Goal: Contribute content: Contribute content

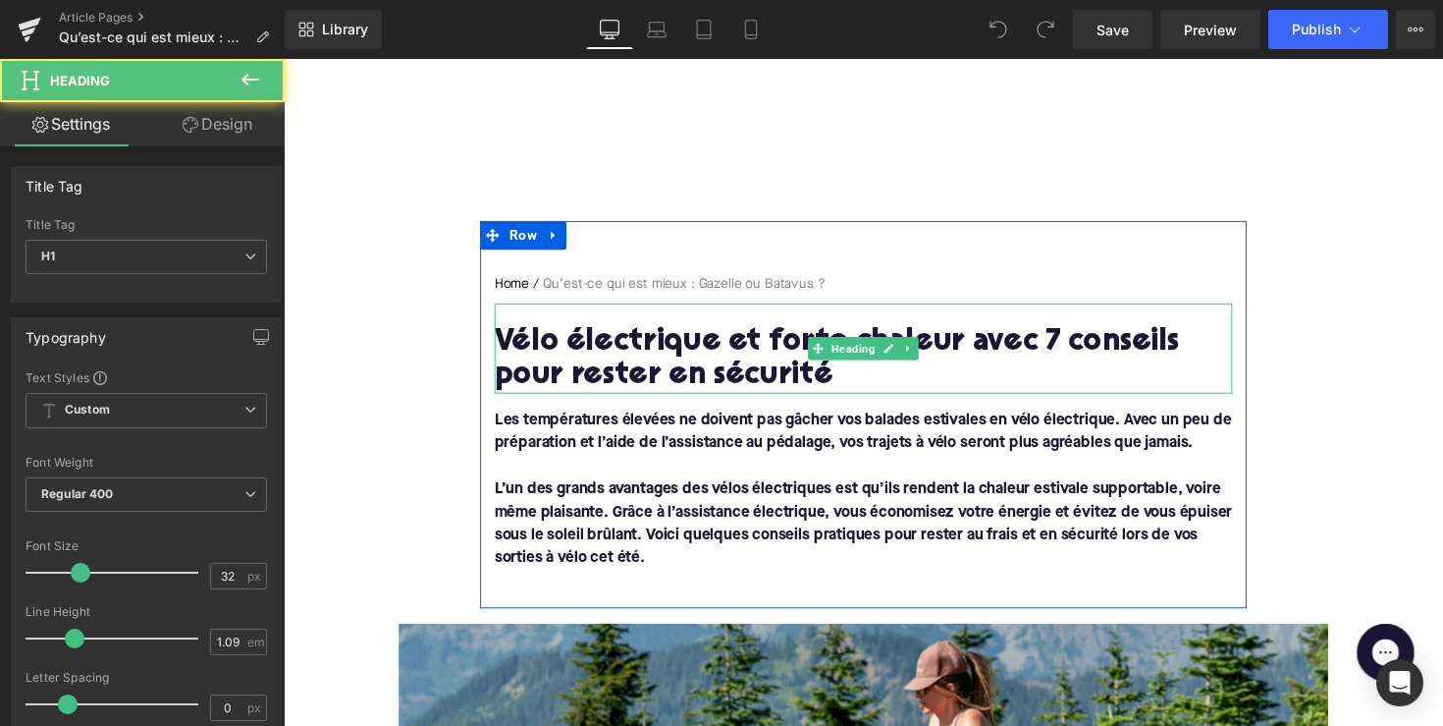
click at [644, 380] on h1 "Vélo électrique et forte chaleur avec 7 conseils pour rester en sécurité" at bounding box center [878, 367] width 756 height 69
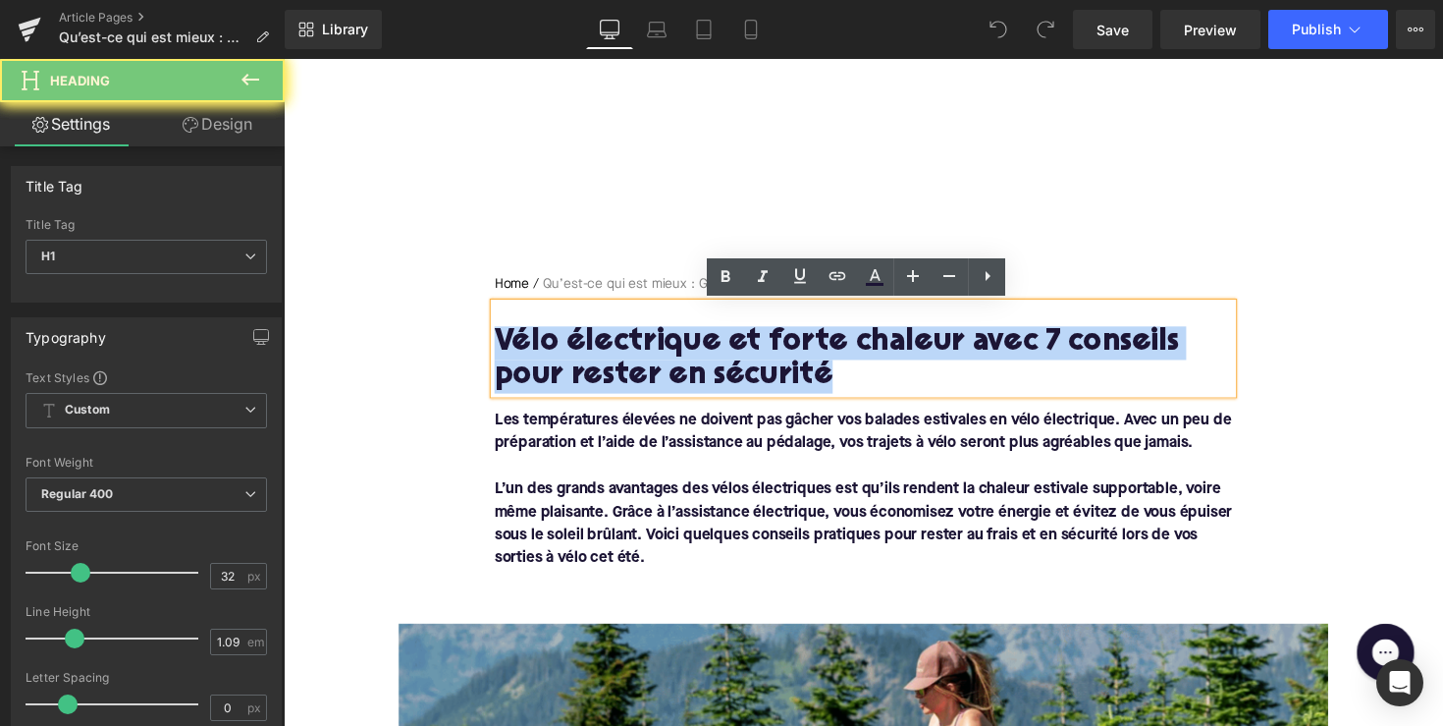
click at [644, 380] on h1 "Vélo électrique et forte chaleur avec 7 conseils pour rester en sécurité" at bounding box center [878, 367] width 756 height 69
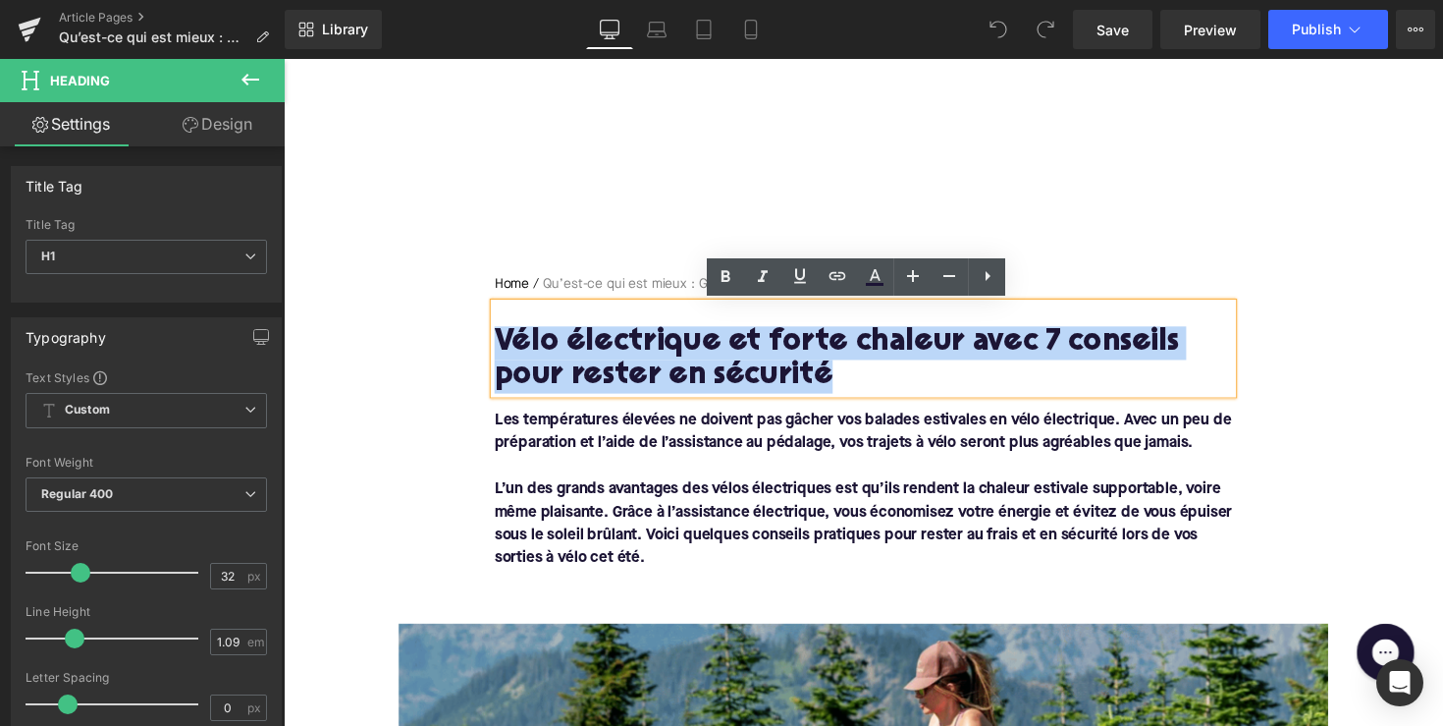
paste div
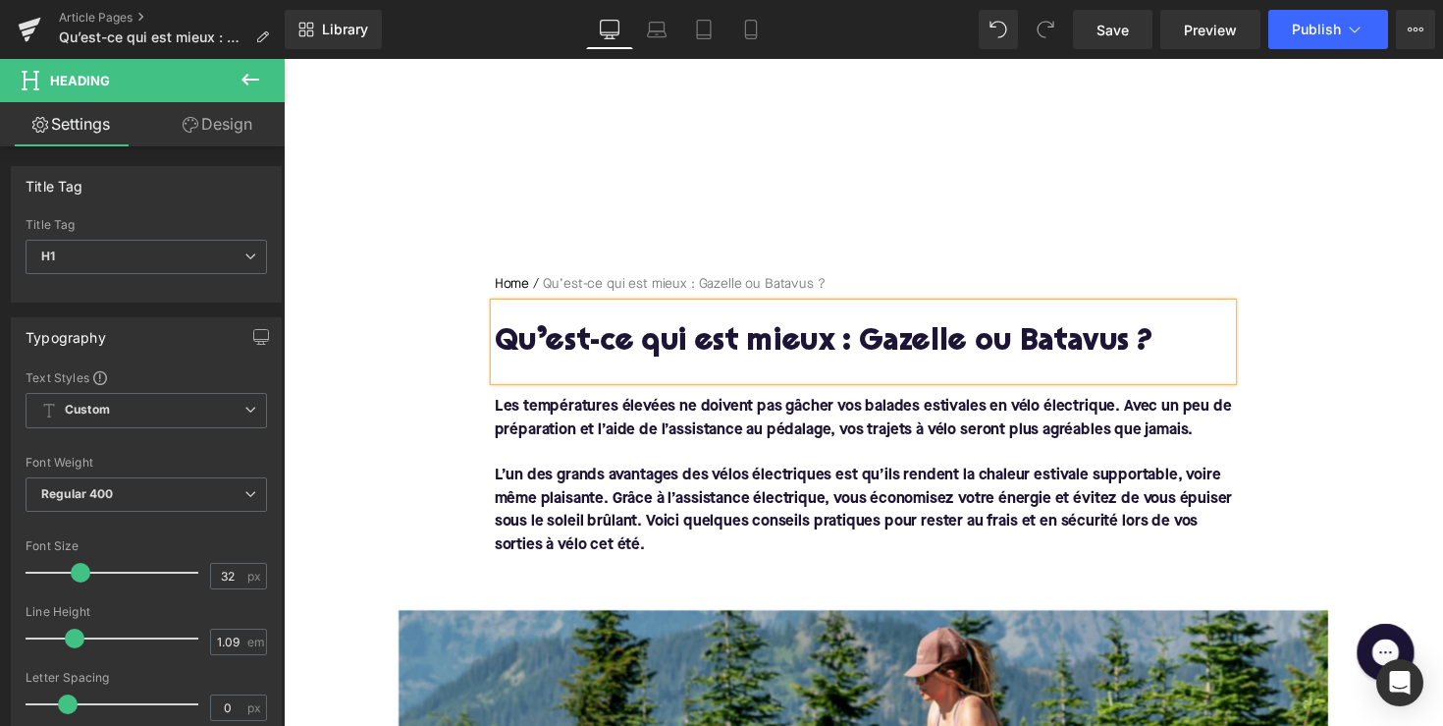
click at [698, 492] on font "L’un des grands avantages des vélos électriques est qu’ils rendent la chaleur e…" at bounding box center [878, 521] width 756 height 86
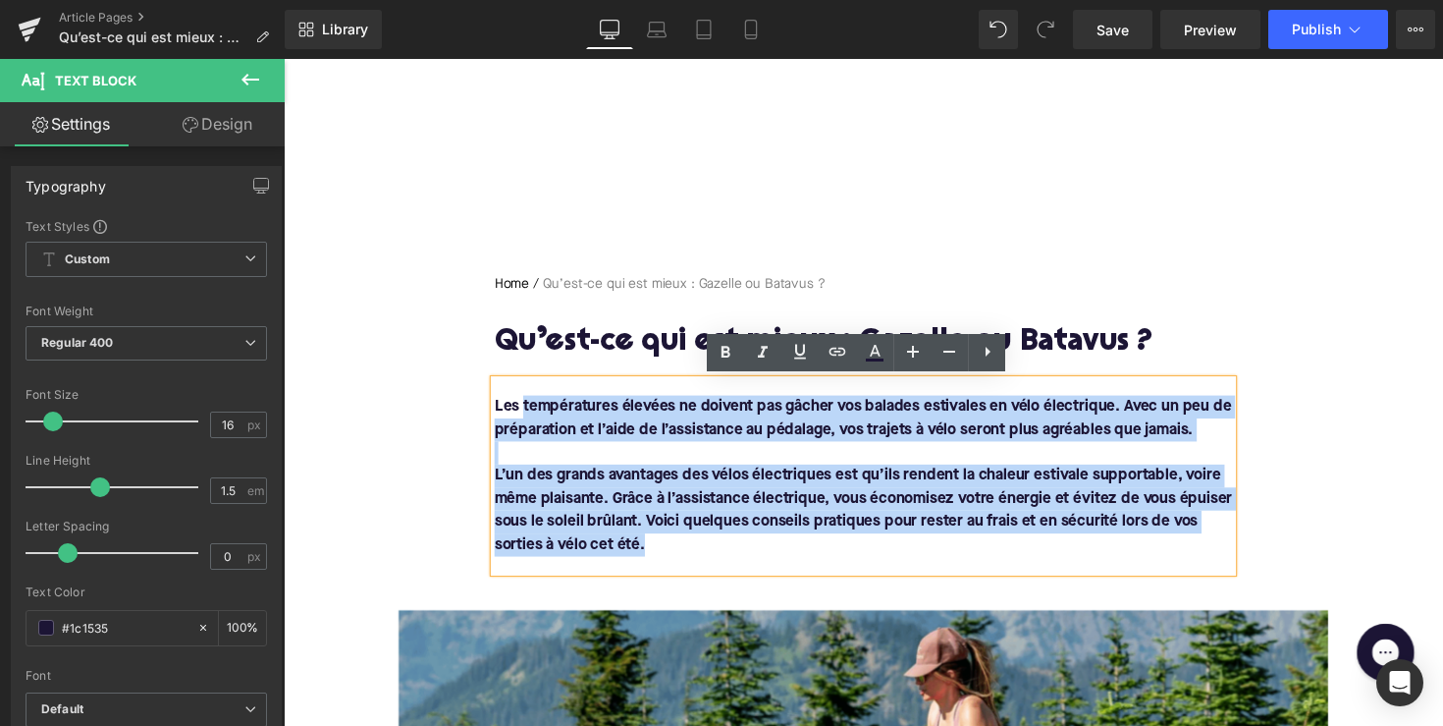
drag, startPoint x: 669, startPoint y: 551, endPoint x: 524, endPoint y: 411, distance: 200.7
click at [524, 411] on div "Les températures élevées ne doivent pas gâcher vos balades estivales en vélo él…" at bounding box center [878, 486] width 756 height 196
click at [524, 411] on font "Les températures élevées ne doivent pas gâcher vos balades estivales en vélo él…" at bounding box center [877, 427] width 755 height 39
drag, startPoint x: 494, startPoint y: 411, endPoint x: 682, endPoint y: 546, distance: 231.6
click at [682, 546] on div "Les températures élevées ne doivent pas gâcher vos balades estivales en vélo él…" at bounding box center [878, 486] width 756 height 196
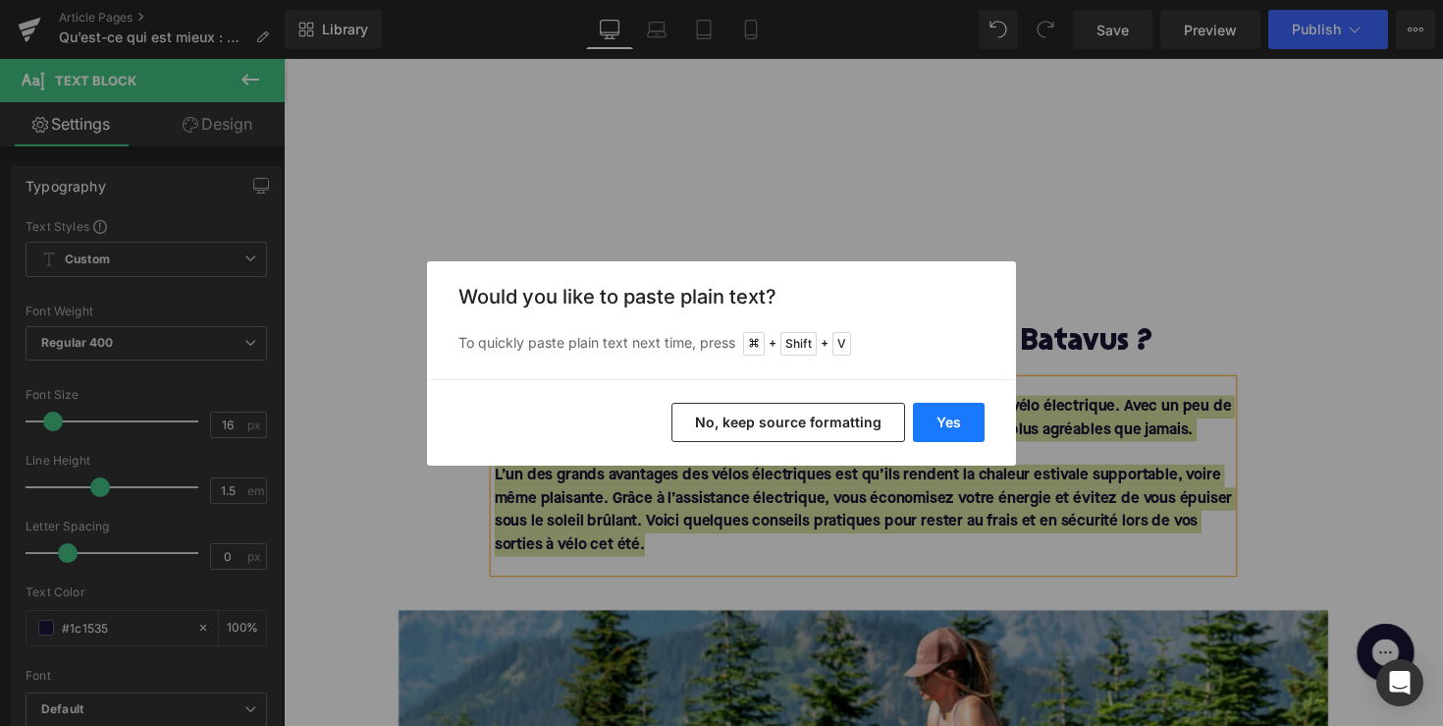
click at [966, 423] on button "Yes" at bounding box center [949, 422] width 72 height 39
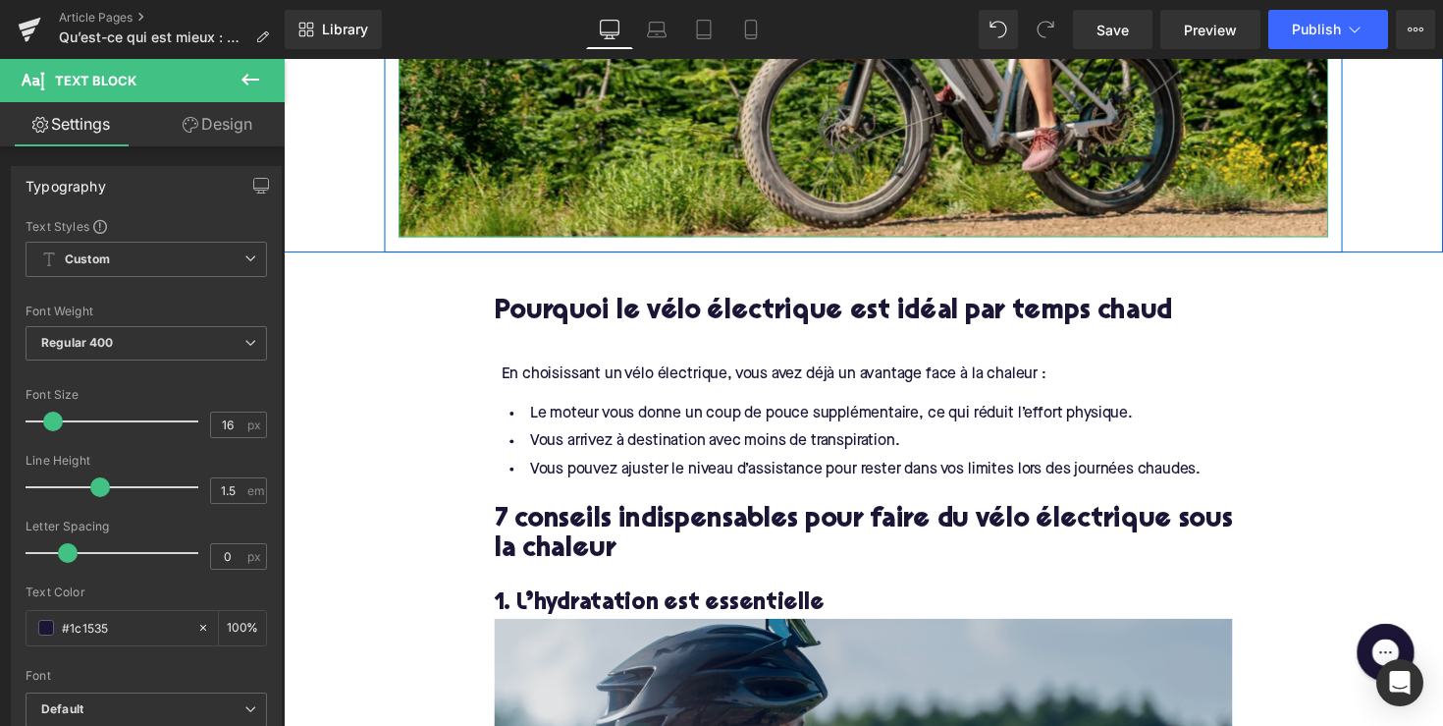
scroll to position [867, 0]
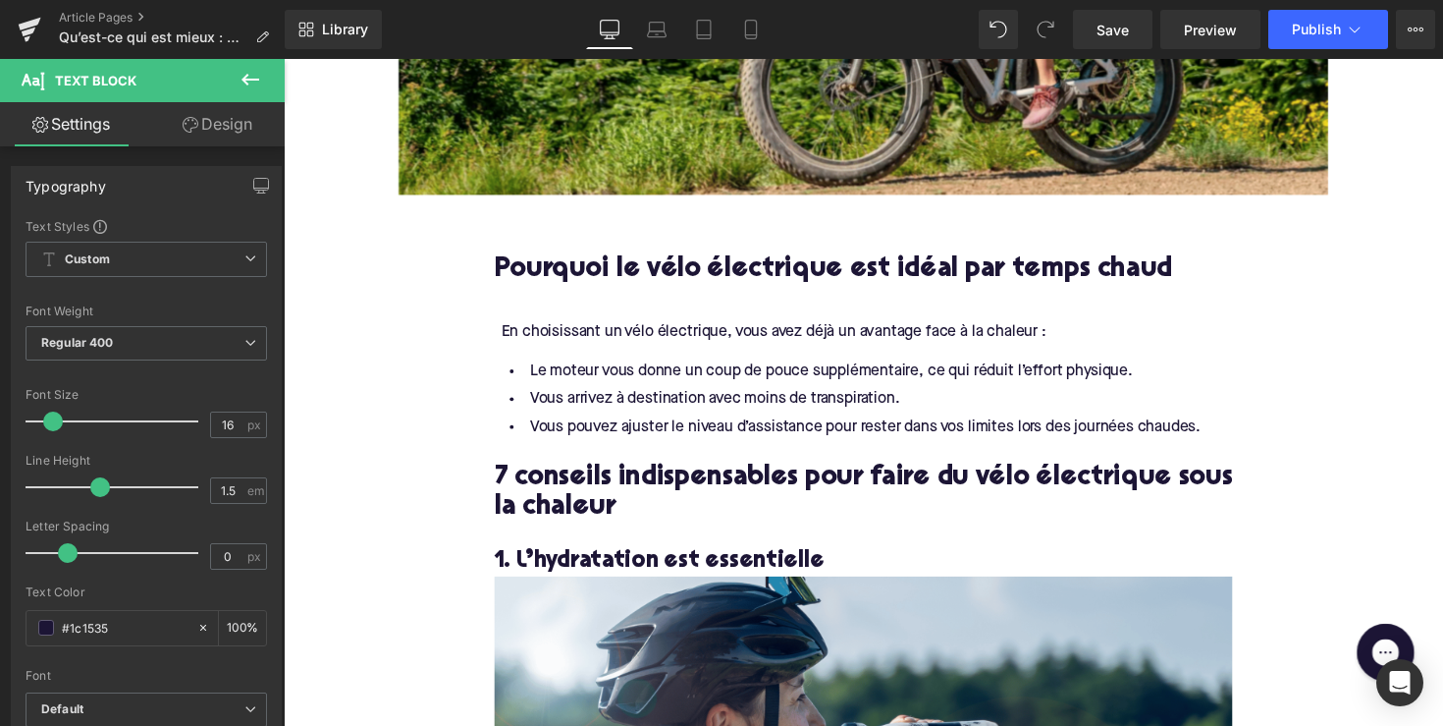
click at [683, 262] on h2 "Pourquoi le vélo électrique est idéal par temps chaud" at bounding box center [878, 276] width 756 height 30
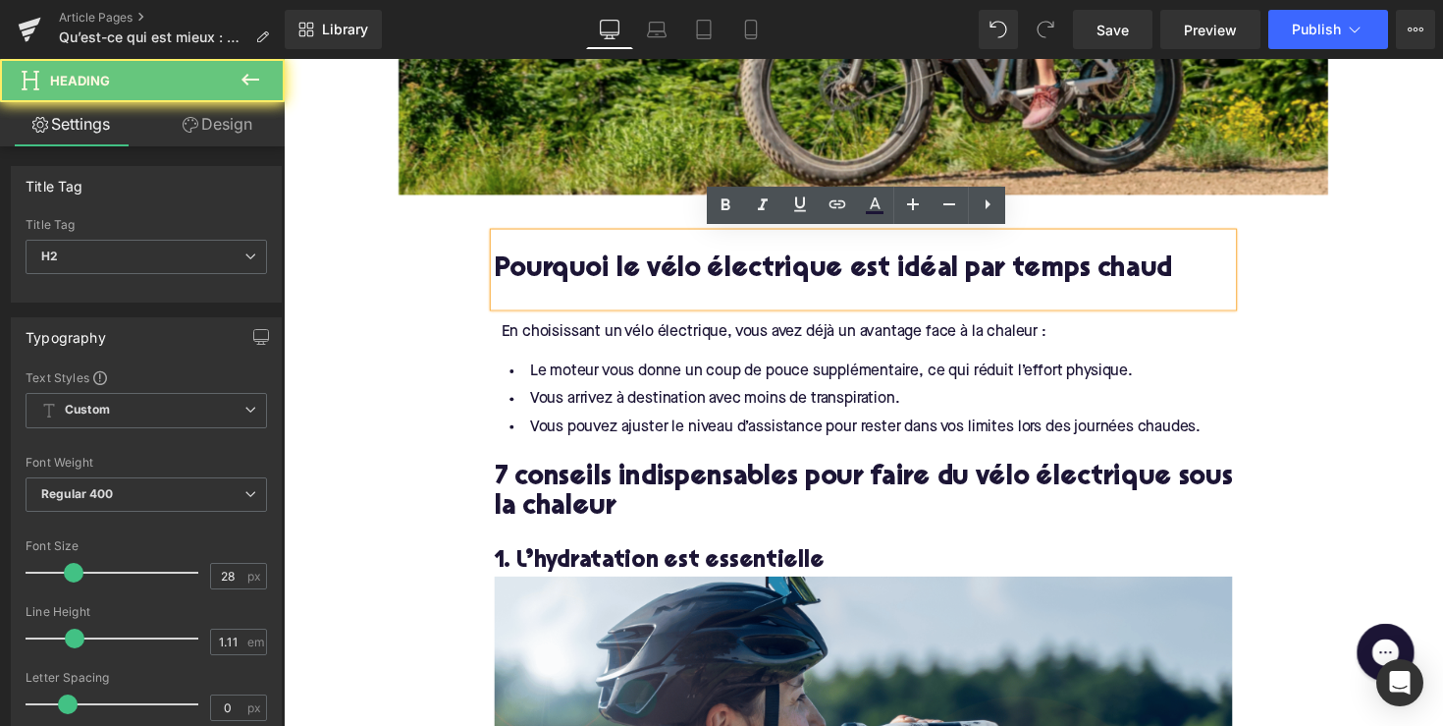
click at [683, 262] on h2 "Pourquoi le vélo électrique est idéal par temps chaud" at bounding box center [878, 276] width 756 height 30
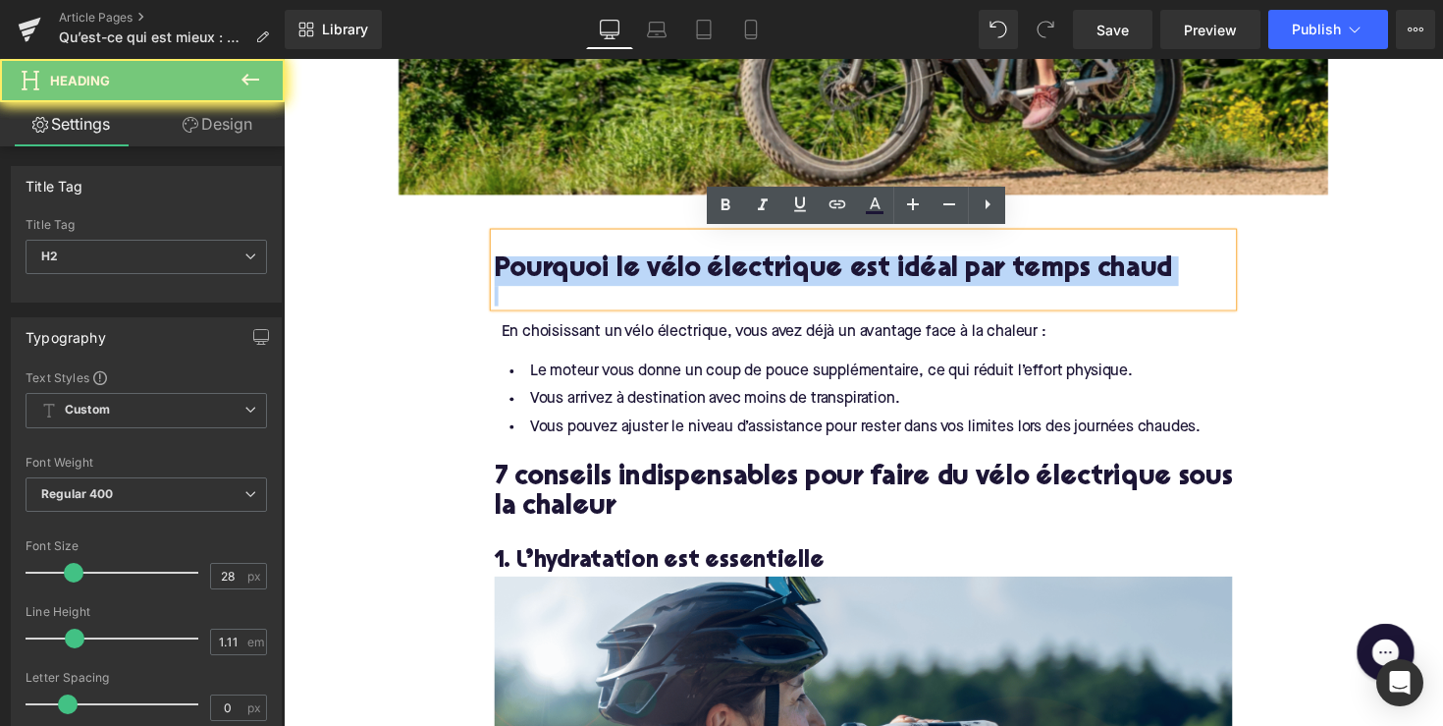
paste div
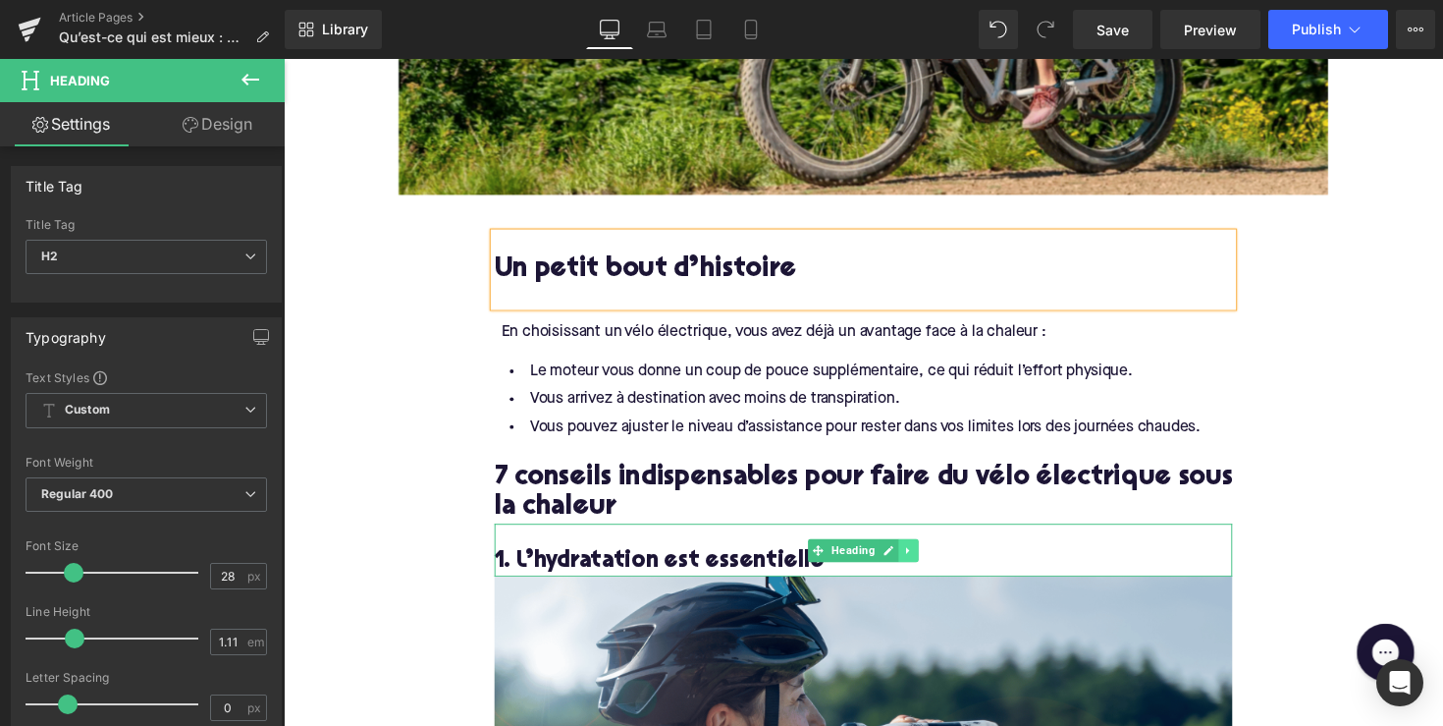
click at [922, 558] on icon at bounding box center [924, 563] width 11 height 12
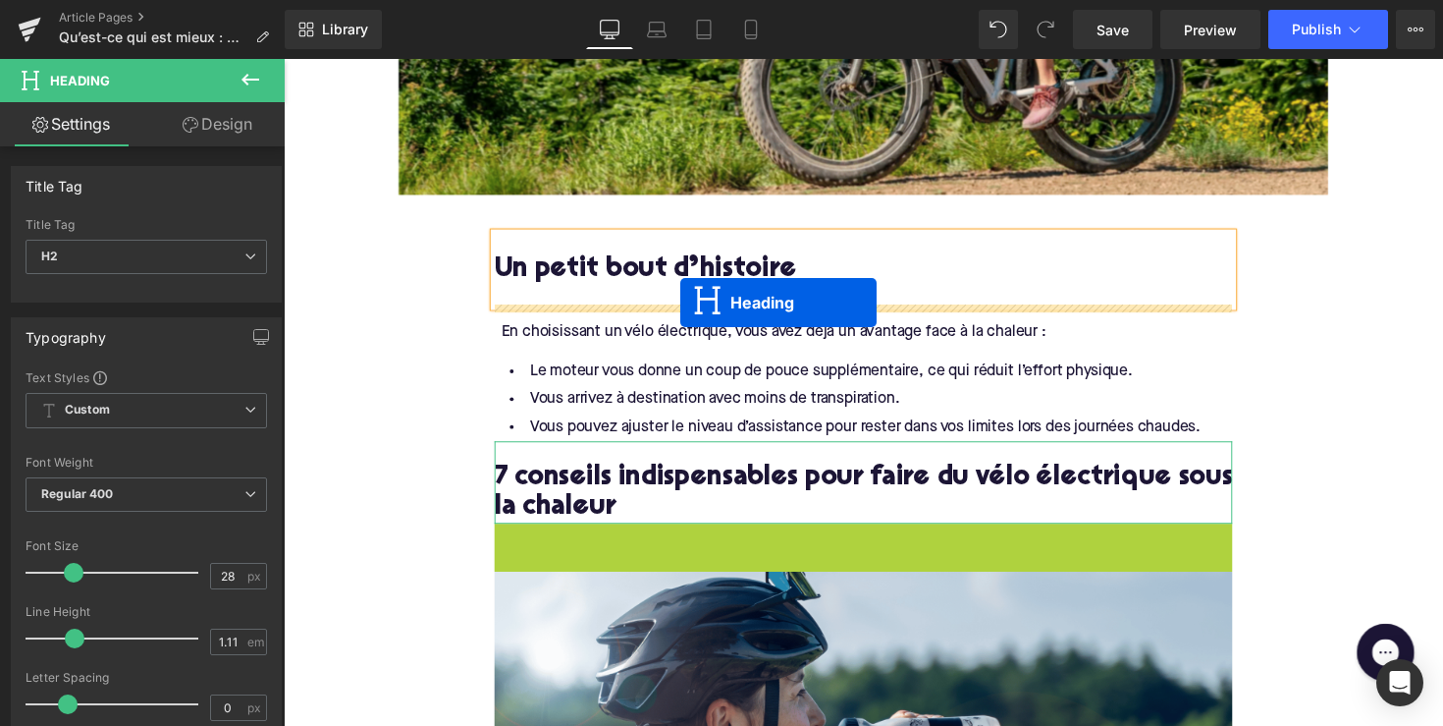
drag, startPoint x: 794, startPoint y: 562, endPoint x: 690, endPoint y: 308, distance: 273.9
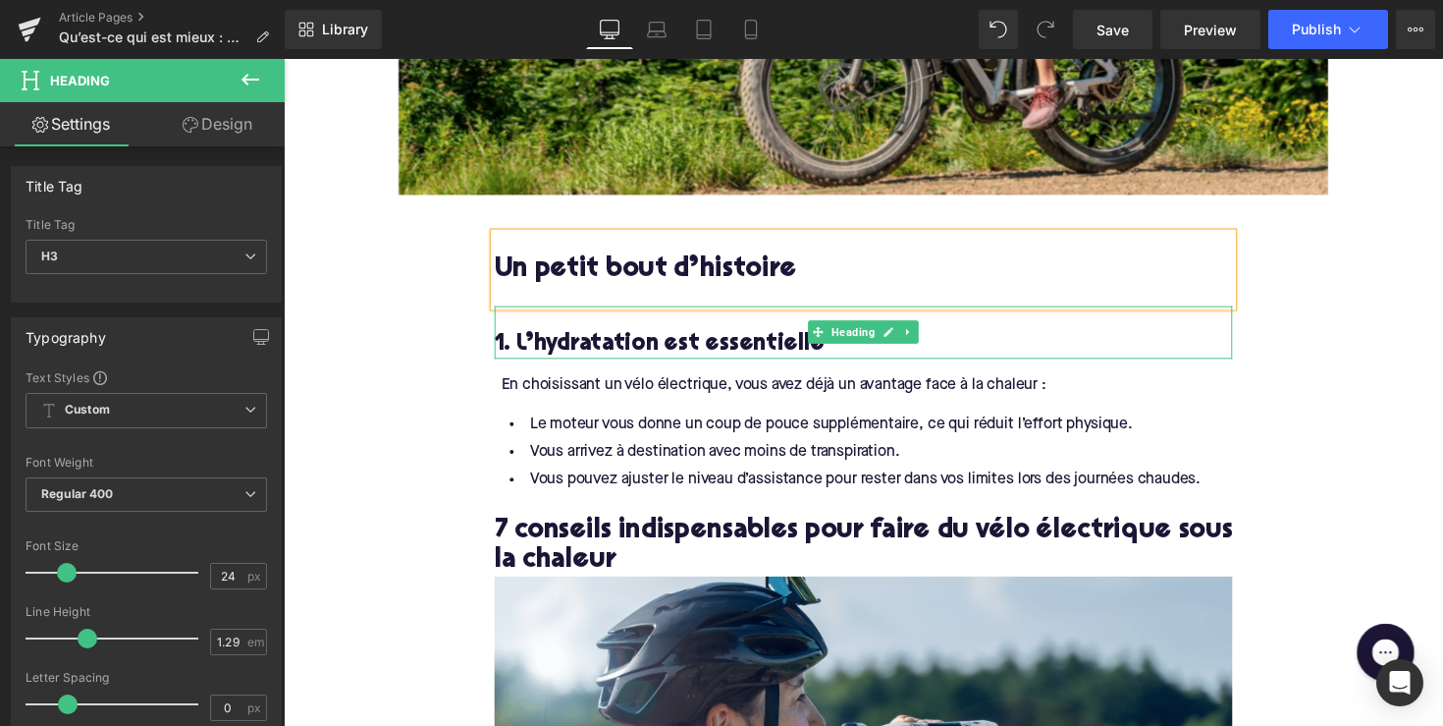
click at [597, 345] on h3 "1. L’hydratation est essentielle" at bounding box center [878, 351] width 756 height 30
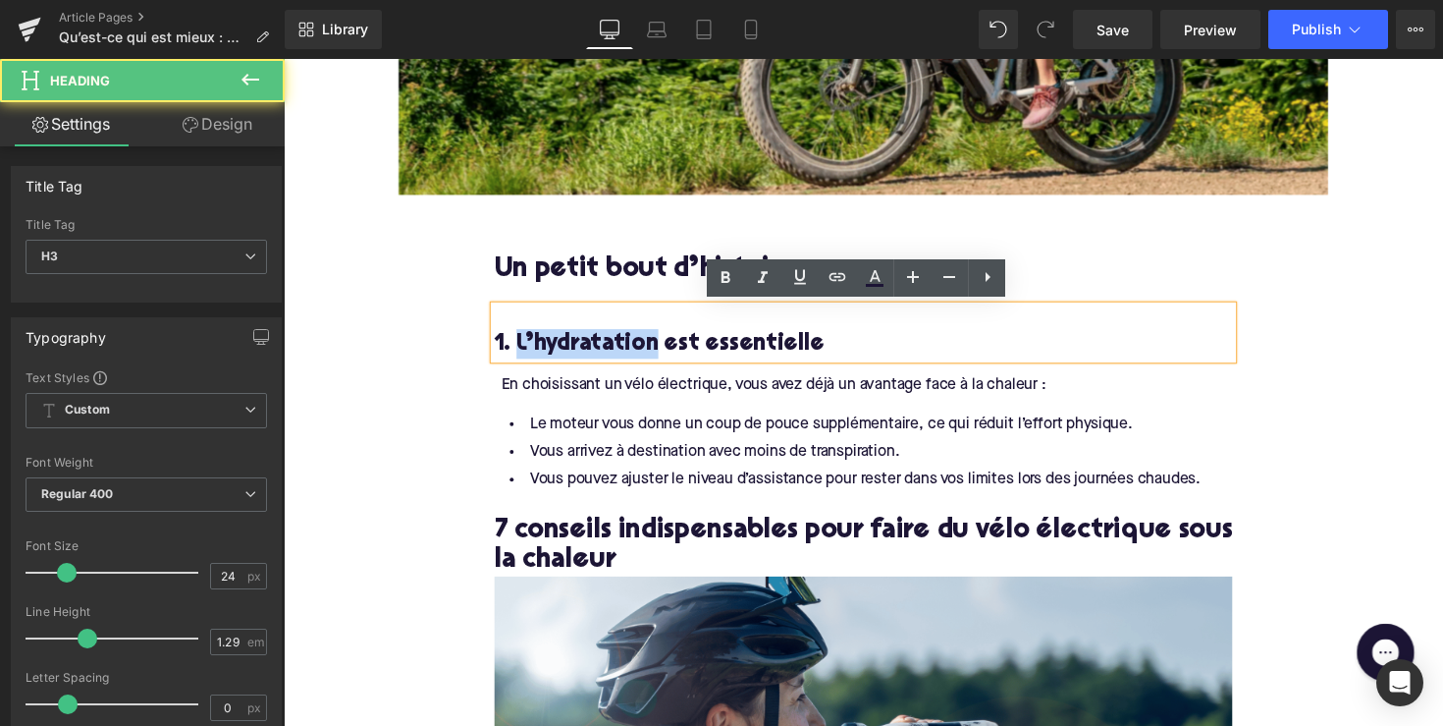
click at [597, 345] on h3 "1. L’hydratation est essentielle" at bounding box center [878, 351] width 756 height 30
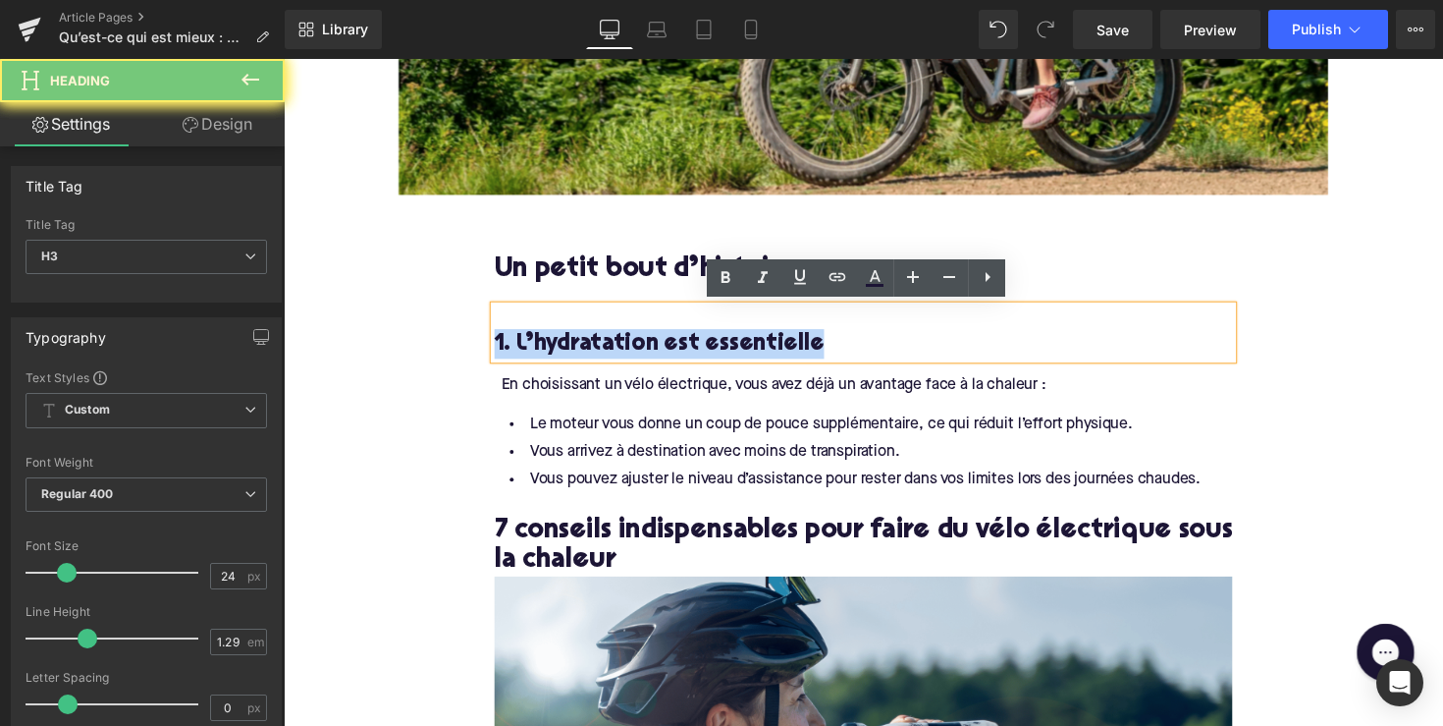
click at [597, 345] on h3 "1. L’hydratation est essentielle" at bounding box center [878, 351] width 756 height 30
paste div
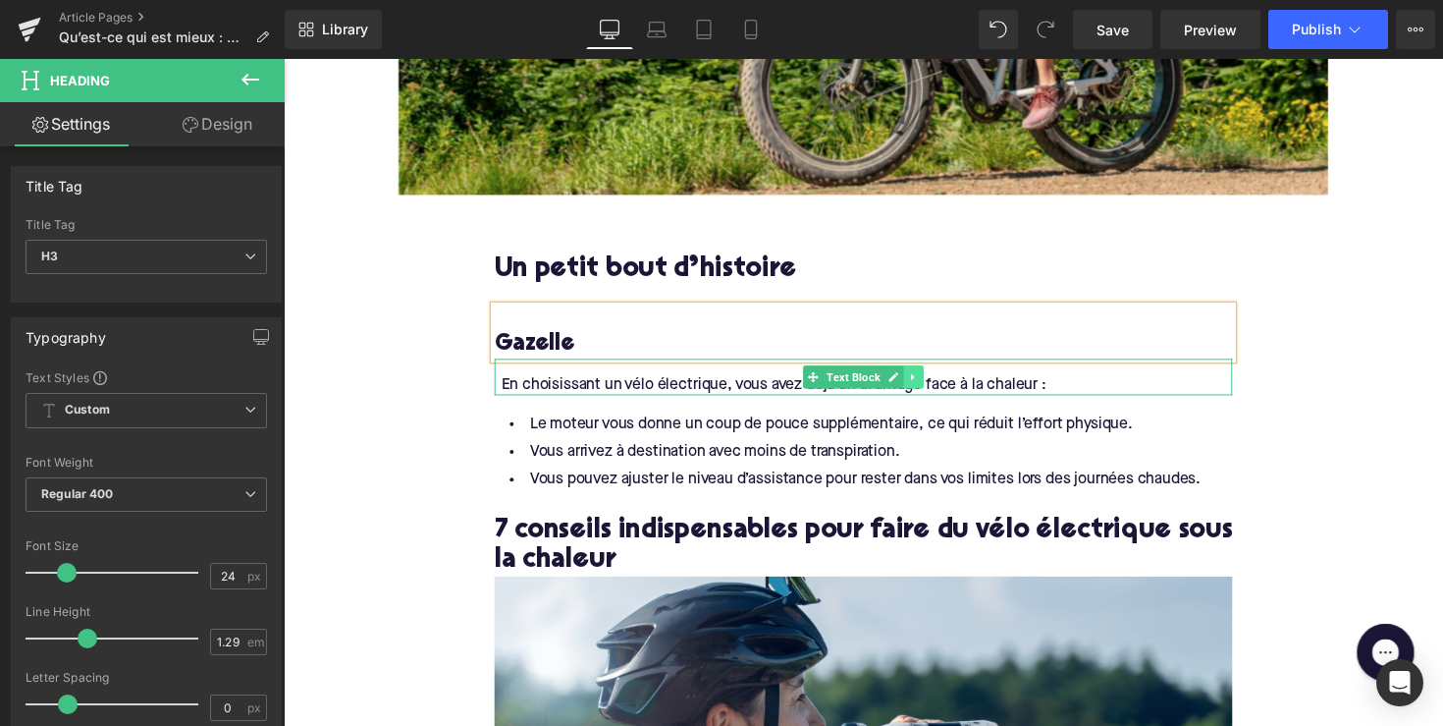
click at [936, 388] on link at bounding box center [929, 385] width 21 height 24
click at [934, 383] on icon at bounding box center [939, 384] width 11 height 11
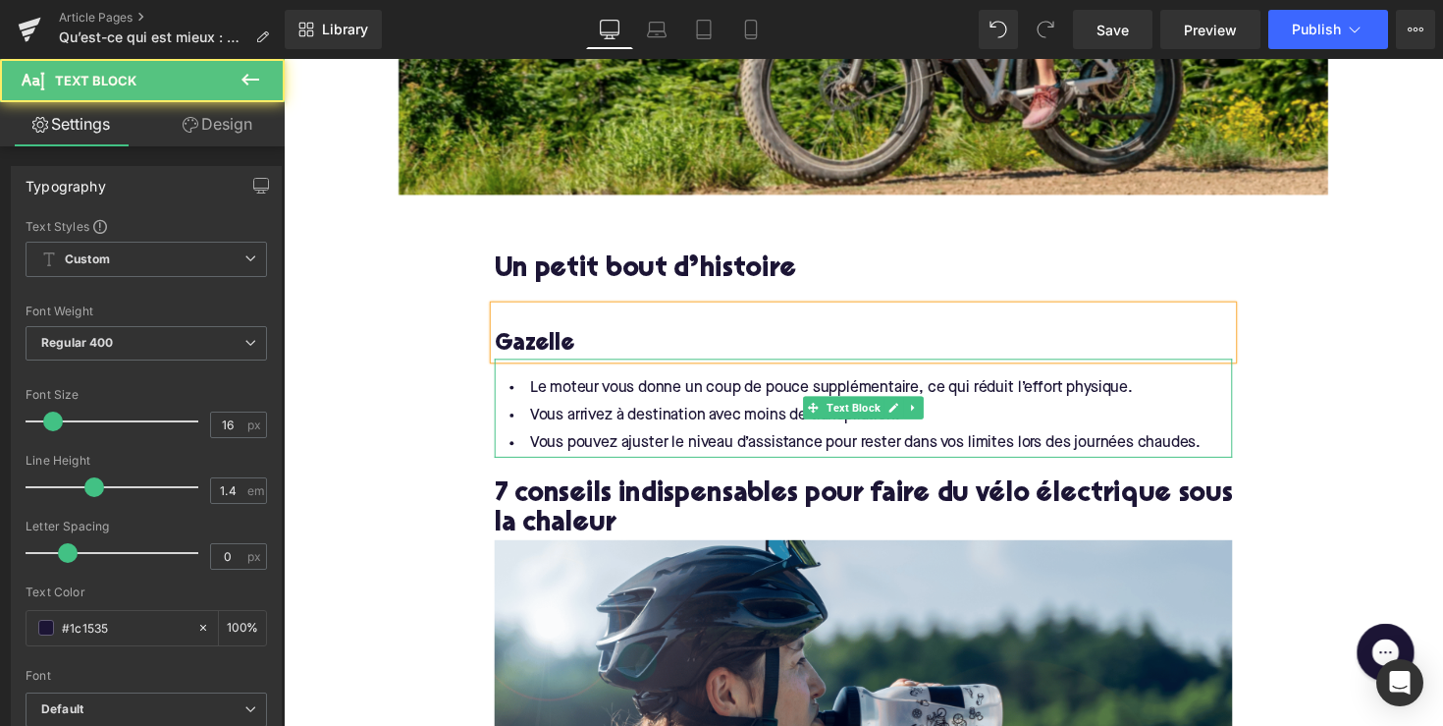
click at [1226, 453] on li "Vous pouvez ajuster le niveau d’assistance pour rester dans vos limites lors de…" at bounding box center [878, 453] width 756 height 28
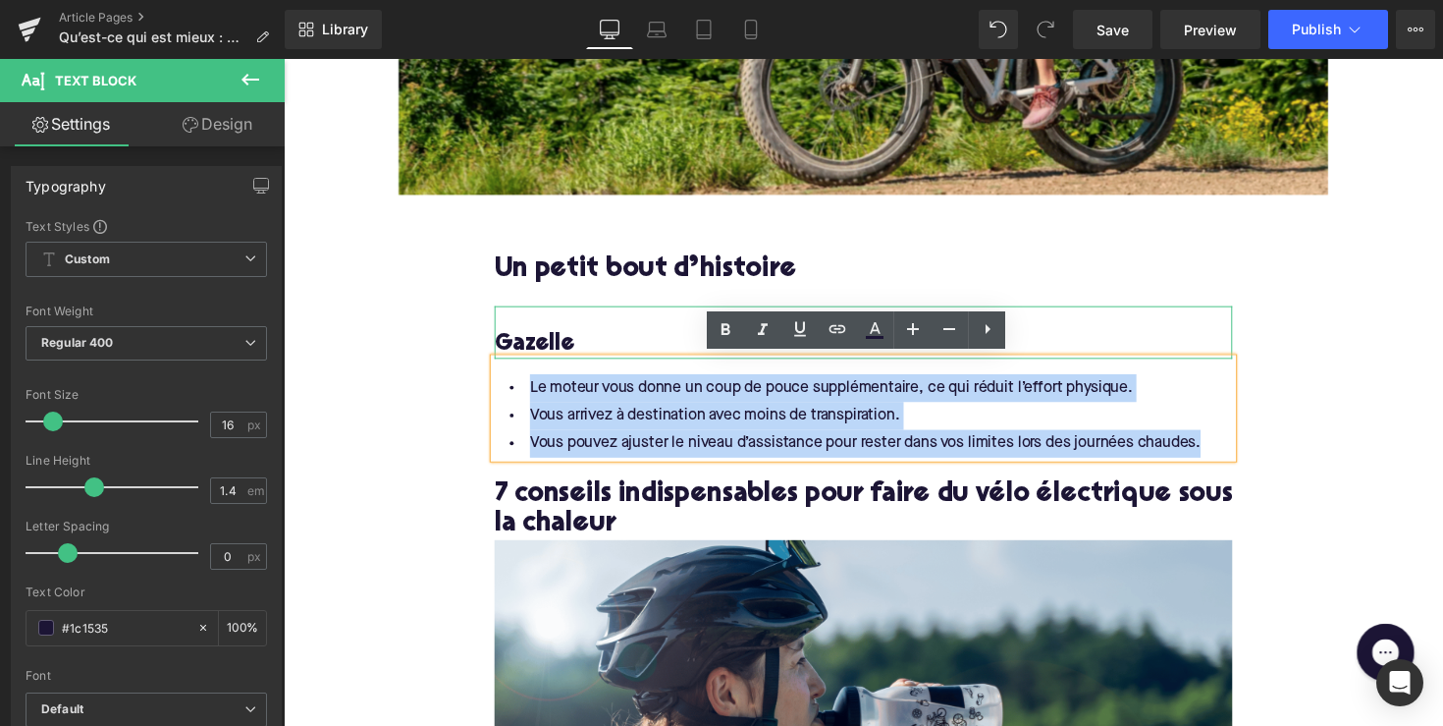
drag, startPoint x: 1222, startPoint y: 453, endPoint x: 618, endPoint y: 355, distance: 611.7
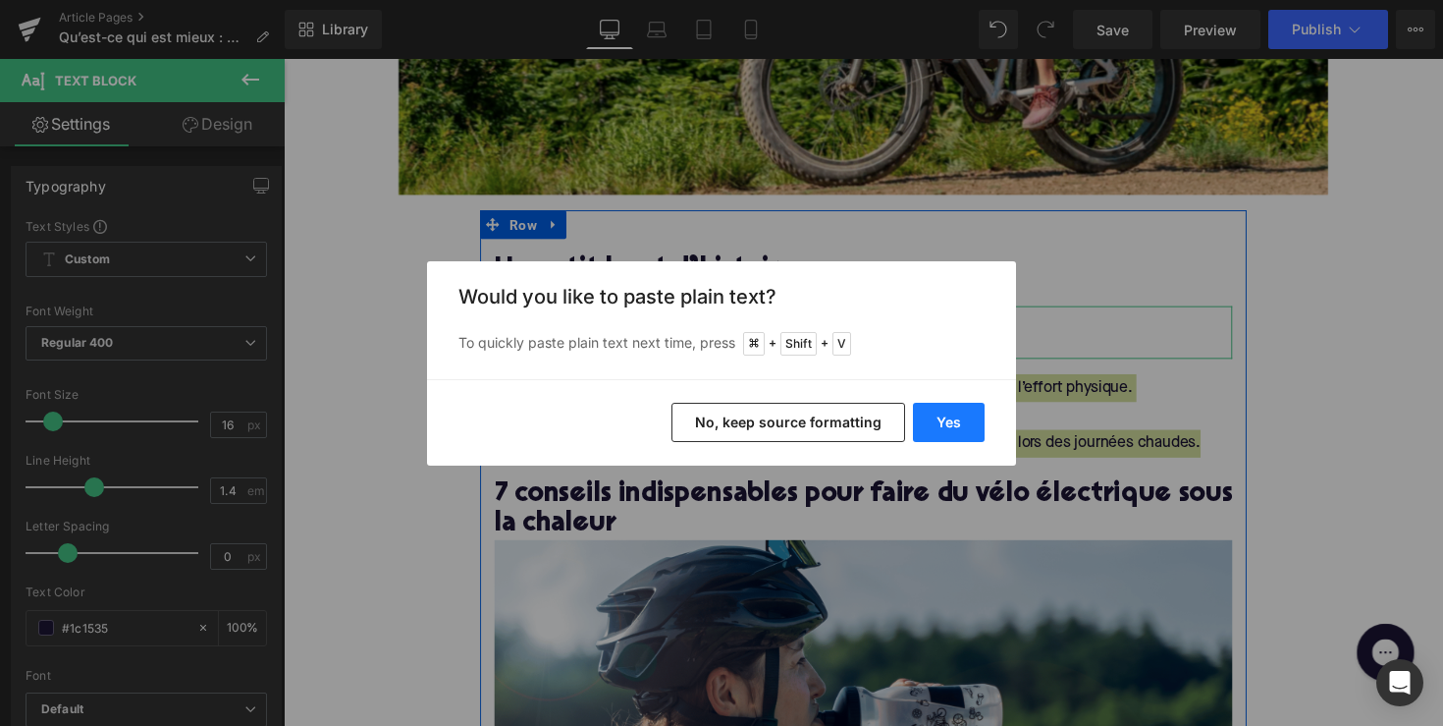
click at [952, 423] on button "Yes" at bounding box center [949, 422] width 72 height 39
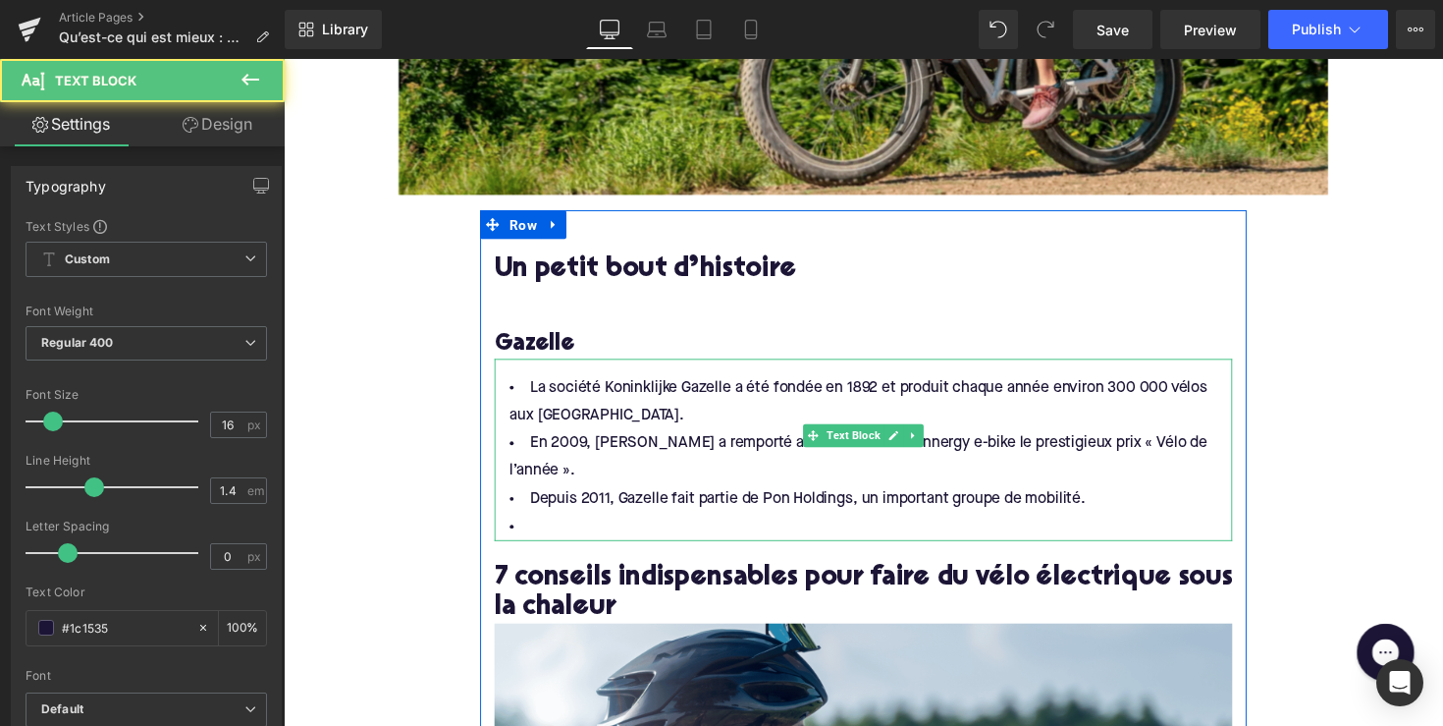
click at [681, 524] on li at bounding box center [878, 538] width 756 height 28
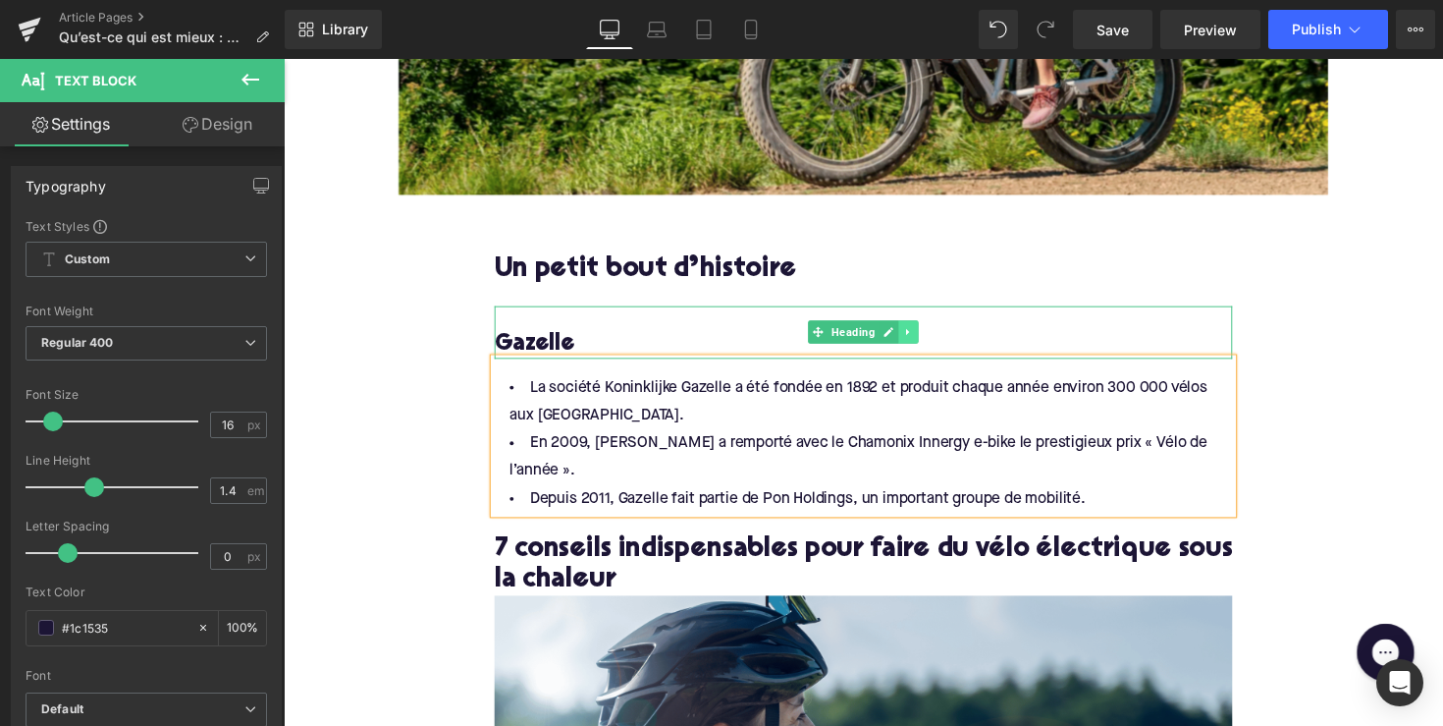
click at [919, 342] on icon at bounding box center [924, 339] width 11 height 12
click at [908, 338] on icon at bounding box center [913, 338] width 11 height 11
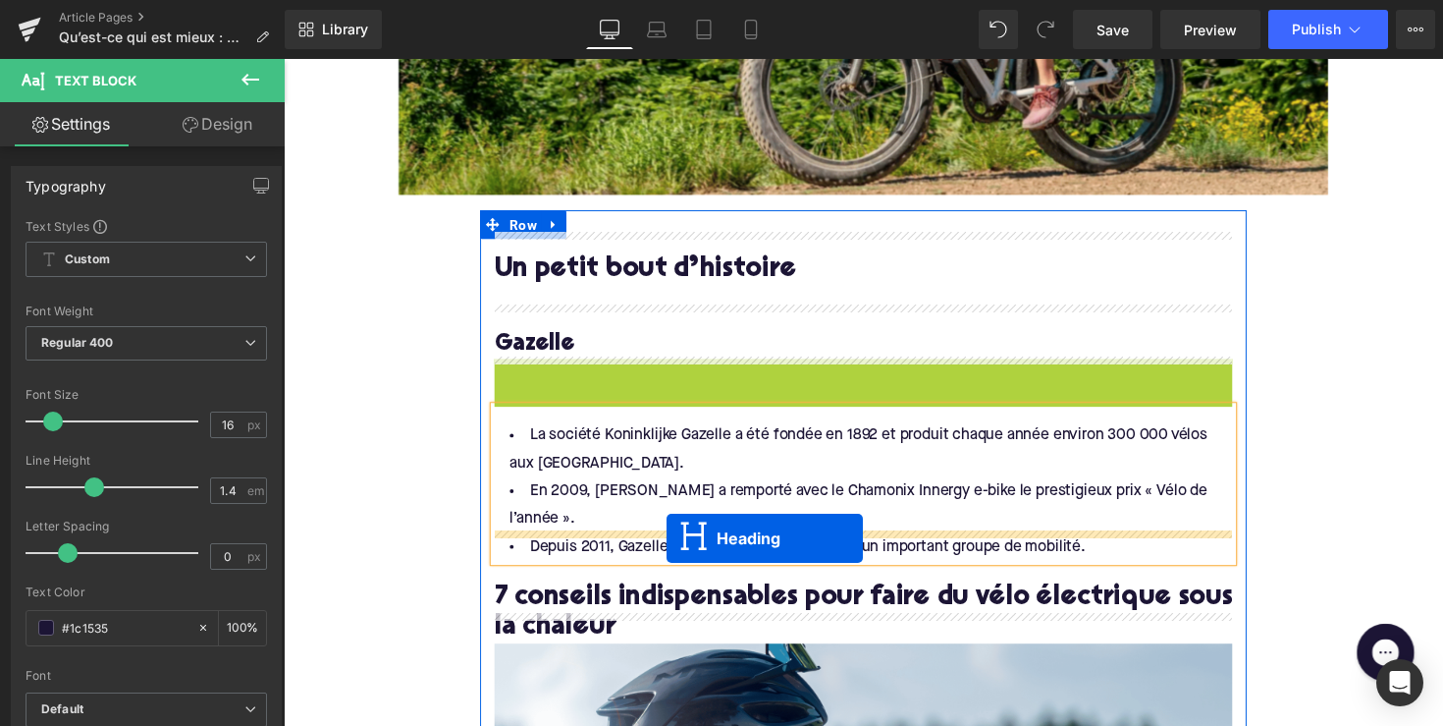
drag, startPoint x: 832, startPoint y: 394, endPoint x: 677, endPoint y: 550, distance: 220.1
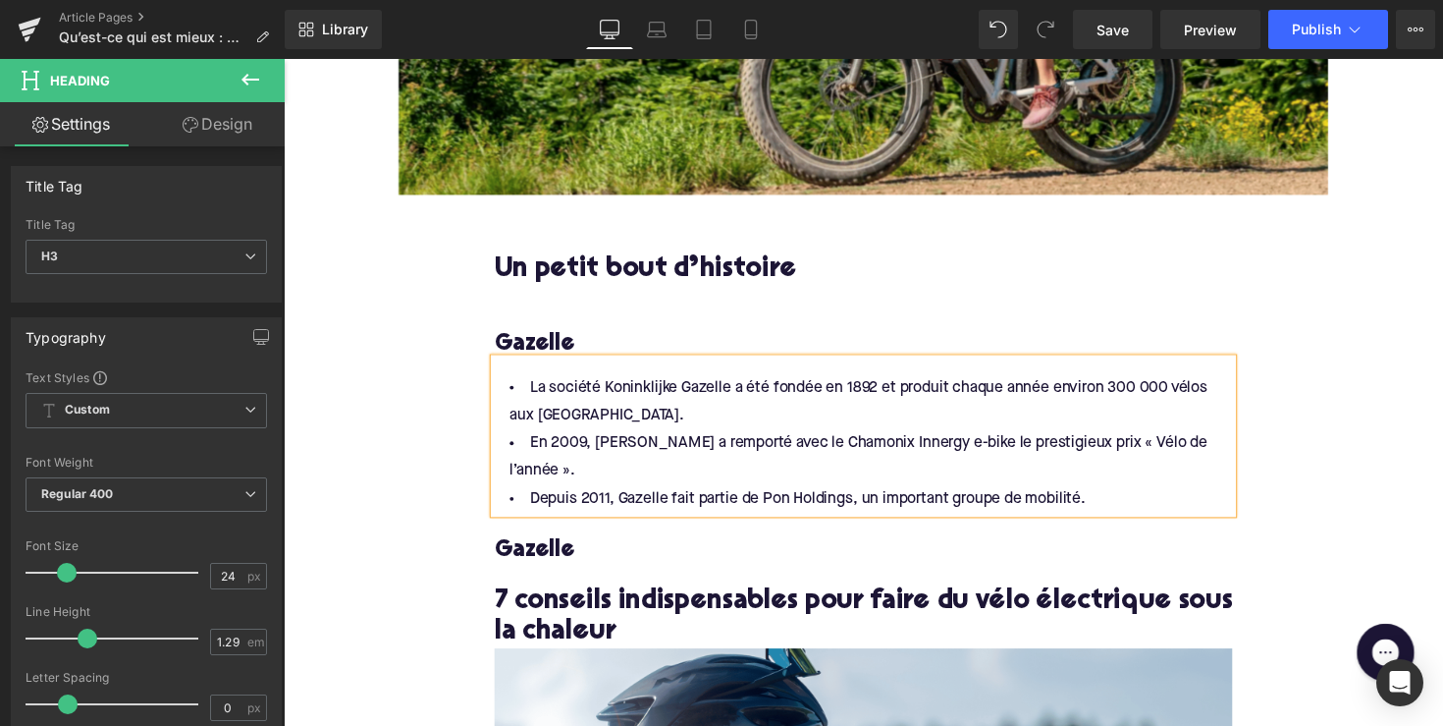
click at [544, 548] on h3 "Gazelle" at bounding box center [878, 563] width 756 height 30
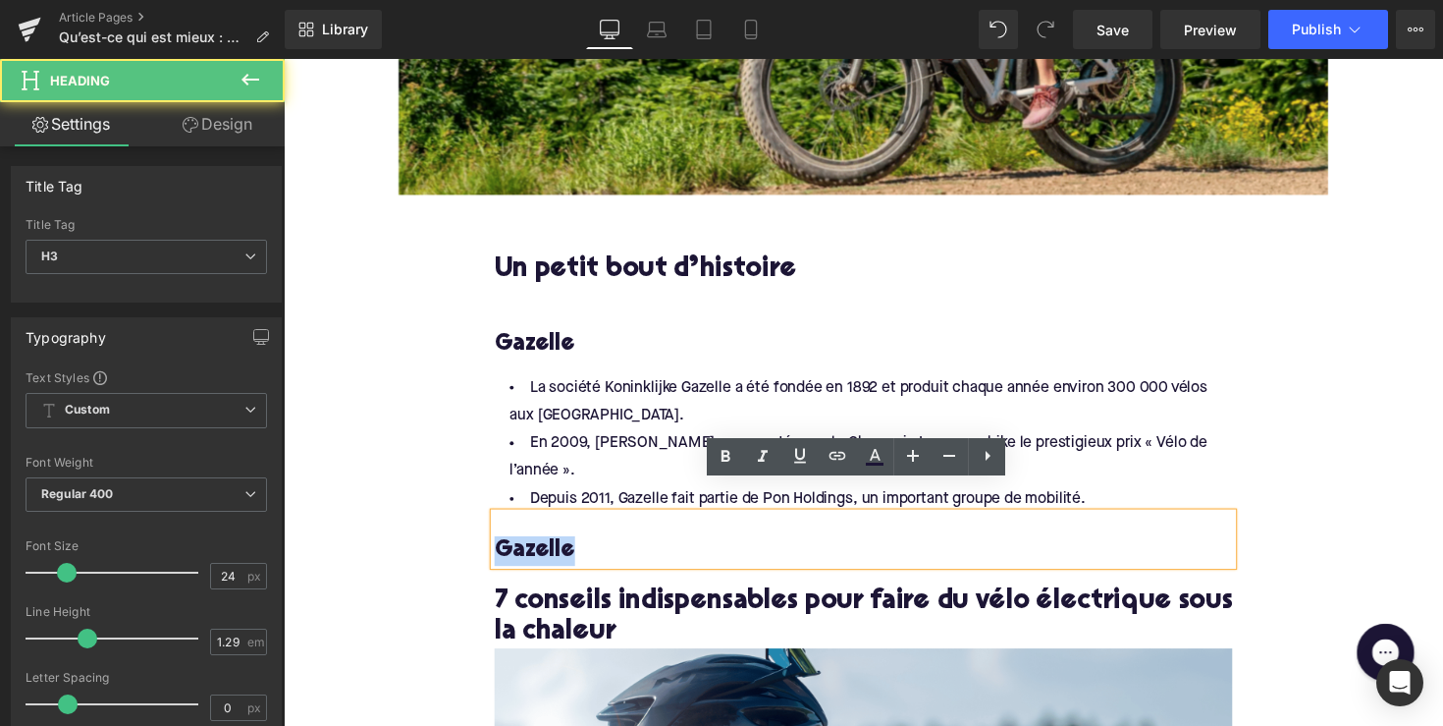
click at [544, 548] on h3 "Gazelle" at bounding box center [878, 563] width 756 height 30
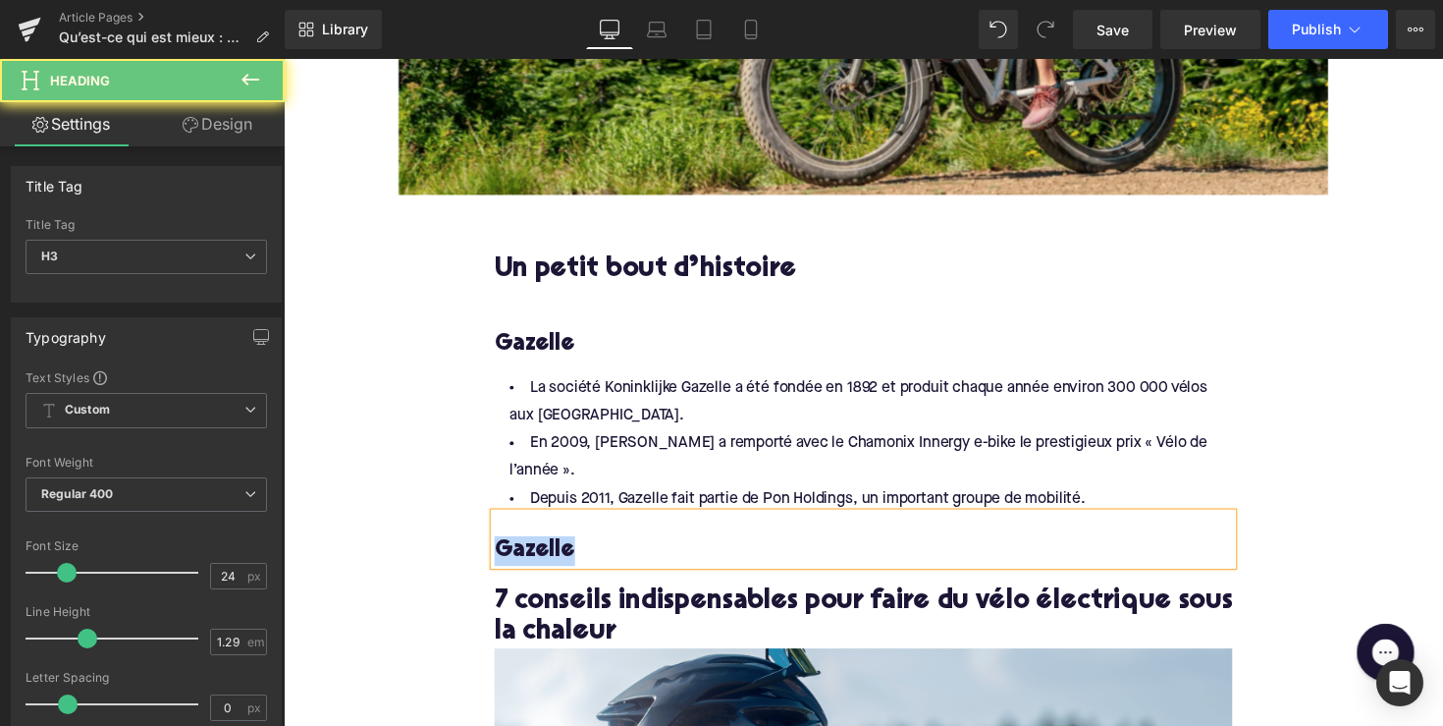
paste div
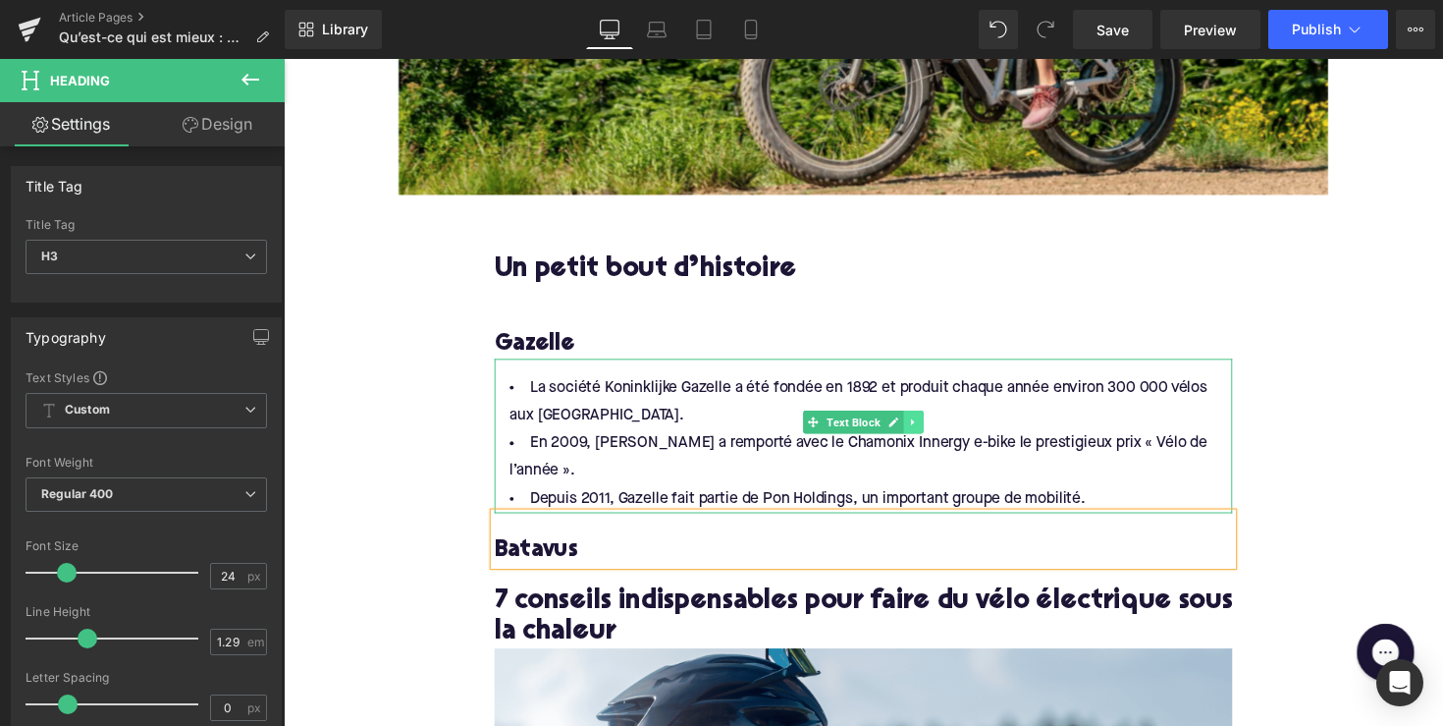
click at [932, 427] on link at bounding box center [929, 431] width 21 height 24
click at [914, 432] on icon at bounding box center [918, 431] width 11 height 12
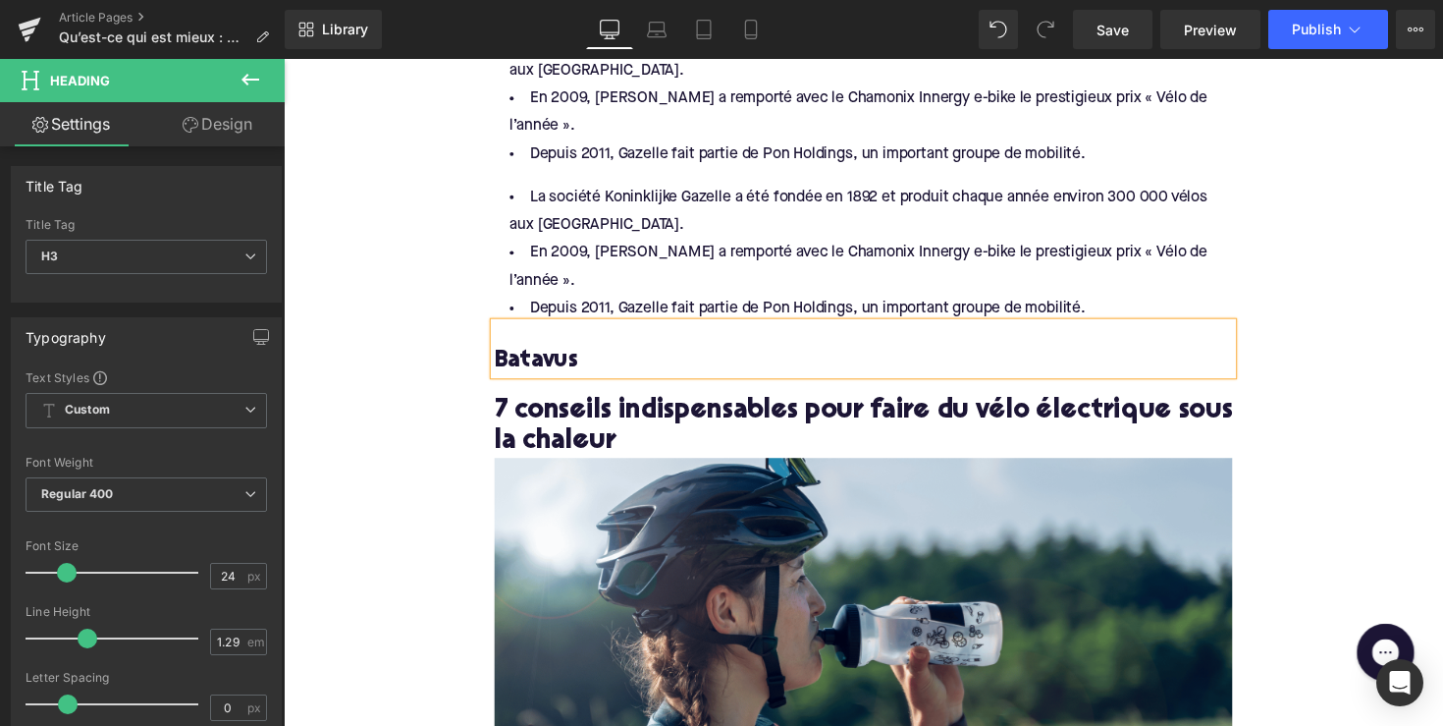
scroll to position [1219, 0]
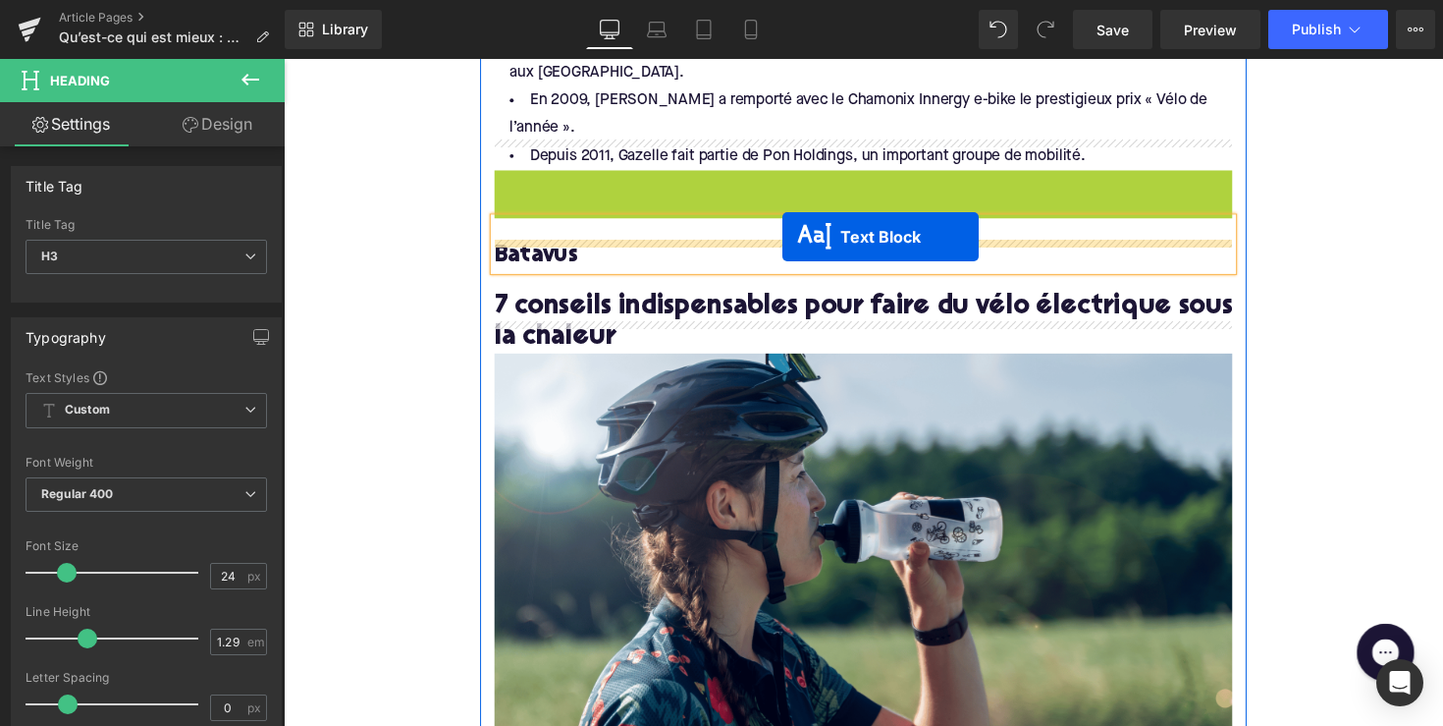
drag, startPoint x: 816, startPoint y: 211, endPoint x: 794, endPoint y: 241, distance: 36.5
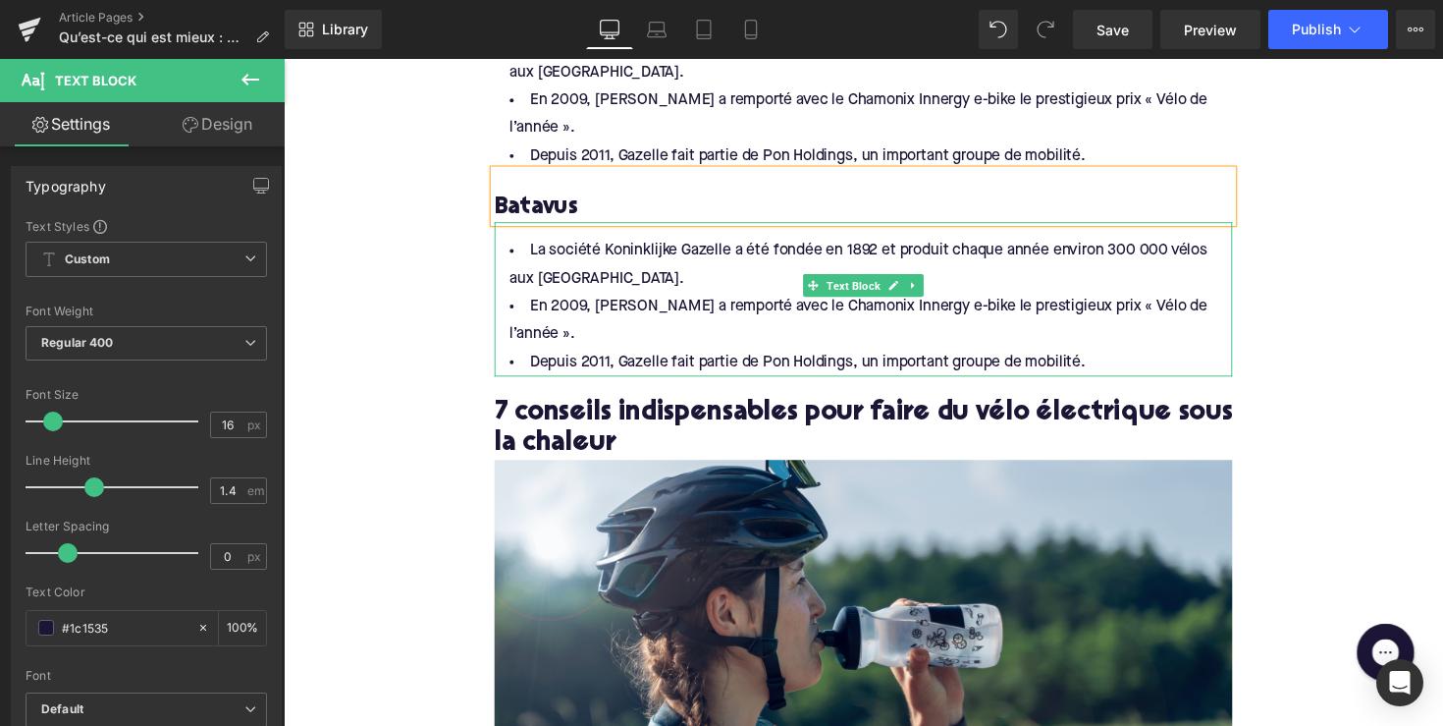
click at [748, 355] on li "Depuis 2011, Gazelle fait partie de Pon Holdings, un important groupe de mobili…" at bounding box center [878, 369] width 756 height 28
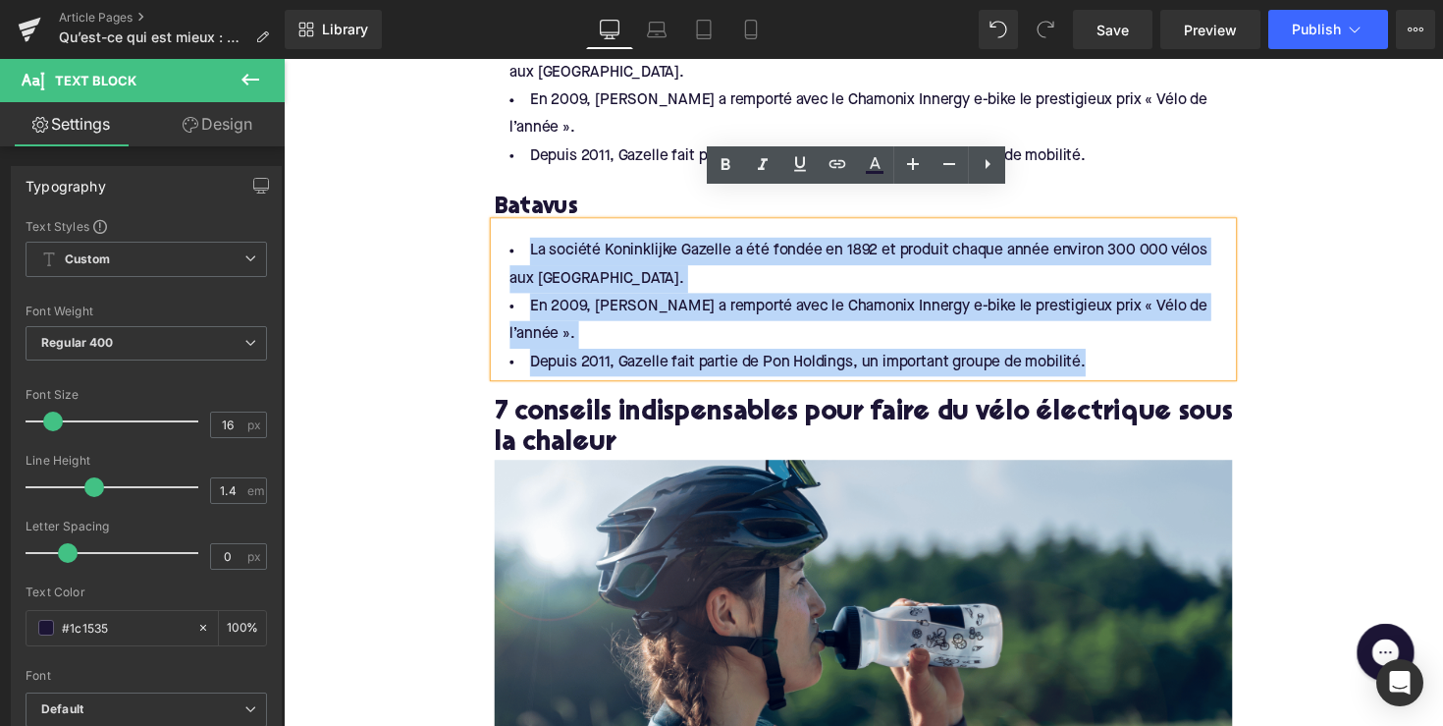
drag, startPoint x: 1105, startPoint y: 318, endPoint x: 482, endPoint y: 222, distance: 629.9
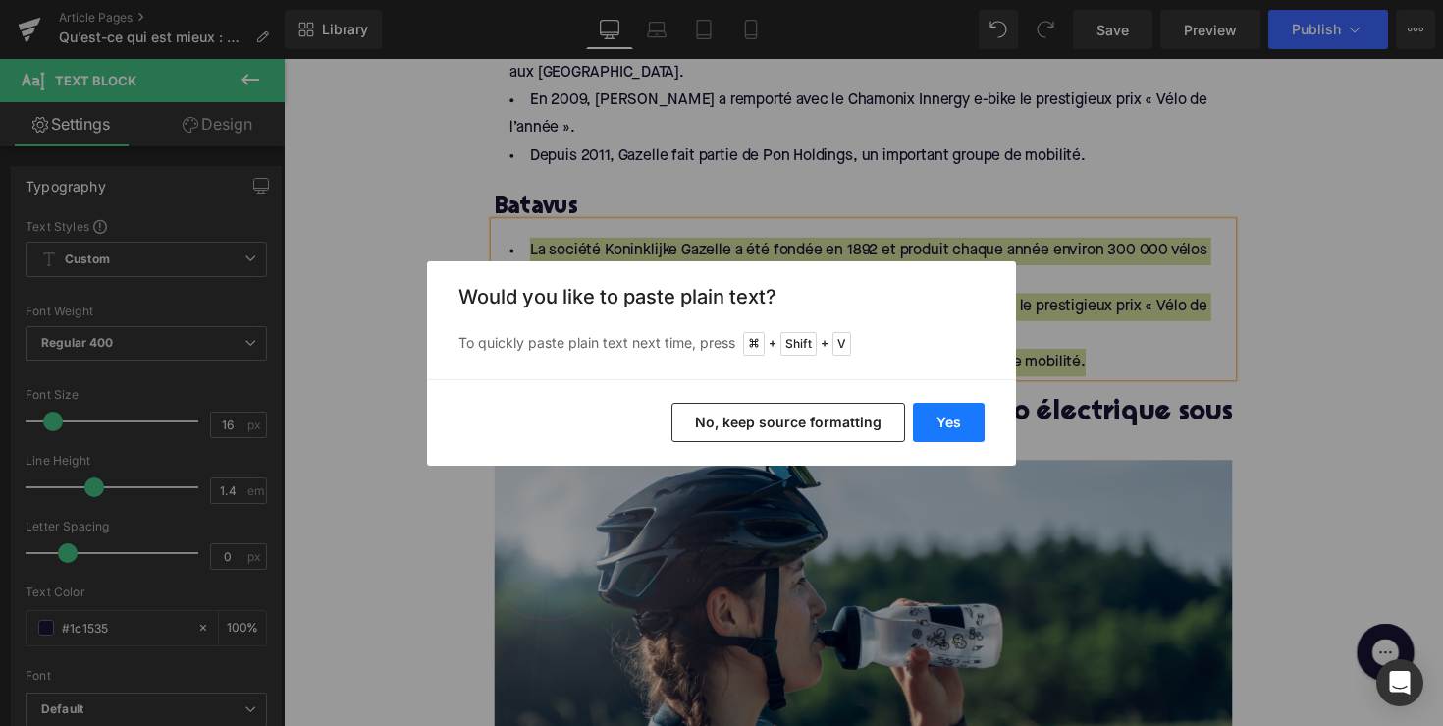
click at [967, 422] on button "Yes" at bounding box center [949, 422] width 72 height 39
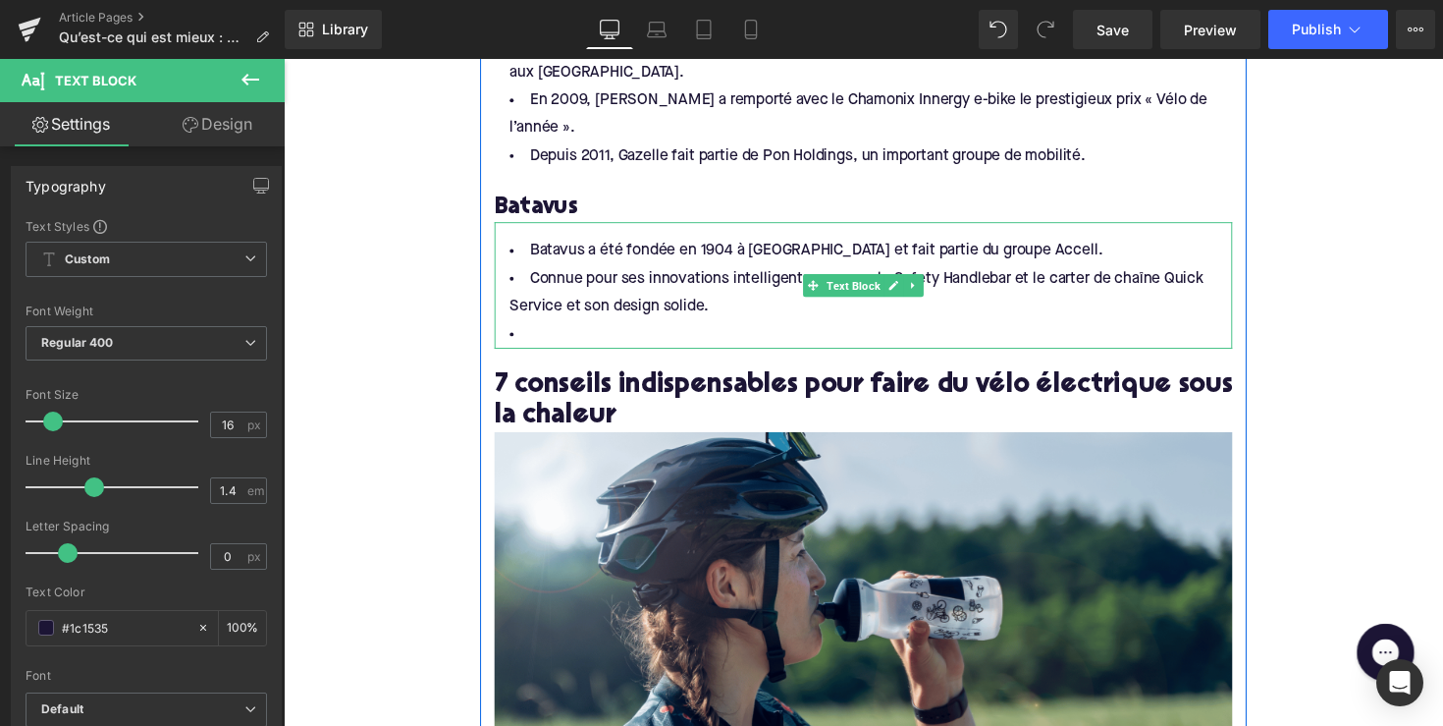
click at [659, 327] on li at bounding box center [878, 341] width 756 height 28
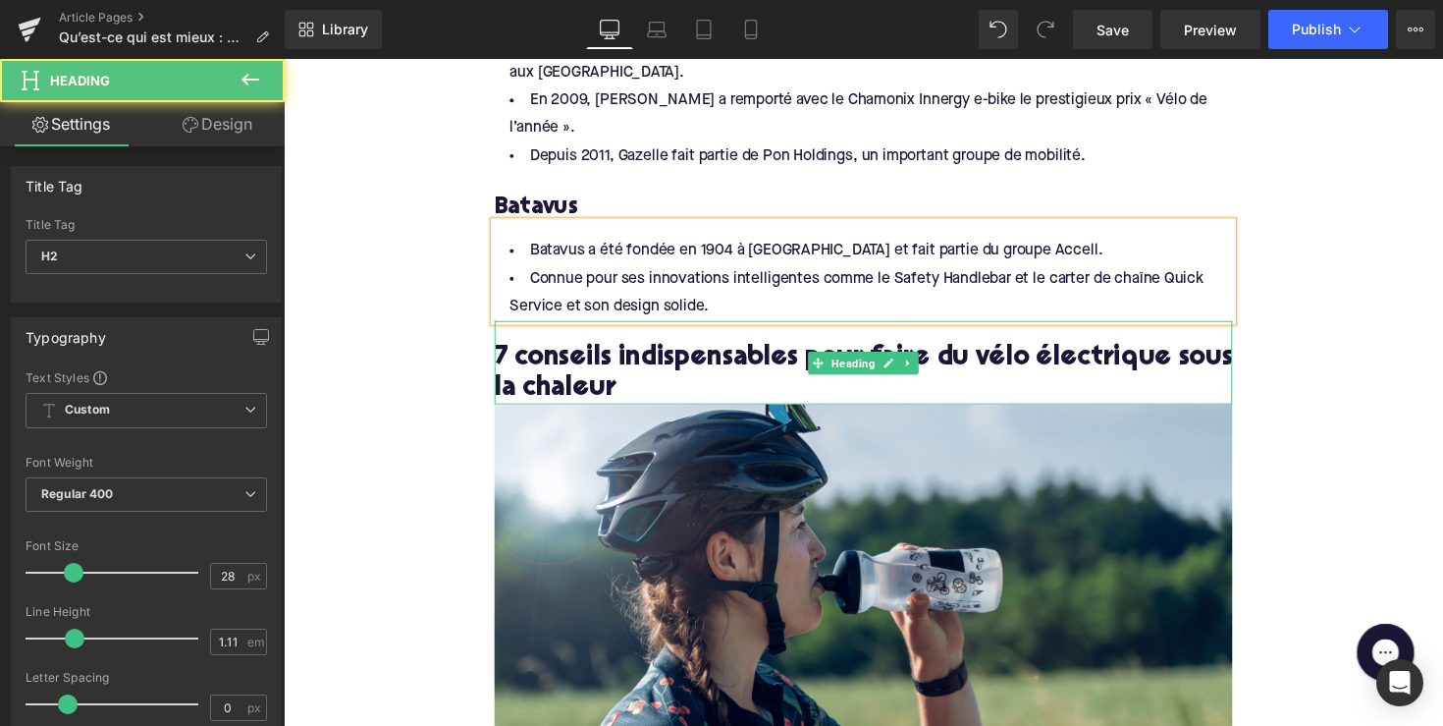
click at [647, 351] on h2 "7 conseils indispensables pour faire du vélo électrique sous la chaleur" at bounding box center [878, 381] width 756 height 61
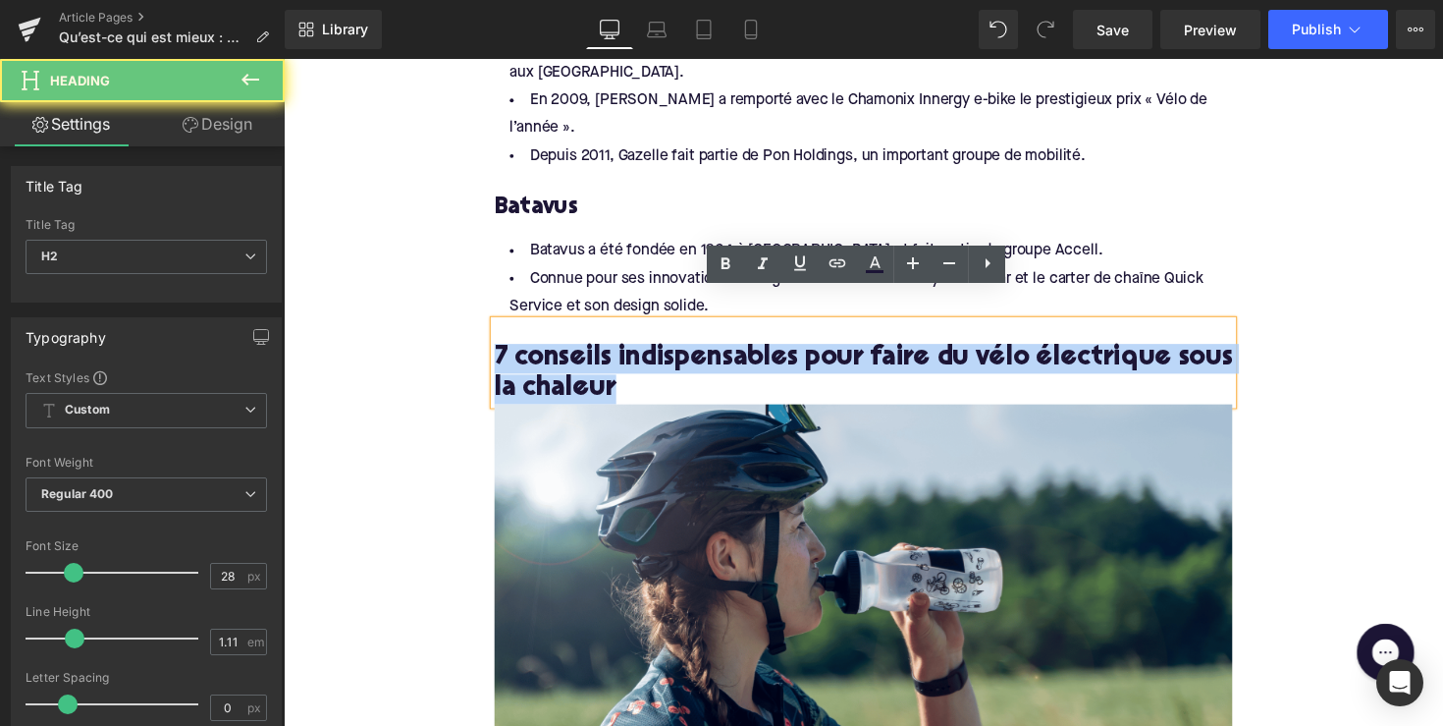
click at [647, 351] on h2 "7 conseils indispensables pour faire du vélo électrique sous la chaleur" at bounding box center [878, 381] width 756 height 61
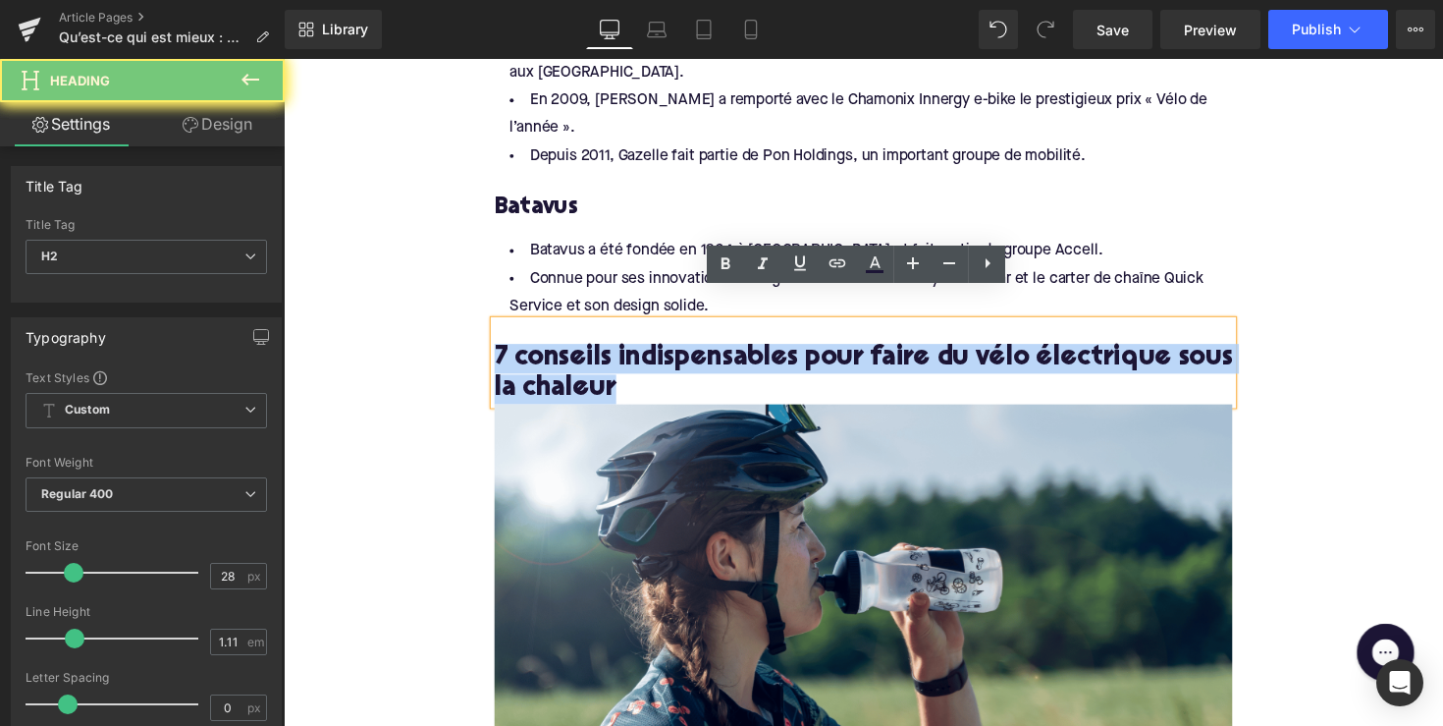
paste div
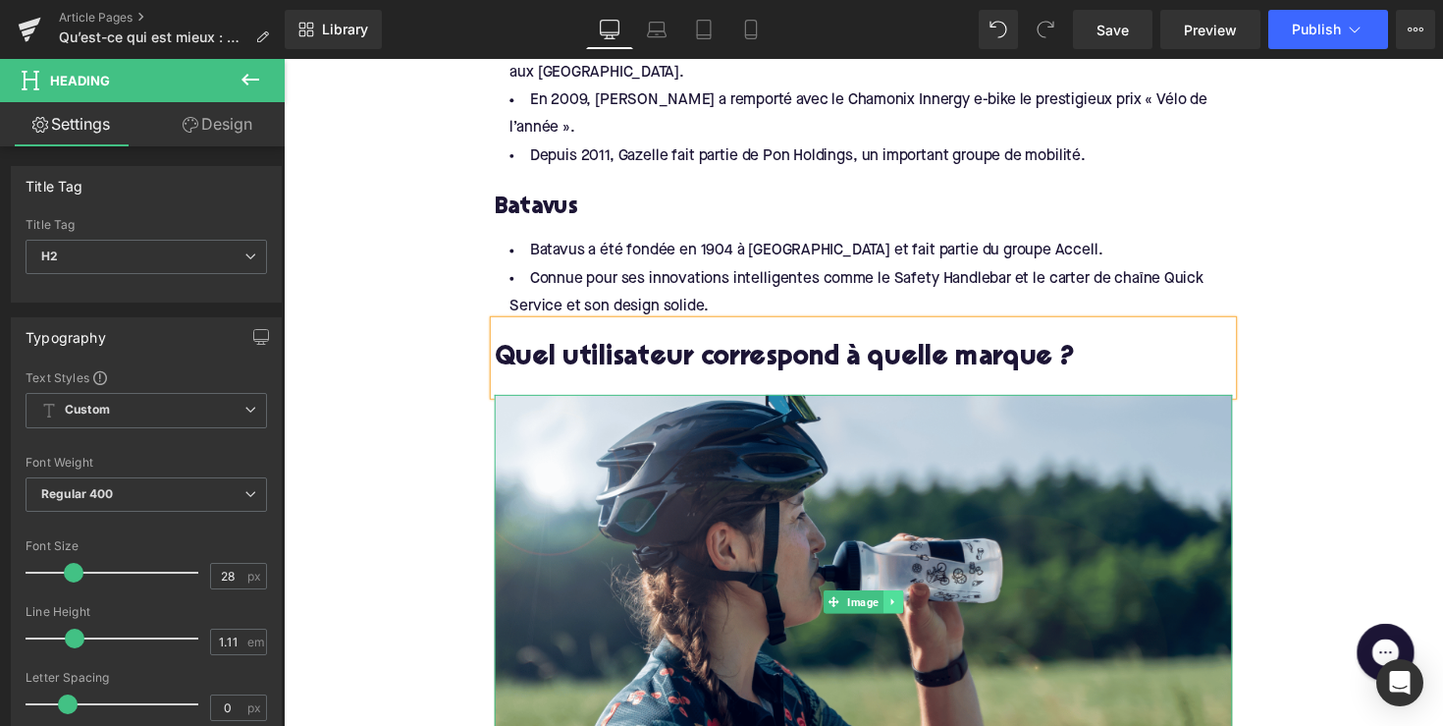
click at [905, 612] on icon at bounding box center [906, 615] width 3 height 7
click at [913, 610] on icon at bounding box center [918, 615] width 11 height 11
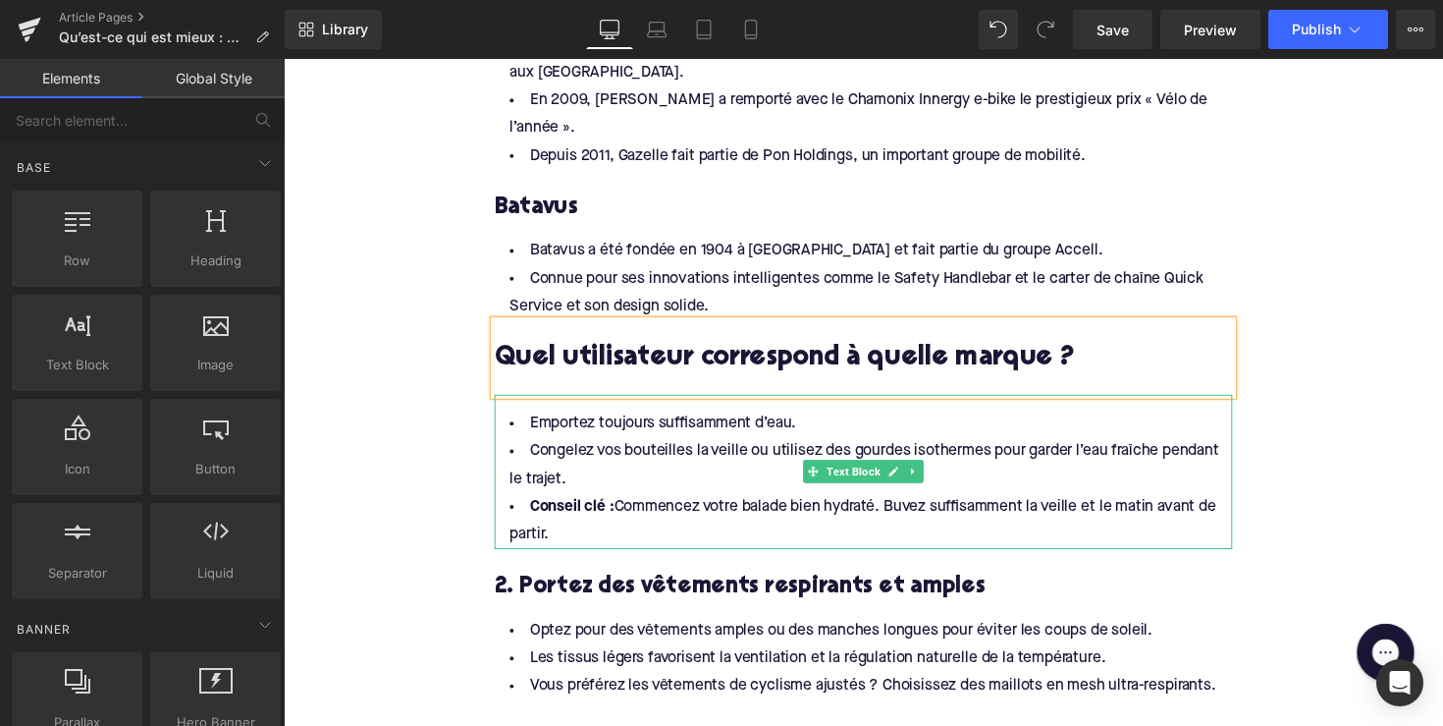
scroll to position [1075, 0]
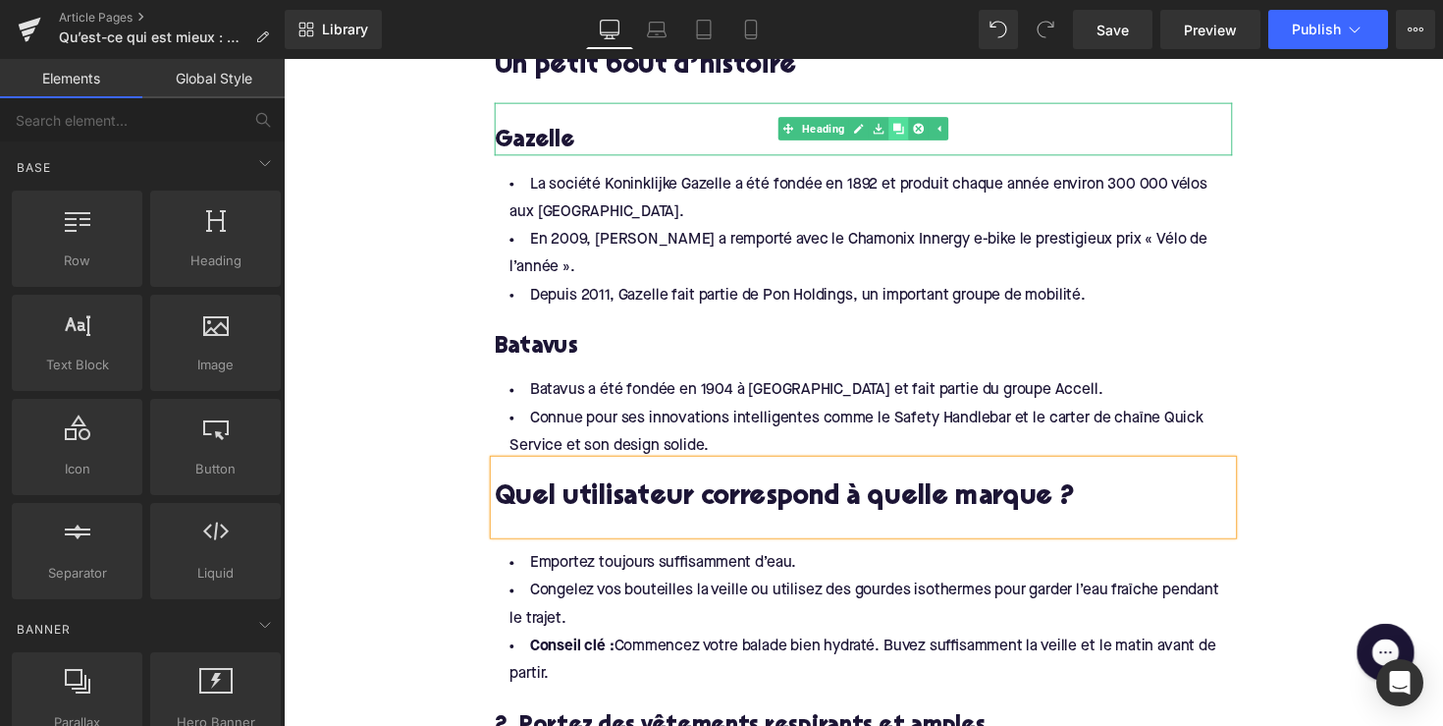
click at [903, 134] on link at bounding box center [913, 131] width 21 height 24
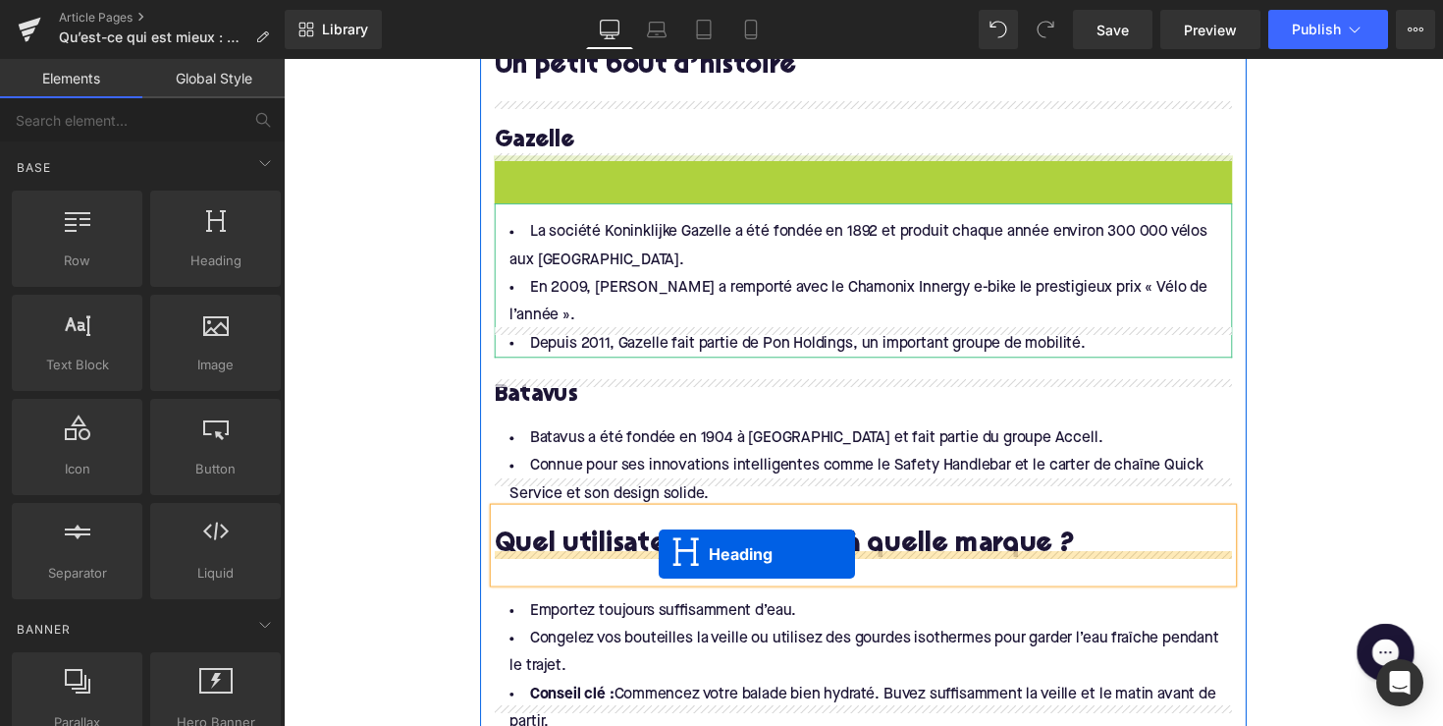
drag, startPoint x: 832, startPoint y: 186, endPoint x: 668, endPoint y: 566, distance: 413.9
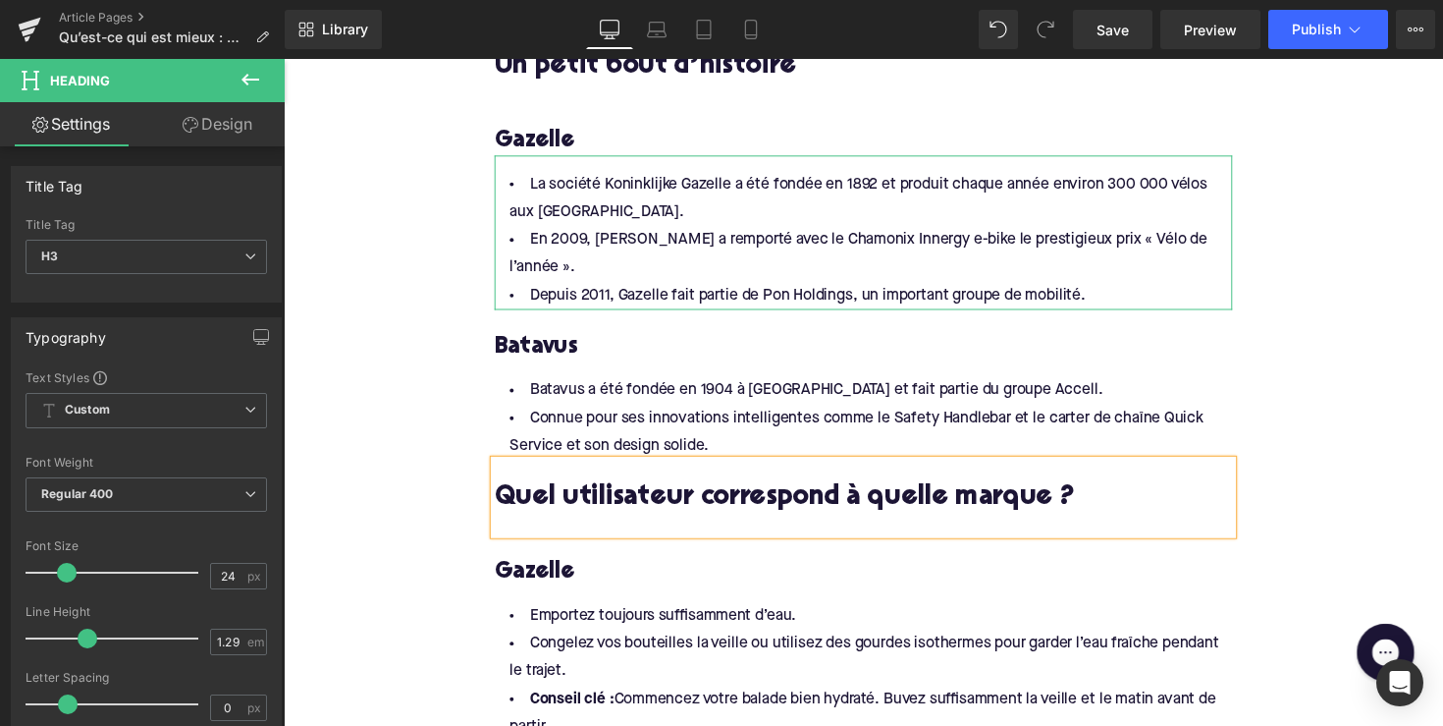
click at [553, 570] on h3 "Gazelle" at bounding box center [878, 585] width 756 height 30
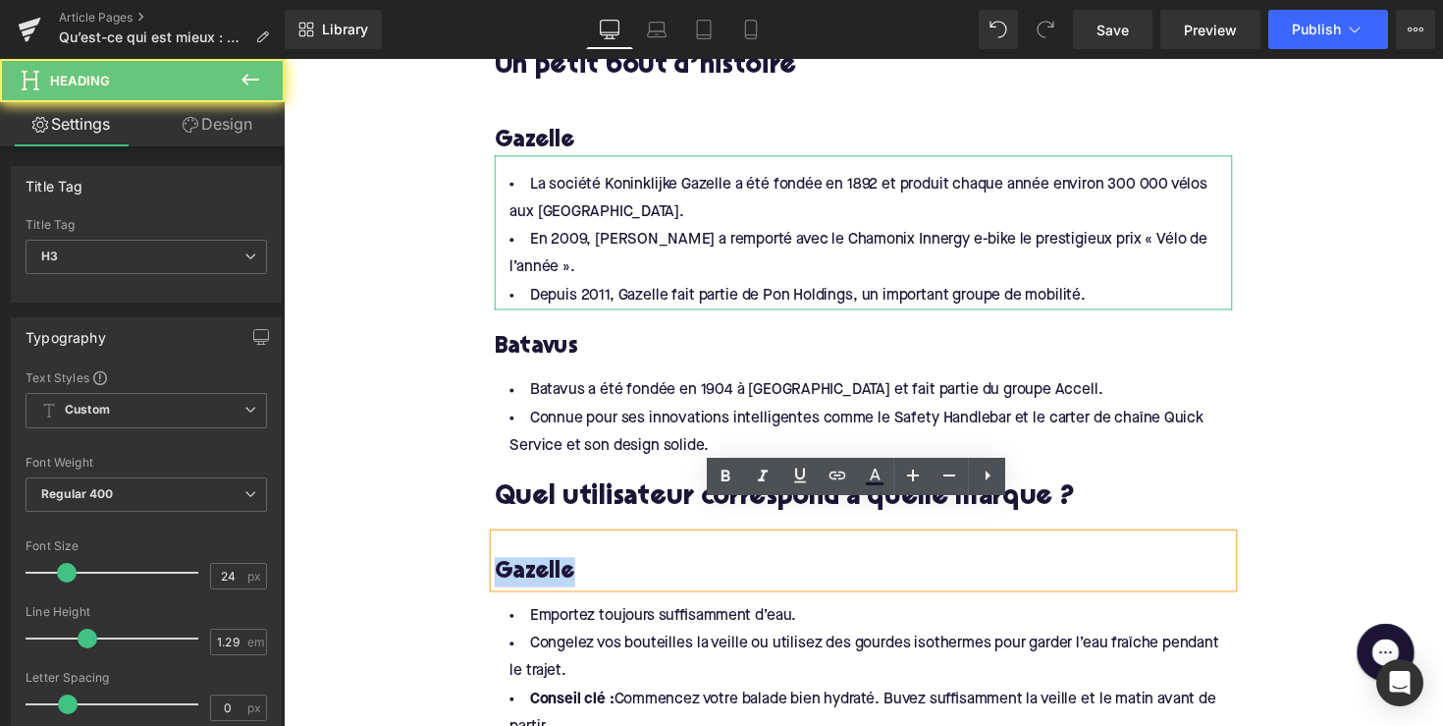
click at [553, 570] on h3 "Gazelle" at bounding box center [878, 585] width 756 height 30
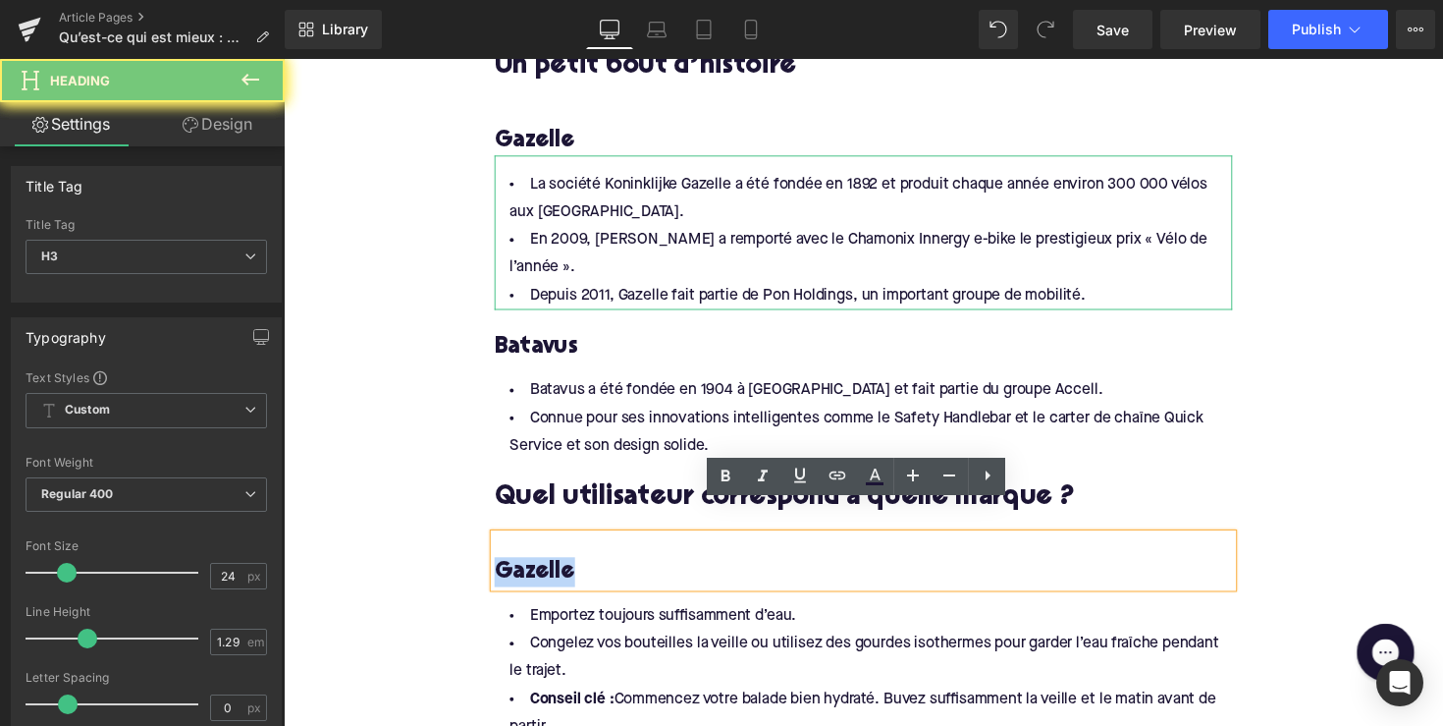
paste div
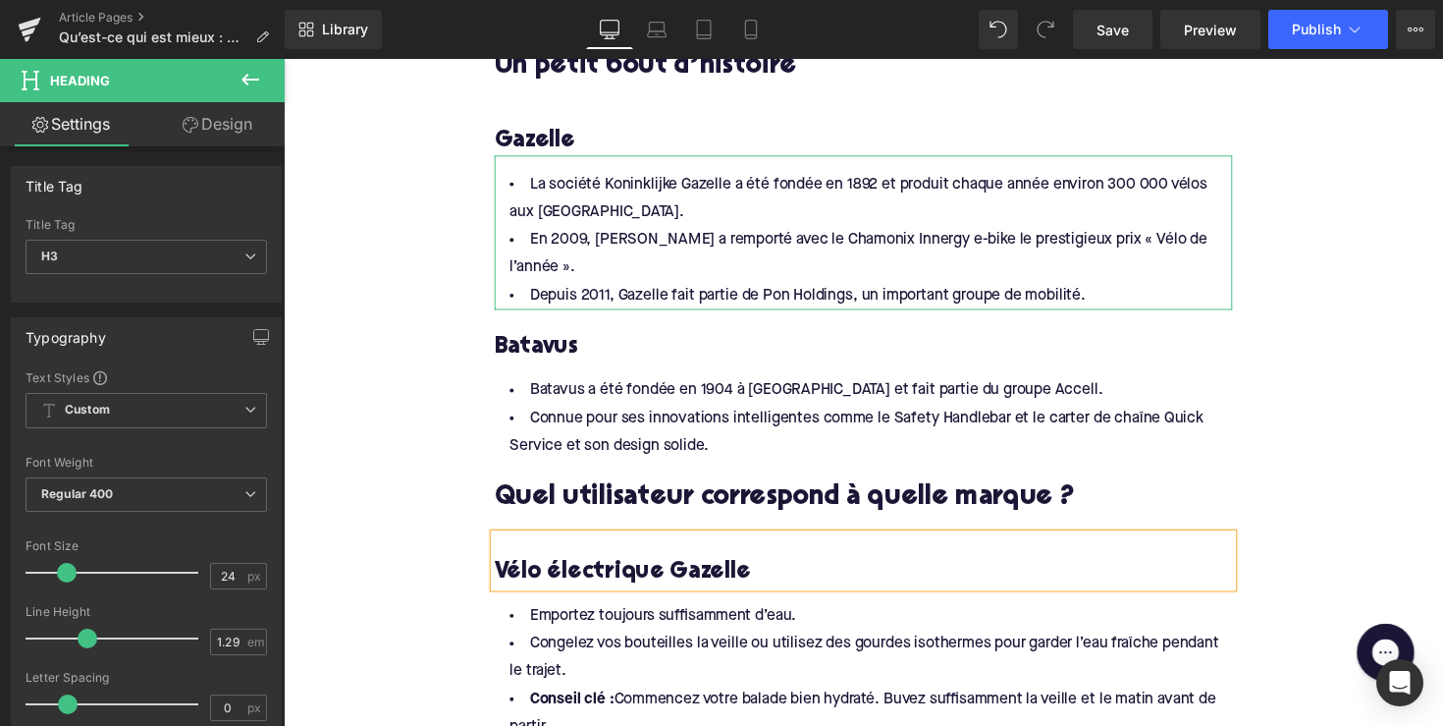
scroll to position [1284, 0]
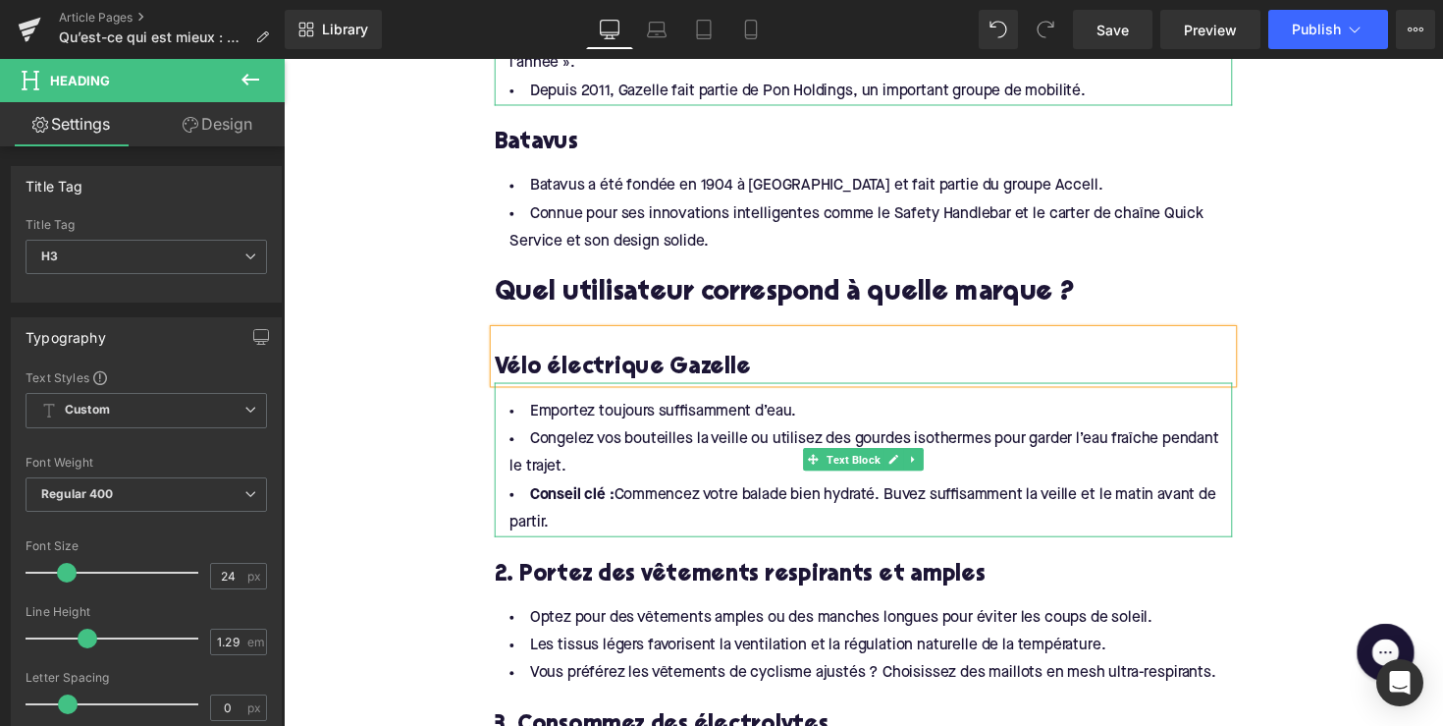
click at [595, 501] on li "Conseil clé : Commencez votre balade bien hydraté. Buvez suffisamment la veille…" at bounding box center [878, 520] width 756 height 57
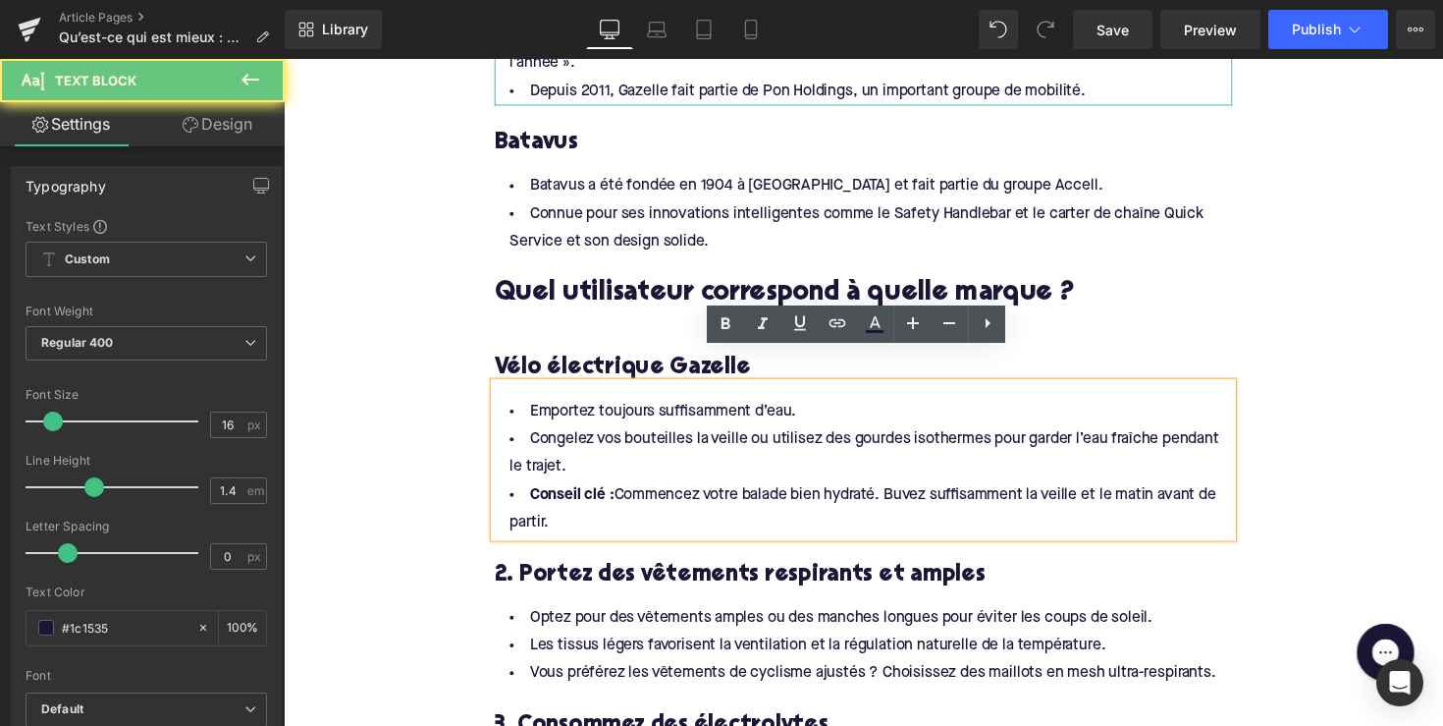
drag, startPoint x: 587, startPoint y: 501, endPoint x: 508, endPoint y: 349, distance: 171.7
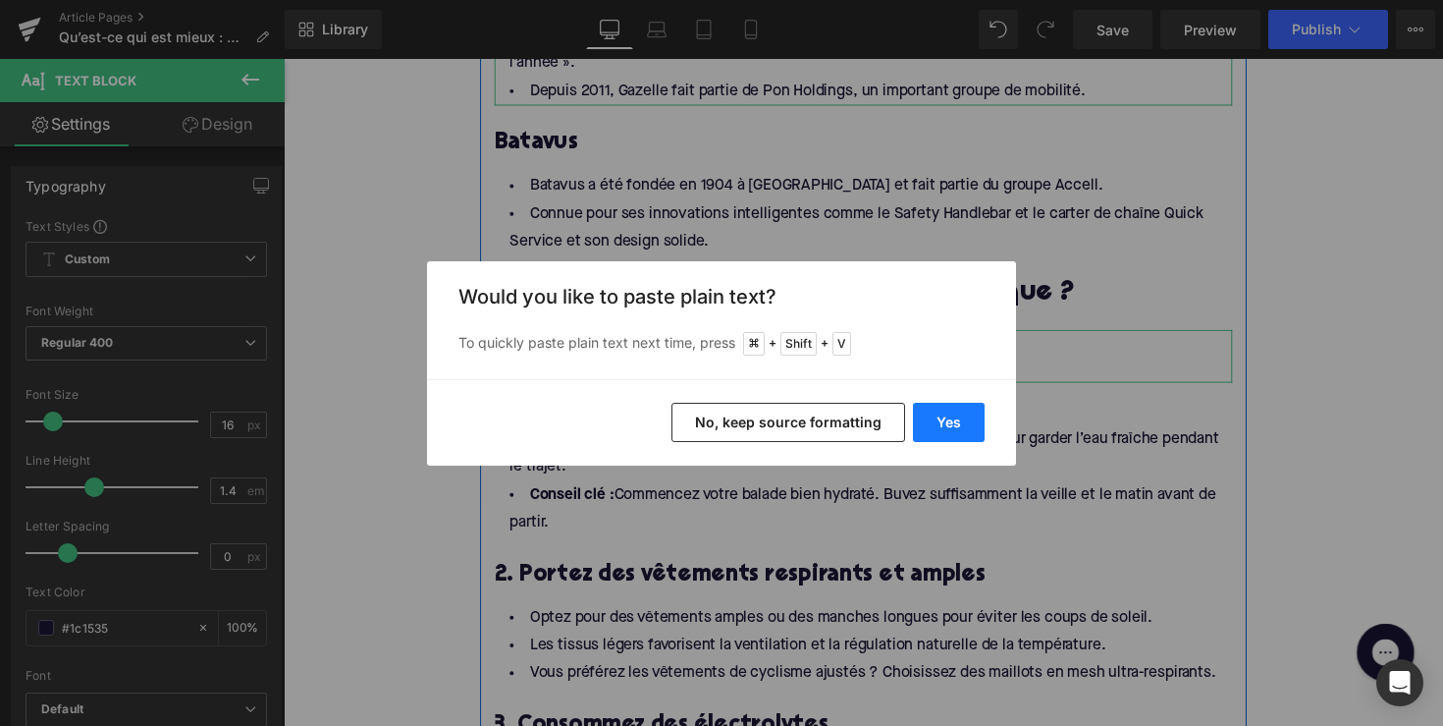
click at [955, 431] on button "Yes" at bounding box center [949, 422] width 72 height 39
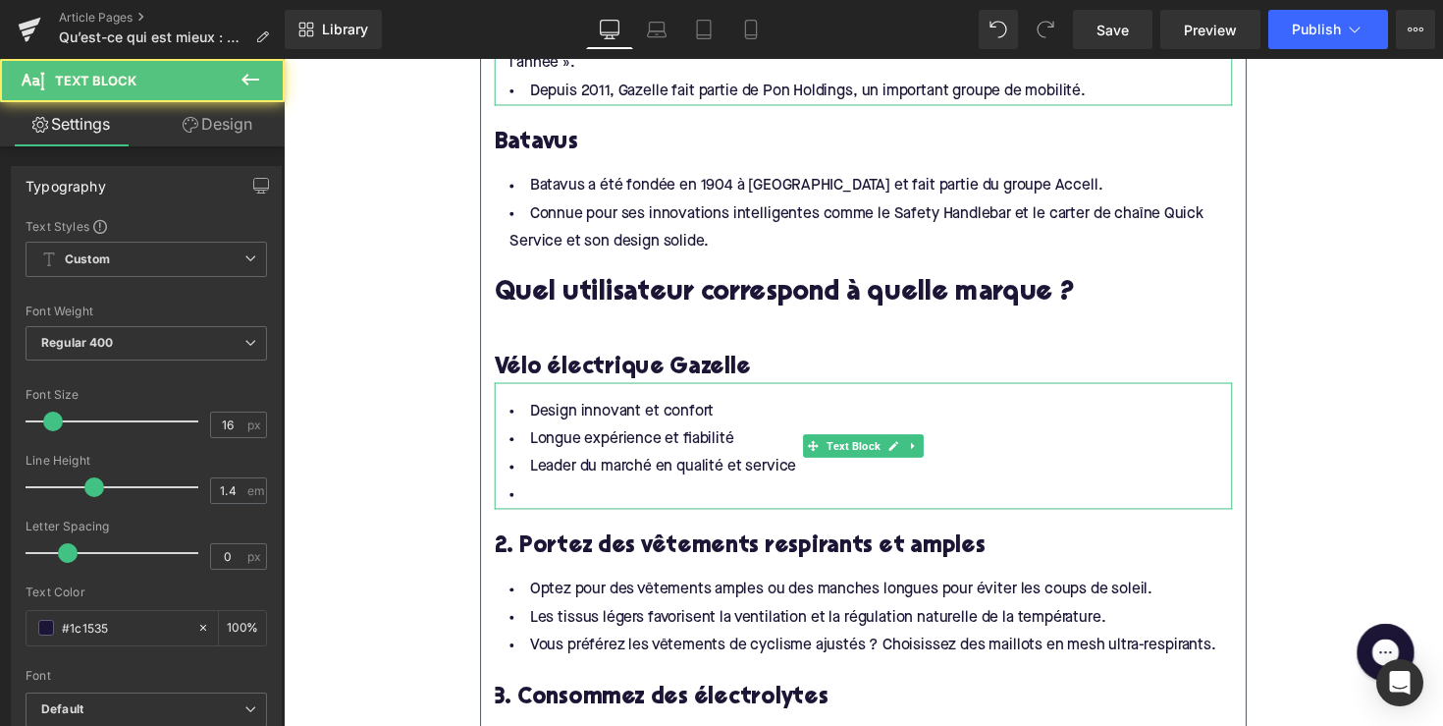
click at [710, 492] on li at bounding box center [878, 506] width 756 height 28
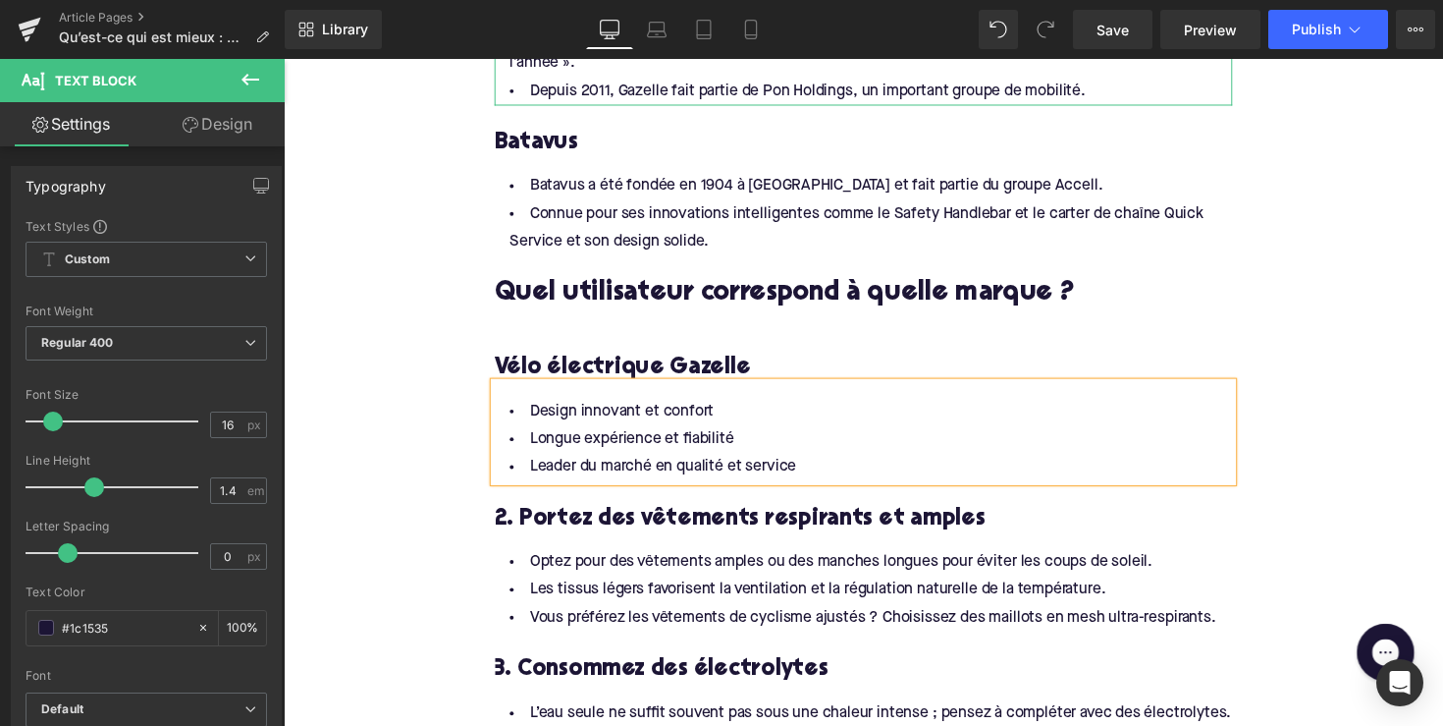
click at [586, 360] on h3 "Vélo électrique Gazelle" at bounding box center [878, 375] width 756 height 30
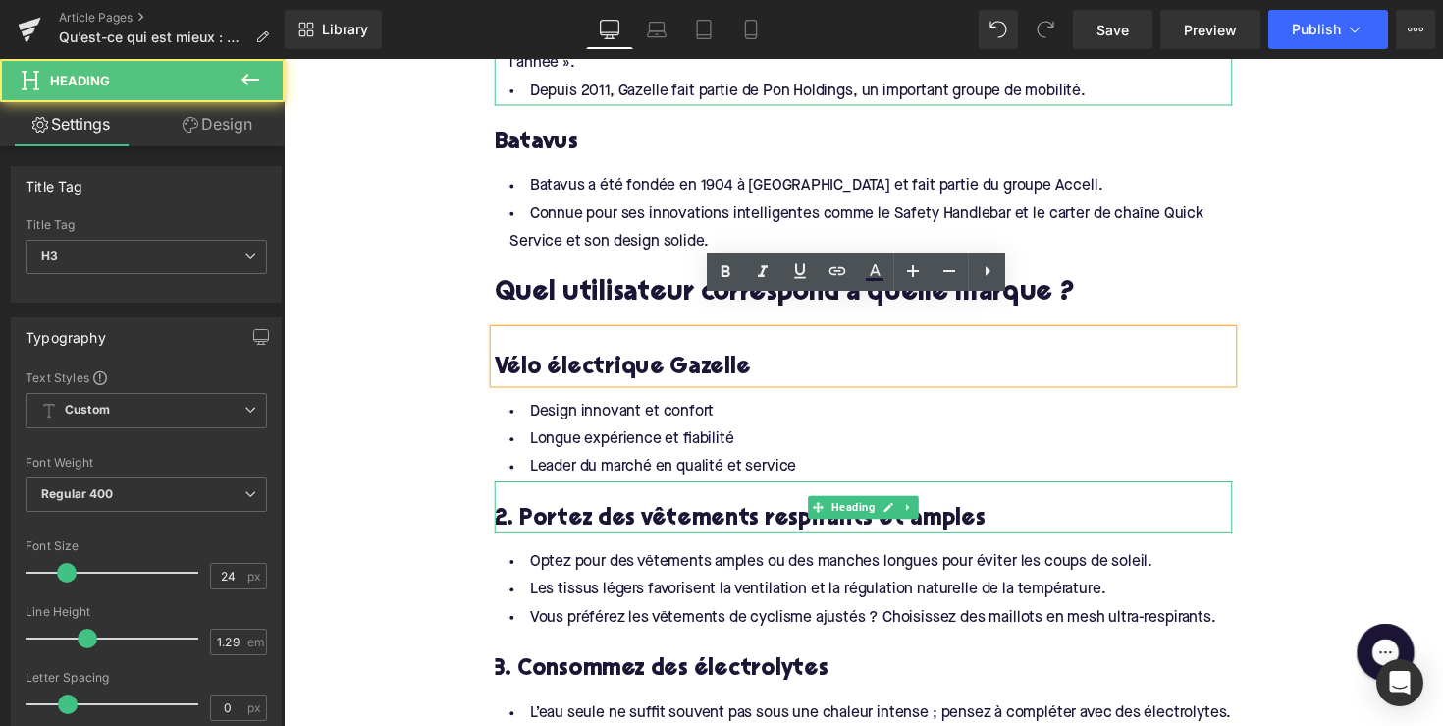
click at [609, 516] on h3 "2. Portez des vêtements respirants et amples" at bounding box center [878, 531] width 756 height 30
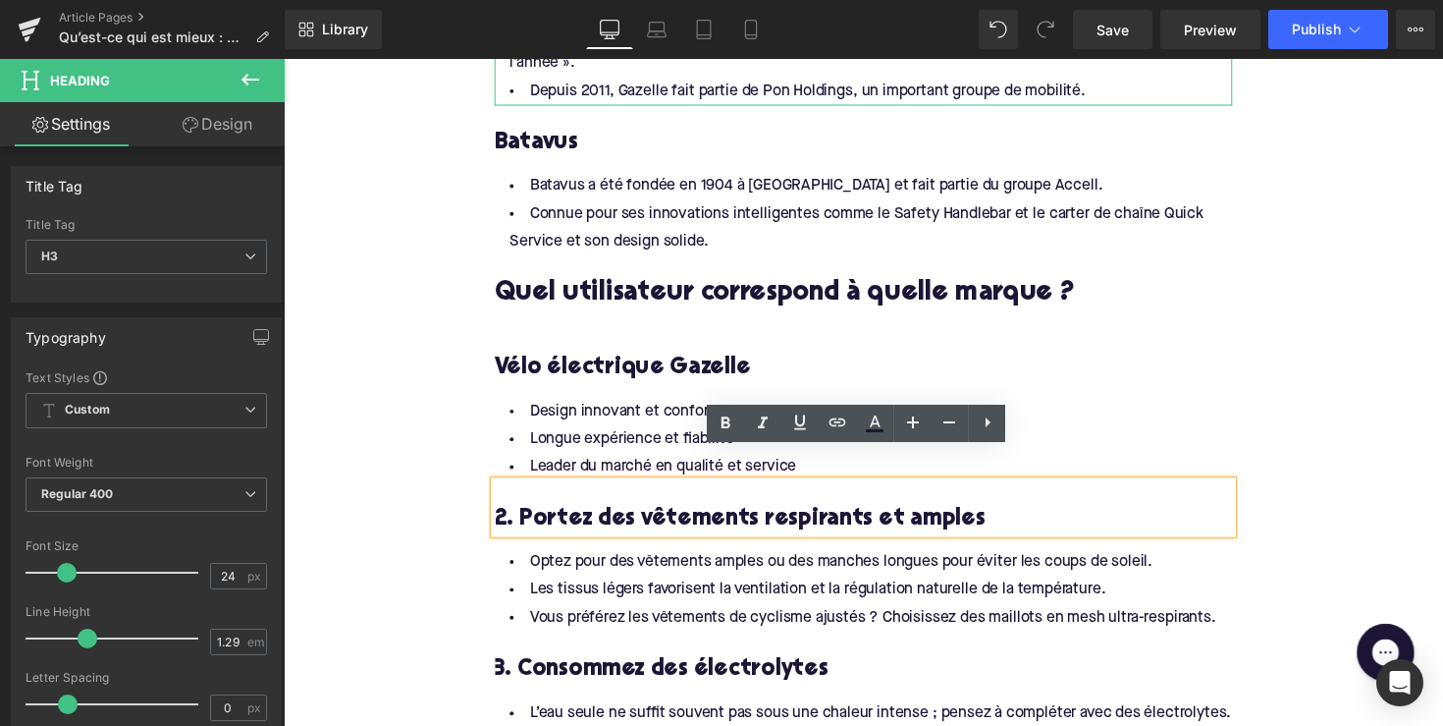
click at [598, 516] on h3 "2. Portez des vêtements respirants et amples" at bounding box center [878, 531] width 756 height 30
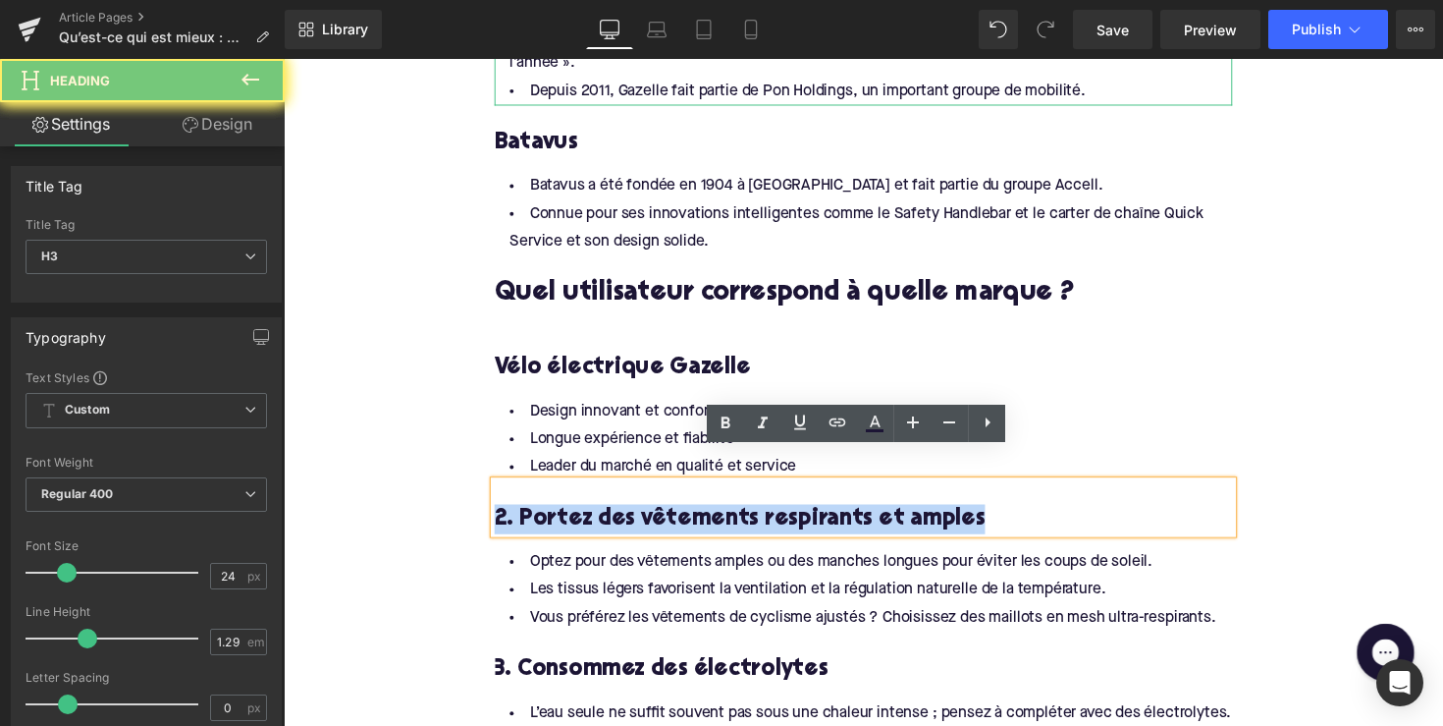
click at [598, 516] on h3 "2. Portez des vêtements respirants et amples" at bounding box center [878, 531] width 756 height 30
paste div
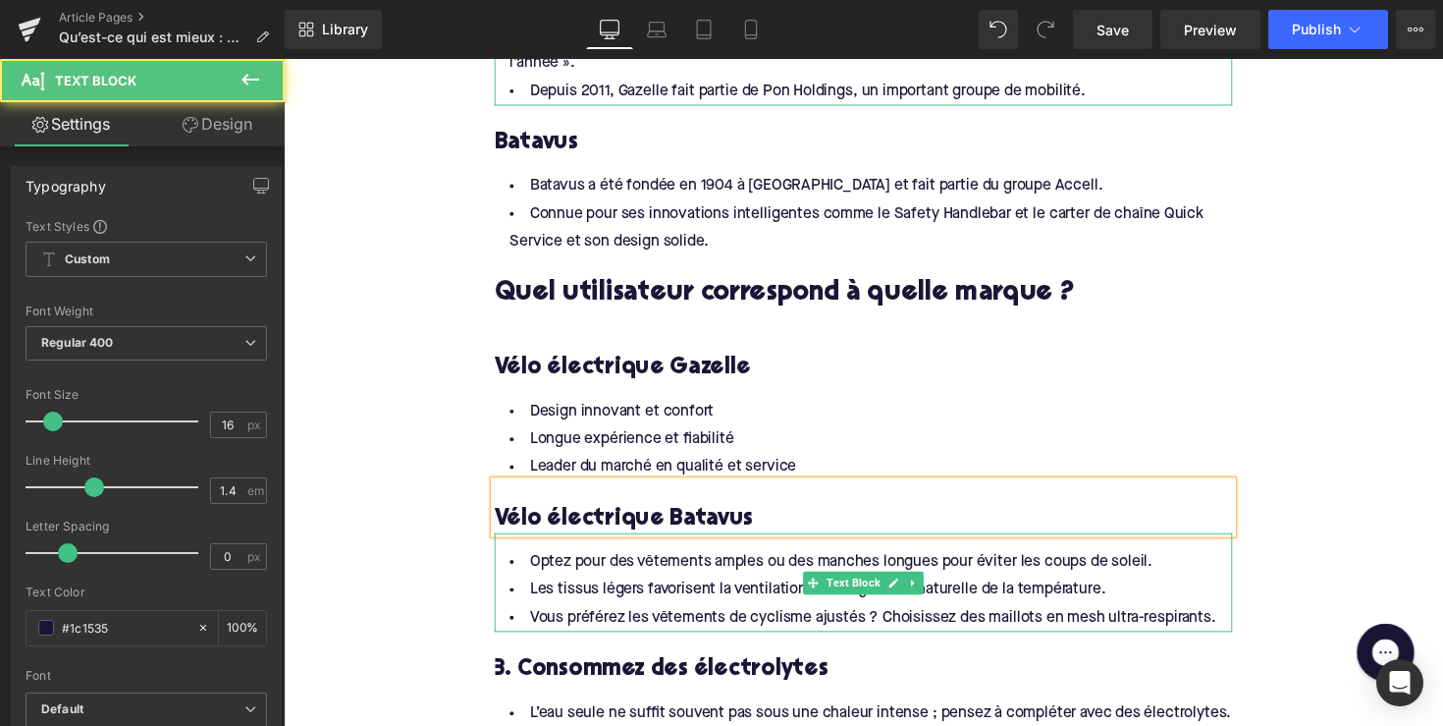
click at [740, 618] on li "Vous préférez les vêtements de cyclisme ajustés ? Choisissez des maillots en me…" at bounding box center [878, 632] width 756 height 28
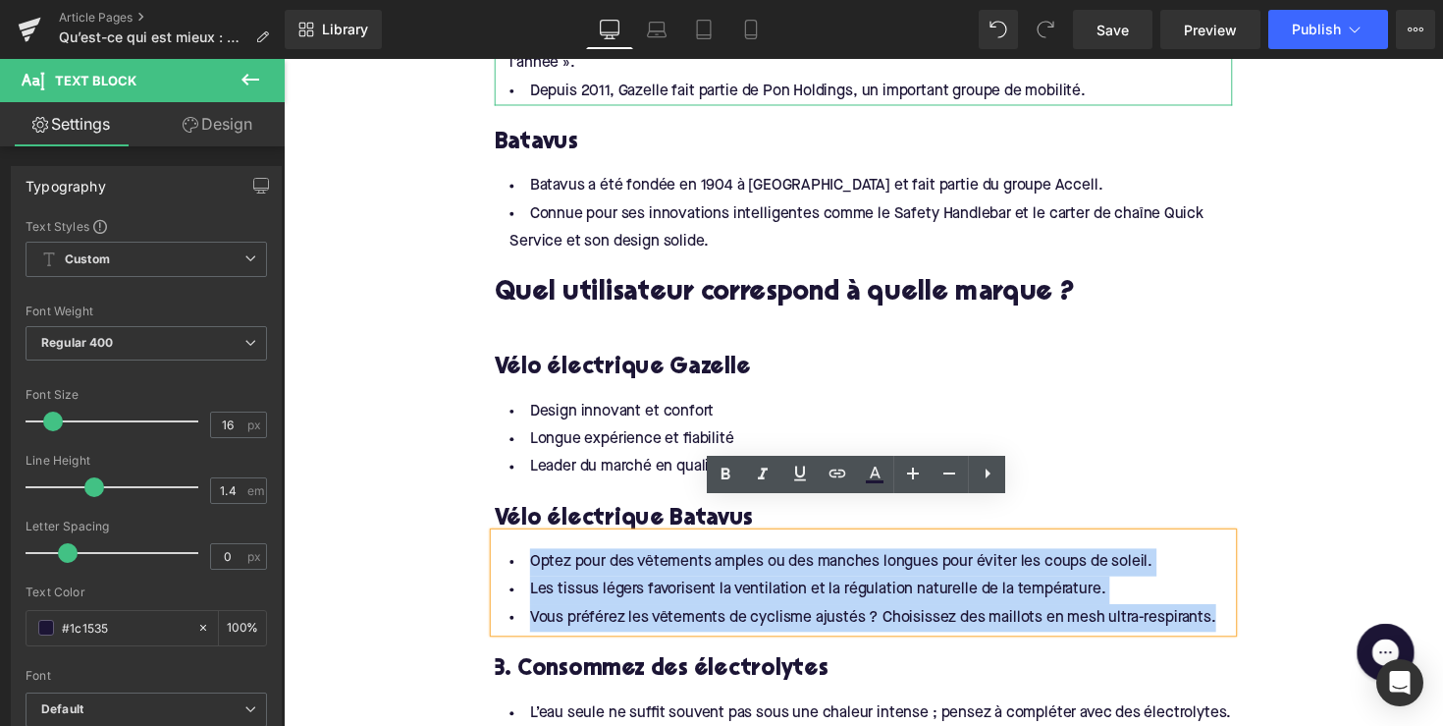
drag, startPoint x: 1236, startPoint y: 599, endPoint x: 430, endPoint y: 526, distance: 809.4
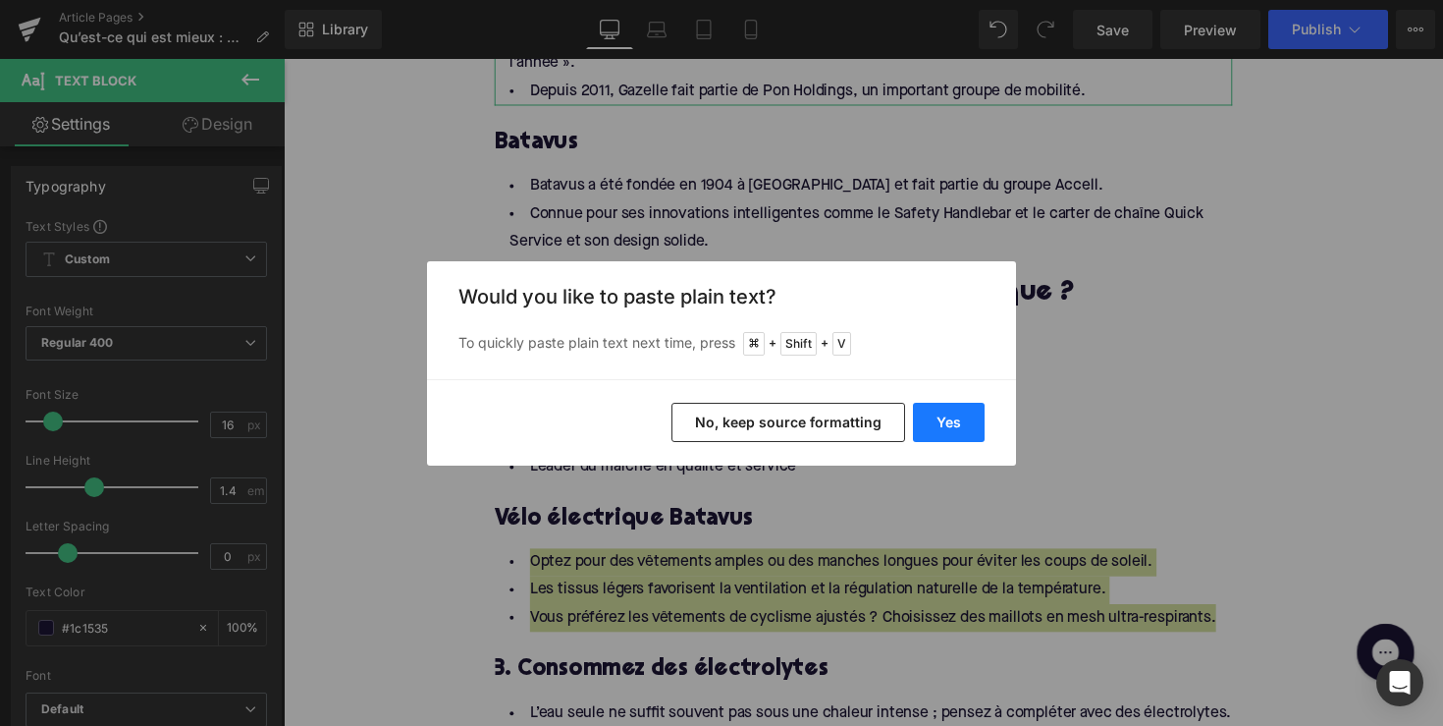
click at [952, 426] on button "Yes" at bounding box center [949, 422] width 72 height 39
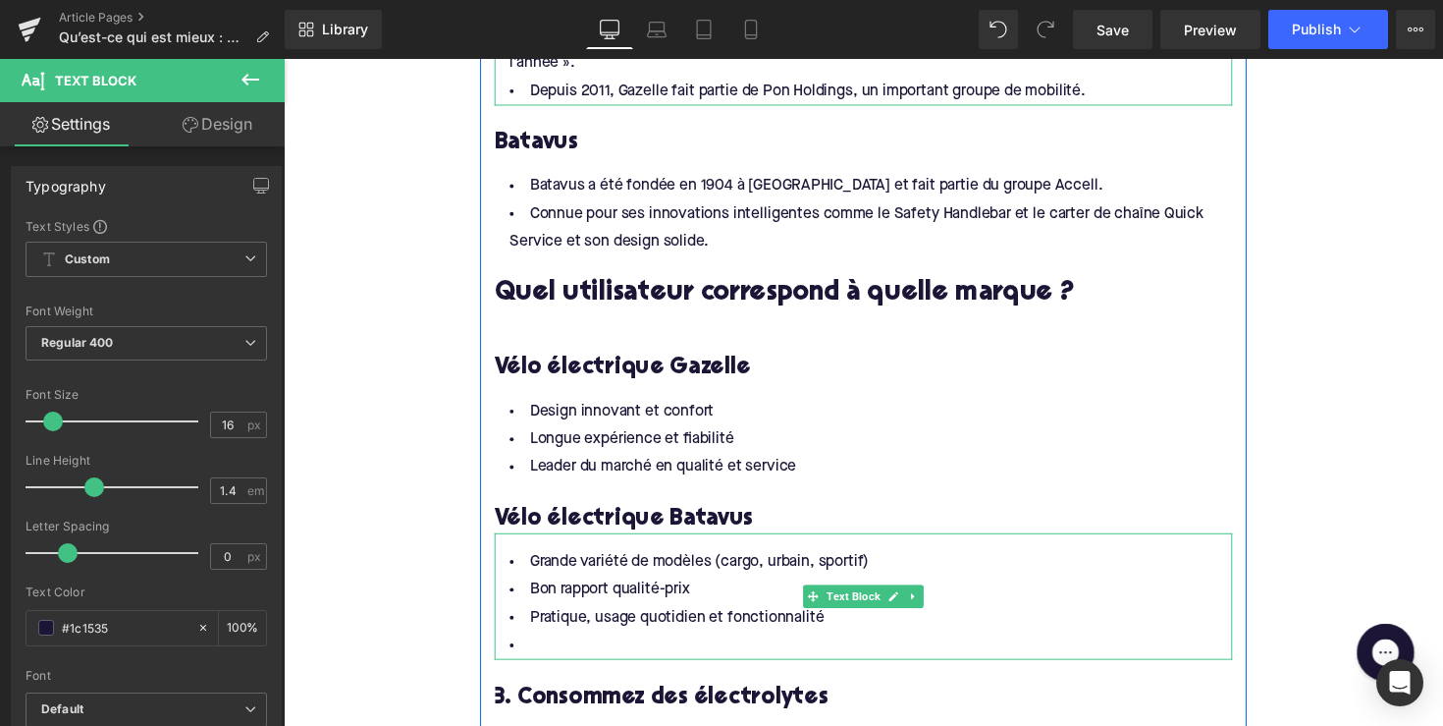
click at [643, 646] on li at bounding box center [878, 660] width 756 height 28
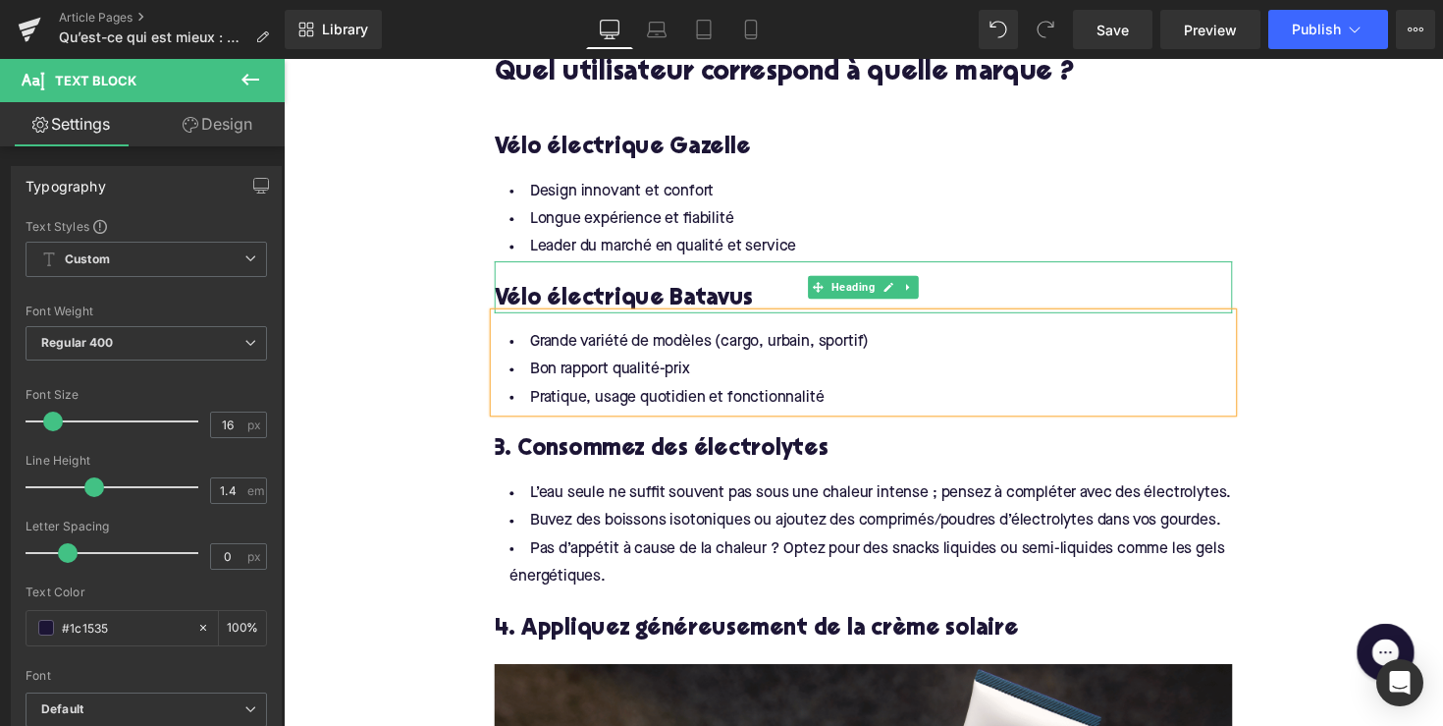
scroll to position [1638, 0]
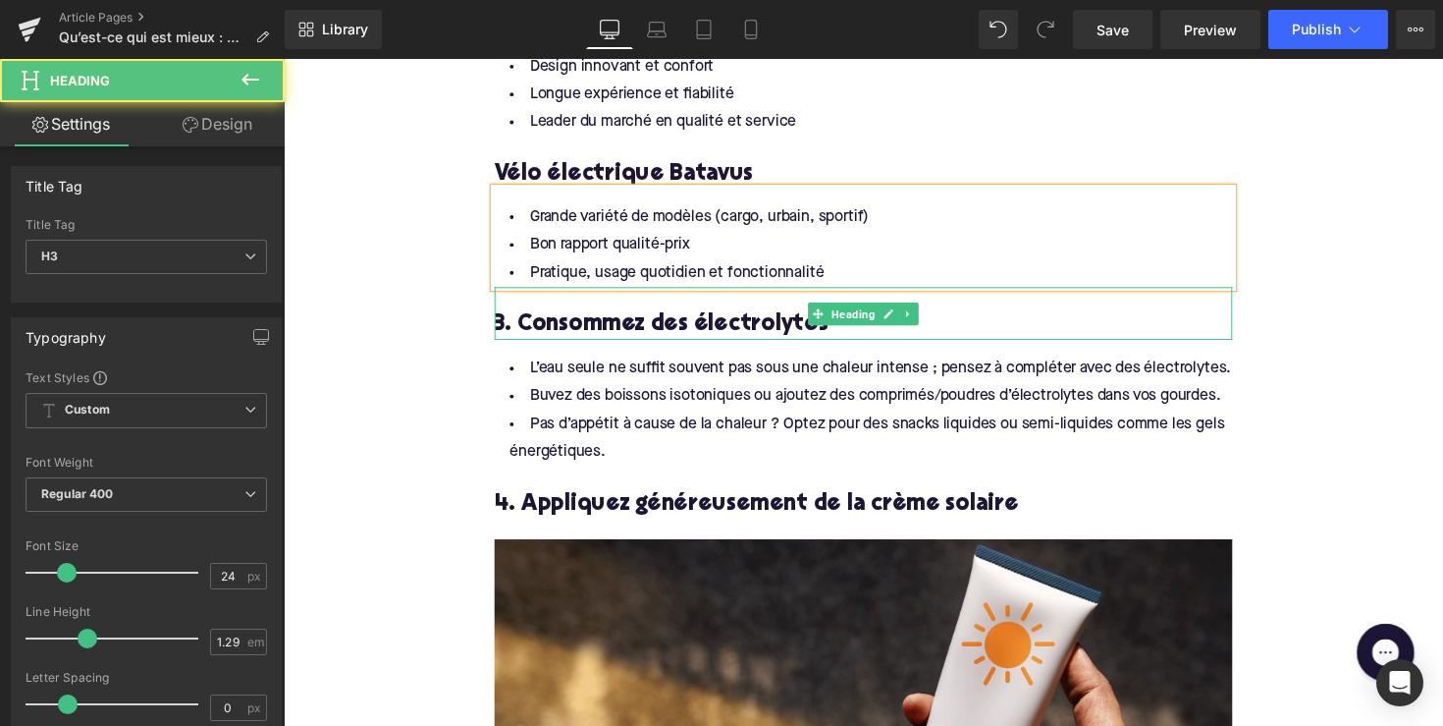
click at [637, 316] on h3 "3. Consommez des électrolytes" at bounding box center [878, 331] width 756 height 30
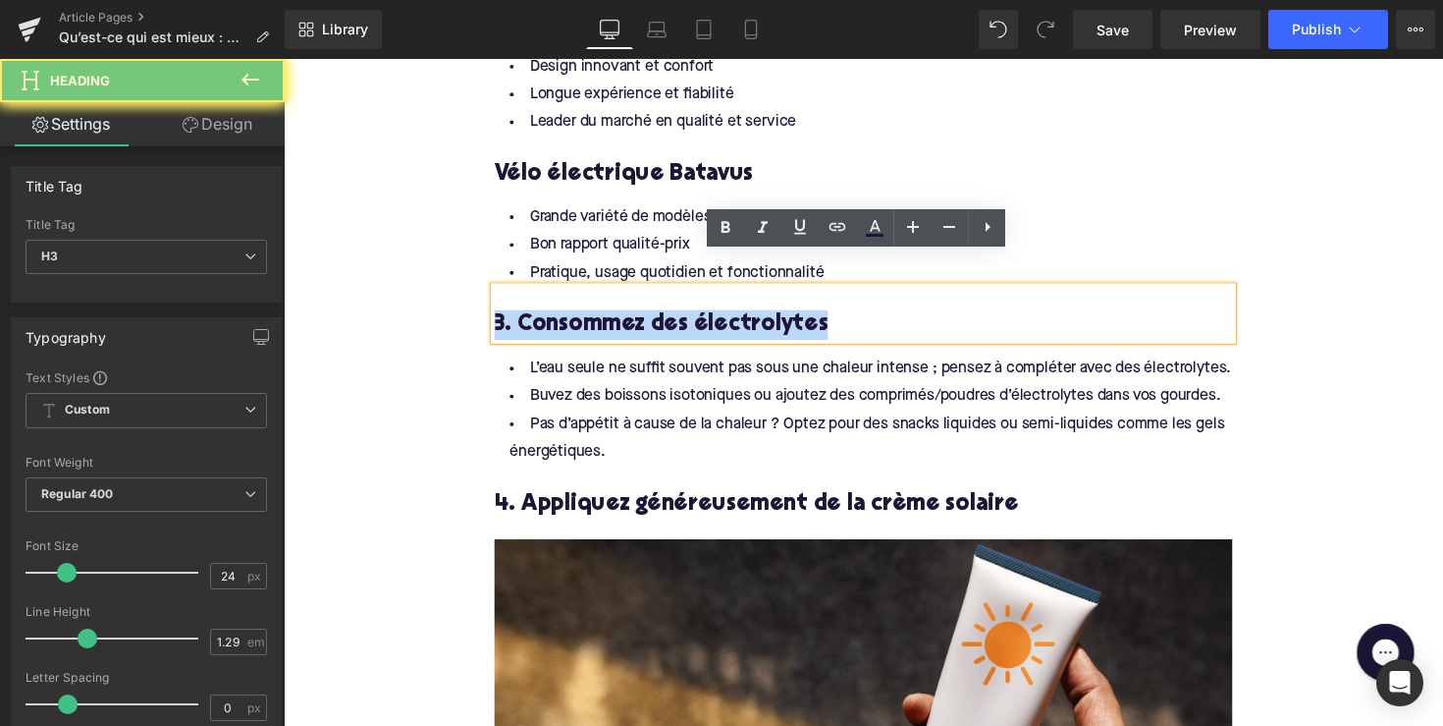
paste div
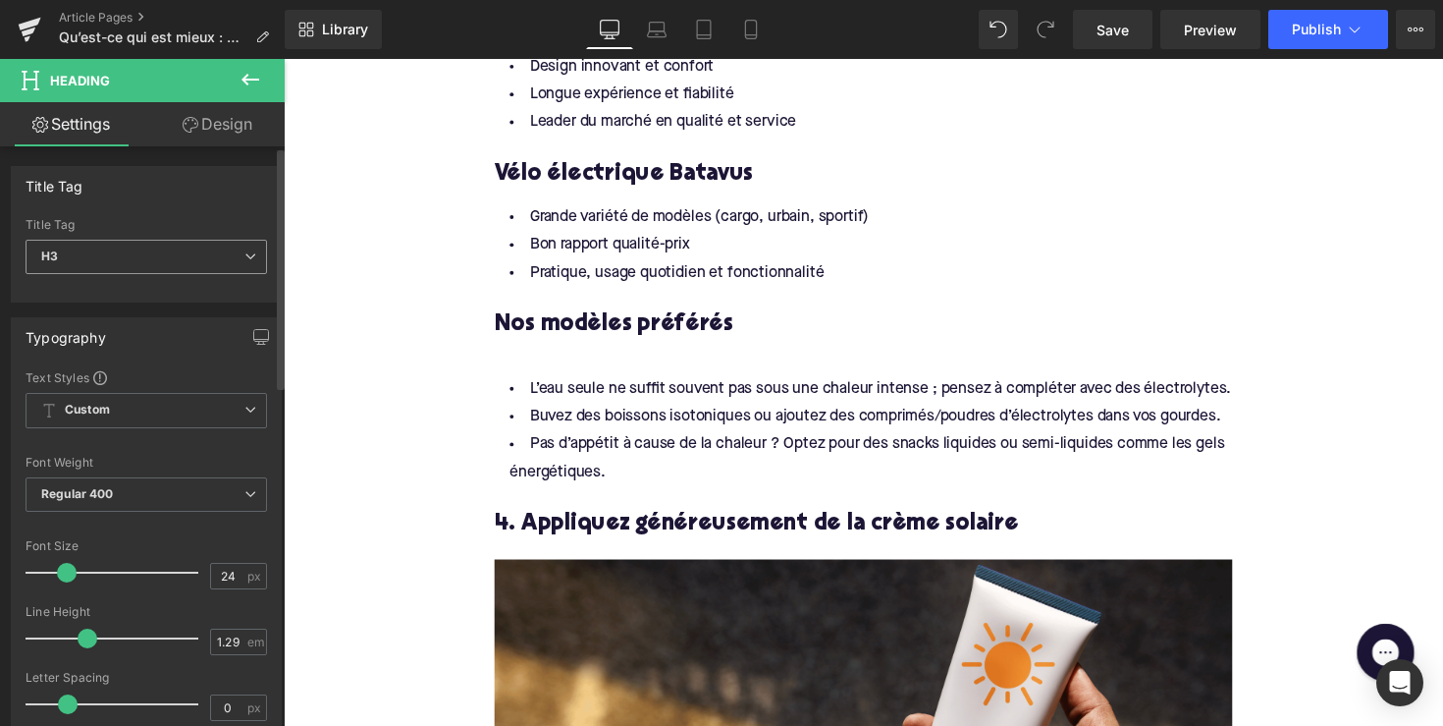
click at [235, 254] on span "H3" at bounding box center [147, 257] width 242 height 34
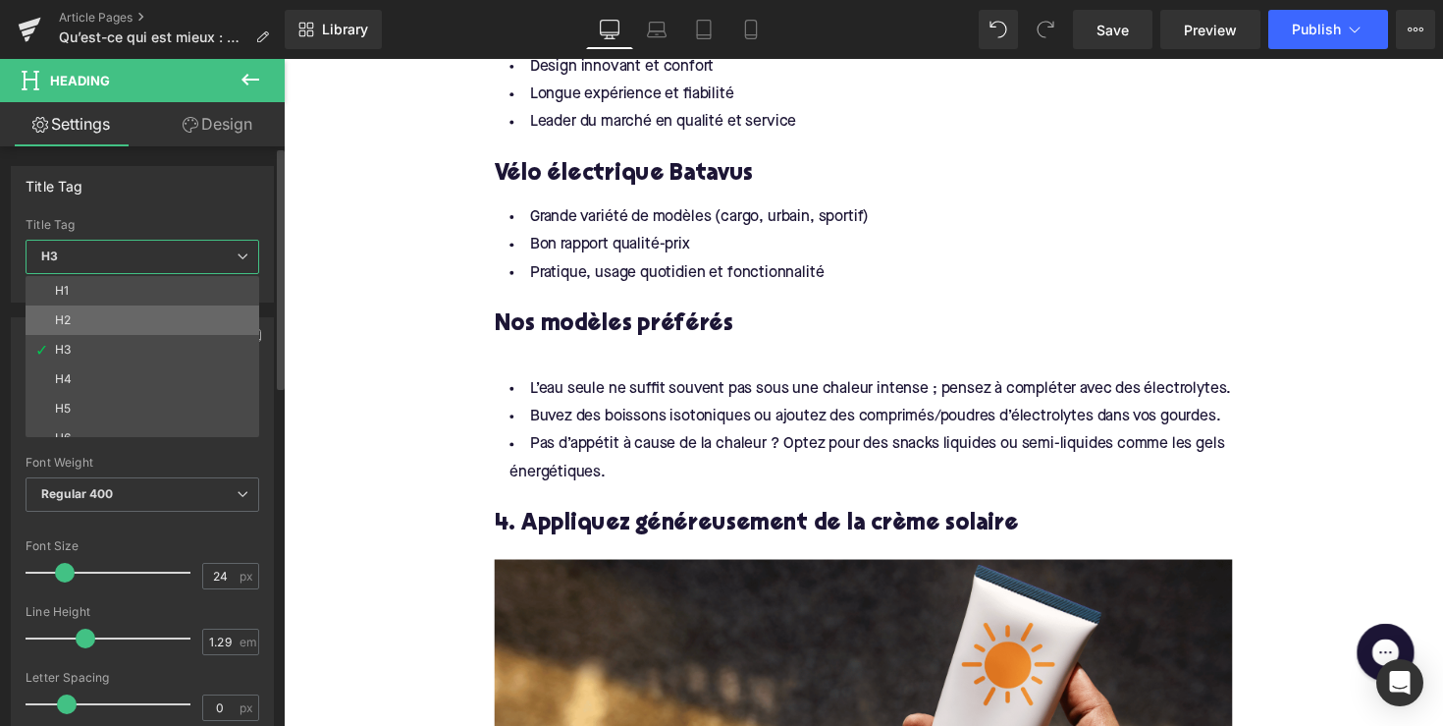
click at [223, 319] on li "H2" at bounding box center [147, 319] width 243 height 29
type input "28"
type input "1.11"
type input "100"
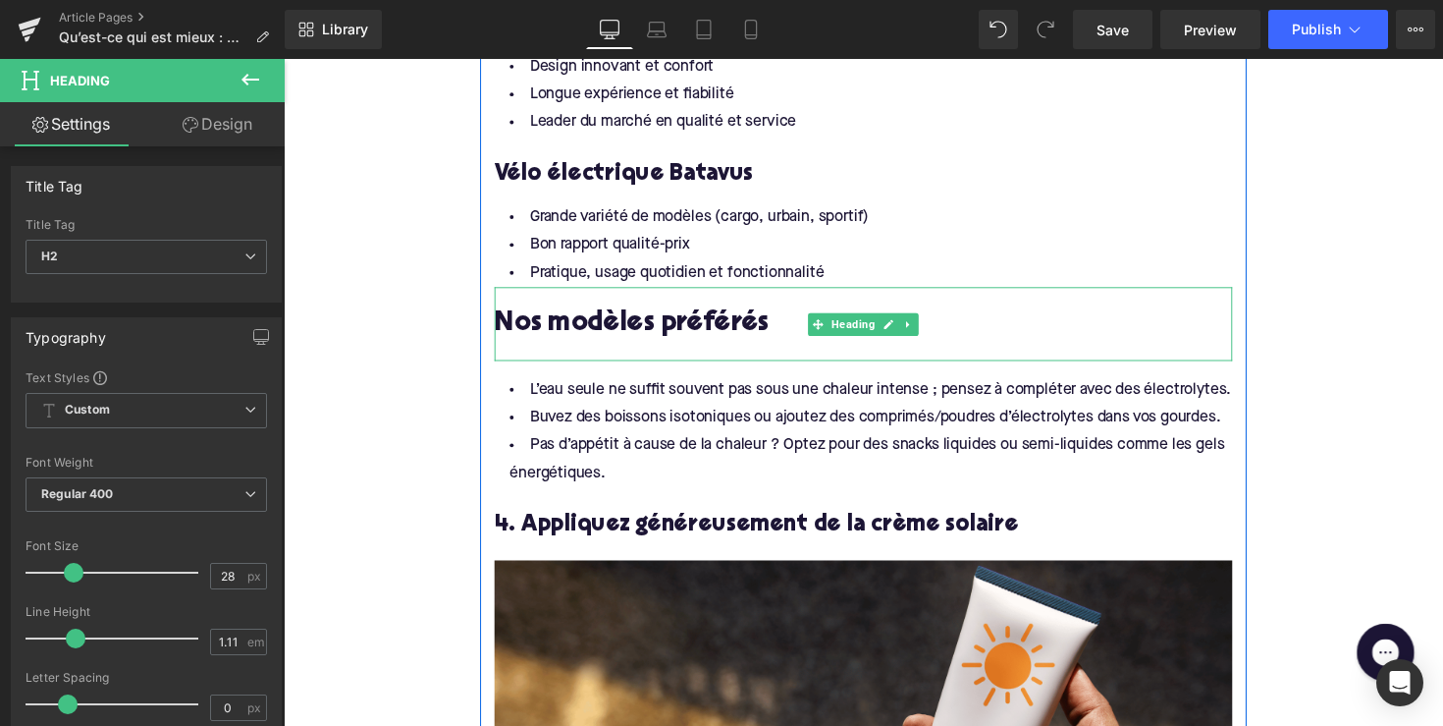
click at [607, 348] on div at bounding box center [878, 358] width 756 height 21
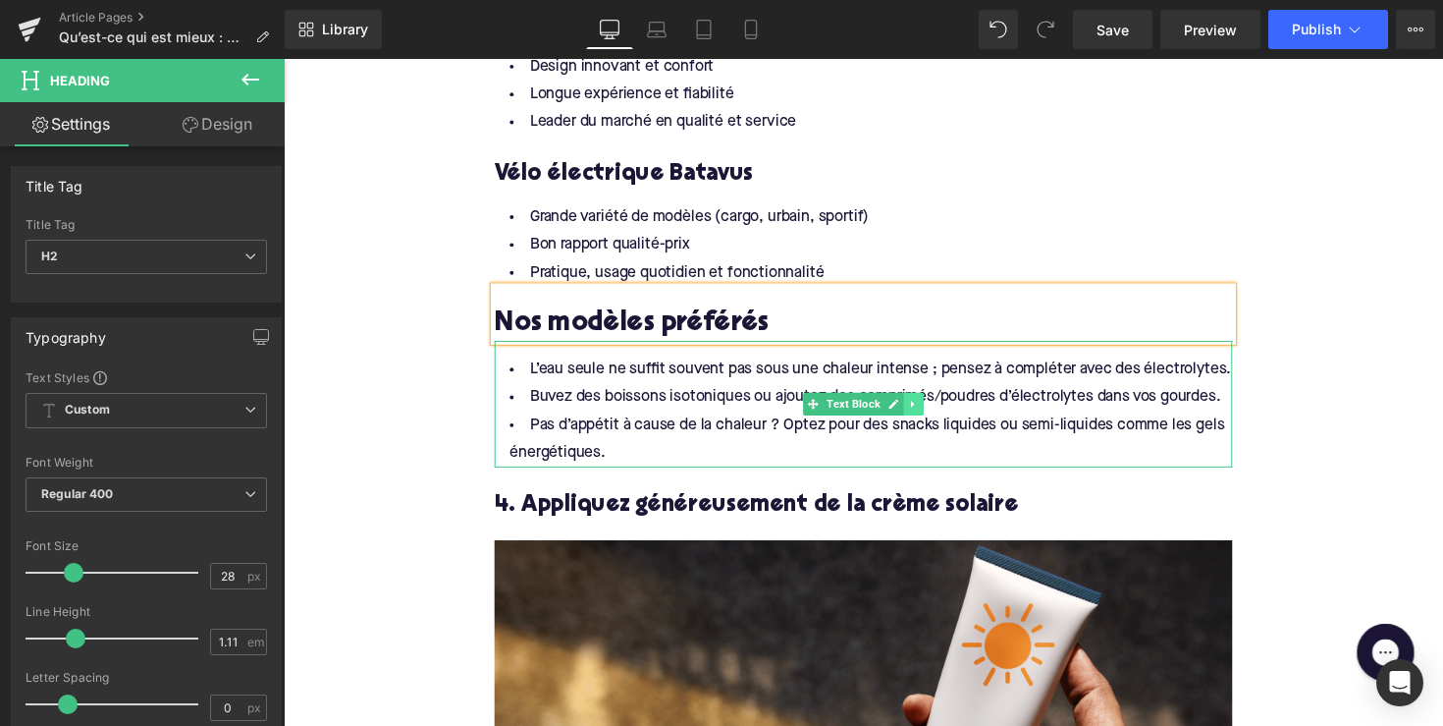
click at [927, 407] on icon at bounding box center [929, 413] width 11 height 12
click at [934, 407] on icon at bounding box center [939, 412] width 11 height 11
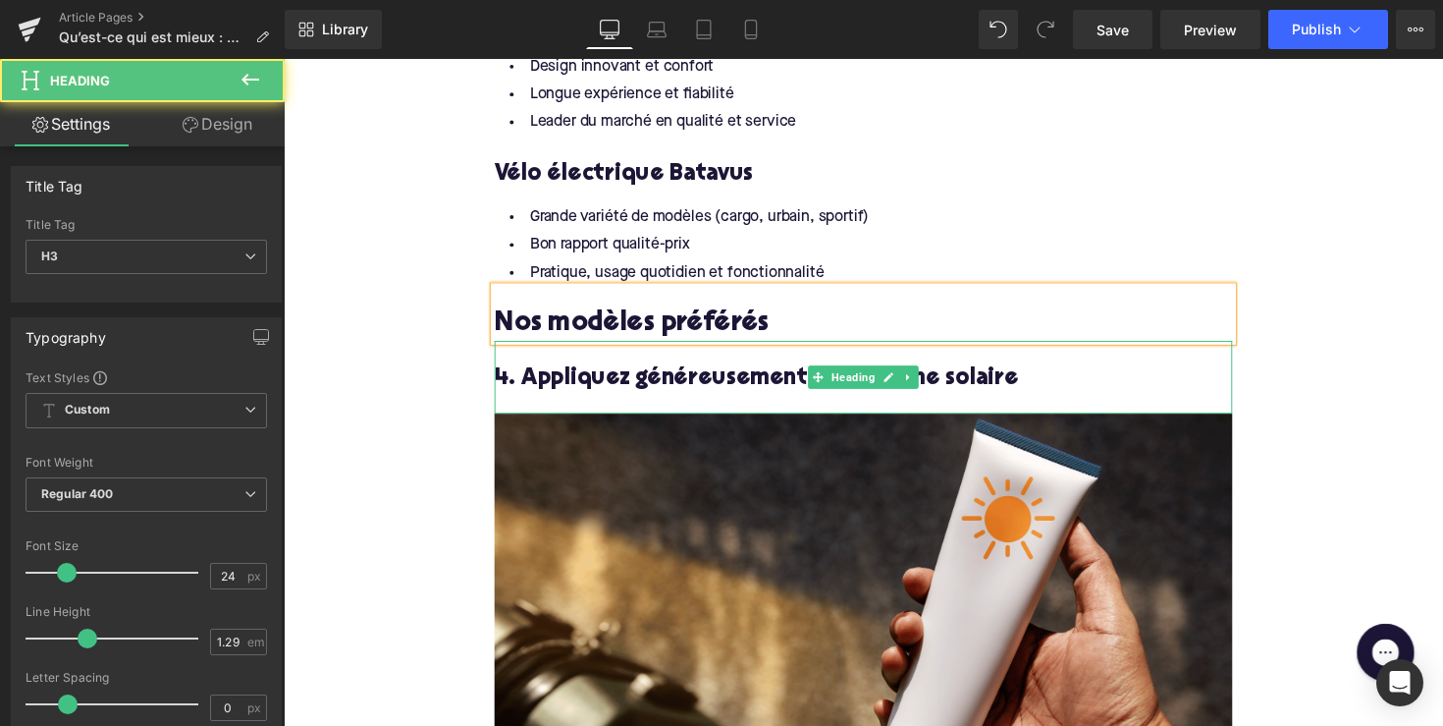
click at [678, 371] on h3 "4. Appliquez généreusement de la crème solaire" at bounding box center [878, 386] width 756 height 30
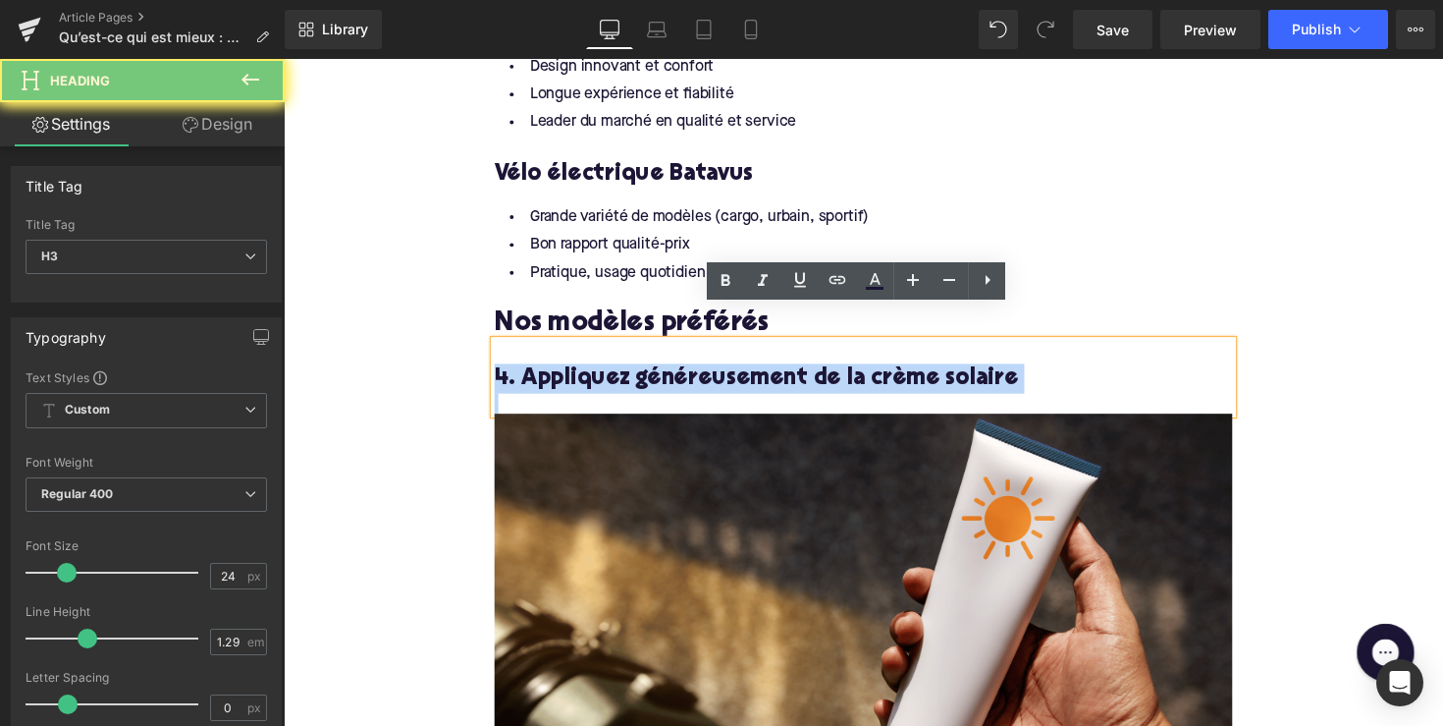
click at [678, 371] on h3 "4. Appliquez généreusement de la crème solaire" at bounding box center [878, 386] width 756 height 30
paste div
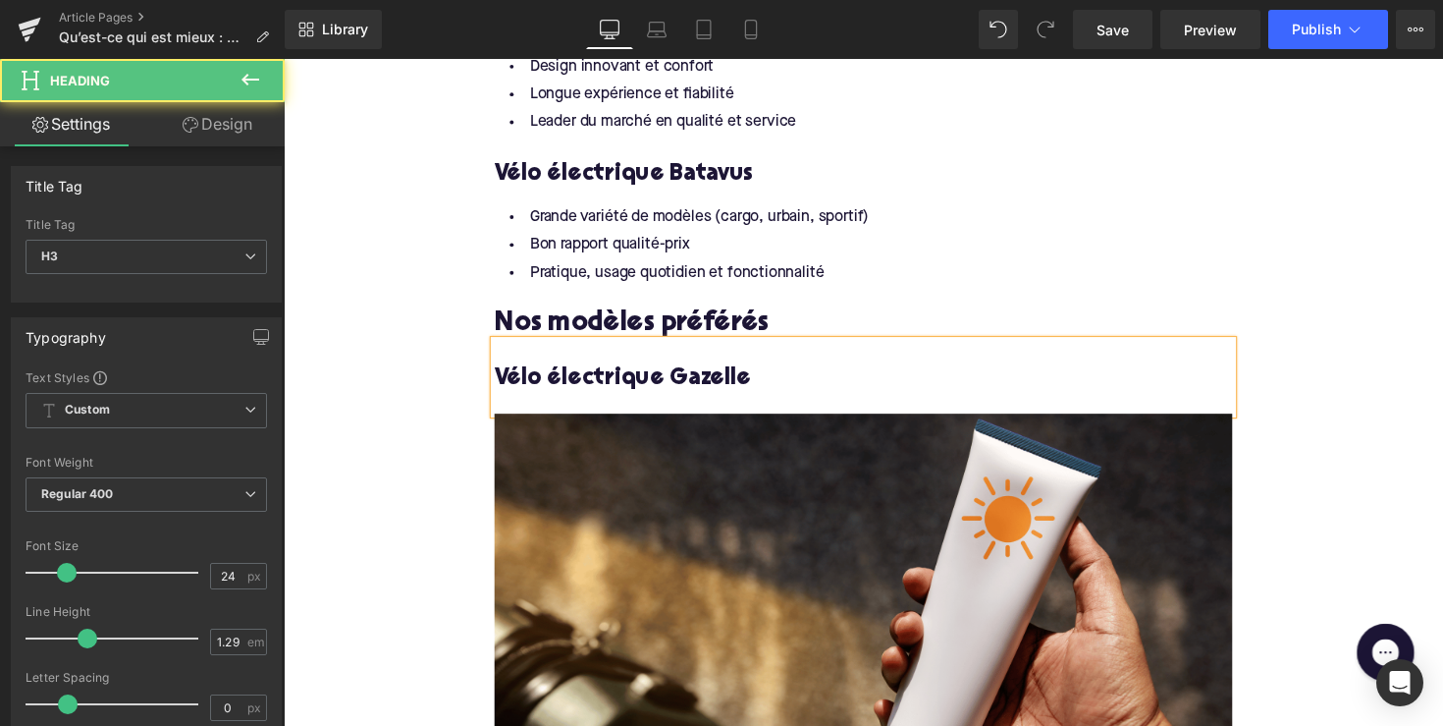
click at [677, 371] on h3 "Vélo électrique Gazelle" at bounding box center [878, 386] width 756 height 30
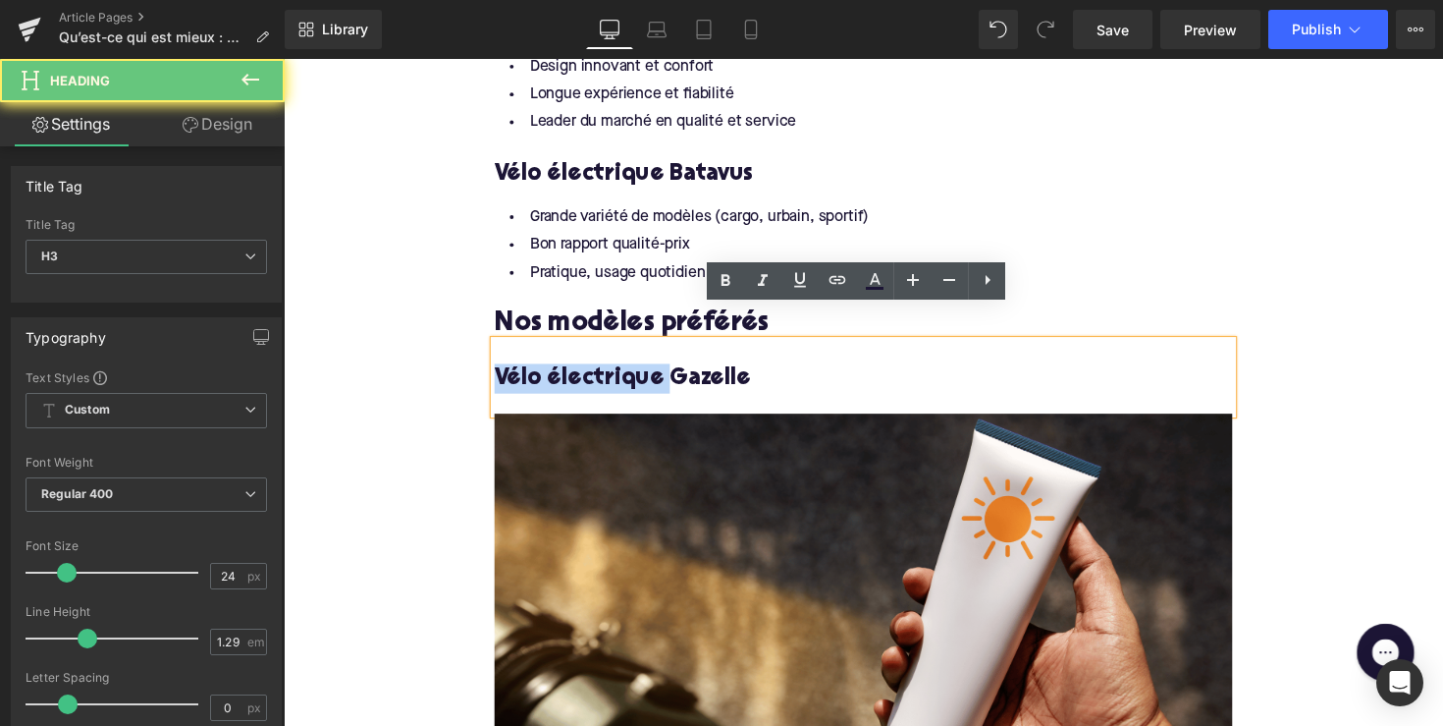
drag, startPoint x: 677, startPoint y: 353, endPoint x: 486, endPoint y: 352, distance: 190.5
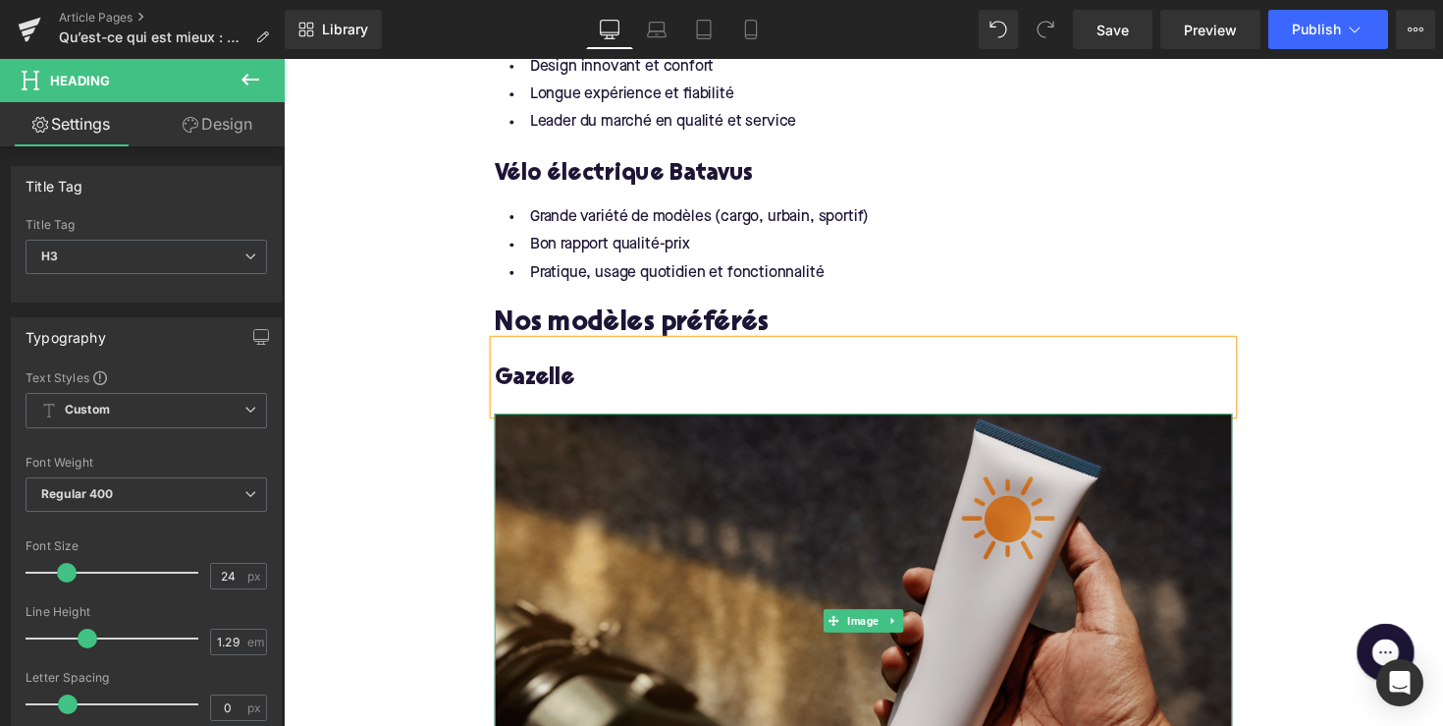
click at [921, 599] on img at bounding box center [878, 634] width 756 height 425
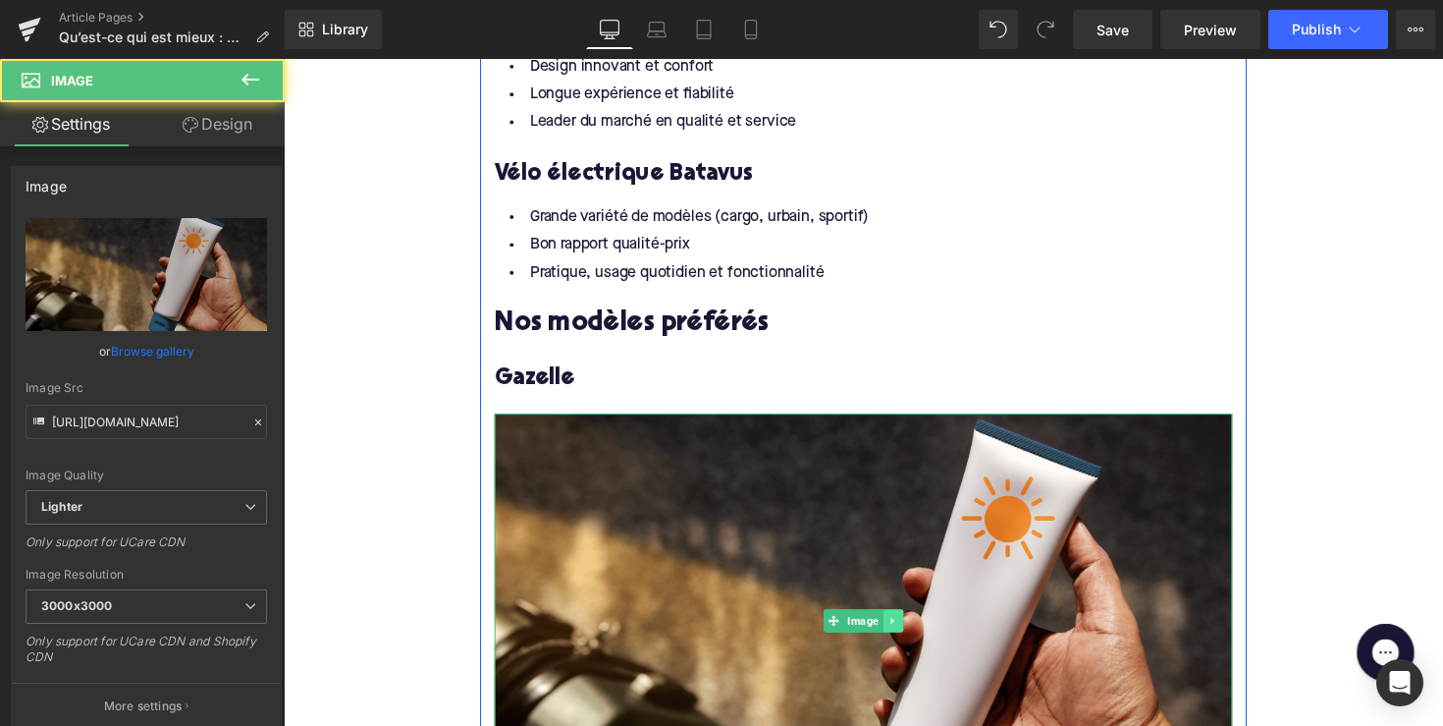
click at [909, 628] on icon at bounding box center [907, 634] width 11 height 12
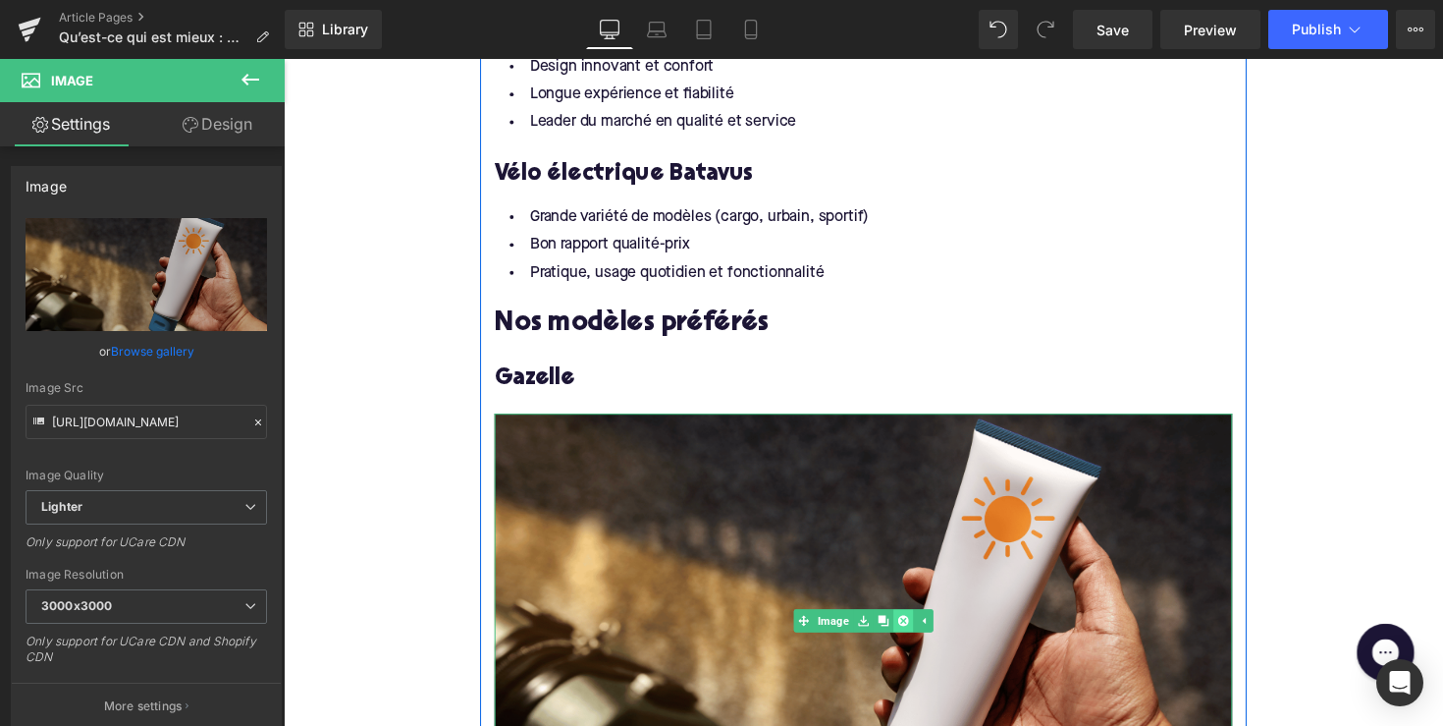
click at [908, 623] on link at bounding box center [918, 635] width 21 height 24
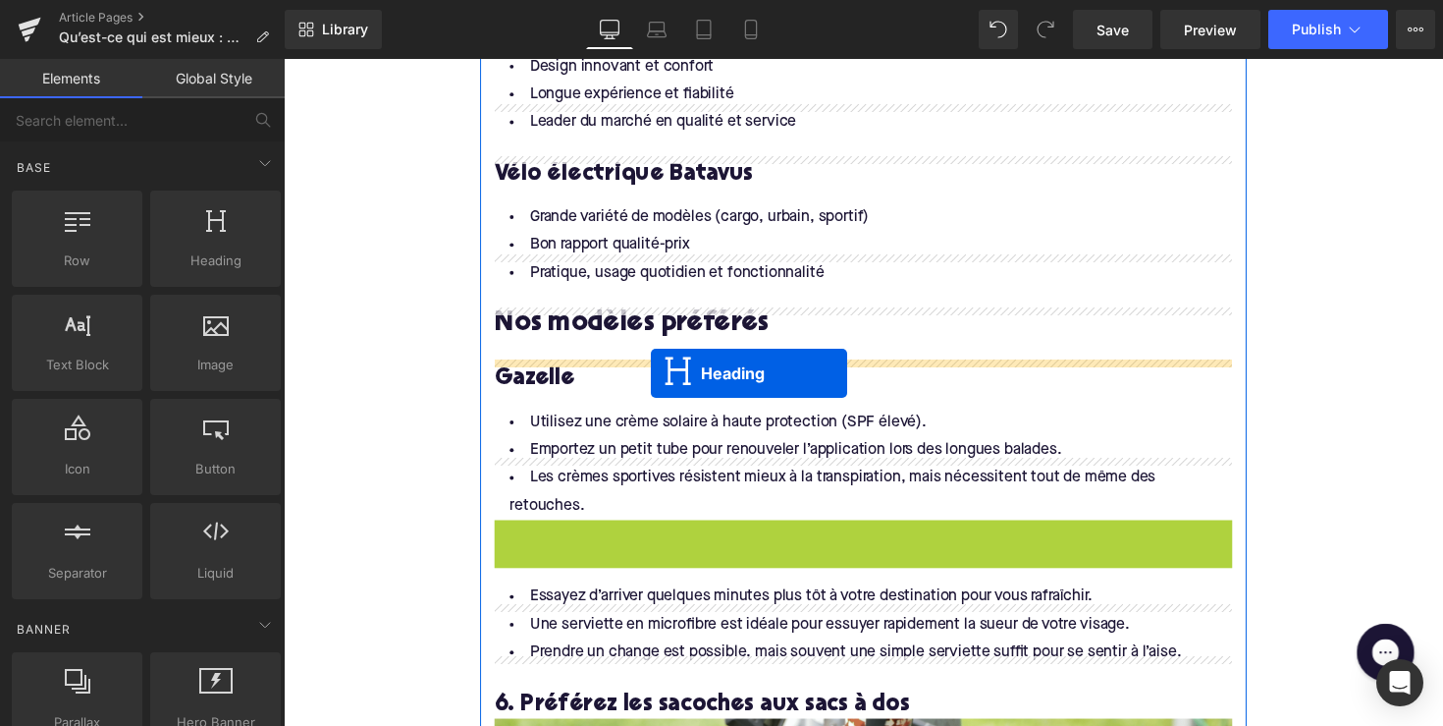
drag, startPoint x: 834, startPoint y: 496, endPoint x: 660, endPoint y: 381, distance: 208.3
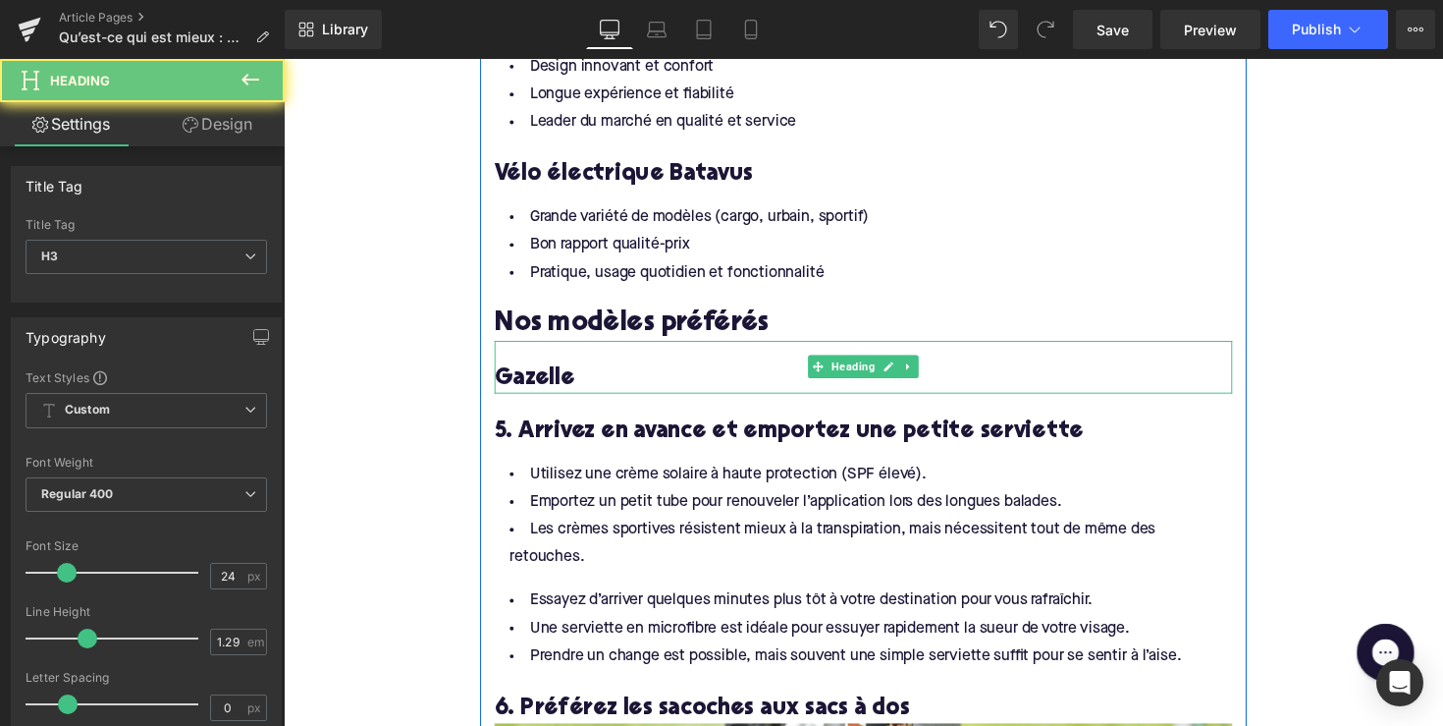
click at [527, 371] on h3 "Gazelle" at bounding box center [878, 386] width 756 height 30
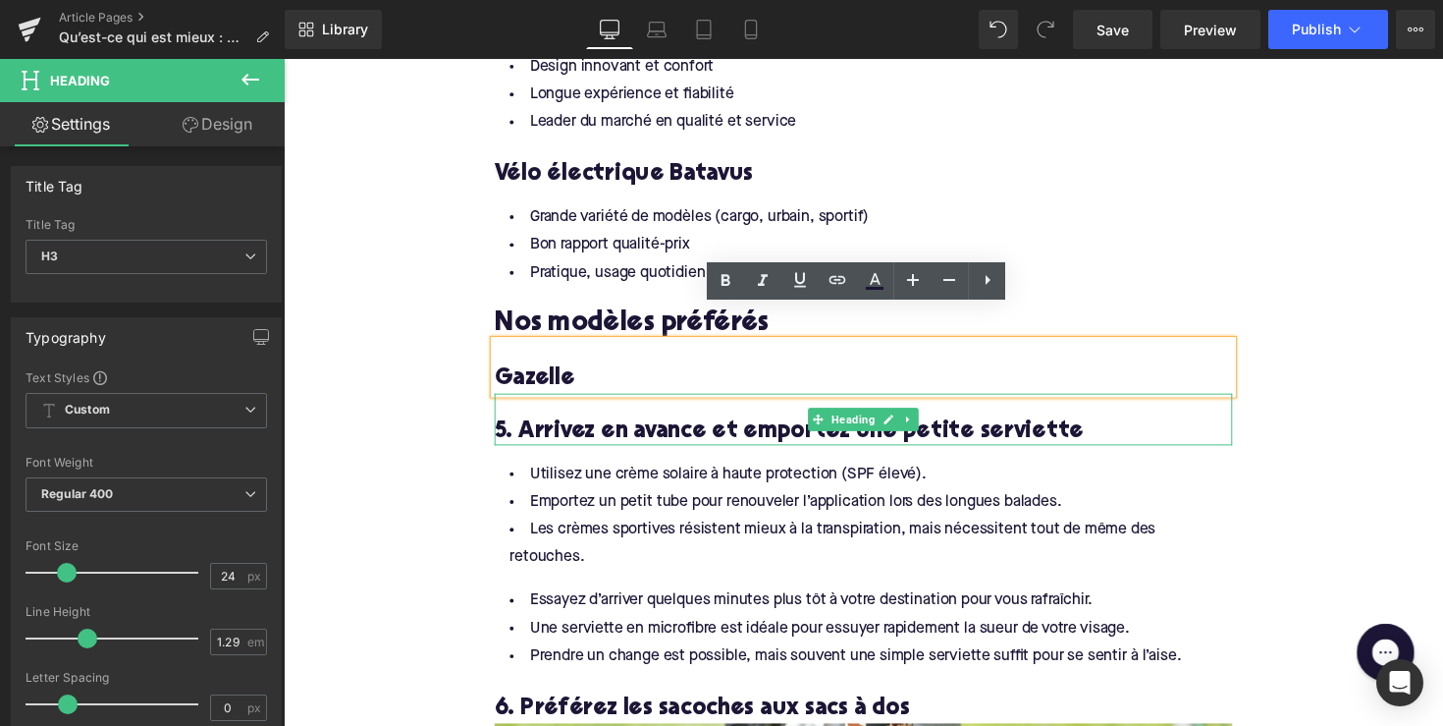
click at [569, 450] on div at bounding box center [878, 452] width 756 height 5
click at [569, 425] on h3 "5. Arrivez en avance et emportez une petite serviette" at bounding box center [878, 440] width 756 height 30
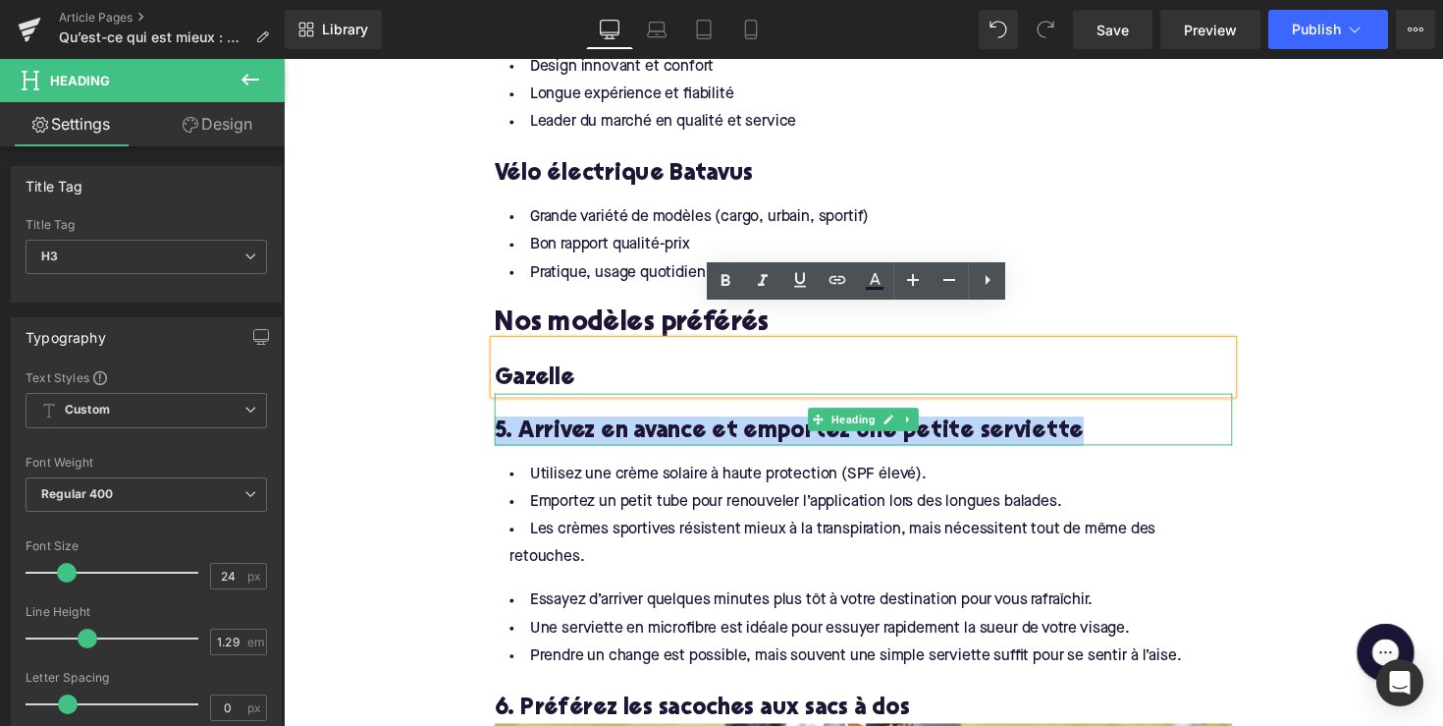
click at [569, 425] on h3 "5. Arrivez en avance et emportez une petite serviette" at bounding box center [878, 440] width 756 height 30
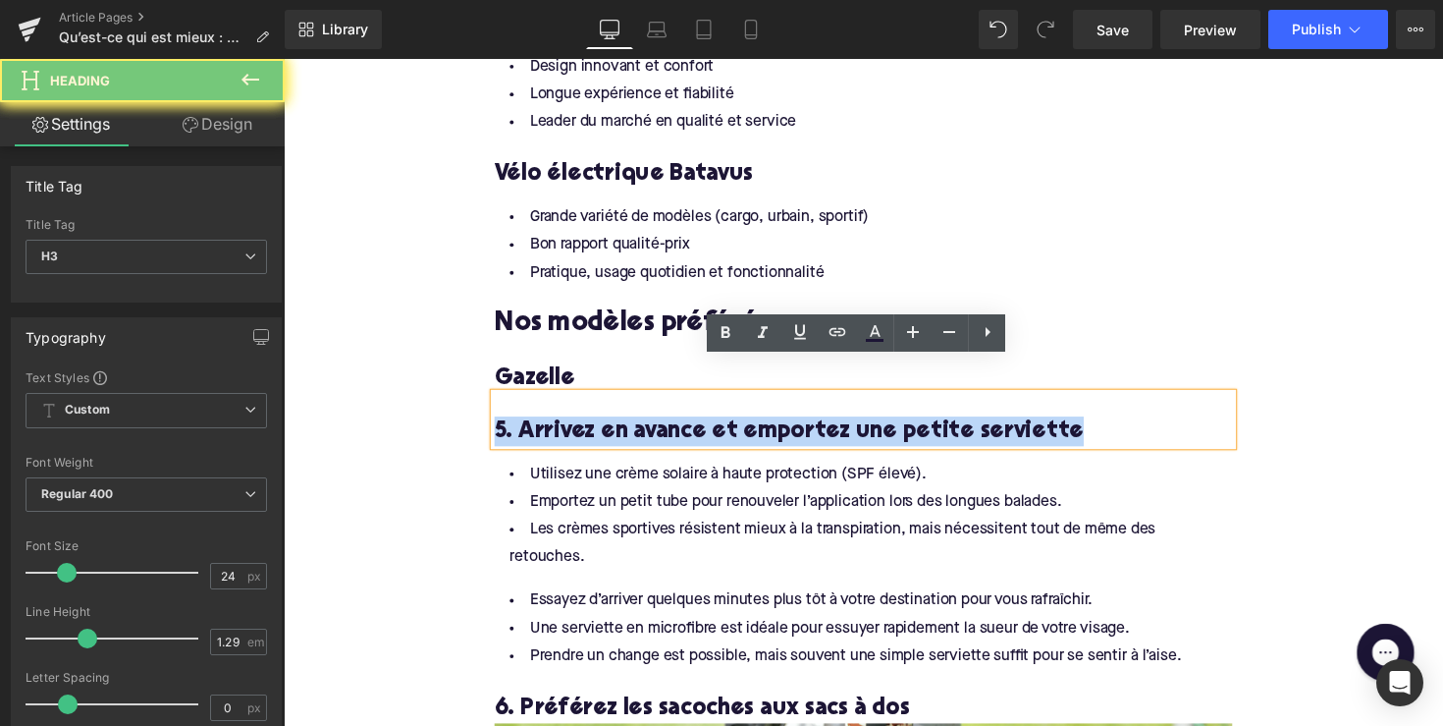
click at [569, 425] on h3 "5. Arrivez en avance et emportez une petite serviette" at bounding box center [878, 440] width 756 height 30
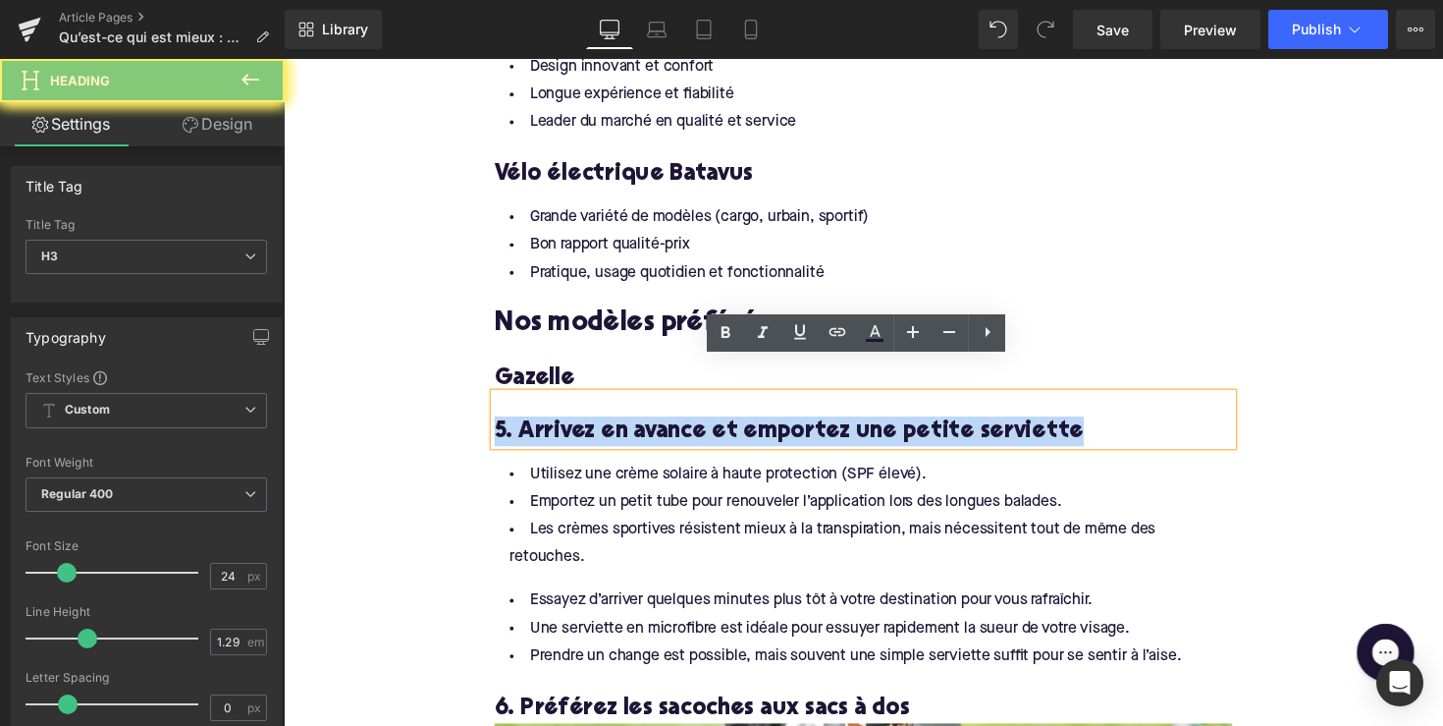
paste div
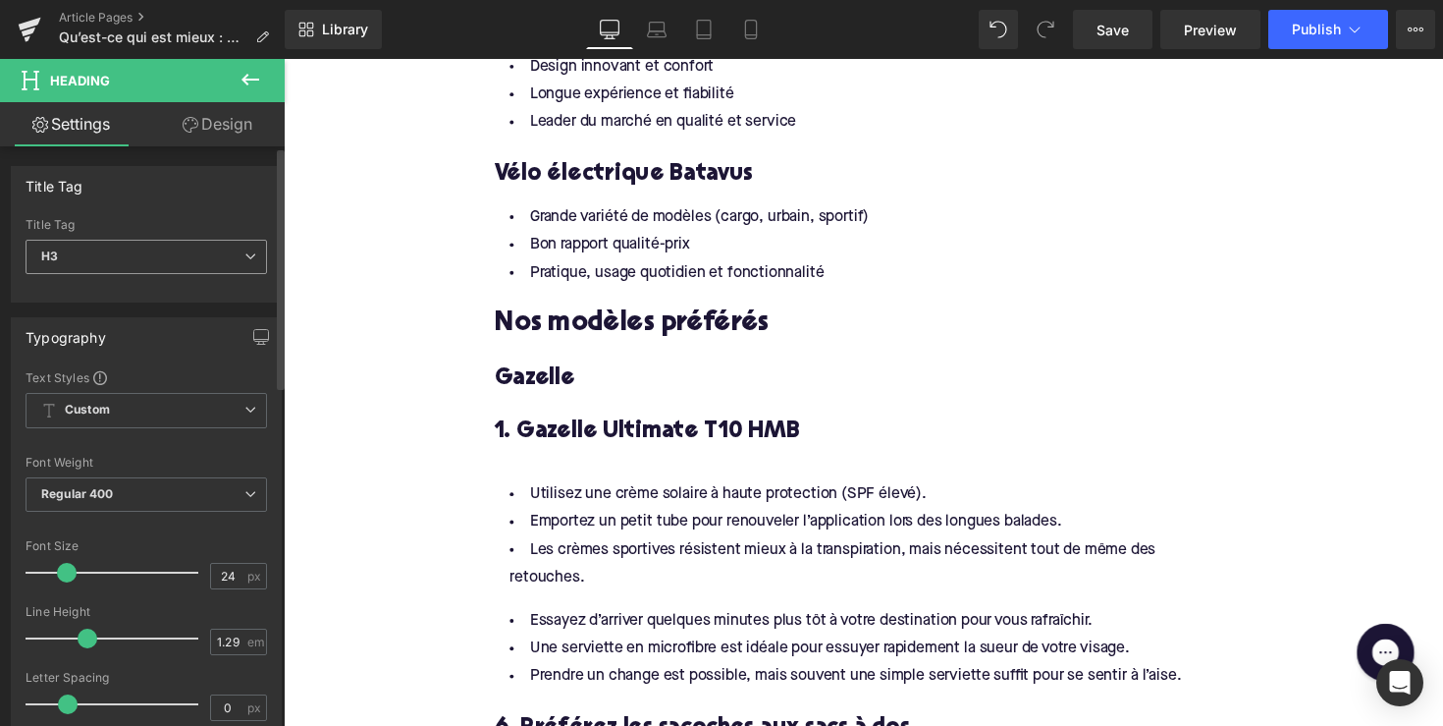
click at [233, 277] on div "H3 H1 H2 H3 H4 H5 H6" at bounding box center [147, 262] width 242 height 44
click at [208, 262] on span "H3" at bounding box center [147, 257] width 242 height 34
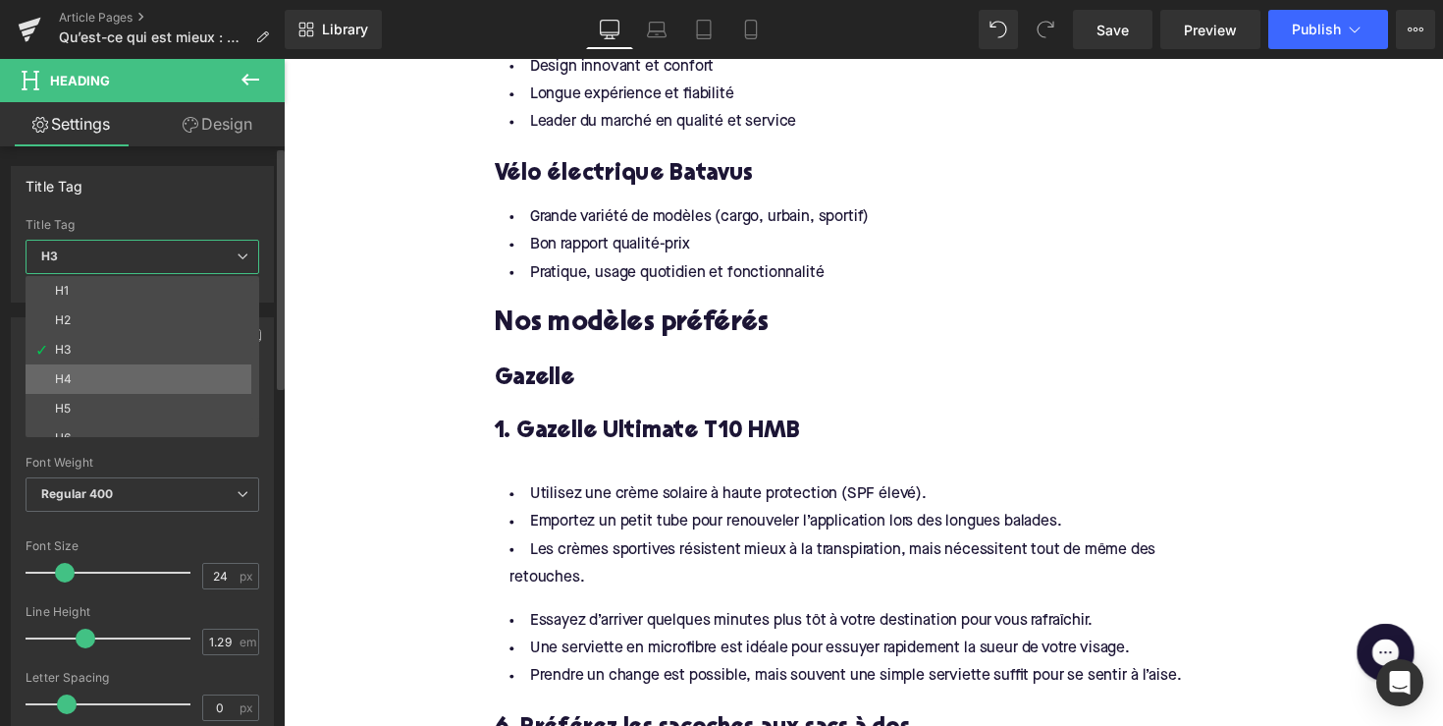
click at [189, 375] on li "H4" at bounding box center [147, 378] width 243 height 29
type input "22"
type input "1.32"
type input "100"
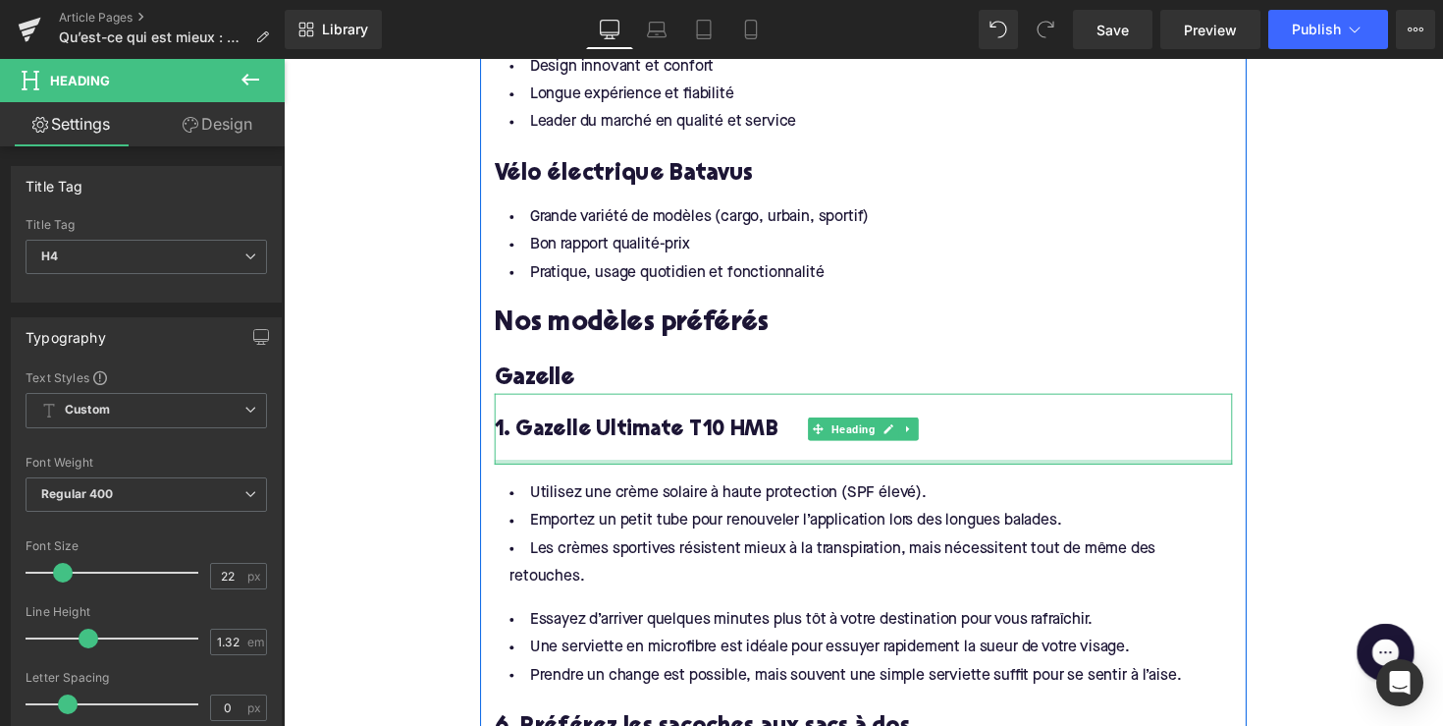
click at [541, 469] on div at bounding box center [878, 471] width 756 height 5
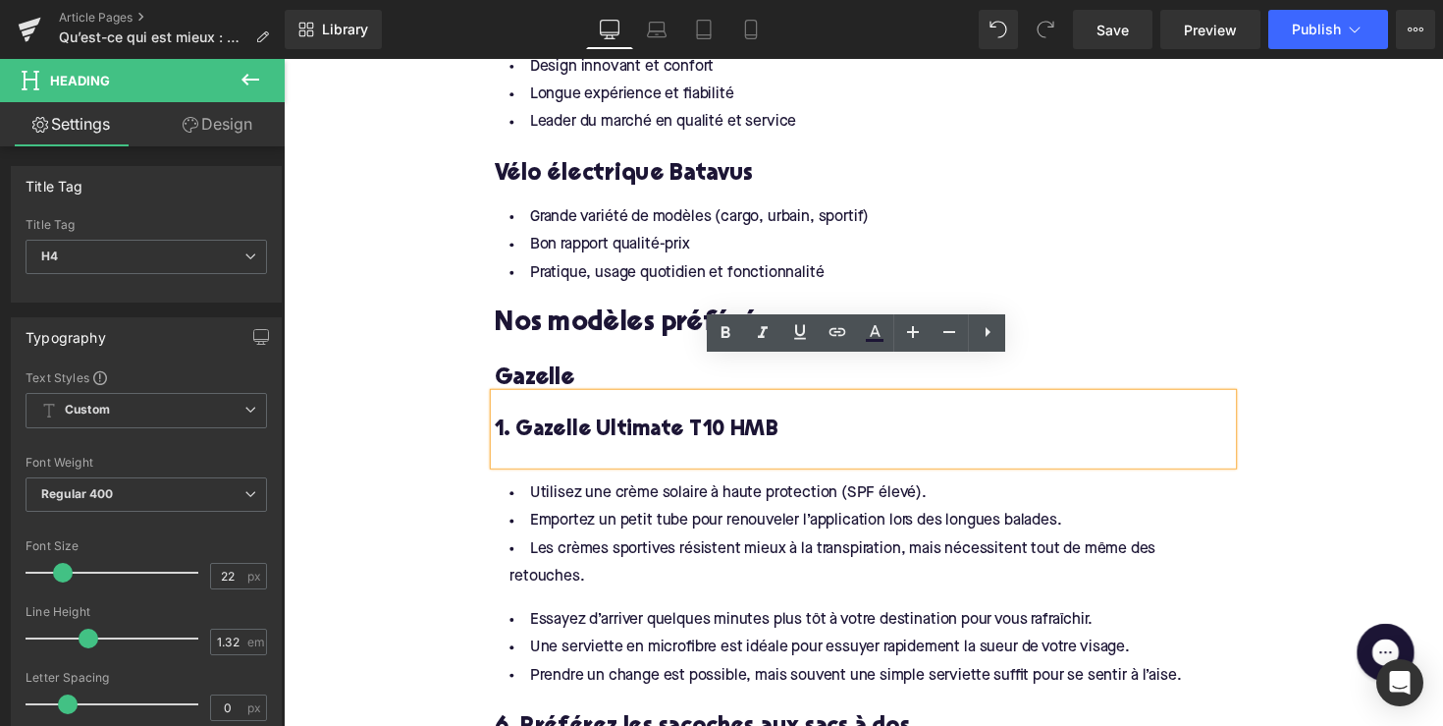
click at [541, 454] on div at bounding box center [878, 464] width 756 height 21
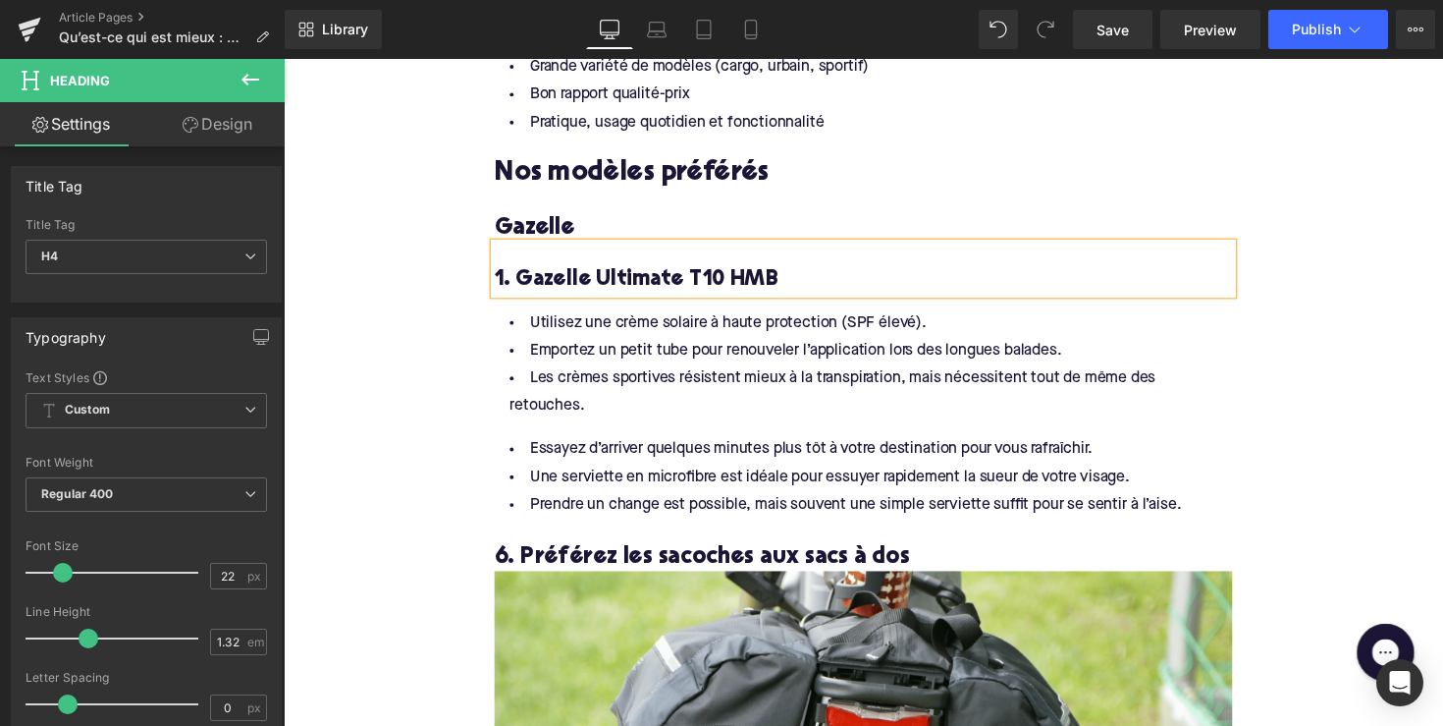
scroll to position [1793, 0]
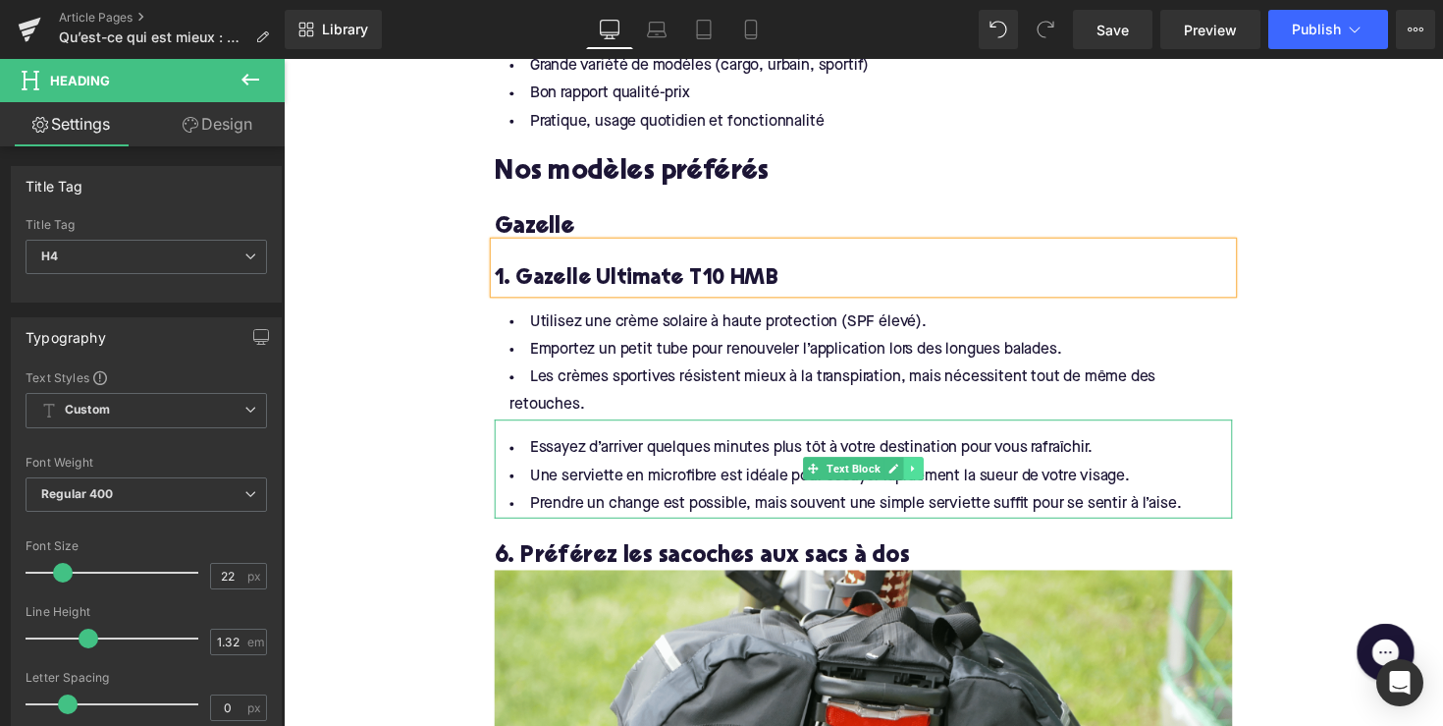
click at [924, 472] on icon at bounding box center [929, 478] width 11 height 12
click at [929, 466] on link at bounding box center [939, 478] width 21 height 24
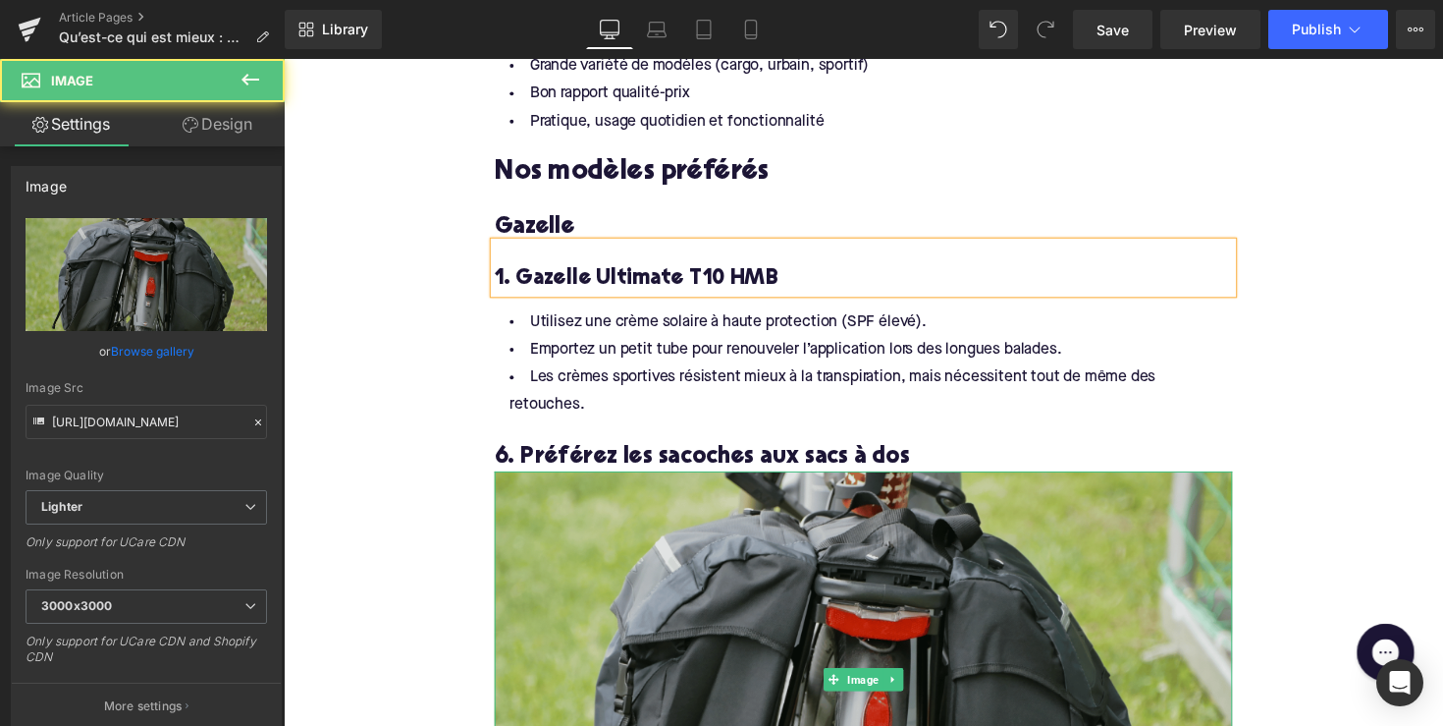
click at [898, 510] on img at bounding box center [878, 693] width 756 height 425
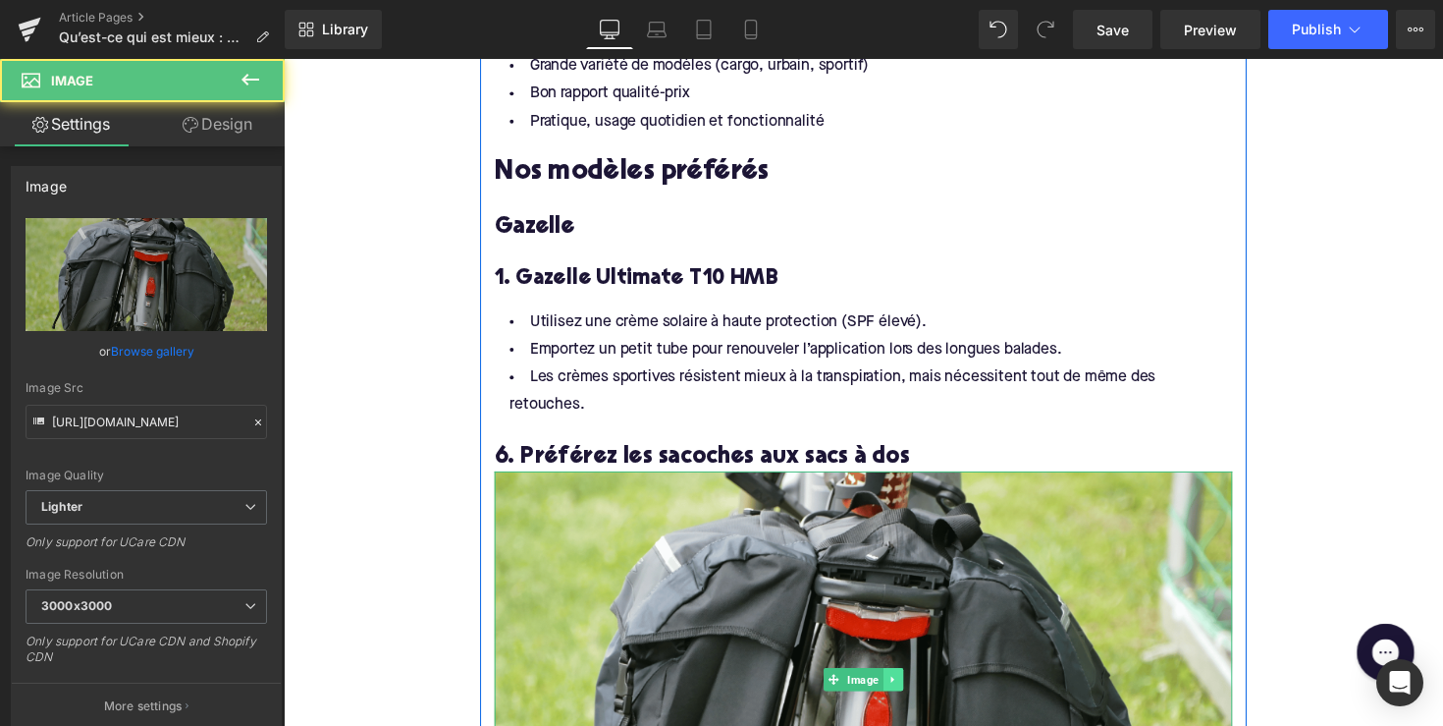
click at [899, 682] on link at bounding box center [908, 694] width 21 height 24
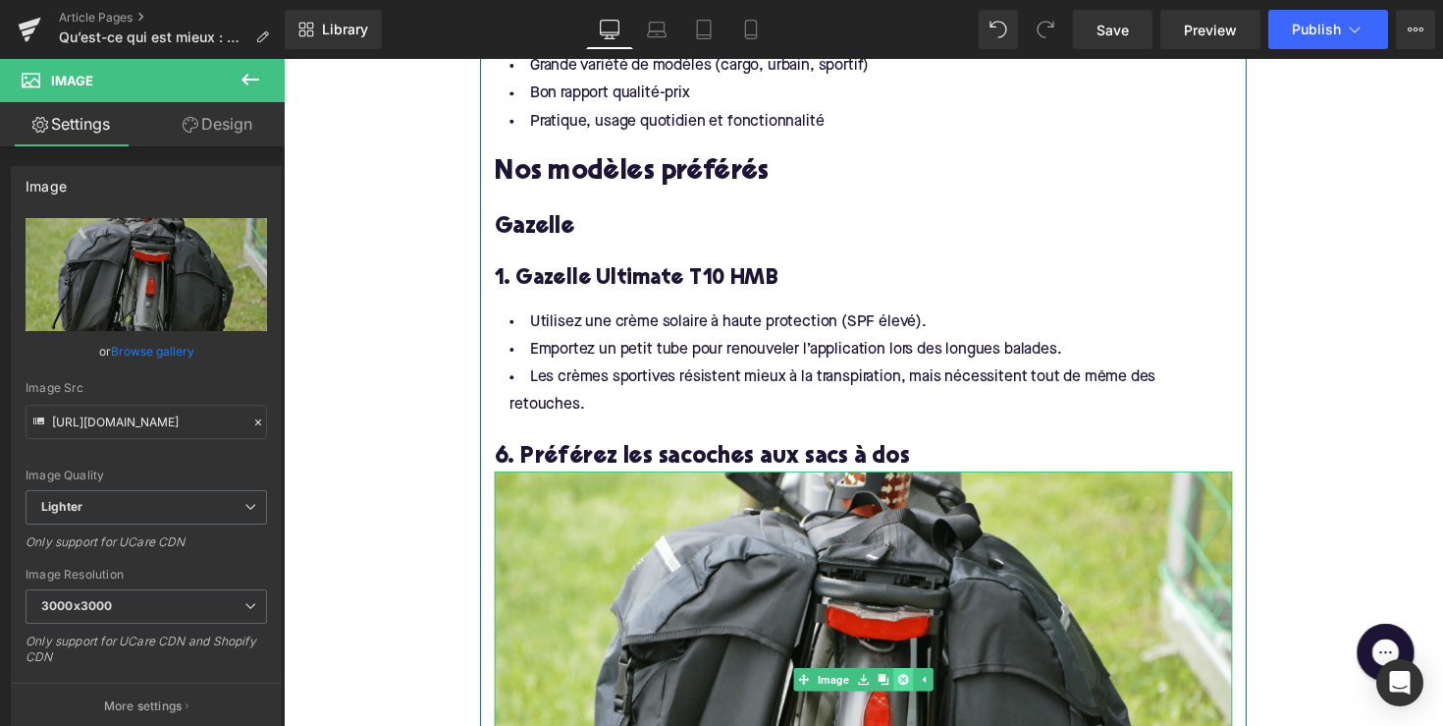
click at [908, 682] on link at bounding box center [918, 694] width 21 height 24
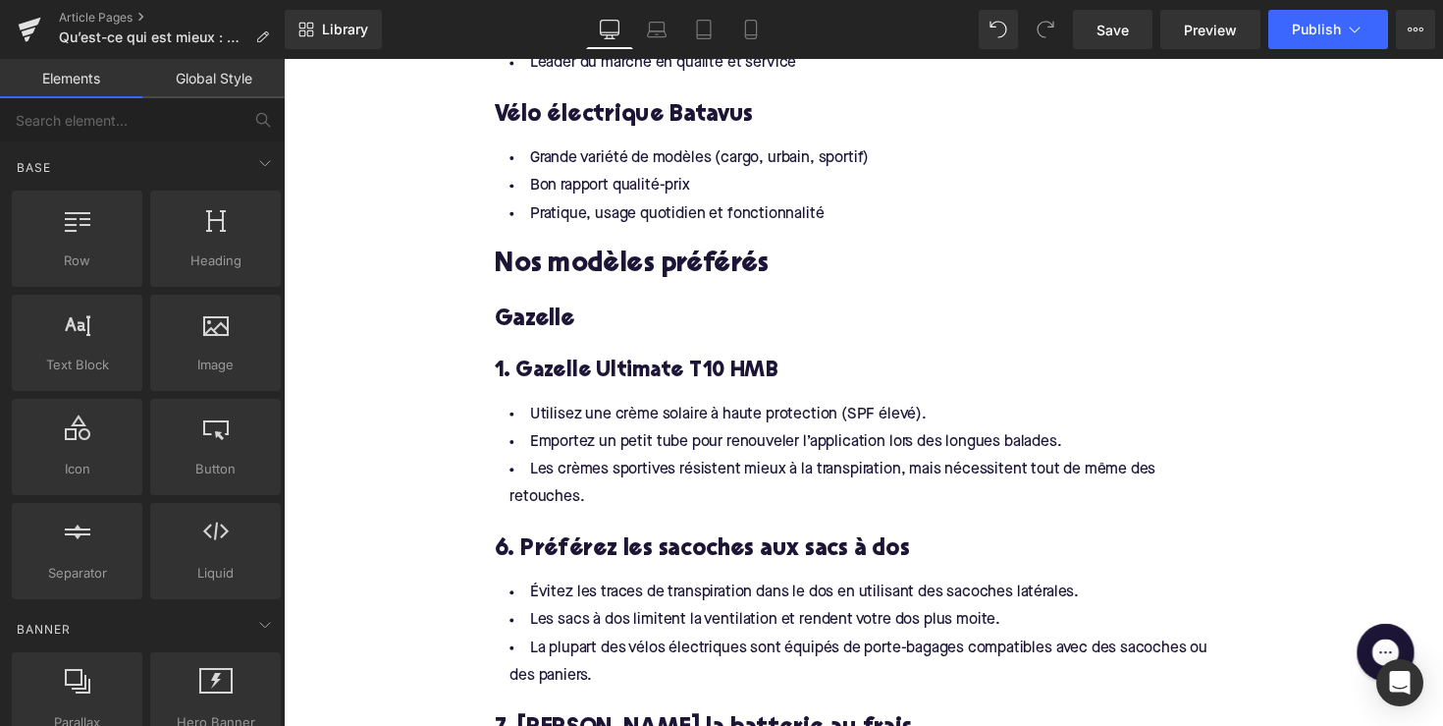
scroll to position [1699, 0]
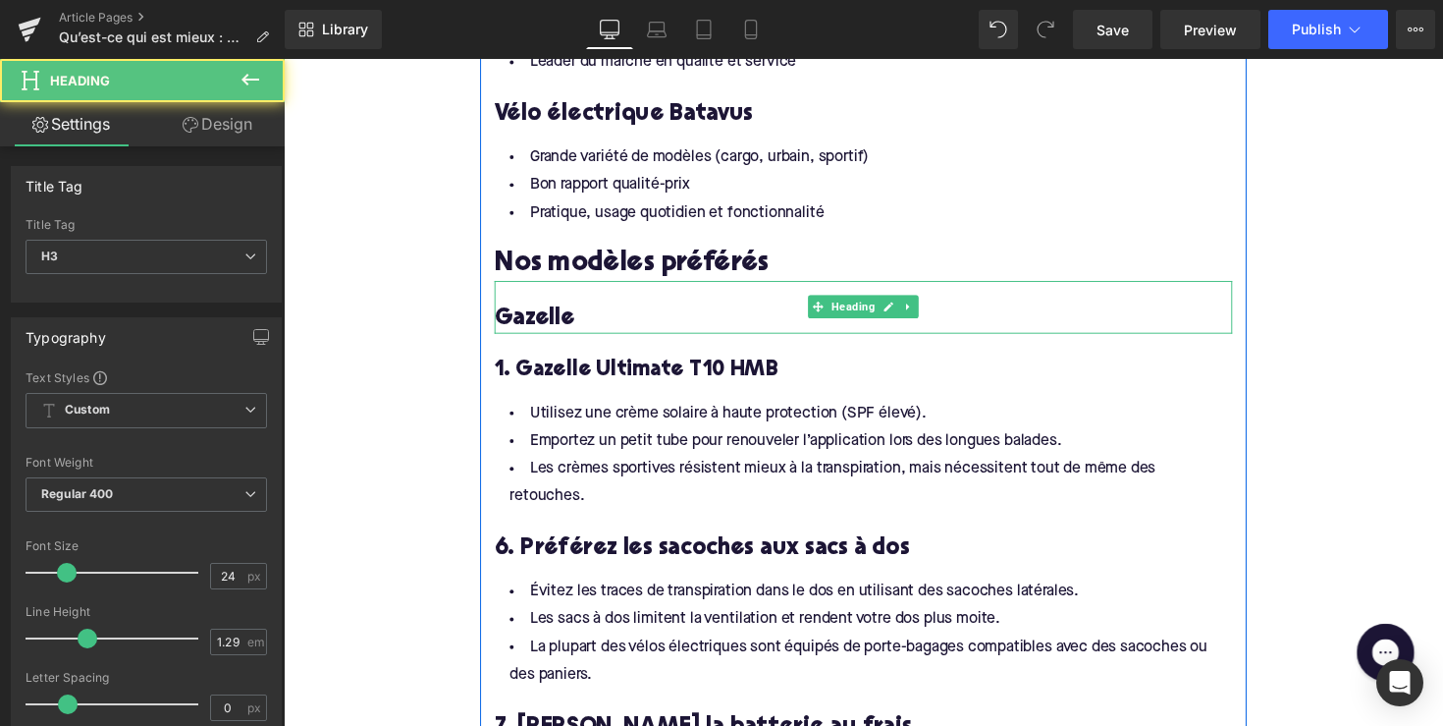
click at [974, 287] on div "Gazelle Heading" at bounding box center [878, 314] width 756 height 54
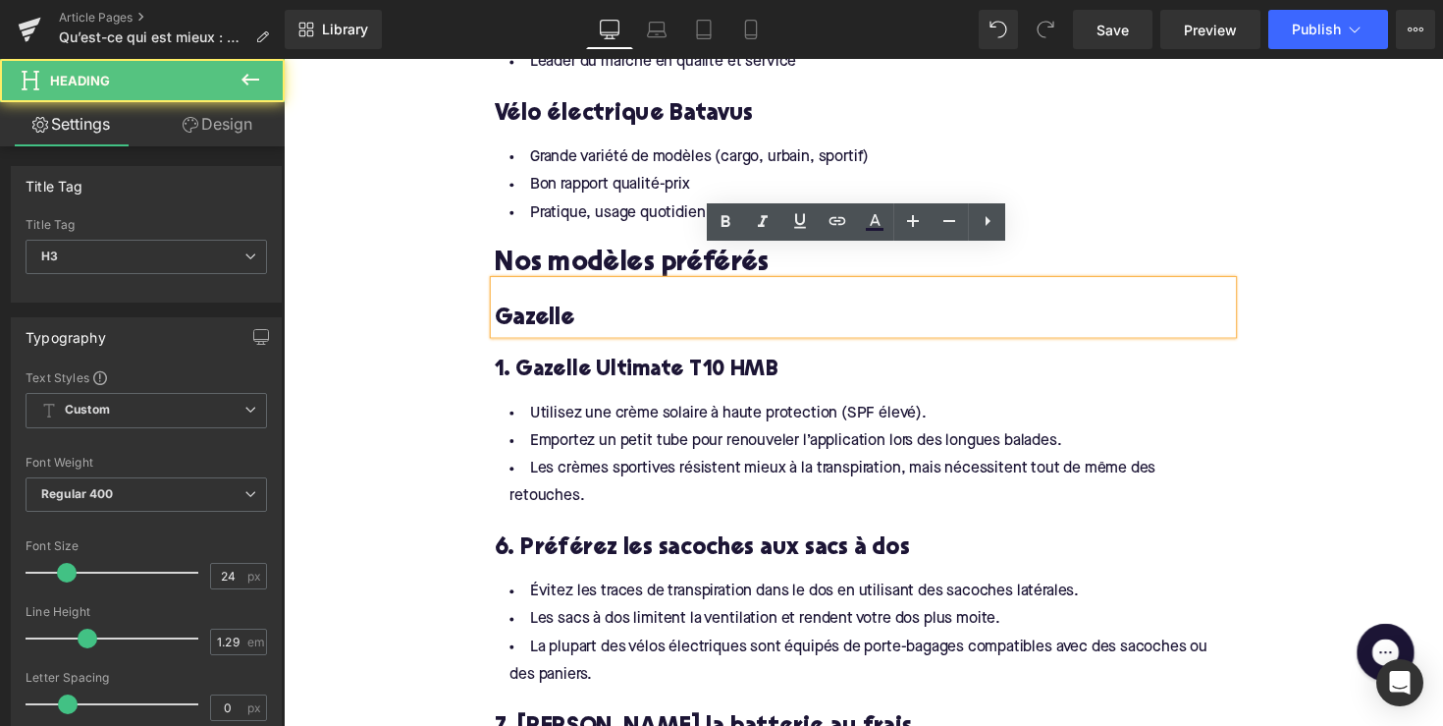
click at [913, 403] on div "Utilisez une crème solaire à haute protection (SPF élevé). Emportez un petit tu…" at bounding box center [878, 458] width 756 height 130
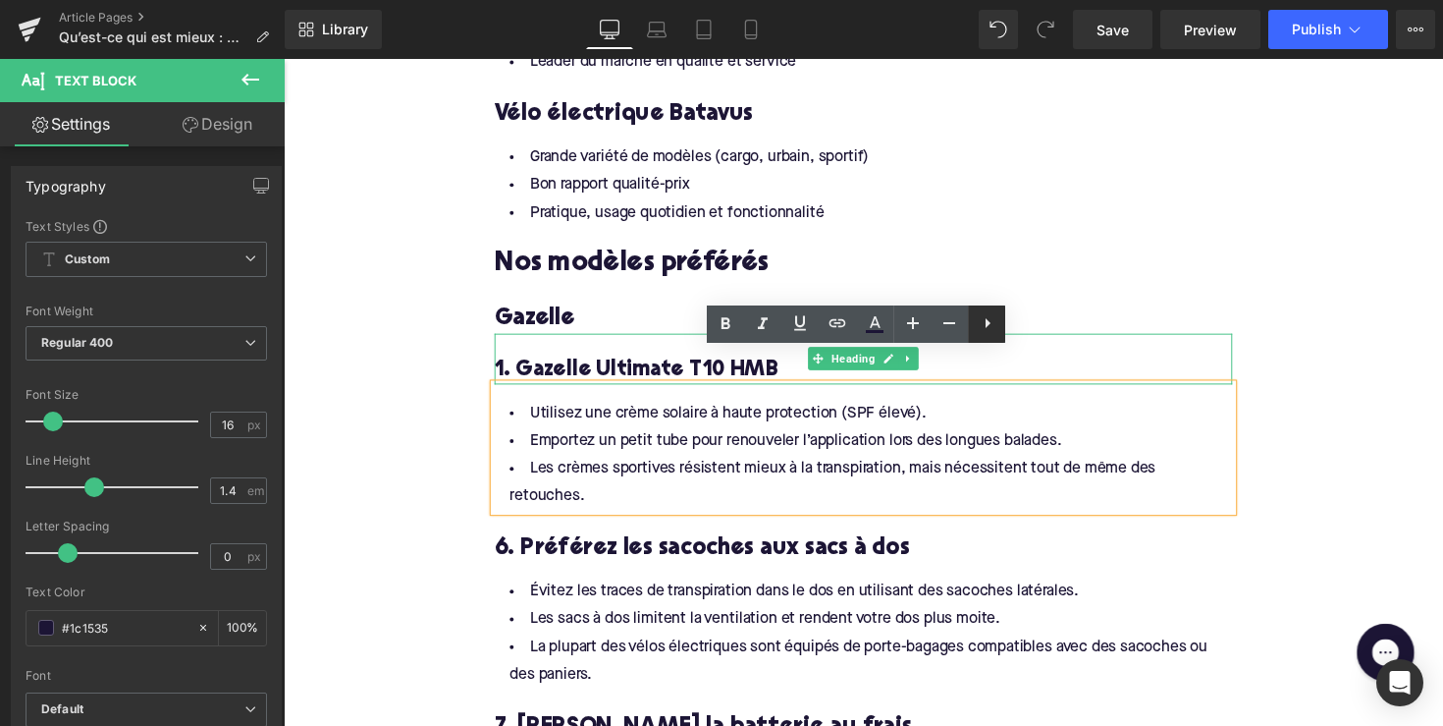
click at [986, 317] on icon at bounding box center [988, 323] width 24 height 24
click at [980, 331] on icon at bounding box center [987, 323] width 24 height 24
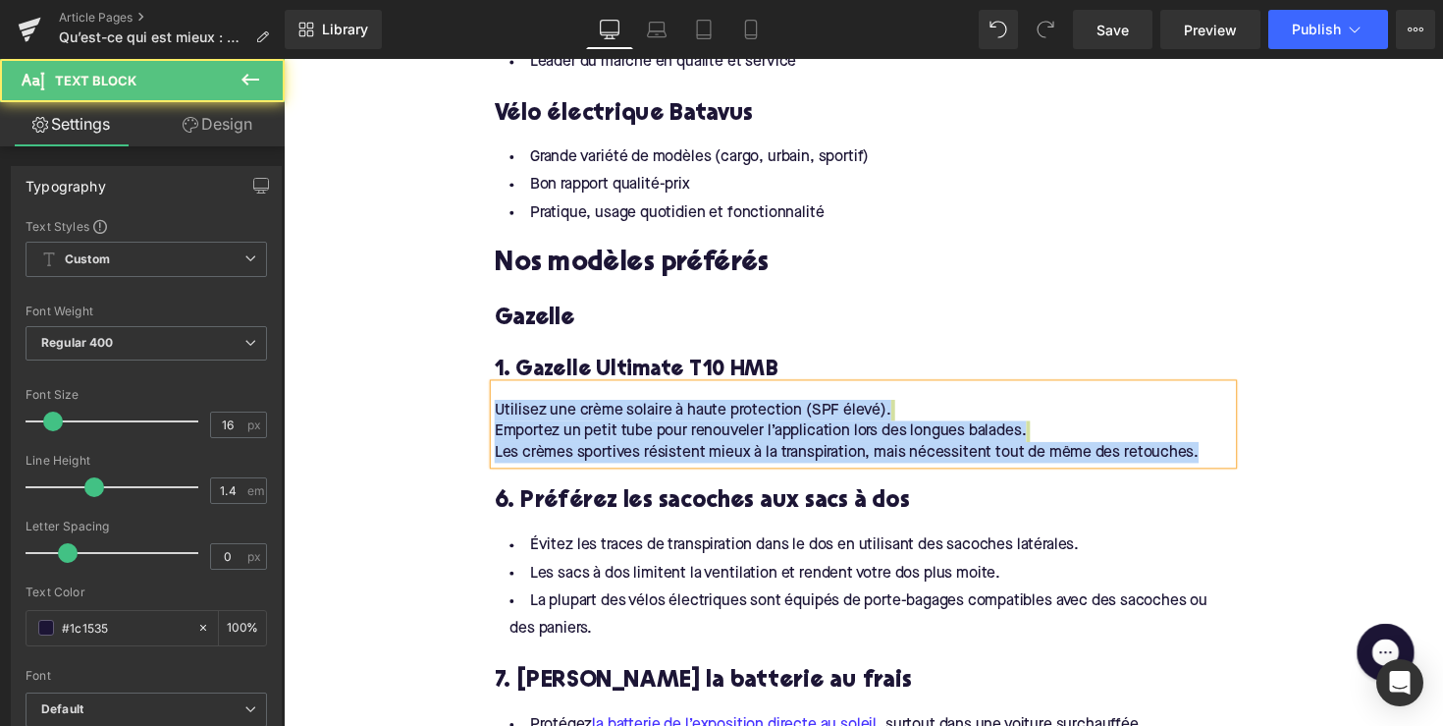
click at [827, 433] on span "Emportez un petit tube pour renouveler l’application lors des longues balades." at bounding box center [772, 441] width 545 height 16
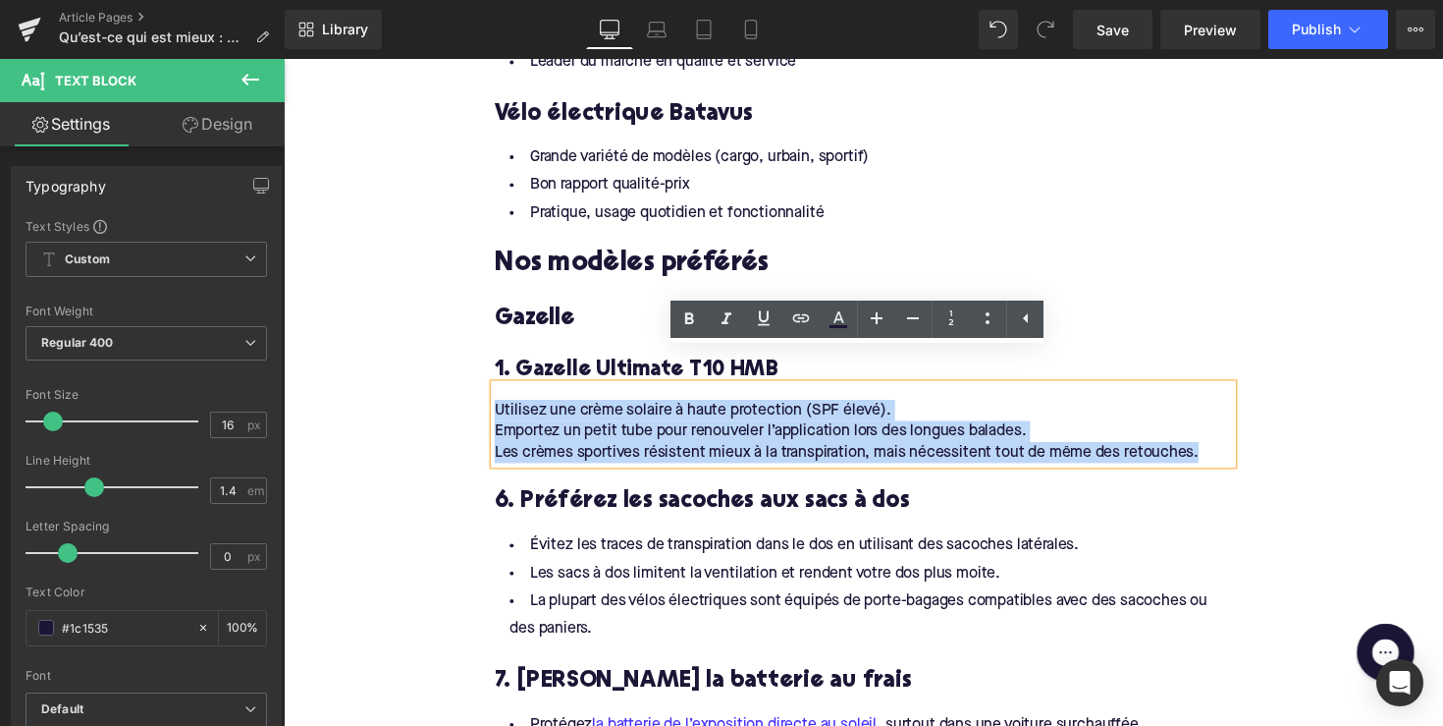
drag, startPoint x: 1149, startPoint y: 423, endPoint x: 470, endPoint y: 381, distance: 679.8
click at [470, 381] on div "Home / Qu’est-ce qui est mieux : Gazelle ou Batavus ? Breadcrumbs Qu’est-ce qui…" at bounding box center [878, 324] width 1188 height 3597
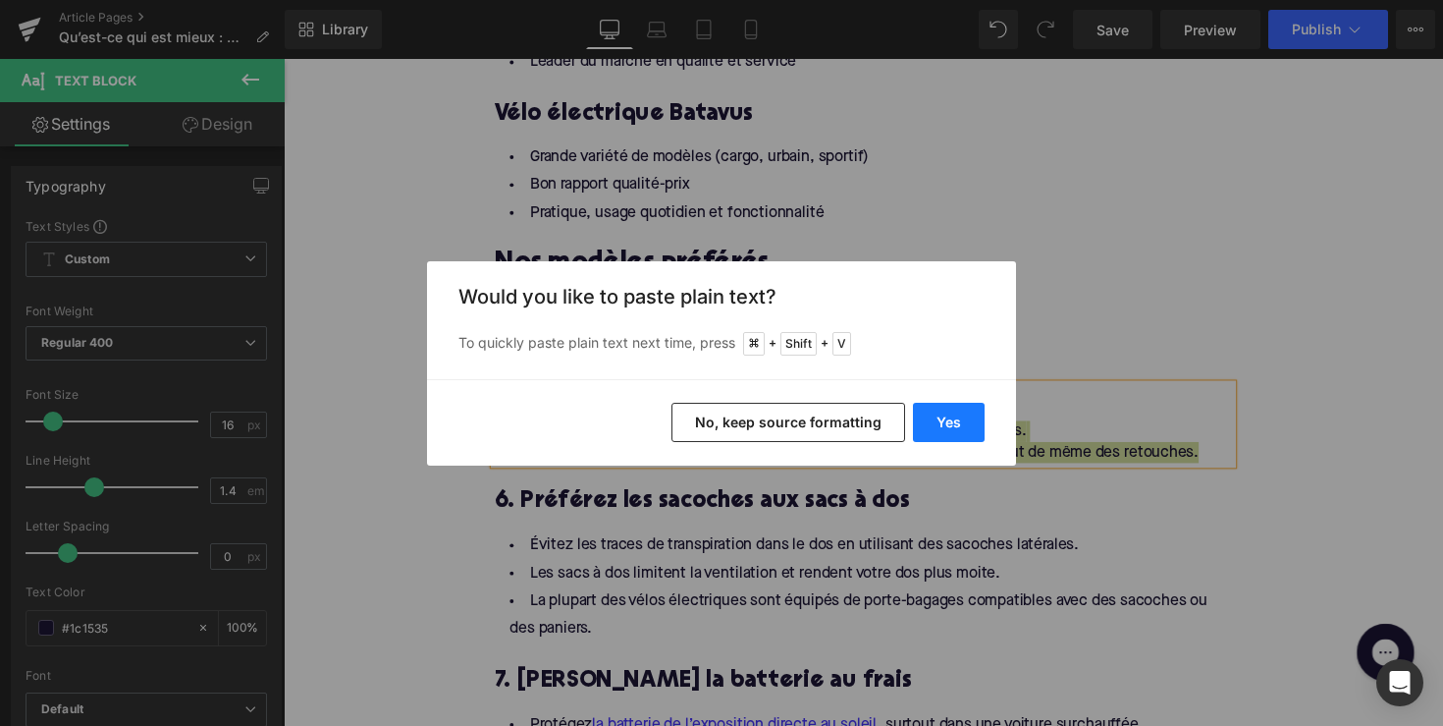
click at [933, 423] on button "Yes" at bounding box center [949, 422] width 72 height 39
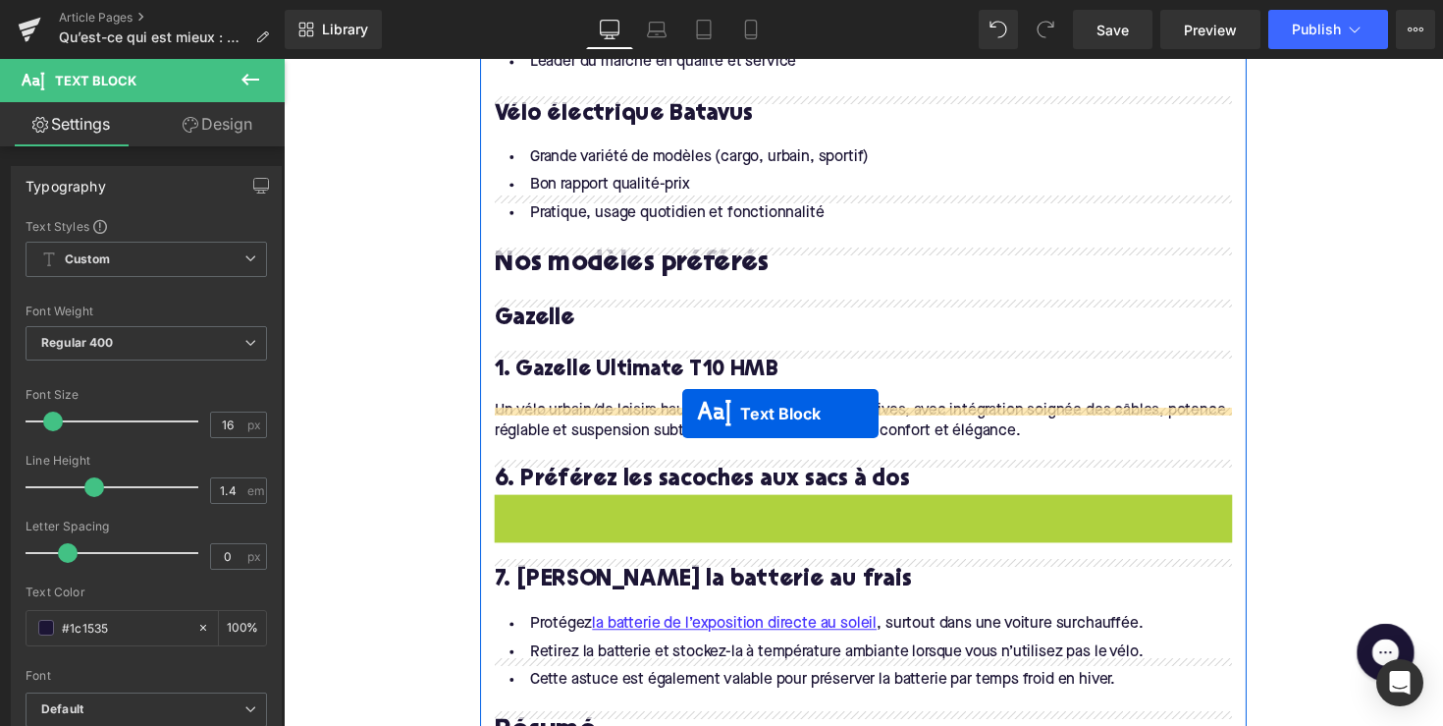
drag, startPoint x: 818, startPoint y: 535, endPoint x: 692, endPoint y: 422, distance: 169.0
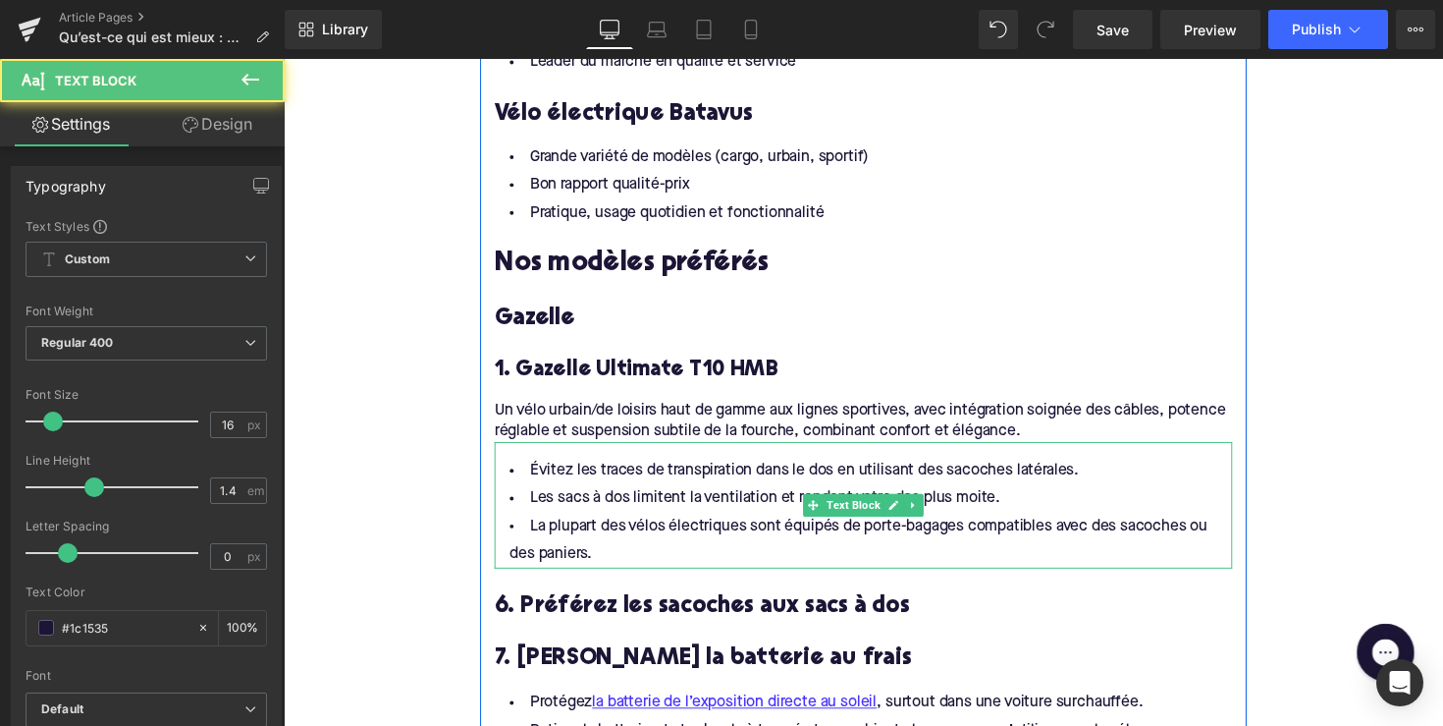
click at [614, 536] on li "La plupart des vélos électriques sont équipés de porte-bagages compatibles avec…" at bounding box center [878, 552] width 756 height 57
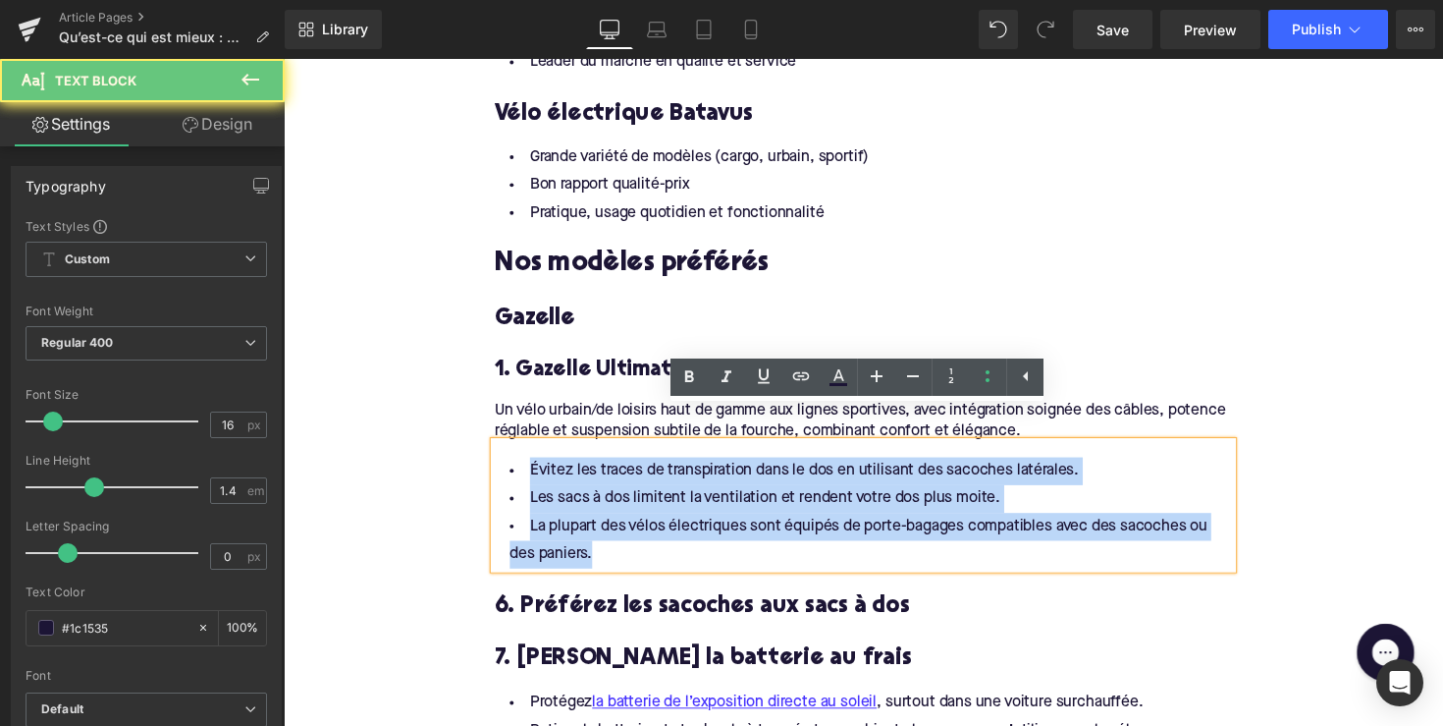
drag, startPoint x: 604, startPoint y: 524, endPoint x: 516, endPoint y: 421, distance: 135.8
click at [516, 452] on div "Évitez les traces de transpiration dans le dos en utilisant des sacoches latéra…" at bounding box center [878, 517] width 756 height 130
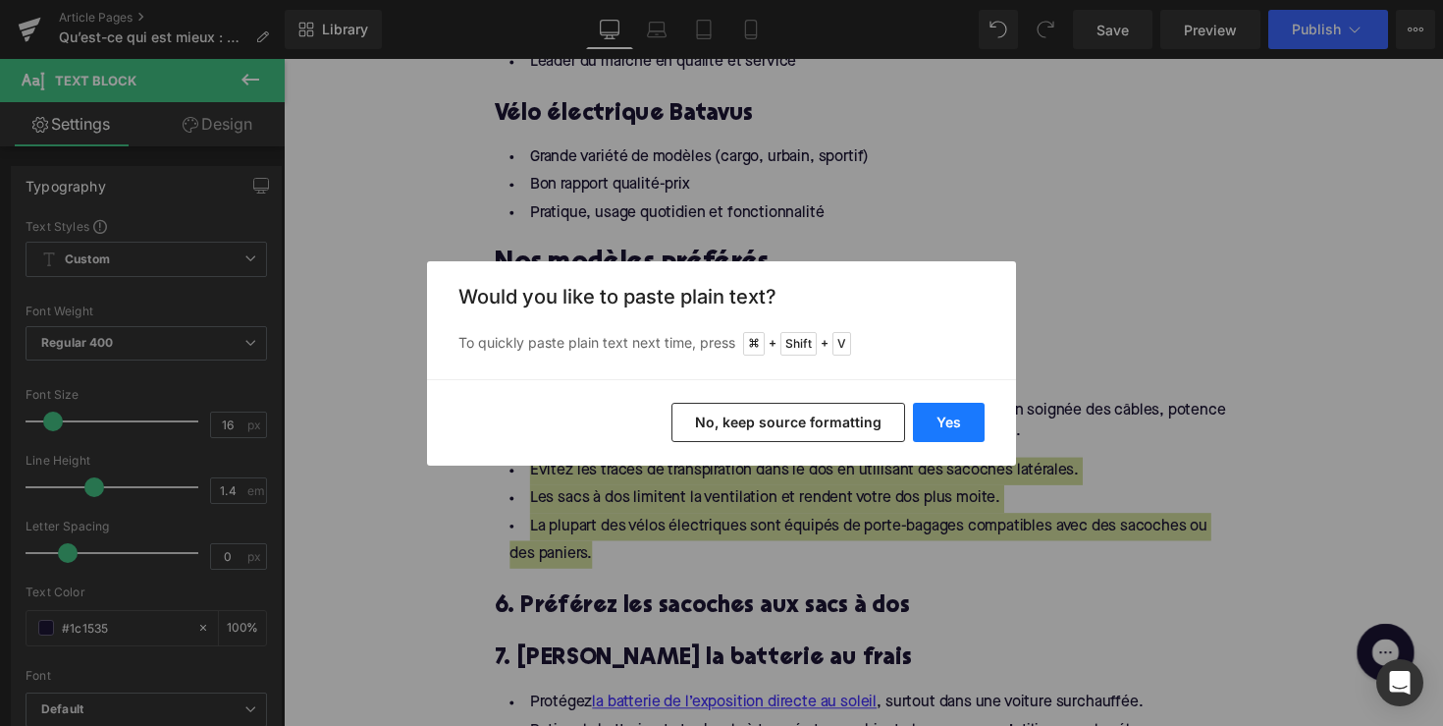
click at [970, 418] on button "Yes" at bounding box center [949, 422] width 72 height 39
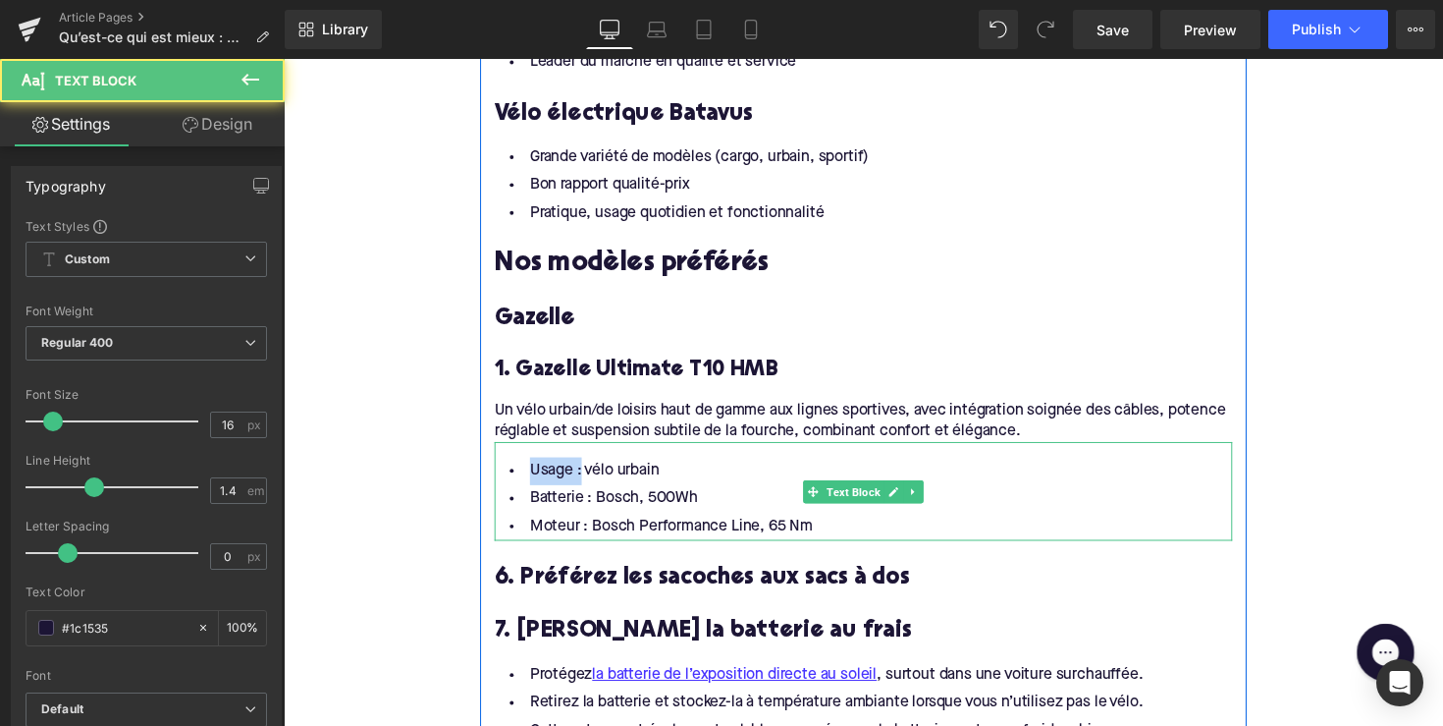
drag, startPoint x: 581, startPoint y: 451, endPoint x: 513, endPoint y: 451, distance: 68.7
click at [513, 467] on li "Usage : vélo urbain" at bounding box center [878, 481] width 756 height 28
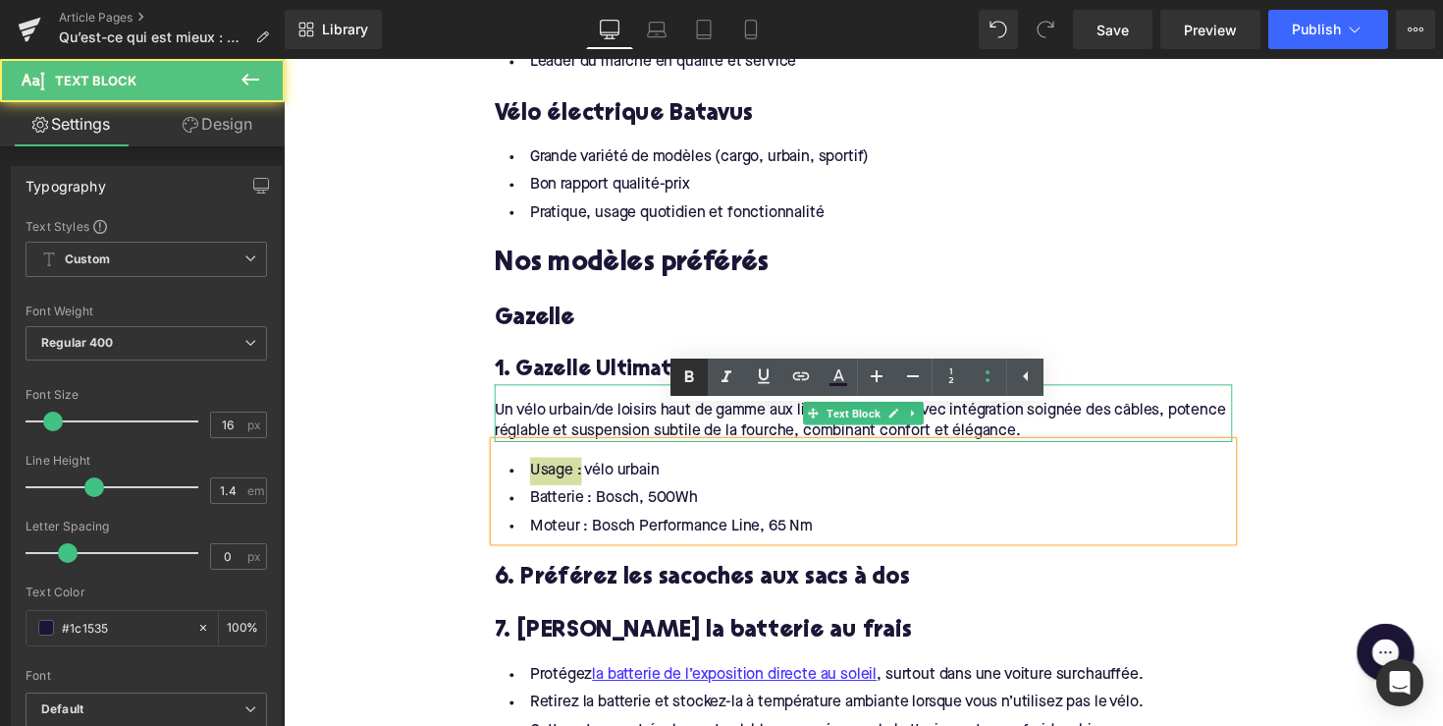
click at [691, 377] on icon at bounding box center [689, 376] width 9 height 12
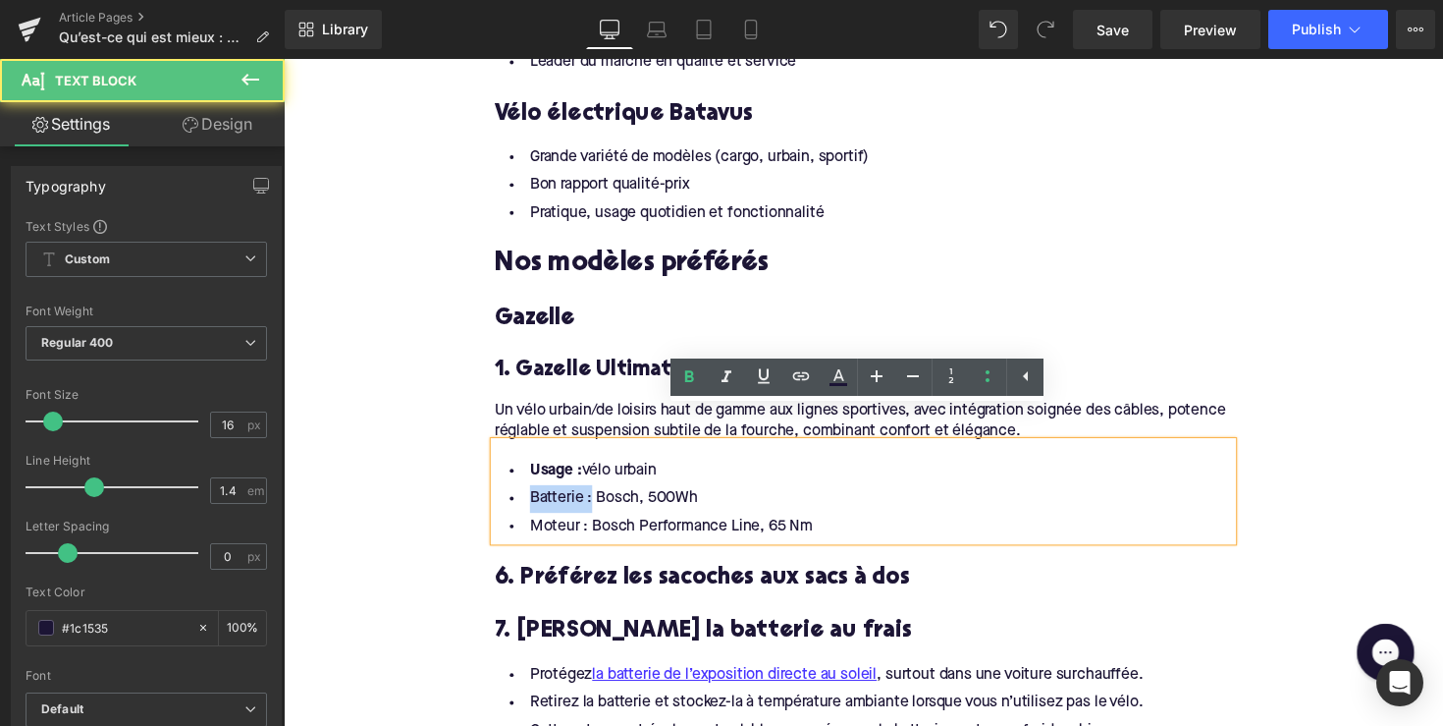
drag, startPoint x: 589, startPoint y: 478, endPoint x: 497, endPoint y: 477, distance: 92.3
click at [500, 496] on li "Batterie : Bosch, 500Wh" at bounding box center [878, 510] width 756 height 28
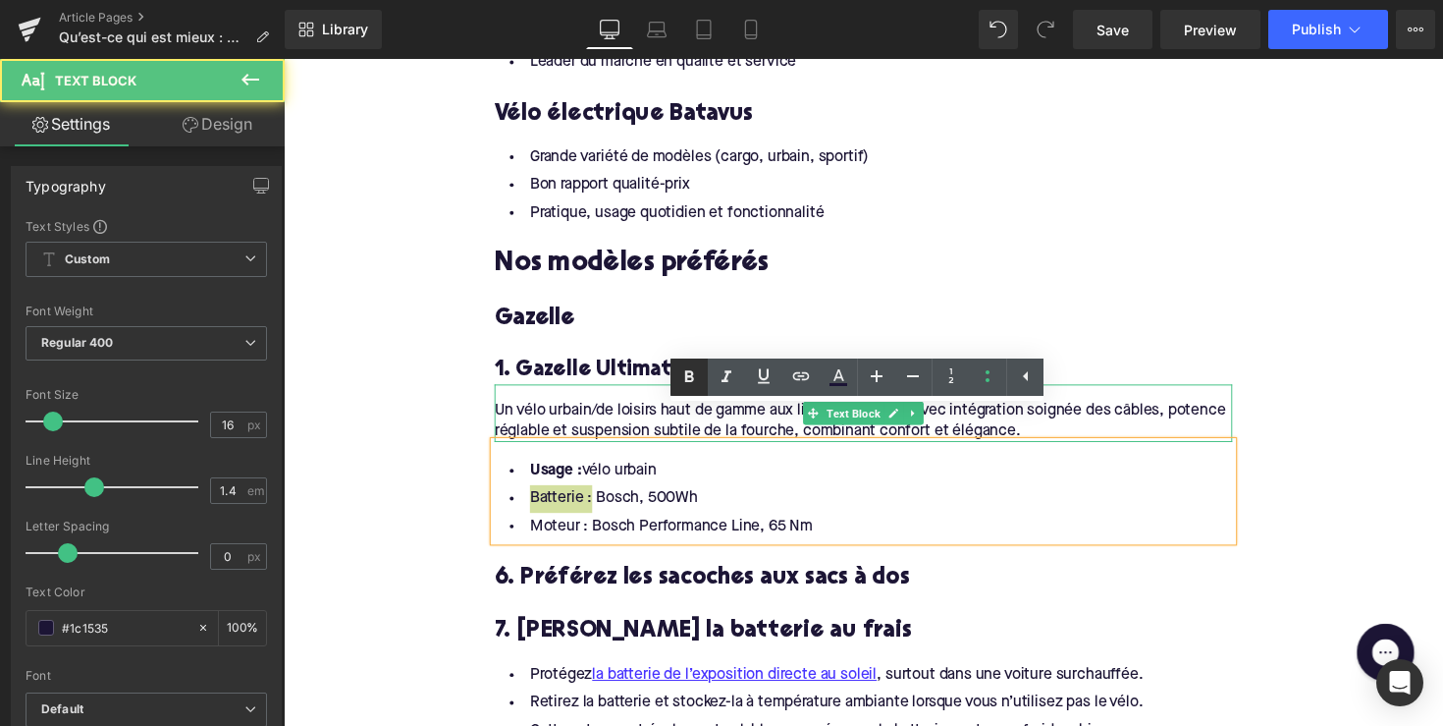
click at [696, 382] on icon at bounding box center [690, 377] width 24 height 24
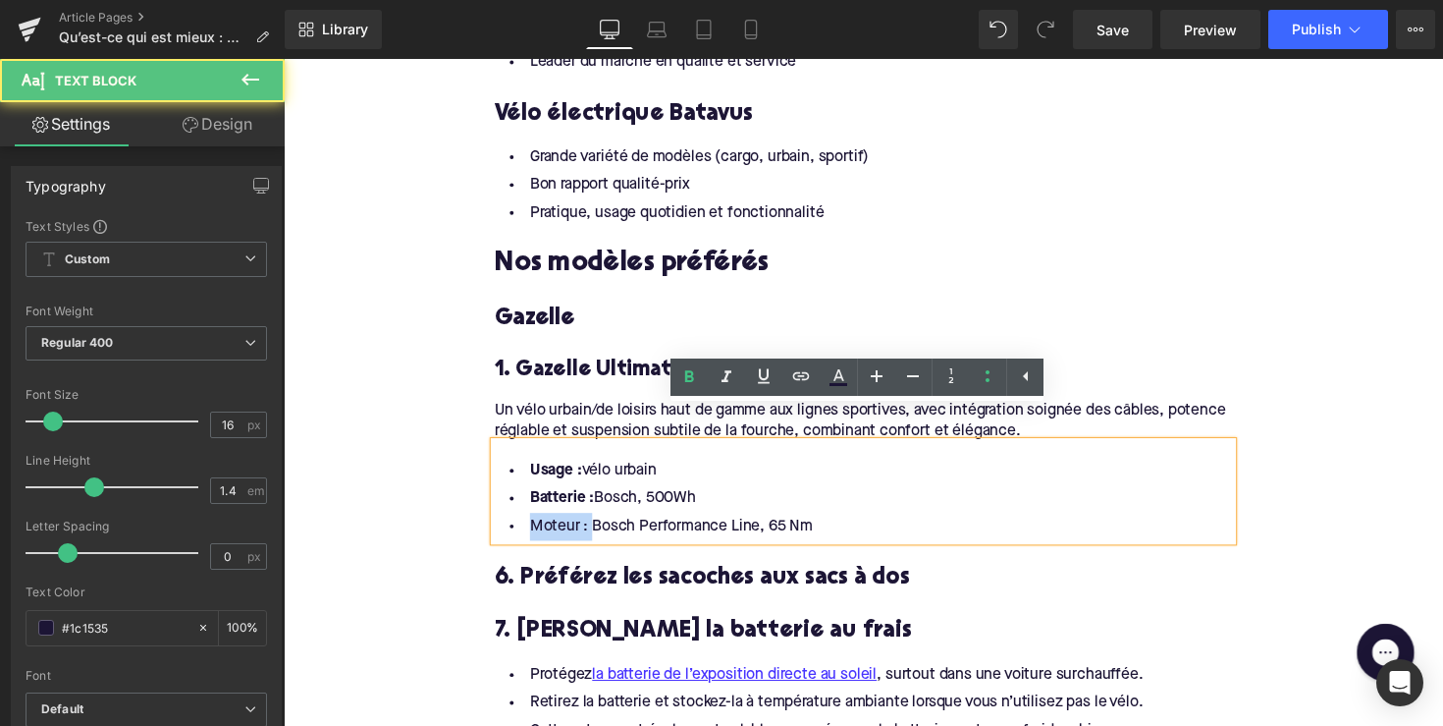
drag, startPoint x: 589, startPoint y: 504, endPoint x: 521, endPoint y: 504, distance: 67.8
click at [521, 524] on li "Moteur : Bosch Performance Line, 65 Nm" at bounding box center [878, 538] width 756 height 28
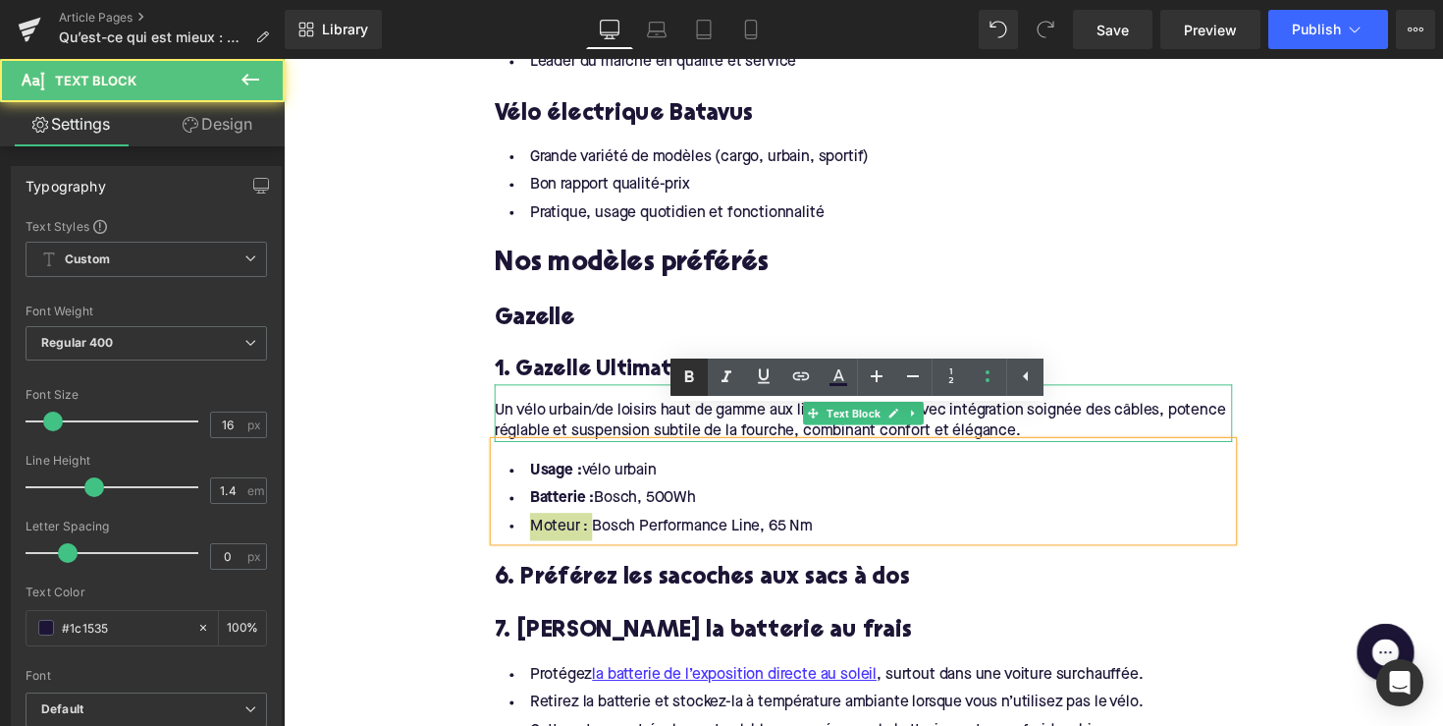
click at [685, 364] on link at bounding box center [689, 376] width 37 height 37
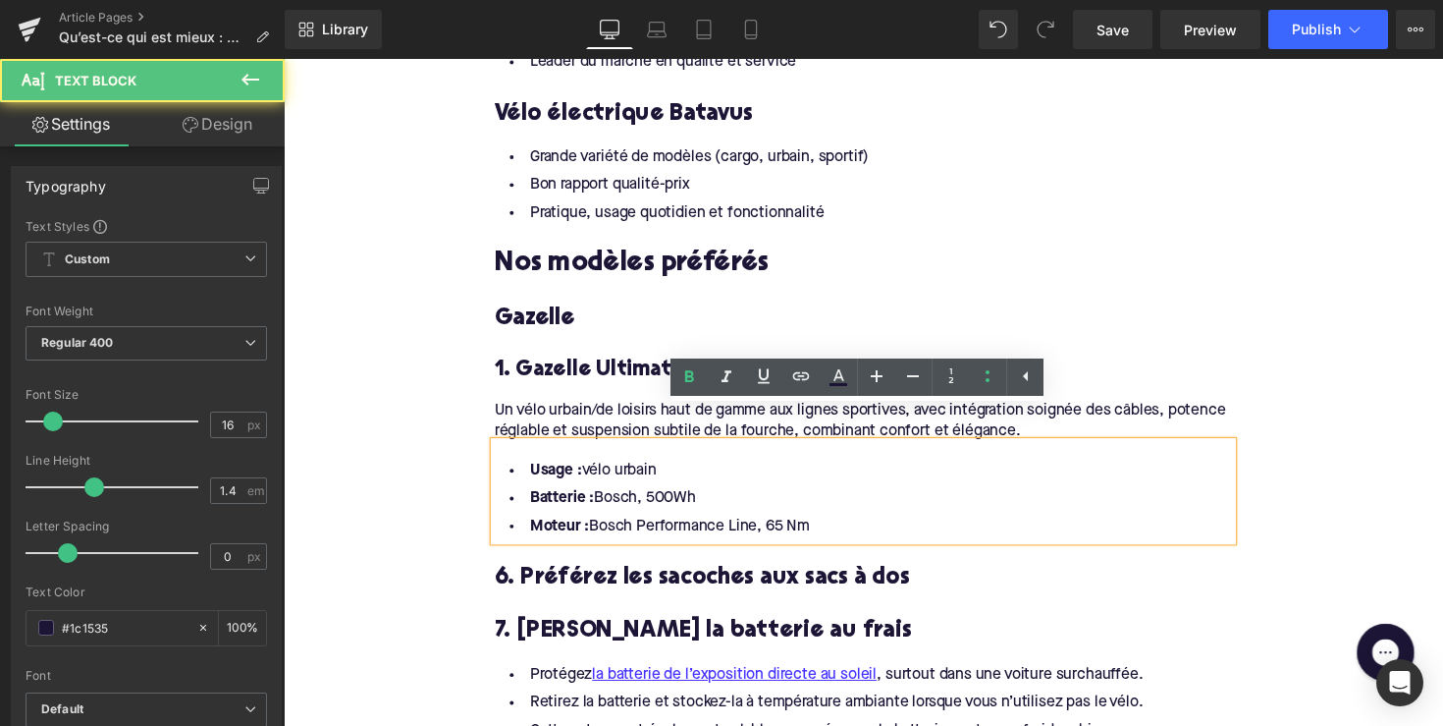
click at [660, 496] on li "Batterie : Bosch, 500Wh" at bounding box center [878, 510] width 756 height 28
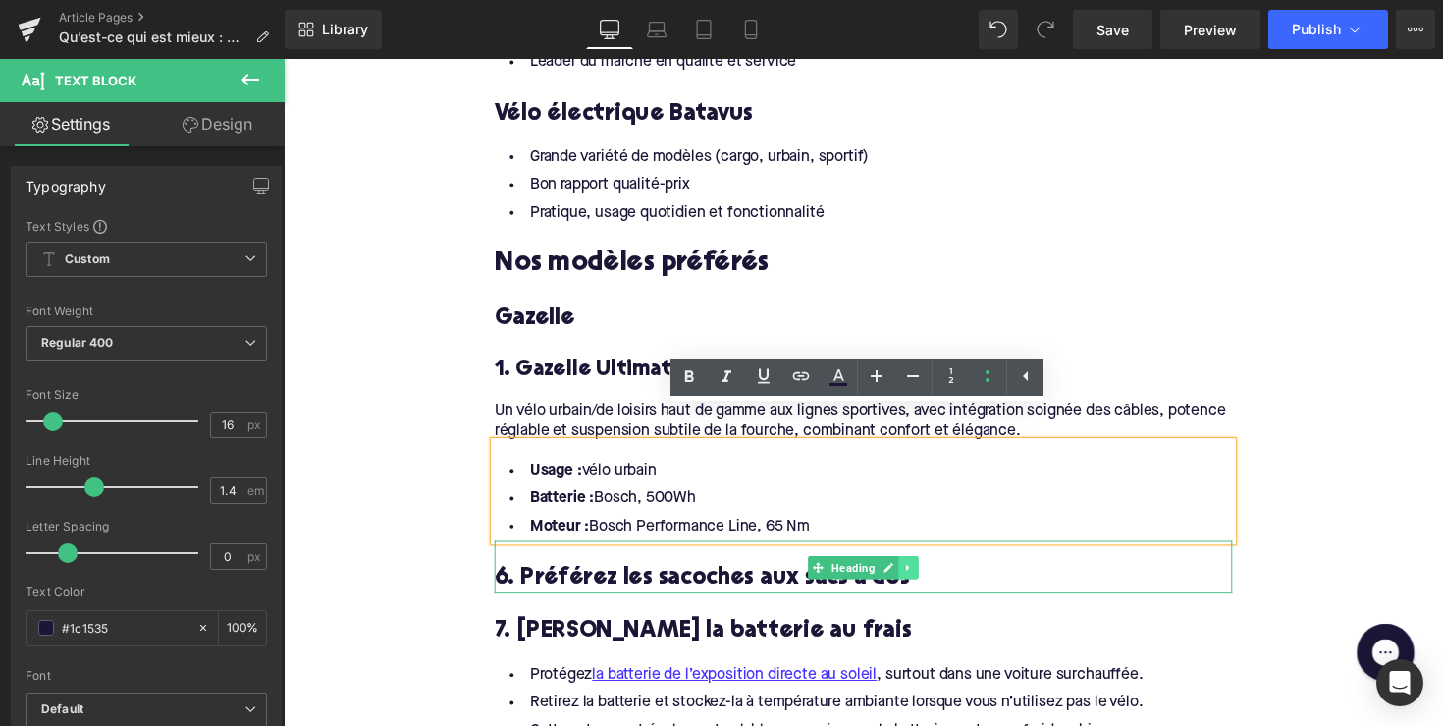
click at [922, 576] on icon at bounding box center [923, 579] width 3 height 7
click at [926, 569] on link at bounding box center [934, 581] width 21 height 24
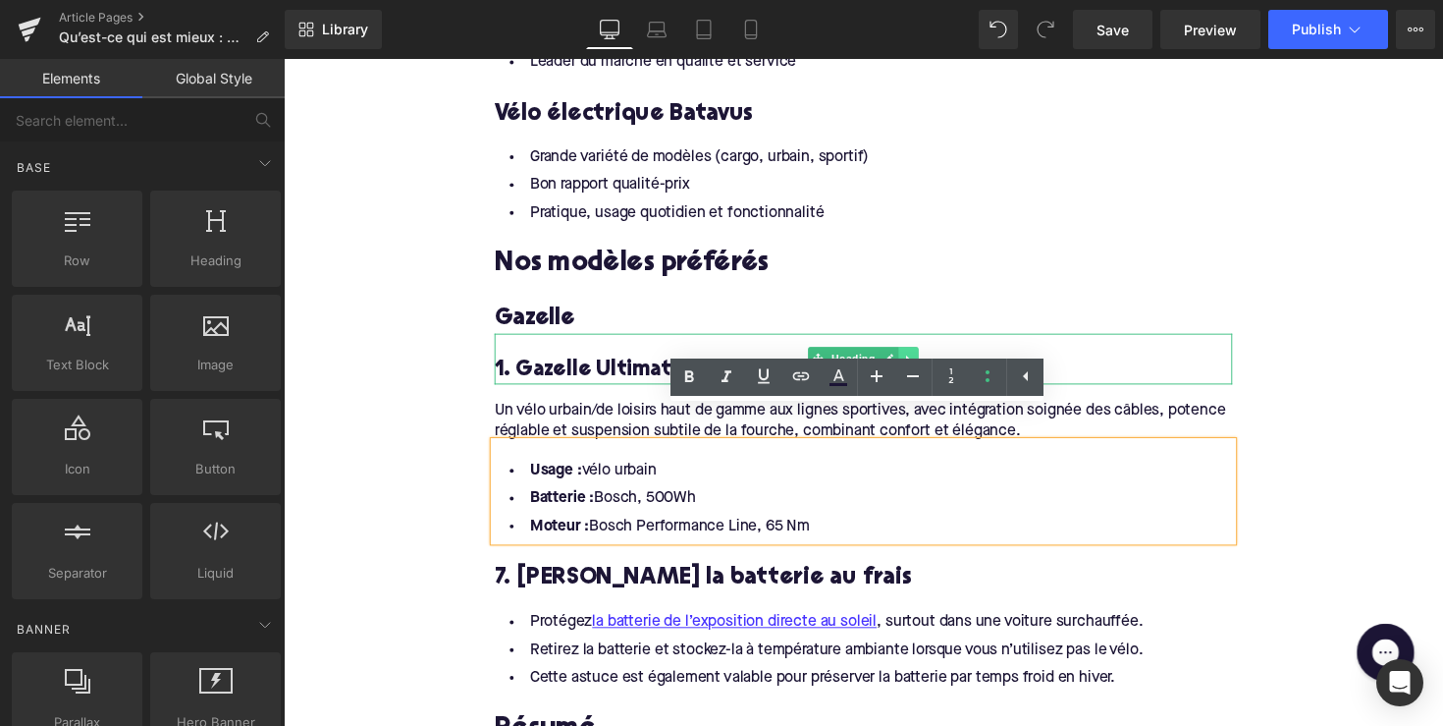
click at [914, 354] on link at bounding box center [924, 366] width 21 height 24
click at [915, 354] on link at bounding box center [913, 366] width 21 height 24
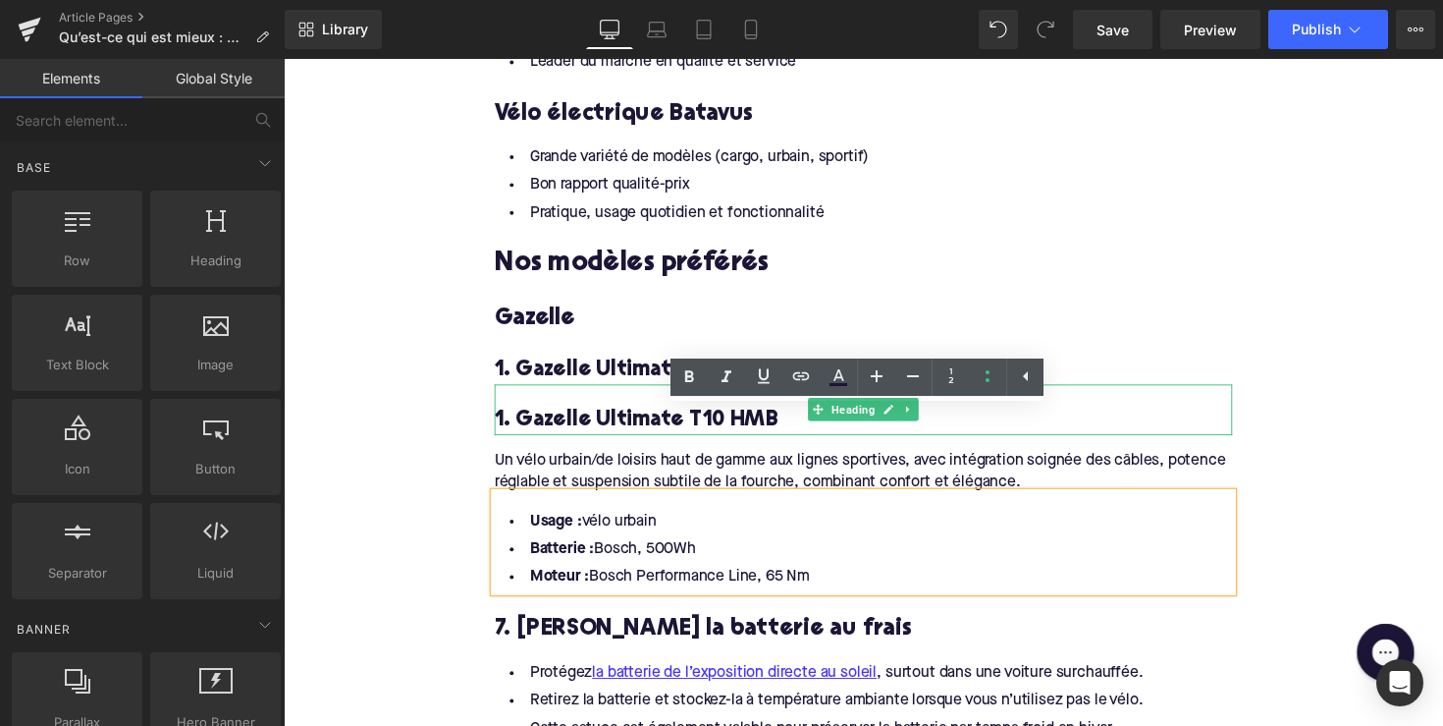
click at [599, 416] on h4 "1. Gazelle Ultimate T10 HMB" at bounding box center [878, 430] width 756 height 28
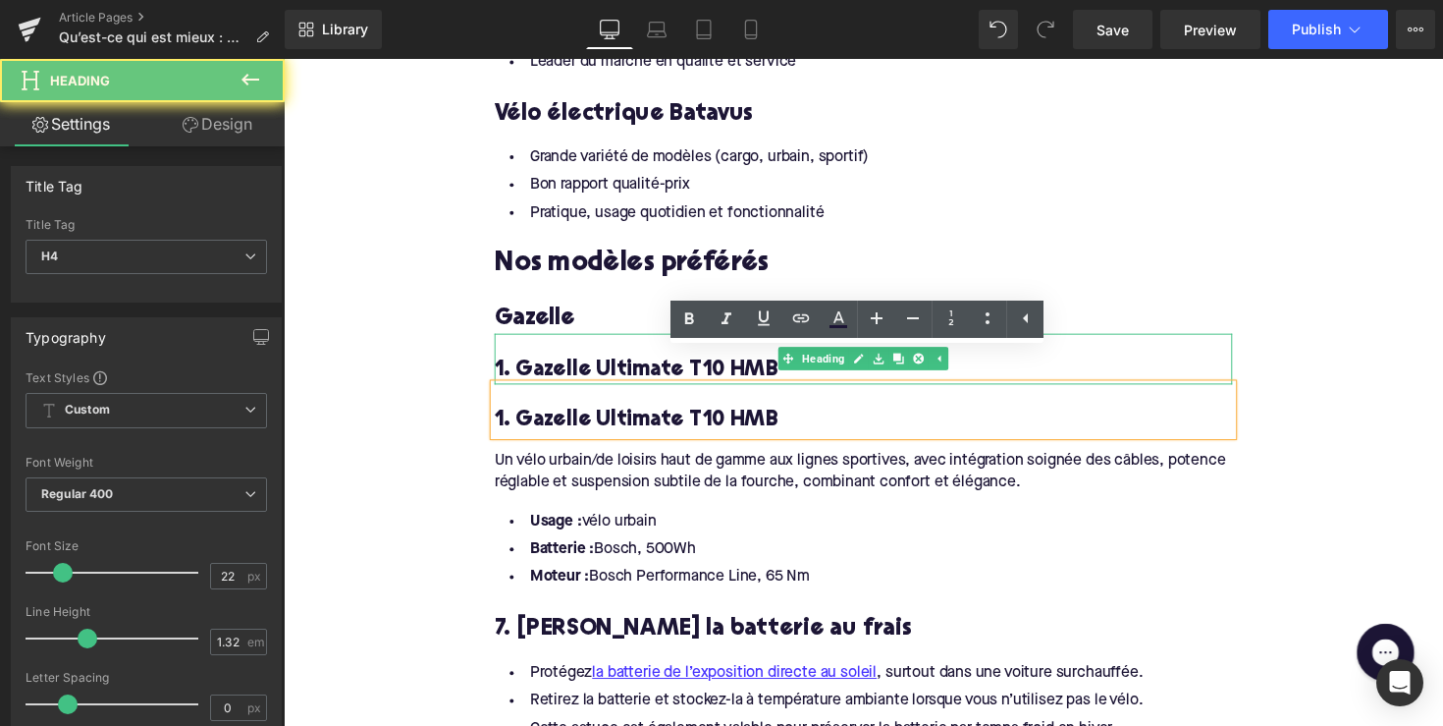
click at [557, 341] on div "1. Gazelle Ultimate T10 HMB" at bounding box center [878, 367] width 756 height 52
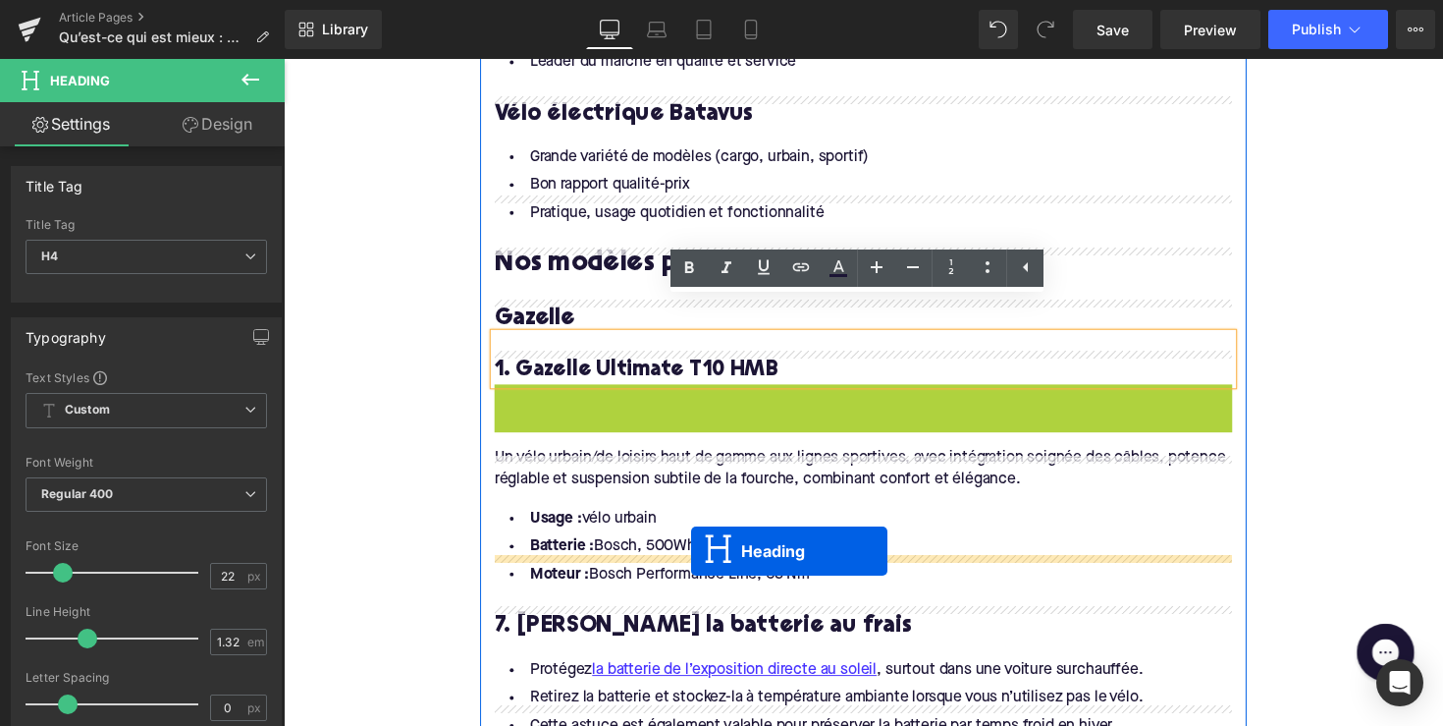
drag, startPoint x: 828, startPoint y: 384, endPoint x: 701, endPoint y: 563, distance: 219.1
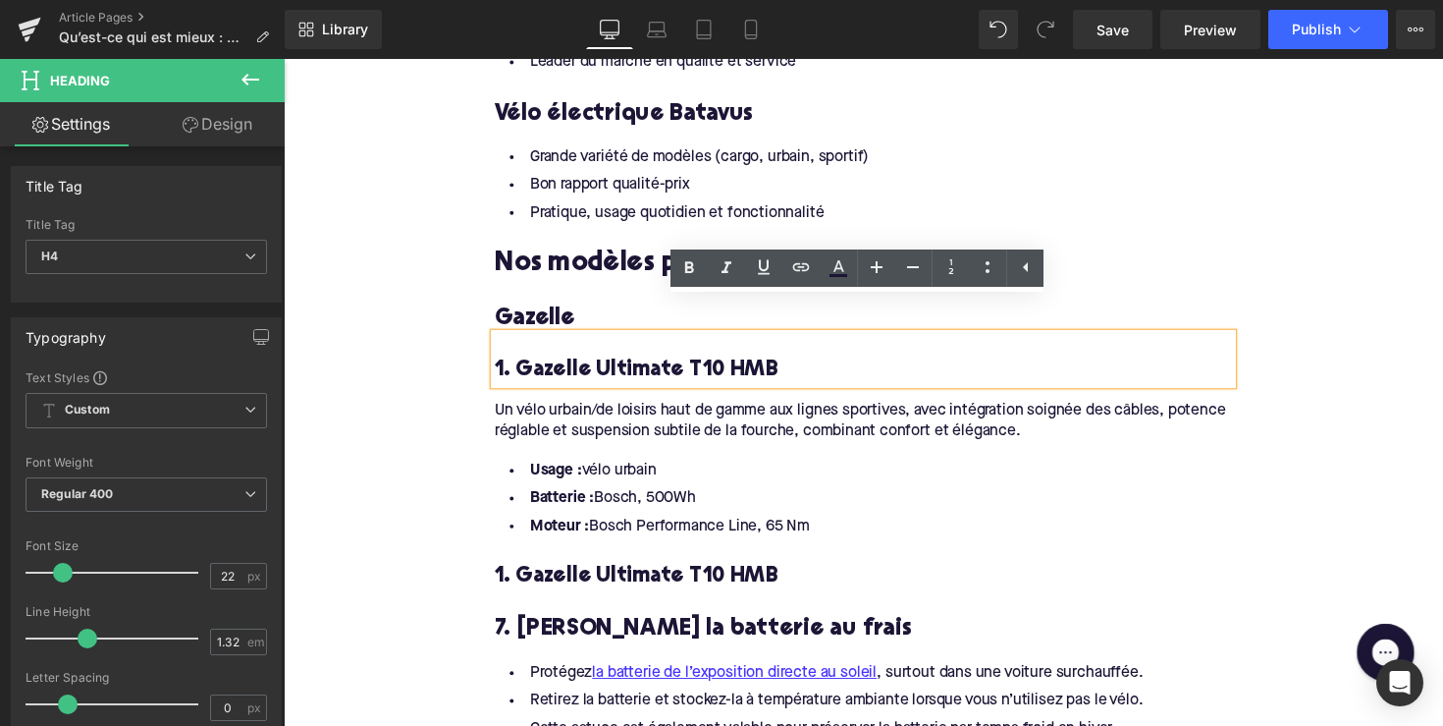
click at [635, 576] on h4 "1. Gazelle Ultimate T10 HMB" at bounding box center [878, 590] width 756 height 28
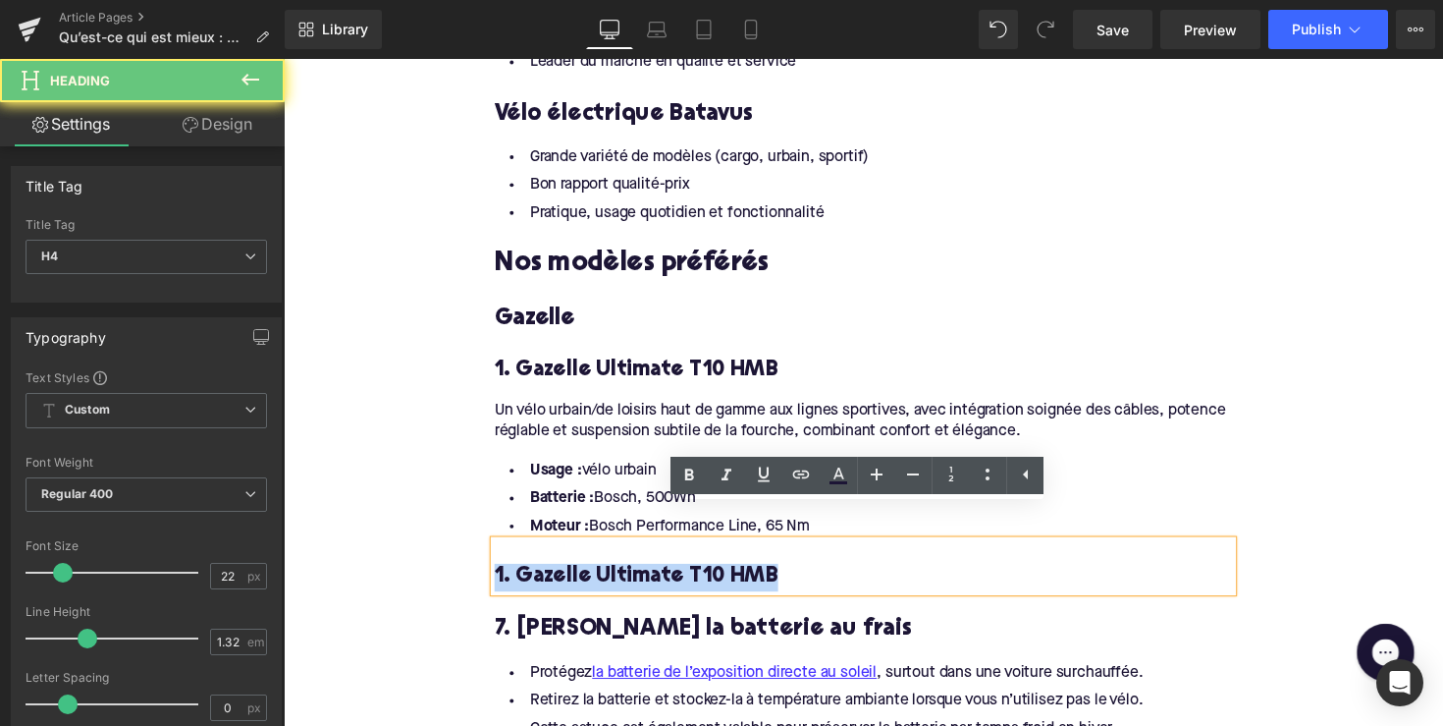
click at [635, 576] on h4 "1. Gazelle Ultimate T10 HMB" at bounding box center [878, 590] width 756 height 28
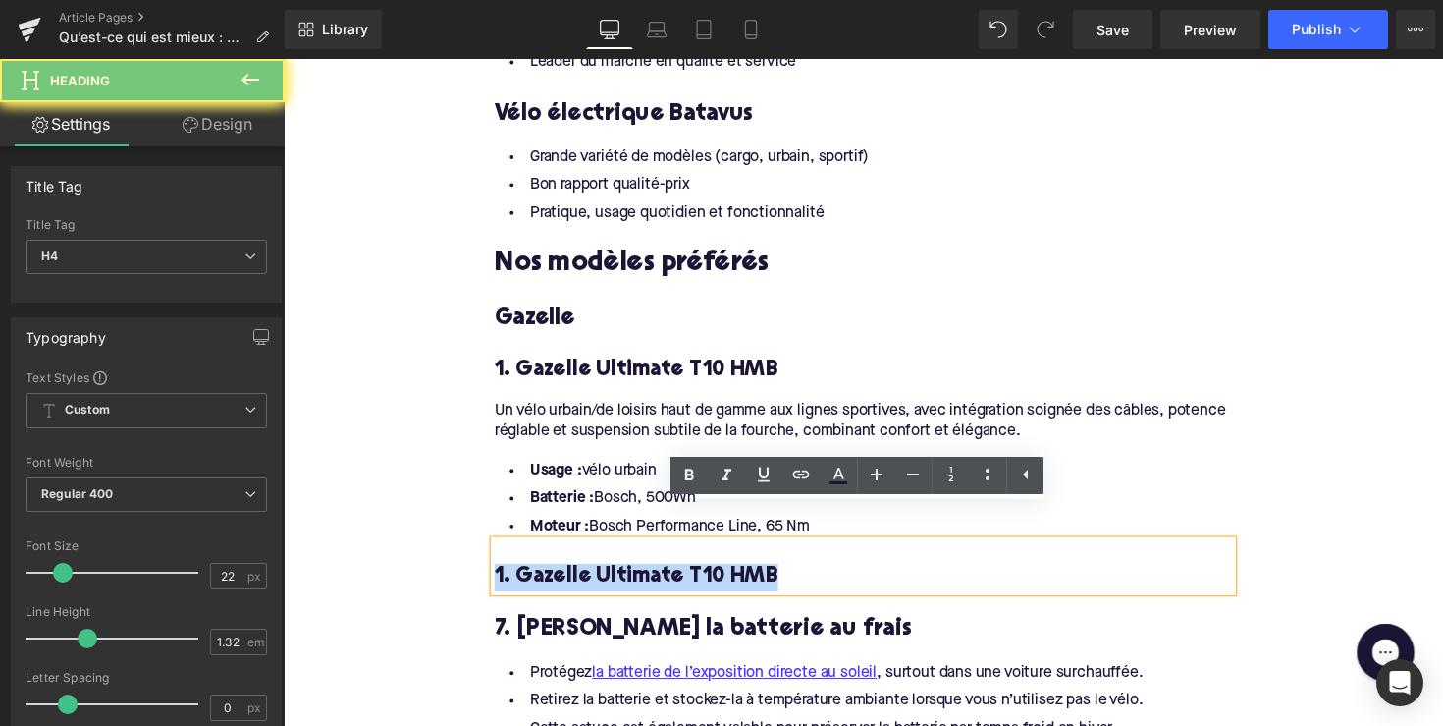
paste div
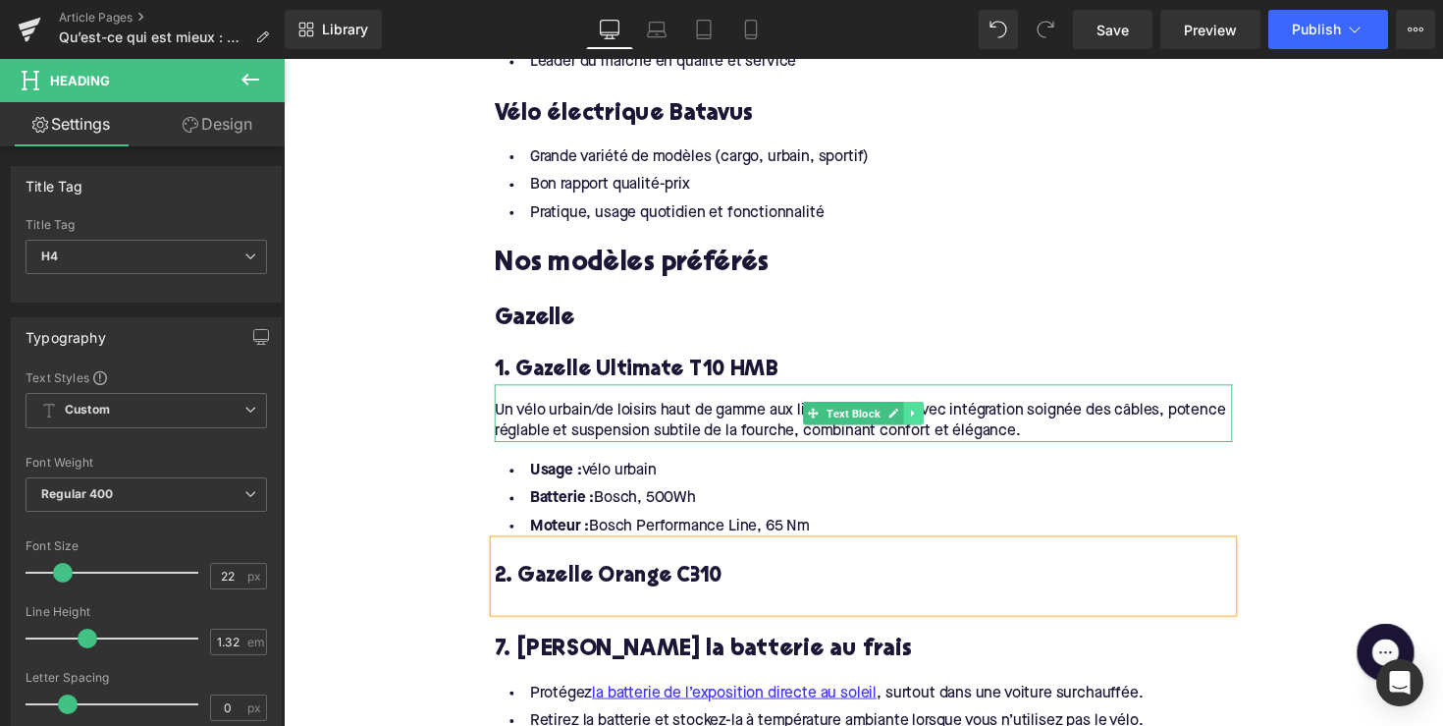
click at [924, 416] on icon at bounding box center [929, 422] width 11 height 12
click at [913, 416] on icon at bounding box center [918, 421] width 11 height 11
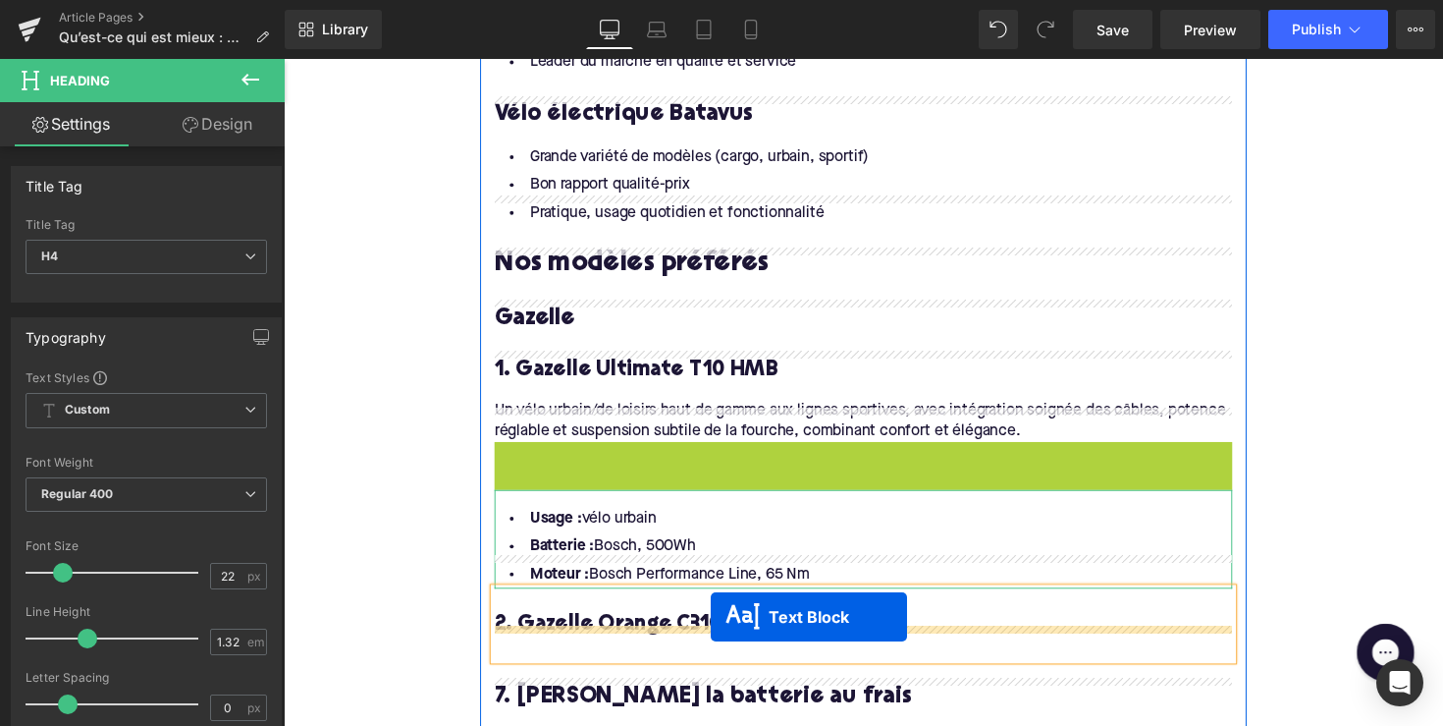
drag, startPoint x: 824, startPoint y: 448, endPoint x: 722, endPoint y: 630, distance: 209.3
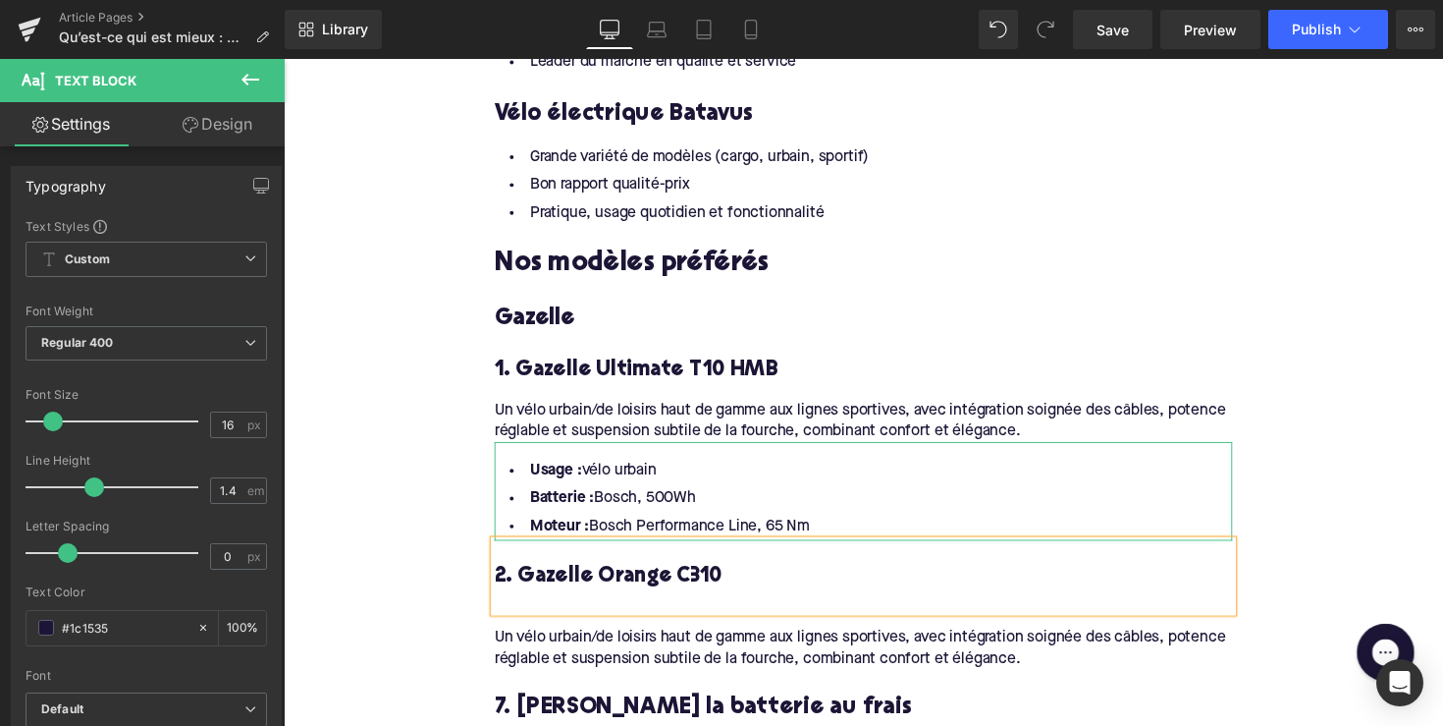
click at [667, 625] on div "Un vélo urbain/de loisirs haut de gamme aux lignes sportives, avec intégration …" at bounding box center [878, 655] width 756 height 60
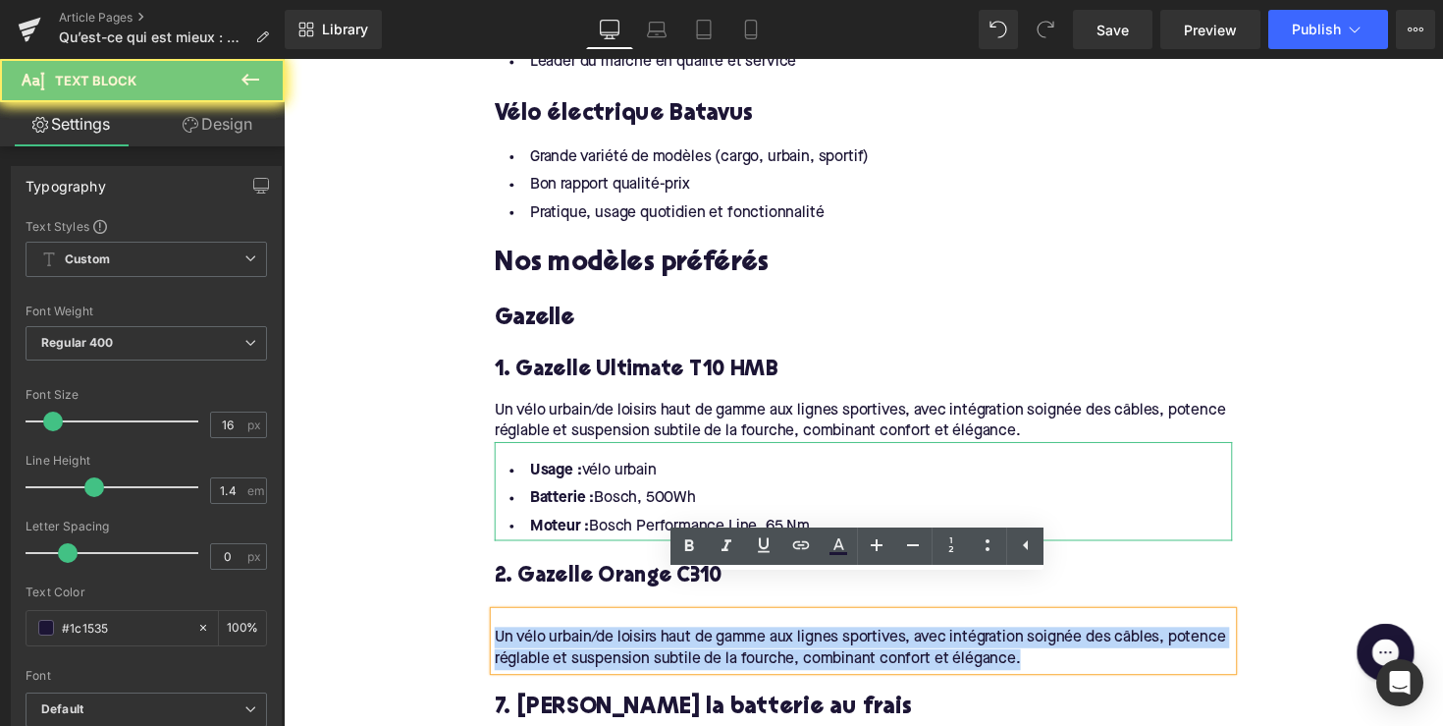
click at [667, 625] on div "Un vélo urbain/de loisirs haut de gamme aux lignes sportives, avec intégration …" at bounding box center [878, 655] width 756 height 60
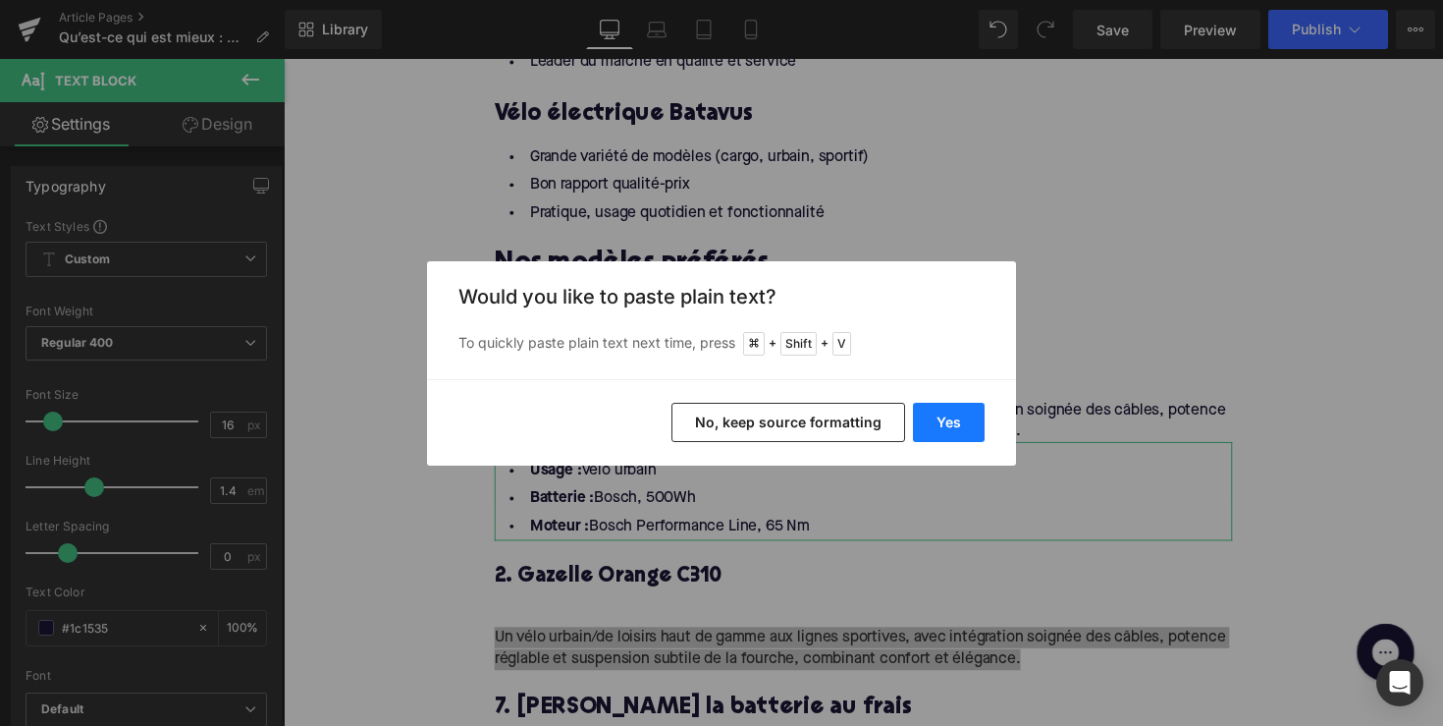
click at [924, 407] on button "Yes" at bounding box center [949, 422] width 72 height 39
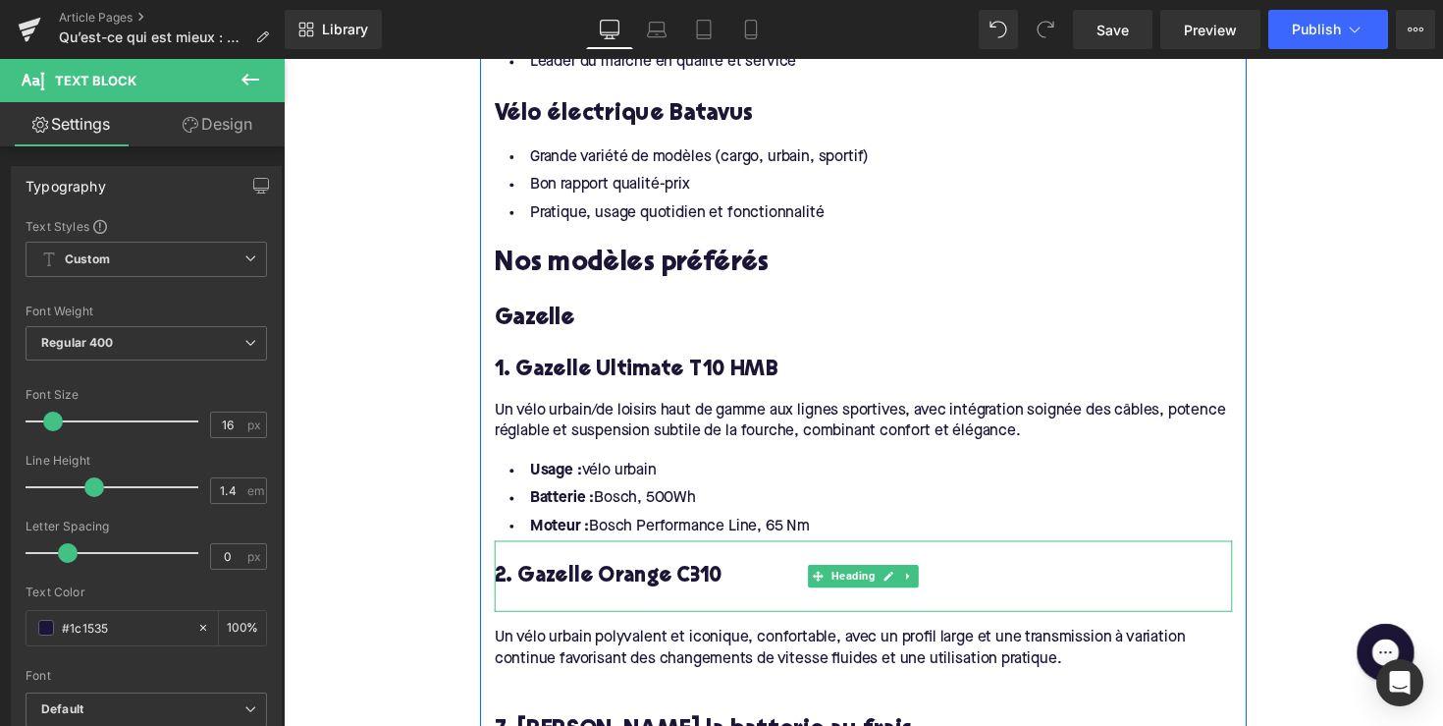
click at [696, 576] on h4 "2. Gazelle Orange C310" at bounding box center [878, 590] width 756 height 28
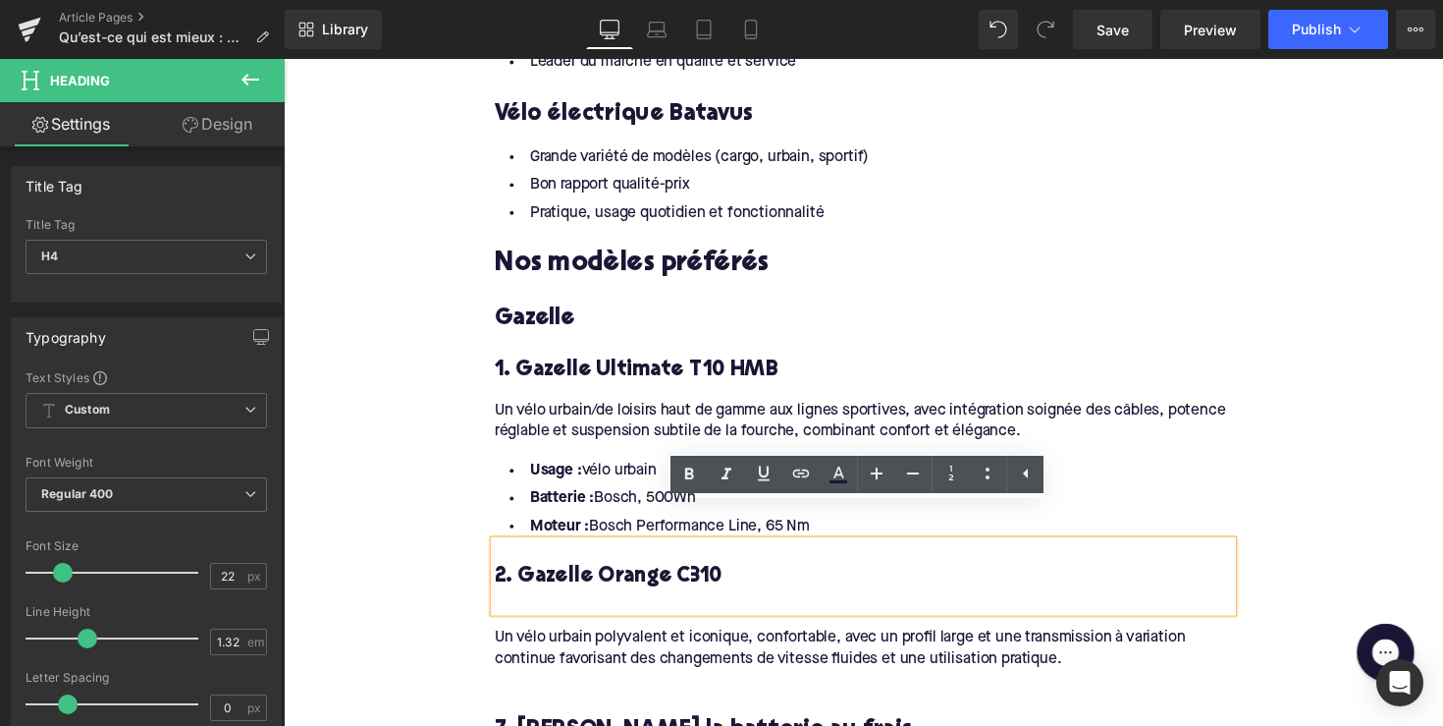
scroll to position [1818, 0]
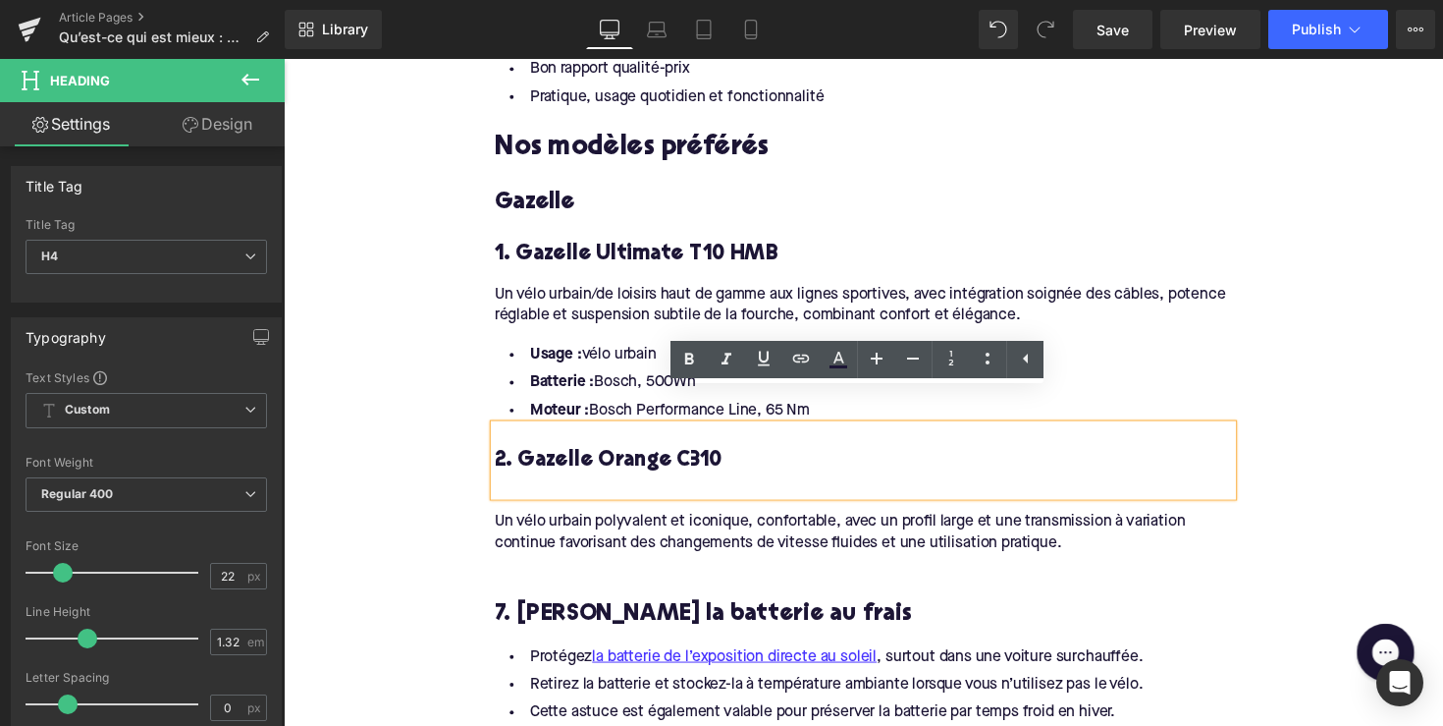
click at [687, 349] on li "Usage : vélo urbain" at bounding box center [878, 363] width 756 height 28
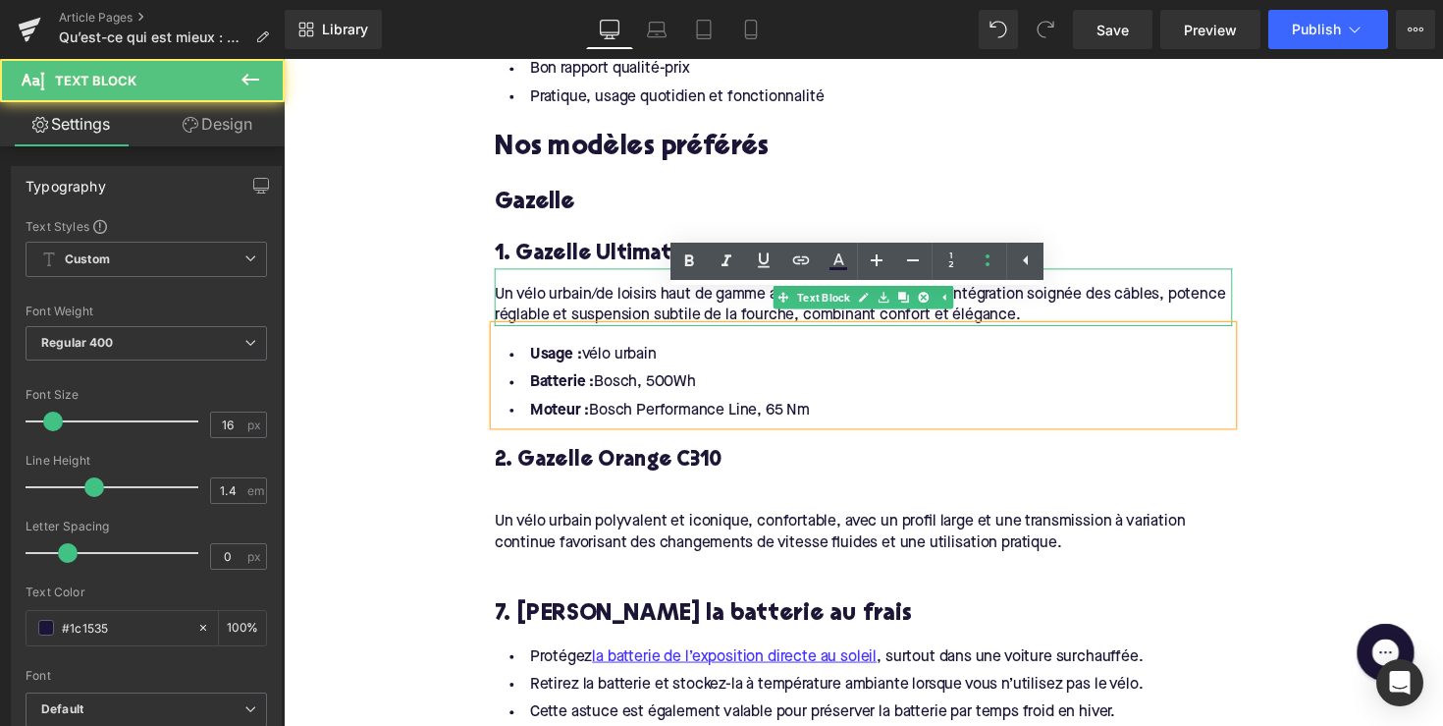
click at [588, 274] on div "Un vélo urbain/de loisirs haut de gamme aux lignes sportives, avec intégration …" at bounding box center [878, 304] width 756 height 60
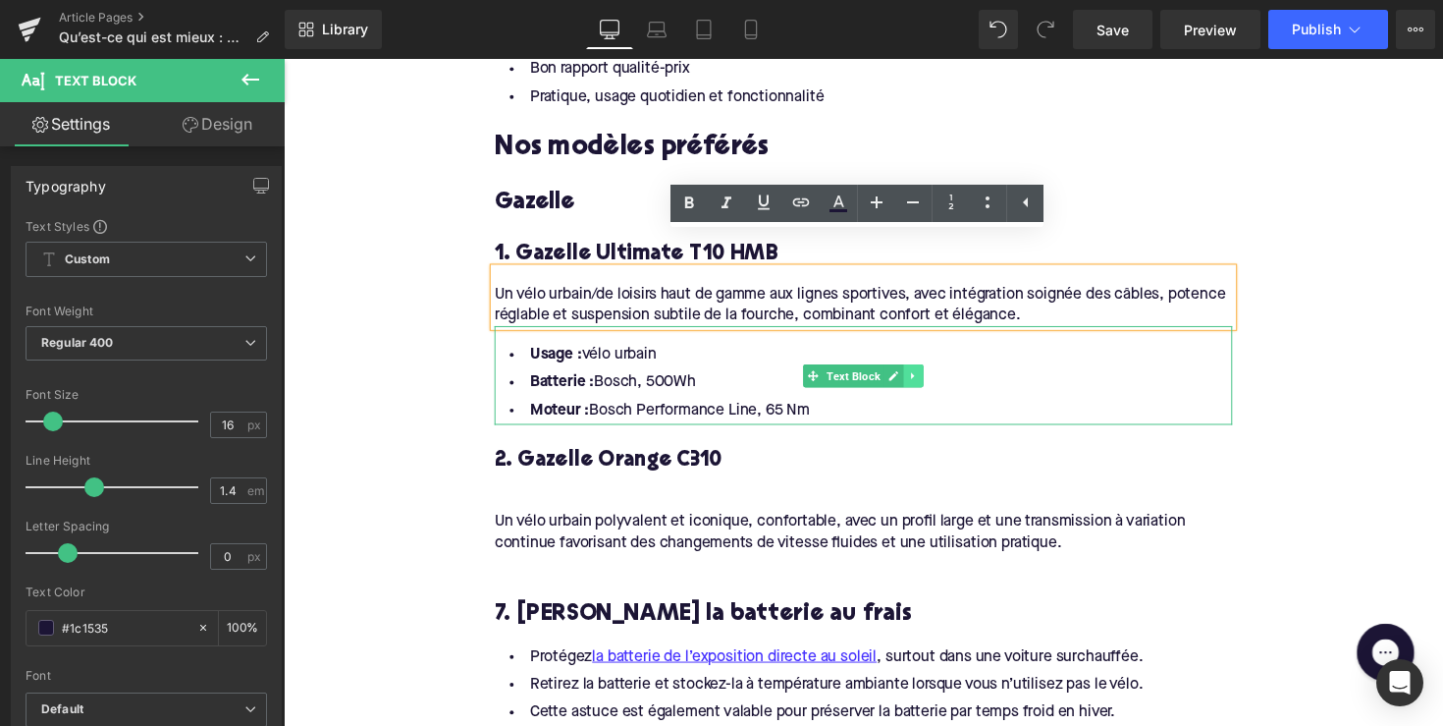
click at [927, 378] on icon at bounding box center [929, 384] width 11 height 12
click at [909, 372] on link at bounding box center [919, 384] width 21 height 24
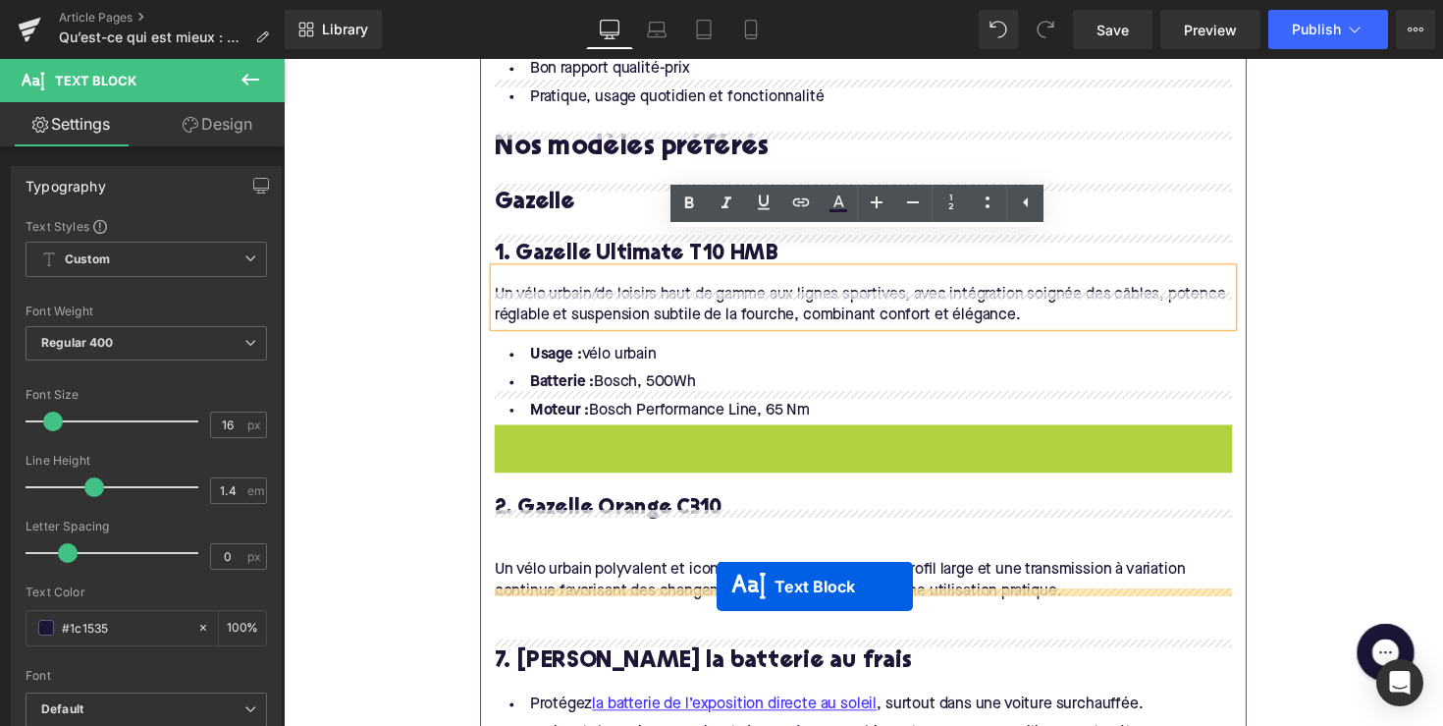
drag, startPoint x: 821, startPoint y: 448, endPoint x: 728, endPoint y: 599, distance: 177.7
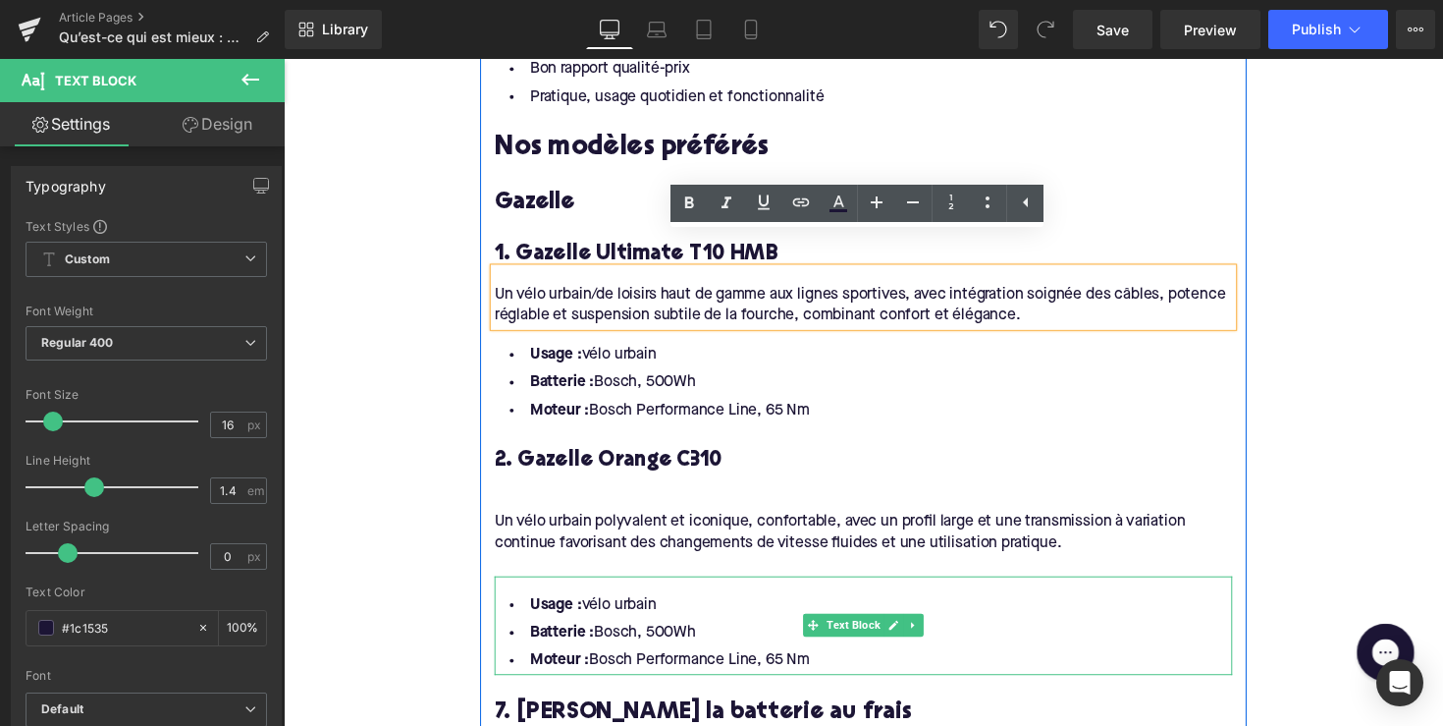
click at [829, 662] on li "Moteur : Bosch Performance Line, 65 Nm" at bounding box center [878, 676] width 756 height 28
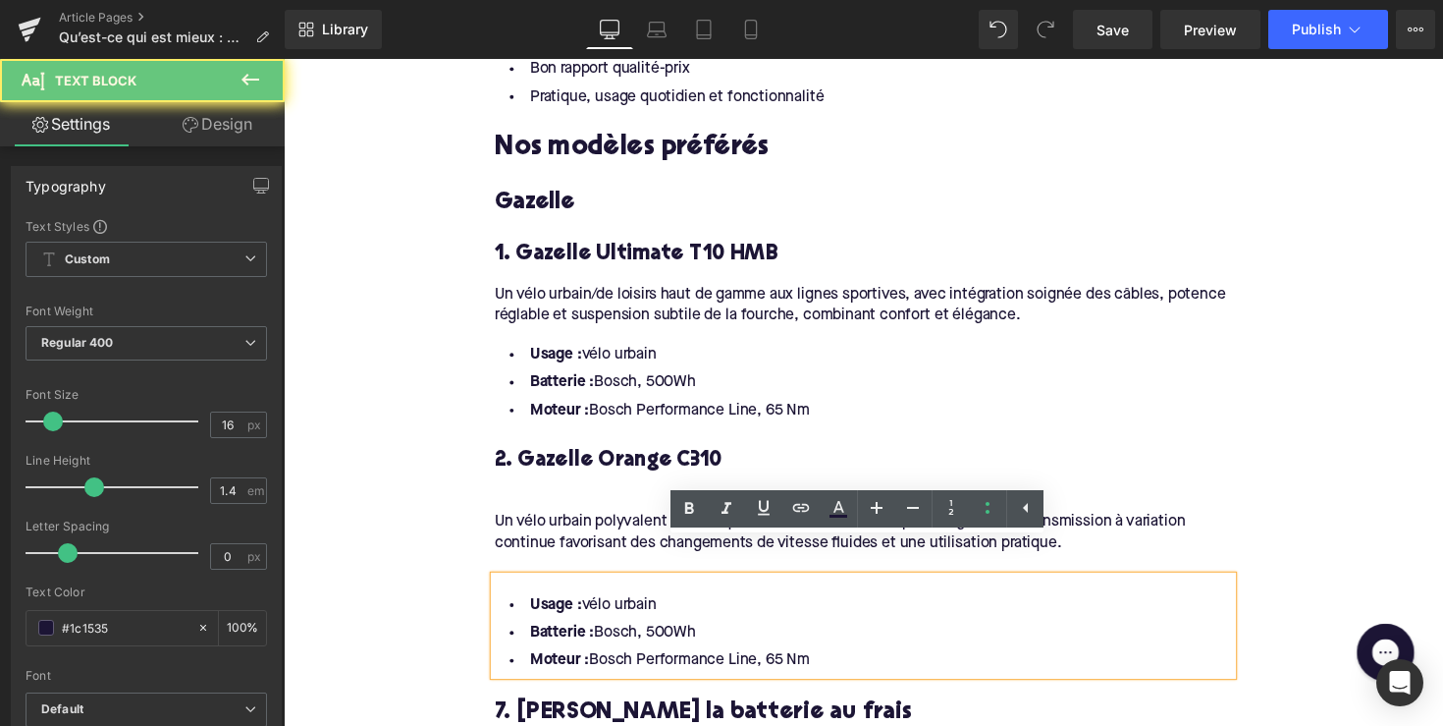
click at [829, 662] on li "Moteur : Bosch Performance Line, 65 Nm" at bounding box center [878, 676] width 756 height 28
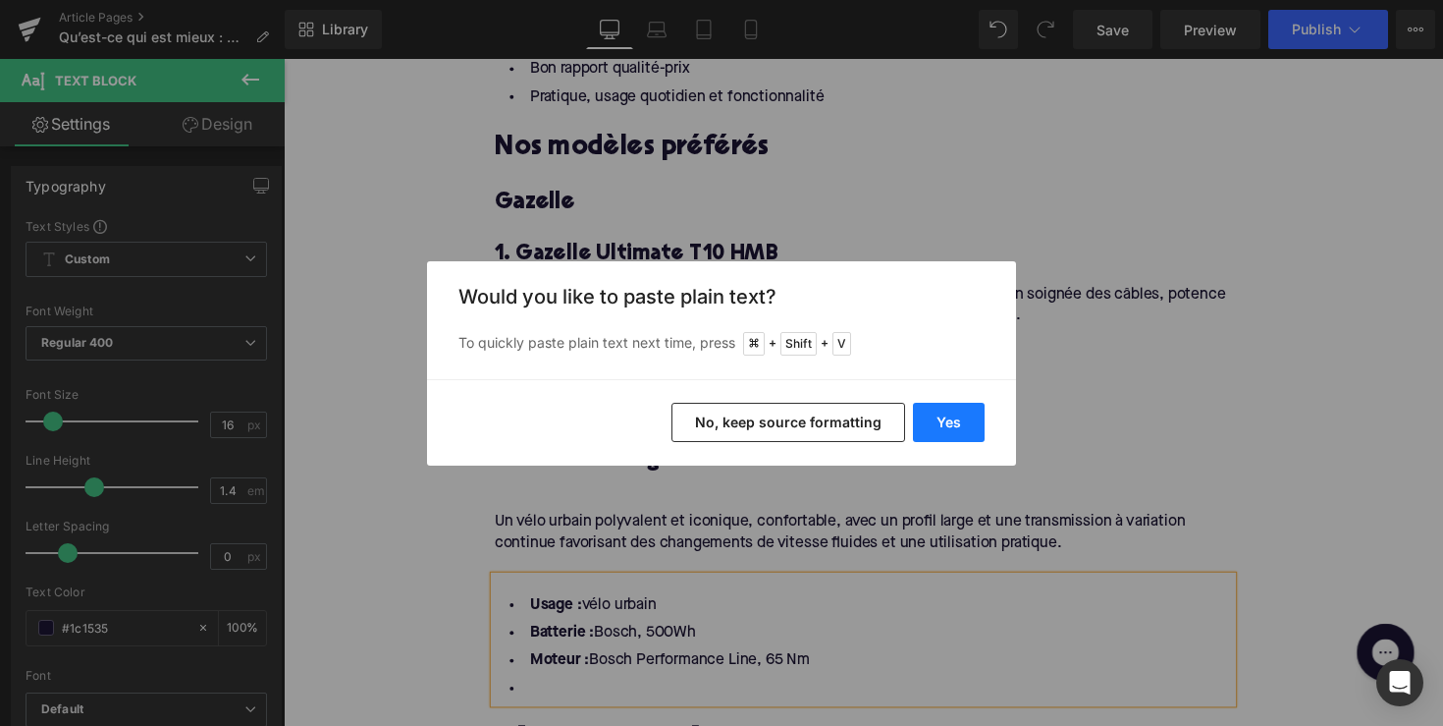
click at [949, 433] on button "Yes" at bounding box center [949, 422] width 72 height 39
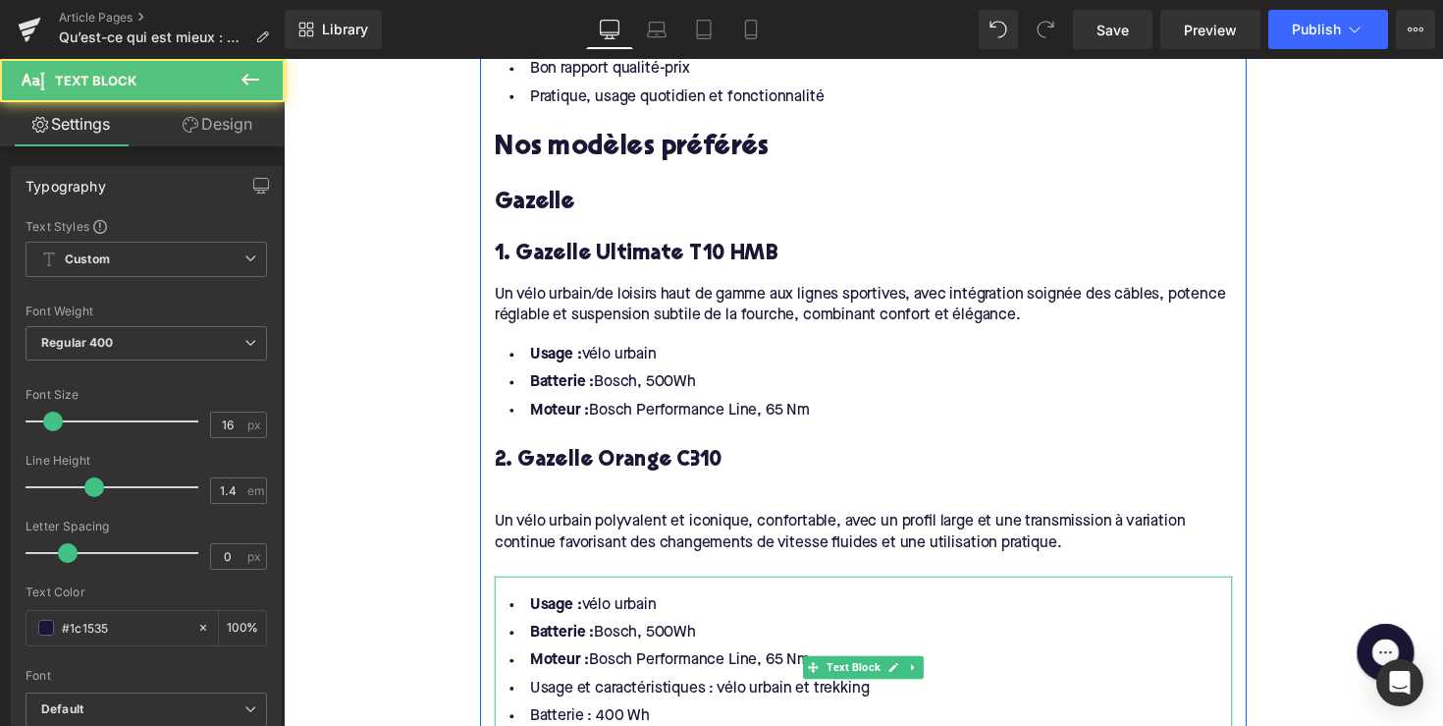
click at [785, 662] on li "Moteur : Bosch Performance Line, 65 Nm" at bounding box center [878, 676] width 756 height 28
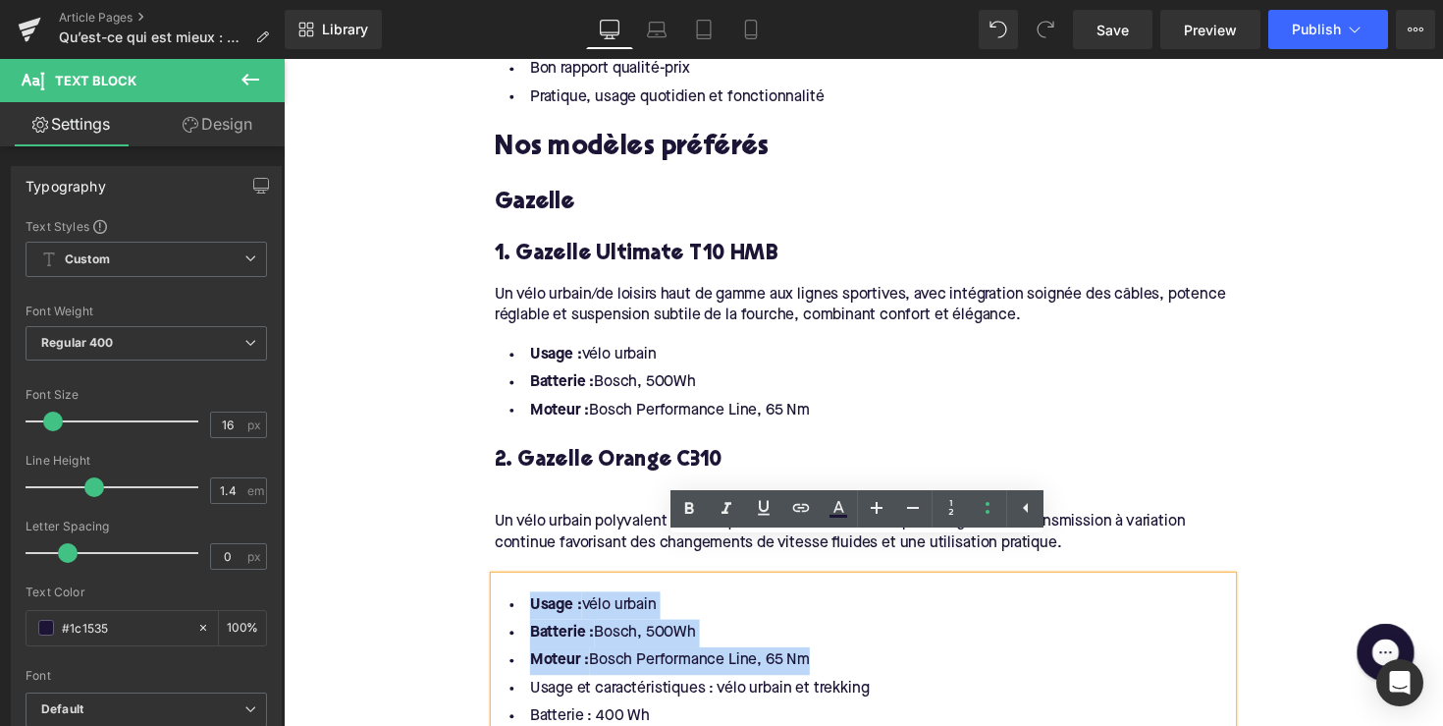
drag, startPoint x: 839, startPoint y: 644, endPoint x: 416, endPoint y: 584, distance: 426.5
click at [416, 584] on div "Home / Qu’est-ce qui est mieux : Gazelle ou Batavus ? Breadcrumbs Qu’est-ce qui…" at bounding box center [878, 323] width 1188 height 3833
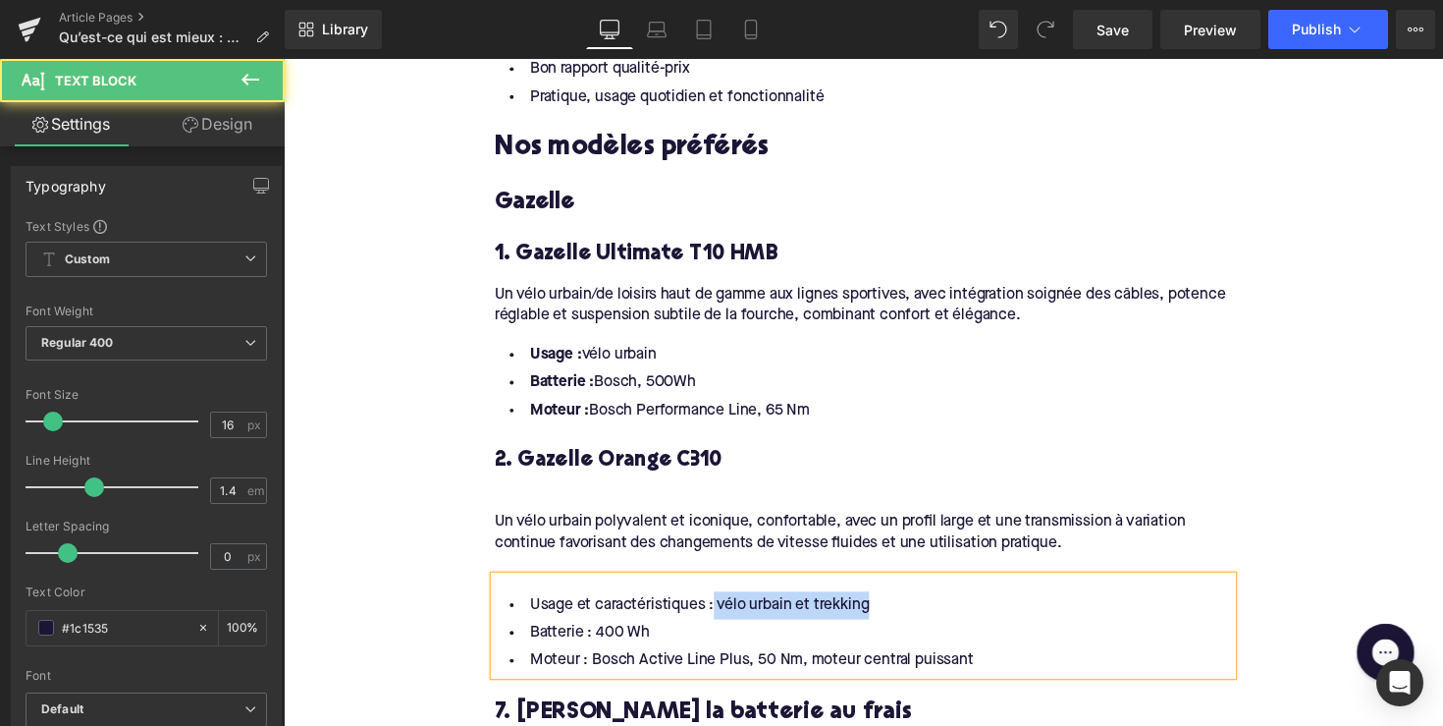
drag, startPoint x: 717, startPoint y: 587, endPoint x: 454, endPoint y: 593, distance: 263.2
click at [454, 593] on div "Home / Qu’est-ce qui est mieux : Gazelle ou Batavus ? Breadcrumbs Qu’est-ce qui…" at bounding box center [878, 281] width 1188 height 3748
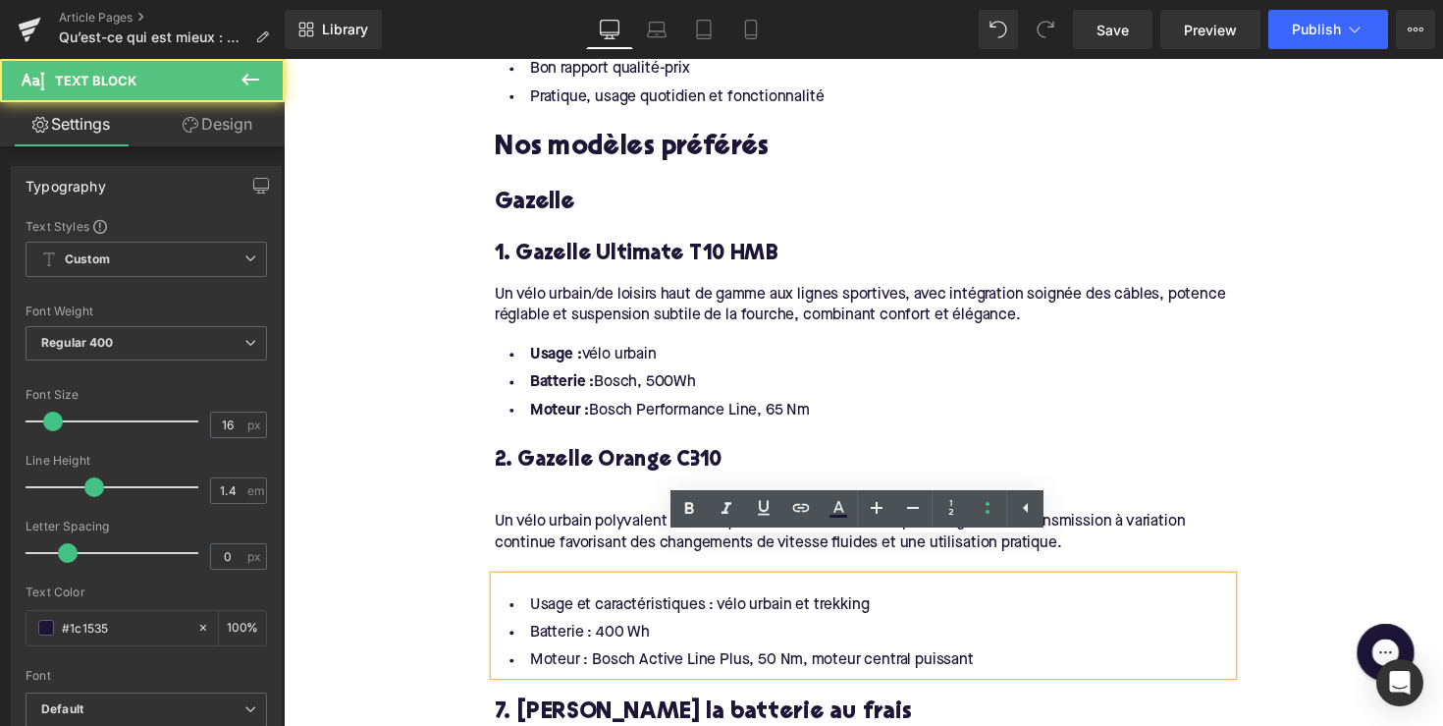
click at [576, 605] on li "Usage et caractéristiques : vélo urbain et trekking" at bounding box center [878, 619] width 756 height 28
click at [717, 605] on li "Usage et caractéristiques : vélo urbain et trekking" at bounding box center [878, 619] width 756 height 28
drag, startPoint x: 706, startPoint y: 583, endPoint x: 573, endPoint y: 584, distance: 132.6
click at [573, 605] on li "Usage et caractéristiques : vélo urbain et trekking" at bounding box center [878, 619] width 756 height 28
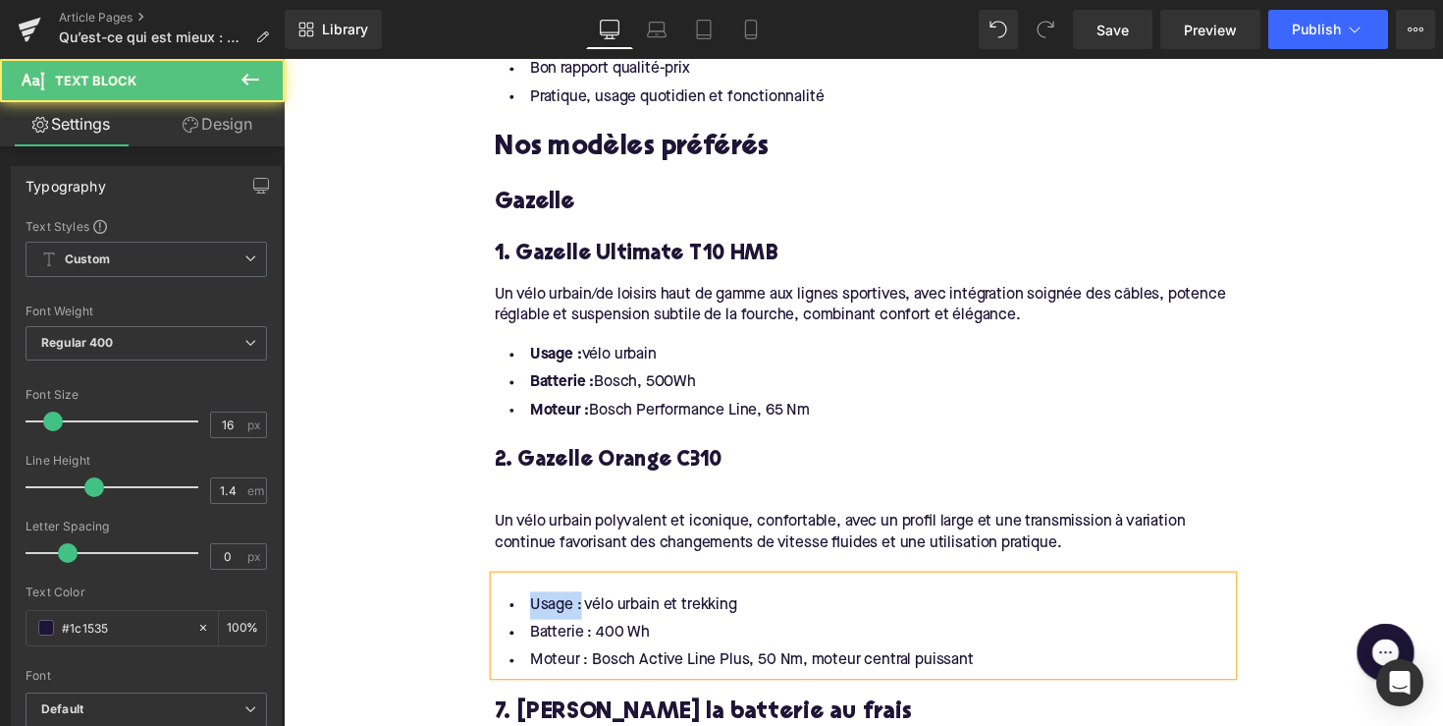
drag, startPoint x: 579, startPoint y: 584, endPoint x: 494, endPoint y: 578, distance: 85.6
click at [500, 589] on div "Usage : vélo urbain et trekking Batterie : 400 Wh Moteur : Bosch Active Line Pl…" at bounding box center [878, 639] width 756 height 101
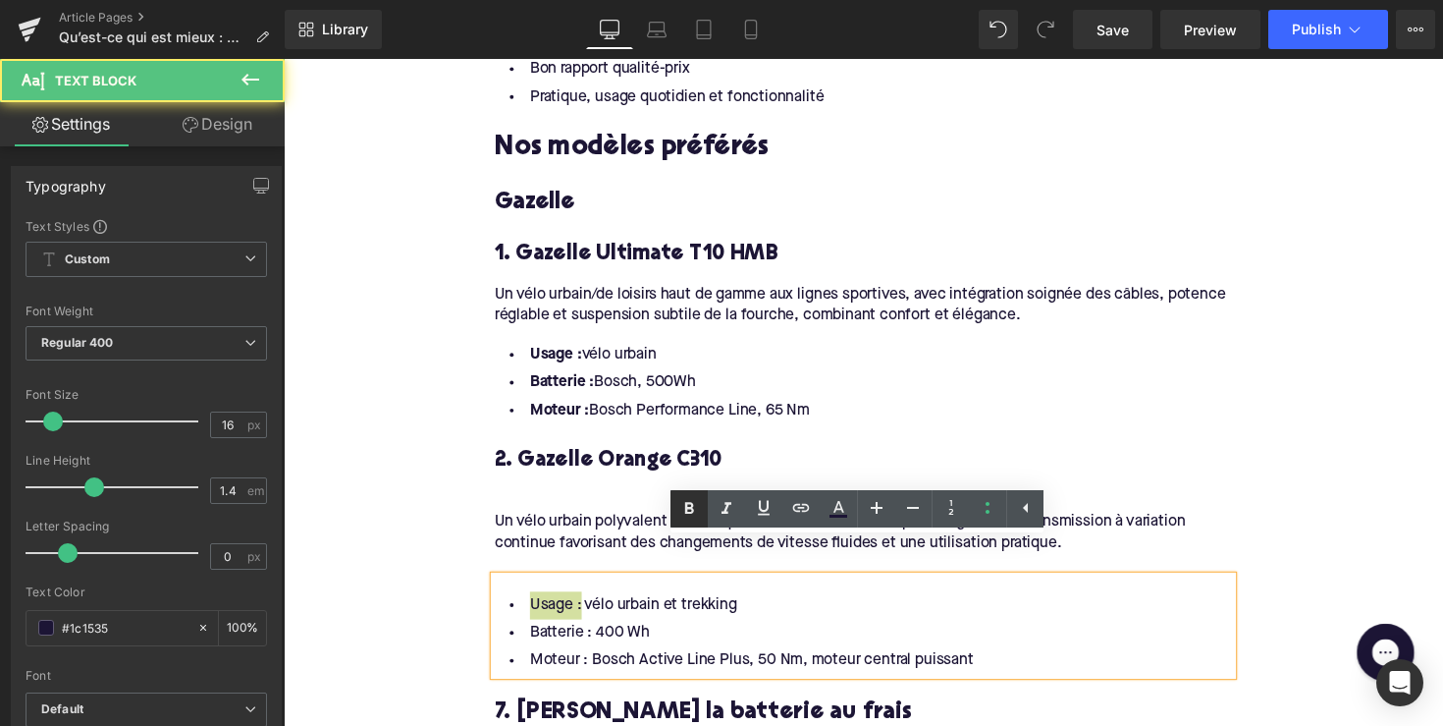
click at [680, 509] on icon at bounding box center [690, 509] width 24 height 24
drag, startPoint x: 589, startPoint y: 617, endPoint x: 493, endPoint y: 617, distance: 96.2
click at [500, 617] on div "Usage : vélo urbain et trekking Batterie : 400 Wh Moteur : Bosch Active Line Pl…" at bounding box center [878, 639] width 756 height 101
click at [692, 497] on link at bounding box center [689, 508] width 37 height 37
drag, startPoint x: 585, startPoint y: 642, endPoint x: 493, endPoint y: 642, distance: 92.3
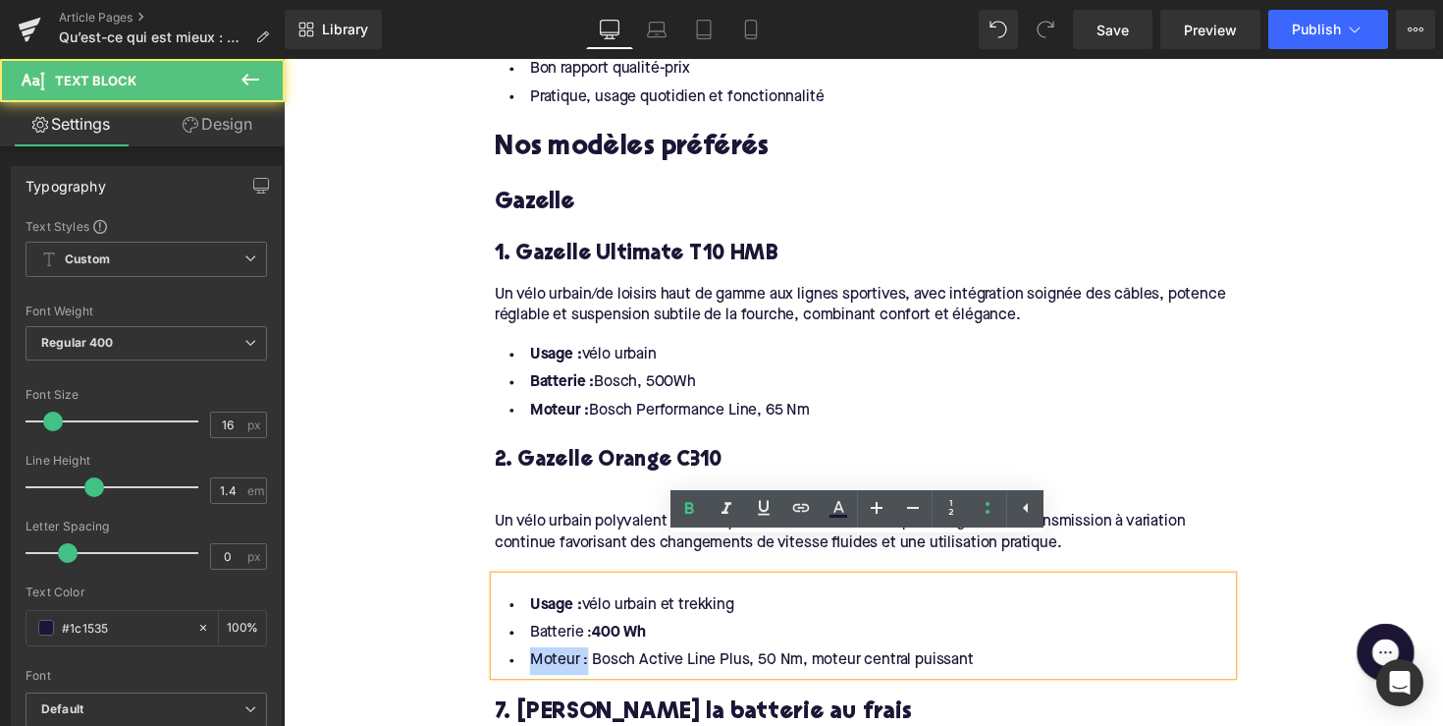
click at [500, 642] on div "Usage : vélo urbain et trekking Batterie : 400 Wh Moteur : Bosch Active Line Pl…" at bounding box center [878, 639] width 756 height 101
click at [682, 506] on icon at bounding box center [690, 509] width 24 height 24
click at [567, 589] on div "Usage : vélo urbain et trekking Batterie : 400 Wh Moteur : Bosch Active Line Pl…" at bounding box center [878, 639] width 756 height 101
click at [535, 567] on div at bounding box center [878, 578] width 756 height 22
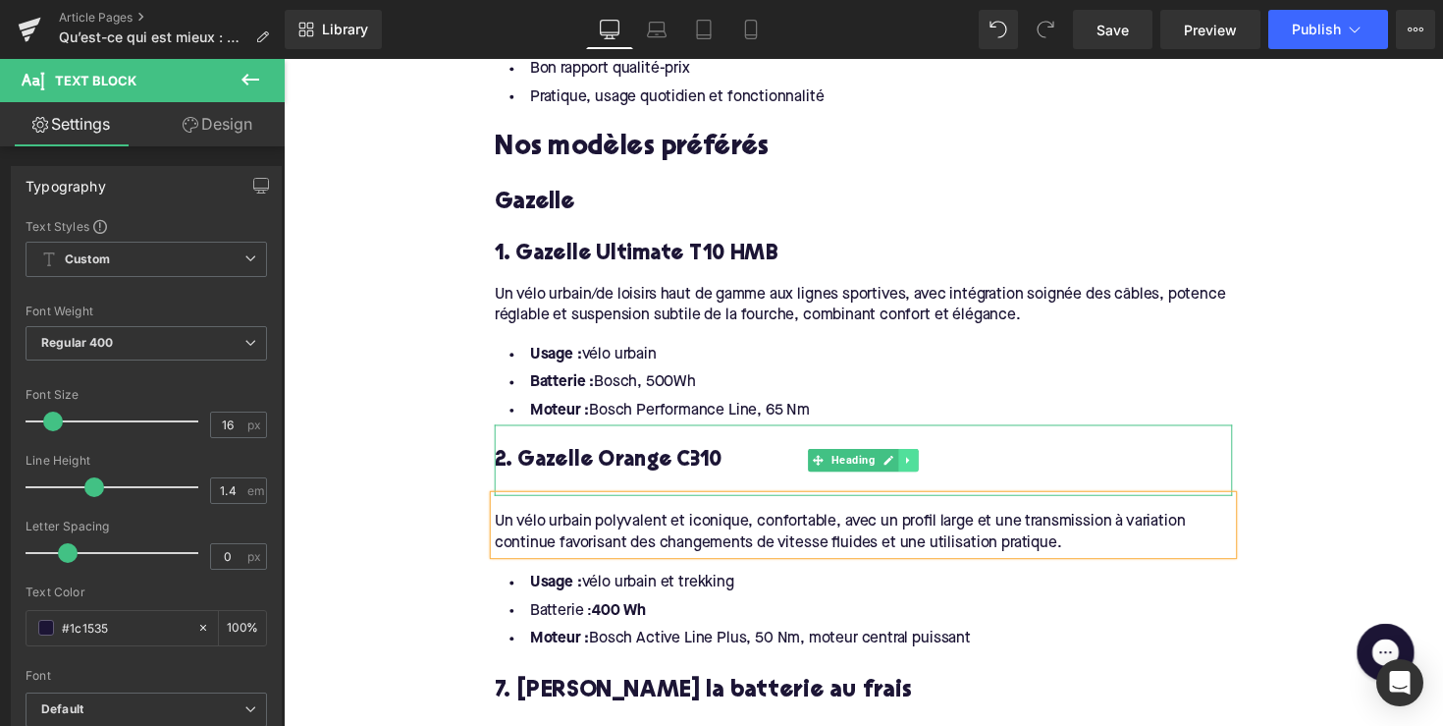
click at [927, 459] on link at bounding box center [924, 471] width 21 height 24
click at [908, 465] on icon at bounding box center [913, 470] width 11 height 11
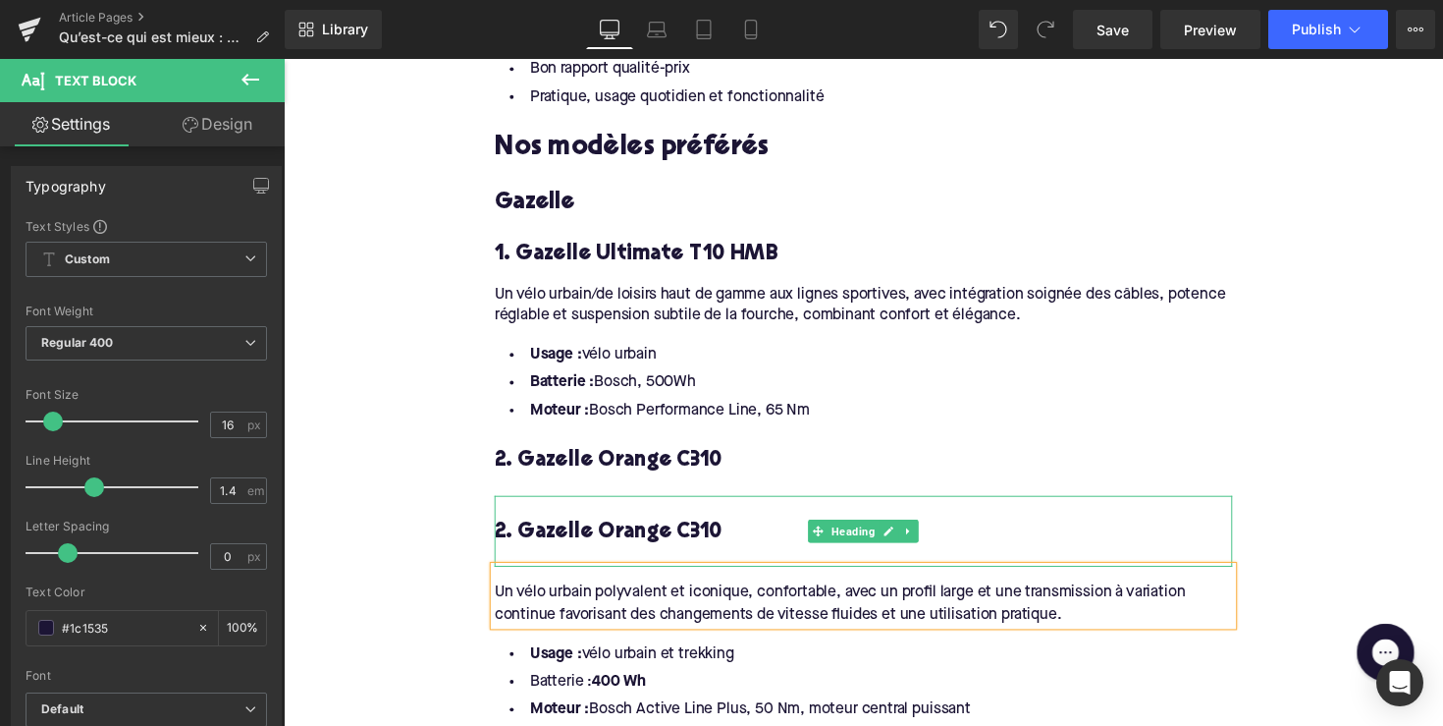
click at [840, 507] on div "2. Gazelle Orange C310" at bounding box center [878, 543] width 756 height 73
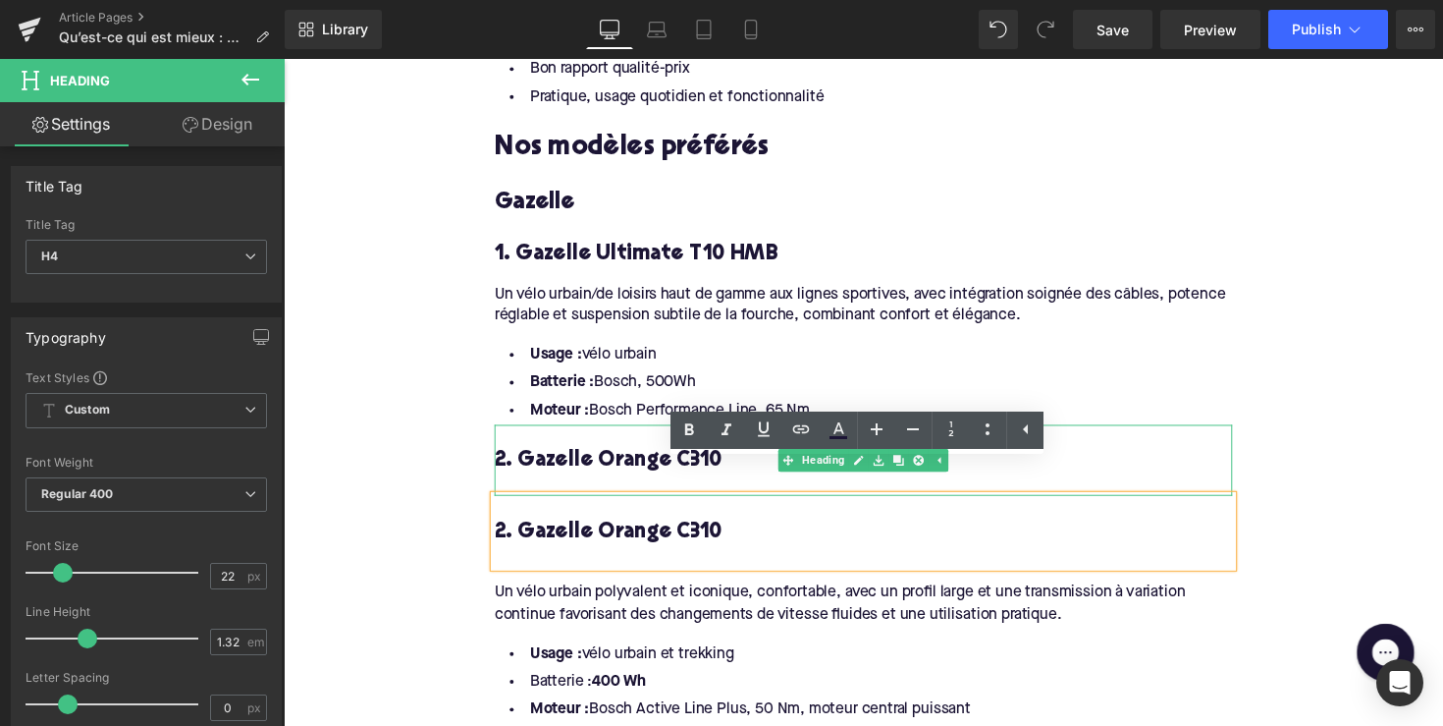
click at [660, 486] on div at bounding box center [878, 496] width 756 height 21
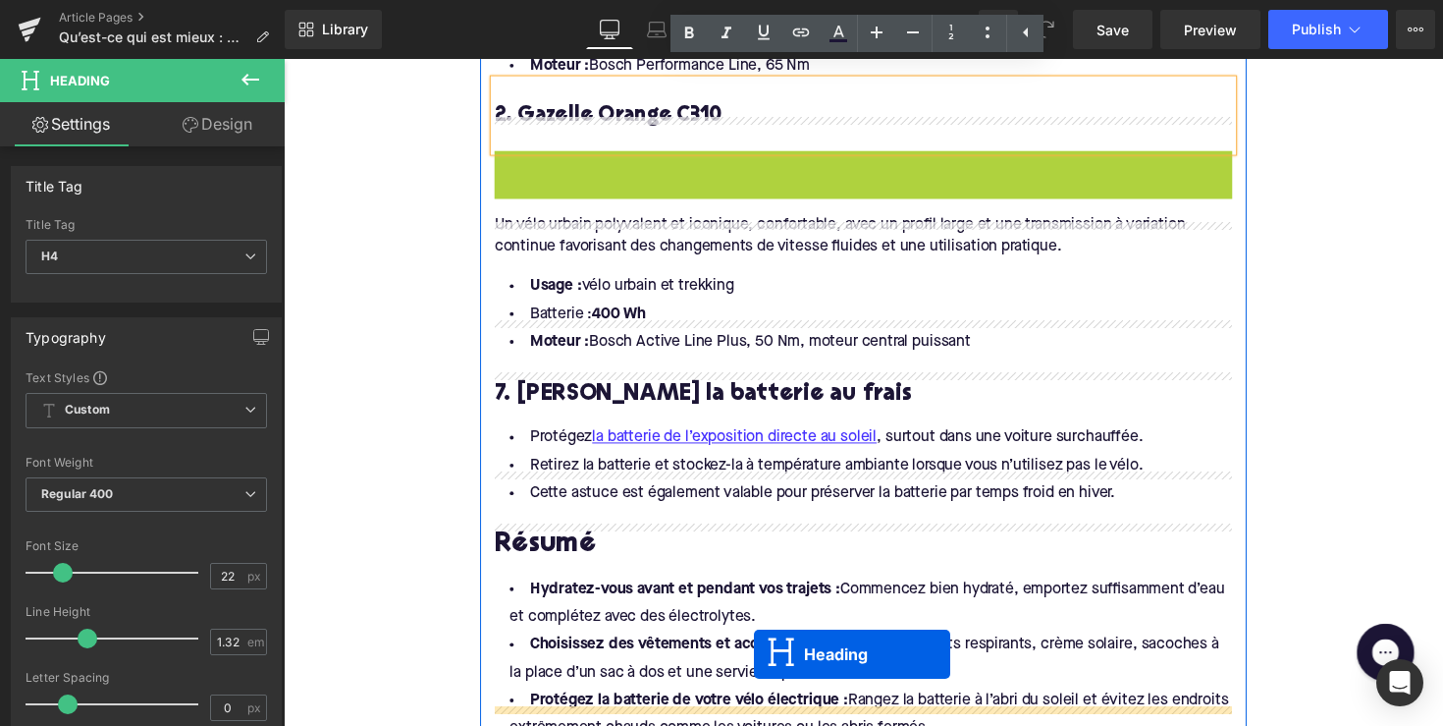
scroll to position [2210, 0]
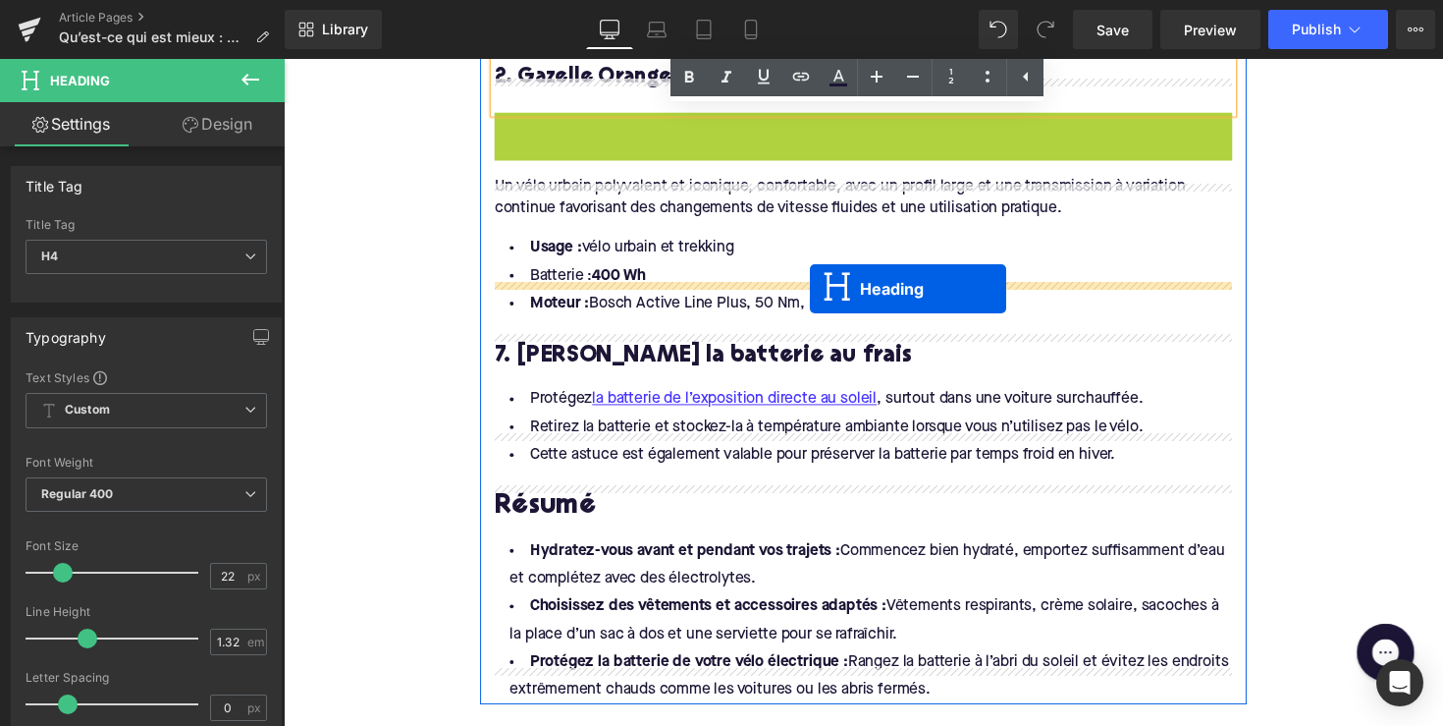
drag, startPoint x: 827, startPoint y: 509, endPoint x: 823, endPoint y: 295, distance: 214.1
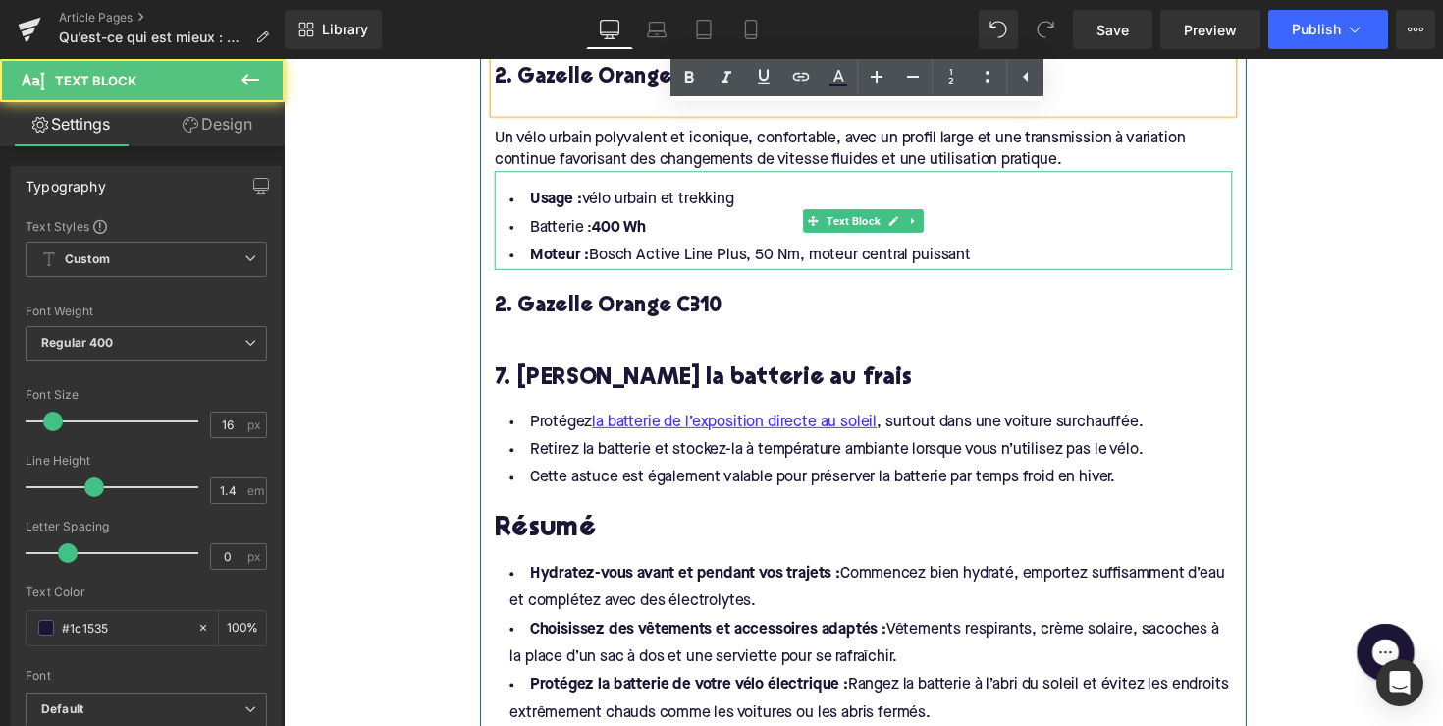
click at [553, 218] on li "Batterie : 400 Wh" at bounding box center [878, 232] width 756 height 28
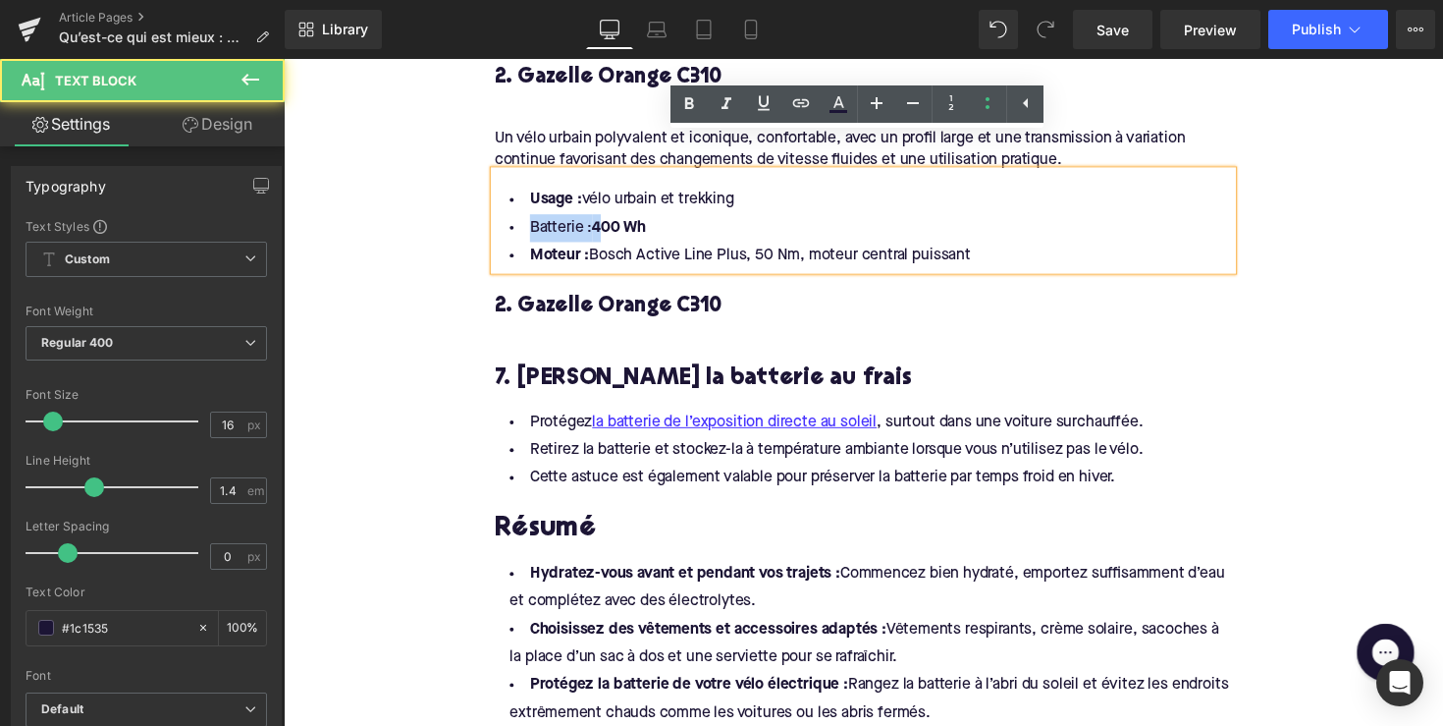
drag, startPoint x: 594, startPoint y: 197, endPoint x: 512, endPoint y: 200, distance: 82.5
click at [512, 218] on li "Batterie : 400 Wh" at bounding box center [878, 232] width 756 height 28
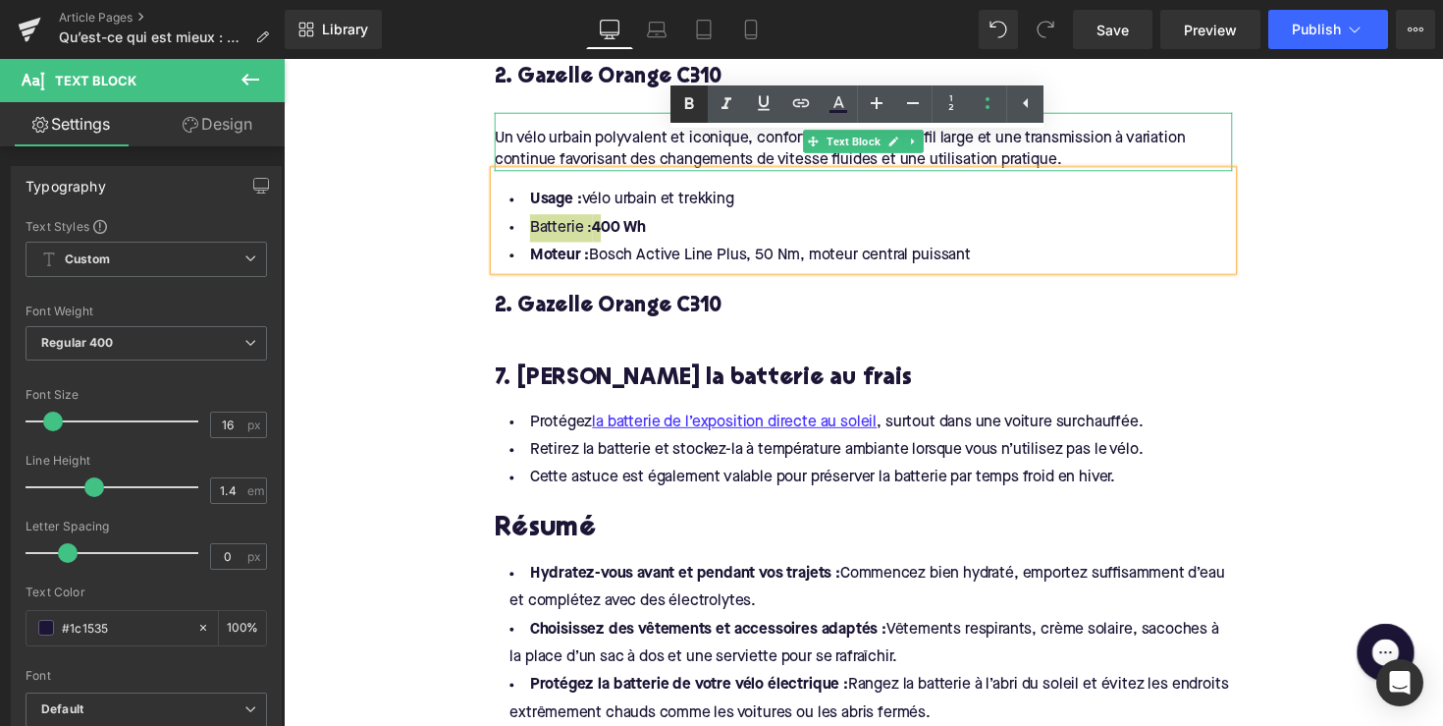
click at [683, 110] on icon at bounding box center [690, 104] width 24 height 24
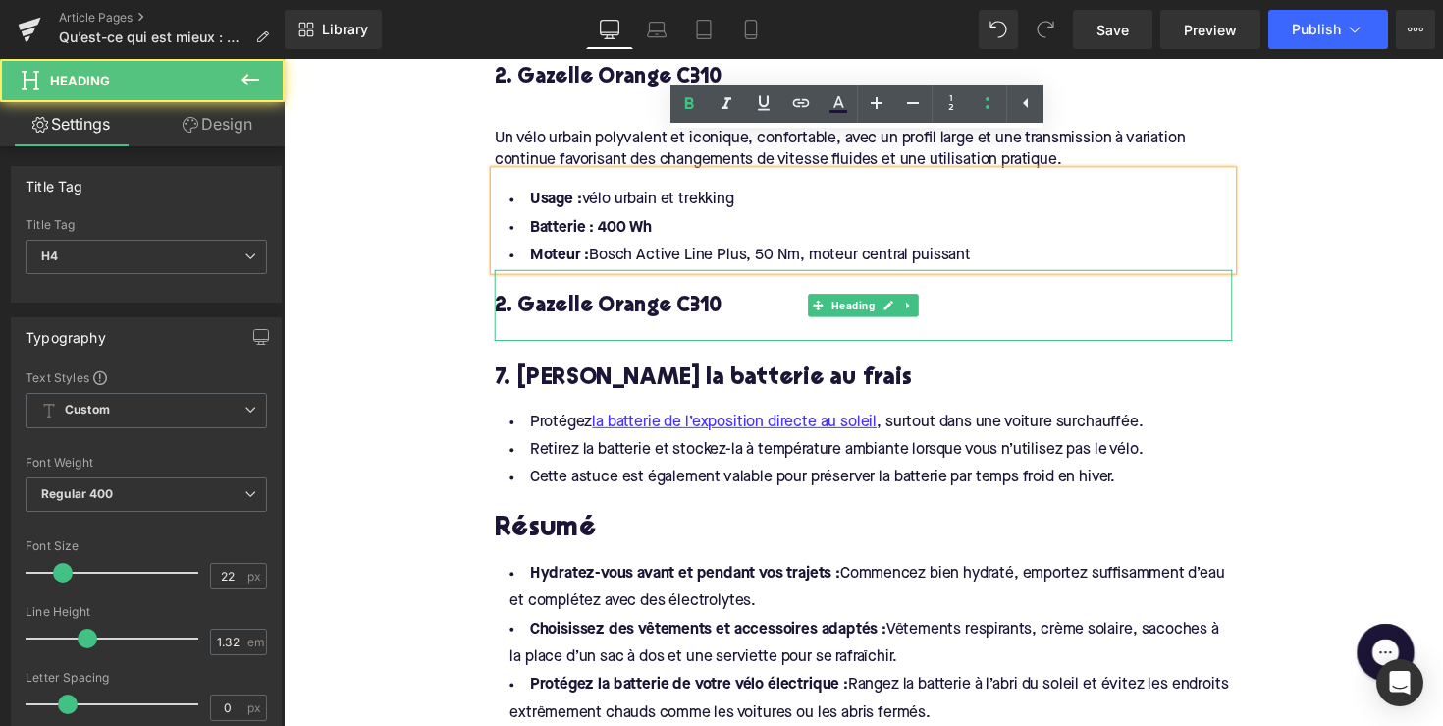
click at [602, 299] on h4 "2. Gazelle Orange C310" at bounding box center [878, 313] width 756 height 28
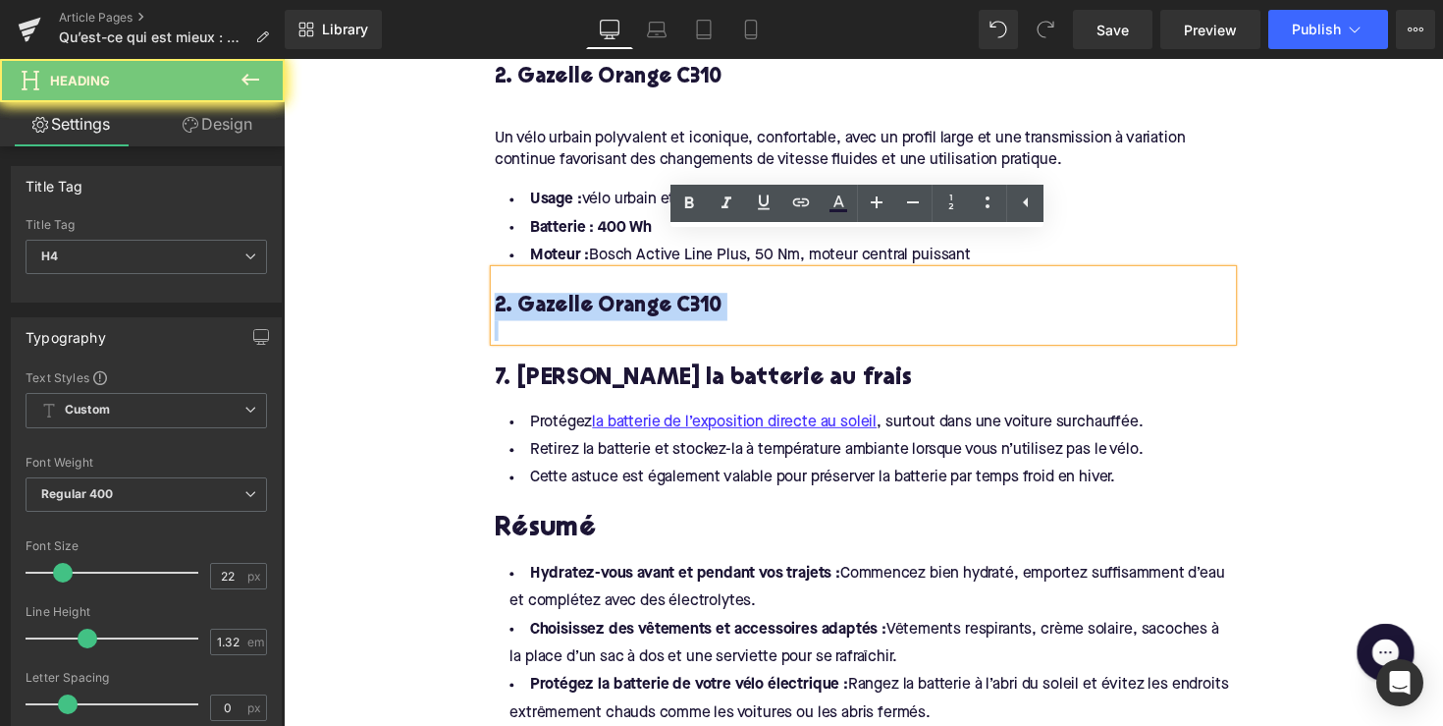
paste div
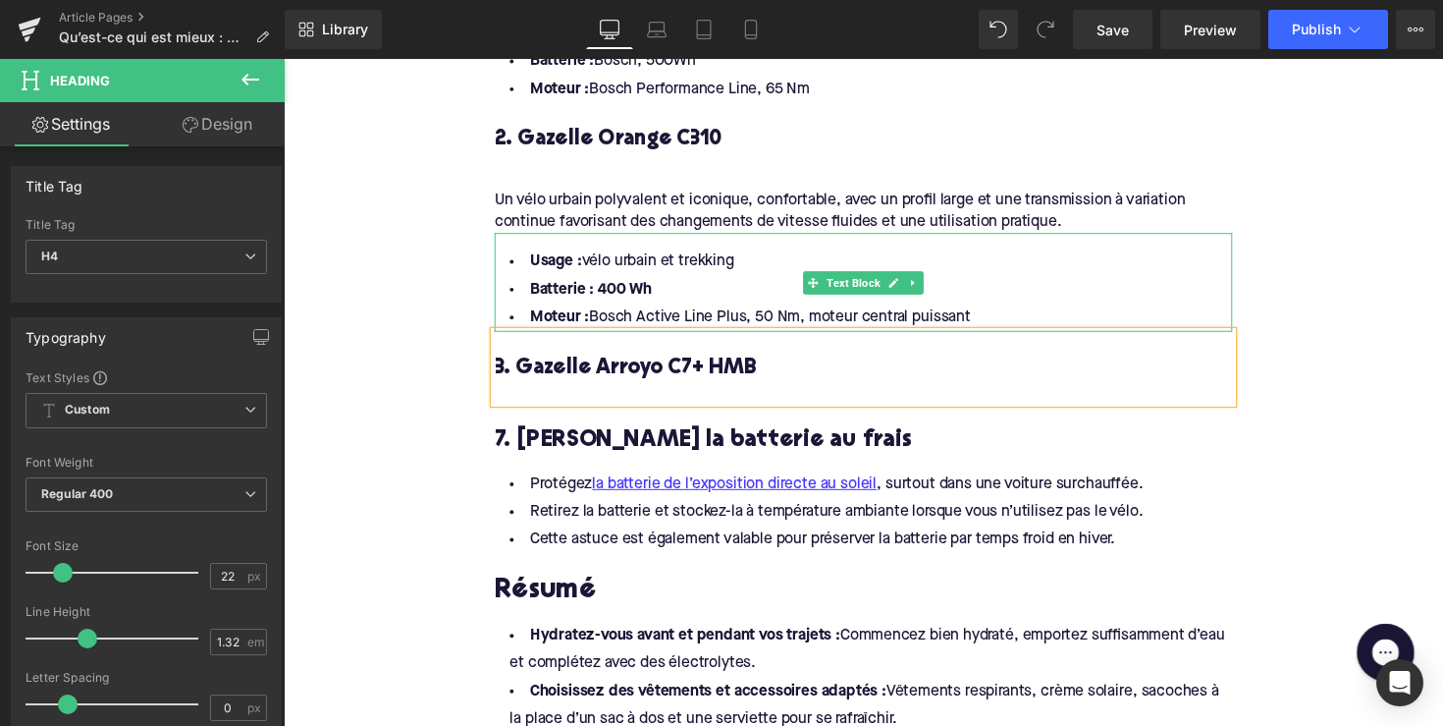
scroll to position [2096, 0]
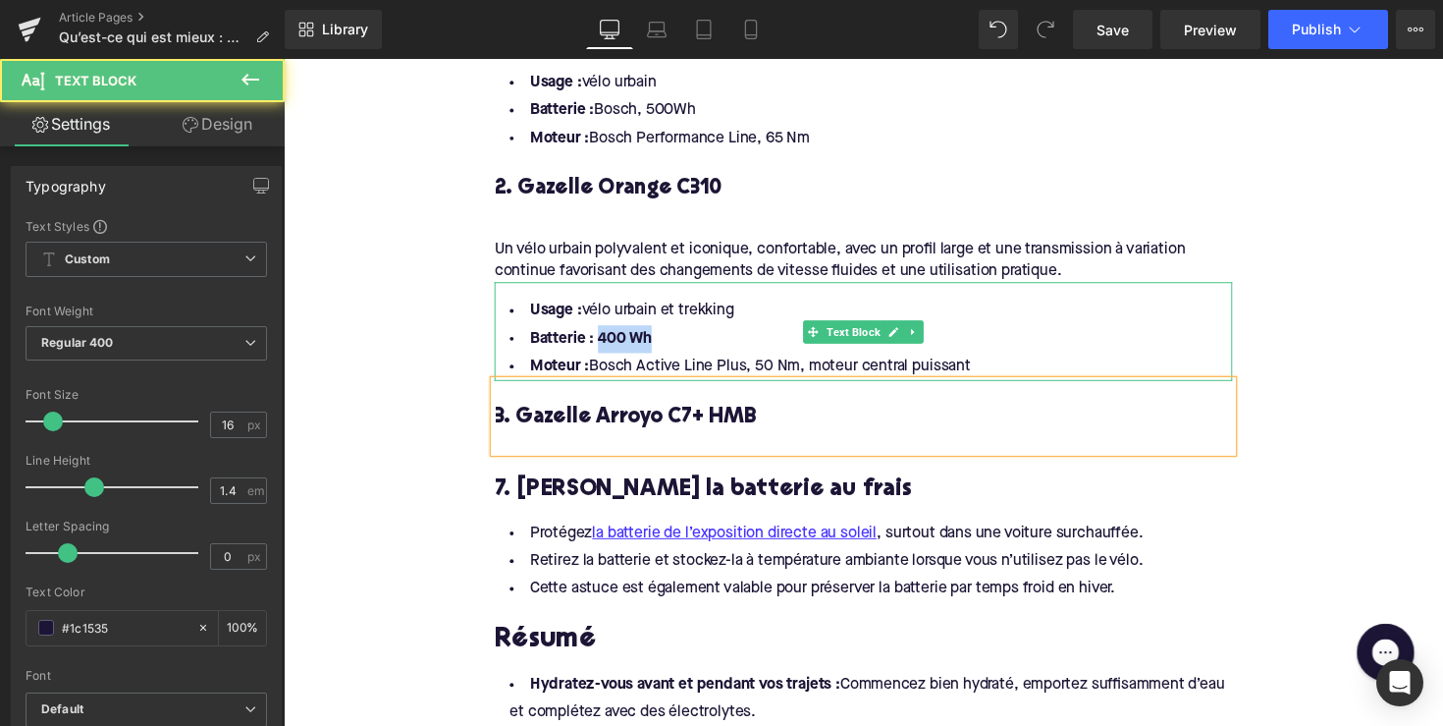
drag, startPoint x: 657, startPoint y: 316, endPoint x: 598, endPoint y: 315, distance: 58.9
click at [598, 332] on li "Batterie : 400 Wh" at bounding box center [878, 346] width 756 height 28
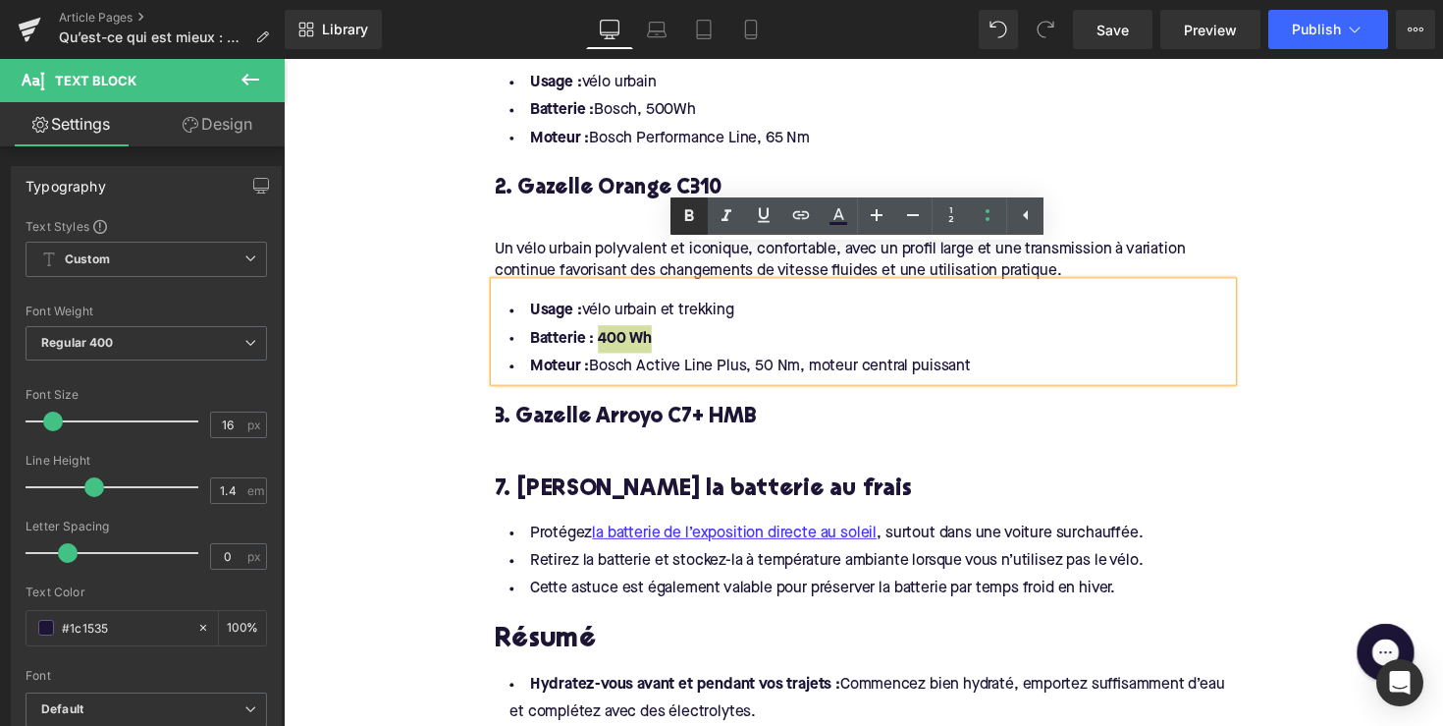
click at [690, 222] on icon at bounding box center [690, 216] width 24 height 24
click at [643, 228] on div "Un vélo urbain polyvalent et iconique, confortable, avec un profil large et une…" at bounding box center [878, 258] width 756 height 60
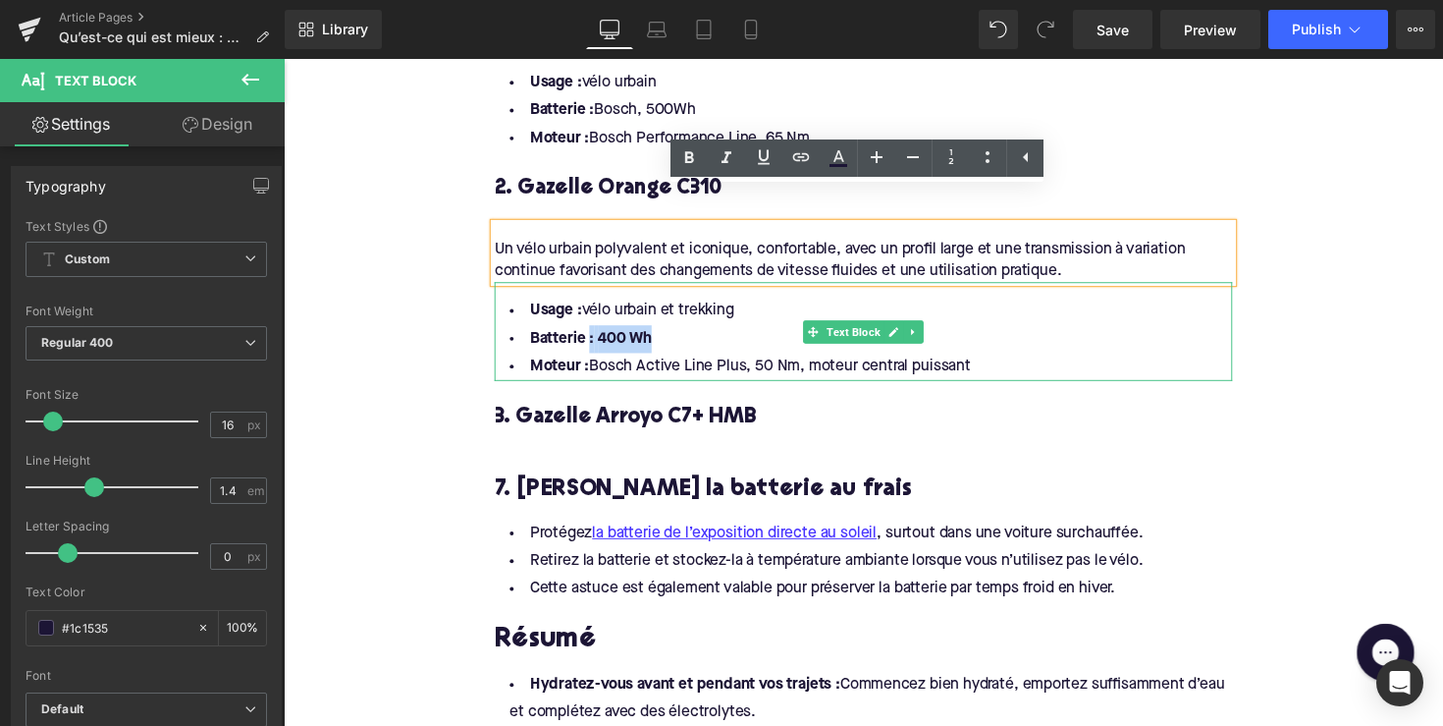
drag, startPoint x: 589, startPoint y: 307, endPoint x: 665, endPoint y: 307, distance: 75.6
click at [665, 332] on li "Batterie : 400 Wh" at bounding box center [878, 346] width 756 height 28
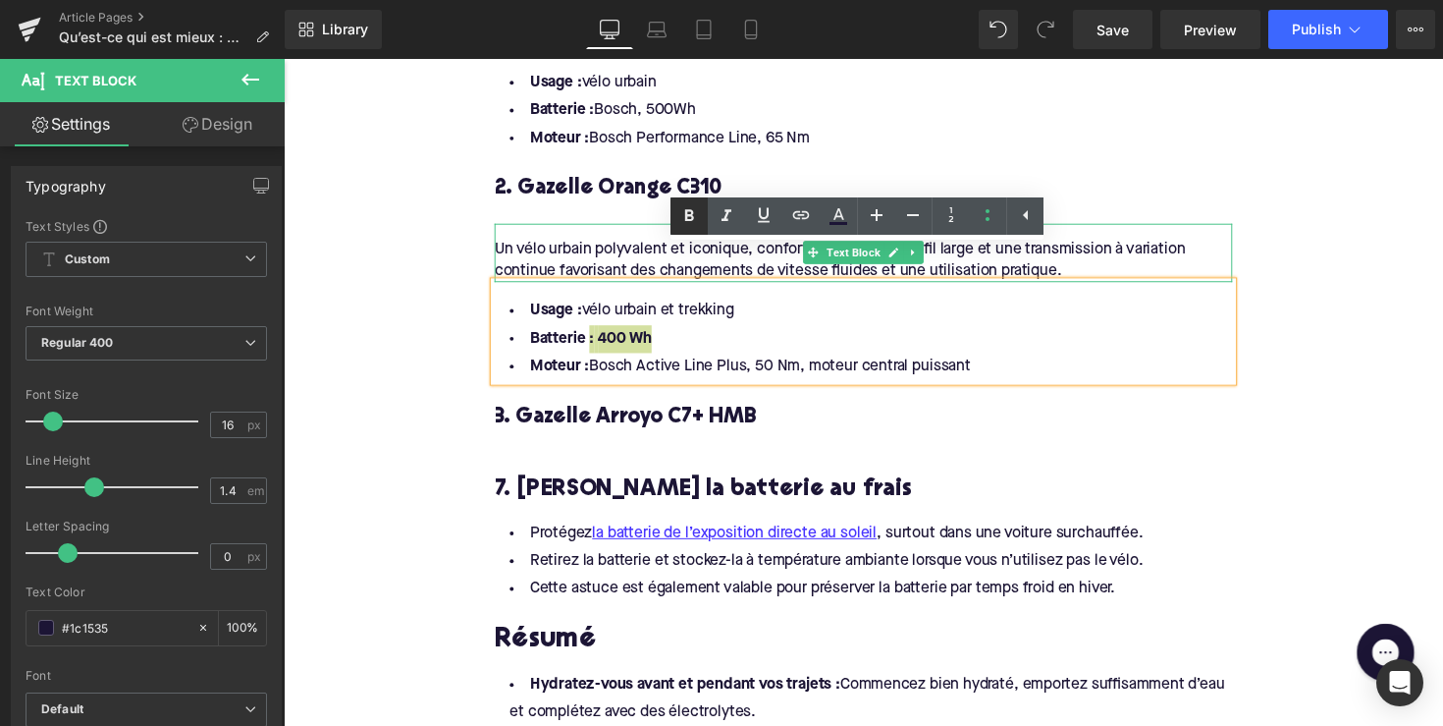
click at [693, 211] on icon at bounding box center [689, 215] width 9 height 12
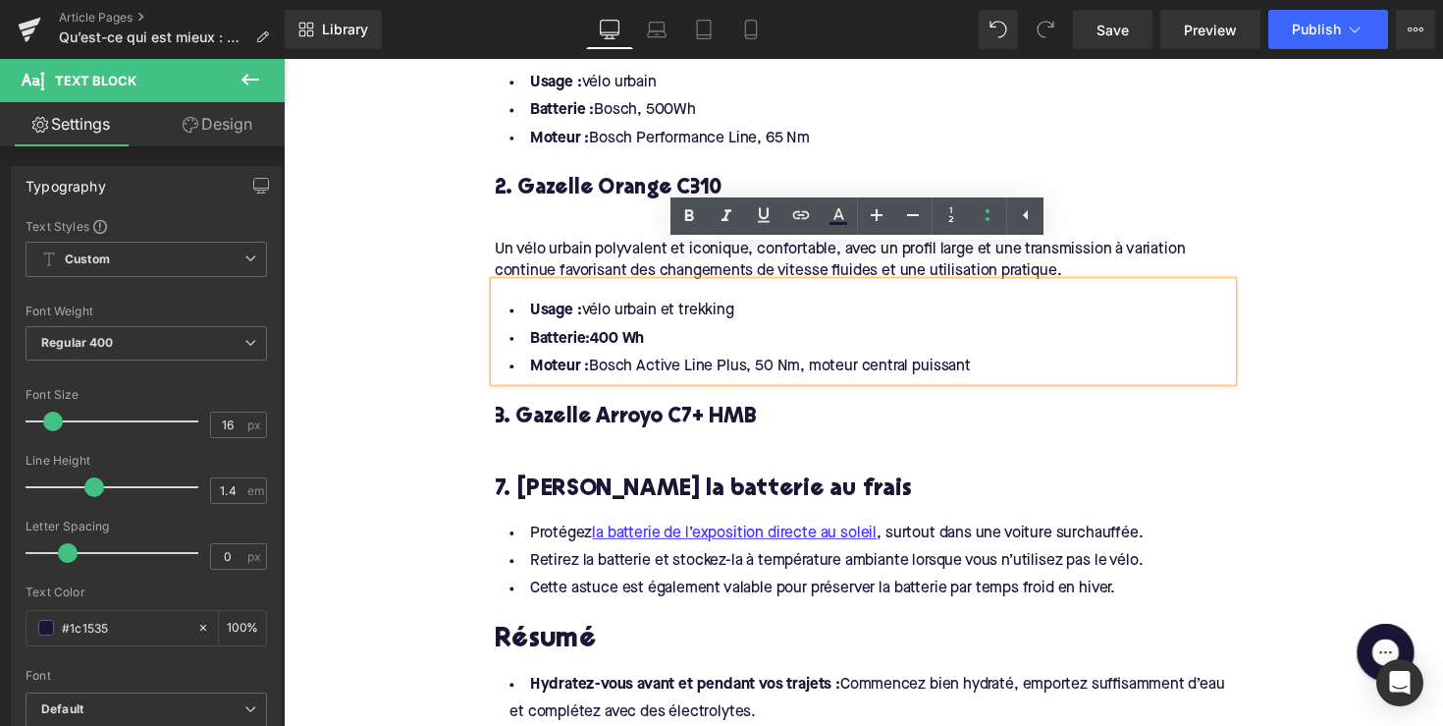
click at [1133, 228] on div "Un vélo urbain polyvalent et iconique, confortable, avec un profil large et une…" at bounding box center [878, 258] width 756 height 60
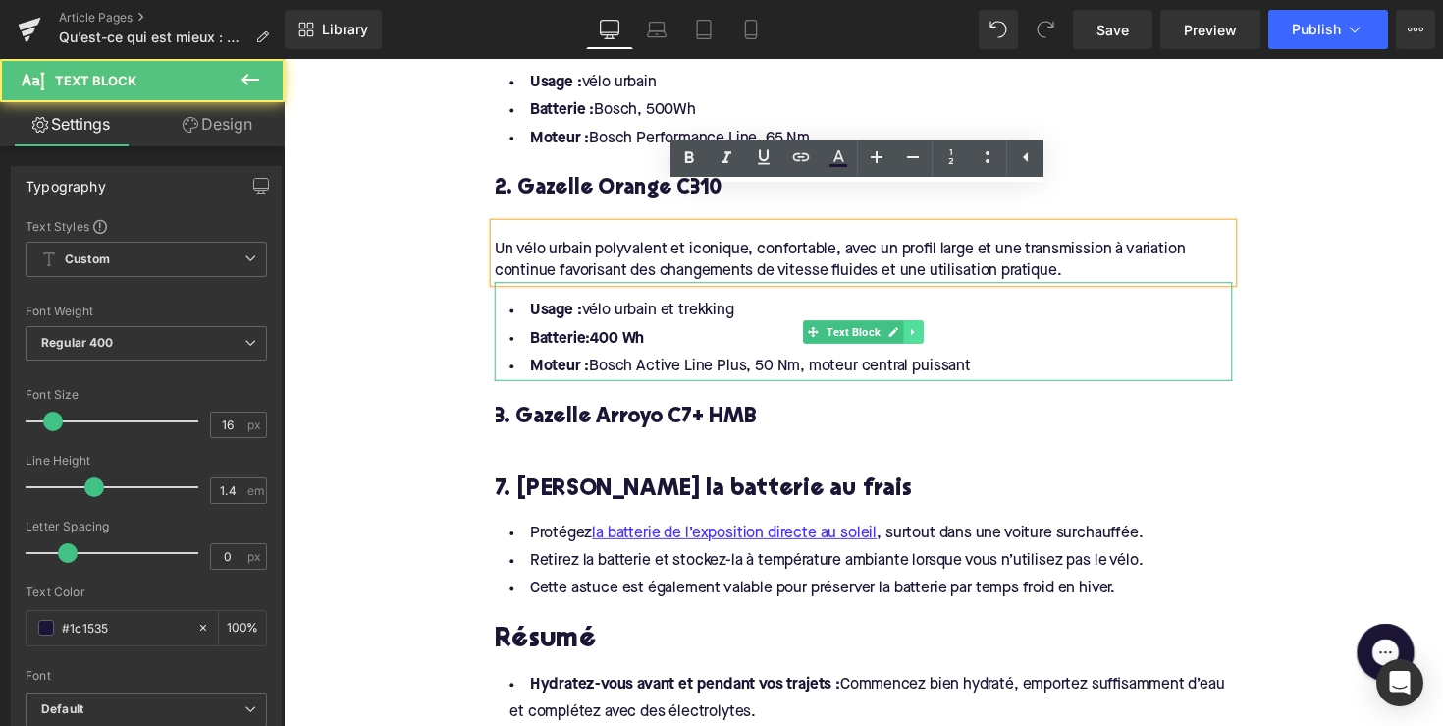
click at [925, 333] on icon at bounding box center [929, 339] width 11 height 12
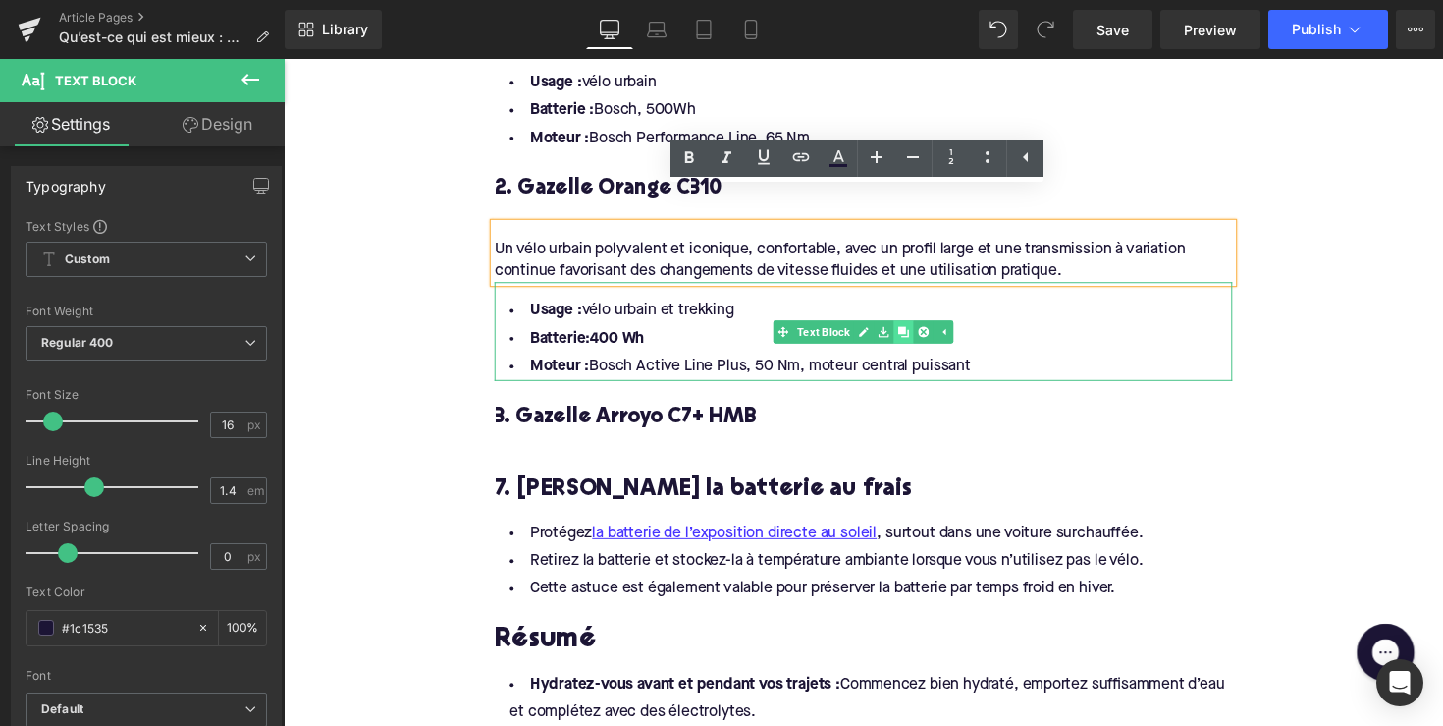
click at [913, 333] on icon at bounding box center [918, 338] width 11 height 11
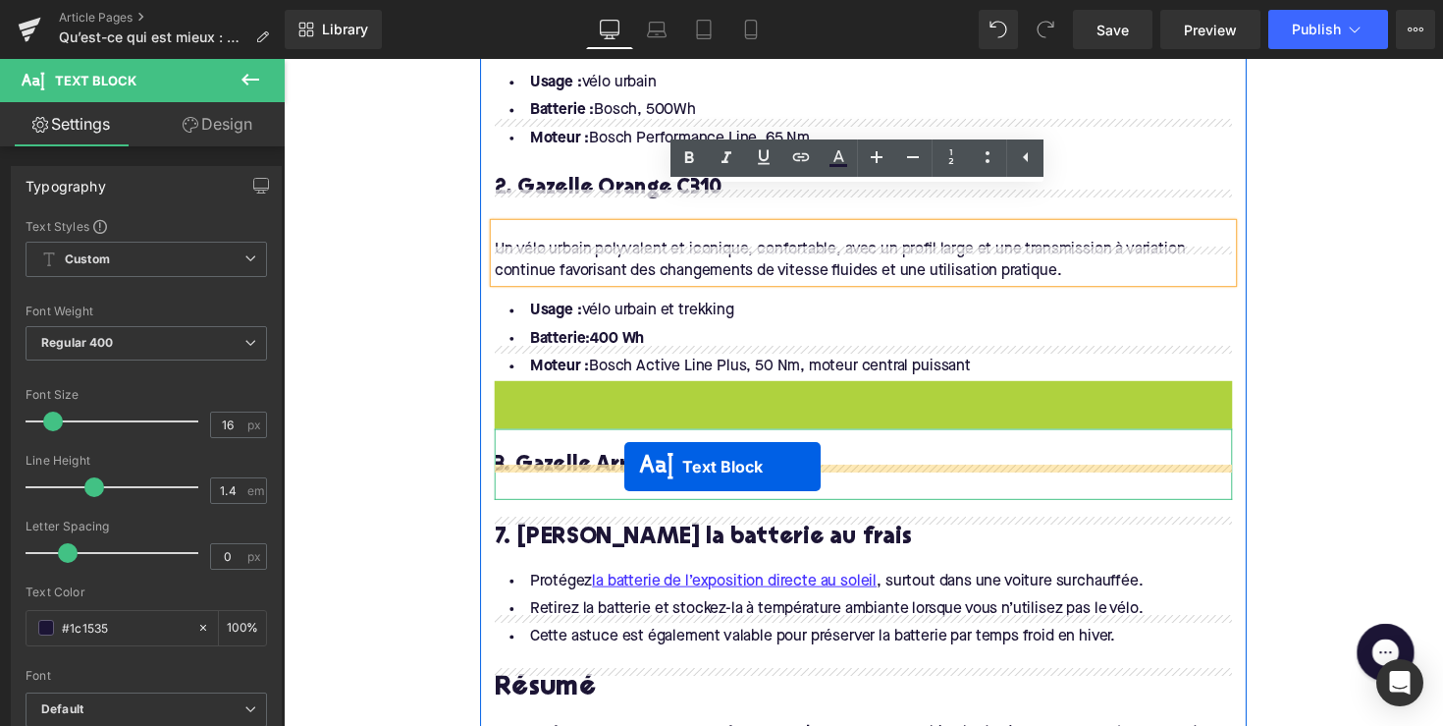
drag, startPoint x: 817, startPoint y: 399, endPoint x: 633, endPoint y: 476, distance: 199.3
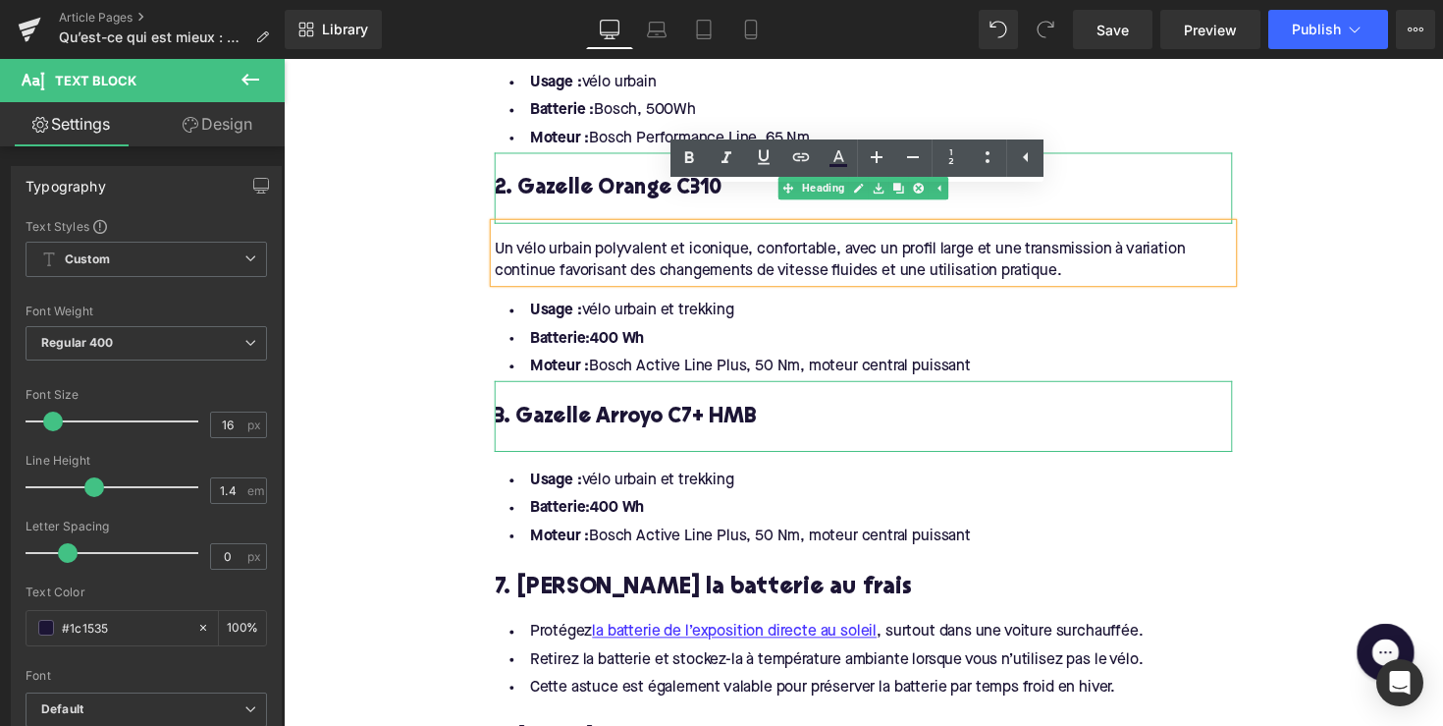
click at [652, 179] on h4 "2. Gazelle Orange C310" at bounding box center [878, 193] width 756 height 28
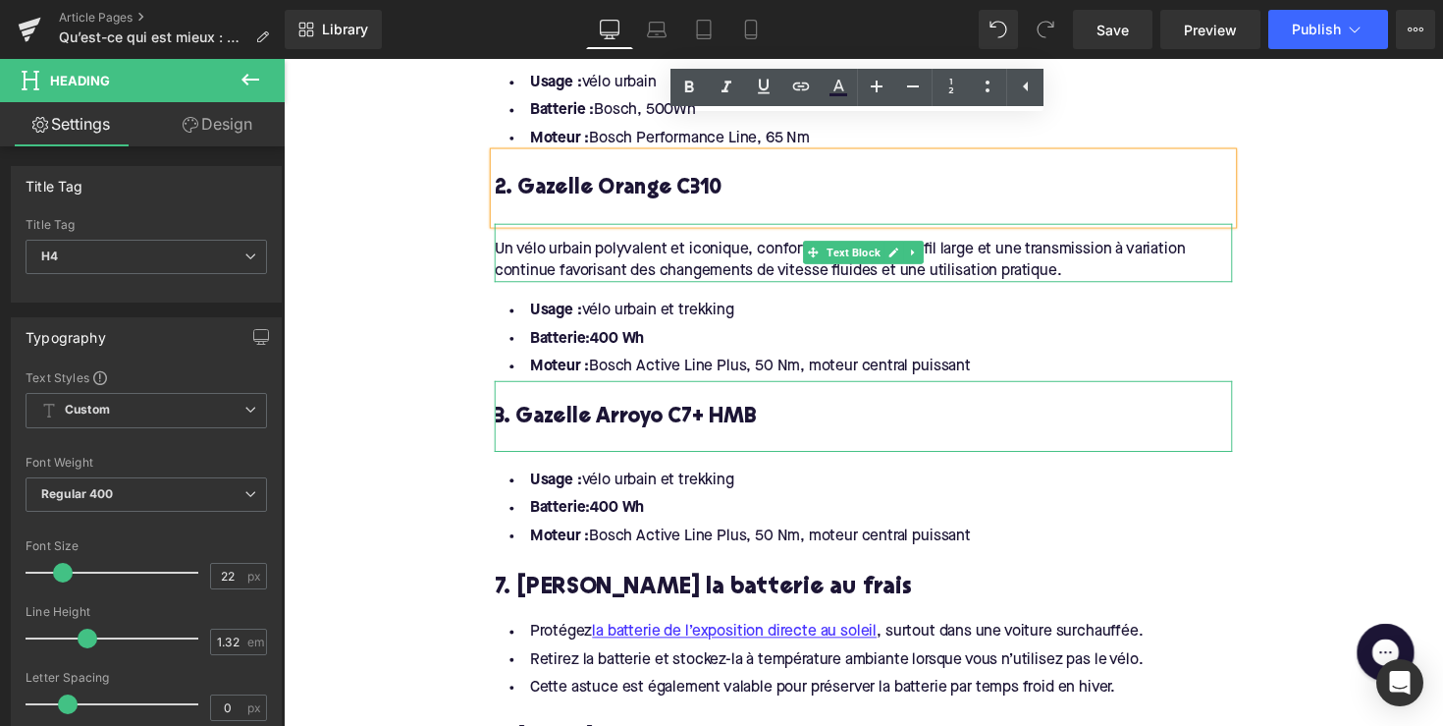
click at [927, 235] on div "Un vélo urbain polyvalent et iconique, confortable, avec un profil large et une…" at bounding box center [878, 258] width 756 height 60
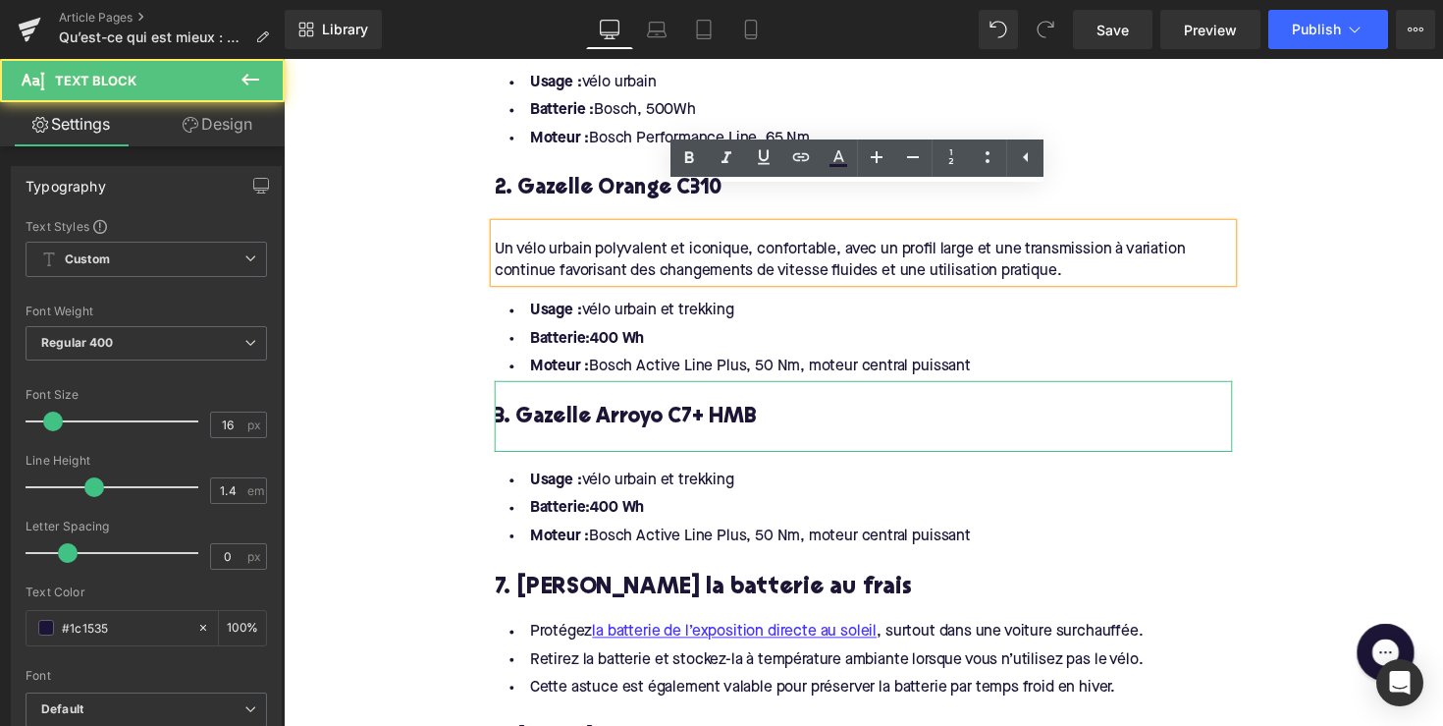
click at [596, 155] on div "2. Gazelle Orange C310" at bounding box center [878, 191] width 756 height 73
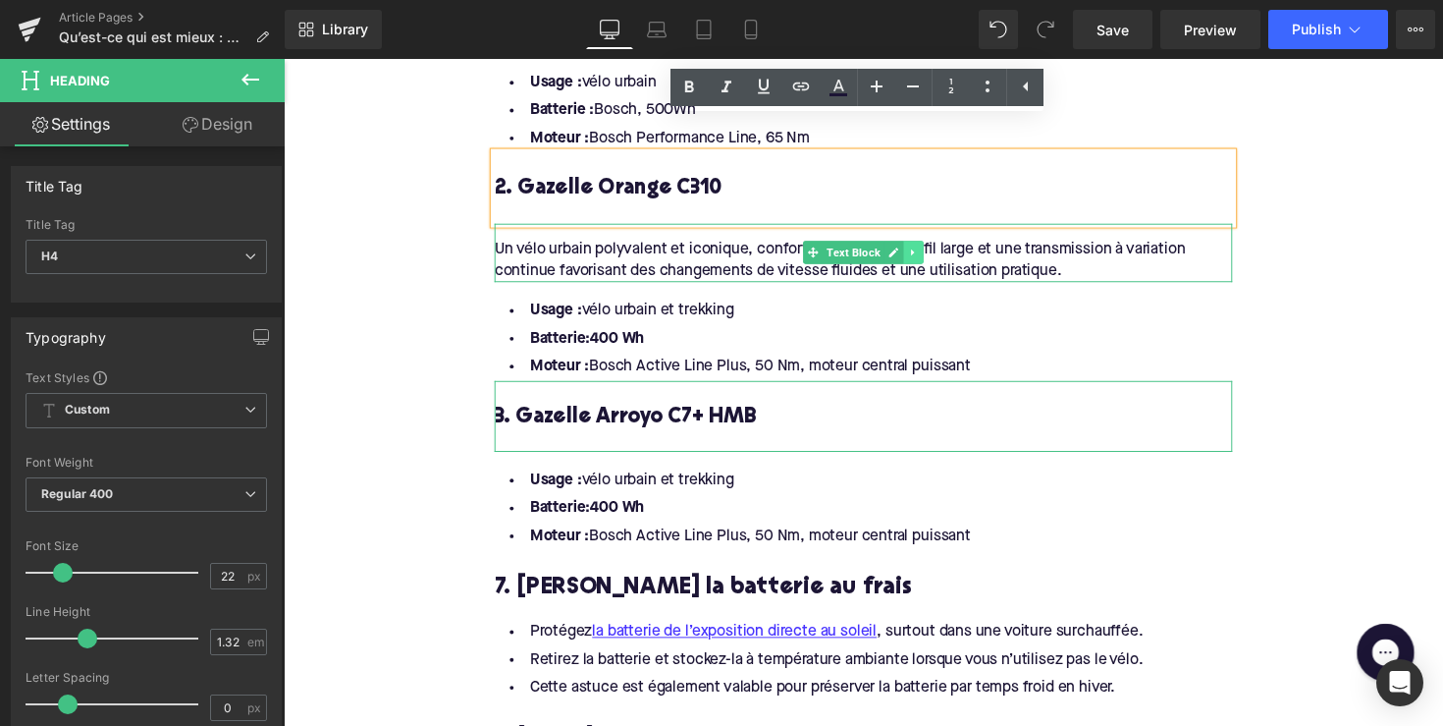
click at [930, 251] on icon at bounding box center [929, 257] width 11 height 12
click at [916, 252] on icon at bounding box center [918, 257] width 11 height 11
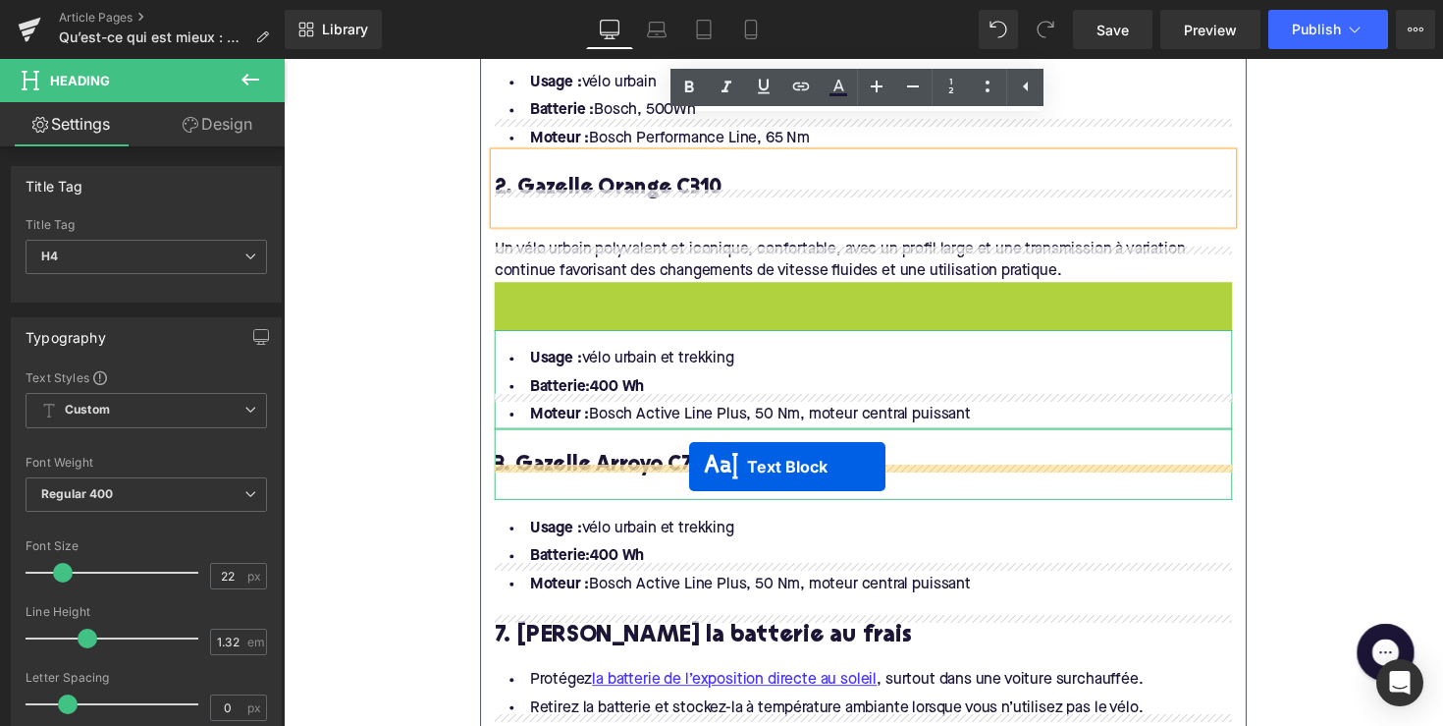
drag, startPoint x: 830, startPoint y: 275, endPoint x: 699, endPoint y: 476, distance: 240.0
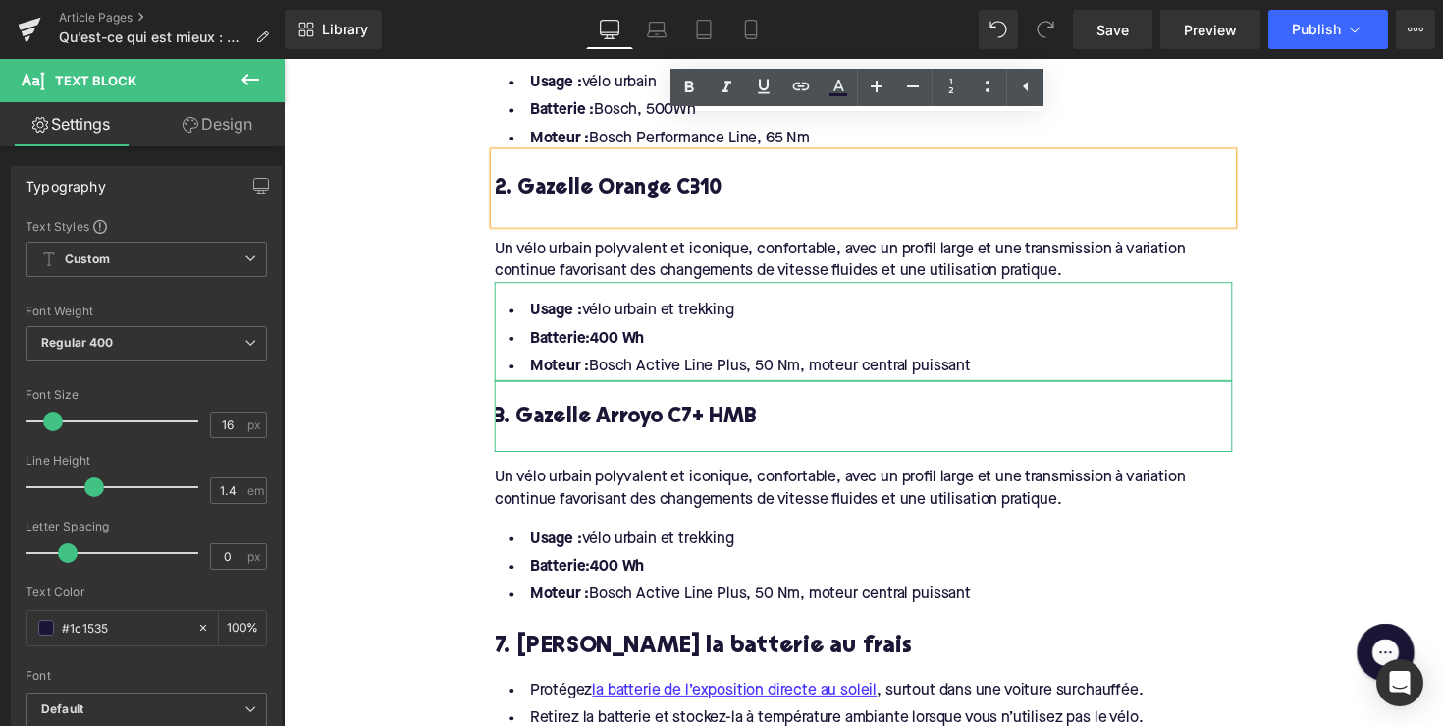
click at [700, 462] on div "Un vélo urbain polyvalent et iconique, confortable, avec un profil large et une…" at bounding box center [878, 492] width 756 height 60
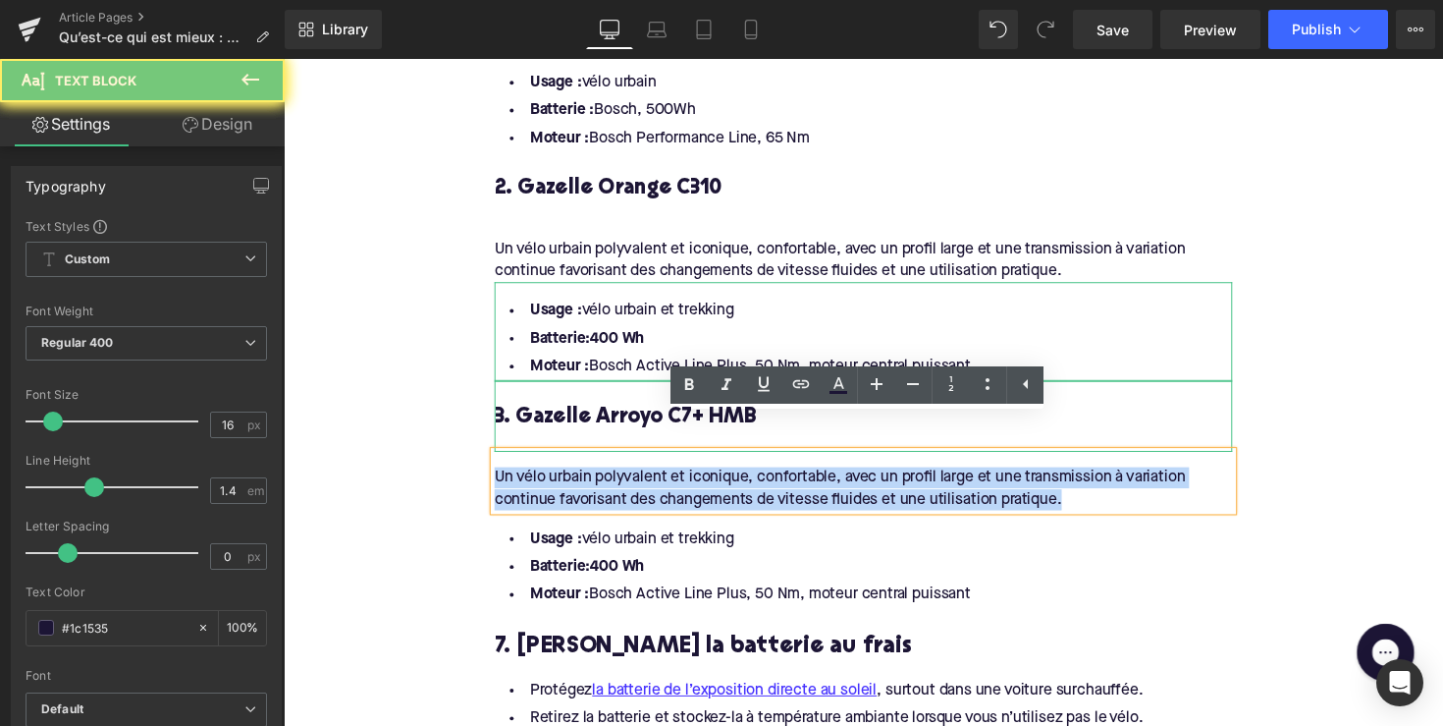
click at [700, 462] on div "Un vélo urbain polyvalent et iconique, confortable, avec un profil large et une…" at bounding box center [878, 492] width 756 height 60
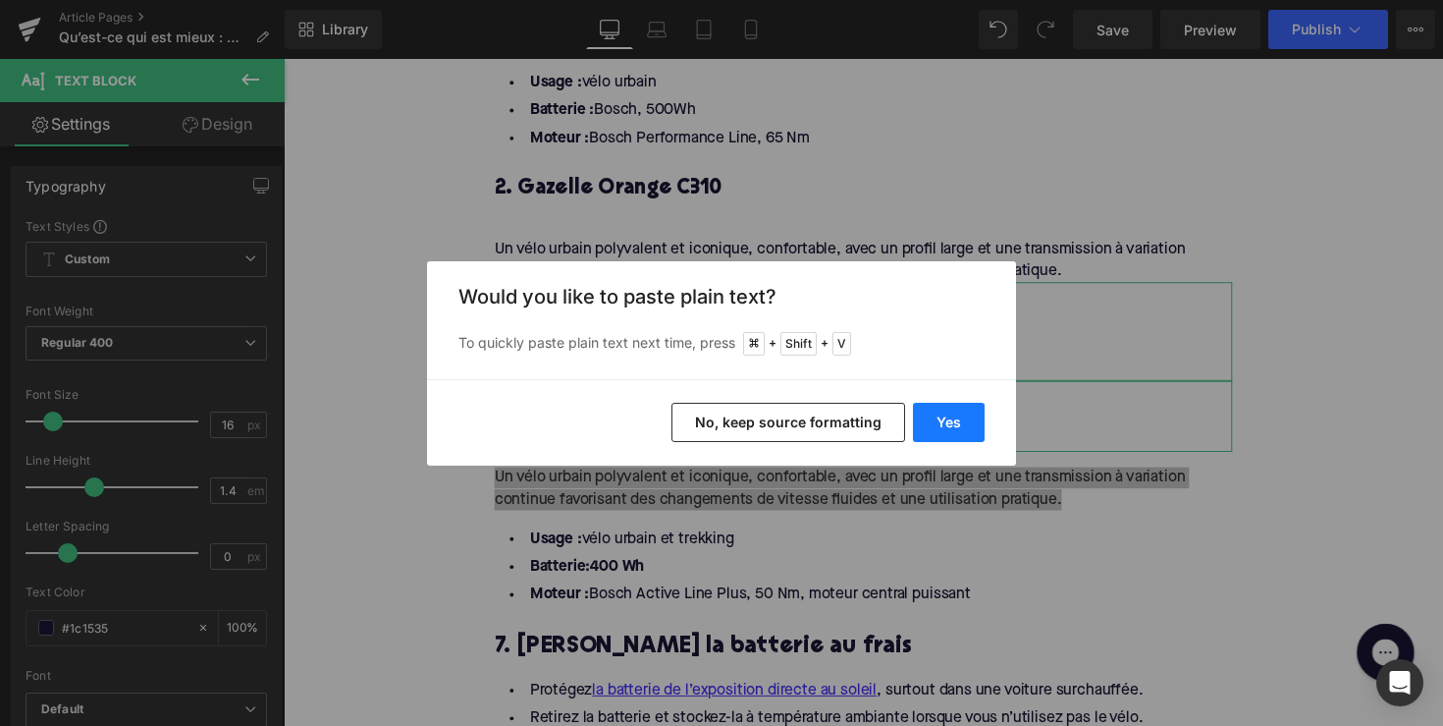
click at [928, 417] on button "Yes" at bounding box center [949, 422] width 72 height 39
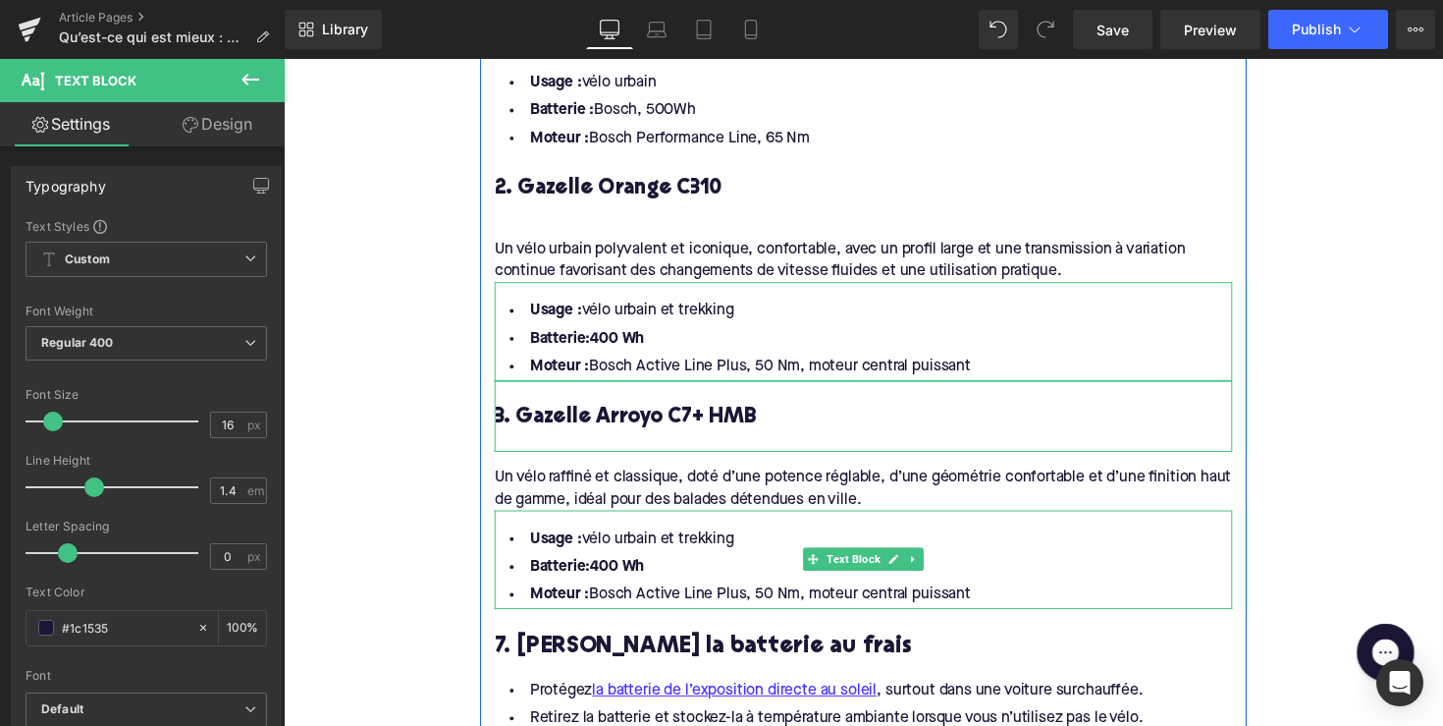
click at [995, 594] on li "Moteur : Bosch Active Line Plus, 50 Nm, moteur central puissant" at bounding box center [878, 608] width 756 height 28
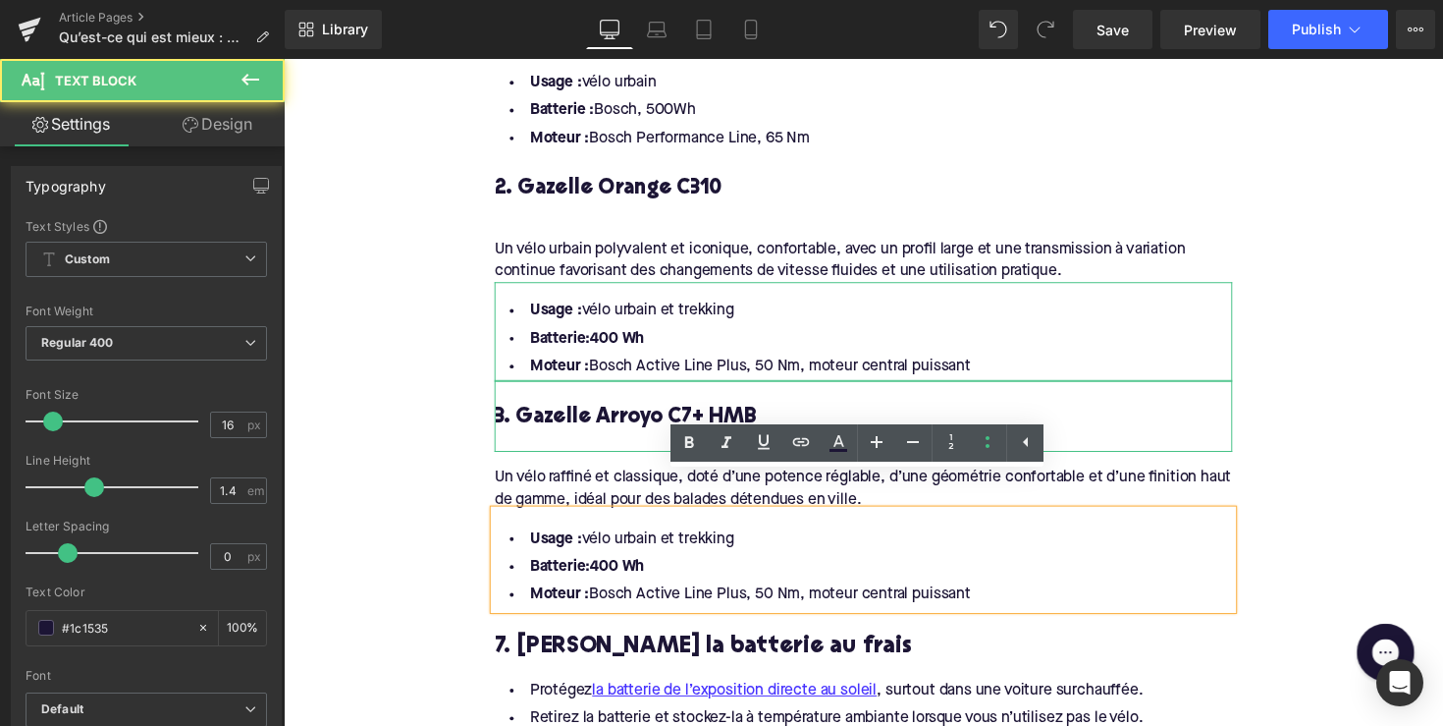
click at [995, 594] on li "Moteur : Bosch Active Line Plus, 50 Nm, moteur central puissant" at bounding box center [878, 608] width 756 height 28
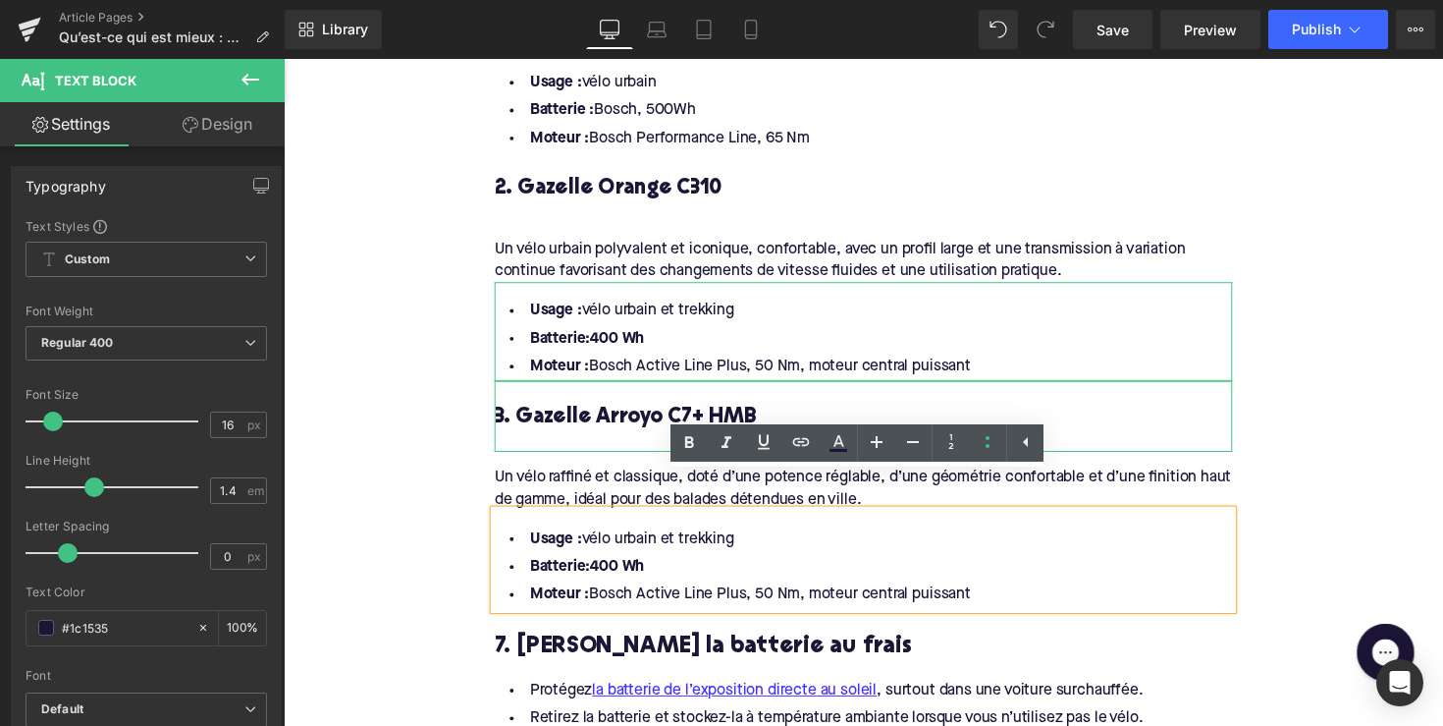
click at [982, 594] on li "Moteur : Bosch Active Line Plus, 50 Nm, moteur central puissant" at bounding box center [878, 608] width 756 height 28
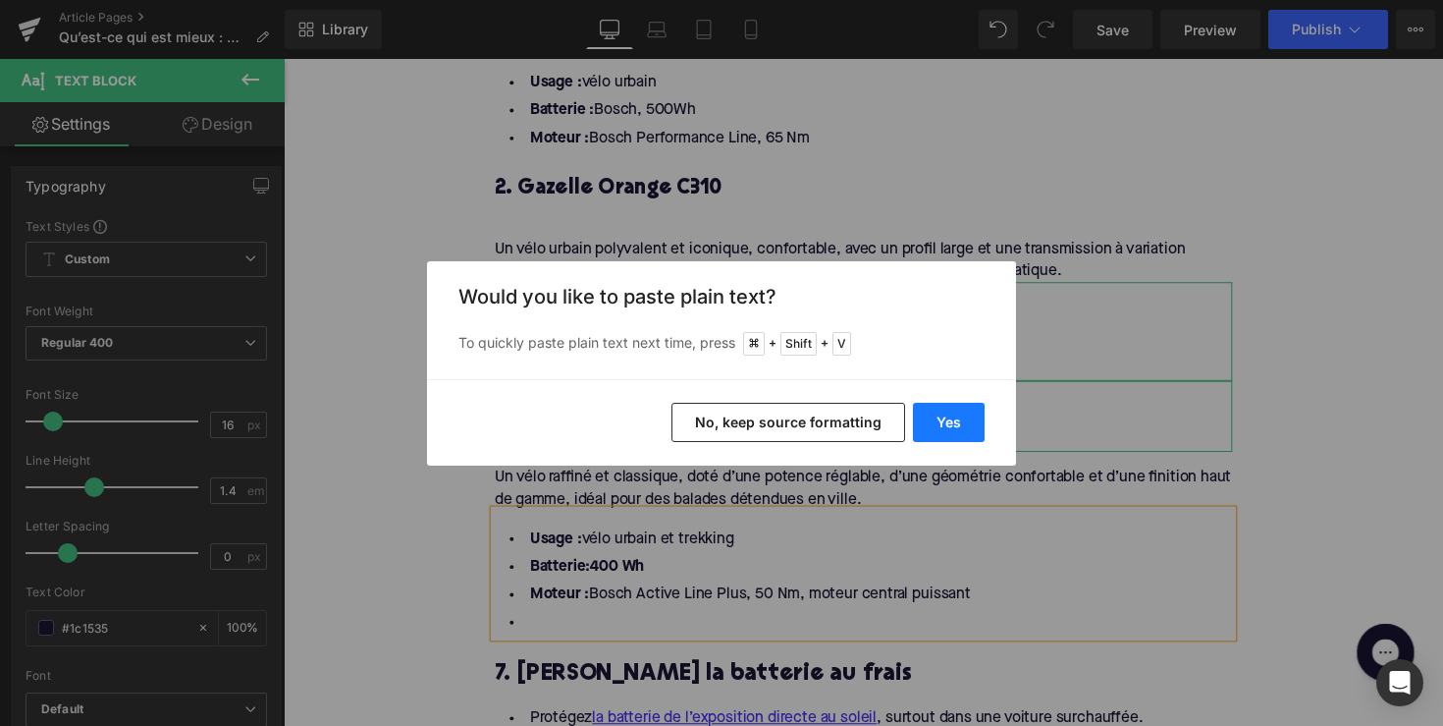
click at [946, 414] on button "Yes" at bounding box center [949, 422] width 72 height 39
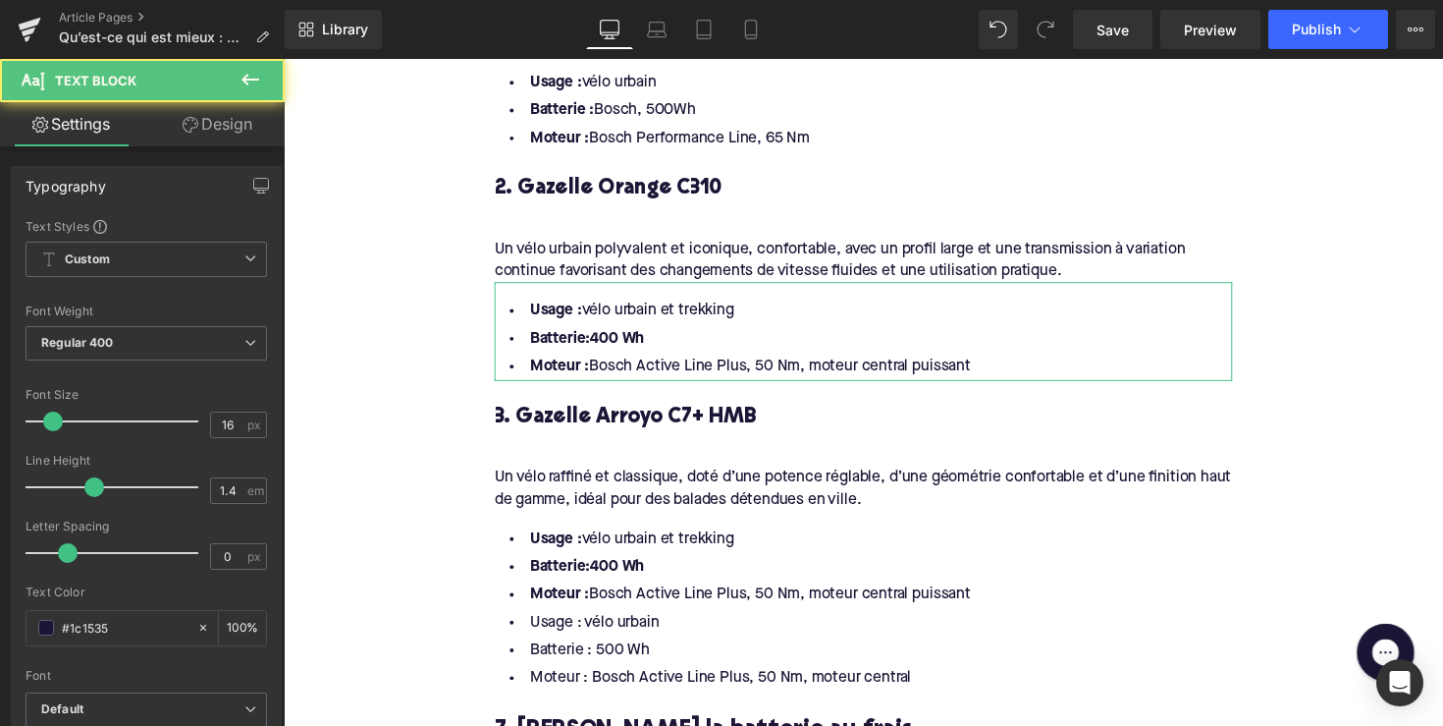
drag, startPoint x: 996, startPoint y: 564, endPoint x: 451, endPoint y: 514, distance: 547.3
click at [451, 514] on div "Home / Qu’est-ce qui est mieux : Gazelle ou Batavus ? Breadcrumbs Qu’est-ce qui…" at bounding box center [878, 150] width 1188 height 4045
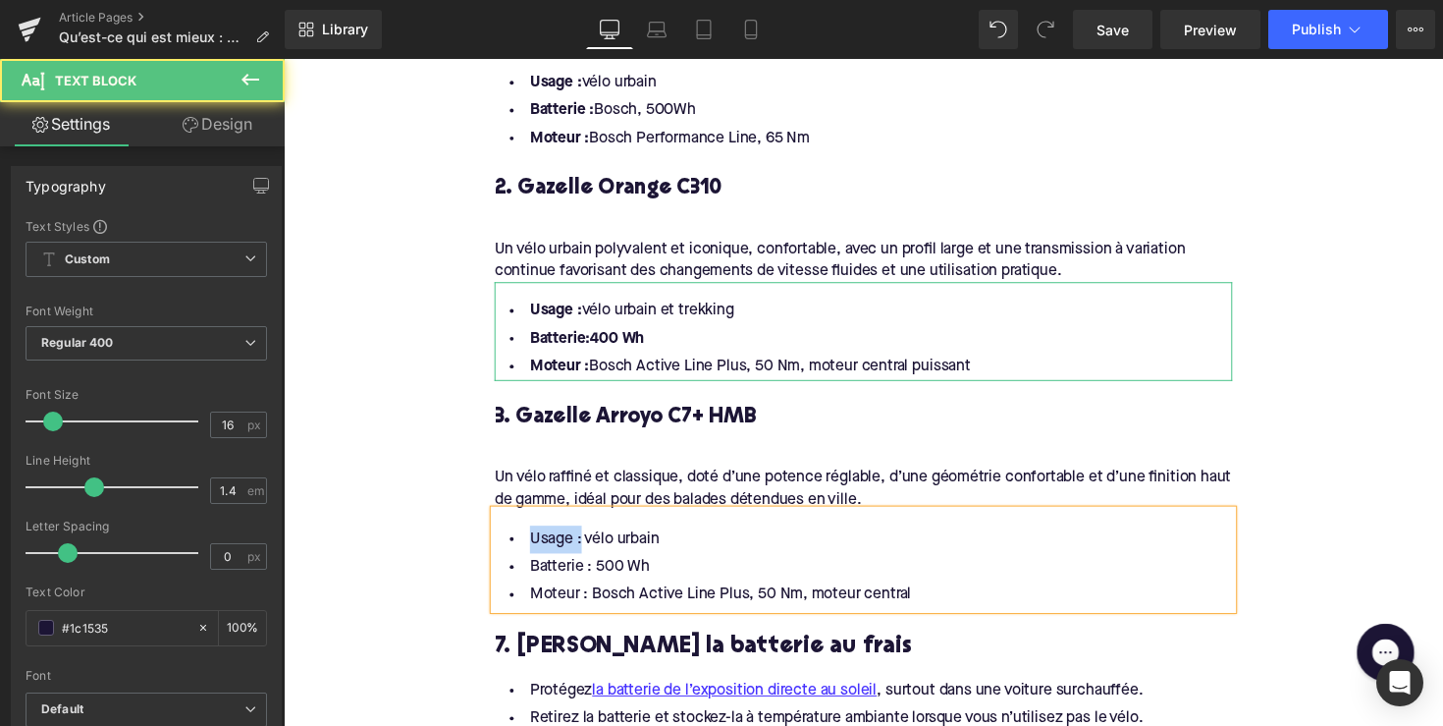
drag, startPoint x: 579, startPoint y: 515, endPoint x: 524, endPoint y: 515, distance: 55.0
click at [524, 537] on li "Usage : vélo urbain" at bounding box center [878, 551] width 756 height 28
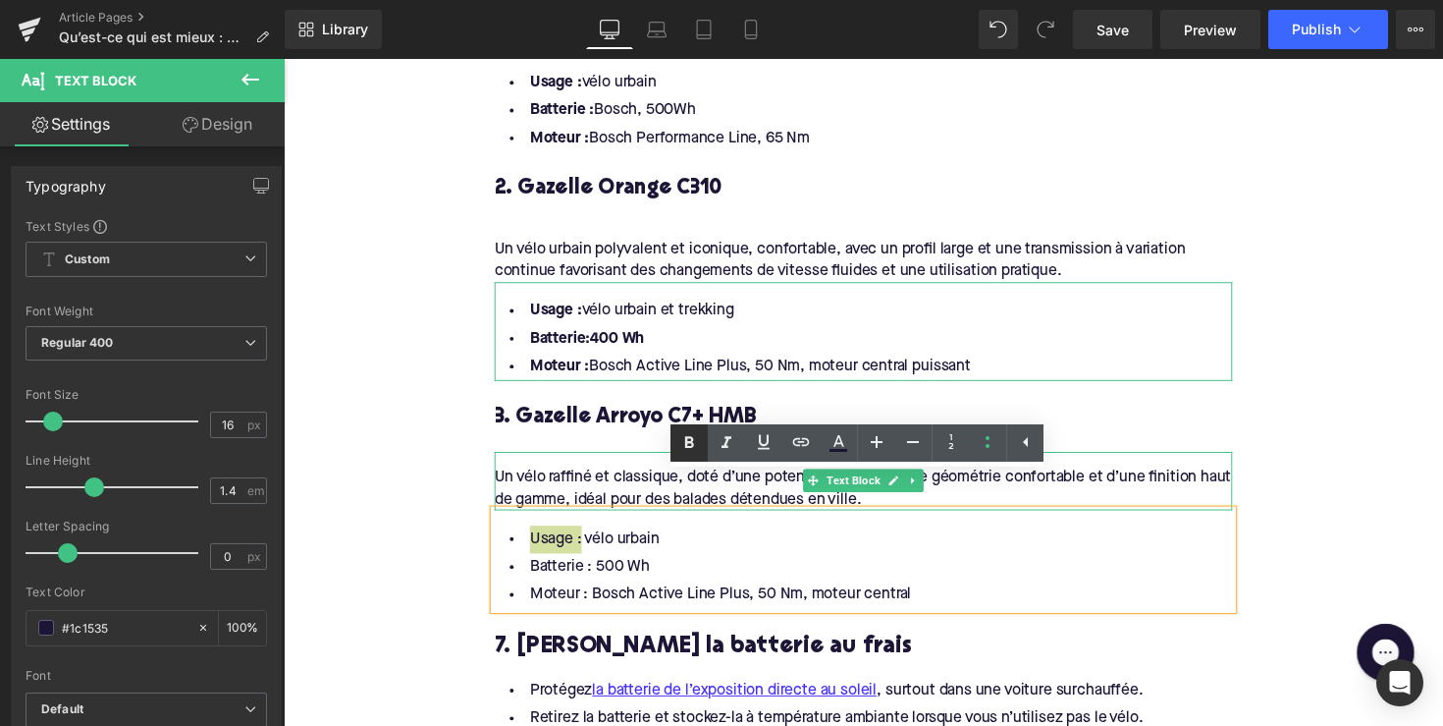
click at [679, 448] on icon at bounding box center [690, 443] width 24 height 24
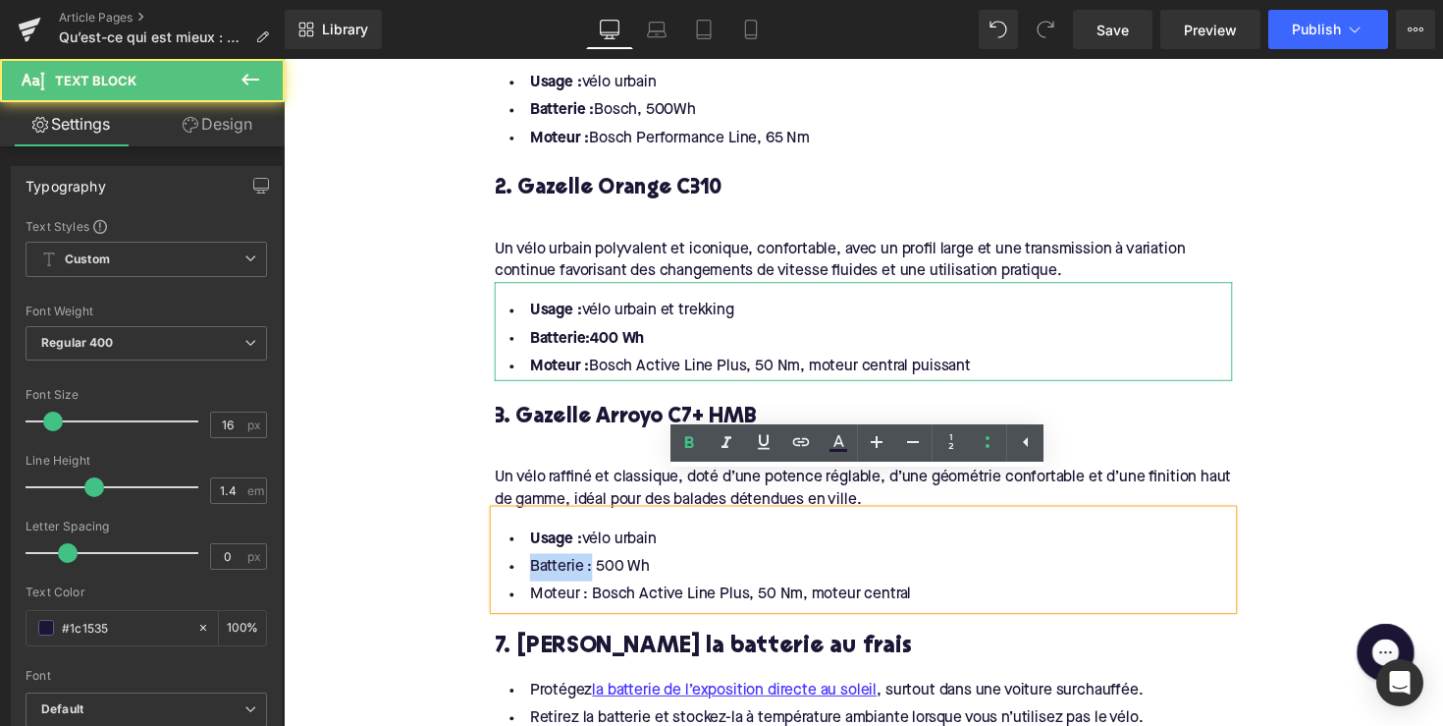
drag, startPoint x: 588, startPoint y: 546, endPoint x: 524, endPoint y: 546, distance: 63.8
click at [524, 566] on li "Batterie : 500 Wh" at bounding box center [878, 580] width 756 height 28
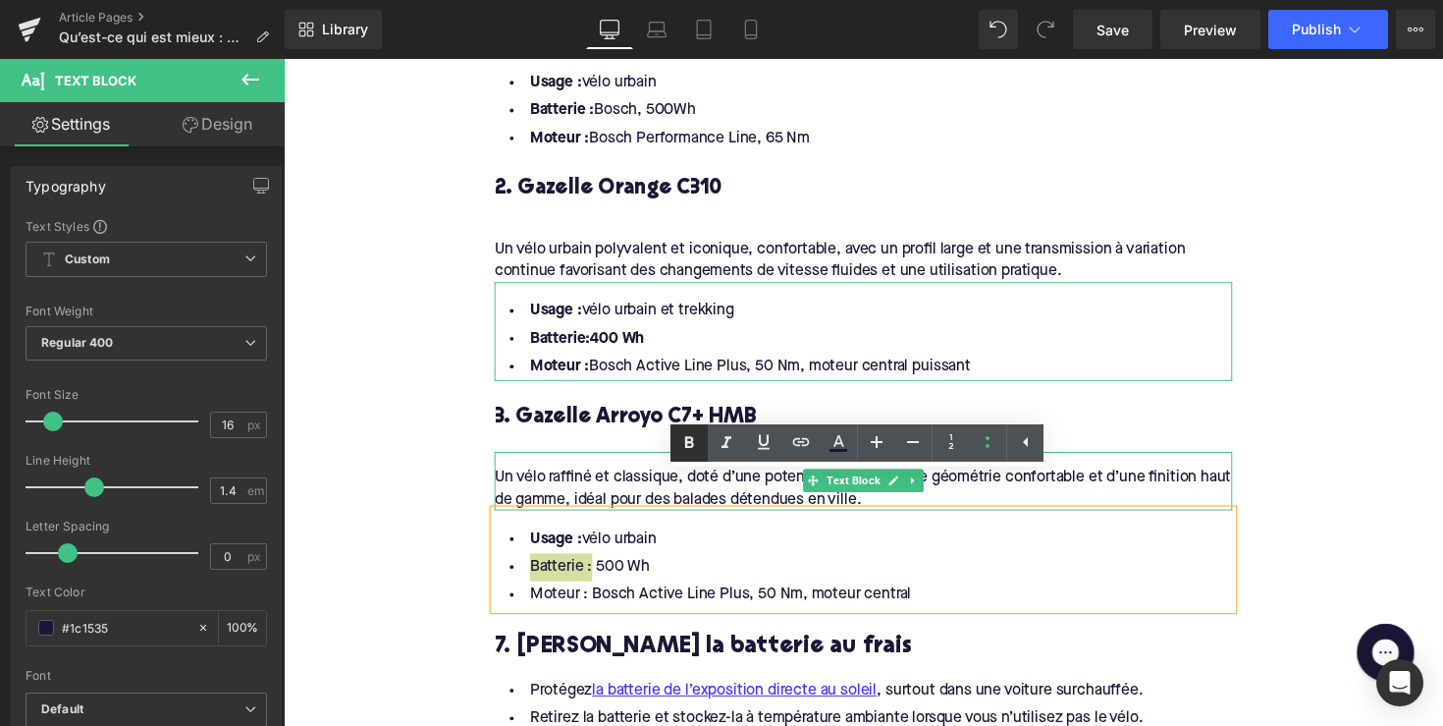
click at [677, 438] on link at bounding box center [689, 442] width 37 height 37
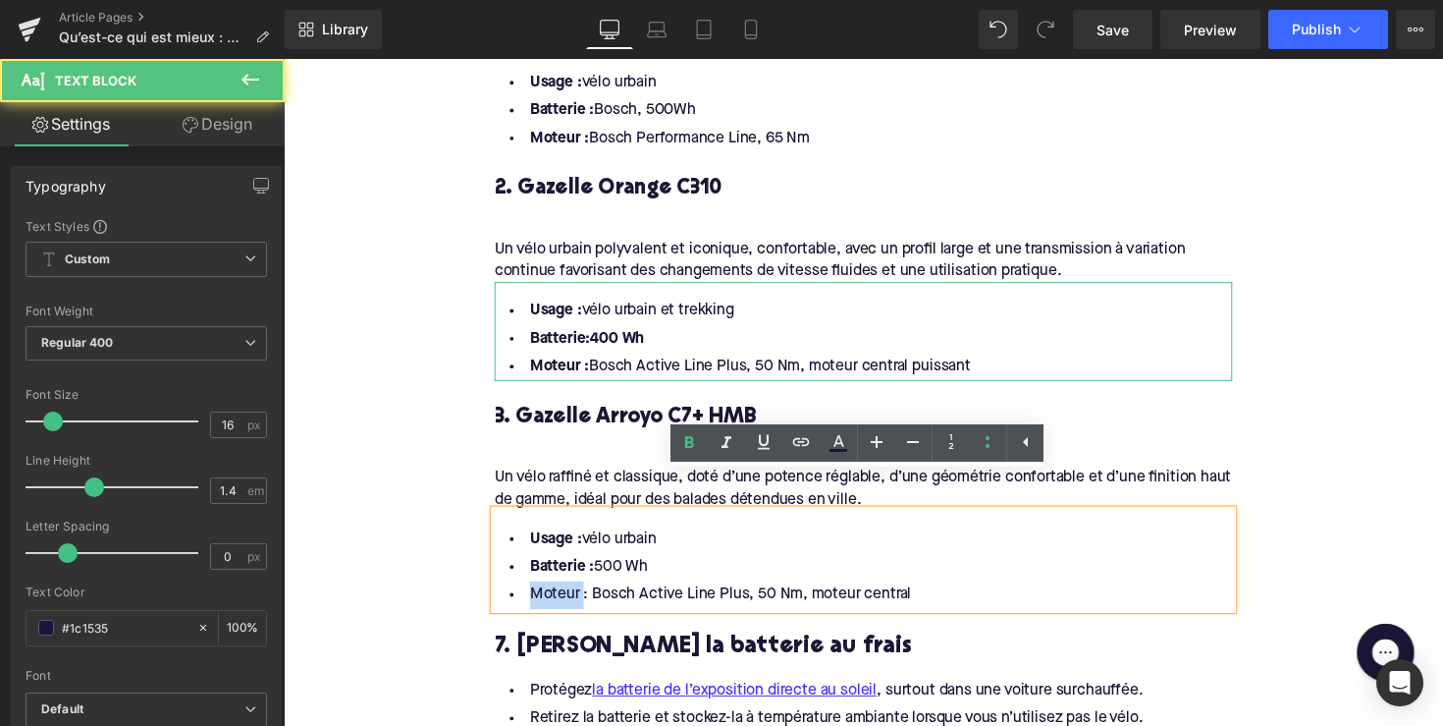
drag, startPoint x: 584, startPoint y: 578, endPoint x: 521, endPoint y: 578, distance: 62.8
click at [521, 594] on li "Moteur : Bosch Active Line Plus, 50 Nm, moteur central" at bounding box center [878, 608] width 756 height 28
click at [585, 594] on li "Moteur : Bosch Active Line Plus, 50 Nm, moteur central" at bounding box center [878, 608] width 756 height 28
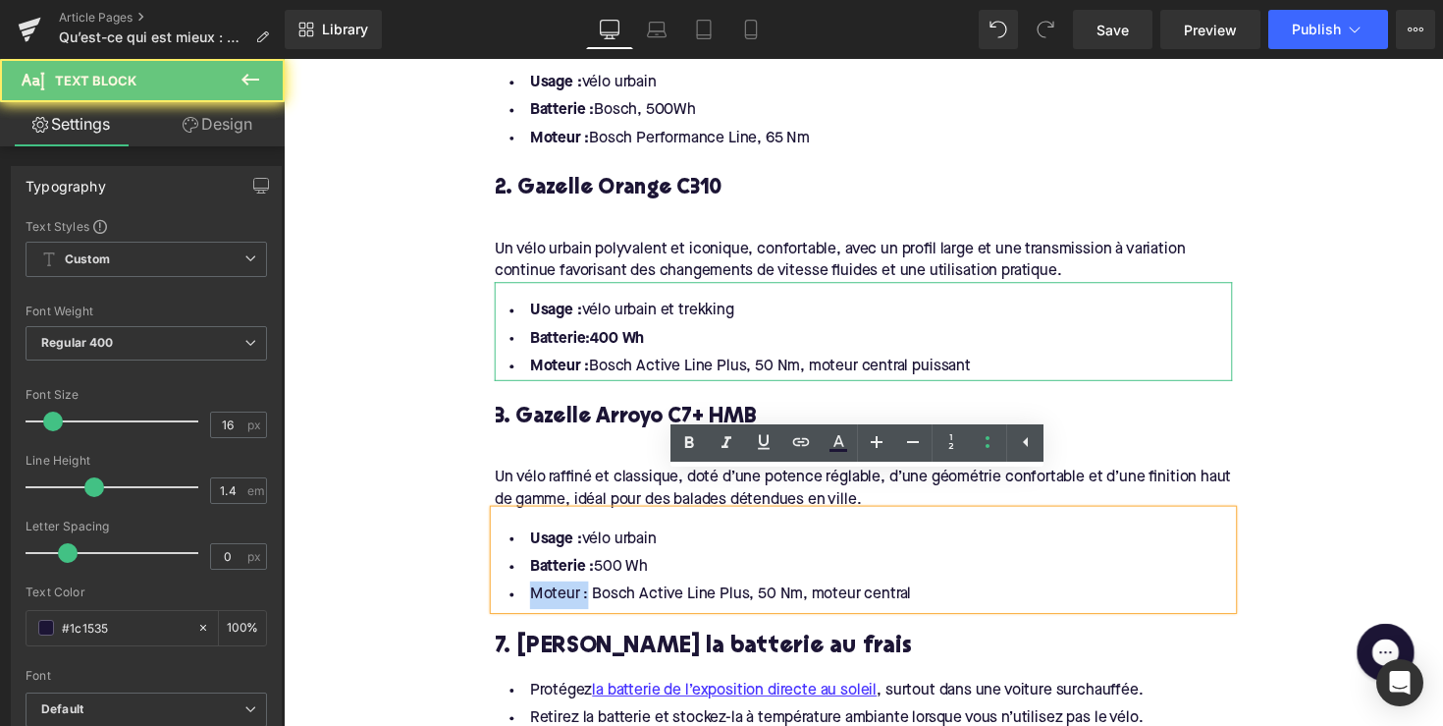
drag, startPoint x: 587, startPoint y: 576, endPoint x: 508, endPoint y: 576, distance: 79.5
click at [508, 594] on li "Moteur : Bosch Active Line Plus, 50 Nm, moteur central" at bounding box center [878, 608] width 756 height 28
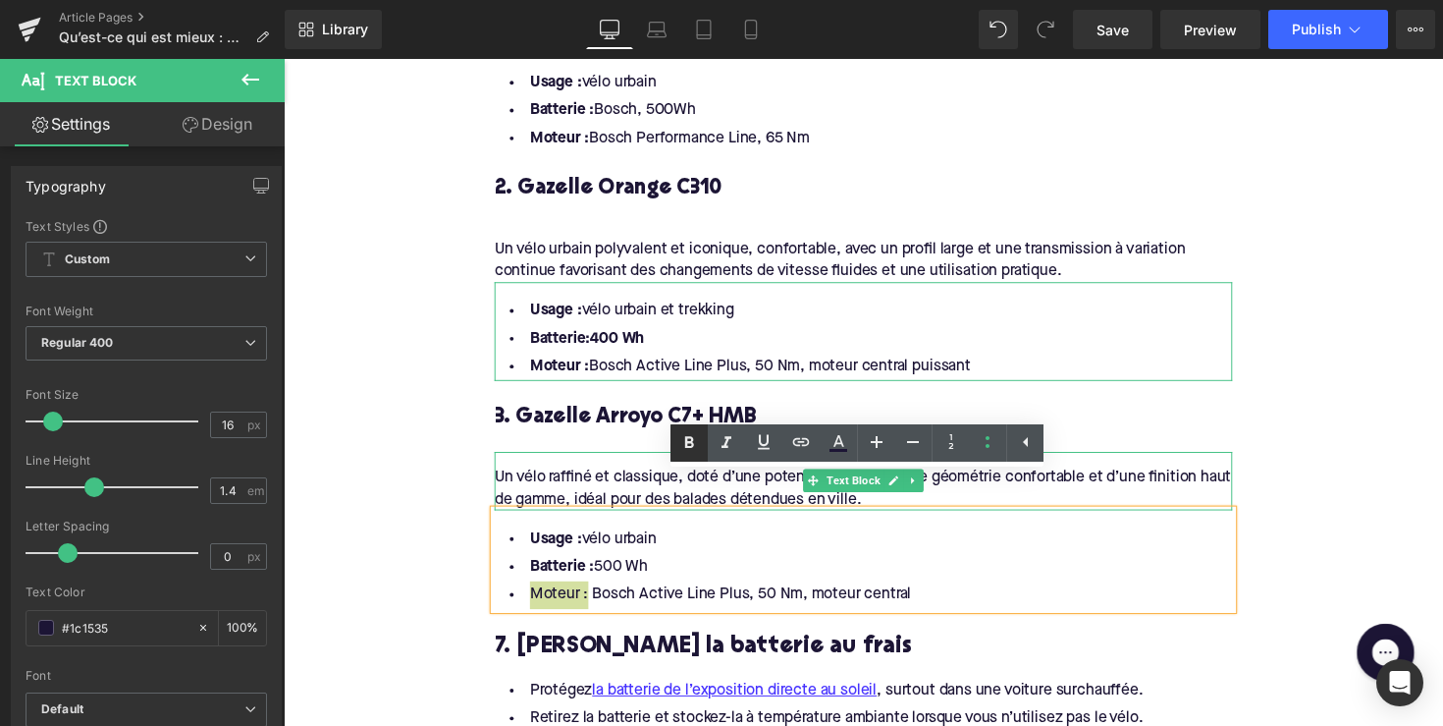
click at [687, 435] on icon at bounding box center [690, 443] width 24 height 24
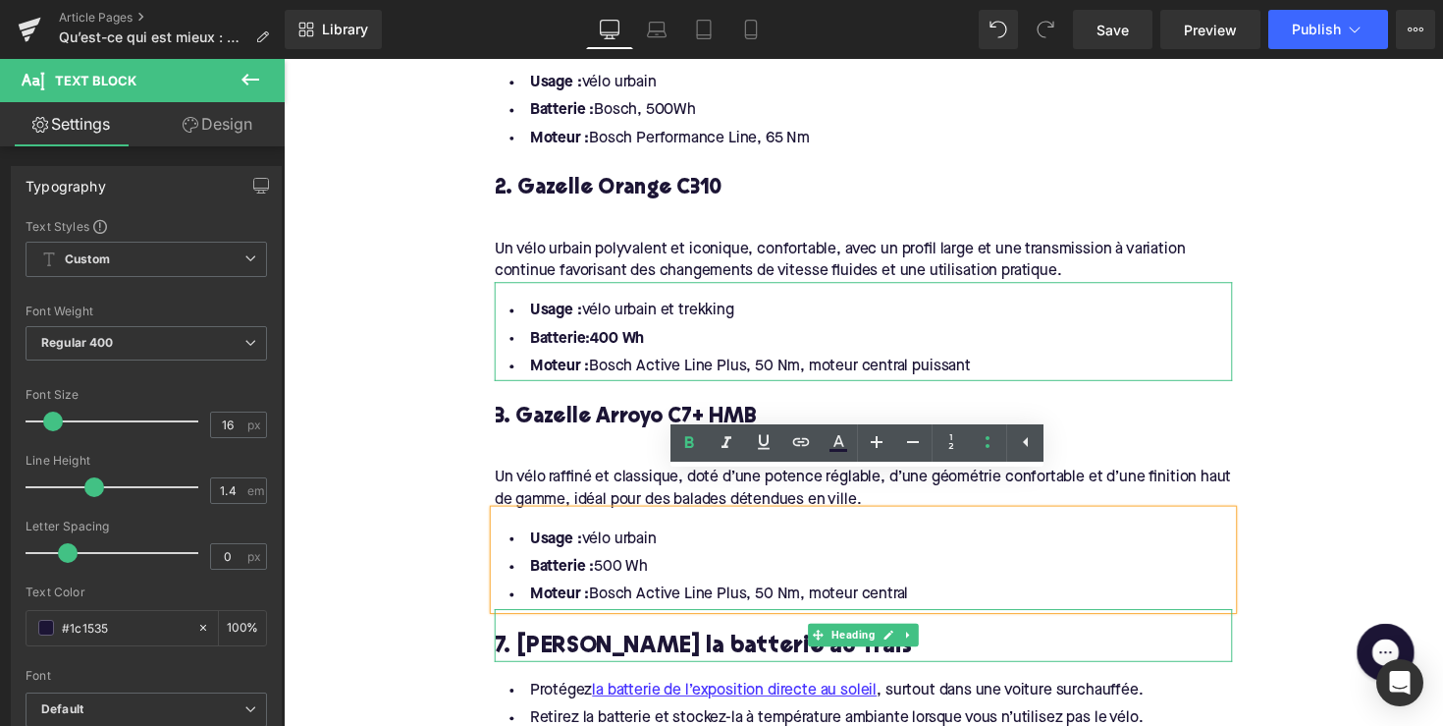
click at [677, 646] on h3 "7. [PERSON_NAME] la batterie au frais" at bounding box center [878, 661] width 756 height 30
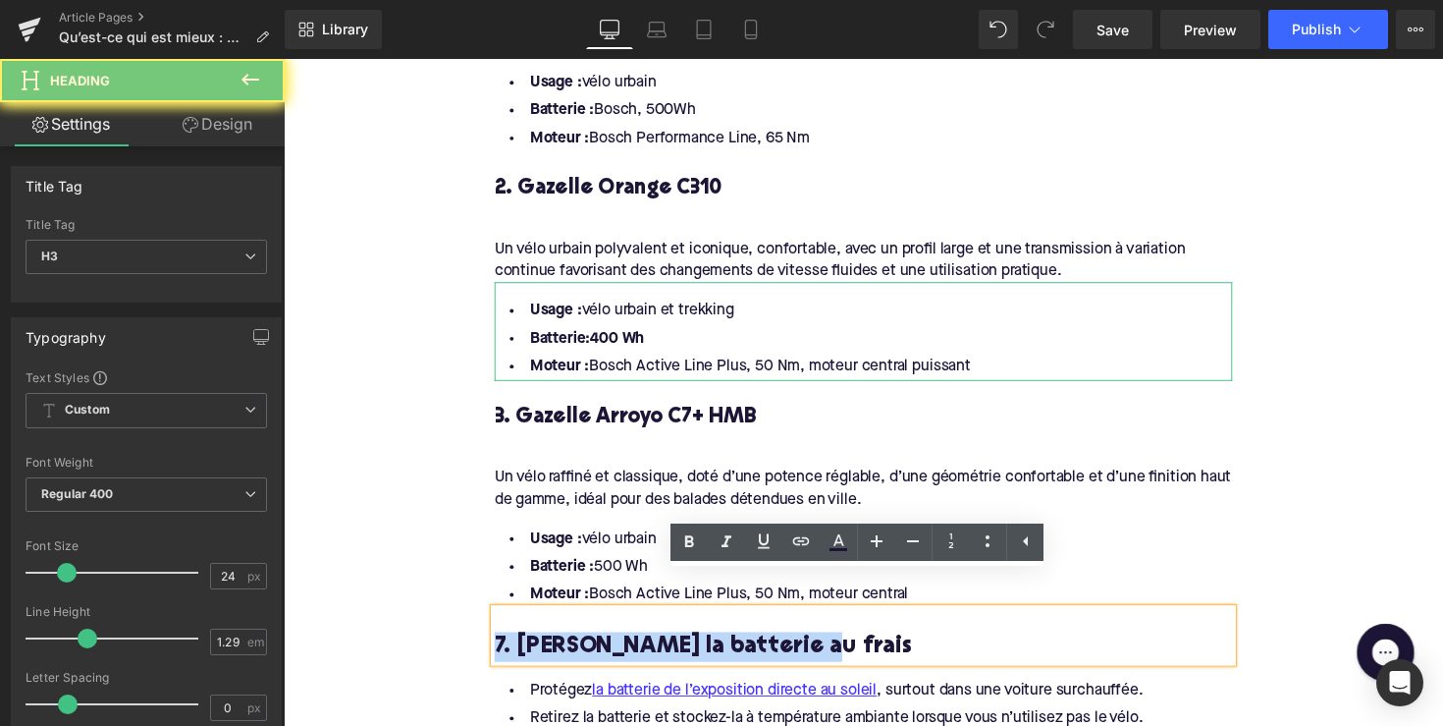
paste div
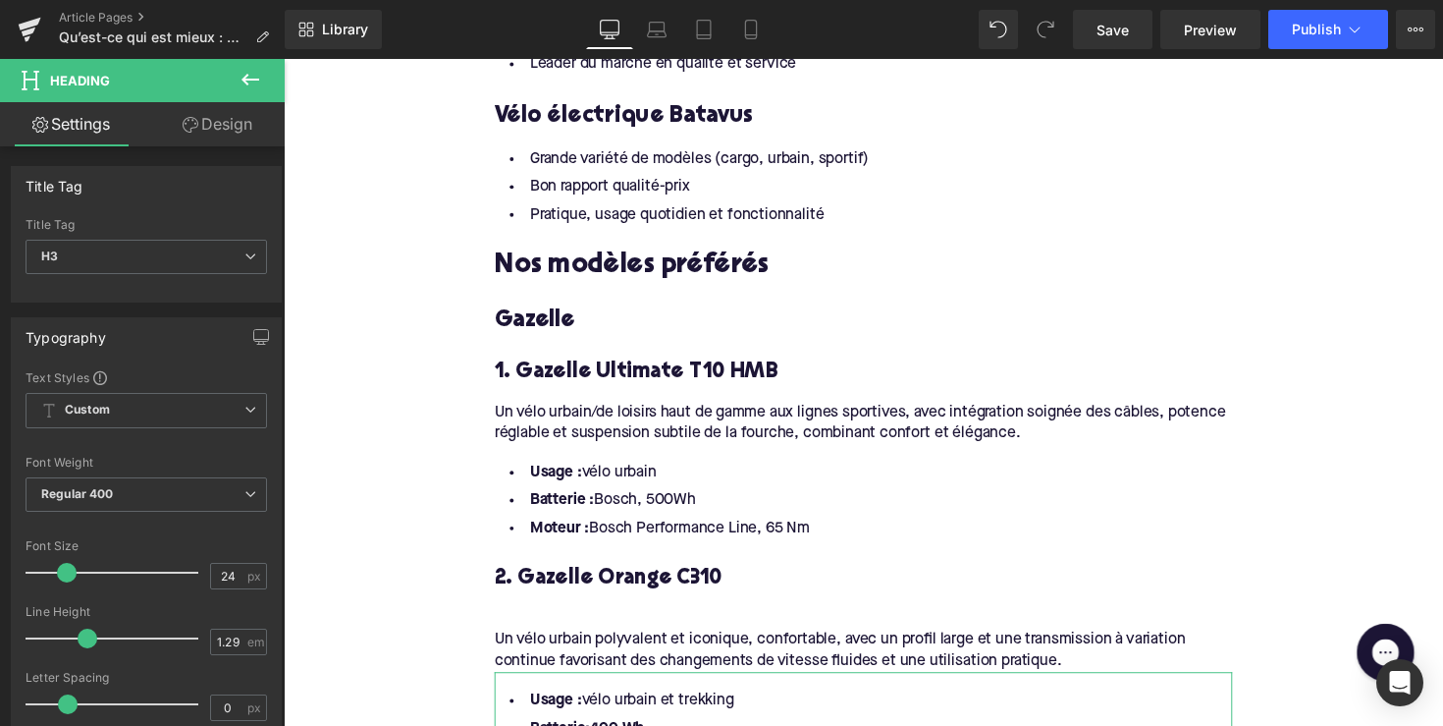
scroll to position [1681, 0]
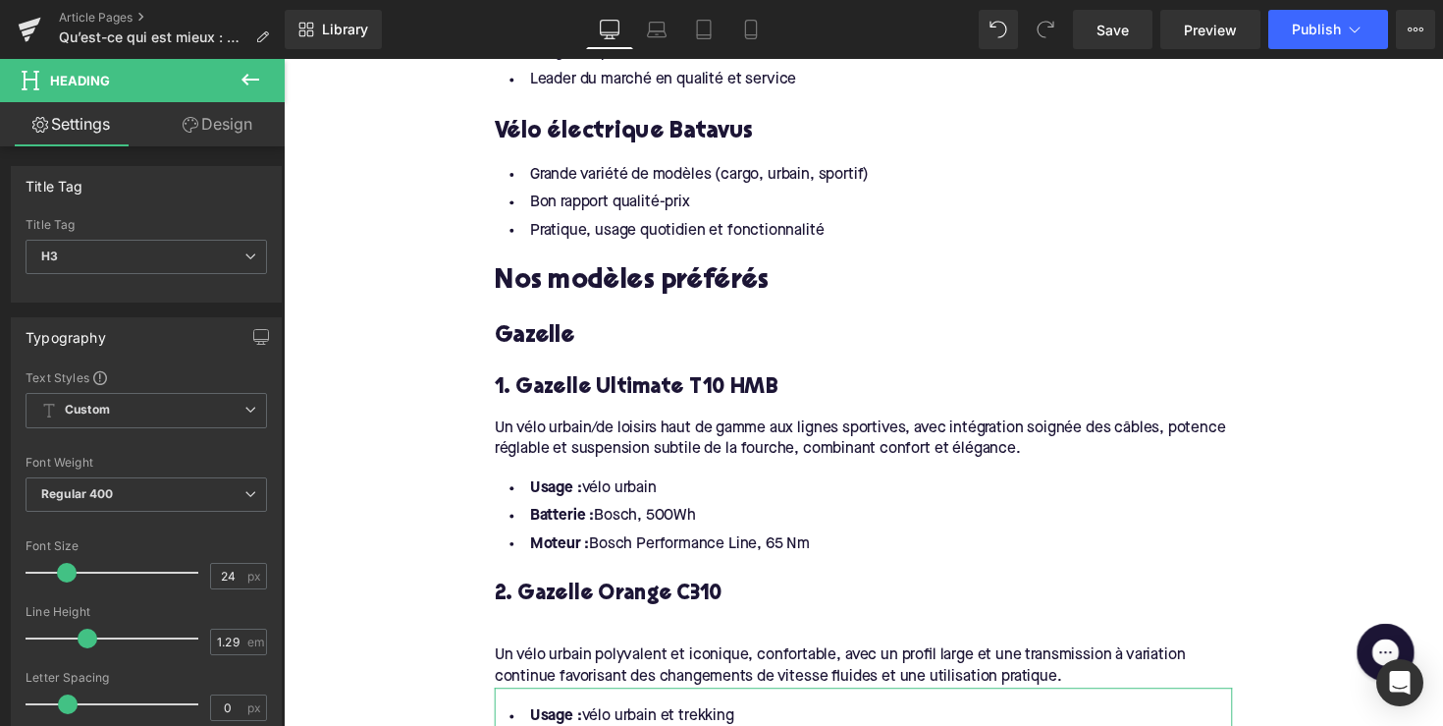
click at [541, 328] on h3 "Gazelle" at bounding box center [878, 343] width 756 height 30
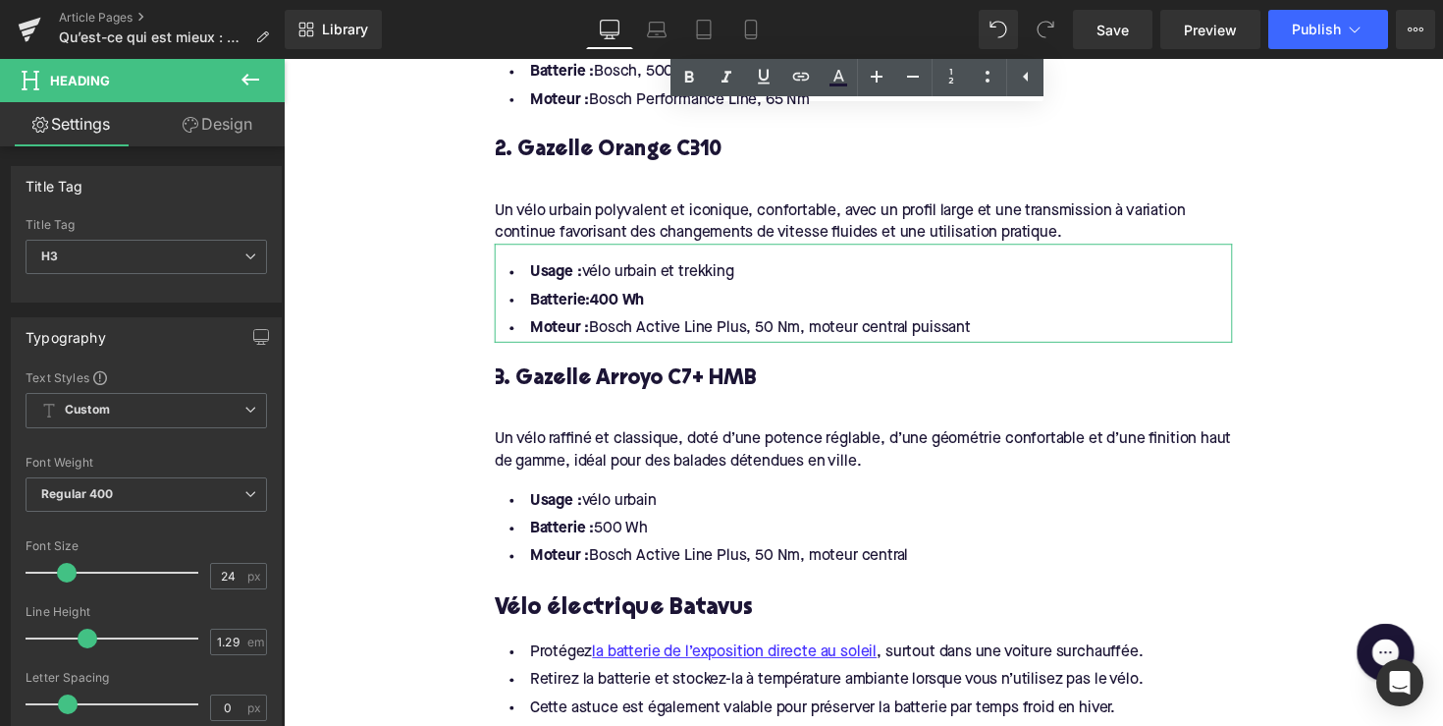
scroll to position [2161, 0]
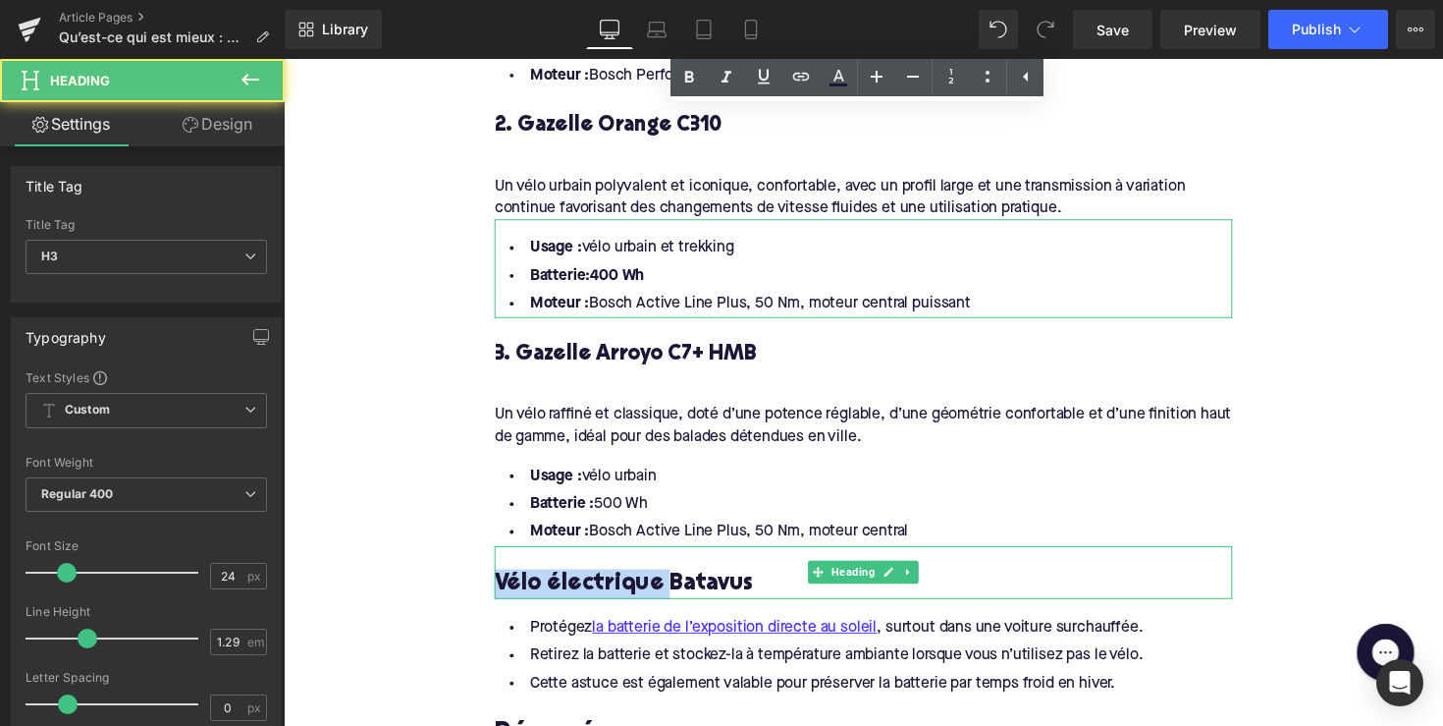
drag, startPoint x: 676, startPoint y: 560, endPoint x: 476, endPoint y: 559, distance: 199.3
click at [476, 559] on div "Home / Qu’est-ce qui est mieux : Gazelle ou Batavus ? Breadcrumbs Qu’est-ce qui…" at bounding box center [878, 43] width 1188 height 3959
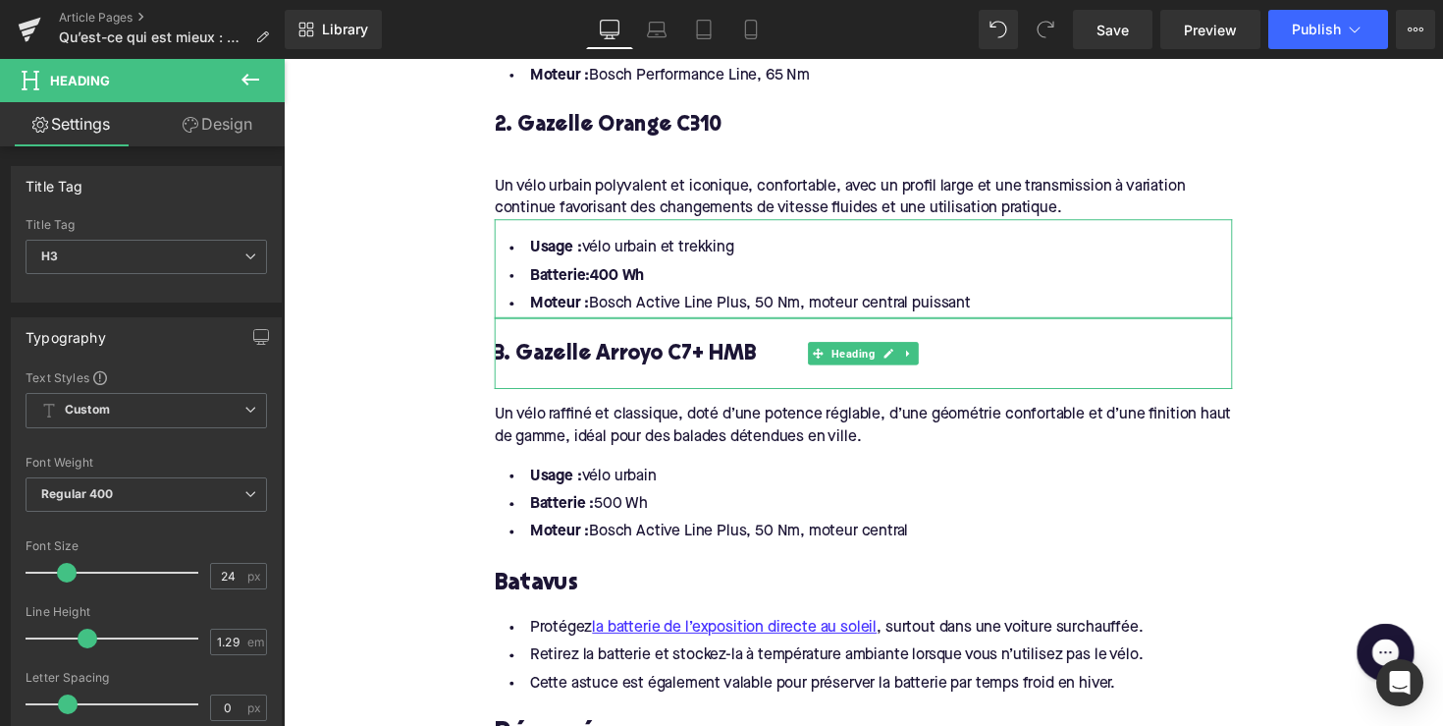
click at [611, 376] on div at bounding box center [878, 386] width 756 height 21
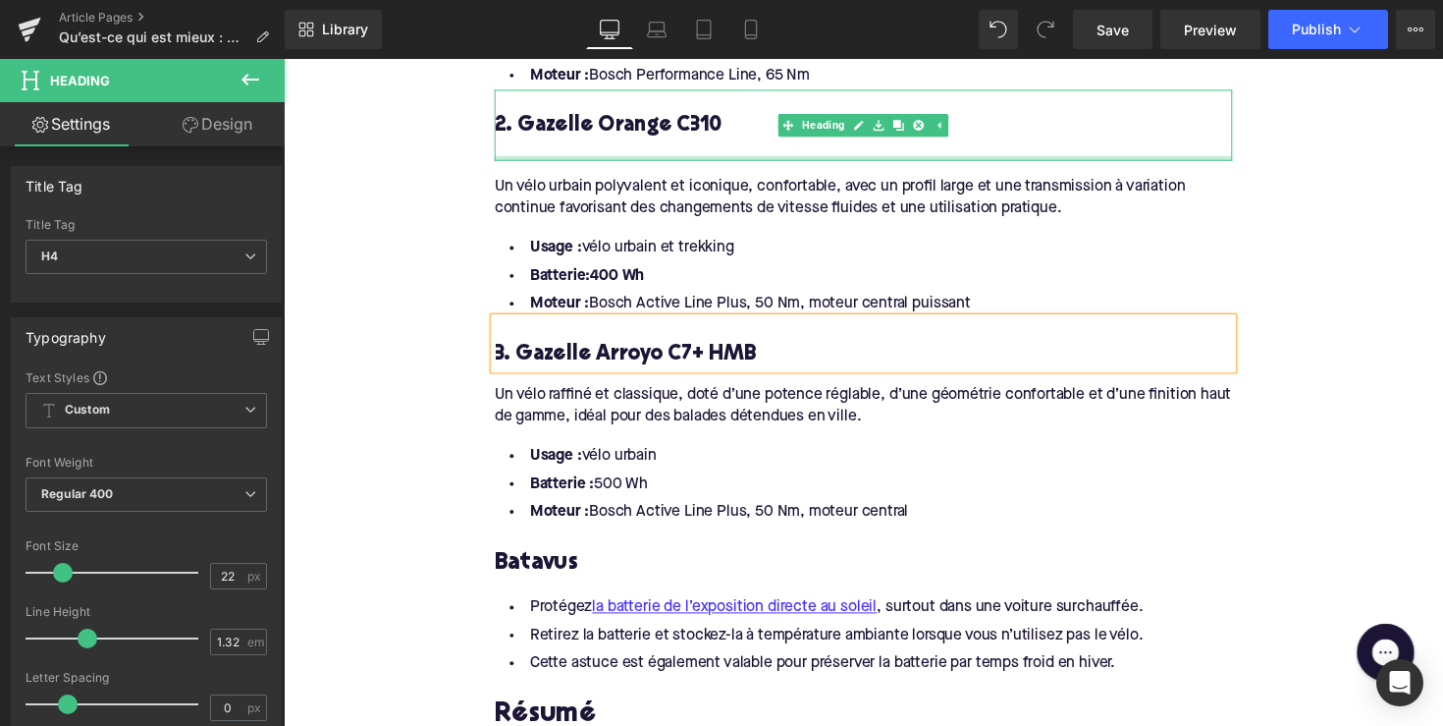
click at [537, 158] on div at bounding box center [878, 160] width 756 height 5
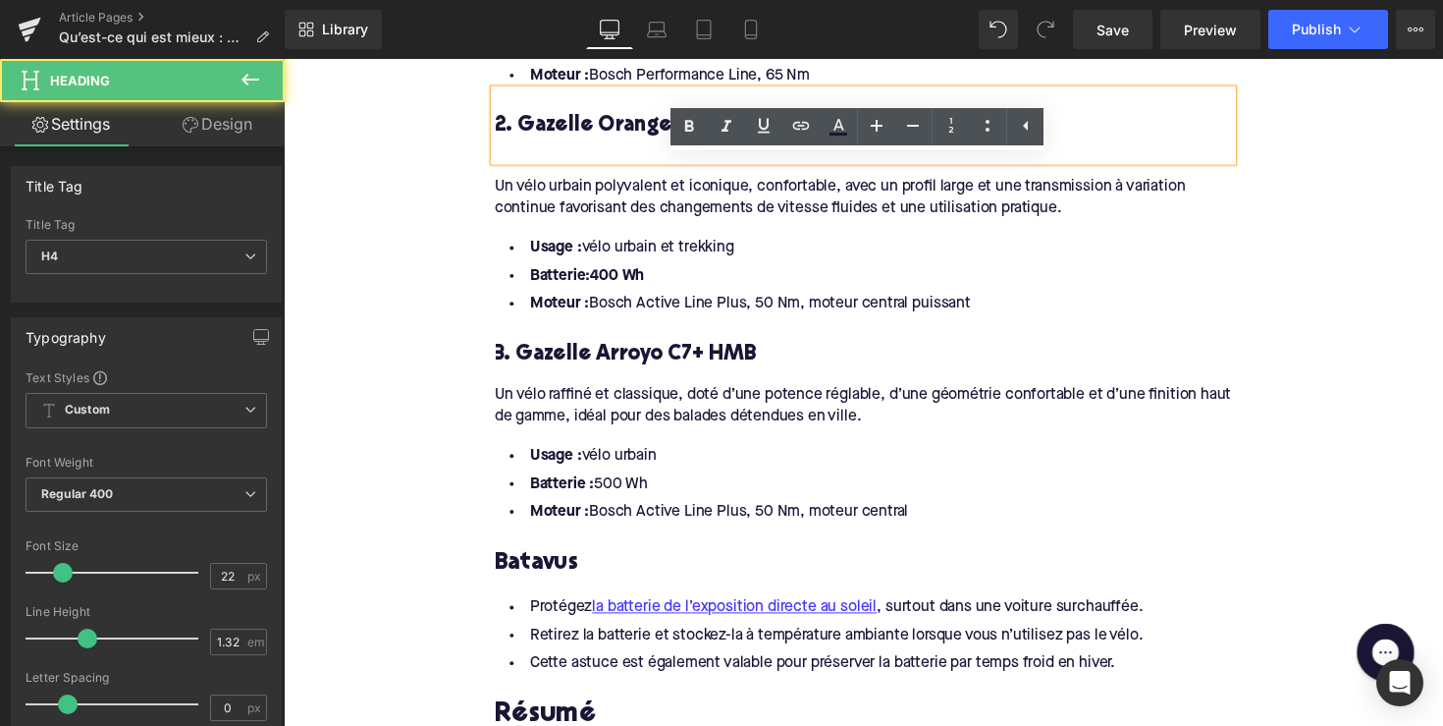
click at [549, 142] on div at bounding box center [878, 152] width 756 height 21
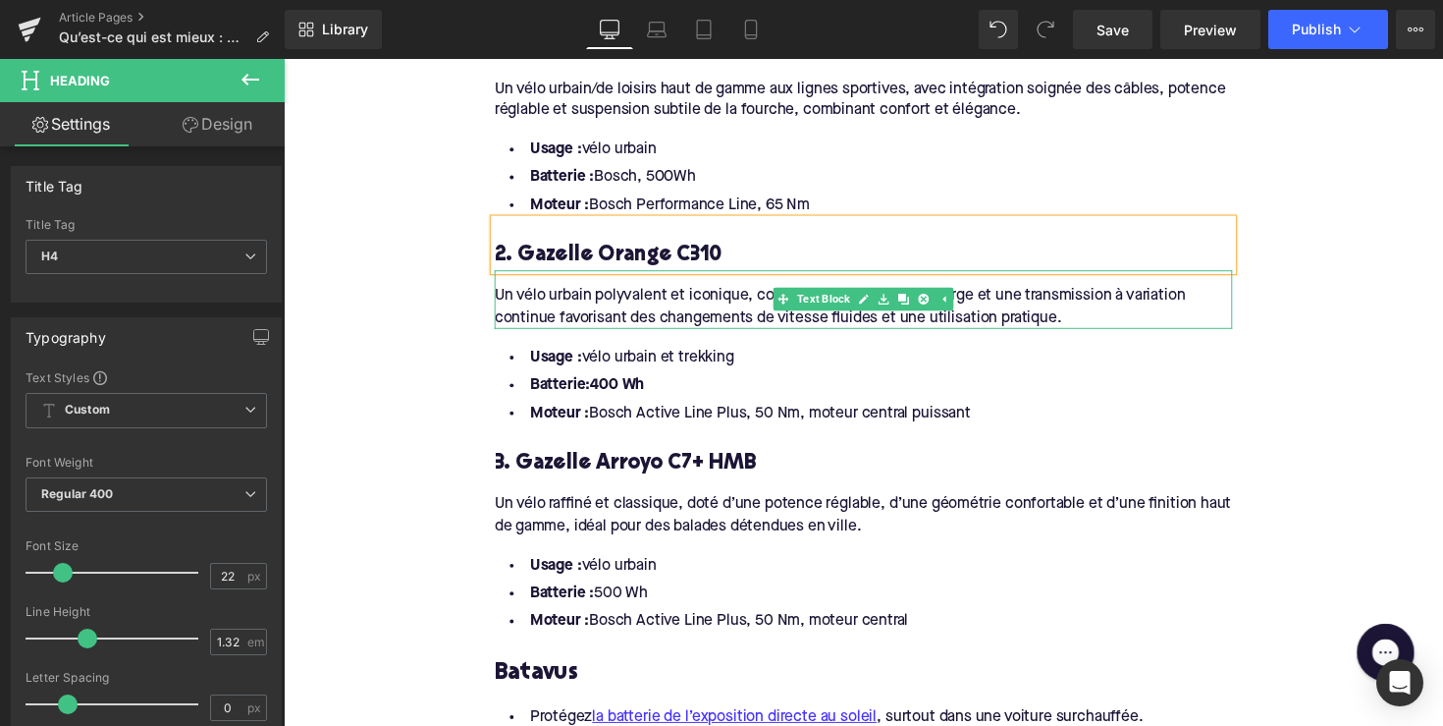
scroll to position [2089, 0]
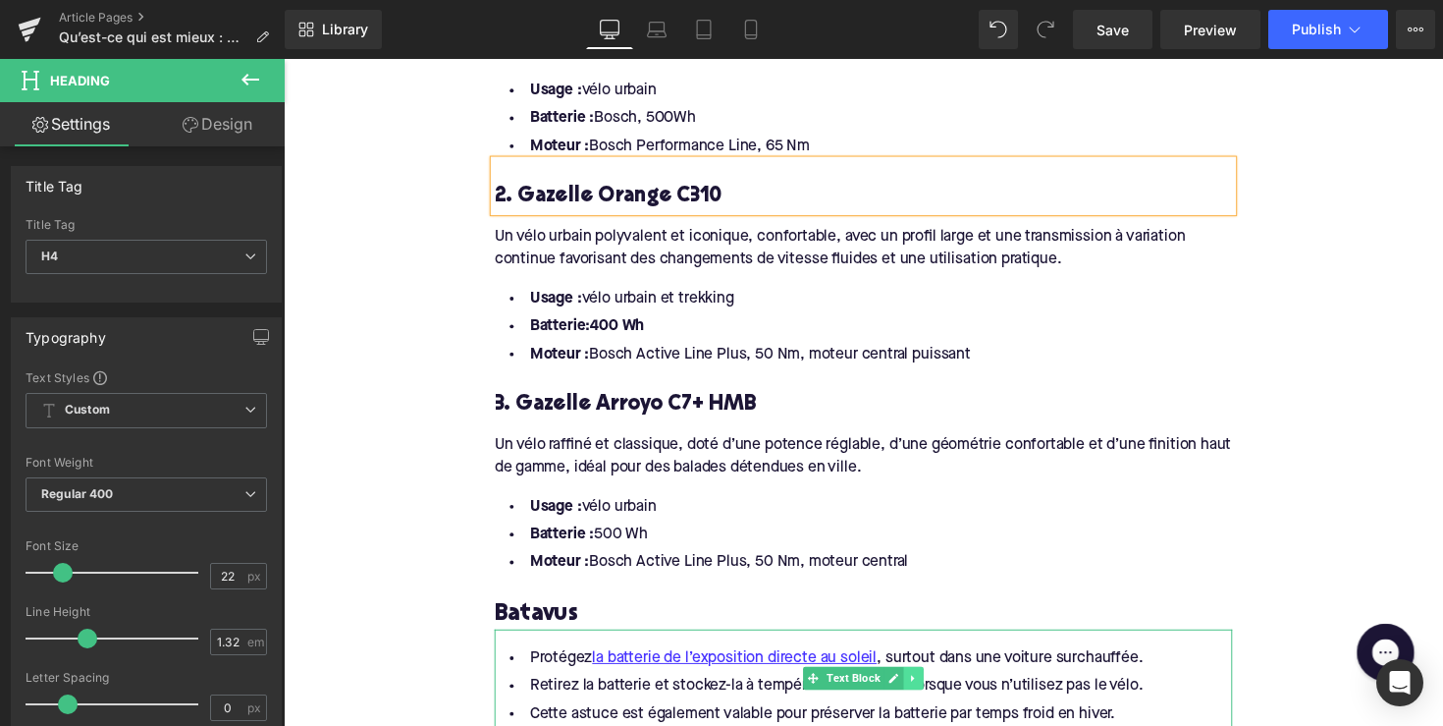
click at [924, 687] on icon at bounding box center [929, 693] width 11 height 12
click at [929, 681] on link at bounding box center [939, 693] width 21 height 24
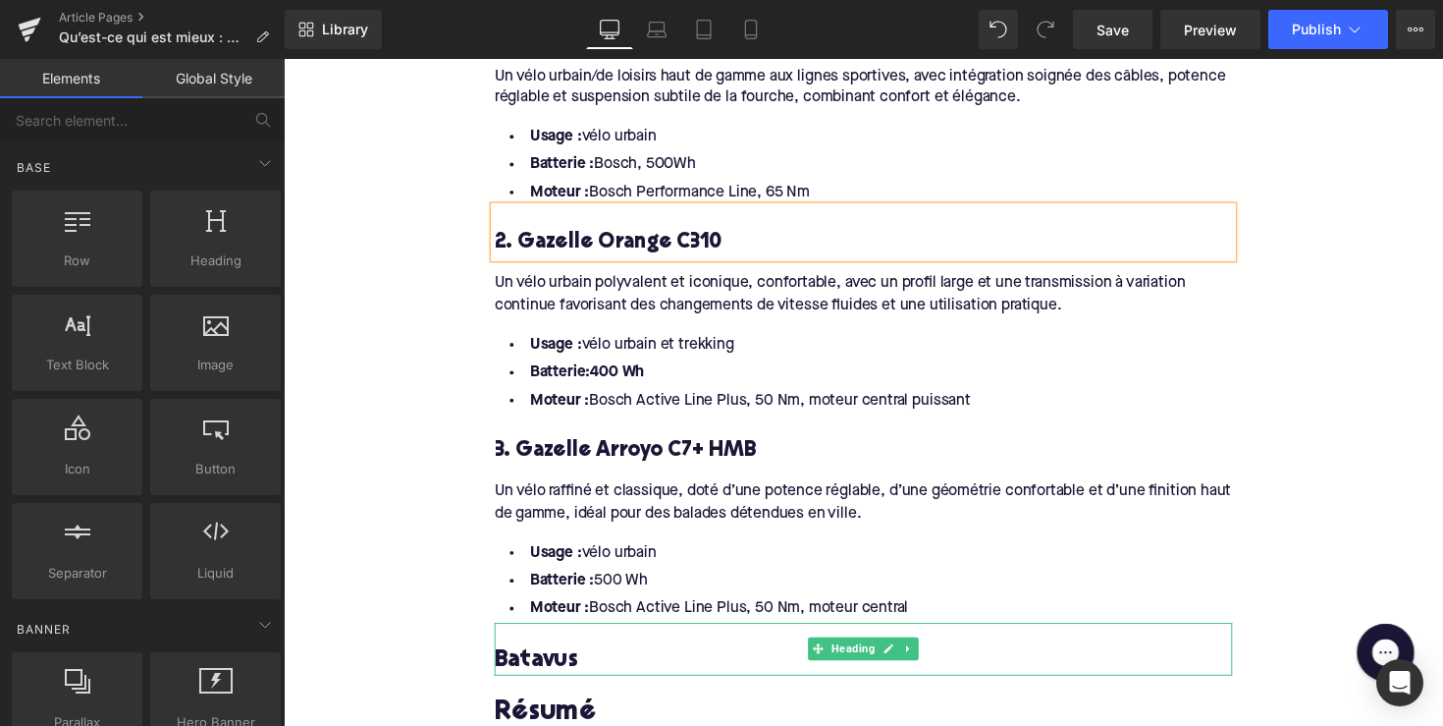
scroll to position [2034, 0]
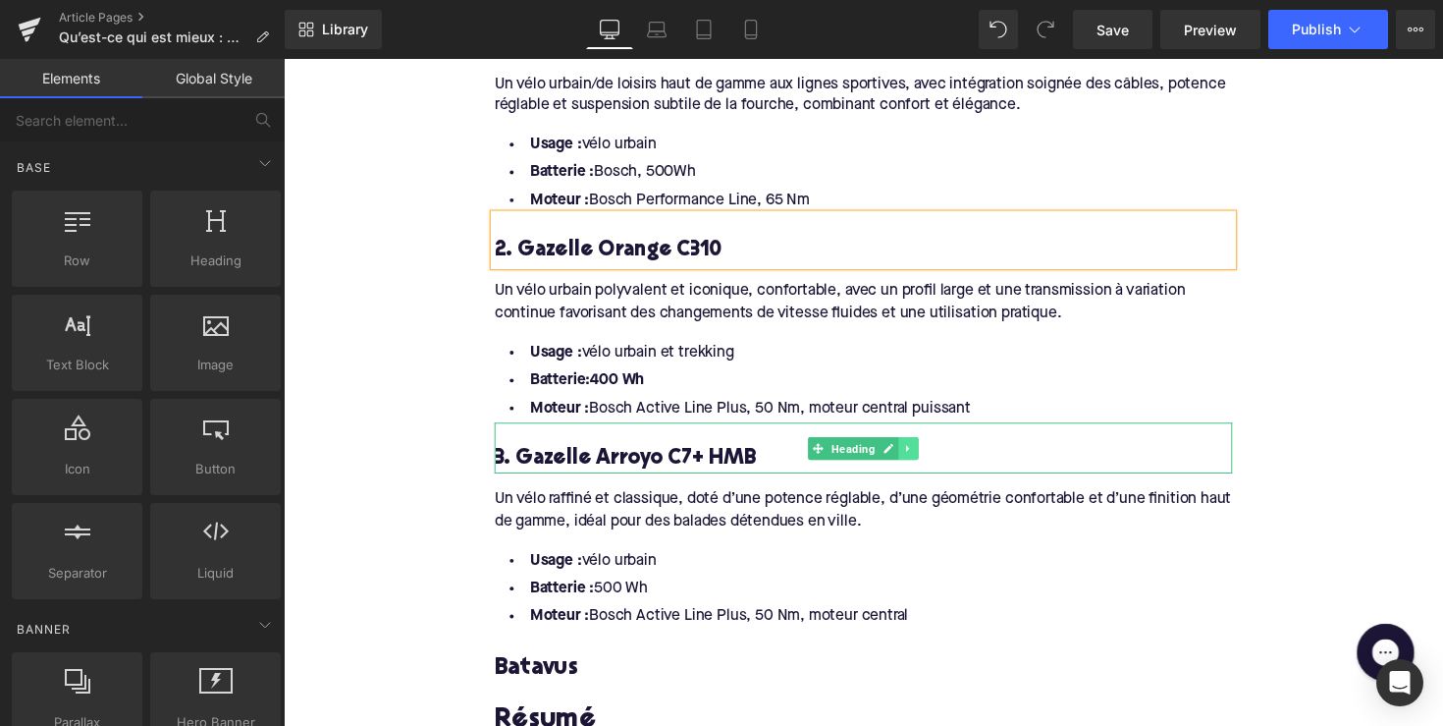
click at [920, 452] on icon at bounding box center [924, 458] width 11 height 12
click at [909, 446] on link at bounding box center [913, 458] width 21 height 24
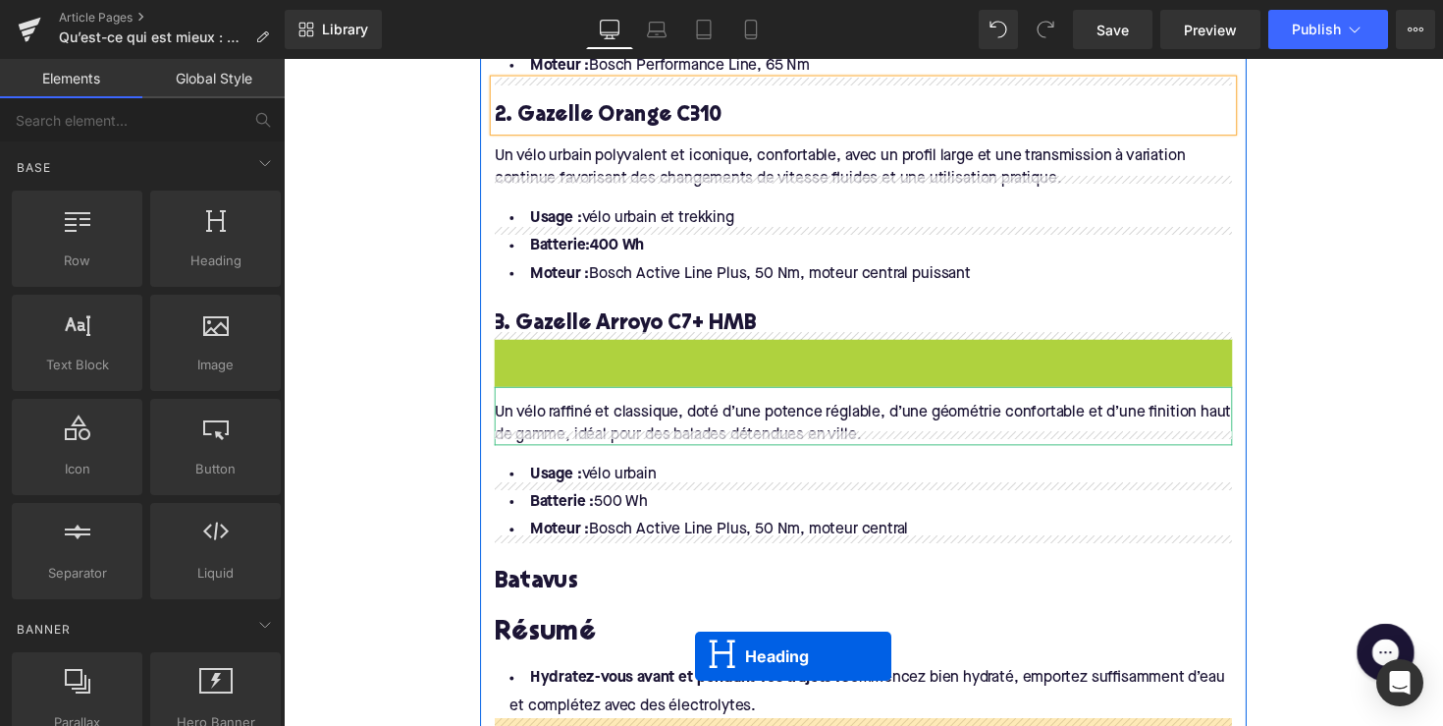
scroll to position [2289, 0]
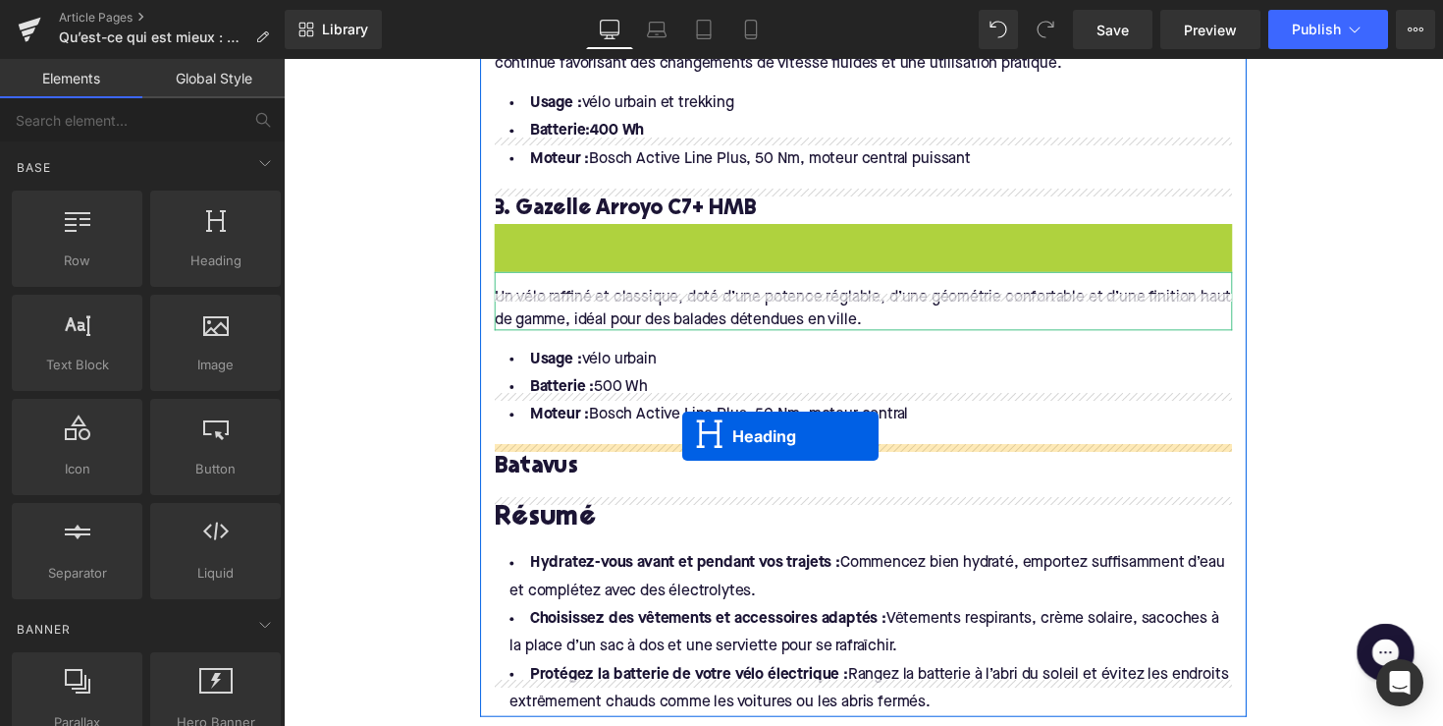
drag, startPoint x: 826, startPoint y: 476, endPoint x: 690, endPoint y: 452, distance: 137.7
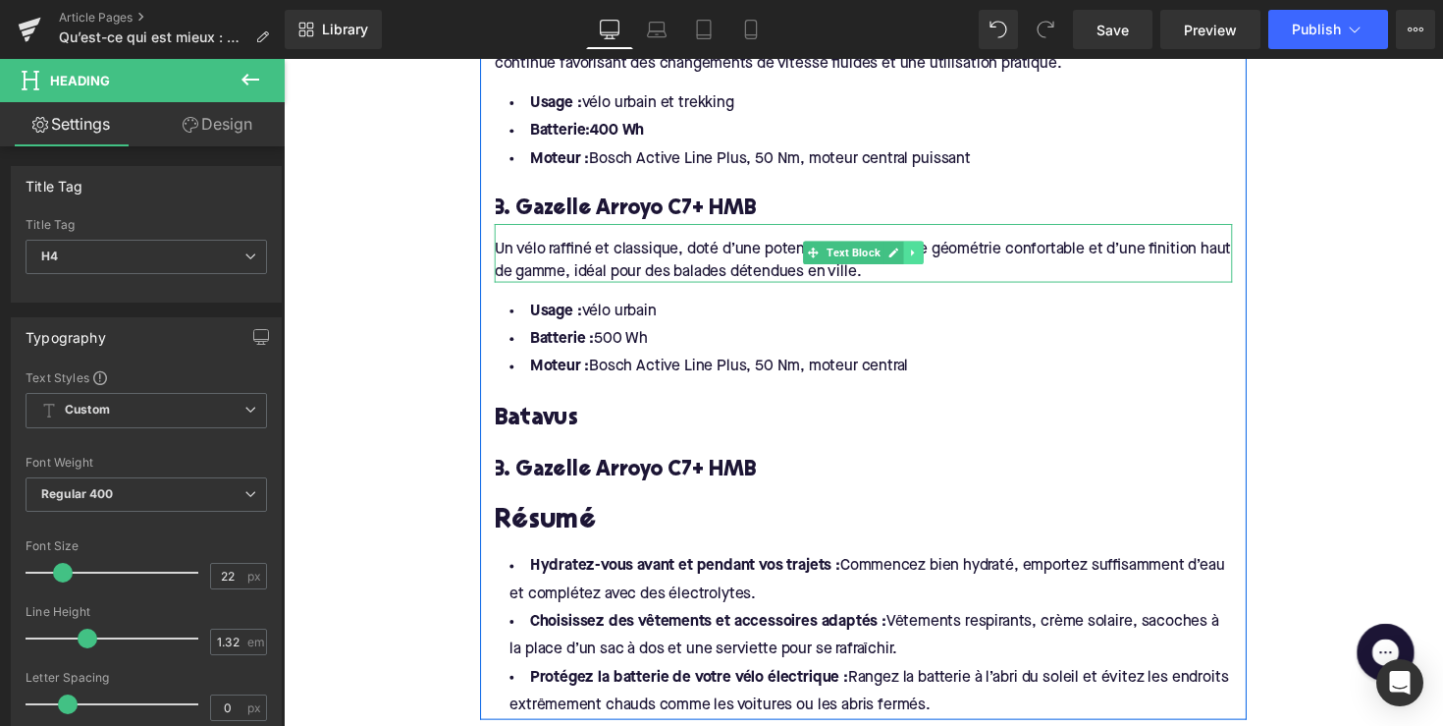
click at [927, 254] on icon at bounding box center [928, 257] width 3 height 7
click at [909, 245] on link at bounding box center [919, 257] width 21 height 24
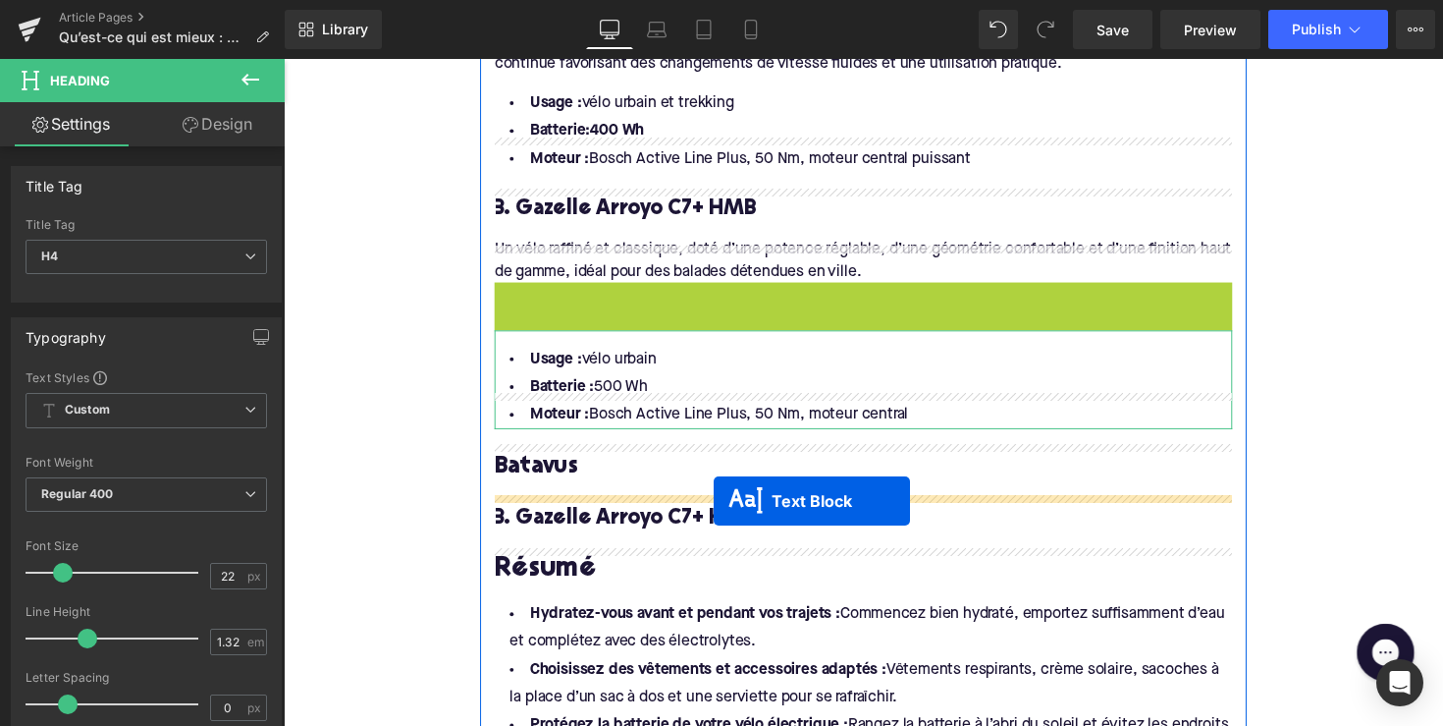
drag, startPoint x: 819, startPoint y: 284, endPoint x: 725, endPoint y: 512, distance: 246.5
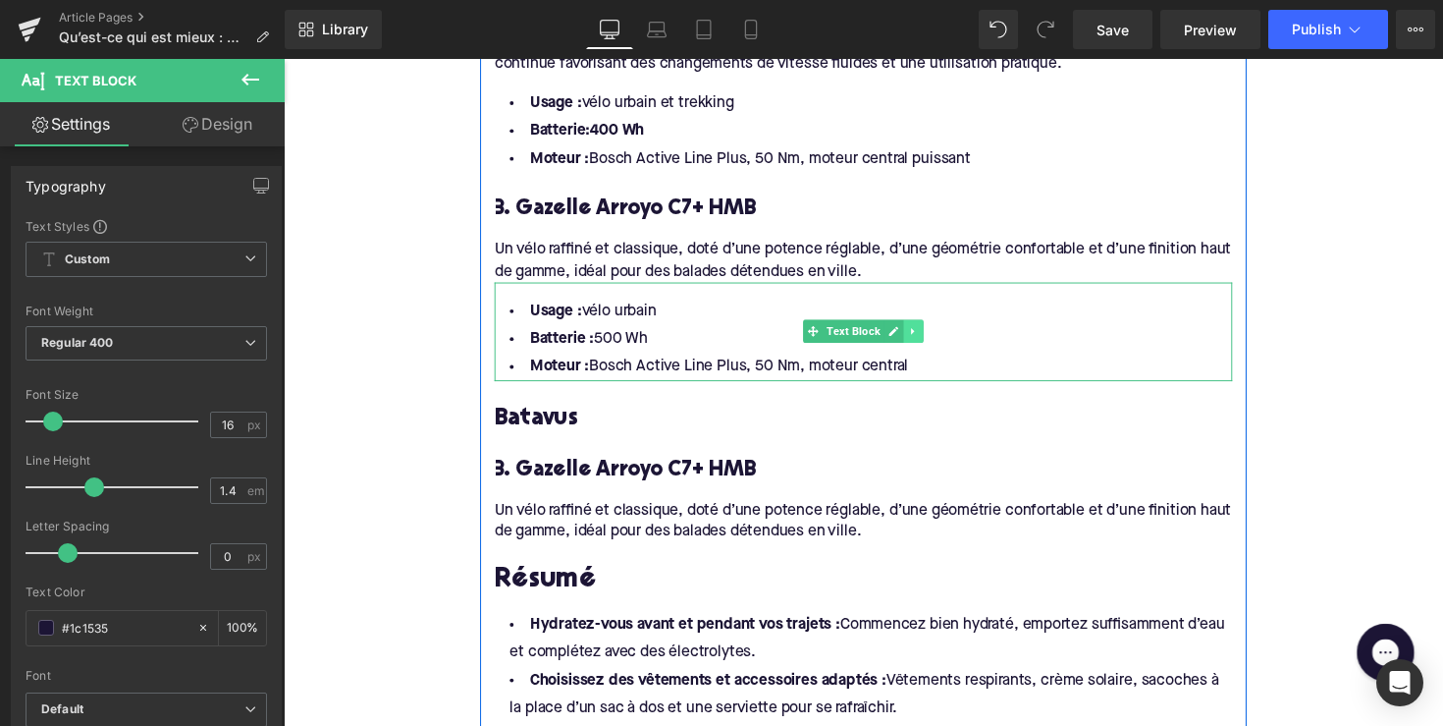
click at [924, 332] on icon at bounding box center [929, 338] width 11 height 12
click at [917, 333] on icon at bounding box center [918, 338] width 11 height 11
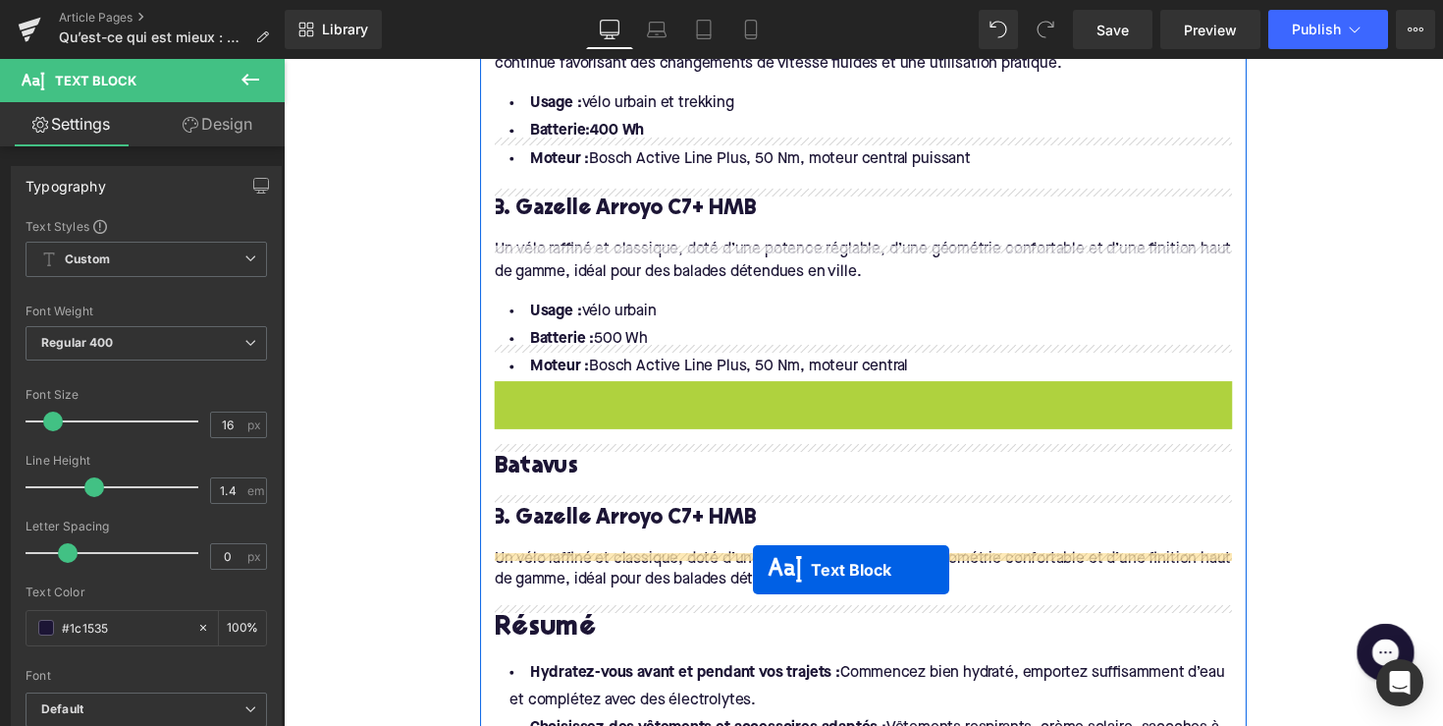
drag, startPoint x: 820, startPoint y: 403, endPoint x: 765, endPoint y: 582, distance: 187.9
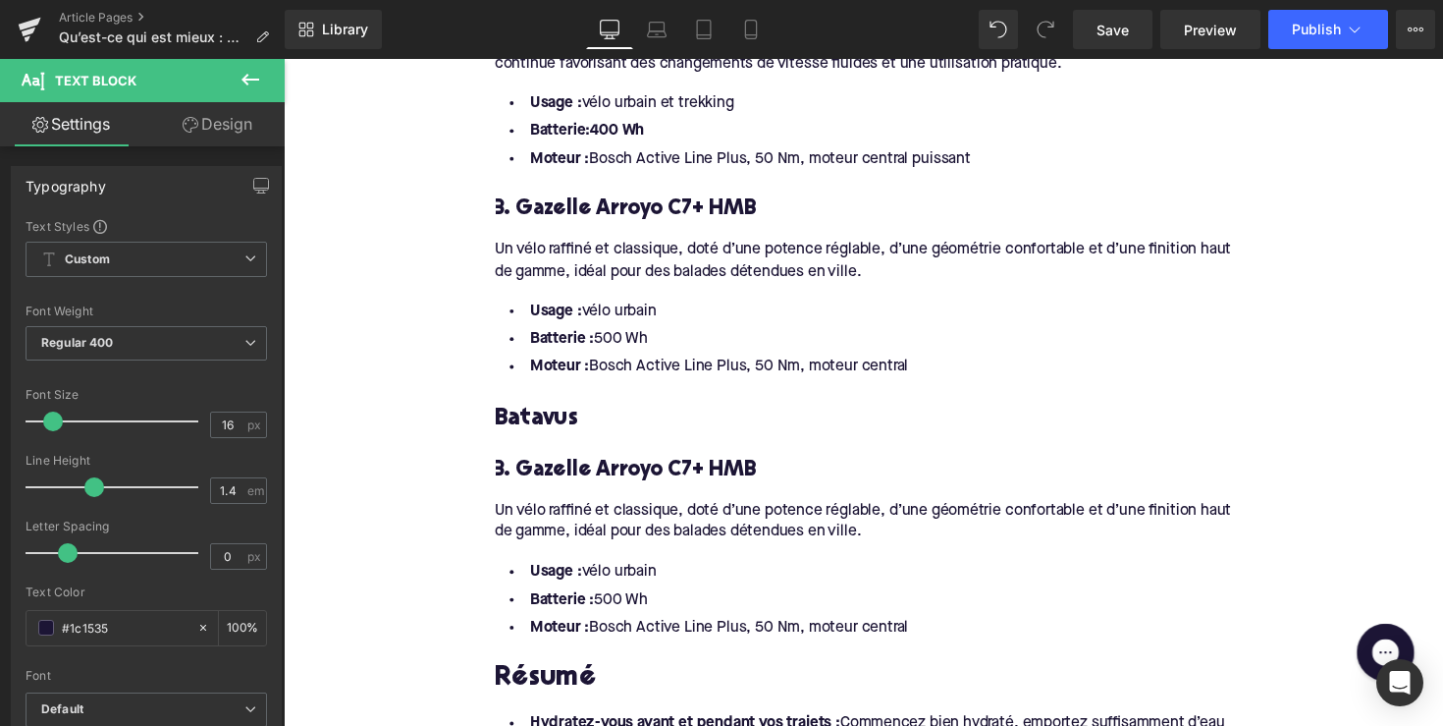
click at [602, 466] on h4 "3. Gazelle Arroyo C7+ HMB" at bounding box center [878, 480] width 756 height 28
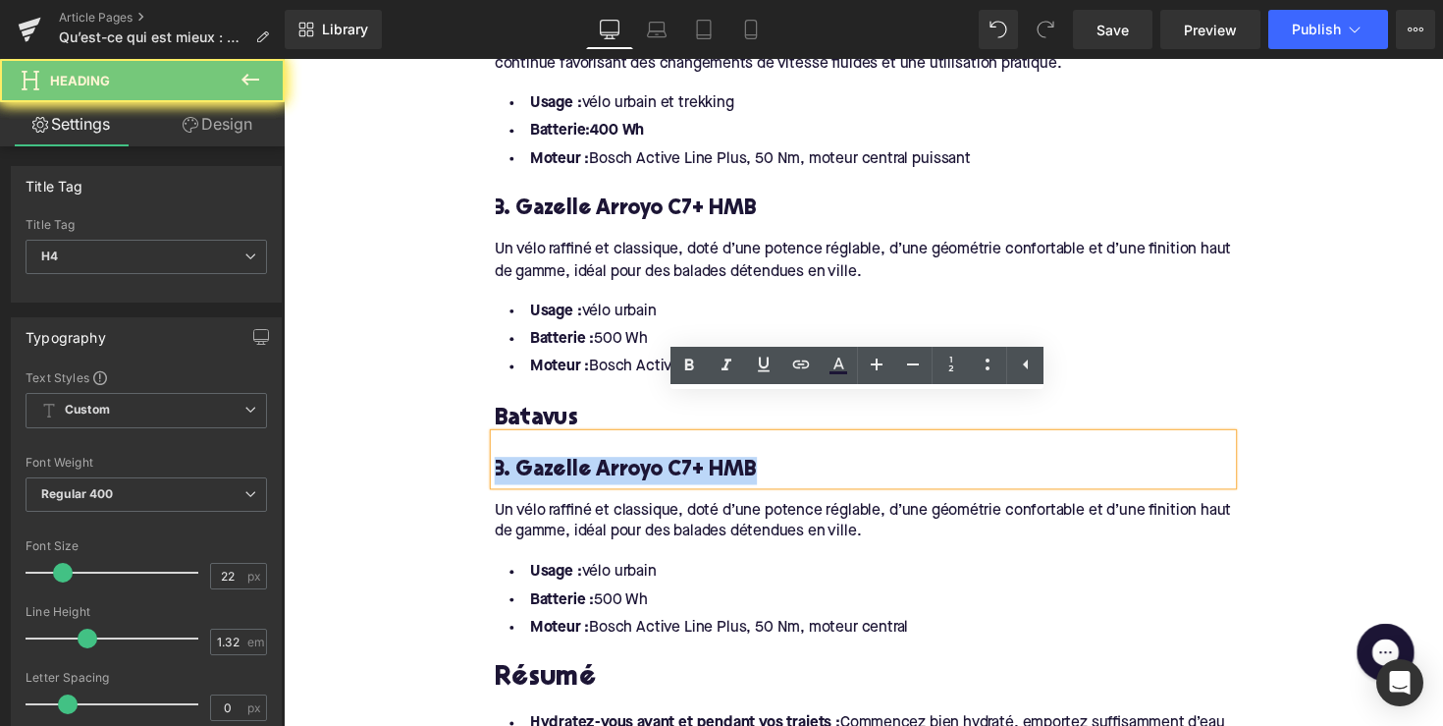
paste div
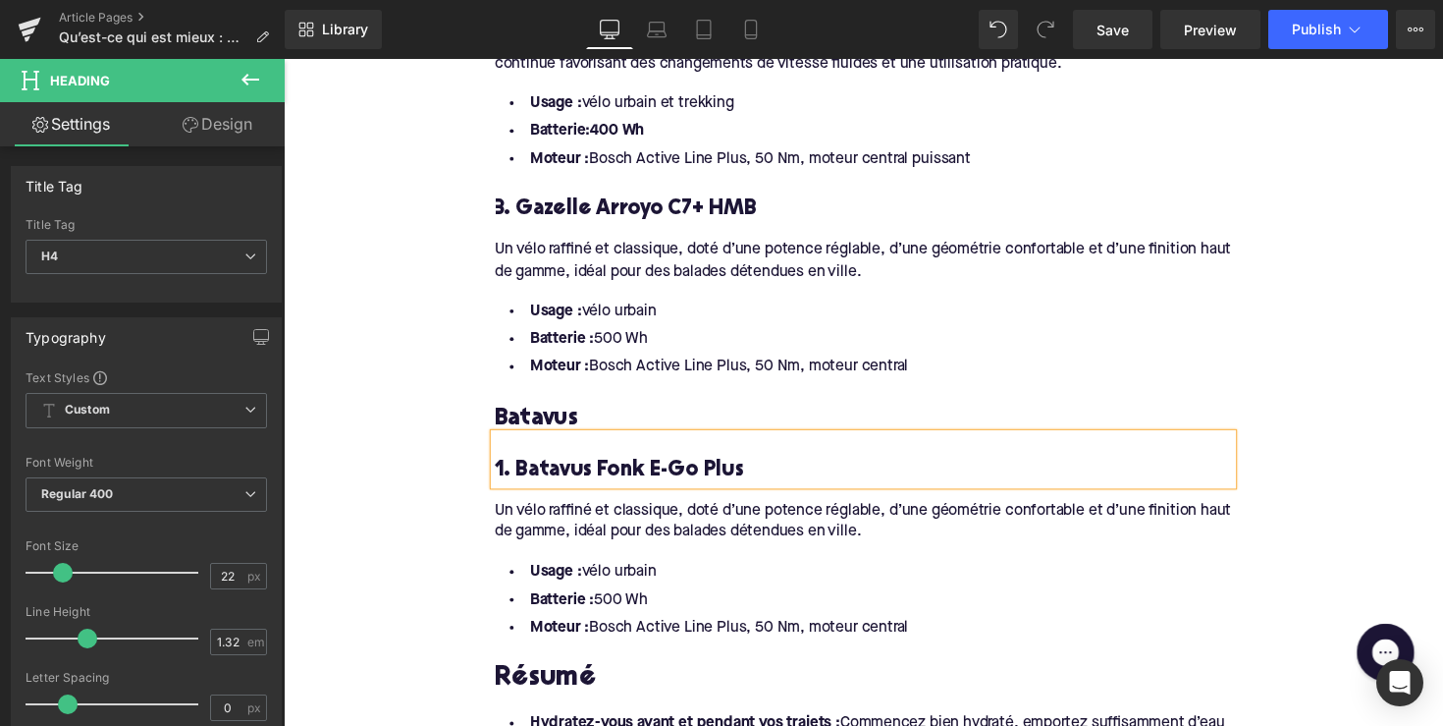
click at [664, 495] on div "Un vélo raffiné et classique, doté d’une potence réglable, d’une géométrie conf…" at bounding box center [878, 525] width 756 height 60
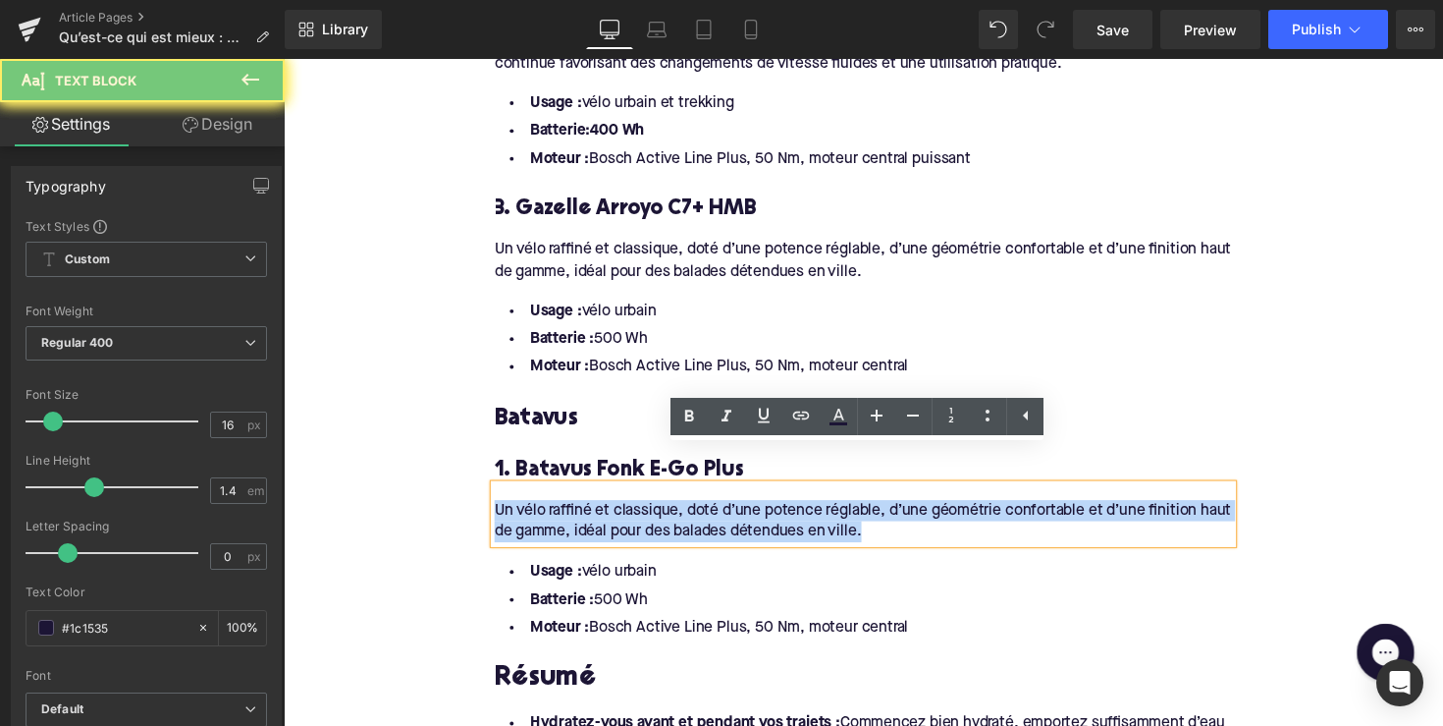
click at [664, 495] on div "Un vélo raffiné et classique, doté d’une potence réglable, d’une géométrie conf…" at bounding box center [878, 525] width 756 height 60
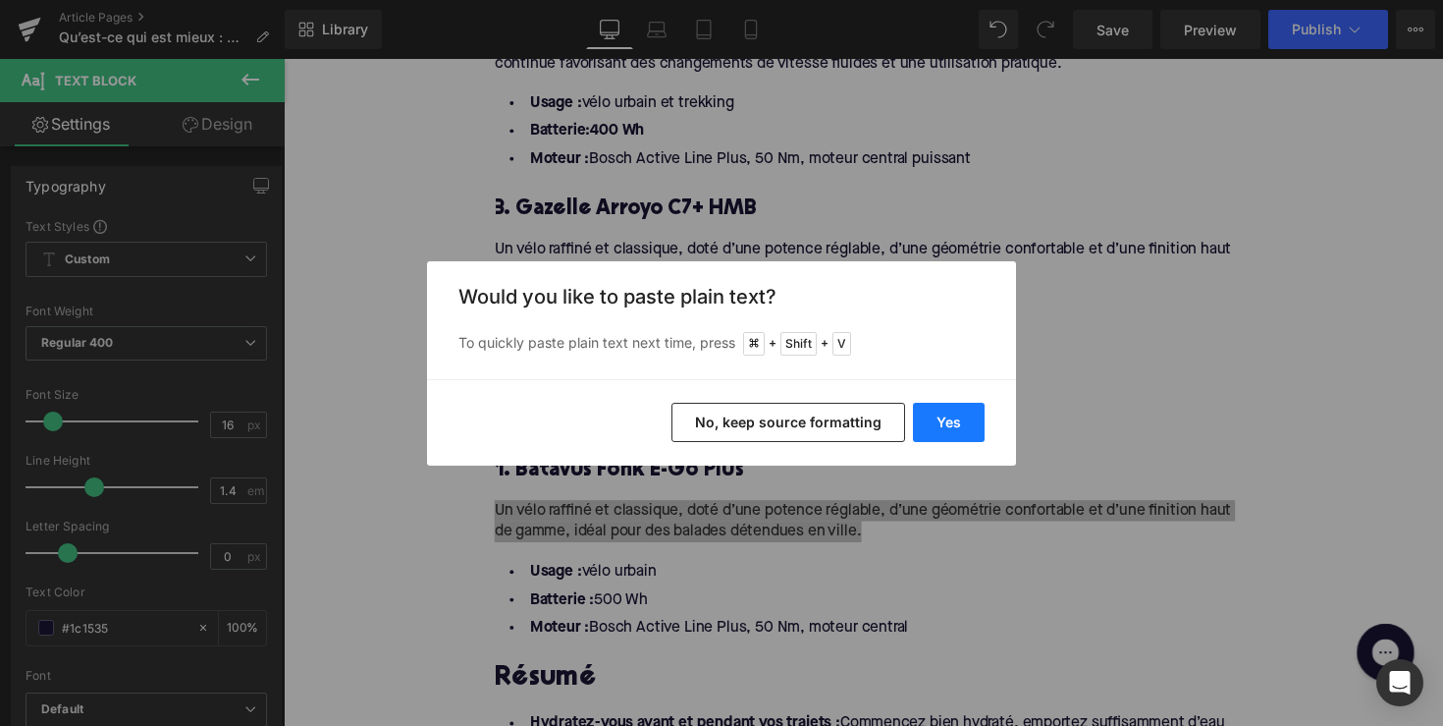
click at [937, 418] on button "Yes" at bounding box center [949, 422] width 72 height 39
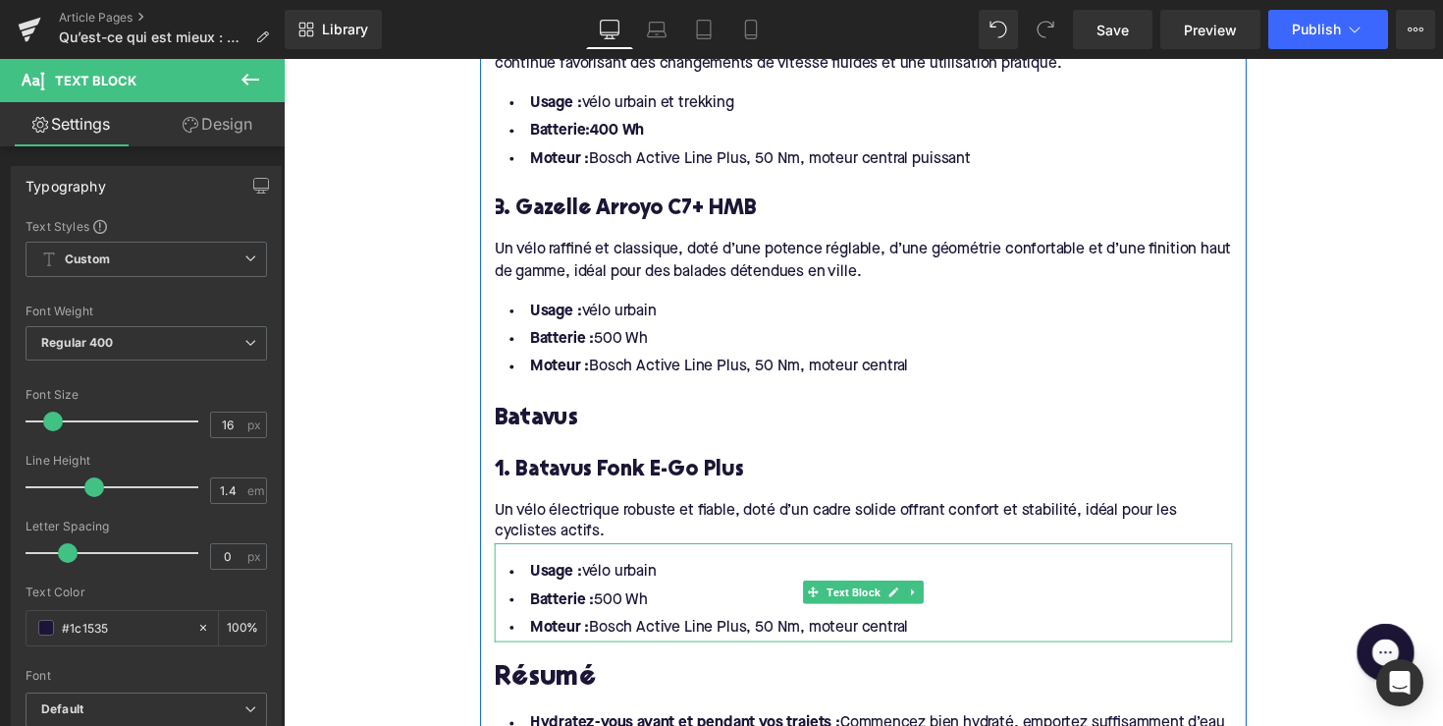
click at [938, 627] on li "Moteur : Bosch Active Line Plus, 50 Nm, moteur central" at bounding box center [878, 641] width 756 height 28
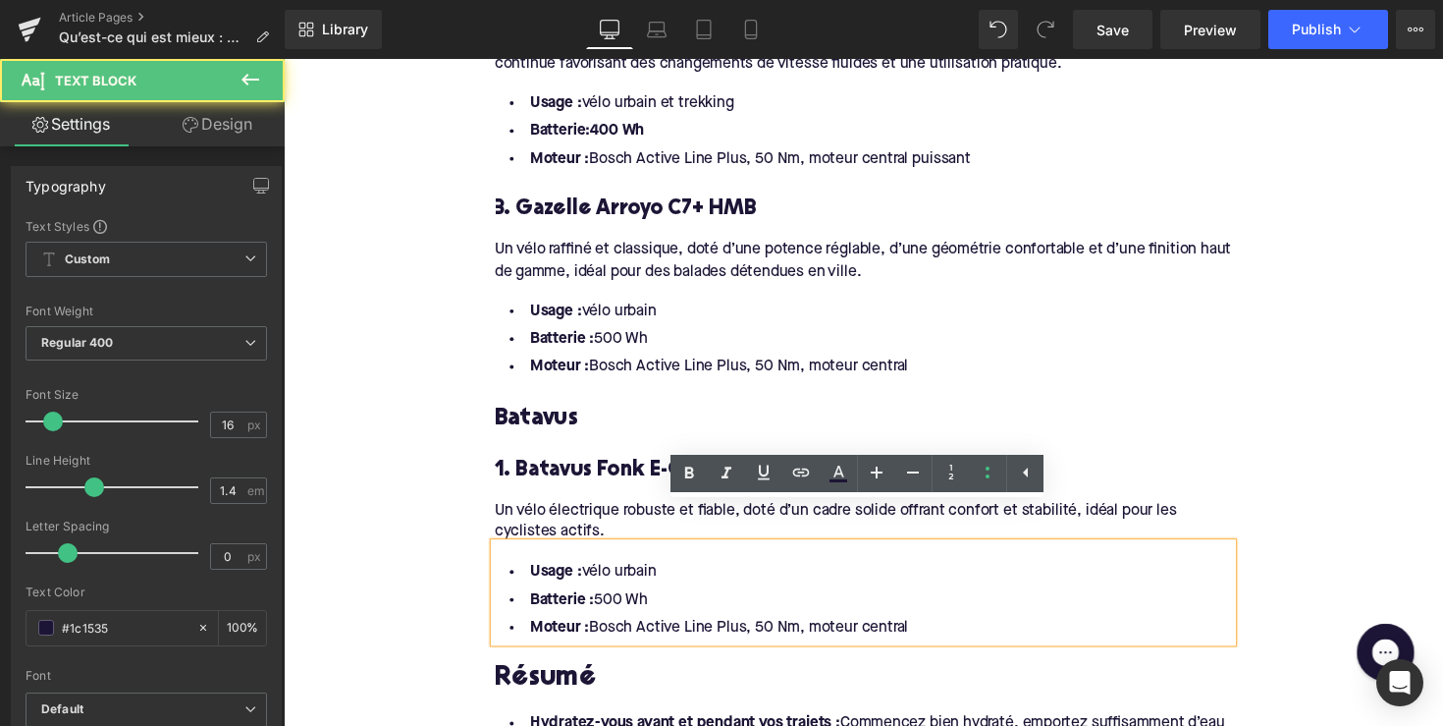
click at [926, 627] on li "Moteur : Bosch Active Line Plus, 50 Nm, moteur central" at bounding box center [878, 641] width 756 height 28
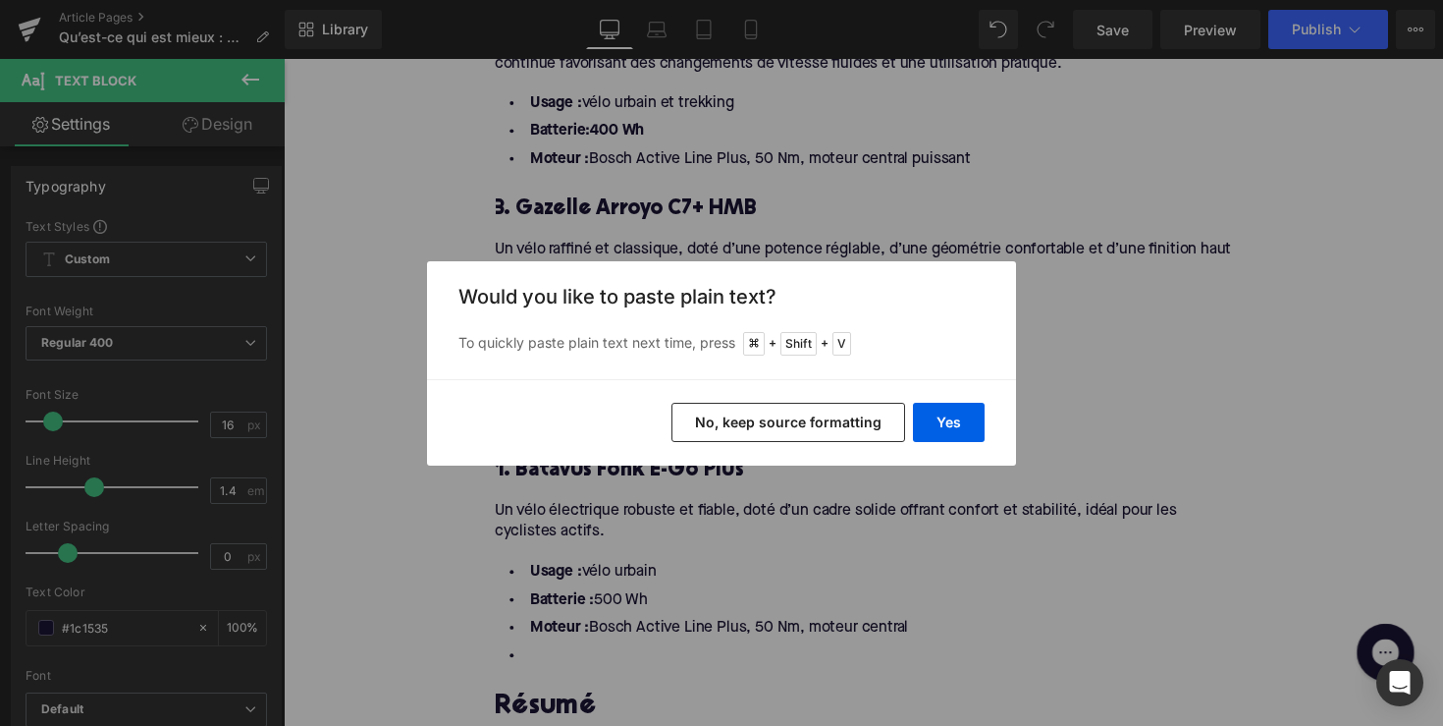
click at [953, 373] on div "Would you like to paste plain text? To quickly paste plain text next time, pres…" at bounding box center [721, 320] width 589 height 118
click at [943, 428] on button "Yes" at bounding box center [949, 422] width 72 height 39
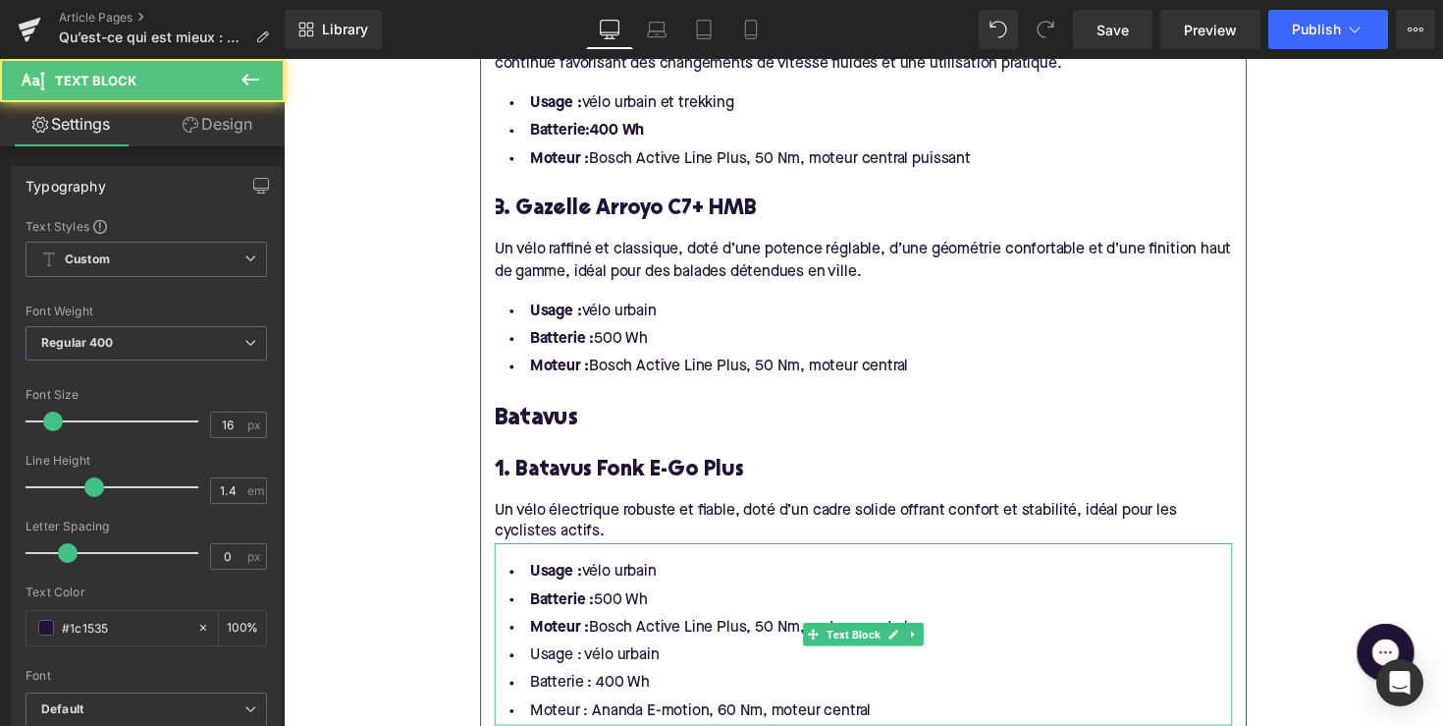
click at [967, 627] on li "Moteur : Bosch Active Line Plus, 50 Nm, moteur central" at bounding box center [878, 641] width 756 height 28
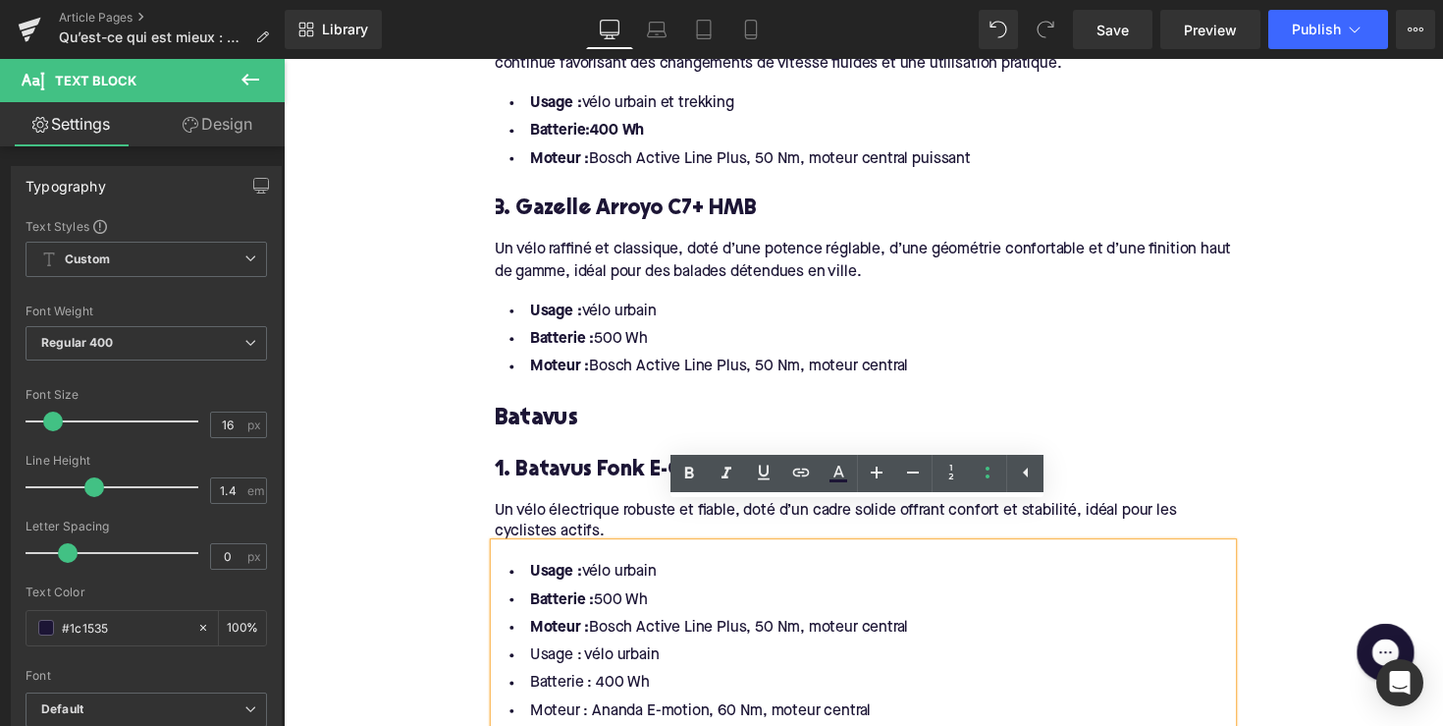
drag, startPoint x: 951, startPoint y: 605, endPoint x: 453, endPoint y: 541, distance: 502.9
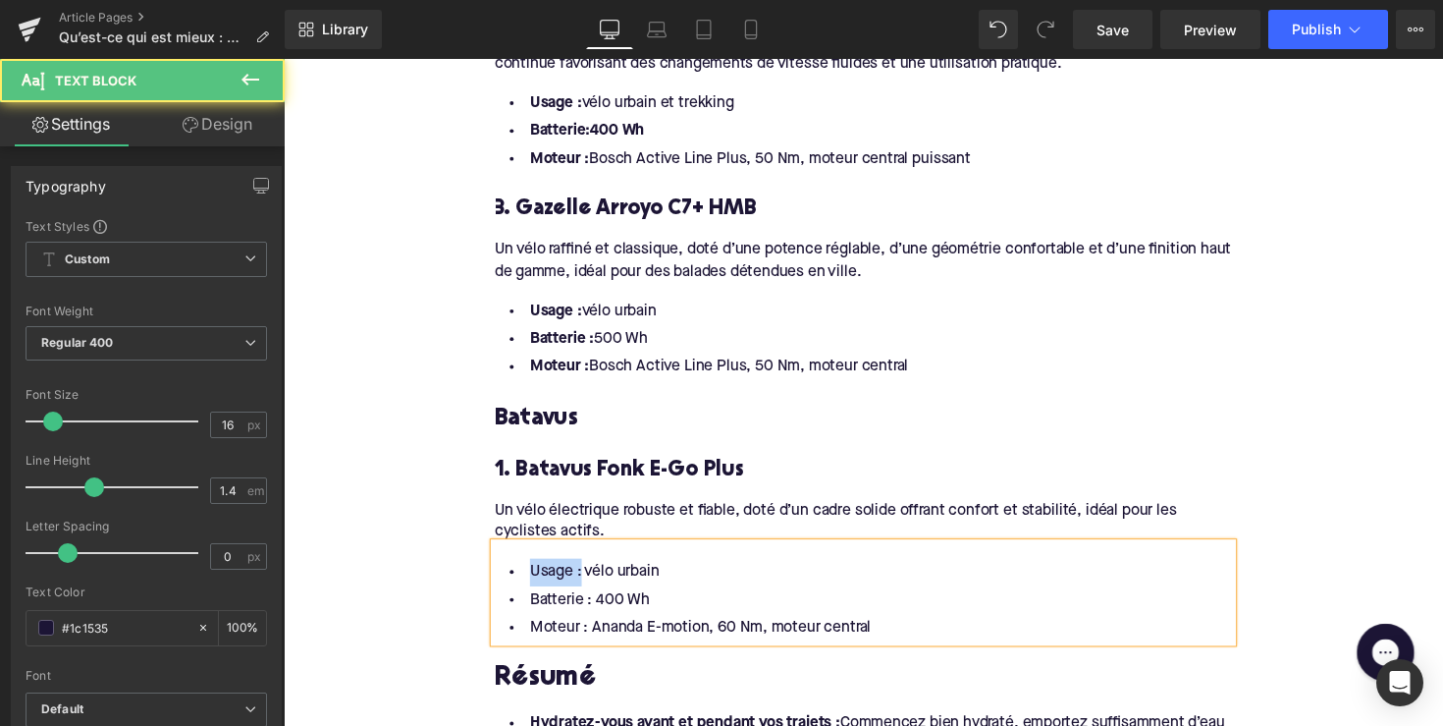
drag, startPoint x: 582, startPoint y: 546, endPoint x: 523, endPoint y: 543, distance: 59.0
click at [523, 571] on li "Usage : vélo urbain" at bounding box center [878, 585] width 756 height 28
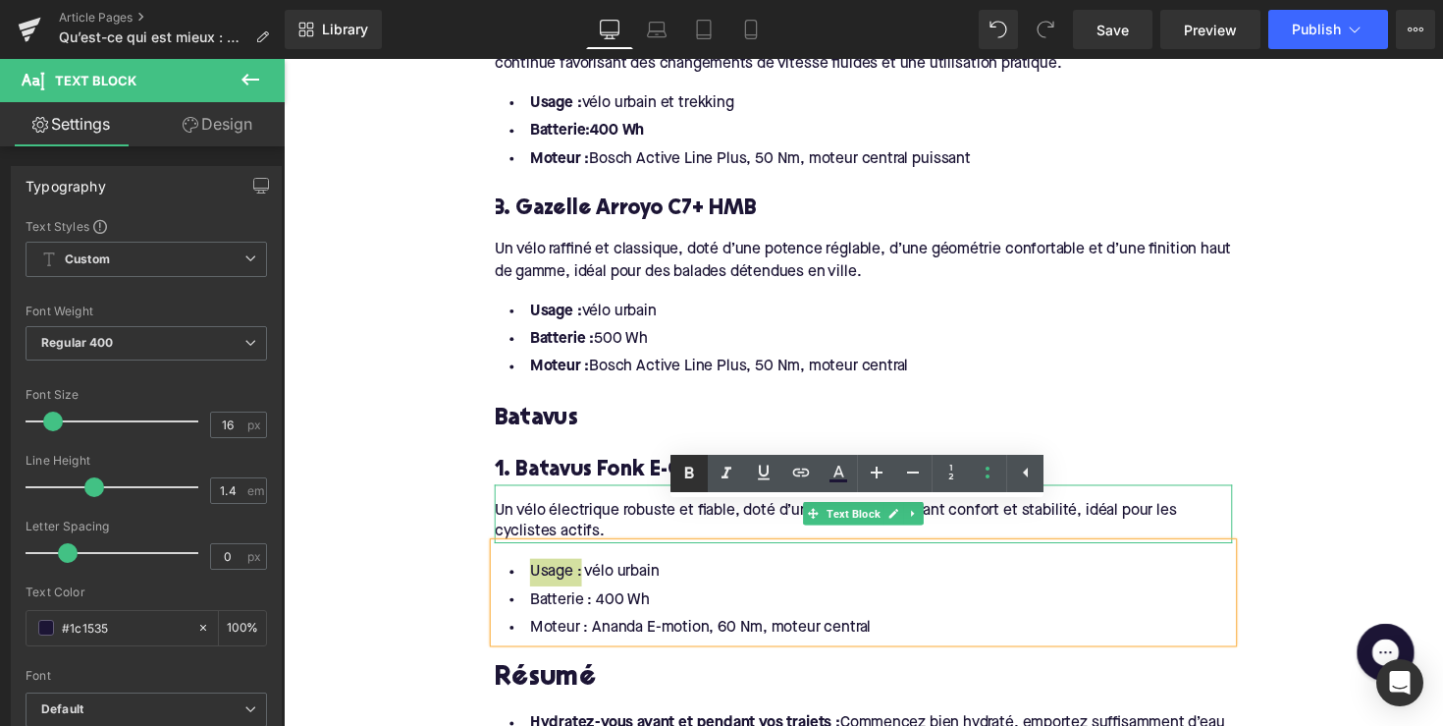
click at [678, 475] on link at bounding box center [689, 473] width 37 height 37
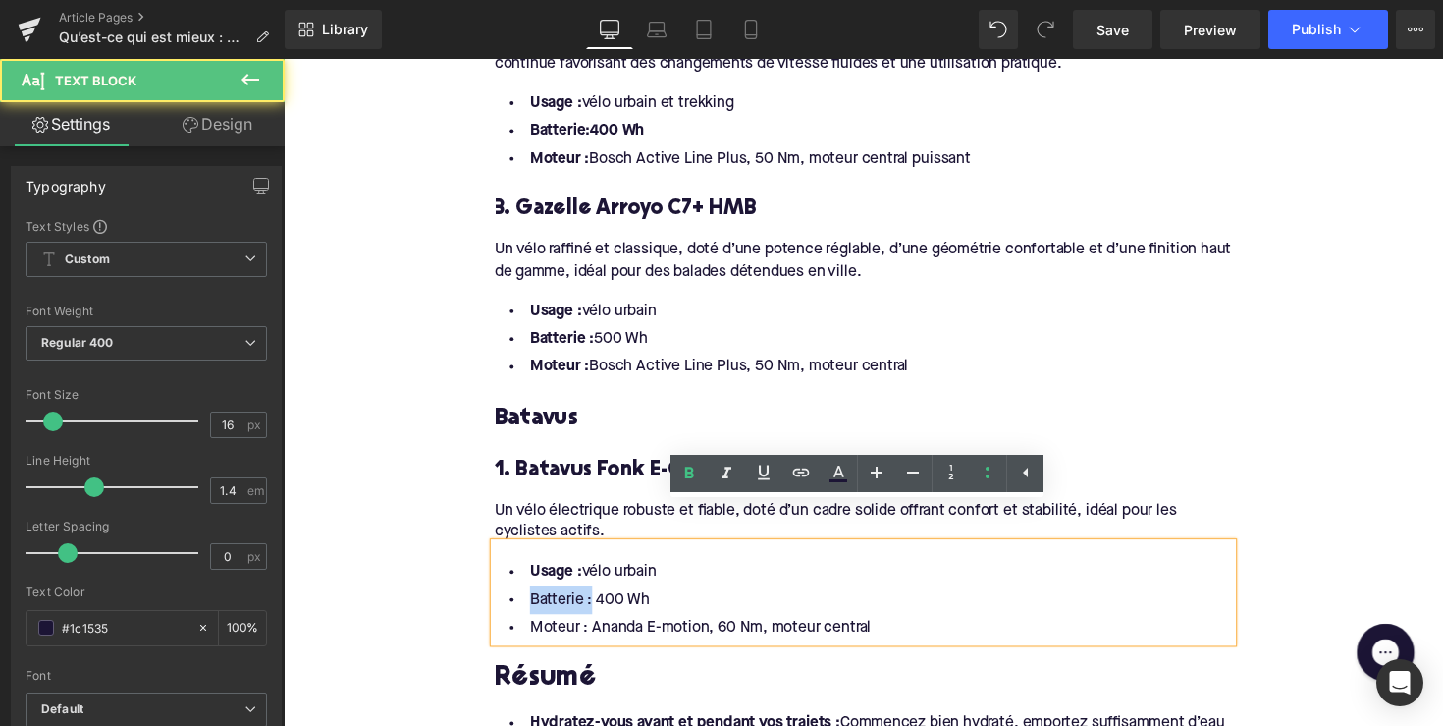
drag, startPoint x: 589, startPoint y: 579, endPoint x: 493, endPoint y: 579, distance: 96.2
click at [500, 579] on div "Usage : vélo urbain Batterie : 400 Wh Moteur : Ananda E-motion, 60 Nm, moteur c…" at bounding box center [878, 605] width 756 height 101
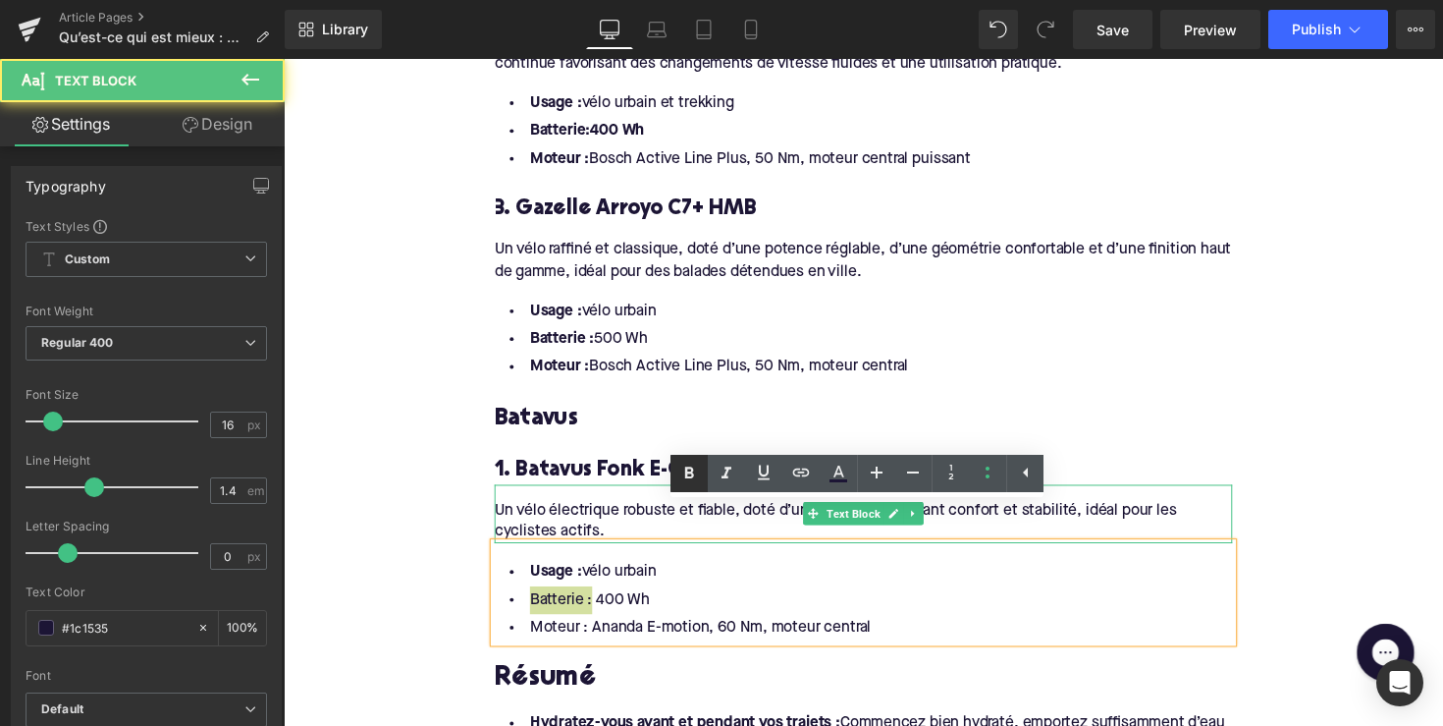
click at [676, 476] on link at bounding box center [689, 473] width 37 height 37
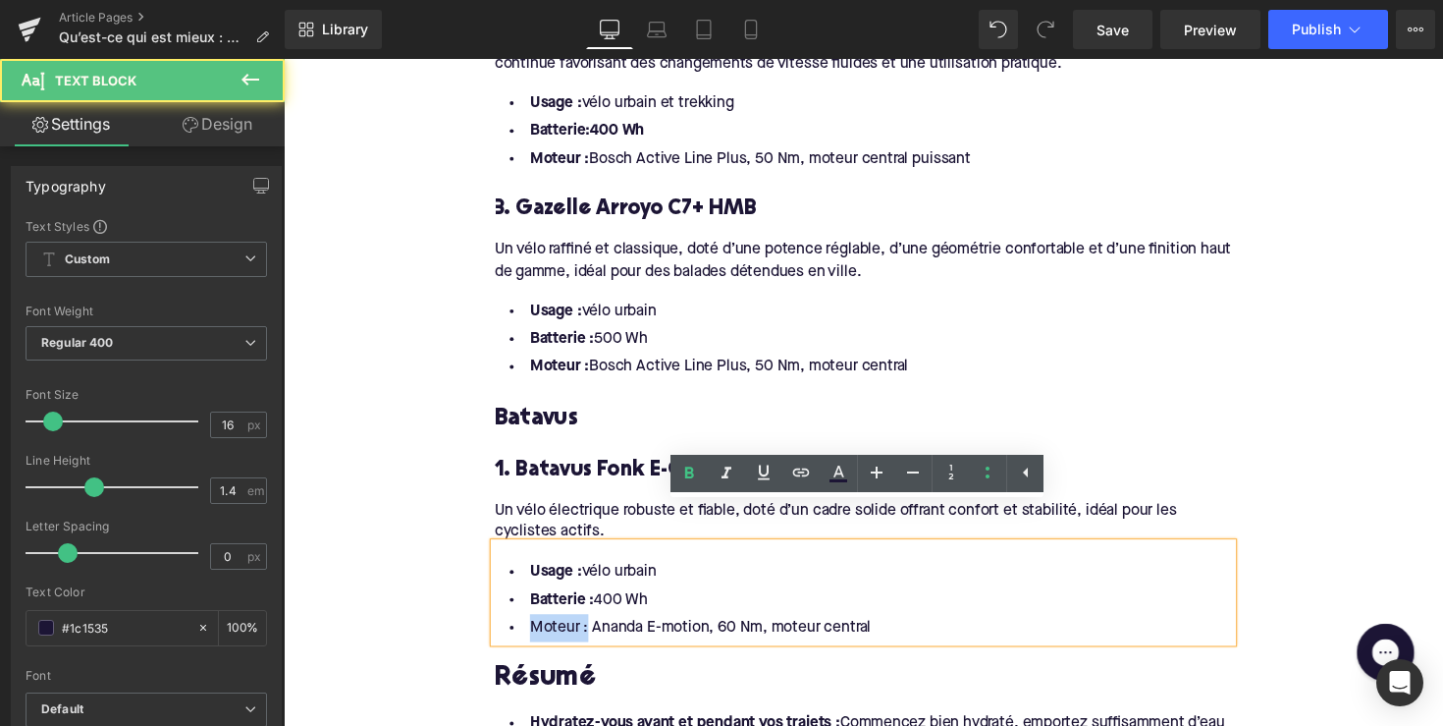
drag, startPoint x: 586, startPoint y: 605, endPoint x: 513, endPoint y: 605, distance: 73.6
click at [513, 627] on li "Moteur : Ananda E-motion, 60 Nm, moteur central" at bounding box center [878, 641] width 756 height 28
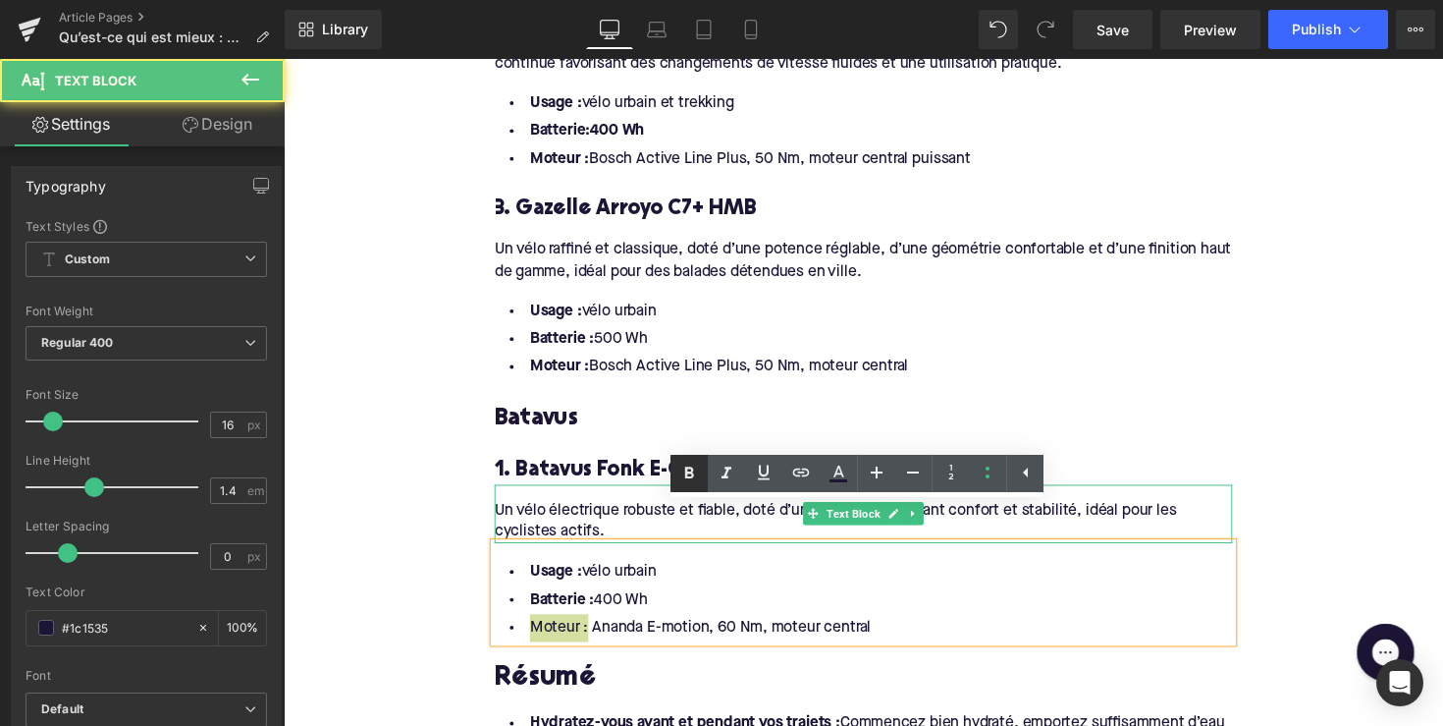
click at [683, 483] on icon at bounding box center [690, 474] width 24 height 24
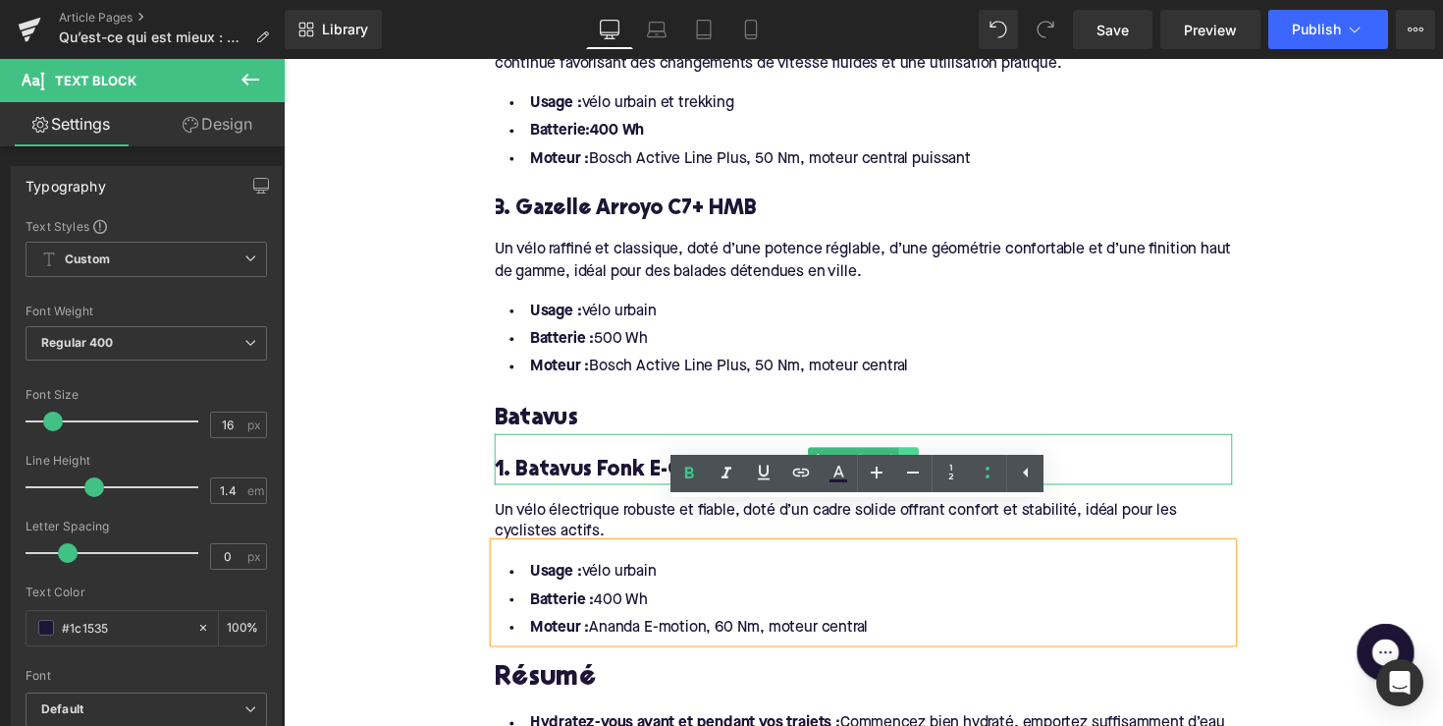
click at [919, 462] on icon at bounding box center [924, 468] width 11 height 12
click at [912, 462] on icon at bounding box center [913, 468] width 11 height 12
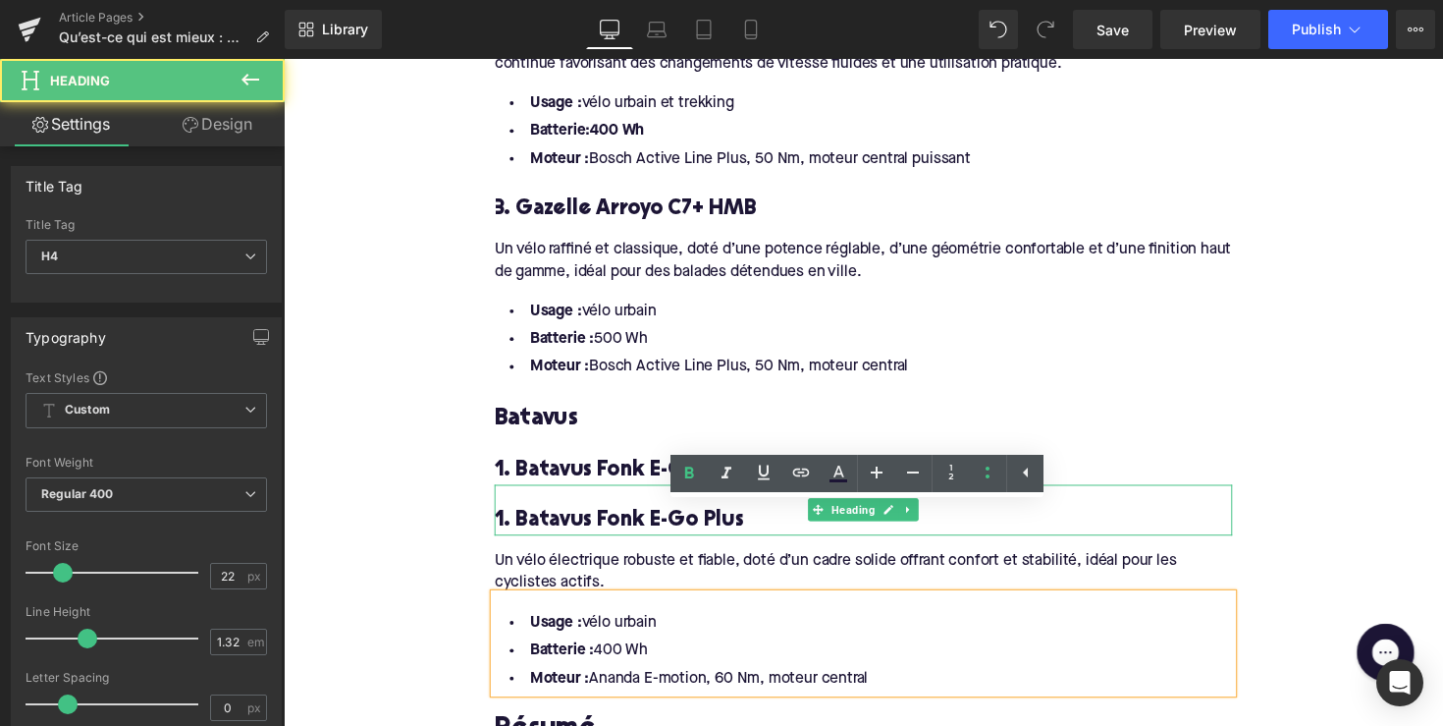
click at [605, 518] on h4 "1. Batavus Fonk E-Go Plus" at bounding box center [878, 532] width 756 height 28
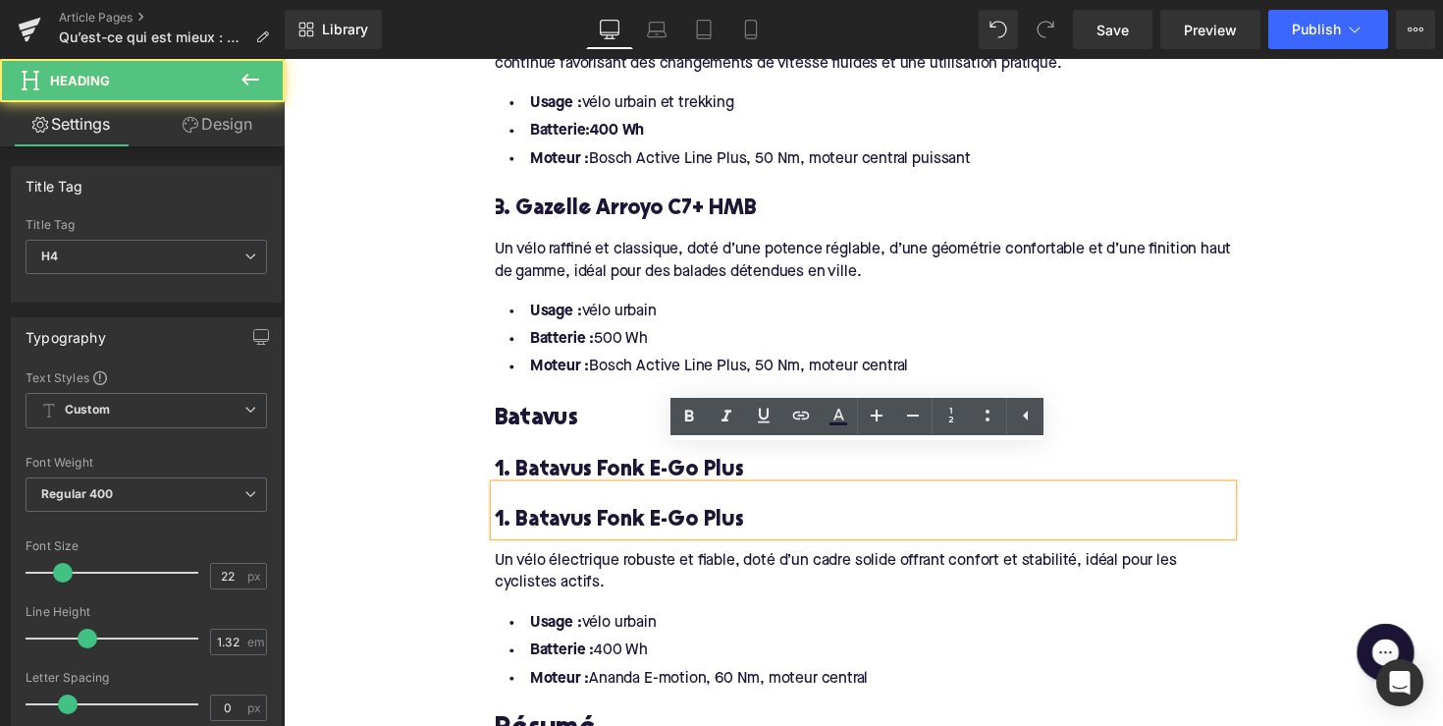
click at [622, 466] on h4 "1. Batavus Fonk E-Go Plus" at bounding box center [878, 480] width 756 height 28
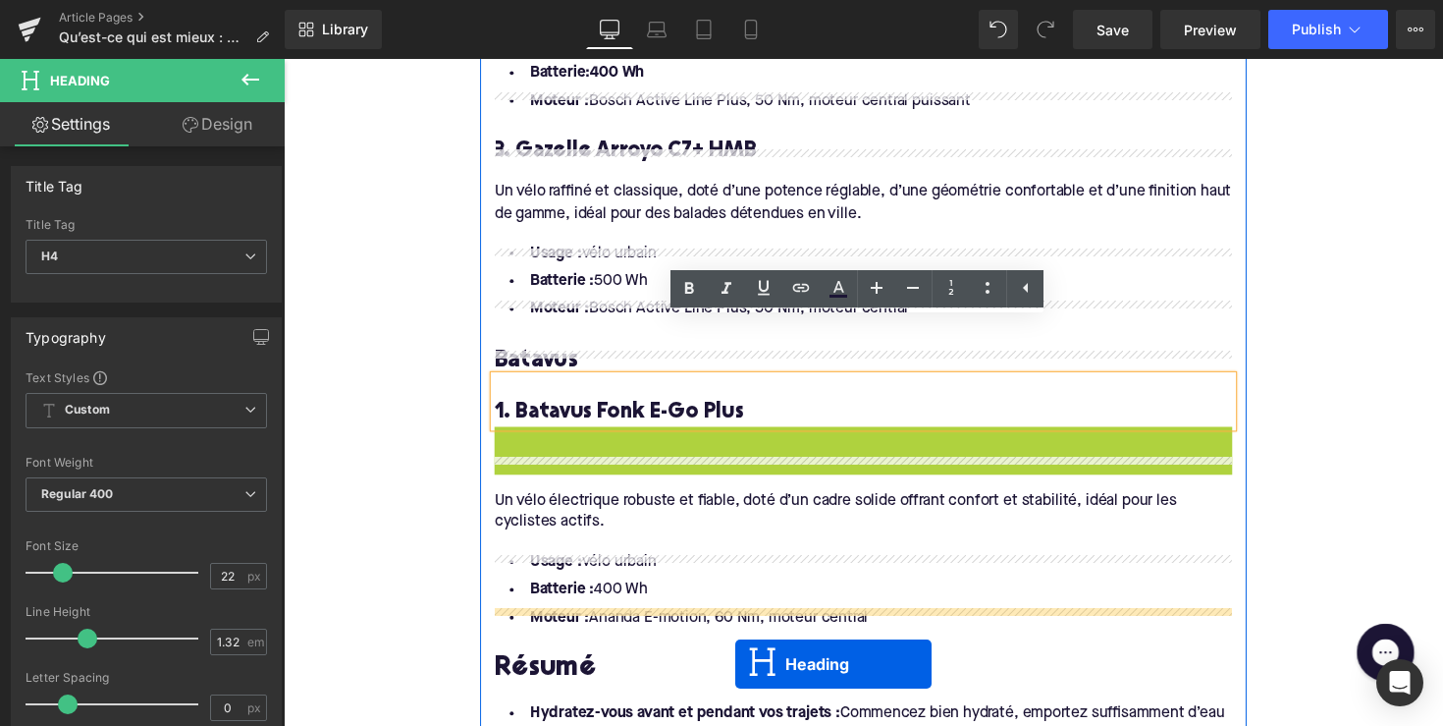
scroll to position [2446, 0]
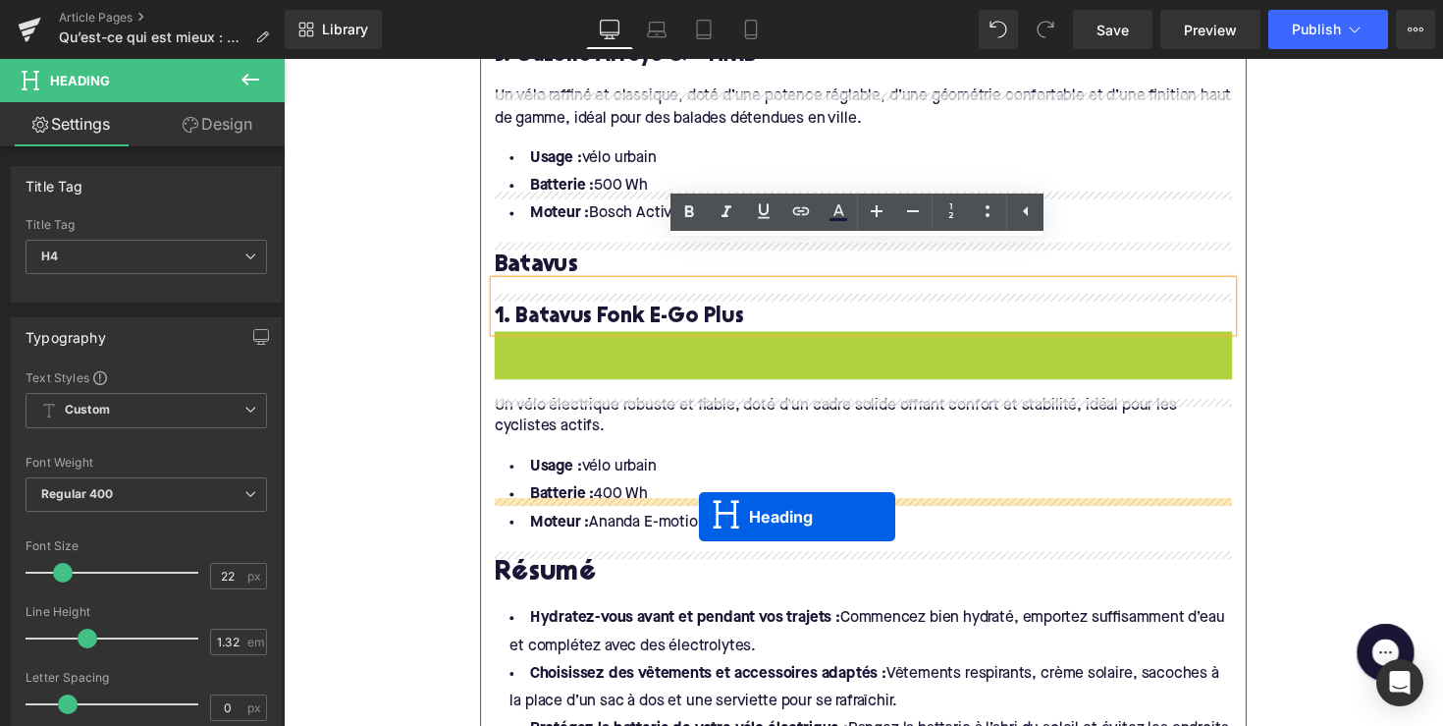
drag, startPoint x: 831, startPoint y: 486, endPoint x: 709, endPoint y: 527, distance: 128.6
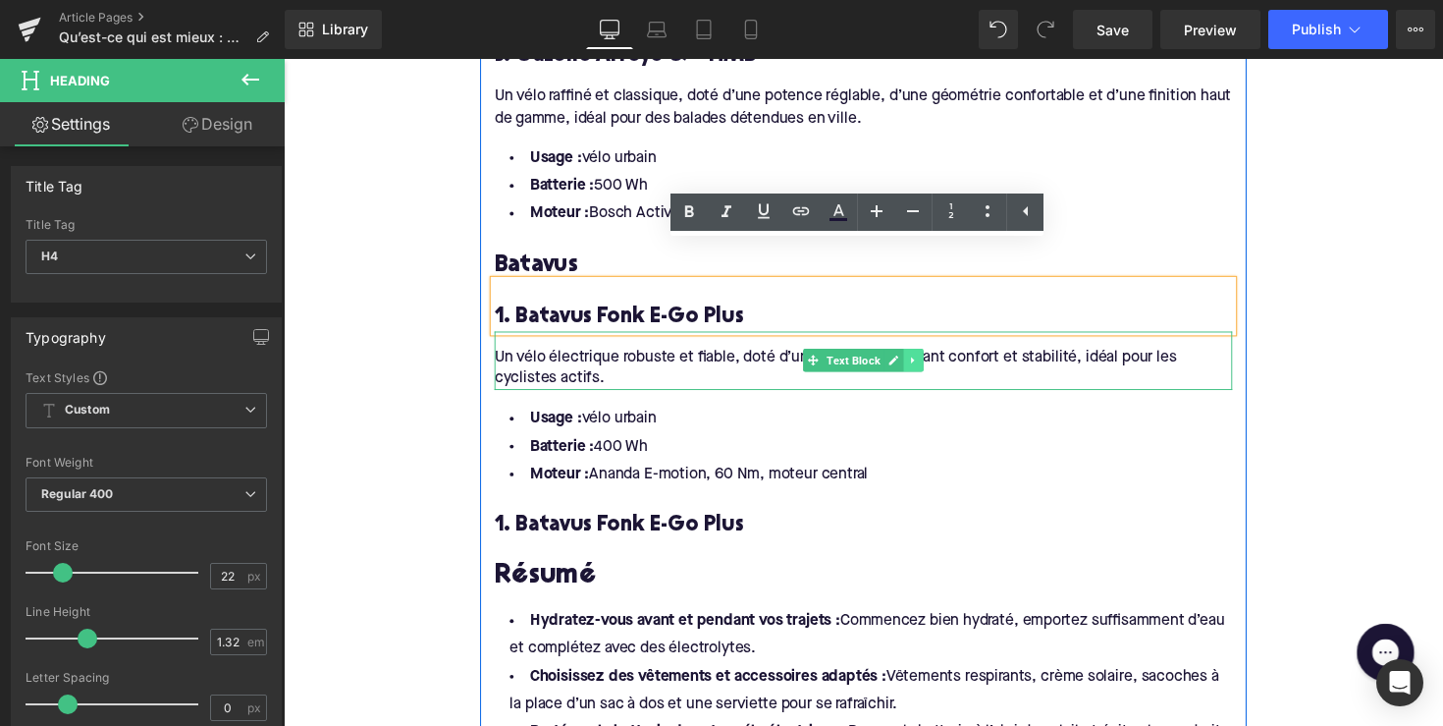
click at [920, 355] on link at bounding box center [929, 367] width 21 height 24
click at [913, 361] on icon at bounding box center [918, 367] width 11 height 12
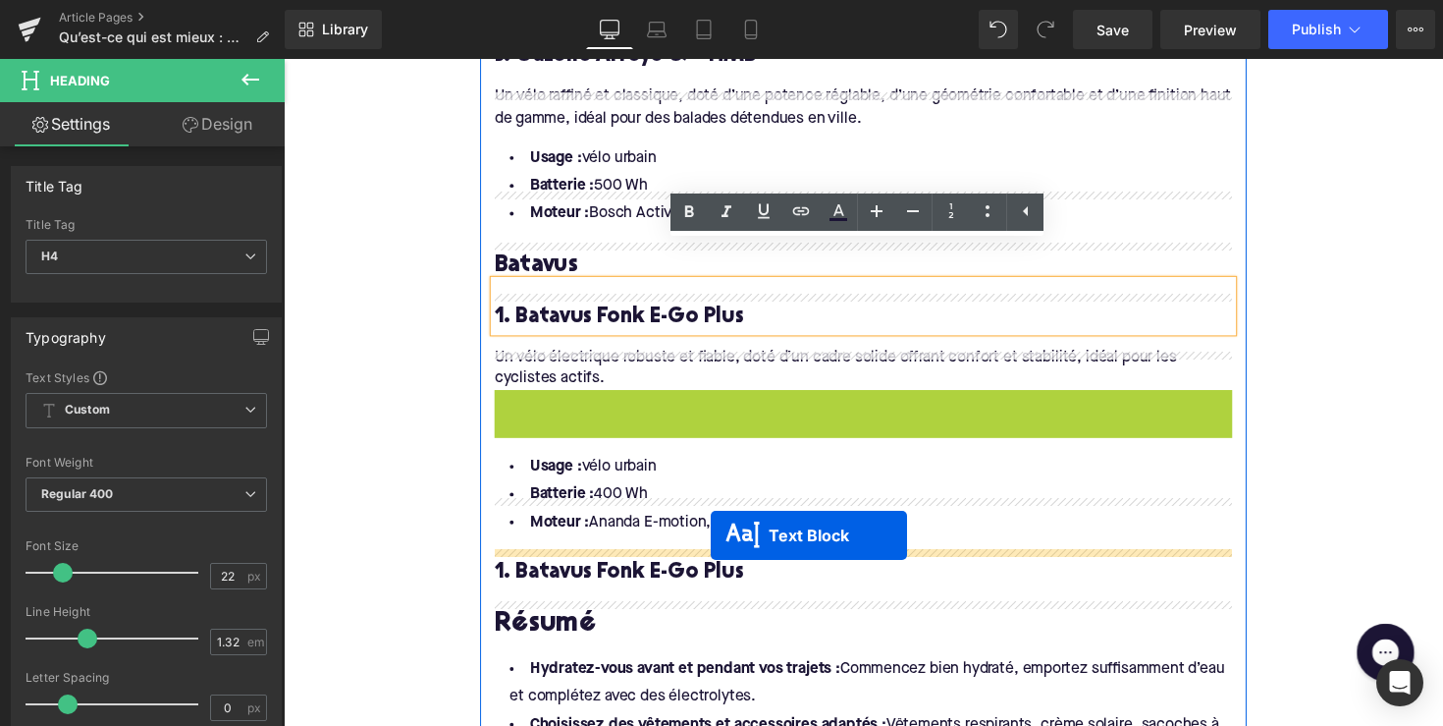
drag, startPoint x: 816, startPoint y: 391, endPoint x: 722, endPoint y: 547, distance: 182.4
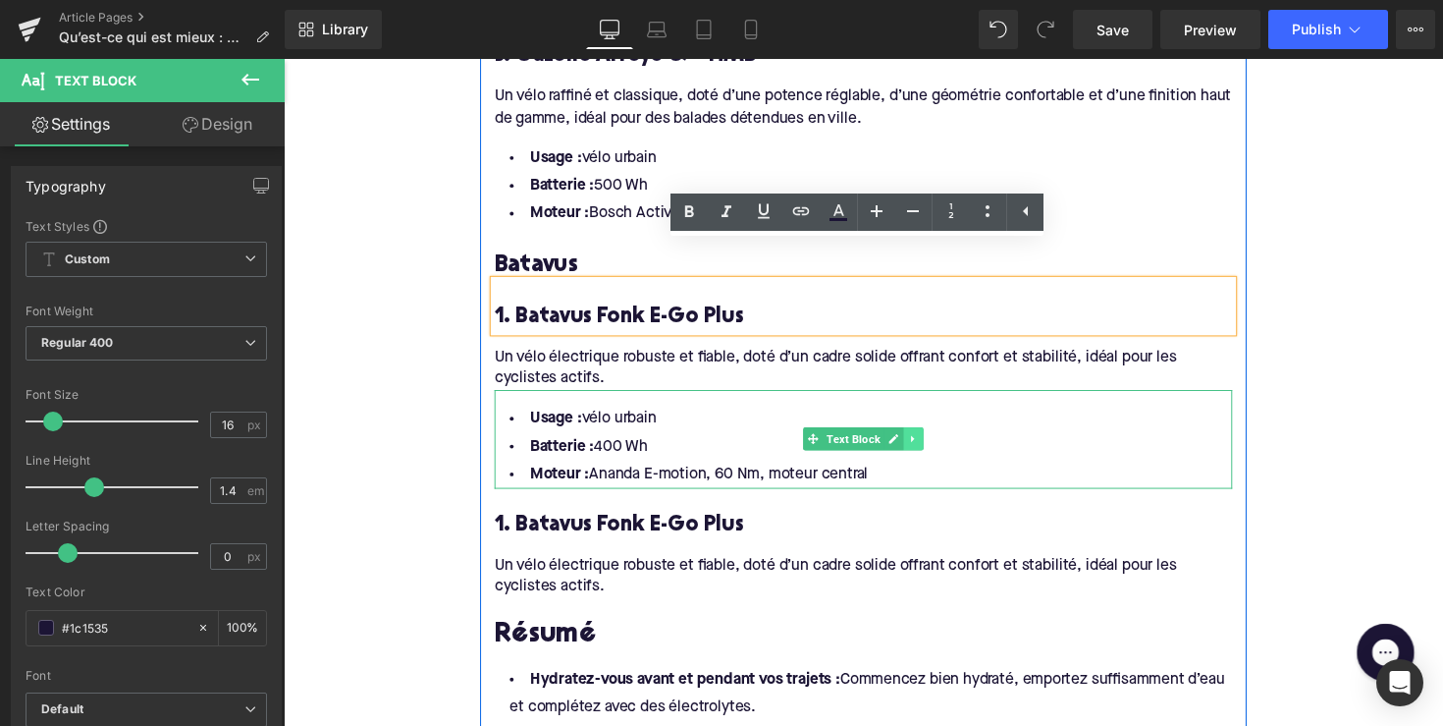
click at [929, 442] on icon at bounding box center [929, 448] width 11 height 12
click at [918, 443] on icon at bounding box center [918, 448] width 11 height 11
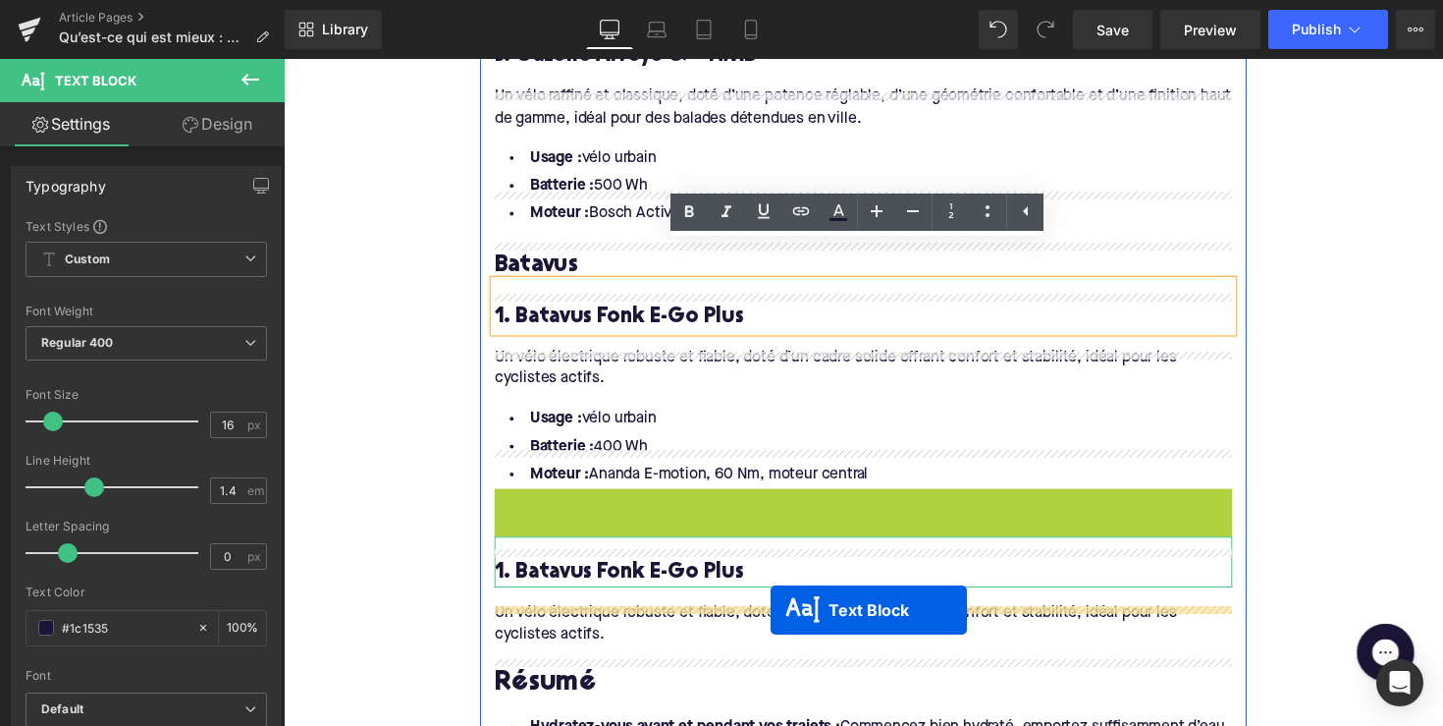
drag, startPoint x: 823, startPoint y: 514, endPoint x: 783, endPoint y: 624, distance: 117.1
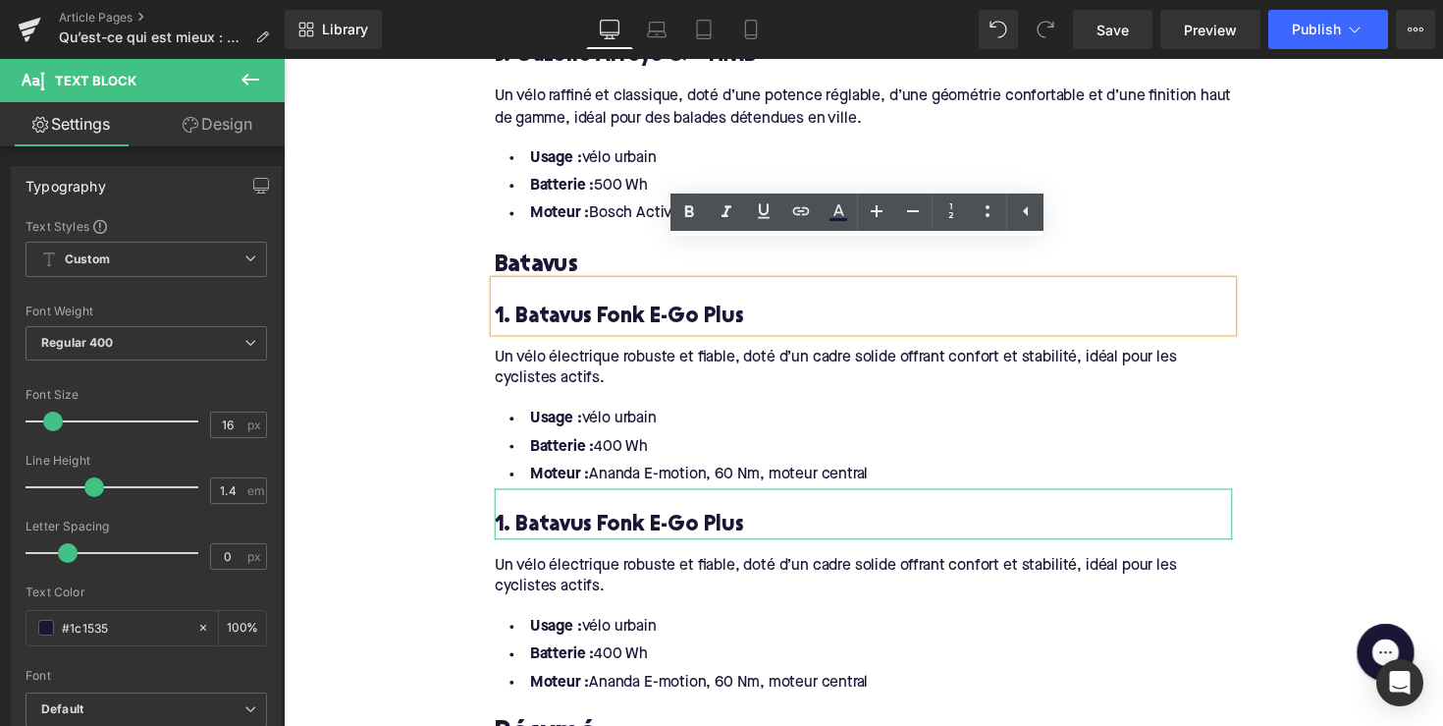
click at [654, 522] on h4 "1. Batavus Fonk E-Go Plus" at bounding box center [878, 536] width 756 height 28
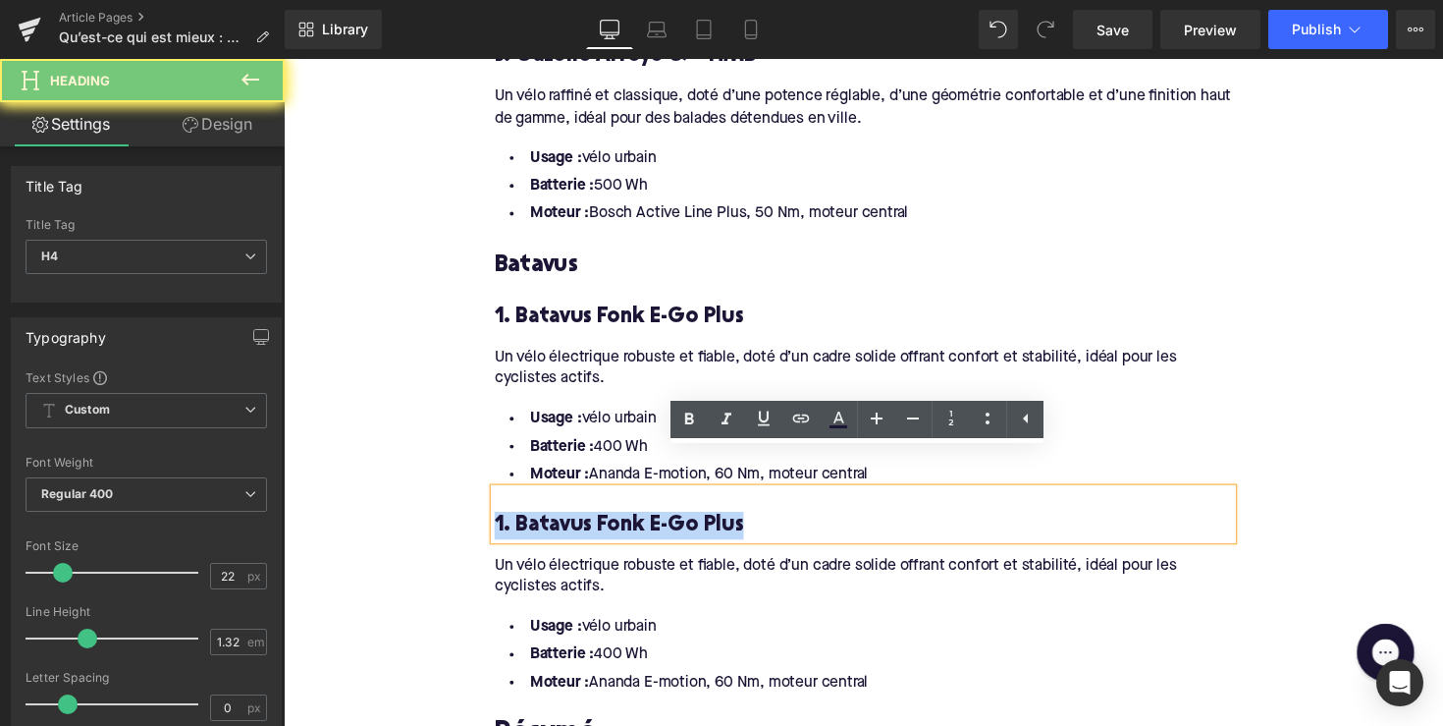
click at [654, 522] on h4 "1. Batavus Fonk E-Go Plus" at bounding box center [878, 536] width 756 height 28
paste div
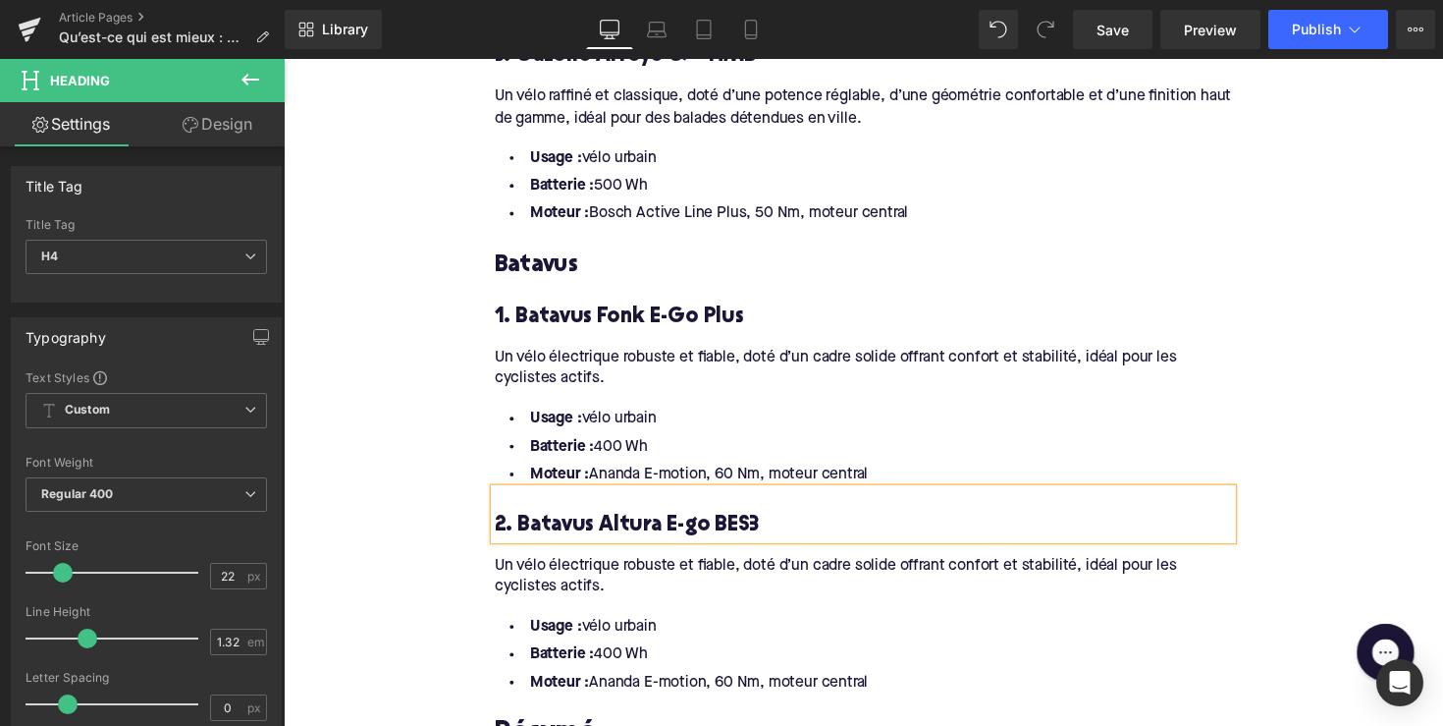
click at [590, 551] on div "Un vélo électrique robuste et fiable, doté d’un cadre solide offrant confort et…" at bounding box center [878, 581] width 756 height 60
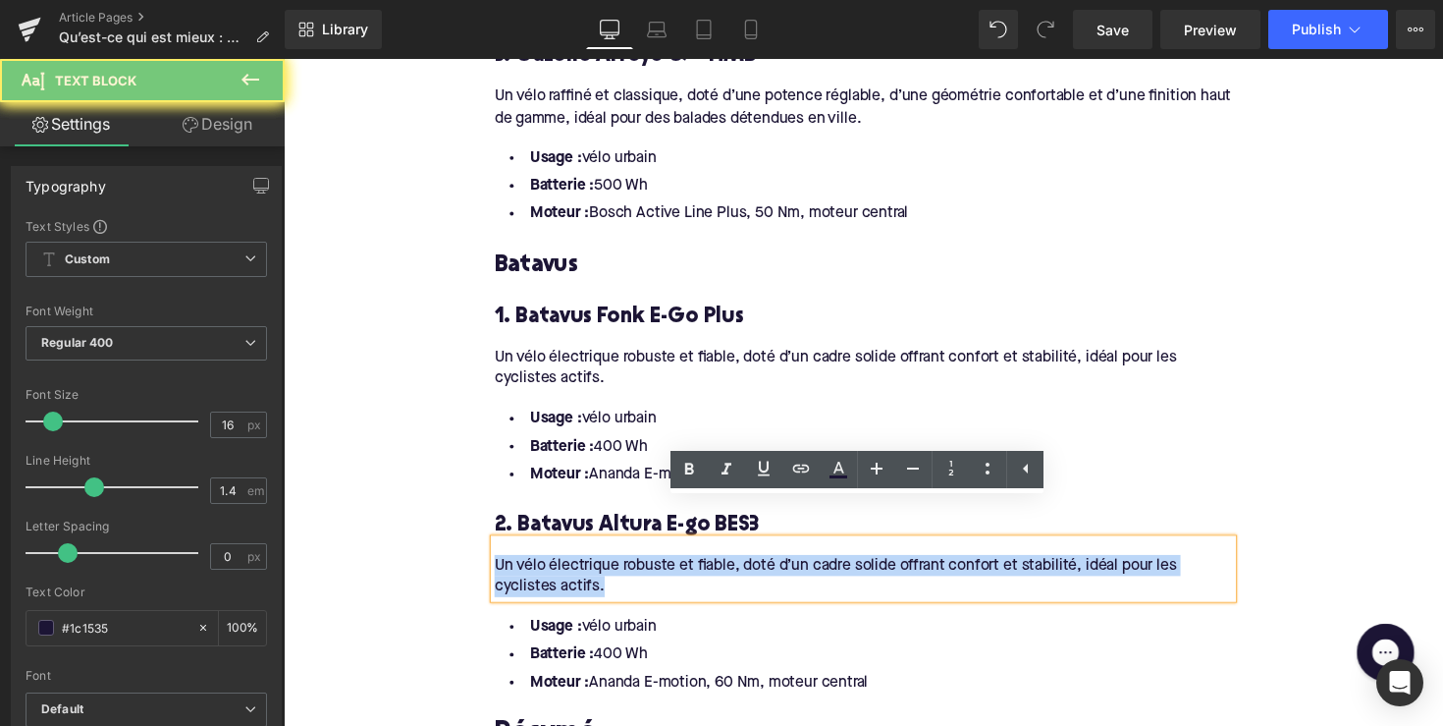
click at [590, 551] on div "Un vélo électrique robuste et fiable, doté d’un cadre solide offrant confort et…" at bounding box center [878, 581] width 756 height 60
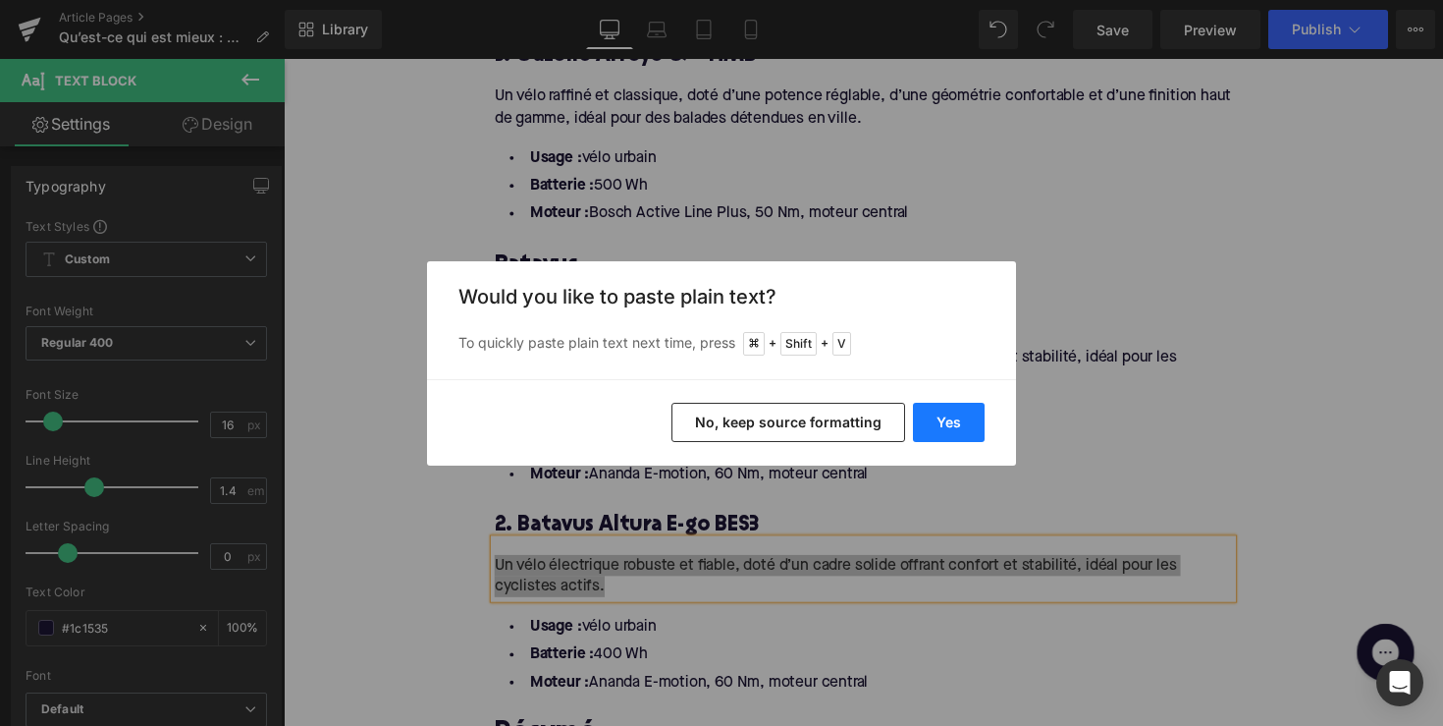
click at [943, 427] on button "Yes" at bounding box center [949, 422] width 72 height 39
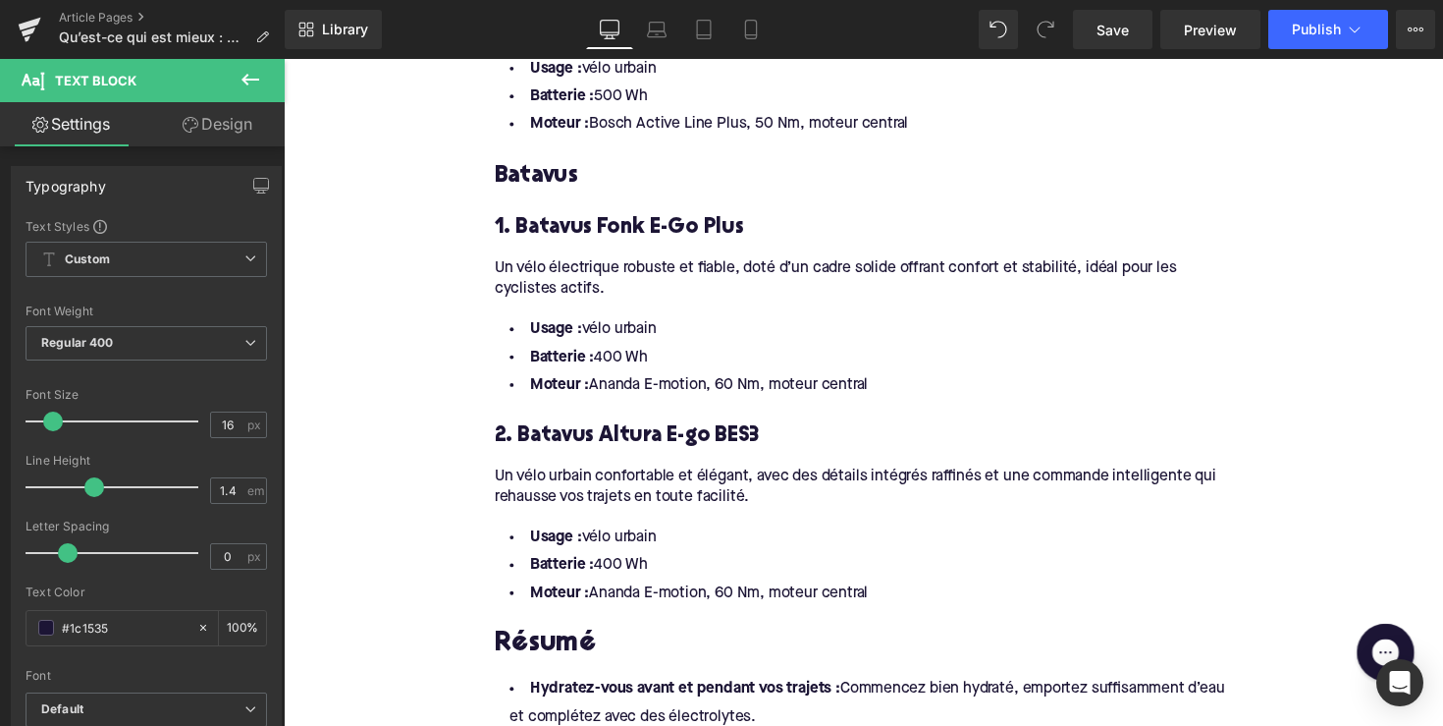
scroll to position [2589, 0]
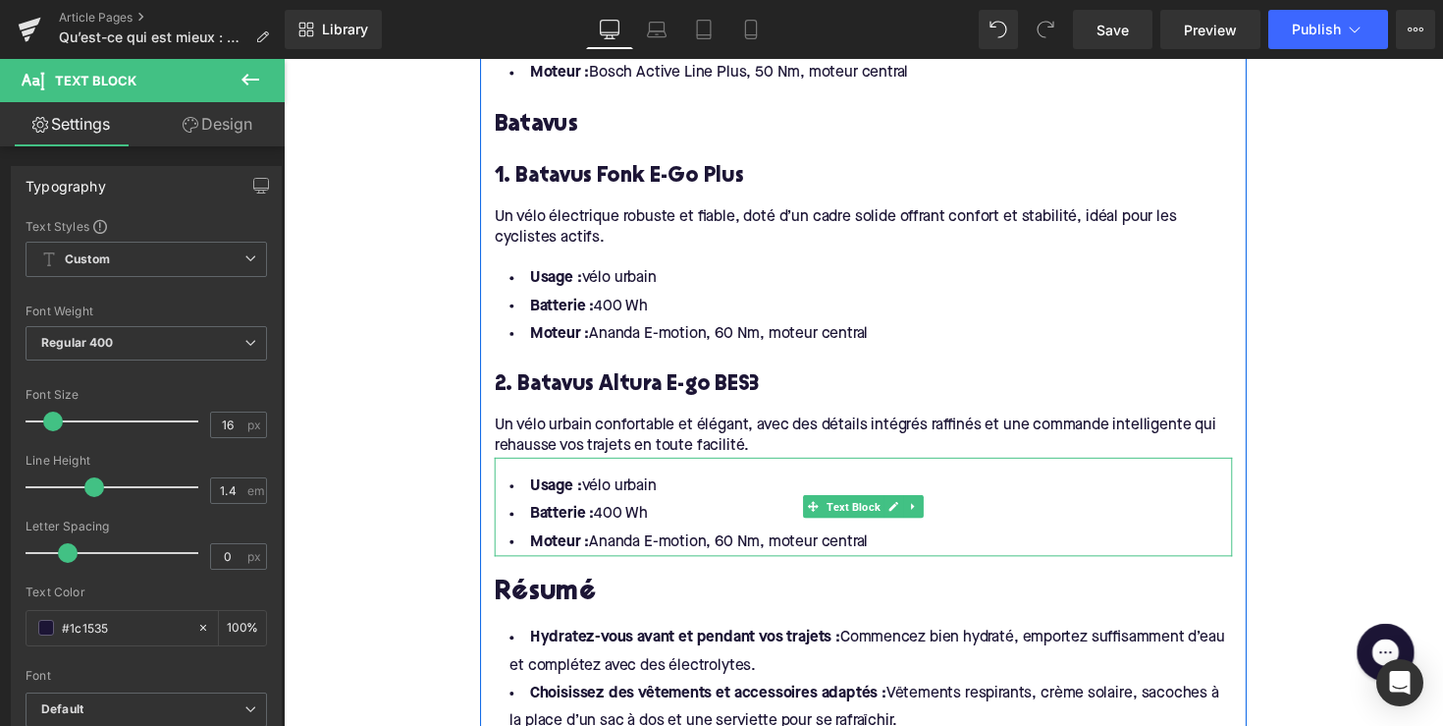
click at [884, 540] on li "Moteur : Ananda E-motion, 60 Nm, moteur central" at bounding box center [878, 554] width 756 height 28
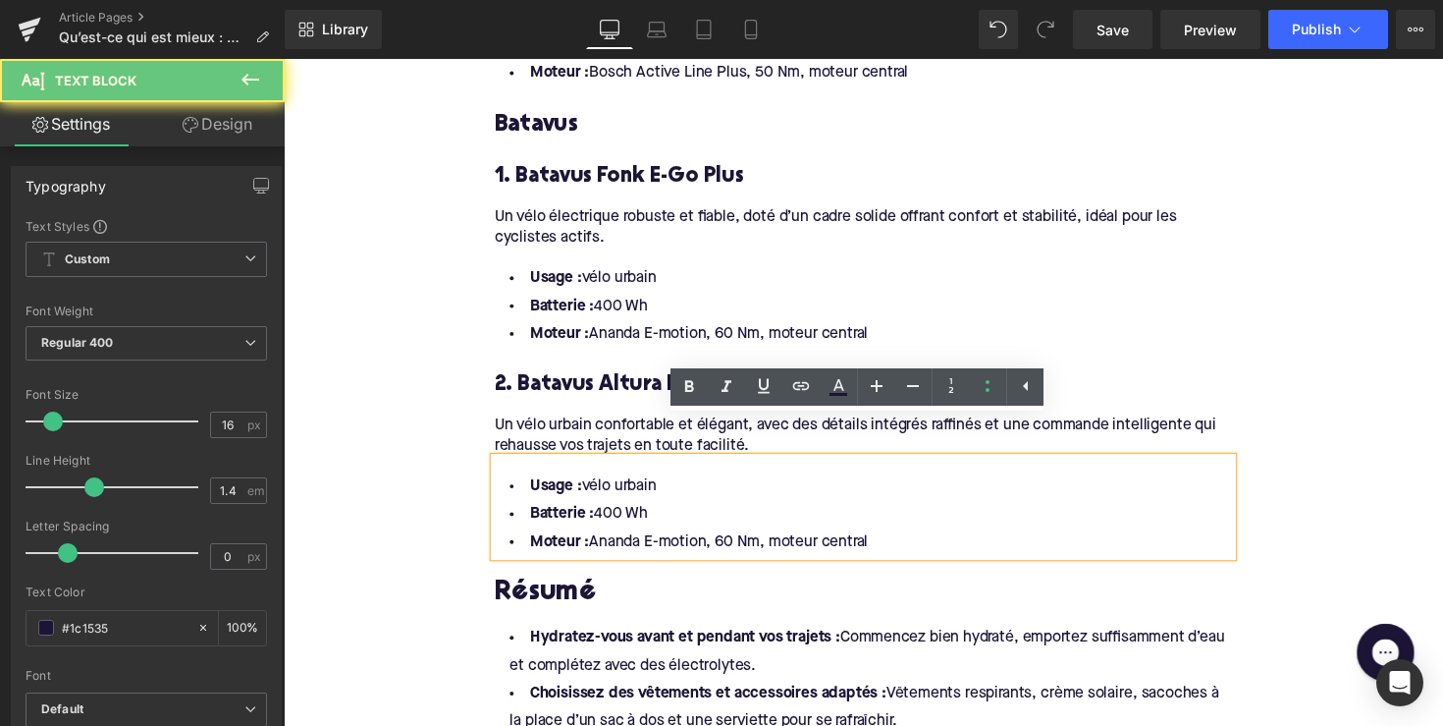
click at [887, 540] on li "Moteur : Ananda E-motion, 60 Nm, moteur central" at bounding box center [878, 554] width 756 height 28
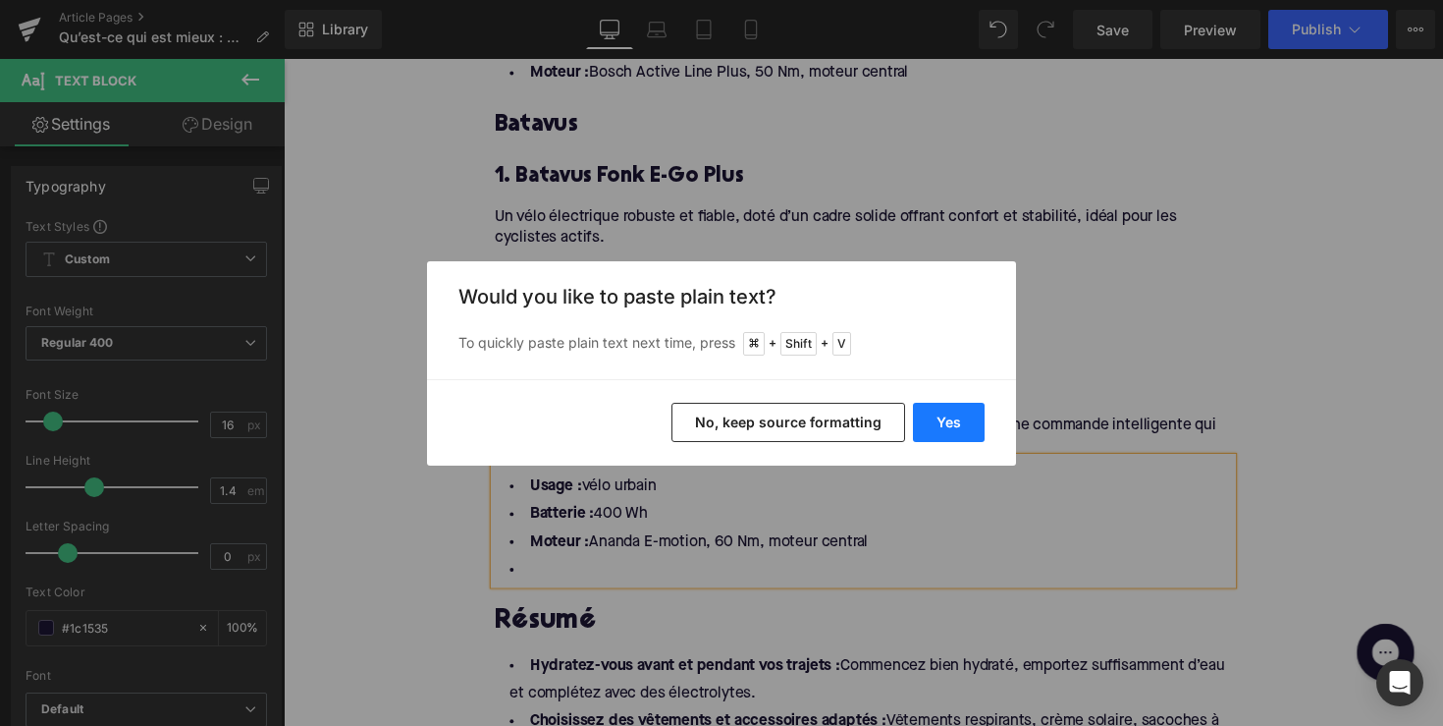
click at [927, 410] on button "Yes" at bounding box center [949, 422] width 72 height 39
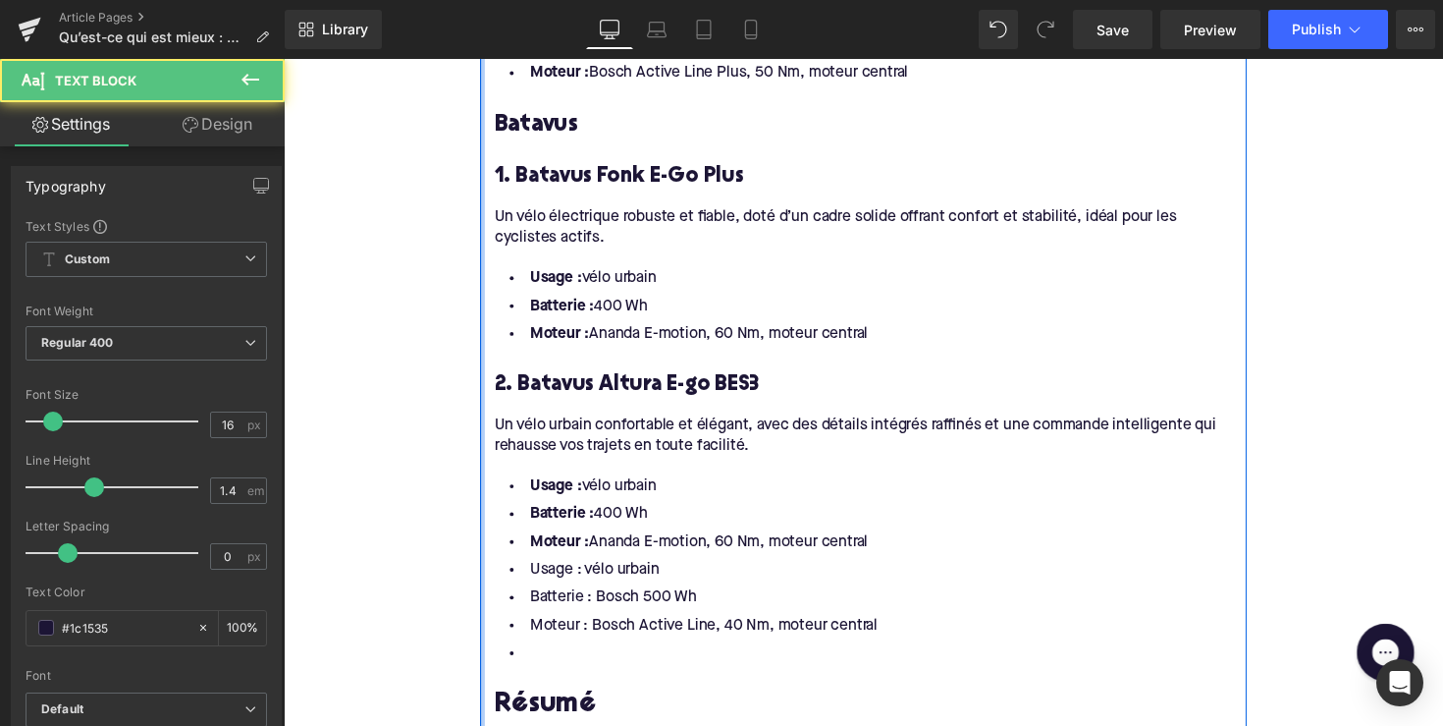
drag, startPoint x: 896, startPoint y: 515, endPoint x: 483, endPoint y: 450, distance: 417.5
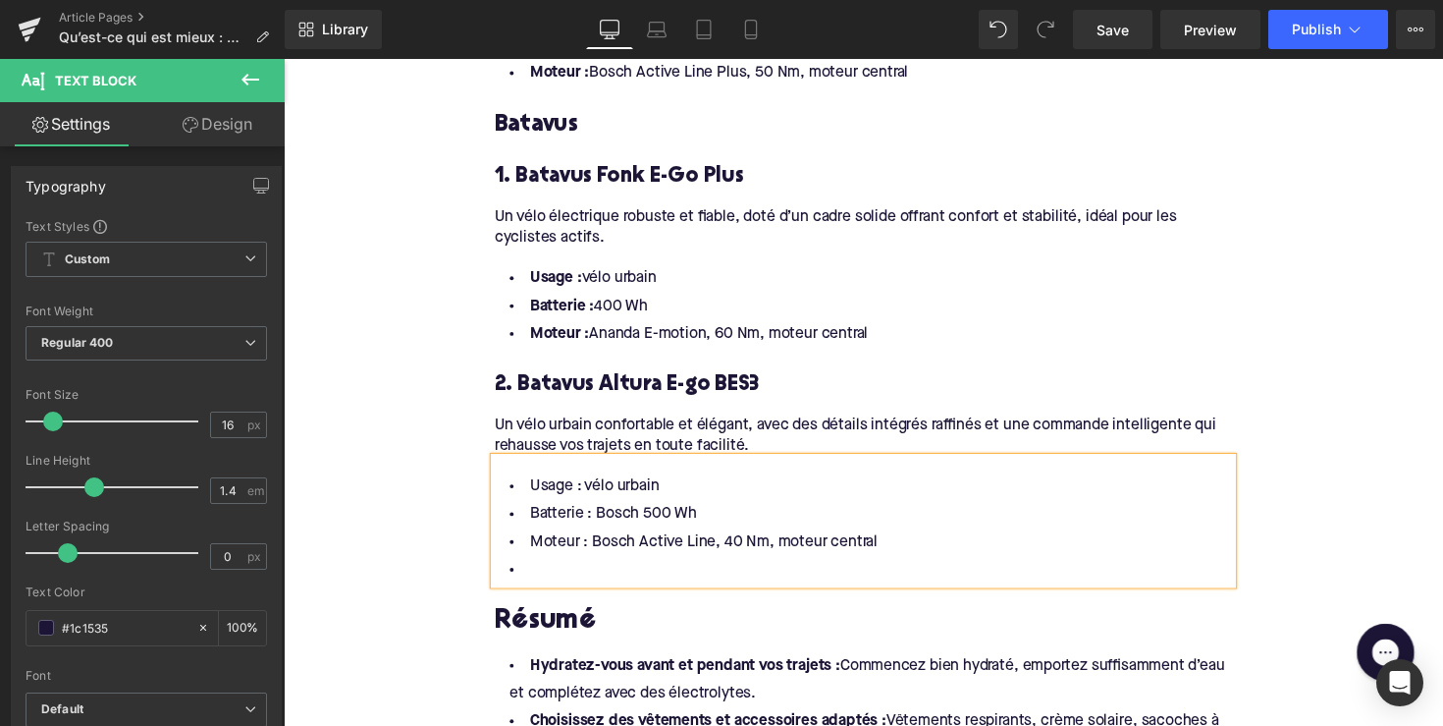
click at [559, 569] on li at bounding box center [878, 583] width 756 height 28
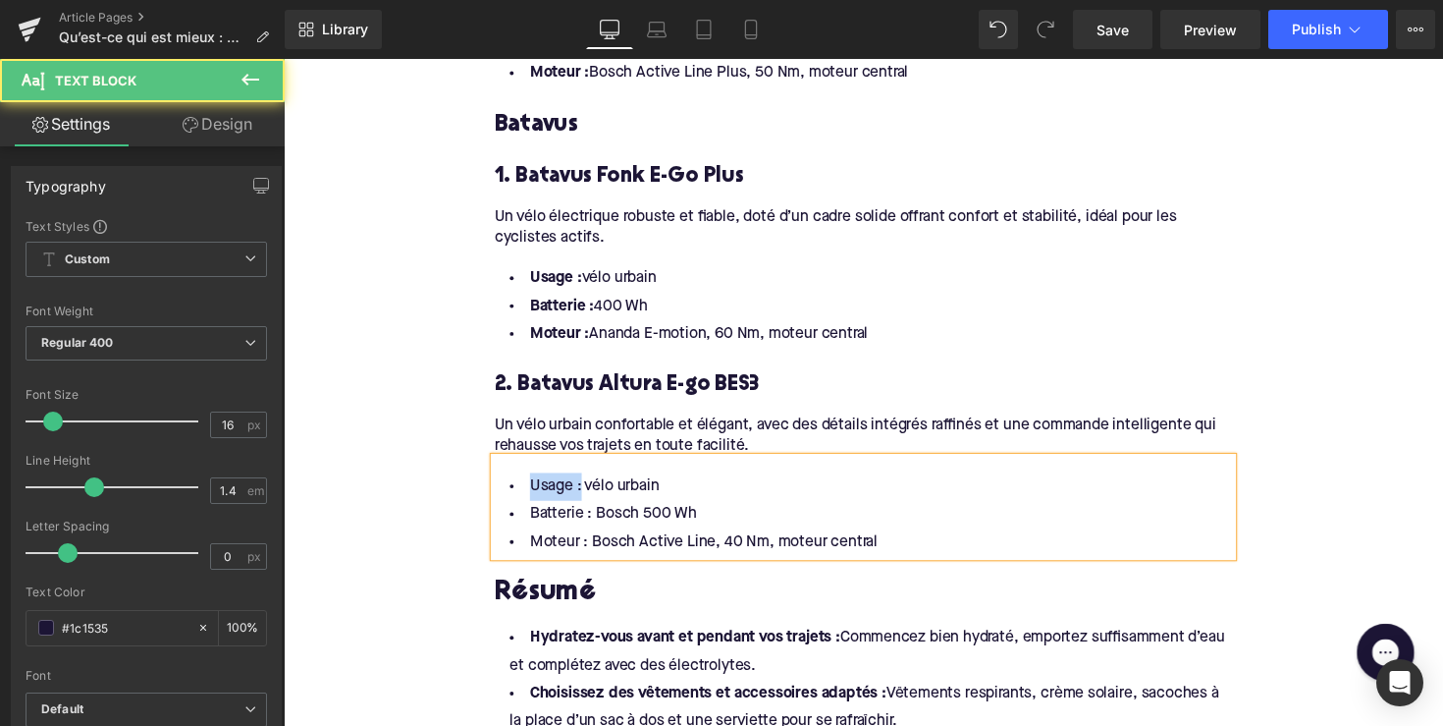
drag, startPoint x: 580, startPoint y: 461, endPoint x: 492, endPoint y: 461, distance: 88.4
click at [500, 467] on div "Usage : vélo urbain Batterie : Bosch 500 Wh Moteur : Bosch Active Line, 40 Nm, …" at bounding box center [878, 517] width 756 height 101
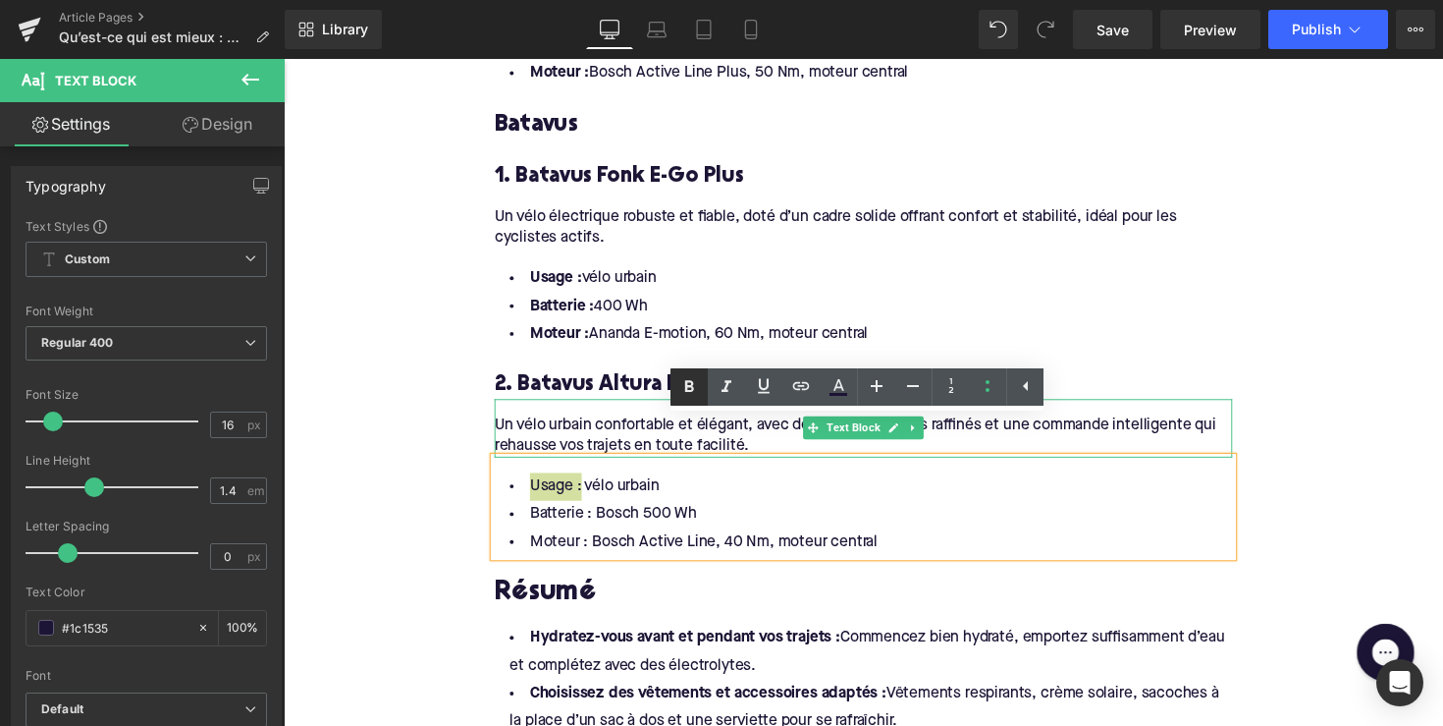
click at [679, 384] on icon at bounding box center [690, 387] width 24 height 24
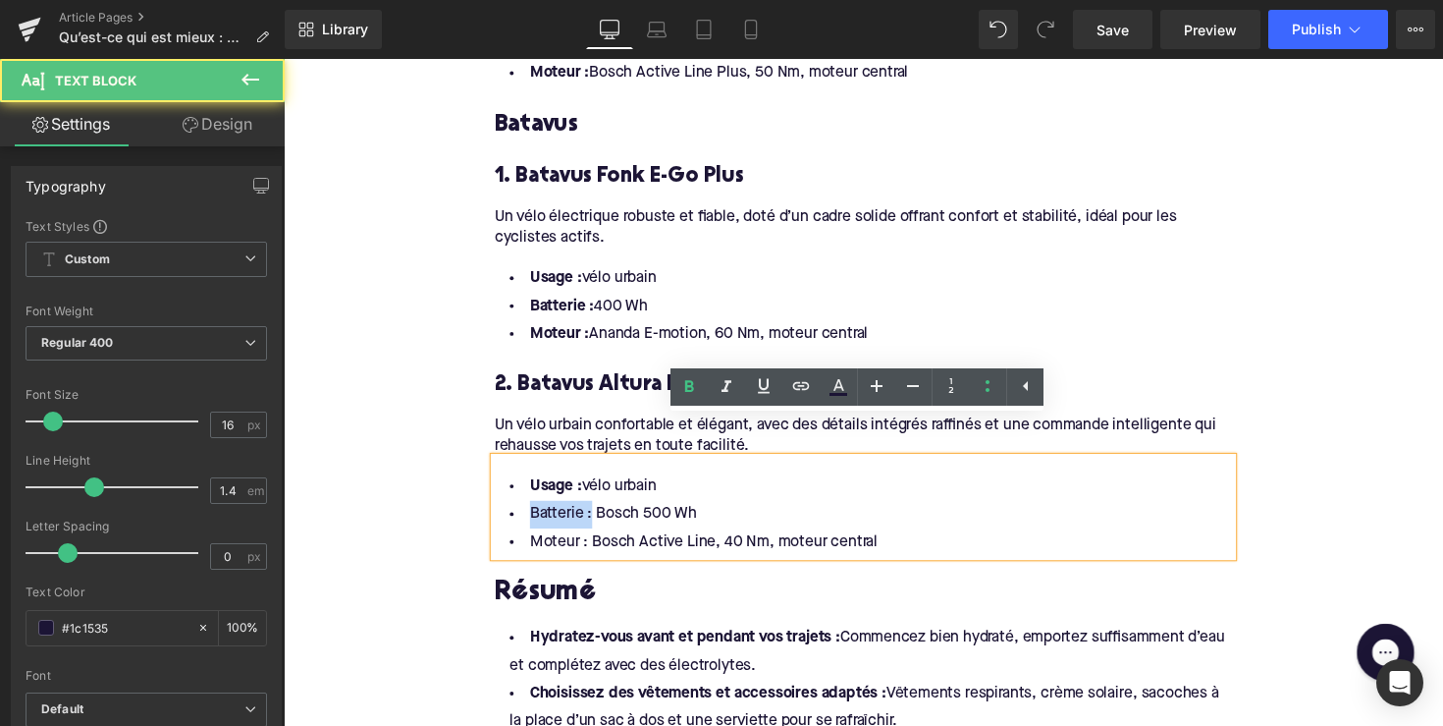
drag, startPoint x: 590, startPoint y: 488, endPoint x: 491, endPoint y: 485, distance: 99.2
click at [500, 485] on div "Usage : vélo urbain Batterie : Bosch 500 Wh Moteur : Bosch Active Line, 40 Nm, …" at bounding box center [878, 517] width 756 height 101
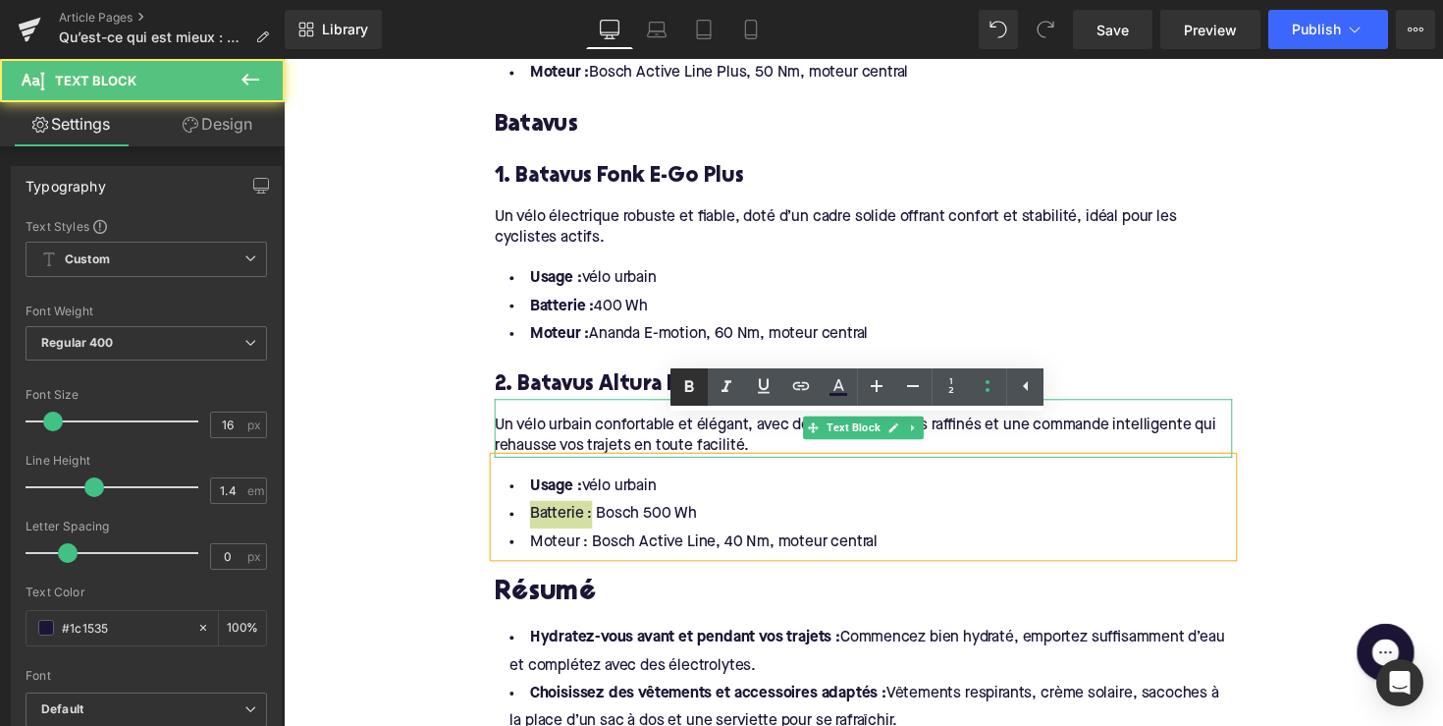
click at [680, 393] on icon at bounding box center [690, 387] width 24 height 24
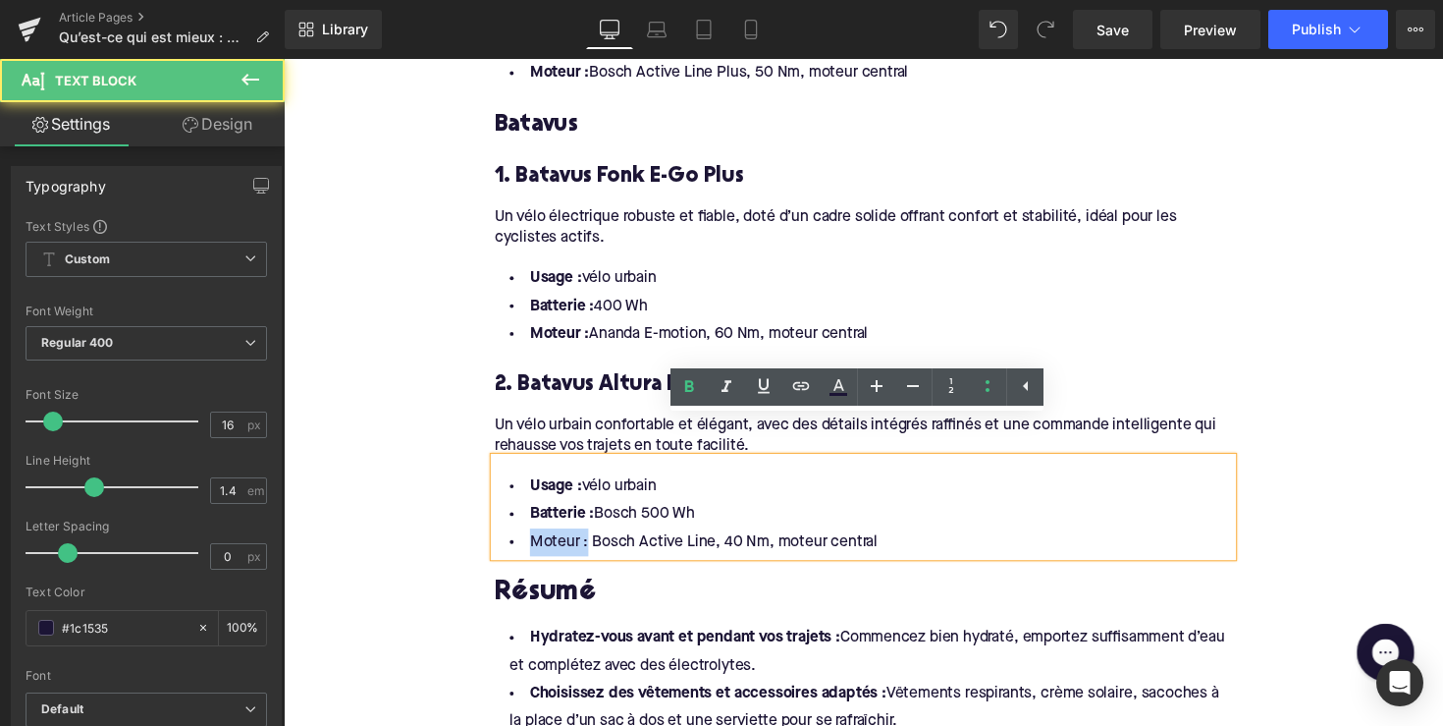
drag, startPoint x: 588, startPoint y: 515, endPoint x: 478, endPoint y: 515, distance: 110.0
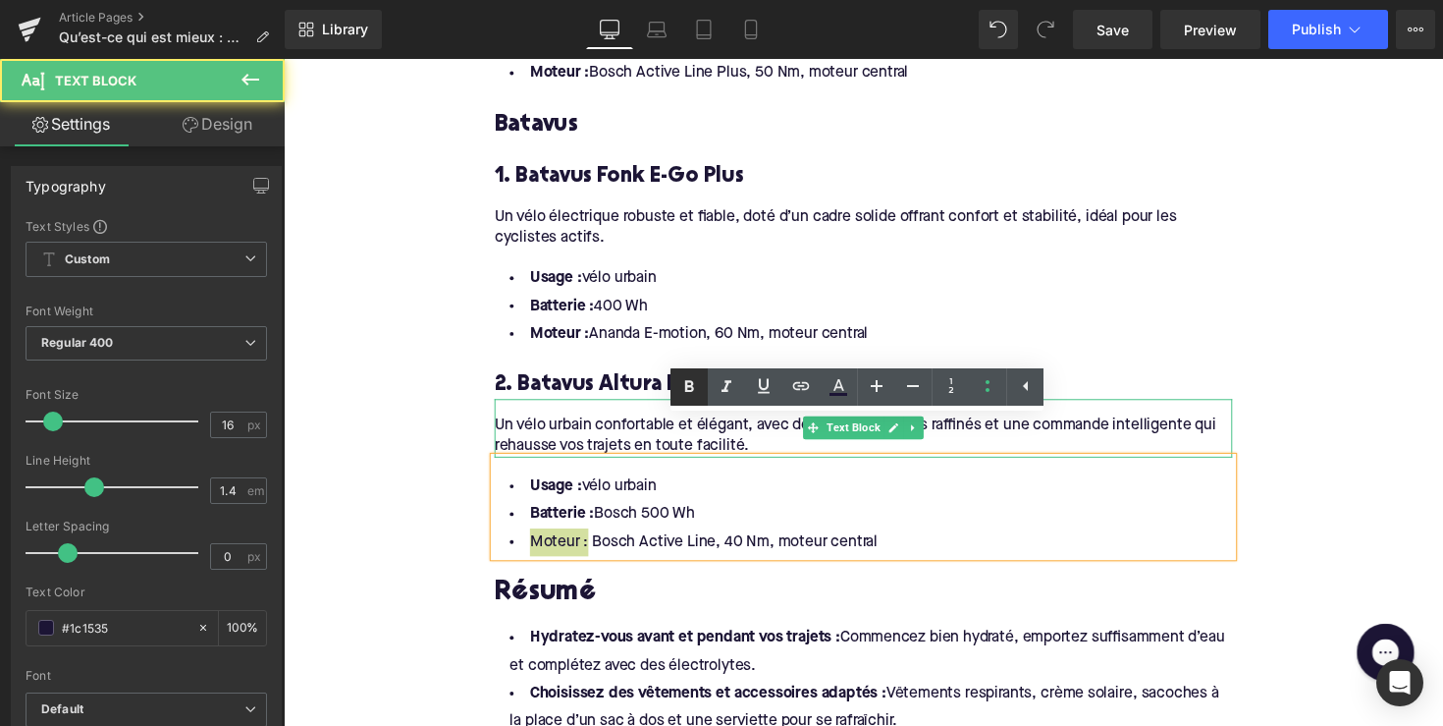
click at [681, 387] on icon at bounding box center [690, 387] width 24 height 24
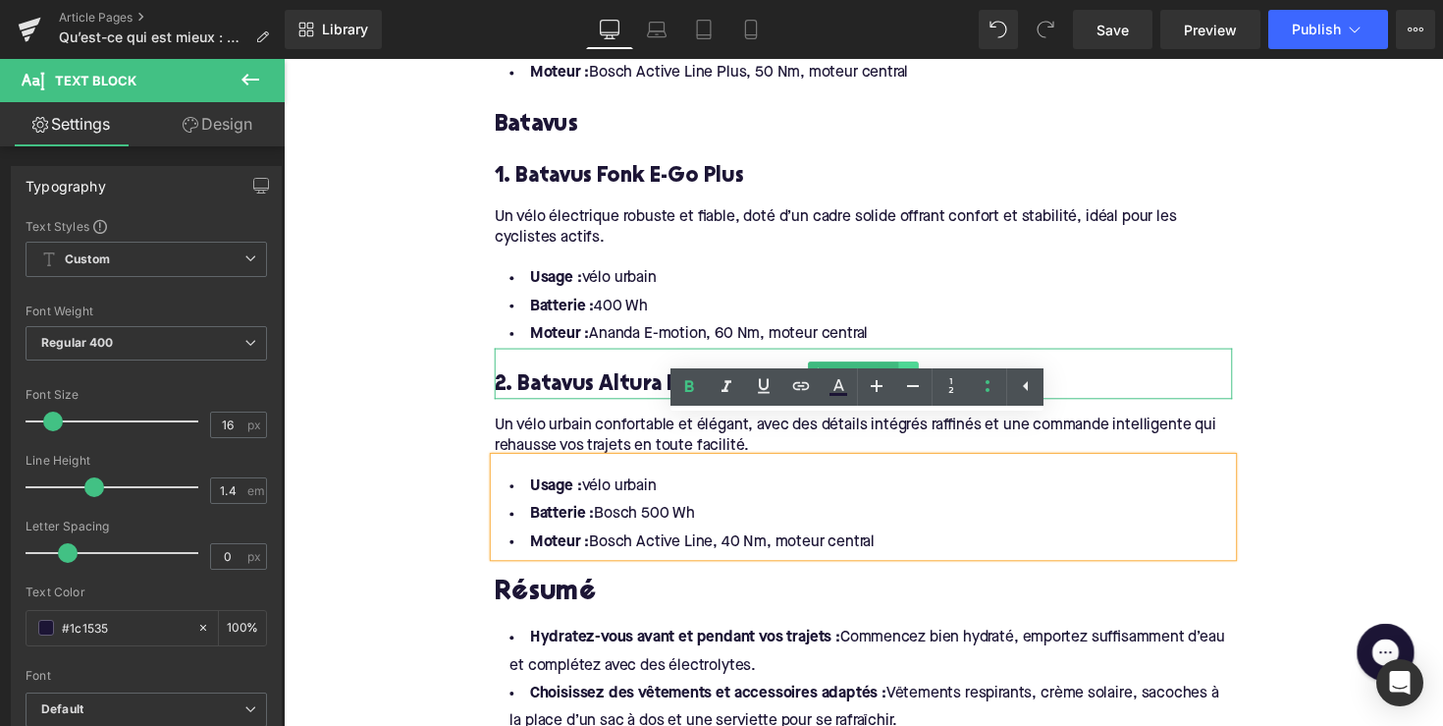
click at [920, 369] on link at bounding box center [924, 381] width 21 height 24
click at [908, 376] on icon at bounding box center [913, 381] width 11 height 11
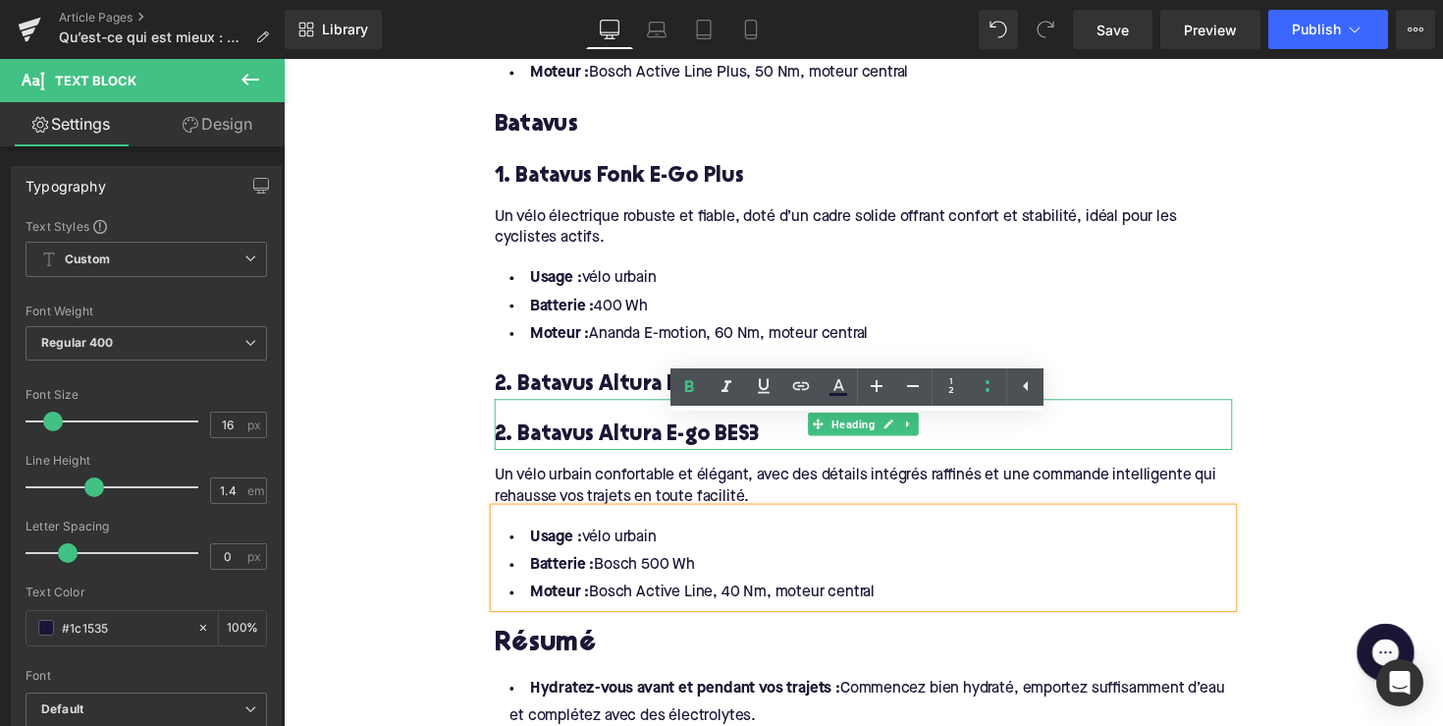
click at [581, 408] on div "2. Batavus Altura E-go BES3" at bounding box center [878, 434] width 756 height 52
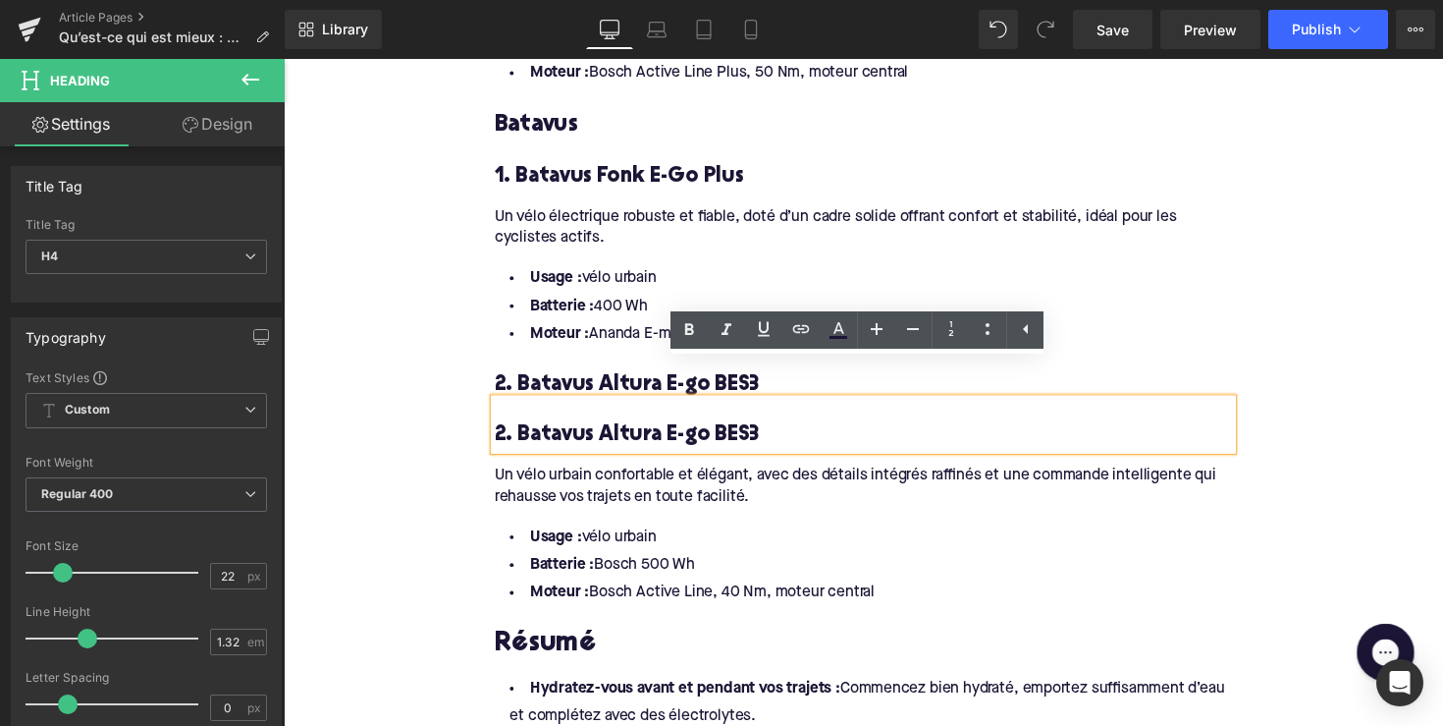
click at [712, 327] on li "Moteur : Ananda E-motion, 60 Nm, moteur central" at bounding box center [878, 341] width 756 height 28
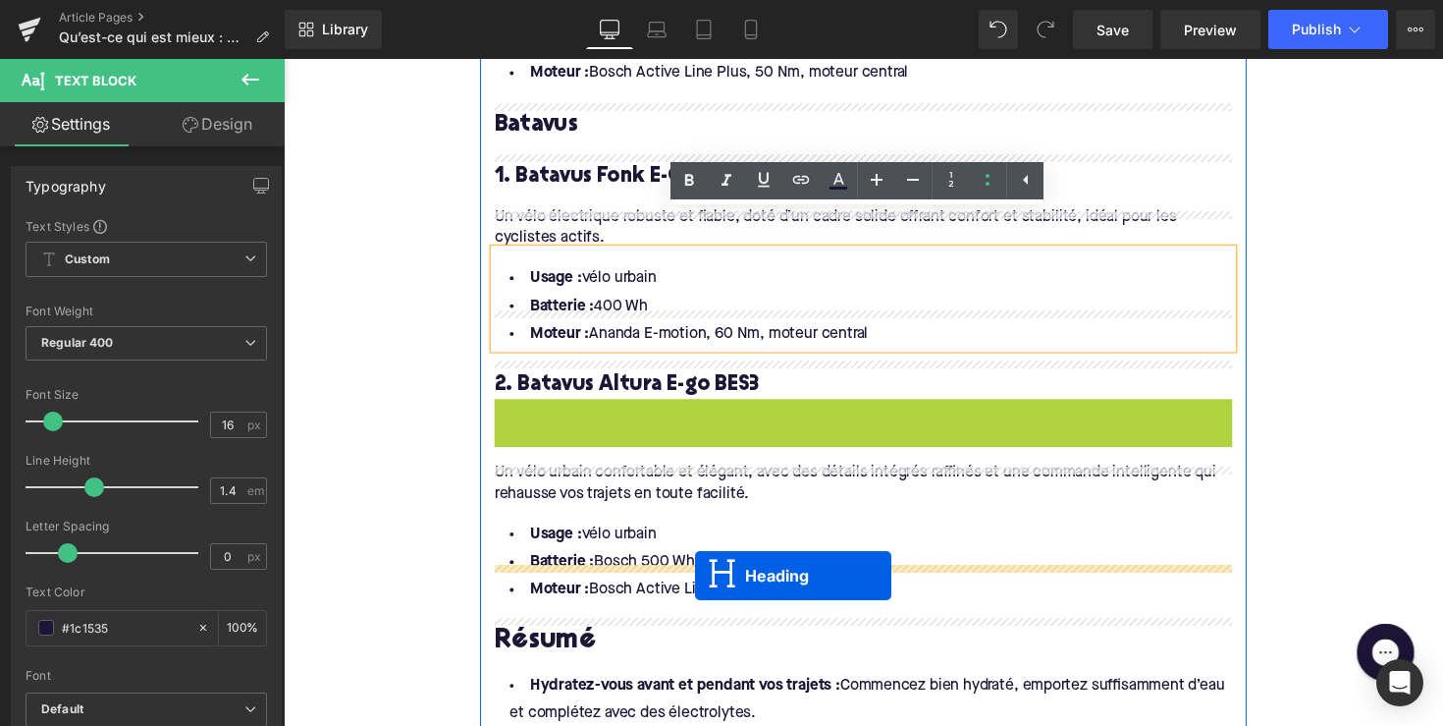
drag, startPoint x: 827, startPoint y: 393, endPoint x: 704, endPoint y: 588, distance: 230.8
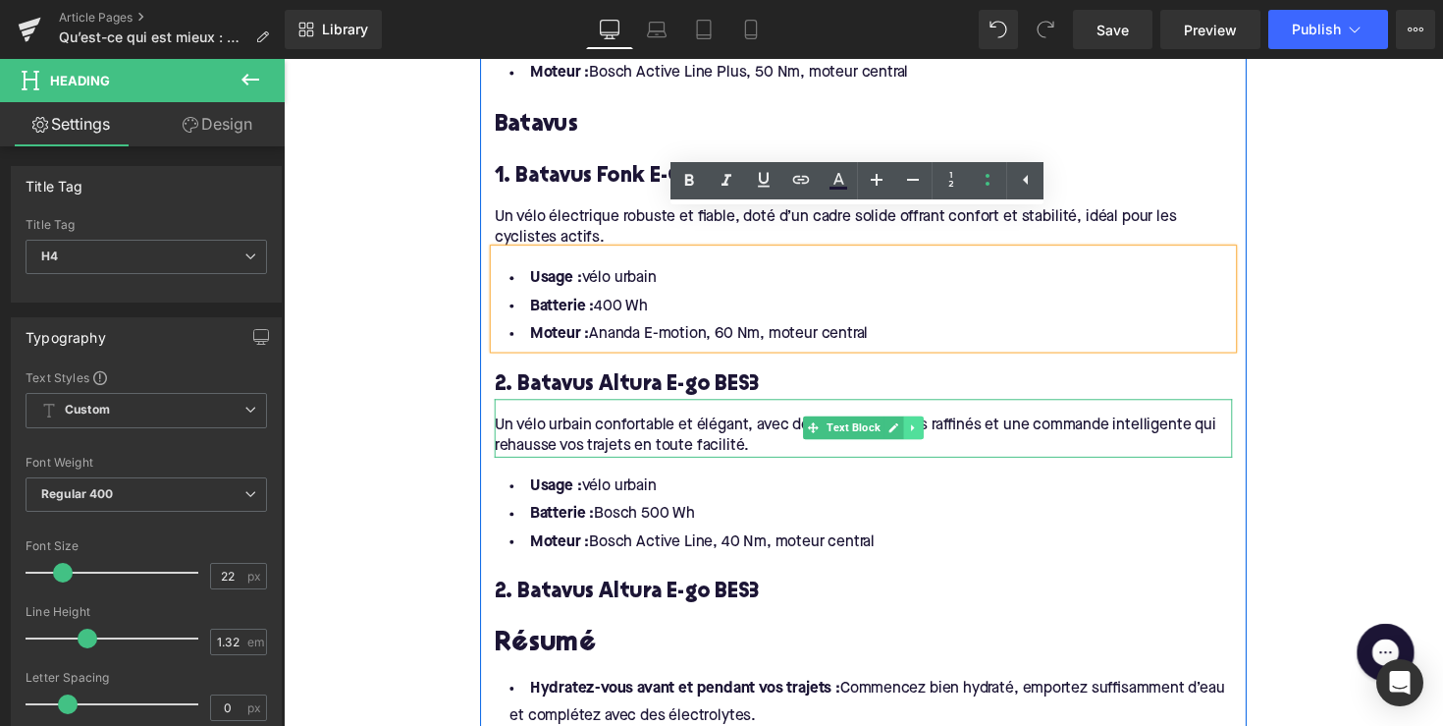
click at [929, 431] on icon at bounding box center [929, 437] width 11 height 12
click at [915, 431] on icon at bounding box center [918, 436] width 11 height 11
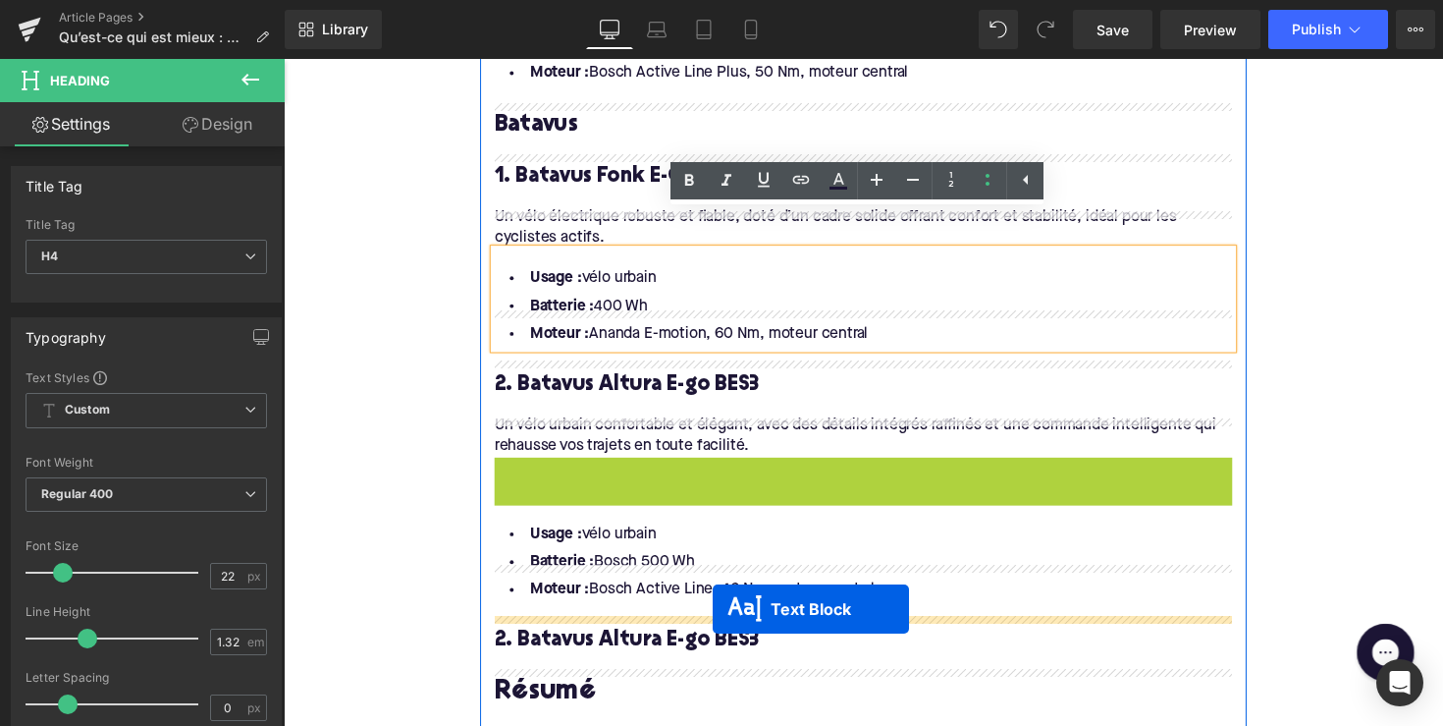
drag, startPoint x: 830, startPoint y: 462, endPoint x: 724, endPoint y: 623, distance: 192.8
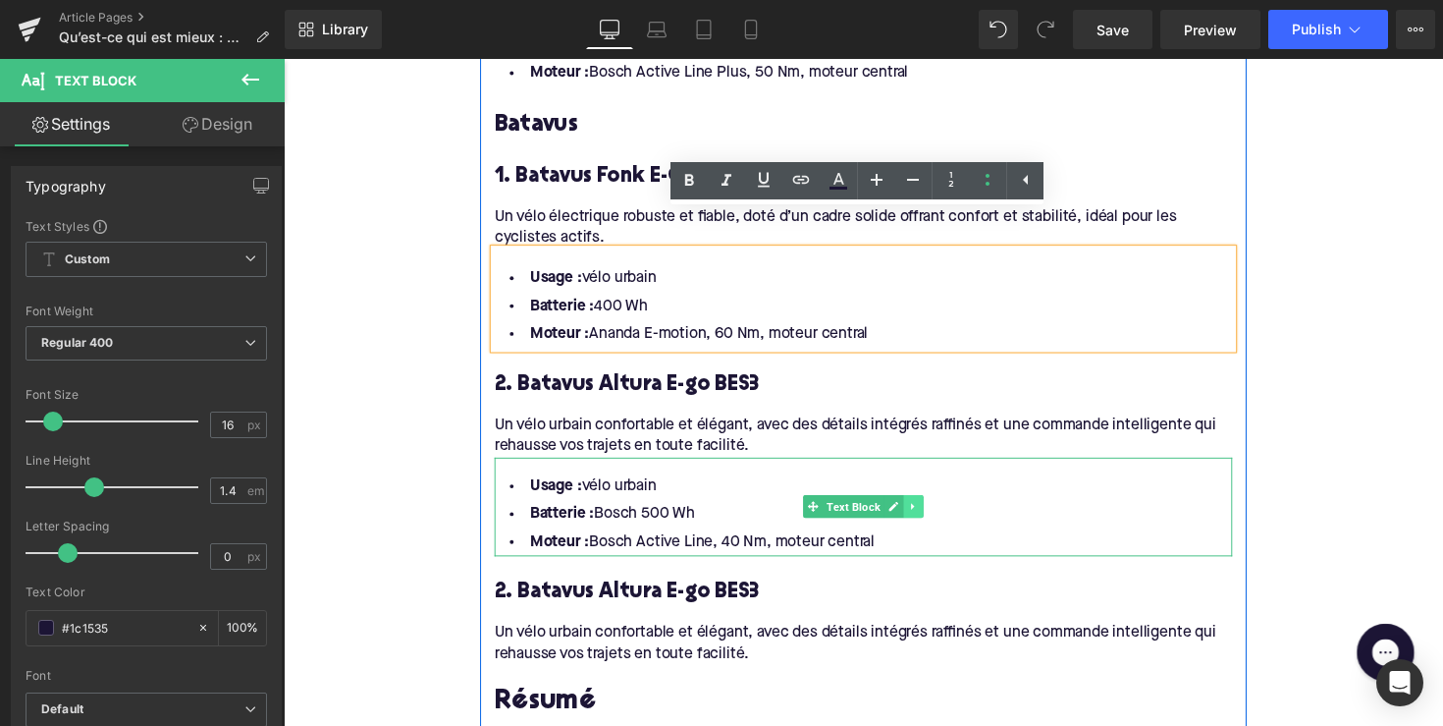
click at [930, 506] on link at bounding box center [929, 518] width 21 height 24
click at [913, 512] on icon at bounding box center [918, 518] width 11 height 12
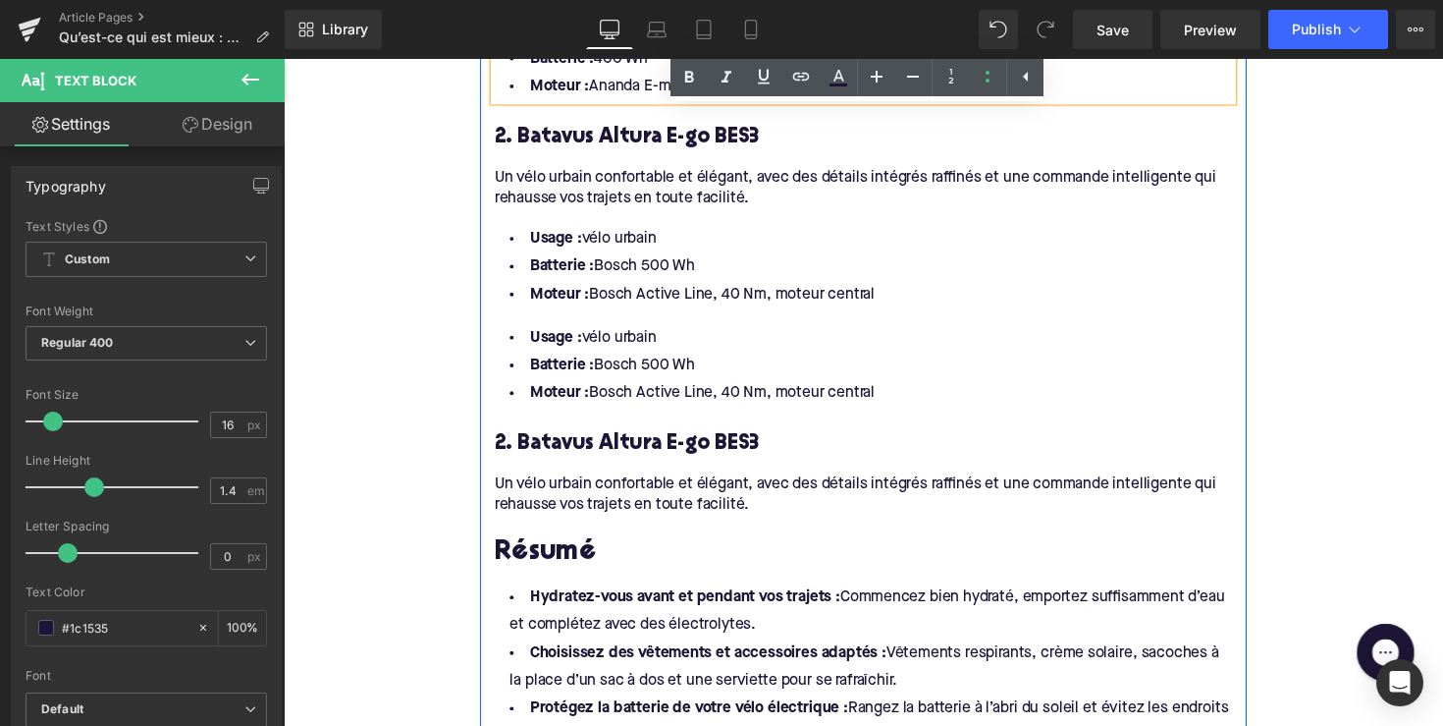
scroll to position [2803, 0]
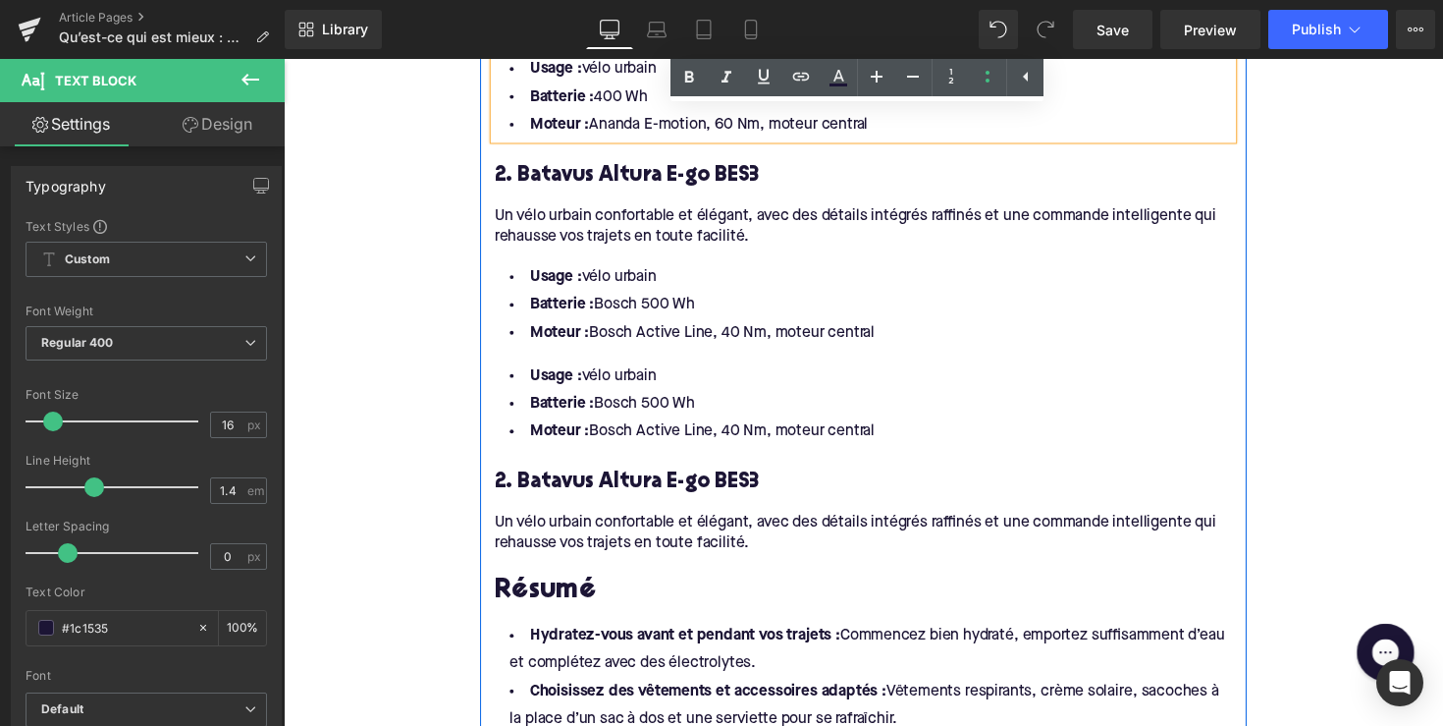
click at [843, 376] on div "Usage : vélo urbain Batterie : Bosch 500 Wh Moteur : Bosch Active Line, 40 Nm, …" at bounding box center [878, 404] width 756 height 101
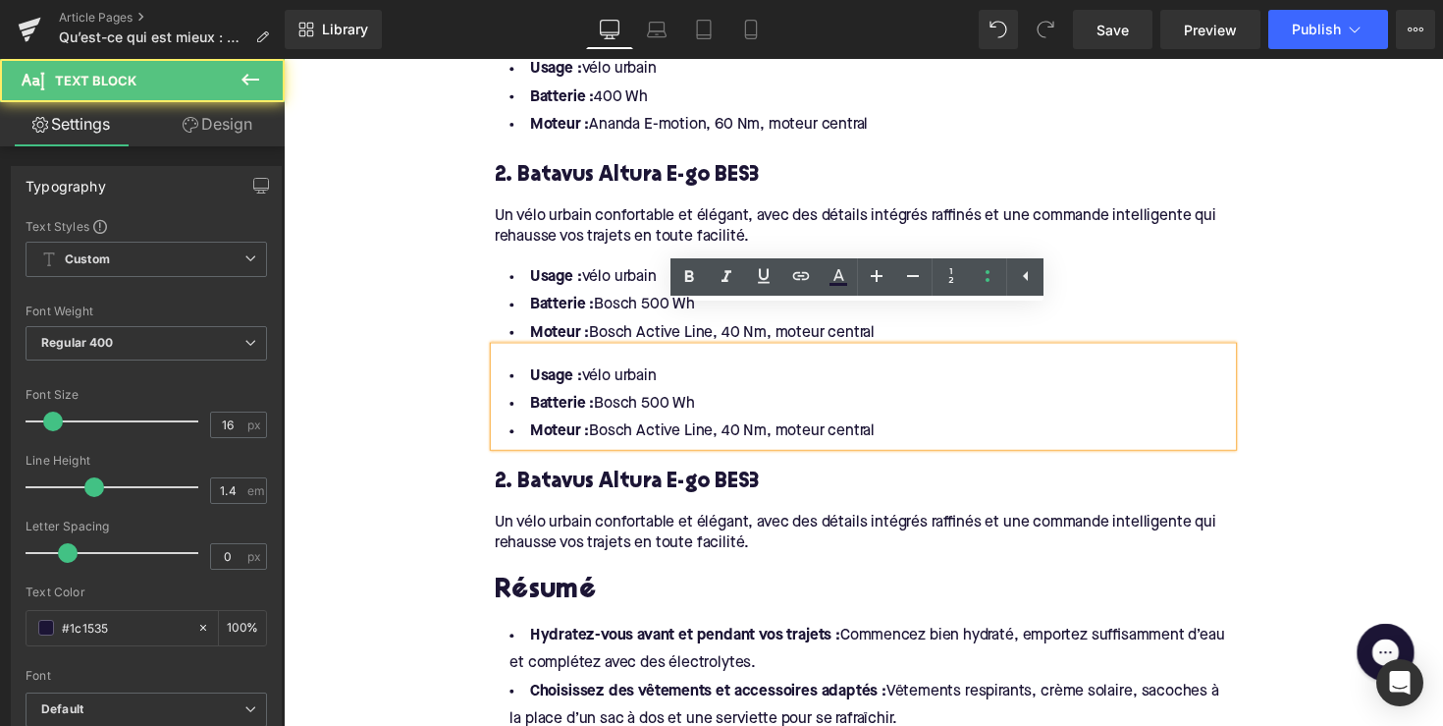
click at [611, 298] on li "Batterie : Bosch 500 Wh" at bounding box center [878, 312] width 756 height 28
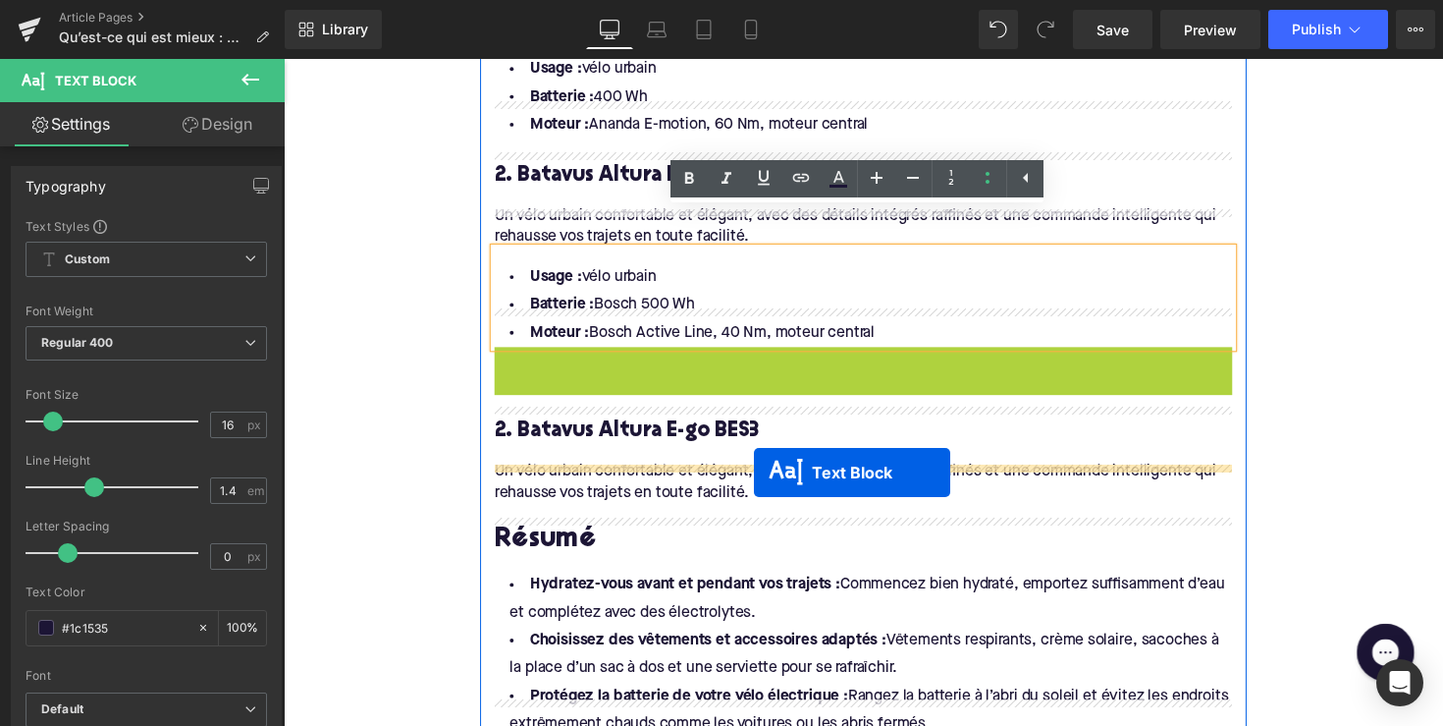
drag, startPoint x: 818, startPoint y: 373, endPoint x: 766, endPoint y: 482, distance: 120.8
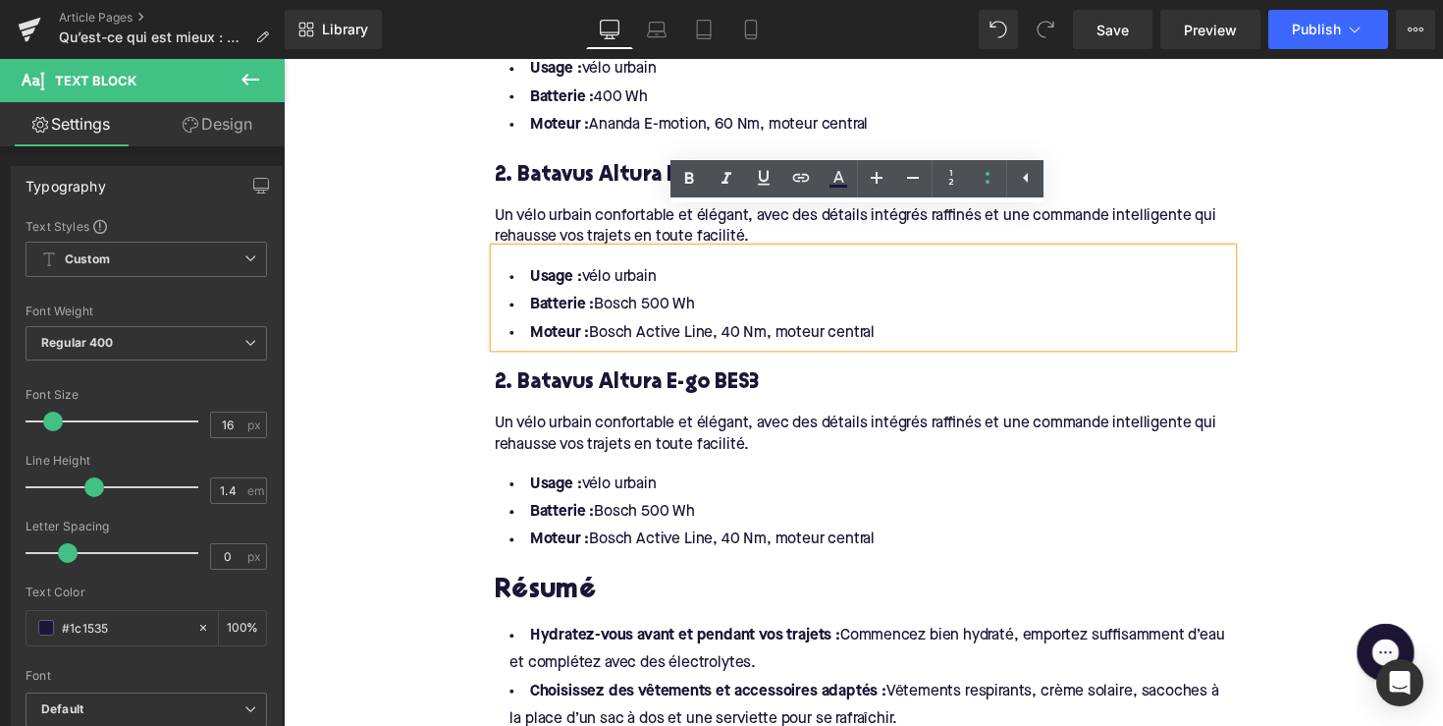
click at [623, 378] on h4 "2. Batavus Altura E-go BES3" at bounding box center [878, 392] width 756 height 28
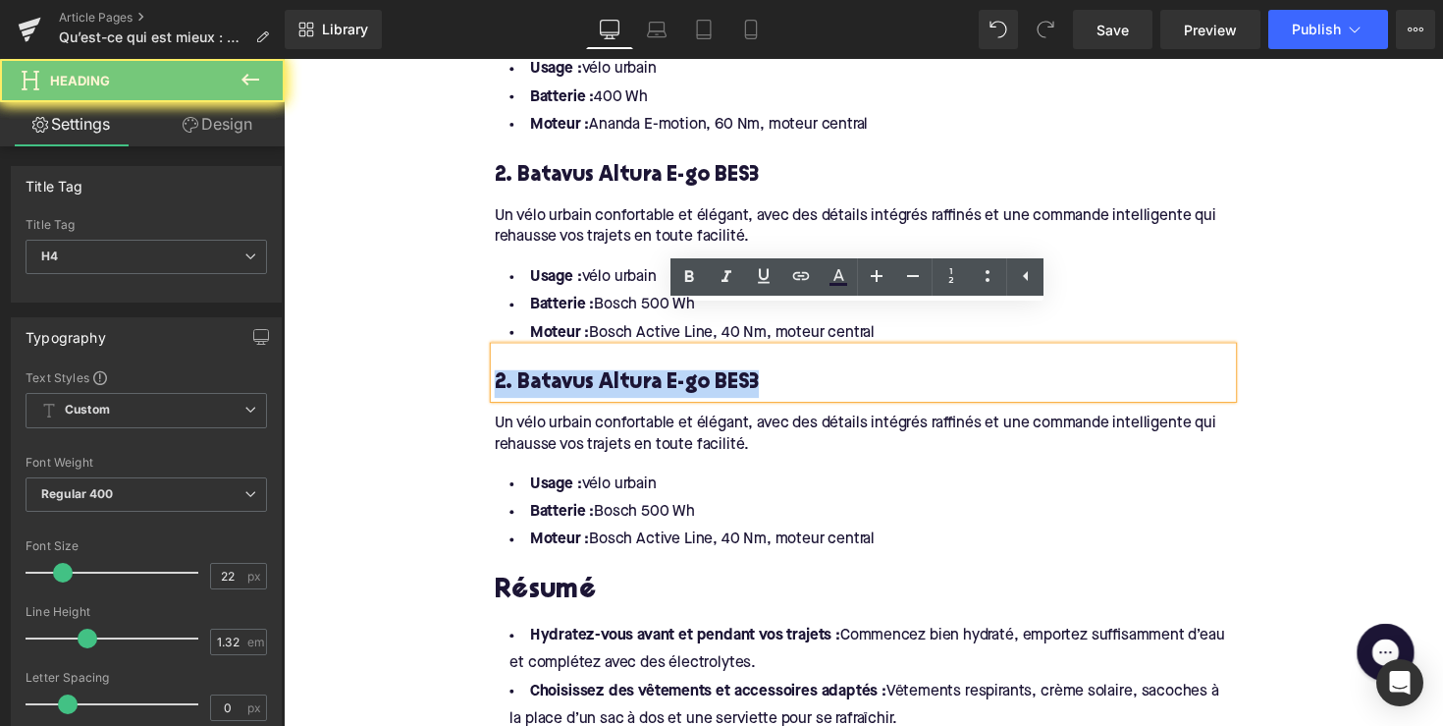
click at [623, 378] on h4 "2. Batavus Altura E-go BES3" at bounding box center [878, 392] width 756 height 28
paste div
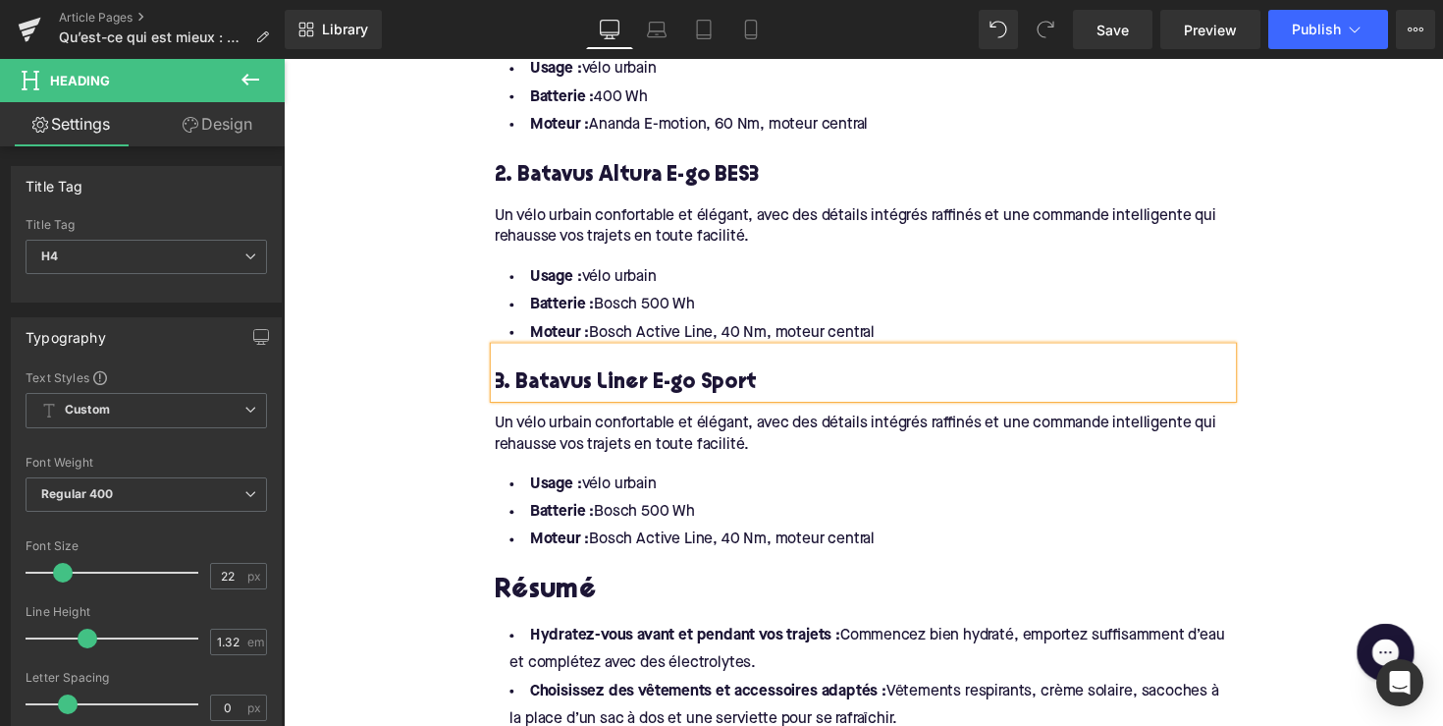
click at [617, 407] on div "Un vélo urbain confortable et élégant, avec des détails intégrés raffinés et un…" at bounding box center [878, 437] width 756 height 60
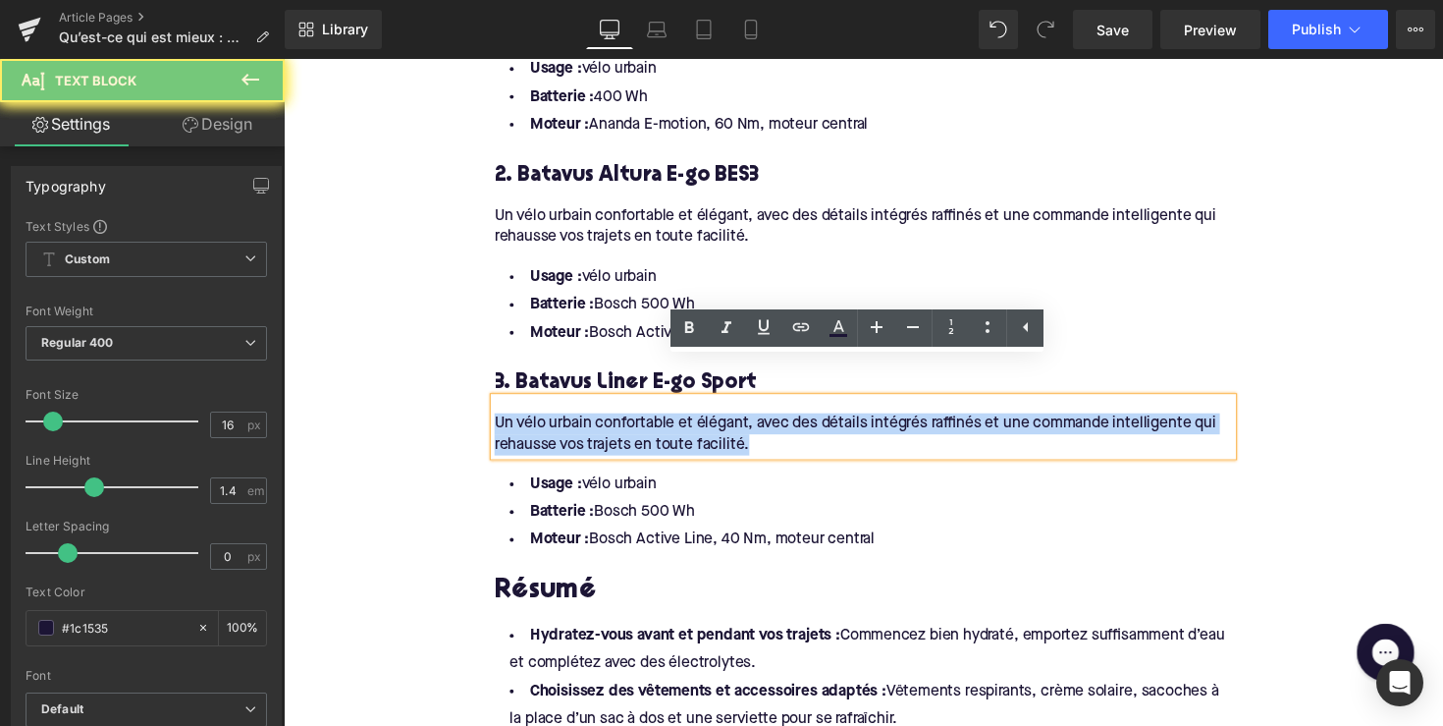
click at [617, 407] on div "Un vélo urbain confortable et élégant, avec des détails intégrés raffinés et un…" at bounding box center [878, 437] width 756 height 60
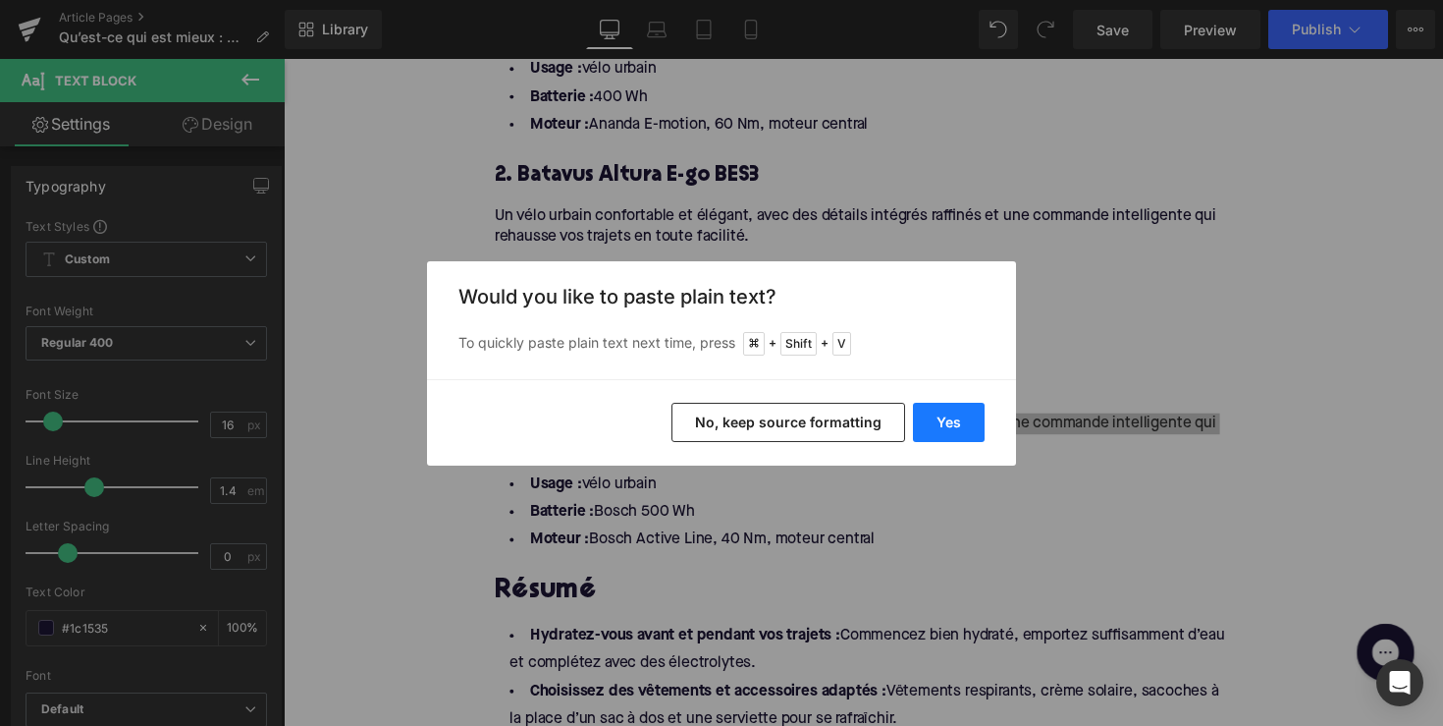
click at [947, 430] on button "Yes" at bounding box center [949, 422] width 72 height 39
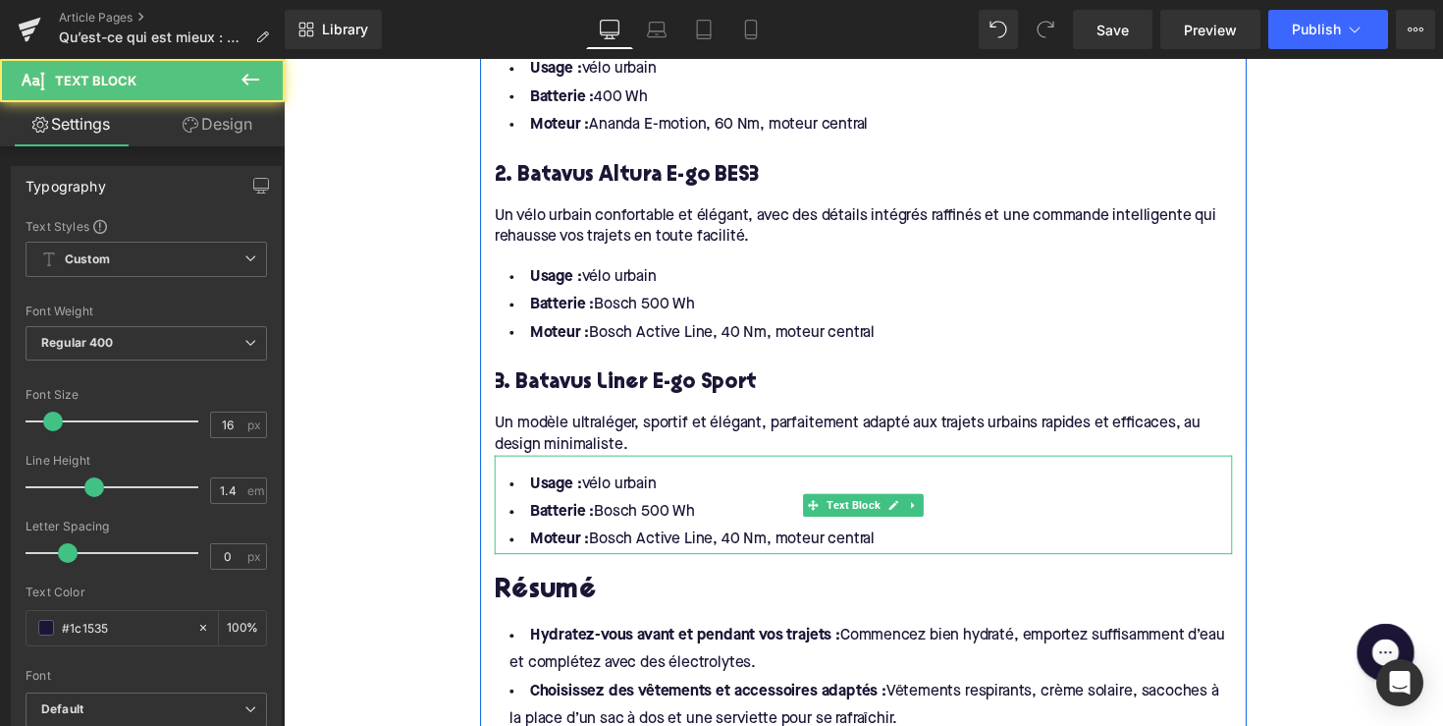
click at [752, 538] on li "Moteur : Bosch Active Line, 40 Nm, moteur central" at bounding box center [878, 552] width 756 height 28
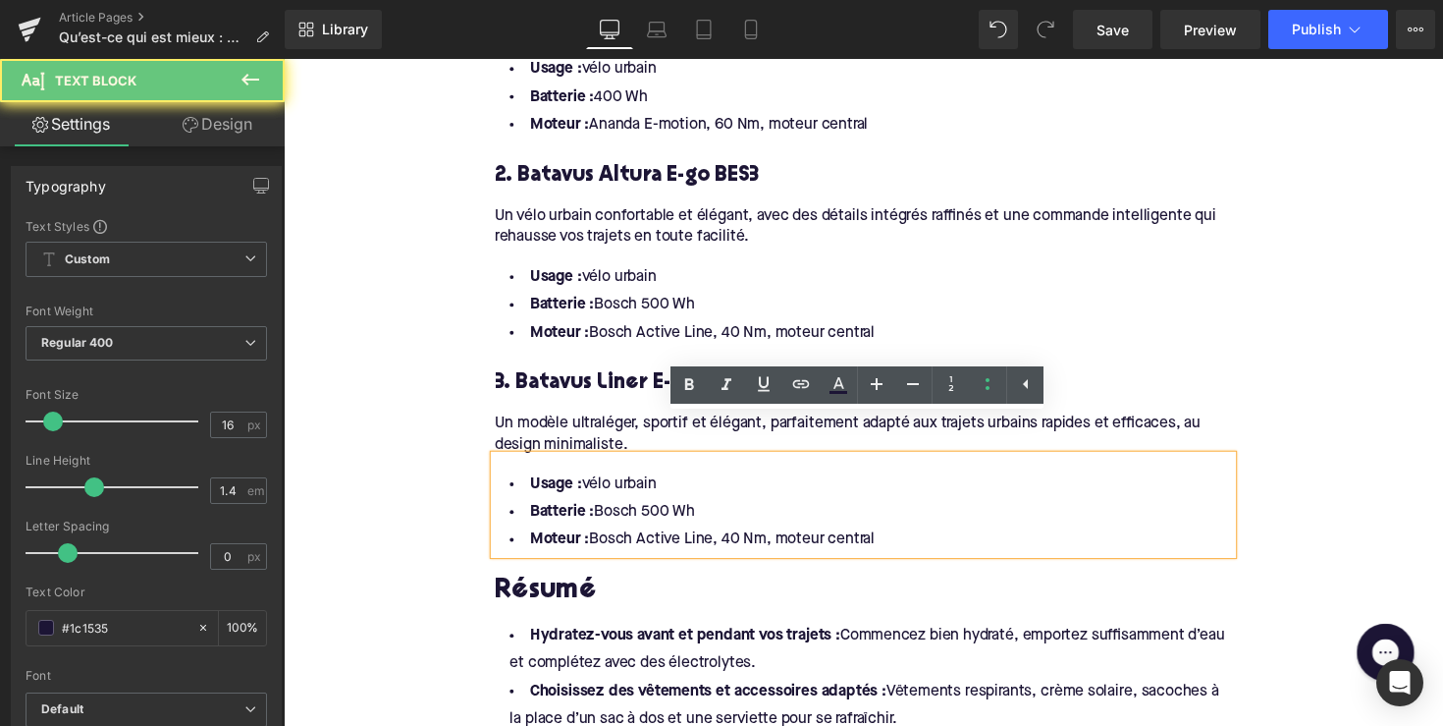
click at [917, 538] on li "Moteur : Bosch Active Line, 40 Nm, moteur central" at bounding box center [878, 552] width 756 height 28
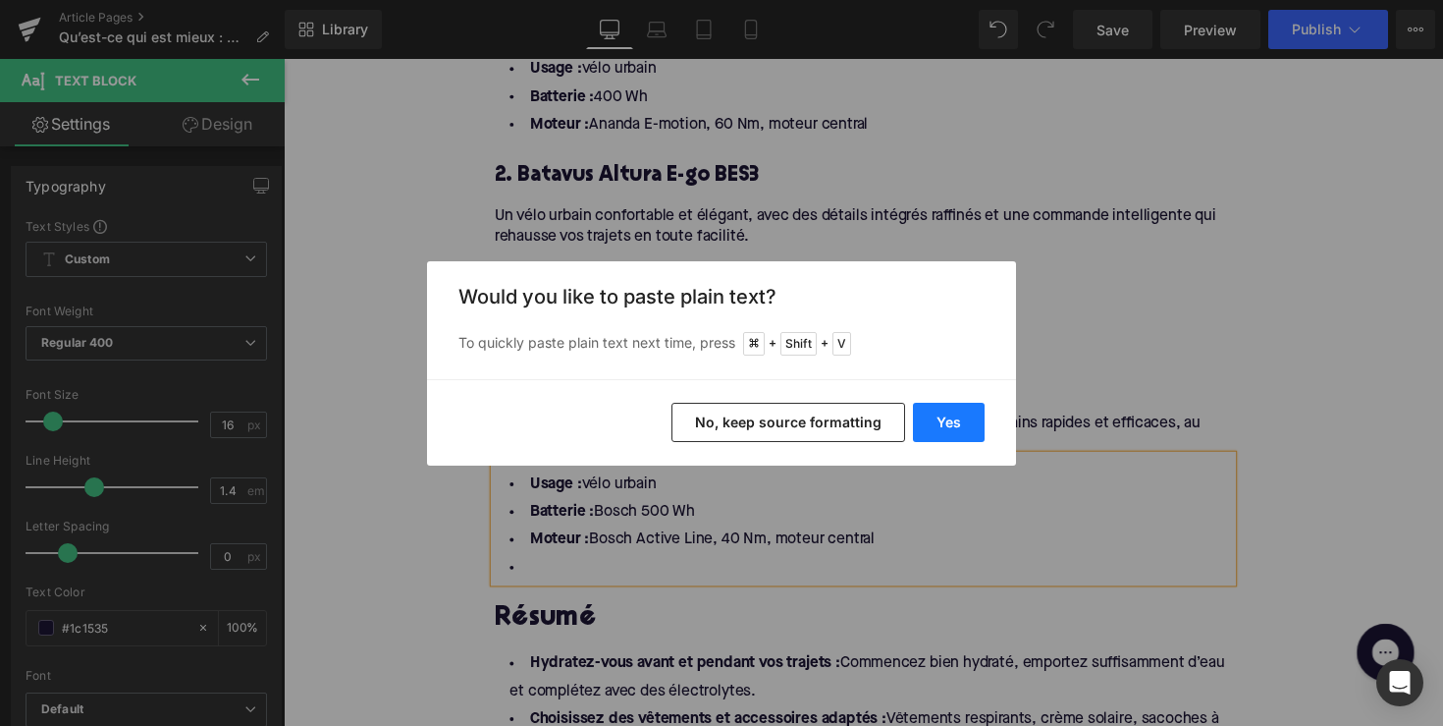
click at [950, 421] on button "Yes" at bounding box center [949, 422] width 72 height 39
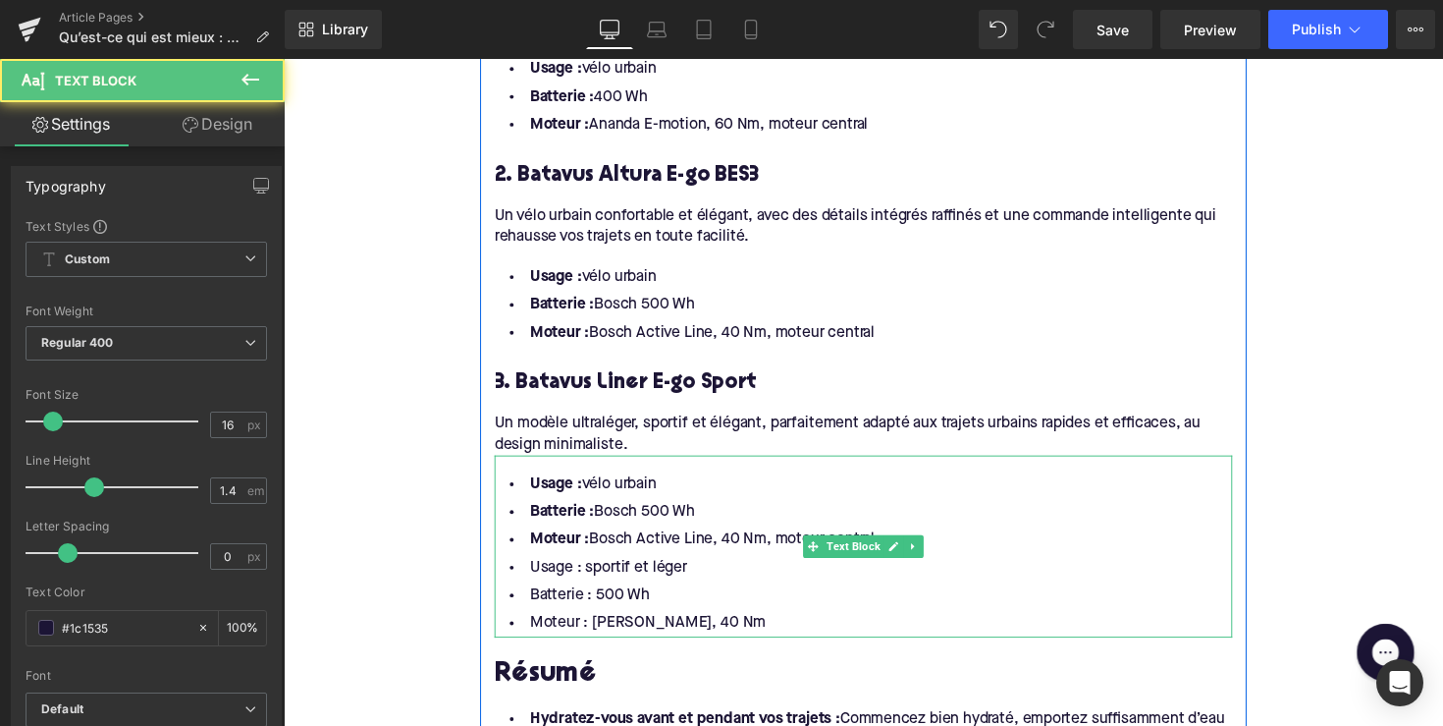
click at [797, 510] on li "Batterie : Bosch 500 Wh" at bounding box center [878, 524] width 756 height 28
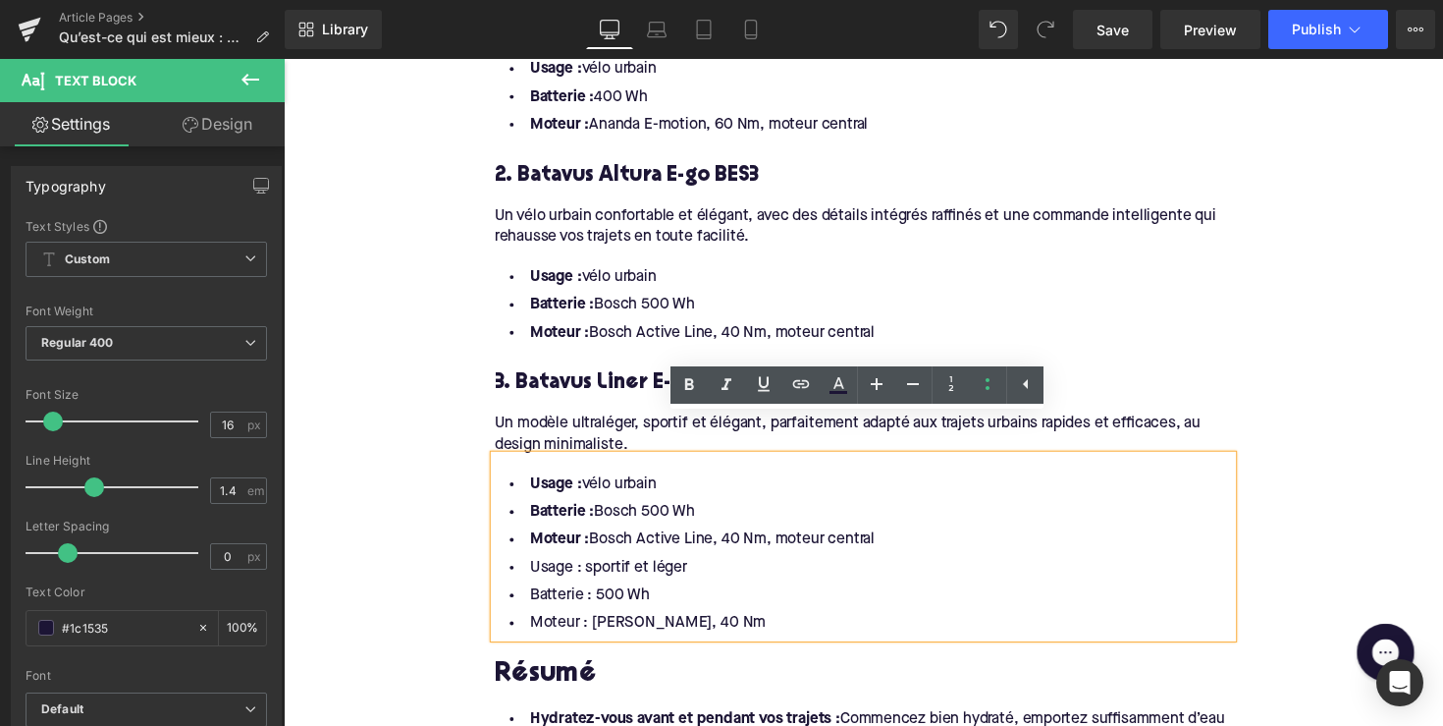
drag, startPoint x: 898, startPoint y: 507, endPoint x: 493, endPoint y: 436, distance: 411.7
click at [500, 465] on div "Usage : vélo urbain Batterie : Bosch 500 Wh Moteur : Bosch Active Line, 40 Nm, …" at bounding box center [878, 558] width 756 height 187
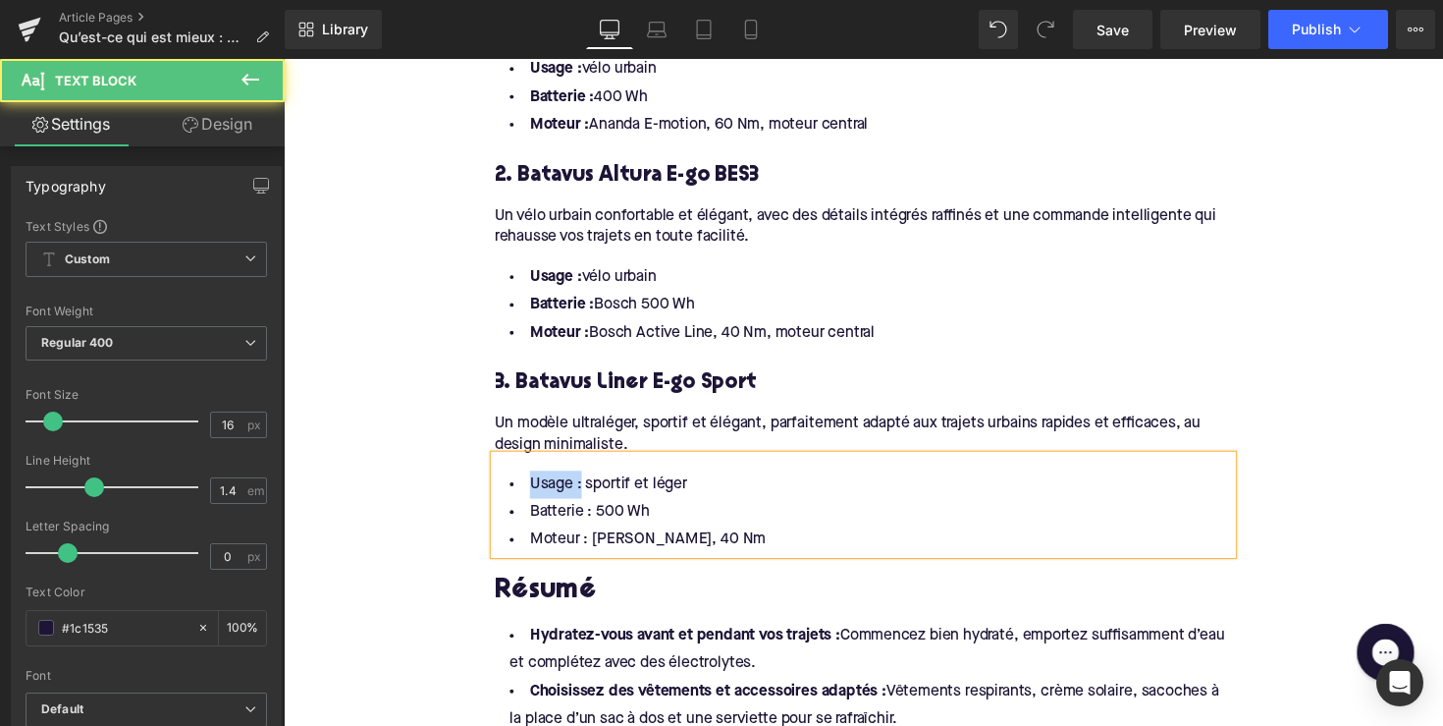
drag, startPoint x: 581, startPoint y: 457, endPoint x: 525, endPoint y: 457, distance: 56.0
click at [525, 481] on li "Usage : sportif et léger" at bounding box center [878, 495] width 756 height 28
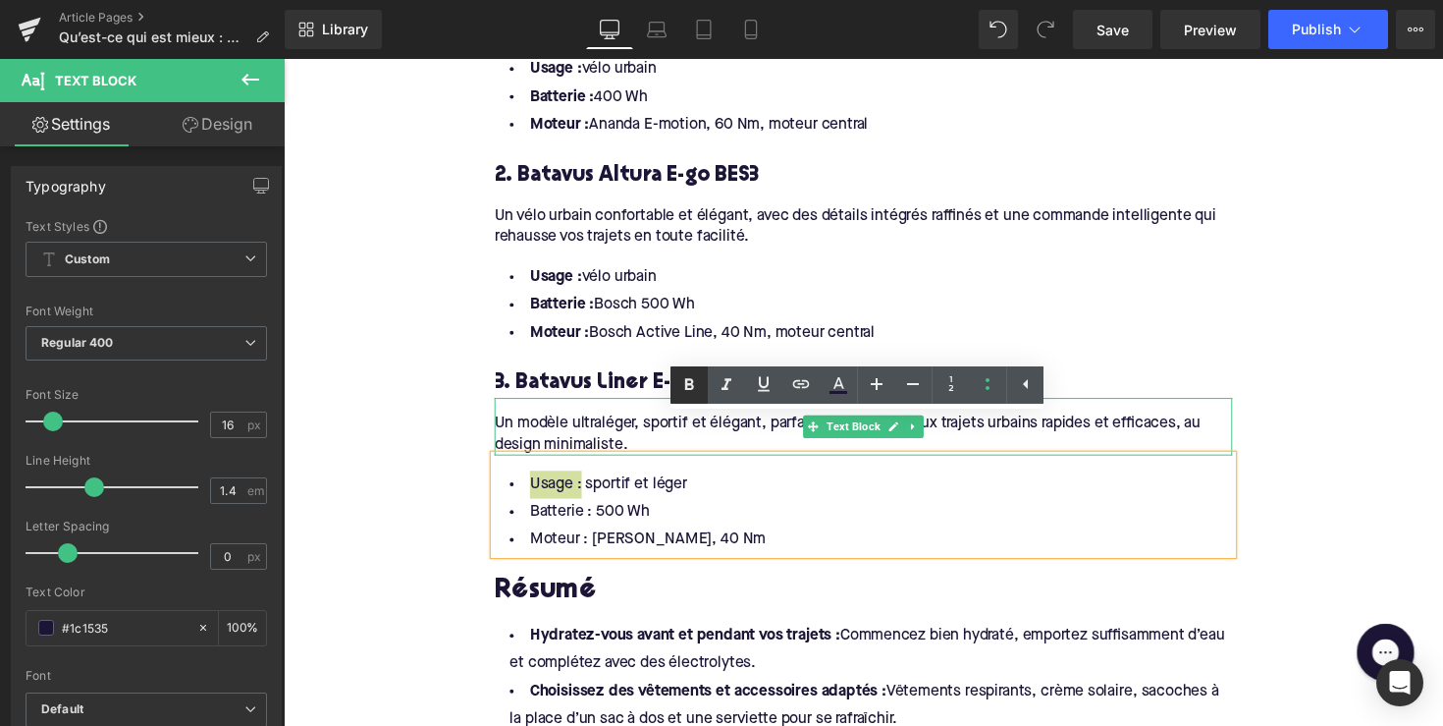
click at [679, 377] on icon at bounding box center [690, 385] width 24 height 24
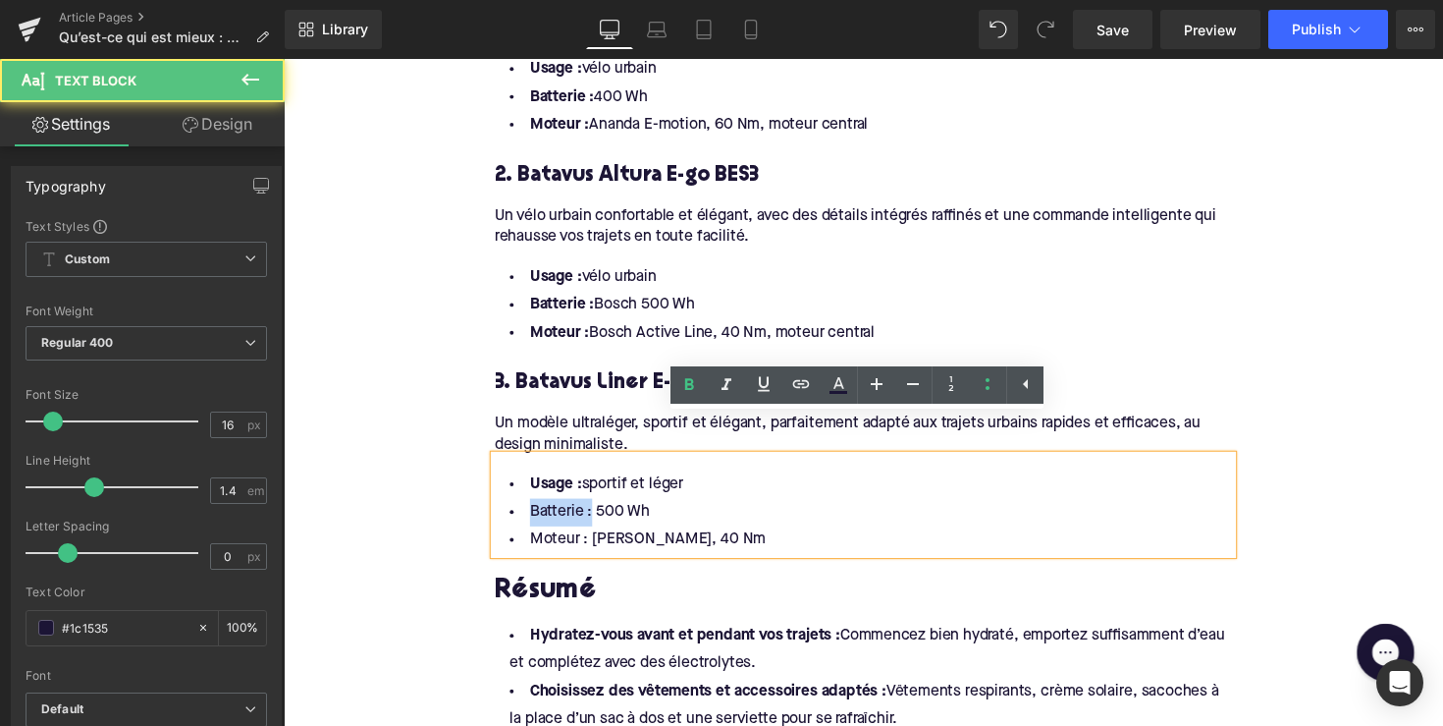
drag, startPoint x: 592, startPoint y: 487, endPoint x: 488, endPoint y: 487, distance: 104.1
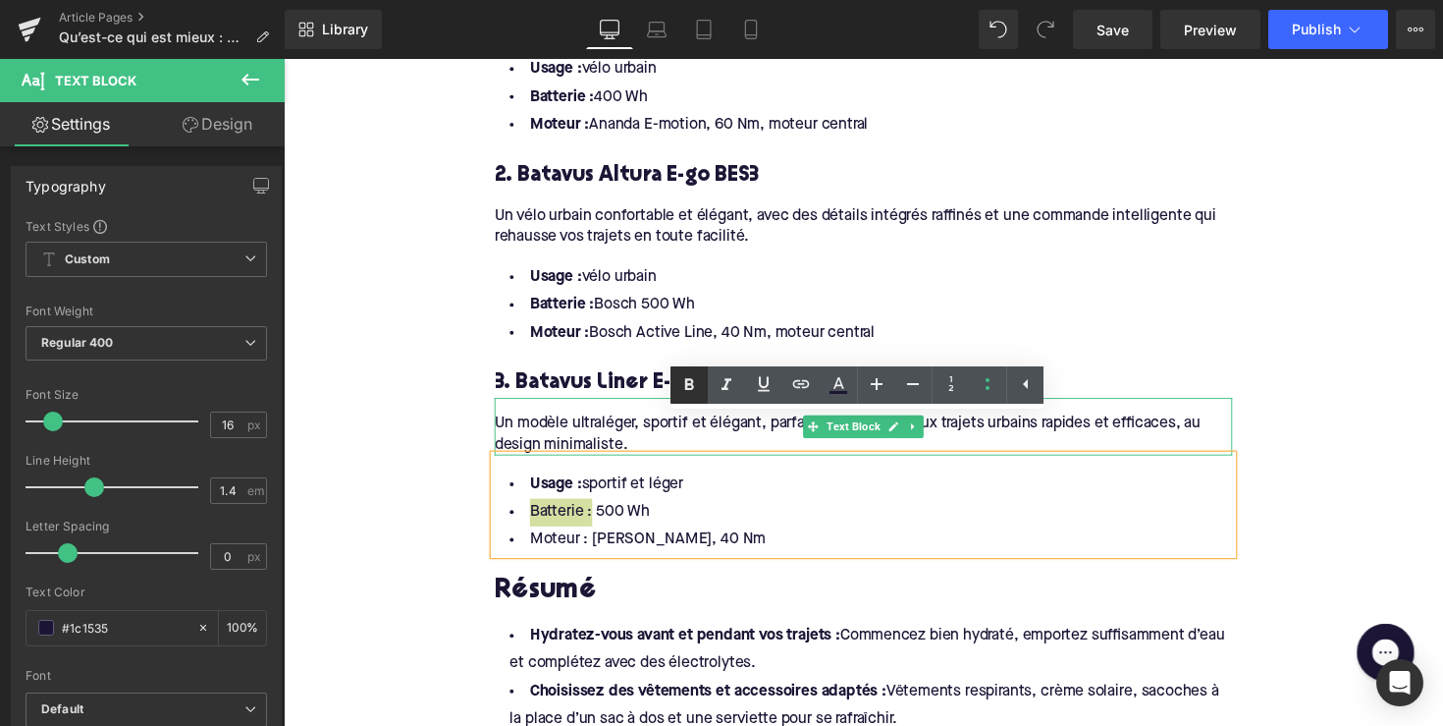
click at [681, 381] on icon at bounding box center [690, 385] width 24 height 24
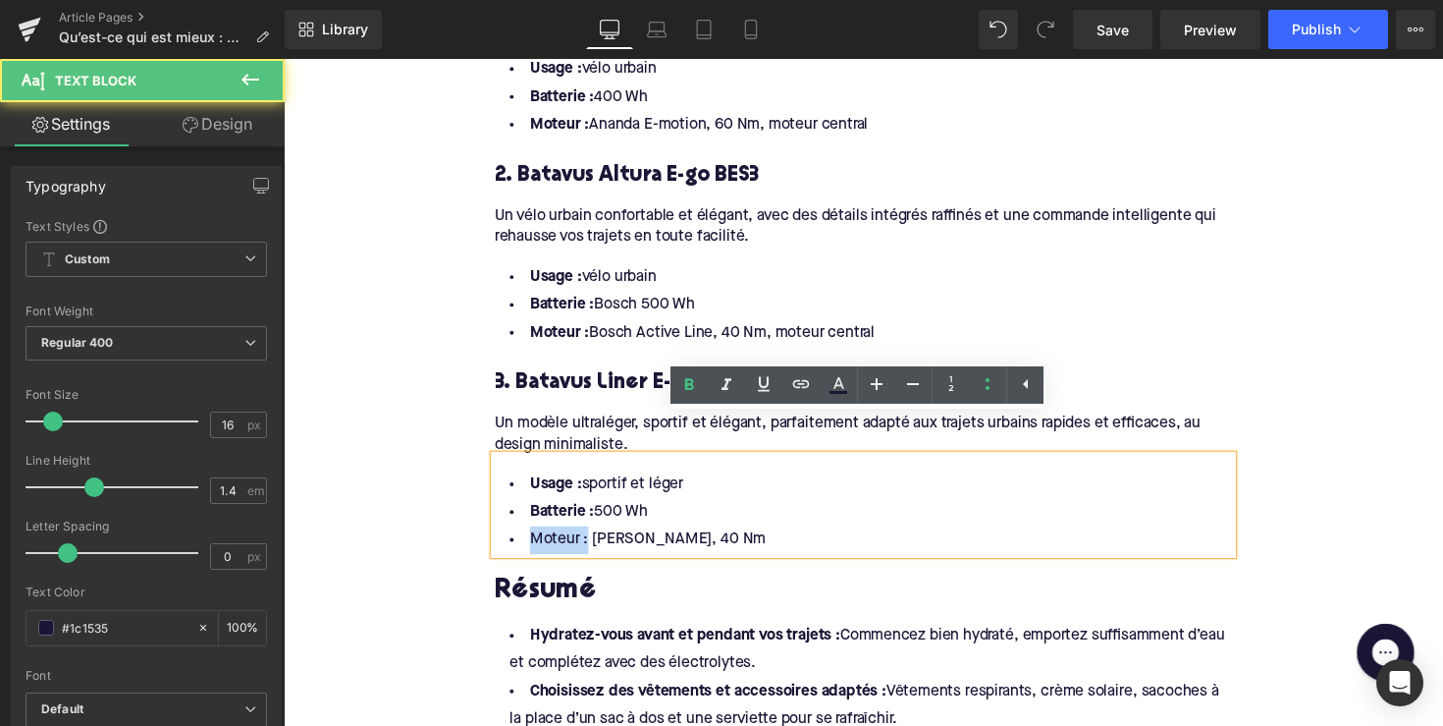
drag, startPoint x: 586, startPoint y: 513, endPoint x: 489, endPoint y: 515, distance: 97.2
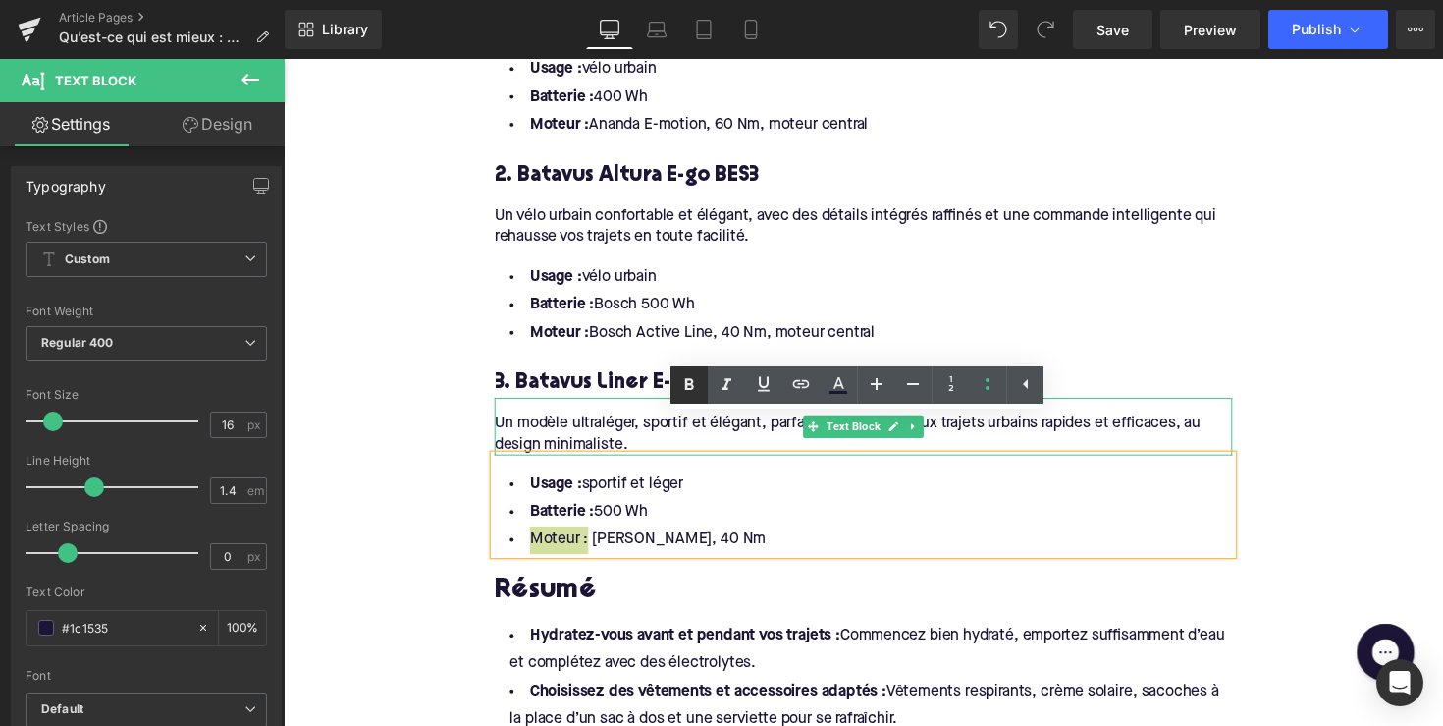
click at [685, 394] on icon at bounding box center [690, 385] width 24 height 24
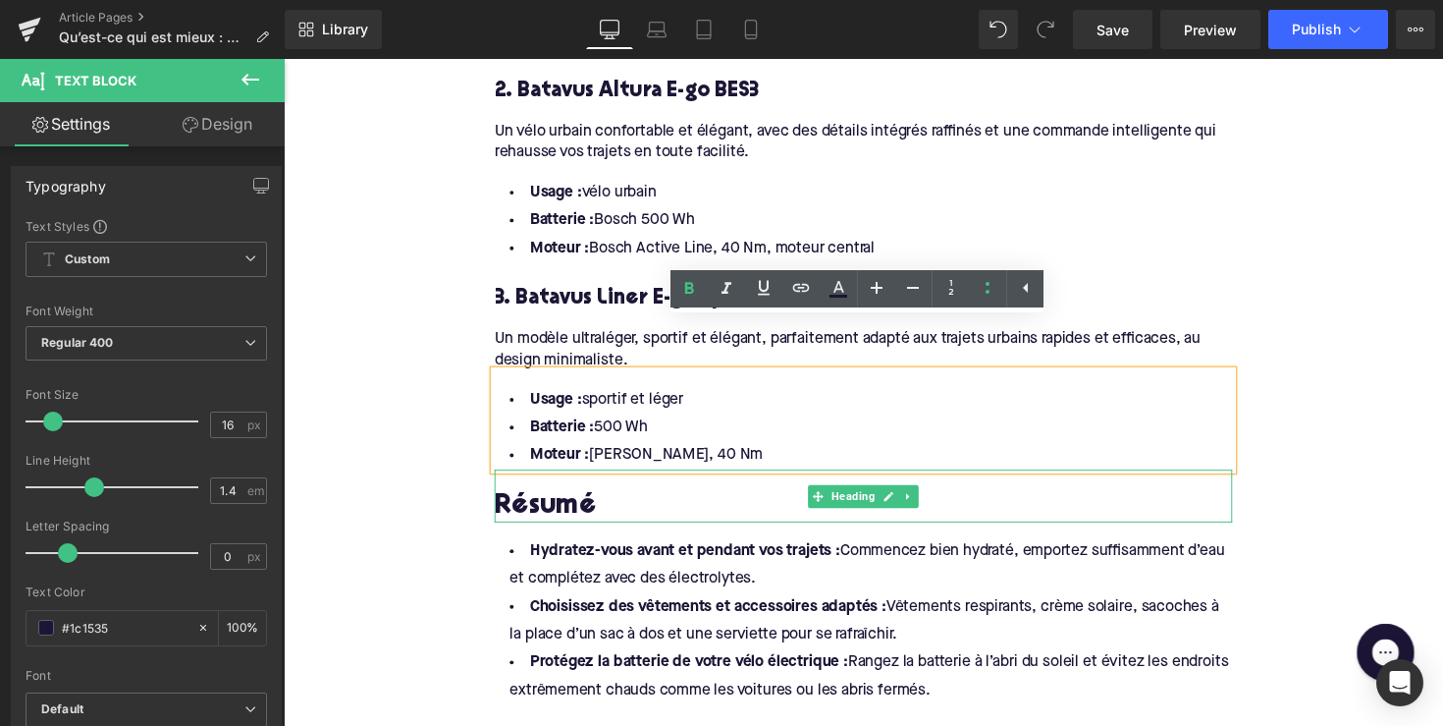
scroll to position [2905, 0]
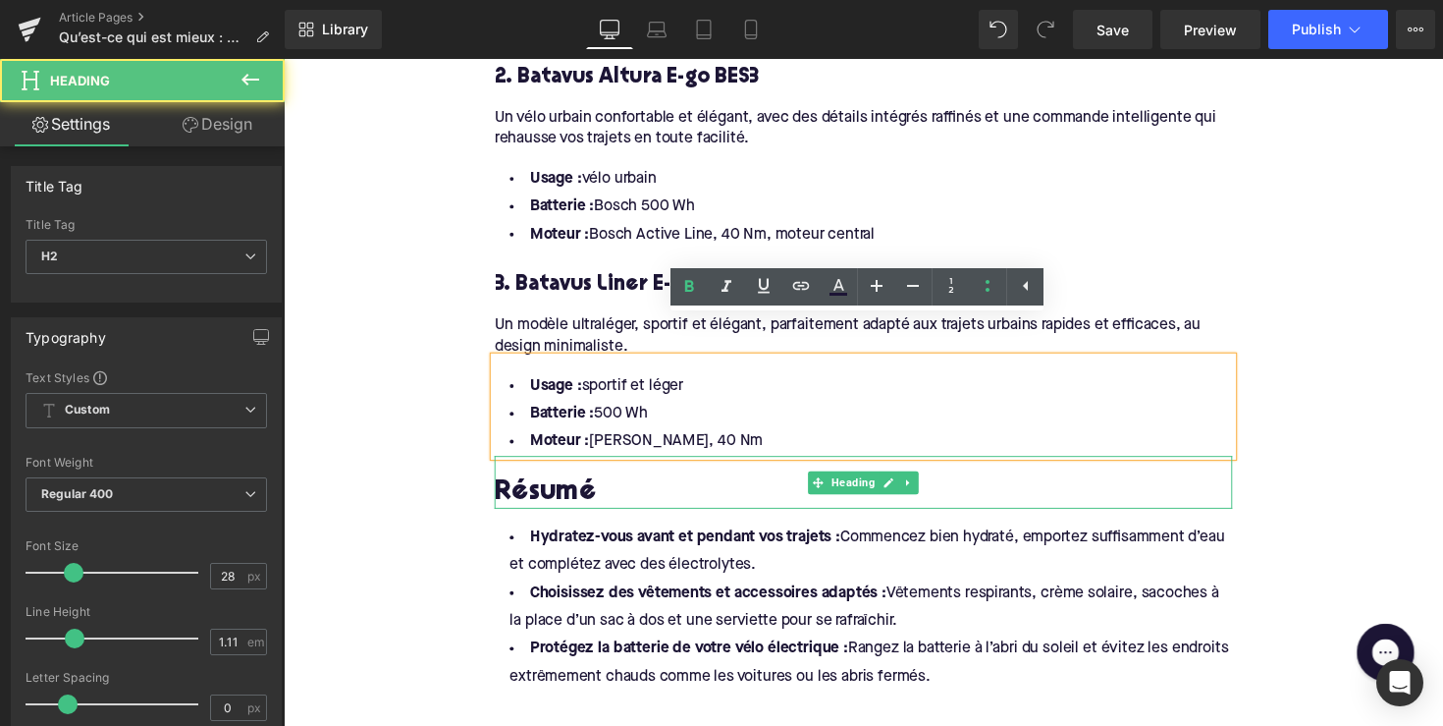
click at [549, 489] on h2 "Résumé" at bounding box center [878, 504] width 756 height 30
paste div
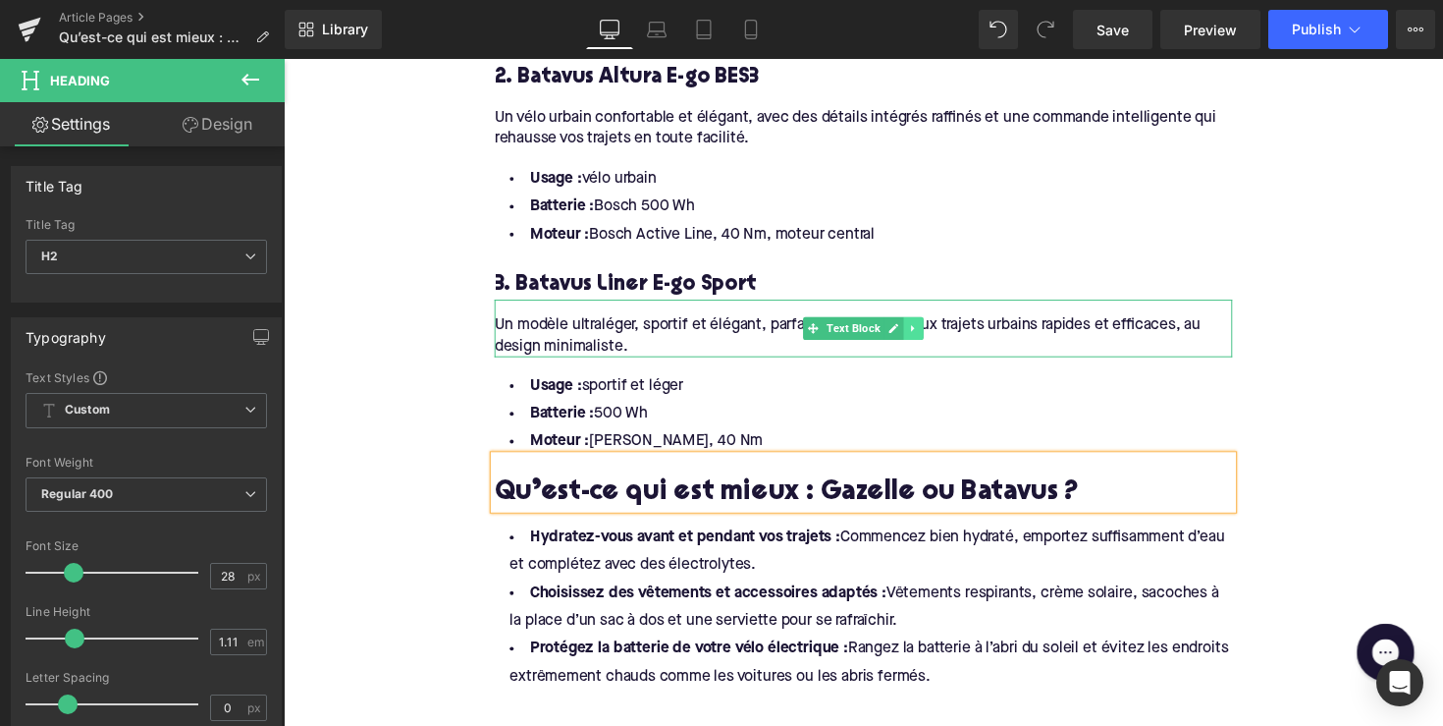
click at [928, 329] on icon at bounding box center [929, 335] width 11 height 12
click at [917, 329] on icon at bounding box center [918, 334] width 11 height 11
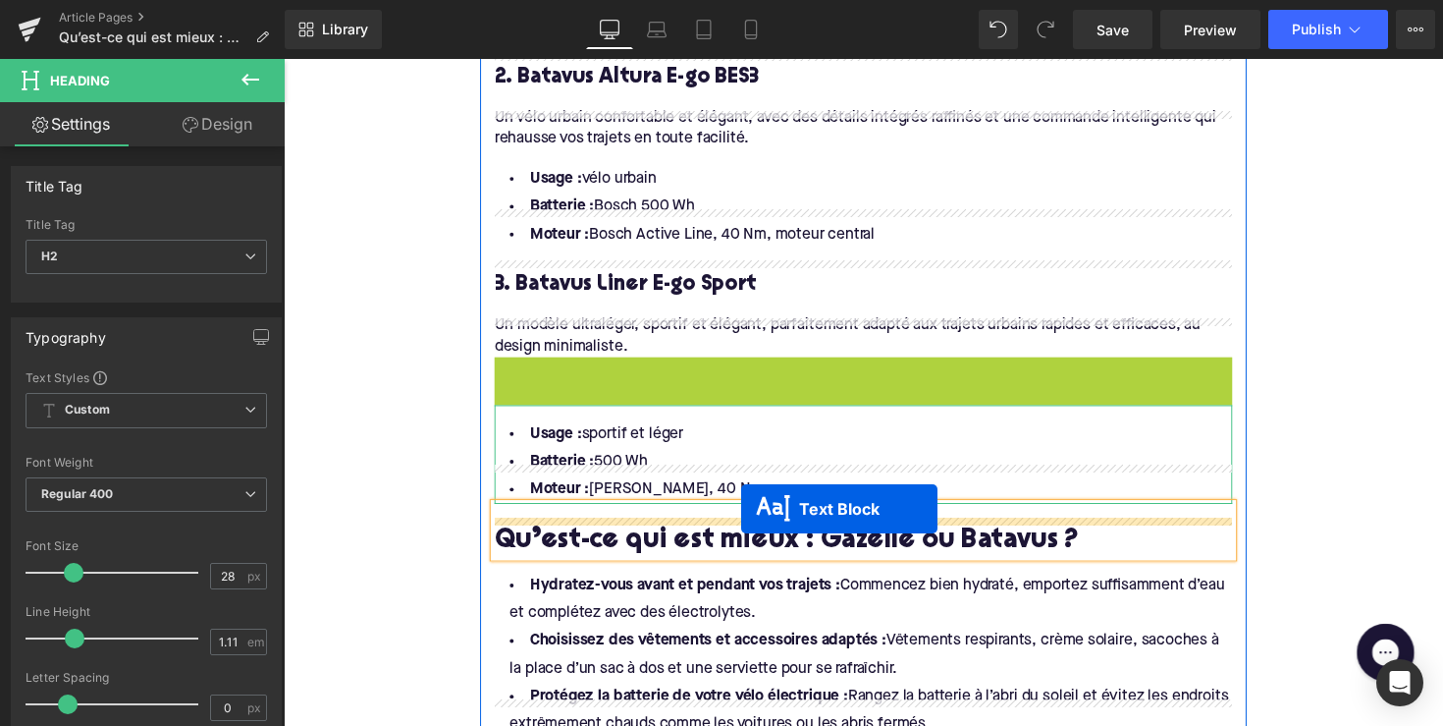
drag, startPoint x: 815, startPoint y: 357, endPoint x: 751, endPoint y: 521, distance: 176.0
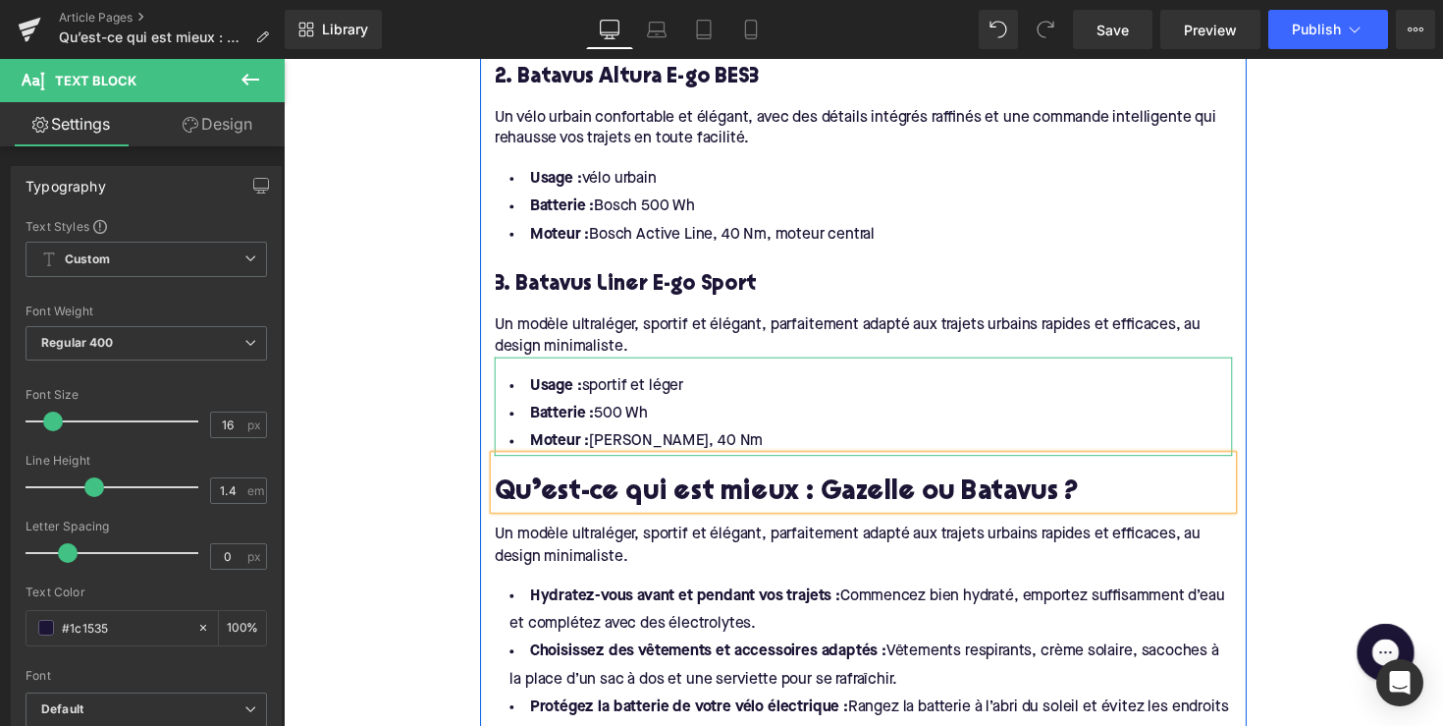
click at [598, 519] on div "Un modèle ultraléger, sportif et élégant, parfaitement adapté aux trajets urbai…" at bounding box center [878, 549] width 756 height 60
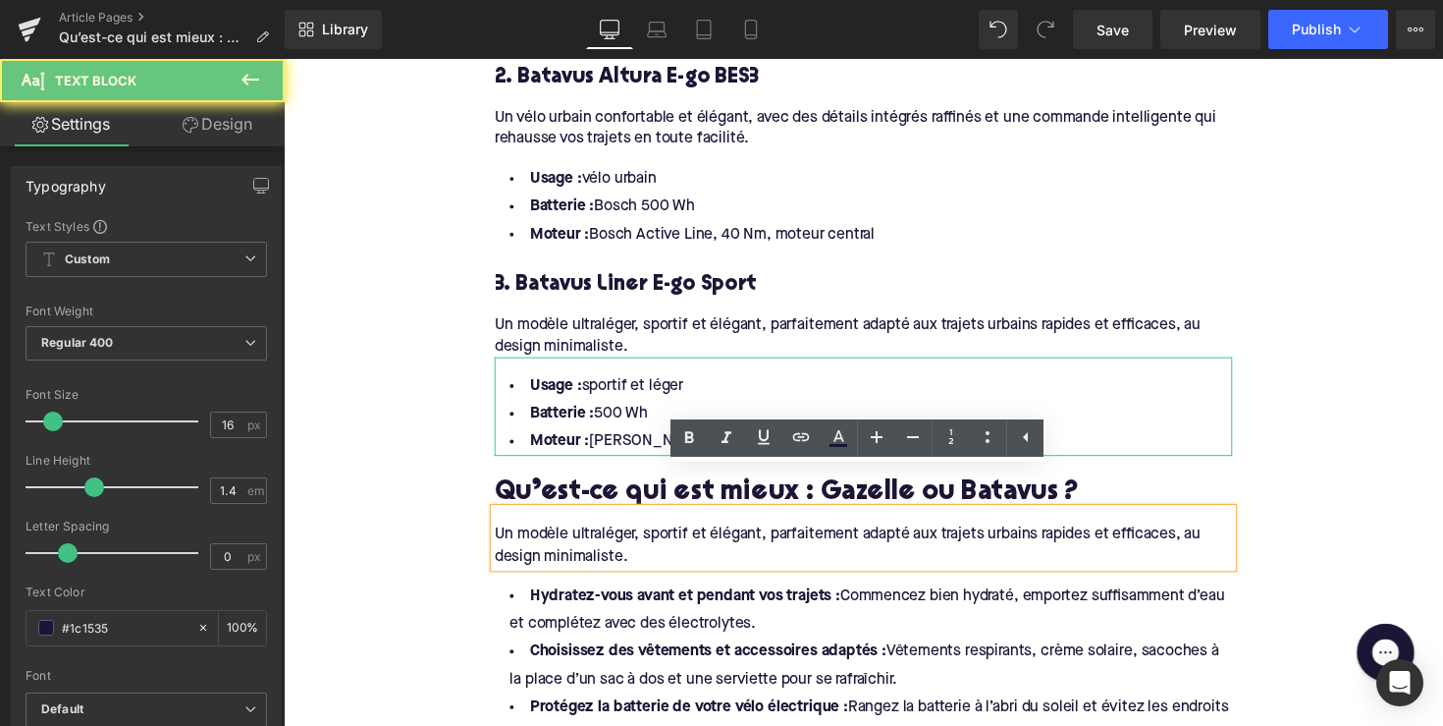
click at [663, 525] on div "Un modèle ultraléger, sportif et élégant, parfaitement adapté aux trajets urbai…" at bounding box center [878, 549] width 756 height 60
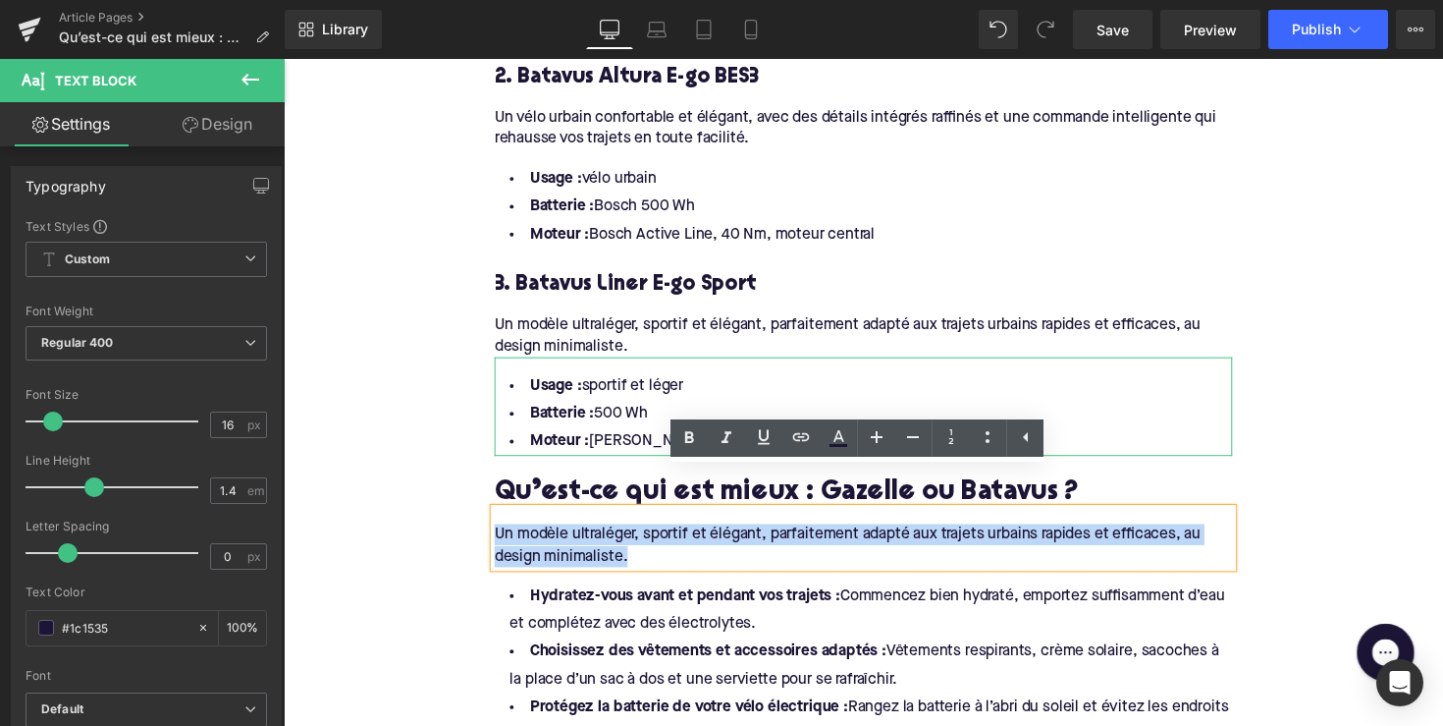
drag, startPoint x: 680, startPoint y: 525, endPoint x: 455, endPoint y: 490, distance: 227.6
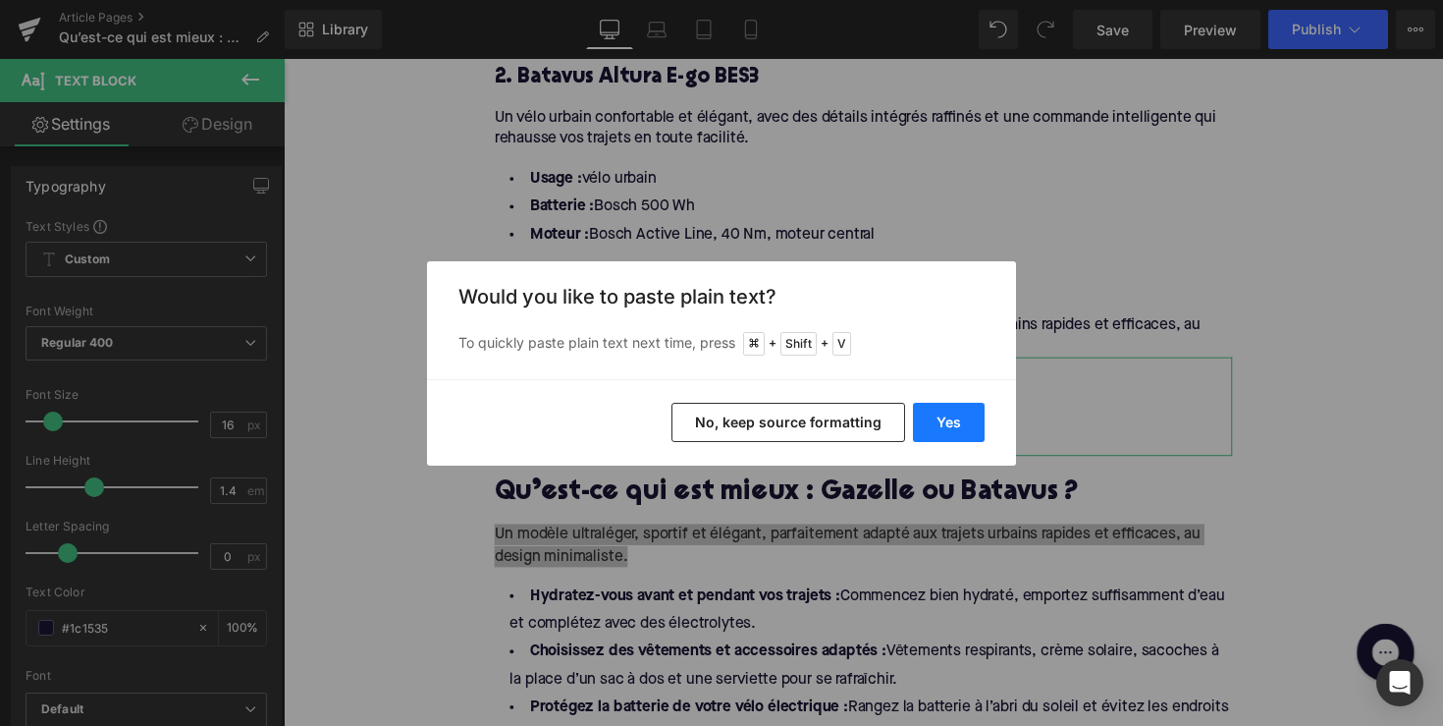
click at [925, 421] on button "Yes" at bounding box center [949, 422] width 72 height 39
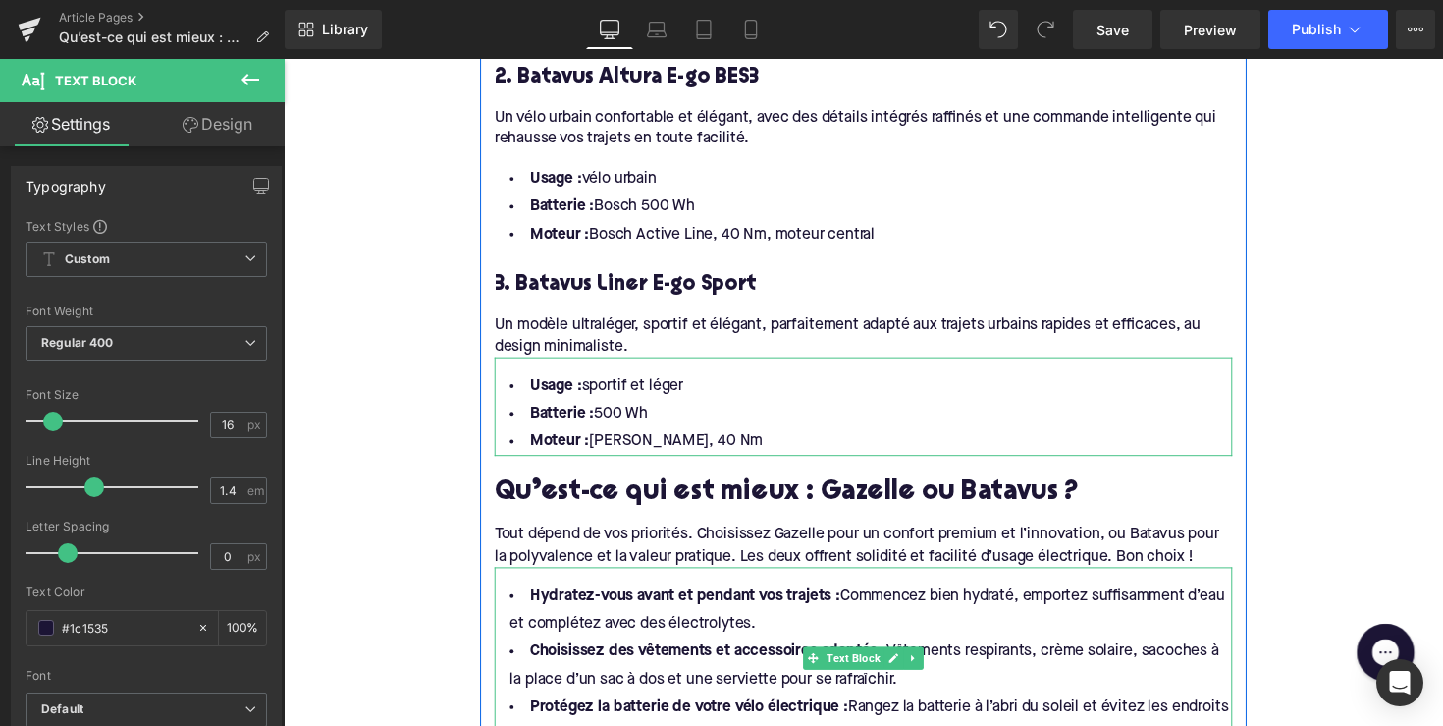
click at [937, 652] on li "Choisissez des vêtements et accessoires adaptés : Vêtements respirants, crème s…" at bounding box center [878, 680] width 756 height 57
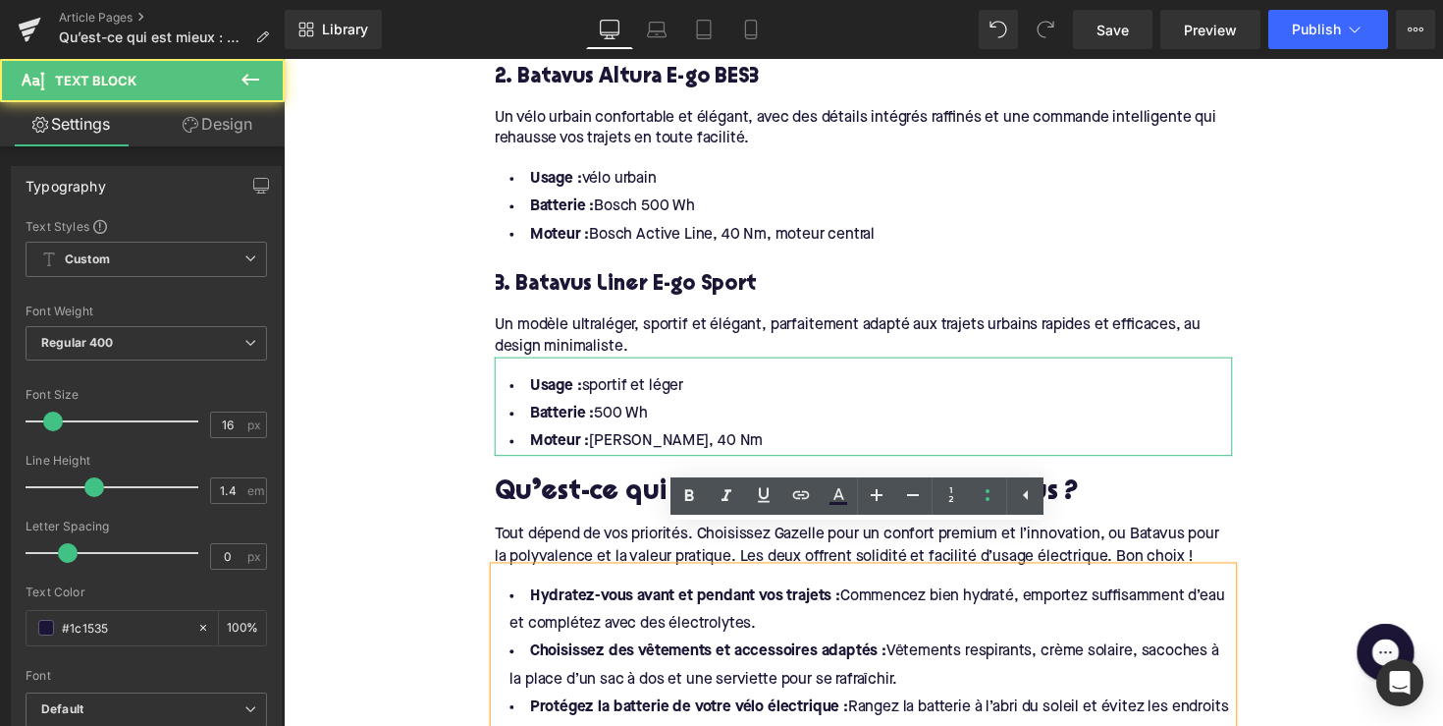
click at [834, 465] on div "Qu’est-ce qui est mieux : Gazelle ou Batavus ?" at bounding box center [878, 492] width 756 height 54
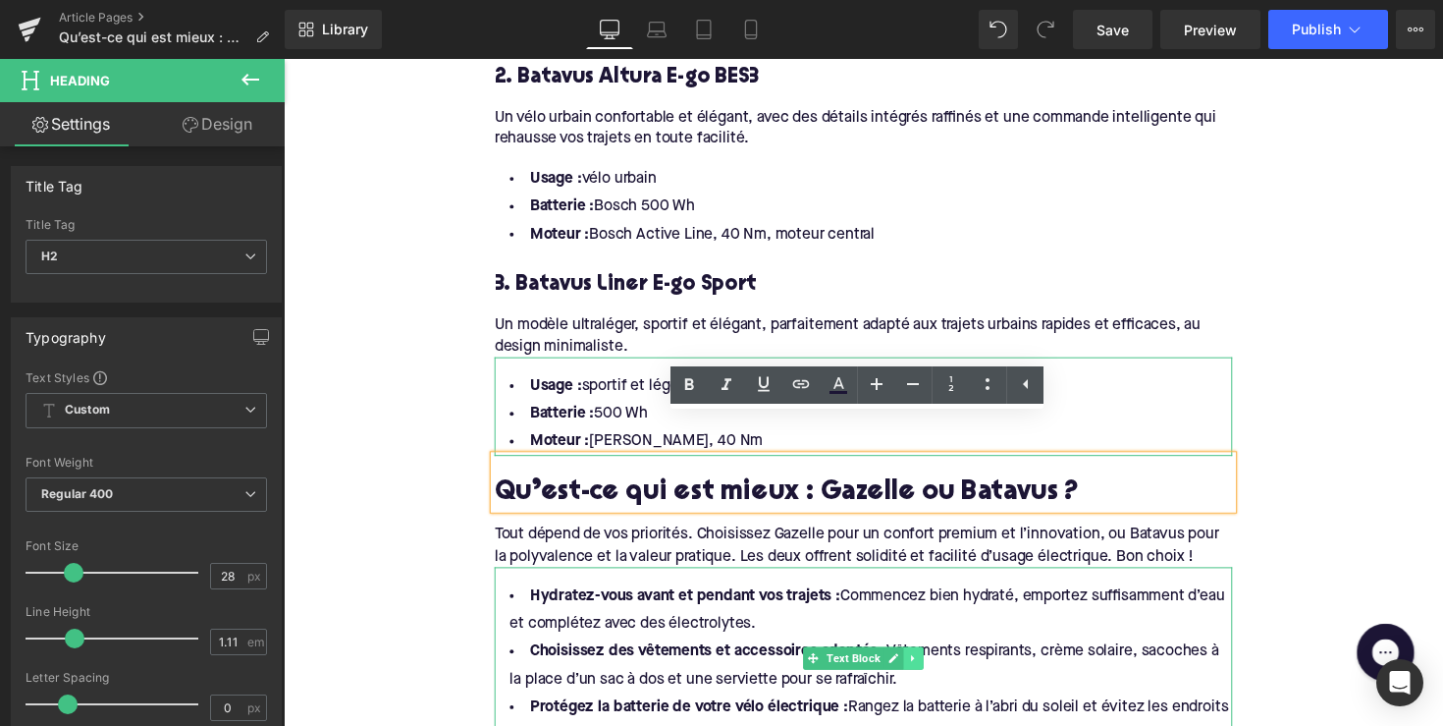
click at [931, 667] on icon at bounding box center [929, 673] width 11 height 12
click at [934, 668] on icon at bounding box center [939, 673] width 11 height 11
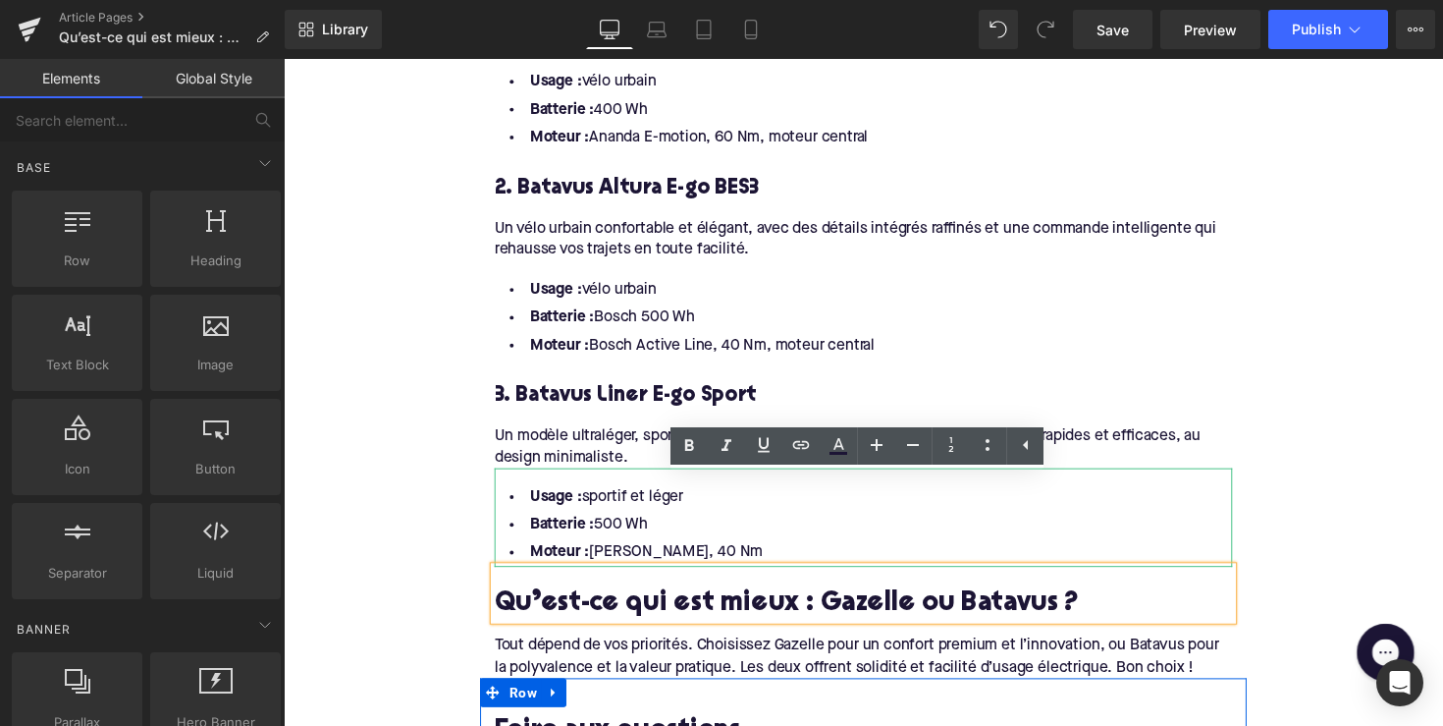
scroll to position [2726, 0]
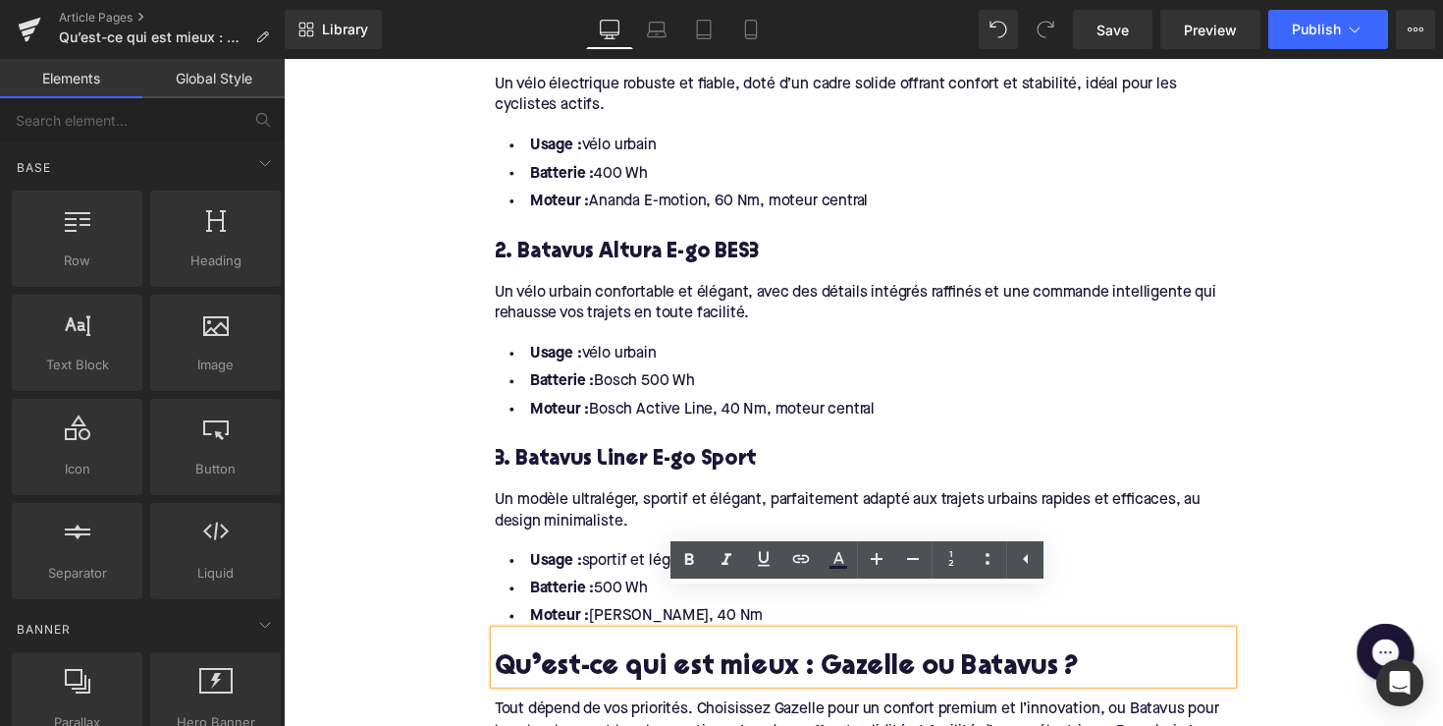
click at [1037, 404] on li "Moteur : Bosch Active Line, 40 Nm, moteur central" at bounding box center [878, 418] width 756 height 28
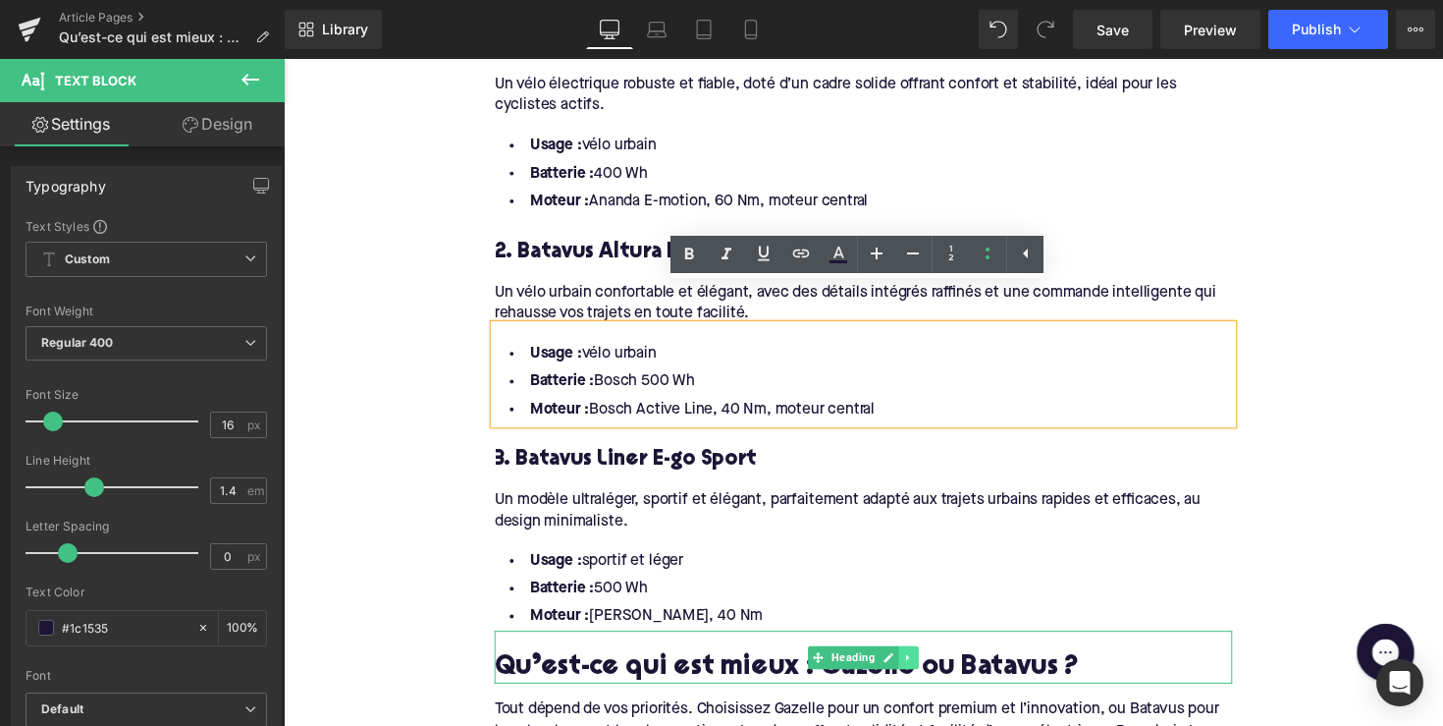
click at [926, 660] on link at bounding box center [924, 672] width 21 height 24
click at [908, 666] on icon at bounding box center [913, 671] width 11 height 11
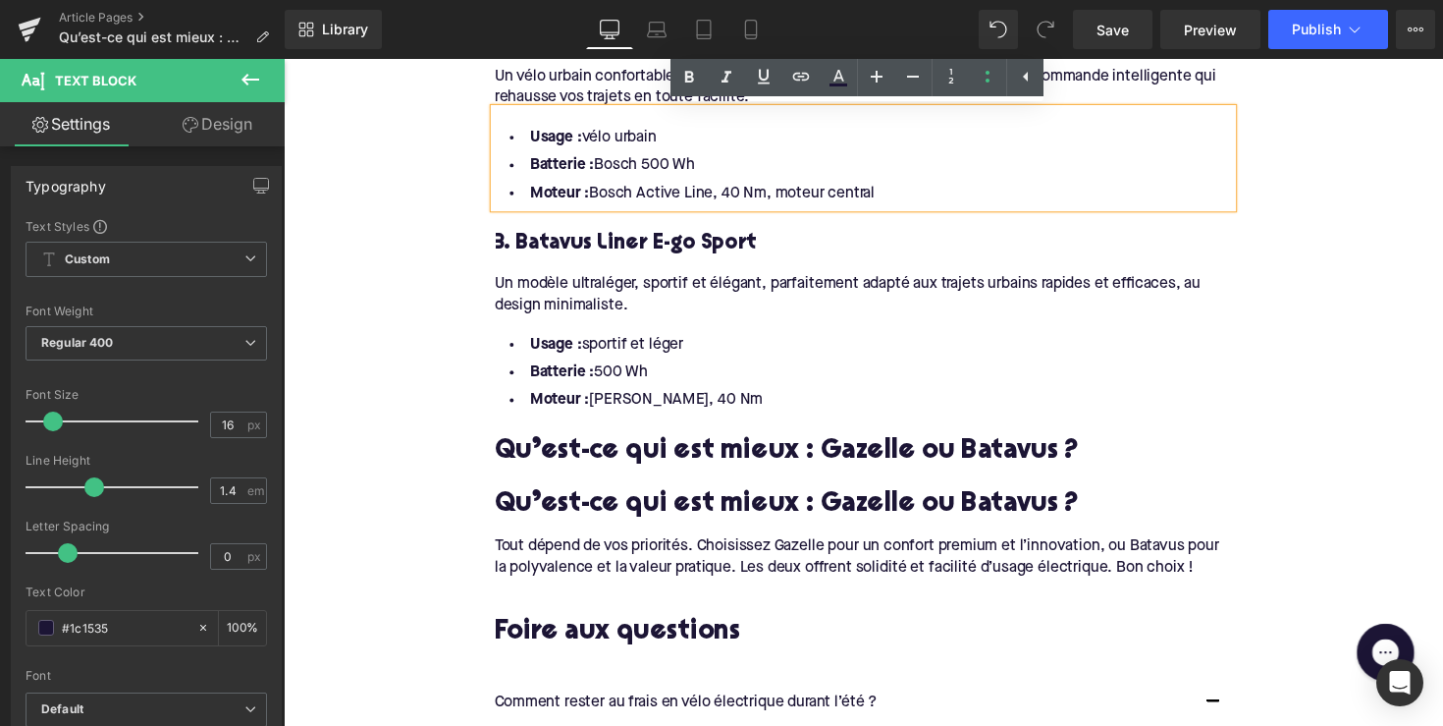
scroll to position [2844, 0]
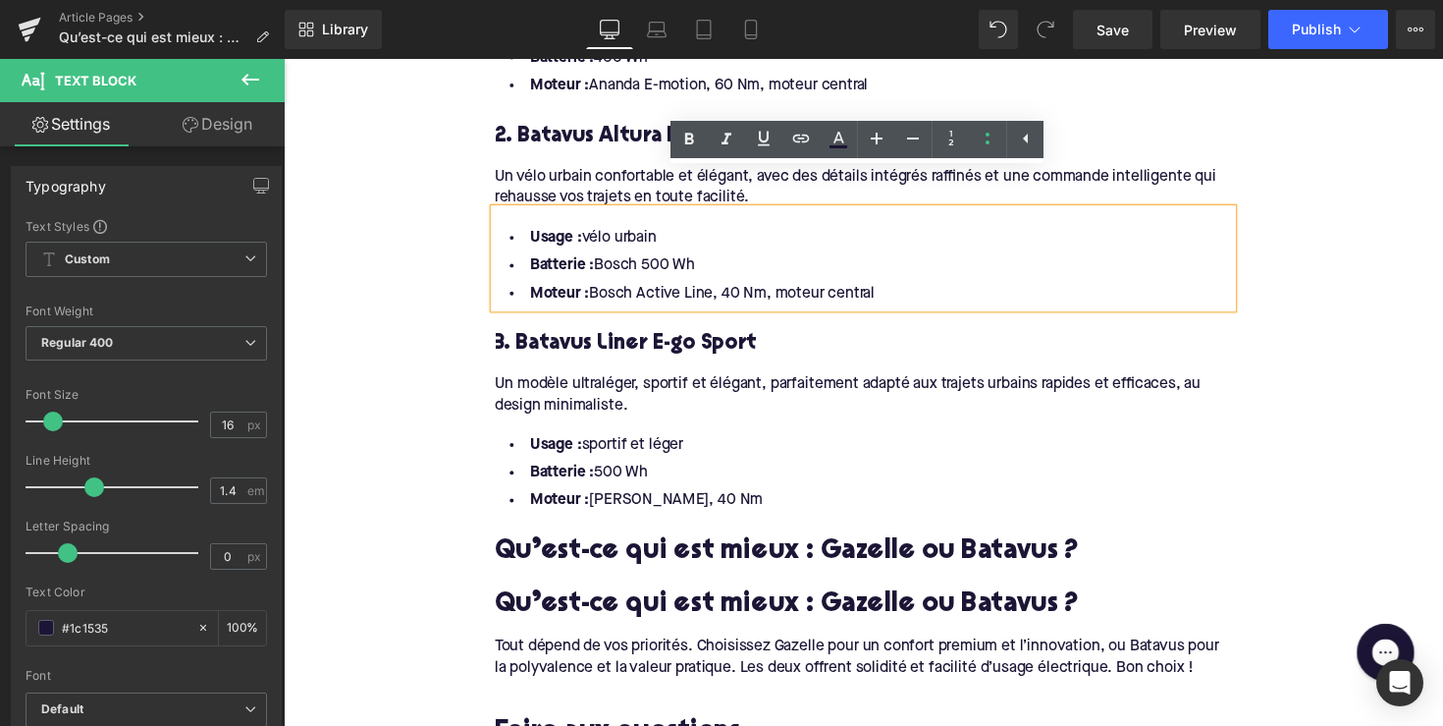
click at [747, 550] on h2 "Qu’est-ce qui est mieux : Gazelle ou Batavus ?" at bounding box center [878, 565] width 756 height 30
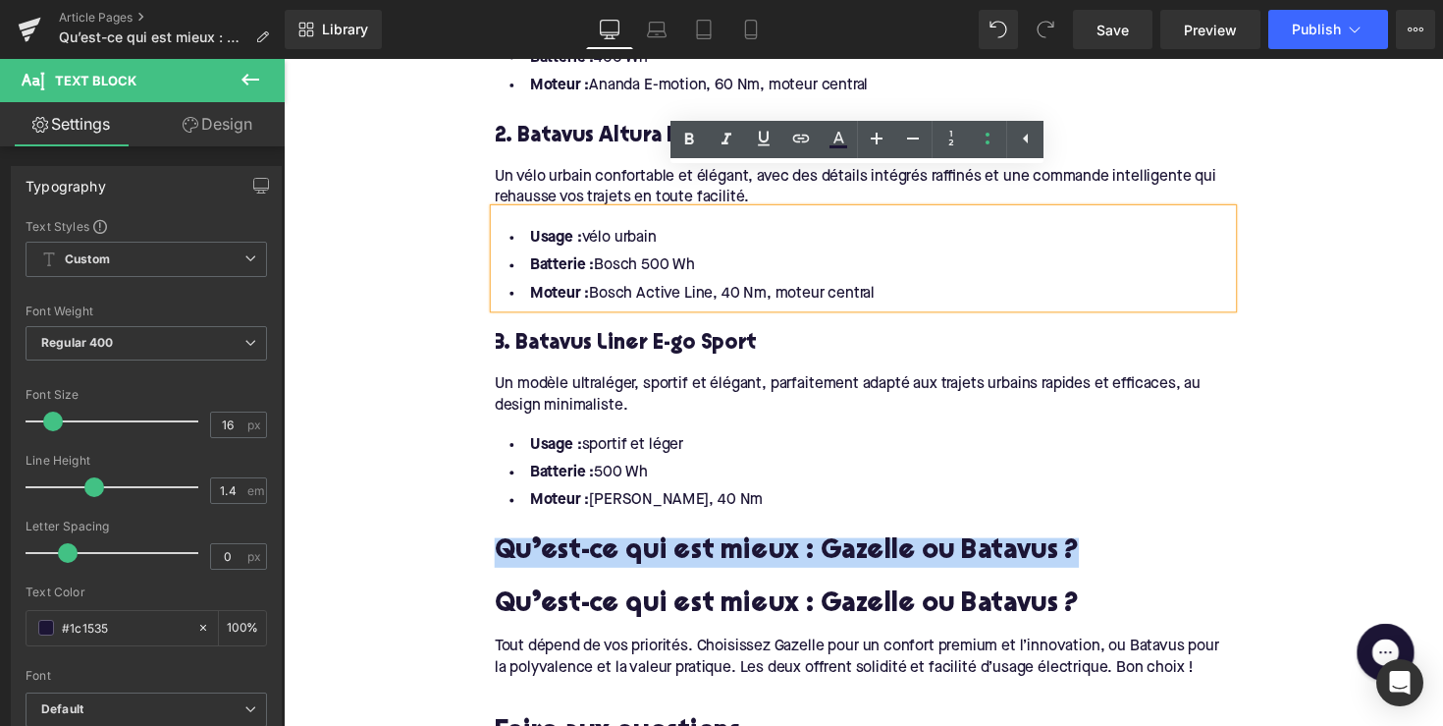
click at [747, 550] on h2 "Qu’est-ce qui est mieux : Gazelle ou Batavus ?" at bounding box center [878, 565] width 756 height 30
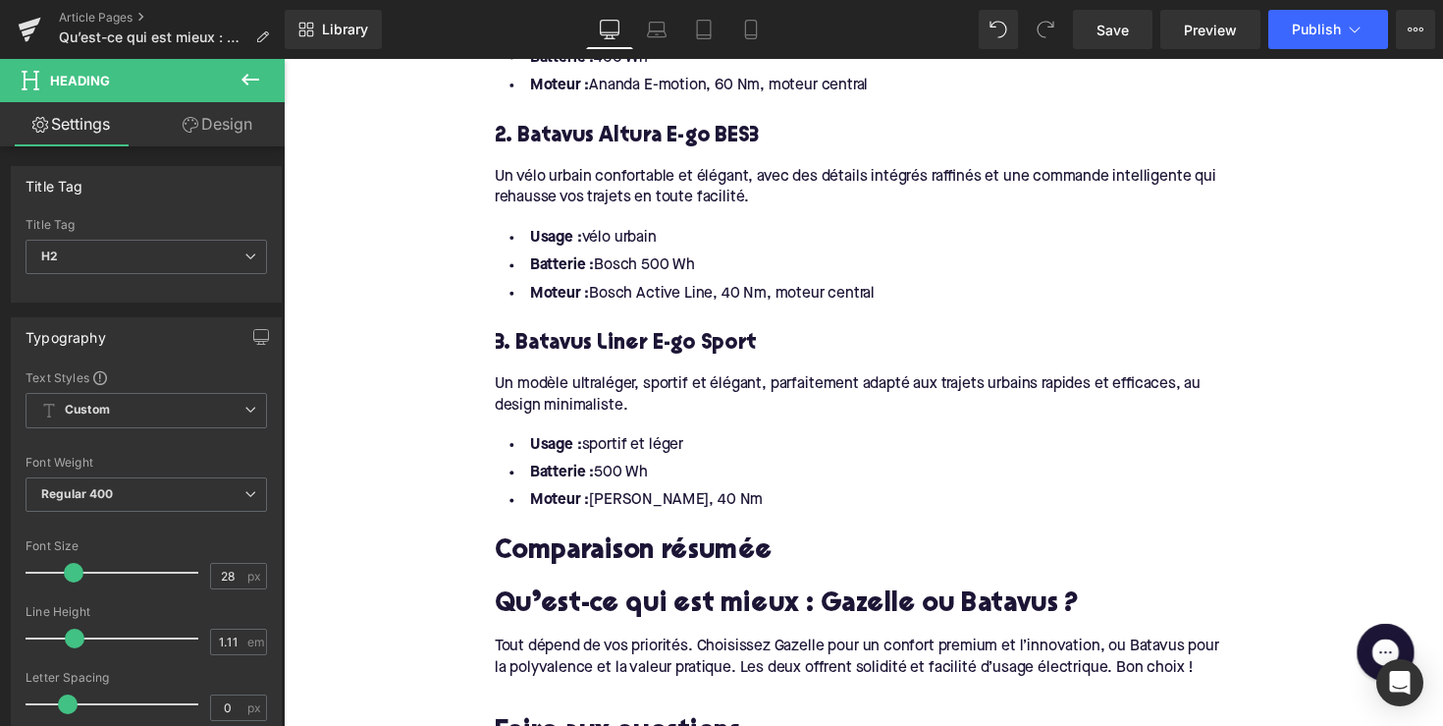
click at [328, 49] on div "Library Desktop Desktop Laptop Tablet Mobile Save Preview Publish Scheduled Vie…" at bounding box center [864, 29] width 1159 height 59
click at [332, 40] on link "Library" at bounding box center [333, 29] width 97 height 39
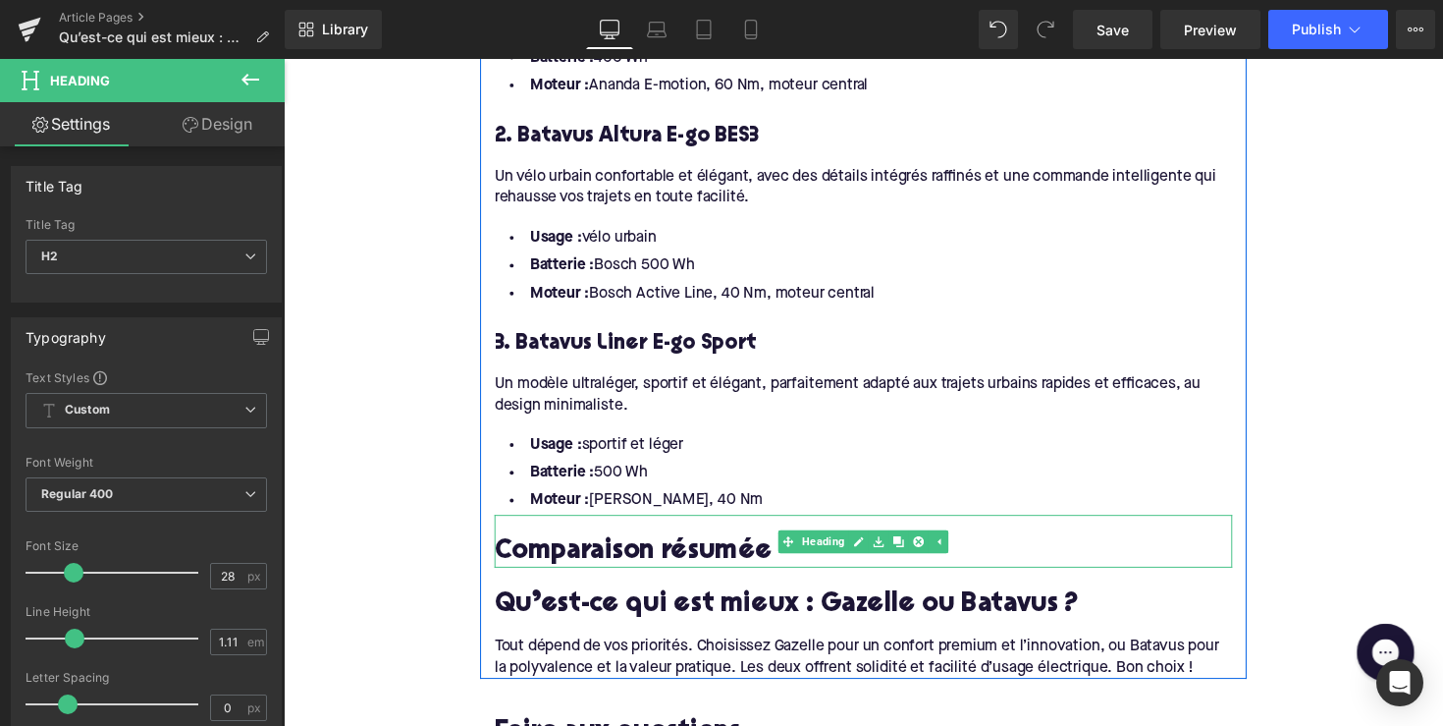
click at [561, 550] on h2 "Comparaison résumée" at bounding box center [878, 565] width 756 height 30
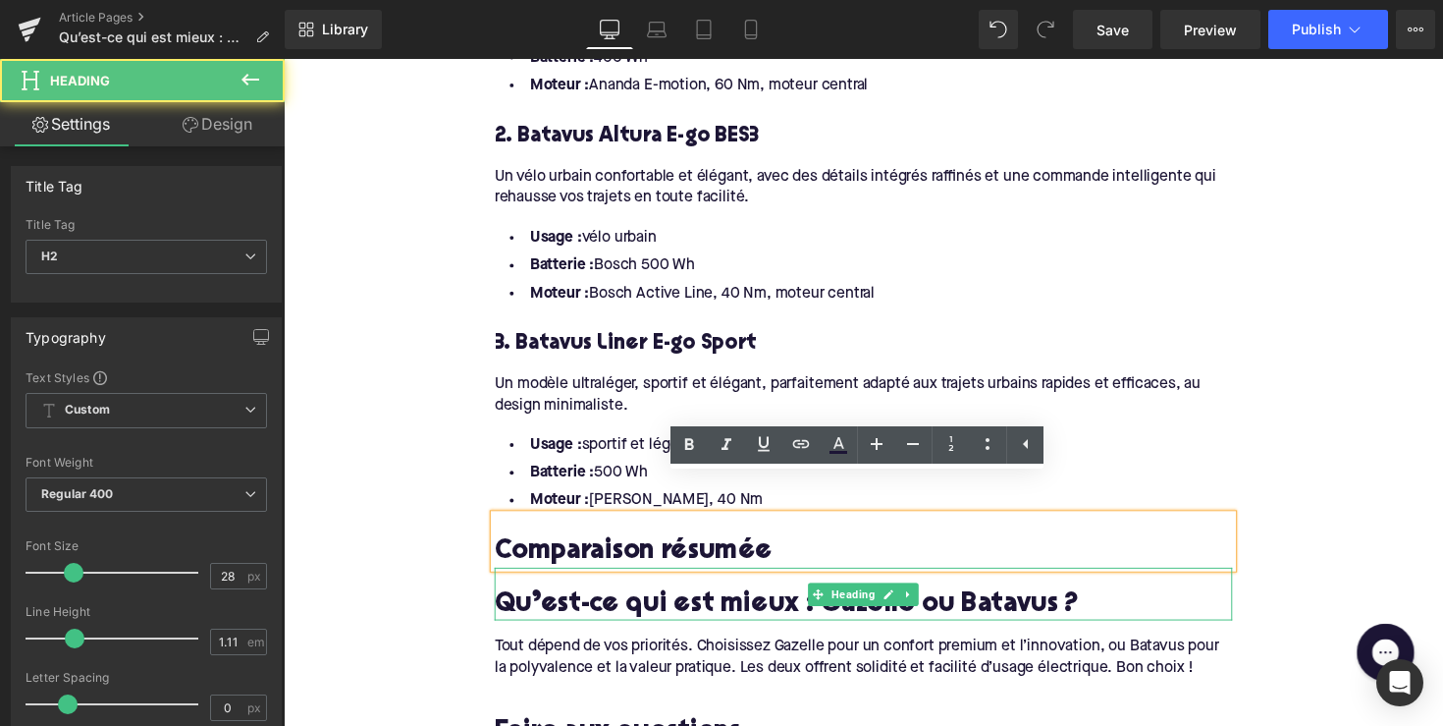
click at [565, 604] on h2 "Qu’est-ce qui est mieux : Gazelle ou Batavus ?" at bounding box center [878, 619] width 756 height 30
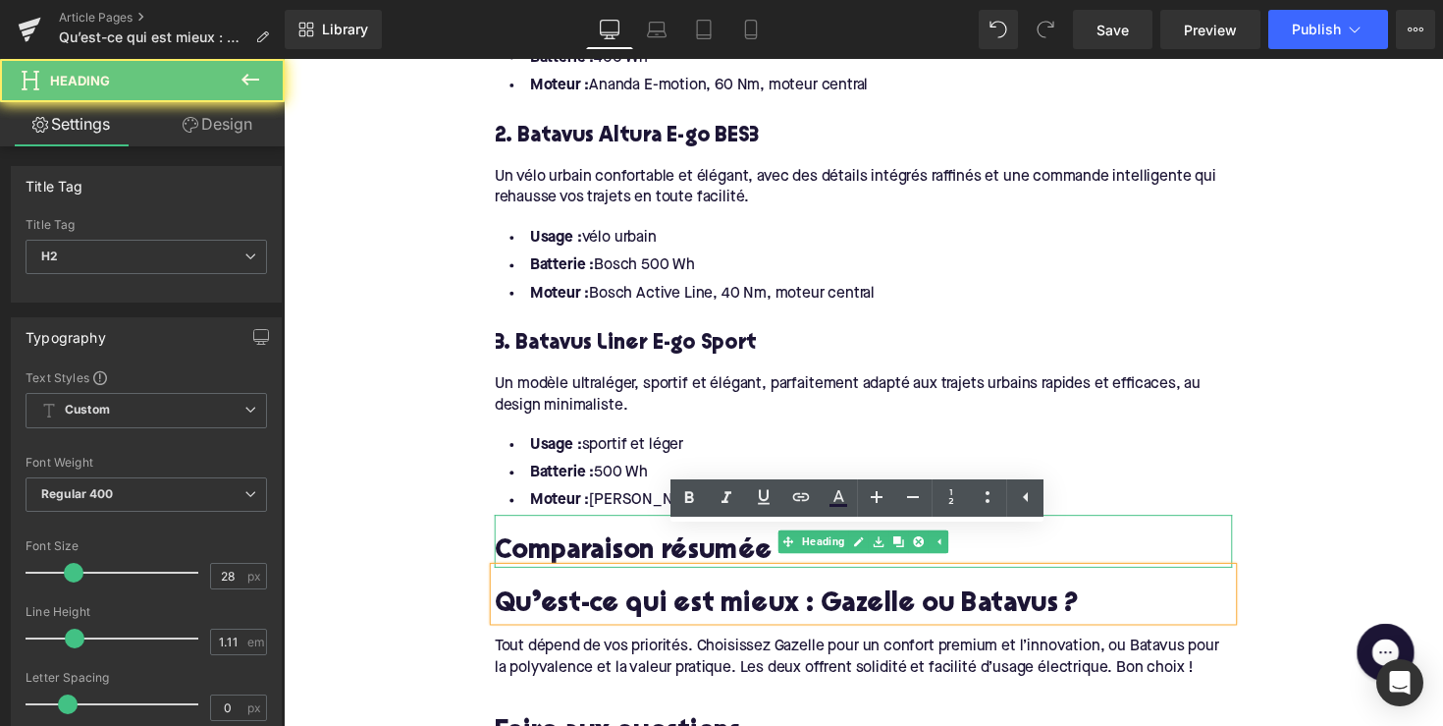
click at [571, 550] on h2 "Comparaison résumée" at bounding box center [878, 565] width 756 height 30
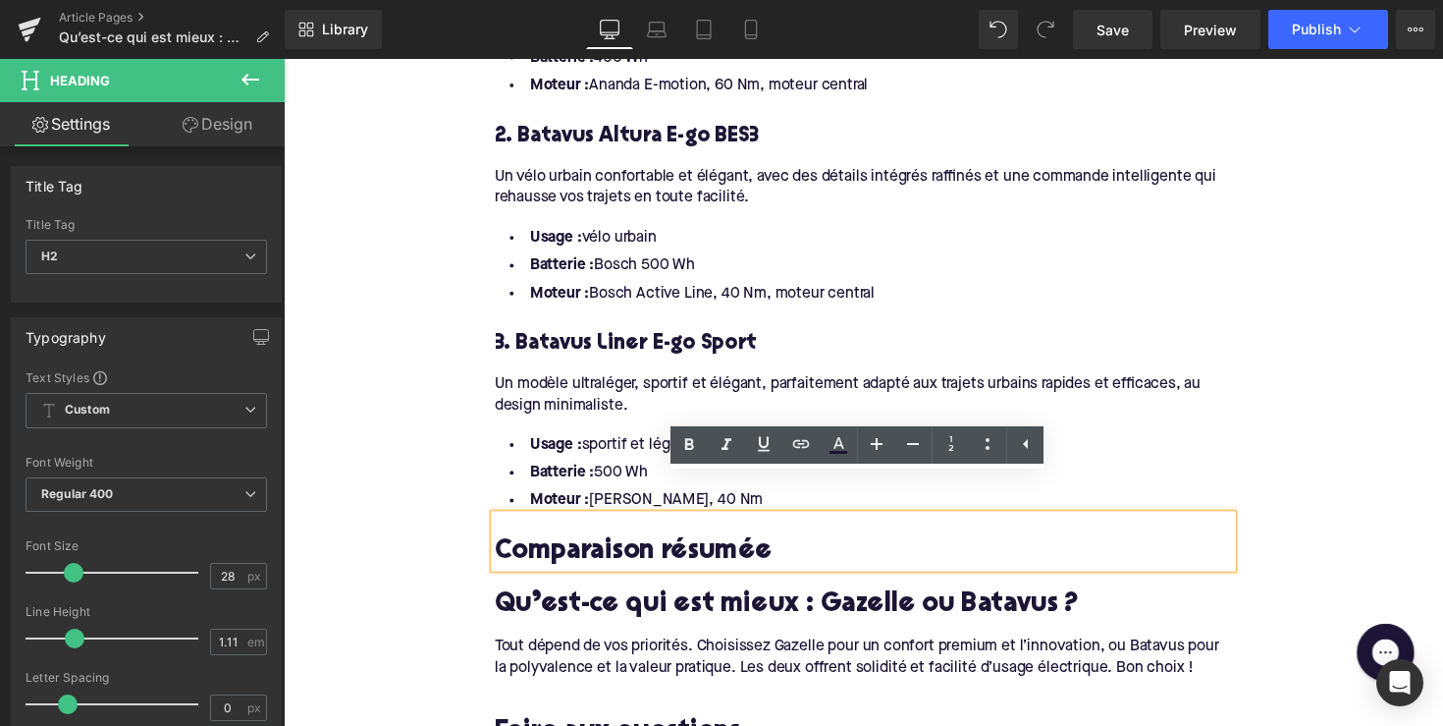
click at [321, 0] on div "Library Desktop Desktop Laptop Tablet Mobile Save Preview Publish Scheduled Vie…" at bounding box center [864, 29] width 1159 height 59
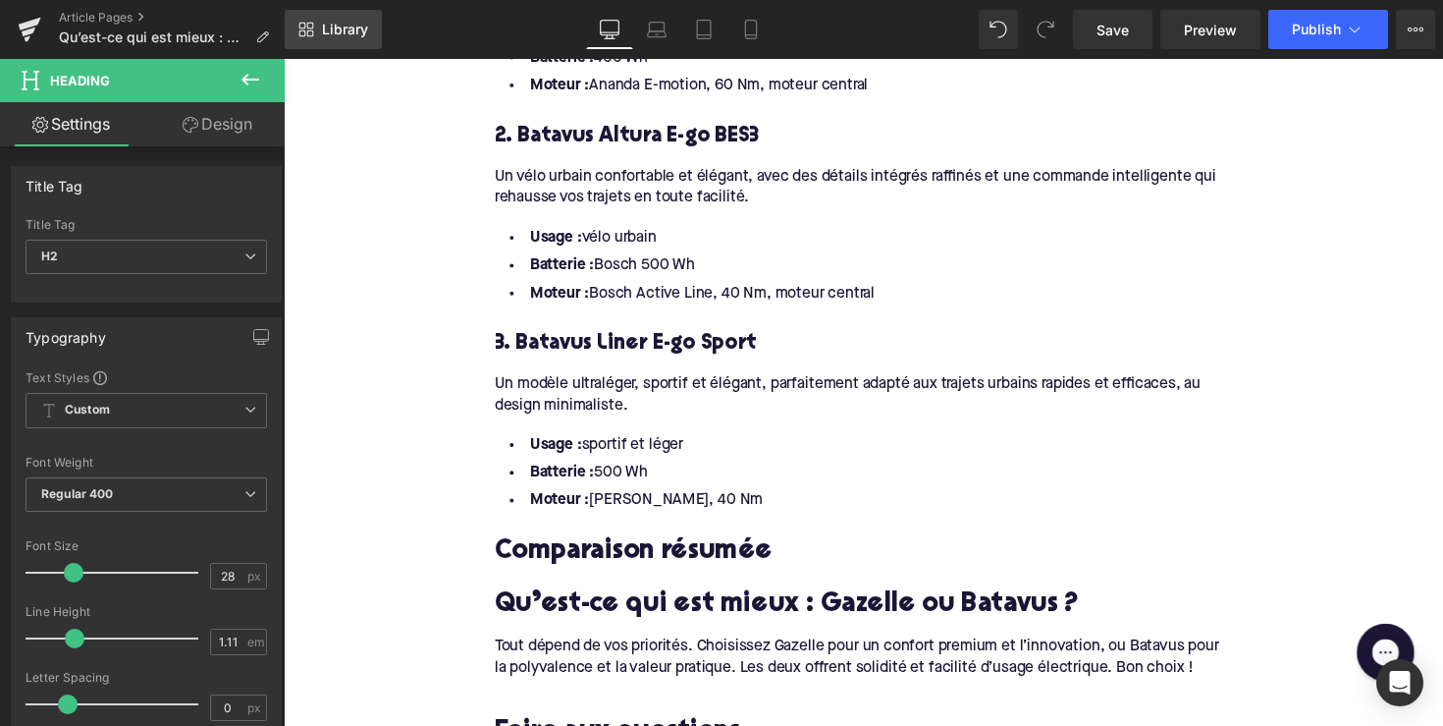
click at [323, 23] on span "Library" at bounding box center [345, 30] width 46 height 18
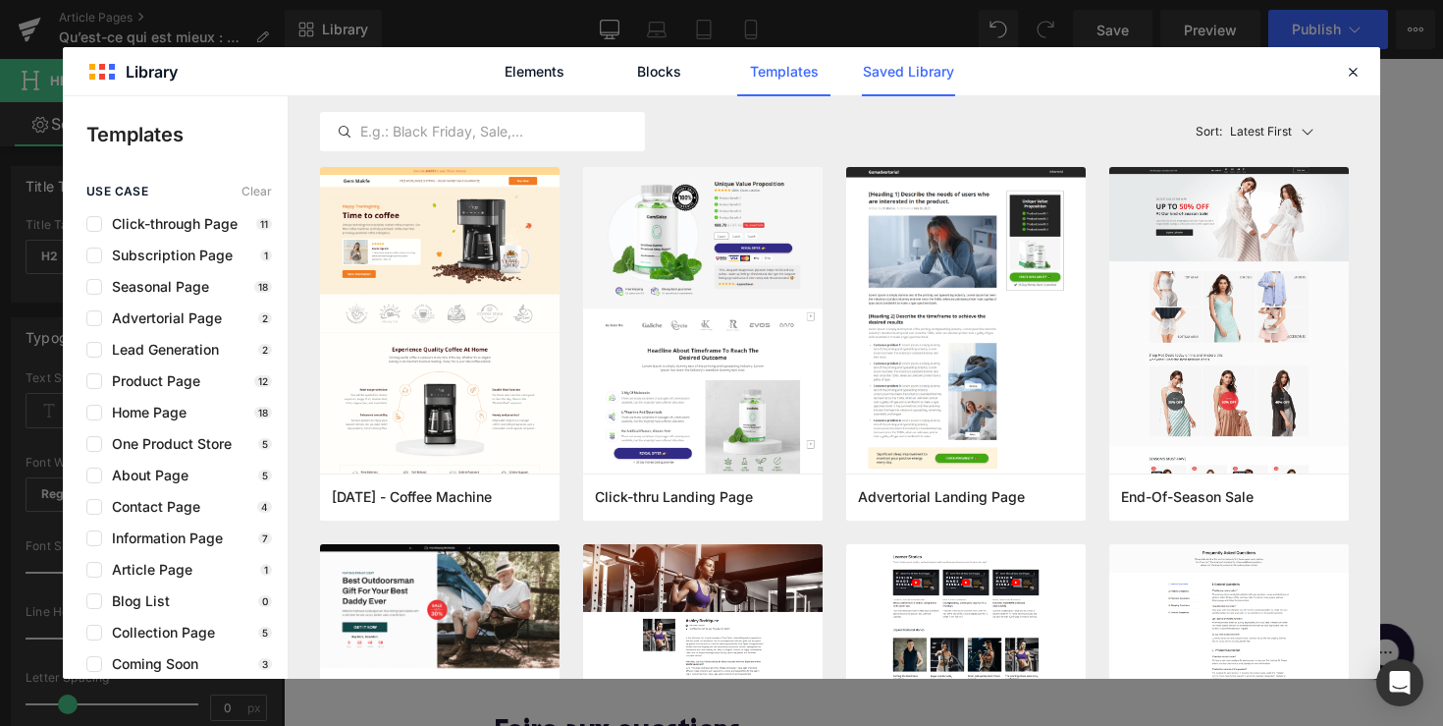
click at [899, 91] on link "Saved Library" at bounding box center [908, 71] width 93 height 49
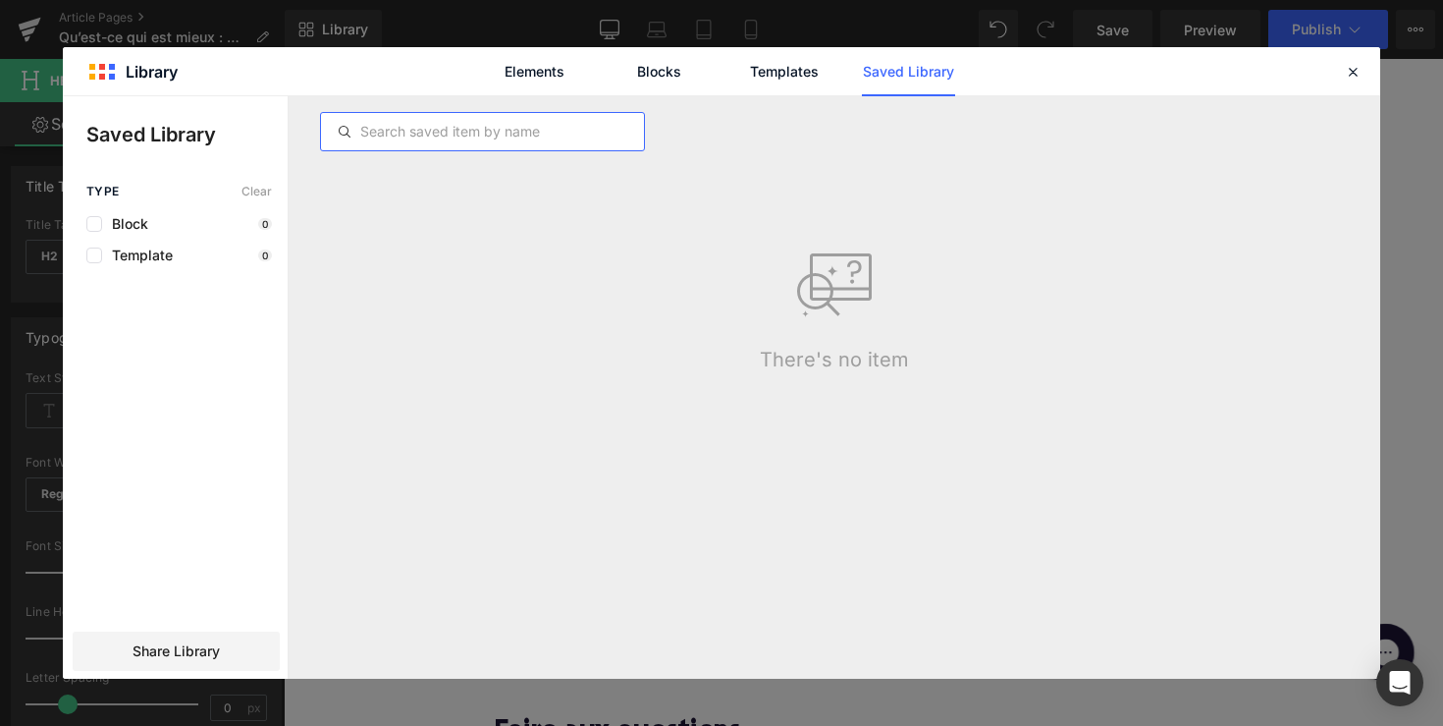
click at [567, 135] on input "text" at bounding box center [482, 132] width 323 height 24
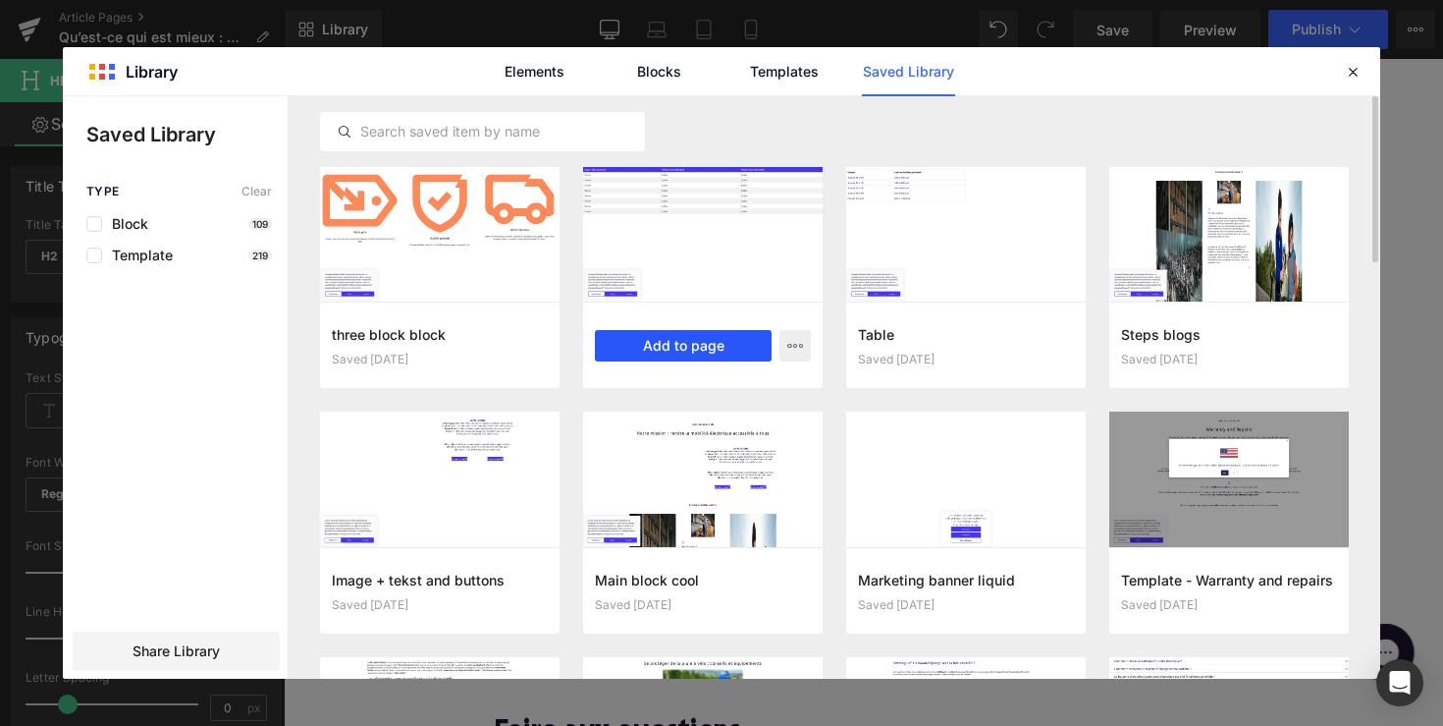
click at [706, 339] on button "Add to page" at bounding box center [683, 345] width 177 height 31
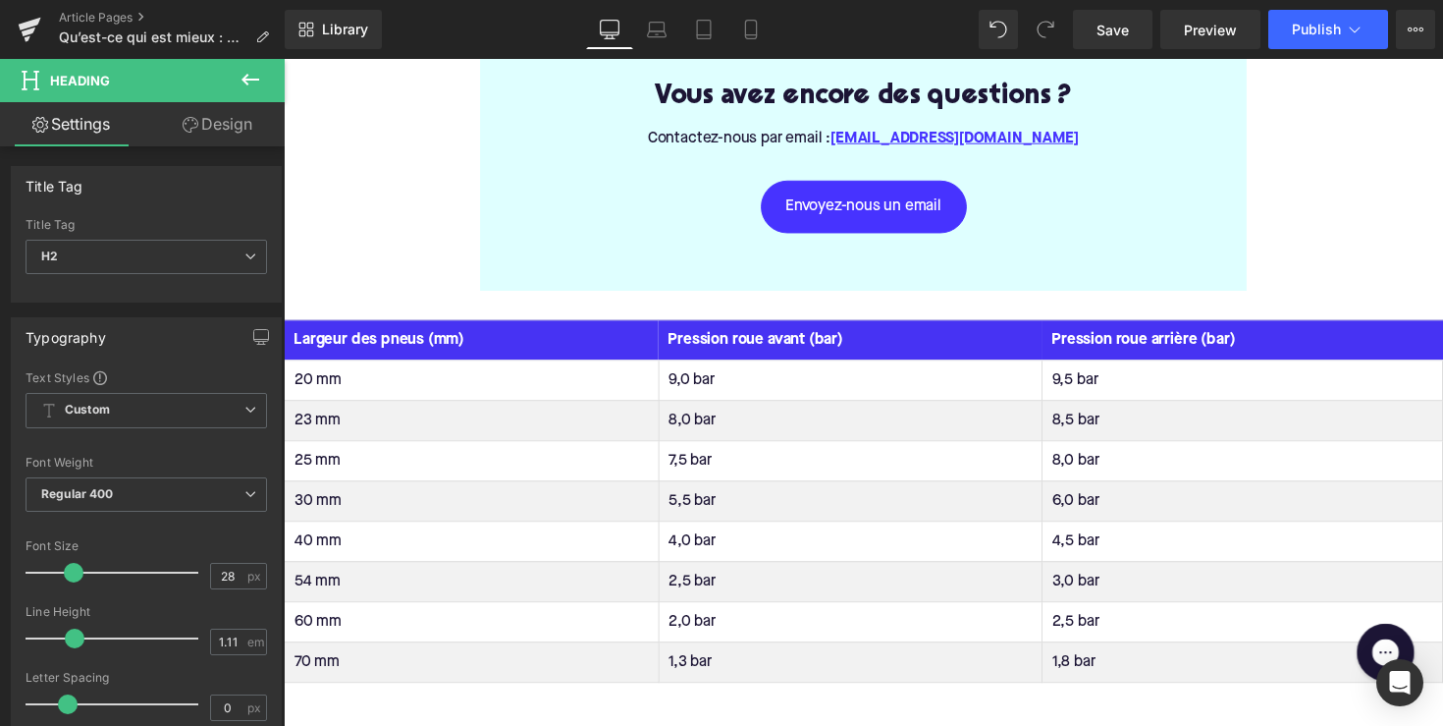
scroll to position [4009, 0]
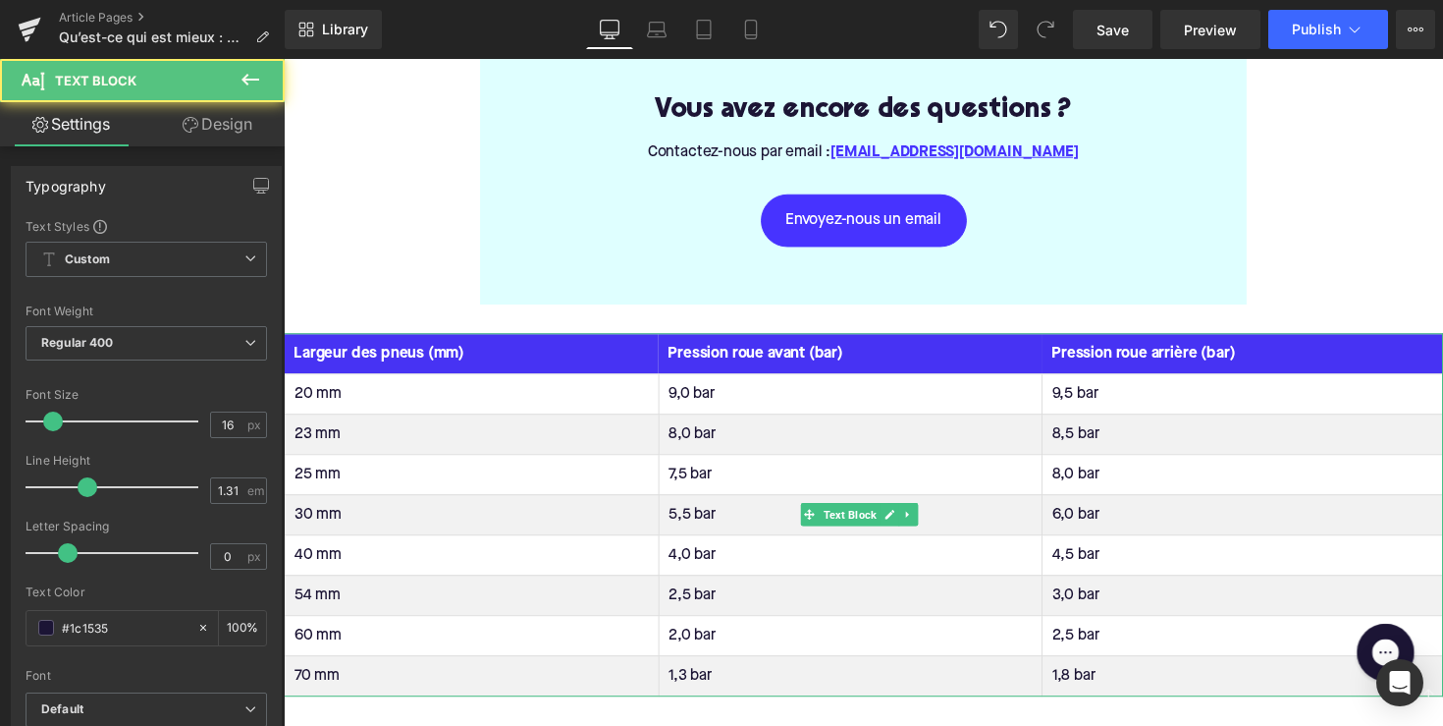
click at [745, 340] on th "Pression roue avant (bar)" at bounding box center [864, 360] width 393 height 41
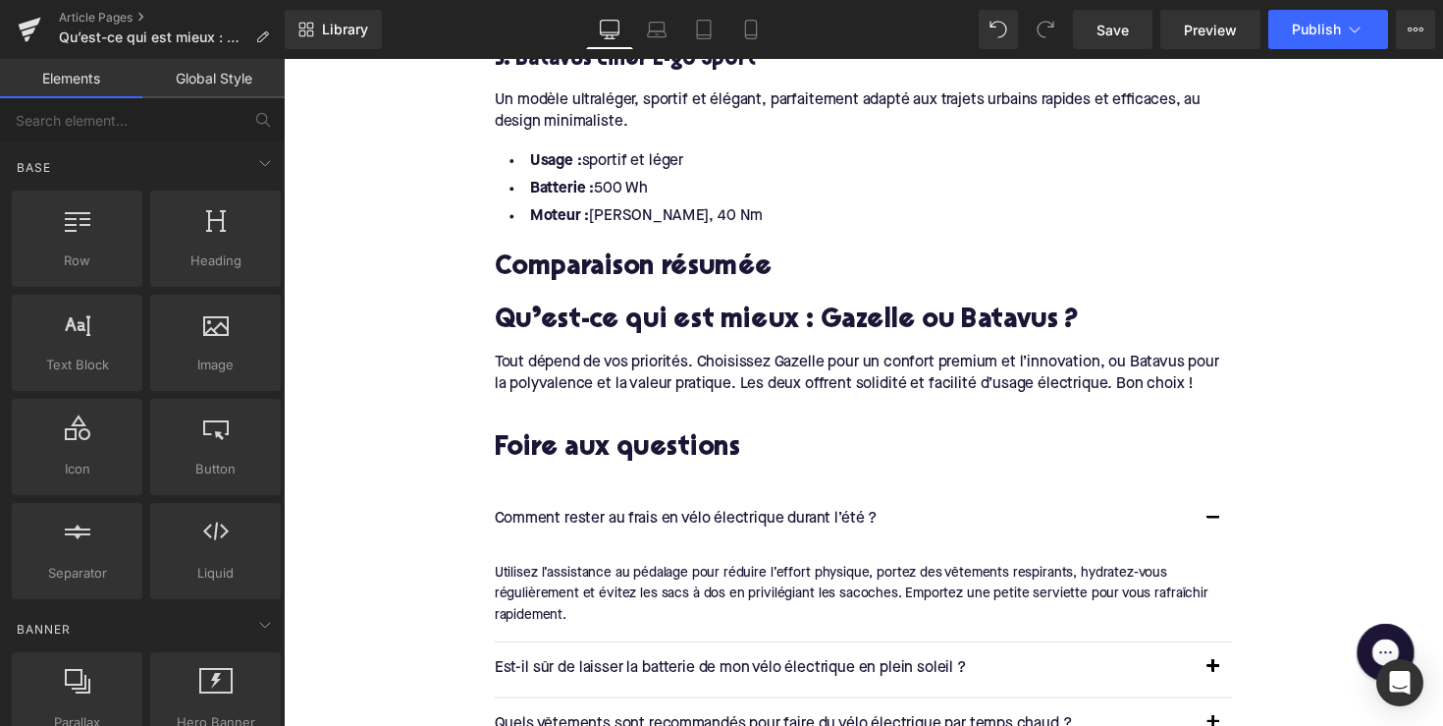
scroll to position [3114, 0]
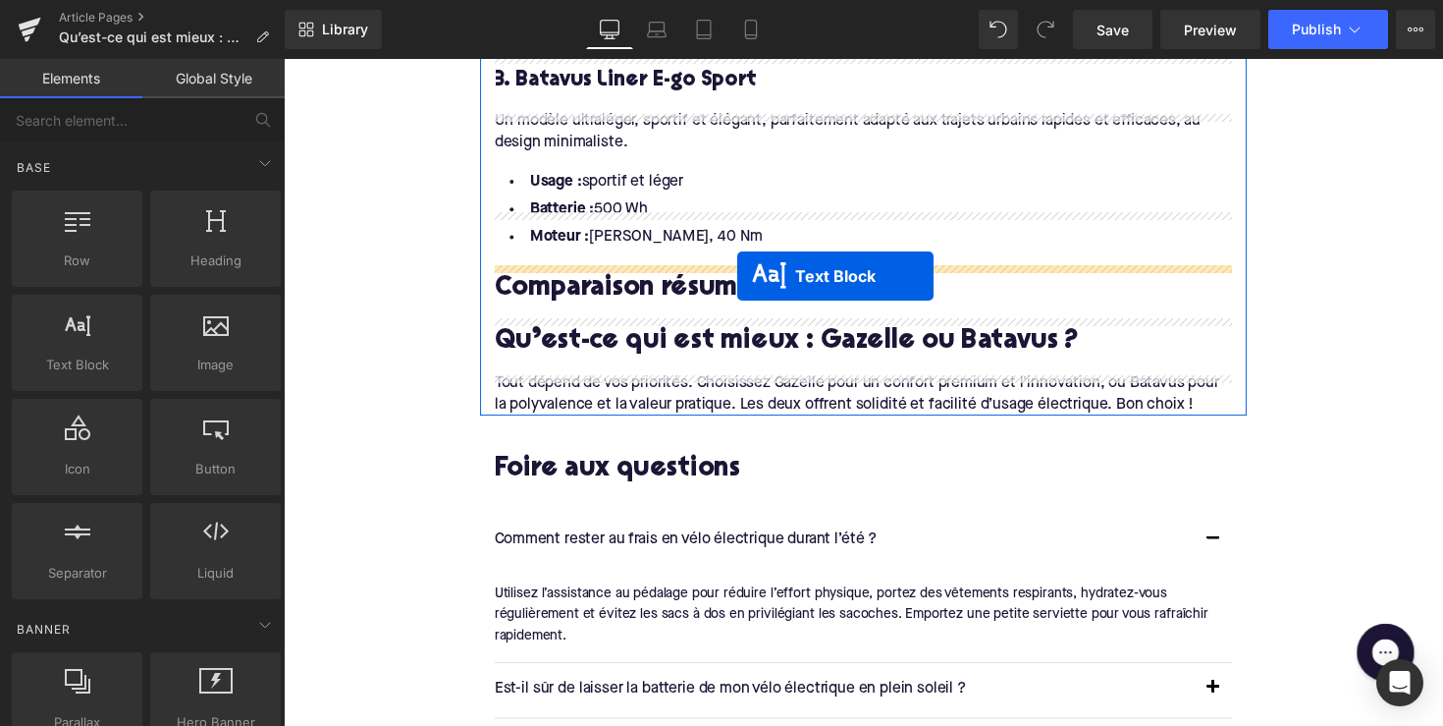
drag, startPoint x: 824, startPoint y: 476, endPoint x: 748, endPoint y: 281, distance: 209.5
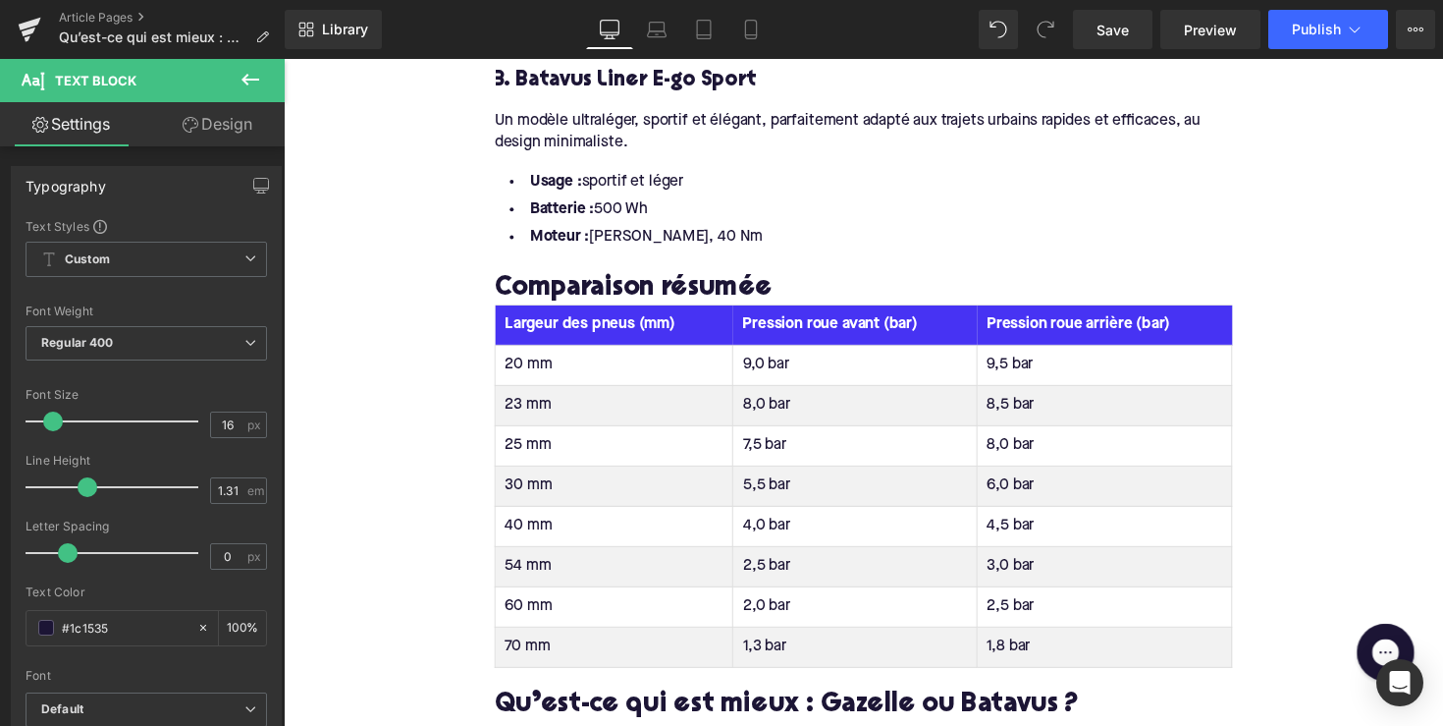
click at [563, 311] on th "Largeur des pneus (mm)" at bounding box center [623, 331] width 244 height 41
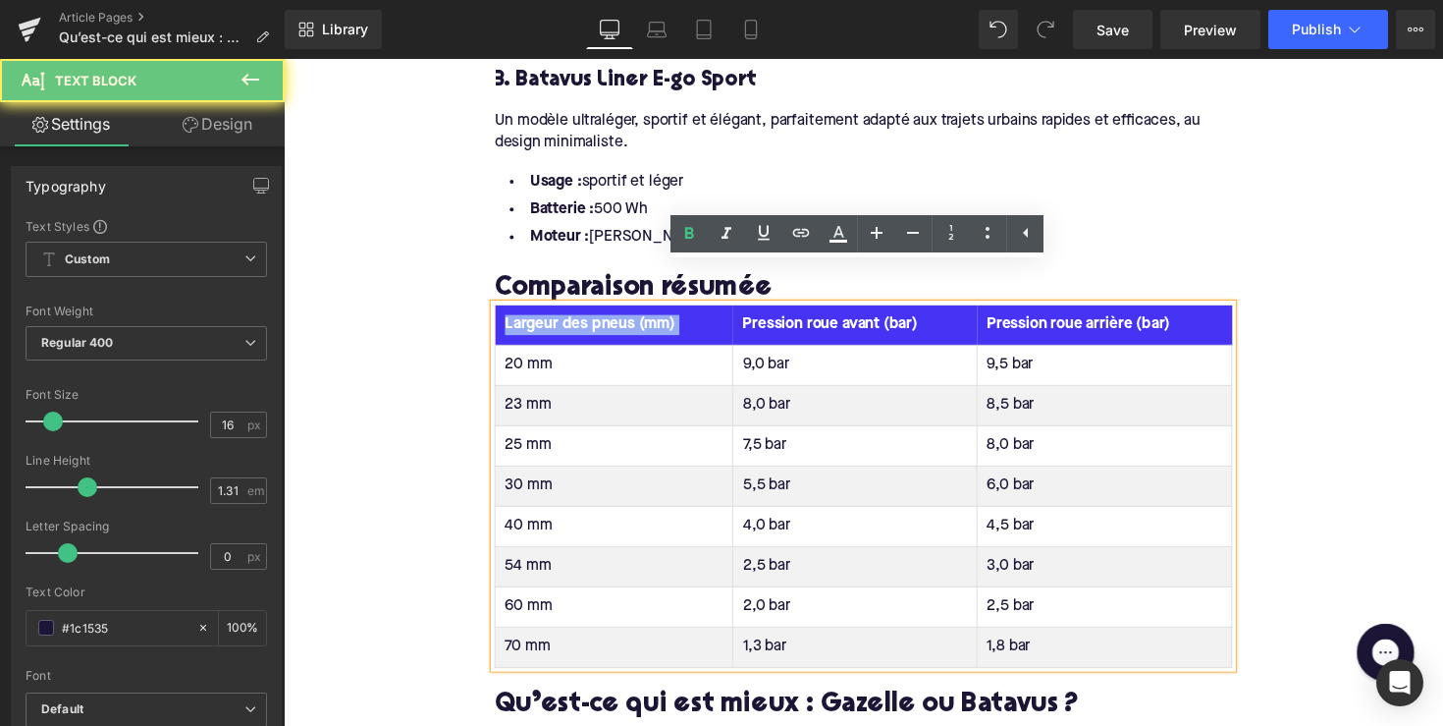
click at [563, 311] on th "Largeur des pneus (mm)" at bounding box center [623, 331] width 244 height 41
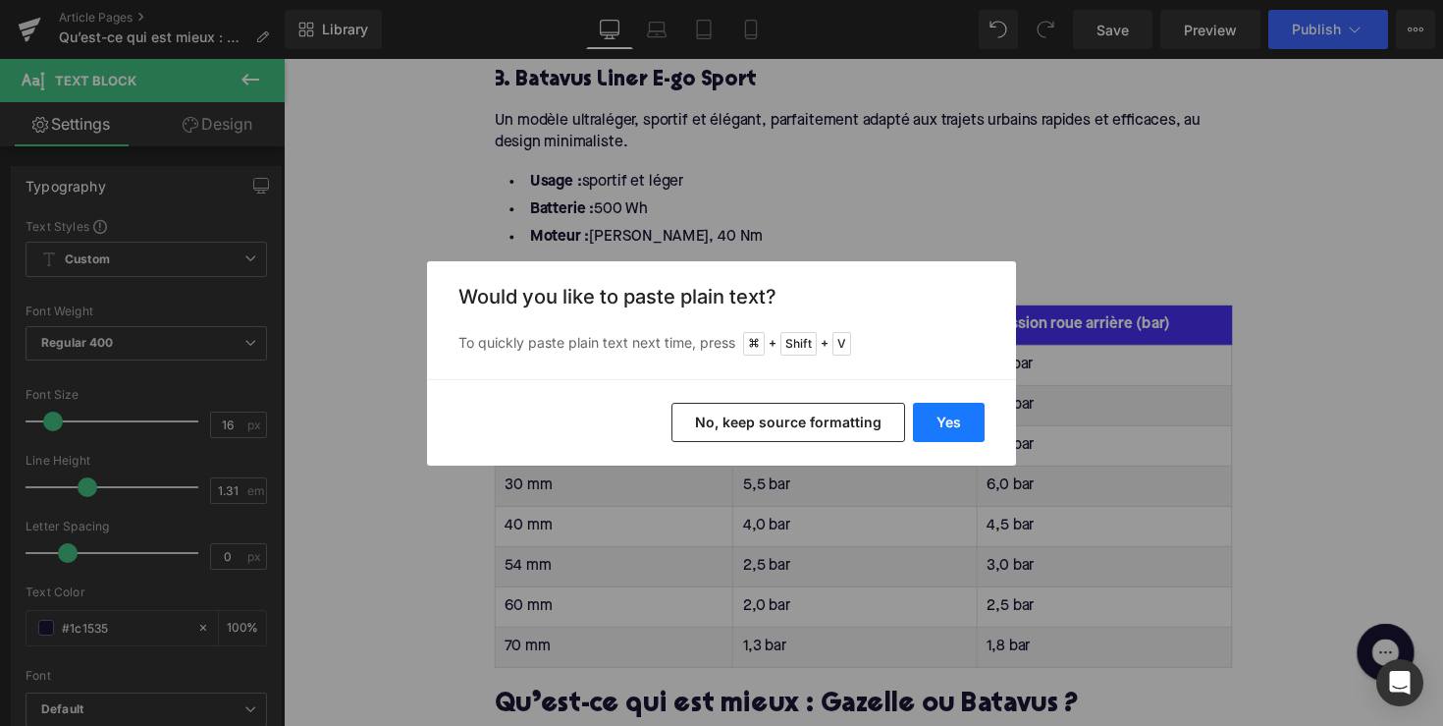
click at [941, 413] on button "Yes" at bounding box center [949, 422] width 72 height 39
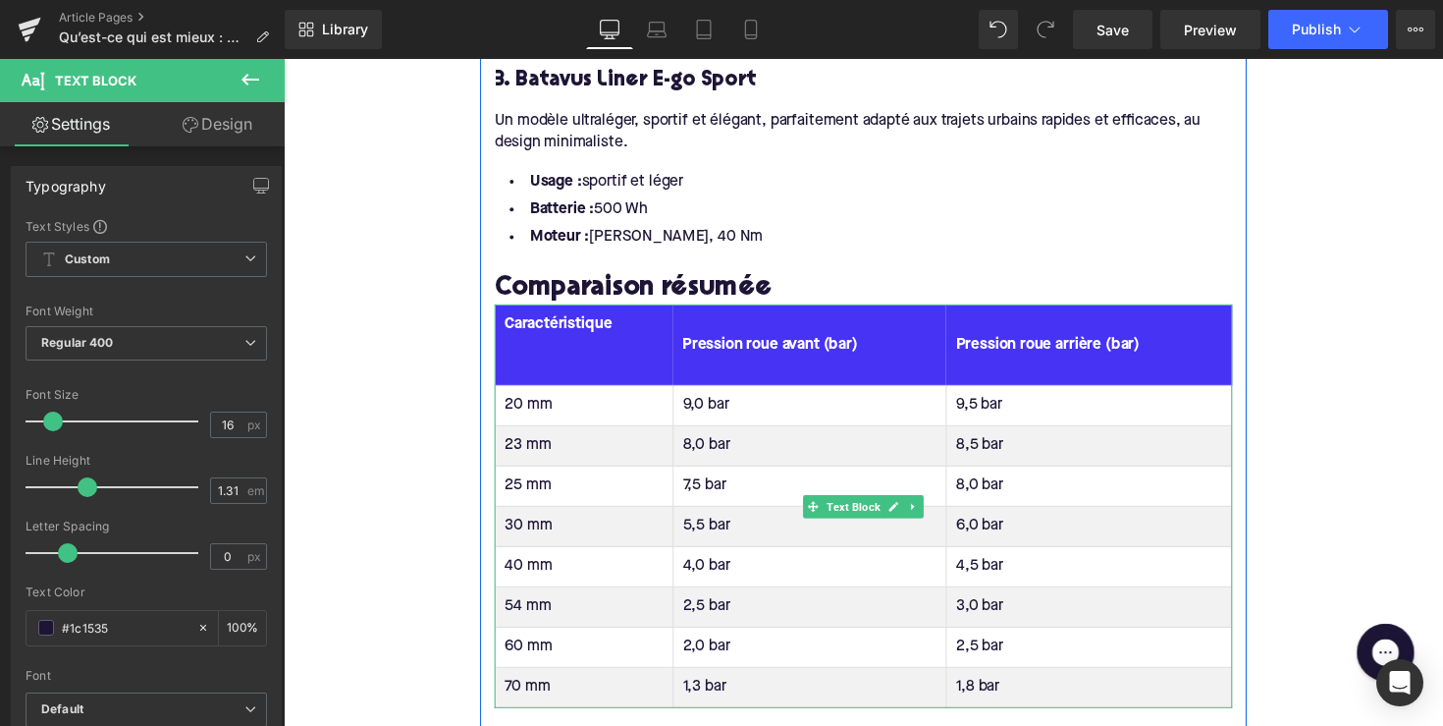
click at [552, 318] on th "Caractéristique" at bounding box center [592, 352] width 183 height 82
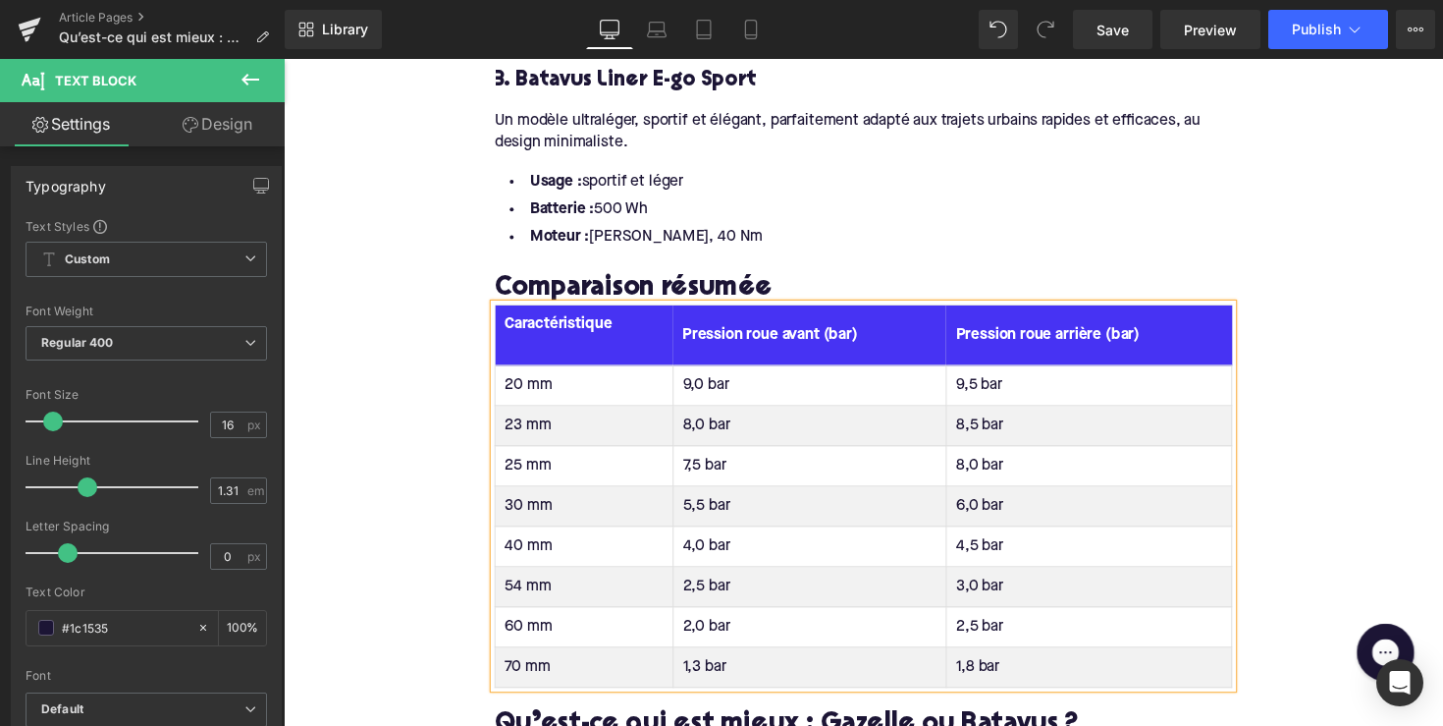
click at [549, 324] on th "Caractéristique" at bounding box center [592, 342] width 183 height 62
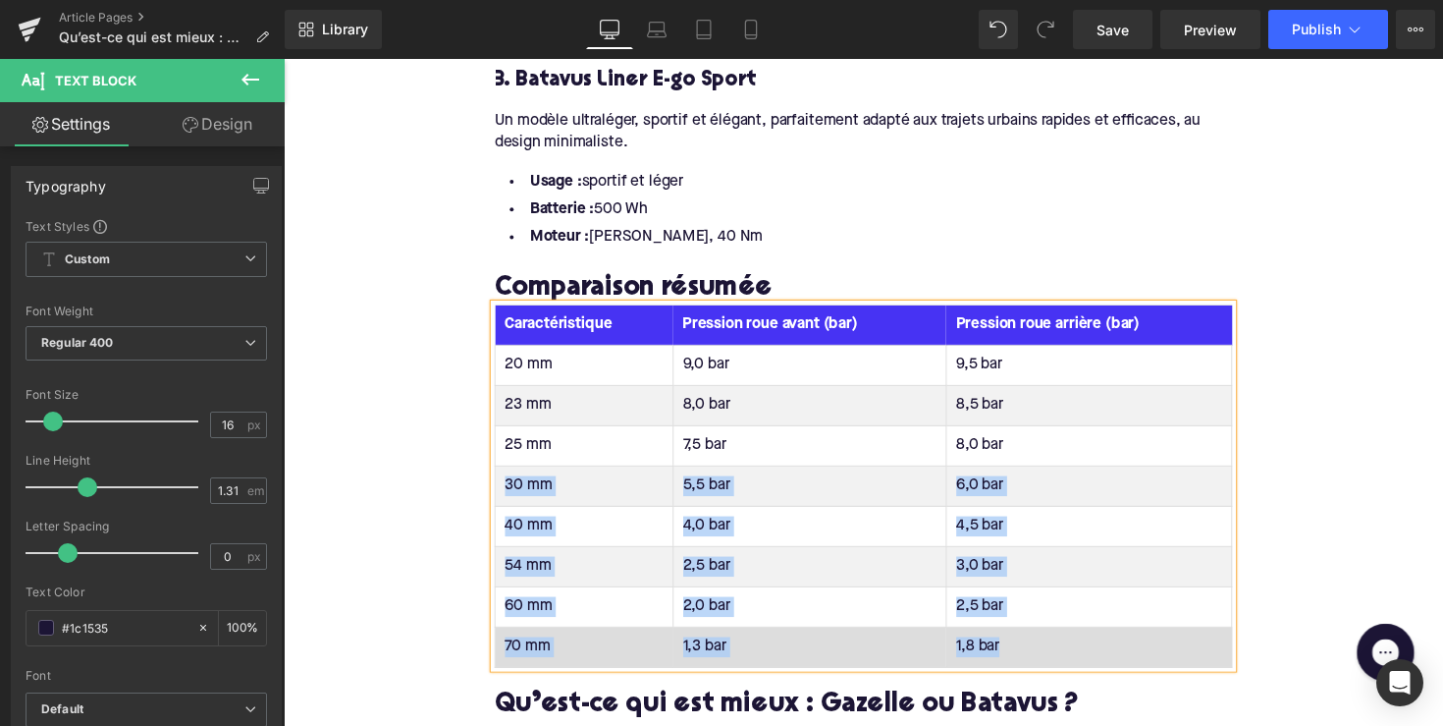
drag, startPoint x: 505, startPoint y: 451, endPoint x: 1090, endPoint y: 627, distance: 611.3
click at [1090, 627] on tbody "20 mm 9,0 bar 9,5 bar 23 mm 8,0 bar 8,5 bar 25 mm 7,5 bar 8,0 bar 30 mm 5,5 bar…" at bounding box center [878, 518] width 755 height 330
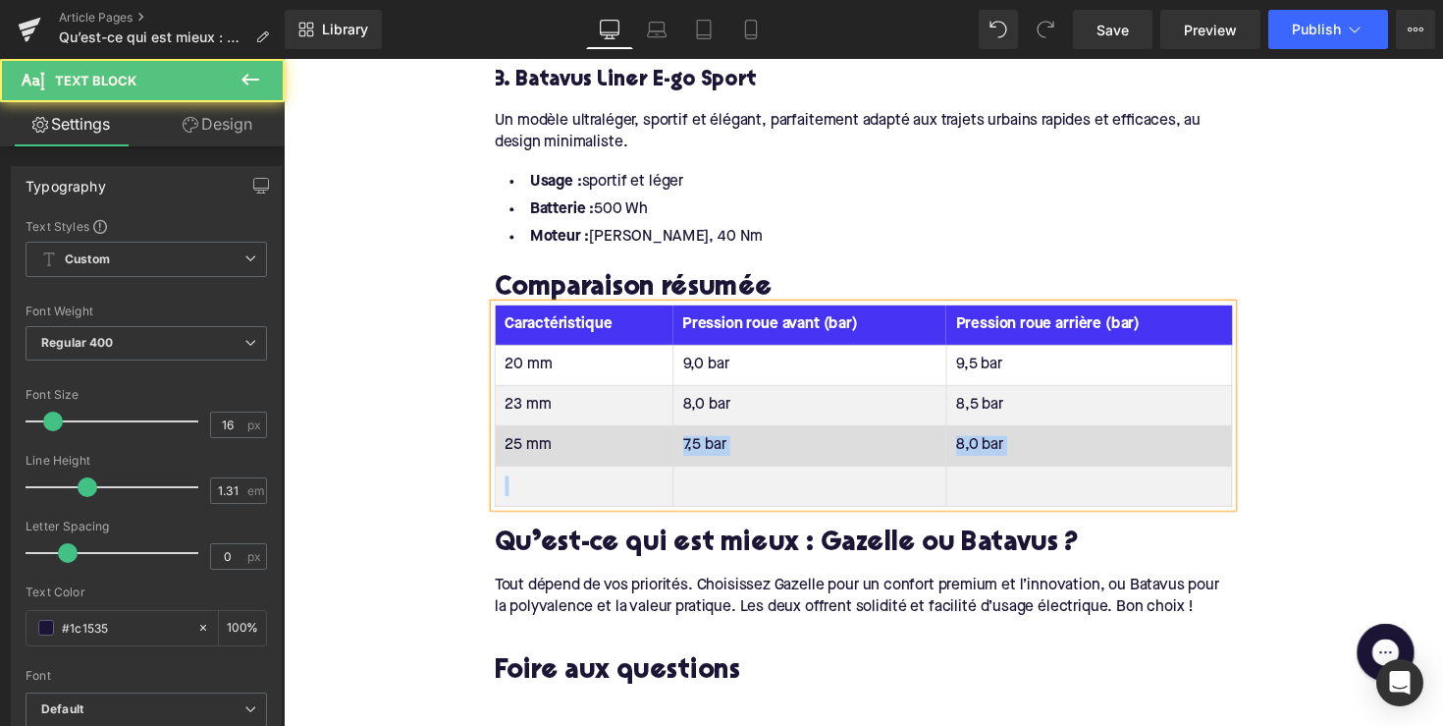
drag, startPoint x: 976, startPoint y: 455, endPoint x: 736, endPoint y: 401, distance: 245.6
click at [736, 401] on tbody "20 mm 9,0 bar 9,5 bar 23 mm 8,0 bar 8,5 bar 25 mm 7,5 bar 8,0 bar" at bounding box center [878, 435] width 755 height 165
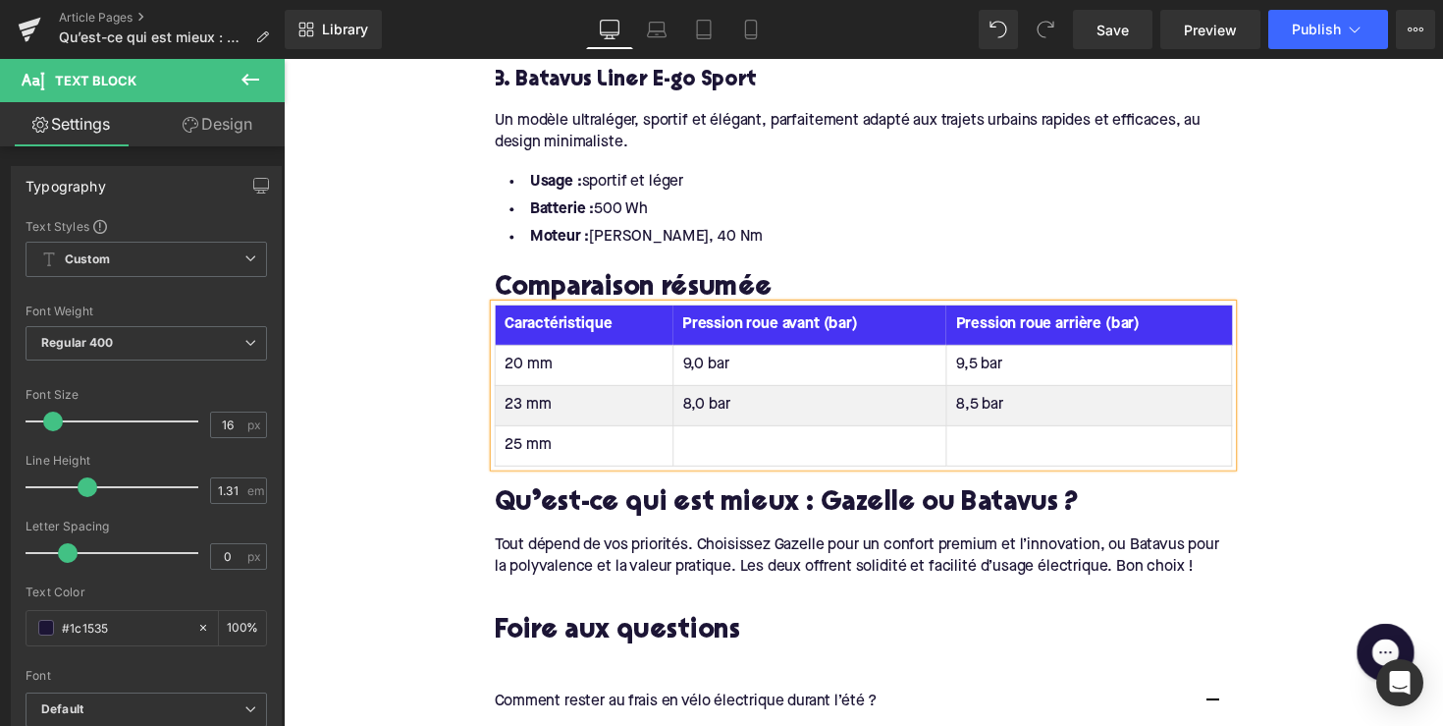
click at [762, 311] on th "Pression roue avant (bar)" at bounding box center [822, 331] width 280 height 41
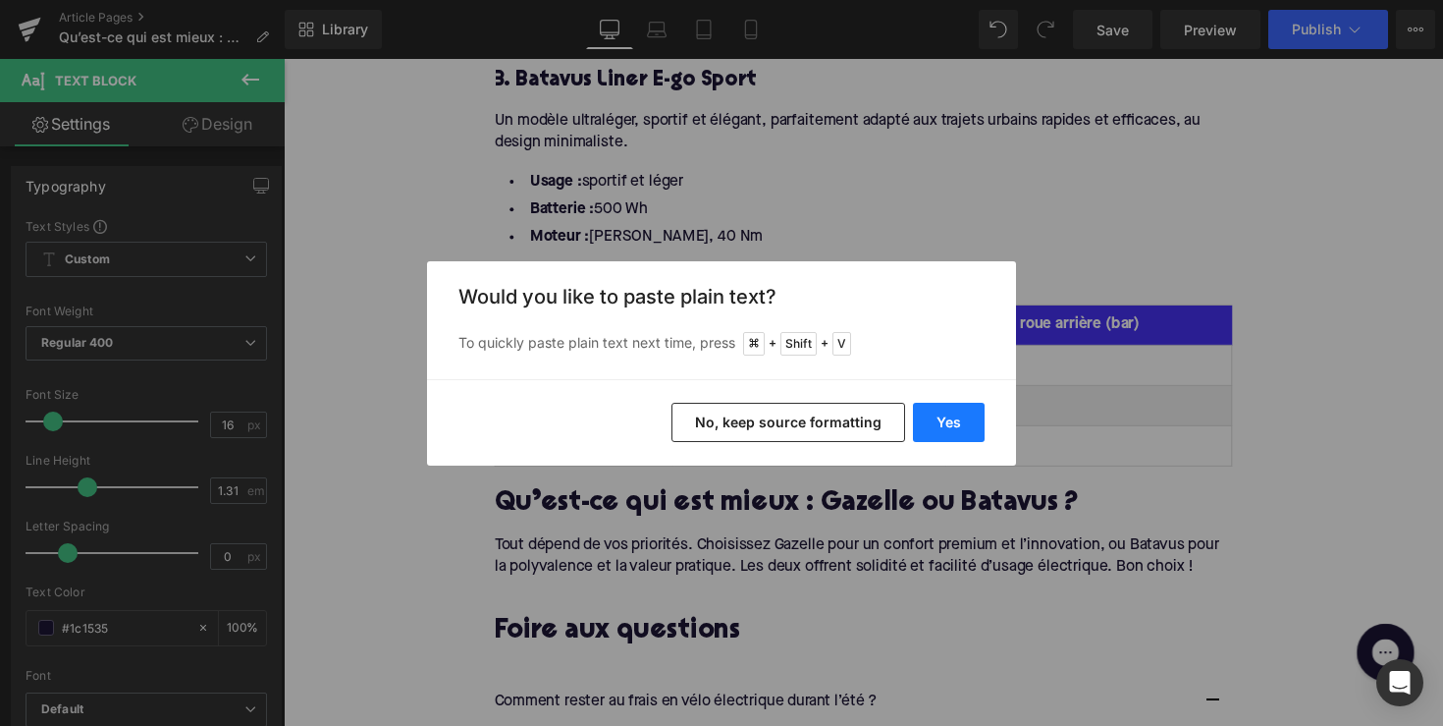
click at [938, 422] on button "Yes" at bounding box center [949, 422] width 72 height 39
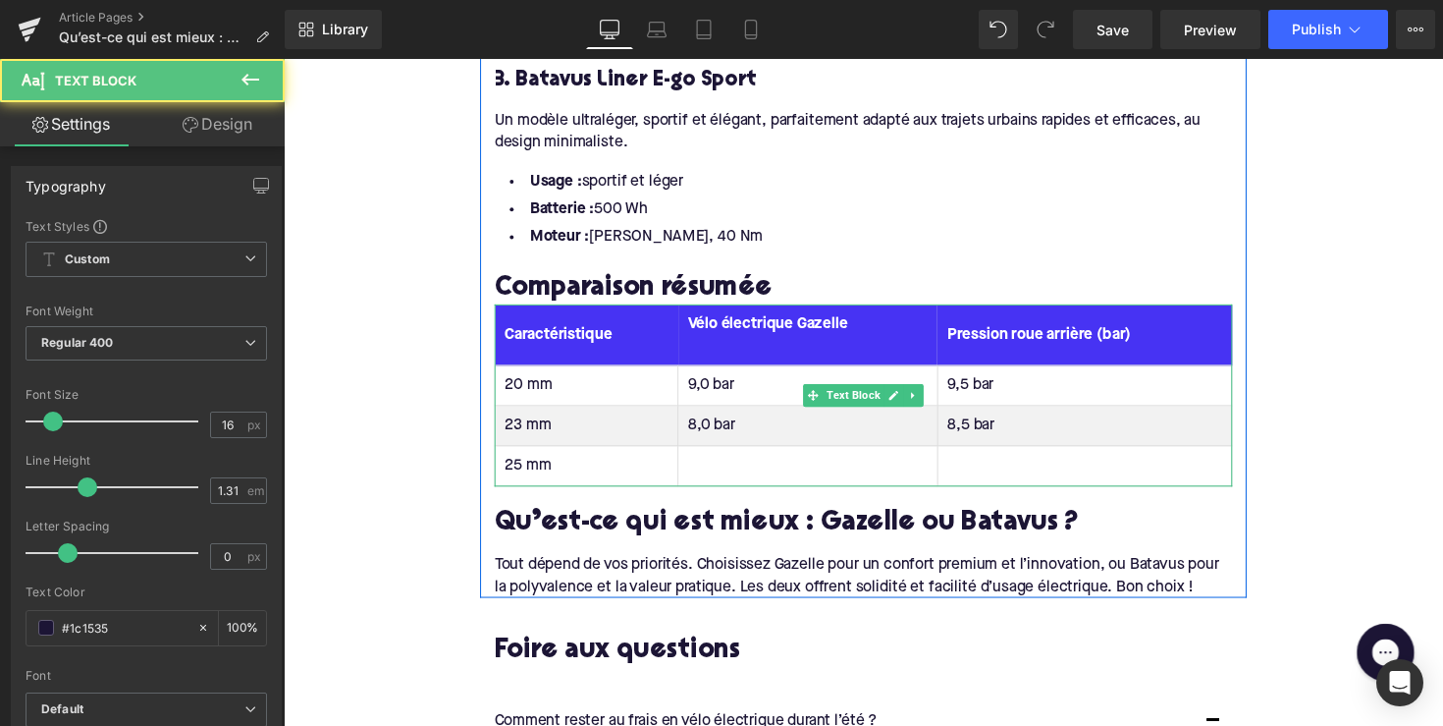
click at [756, 317] on th "Vélo électrique Gazelle" at bounding box center [821, 342] width 266 height 62
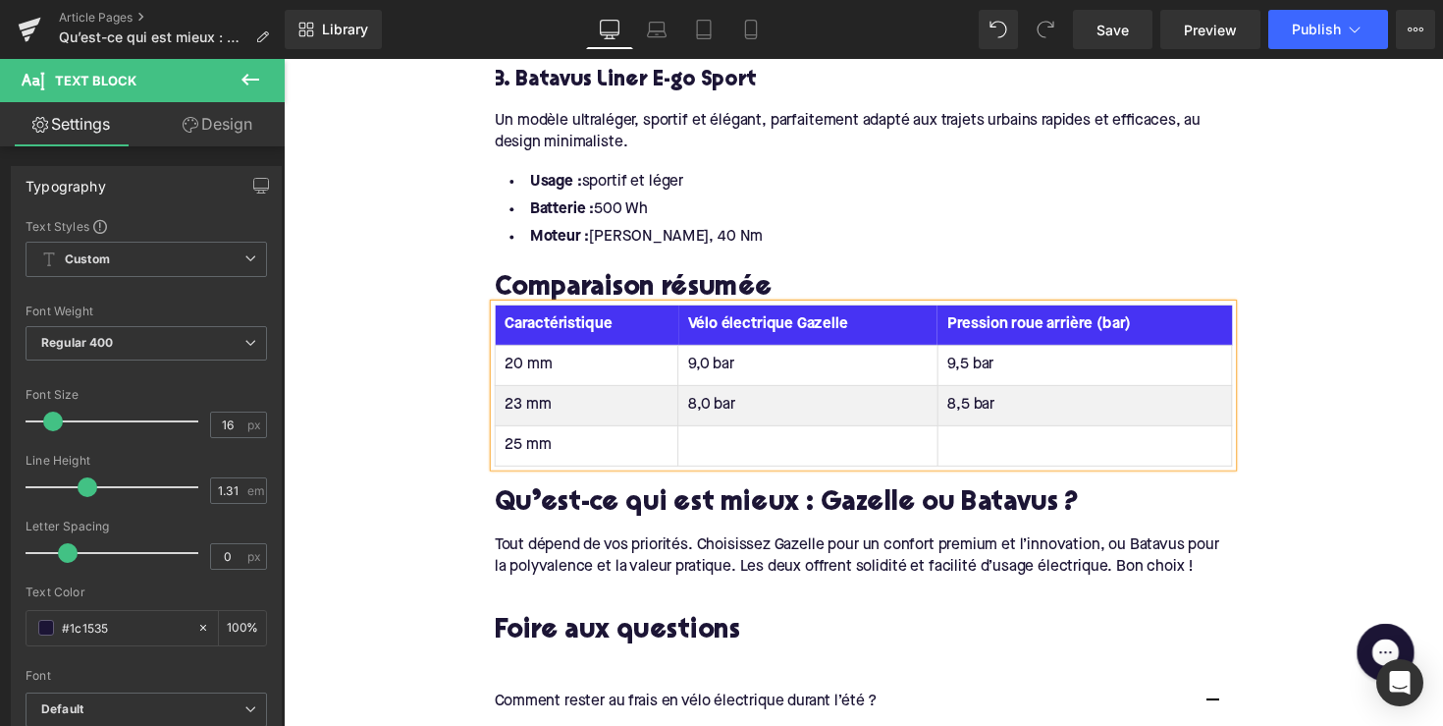
click at [1046, 311] on th "Pression roue arrière (bar)" at bounding box center [1103, 331] width 301 height 41
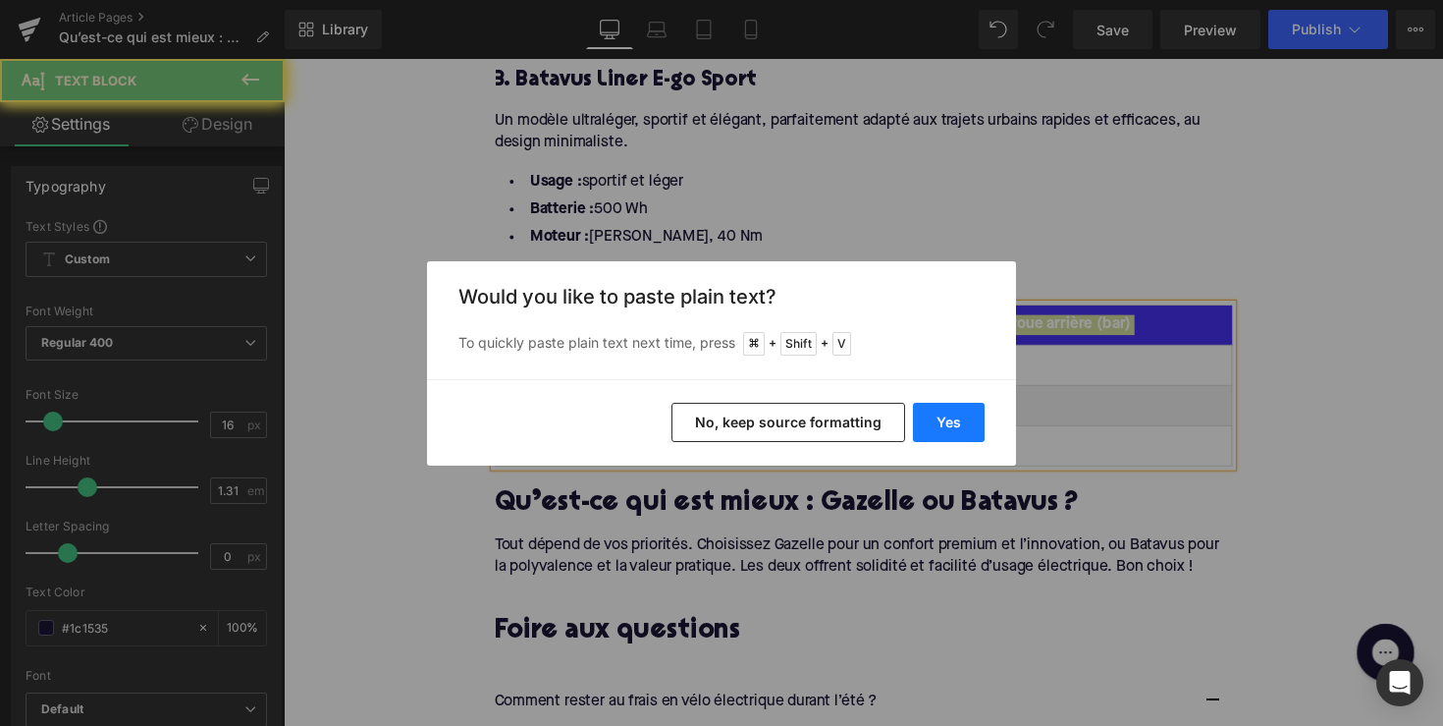
click at [934, 434] on button "Yes" at bounding box center [949, 422] width 72 height 39
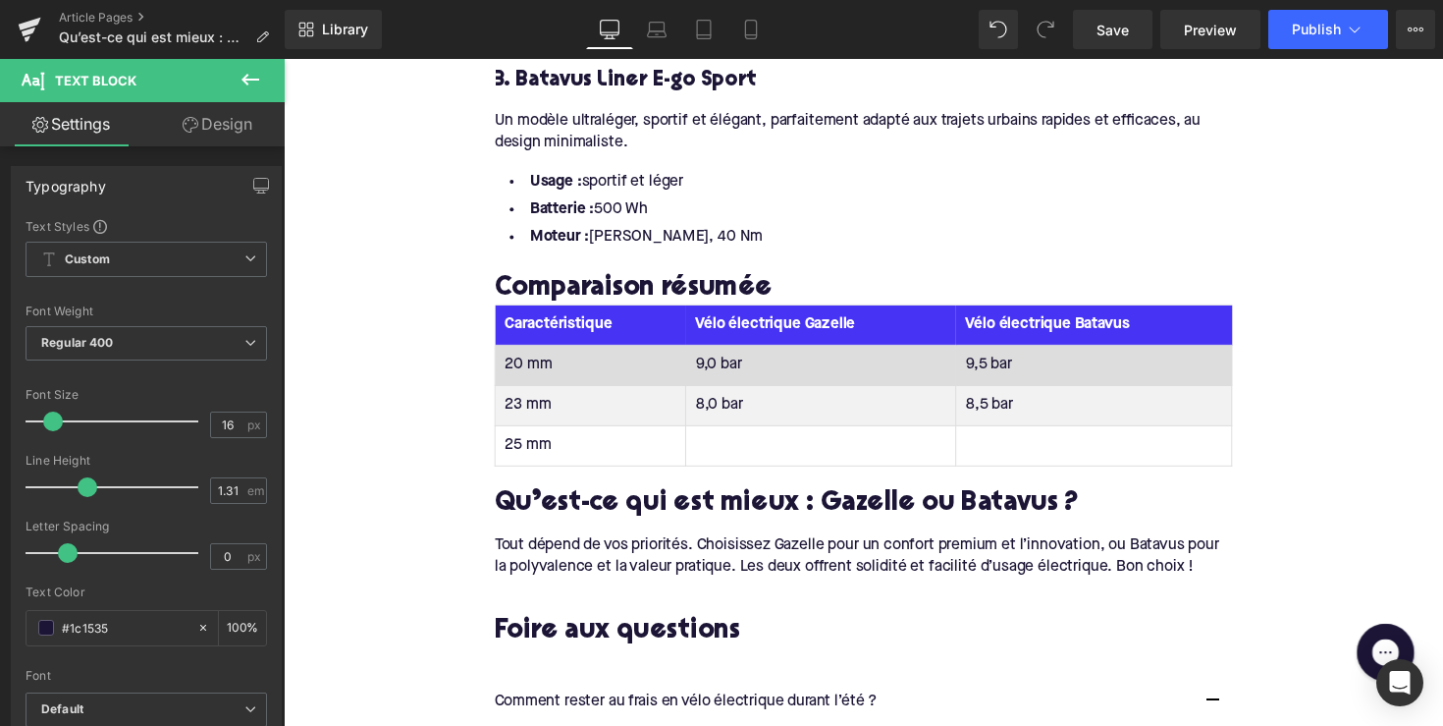
click at [536, 353] on td "20 mm" at bounding box center [598, 373] width 195 height 41
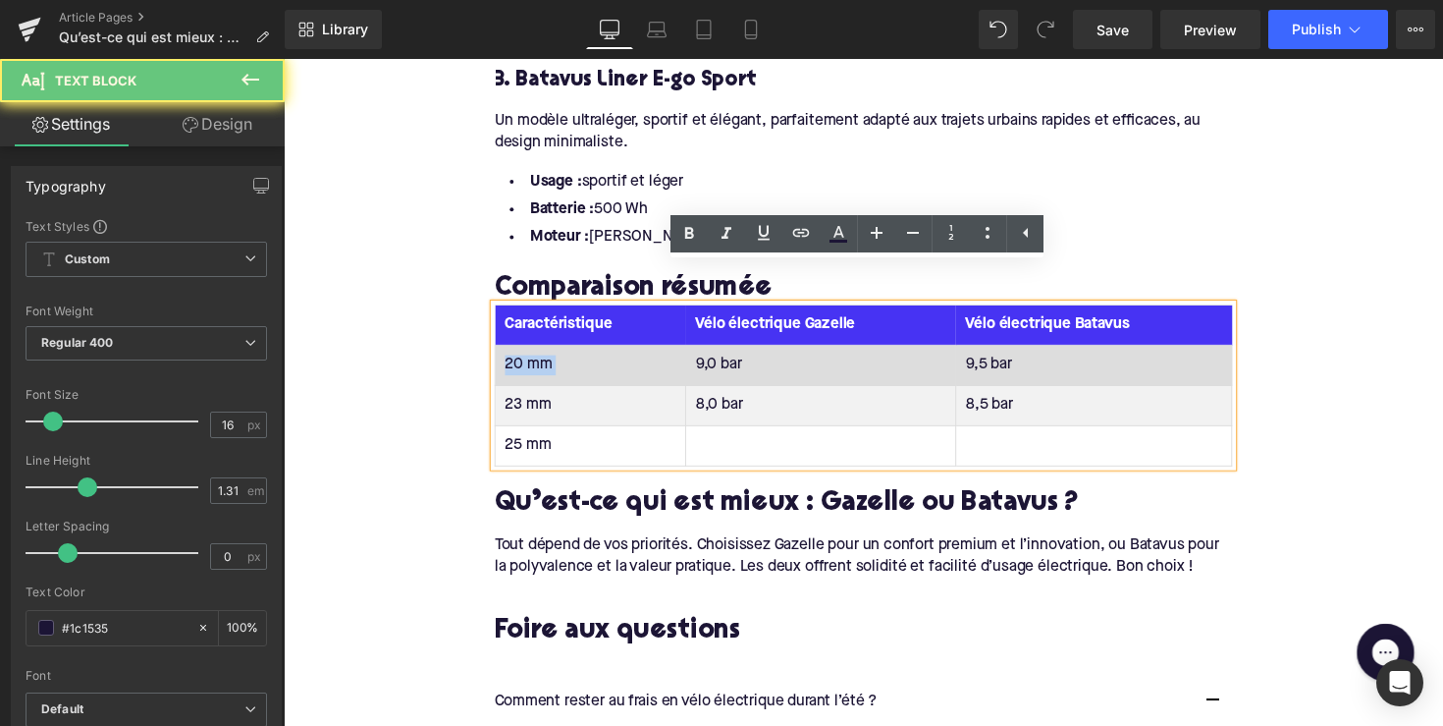
click at [536, 353] on td "20 mm" at bounding box center [598, 373] width 195 height 41
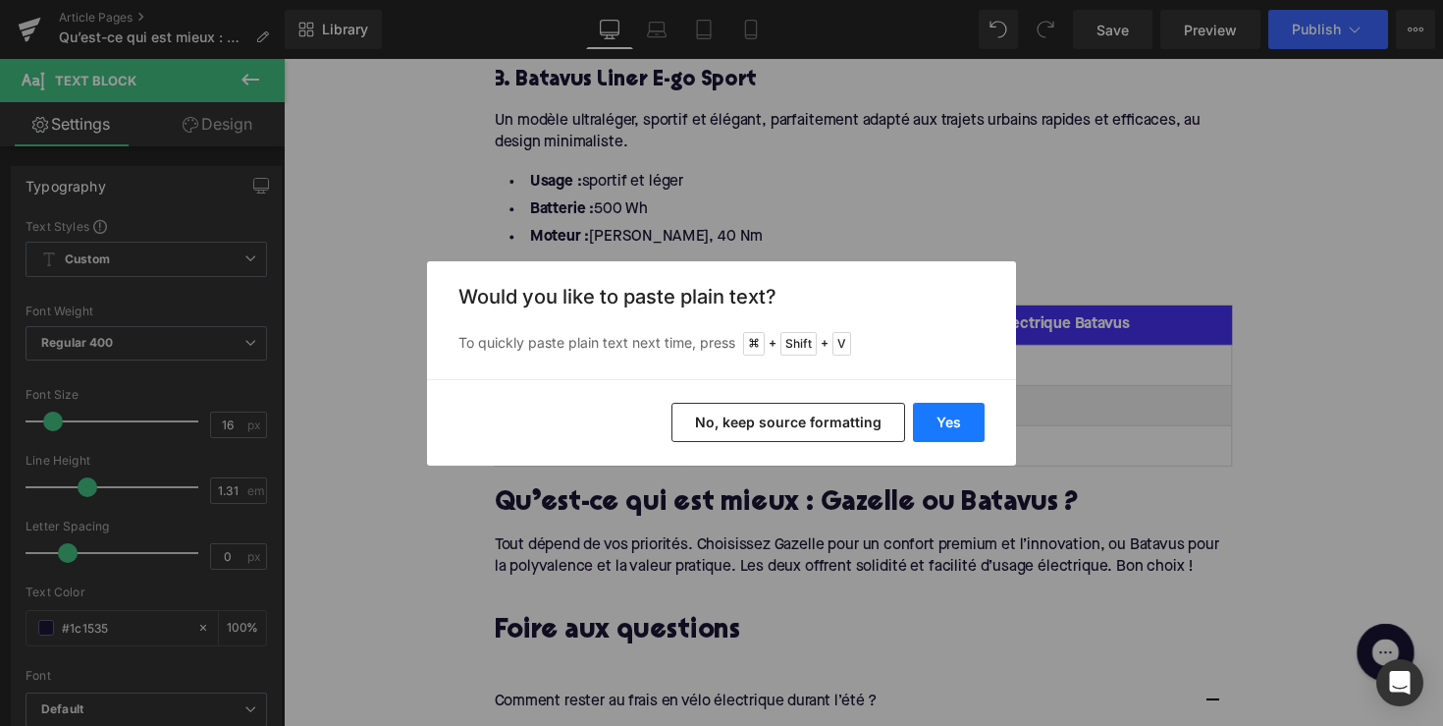
click at [962, 418] on button "Yes" at bounding box center [949, 422] width 72 height 39
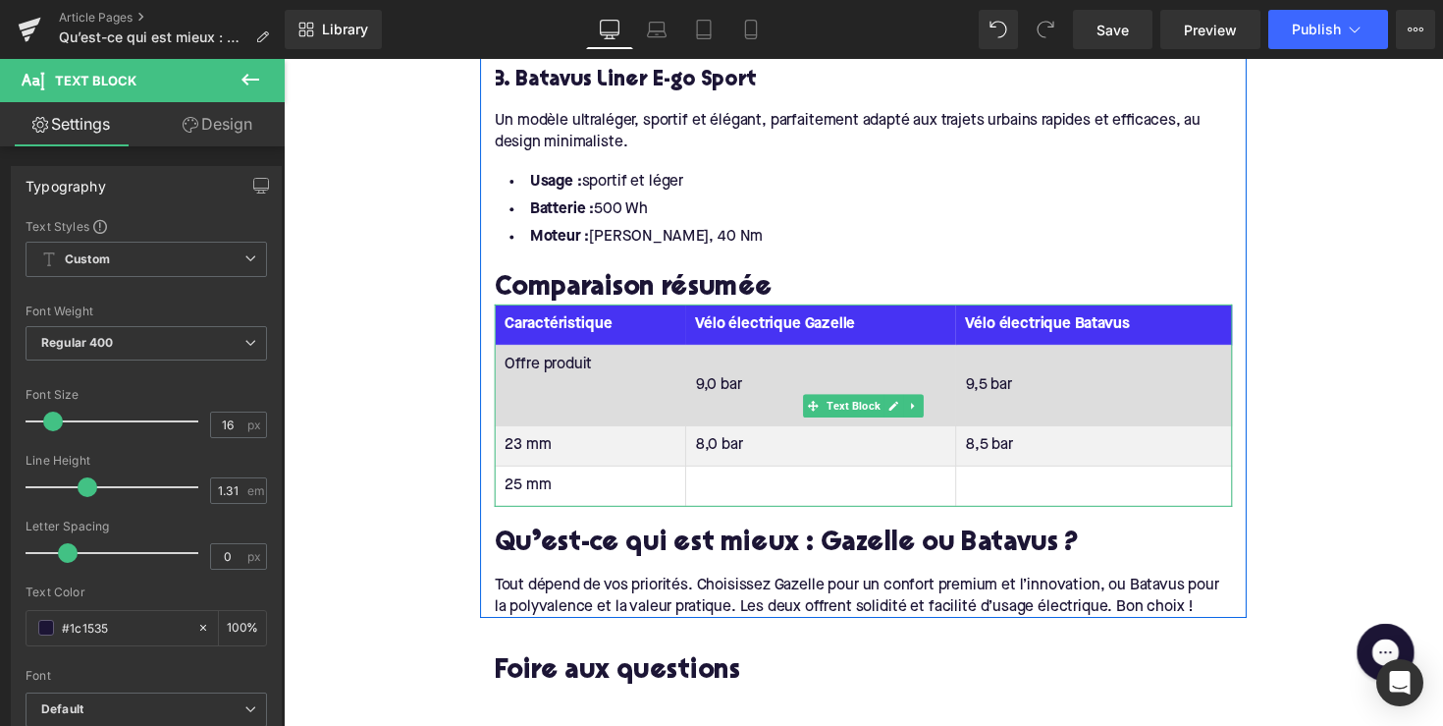
click at [602, 386] on td "Offre produit" at bounding box center [598, 394] width 195 height 82
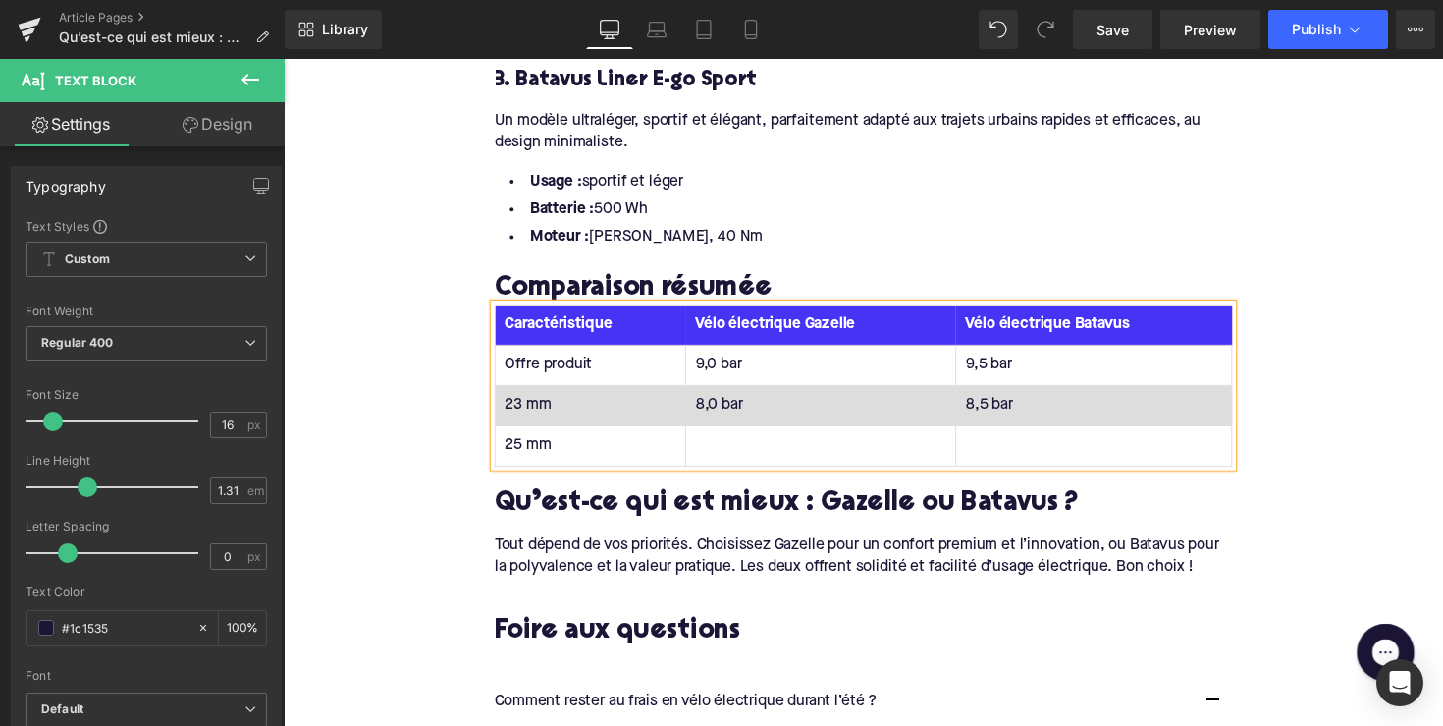
click at [541, 394] on td "23 mm" at bounding box center [598, 414] width 195 height 41
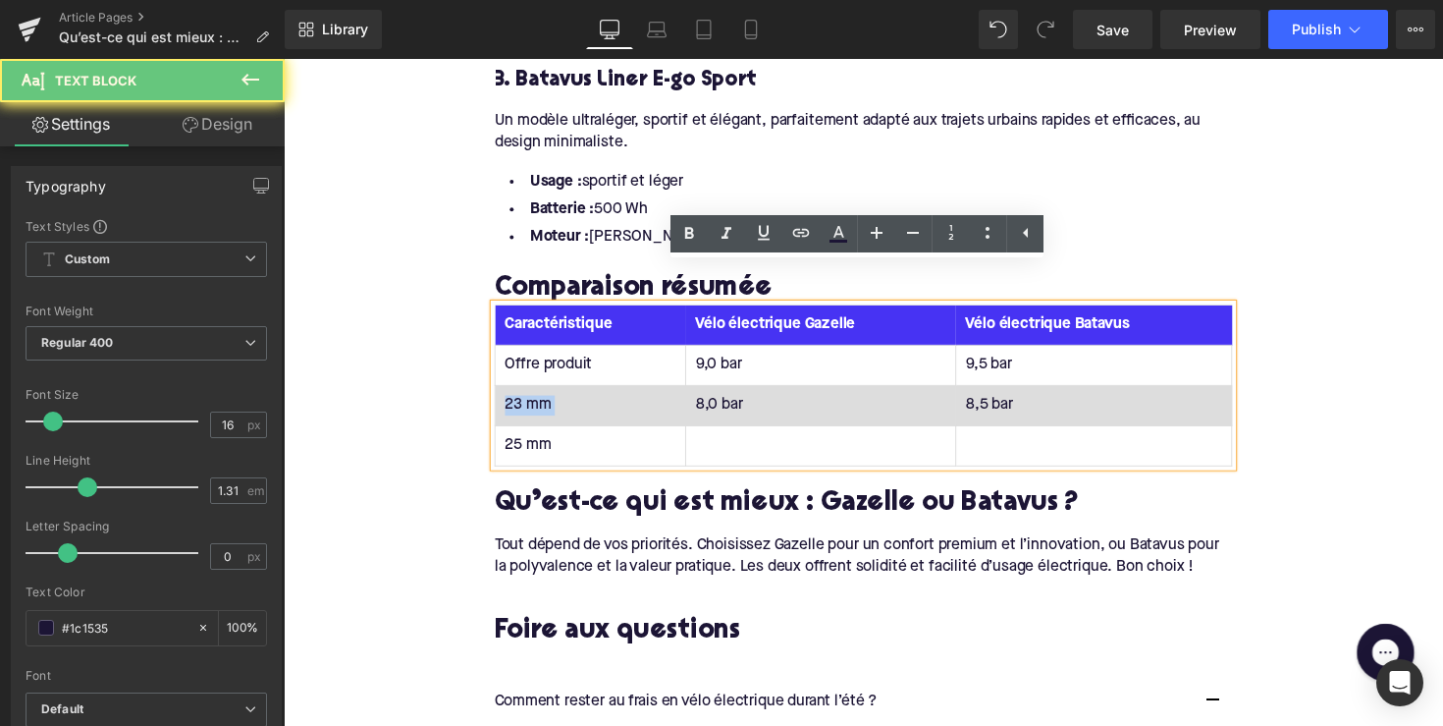
click at [541, 394] on td "23 mm" at bounding box center [598, 414] width 195 height 41
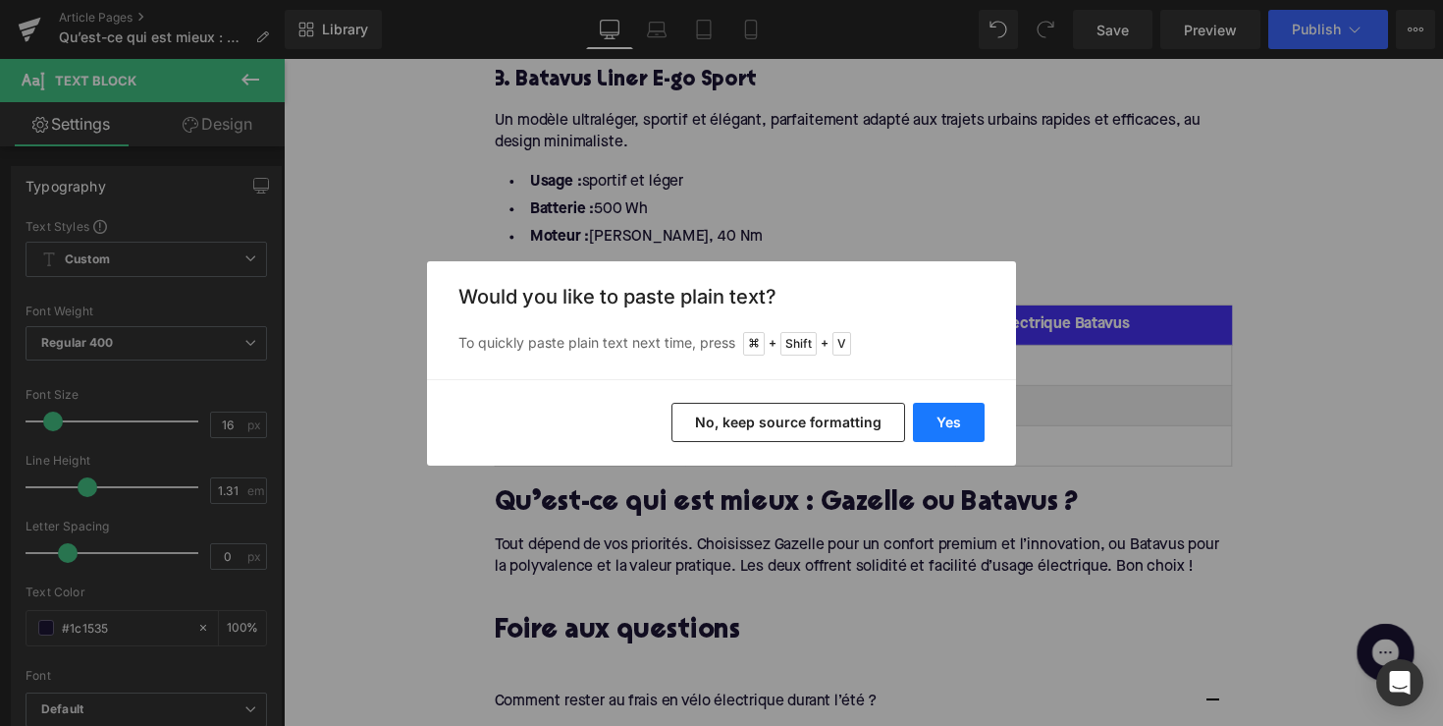
click at [940, 415] on button "Yes" at bounding box center [949, 422] width 72 height 39
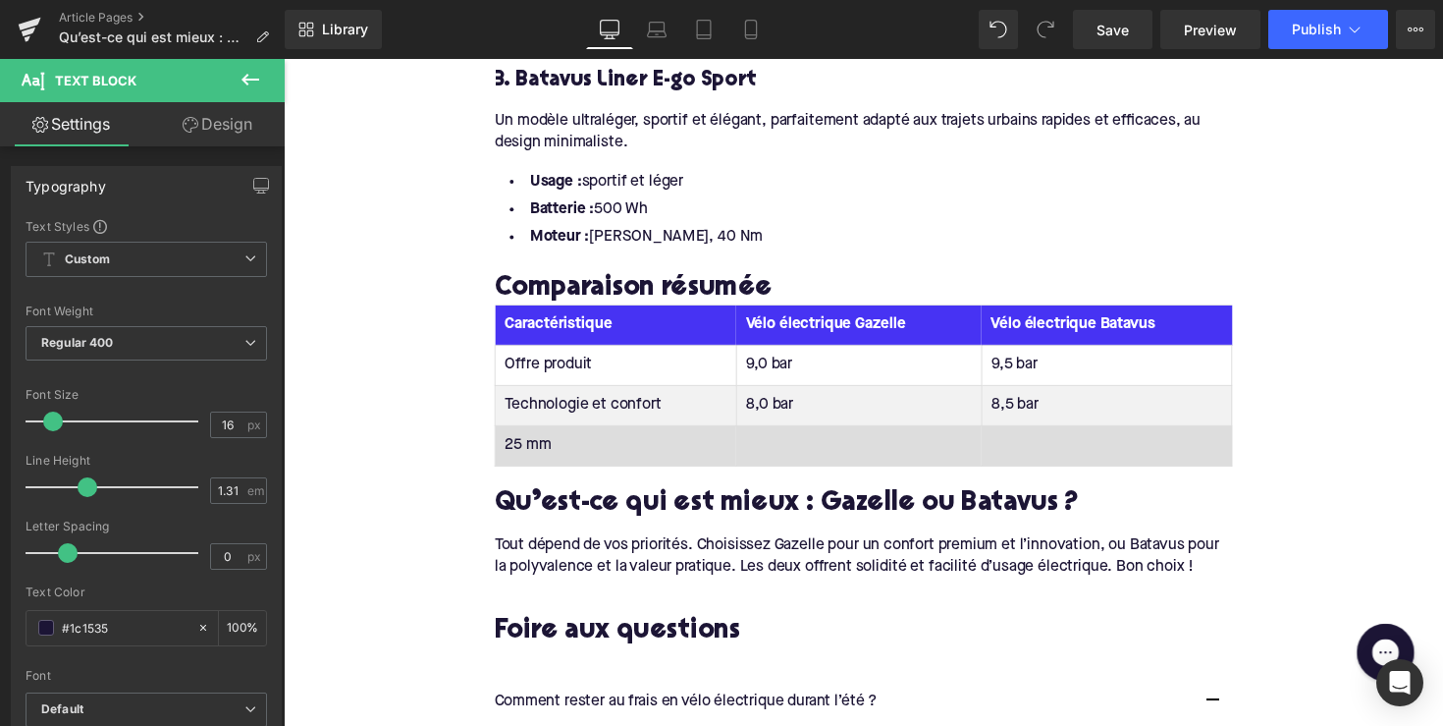
click at [551, 435] on td "25 mm" at bounding box center [624, 455] width 247 height 41
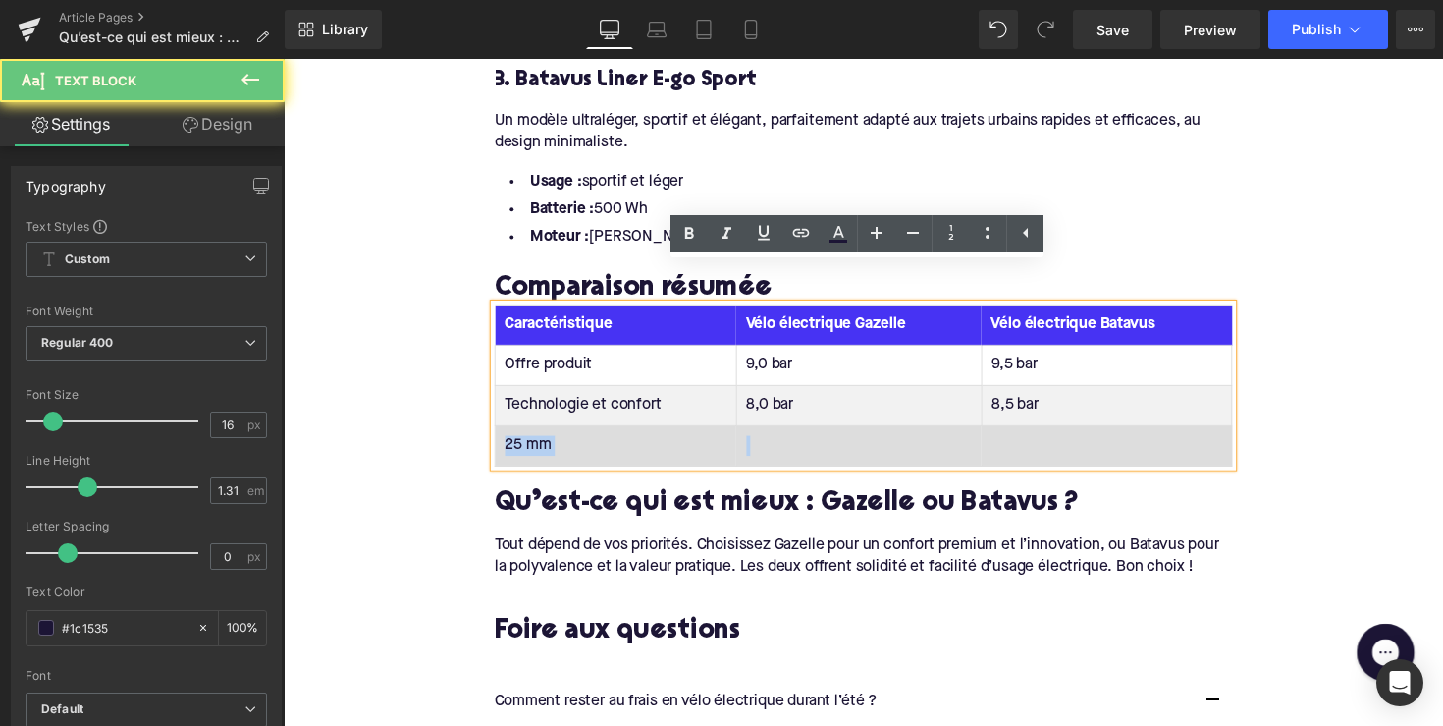
click at [551, 435] on td "25 mm" at bounding box center [624, 455] width 247 height 41
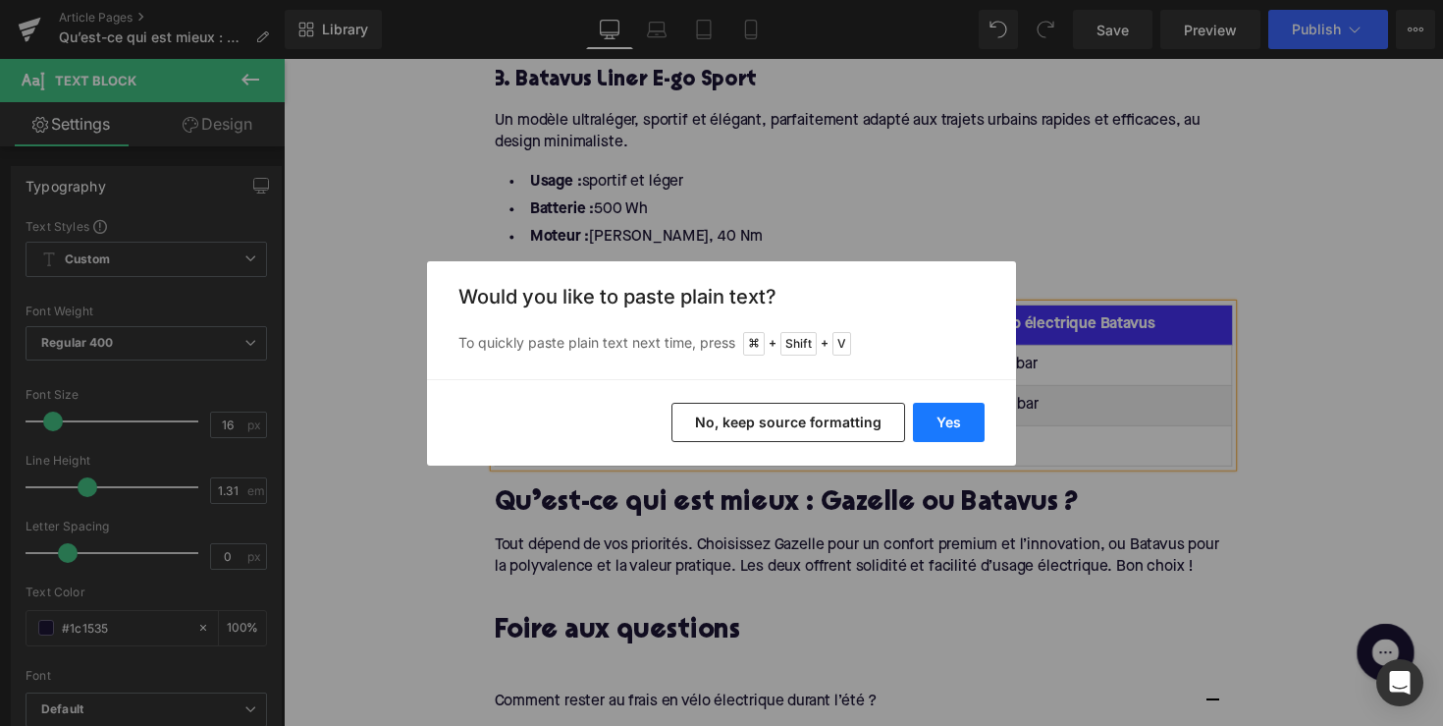
click at [913, 405] on button "Yes" at bounding box center [949, 422] width 72 height 39
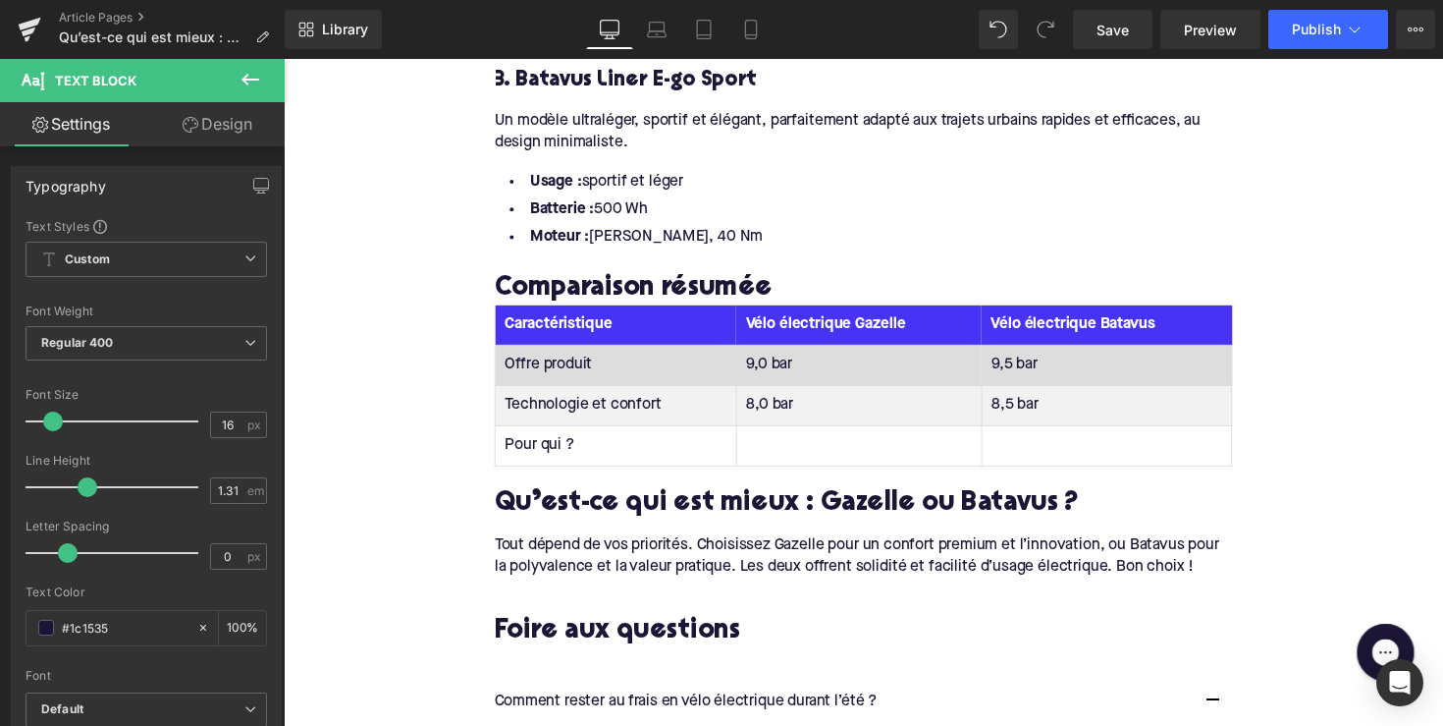
click at [774, 353] on td "9,0 bar" at bounding box center [872, 373] width 251 height 41
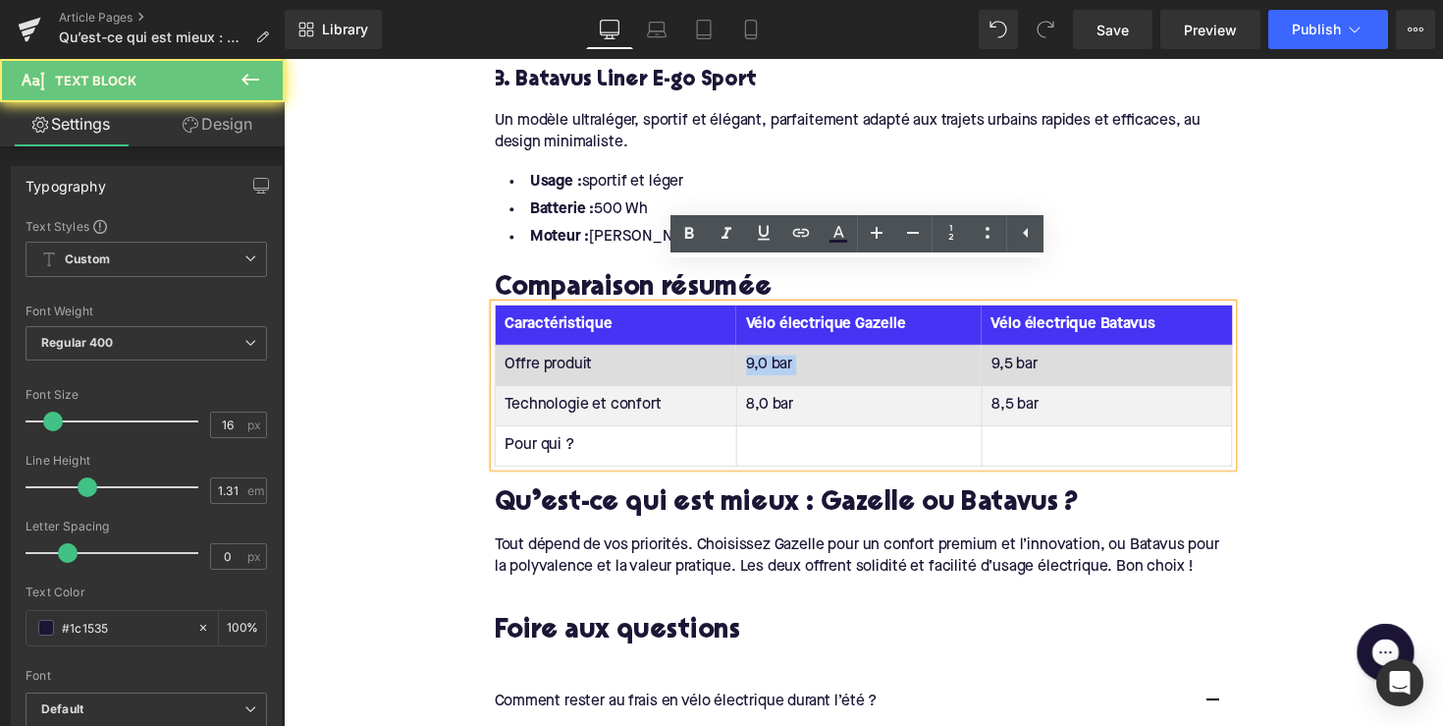
click at [774, 353] on td "9,0 bar" at bounding box center [872, 373] width 251 height 41
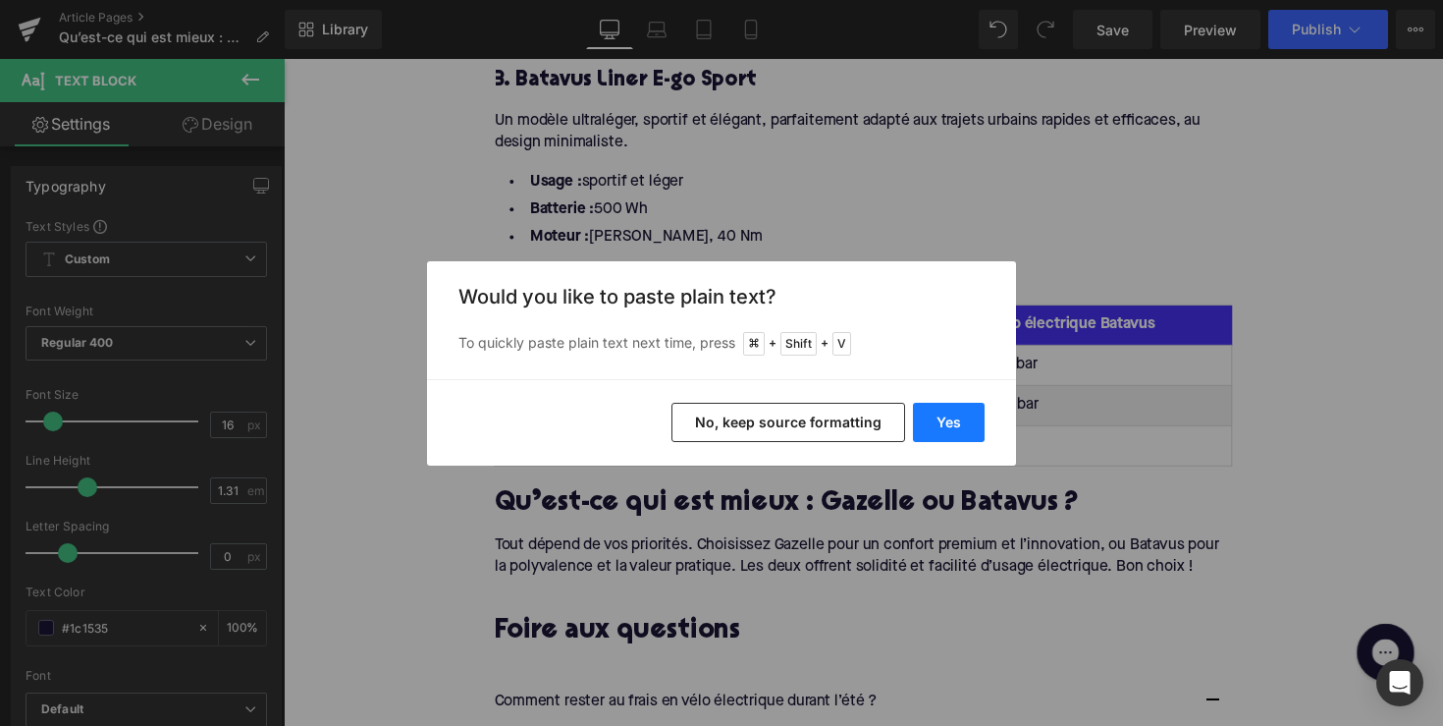
click at [952, 416] on button "Yes" at bounding box center [949, 422] width 72 height 39
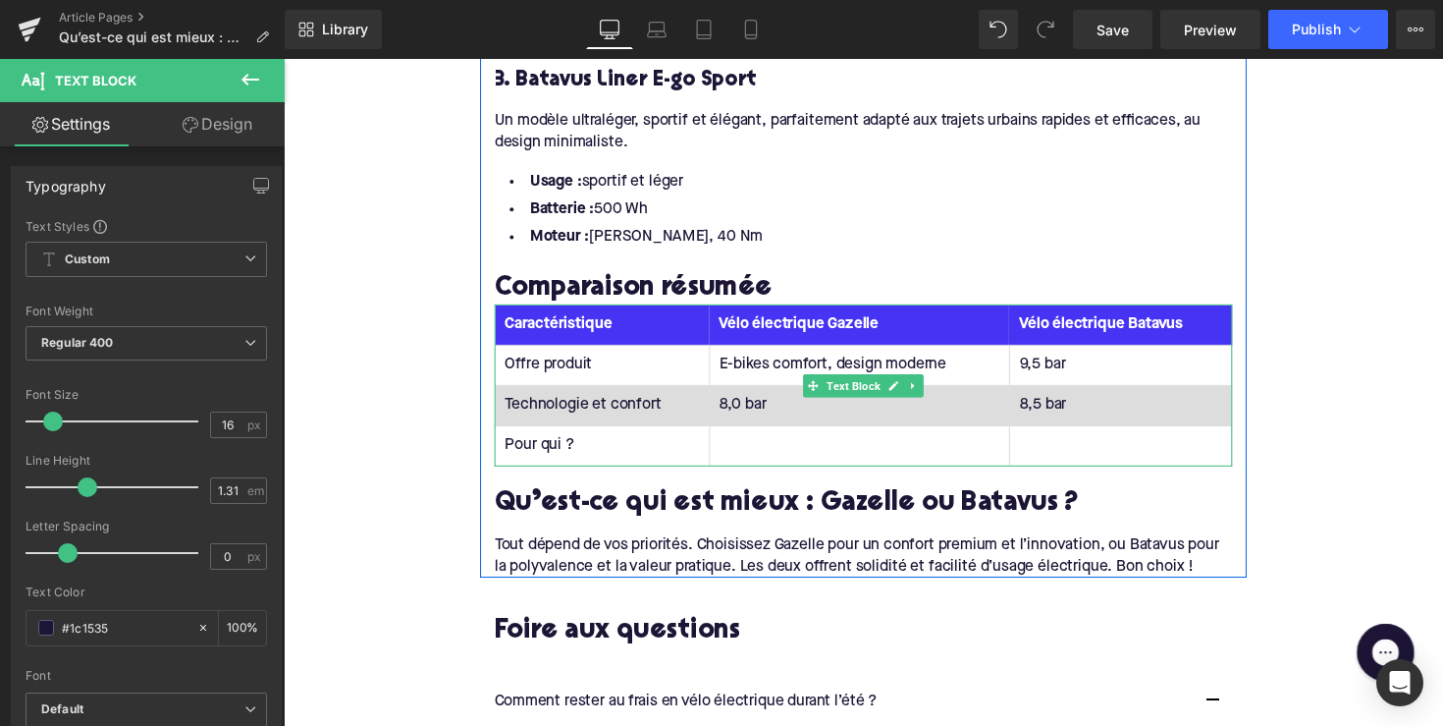
click at [653, 394] on td "Technologie et confort" at bounding box center [611, 414] width 220 height 41
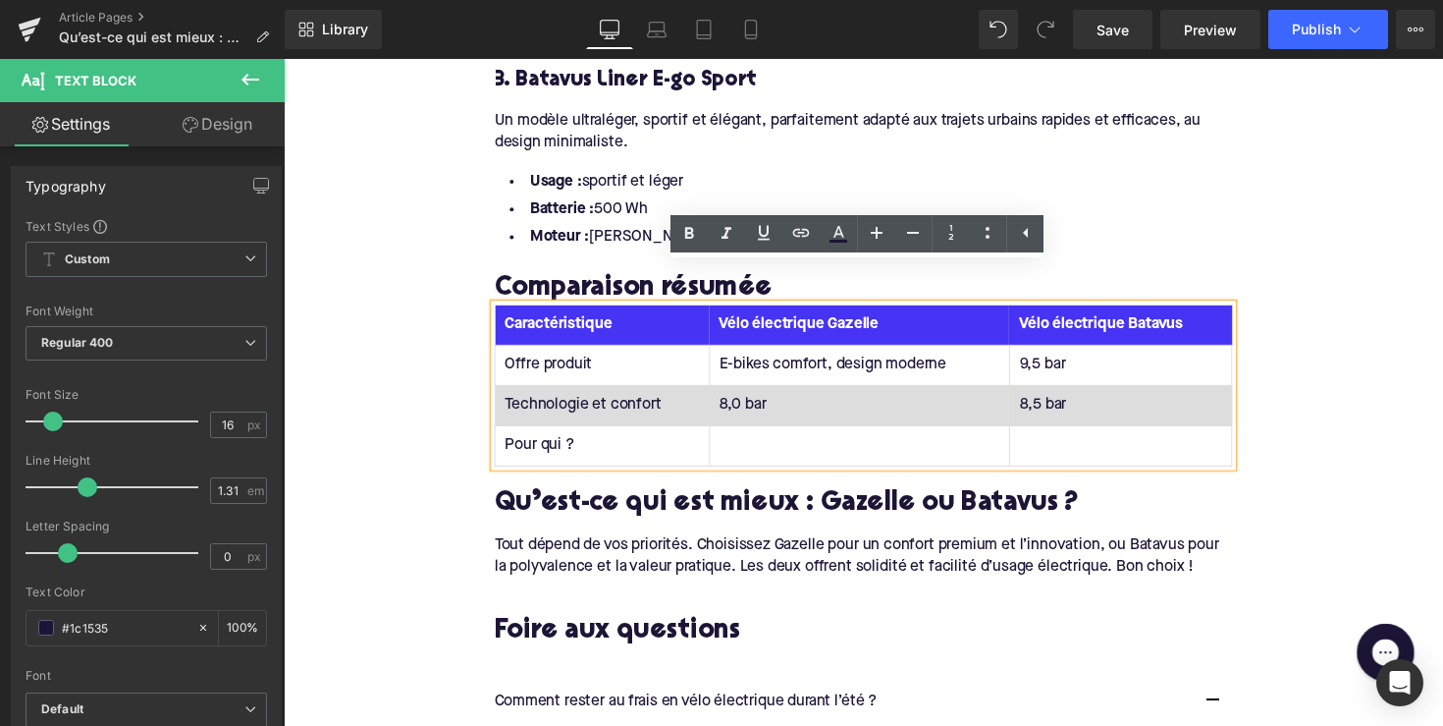
click at [736, 394] on td "8,0 bar" at bounding box center [873, 414] width 307 height 41
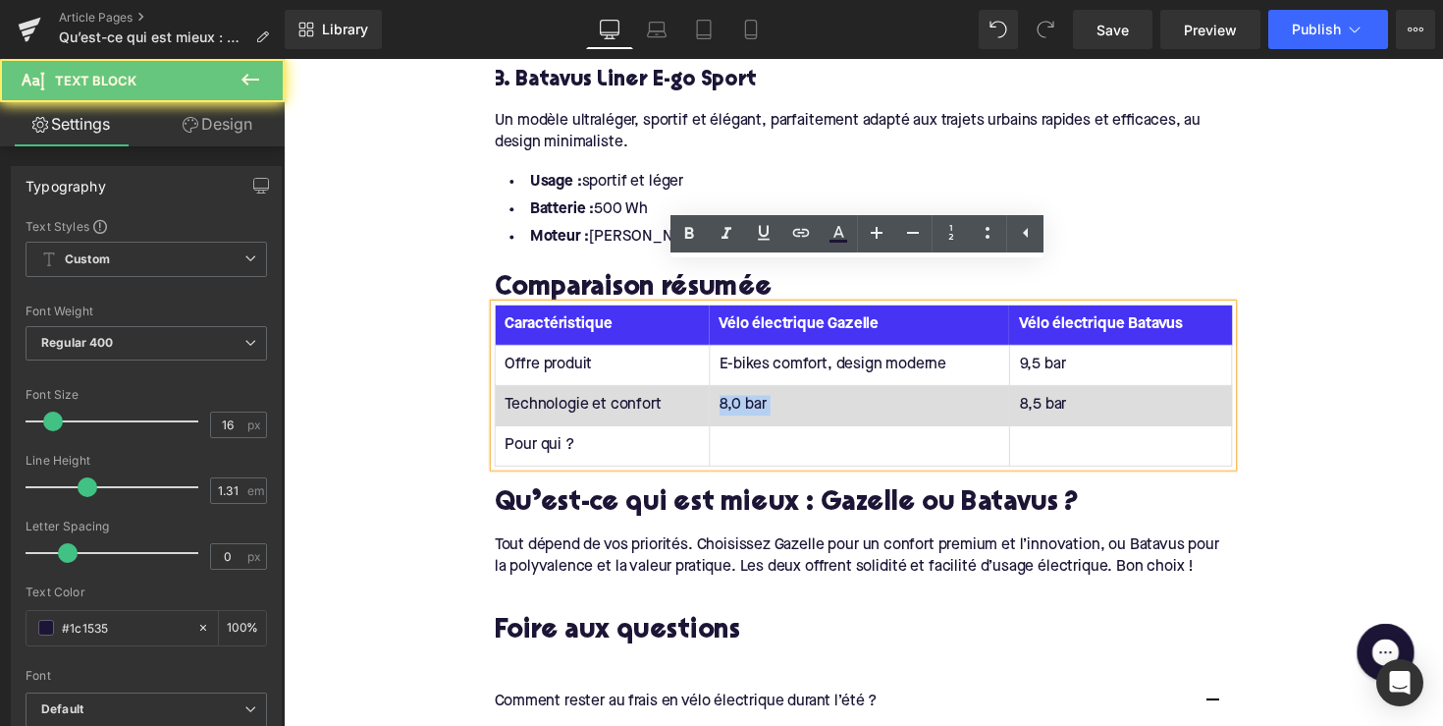
click at [736, 394] on td "8,0 bar" at bounding box center [873, 414] width 307 height 41
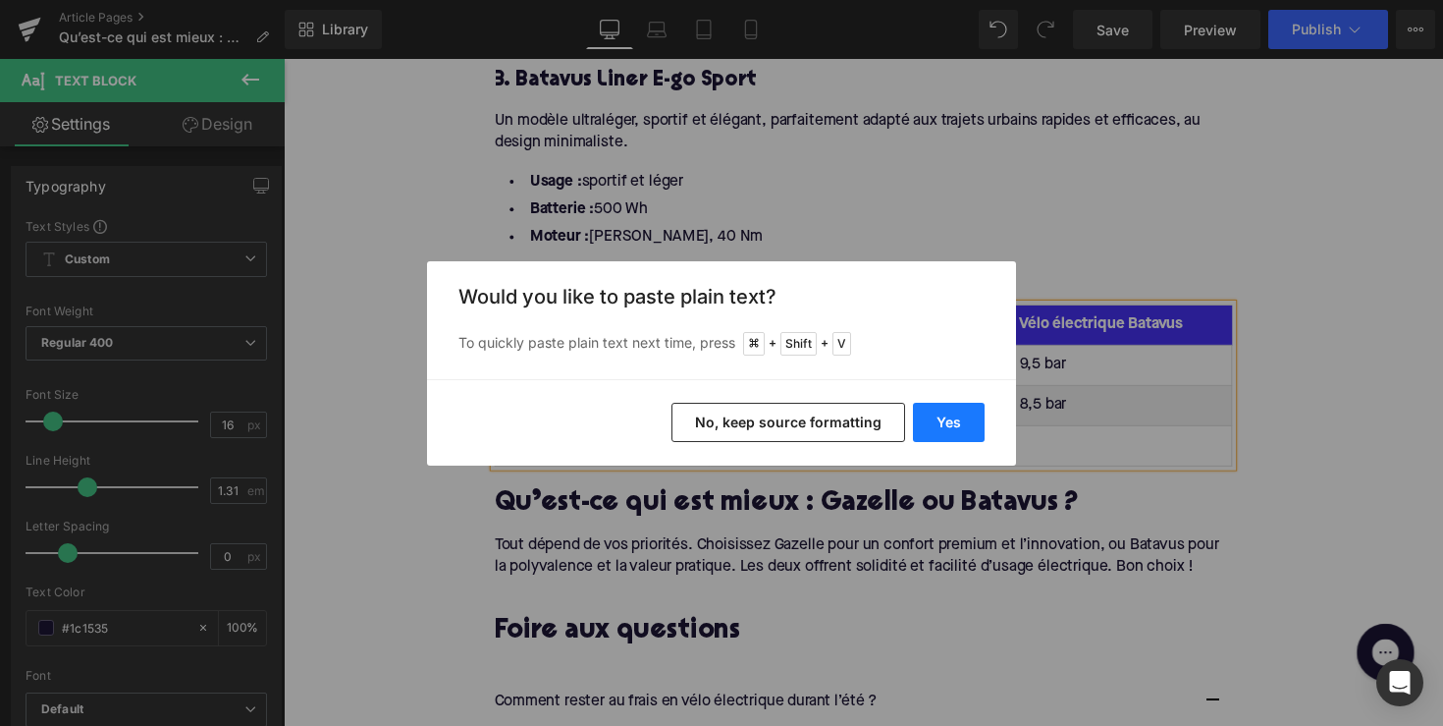
click at [948, 413] on button "Yes" at bounding box center [949, 422] width 72 height 39
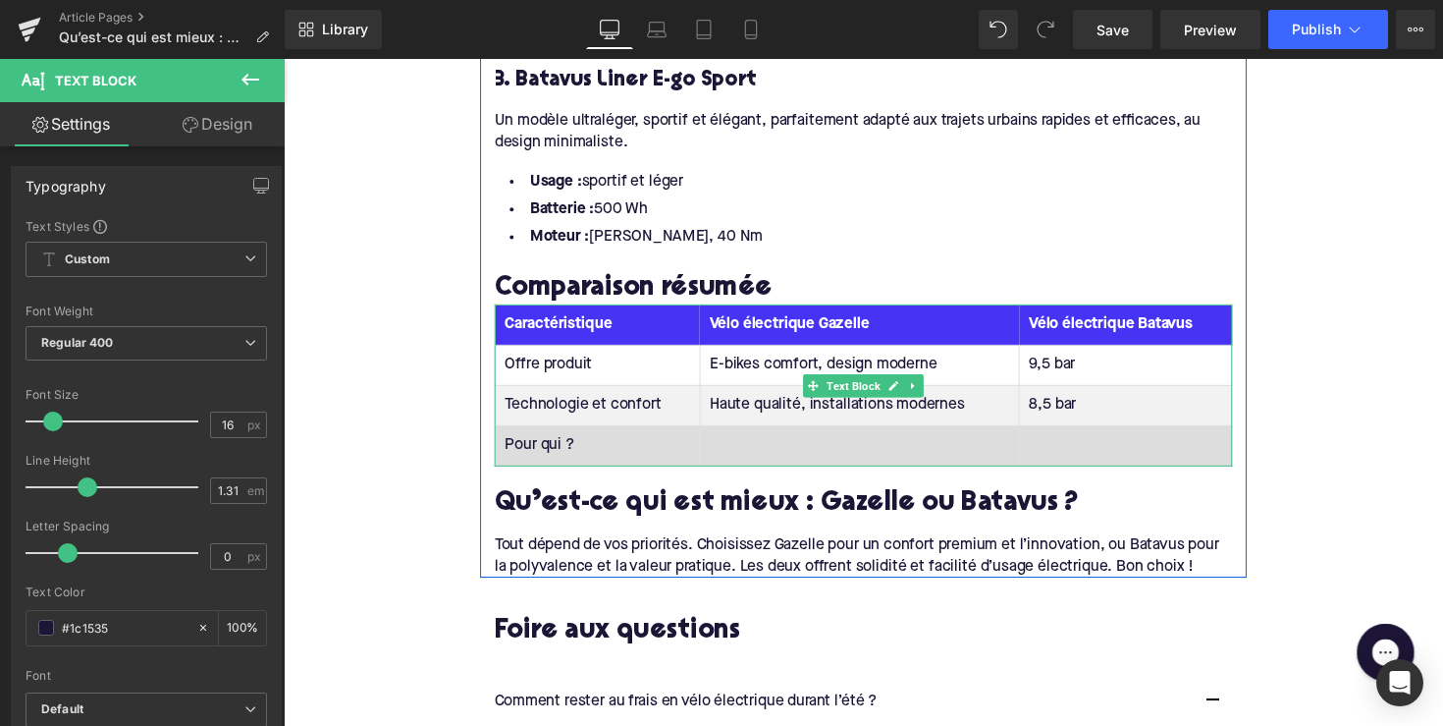
click at [819, 435] on td at bounding box center [873, 455] width 327 height 41
click at [818, 435] on td at bounding box center [873, 455] width 327 height 41
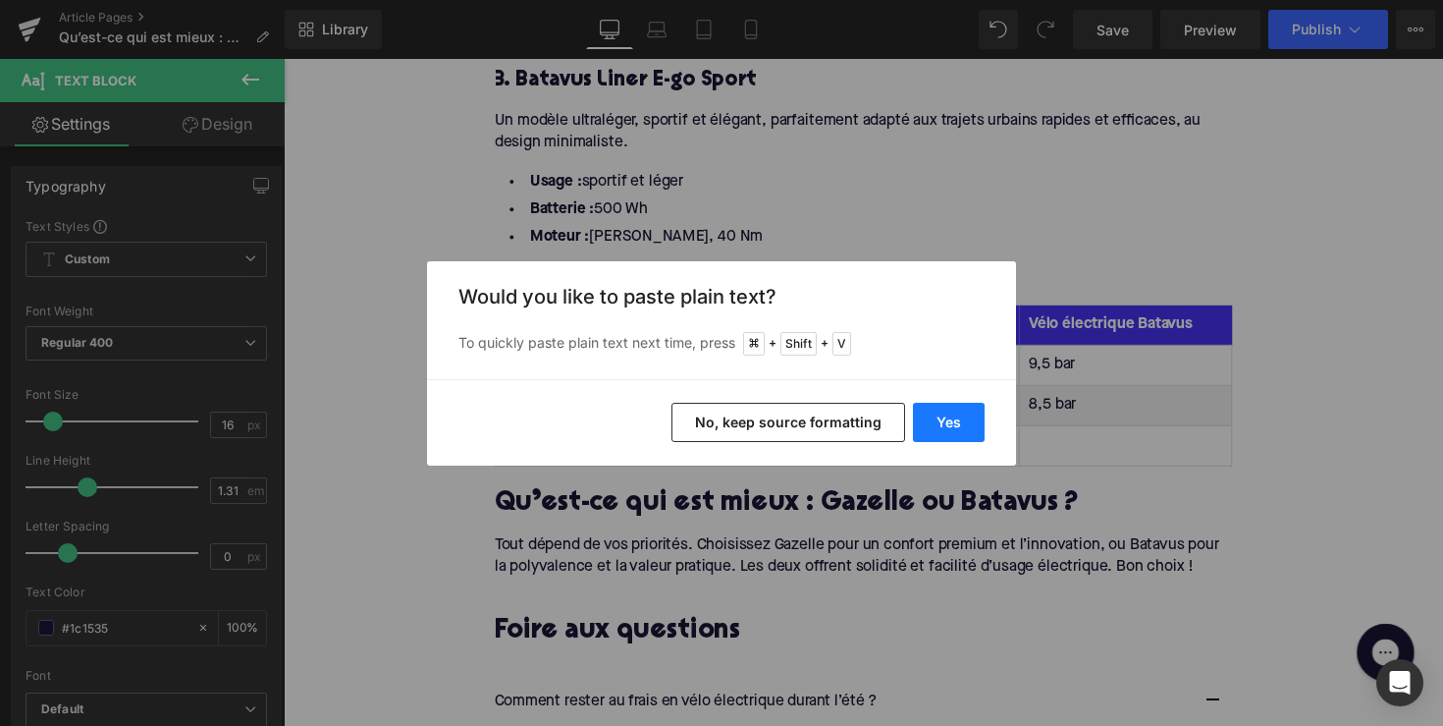
click at [941, 428] on button "Yes" at bounding box center [949, 422] width 72 height 39
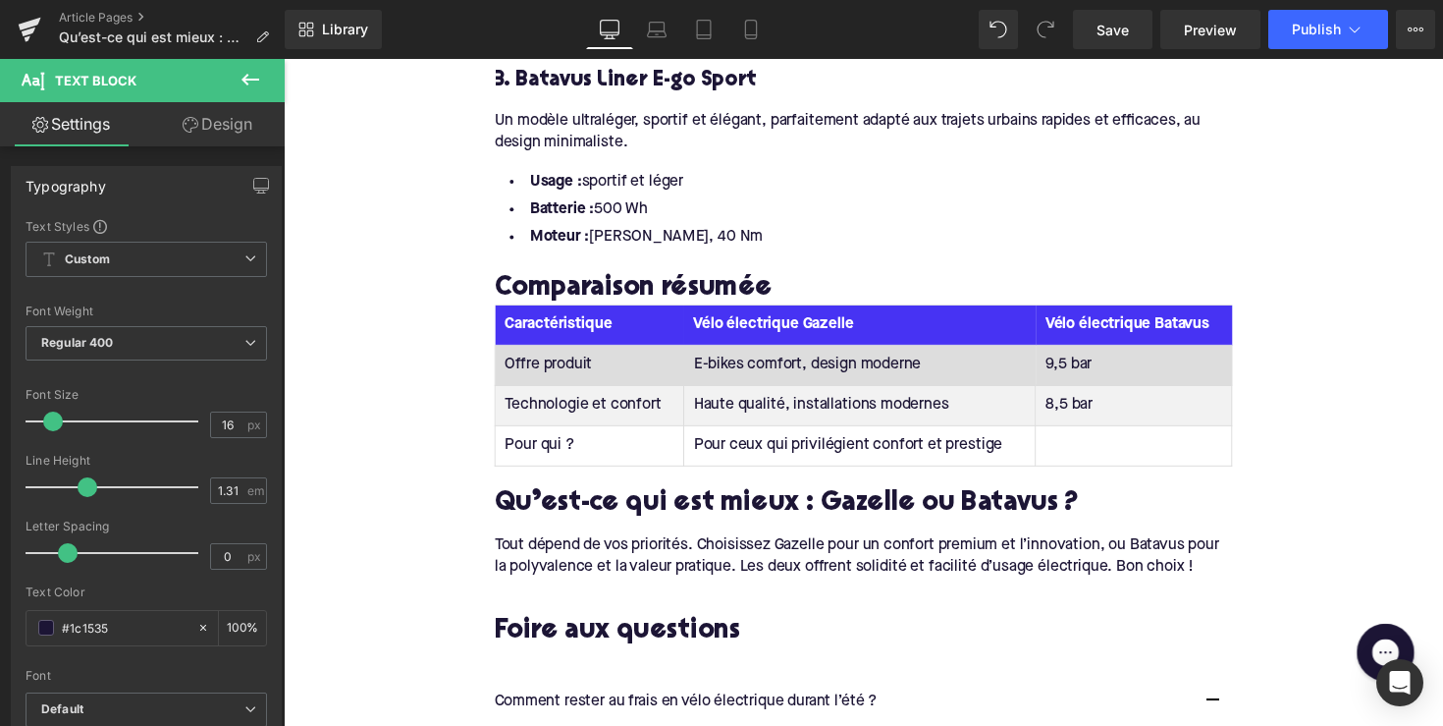
click at [1106, 353] on td "9,5 bar" at bounding box center [1155, 373] width 201 height 41
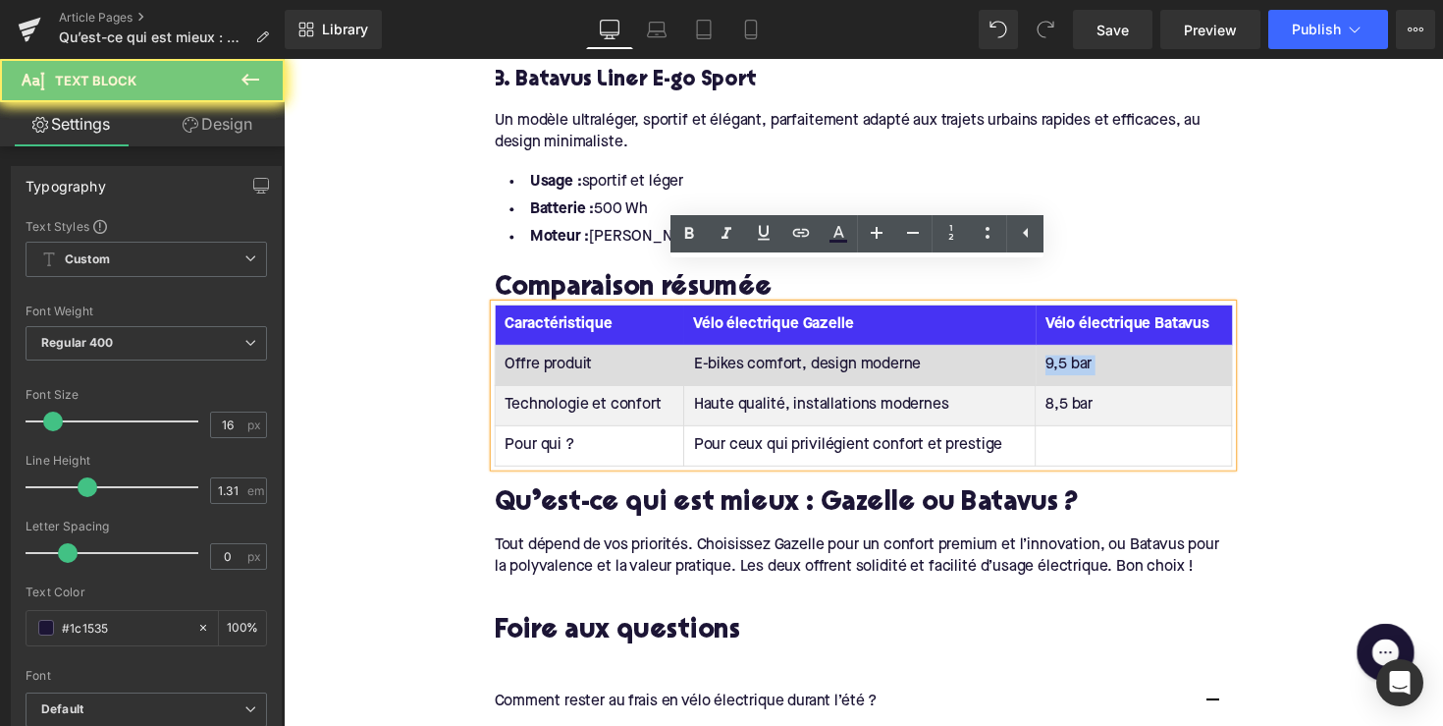
click at [1106, 353] on td "9,5 bar" at bounding box center [1155, 373] width 201 height 41
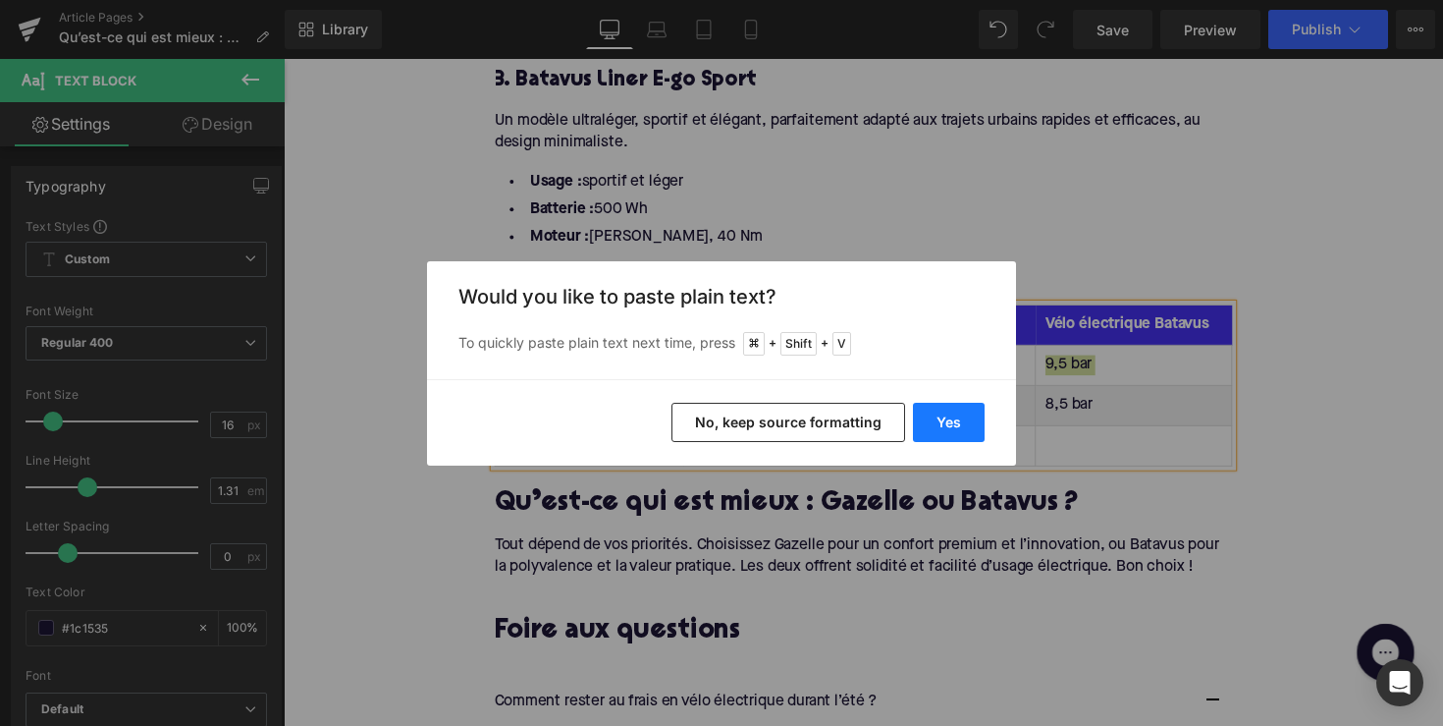
click at [968, 430] on button "Yes" at bounding box center [949, 422] width 72 height 39
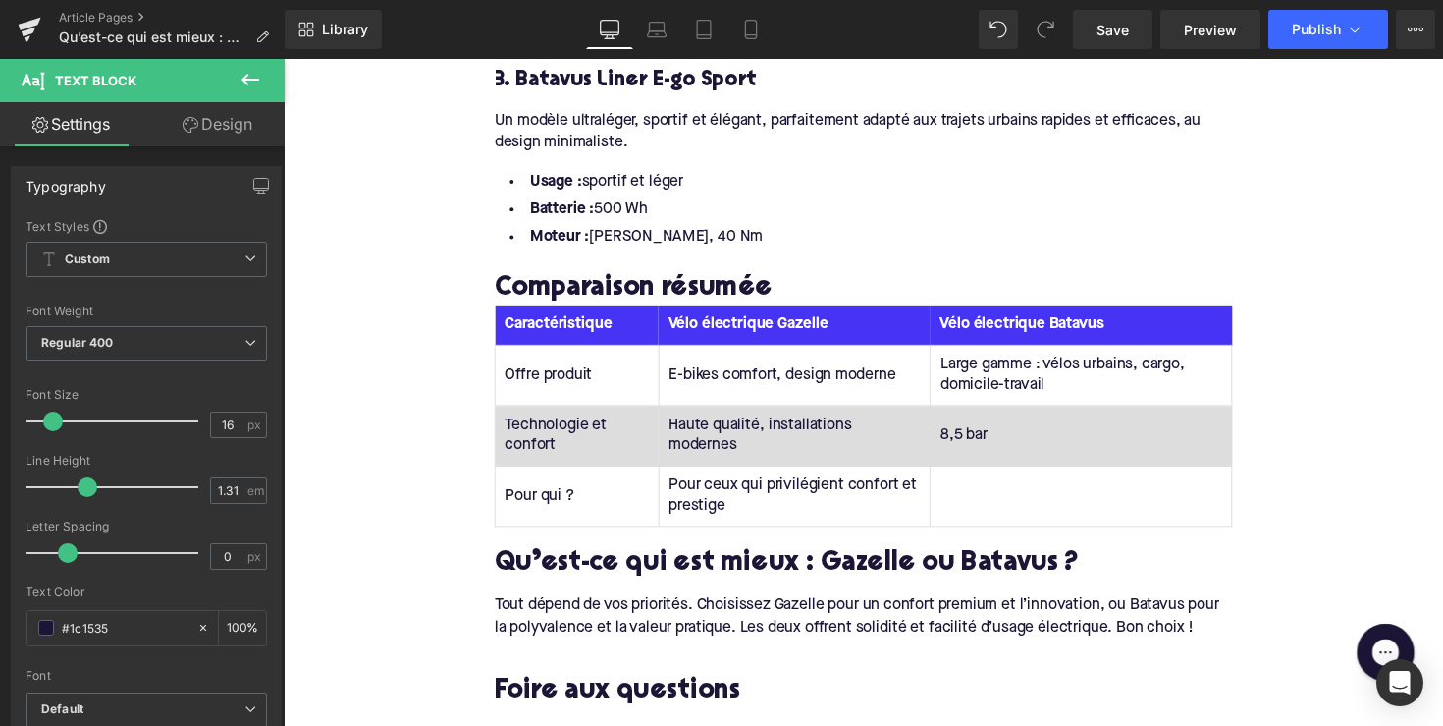
click at [966, 414] on td "8,5 bar" at bounding box center [1101, 445] width 309 height 62
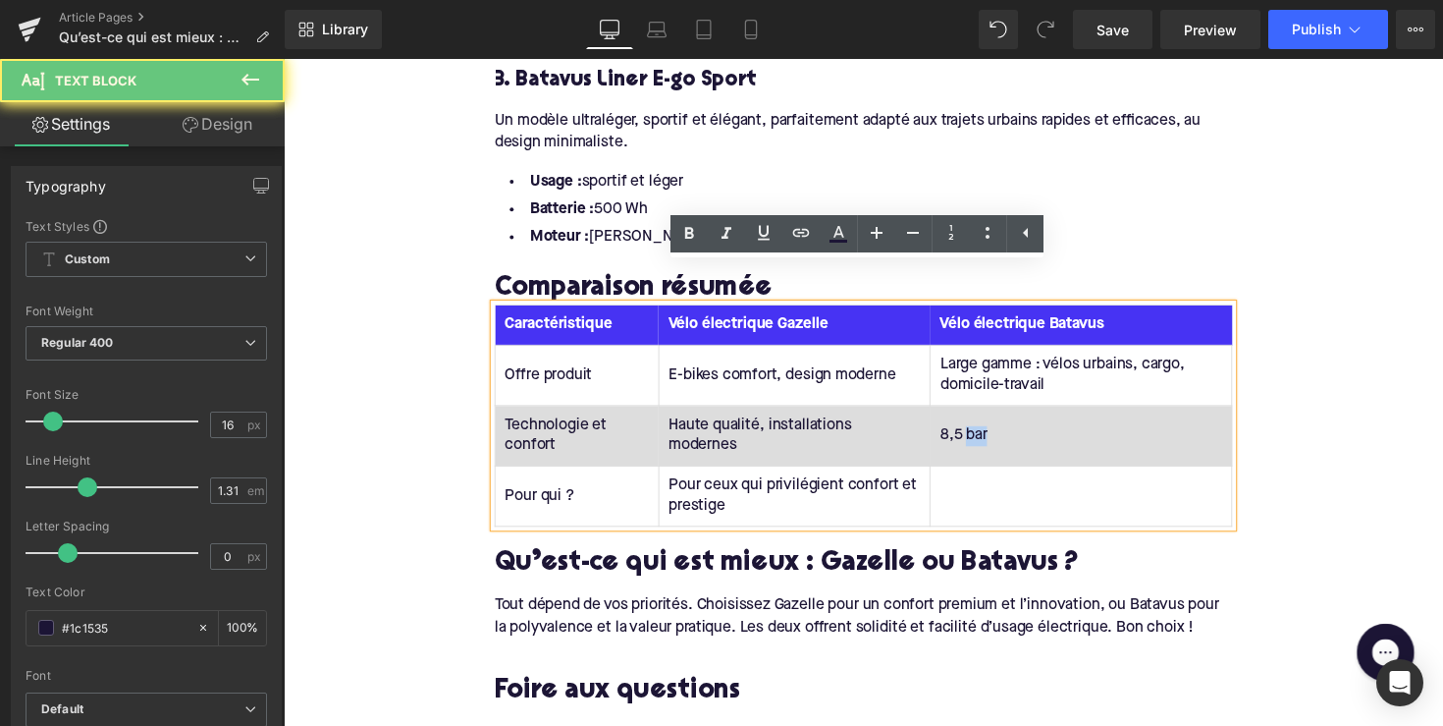
click at [966, 414] on td "8,5 bar" at bounding box center [1101, 445] width 309 height 62
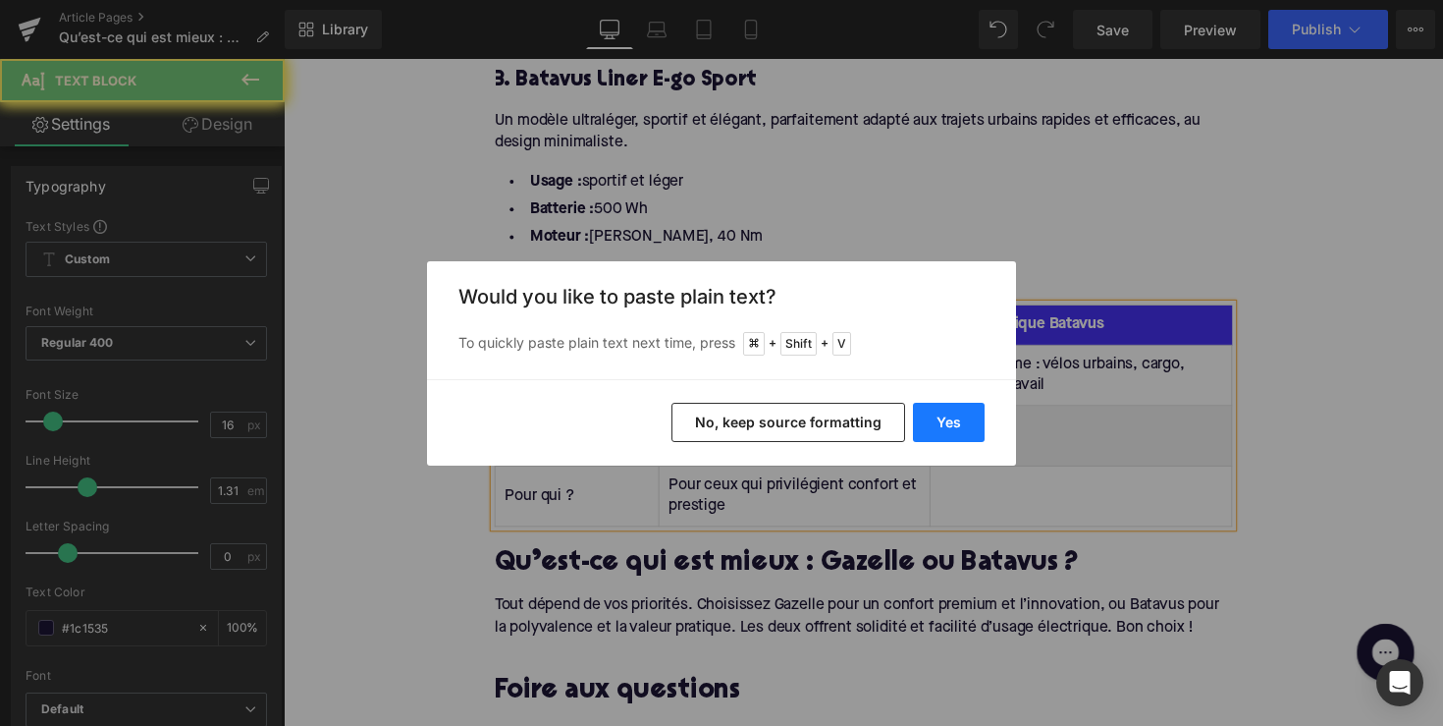
click at [977, 422] on button "Yes" at bounding box center [949, 422] width 72 height 39
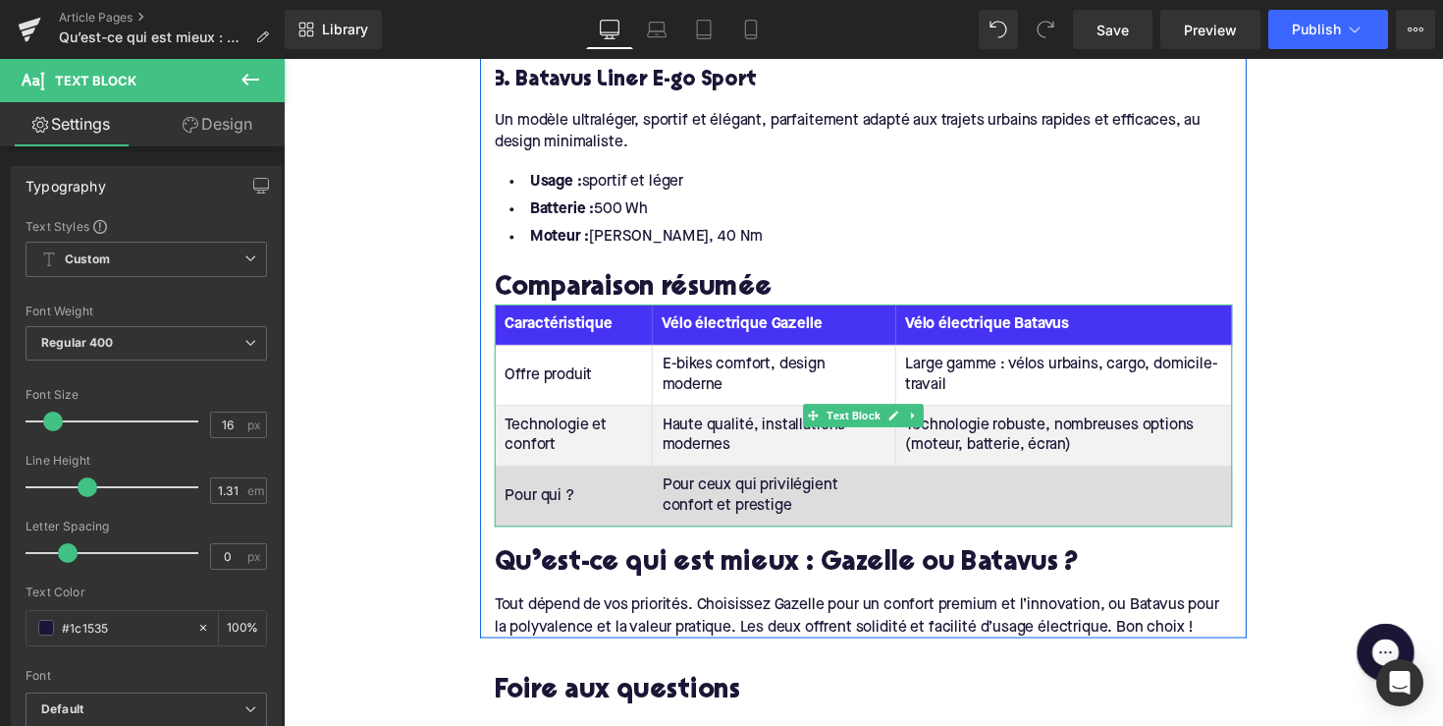
click at [973, 476] on td at bounding box center [1083, 507] width 345 height 62
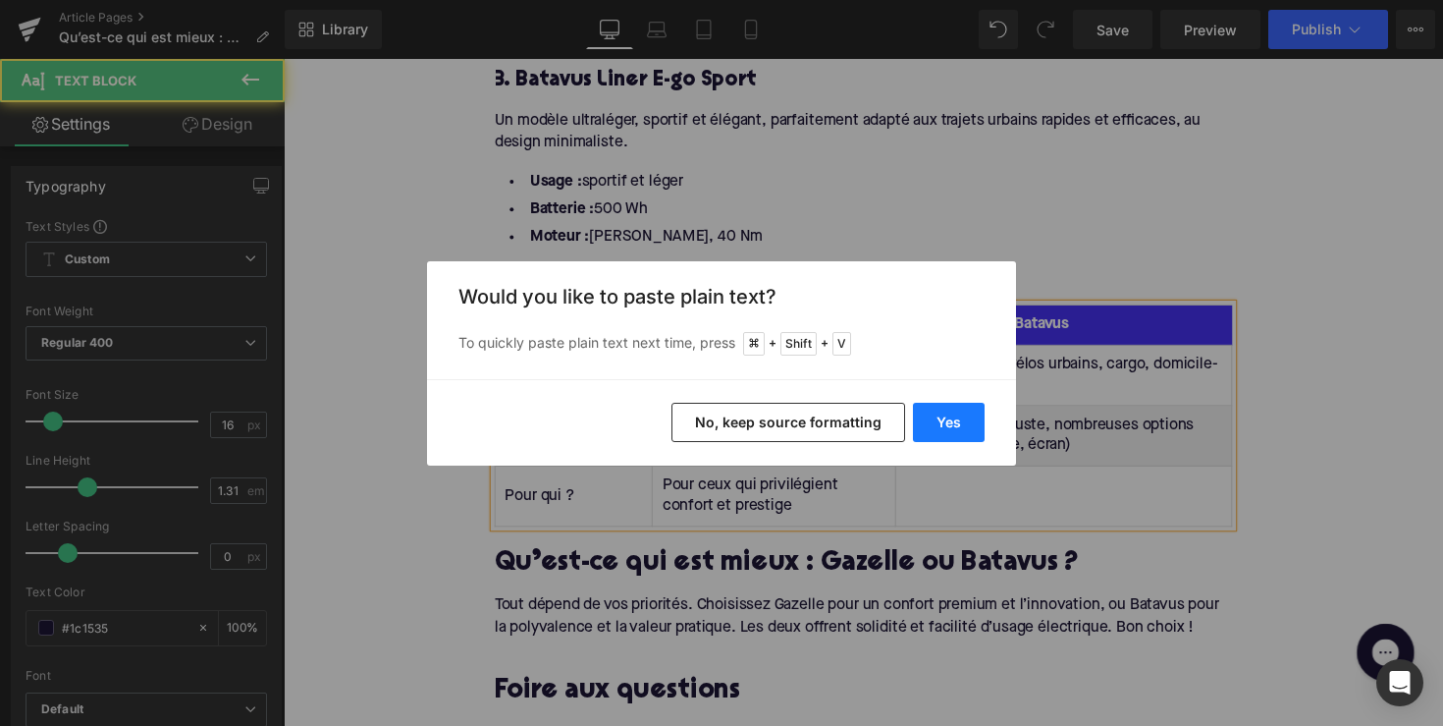
click at [951, 429] on button "Yes" at bounding box center [949, 422] width 72 height 39
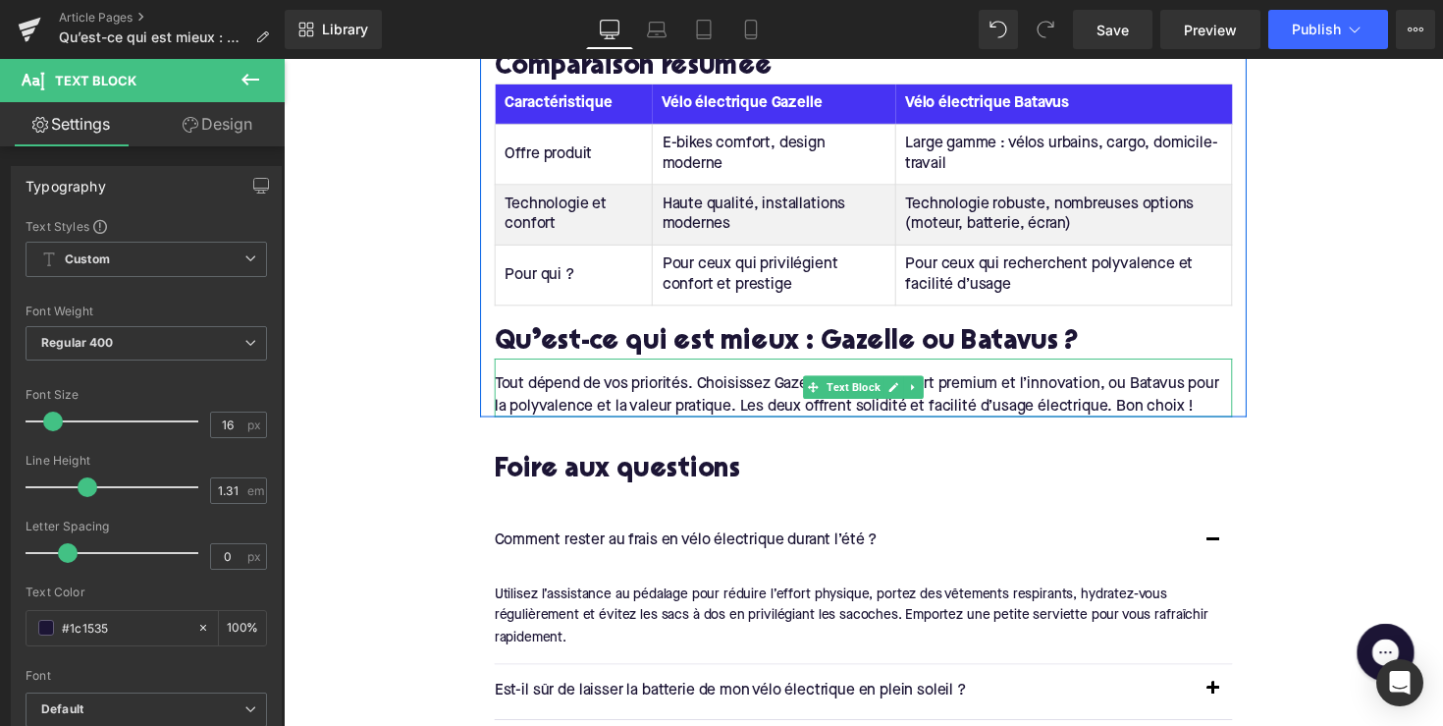
scroll to position [3409, 0]
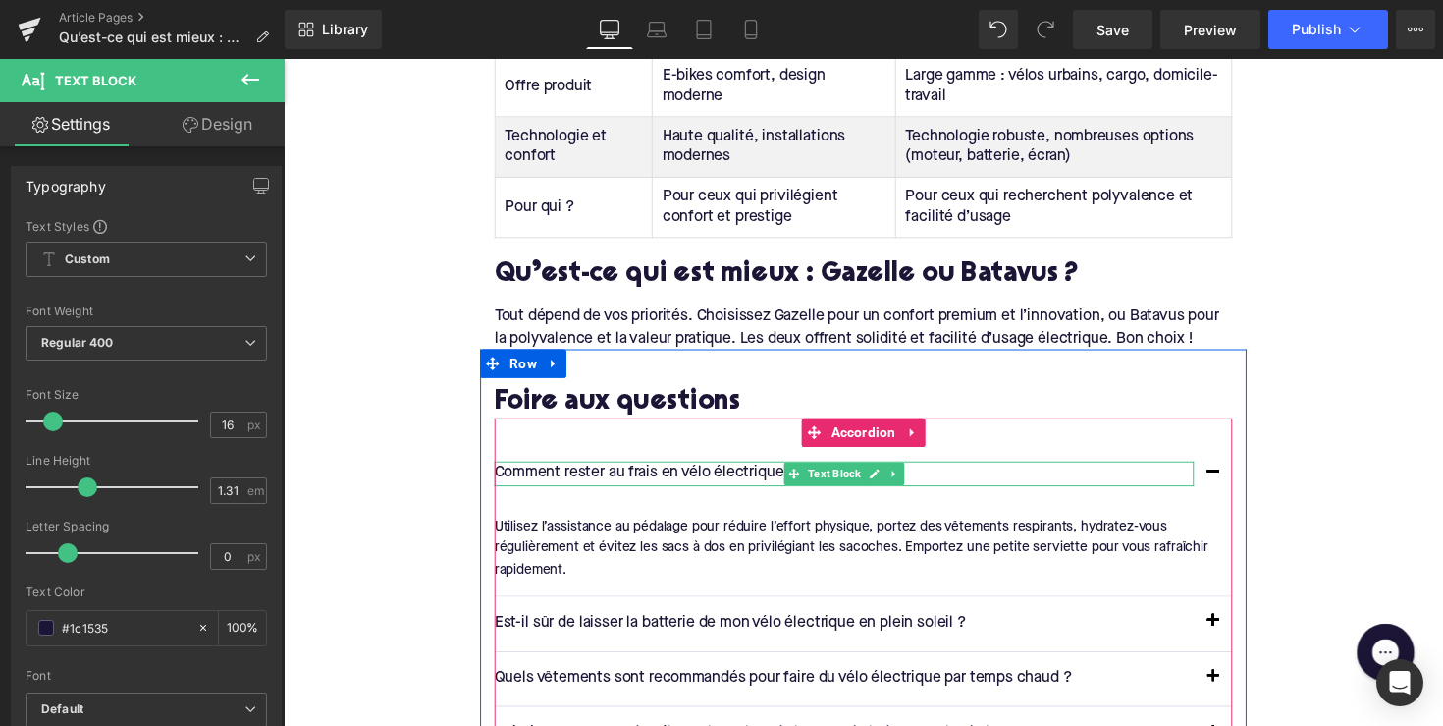
click at [668, 471] on div at bounding box center [858, 473] width 717 height 5
click at [668, 471] on p "Comment rester au frais en vélo électrique durant l’été ?" at bounding box center [858, 484] width 717 height 26
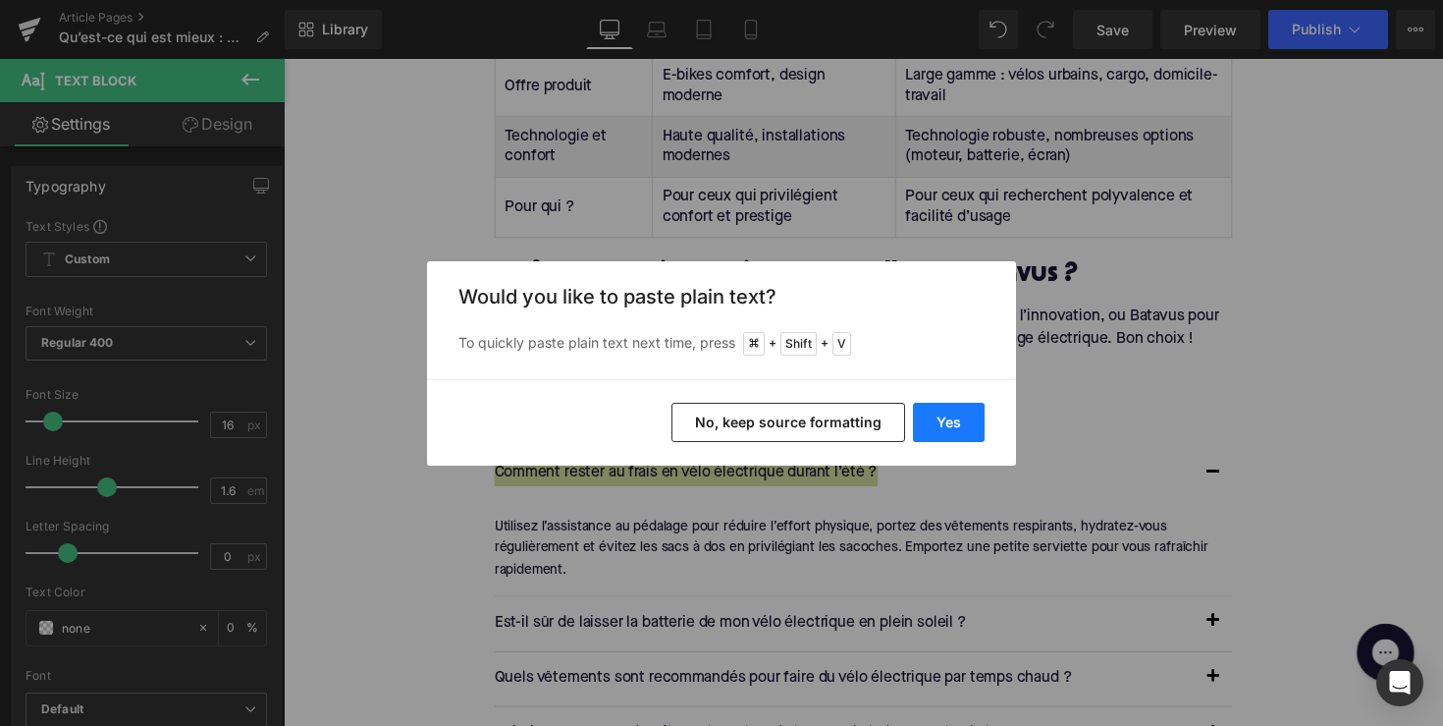
click at [946, 417] on button "Yes" at bounding box center [949, 422] width 72 height 39
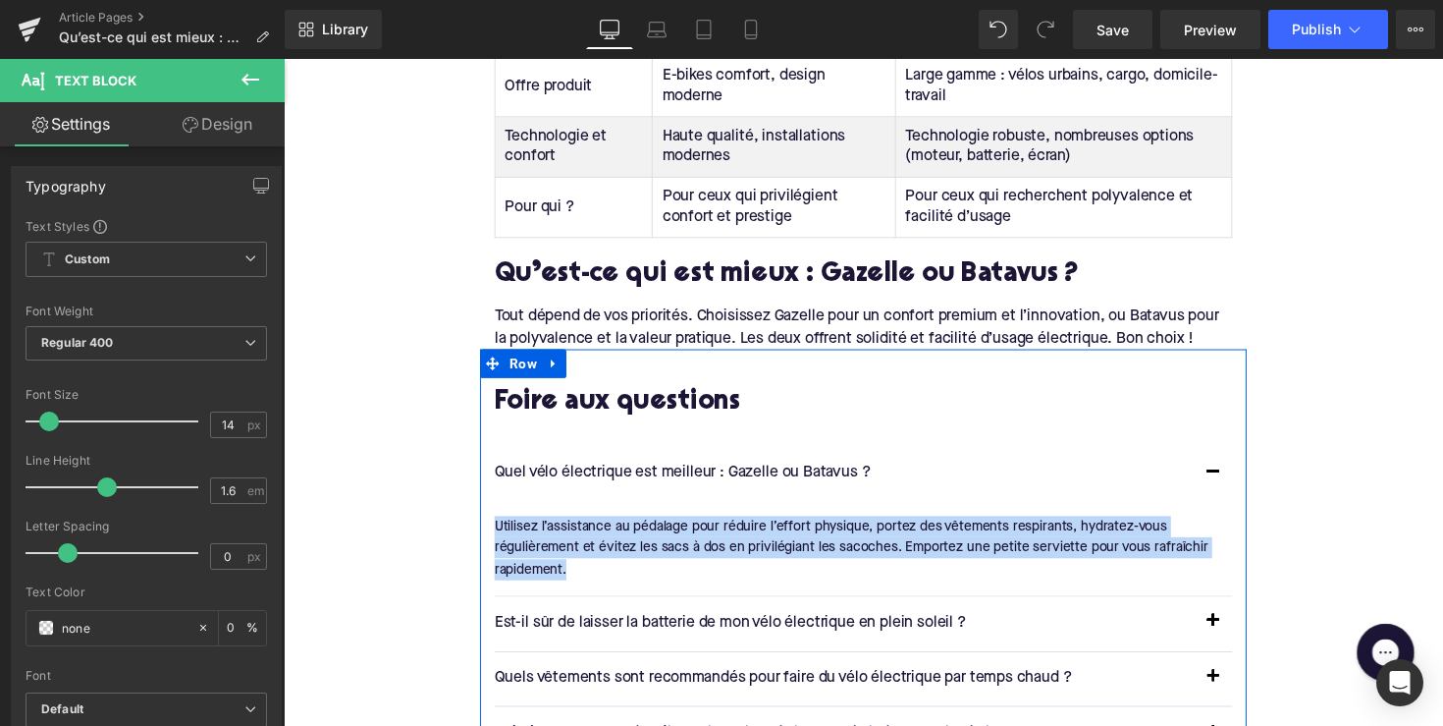
drag, startPoint x: 578, startPoint y: 538, endPoint x: 495, endPoint y: 492, distance: 95.4
click at [495, 492] on div "Foire aux questions Heading Quel vélo électrique est meilleur : Gazelle ou Bata…" at bounding box center [878, 603] width 786 height 412
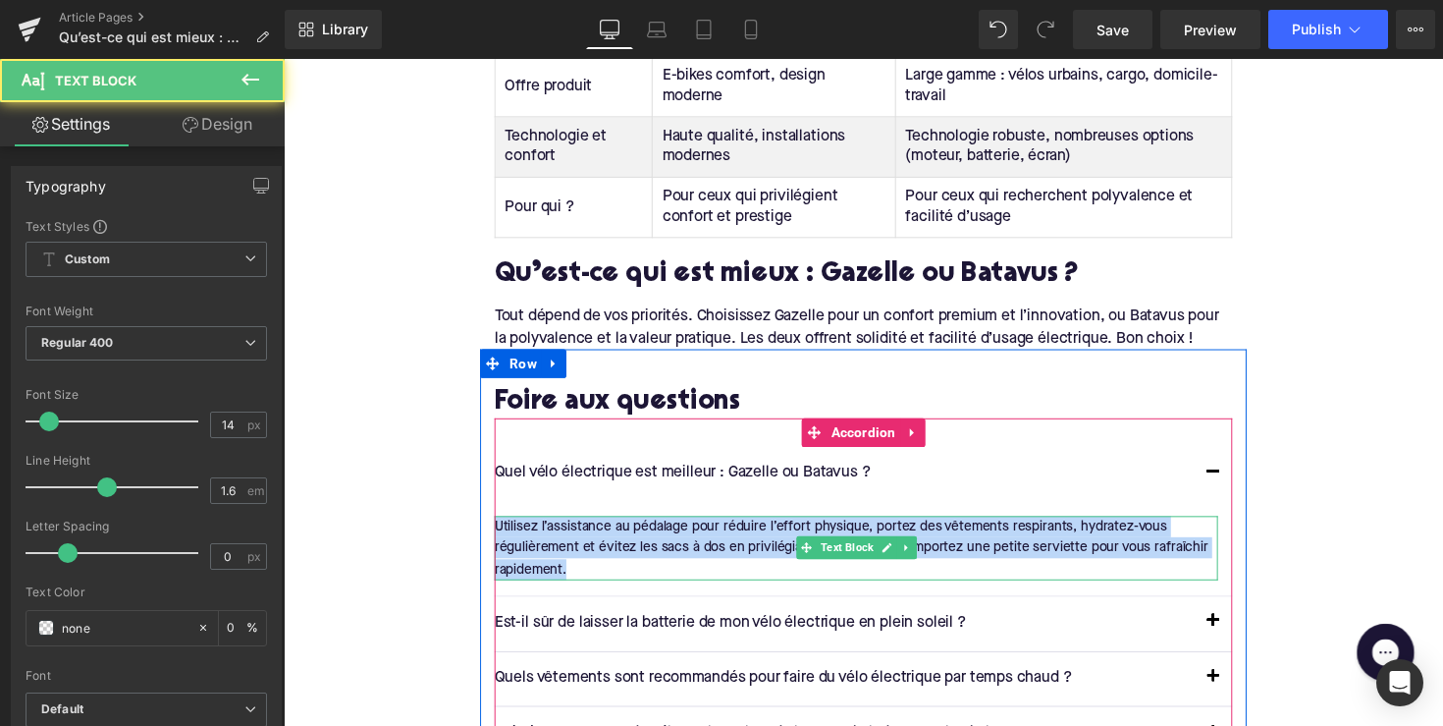
click at [569, 539] on div "Utilisez l’assistance au pédalage pour réduire l’effort physique, portez des vê…" at bounding box center [870, 560] width 741 height 66
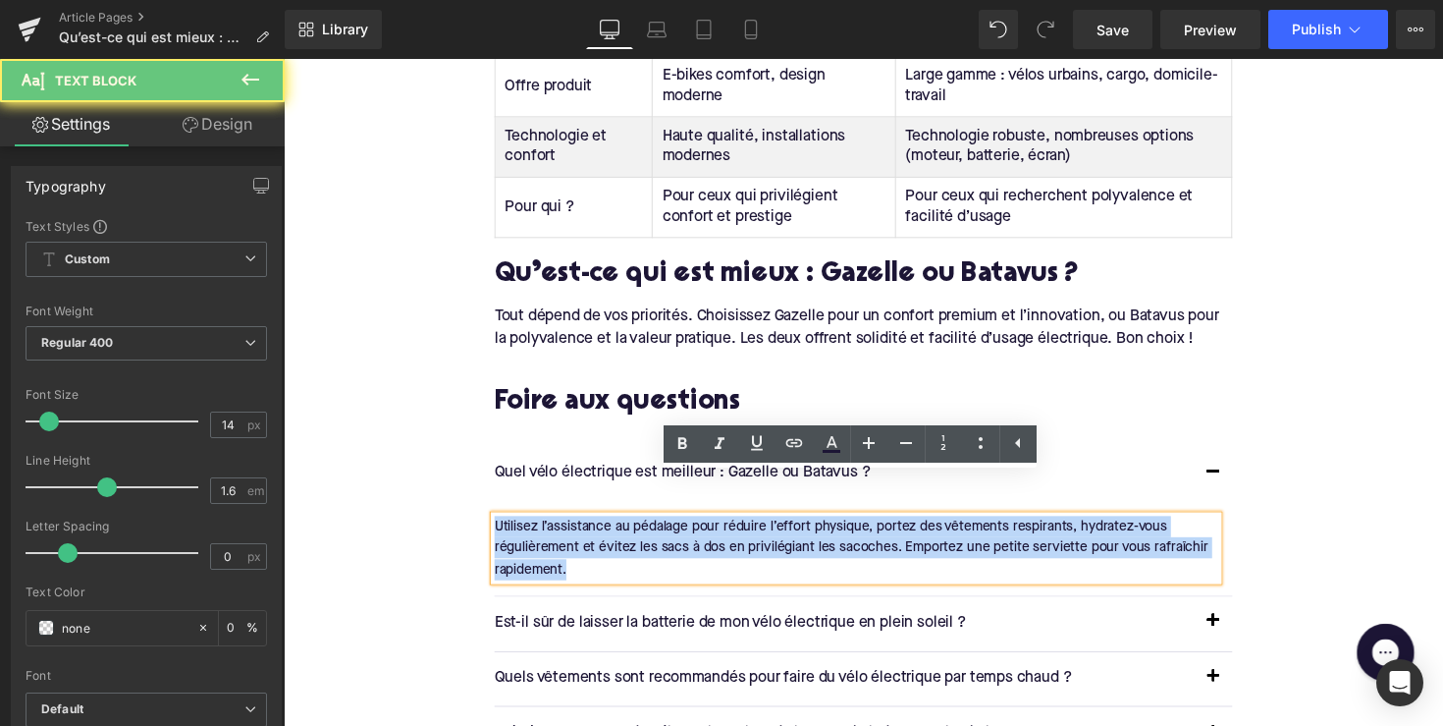
drag, startPoint x: 579, startPoint y: 540, endPoint x: 470, endPoint y: 488, distance: 120.8
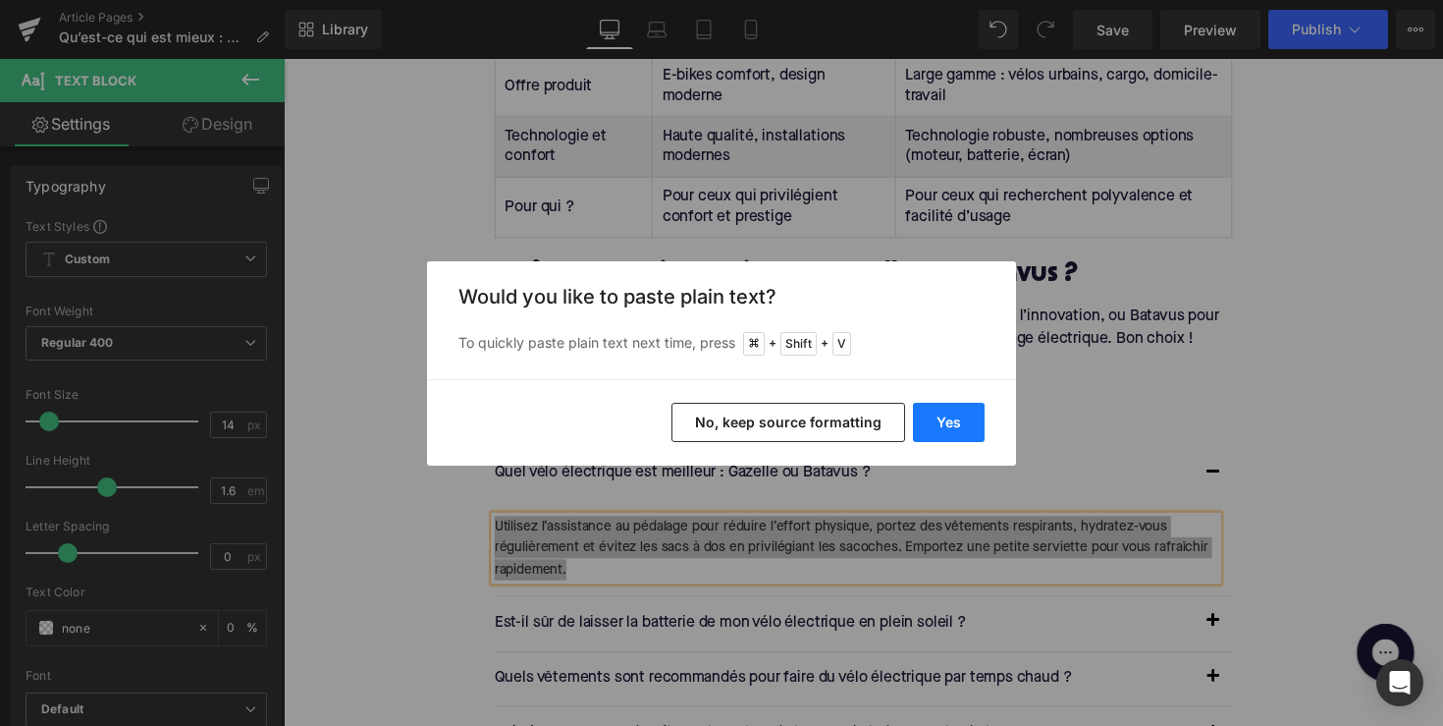
click at [954, 420] on button "Yes" at bounding box center [949, 422] width 72 height 39
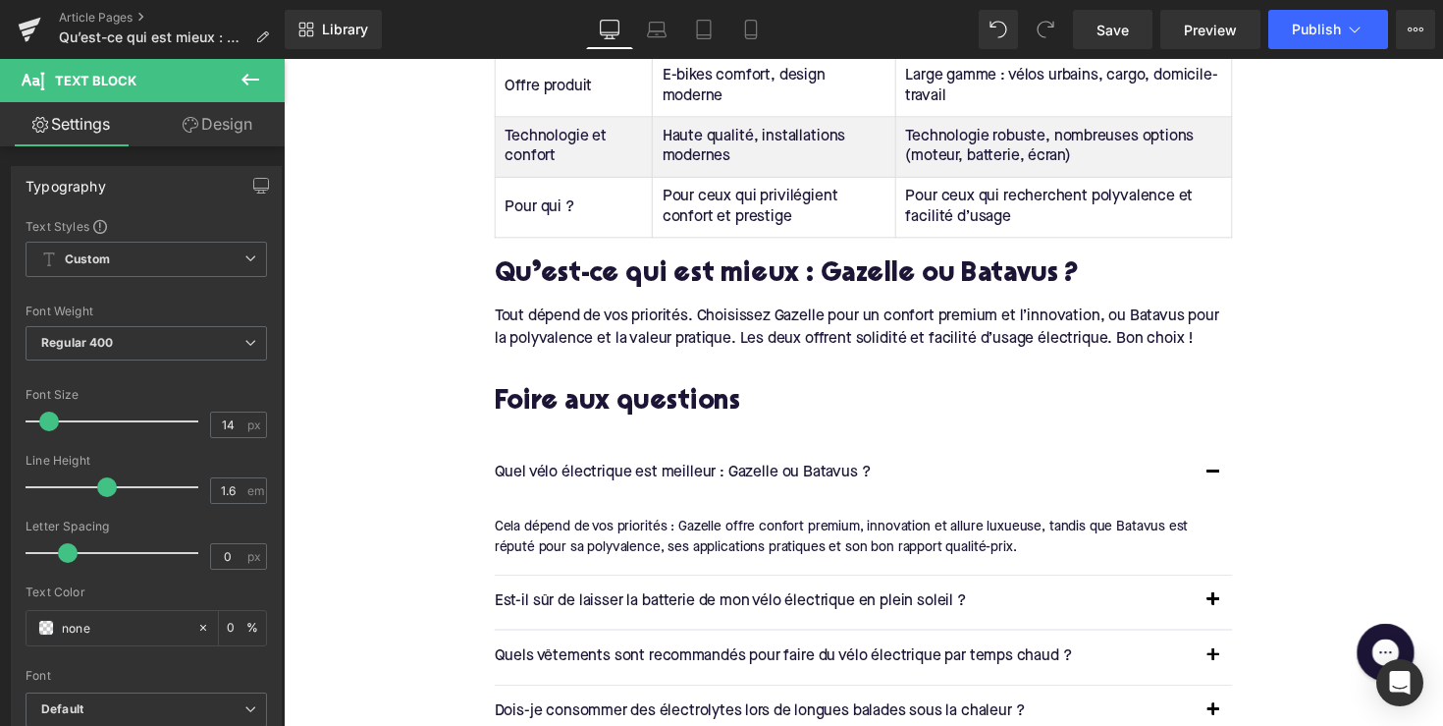
click at [626, 603] on p "Est-il sûr de laisser la batterie de mon vélo électrique en plein soleil ?" at bounding box center [858, 616] width 717 height 26
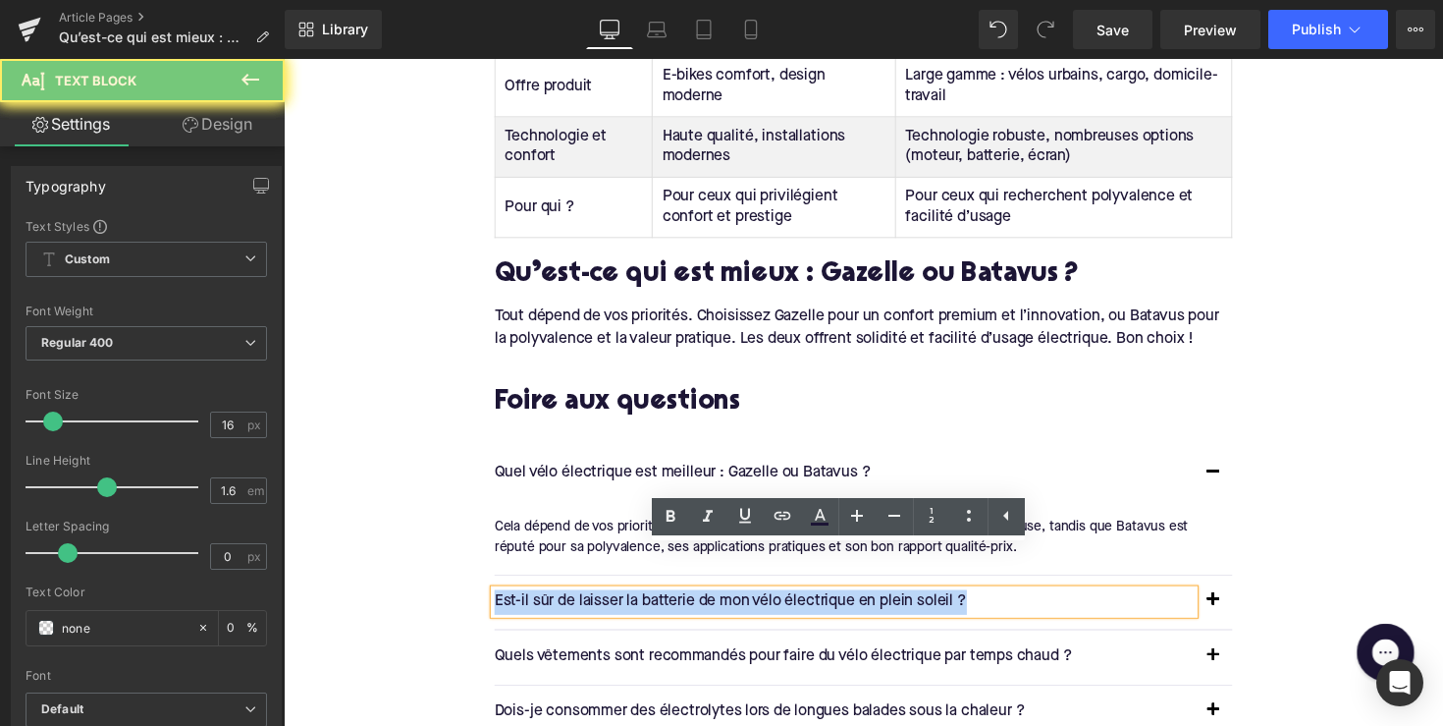
click at [626, 603] on p "Est-il sûr de laisser la batterie de mon vélo électrique en plein soleil ?" at bounding box center [858, 616] width 717 height 26
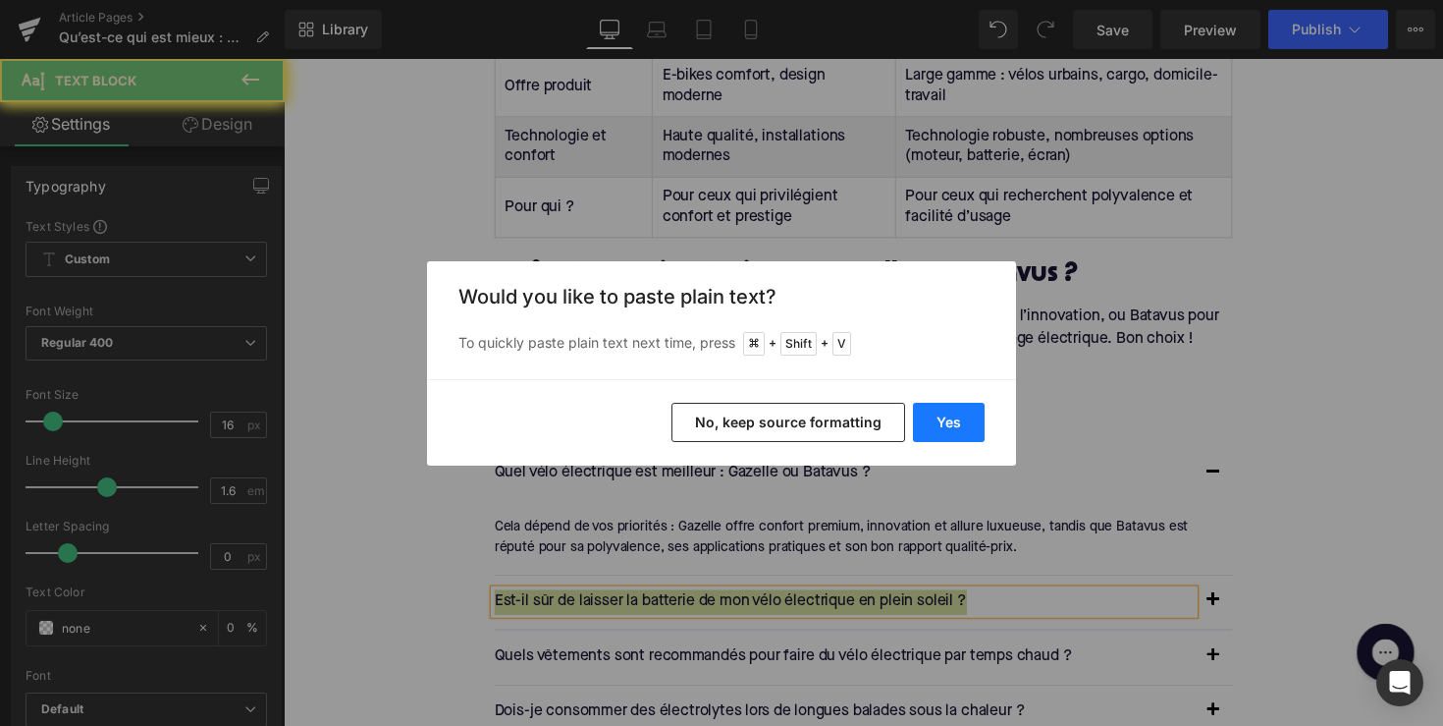
click at [944, 419] on button "Yes" at bounding box center [949, 422] width 72 height 39
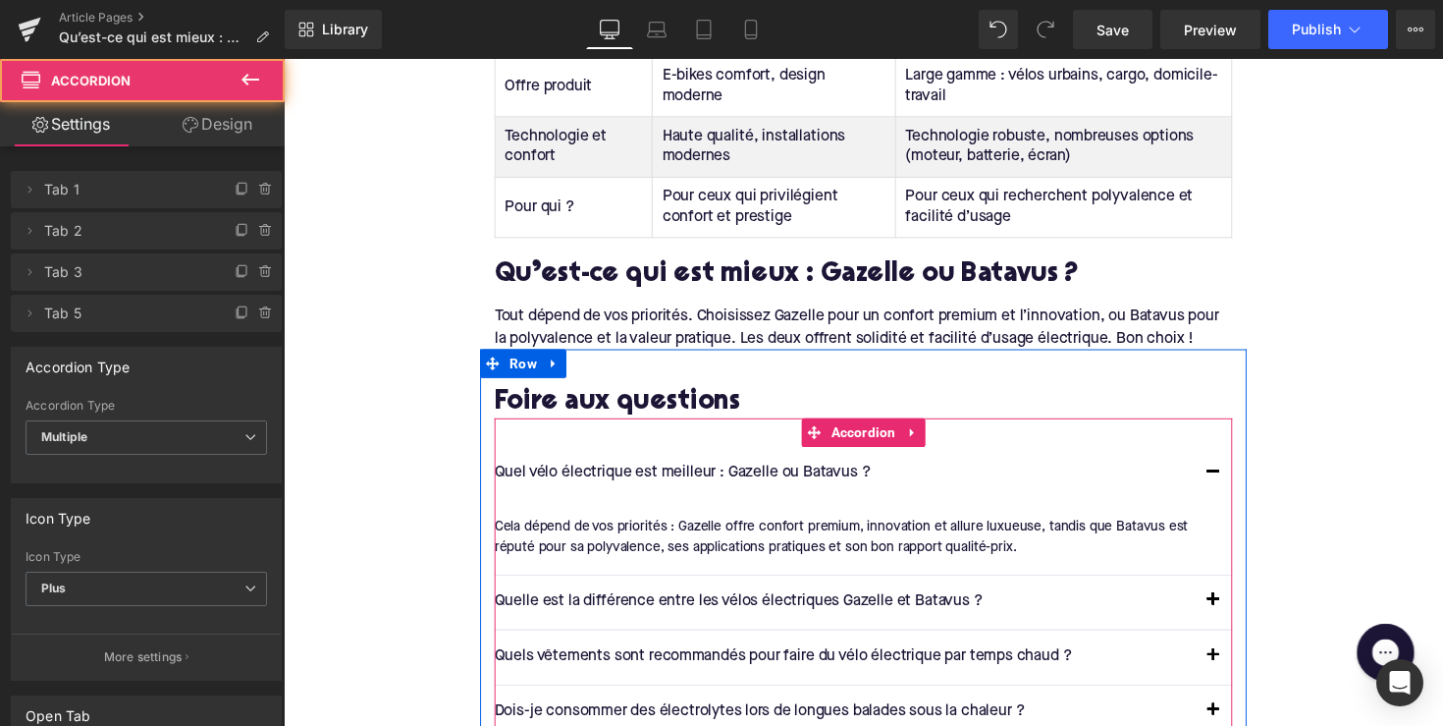
click at [1230, 588] on button "button" at bounding box center [1236, 615] width 39 height 55
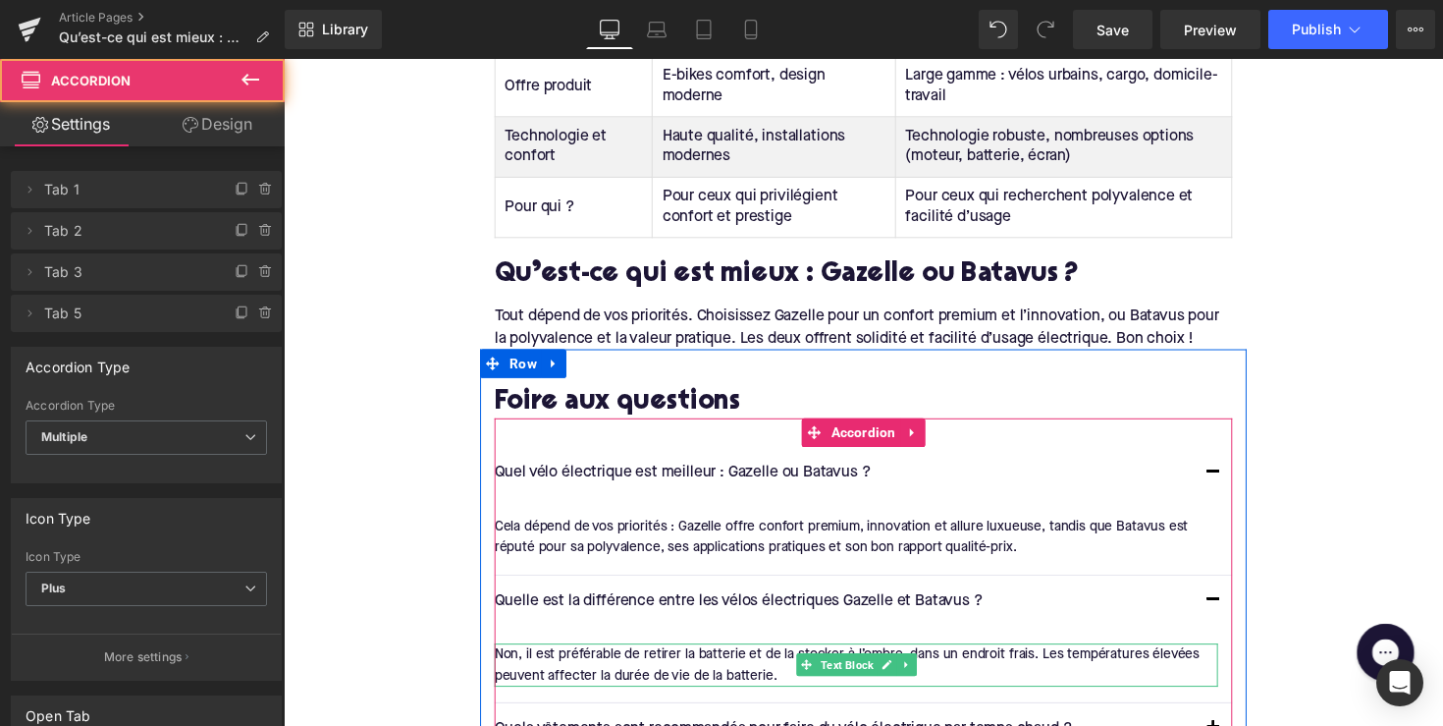
scroll to position [3472, 0]
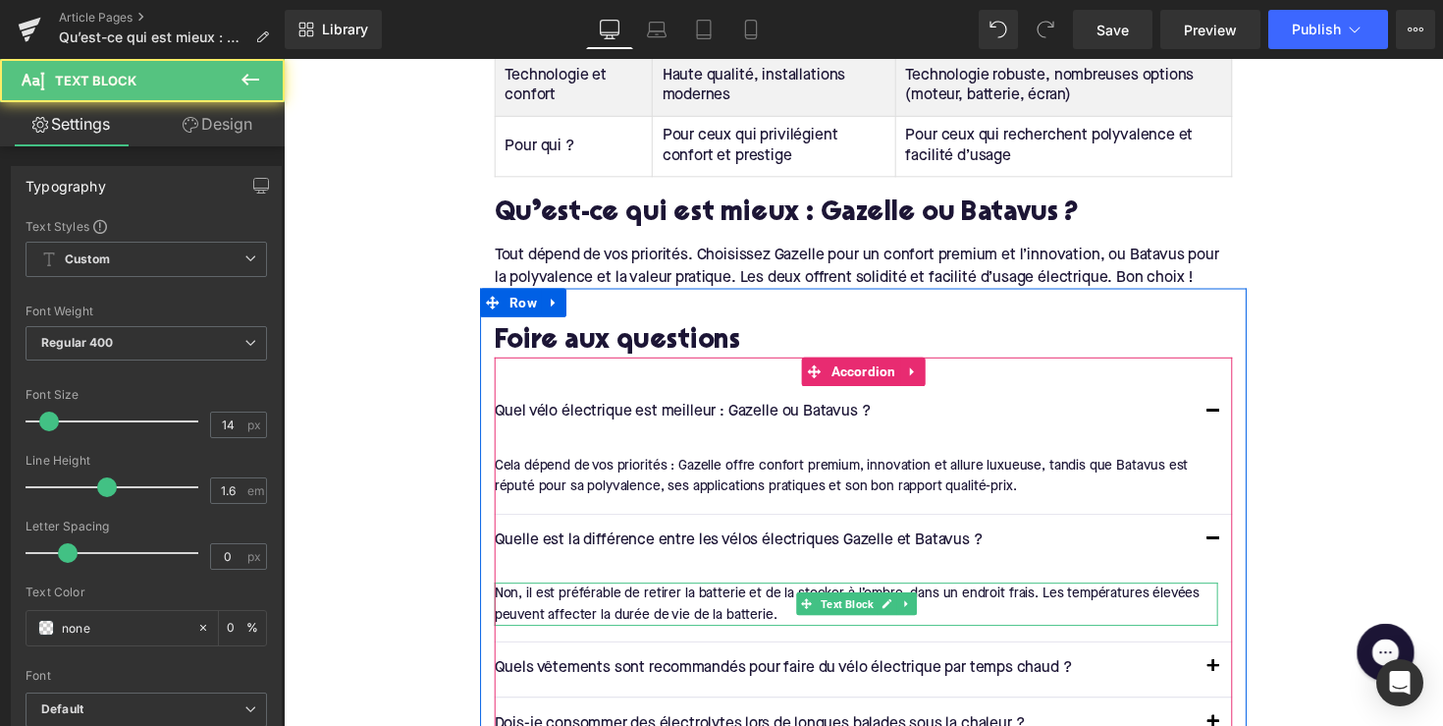
click at [789, 595] on div "Non, il est préférable de retirer la batterie et de la stocker à l’ombre, dans …" at bounding box center [870, 617] width 741 height 44
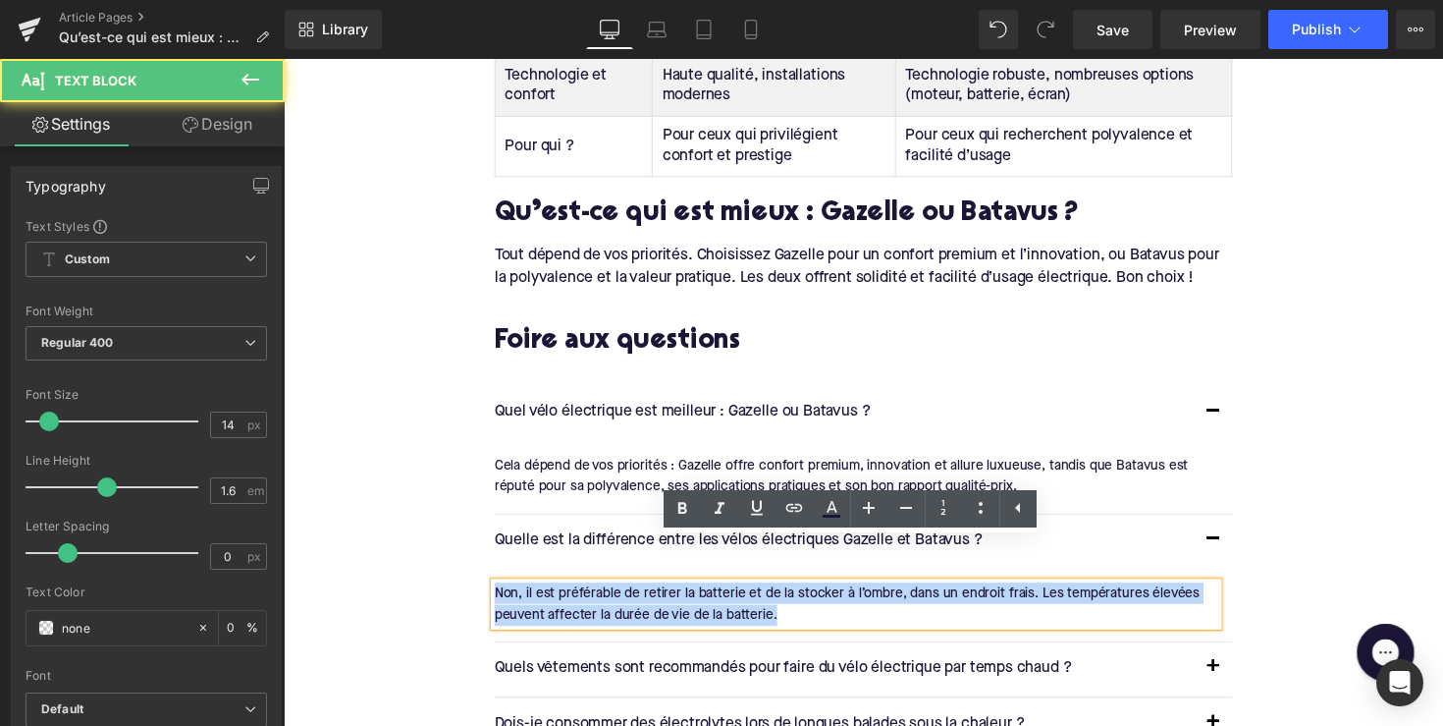
drag, startPoint x: 794, startPoint y: 583, endPoint x: 493, endPoint y: 563, distance: 302.2
click at [500, 595] on div "Non, il est préférable de retirer la batterie et de la stocker à l’ombre, dans …" at bounding box center [870, 617] width 741 height 44
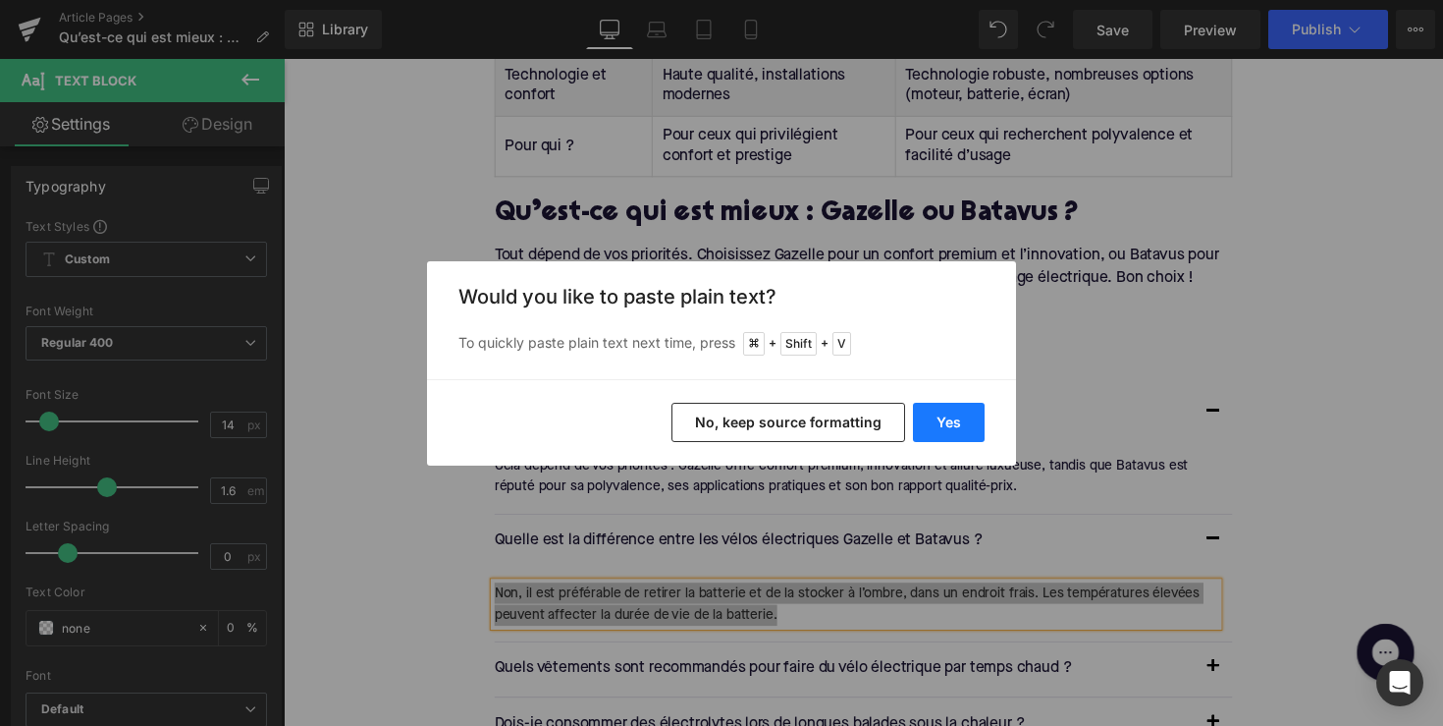
click at [927, 421] on button "Yes" at bounding box center [949, 422] width 72 height 39
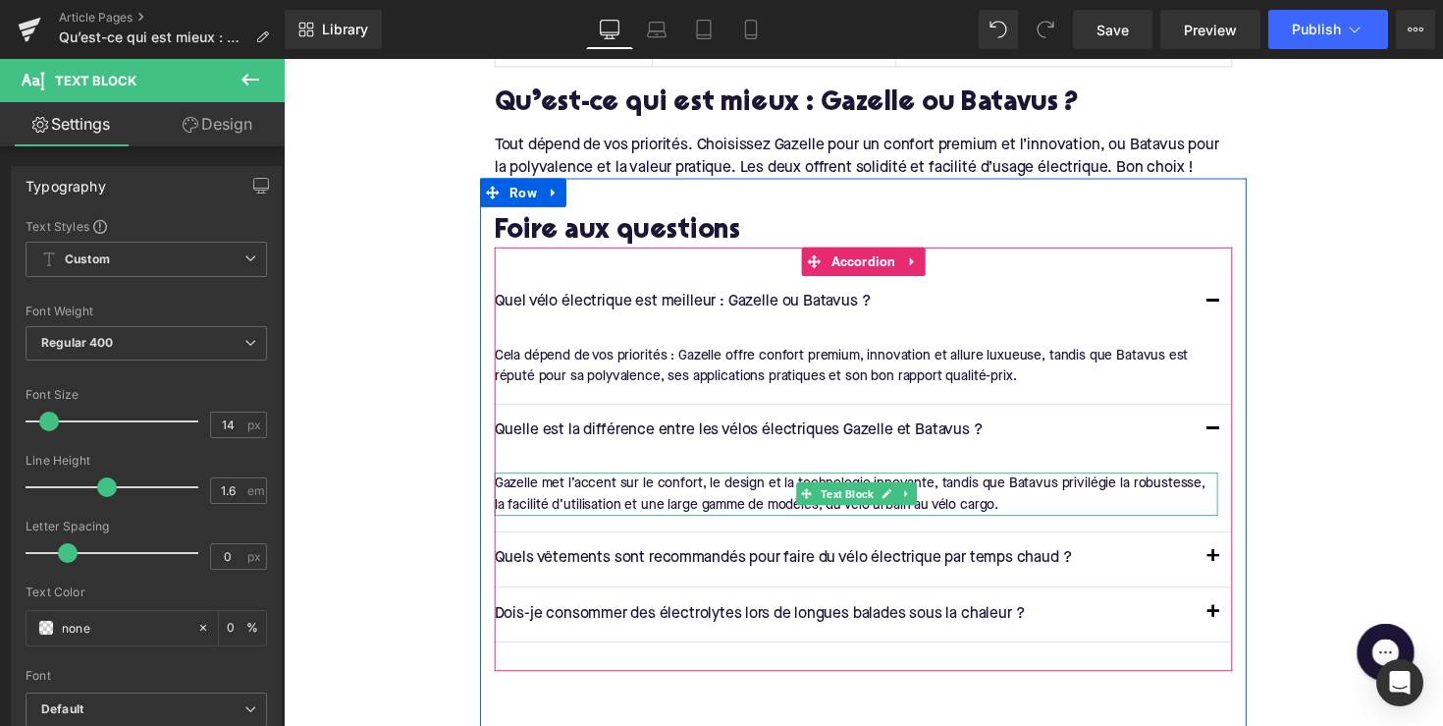
scroll to position [3610, 0]
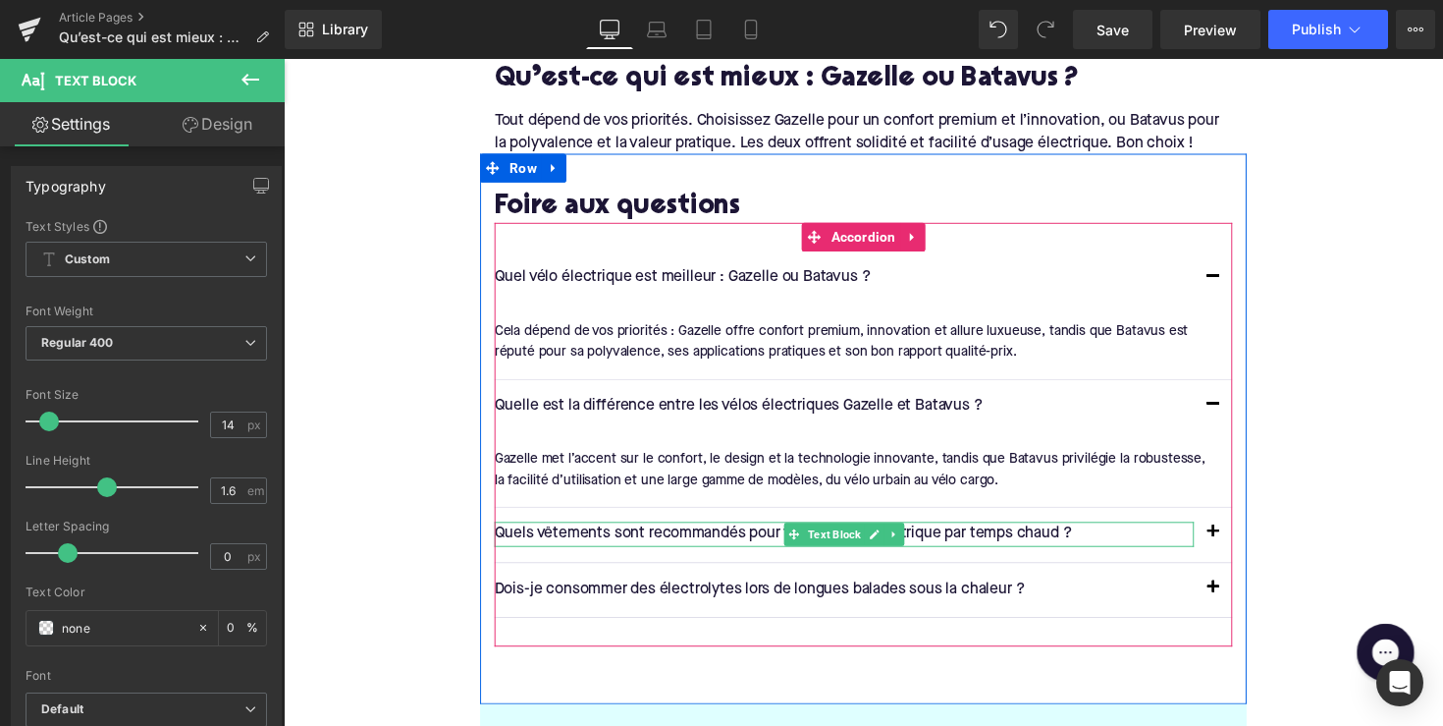
click at [741, 533] on p "Quels vêtements sont recommandés pour faire du vélo électrique par temps chaud ?" at bounding box center [858, 546] width 717 height 26
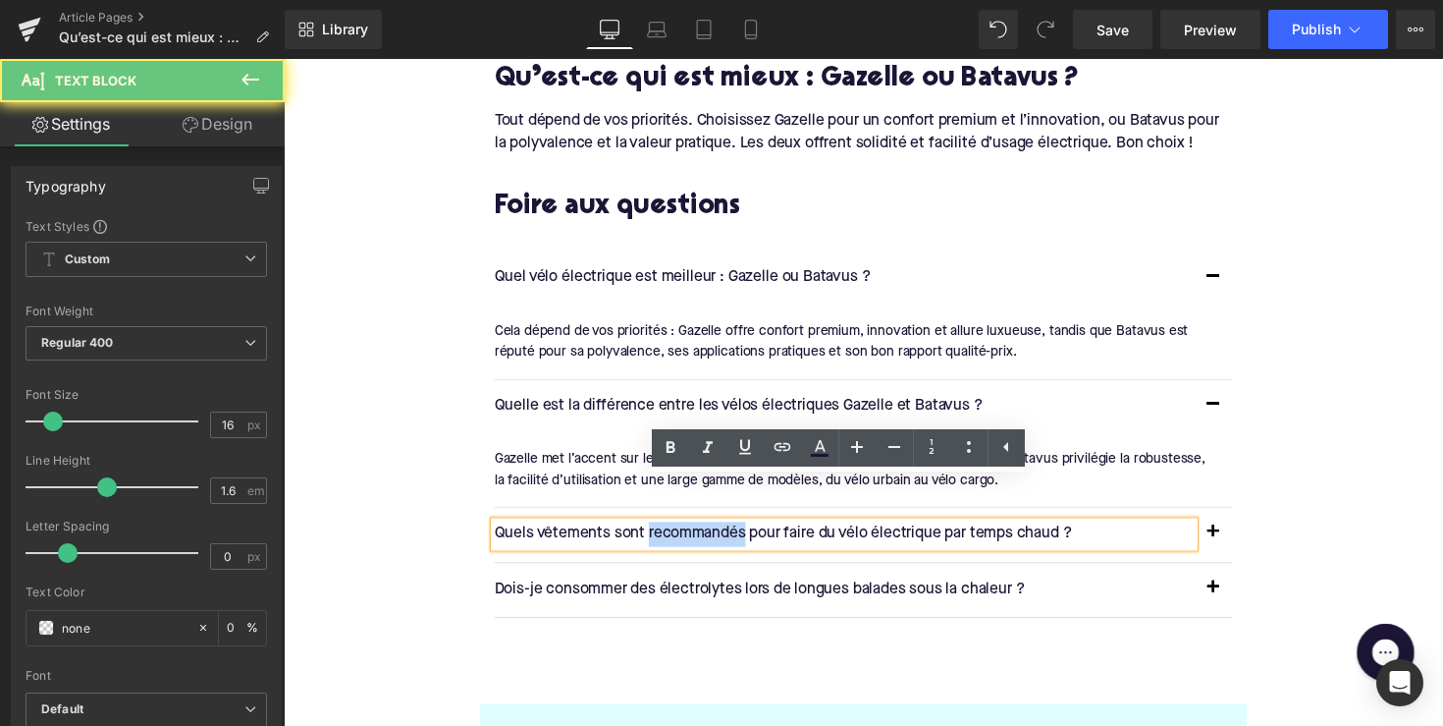
click at [741, 533] on p "Quels vêtements sont recommandés pour faire du vélo électrique par temps chaud ?" at bounding box center [858, 546] width 717 height 26
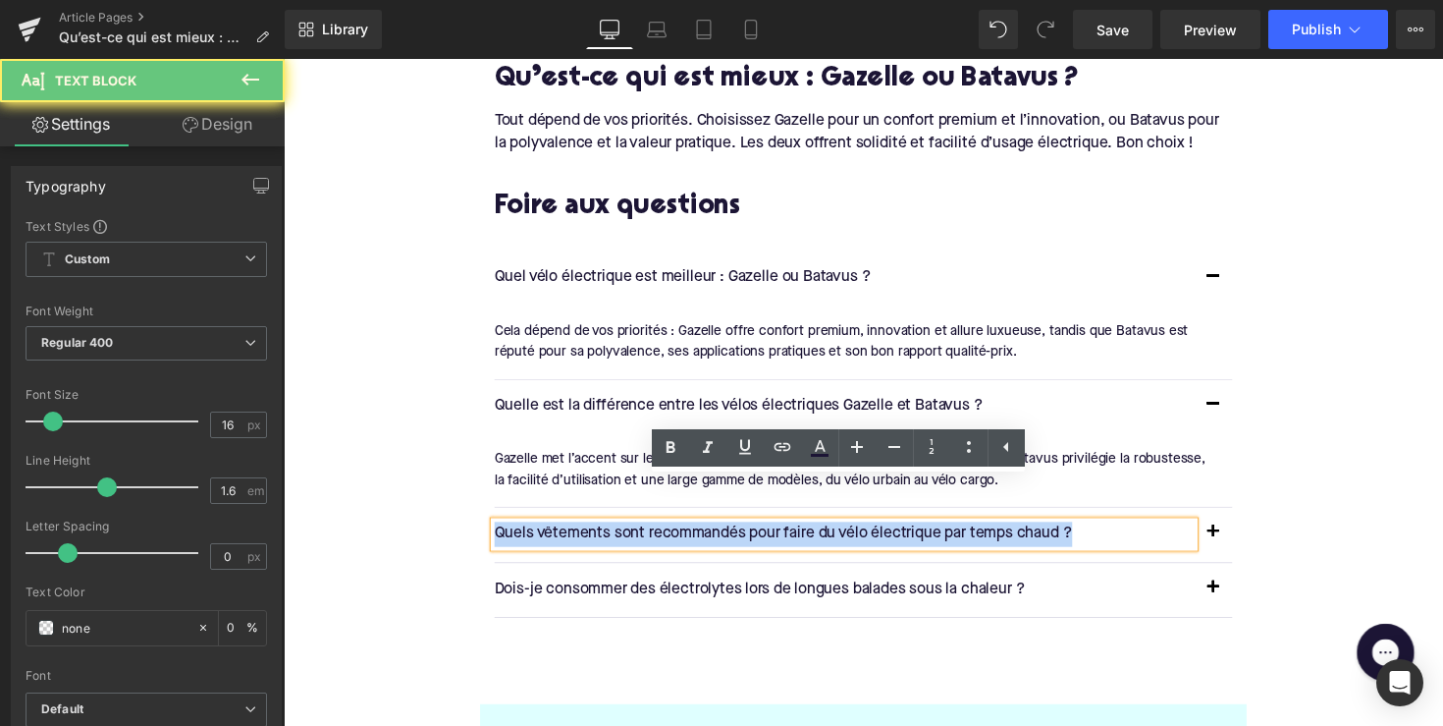
click at [741, 533] on p "Quels vêtements sont recommandés pour faire du vélo électrique par temps chaud ?" at bounding box center [858, 546] width 717 height 26
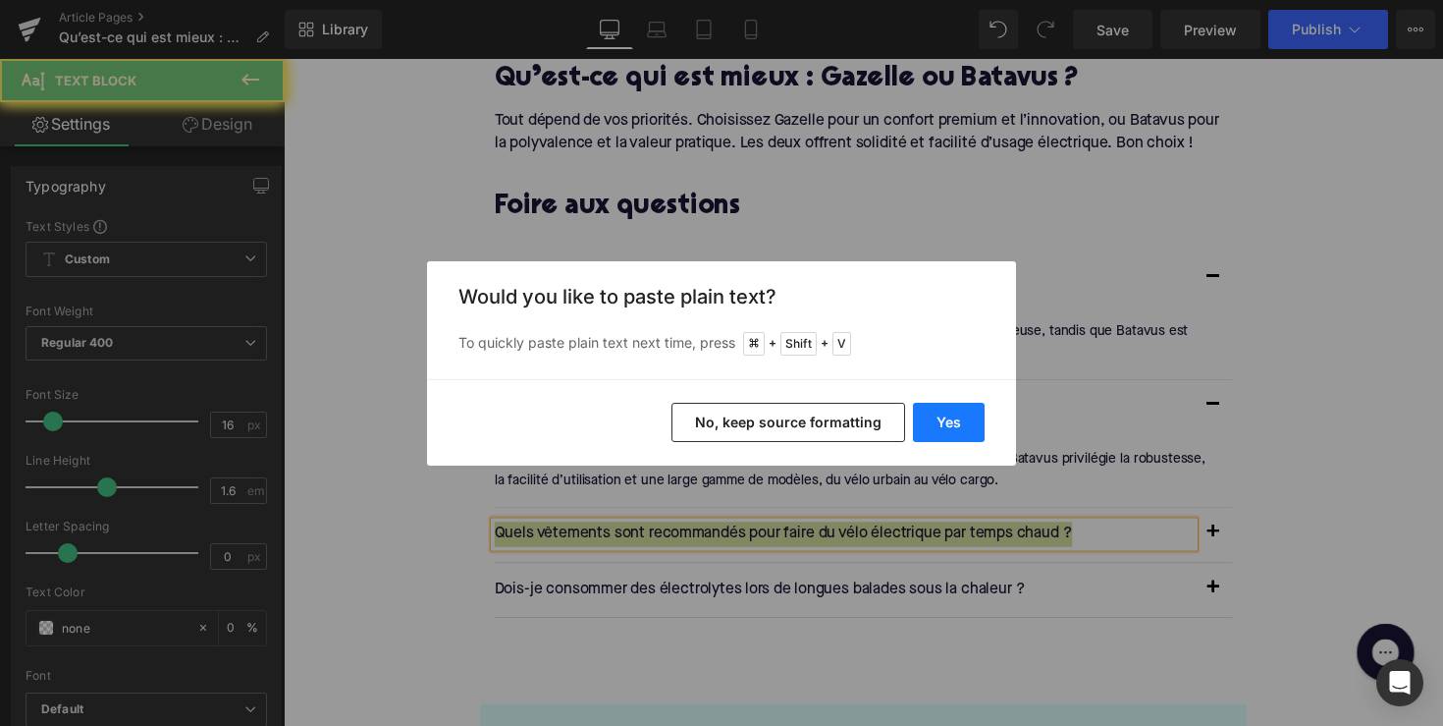
click at [973, 419] on button "Yes" at bounding box center [949, 422] width 72 height 39
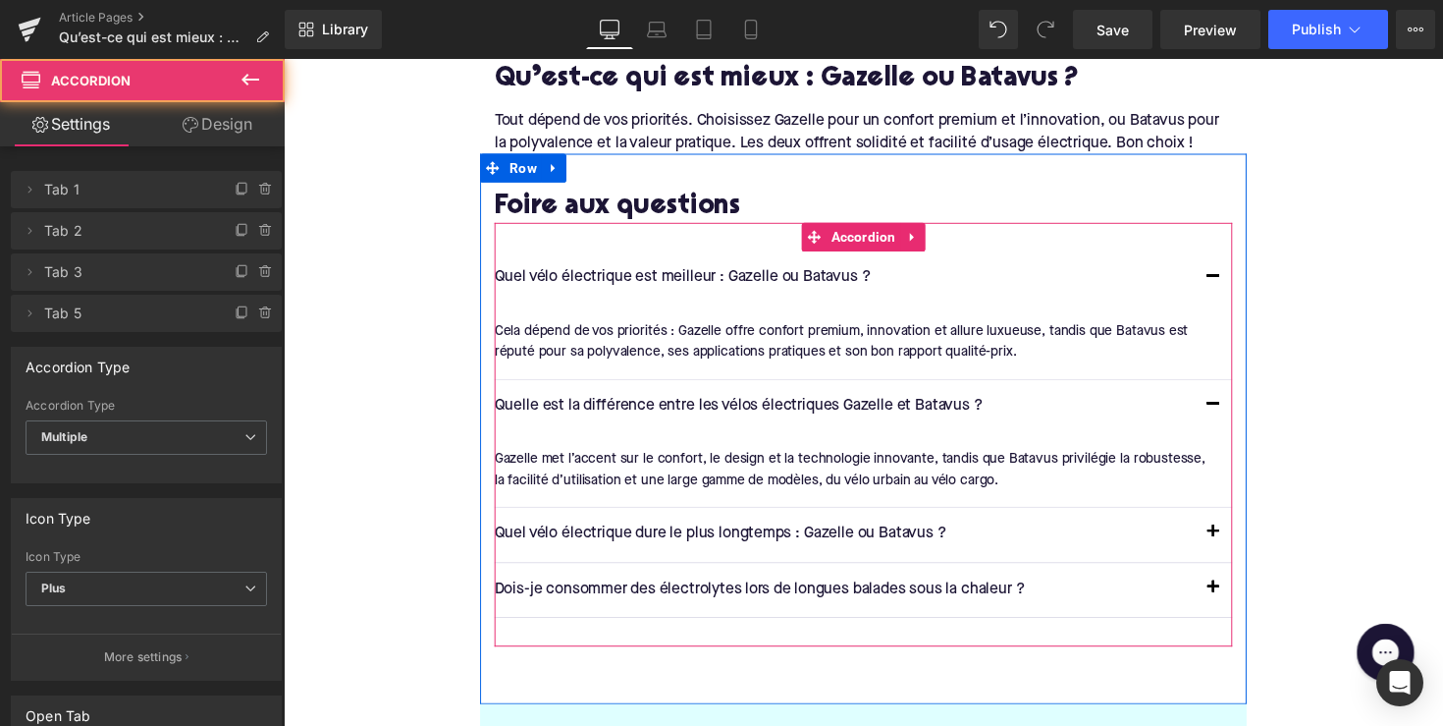
click at [1236, 549] on span "button" at bounding box center [1236, 549] width 0 height 0
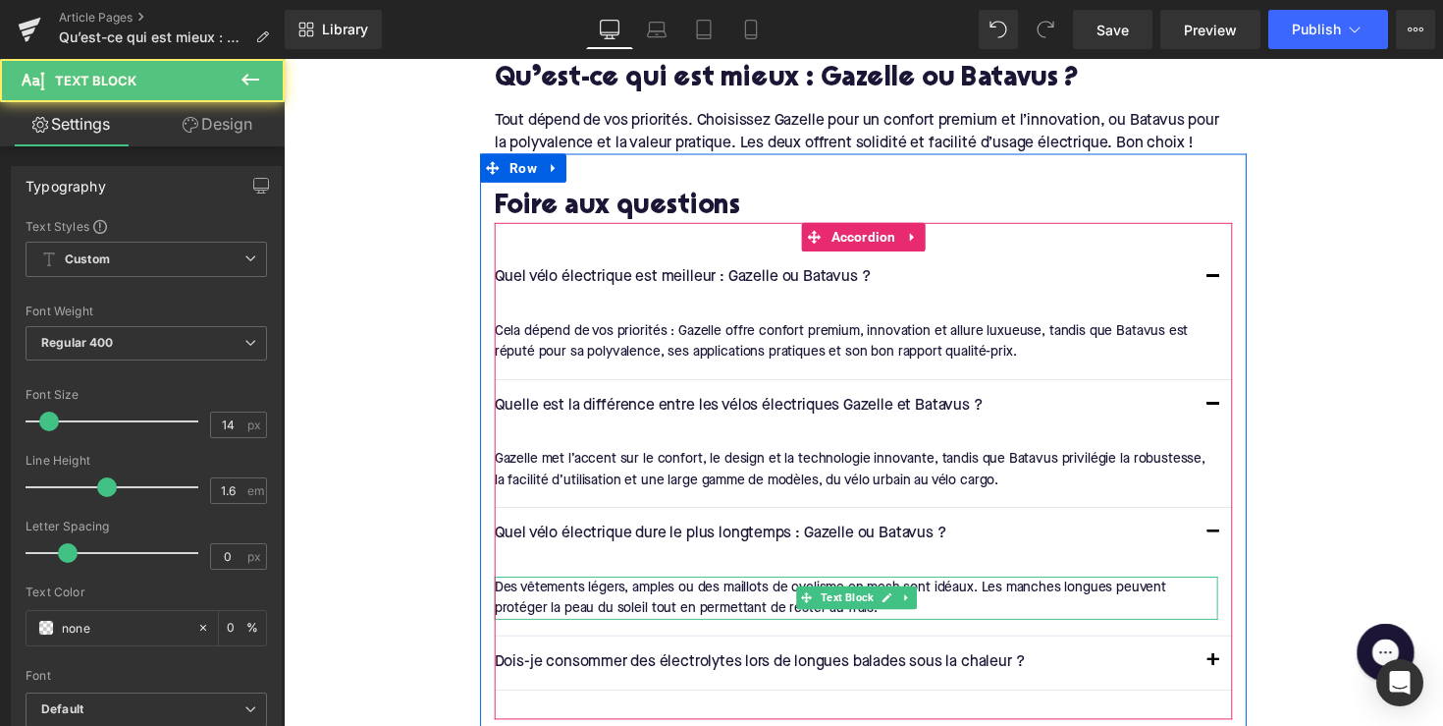
click at [750, 589] on div "Des vêtements légers, amples ou des maillots de cyclisme en mesh sont idéaux. L…" at bounding box center [870, 611] width 741 height 44
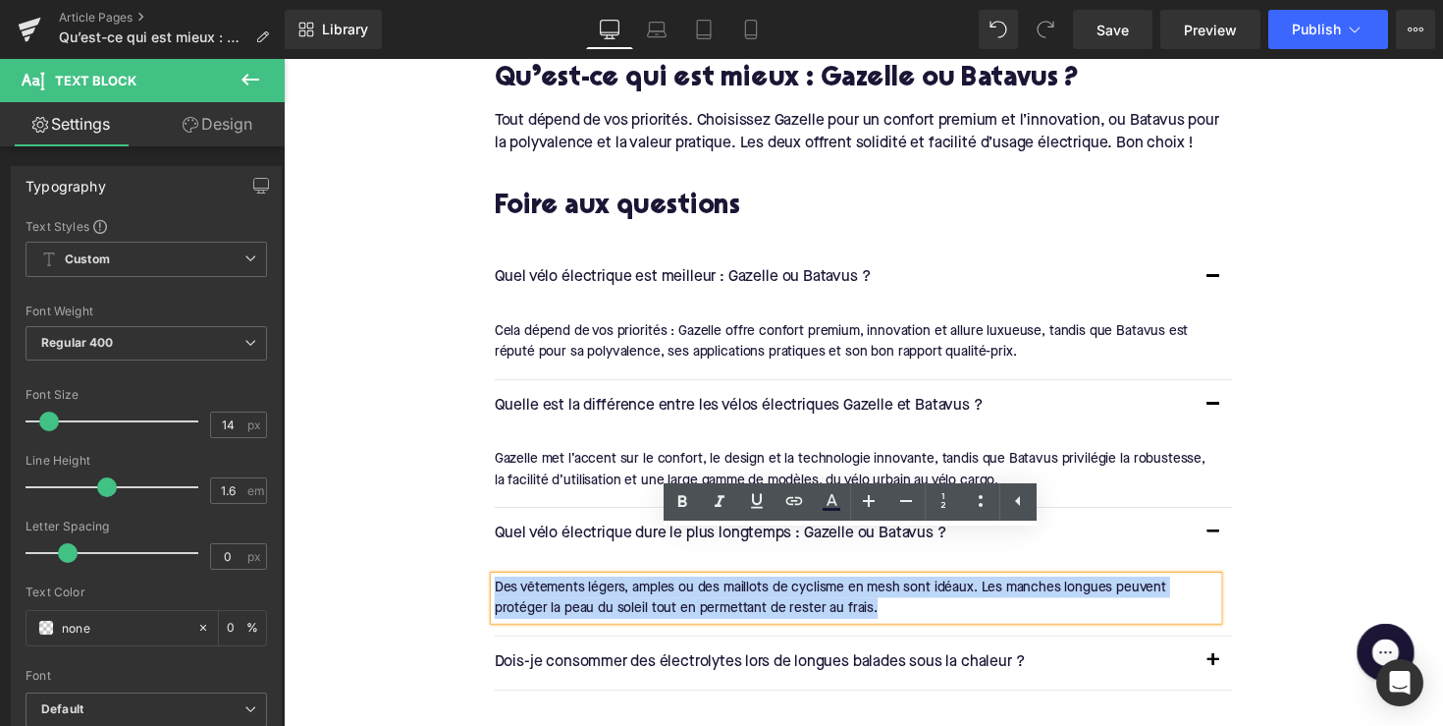
drag, startPoint x: 934, startPoint y: 574, endPoint x: 483, endPoint y: 552, distance: 451.3
click at [485, 552] on div "Foire aux questions Heading Quel vélo électrique est meilleur : Gazelle ou Bata…" at bounding box center [878, 465] width 786 height 539
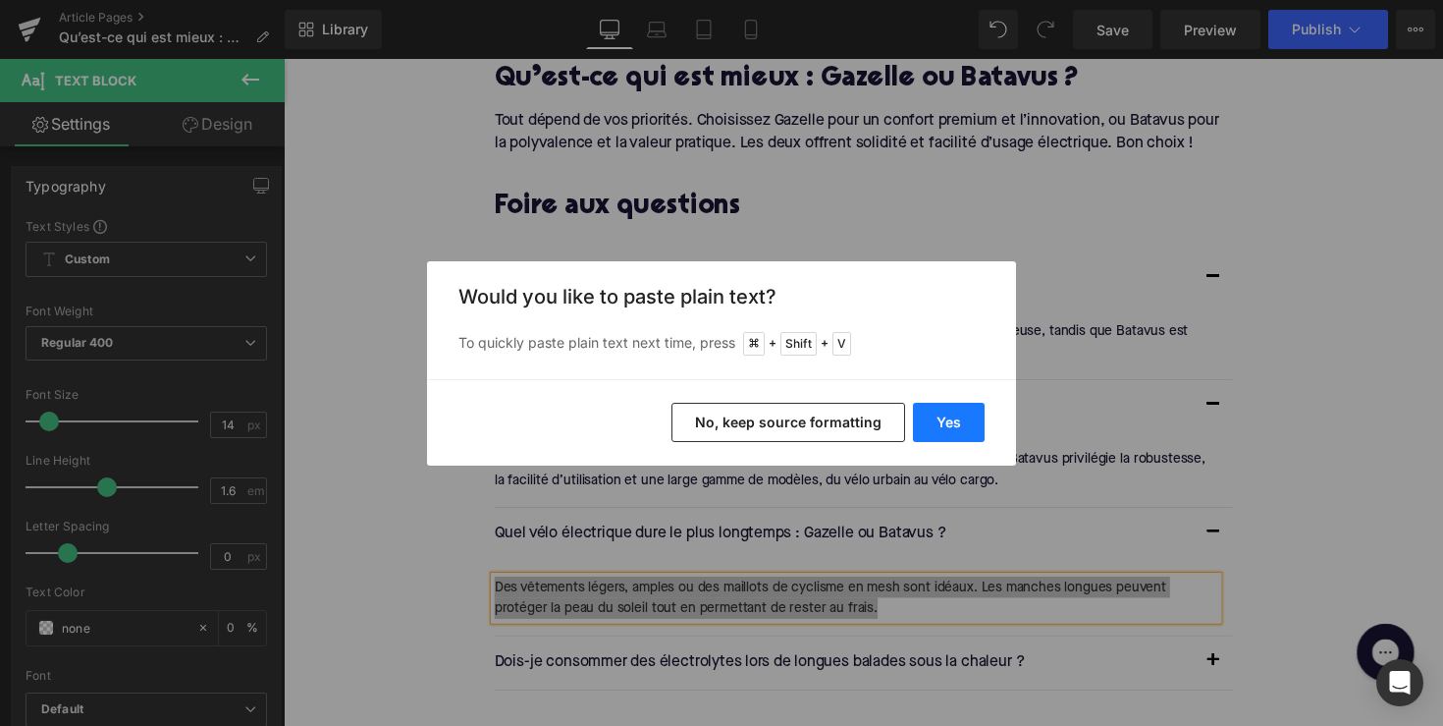
click at [925, 417] on button "Yes" at bounding box center [949, 422] width 72 height 39
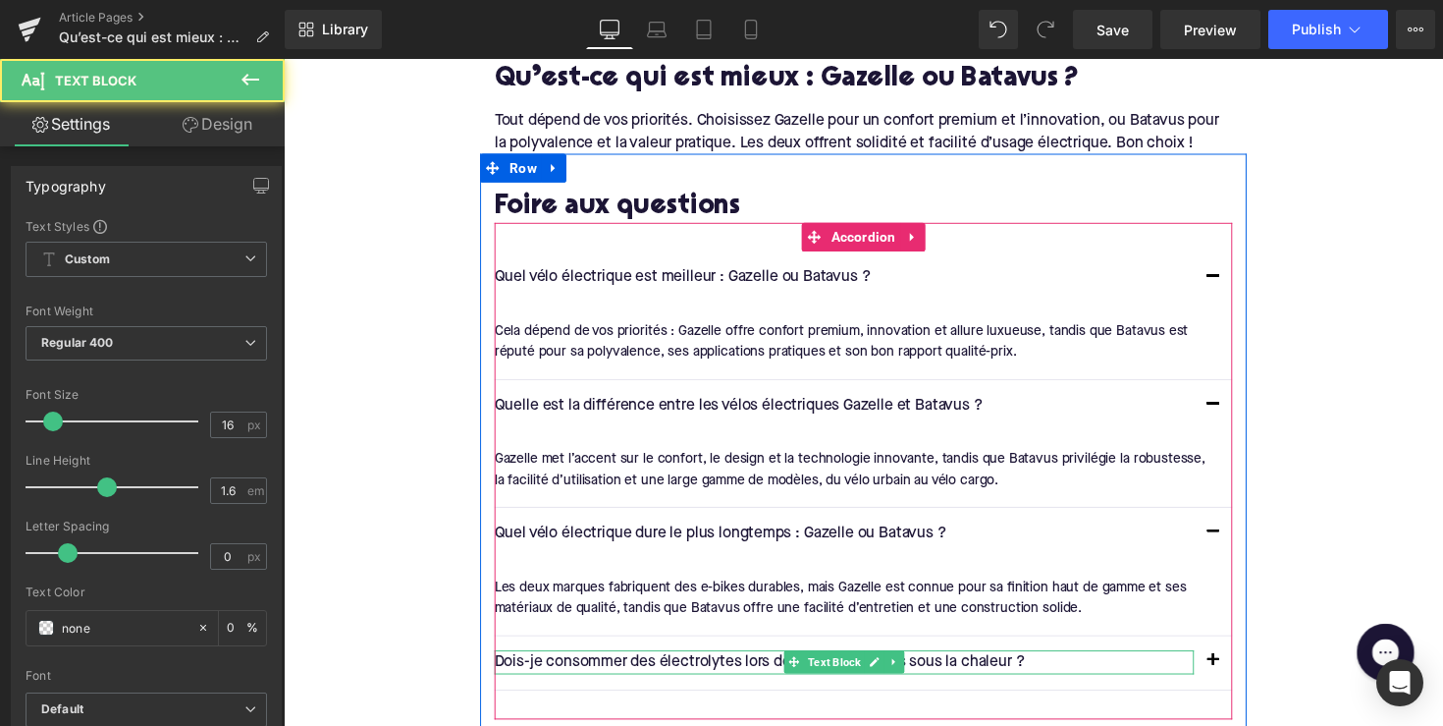
click at [685, 665] on p "Dois-je consommer des électrolytes lors de longues balades sous la chaleur ?" at bounding box center [858, 678] width 717 height 26
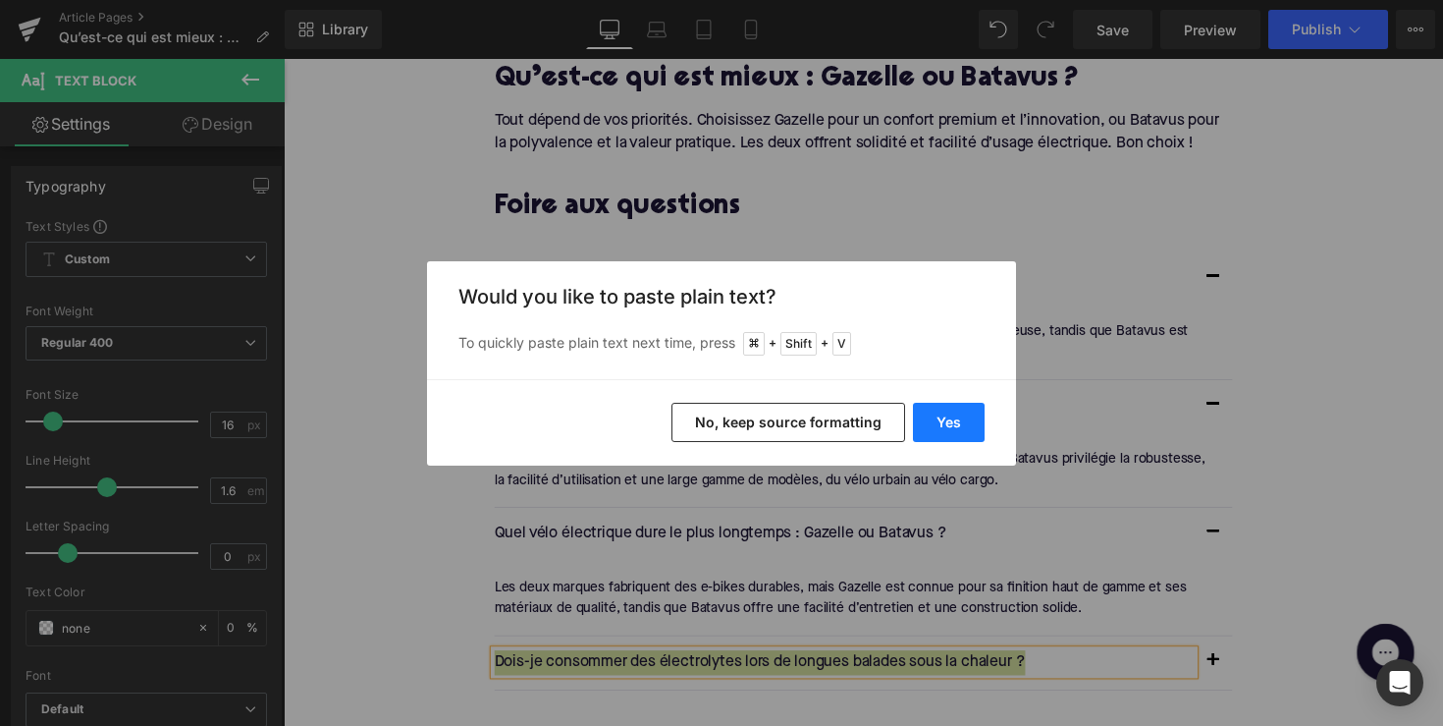
click at [951, 417] on button "Yes" at bounding box center [949, 422] width 72 height 39
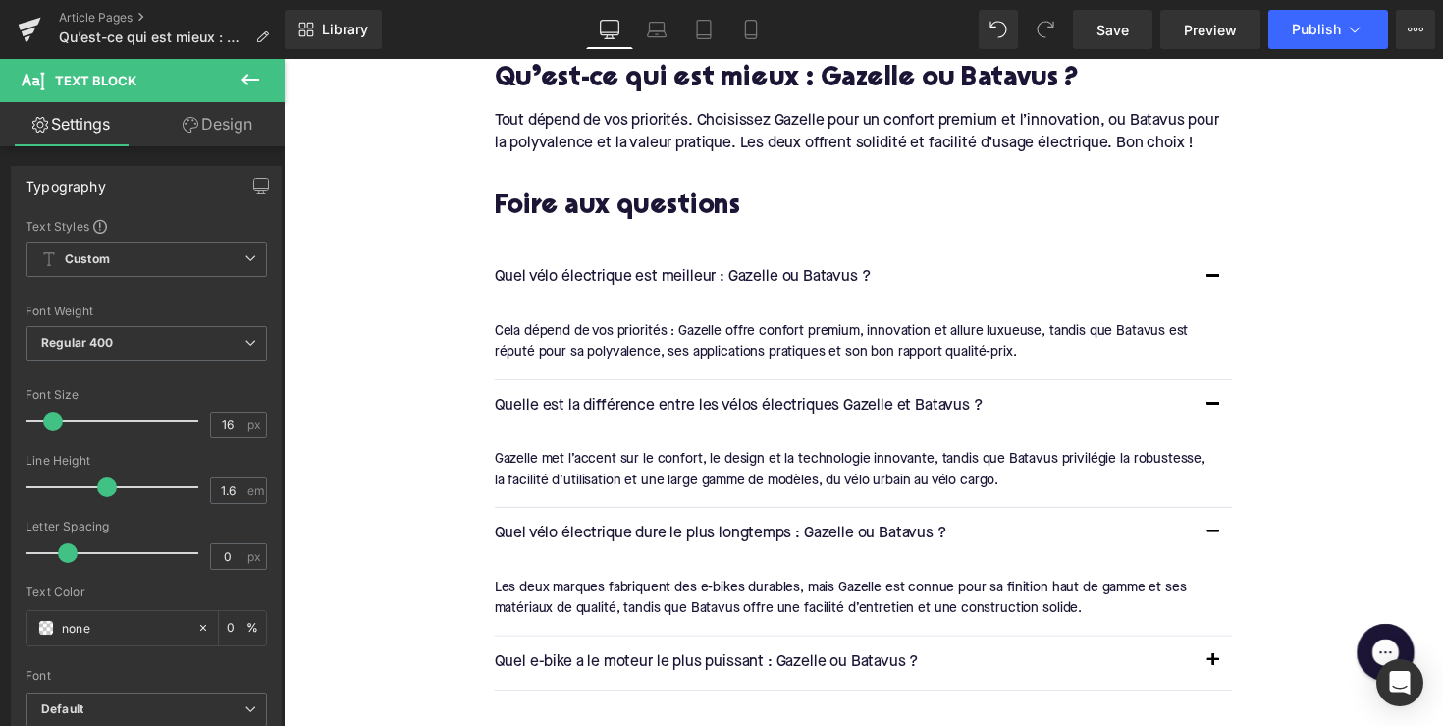
click at [1236, 680] on span "button" at bounding box center [1236, 680] width 0 height 0
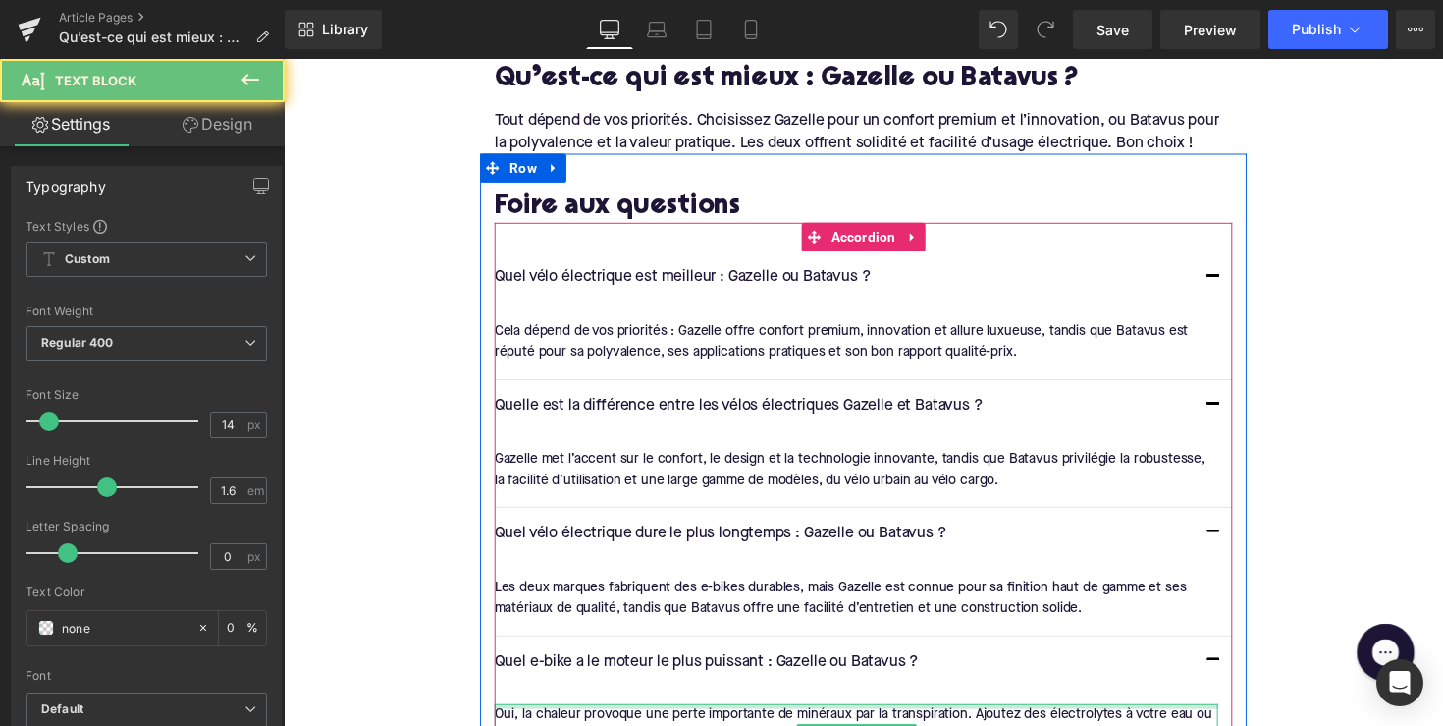
click at [859, 720] on div at bounding box center [870, 722] width 741 height 5
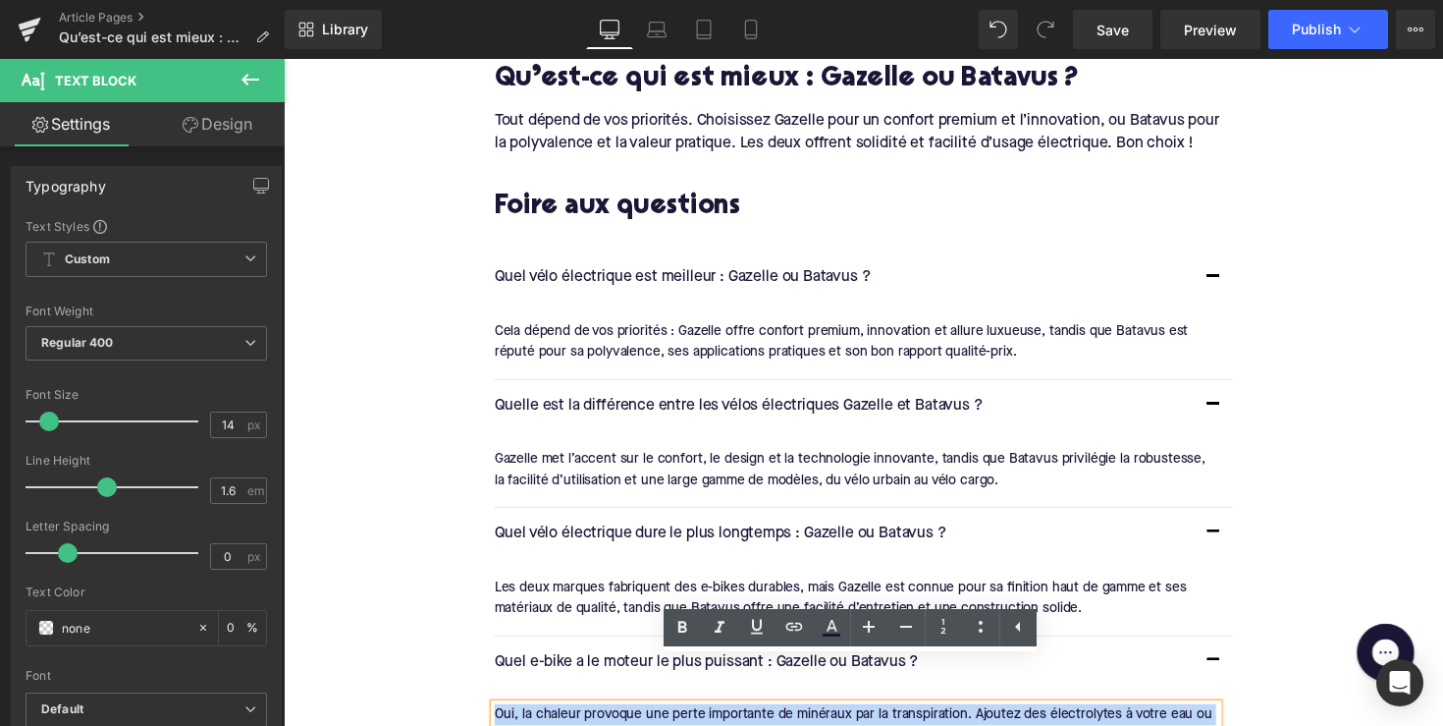
drag, startPoint x: 974, startPoint y: 709, endPoint x: 450, endPoint y: 677, distance: 525.4
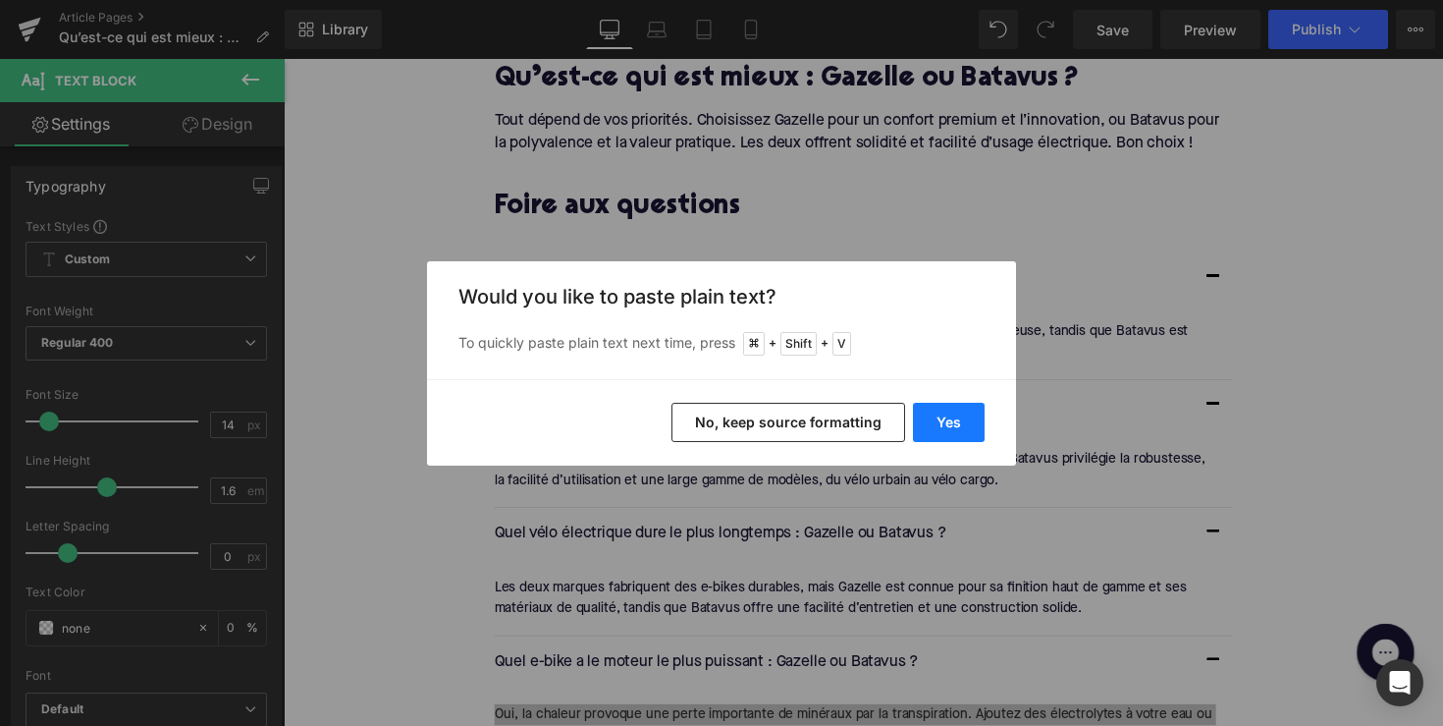
click at [951, 428] on button "Yes" at bounding box center [949, 422] width 72 height 39
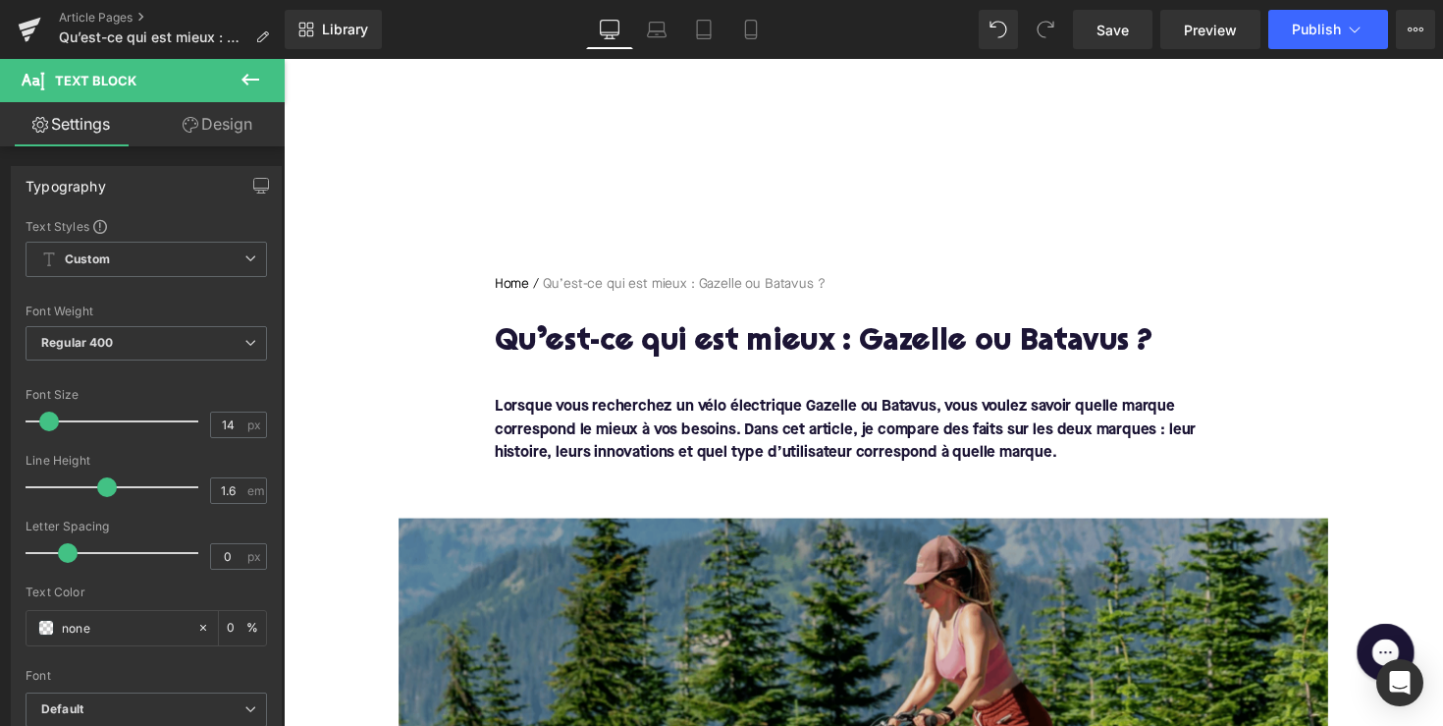
scroll to position [-1, 0]
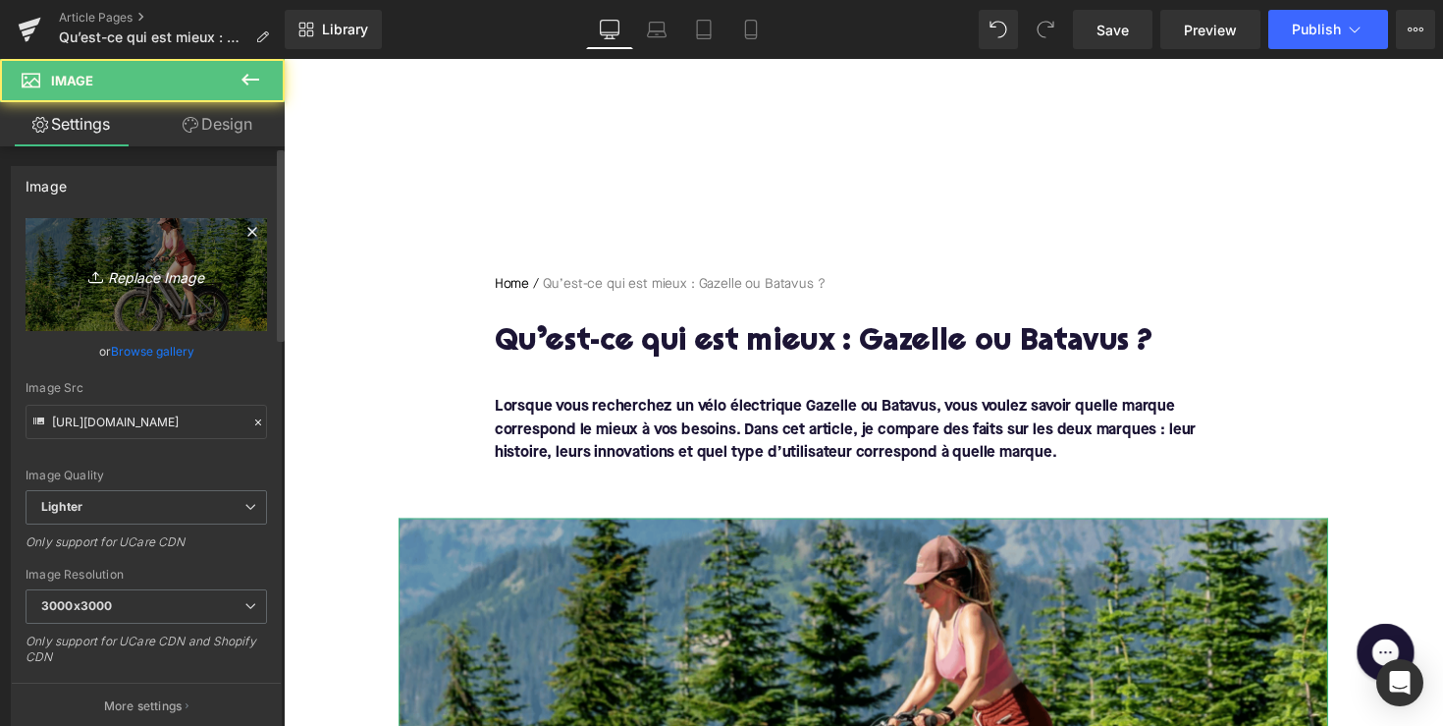
click at [194, 273] on icon "Replace Image" at bounding box center [146, 274] width 157 height 25
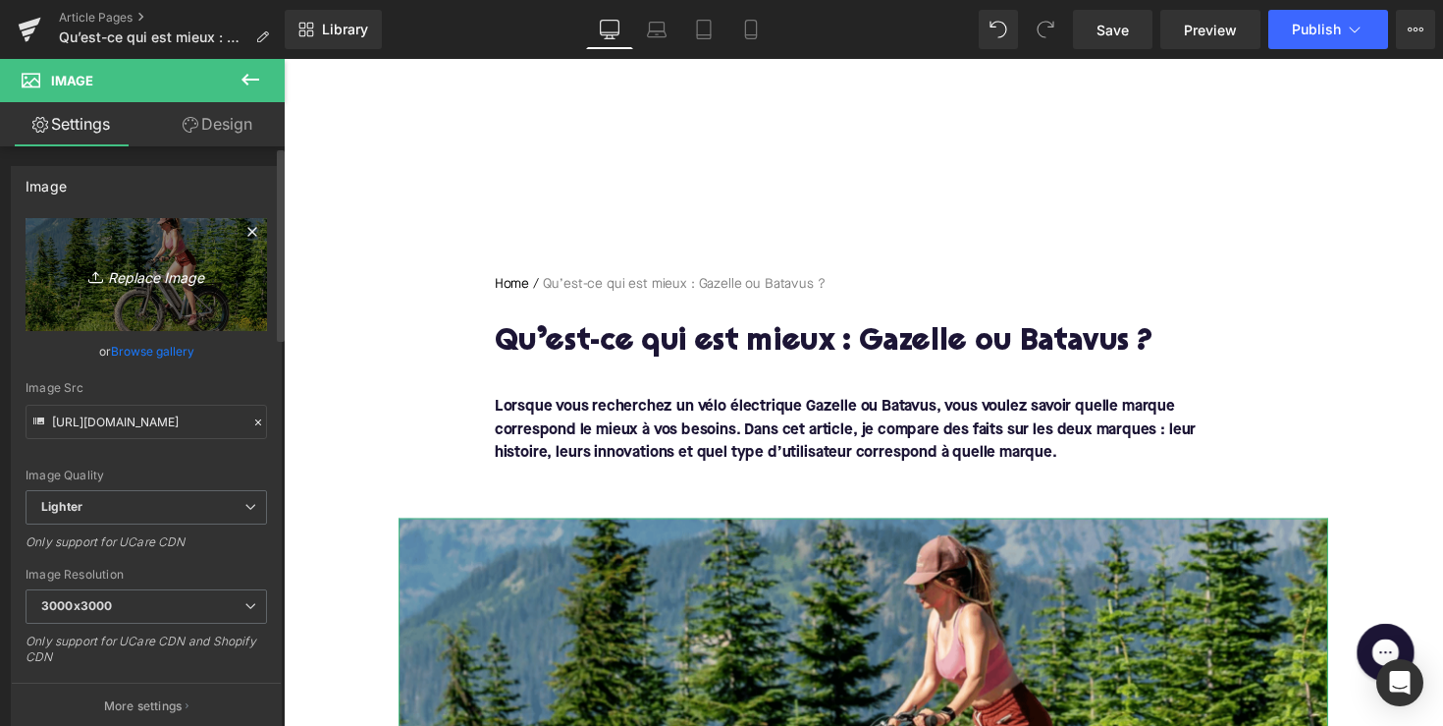
type input "C:\fakepath\DZjv2e1Z-Uy9R0K1j-Gazelle-Eclipse-grijs-1280x854.jpg.webp"
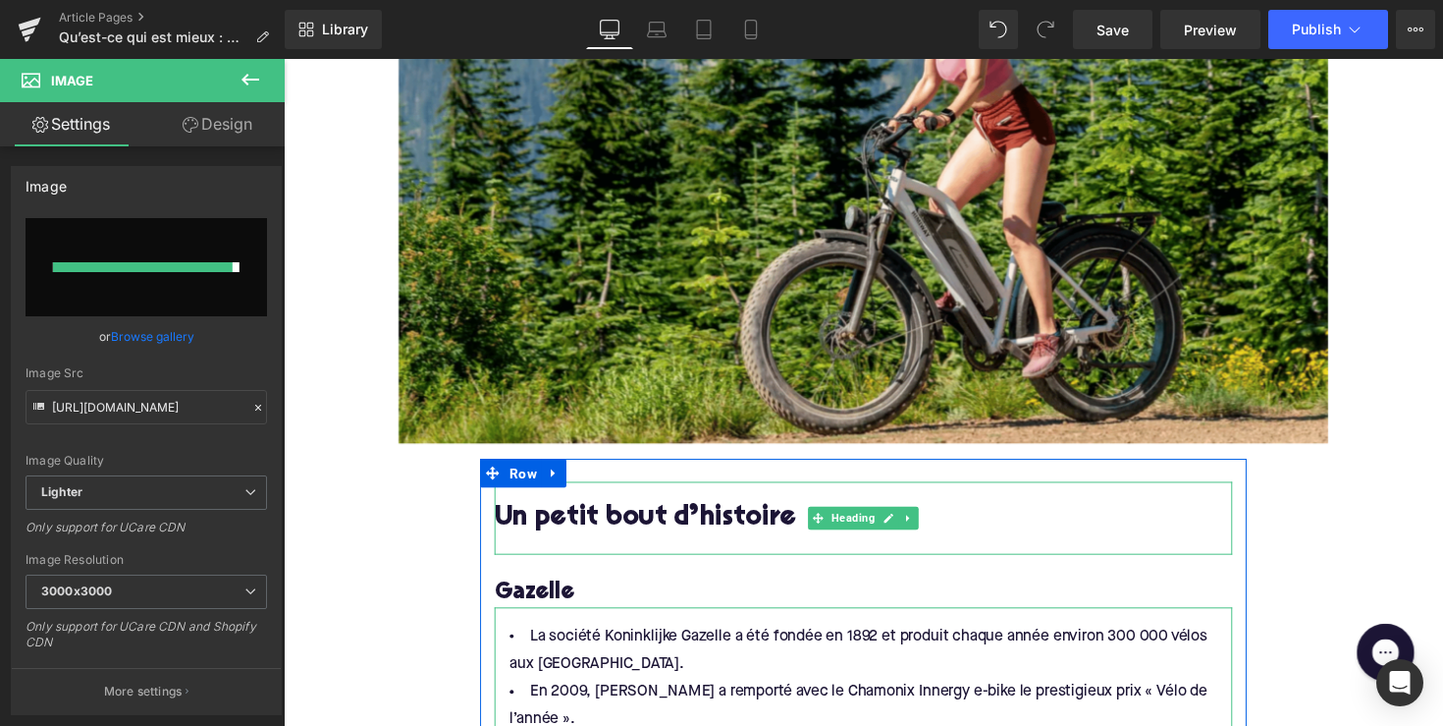
scroll to position [812, 0]
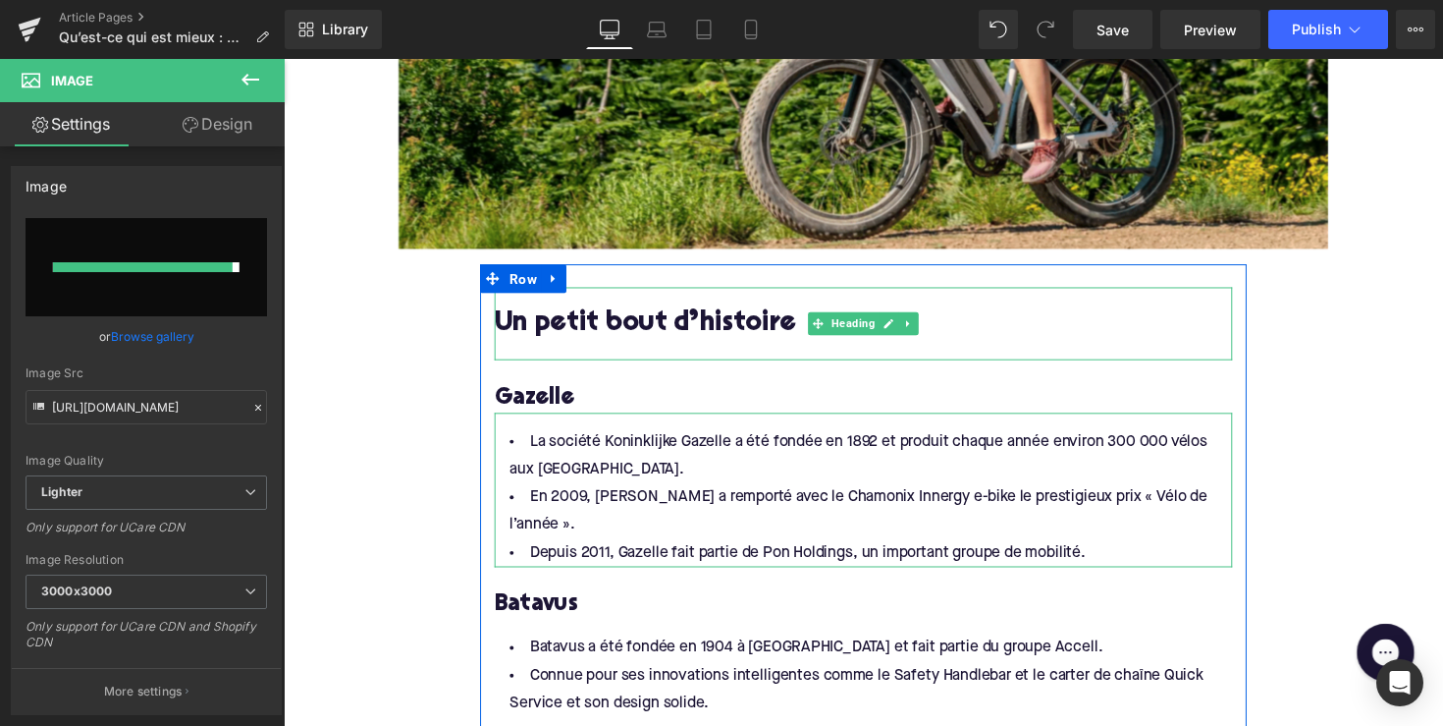
type input "[URL][DOMAIN_NAME]"
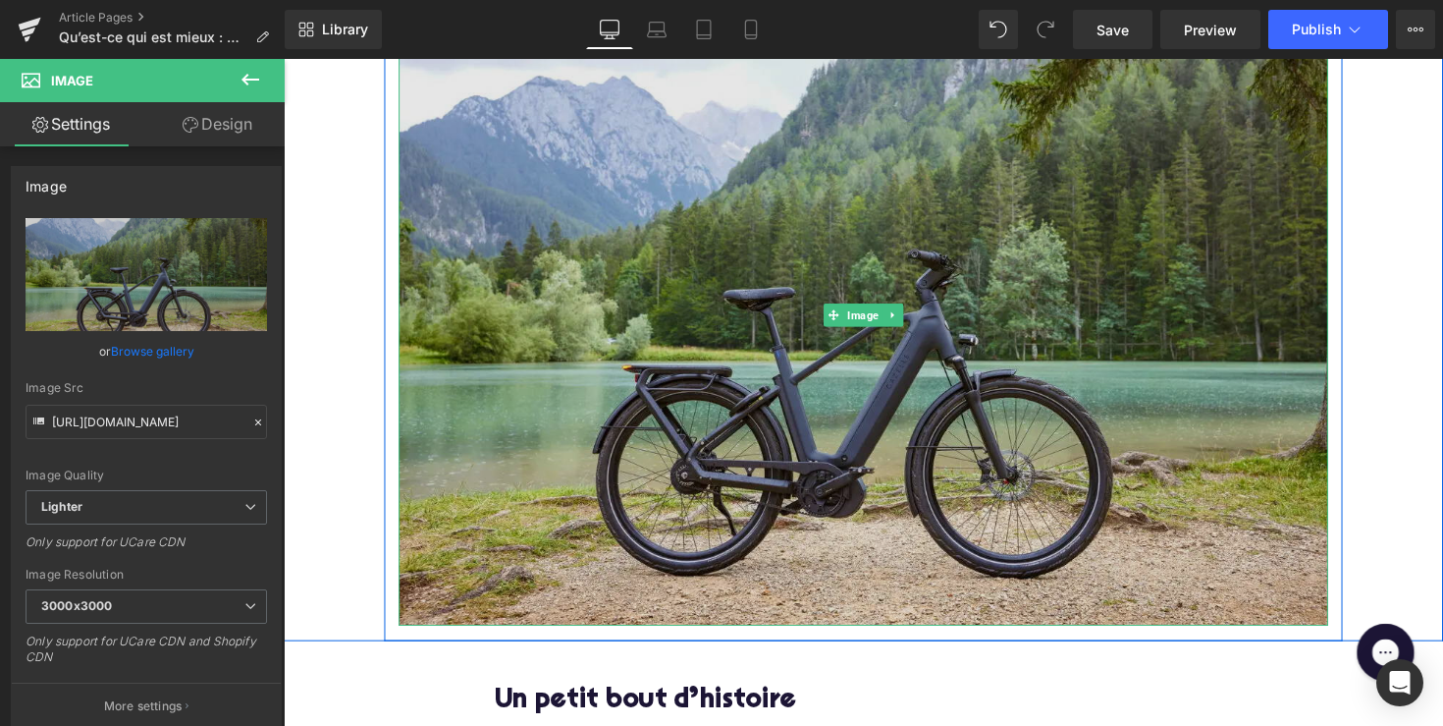
scroll to position [502, 0]
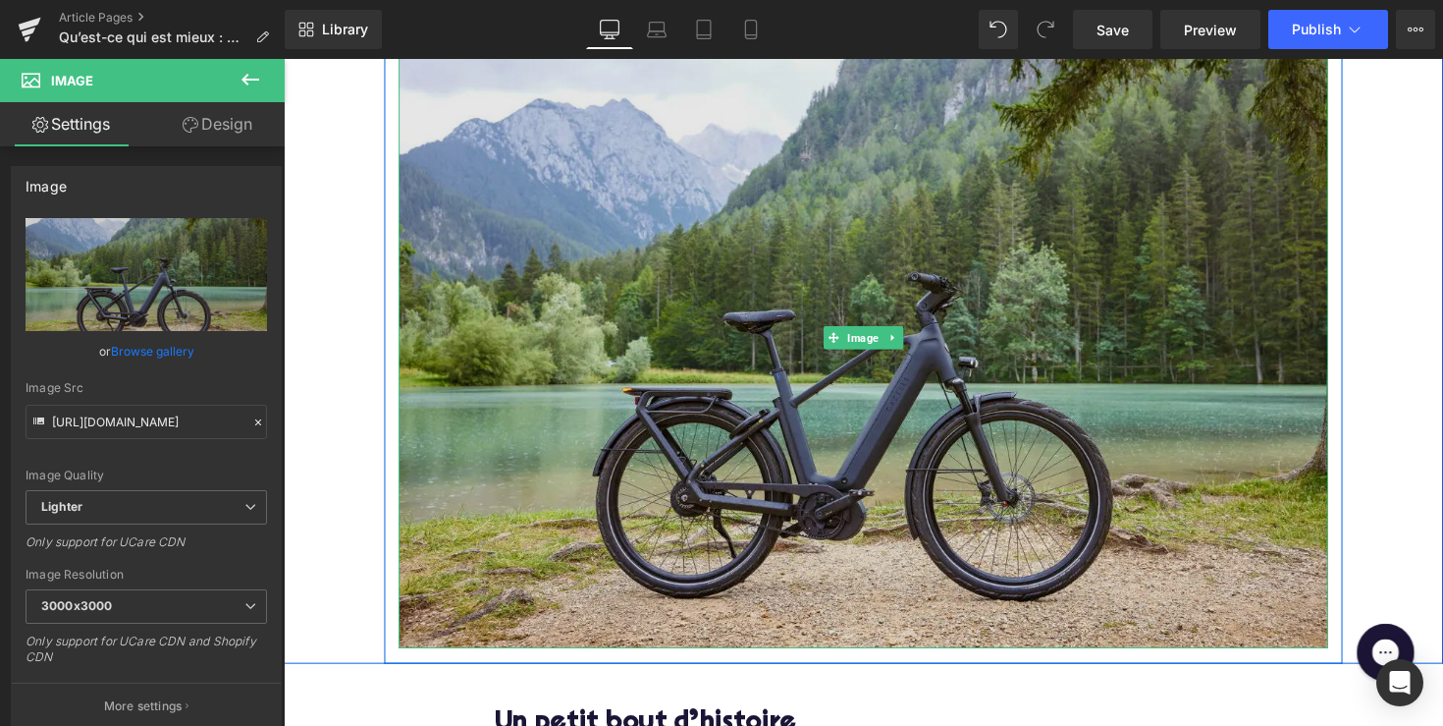
click at [856, 295] on img at bounding box center [878, 344] width 952 height 635
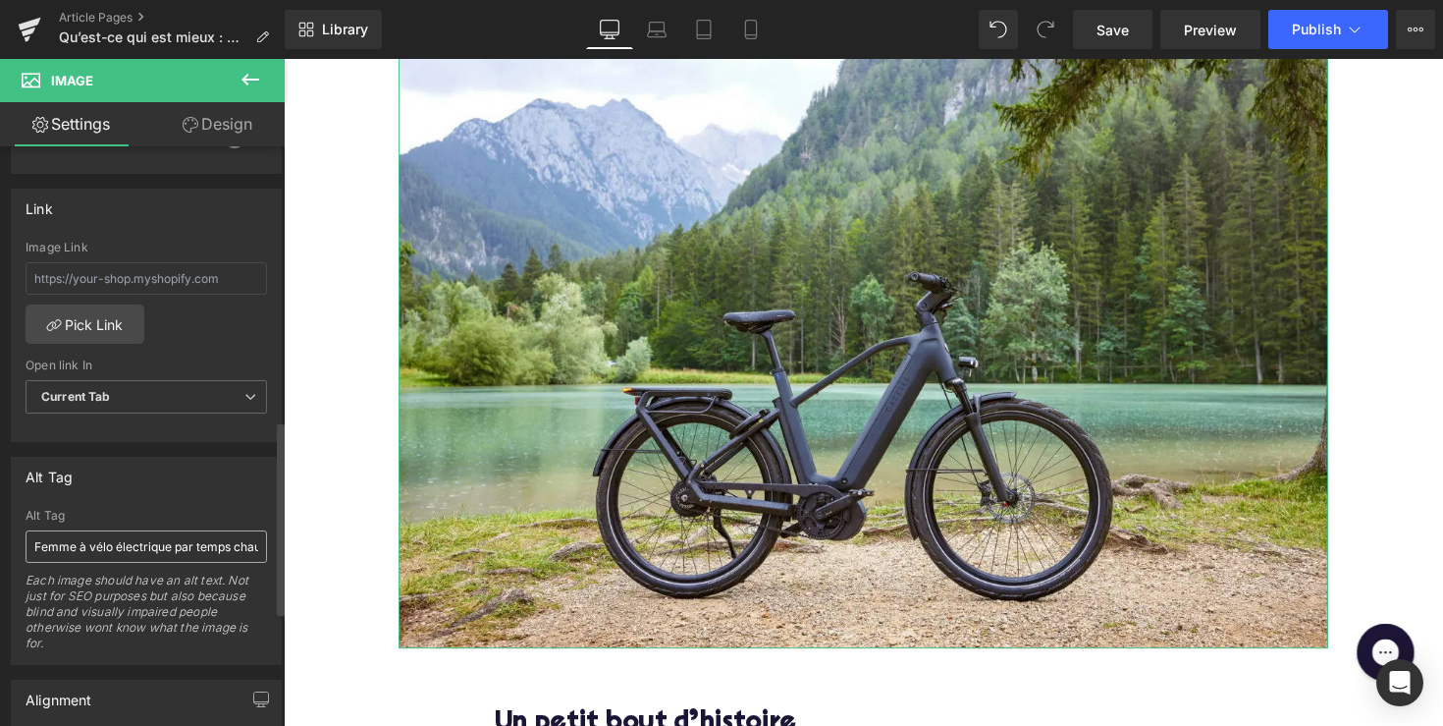
scroll to position [818, 0]
click at [115, 548] on input "Femme à vélo électrique par temps chaud" at bounding box center [147, 548] width 242 height 32
click at [88, 545] on input "Femme à vélo électrique par temps chaud" at bounding box center [147, 548] width 242 height 32
drag, startPoint x: 88, startPoint y: 546, endPoint x: -19, endPoint y: 546, distance: 107.0
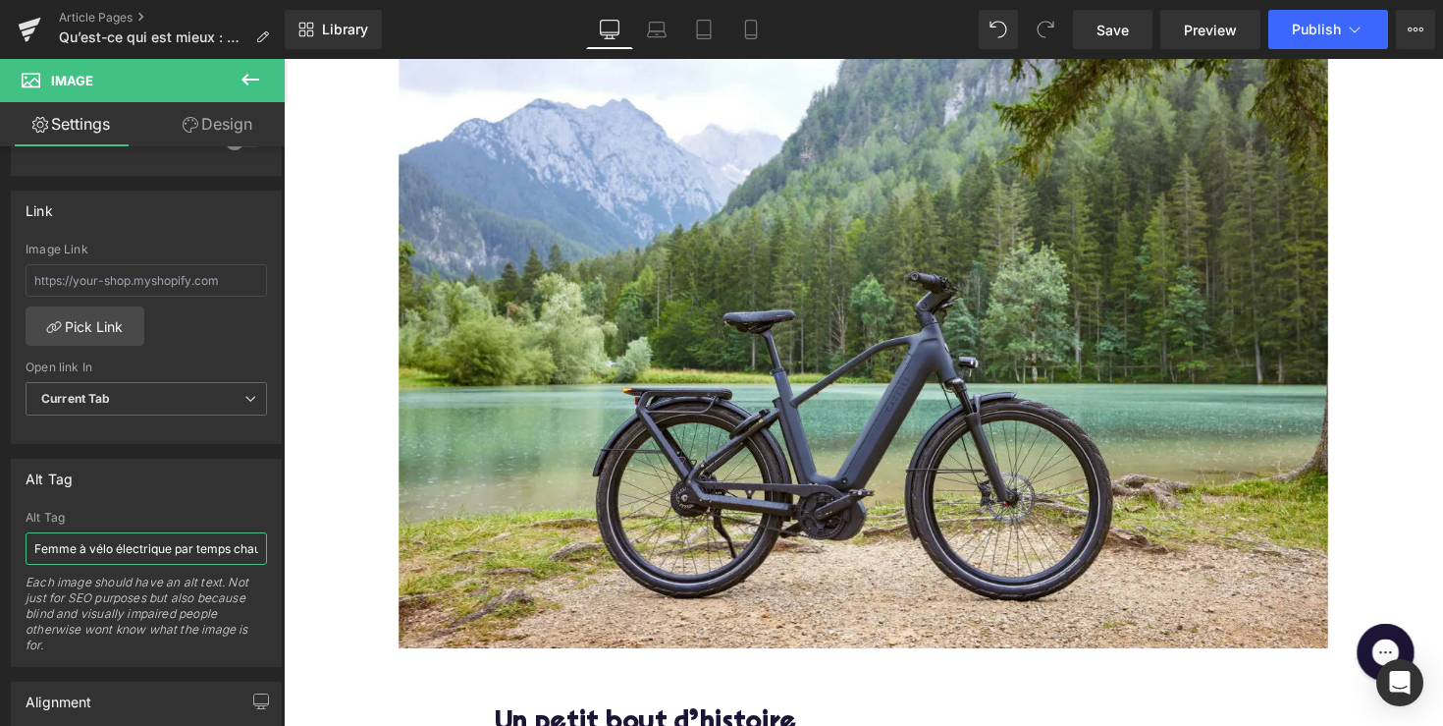
click at [0, 546] on html "Text Block You are previewing how the will restyle your page. You can not edit …" at bounding box center [721, 363] width 1443 height 726
drag, startPoint x: 119, startPoint y: 551, endPoint x: 261, endPoint y: 551, distance: 142.4
click at [261, 551] on div "vélo électrique par temps chaud Alt Tag vélo électrique par temps chaud Each im…" at bounding box center [146, 588] width 269 height 155
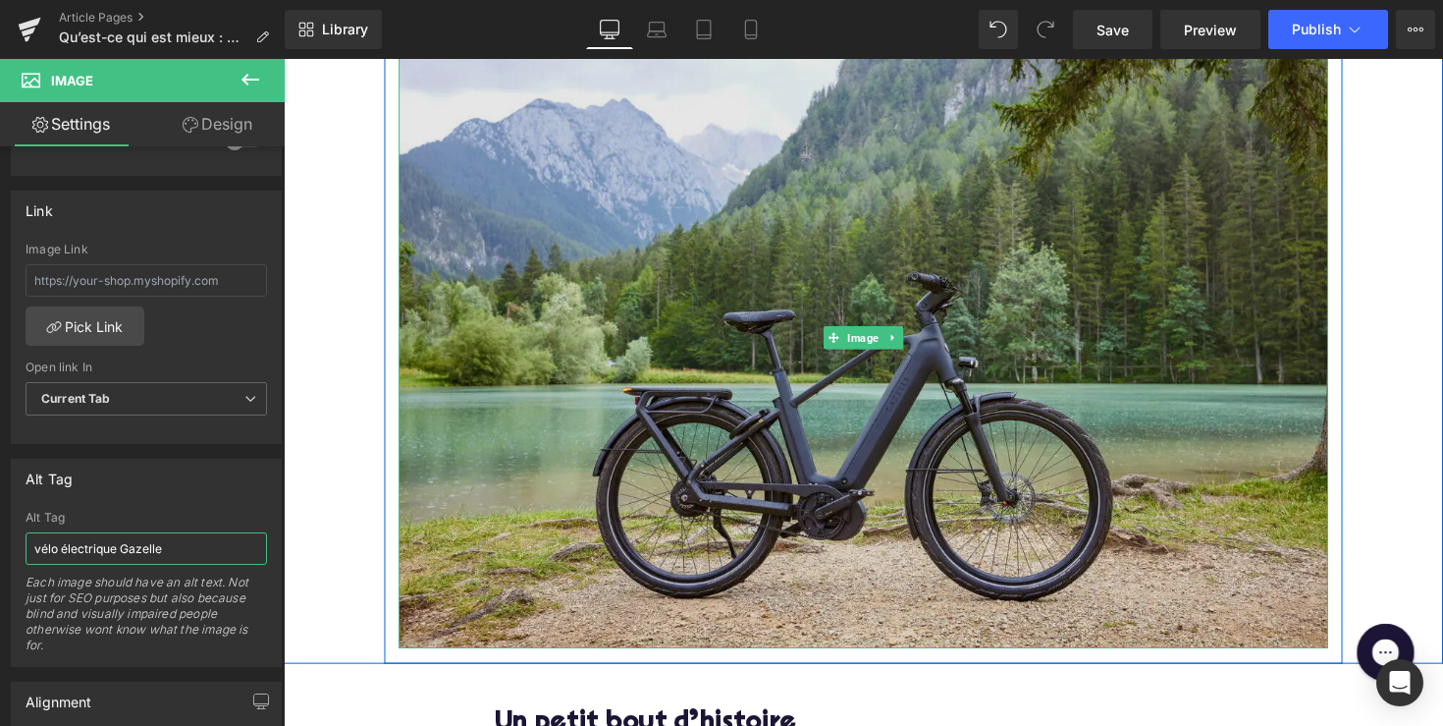
click at [843, 336] on span at bounding box center [848, 345] width 21 height 24
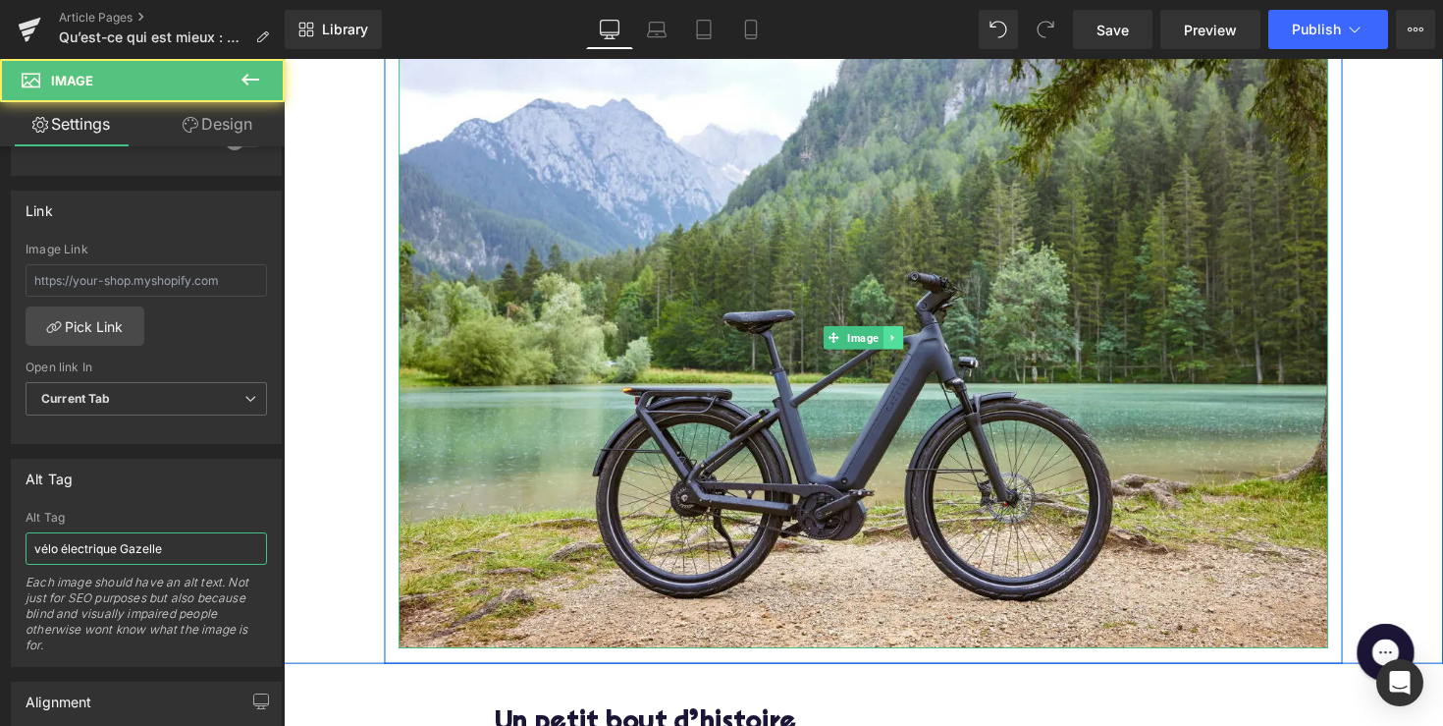
type input "vélo électrique Gazelle"
click at [902, 345] on icon at bounding box center [907, 345] width 11 height 12
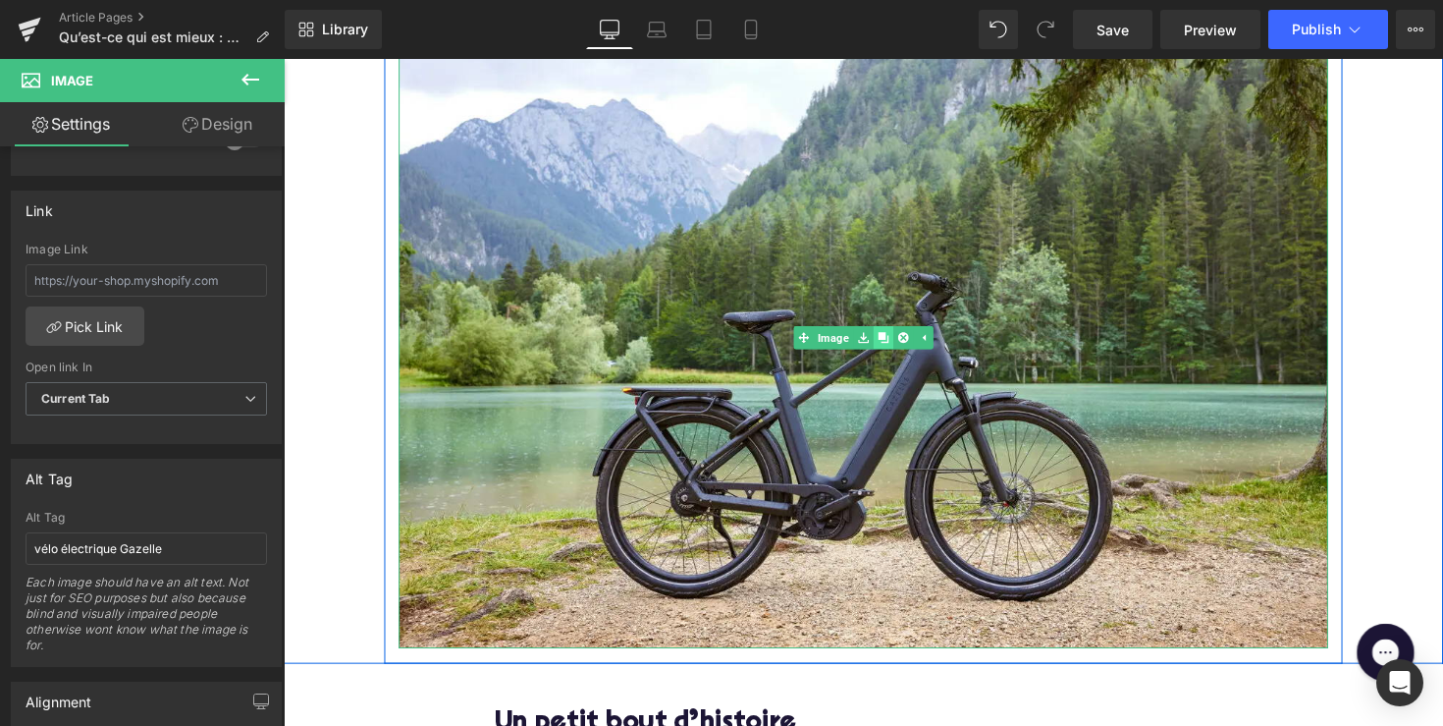
click at [895, 344] on icon at bounding box center [898, 345] width 11 height 11
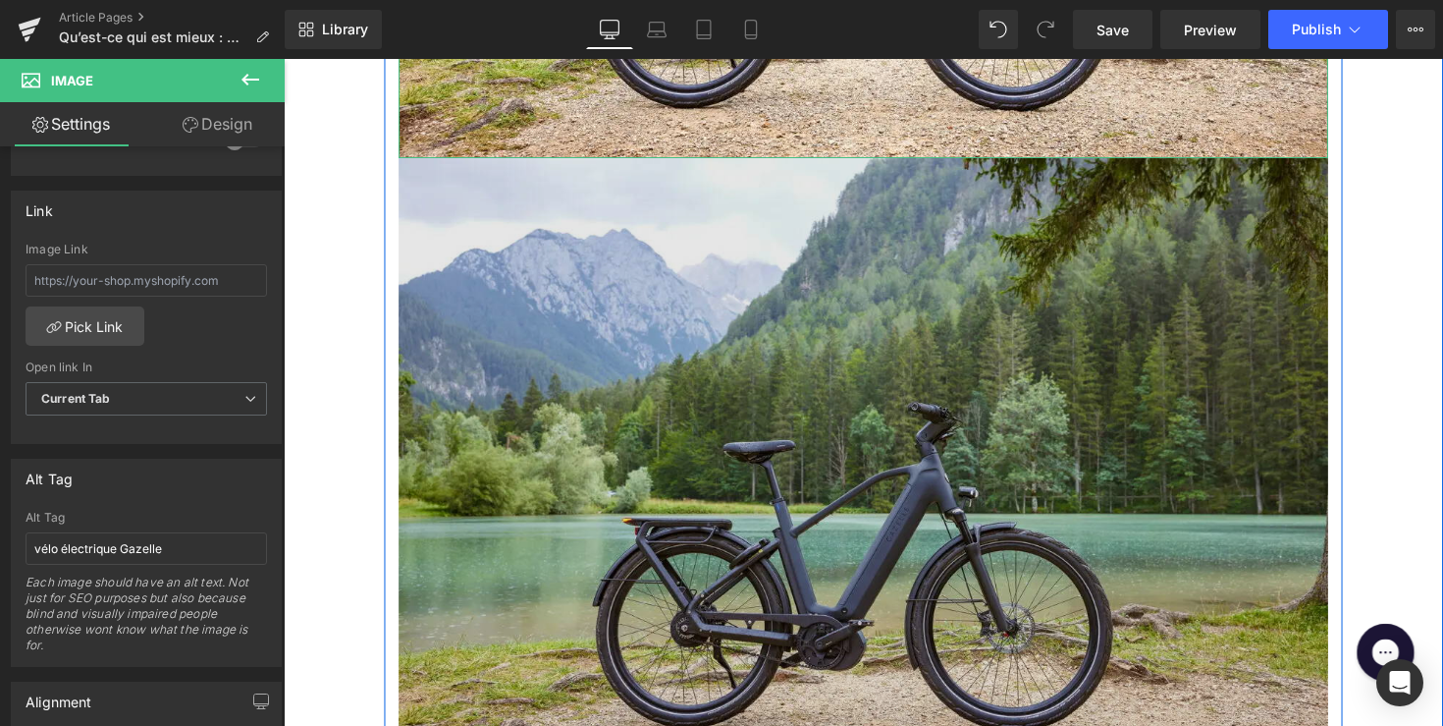
scroll to position [1026, 0]
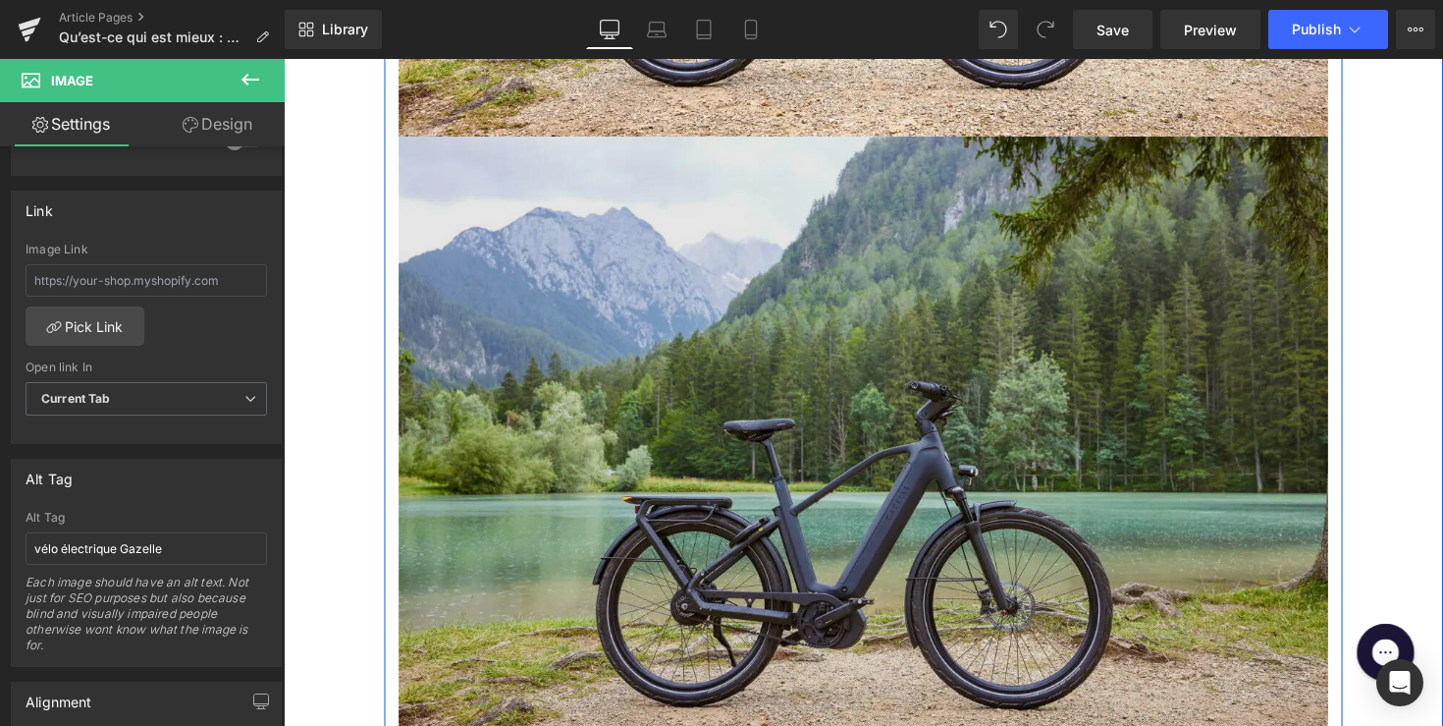
click at [841, 368] on img at bounding box center [878, 455] width 952 height 635
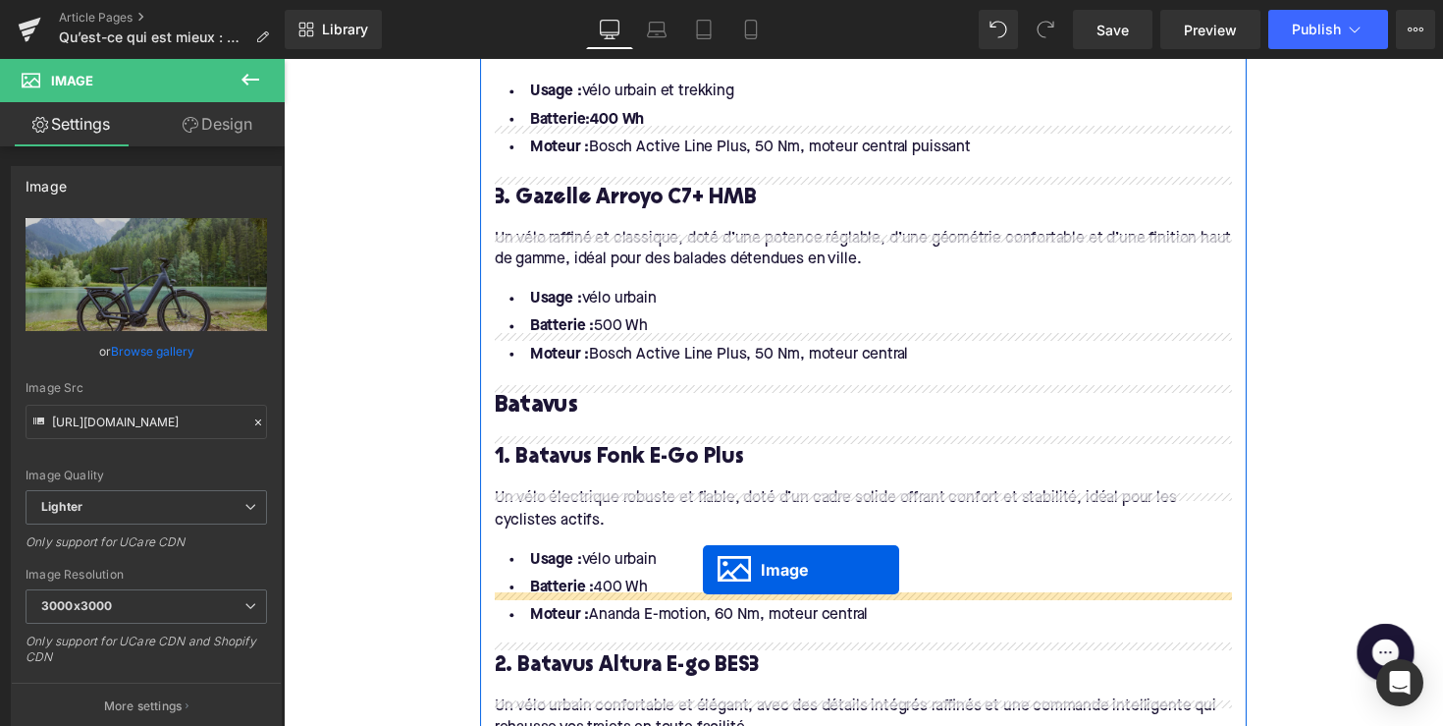
scroll to position [2430, 0]
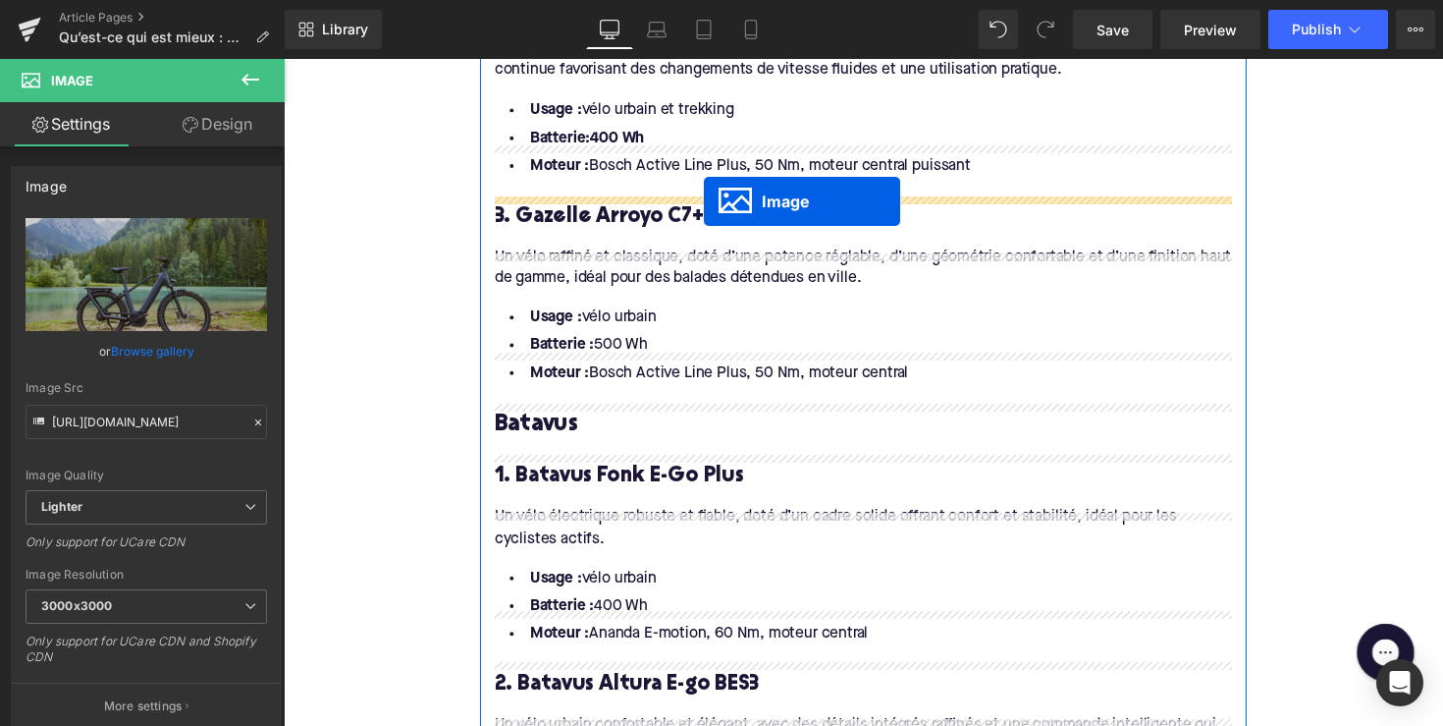
drag, startPoint x: 840, startPoint y: 448, endPoint x: 715, endPoint y: 205, distance: 272.7
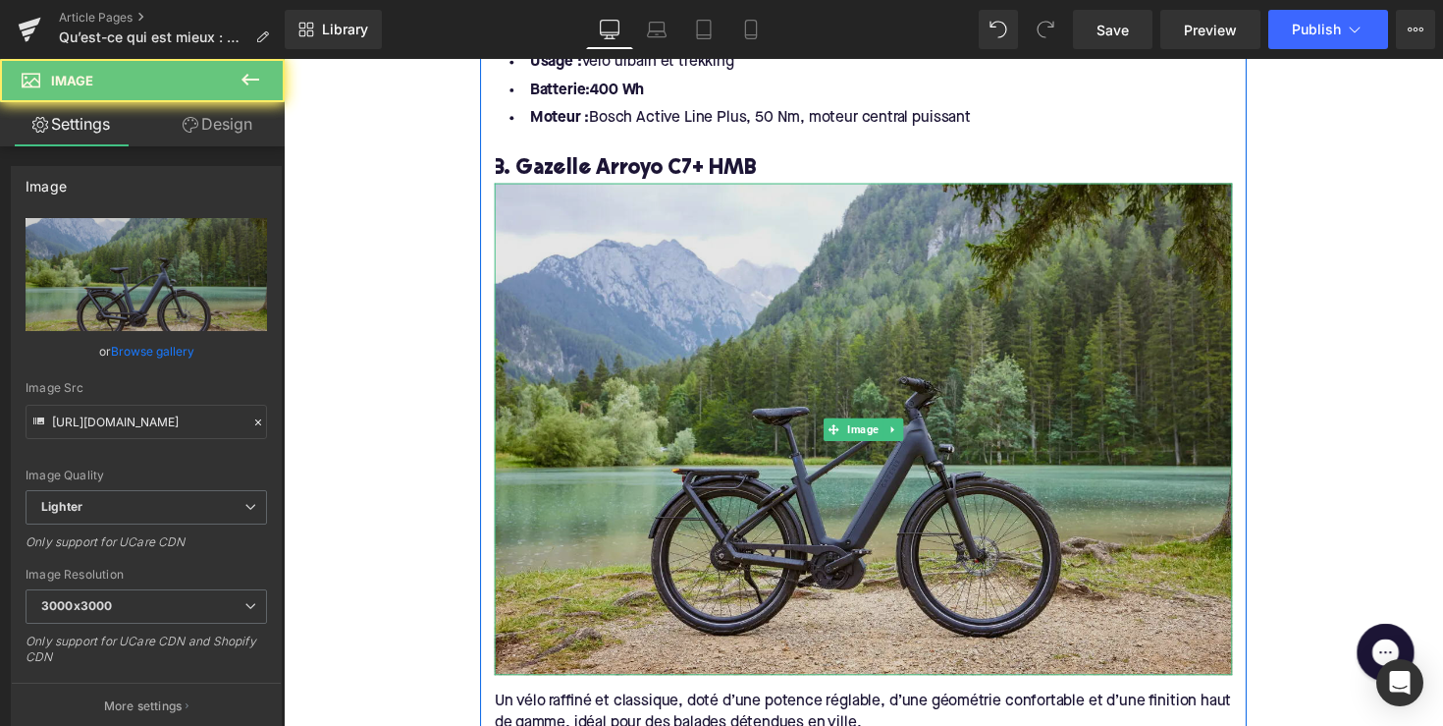
click at [608, 302] on img at bounding box center [878, 439] width 756 height 505
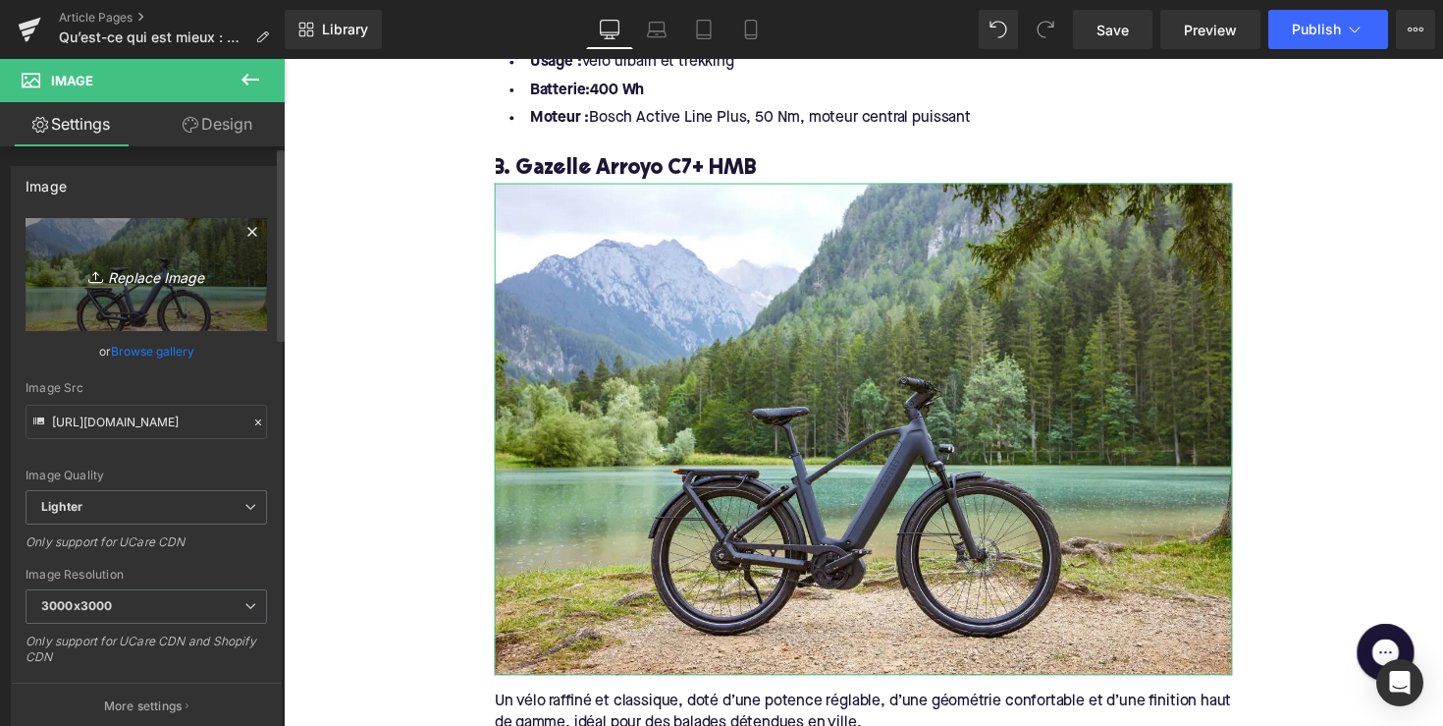
click at [205, 276] on icon "Replace Image" at bounding box center [146, 274] width 157 height 25
type input "C:\fakepath\EAV48-1.jpg"
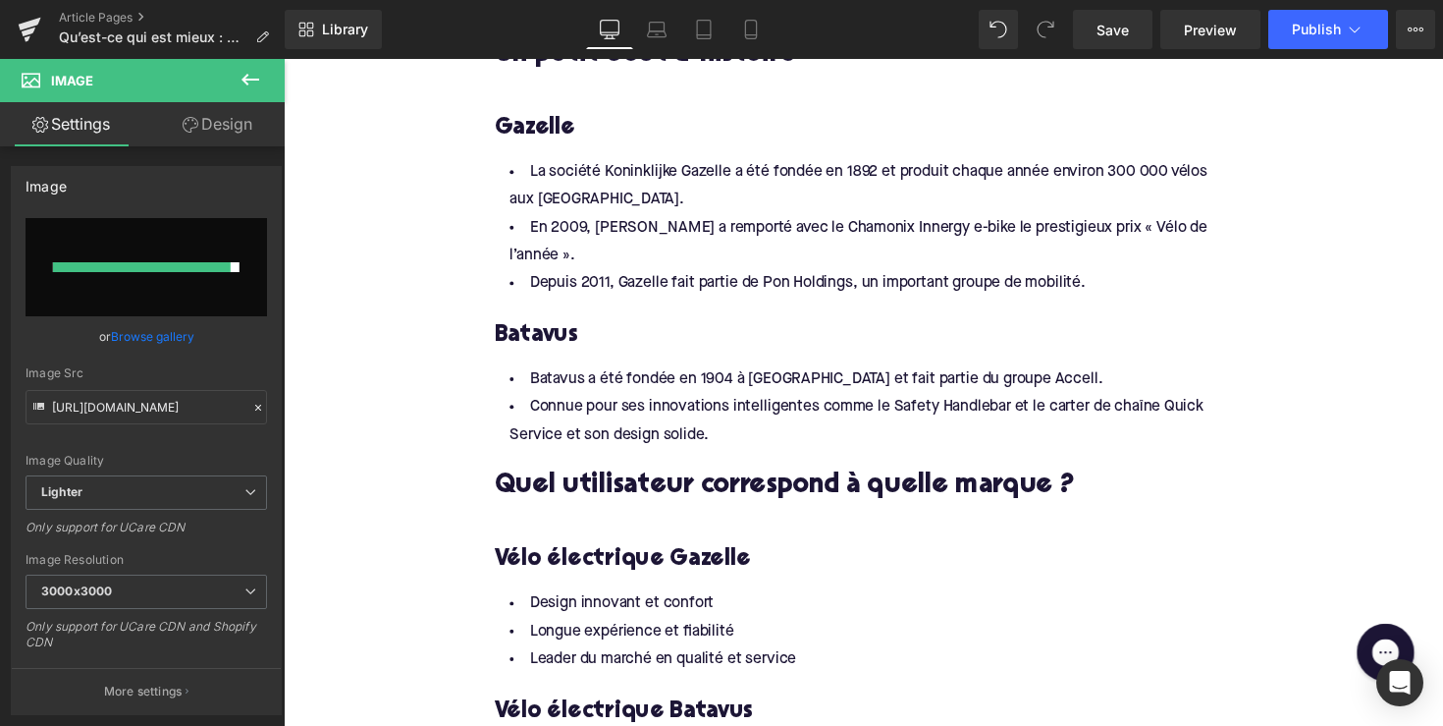
scroll to position [830, 0]
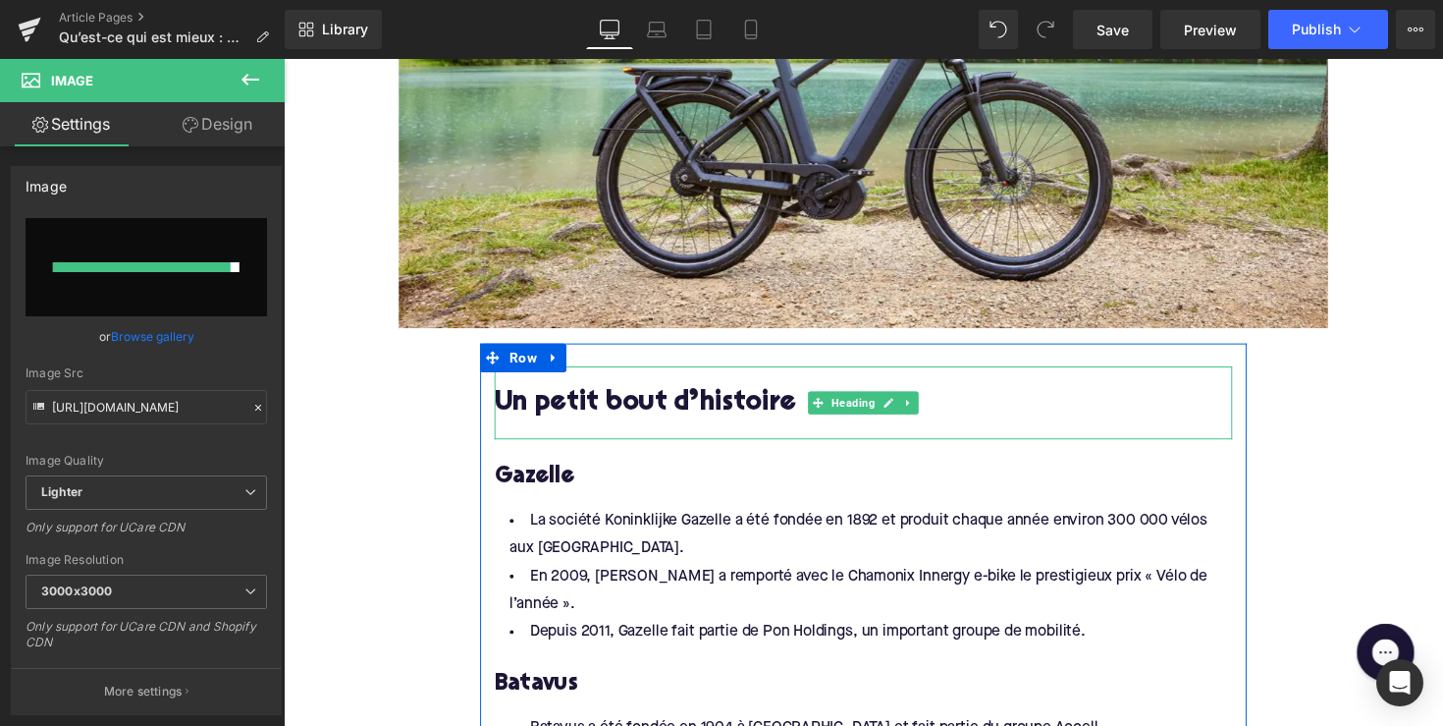
click at [560, 439] on div at bounding box center [878, 438] width 756 height 21
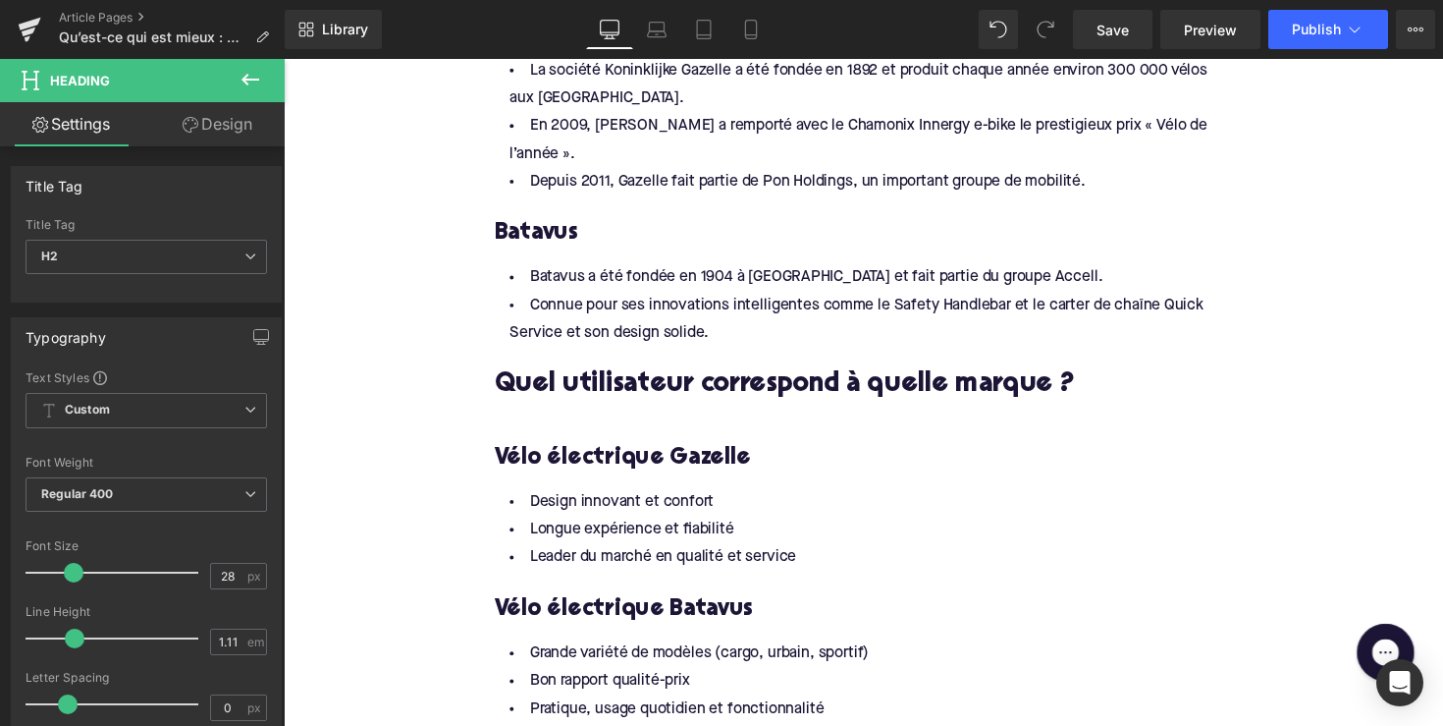
scroll to position [1285, 0]
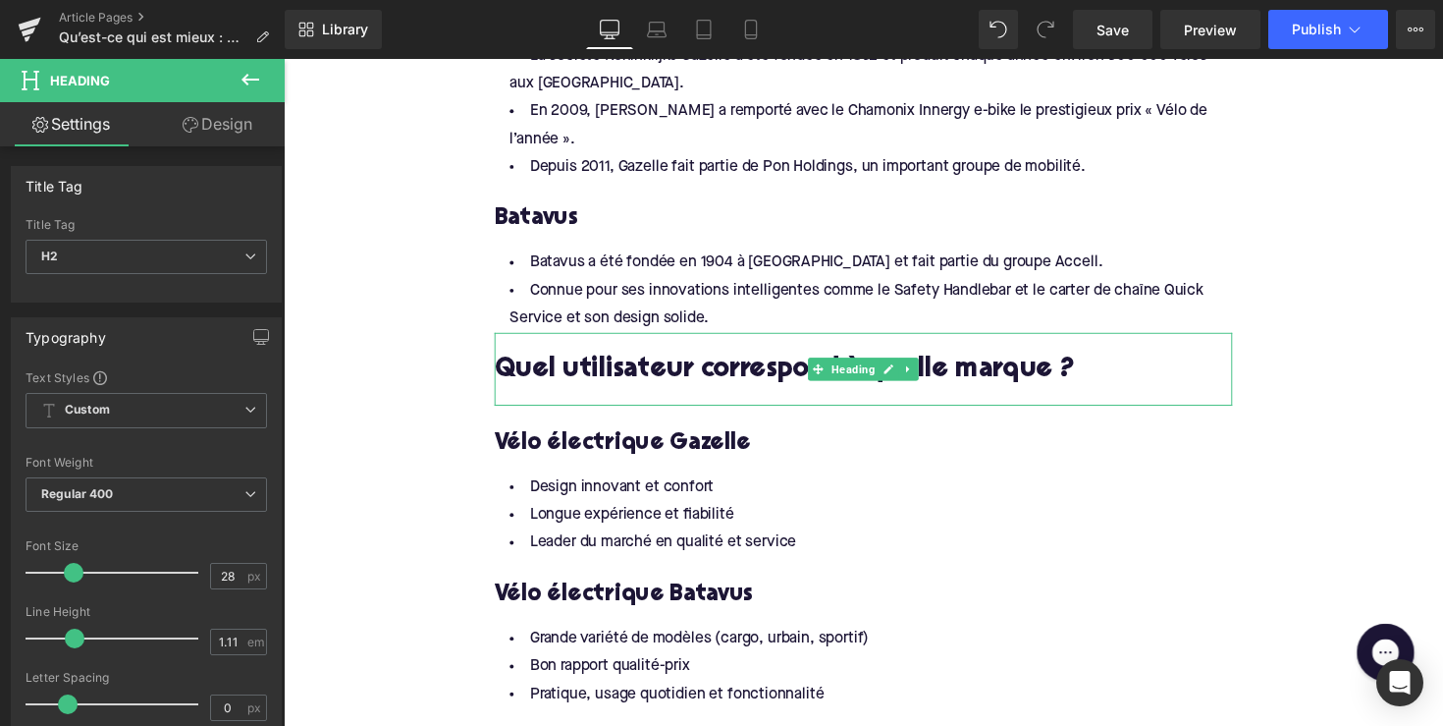
click at [540, 363] on h2 "Quel utilisateur correspond à quelle marque ?" at bounding box center [878, 378] width 756 height 30
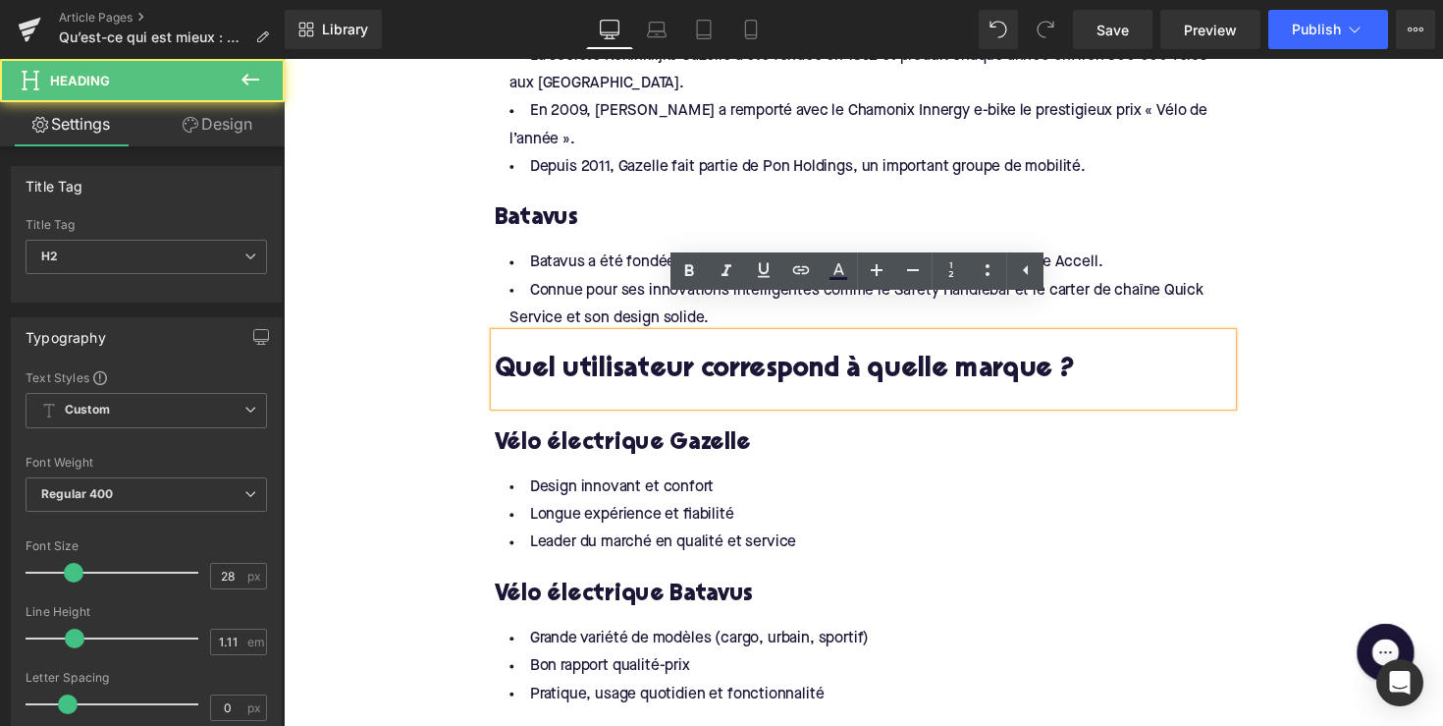
click at [529, 394] on div at bounding box center [878, 404] width 756 height 21
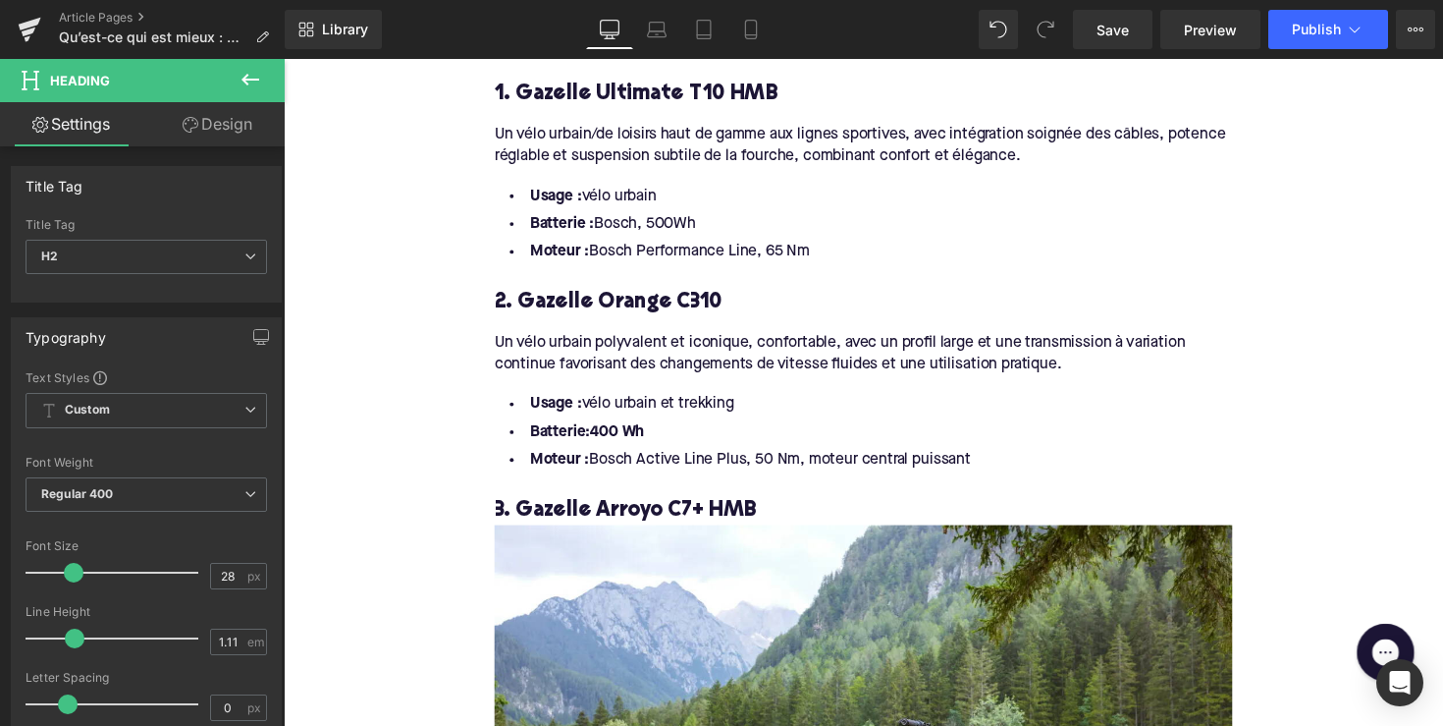
scroll to position [2081, 0]
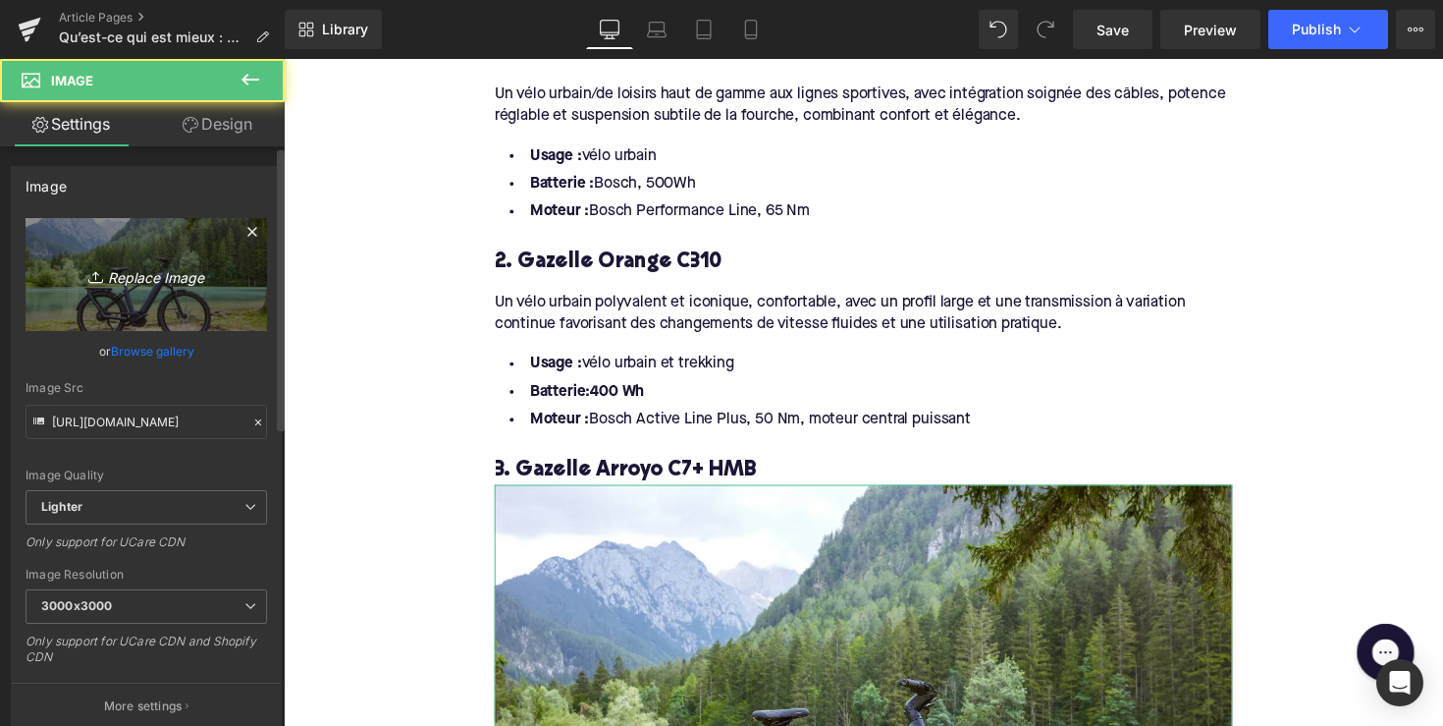
click at [219, 246] on link "Replace Image" at bounding box center [147, 274] width 242 height 113
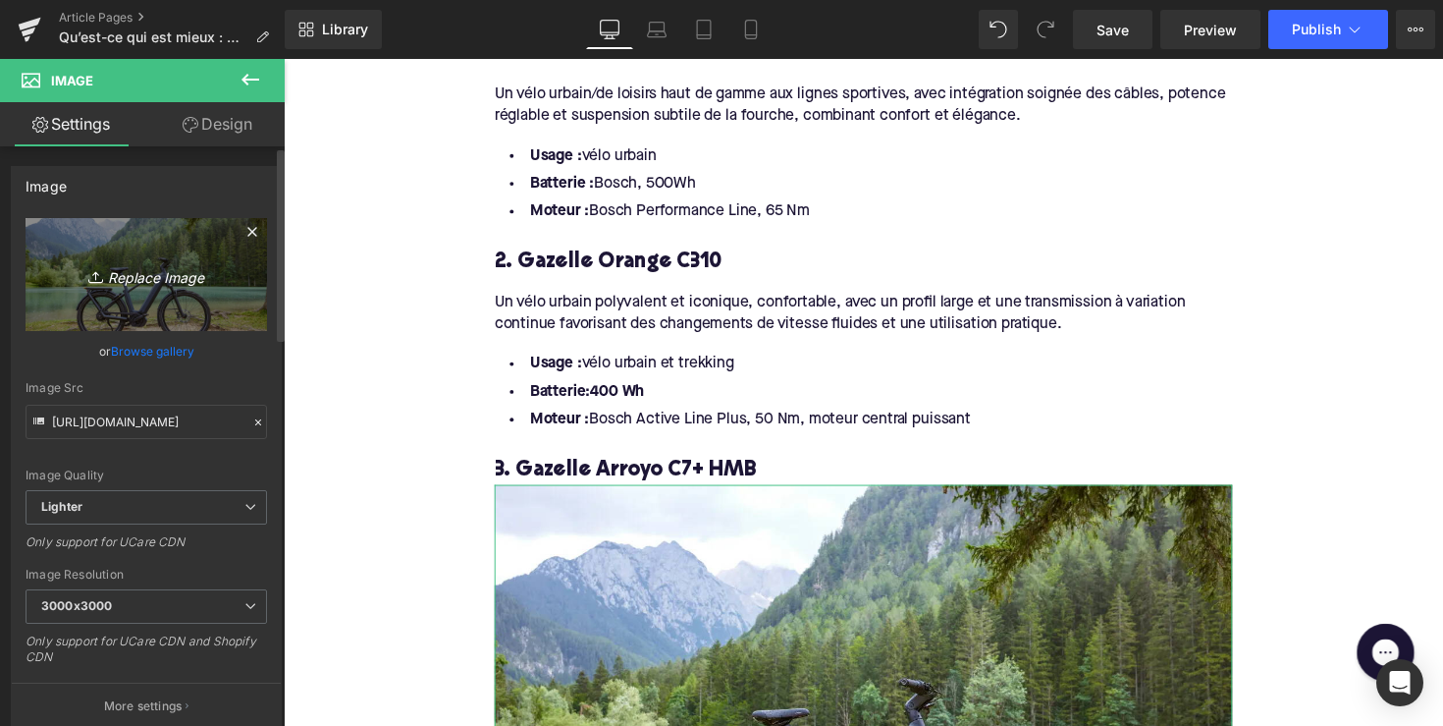
type input "C:\fakepath\EAV48-1.jpg"
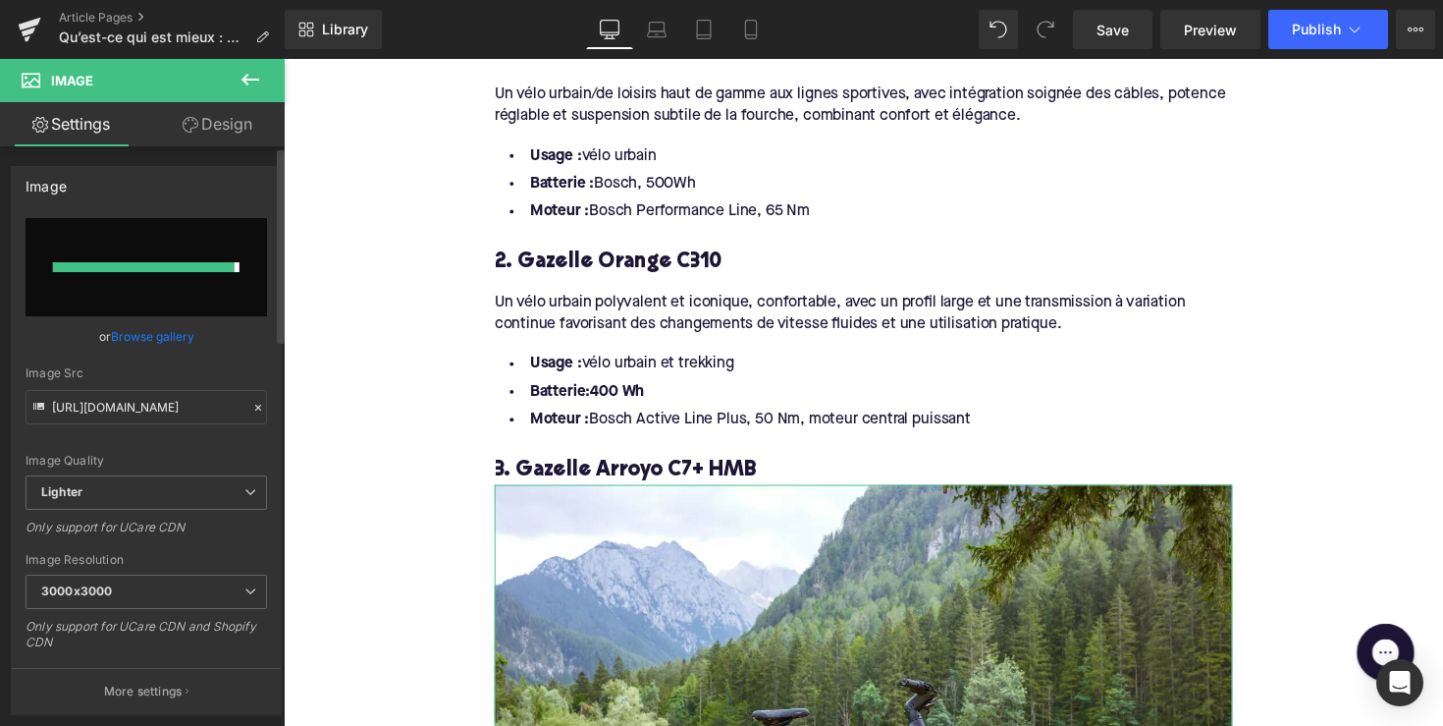
type input "[URL][DOMAIN_NAME]"
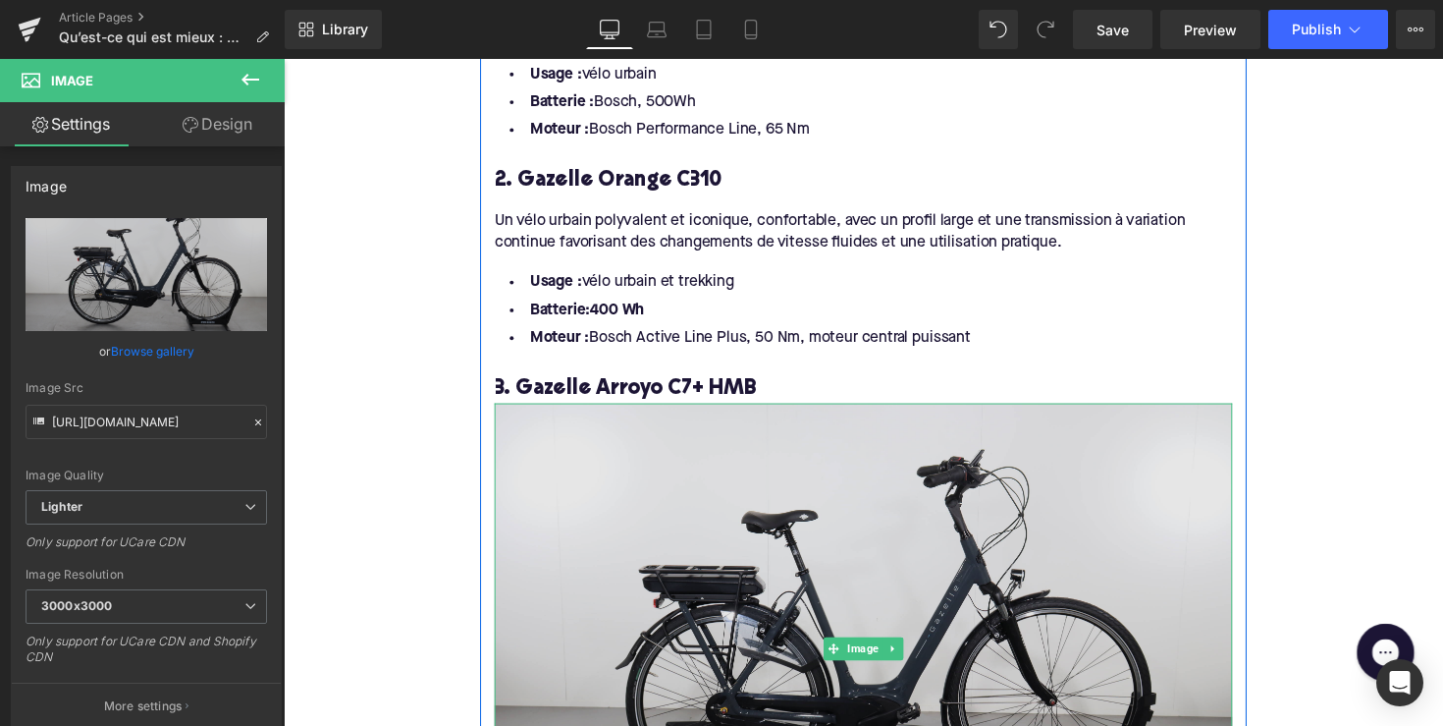
scroll to position [2169, 0]
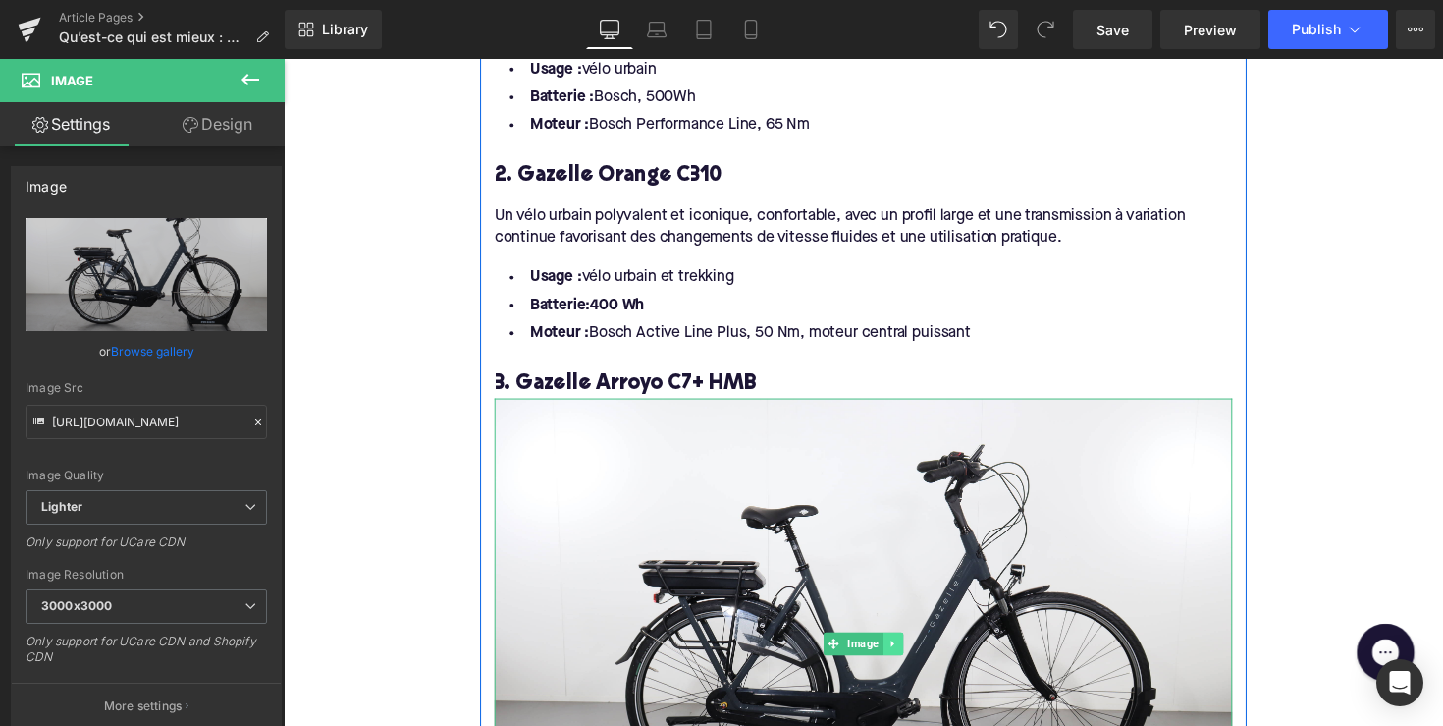
click at [898, 646] on link at bounding box center [908, 658] width 21 height 24
click at [896, 653] on icon at bounding box center [898, 658] width 11 height 11
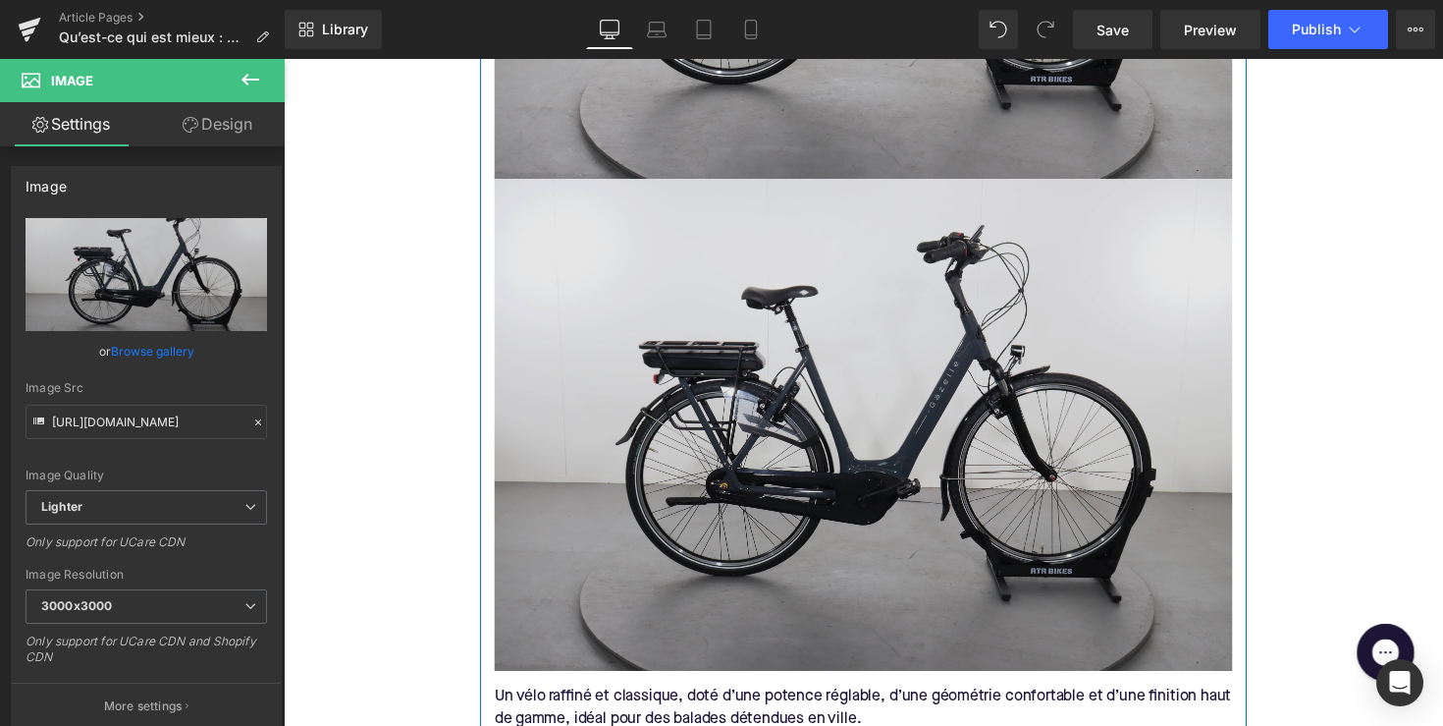
scroll to position [2906, 0]
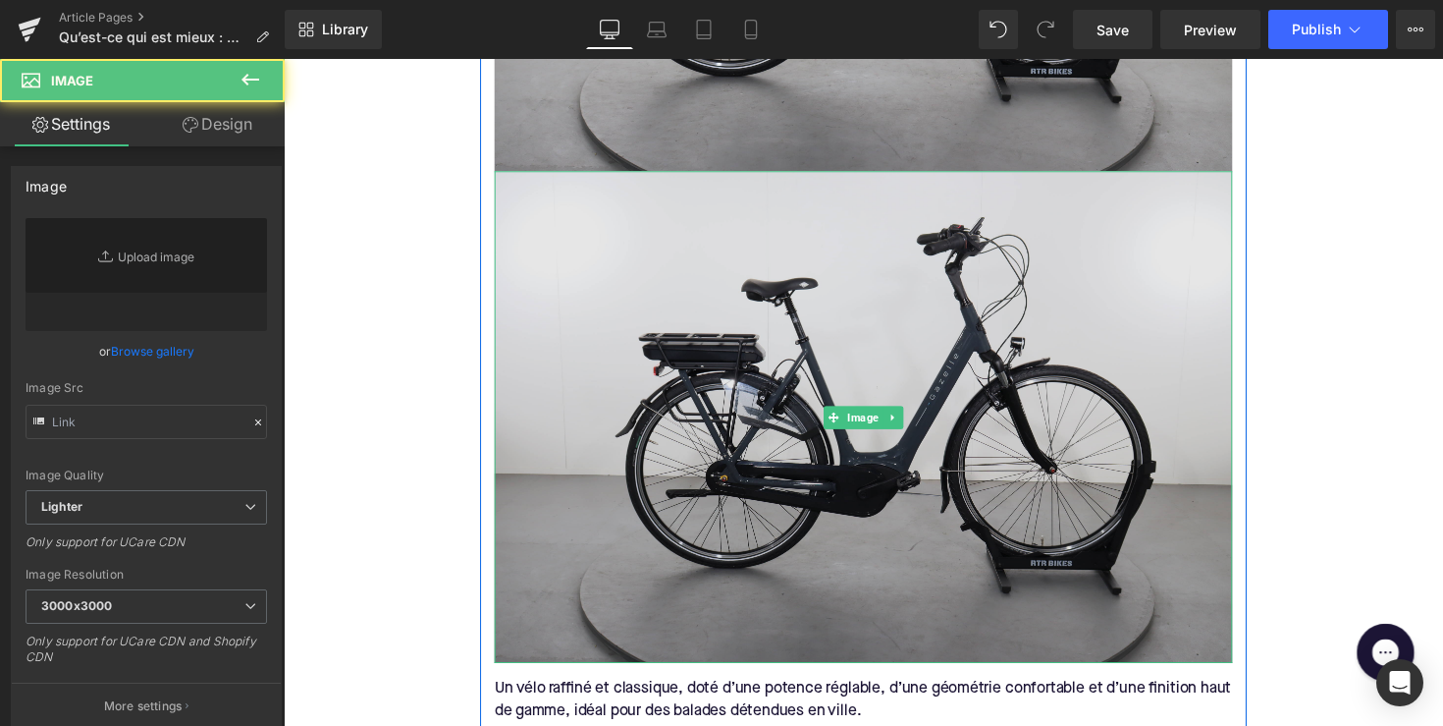
type input "[URL][DOMAIN_NAME]"
click at [872, 473] on img at bounding box center [878, 426] width 756 height 504
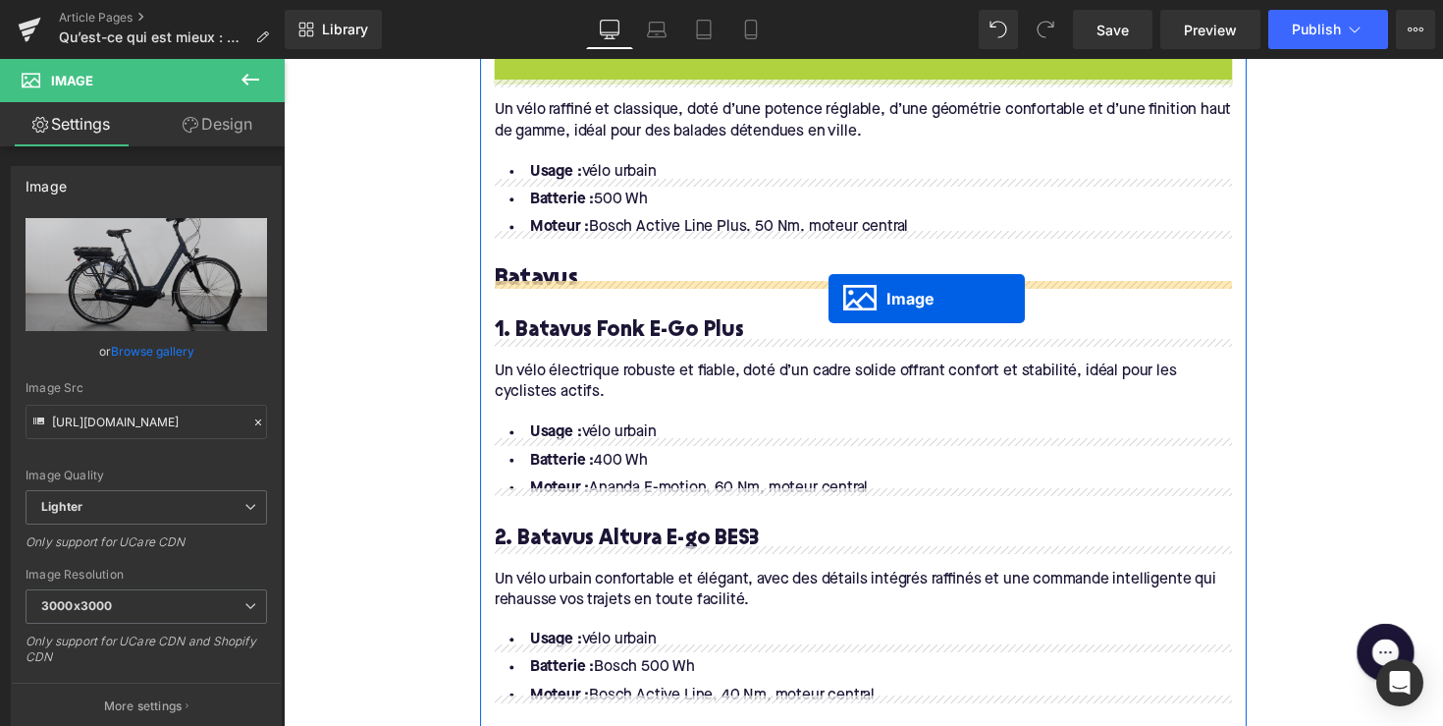
scroll to position [3035, 0]
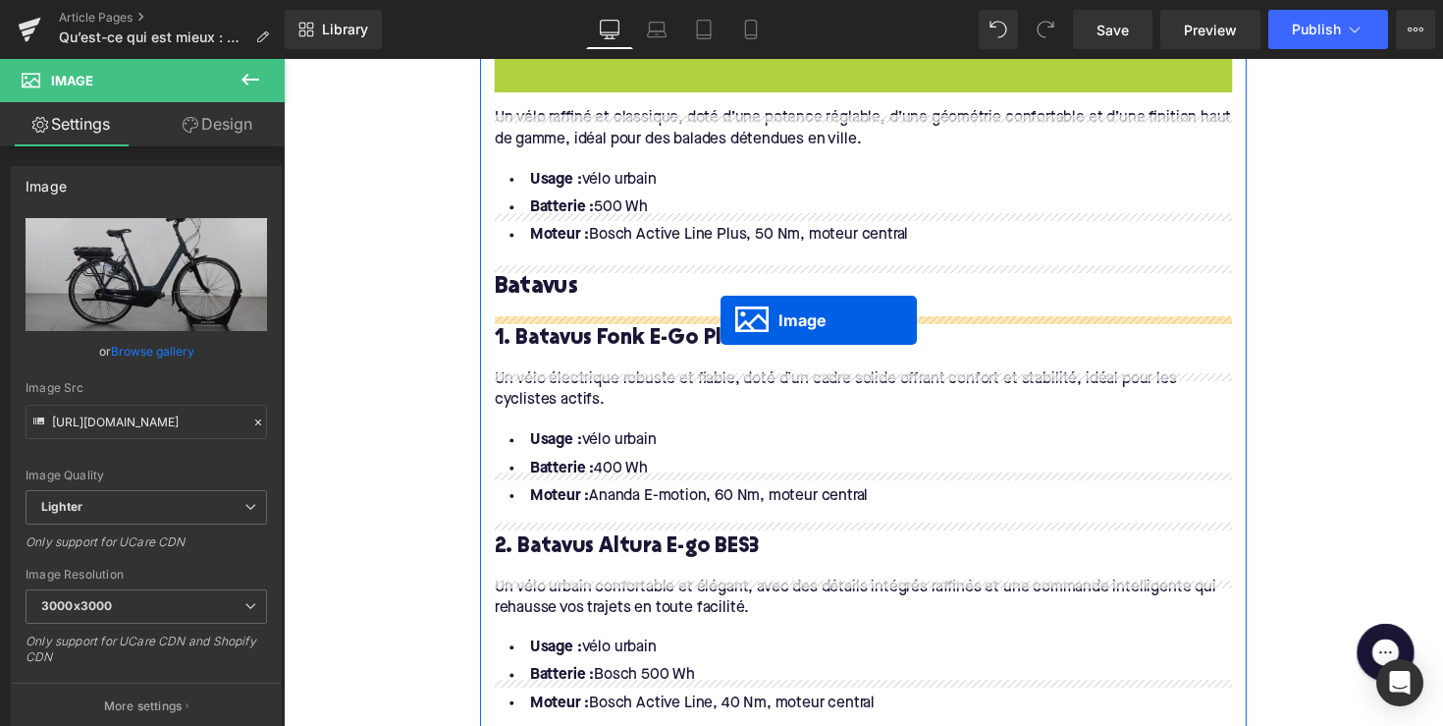
drag, startPoint x: 843, startPoint y: 388, endPoint x: 732, endPoint y: 327, distance: 126.6
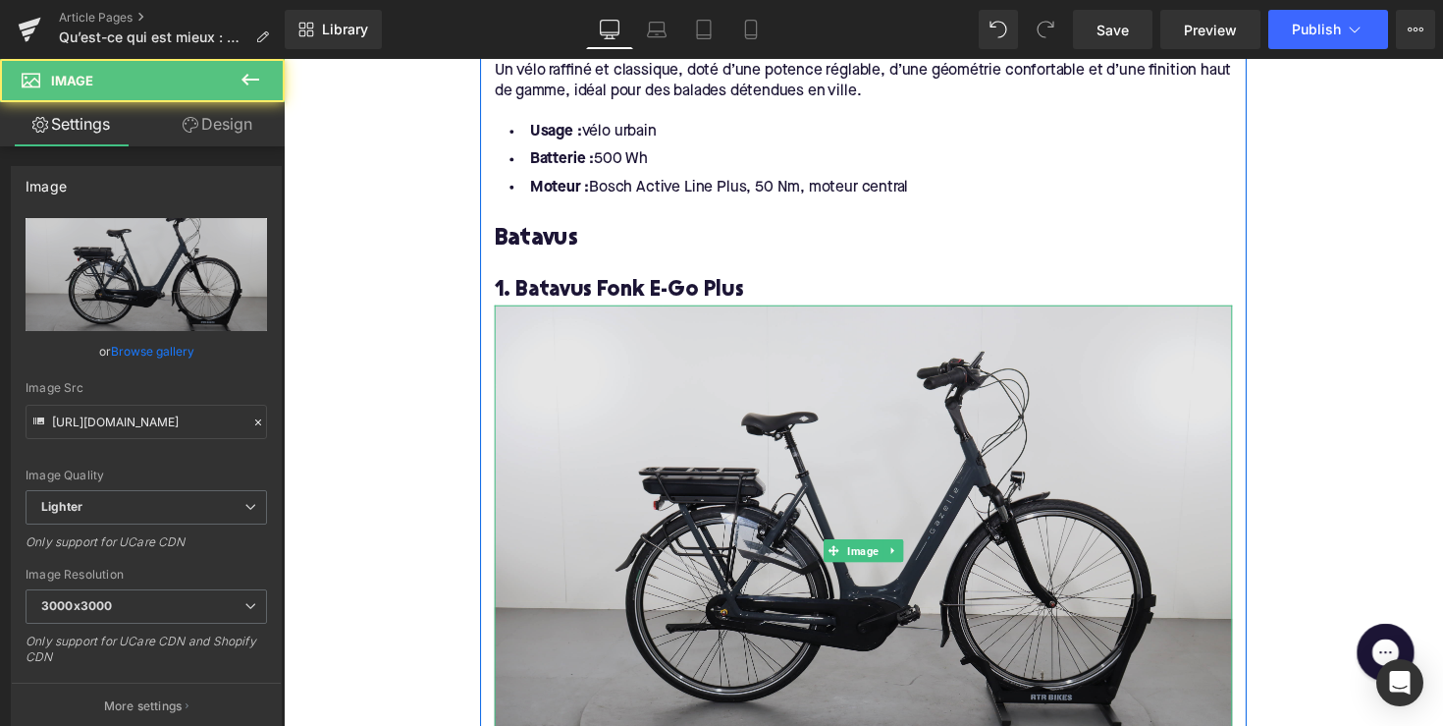
click at [709, 371] on img at bounding box center [878, 563] width 756 height 504
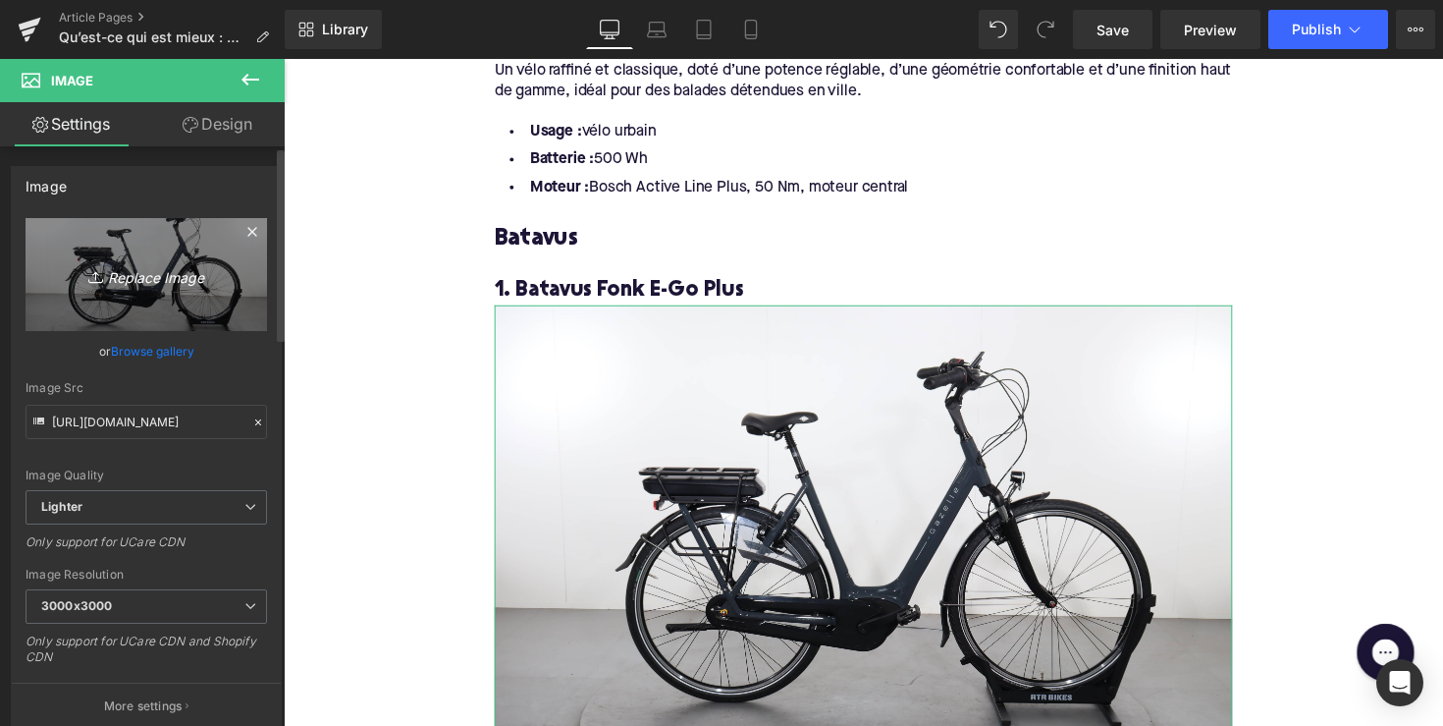
click at [210, 260] on link "Replace Image" at bounding box center [147, 274] width 242 height 113
type input "C:\fakepath\BFO78-1.jpg"
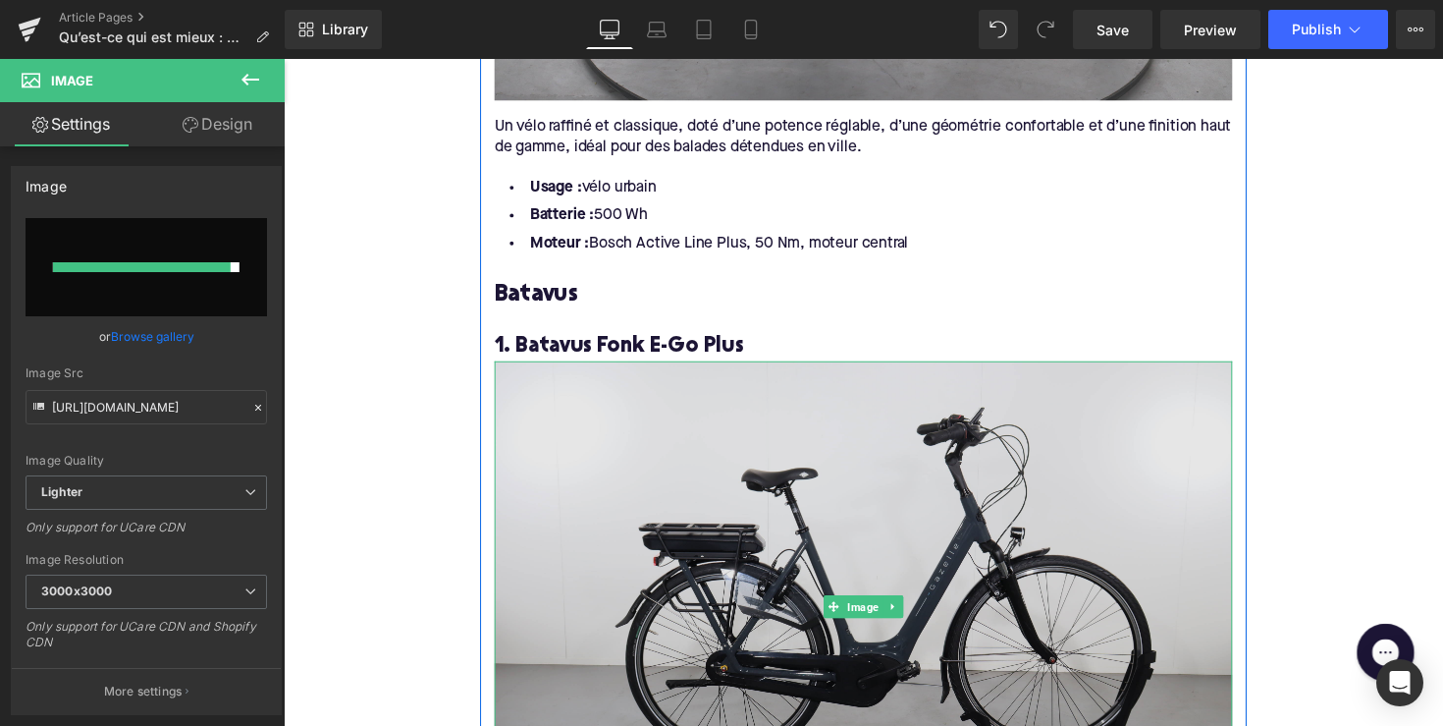
scroll to position [3240, 0]
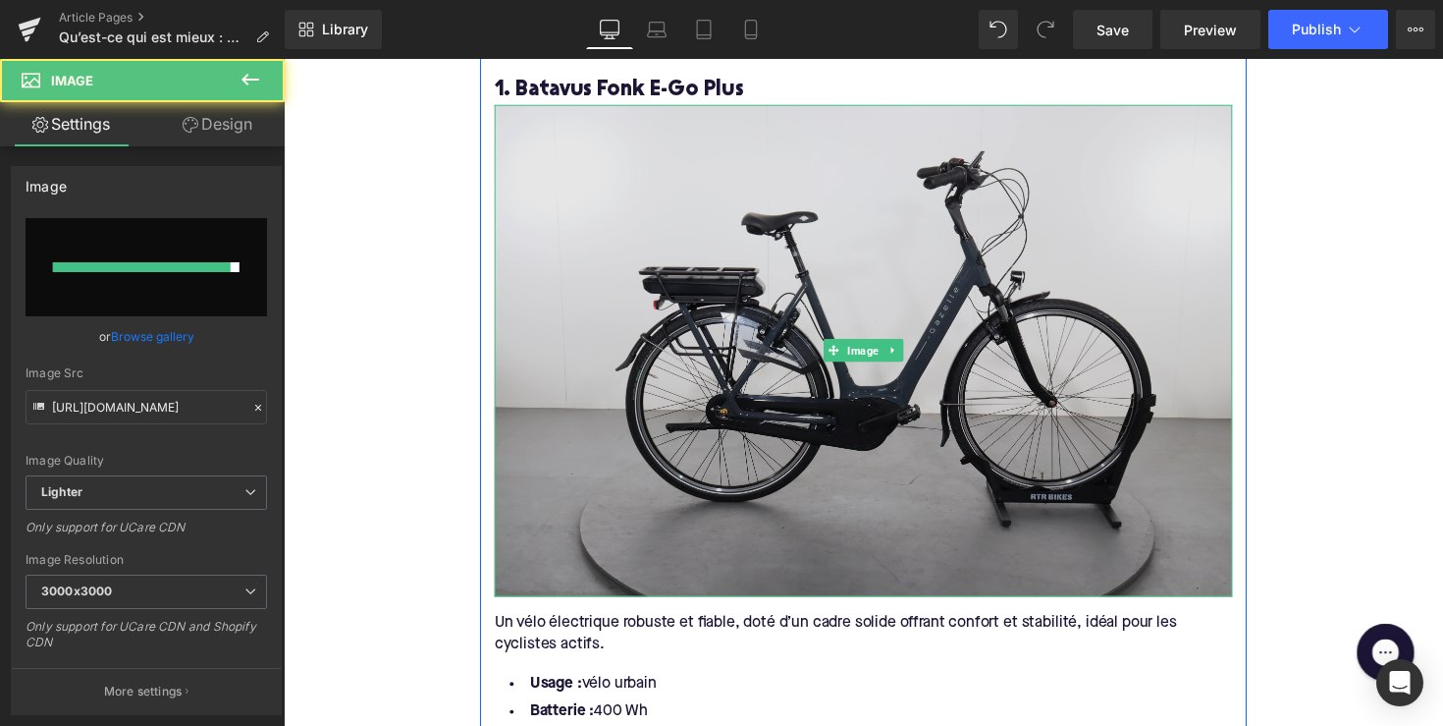
click at [613, 293] on img at bounding box center [878, 358] width 756 height 504
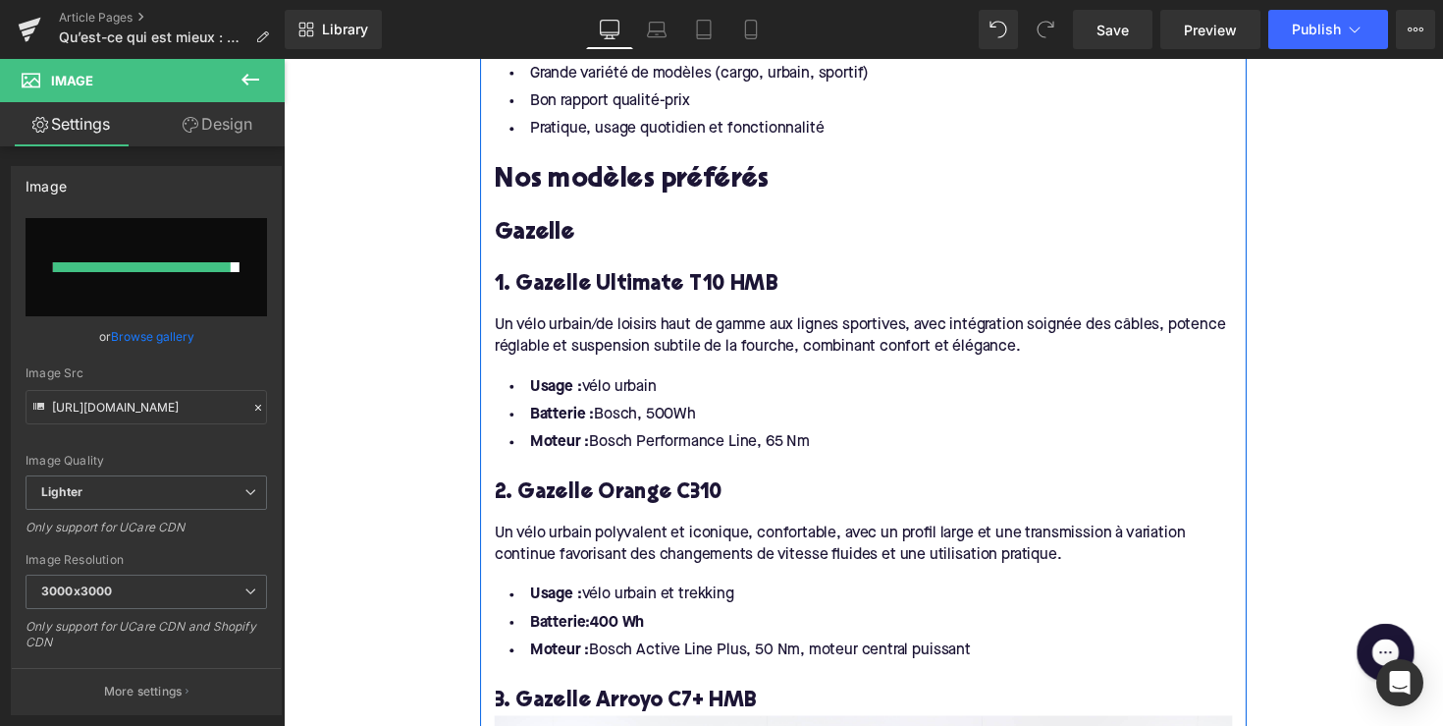
scroll to position [2174, 0]
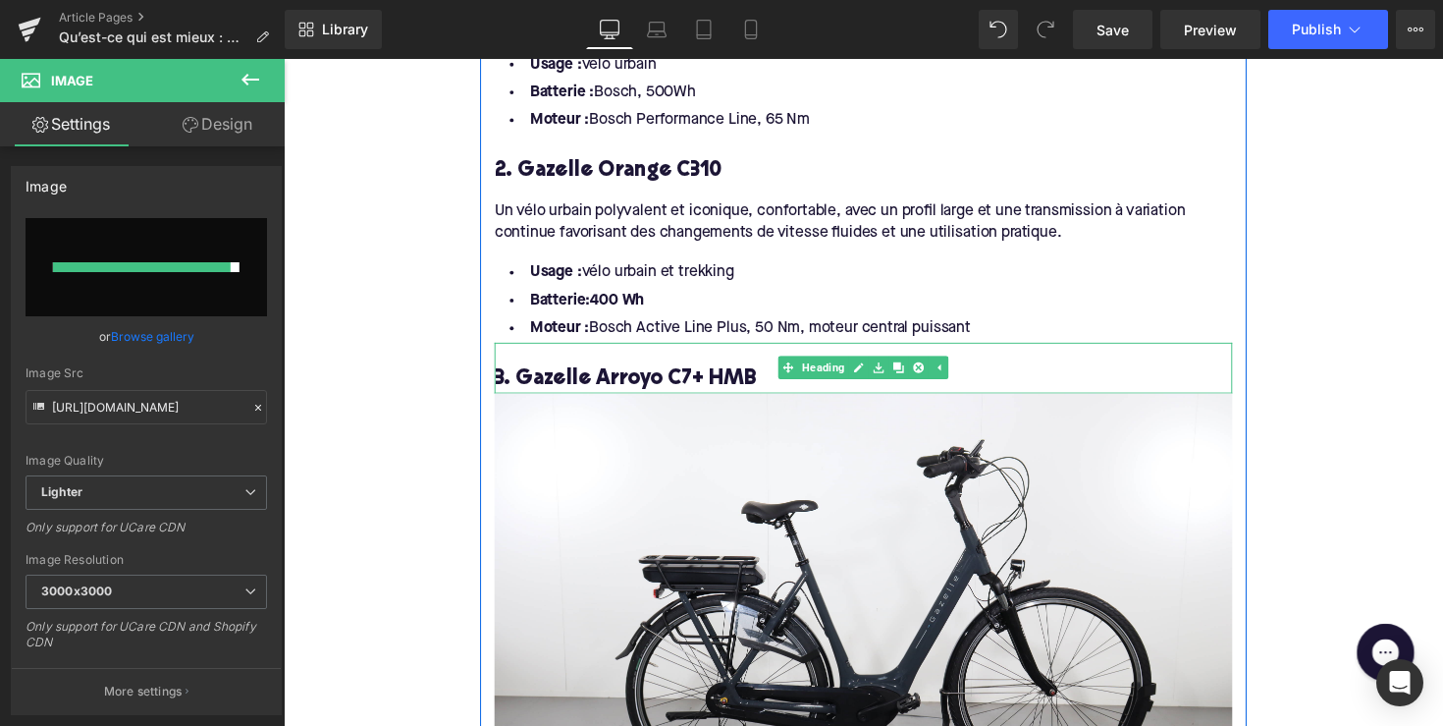
click at [581, 373] on h4 "3. Gazelle Arroyo C7+ HMB" at bounding box center [878, 387] width 756 height 28
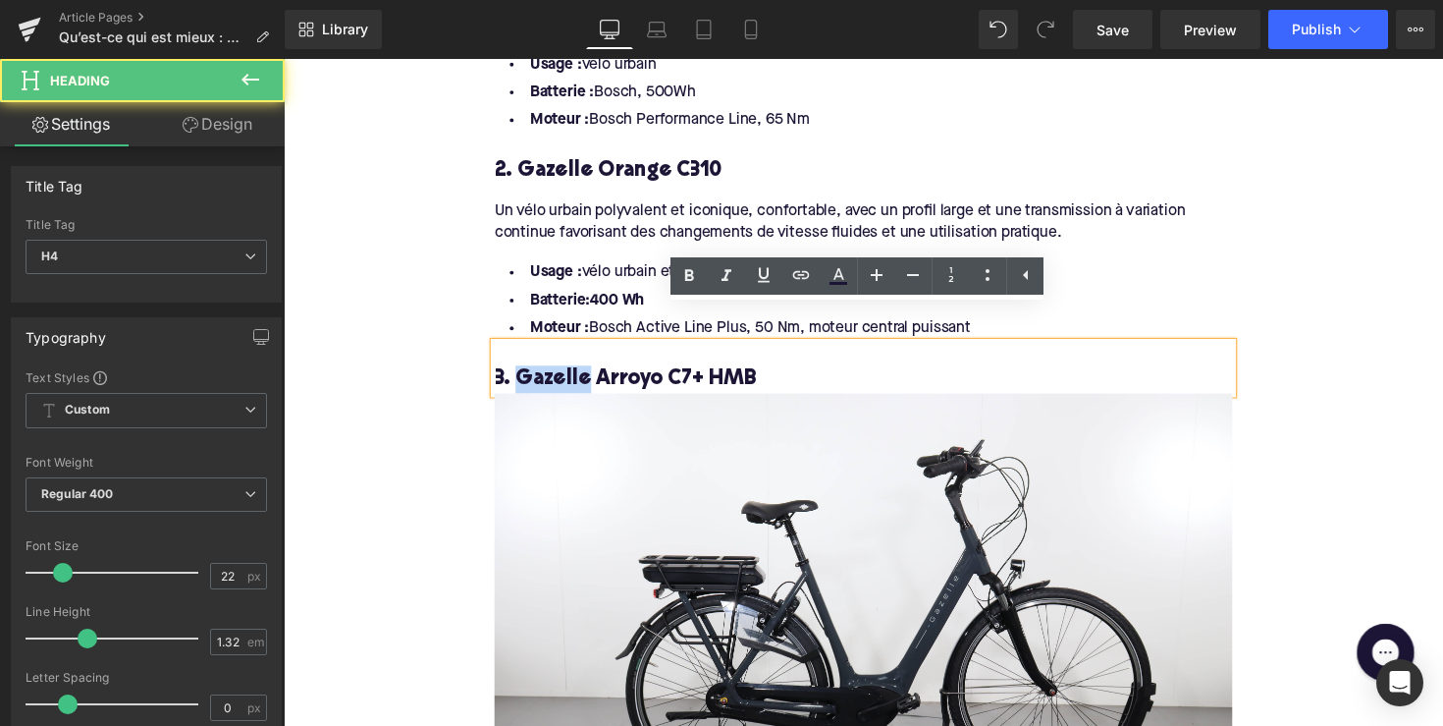
click at [581, 373] on h4 "3. Gazelle Arroyo C7+ HMB" at bounding box center [878, 387] width 756 height 28
click at [719, 373] on h4 "3. Gazelle Arroyo C7+ HMB" at bounding box center [878, 387] width 756 height 28
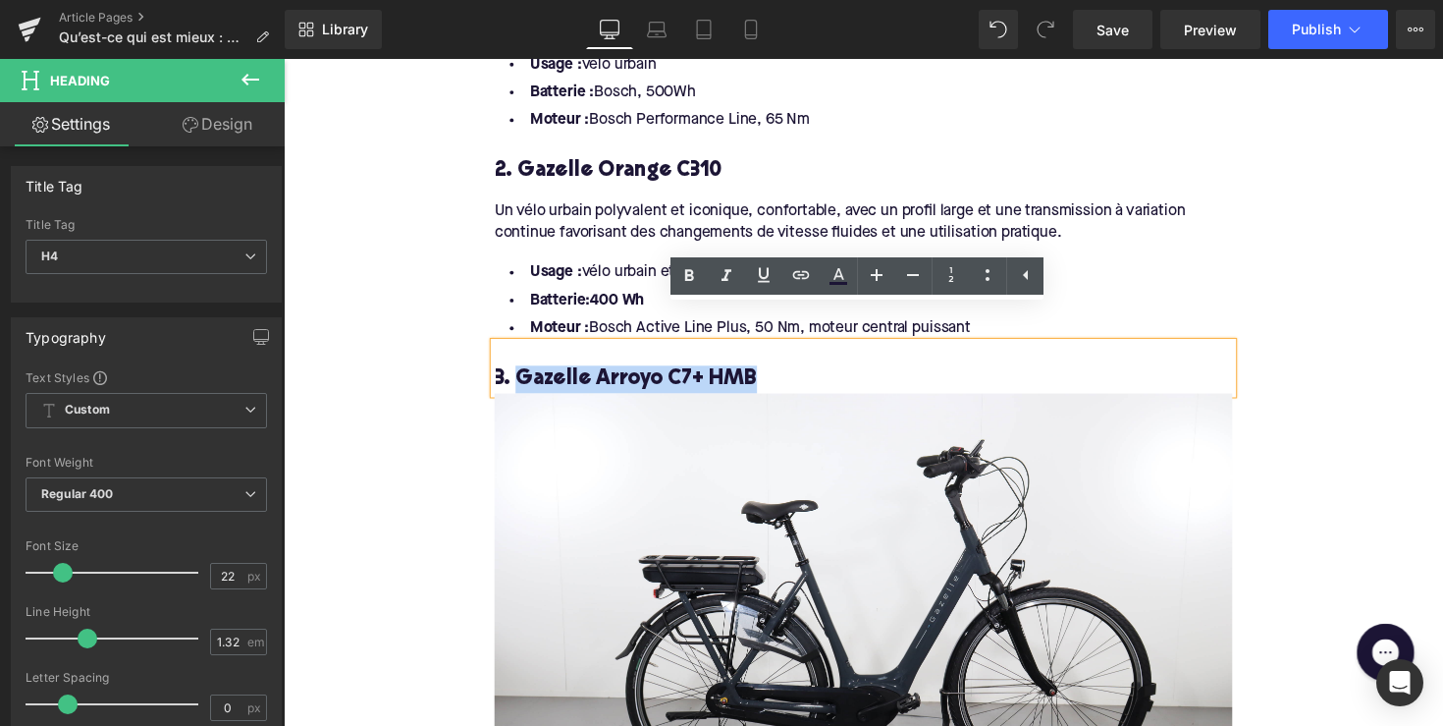
drag, startPoint x: 764, startPoint y: 344, endPoint x: 518, endPoint y: 346, distance: 245.5
click at [518, 373] on h4 "3. Gazelle Arroyo C7+ HMB" at bounding box center [878, 387] width 756 height 28
copy h4 "Gazelle Arroyo C7+ HMB"
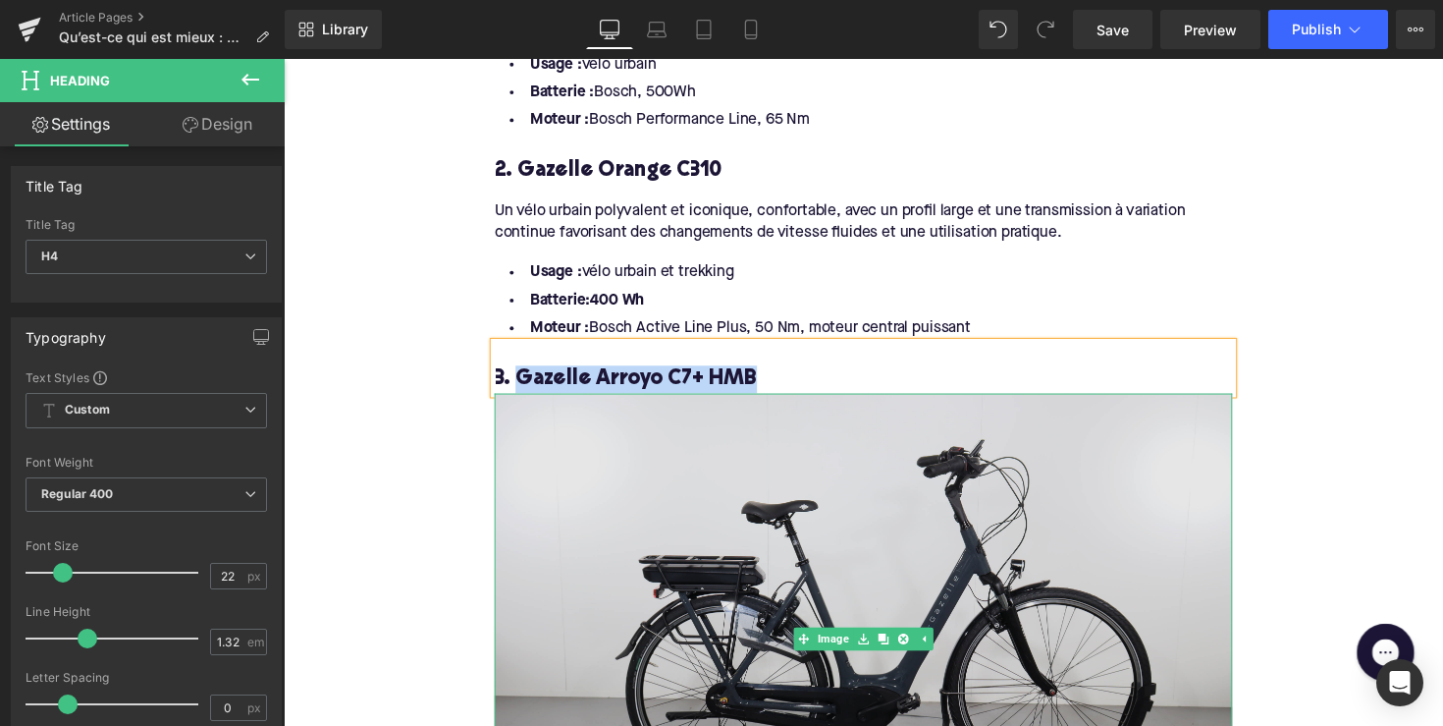
click at [680, 514] on img at bounding box center [878, 654] width 756 height 504
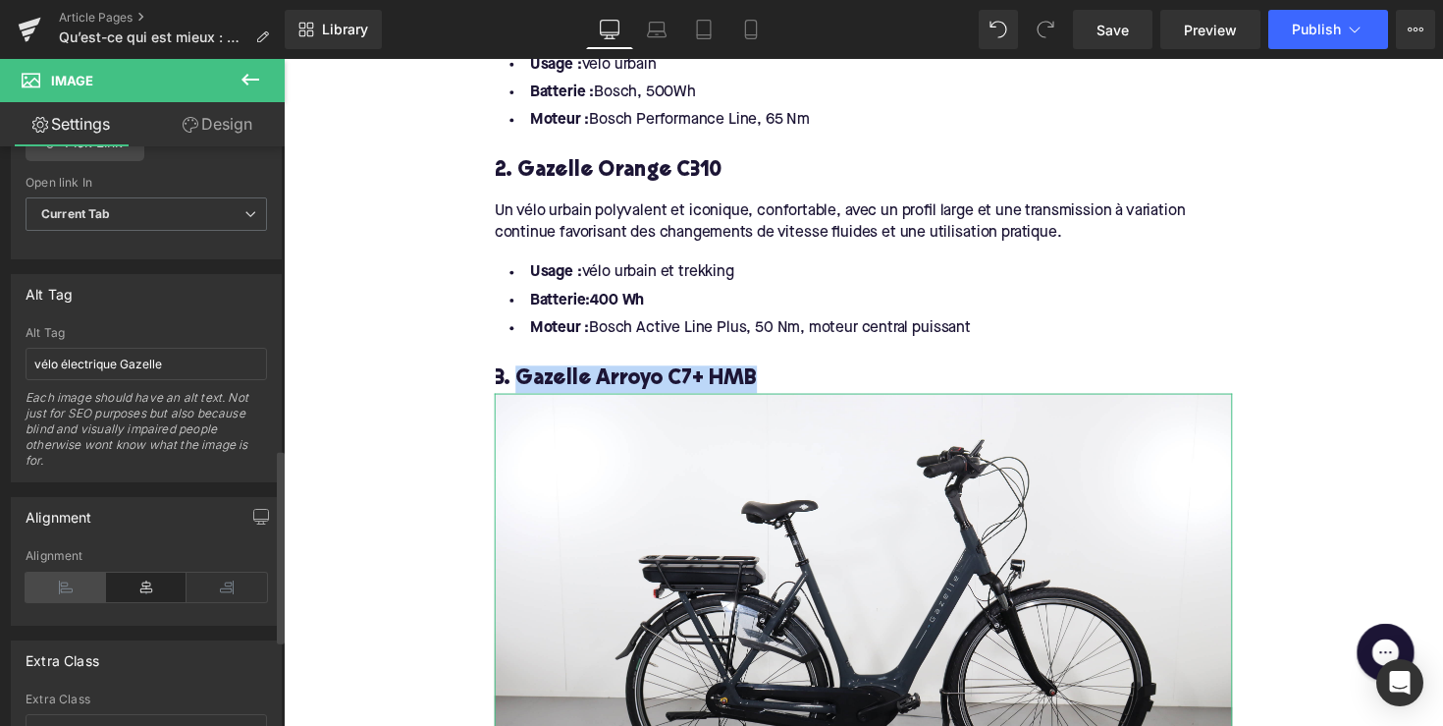
scroll to position [1041, 0]
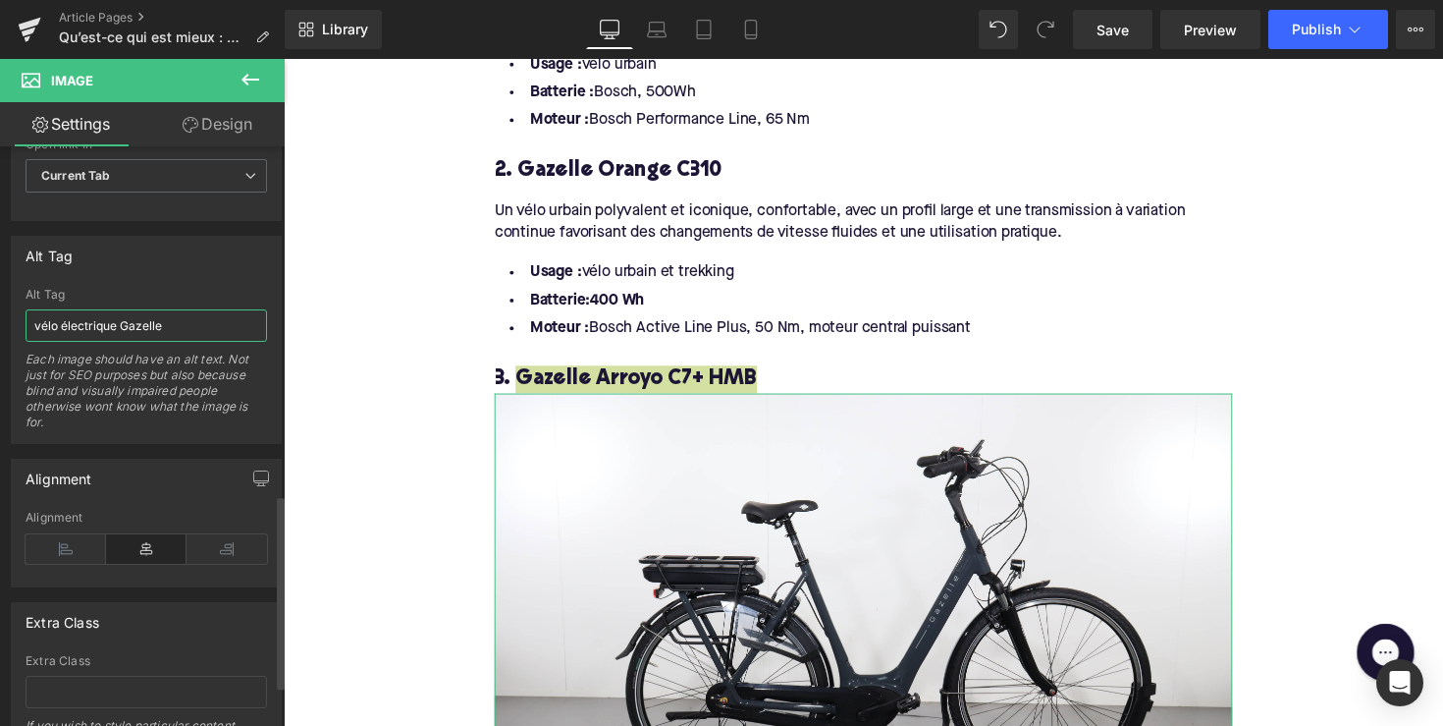
click at [97, 324] on input "vélo électrique Gazelle" at bounding box center [147, 325] width 242 height 32
paste input "Gazelle Arroyo C7+ HMB"
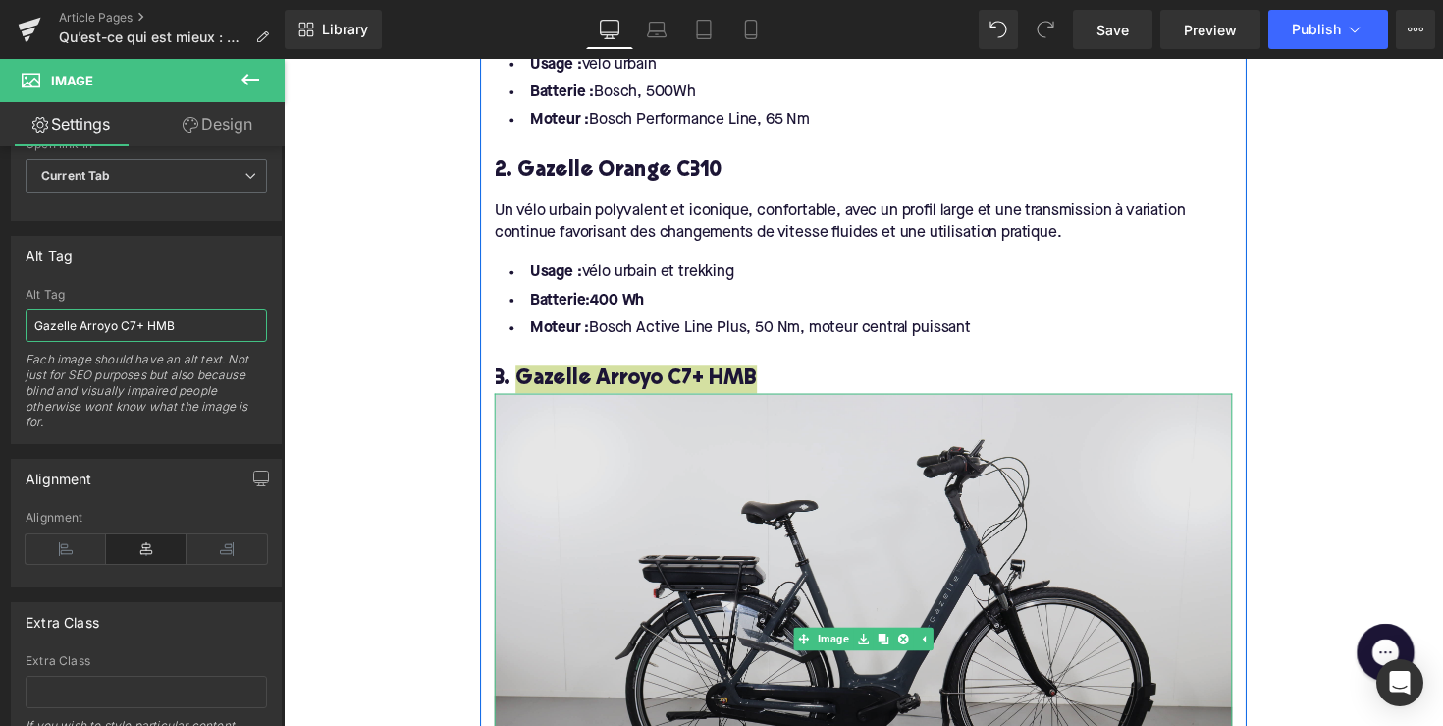
type input "Gazelle Arroyo C7+ HMB"
click at [516, 432] on img at bounding box center [878, 654] width 756 height 504
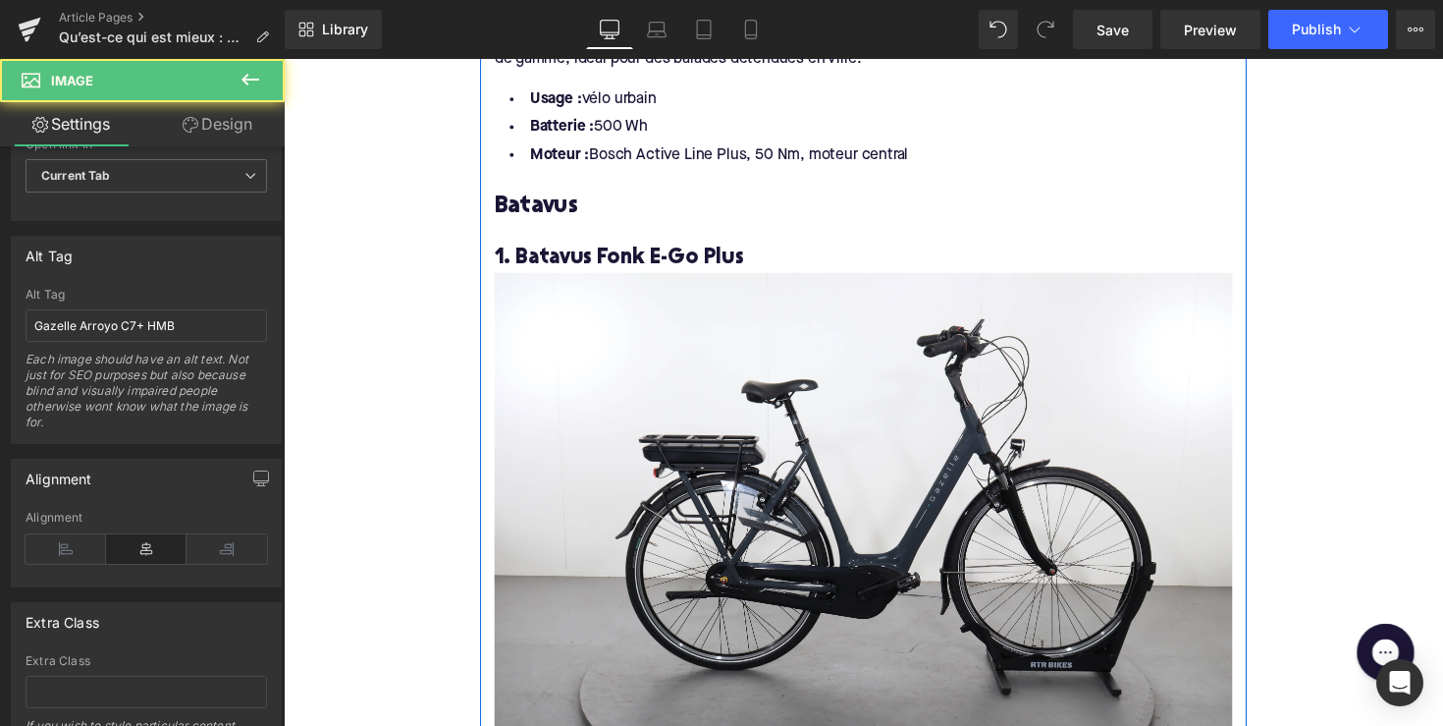
scroll to position [3280, 0]
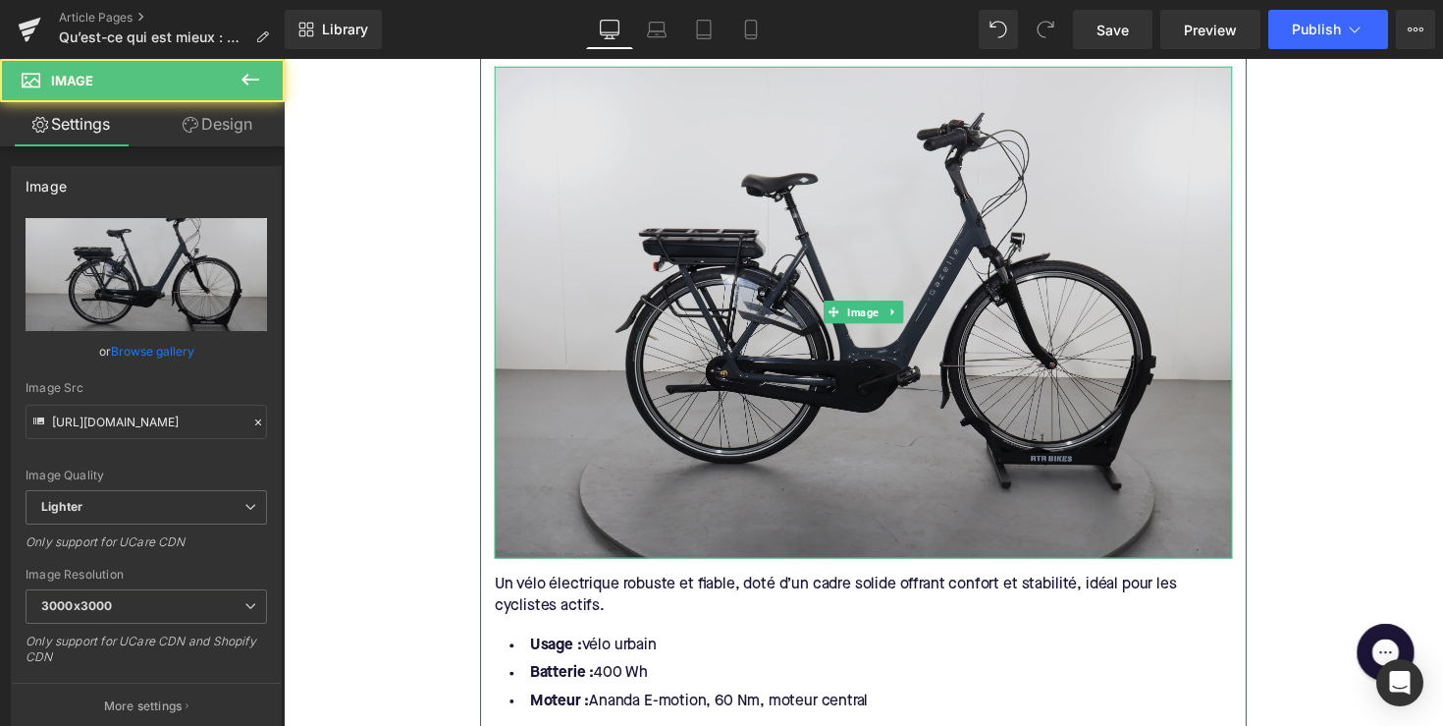
click at [552, 430] on img at bounding box center [878, 319] width 756 height 504
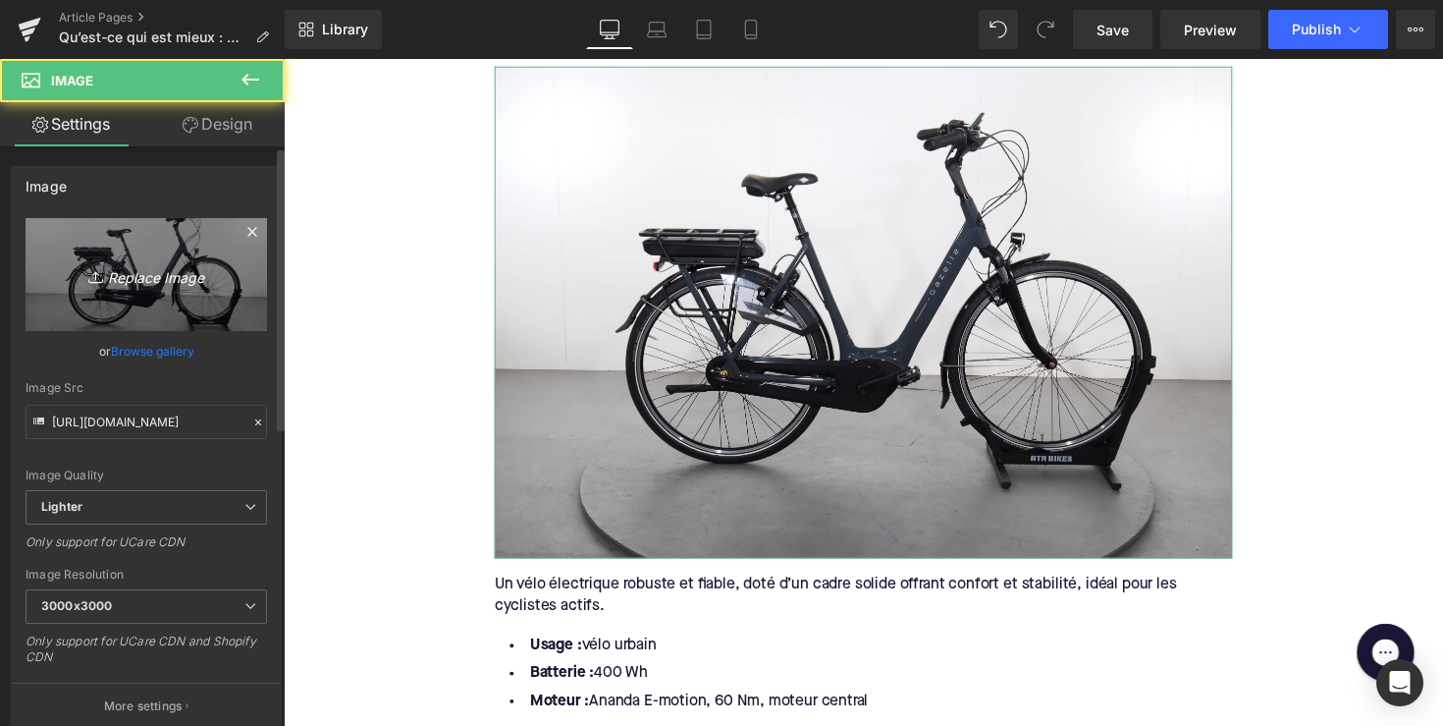
click at [137, 299] on link "Replace Image" at bounding box center [147, 274] width 242 height 113
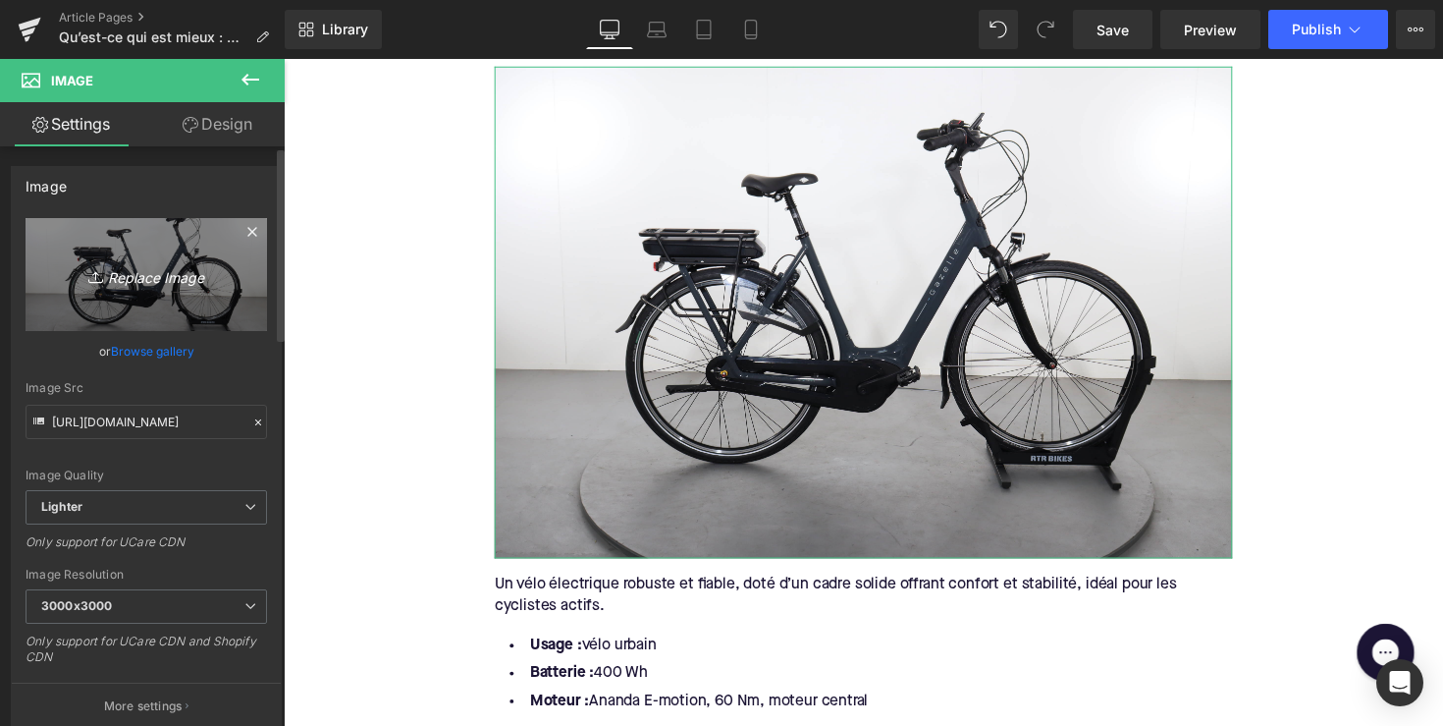
type input "C:\fakepath\BFO78-1.jpg"
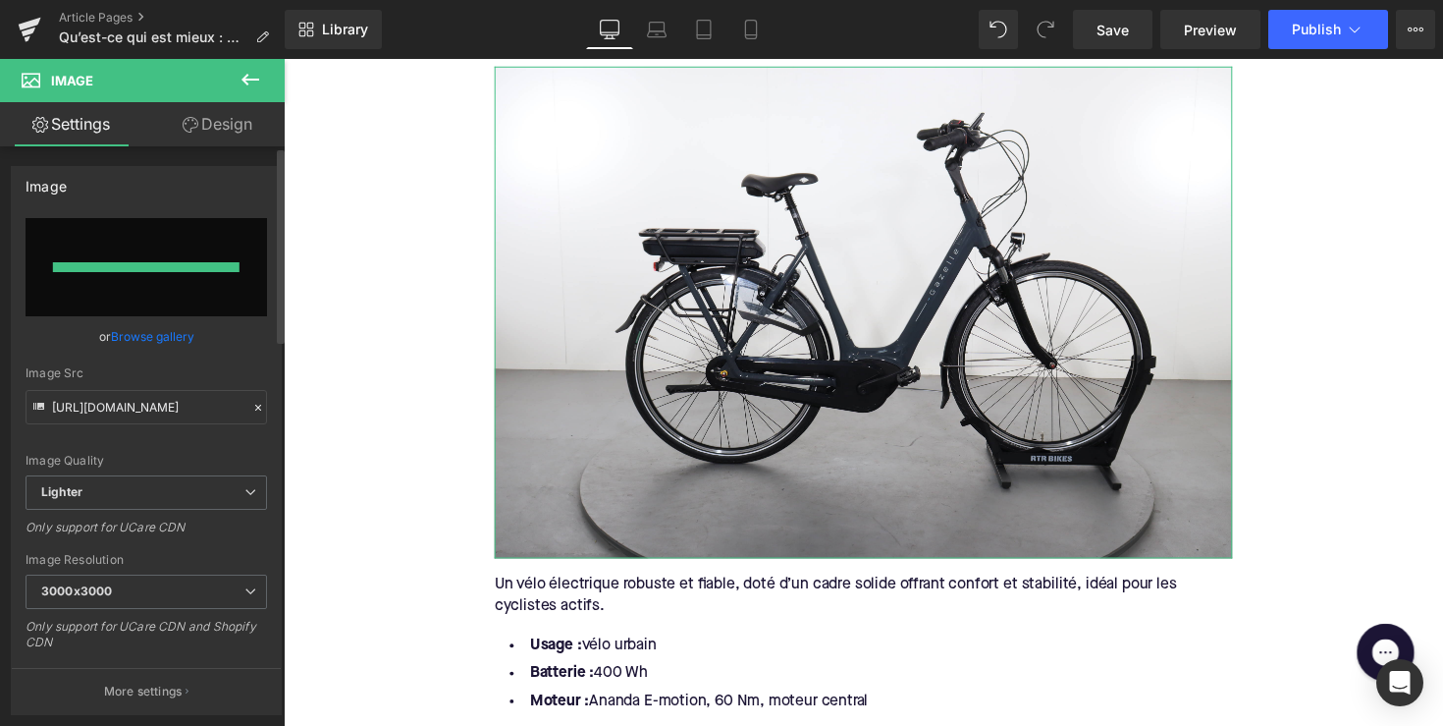
type input "[URL][DOMAIN_NAME]"
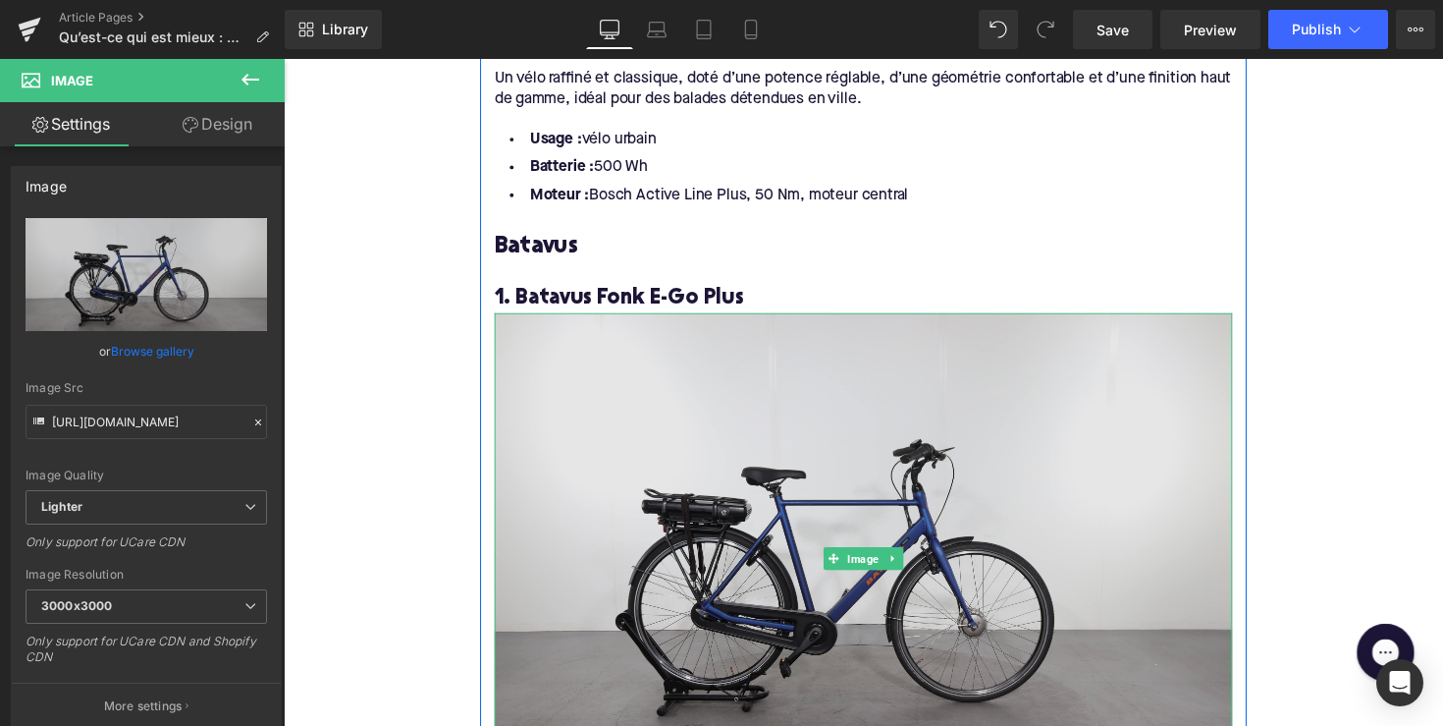
scroll to position [2955, 0]
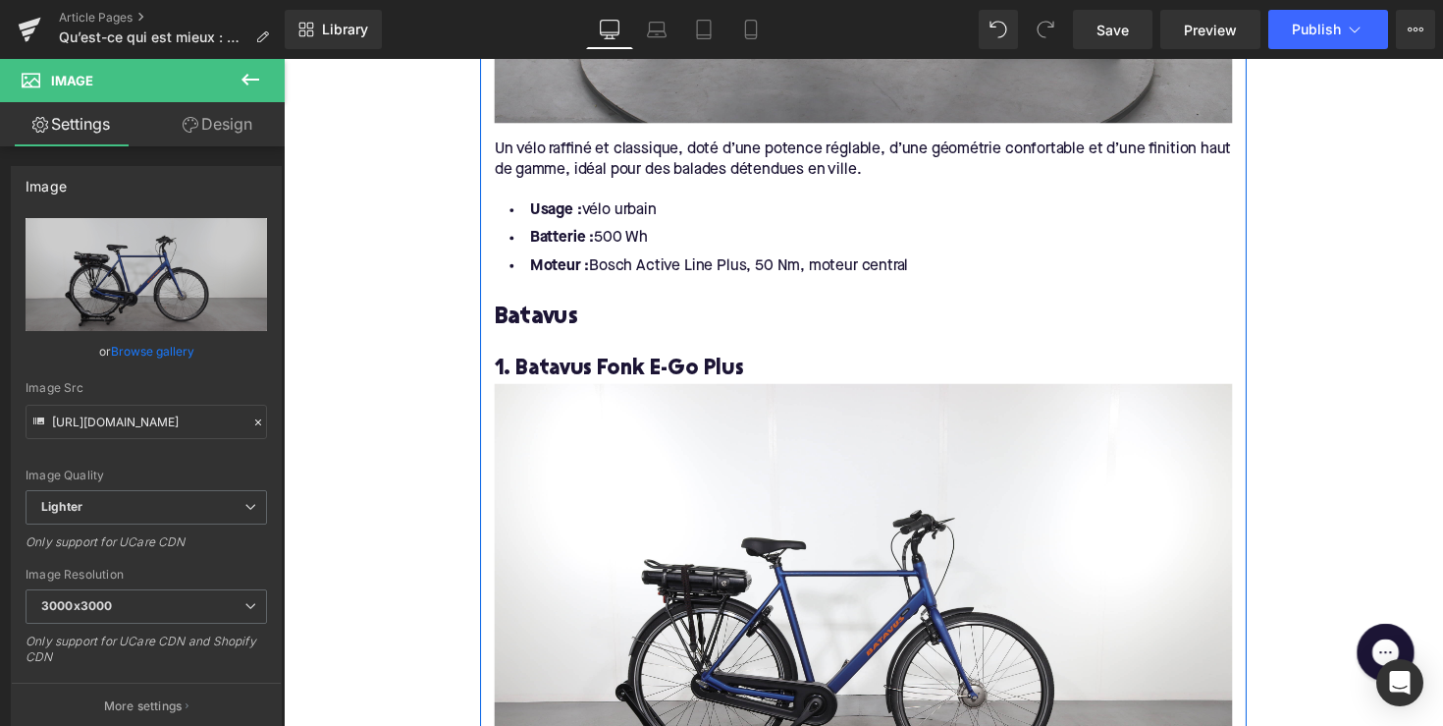
click at [681, 363] on h4 "1. Batavus Fonk E-Go Plus" at bounding box center [878, 377] width 756 height 28
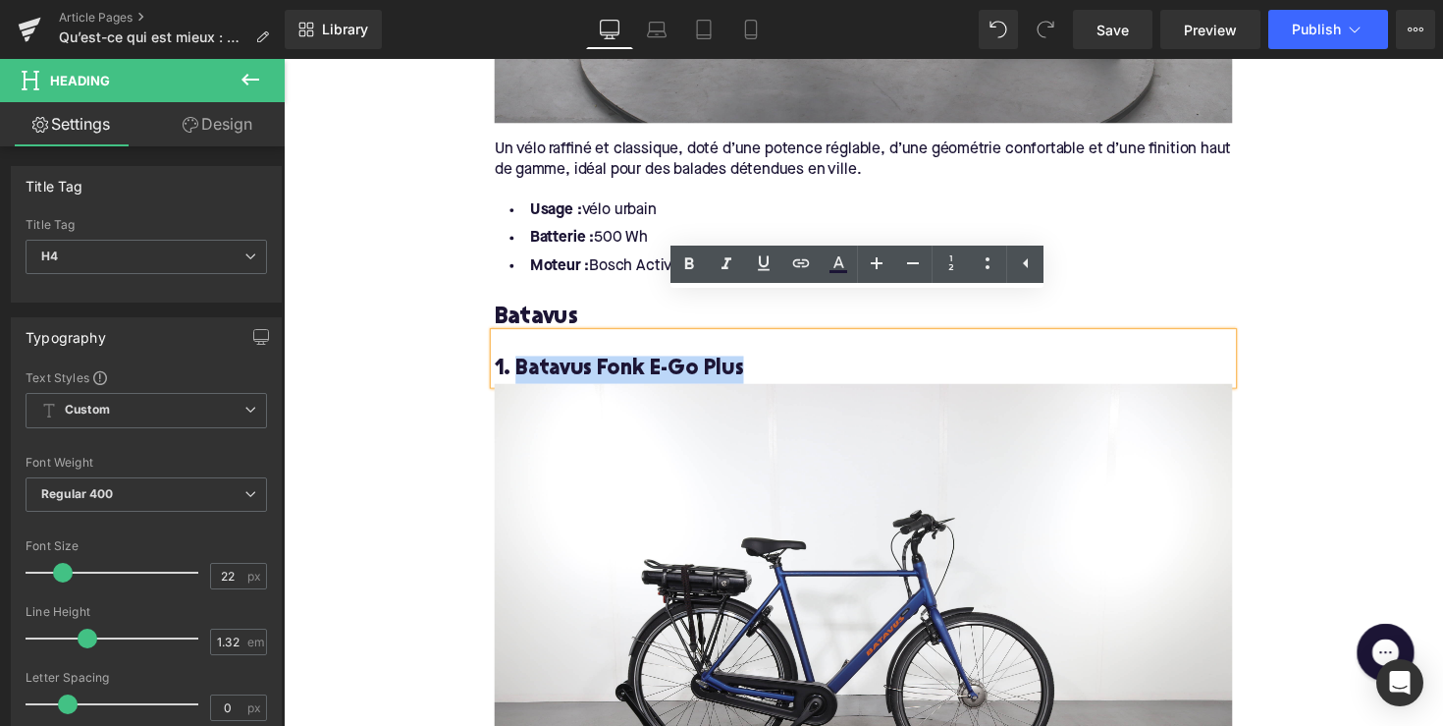
drag, startPoint x: 519, startPoint y: 340, endPoint x: 742, endPoint y: 342, distance: 222.9
click at [742, 363] on h4 "1. Batavus Fonk E-Go Plus" at bounding box center [878, 377] width 756 height 28
copy h4 "Batavus Fonk E-Go Plus"
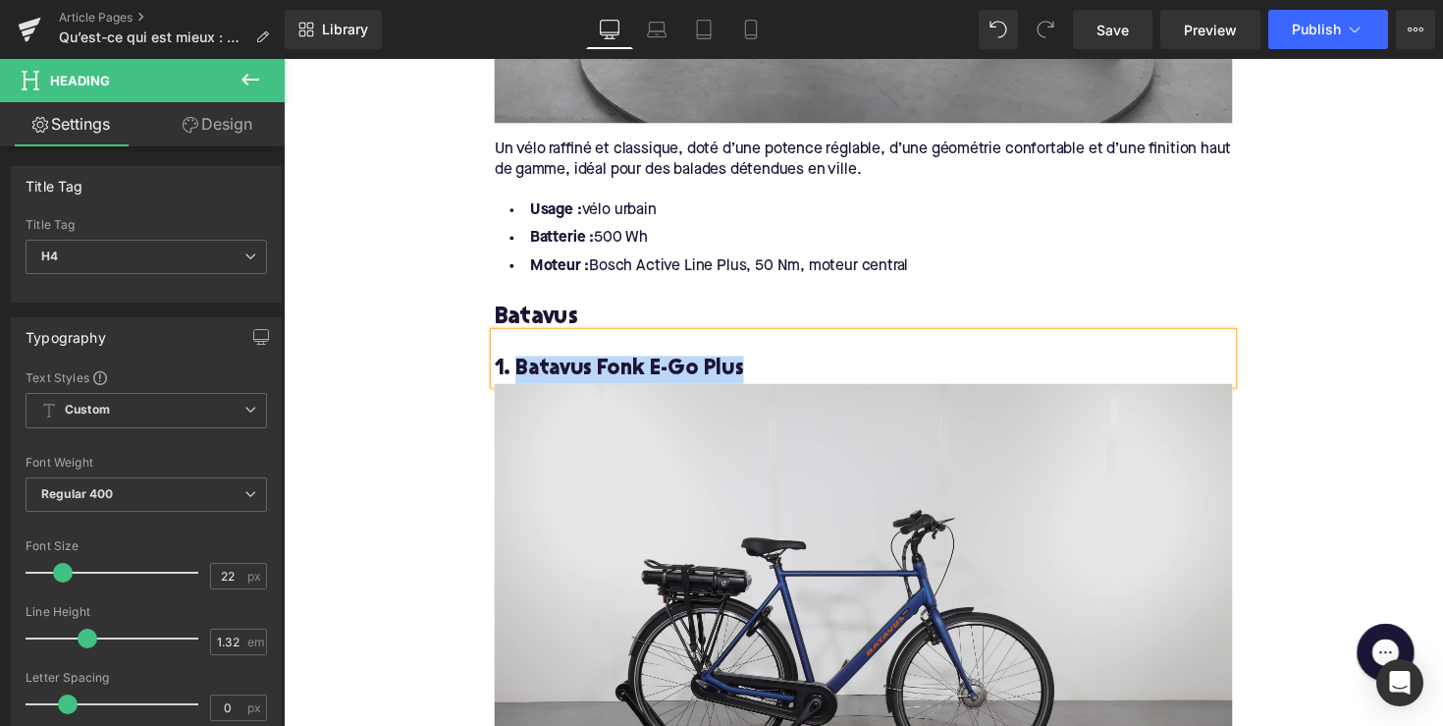
click at [715, 506] on img at bounding box center [878, 644] width 756 height 504
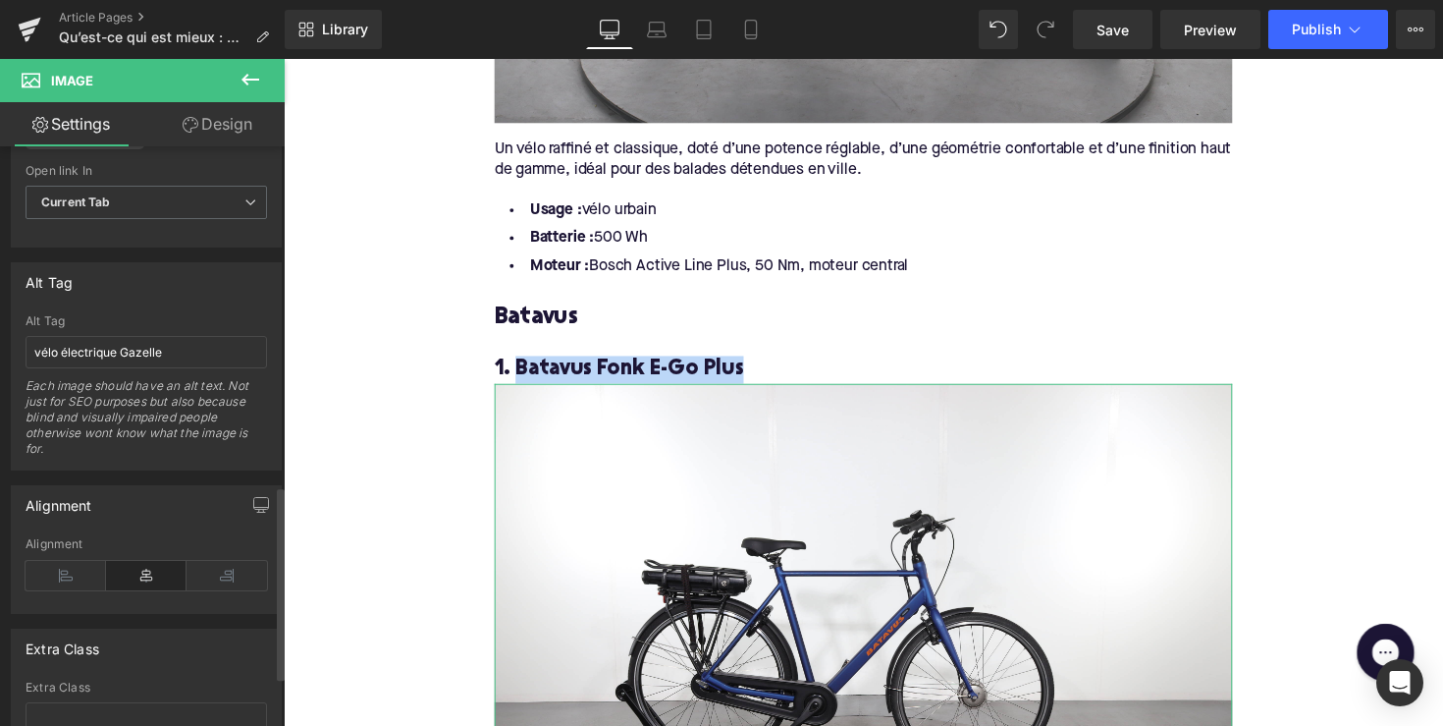
scroll to position [911, 0]
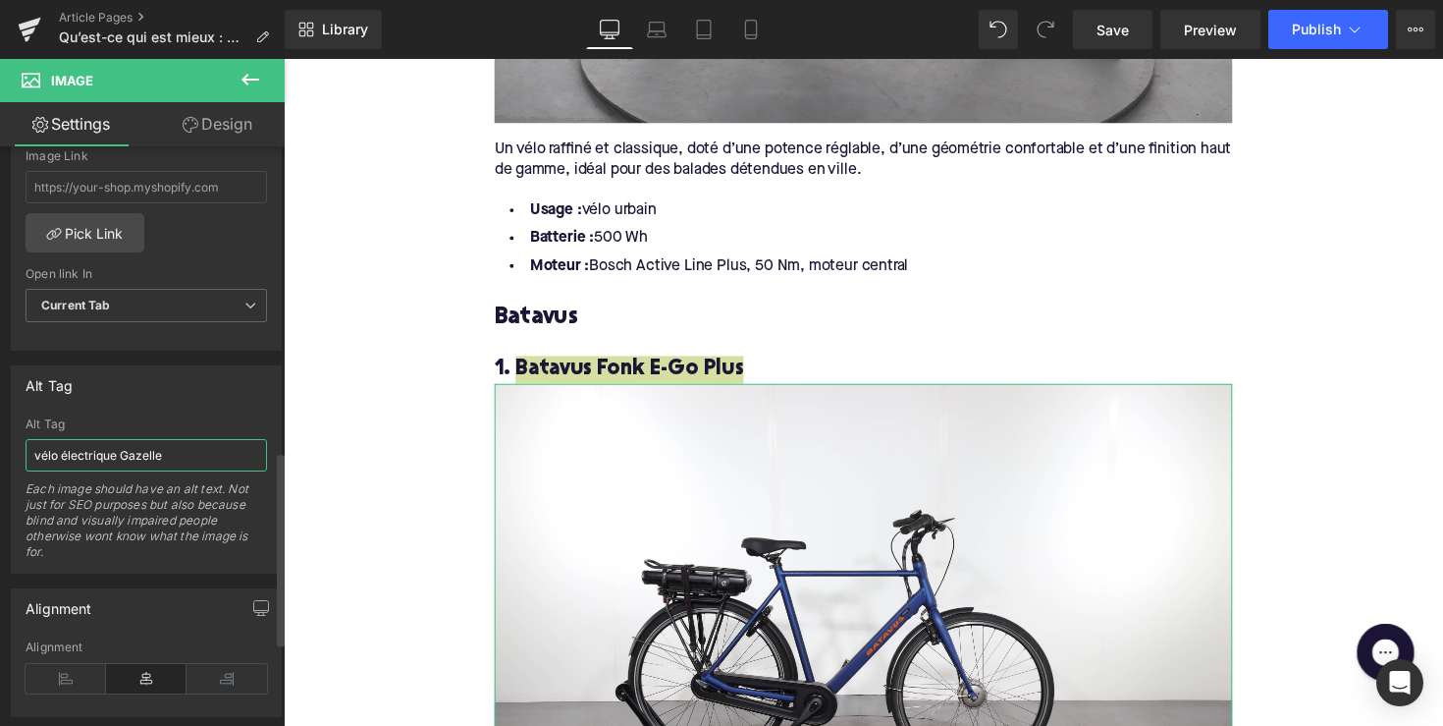
click at [124, 439] on input "vélo électrique Gazelle" at bounding box center [147, 455] width 242 height 32
paste input "Batavus Fonk E-Go Plus"
type input "Batavus Fonk E-Go Plus"
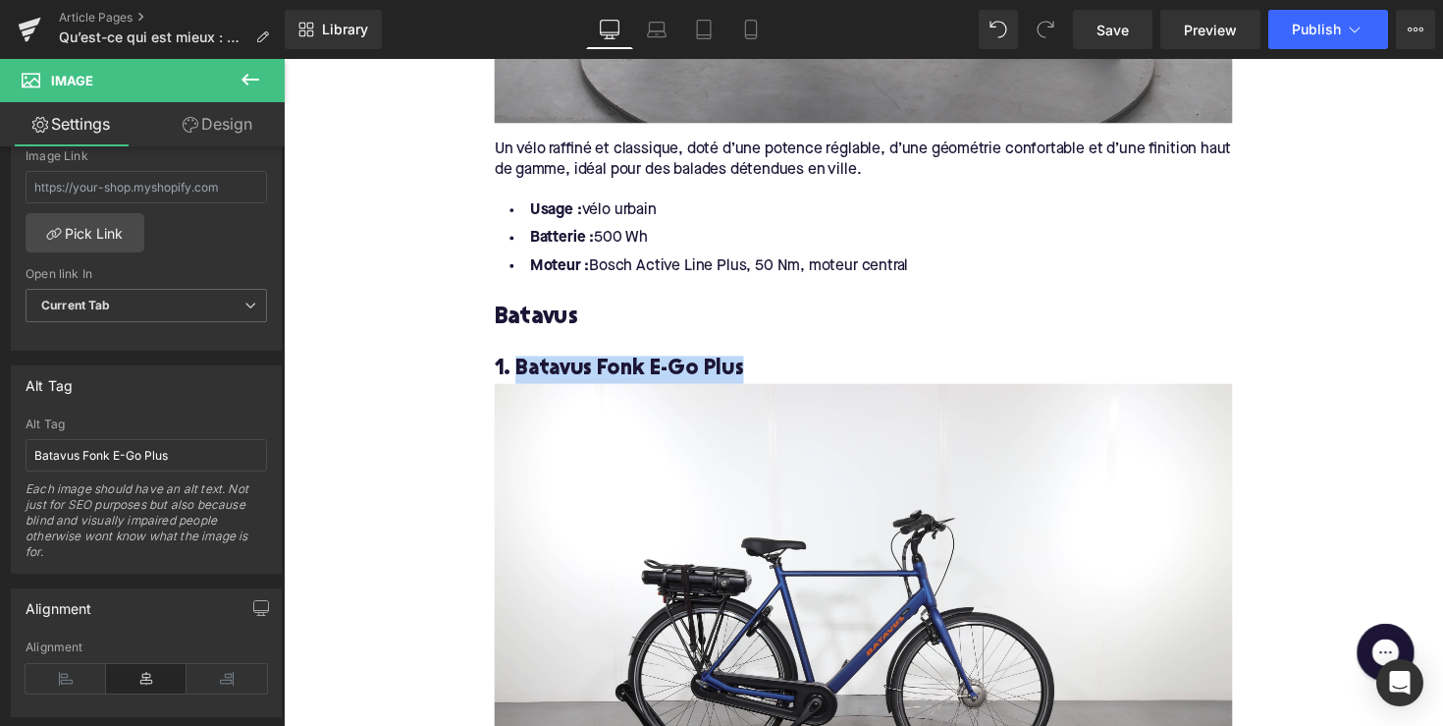
click at [460, 516] on div "Home / Qu’est-ce qui est mieux : Gazelle ou Batavus ? Breadcrumbs Qu’est-ce qui…" at bounding box center [878, 220] width 1188 height 5900
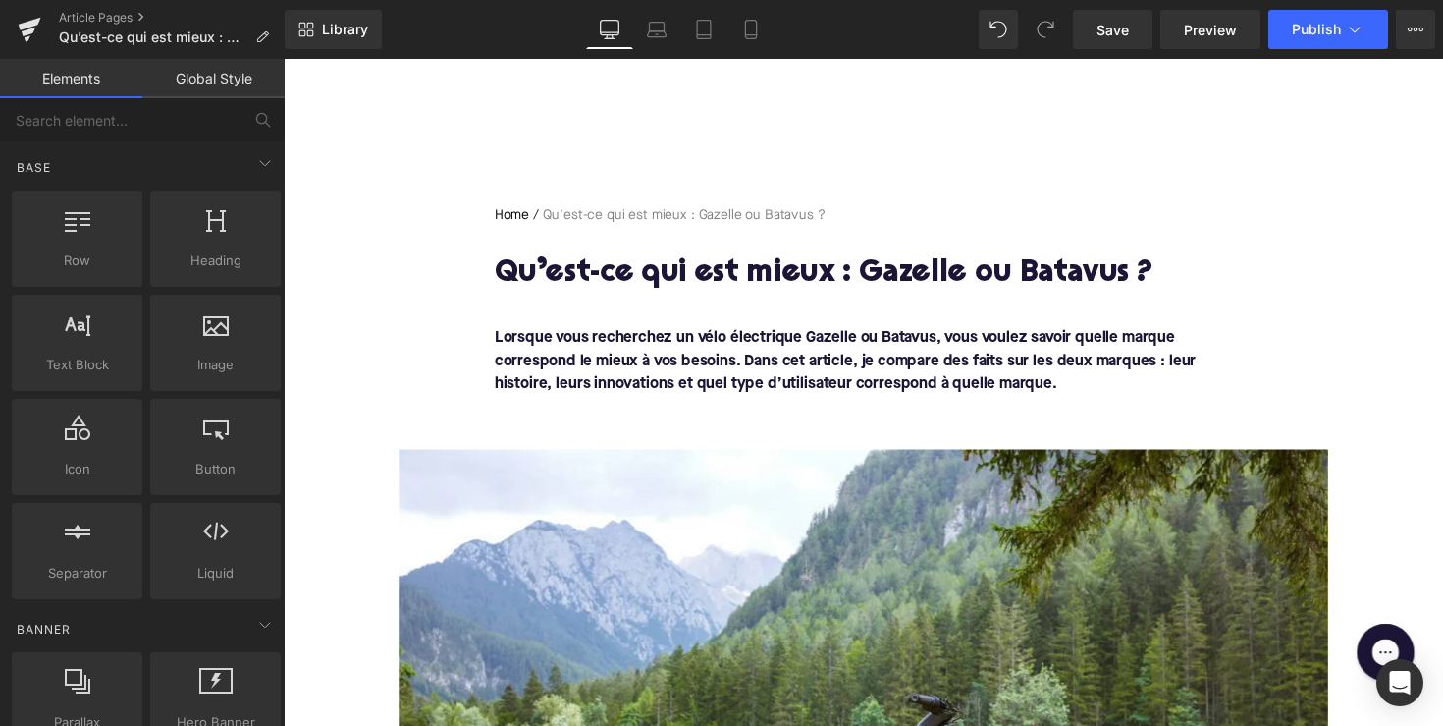
scroll to position [398, 0]
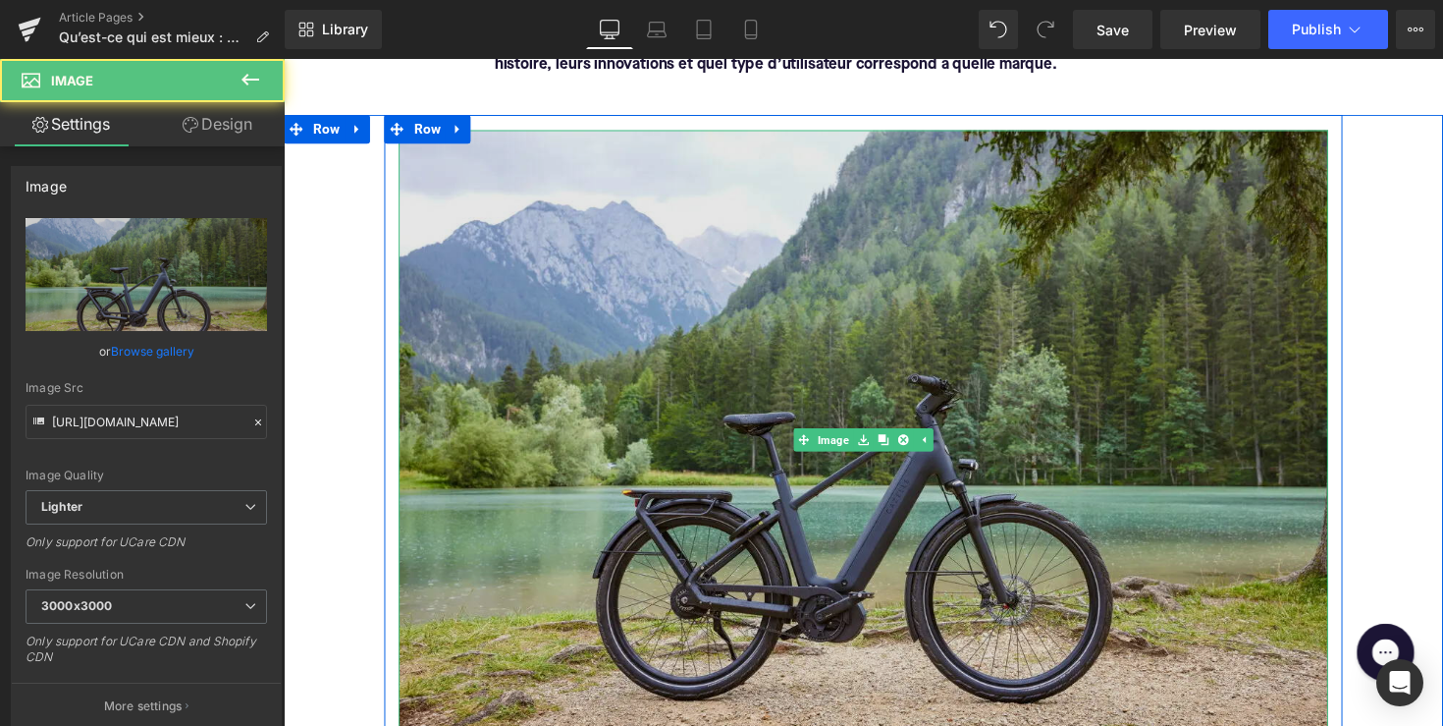
click at [602, 393] on img at bounding box center [878, 449] width 952 height 635
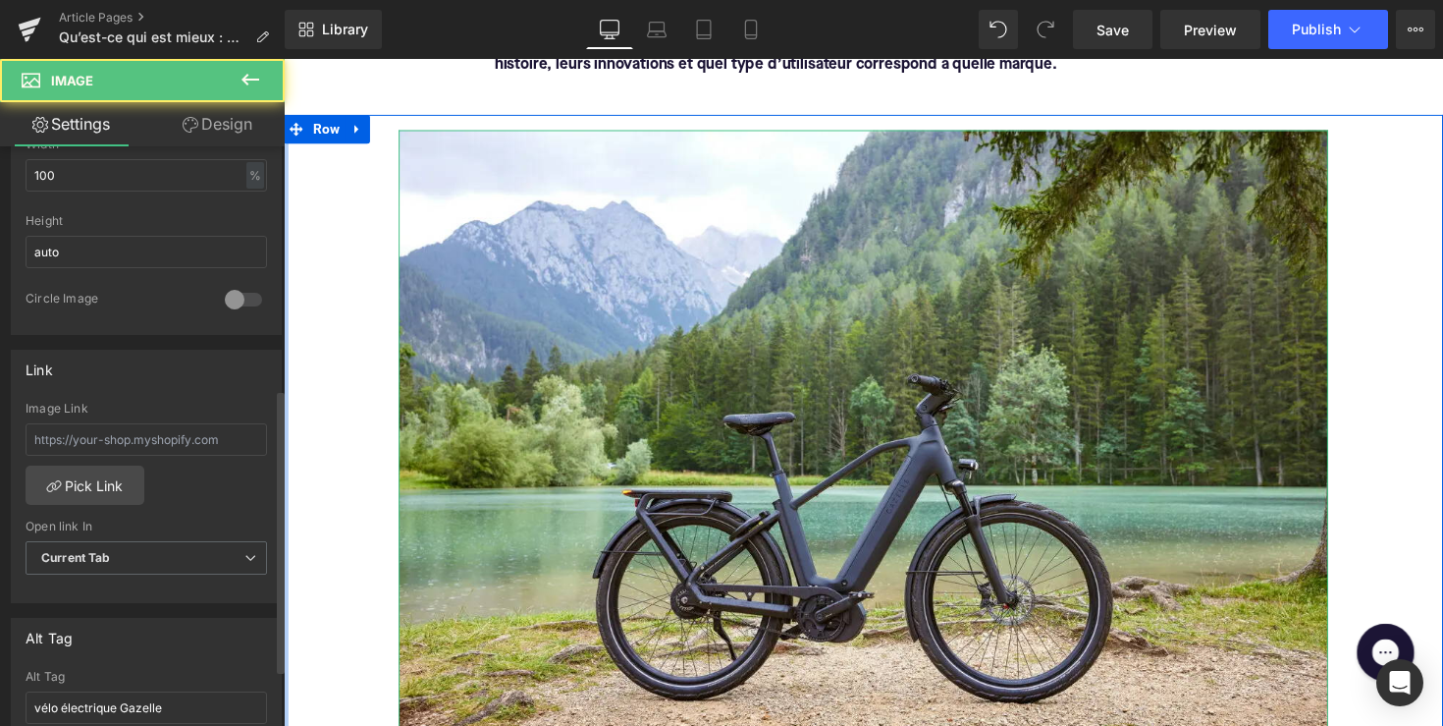
scroll to position [749, 0]
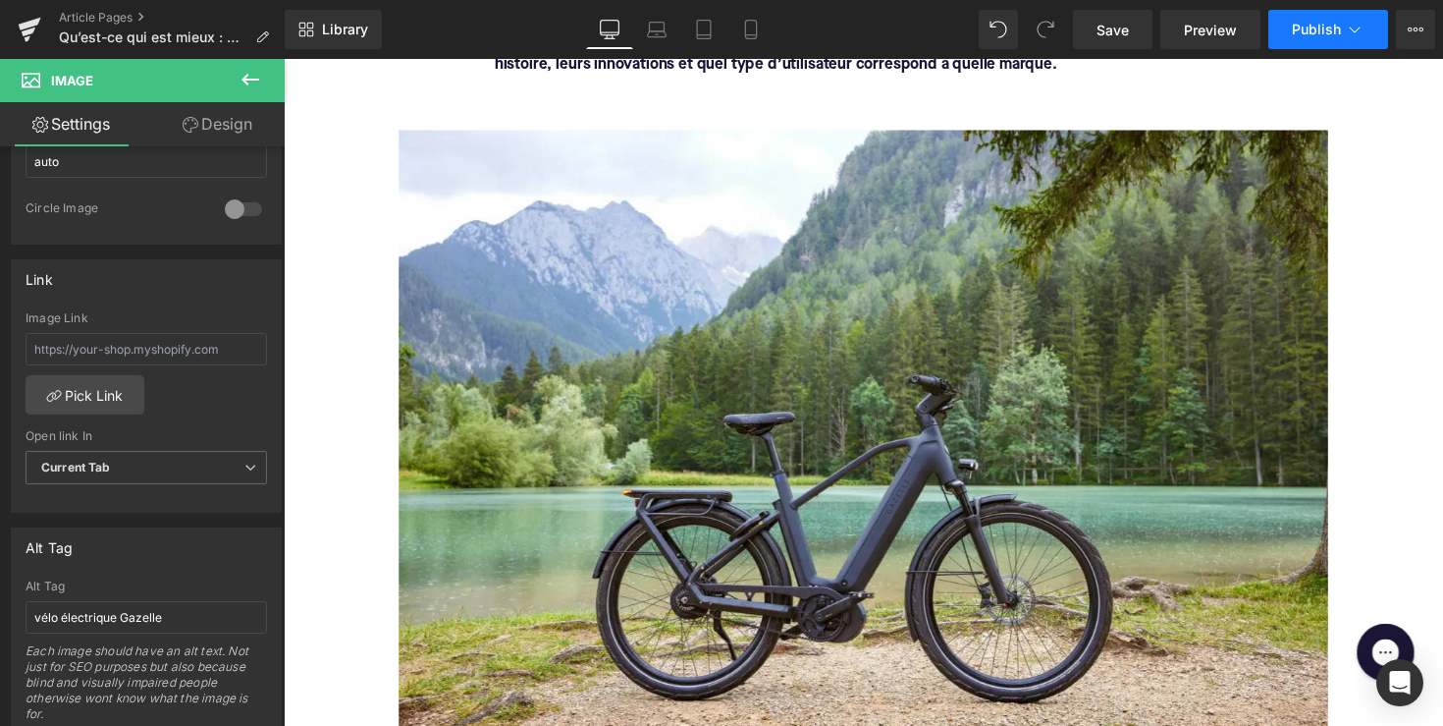
click at [1287, 33] on button "Publish" at bounding box center [1329, 29] width 120 height 39
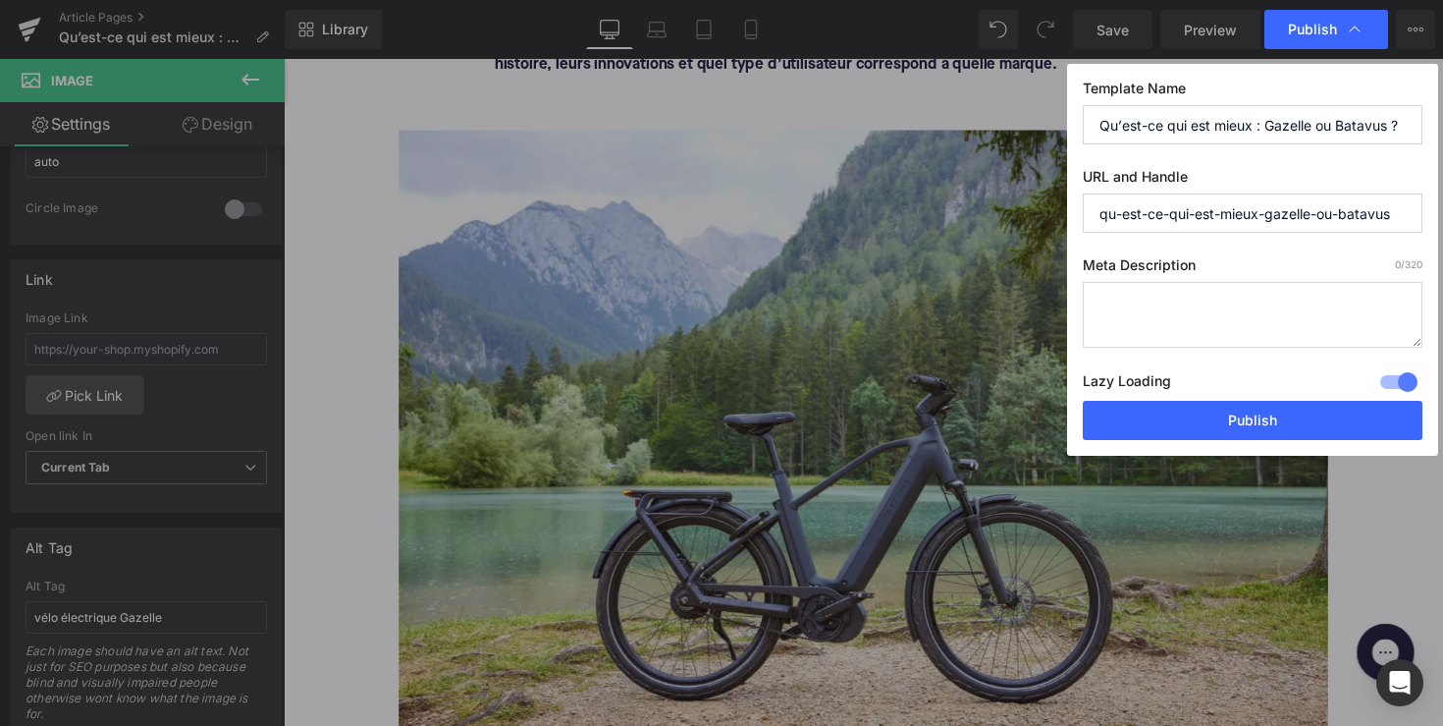
click at [1158, 340] on textarea at bounding box center [1253, 315] width 340 height 66
paste textarea "Gazelle ou Batavus ? Comparez confort, innovation et polyvalence pour trouver l…"
type textarea "Gazelle ou Batavus ? Comparez confort, innovation et polyvalence pour trouver l…"
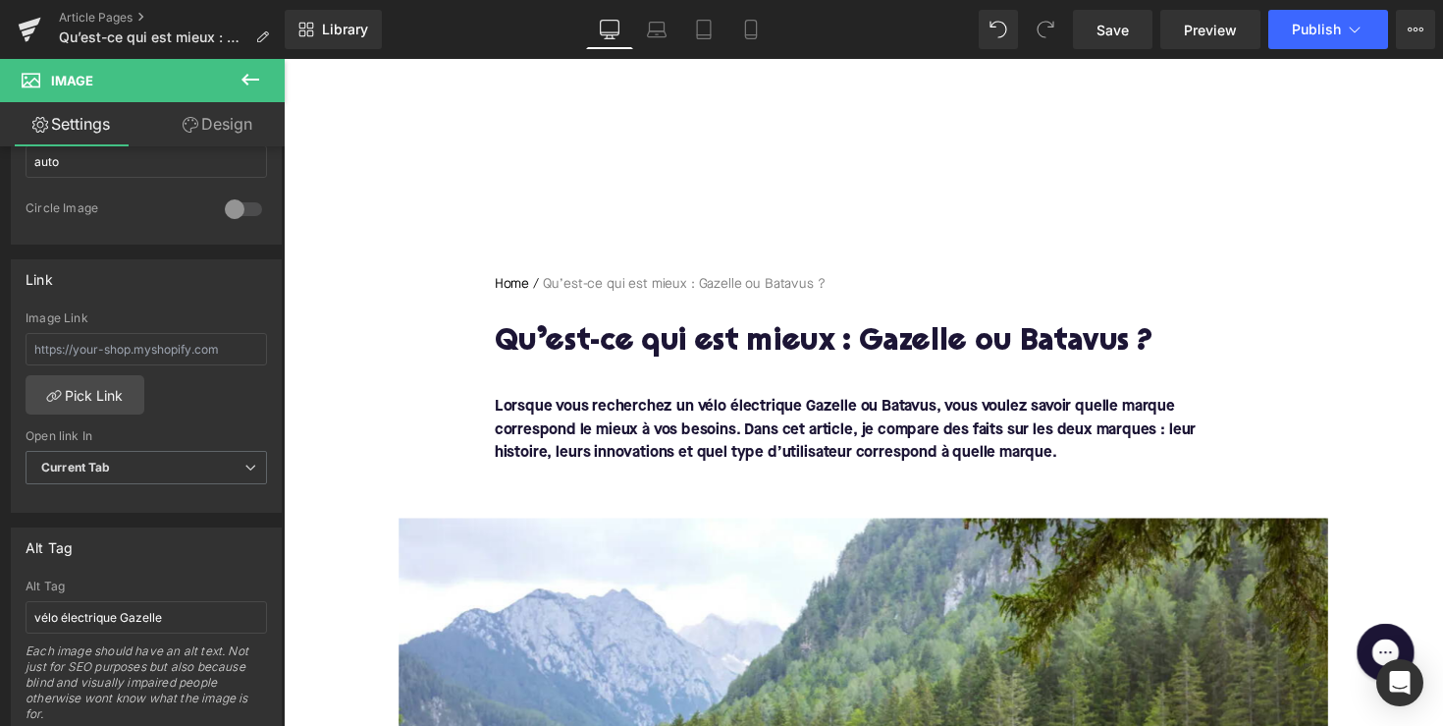
scroll to position [0, 0]
click at [843, 416] on font "Lorsque vous recherchez un vélo électrique Gazelle ou Batavus, vous voulez savo…" at bounding box center [859, 439] width 719 height 63
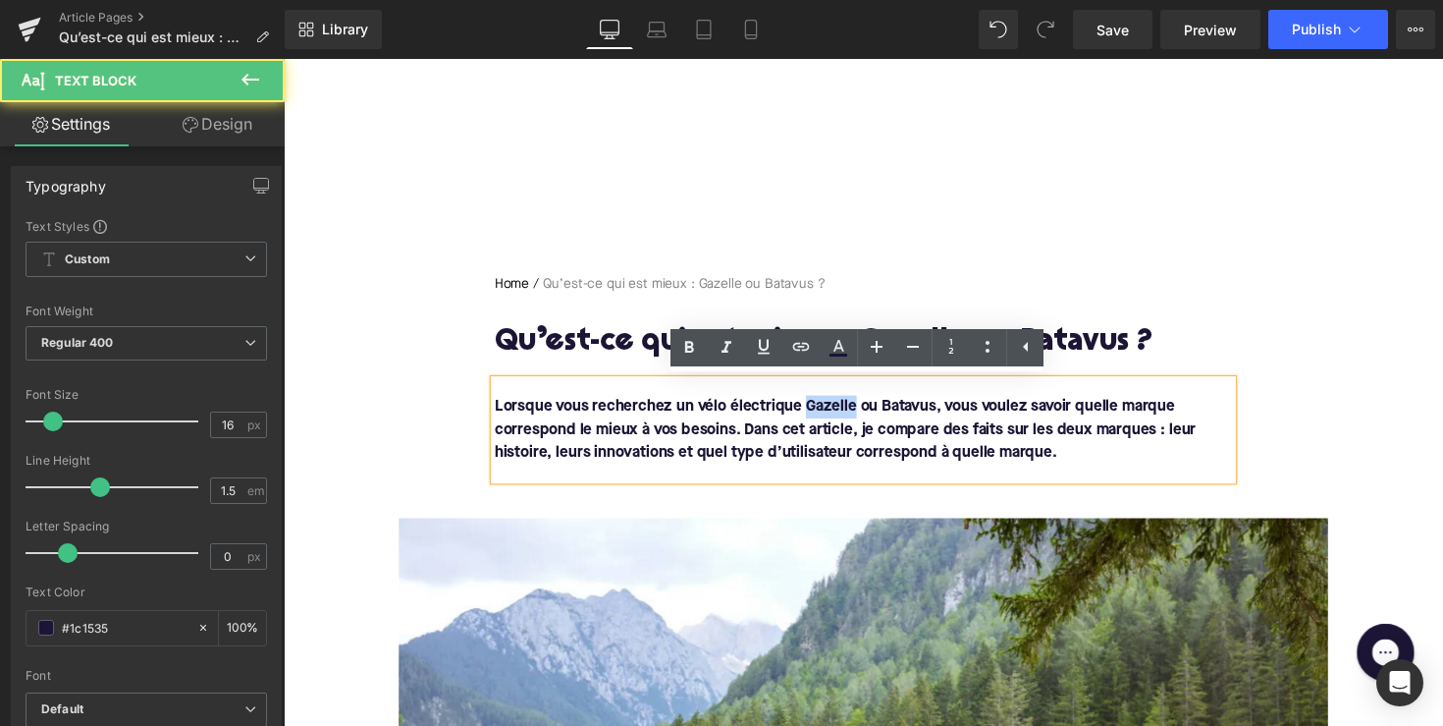
click at [843, 416] on font "Lorsque vous recherchez un vélo électrique Gazelle ou Batavus, vous voulez savo…" at bounding box center [859, 439] width 719 height 63
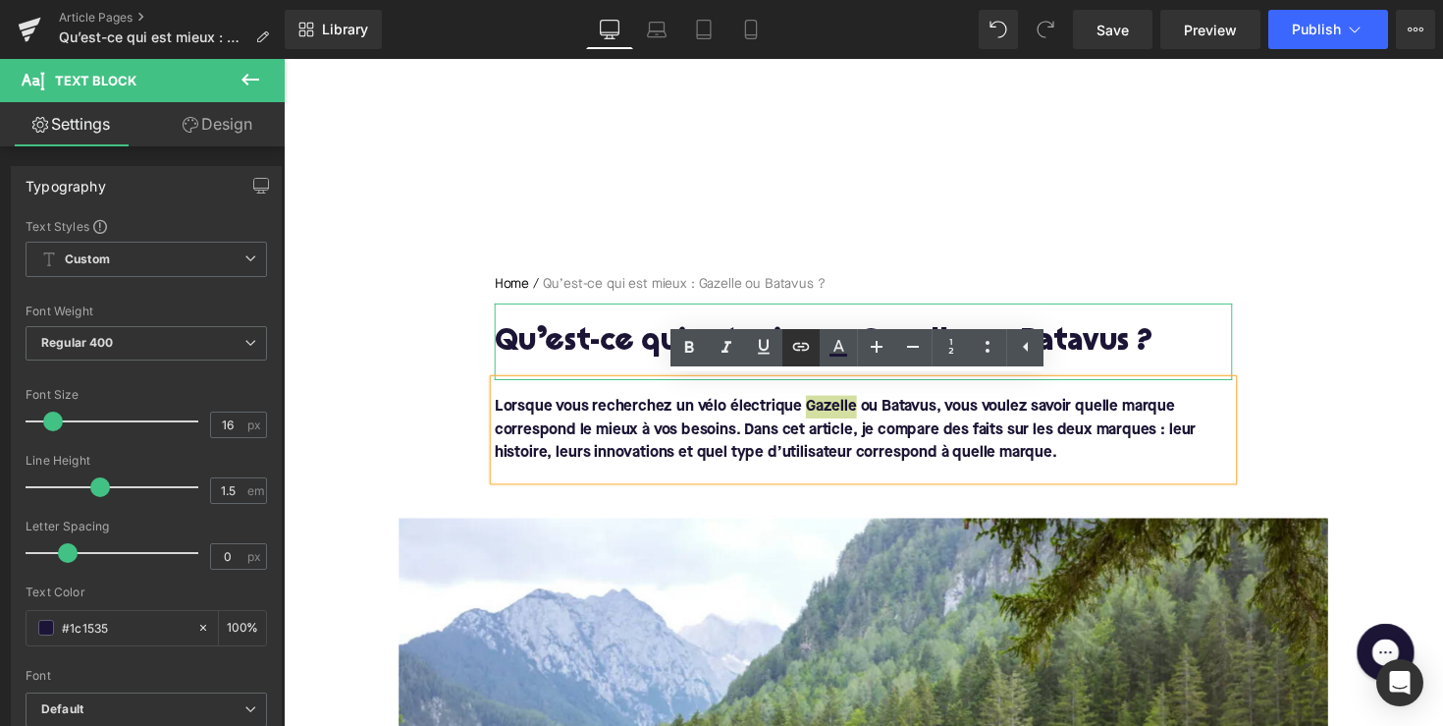
click at [805, 350] on icon at bounding box center [801, 347] width 17 height 8
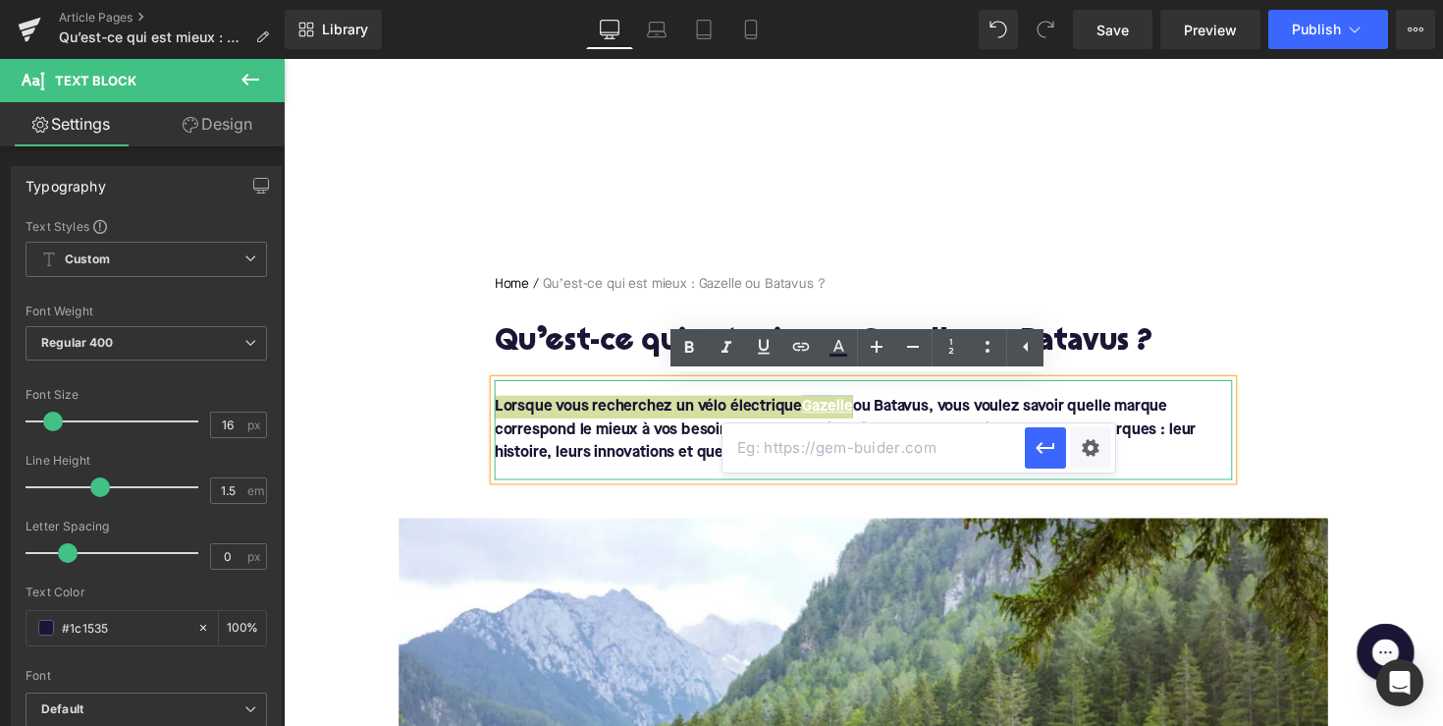
click at [790, 431] on input "text" at bounding box center [874, 447] width 302 height 49
paste input "[URL][DOMAIN_NAME]"
click at [1038, 442] on icon "button" at bounding box center [1046, 448] width 24 height 24
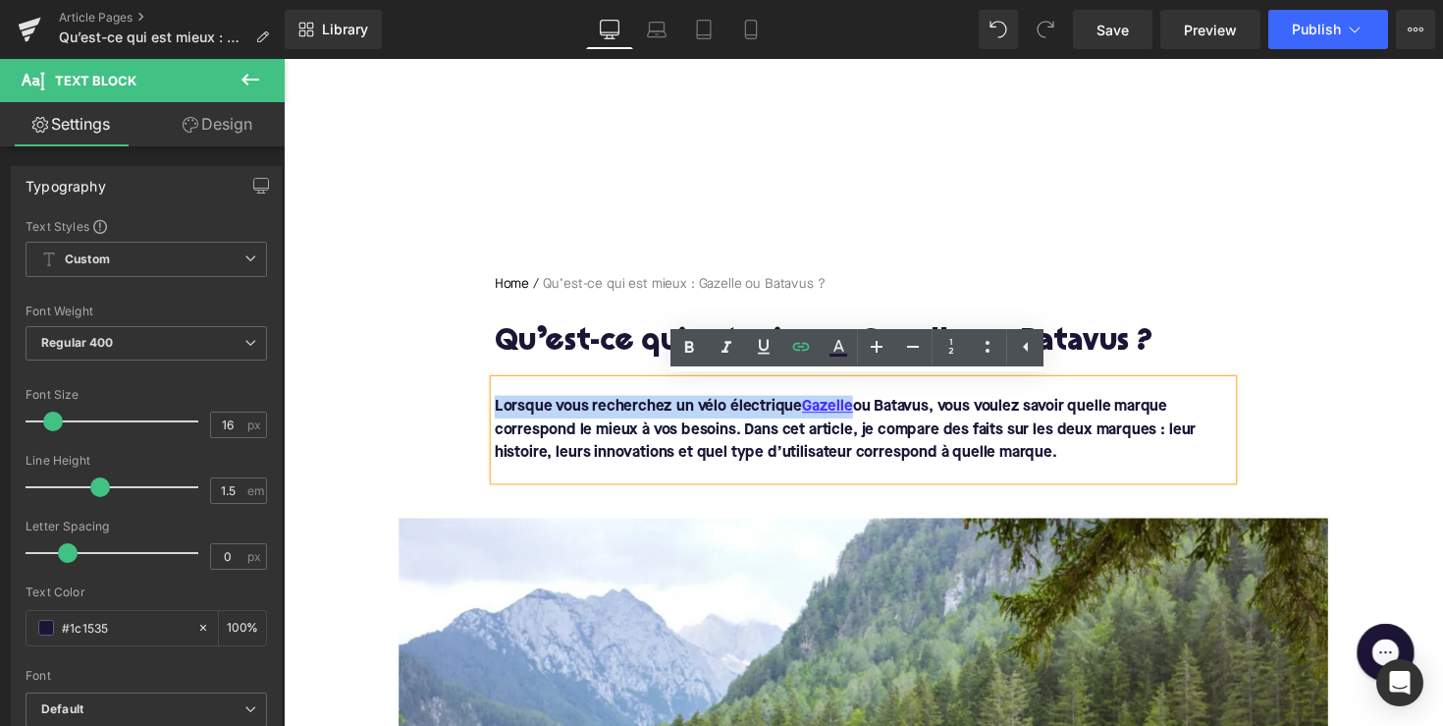
click at [913, 416] on font "Lorsque vous recherchez un vélo électrique Gazelle ou Batavus, vous voulez savo…" at bounding box center [859, 439] width 719 height 63
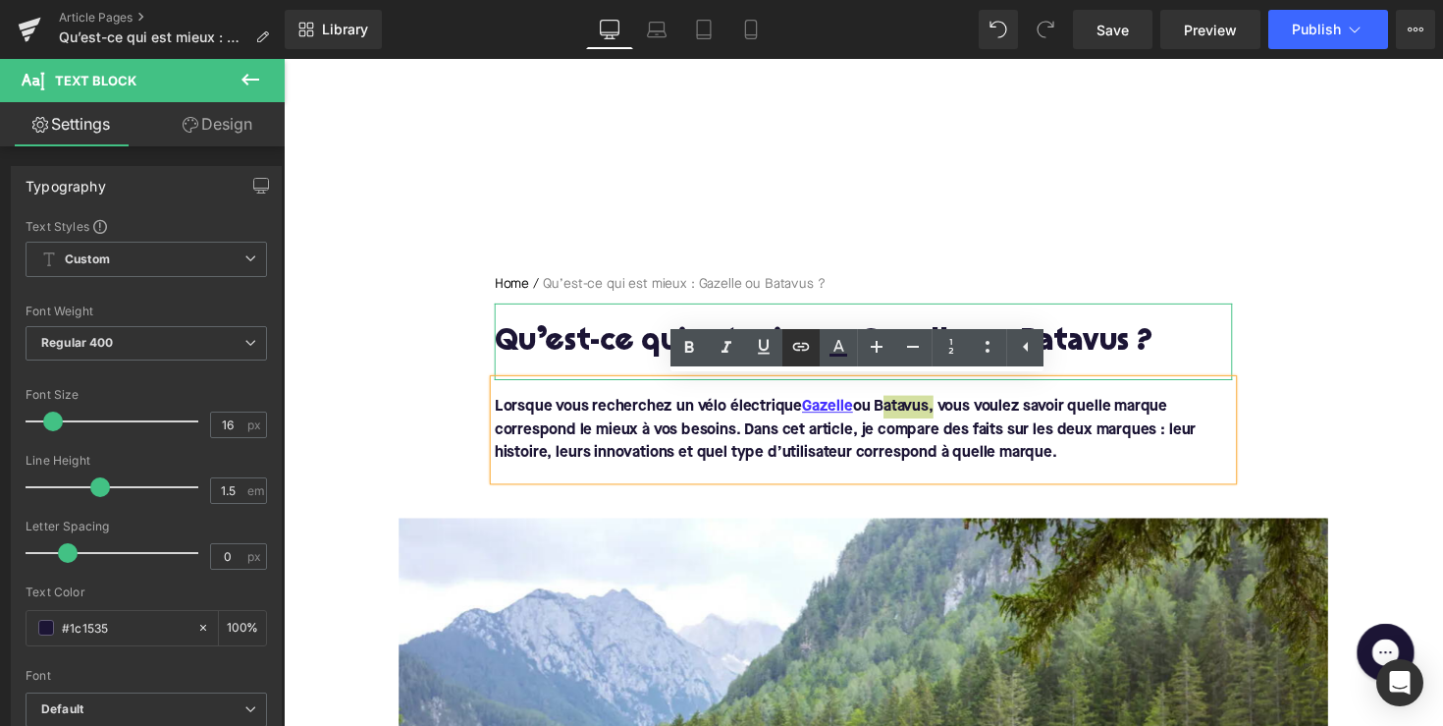
click at [808, 347] on icon at bounding box center [801, 347] width 17 height 8
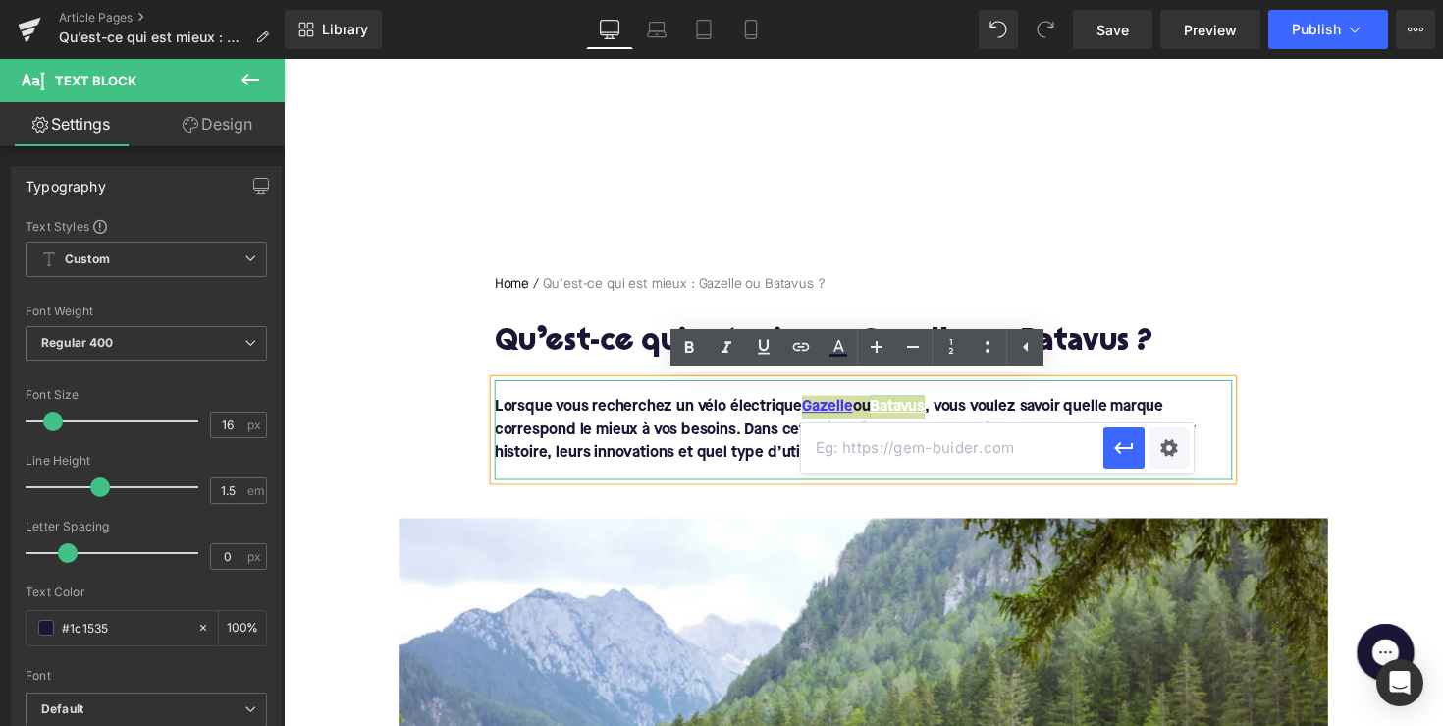
click at [872, 444] on input "text" at bounding box center [952, 447] width 302 height 49
paste input "[URL][DOMAIN_NAME]"
type input "[URL][DOMAIN_NAME]"
click at [1128, 439] on icon "button" at bounding box center [1125, 448] width 24 height 24
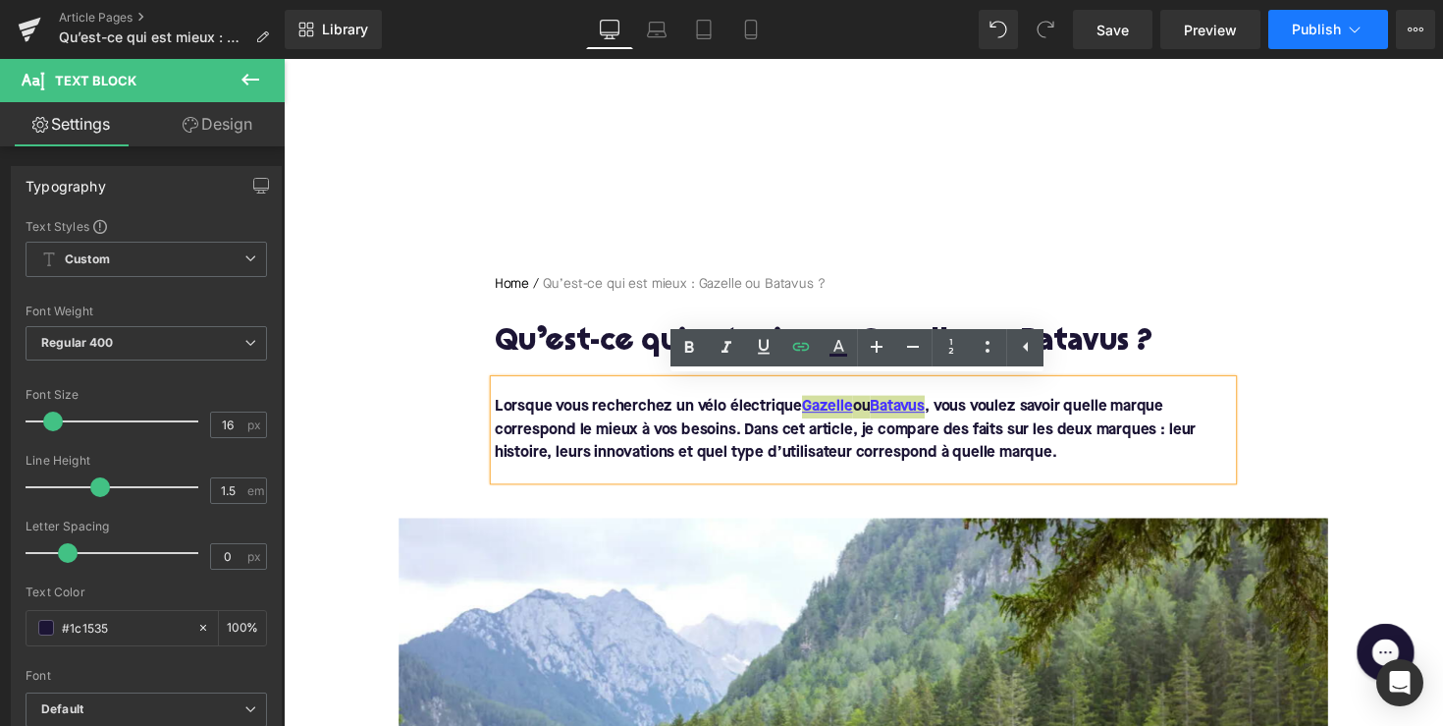
click at [1343, 29] on button "Publish" at bounding box center [1329, 29] width 120 height 39
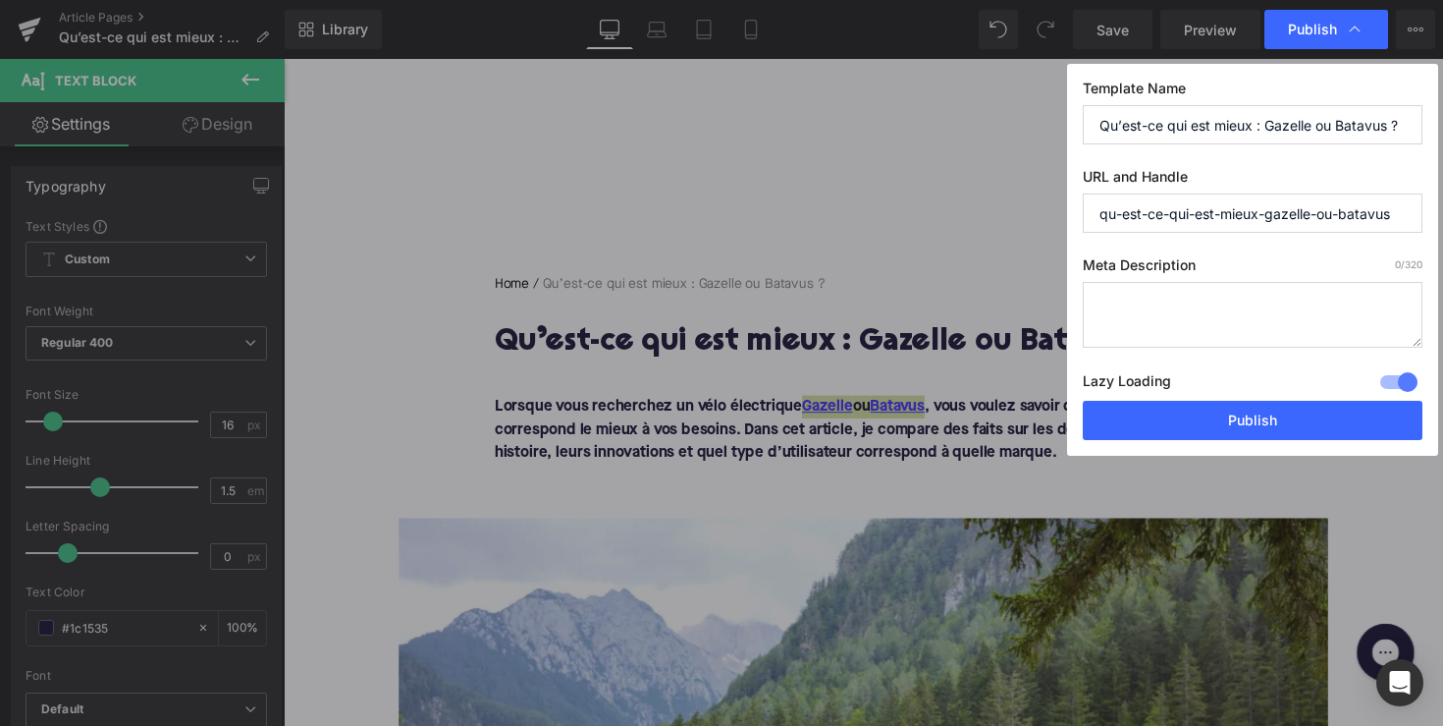
click at [1213, 336] on textarea at bounding box center [1253, 315] width 340 height 66
paste textarea "Gazelle ou Batavus ? Comparez confort, innovation et polyvalence pour trouver l…"
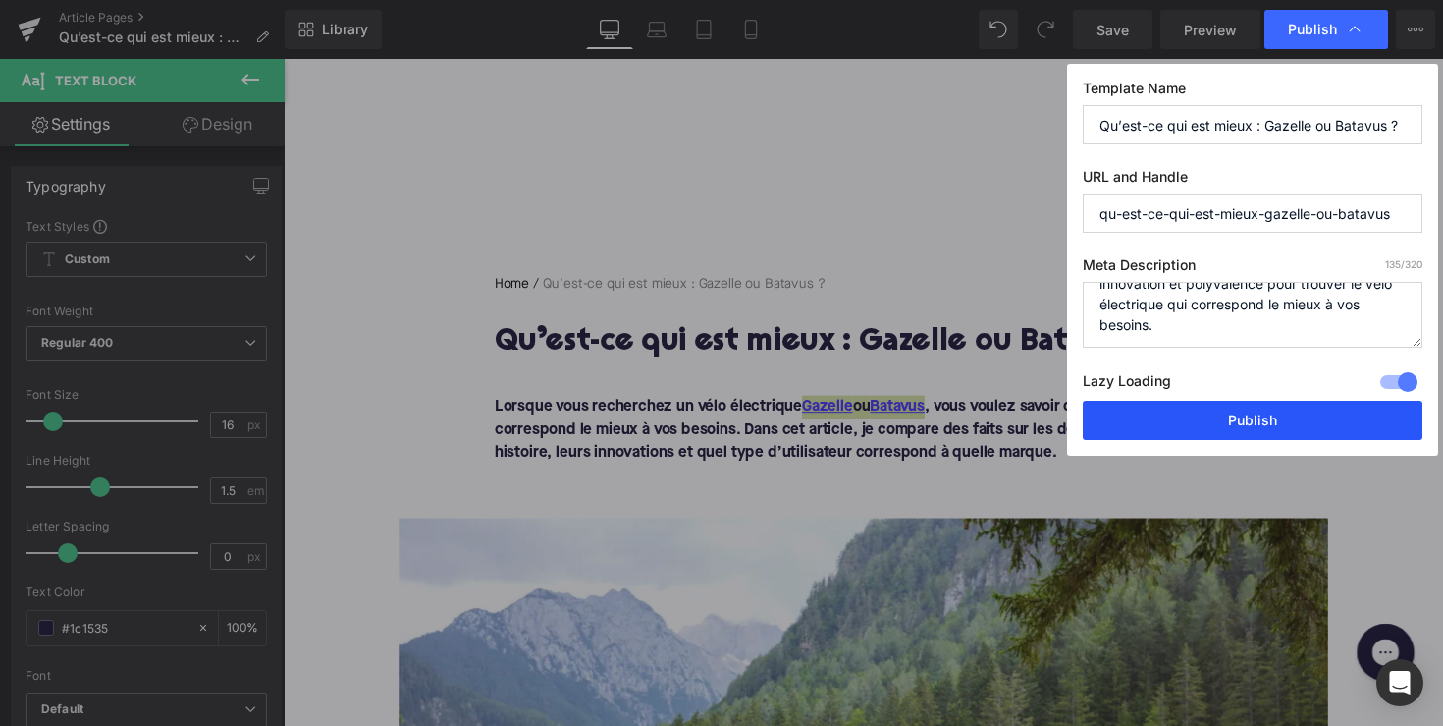
scroll to position [41, 0]
type textarea "Gazelle ou Batavus ? Comparez confort, innovation et polyvalence pour trouver l…"
click at [1223, 431] on button "Publish" at bounding box center [1253, 420] width 340 height 39
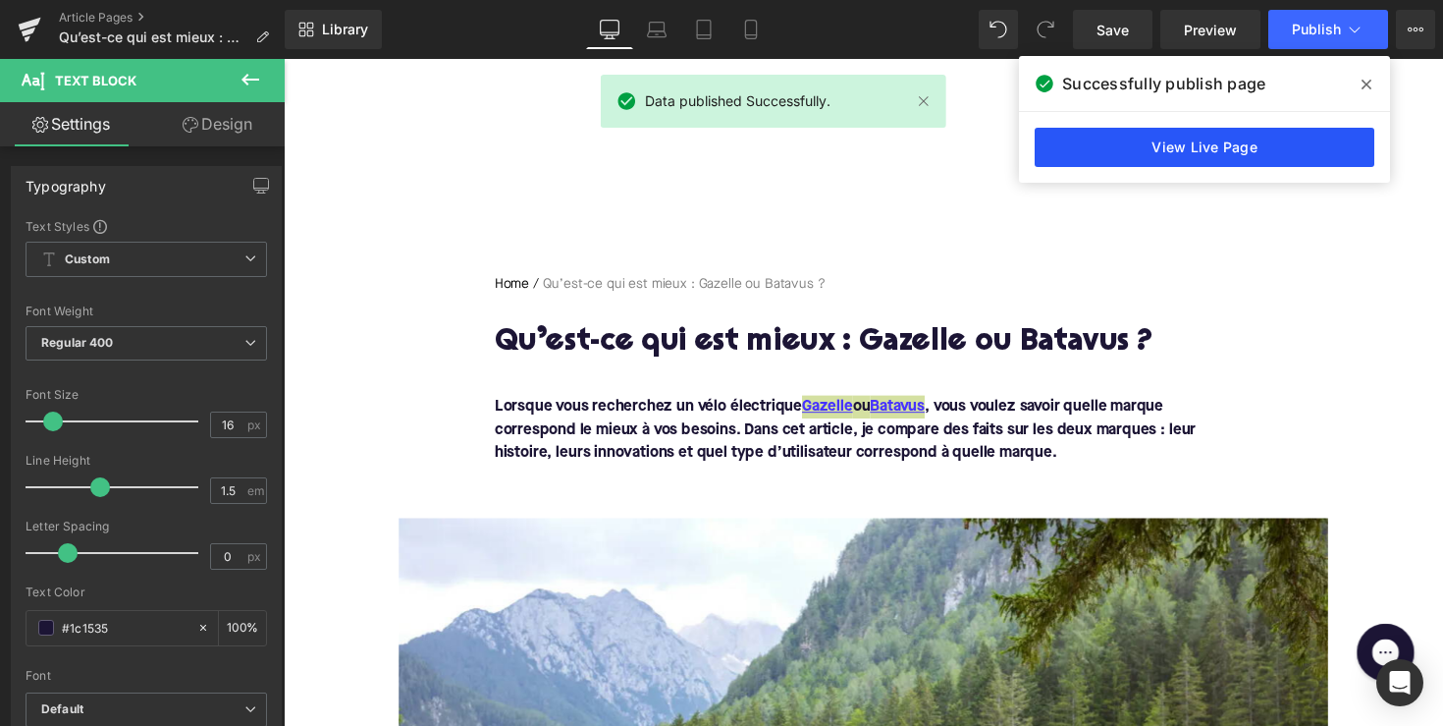
click at [1105, 155] on link "View Live Page" at bounding box center [1205, 147] width 340 height 39
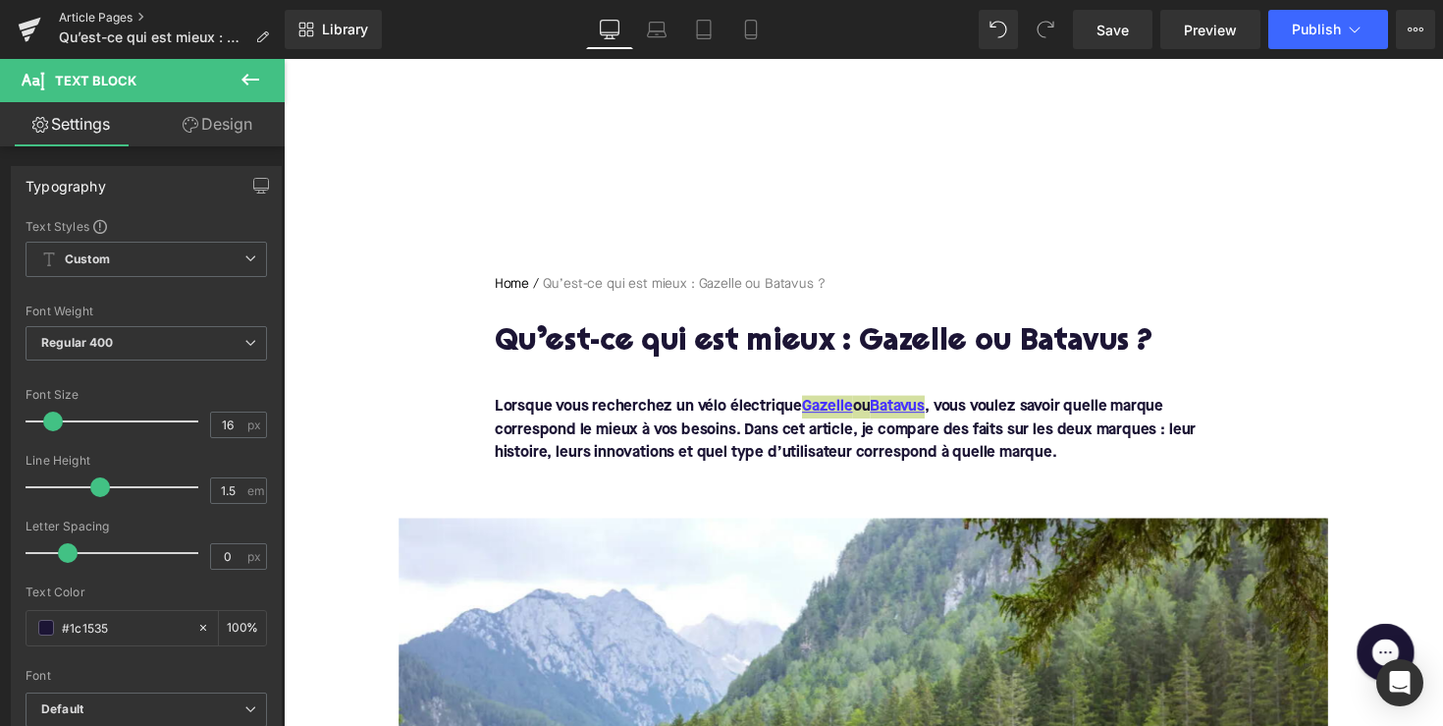
click at [115, 17] on link "Article Pages" at bounding box center [172, 18] width 226 height 16
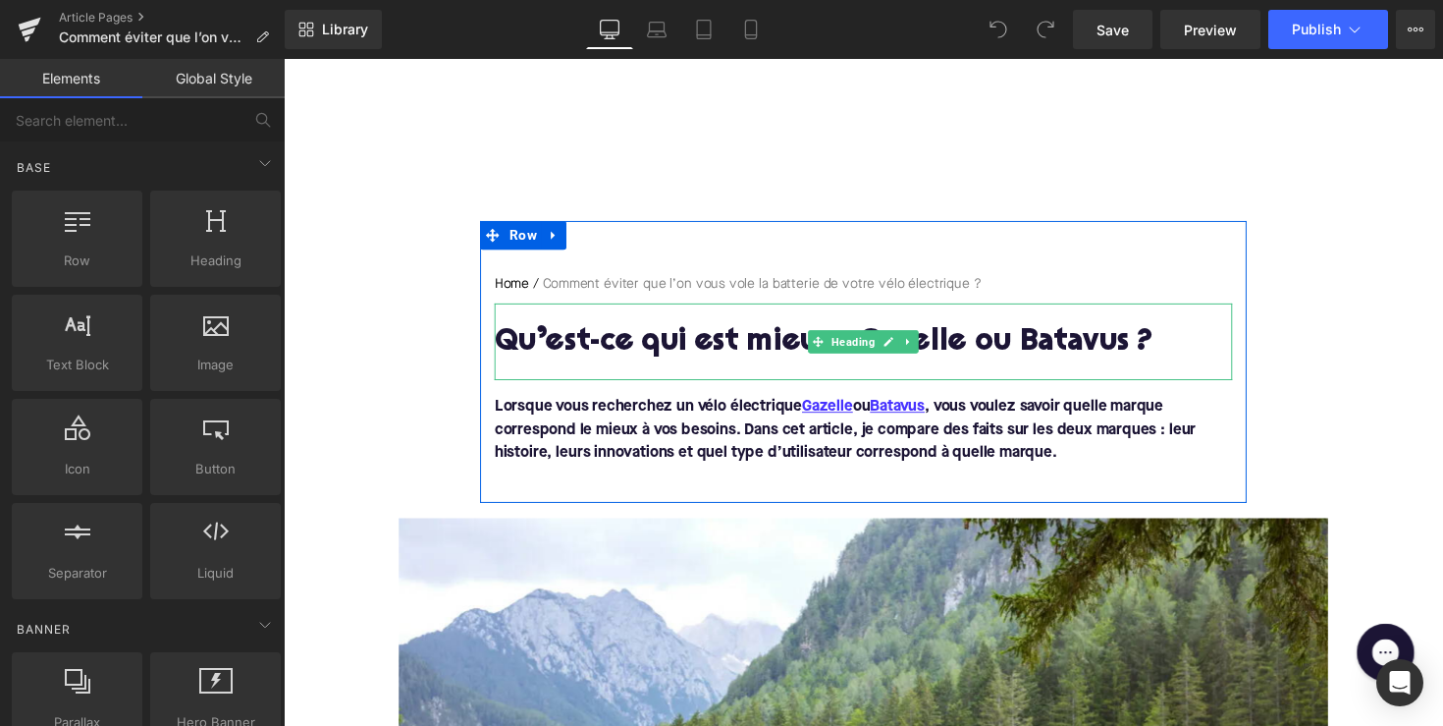
click at [716, 353] on h1 "Qu’est-ce qui est mieux : Gazelle ou Batavus ?" at bounding box center [878, 350] width 756 height 34
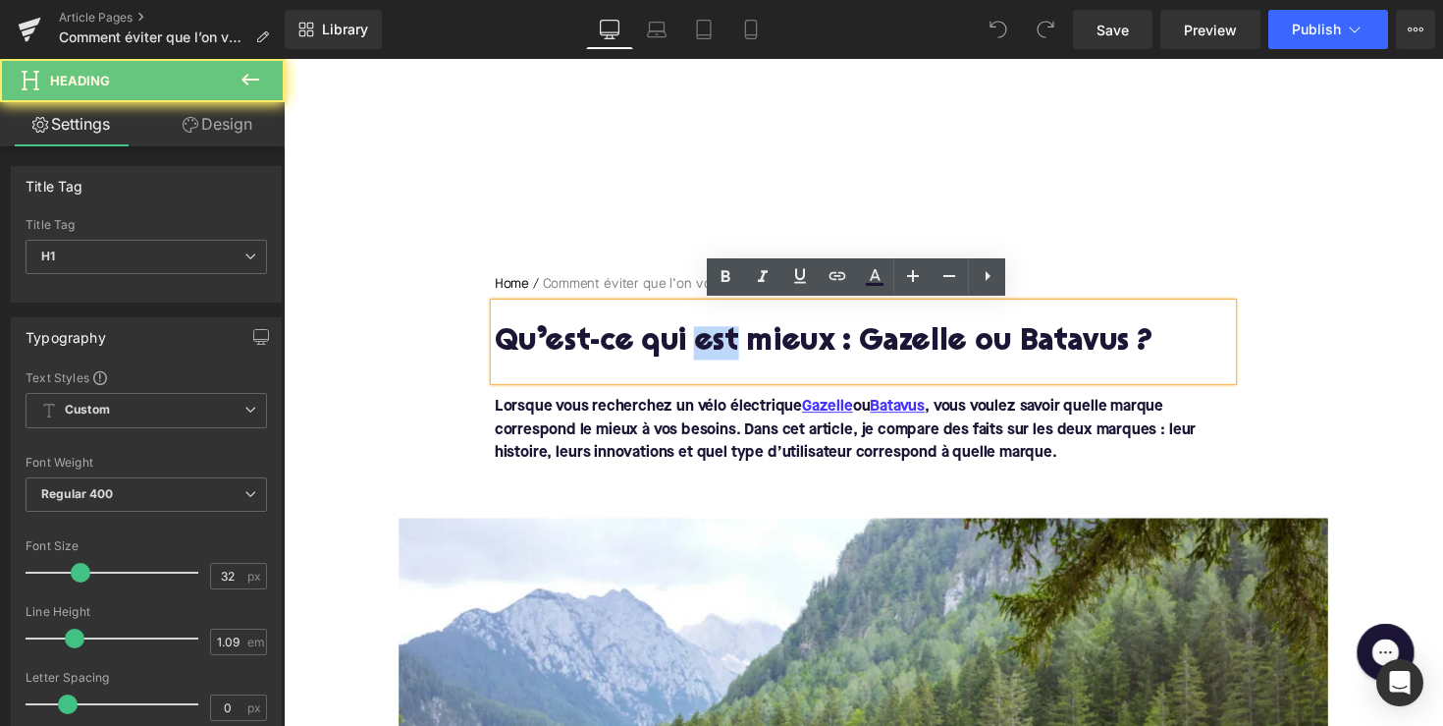
click at [716, 353] on h1 "Qu’est-ce qui est mieux : Gazelle ou Batavus ?" at bounding box center [878, 350] width 756 height 34
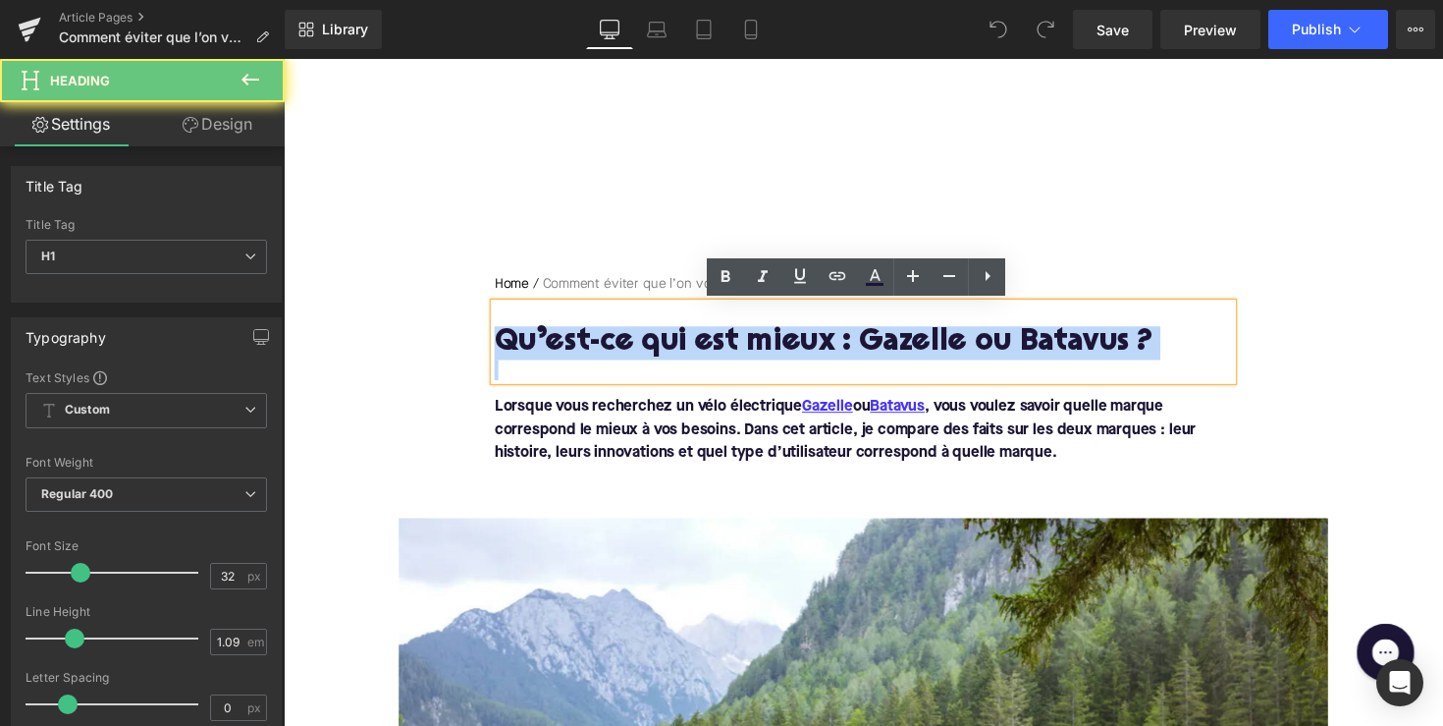
click at [716, 353] on h1 "Qu’est-ce qui est mieux : Gazelle ou Batavus ?" at bounding box center [878, 350] width 756 height 34
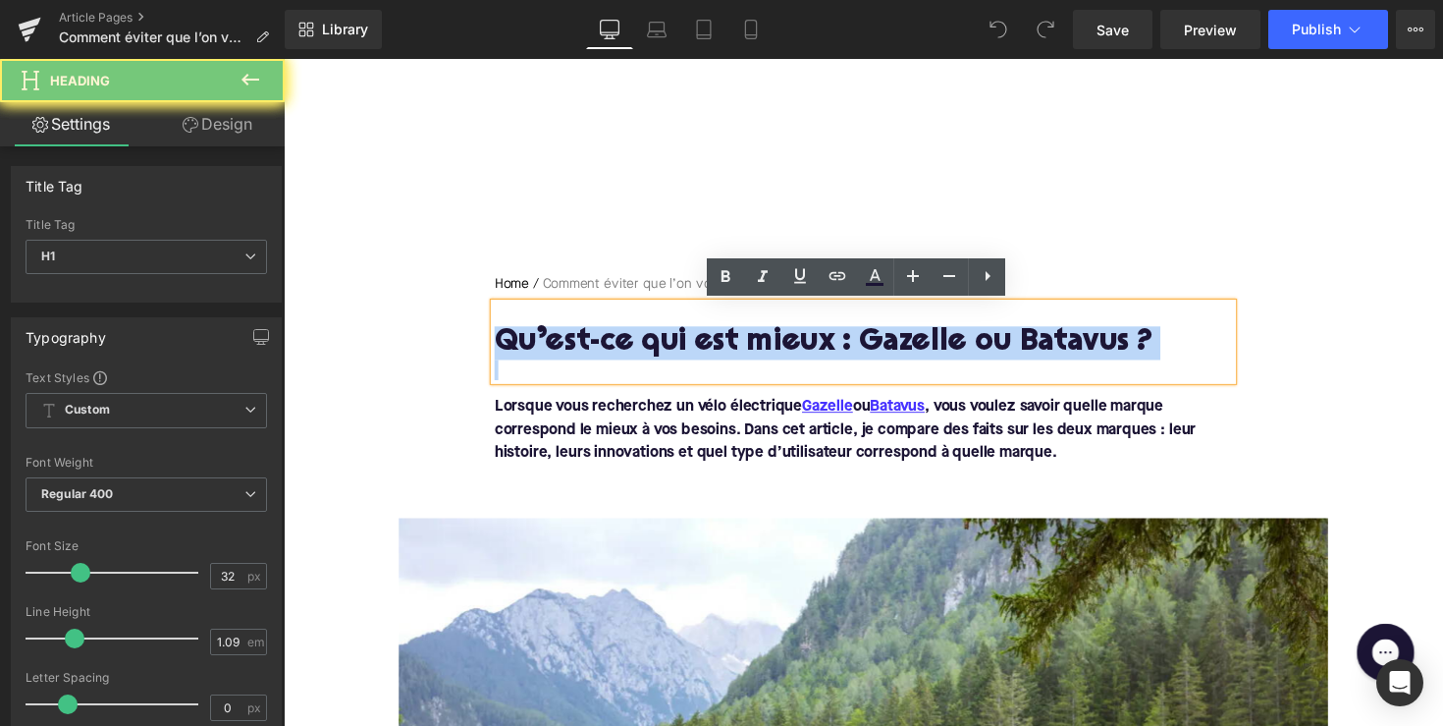
paste div
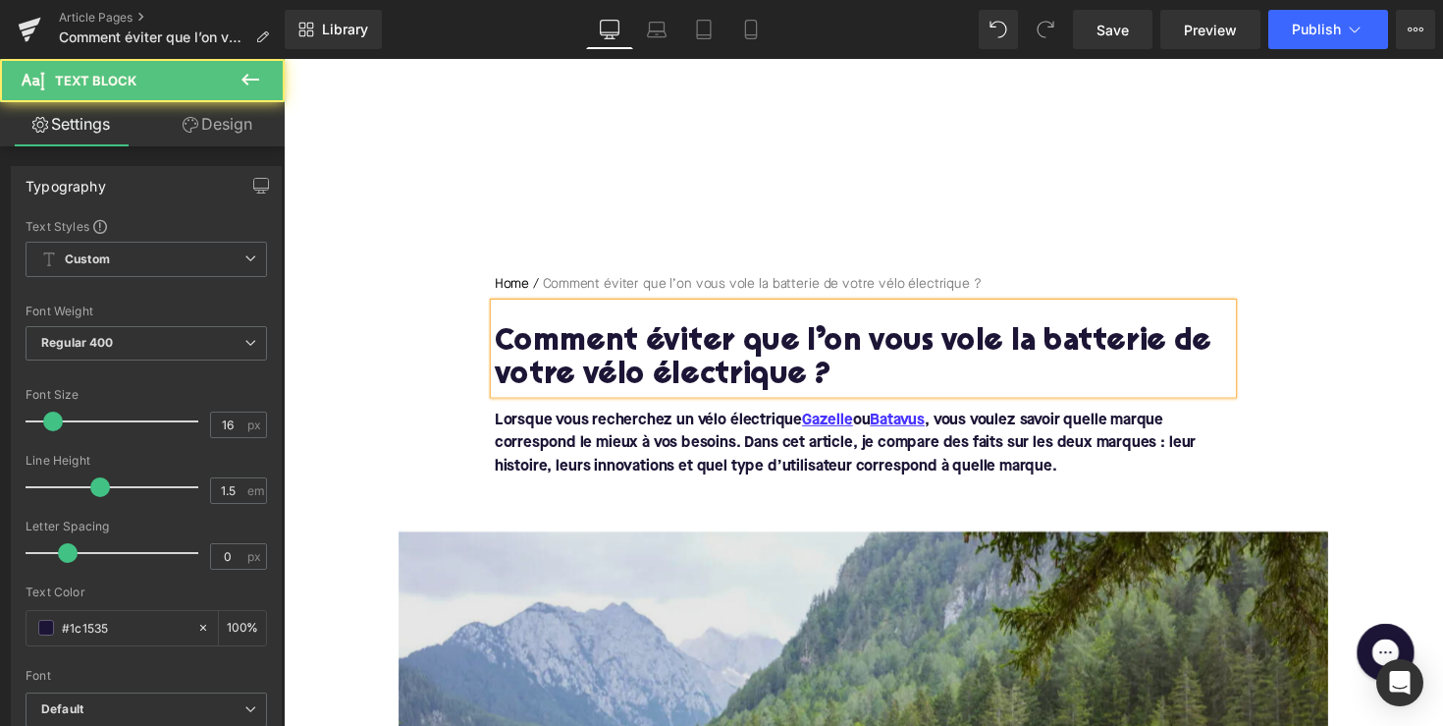
click at [745, 455] on font "Lorsque vous recherchez un vélo électrique Gazelle ou Batavus , vous voulez sav…" at bounding box center [859, 452] width 719 height 63
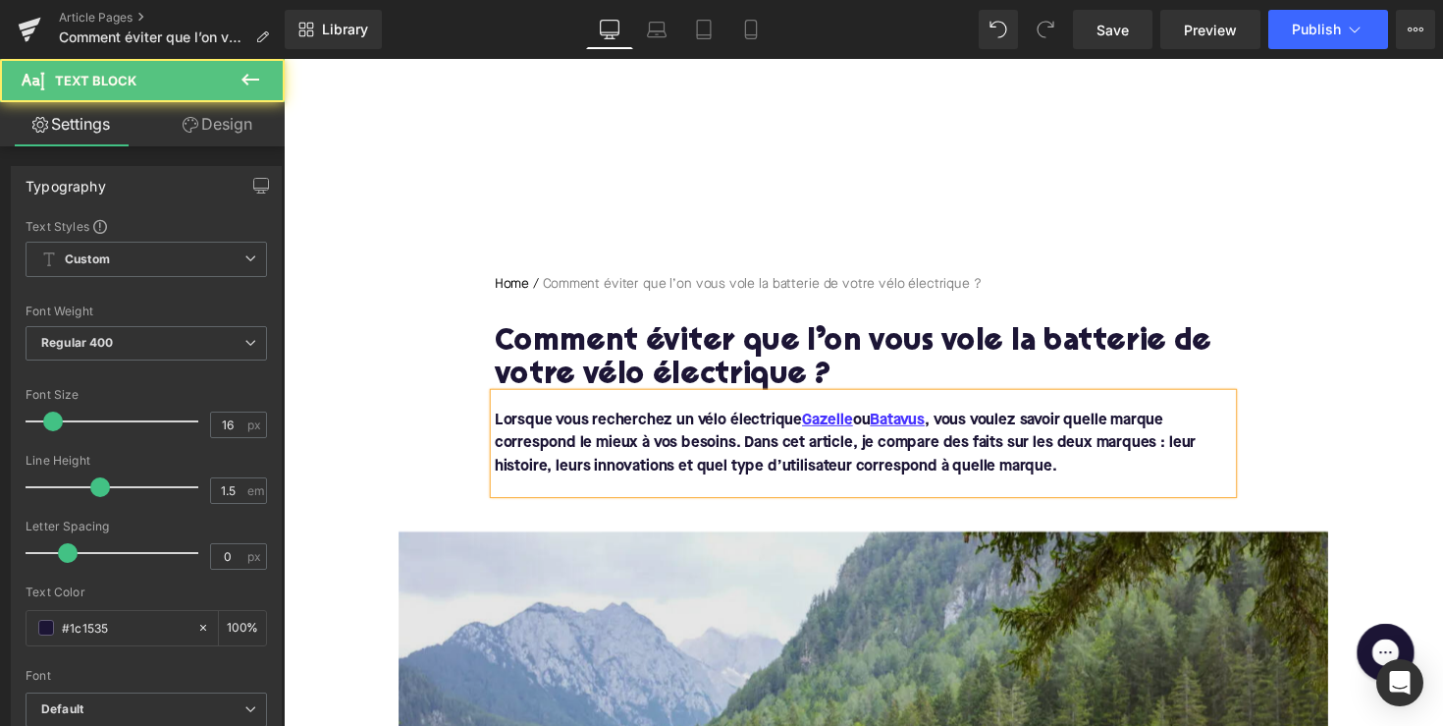
click at [745, 455] on font "Lorsque vous recherchez un vélo électrique Gazelle ou Batavus , vous voulez sav…" at bounding box center [859, 452] width 719 height 63
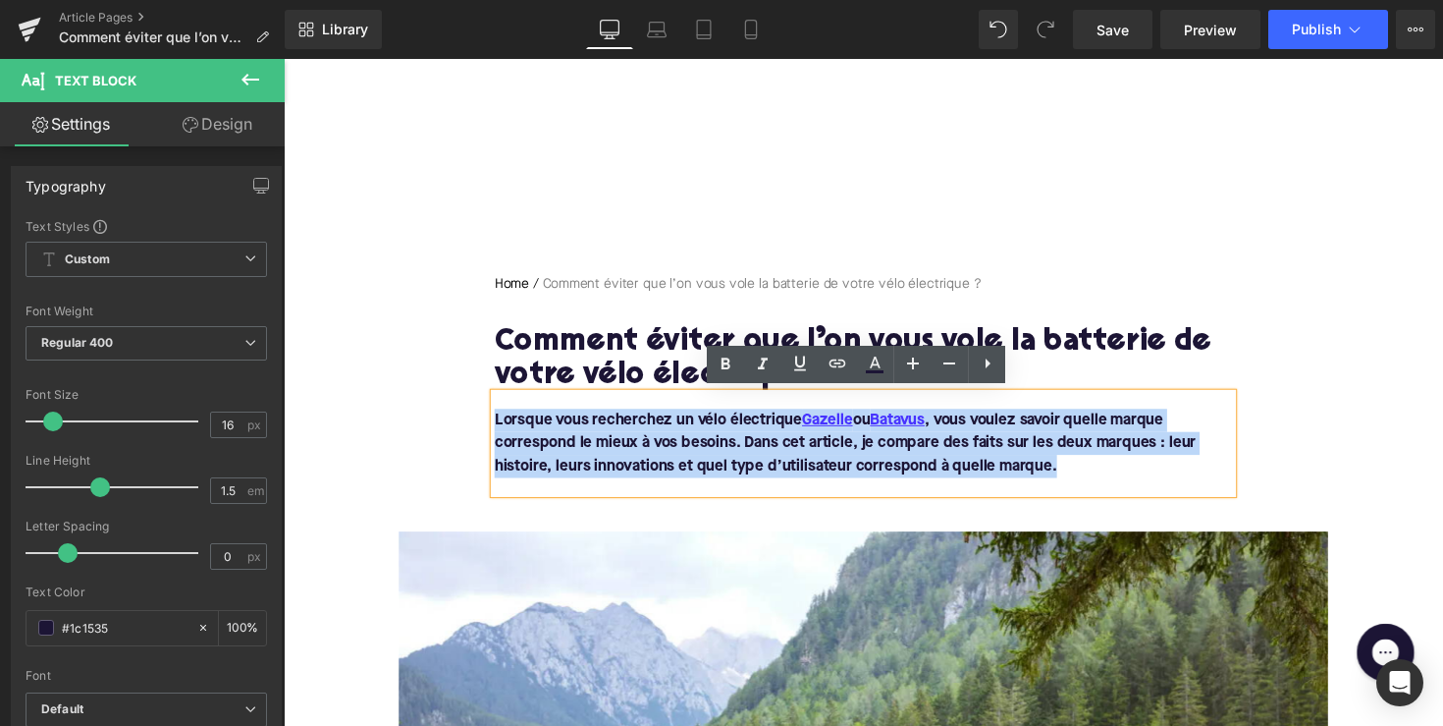
drag, startPoint x: 1097, startPoint y: 475, endPoint x: 469, endPoint y: 406, distance: 631.3
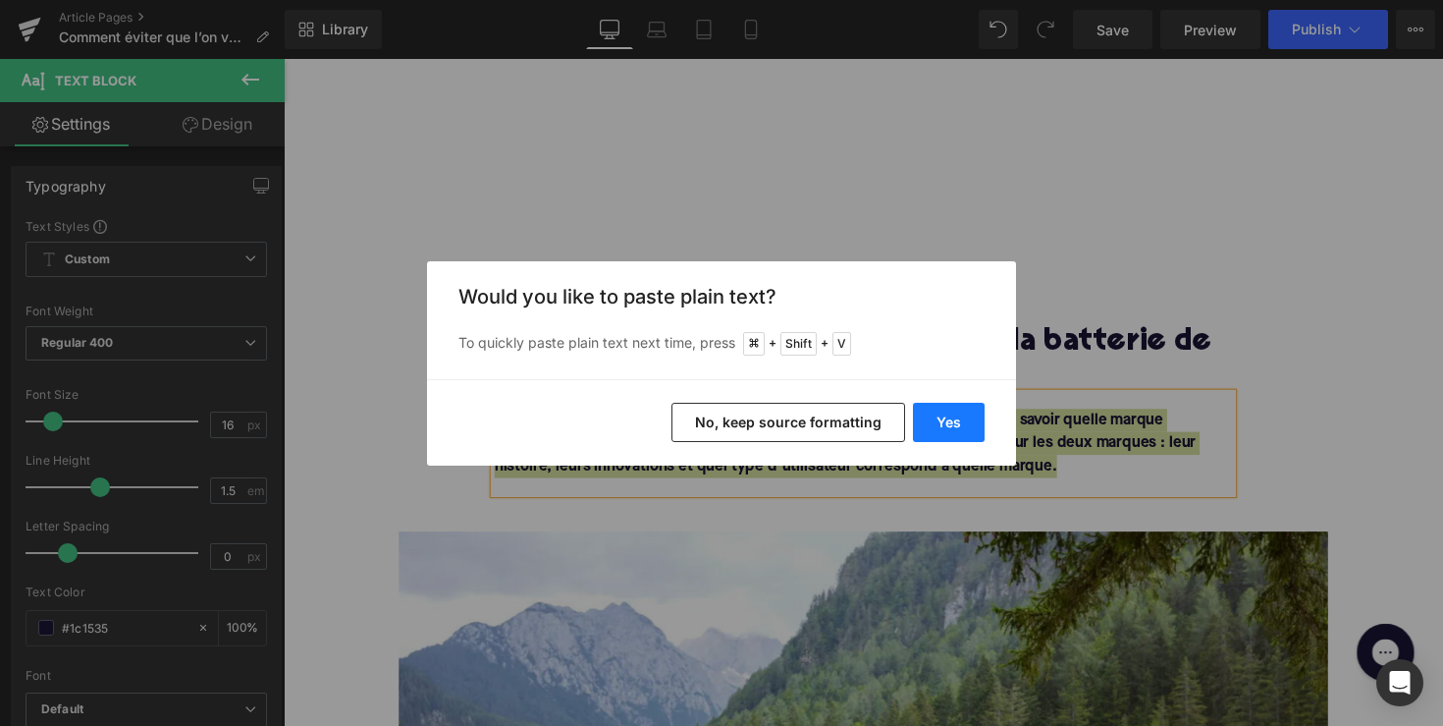
click at [954, 408] on button "Yes" at bounding box center [949, 422] width 72 height 39
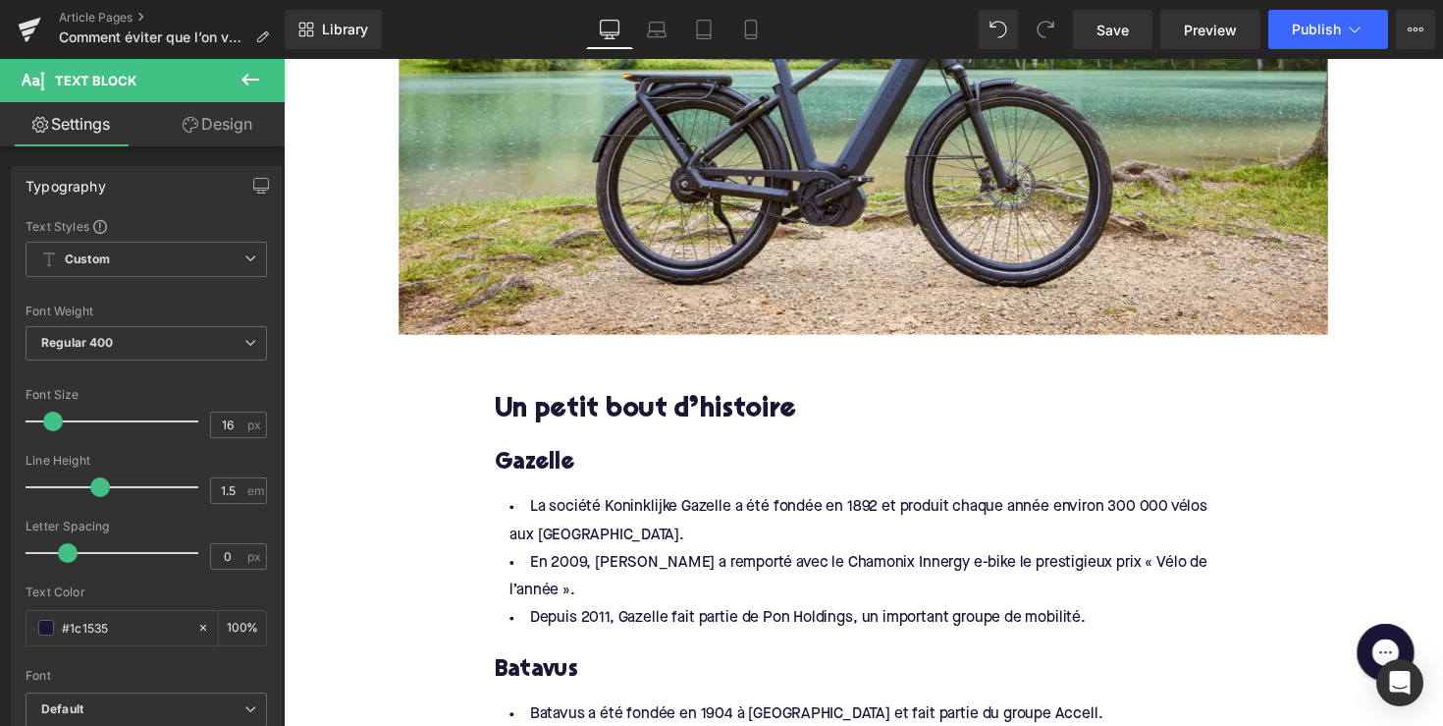
scroll to position [878, 0]
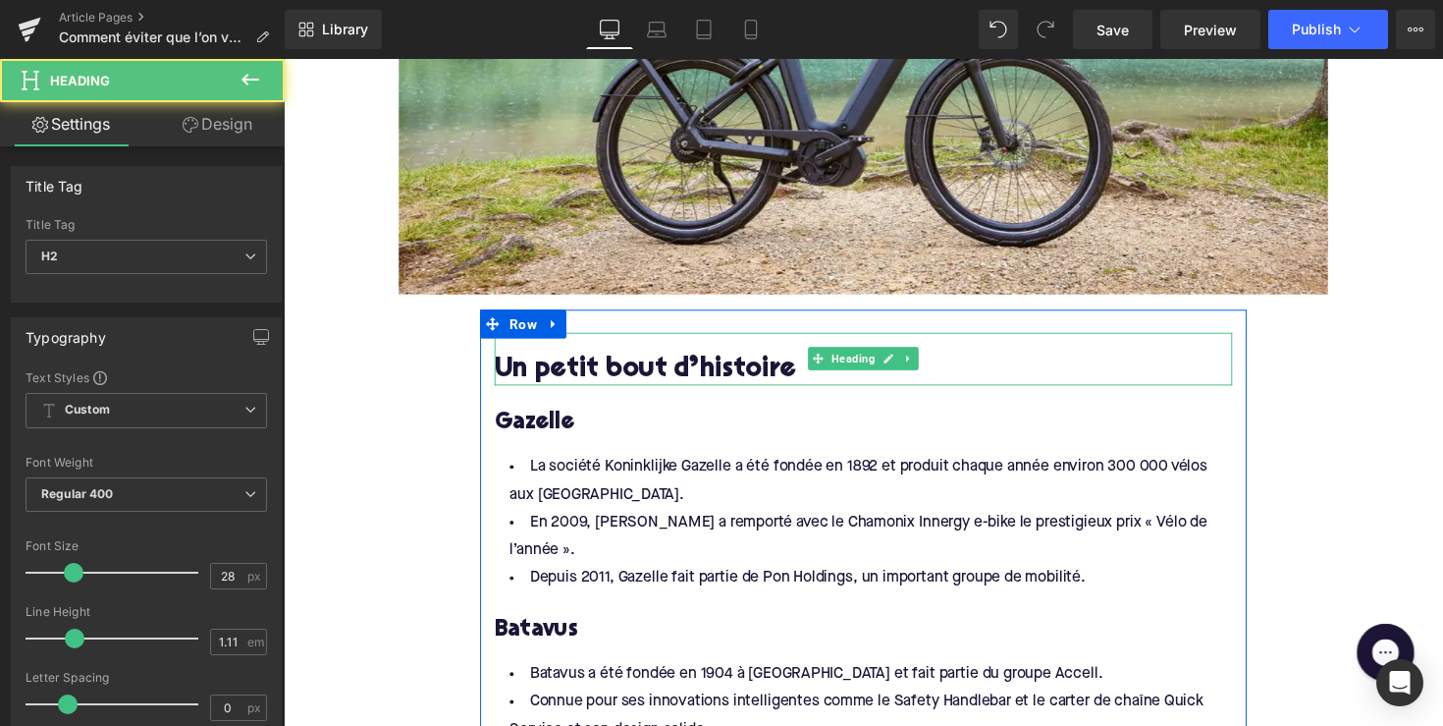
click at [668, 381] on h2 "Un petit bout d’histoire" at bounding box center [878, 378] width 756 height 30
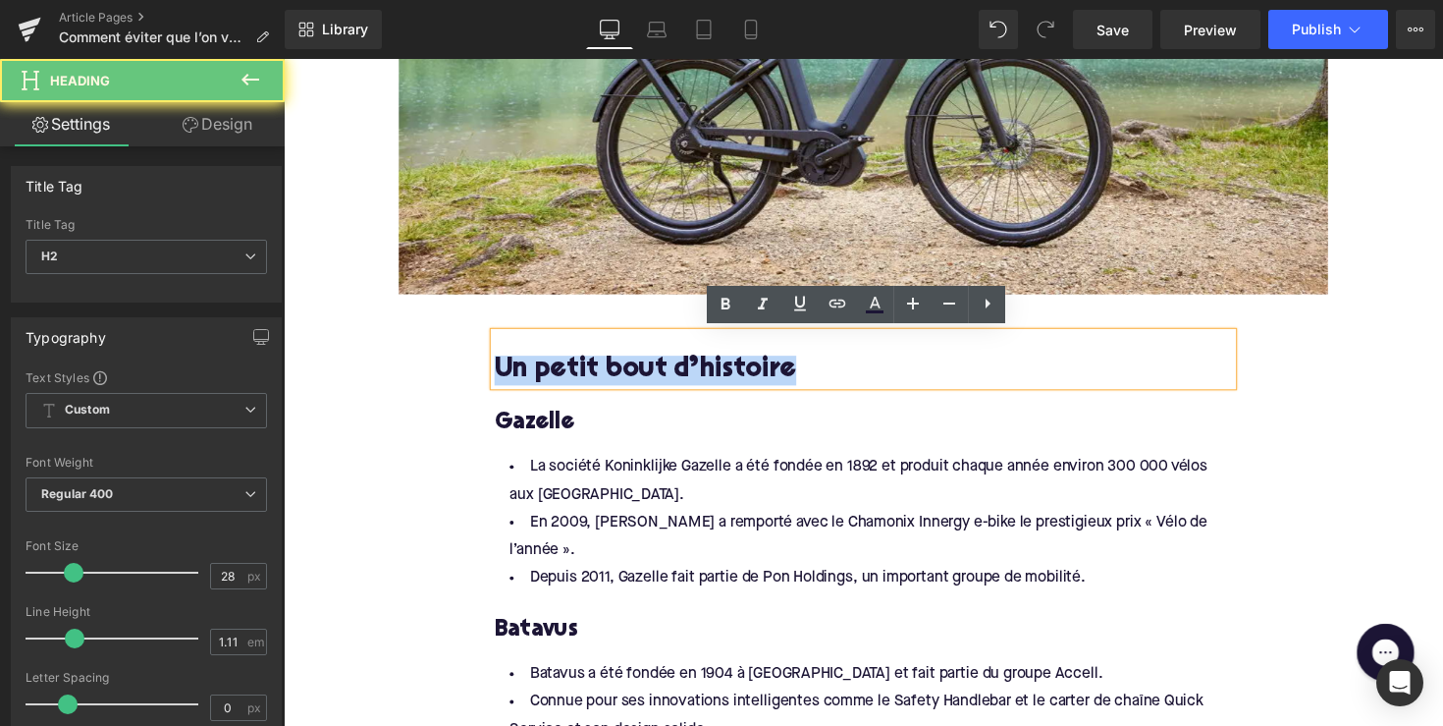
click at [668, 381] on h2 "Un petit bout d’histoire" at bounding box center [878, 378] width 756 height 30
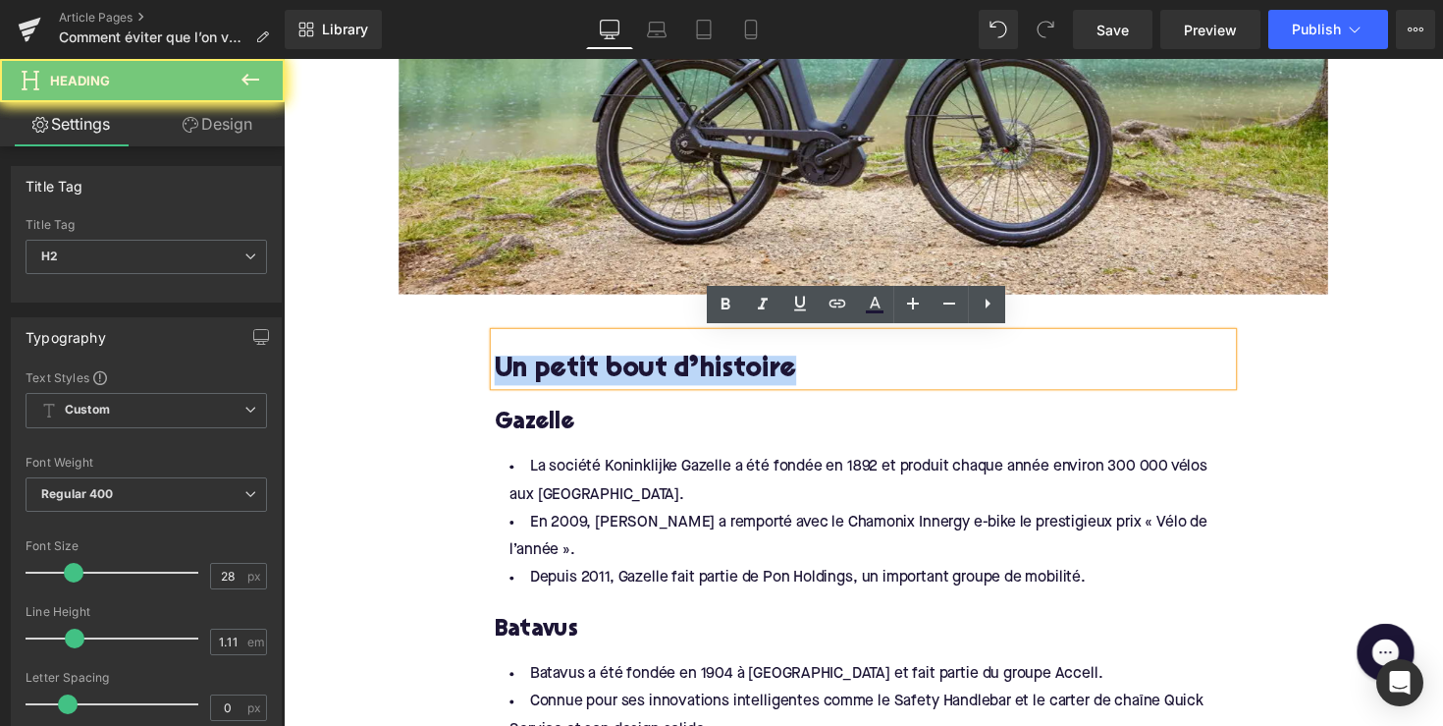
paste div
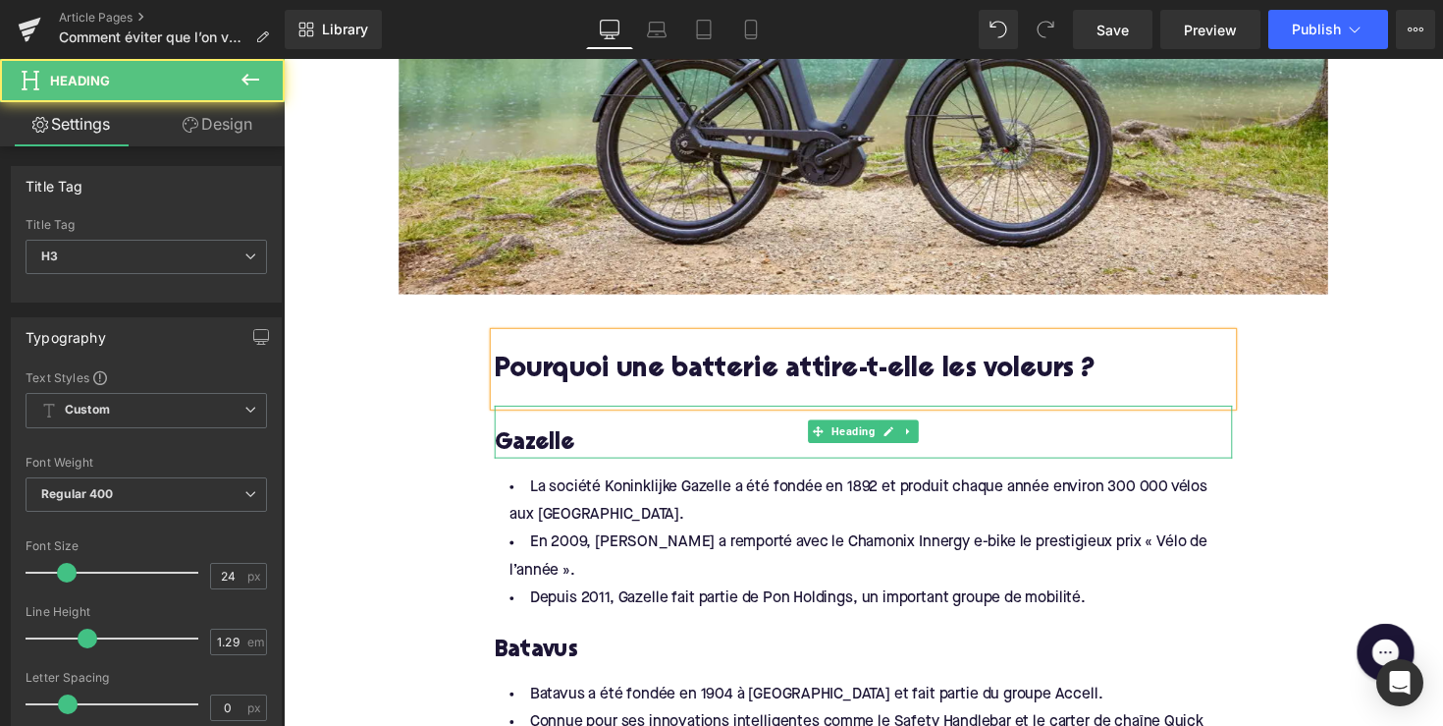
click at [680, 438] on h3 "Gazelle" at bounding box center [878, 453] width 756 height 30
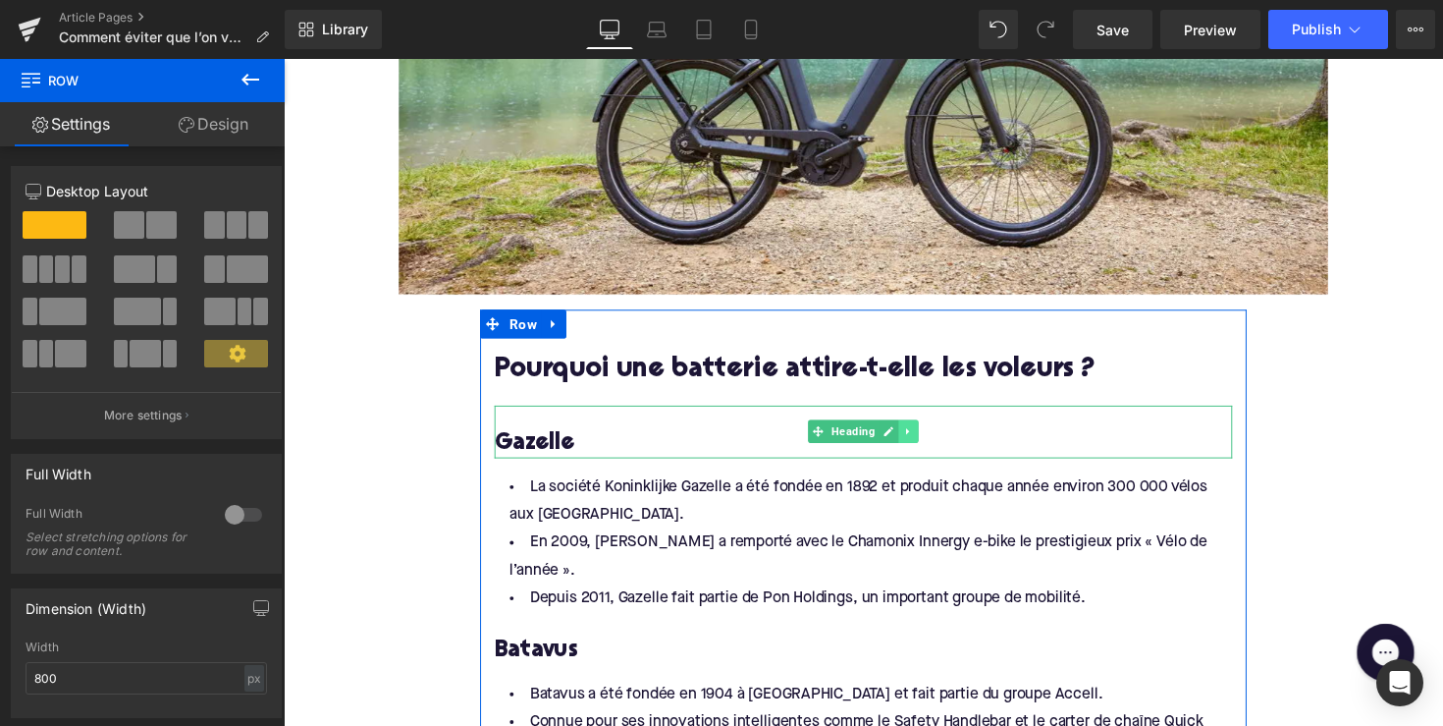
click at [922, 440] on icon at bounding box center [924, 441] width 11 height 12
click at [929, 439] on icon at bounding box center [934, 441] width 11 height 11
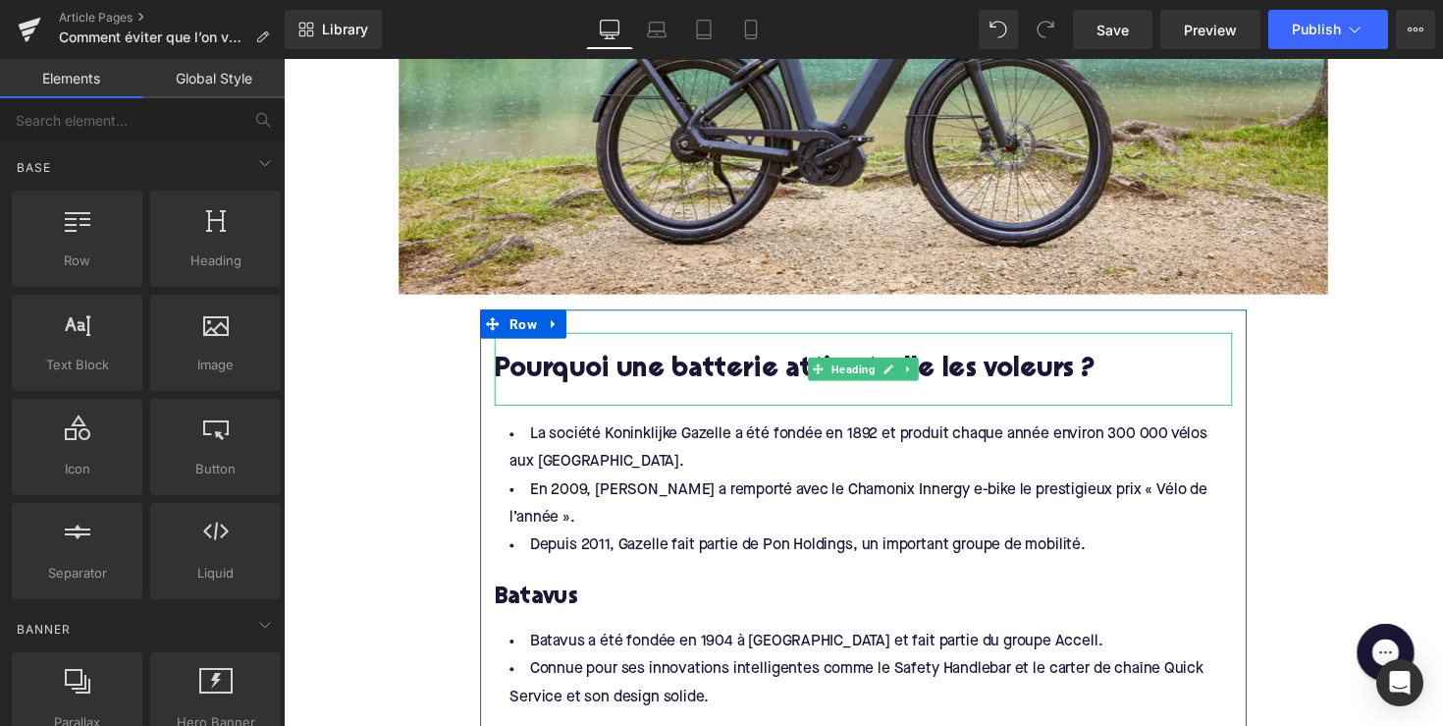
click at [636, 406] on div at bounding box center [878, 404] width 756 height 21
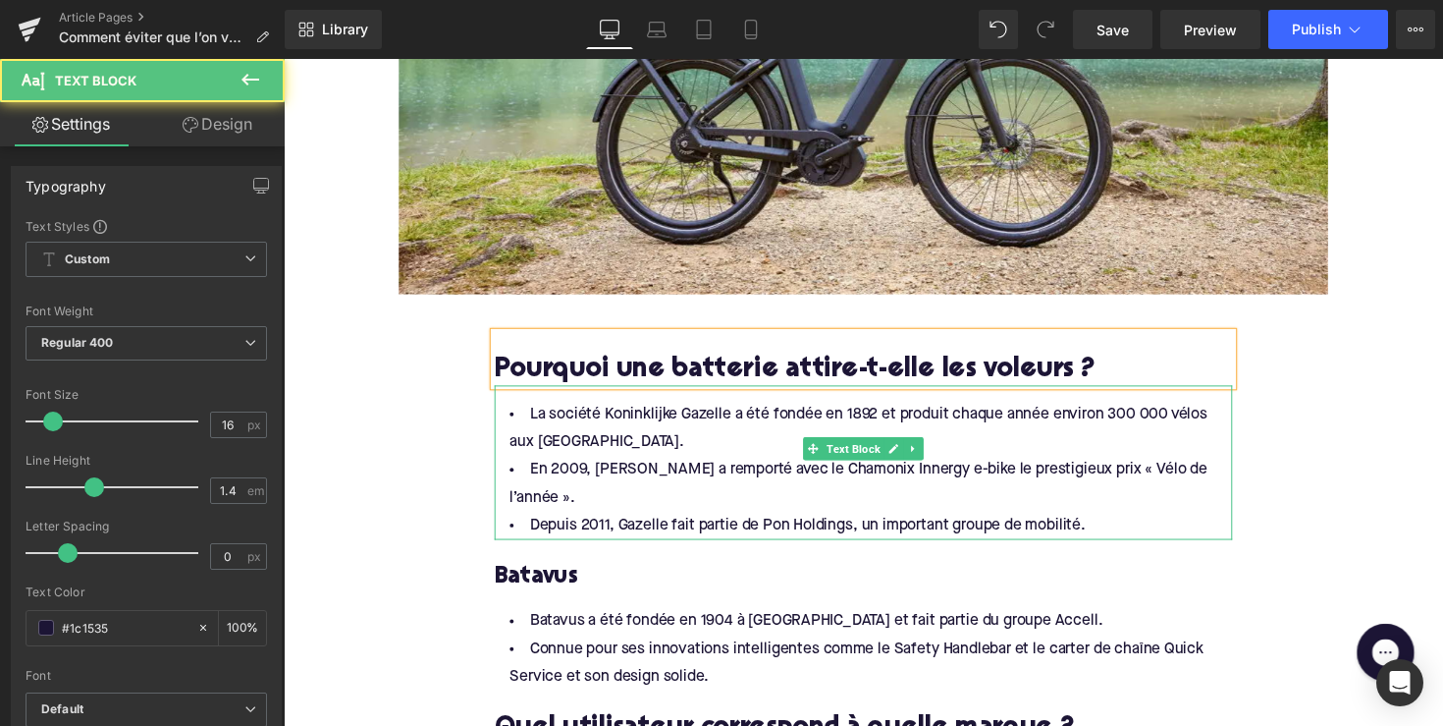
click at [728, 523] on li "Depuis 2011, Gazelle fait partie de Pon Holdings, un important groupe de mobili…" at bounding box center [878, 537] width 756 height 28
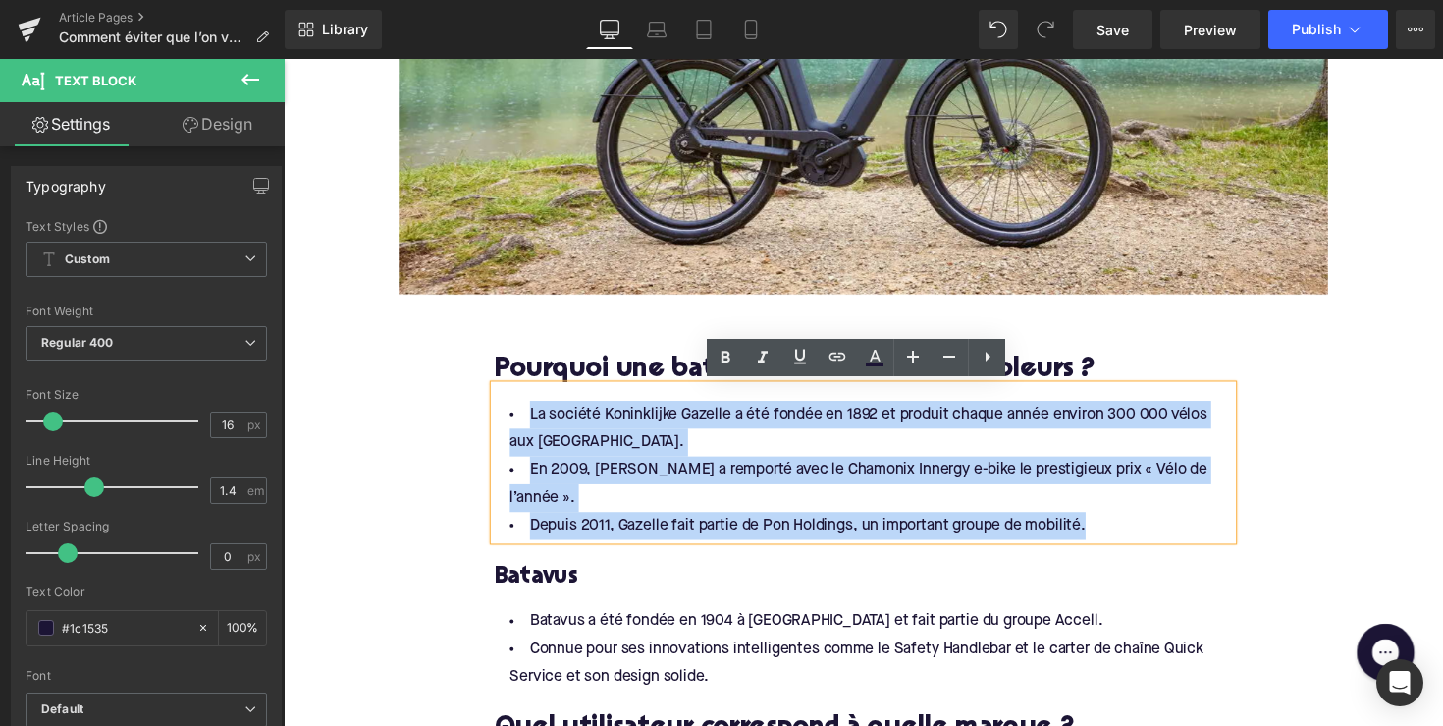
drag, startPoint x: 1133, startPoint y: 505, endPoint x: 364, endPoint y: 334, distance: 787.6
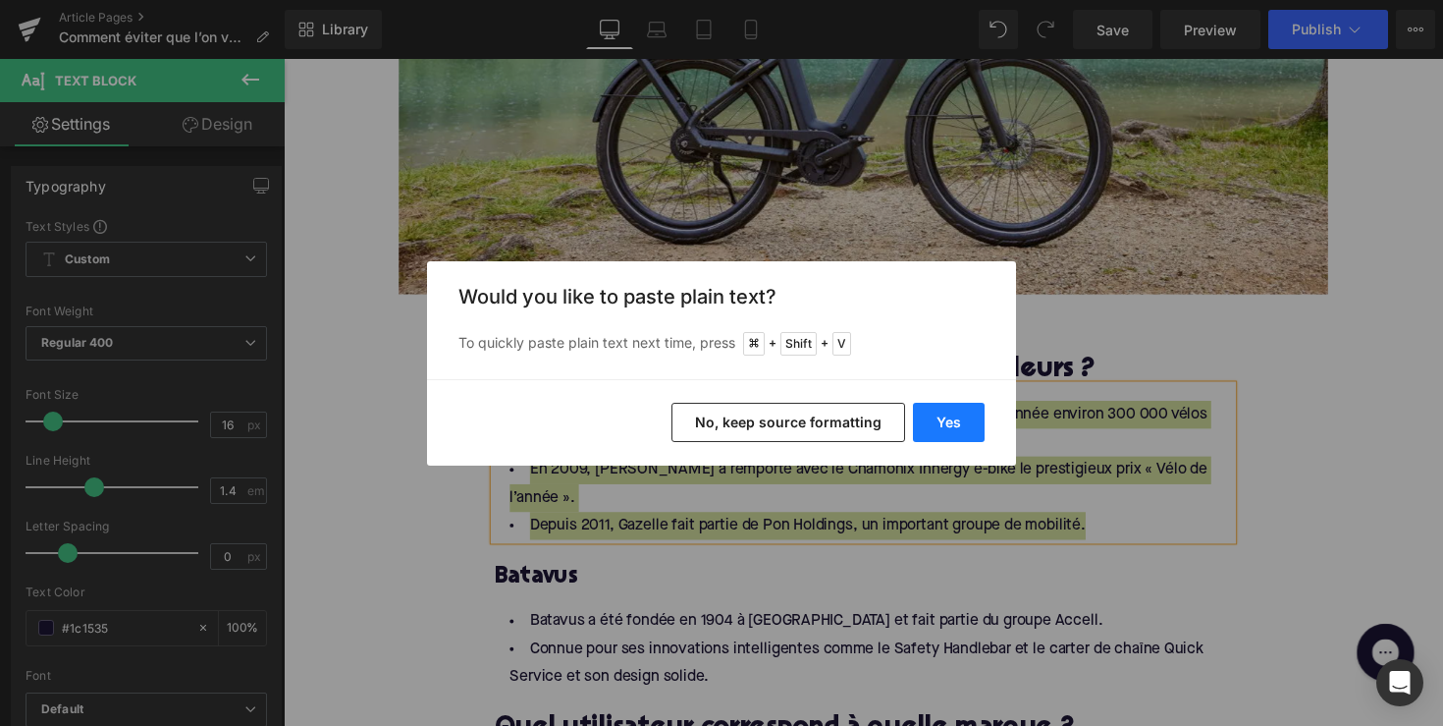
click at [968, 439] on button "Yes" at bounding box center [949, 422] width 72 height 39
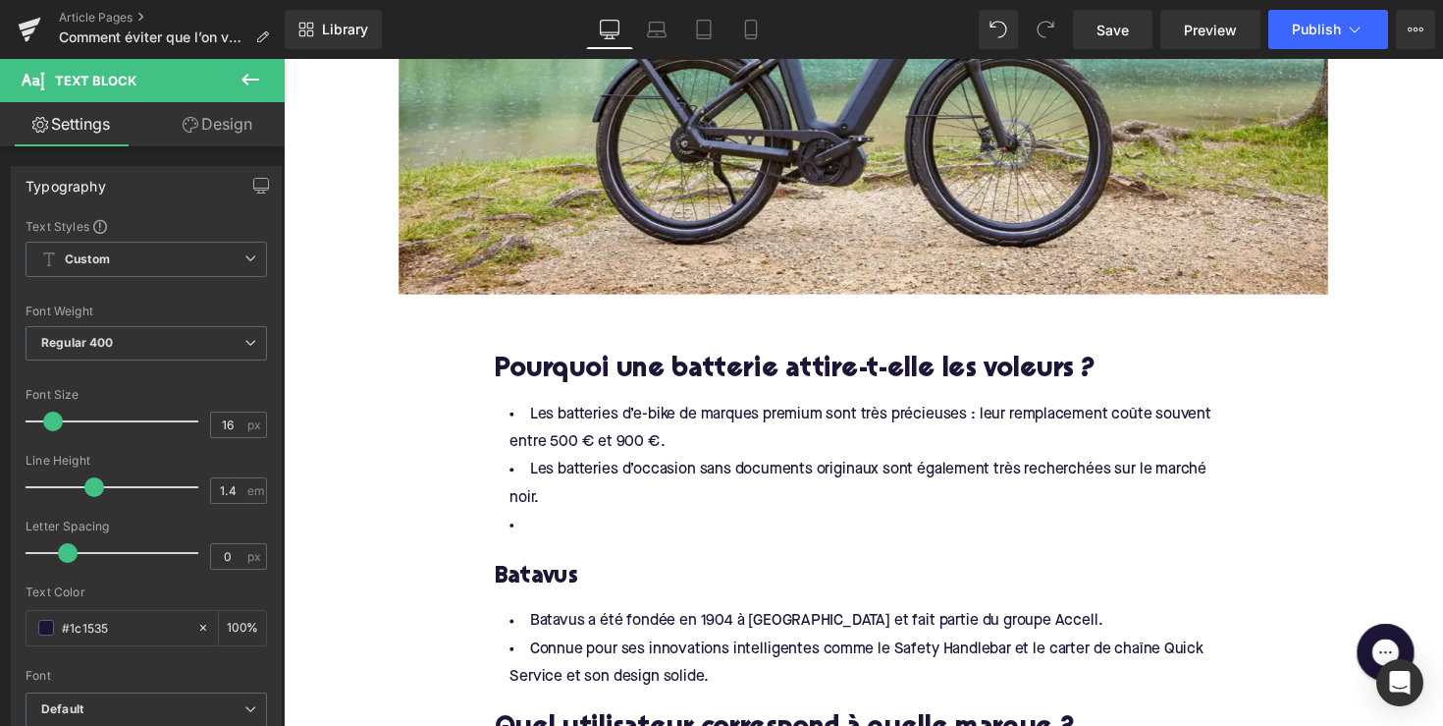
click at [574, 533] on li at bounding box center [878, 537] width 756 height 28
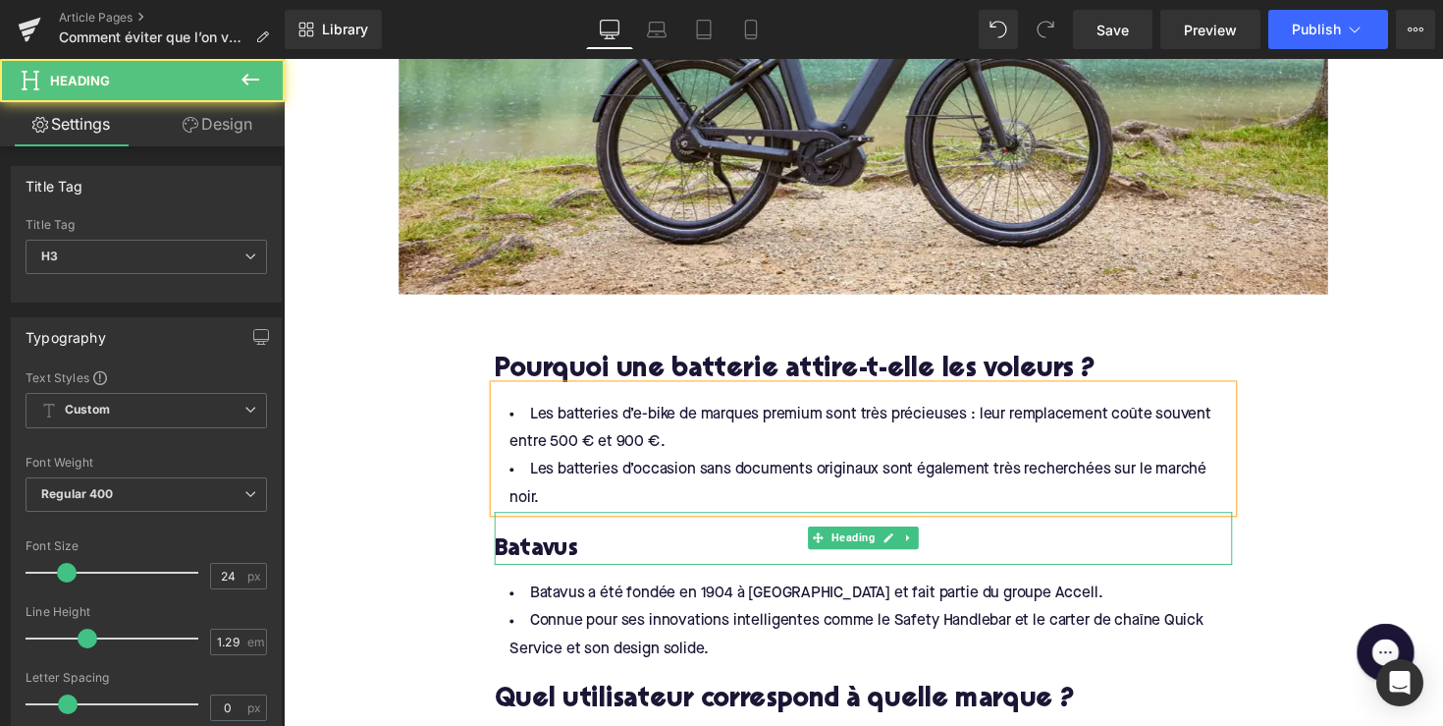
click at [545, 562] on h3 "Batavus" at bounding box center [878, 562] width 756 height 30
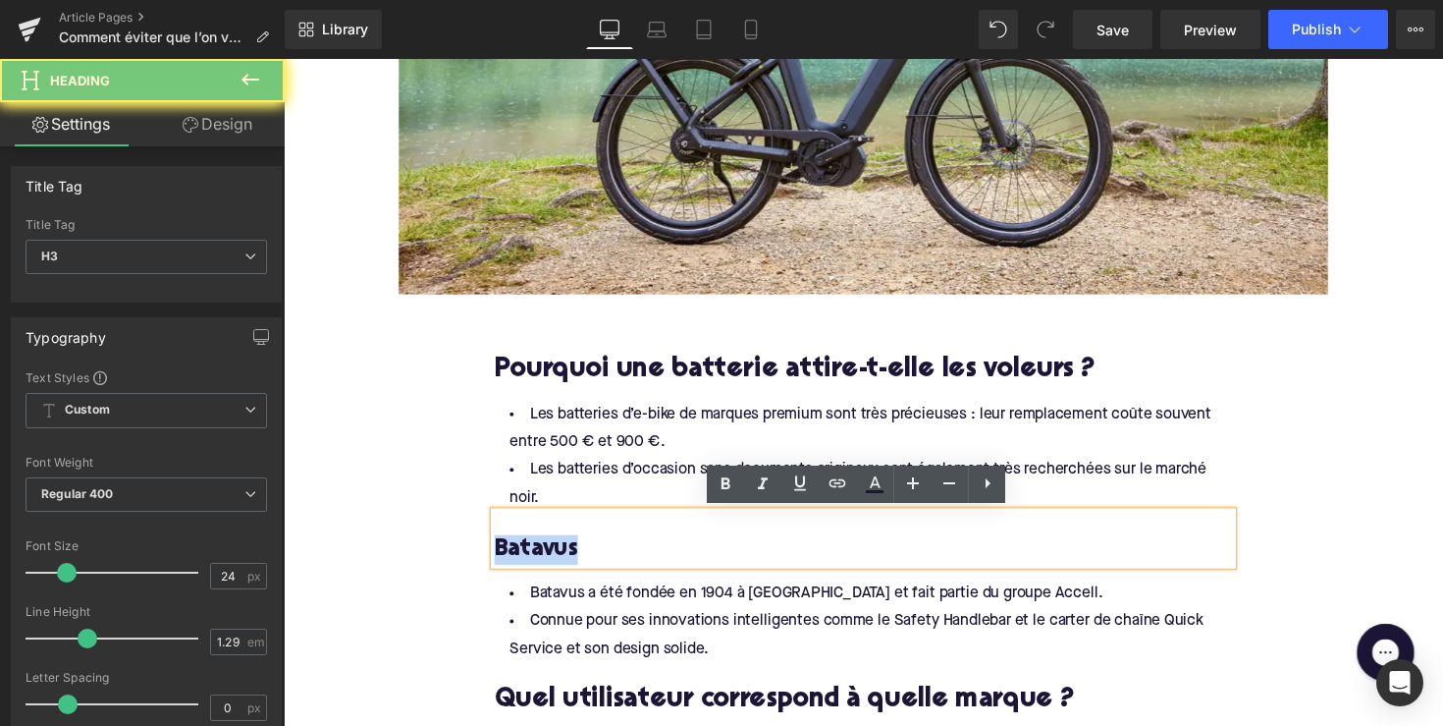
paste div
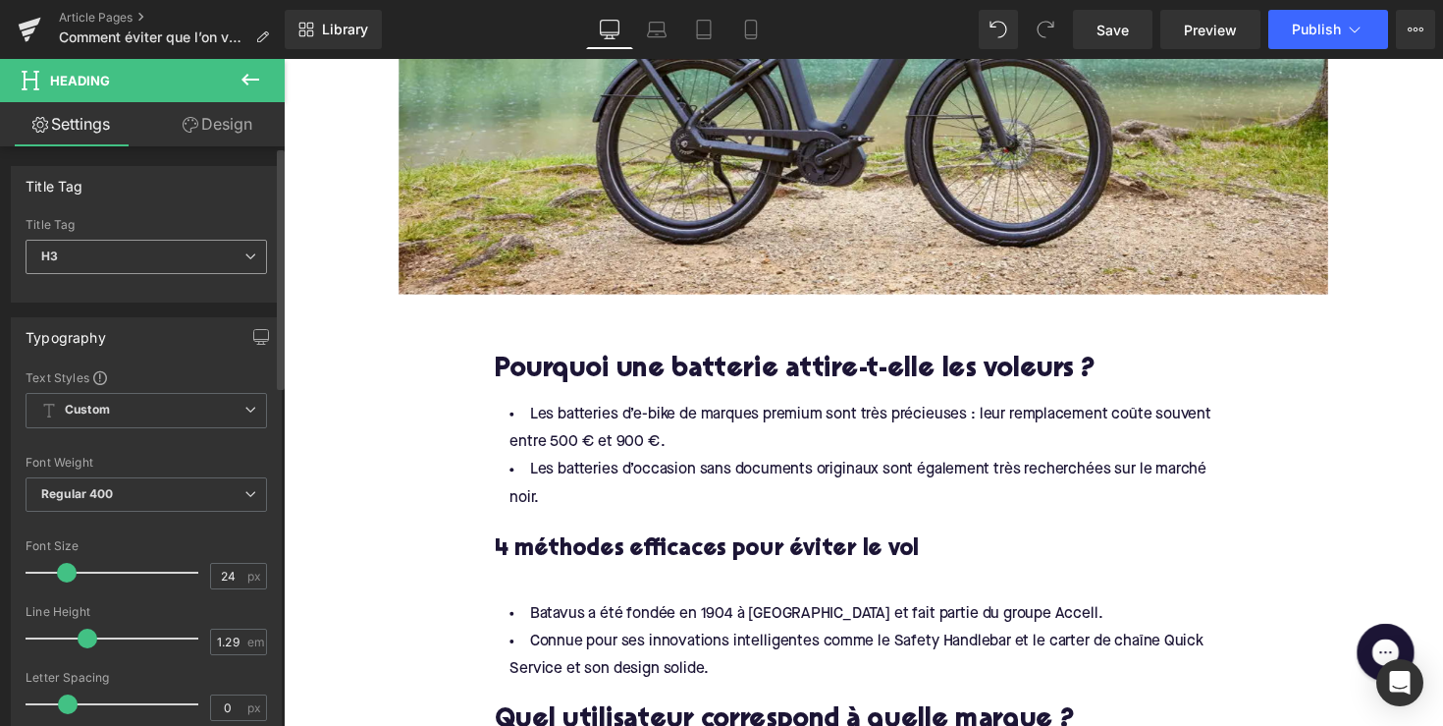
click at [168, 250] on span "H3" at bounding box center [147, 257] width 242 height 34
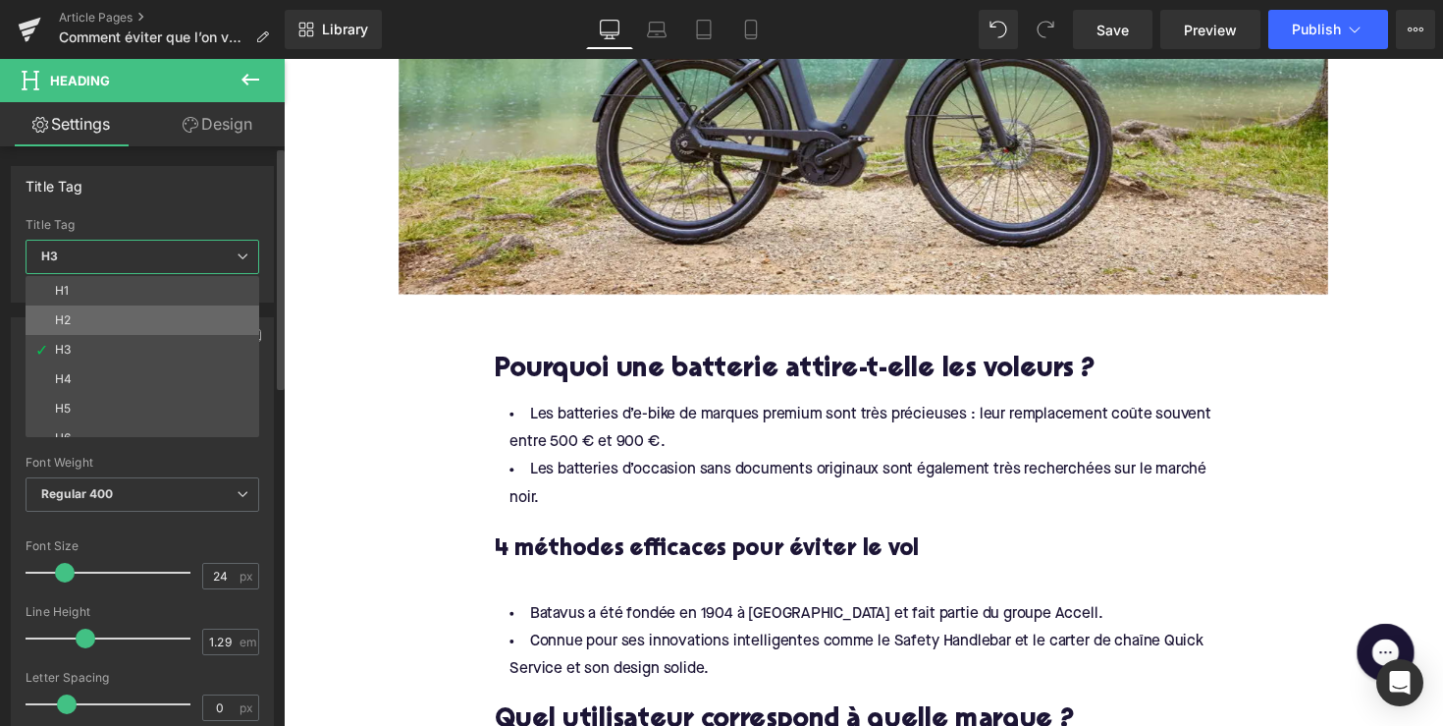
click at [171, 325] on li "H2" at bounding box center [147, 319] width 243 height 29
type input "28"
type input "1.11"
type input "100"
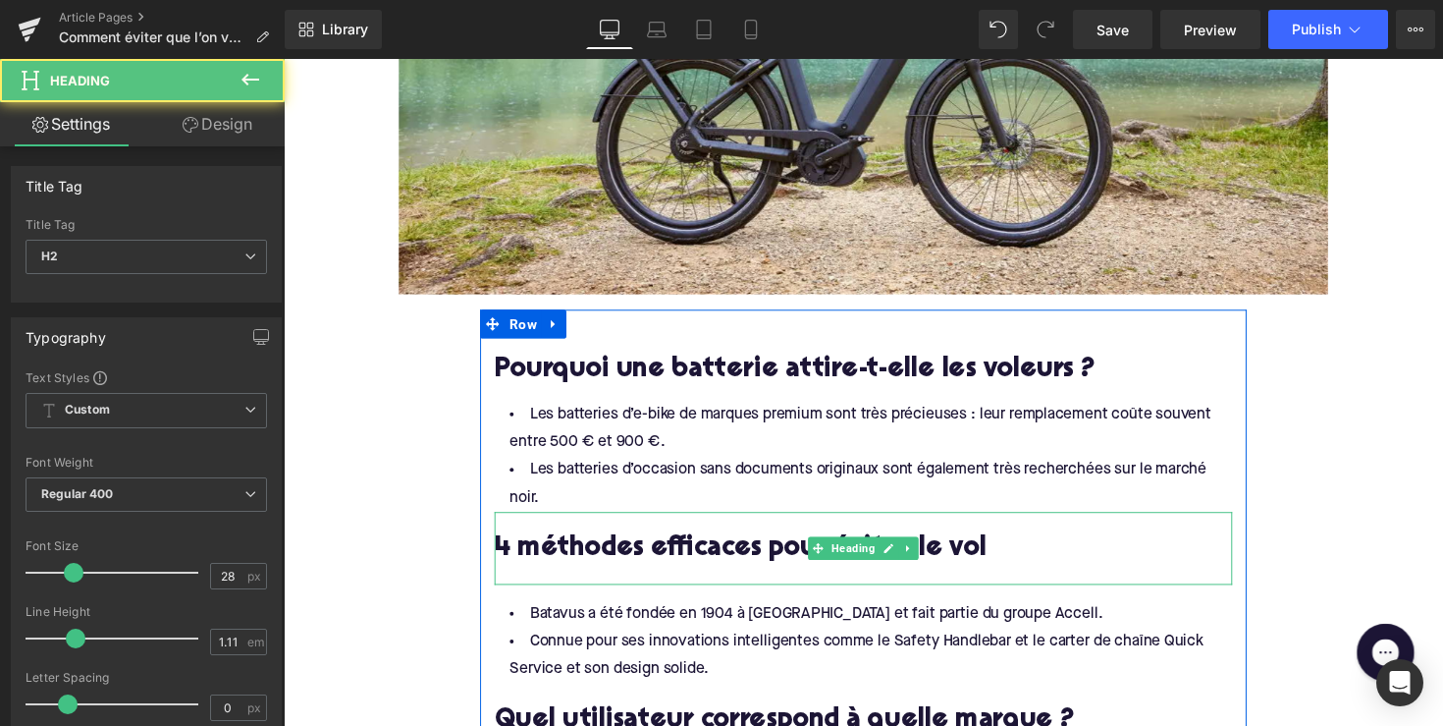
click at [556, 579] on div at bounding box center [878, 587] width 756 height 21
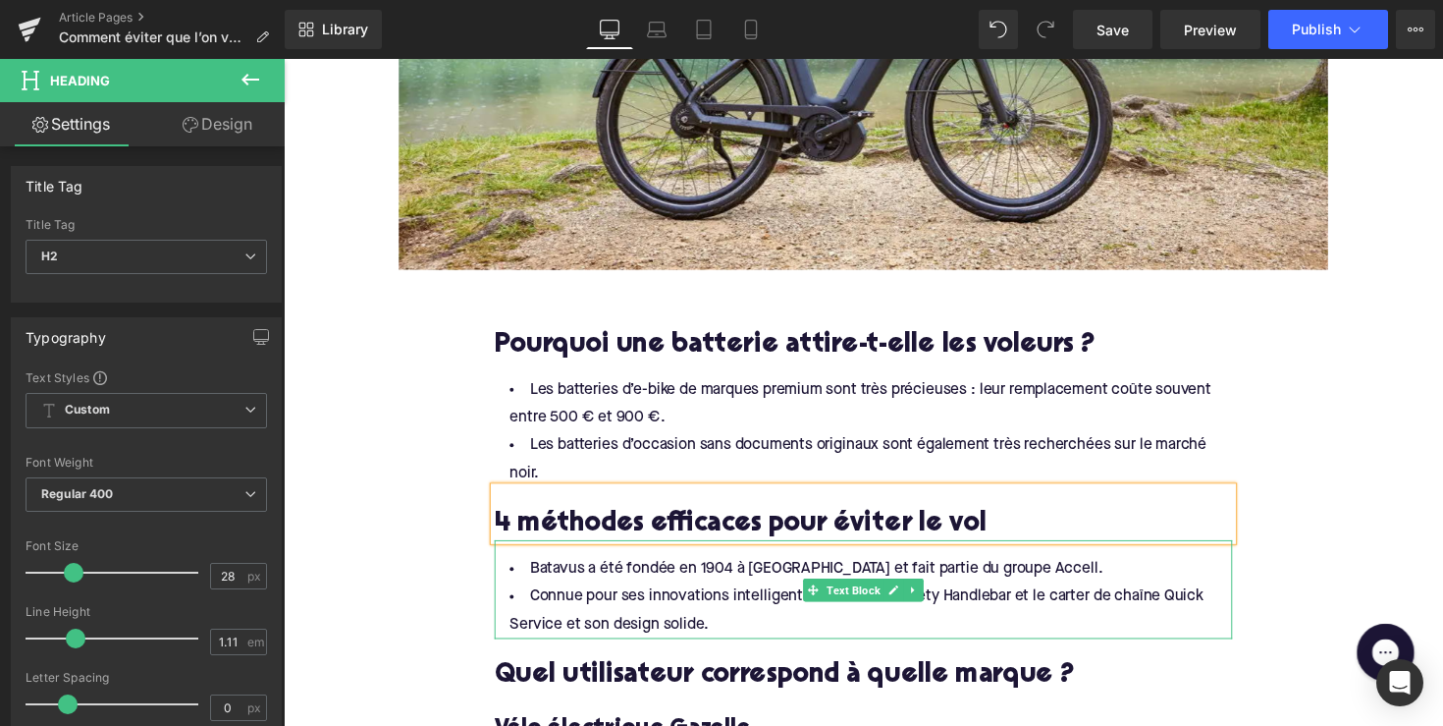
scroll to position [986, 0]
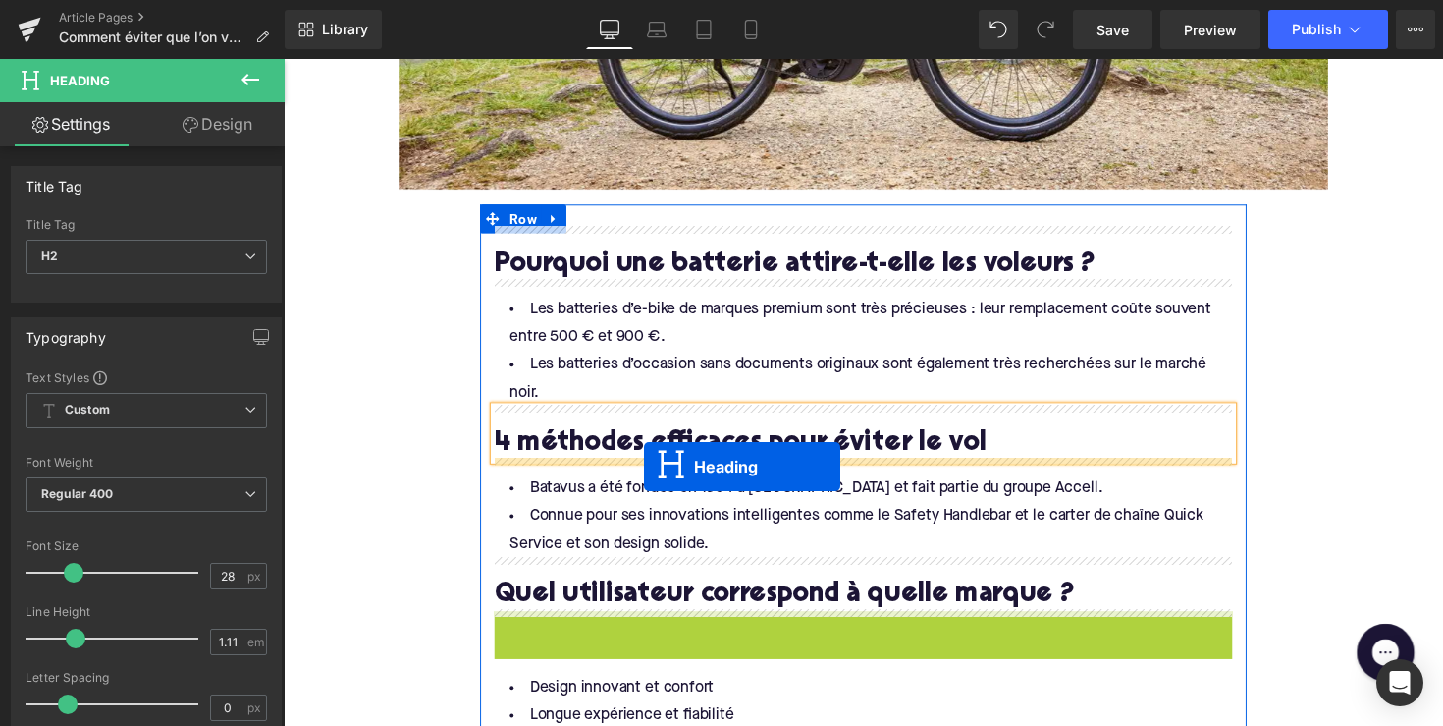
drag, startPoint x: 822, startPoint y: 651, endPoint x: 653, endPoint y: 476, distance: 243.1
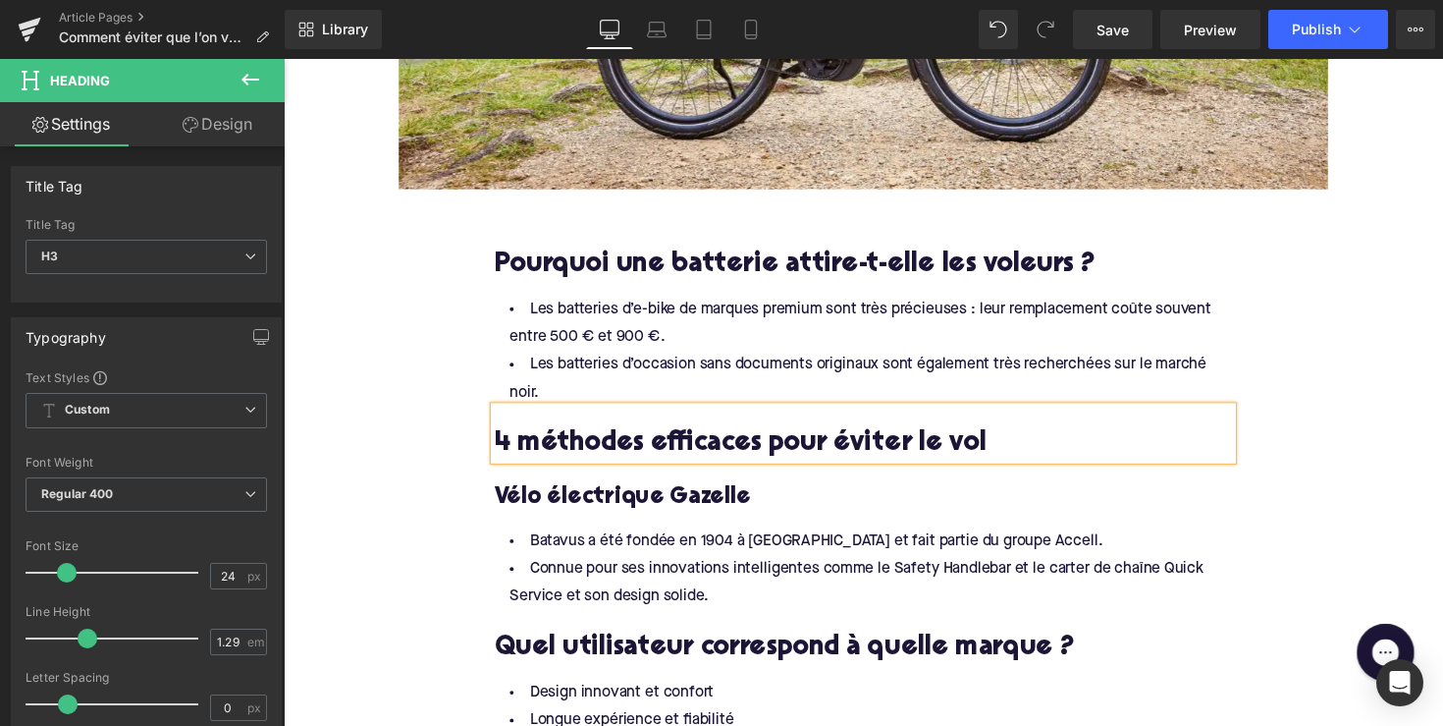
click at [589, 512] on h3 "Vélo électrique Gazelle" at bounding box center [878, 508] width 756 height 30
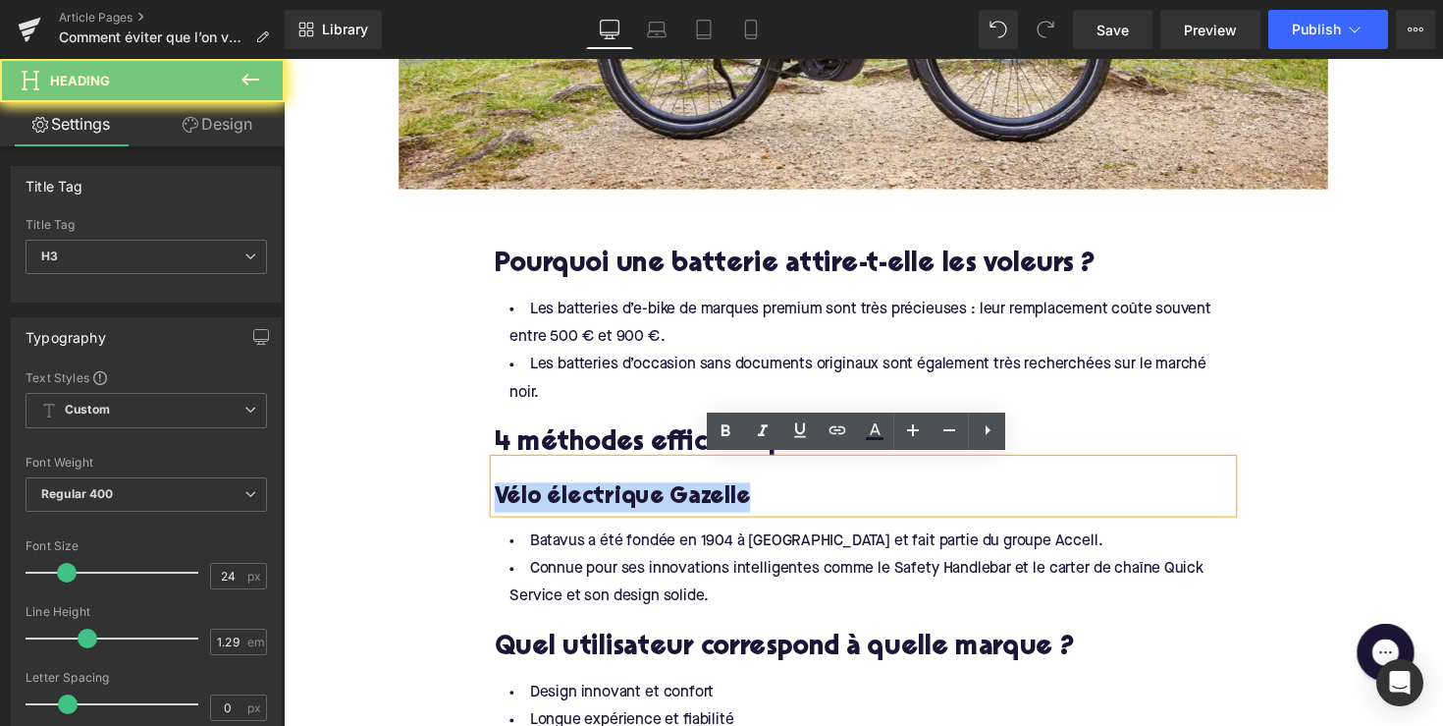
paste div
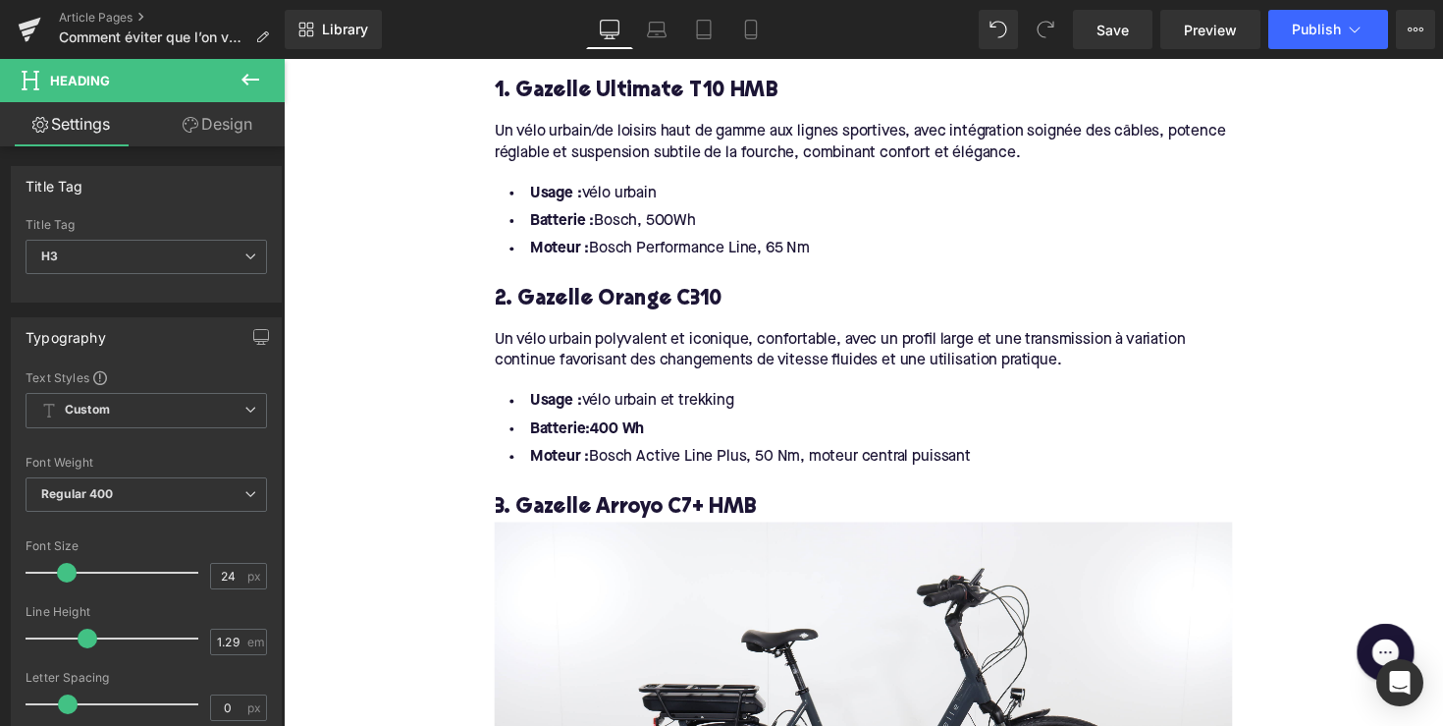
scroll to position [1704, 0]
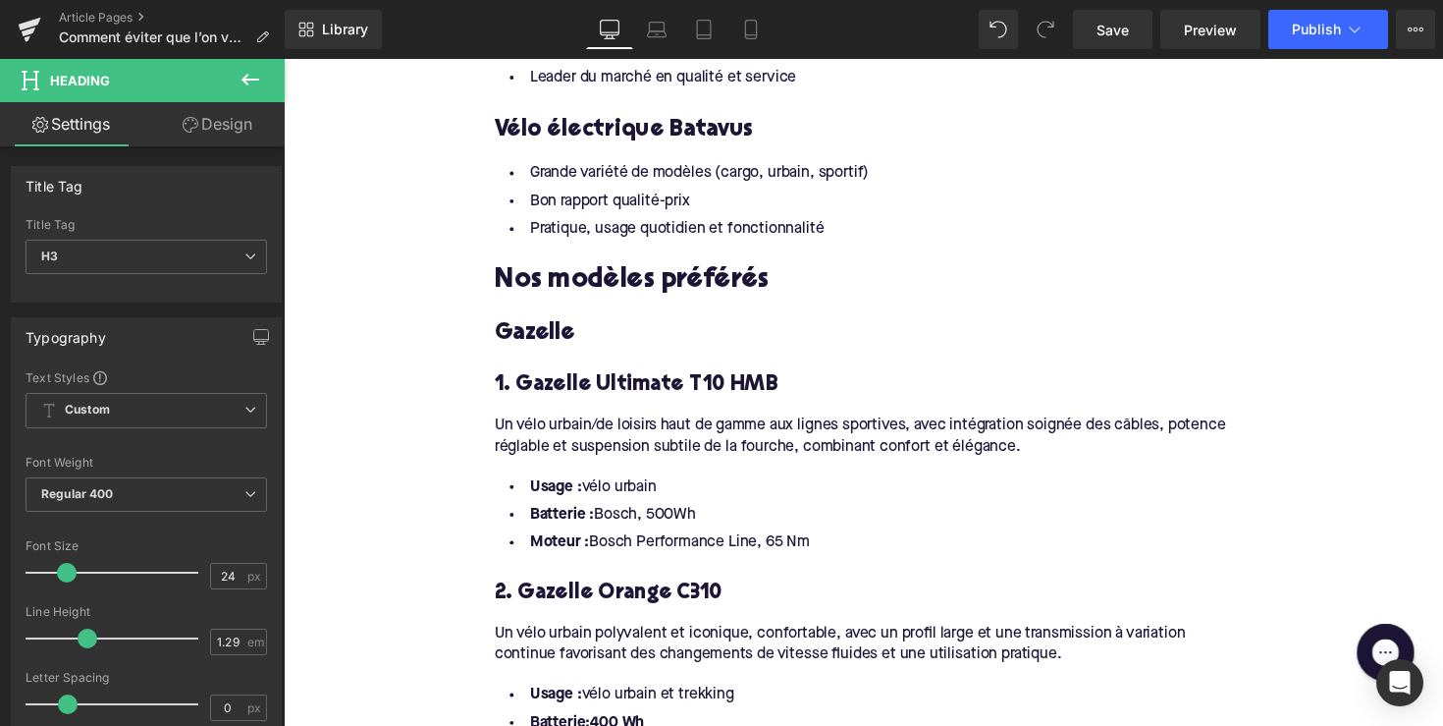
click at [753, 395] on h4 "1. Gazelle Ultimate T10 HMB" at bounding box center [878, 393] width 756 height 28
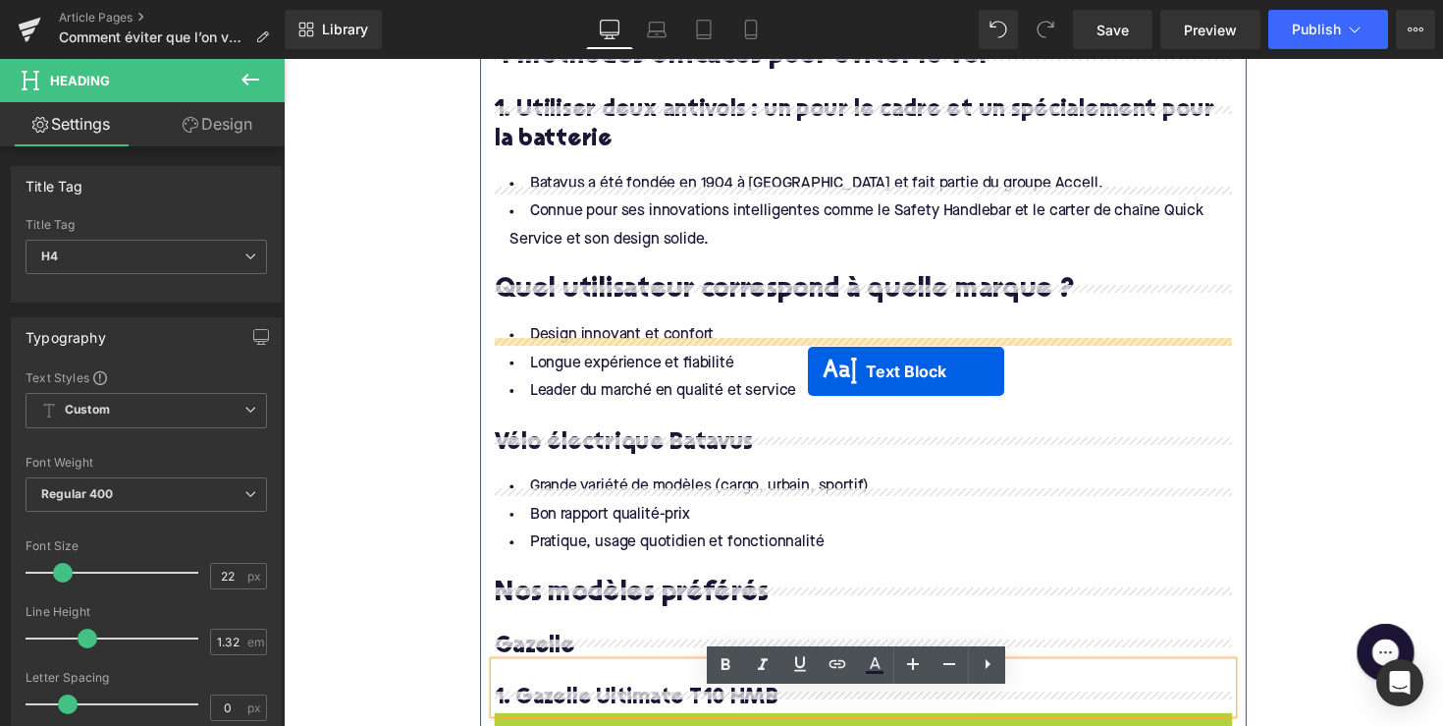
scroll to position [1289, 0]
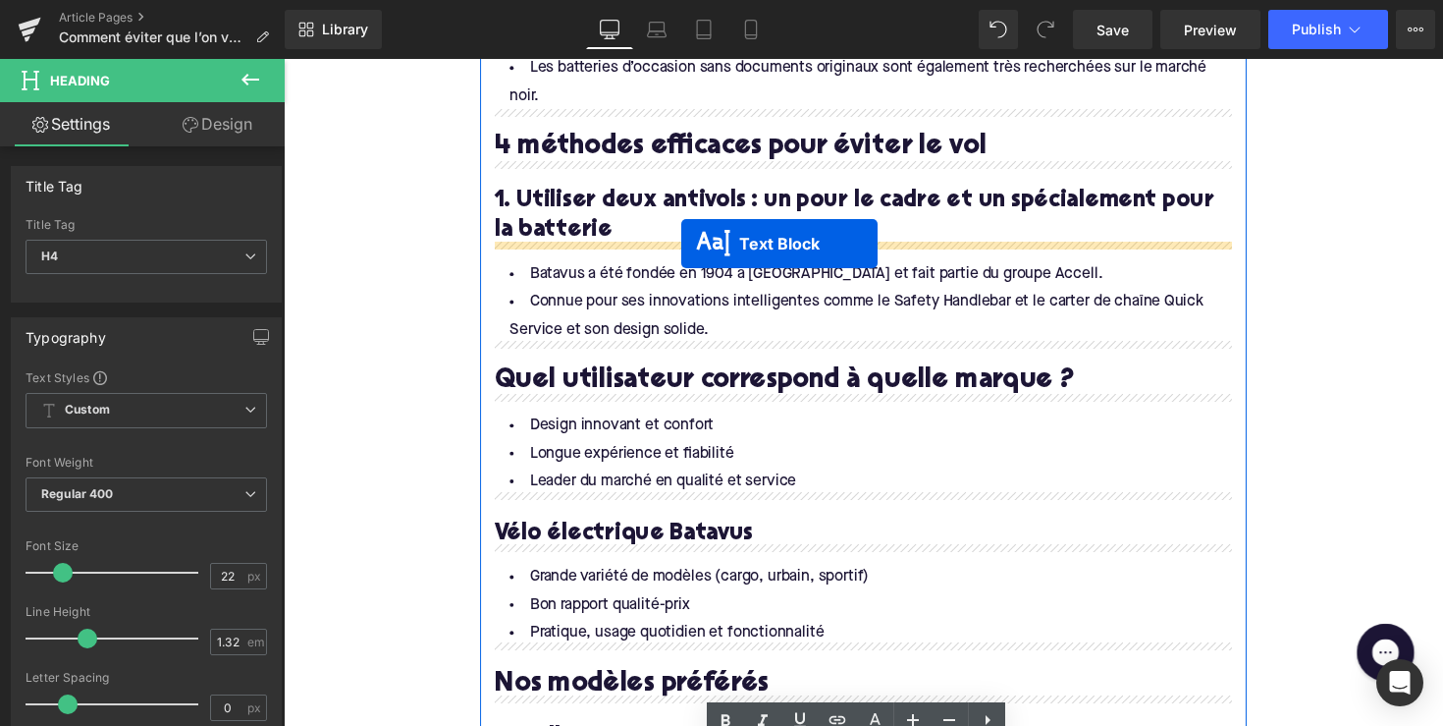
drag, startPoint x: 817, startPoint y: 432, endPoint x: 691, endPoint y: 248, distance: 222.5
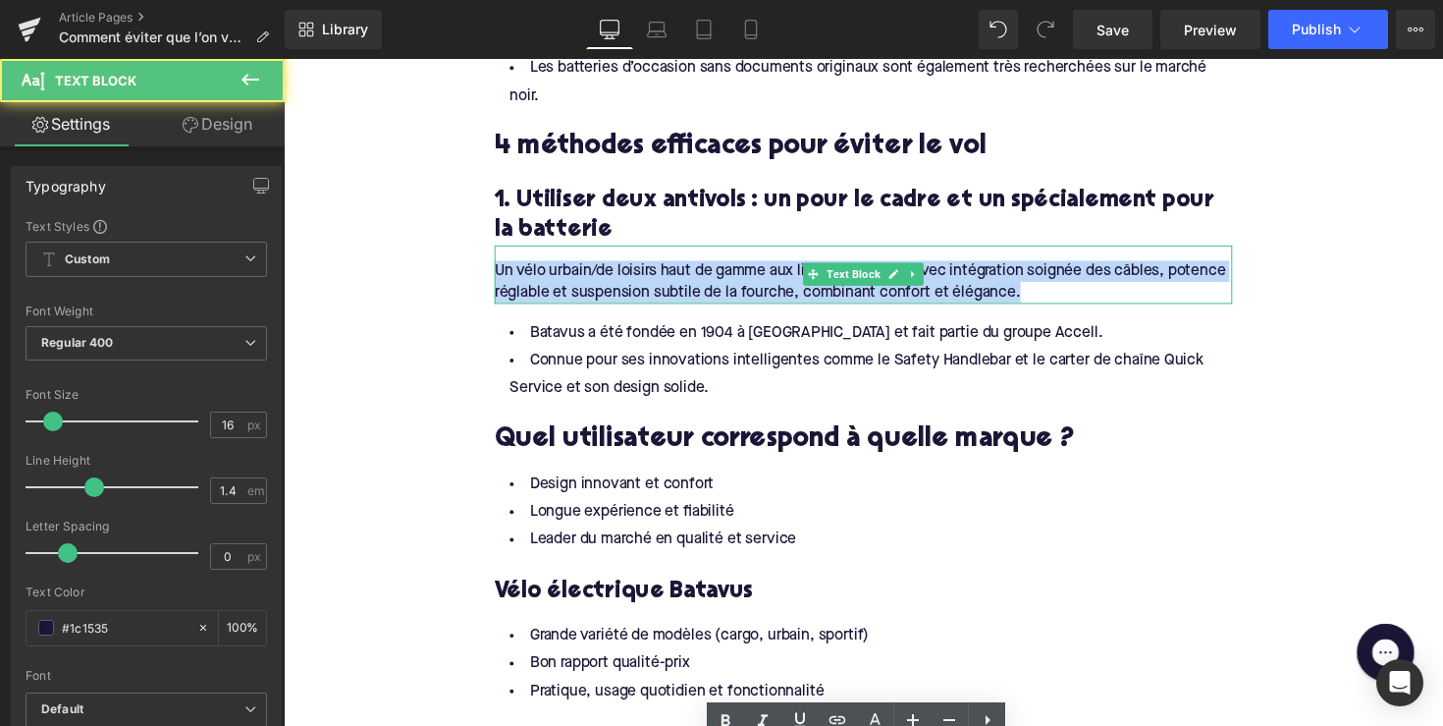
drag, startPoint x: 1060, startPoint y: 293, endPoint x: 535, endPoint y: 248, distance: 526.2
click at [535, 250] on div "Un vélo urbain/de loisirs haut de gamme aux lignes sportives, avec intégration …" at bounding box center [878, 280] width 756 height 60
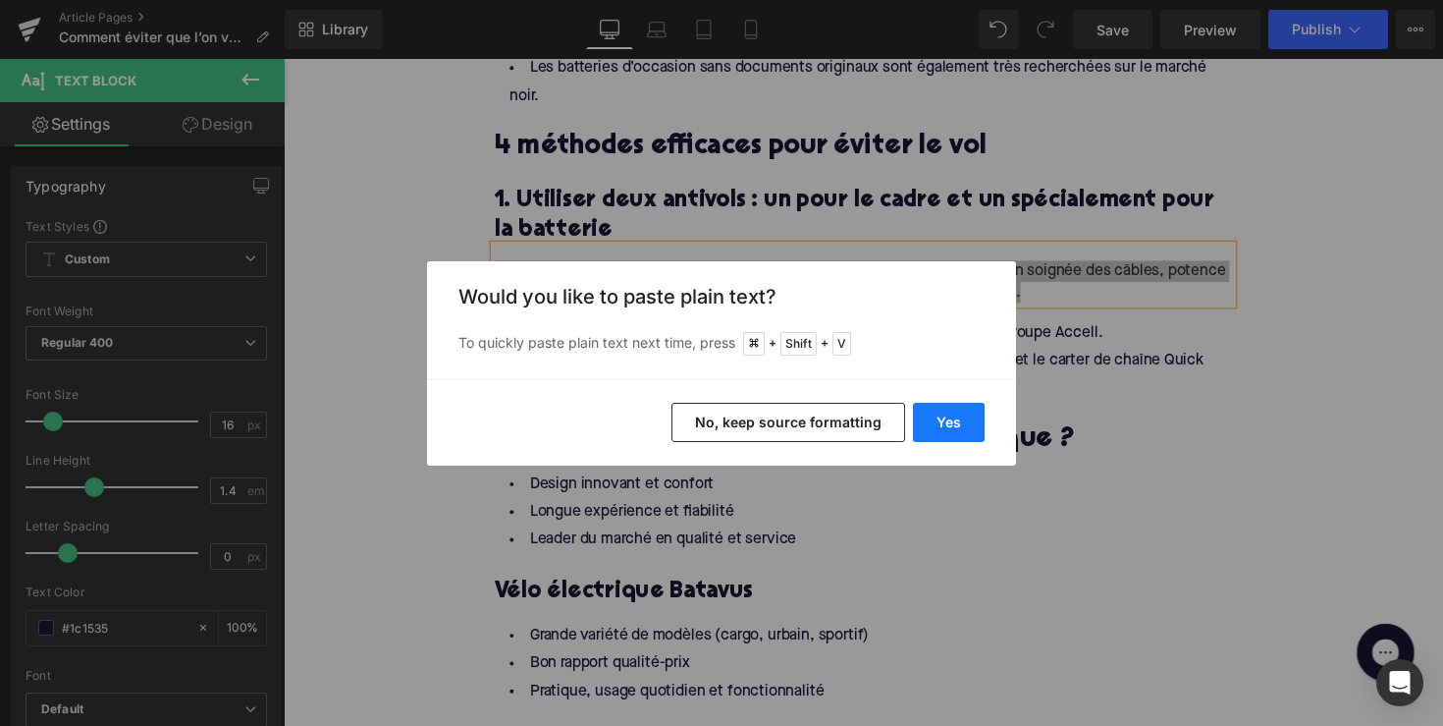
click at [937, 420] on button "Yes" at bounding box center [949, 422] width 72 height 39
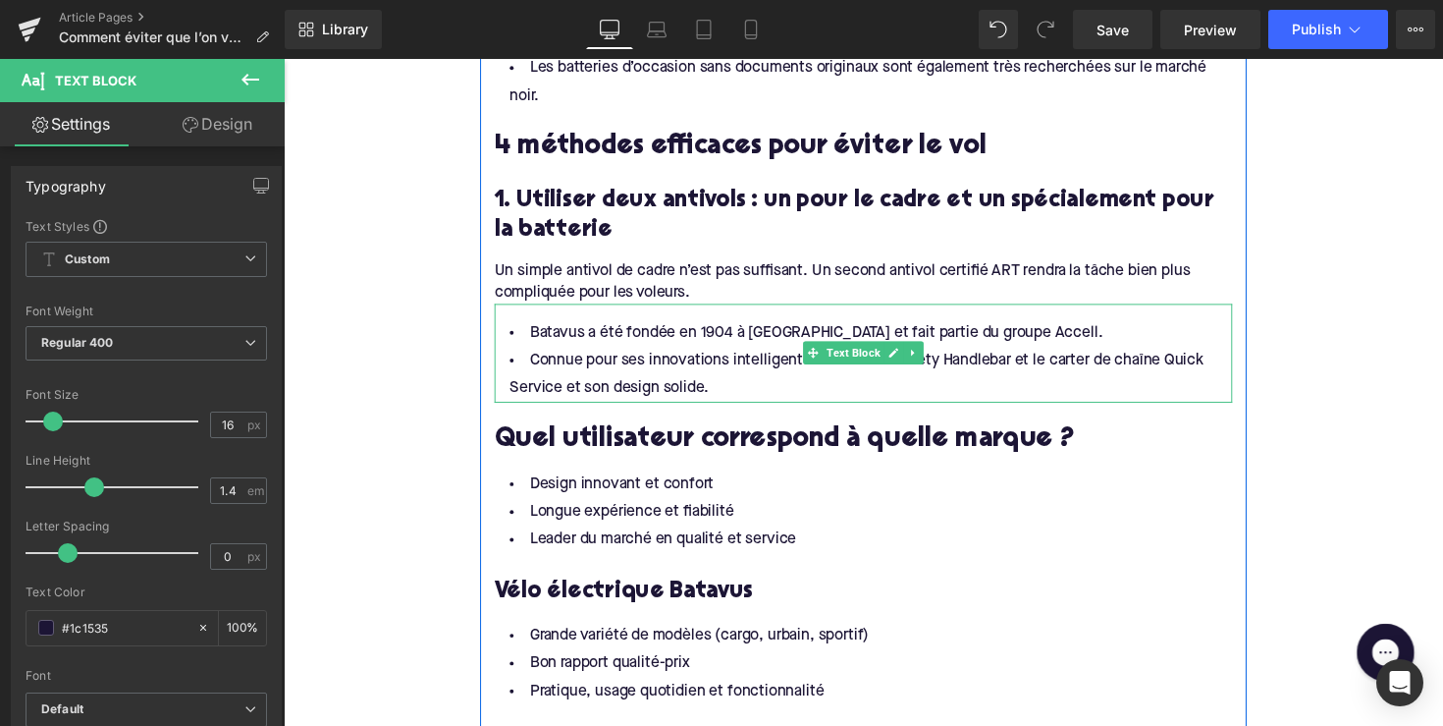
click at [733, 396] on li "Connue pour ses innovations intelligentes comme le Safety Handlebar et le carte…" at bounding box center [878, 382] width 756 height 57
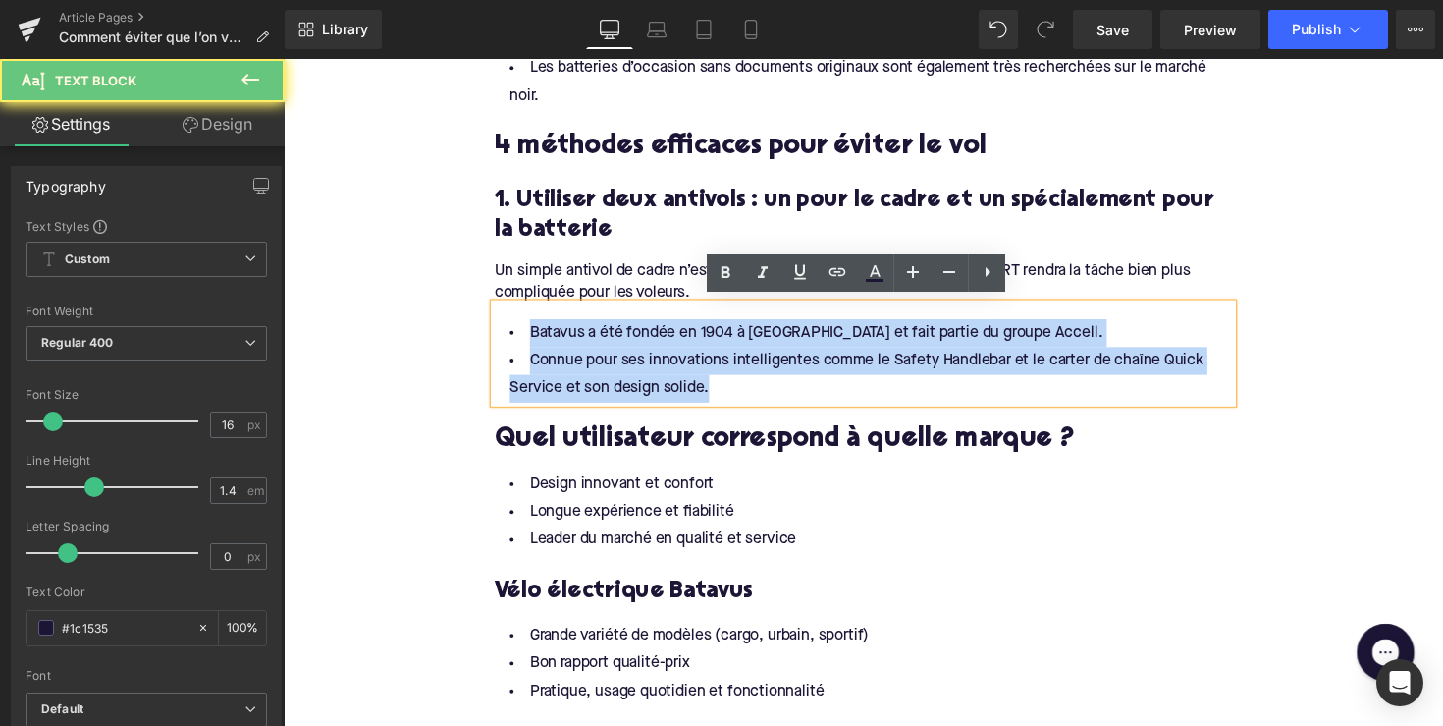
drag, startPoint x: 726, startPoint y: 396, endPoint x: 495, endPoint y: 328, distance: 240.5
click at [500, 328] on div "Batavus a été fondée en 1904 à [GEOGRAPHIC_DATA] et fait partie du groupe Accel…" at bounding box center [878, 360] width 756 height 101
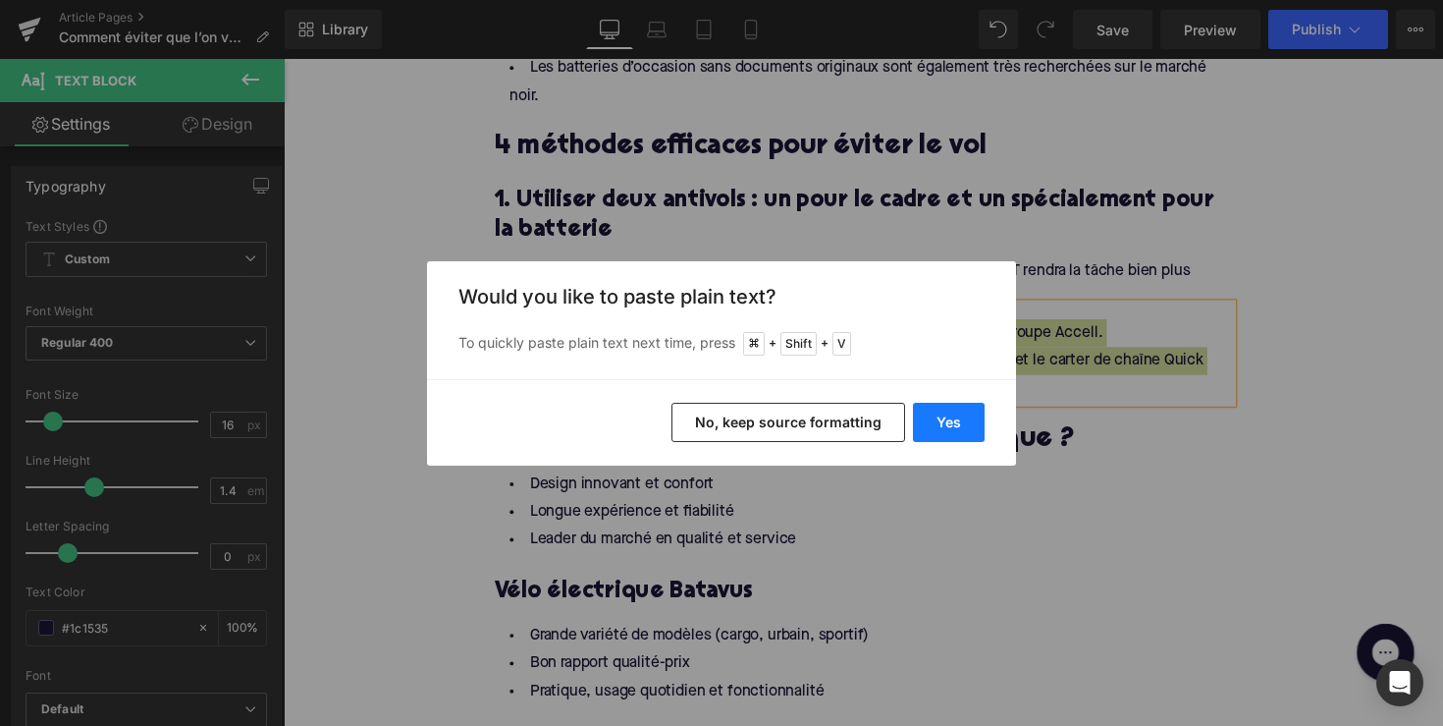
click at [974, 422] on button "Yes" at bounding box center [949, 422] width 72 height 39
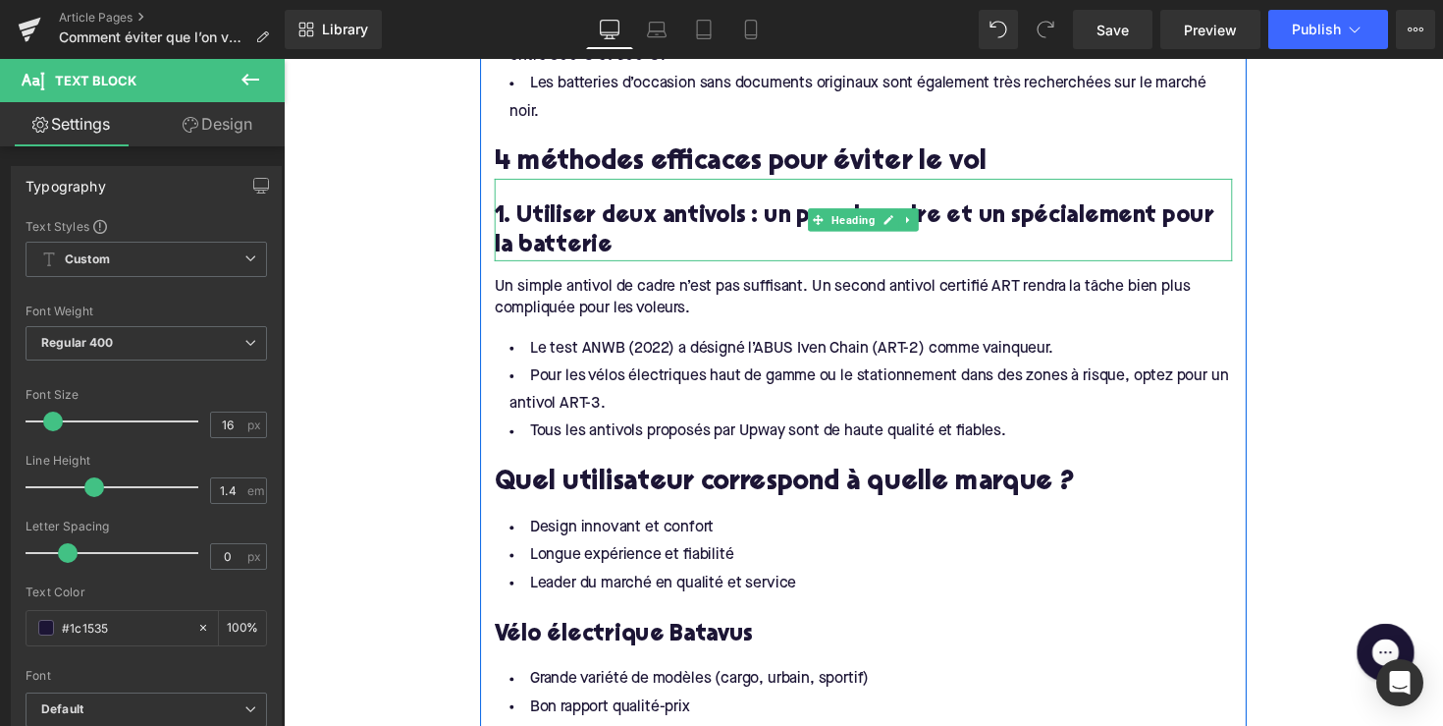
scroll to position [1265, 0]
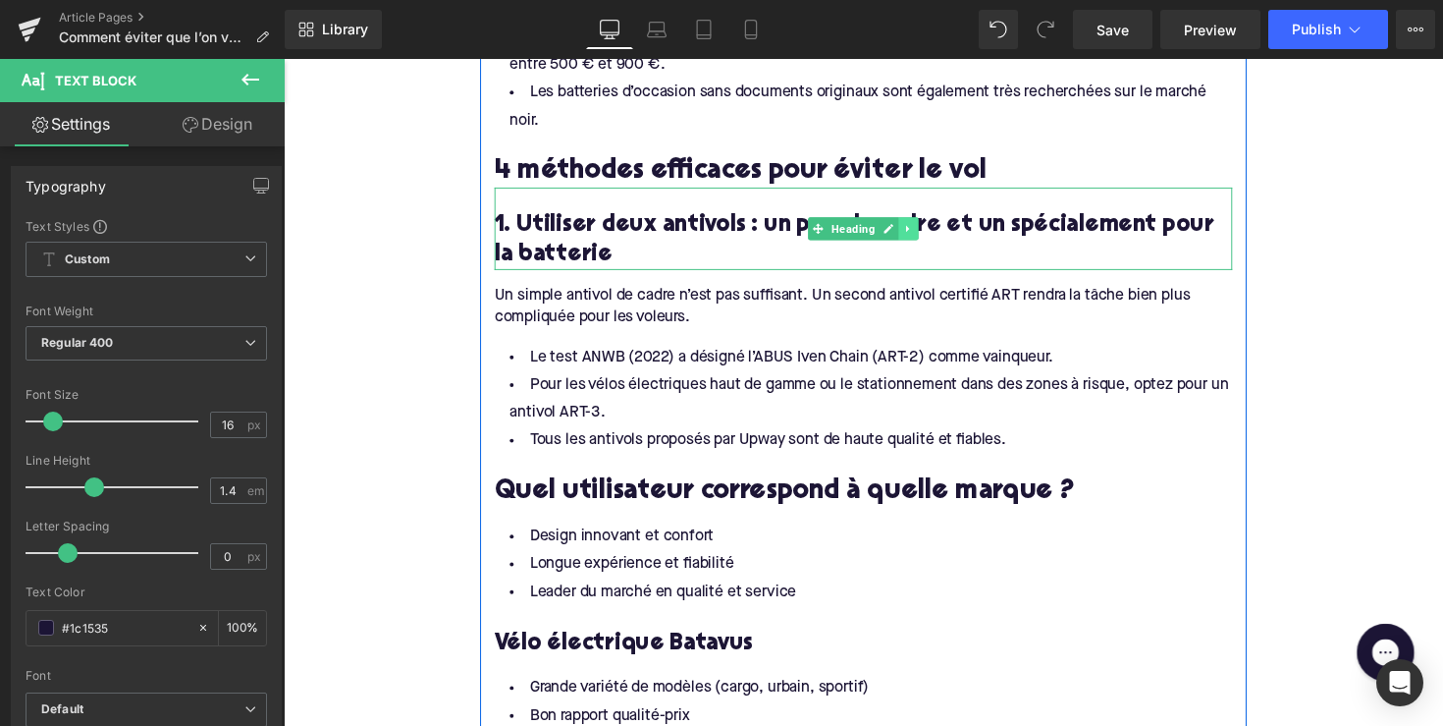
click at [920, 240] on link at bounding box center [924, 233] width 21 height 24
click at [913, 237] on link at bounding box center [913, 233] width 21 height 24
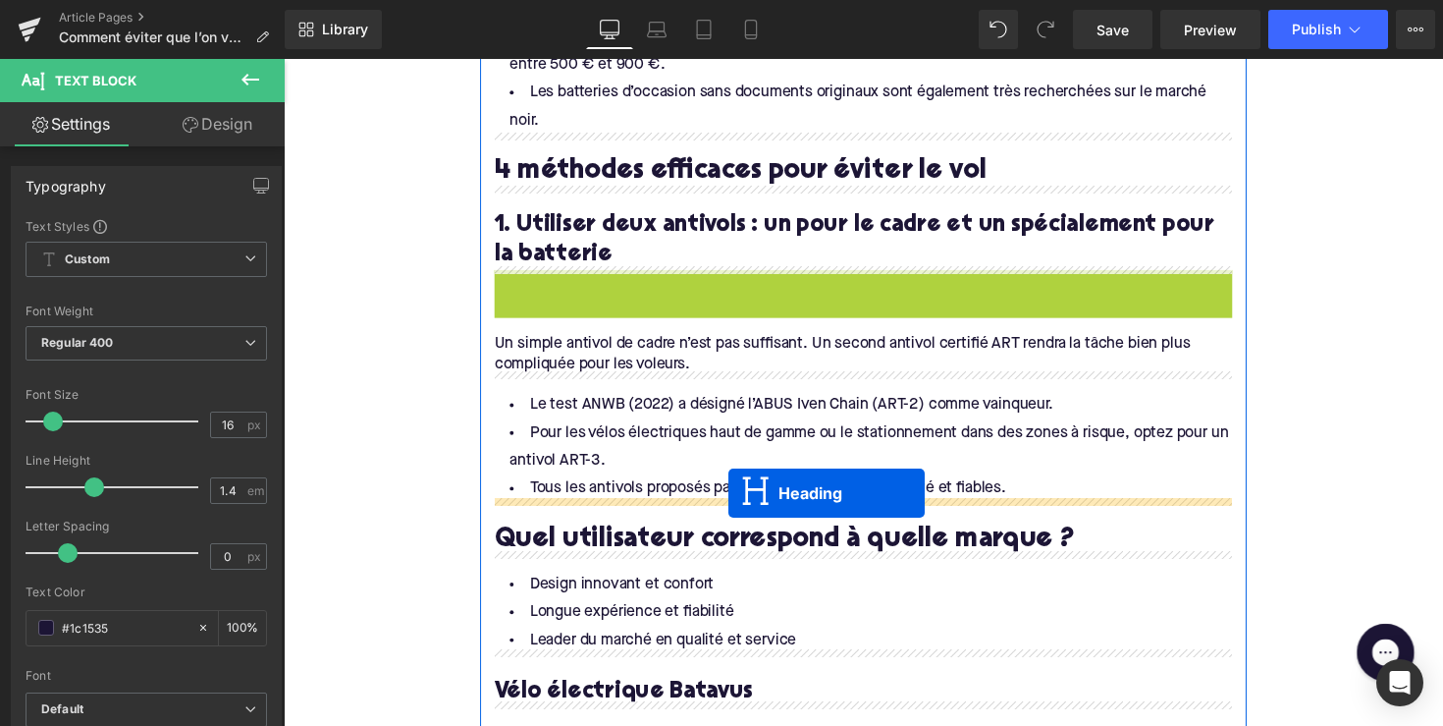
drag, startPoint x: 830, startPoint y: 312, endPoint x: 739, endPoint y: 505, distance: 212.6
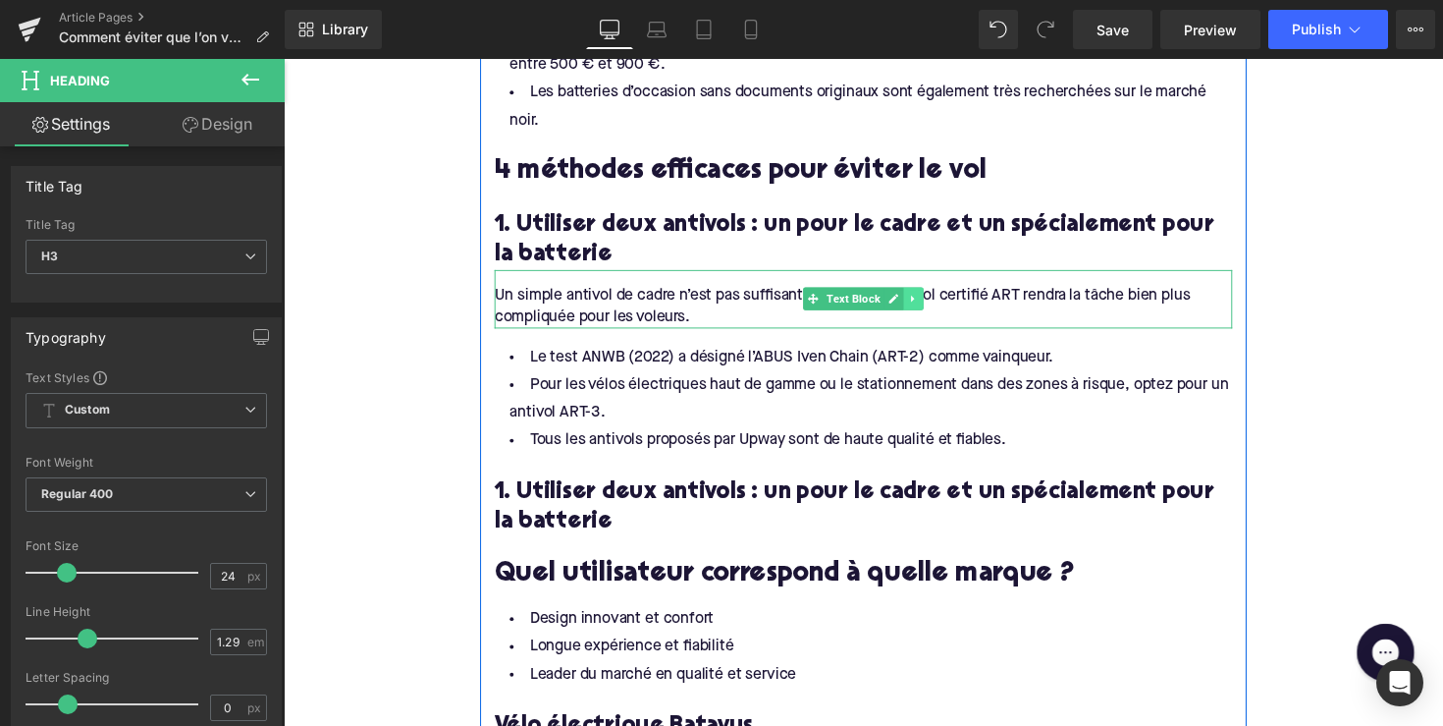
click at [925, 306] on icon at bounding box center [929, 305] width 11 height 12
click at [913, 305] on icon at bounding box center [918, 304] width 11 height 11
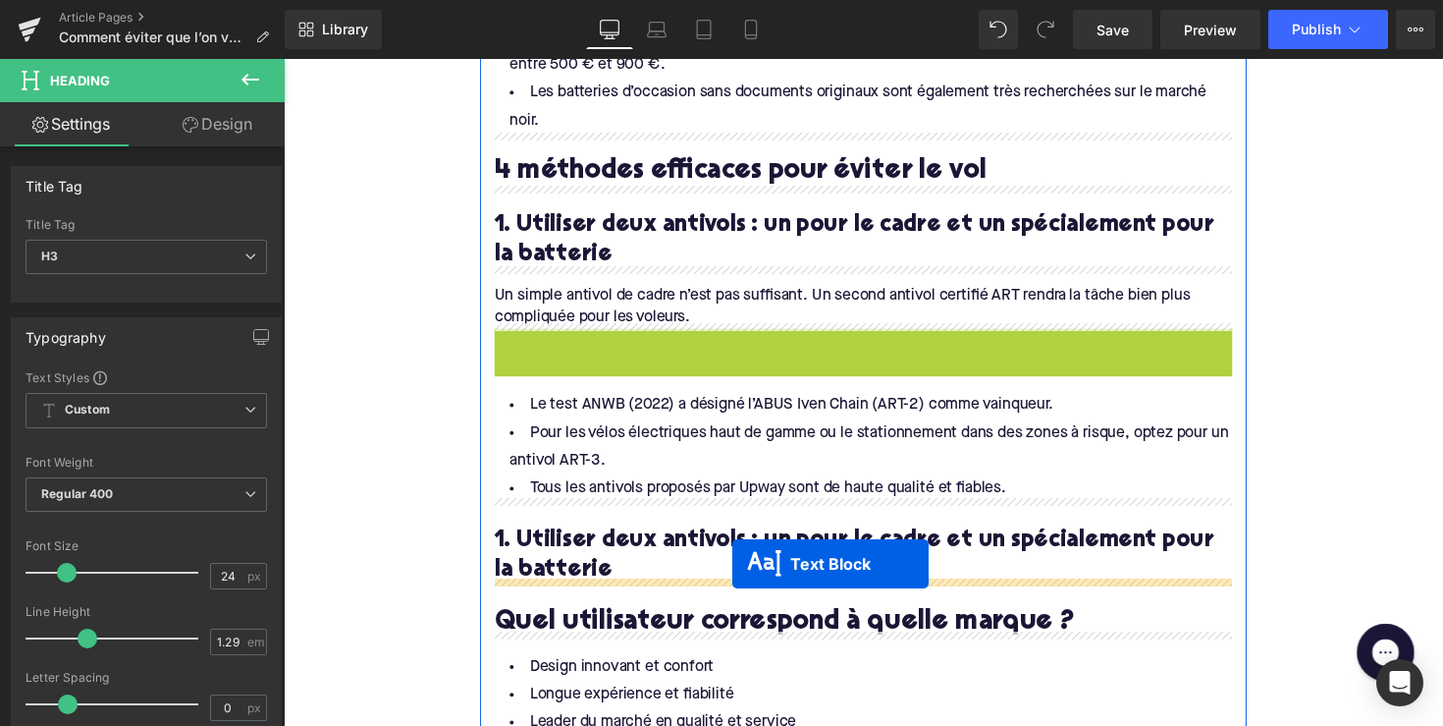
drag, startPoint x: 821, startPoint y: 361, endPoint x: 743, endPoint y: 576, distance: 228.6
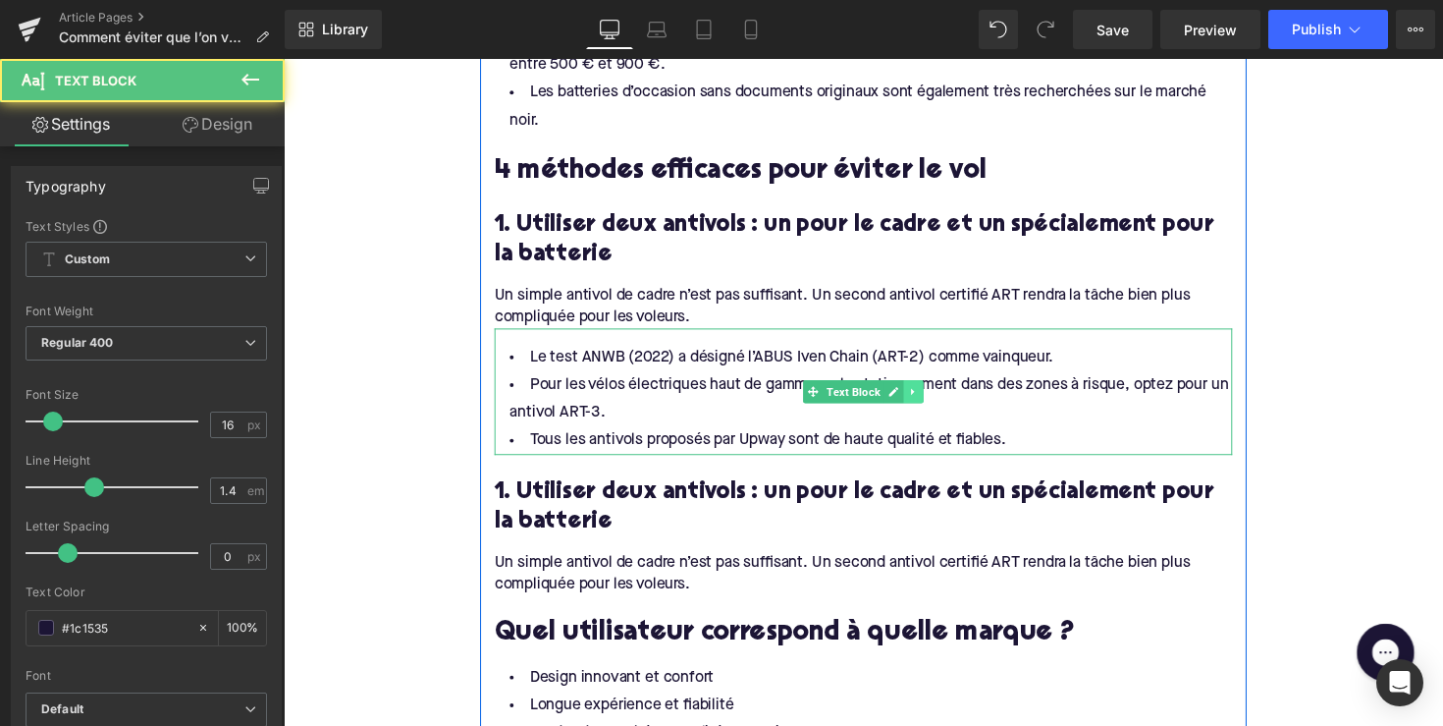
click at [931, 389] on link at bounding box center [929, 400] width 21 height 24
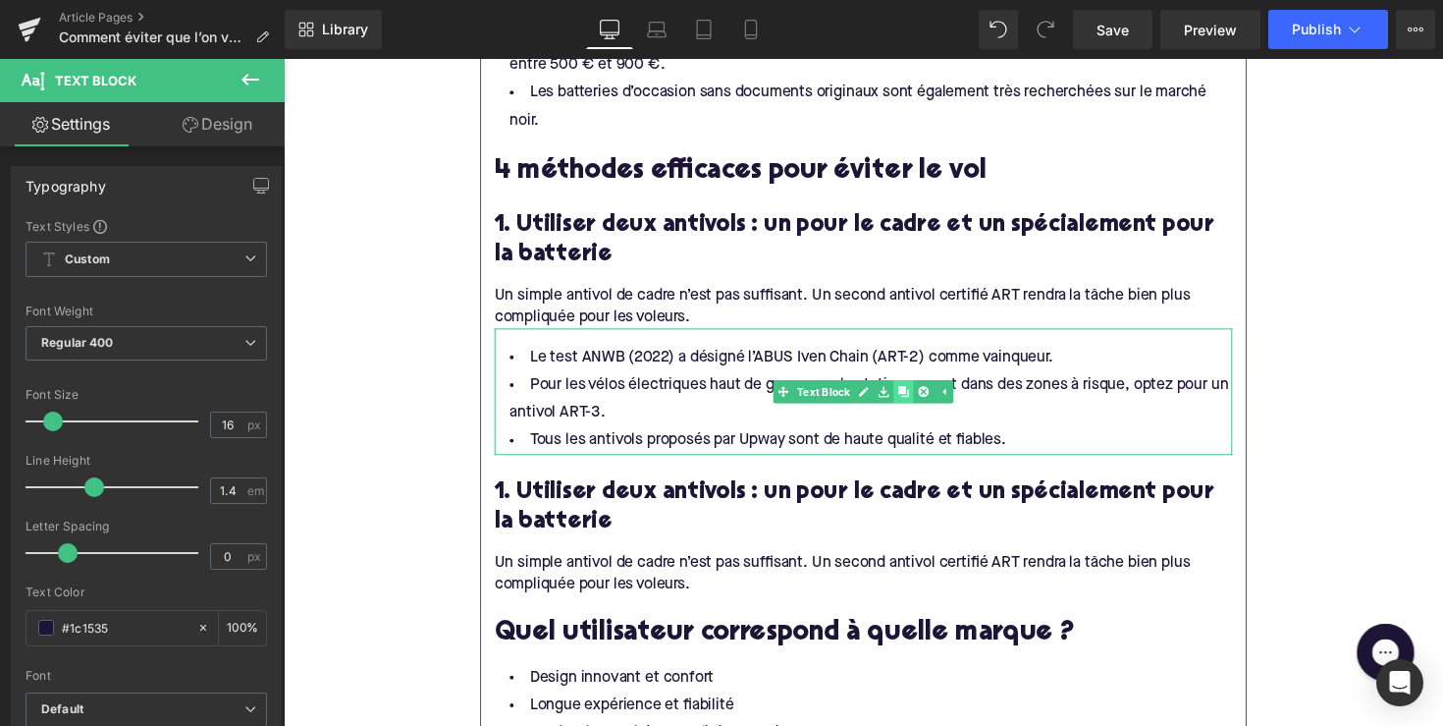
click at [916, 394] on icon at bounding box center [918, 399] width 11 height 11
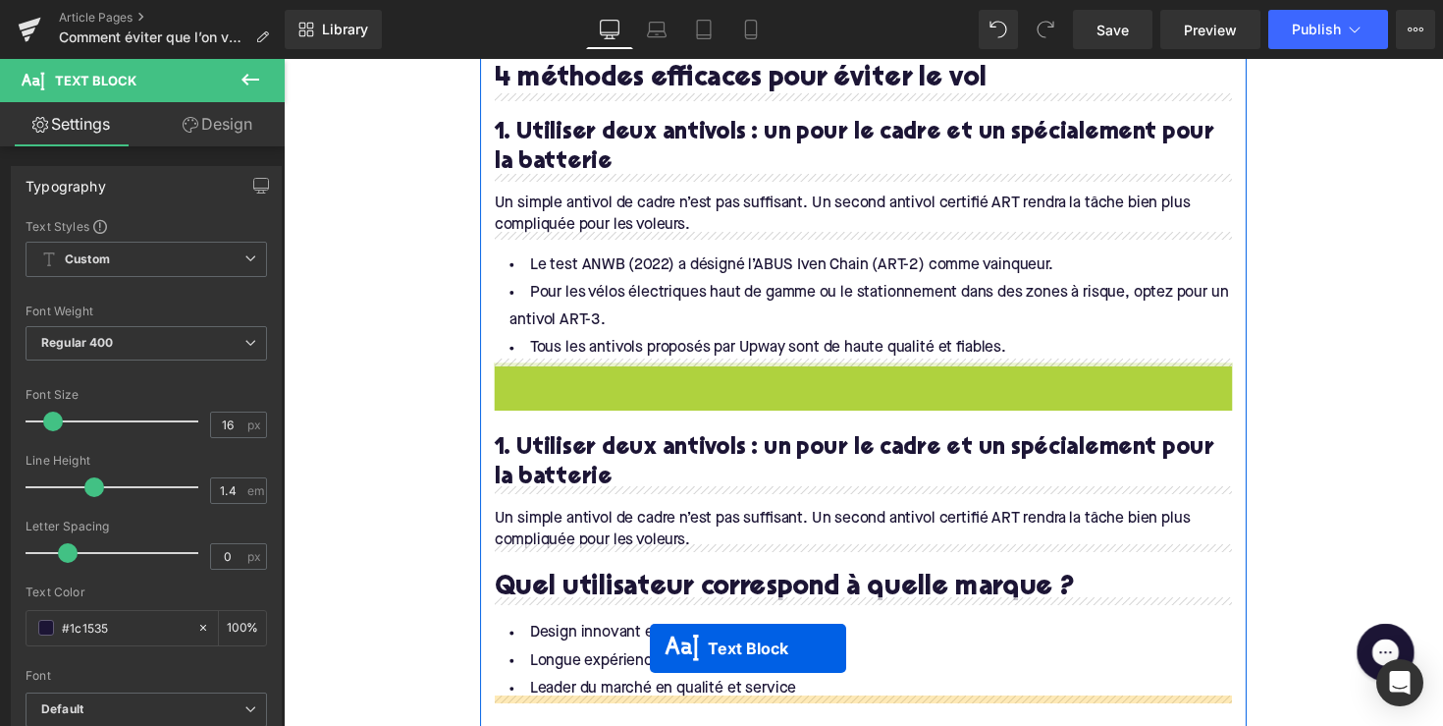
scroll to position [1398, 0]
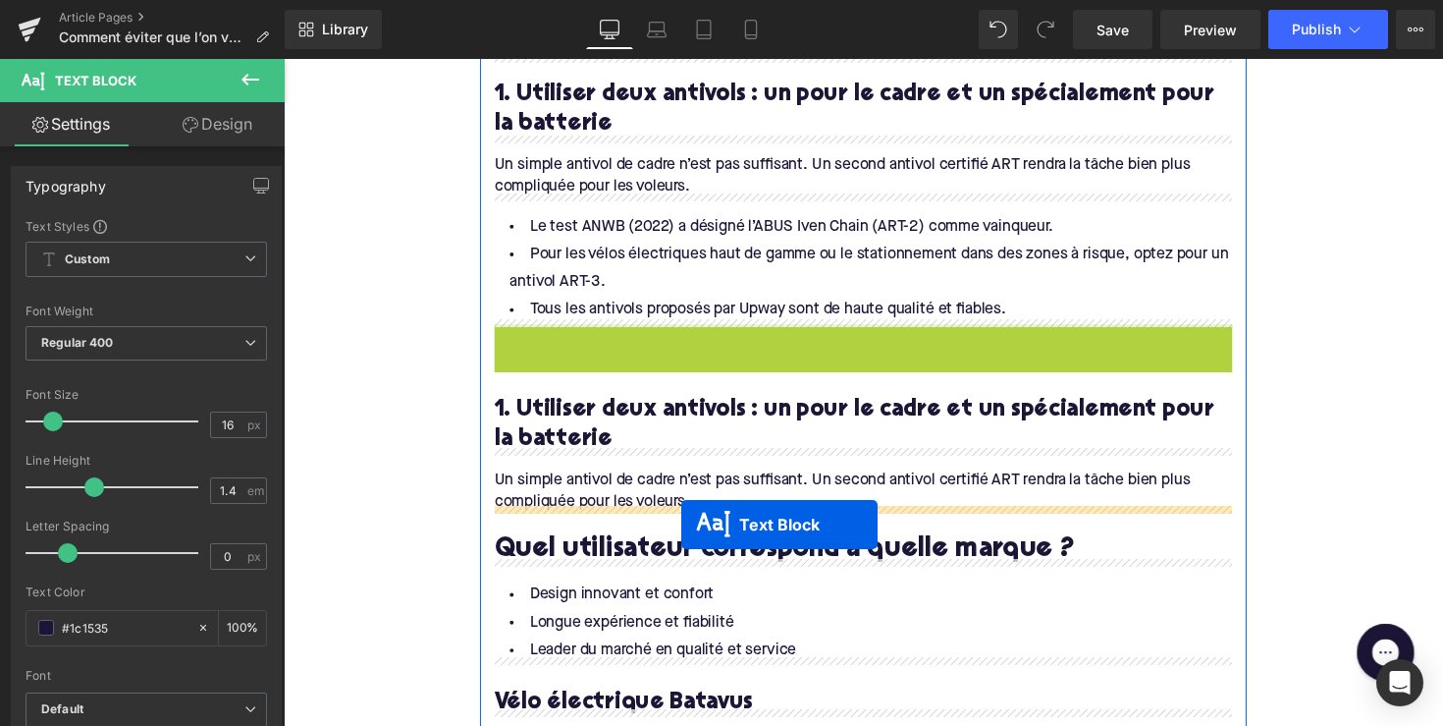
drag, startPoint x: 825, startPoint y: 521, endPoint x: 694, endPoint y: 528, distance: 130.8
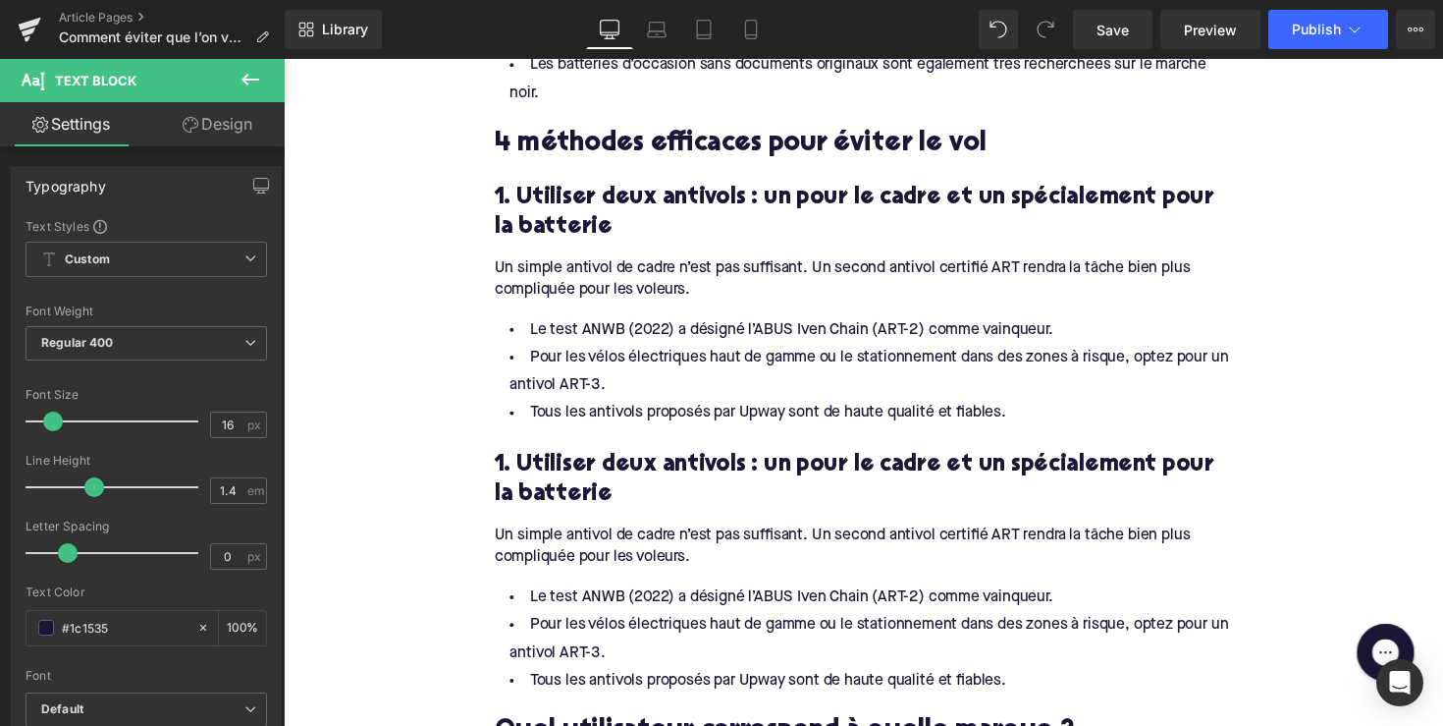
scroll to position [1324, 0]
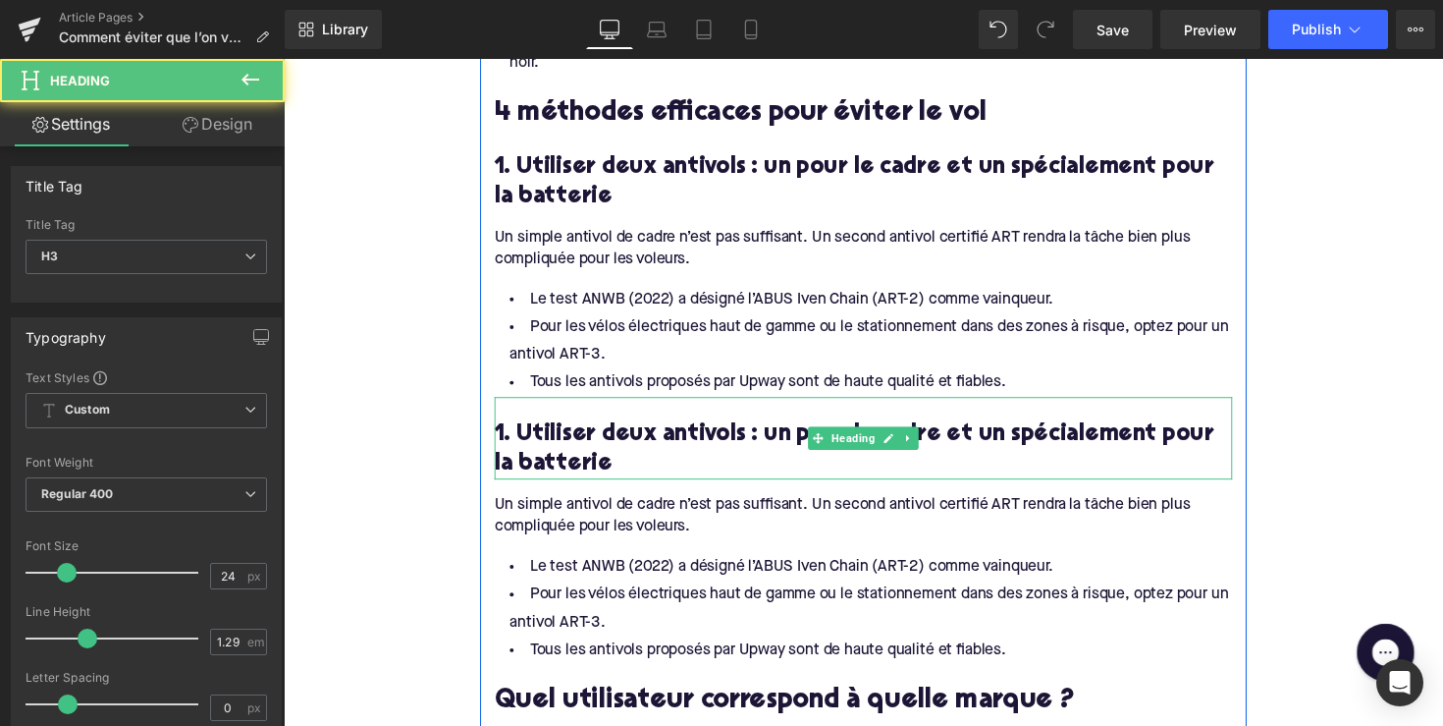
click at [554, 442] on h3 "1. Utiliser deux antivols : un pour le cadre et un spécialement pour la batterie" at bounding box center [878, 459] width 756 height 61
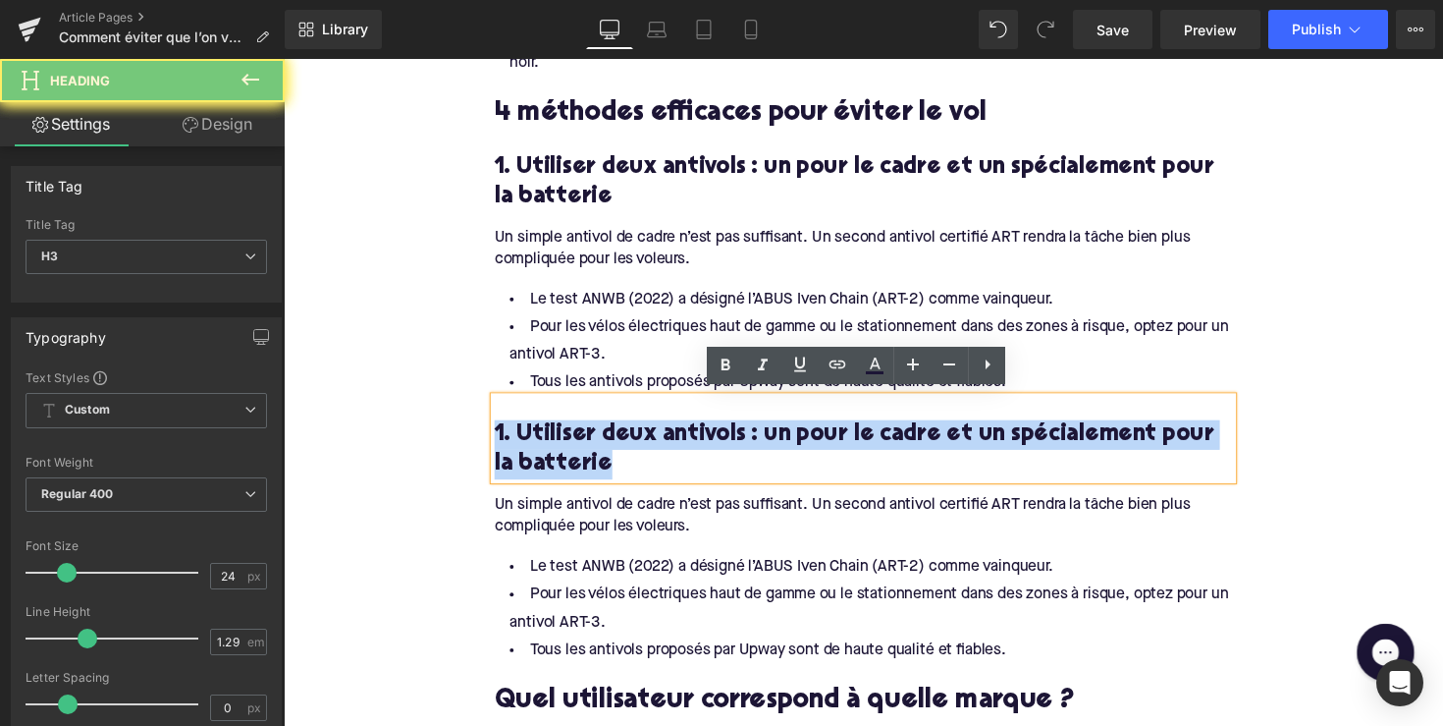
click at [554, 442] on h3 "1. Utiliser deux antivols : un pour le cadre et un spécialement pour la batterie" at bounding box center [878, 459] width 756 height 61
paste div
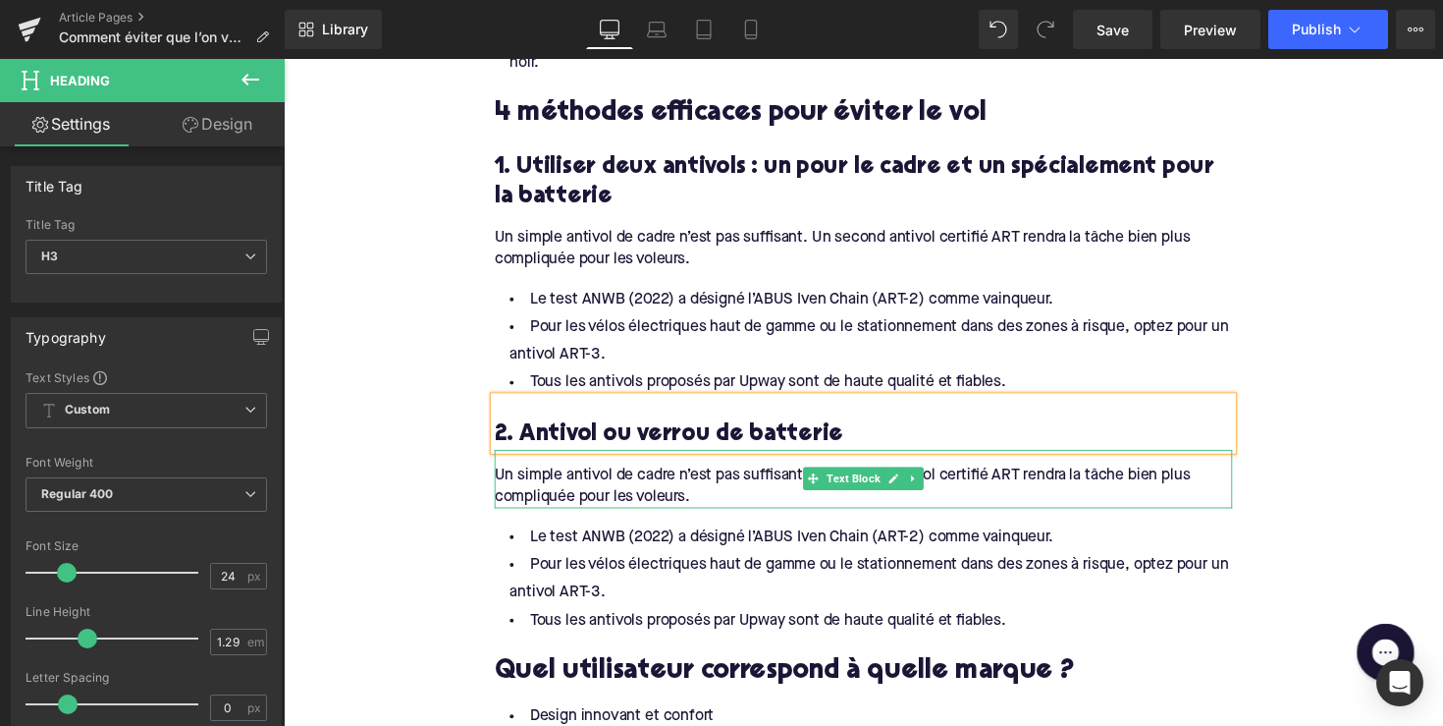
click at [620, 488] on div "Un simple antivol de cadre n’est pas suffisant. Un second antivol certifié ART …" at bounding box center [878, 490] width 756 height 60
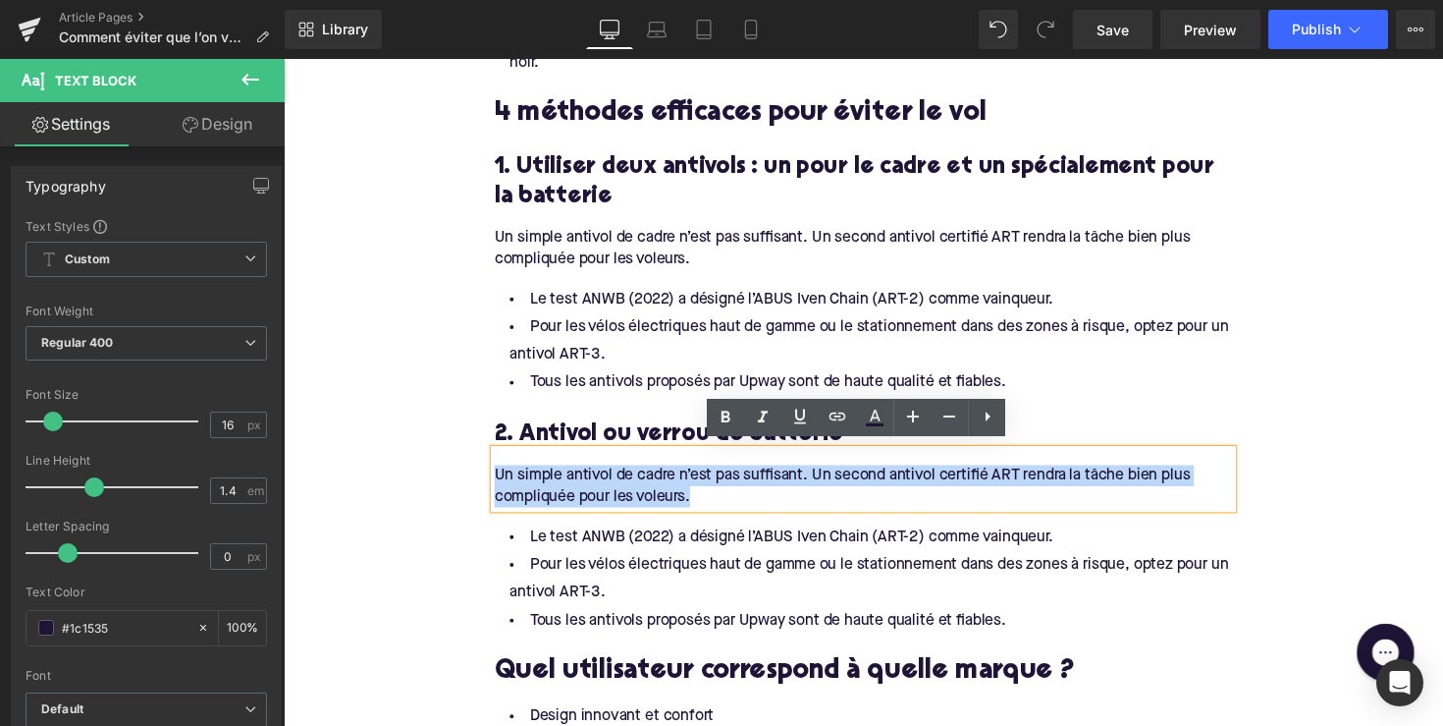
drag, startPoint x: 718, startPoint y: 506, endPoint x: 460, endPoint y: 464, distance: 261.5
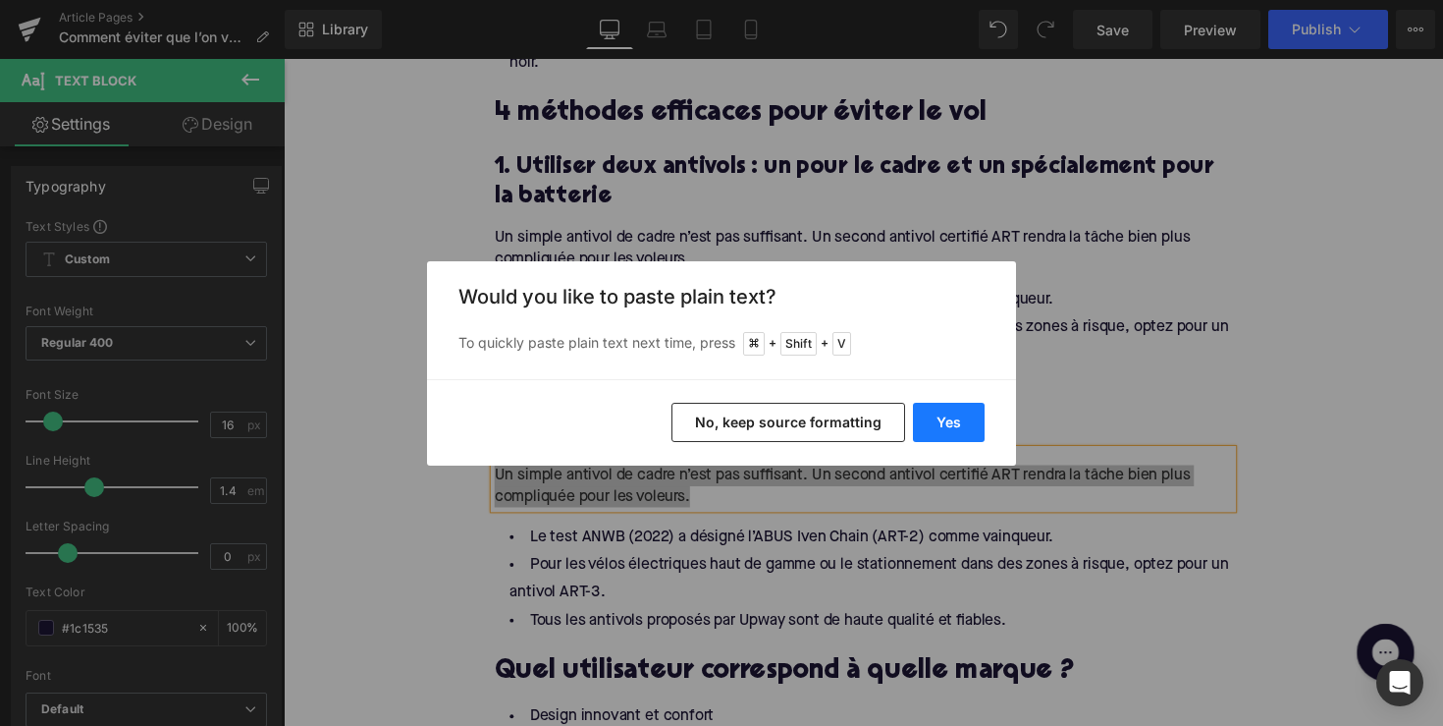
click at [929, 414] on button "Yes" at bounding box center [949, 422] width 72 height 39
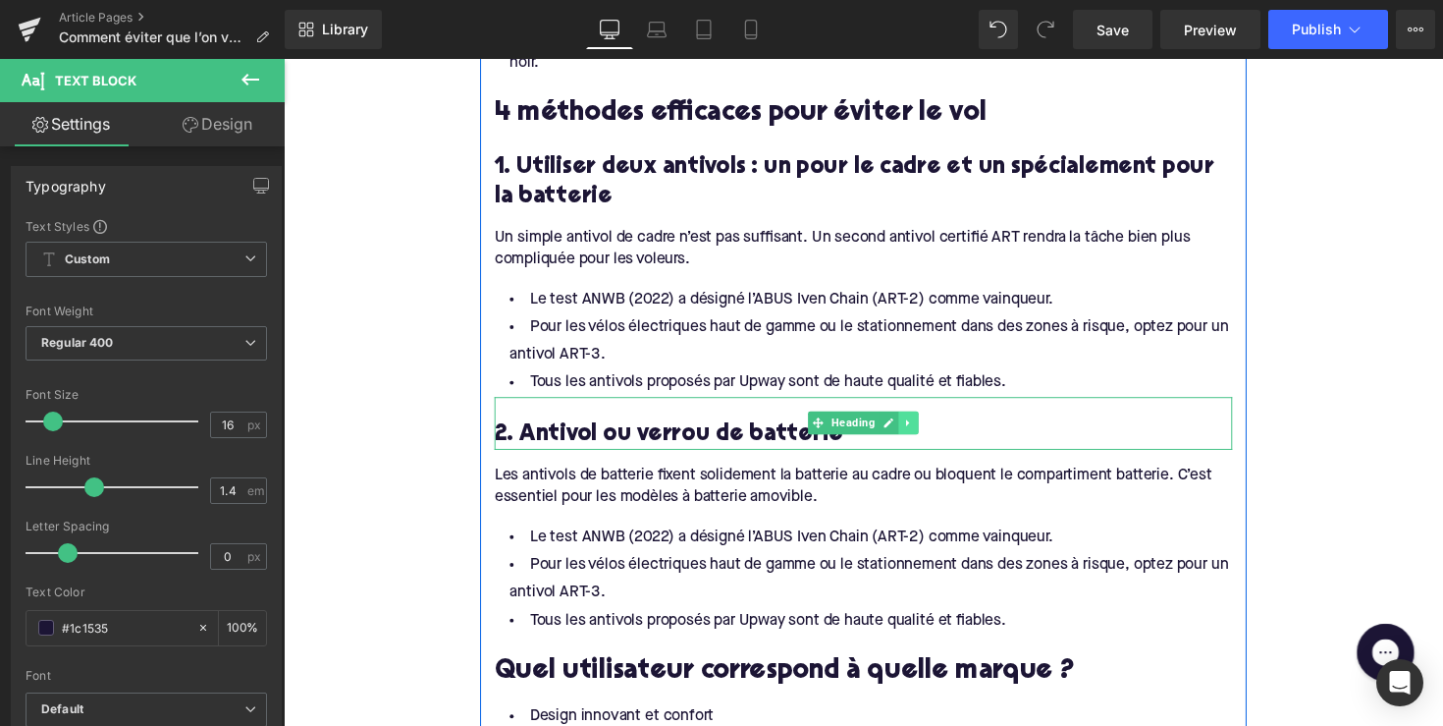
click at [921, 430] on icon at bounding box center [924, 432] width 11 height 12
click at [908, 427] on icon at bounding box center [913, 432] width 11 height 11
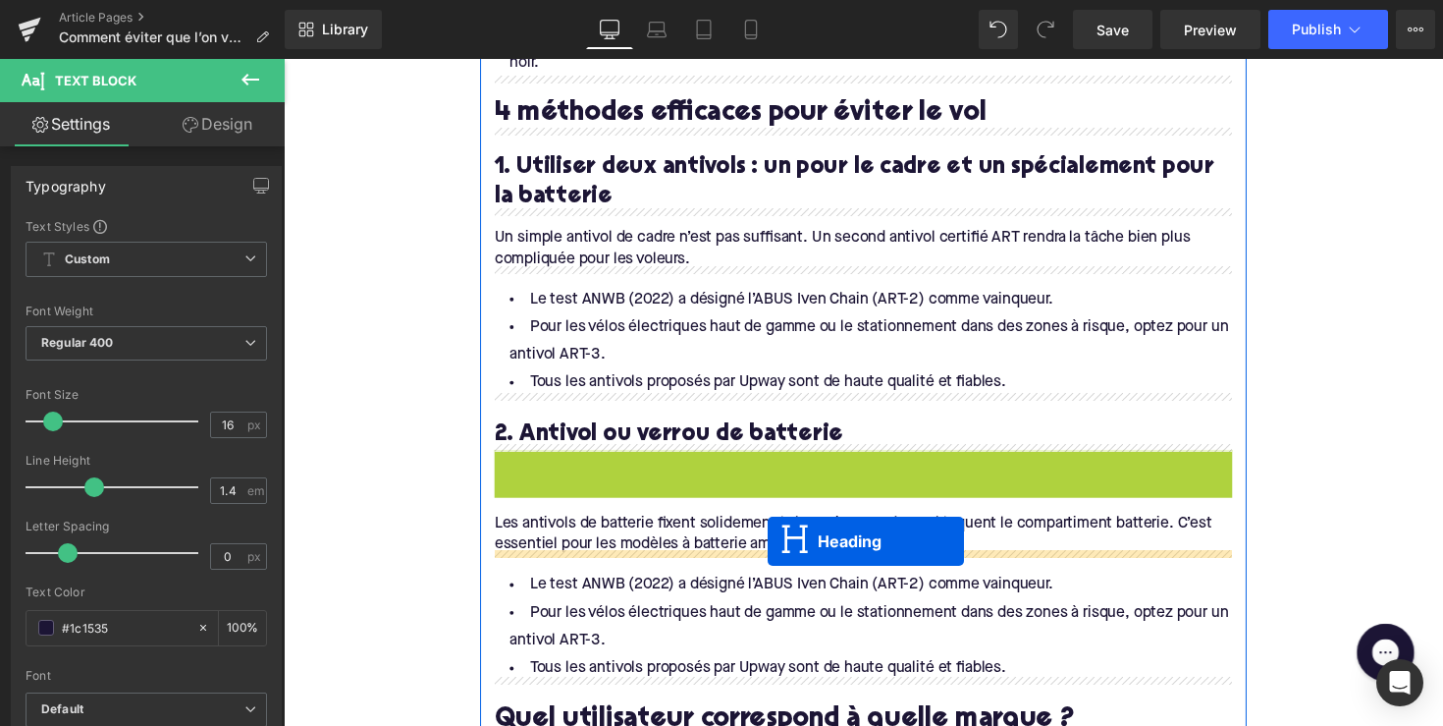
drag, startPoint x: 830, startPoint y: 479, endPoint x: 780, endPoint y: 553, distance: 89.1
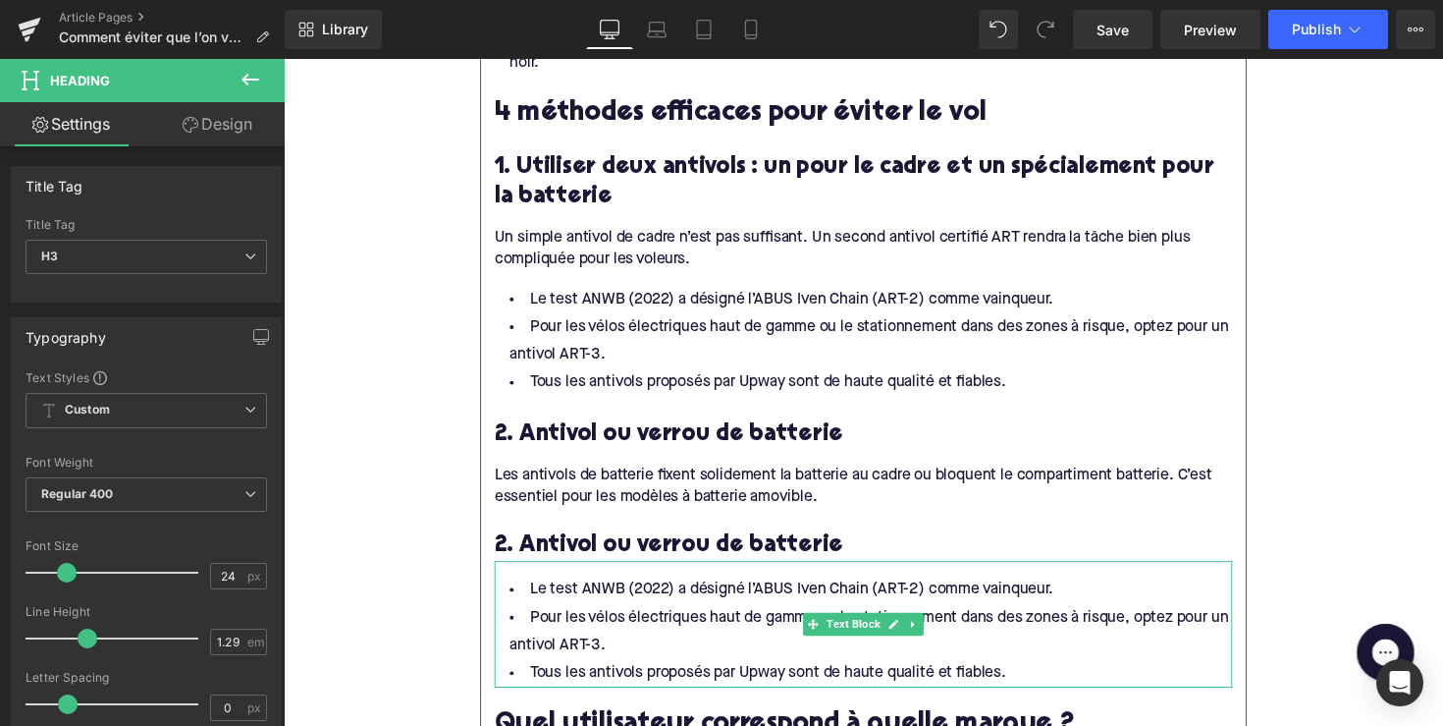
click at [695, 543] on h3 "2. Antivol ou verrou de batterie" at bounding box center [878, 558] width 756 height 30
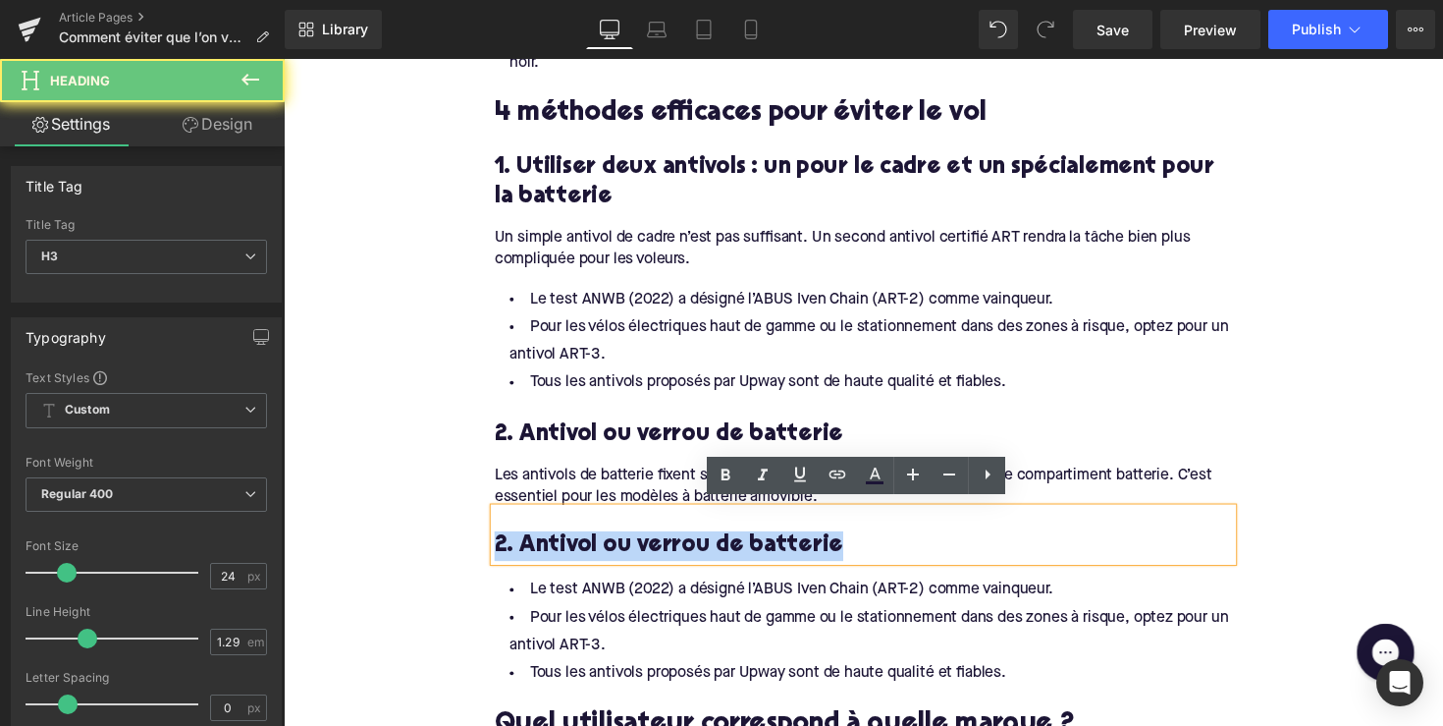
click at [695, 543] on h3 "2. Antivol ou verrou de batterie" at bounding box center [878, 558] width 756 height 30
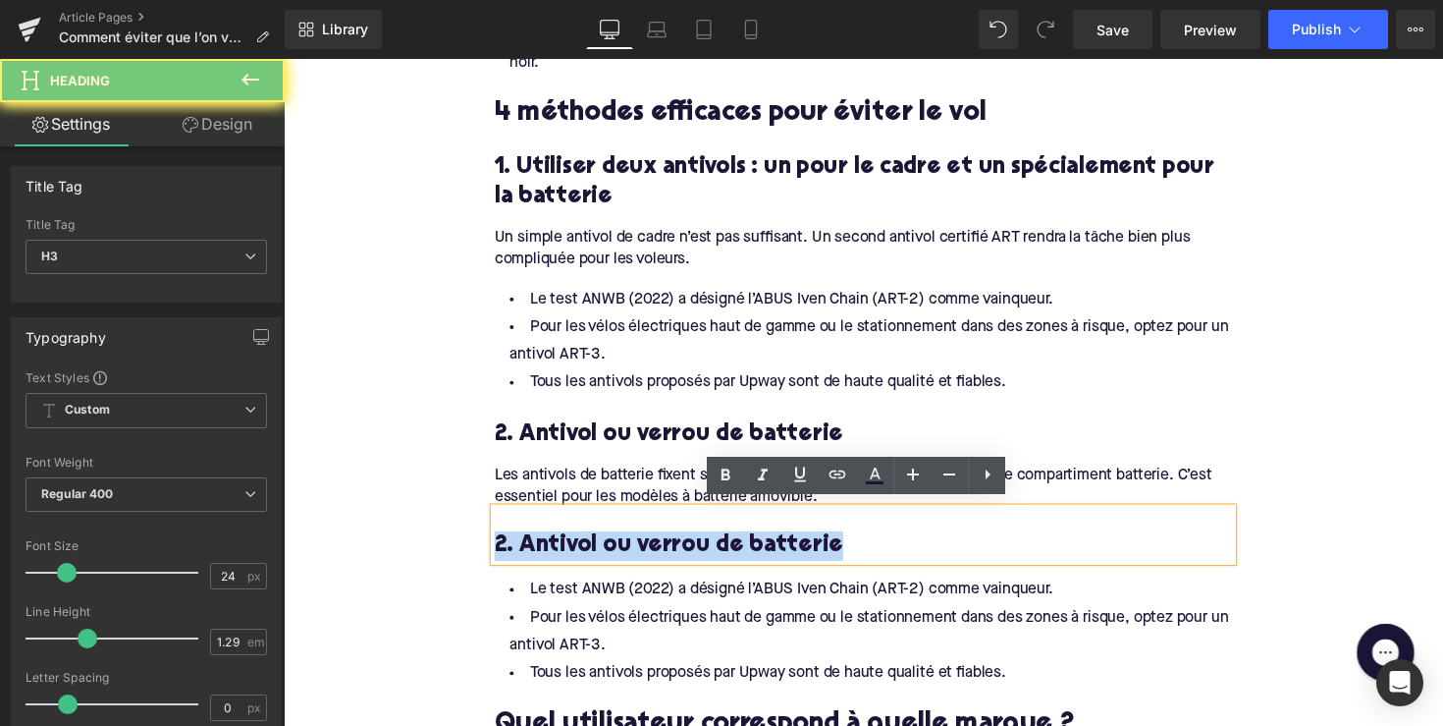
paste div
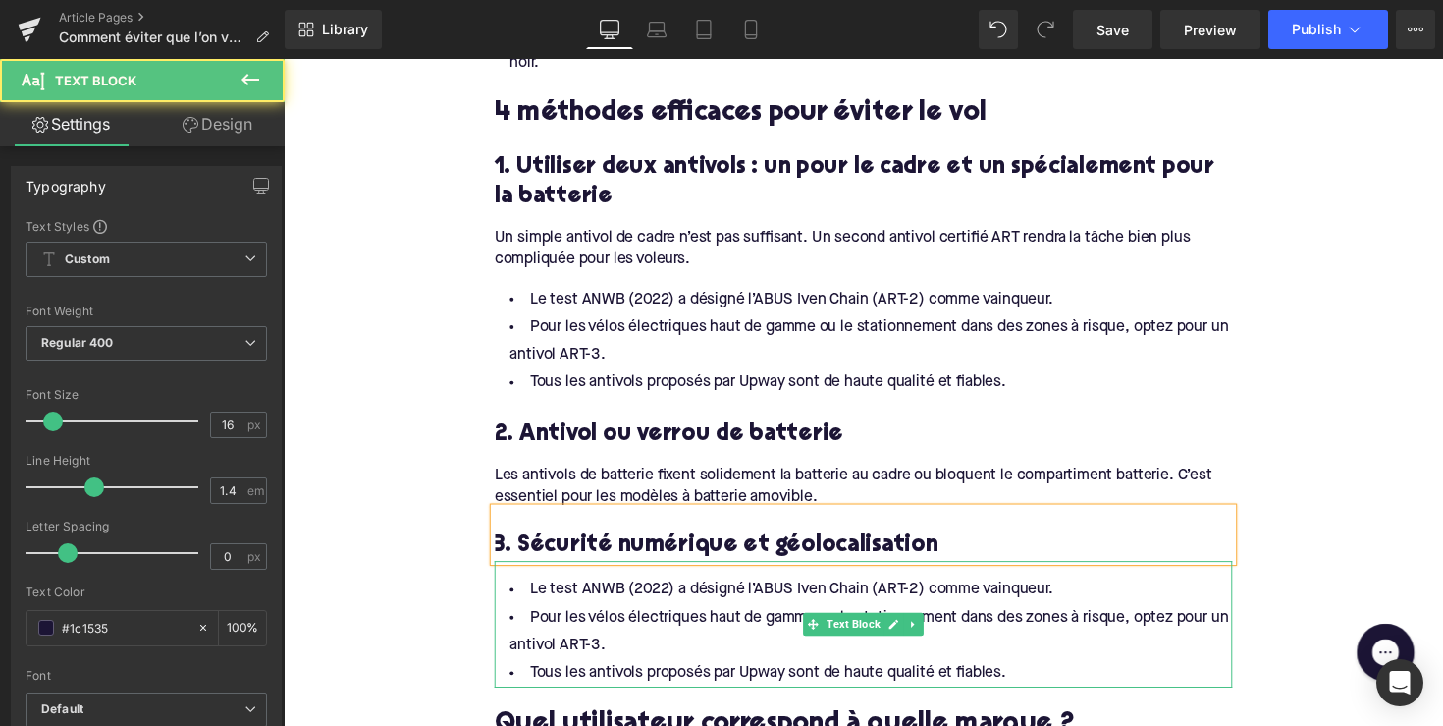
click at [734, 647] on li "Pour les vélos électriques haut de gamme ou le stationnement dans des zones à r…" at bounding box center [878, 646] width 756 height 57
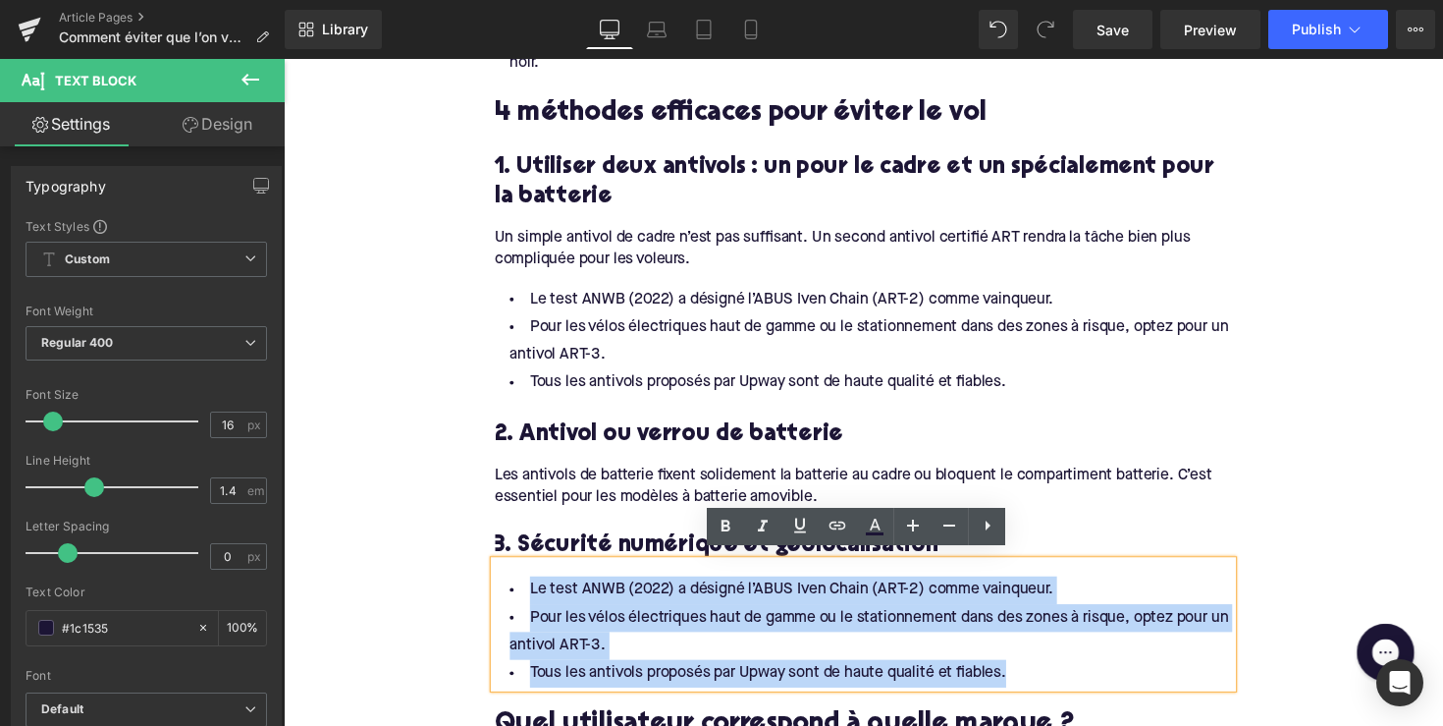
drag, startPoint x: 1061, startPoint y: 675, endPoint x: 511, endPoint y: 572, distance: 560.3
click at [511, 573] on div "Le test ANWB (2022) a désigné l’ABUS Iven Chain (ART-2) comme vainqueur. Pour l…" at bounding box center [878, 638] width 756 height 130
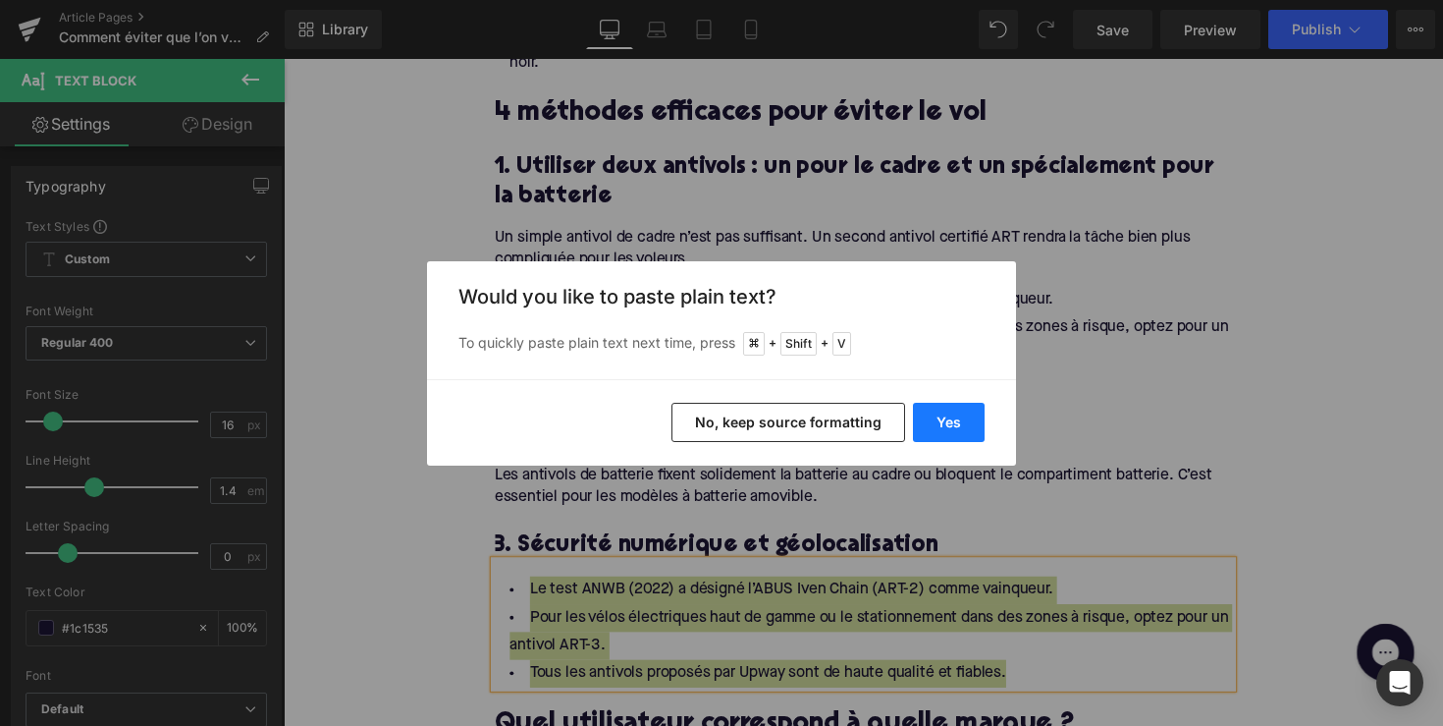
click at [931, 414] on button "Yes" at bounding box center [949, 422] width 72 height 39
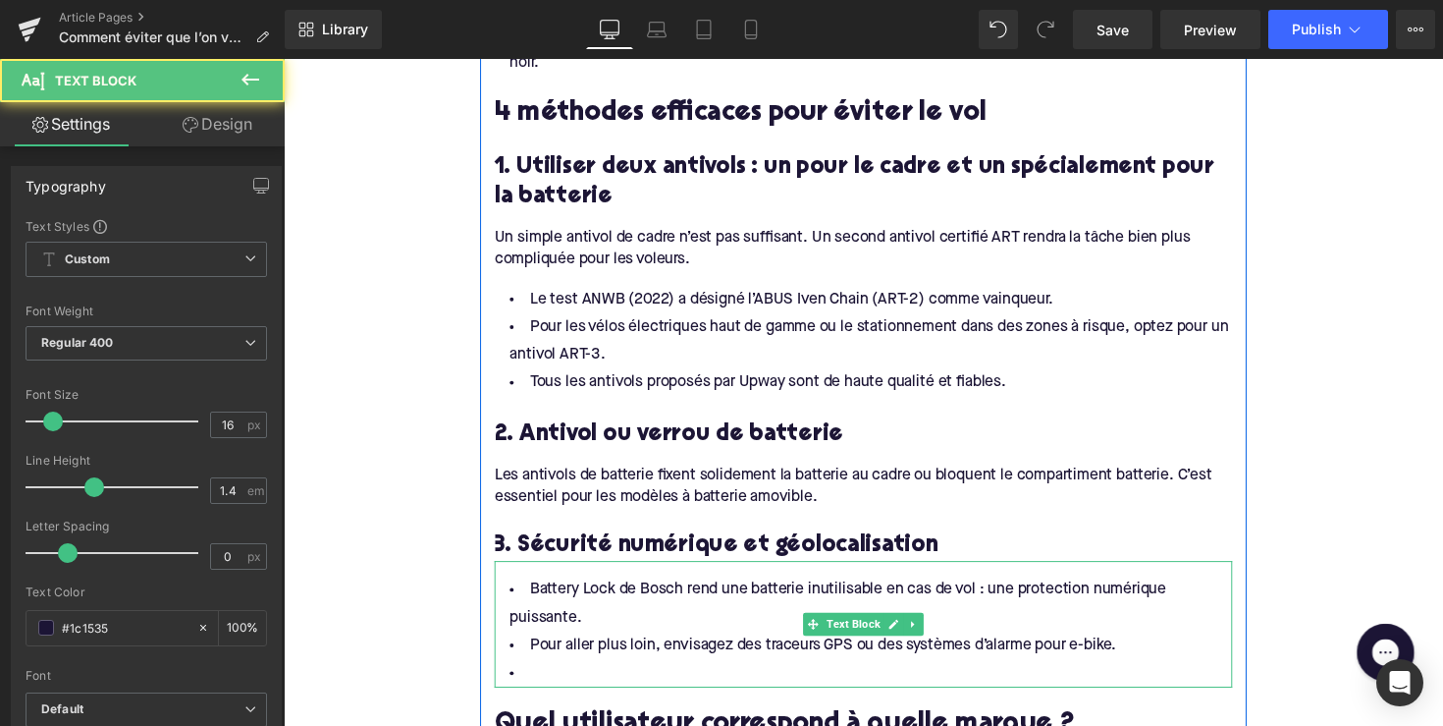
click at [652, 675] on li at bounding box center [878, 689] width 756 height 28
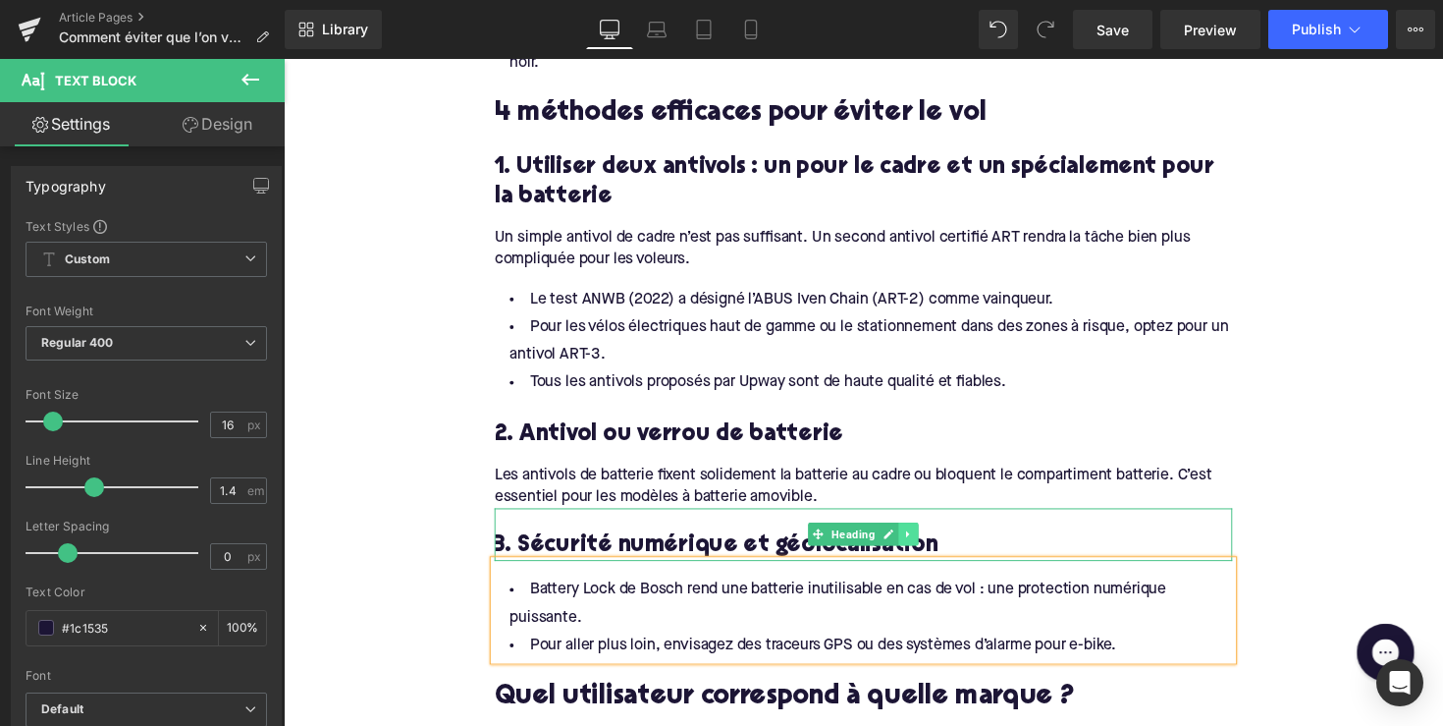
click at [922, 543] on icon at bounding box center [923, 546] width 3 height 7
click at [903, 543] on link at bounding box center [913, 546] width 21 height 24
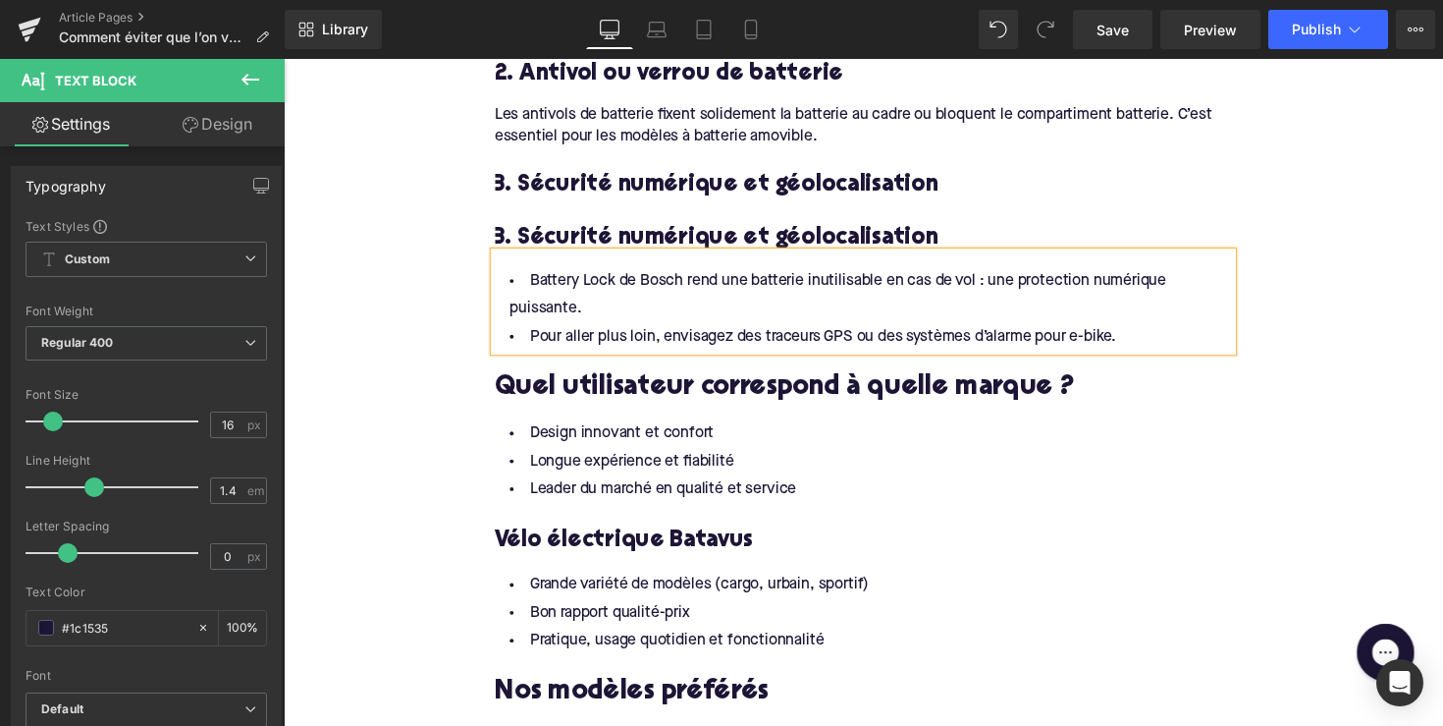
scroll to position [1651, 0]
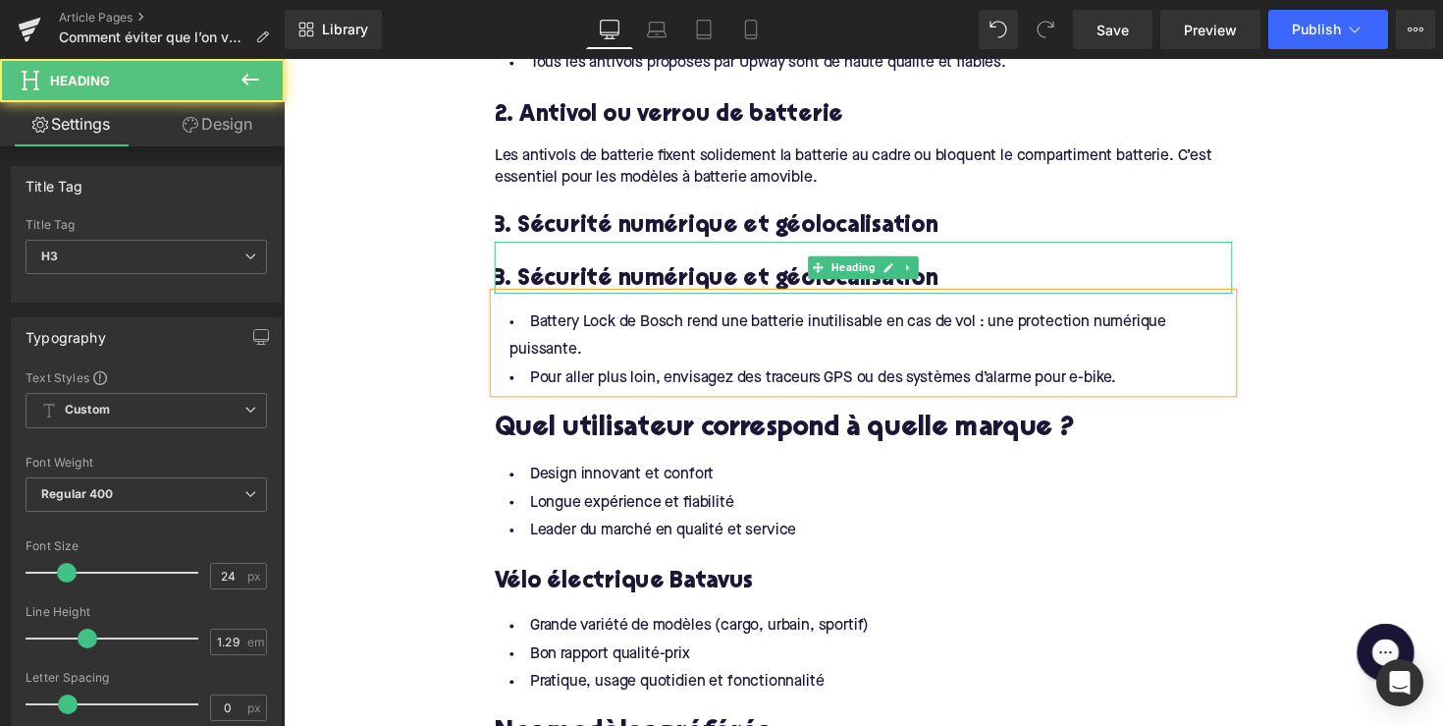
click at [830, 272] on div "3. Sécurité numérique et géolocalisation Heading" at bounding box center [878, 273] width 756 height 54
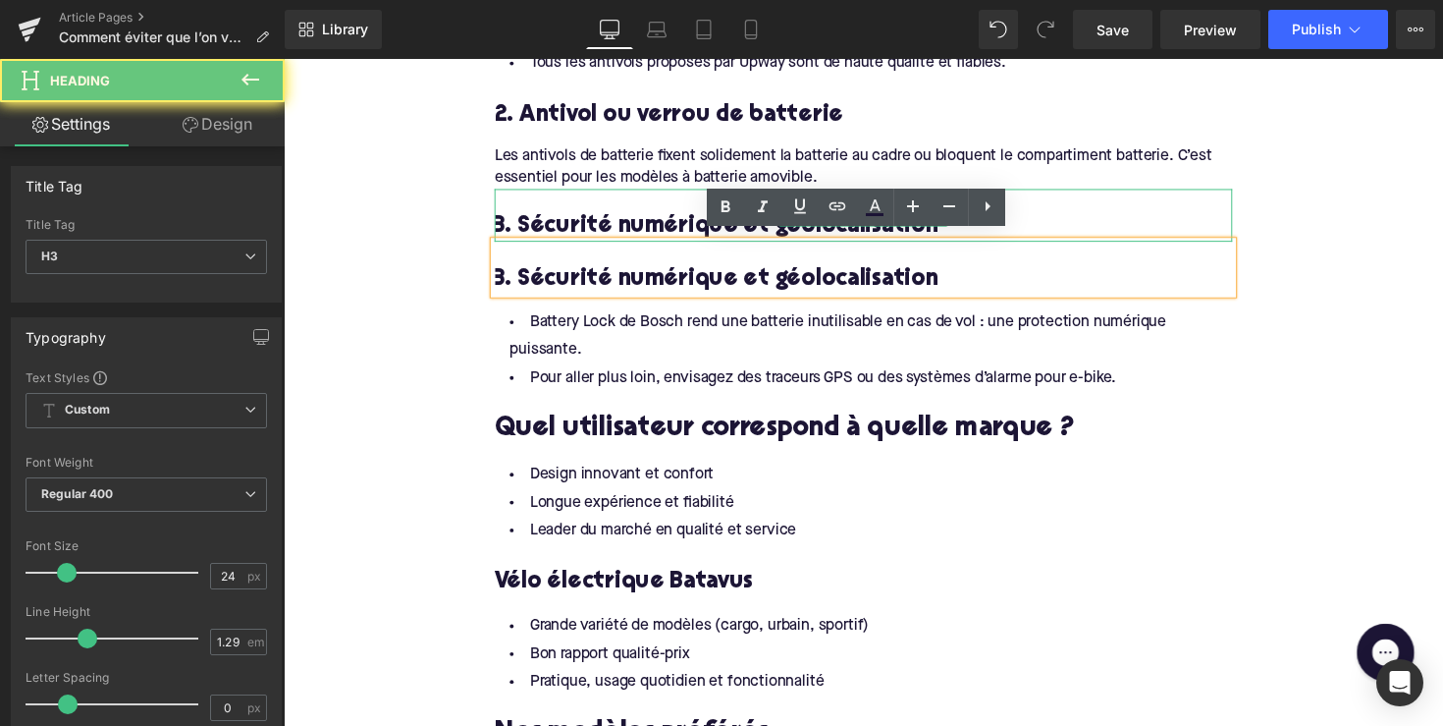
click at [677, 193] on div "3. Sécurité numérique et géolocalisation" at bounding box center [878, 219] width 756 height 54
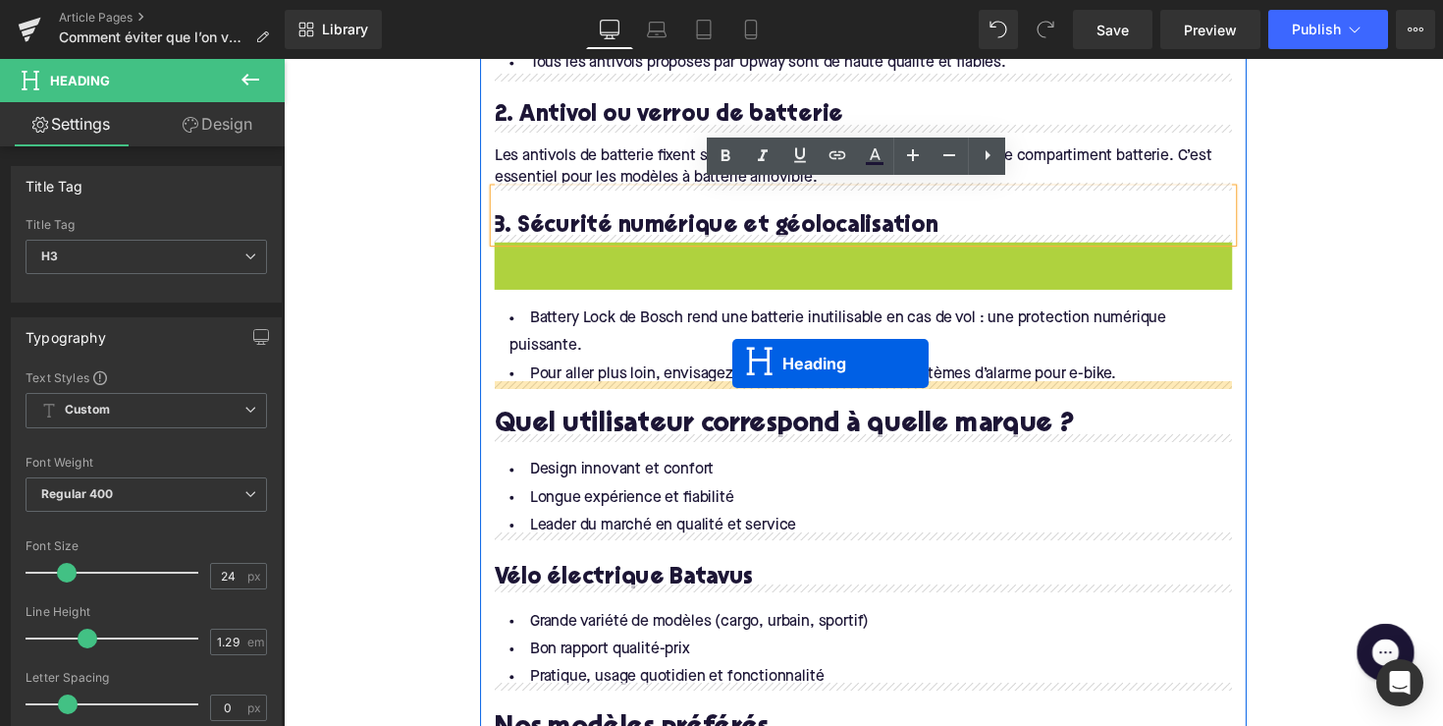
drag, startPoint x: 829, startPoint y: 267, endPoint x: 743, endPoint y: 371, distance: 134.7
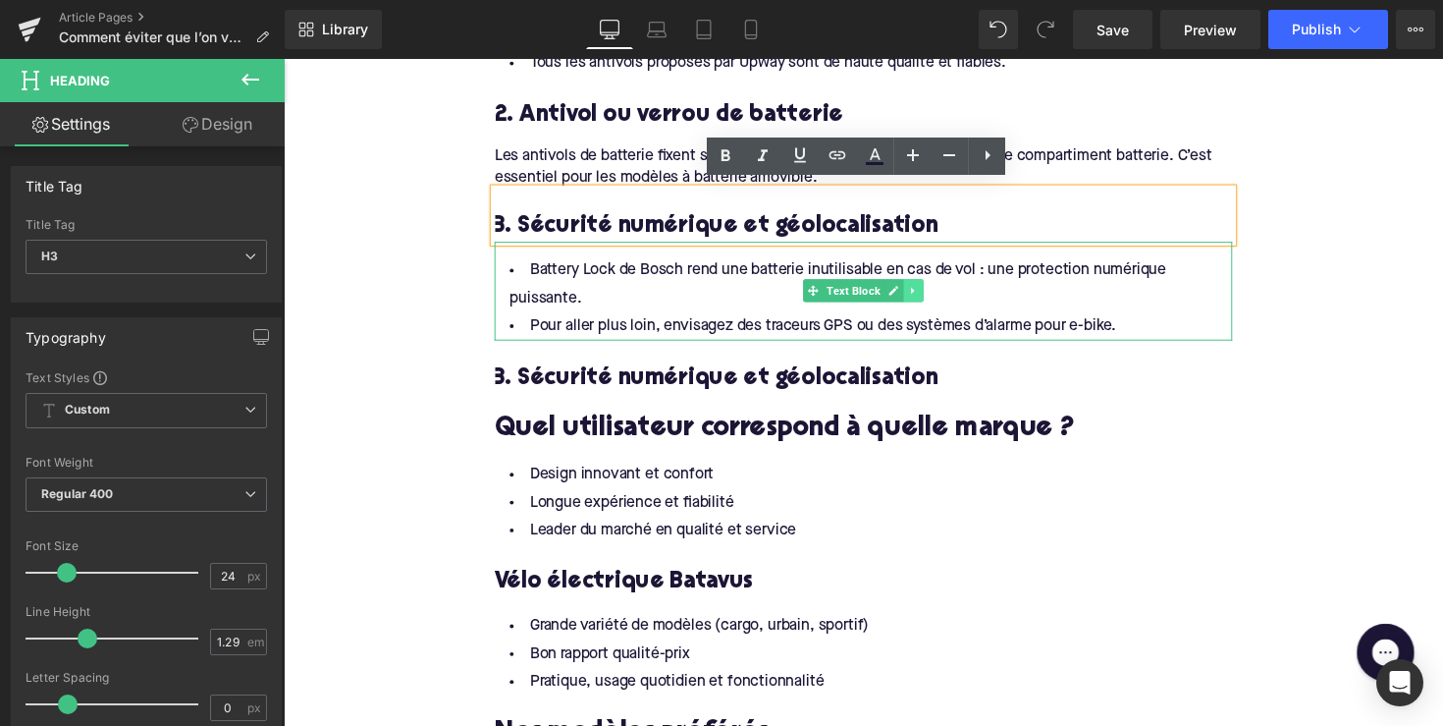
click at [924, 295] on icon at bounding box center [929, 297] width 11 height 12
click at [913, 293] on icon at bounding box center [918, 297] width 11 height 12
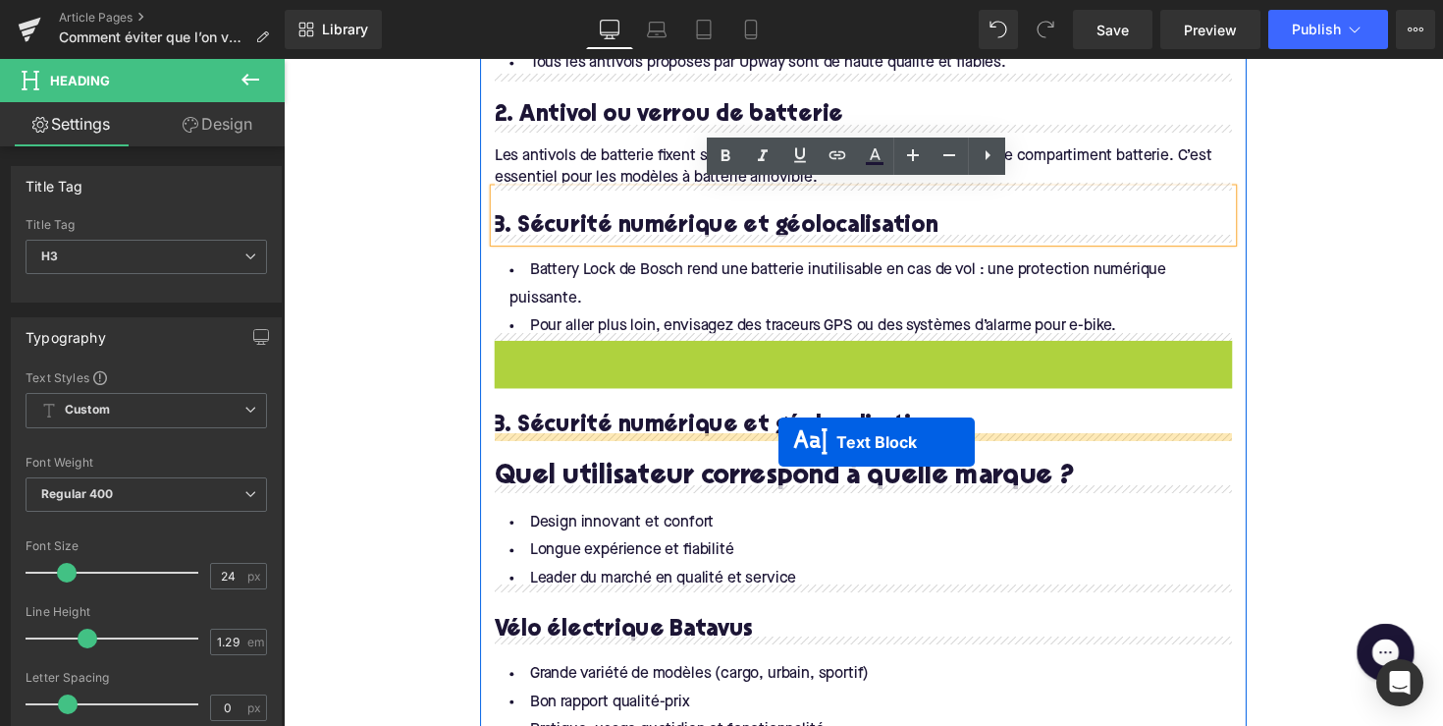
drag, startPoint x: 825, startPoint y: 390, endPoint x: 790, endPoint y: 452, distance: 70.8
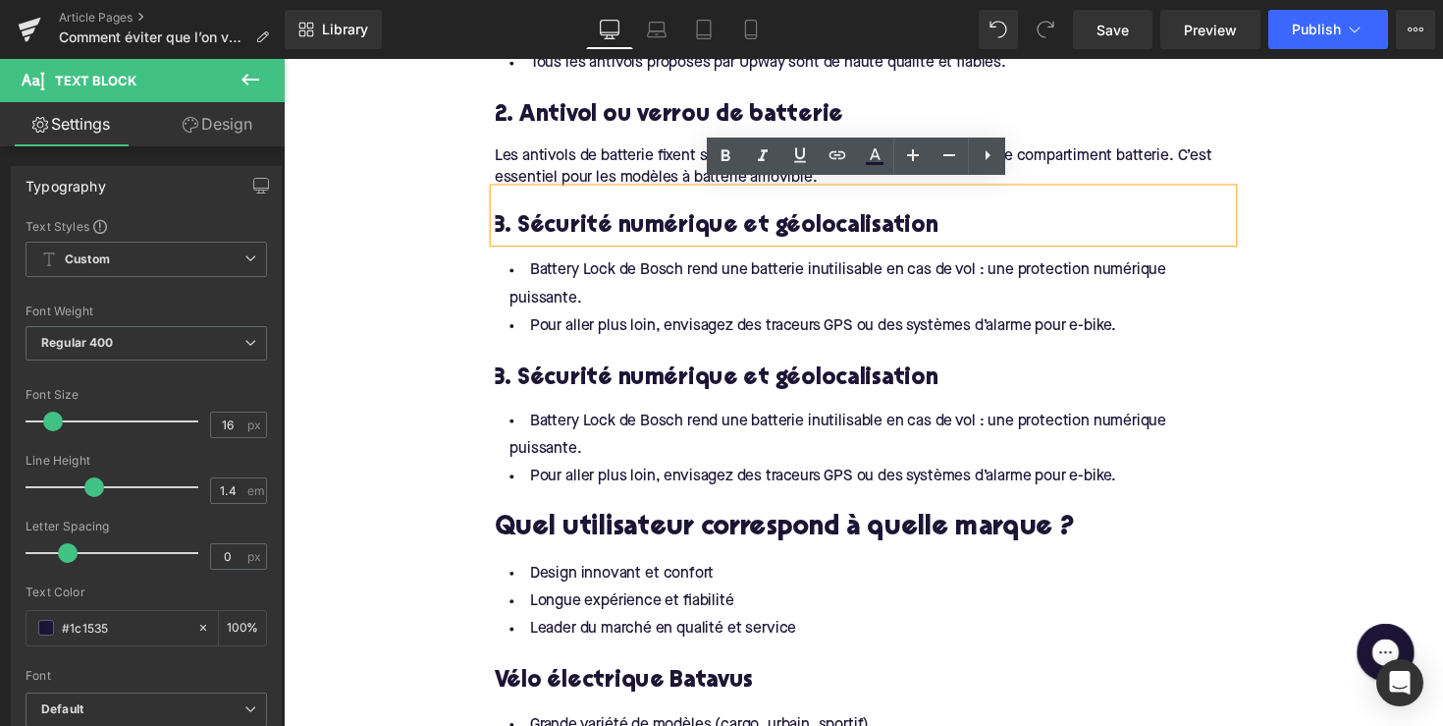
click at [650, 371] on h3 "3. Sécurité numérique et géolocalisation" at bounding box center [878, 386] width 756 height 30
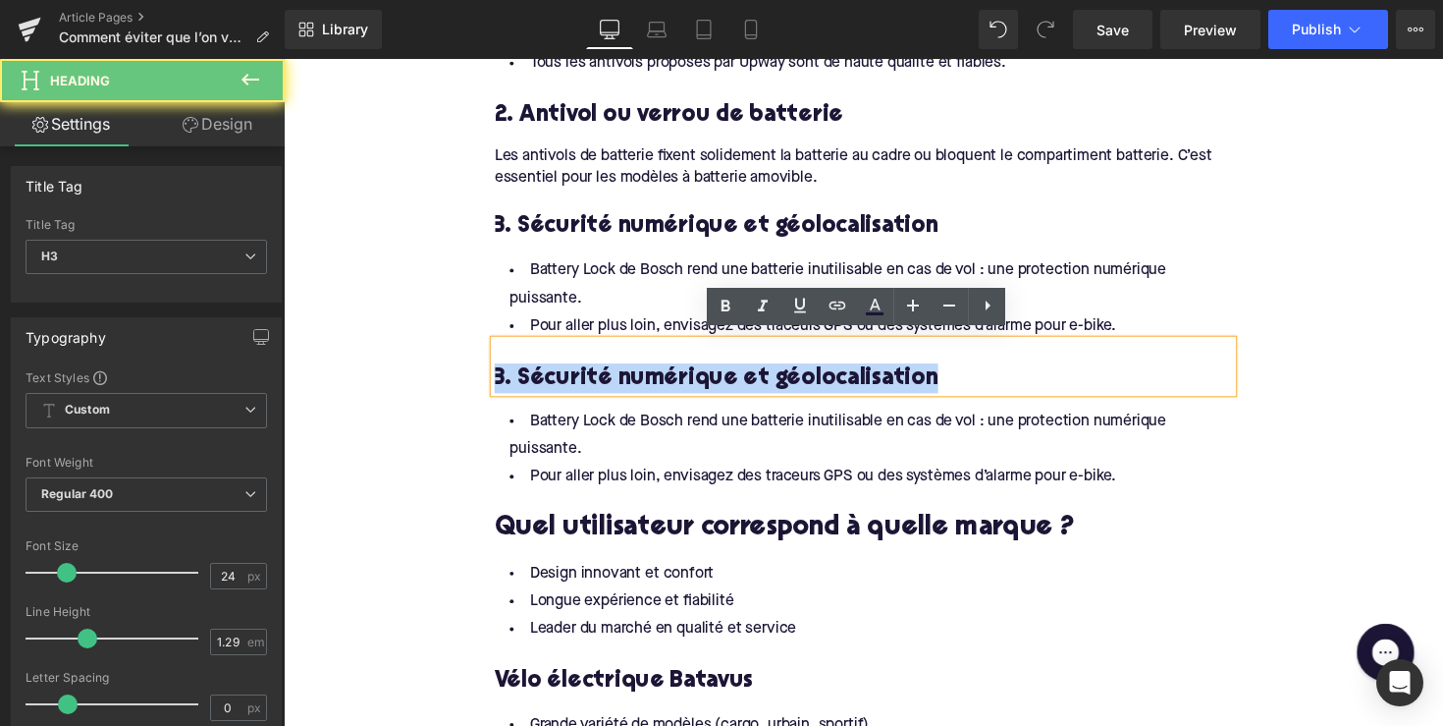
click at [650, 371] on h3 "3. Sécurité numérique et géolocalisation" at bounding box center [878, 386] width 756 height 30
paste div
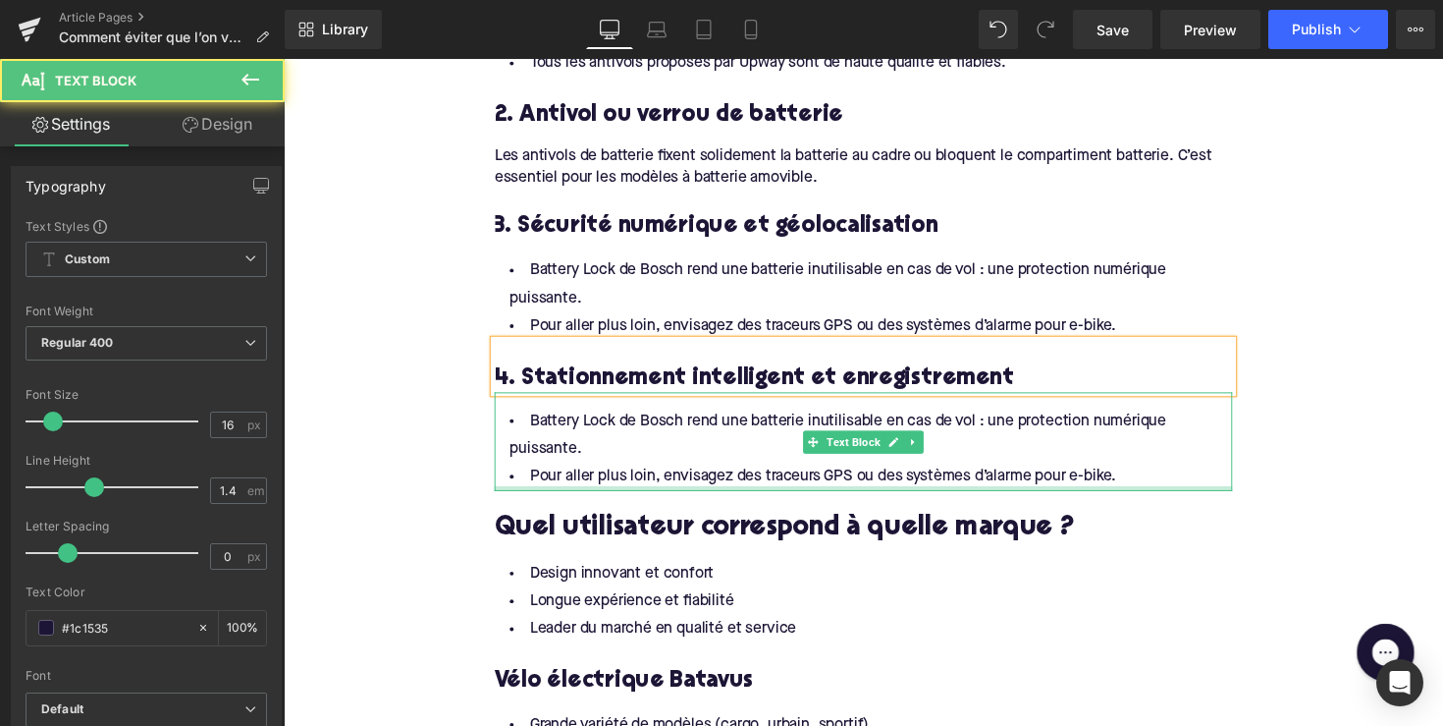
click at [721, 497] on div at bounding box center [878, 499] width 756 height 5
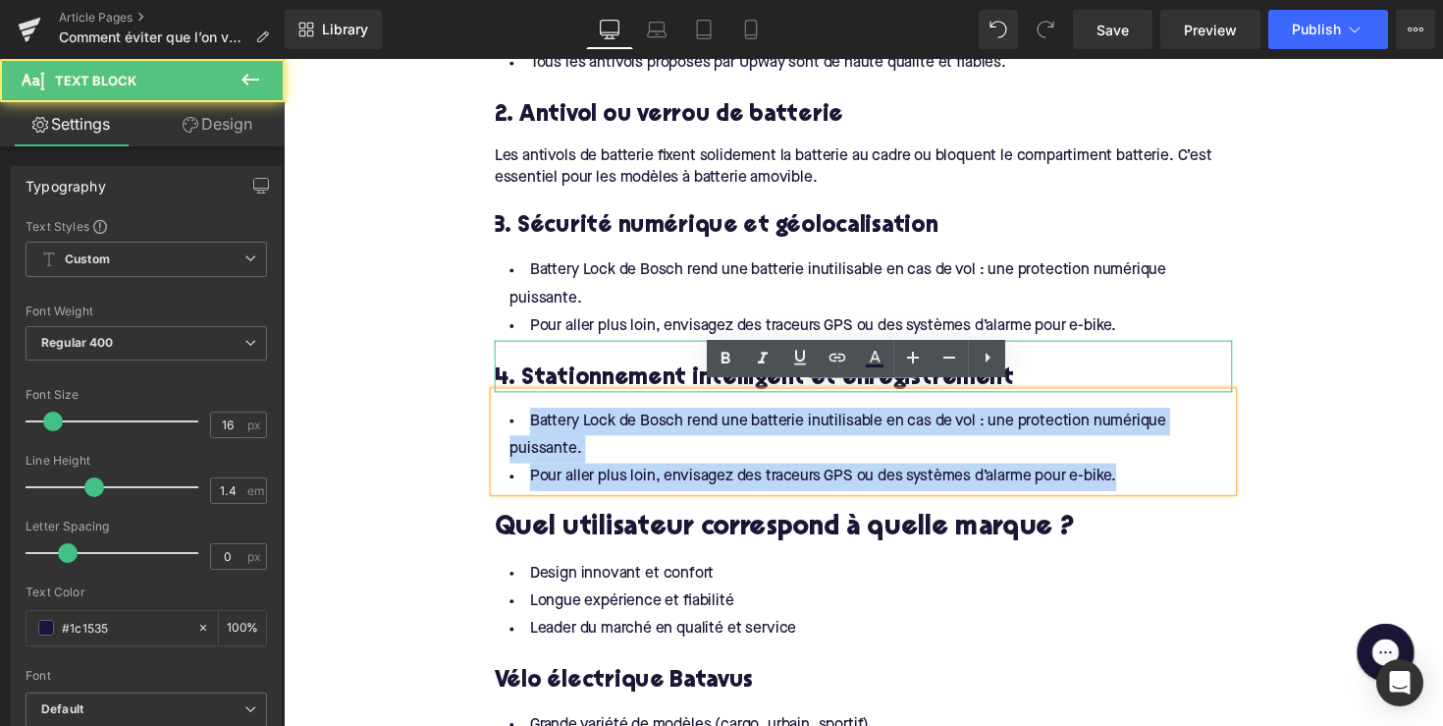
drag, startPoint x: 1163, startPoint y: 474, endPoint x: 500, endPoint y: 372, distance: 670.6
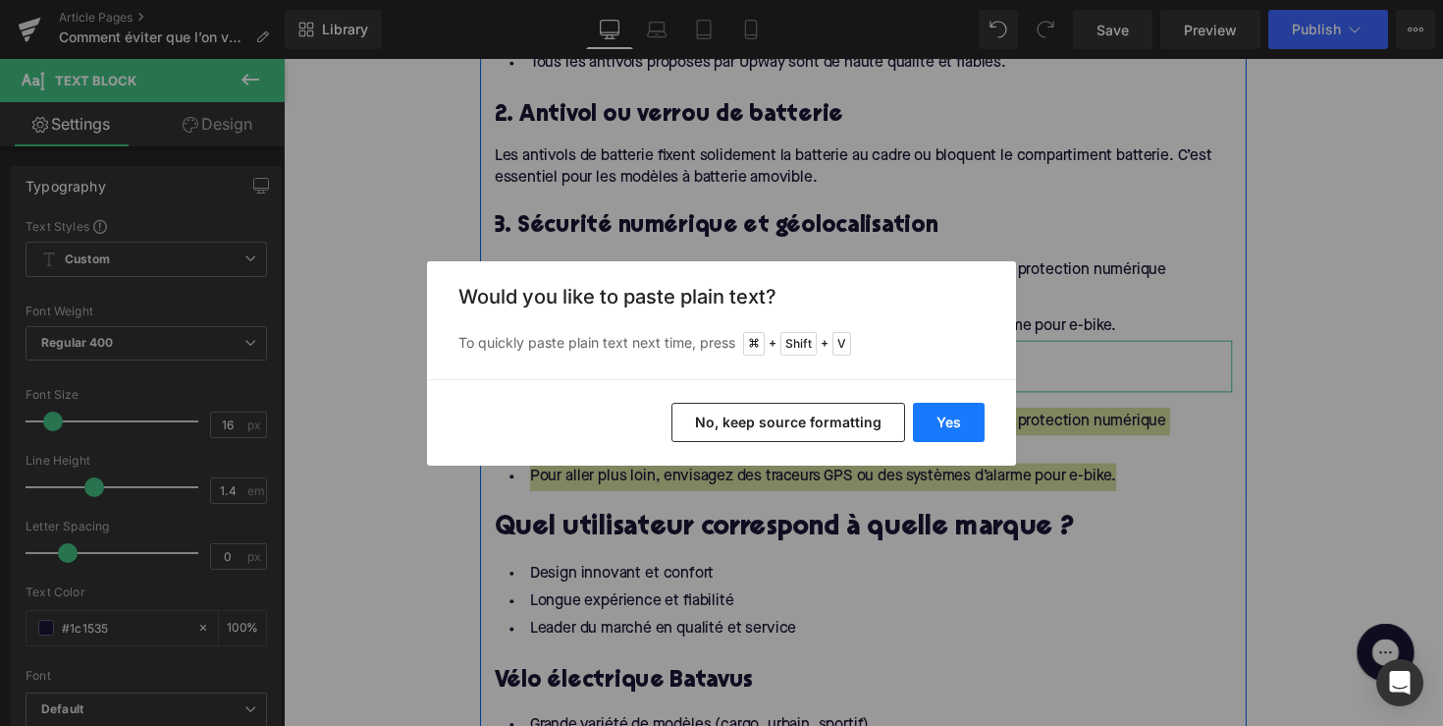
click at [969, 418] on button "Yes" at bounding box center [949, 422] width 72 height 39
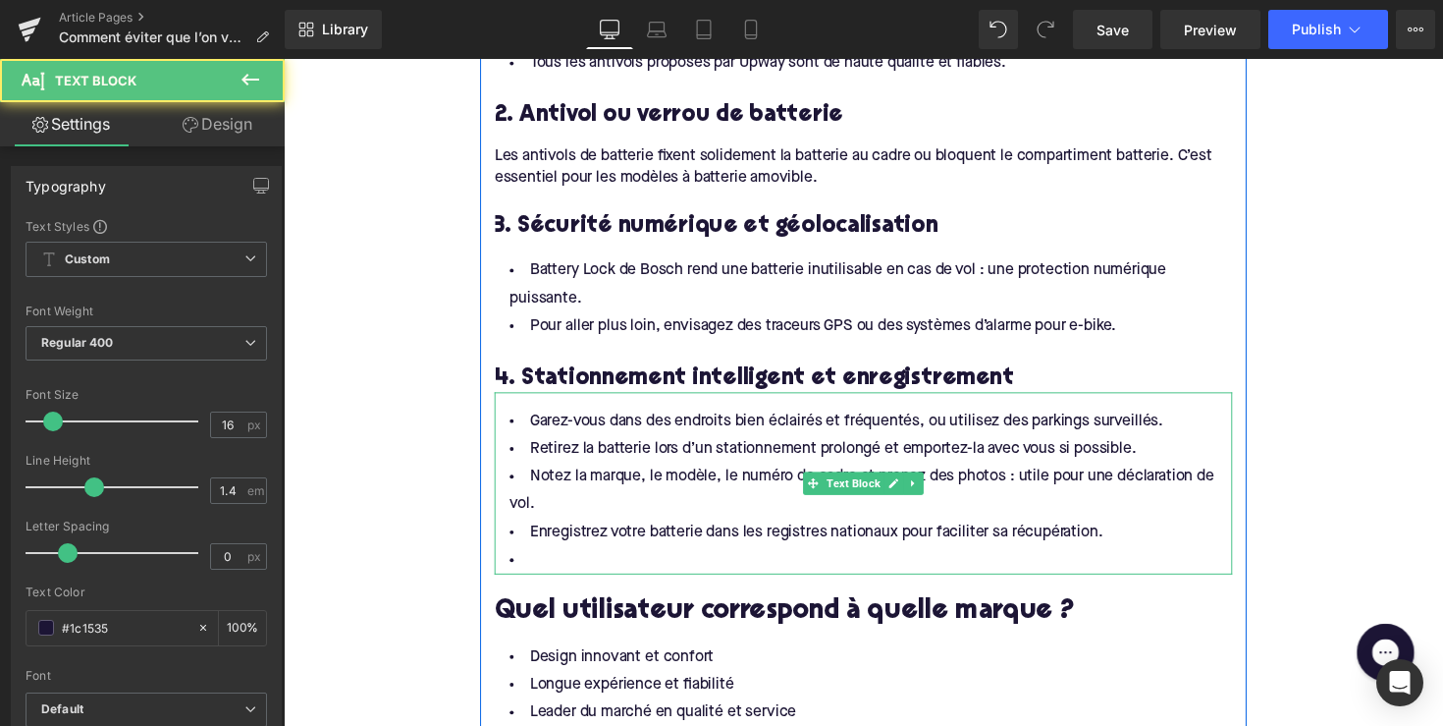
click at [625, 562] on li at bounding box center [878, 573] width 756 height 28
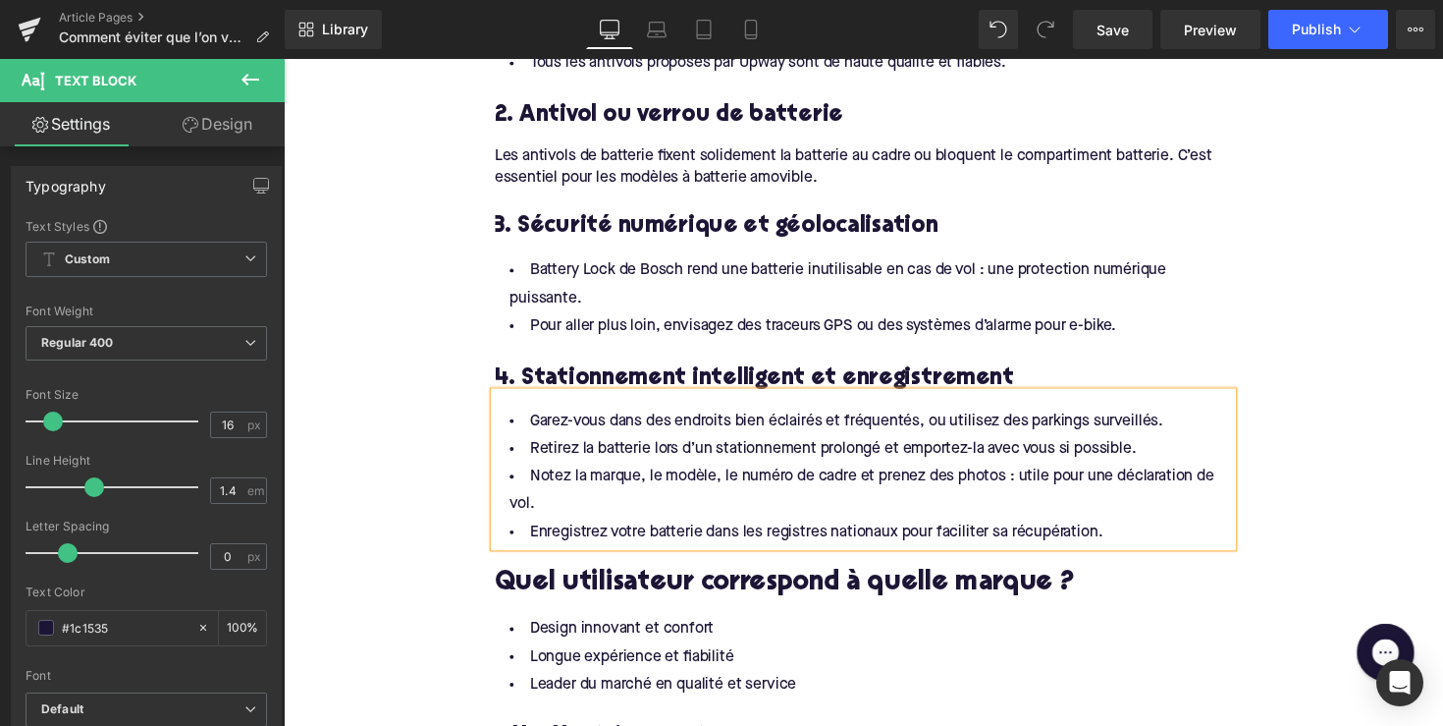
click at [574, 597] on h2 "Quel utilisateur correspond à quelle marque ?" at bounding box center [878, 597] width 756 height 30
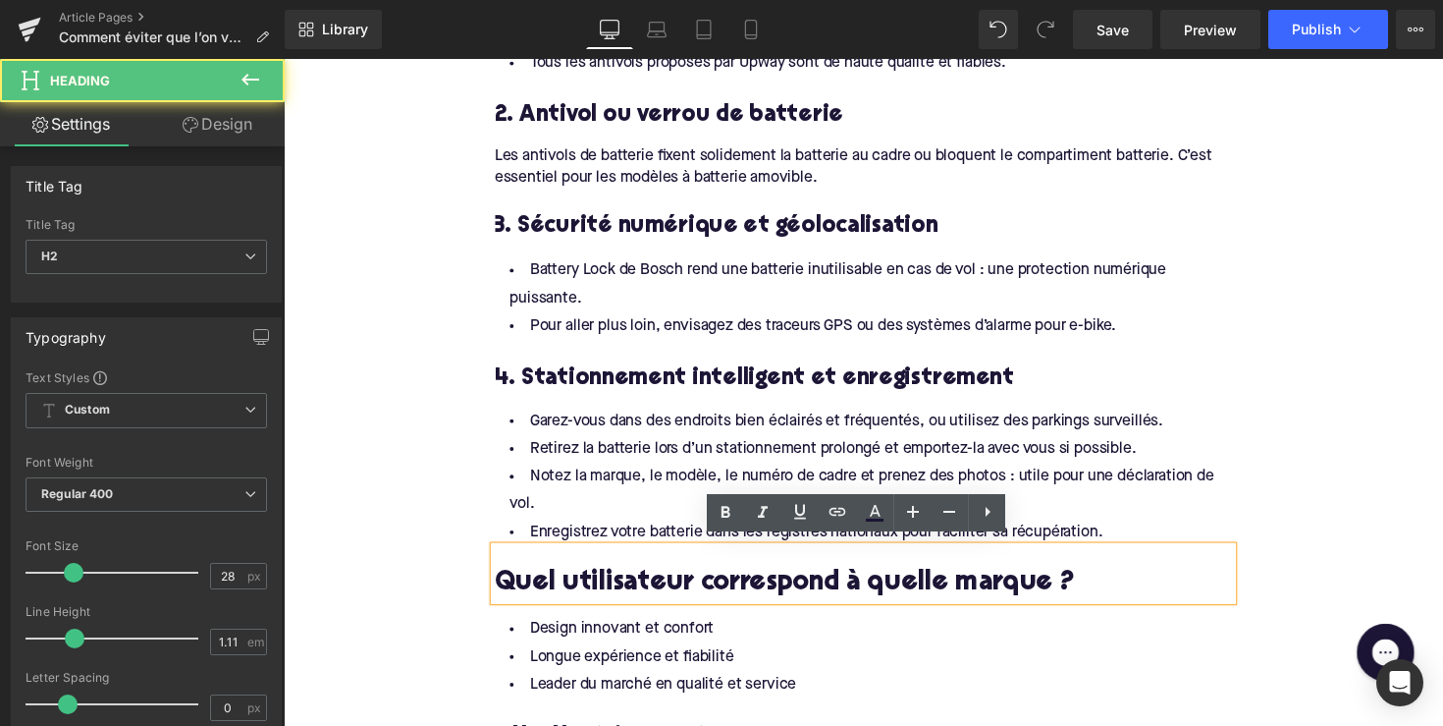
click at [574, 597] on h2 "Quel utilisateur correspond à quelle marque ?" at bounding box center [878, 597] width 756 height 30
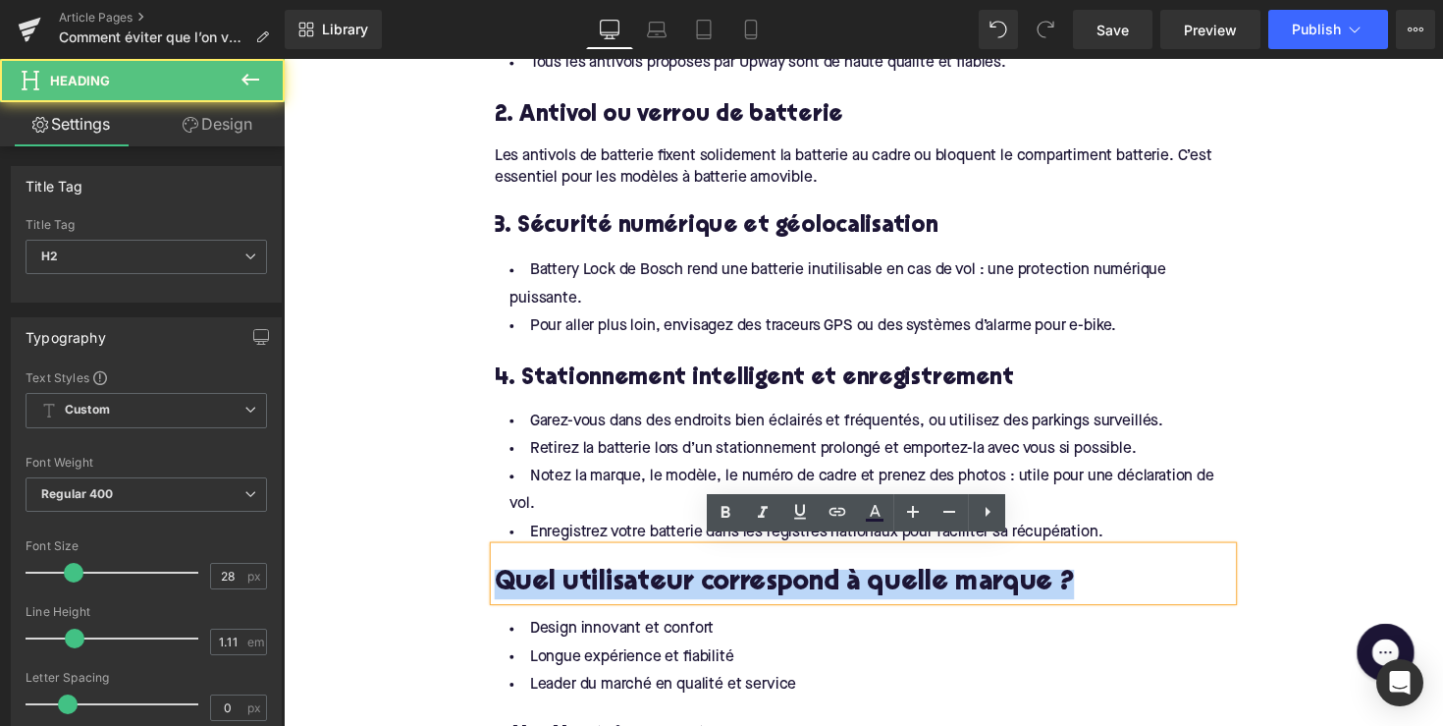
click at [574, 597] on h2 "Quel utilisateur correspond à quelle marque ?" at bounding box center [878, 597] width 756 height 30
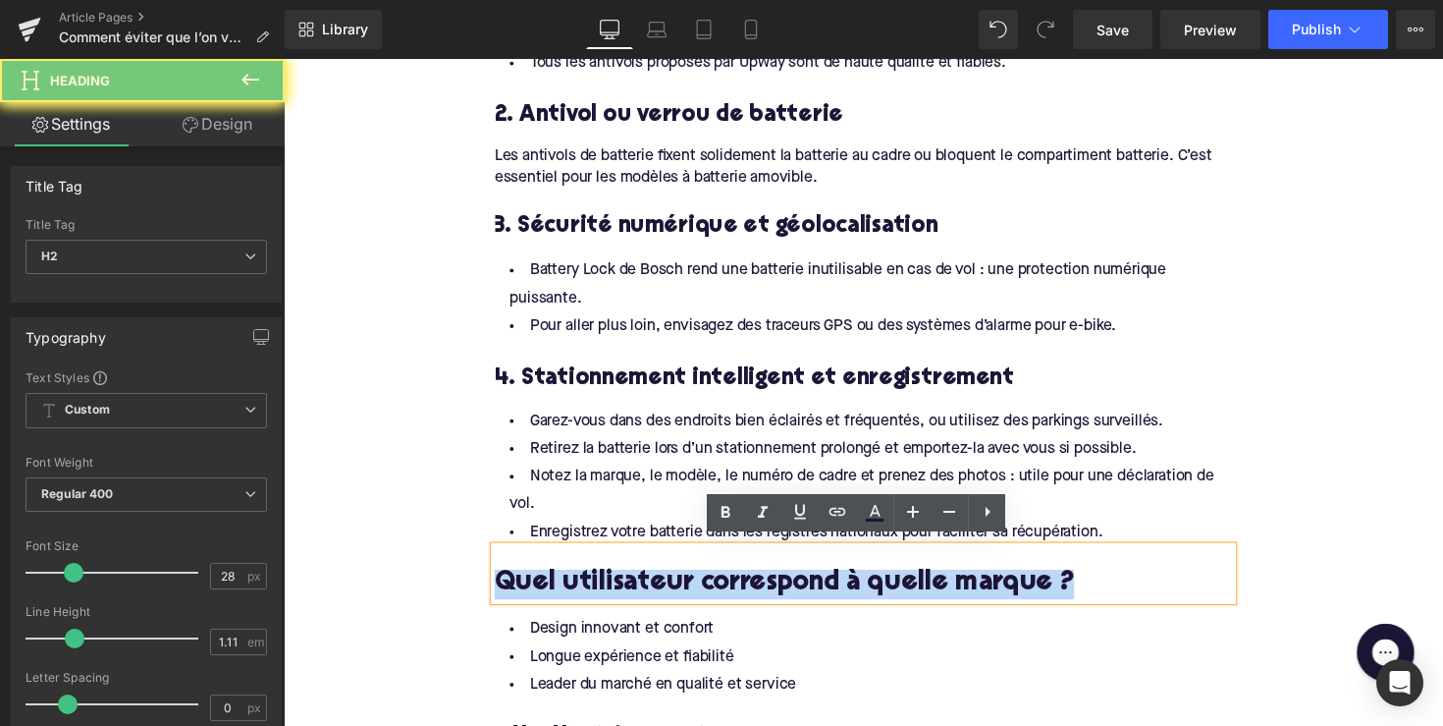
paste div
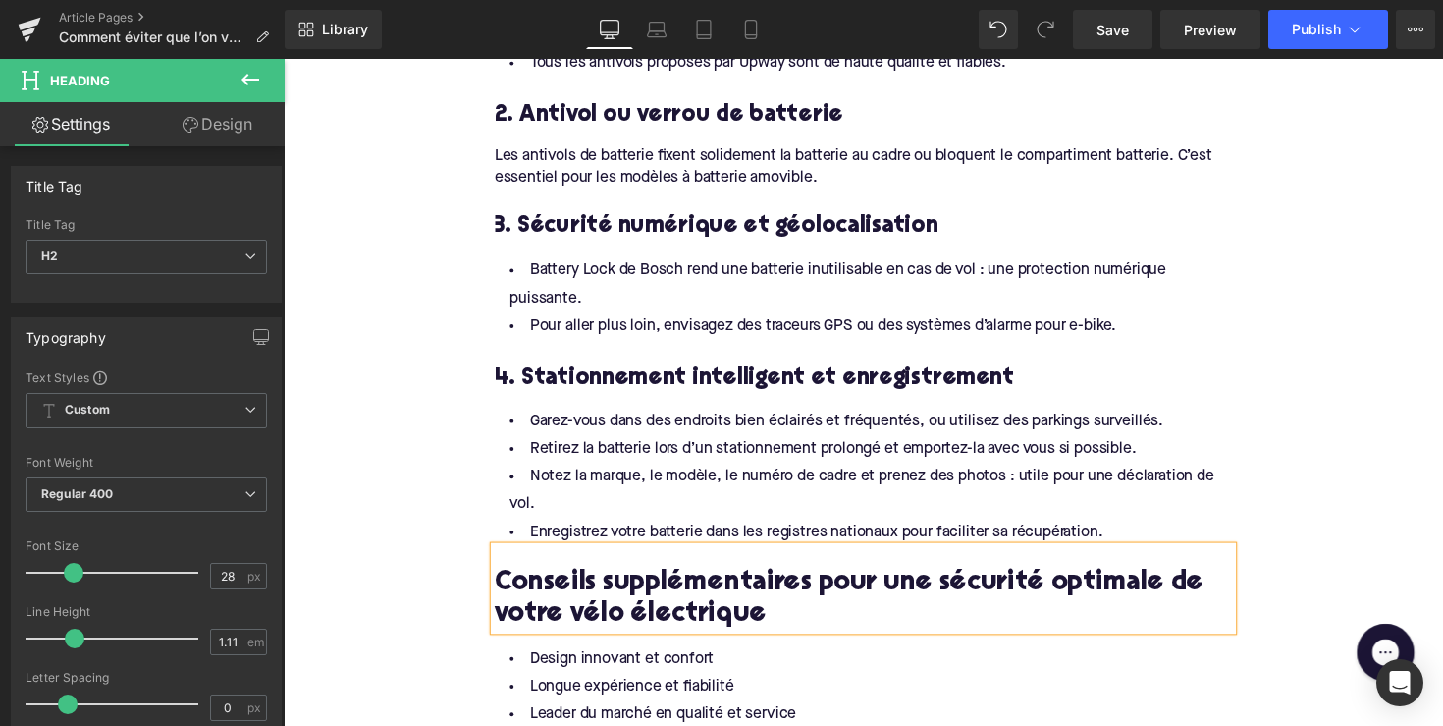
scroll to position [1821, 0]
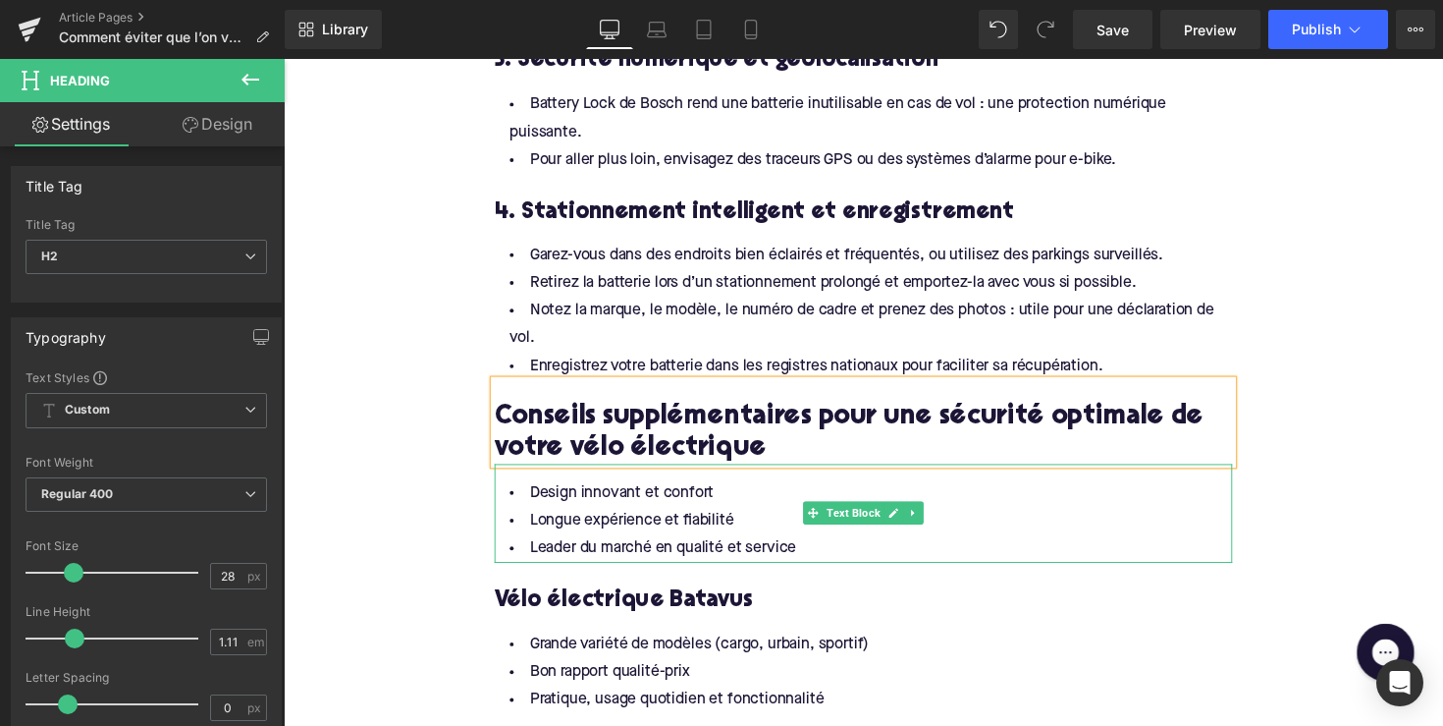
click at [810, 557] on li "Leader du marché en qualité et service" at bounding box center [878, 561] width 756 height 28
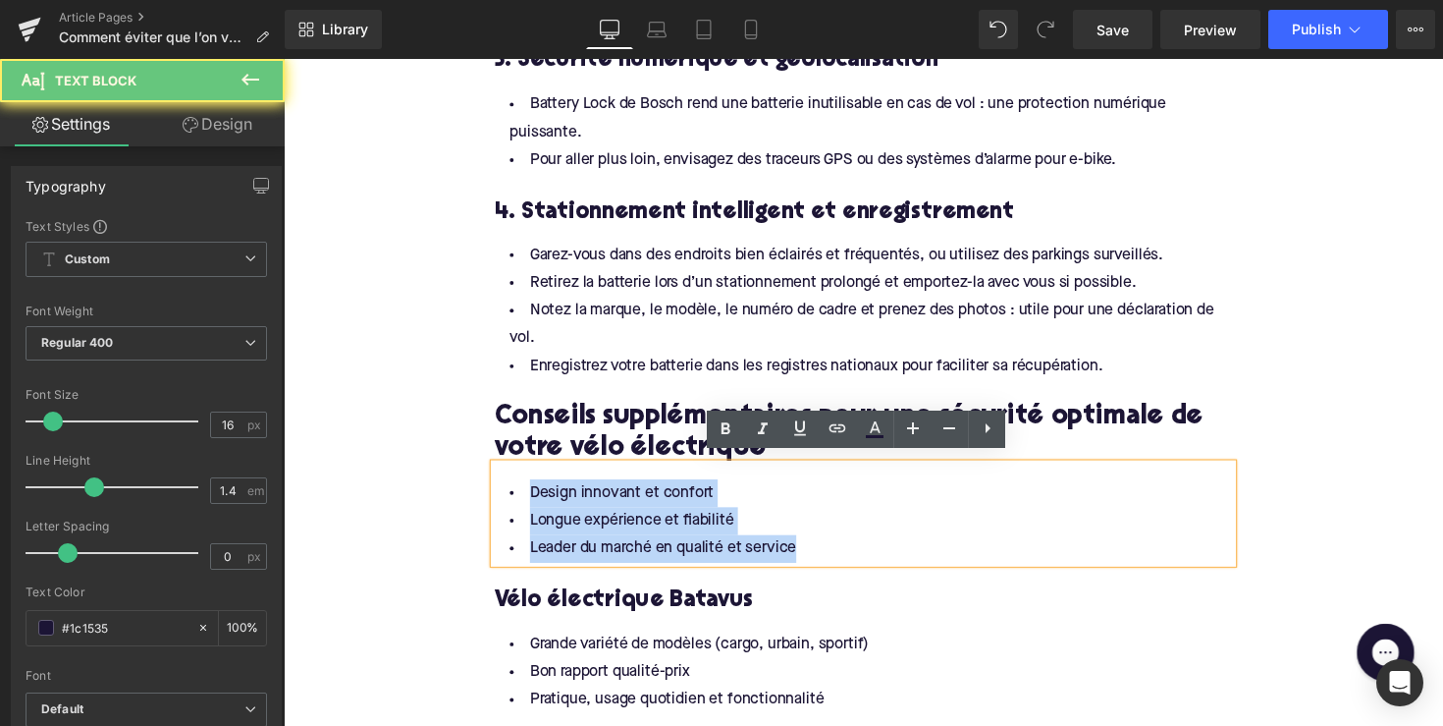
drag, startPoint x: 812, startPoint y: 555, endPoint x: 473, endPoint y: 469, distance: 349.4
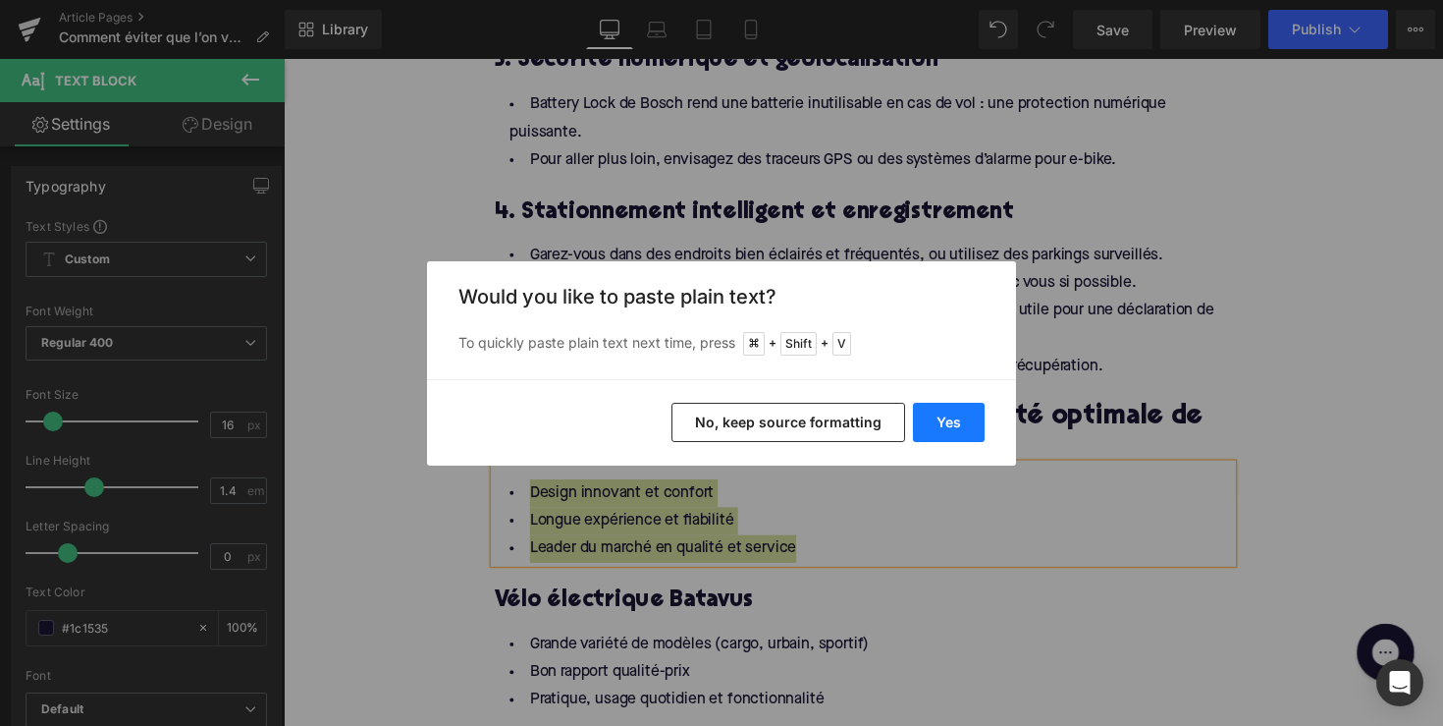
click at [950, 428] on button "Yes" at bounding box center [949, 422] width 72 height 39
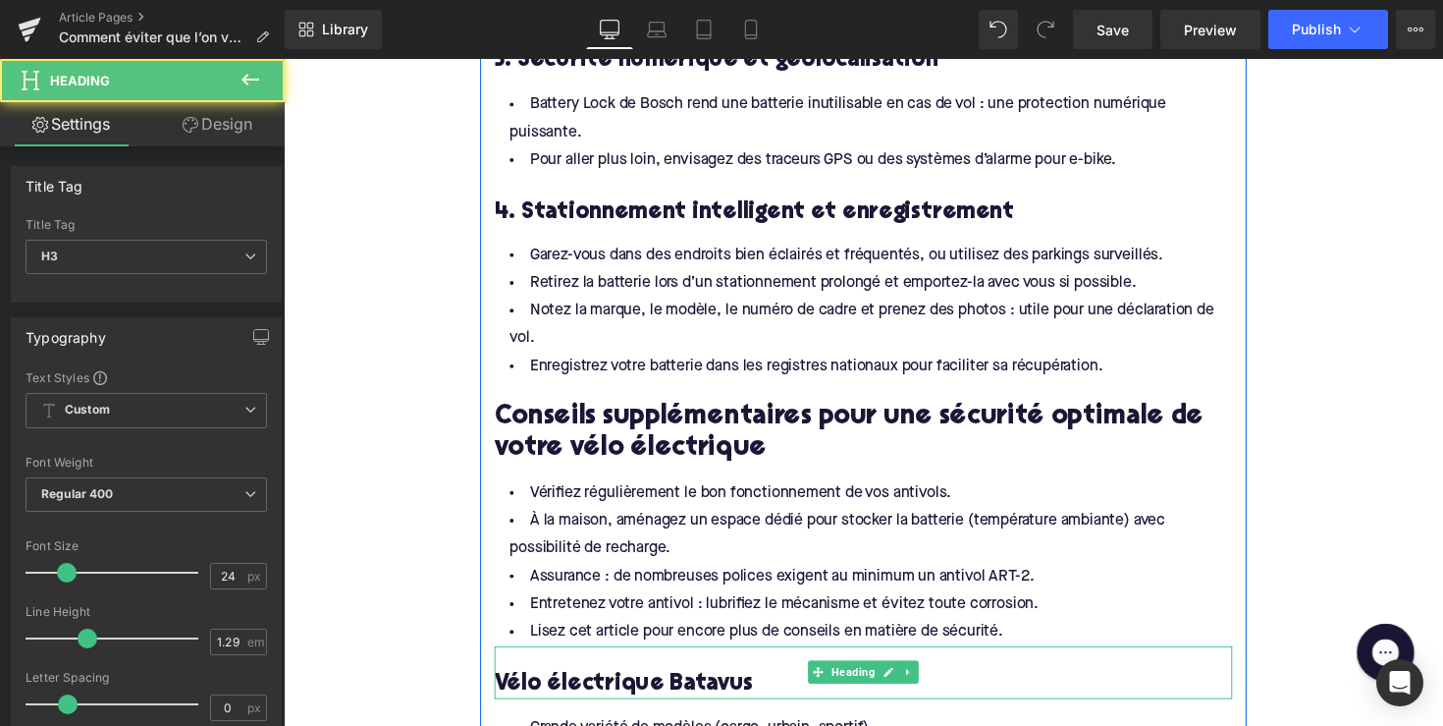
click at [596, 690] on h3 "Vélo électrique Batavus" at bounding box center [878, 699] width 756 height 30
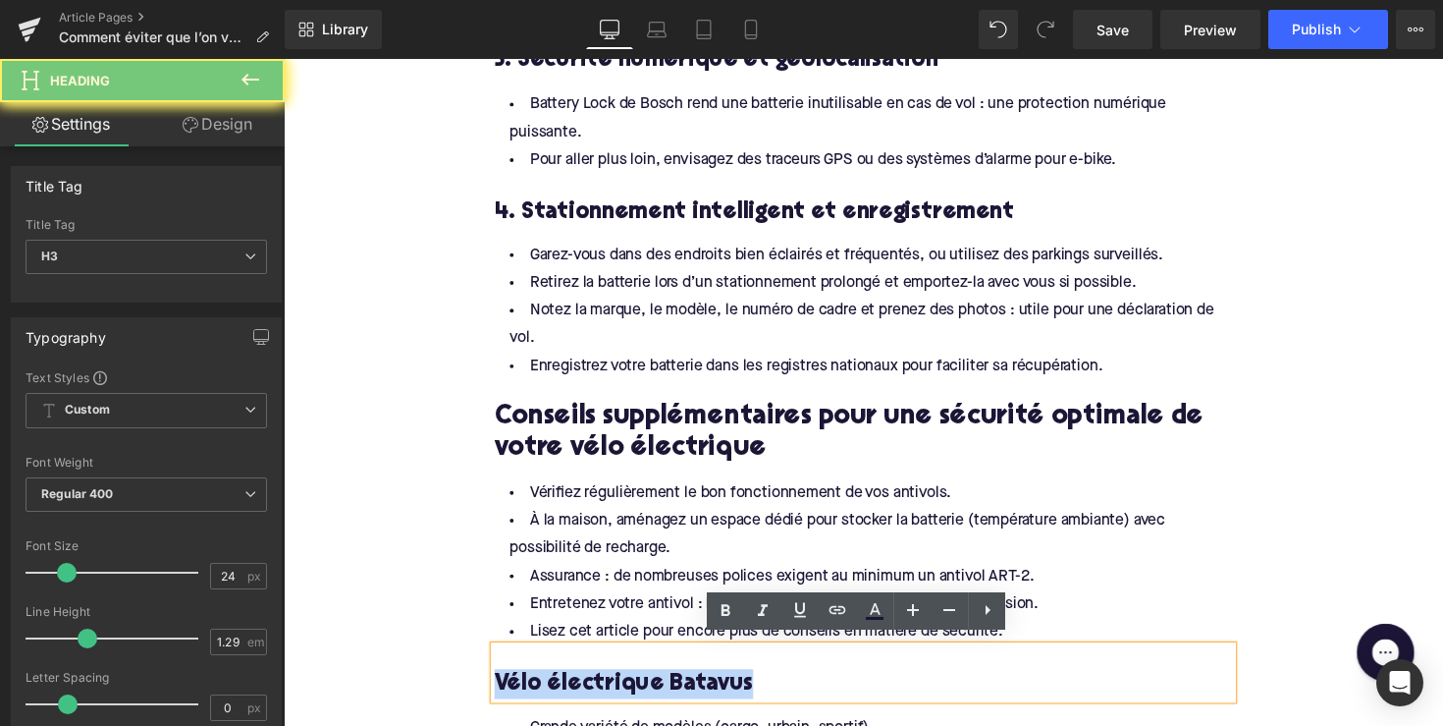
paste div
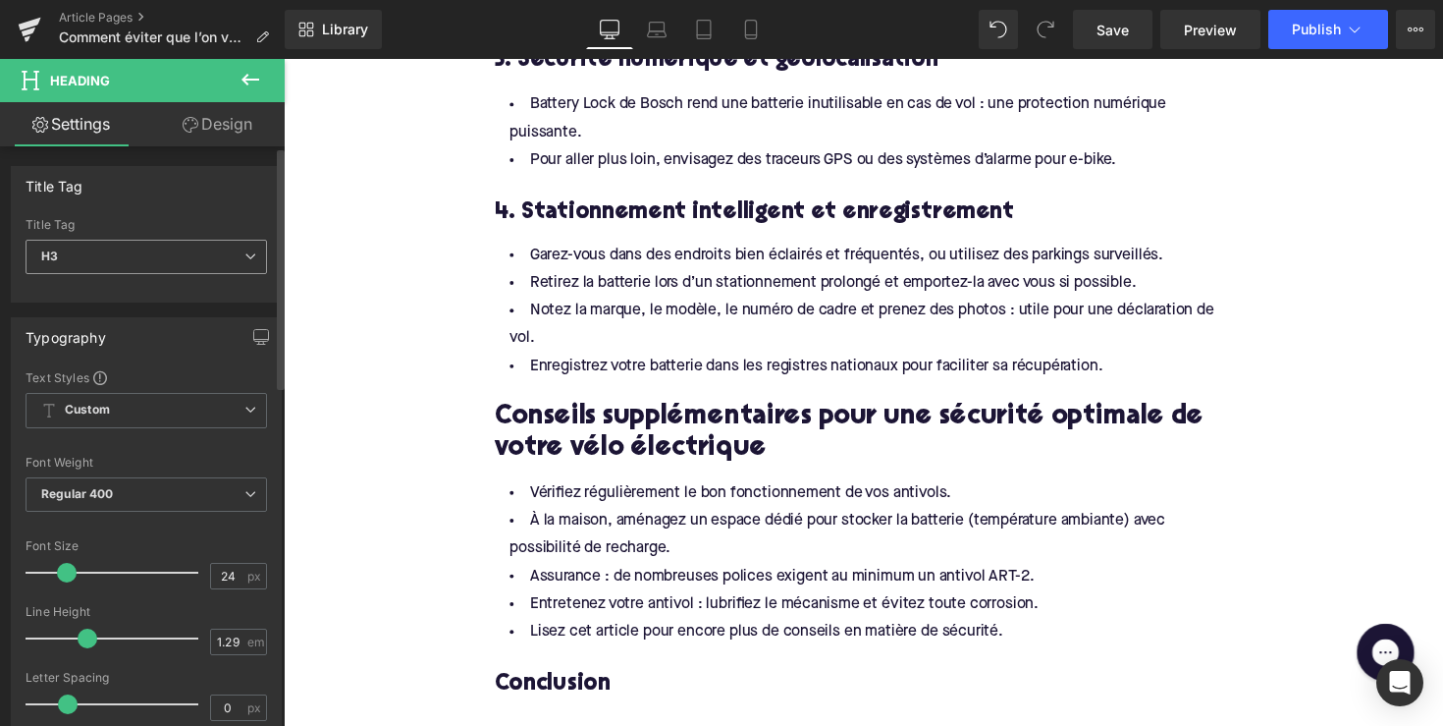
click at [183, 256] on span "H3" at bounding box center [147, 257] width 242 height 34
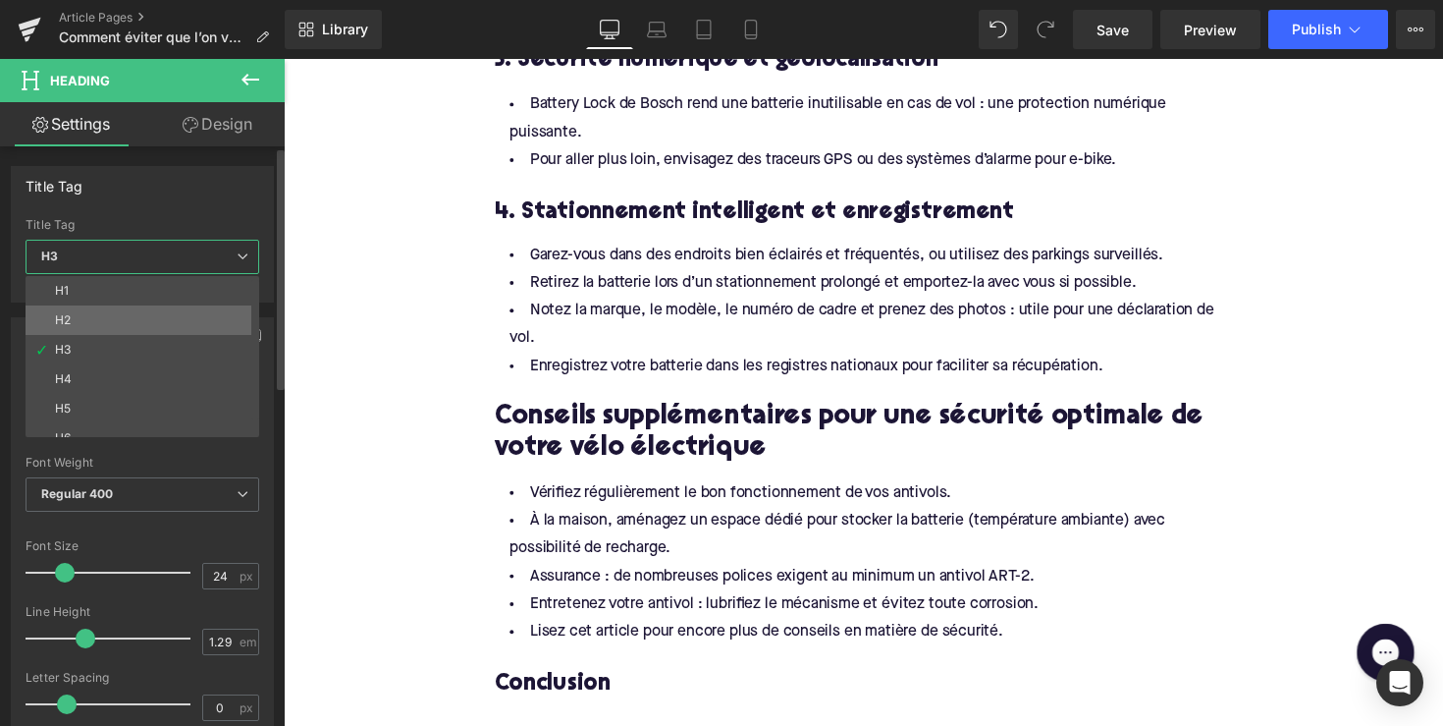
click at [180, 328] on li "H2" at bounding box center [147, 319] width 243 height 29
type input "28"
type input "1.11"
type input "100"
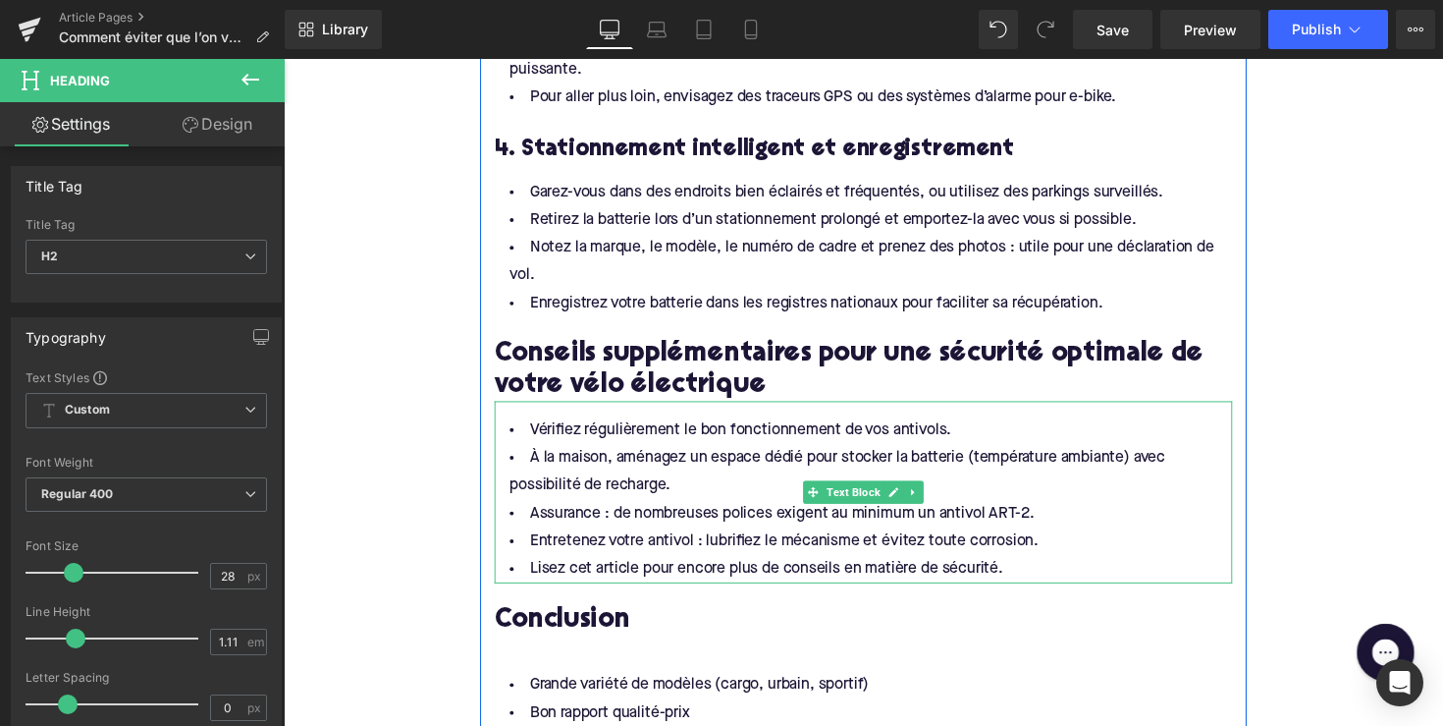
scroll to position [1936, 0]
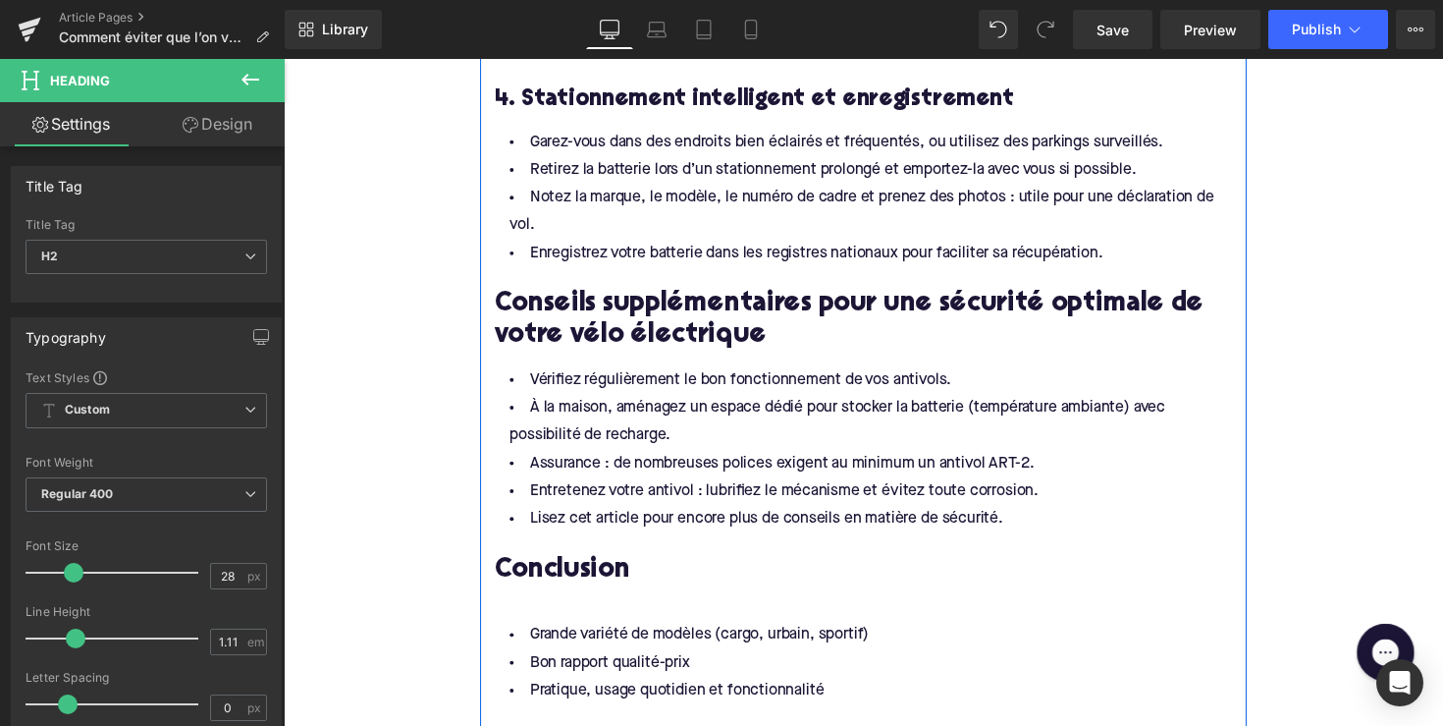
click at [554, 599] on div at bounding box center [878, 609] width 756 height 21
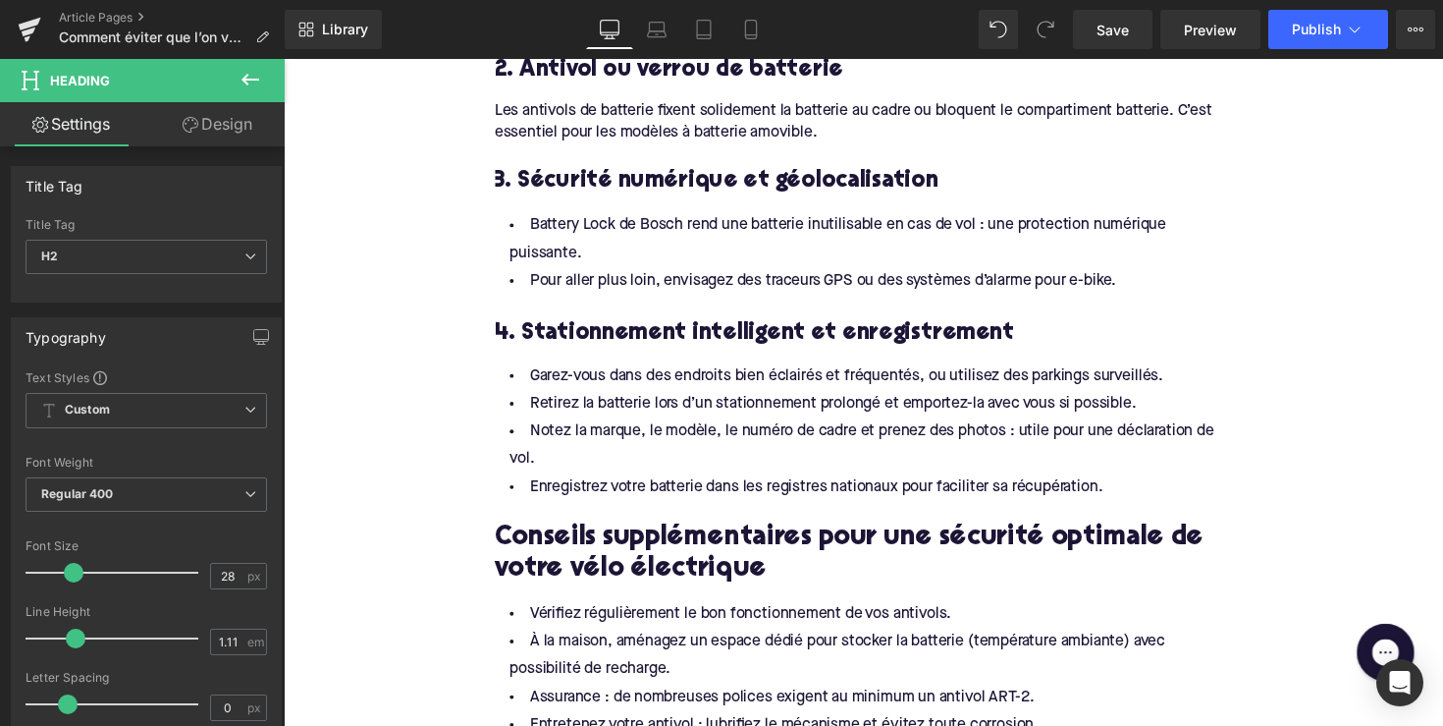
scroll to position [1425, 0]
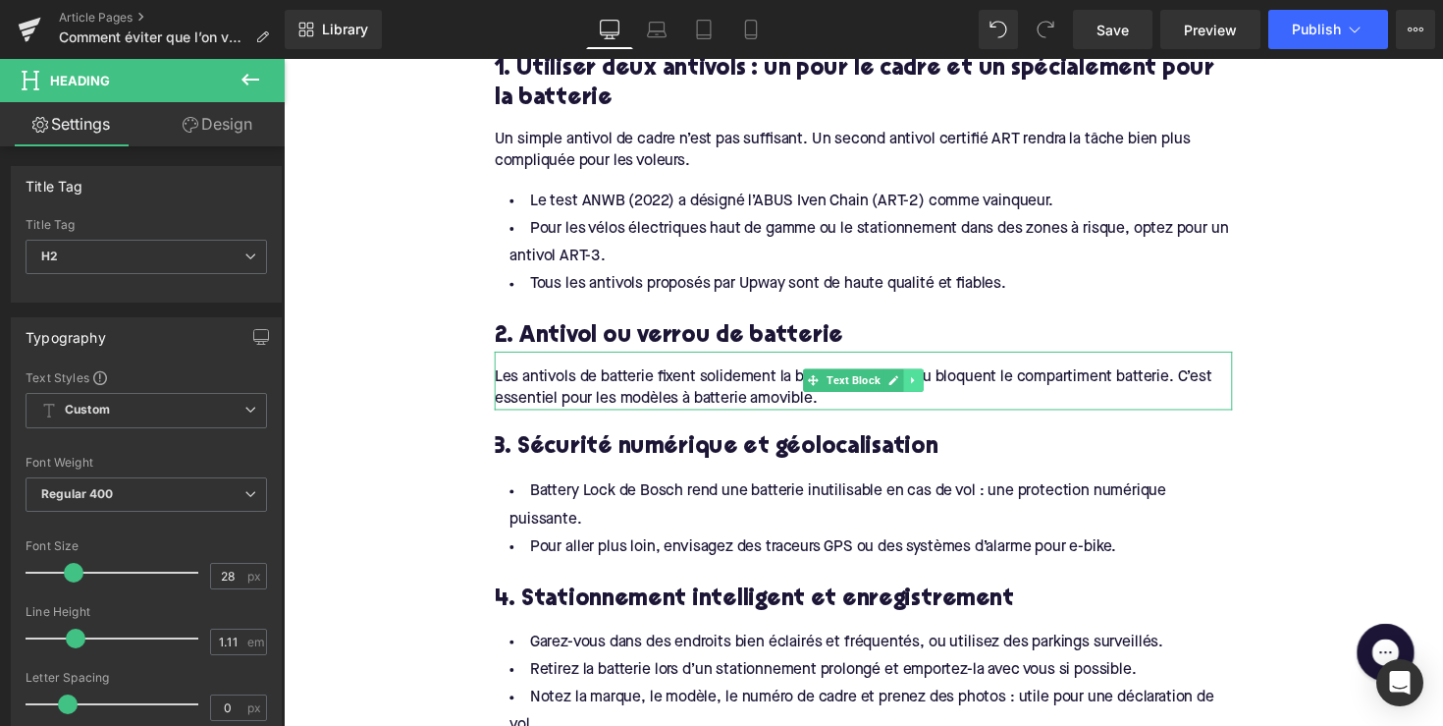
click at [924, 384] on icon at bounding box center [929, 388] width 11 height 12
click at [913, 384] on icon at bounding box center [918, 387] width 11 height 11
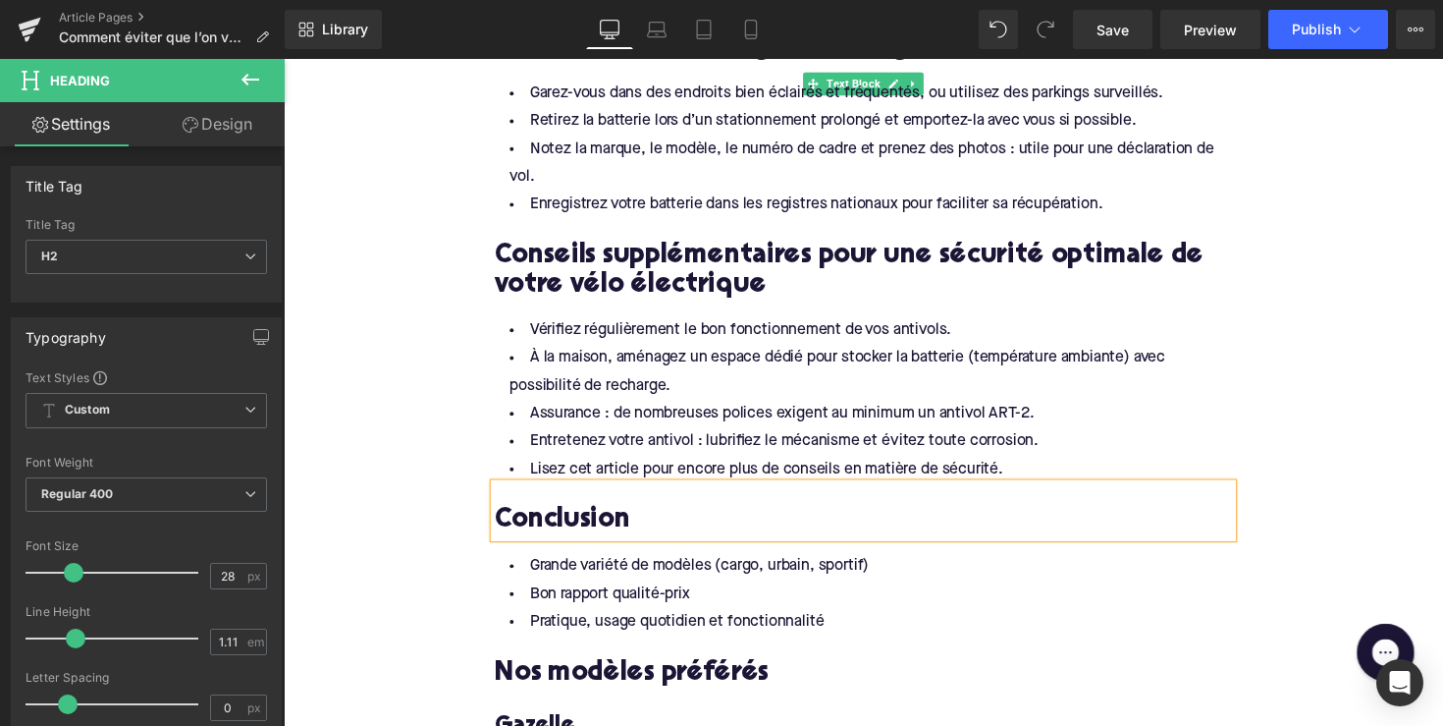
scroll to position [2047, 0]
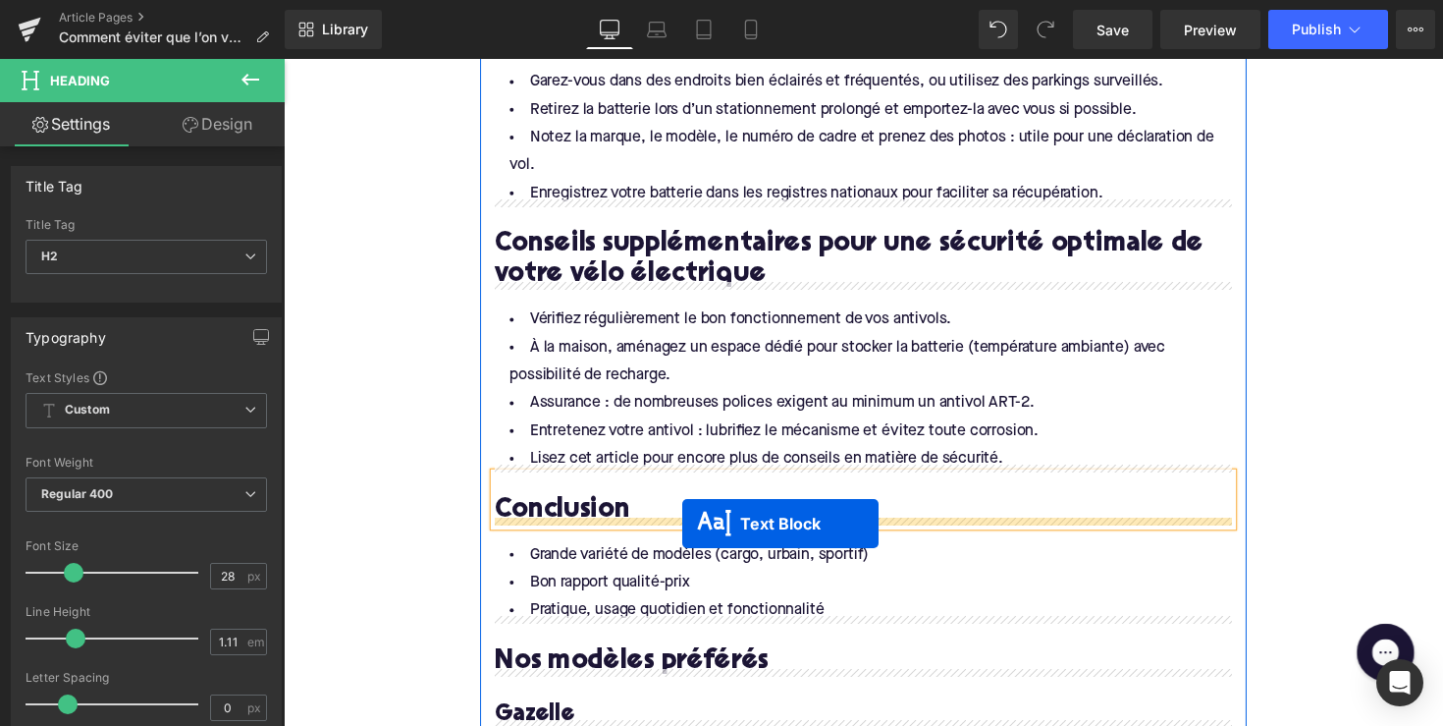
drag, startPoint x: 818, startPoint y: 440, endPoint x: 692, endPoint y: 535, distance: 157.7
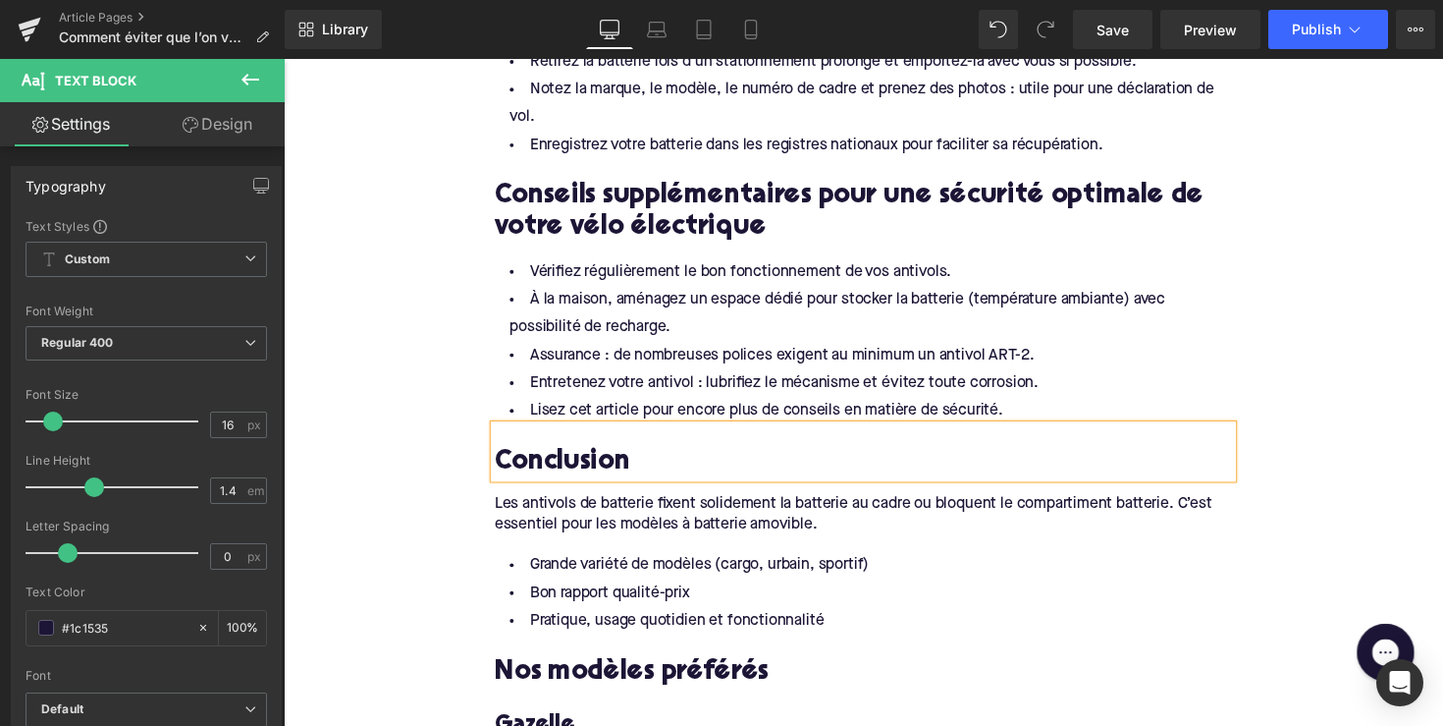
click at [671, 526] on div "Les antivols de batterie fixent solidement la batterie au cadre ou bloquent le …" at bounding box center [878, 518] width 756 height 60
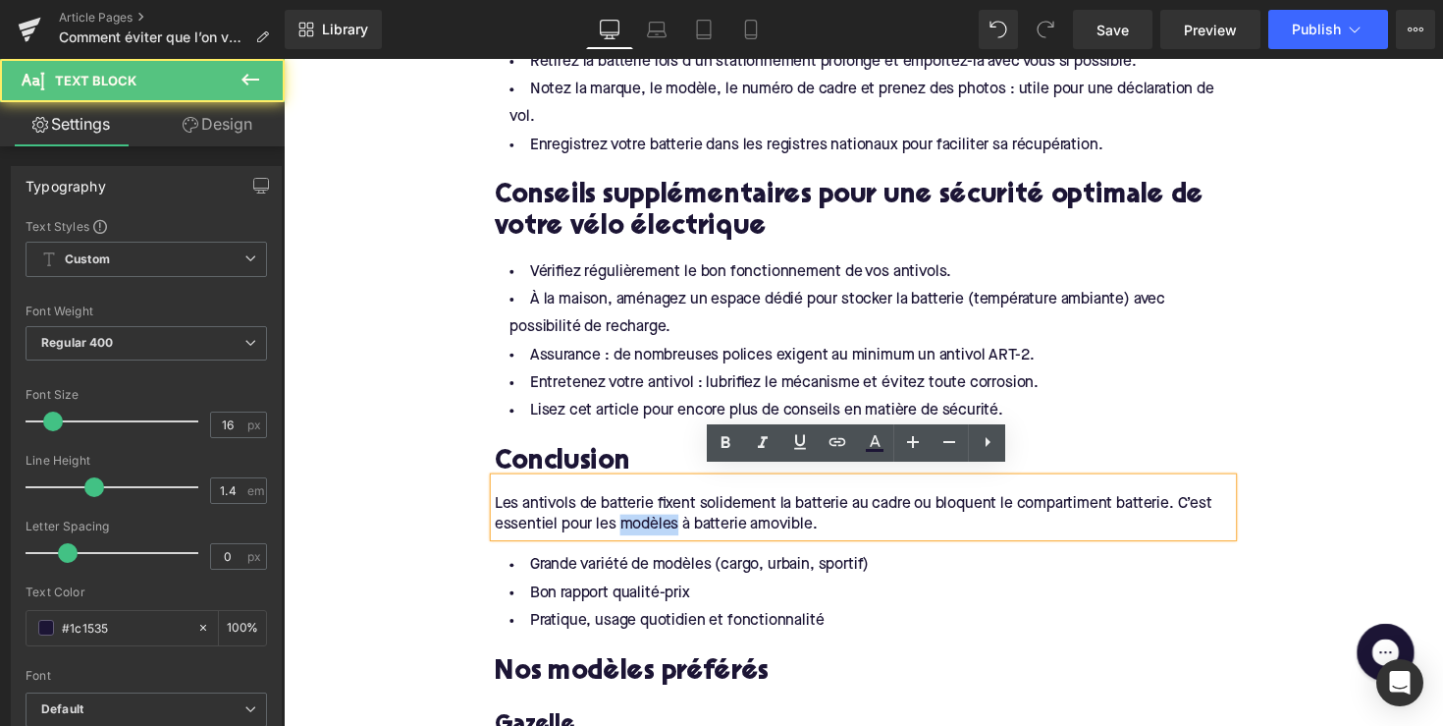
click at [671, 526] on div "Les antivols de batterie fixent solidement la batterie au cadre ou bloquent le …" at bounding box center [878, 518] width 756 height 60
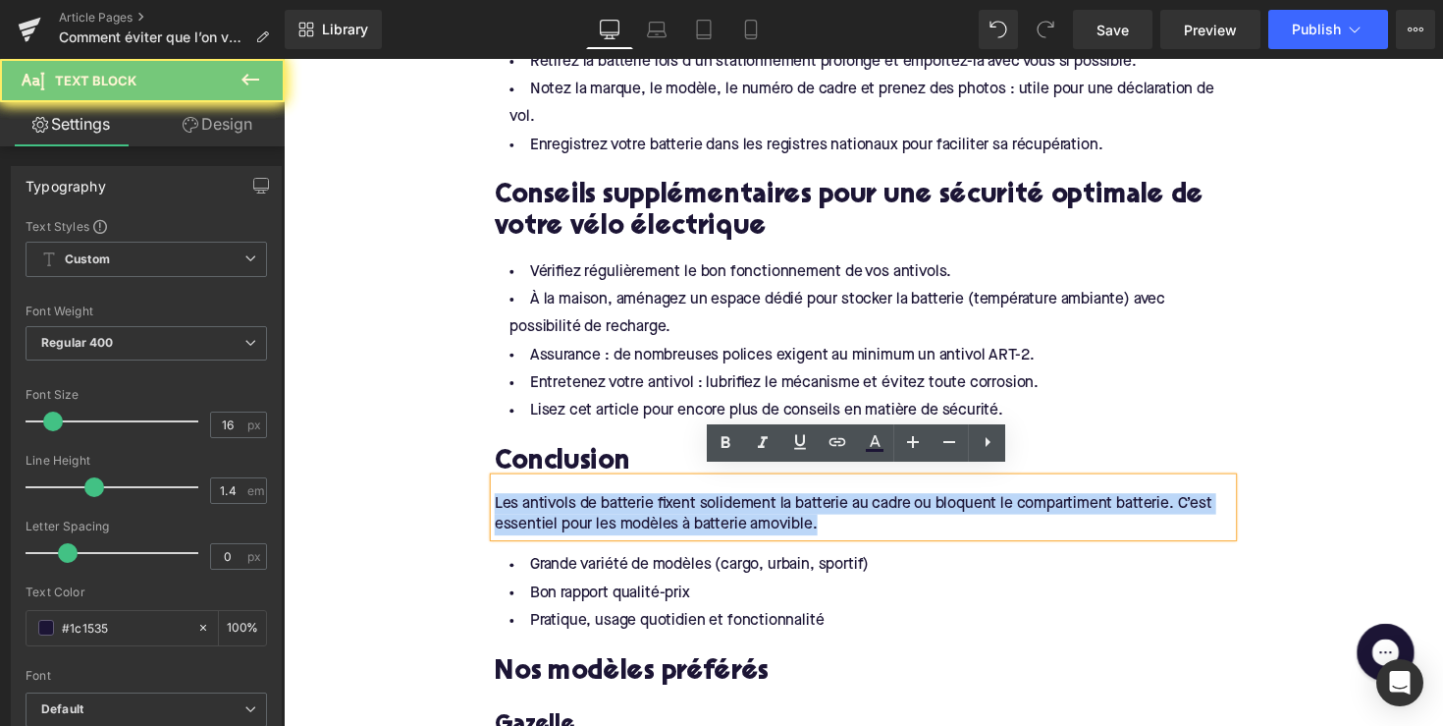
click at [671, 526] on div "Les antivols de batterie fixent solidement la batterie au cadre ou bloquent le …" at bounding box center [878, 518] width 756 height 60
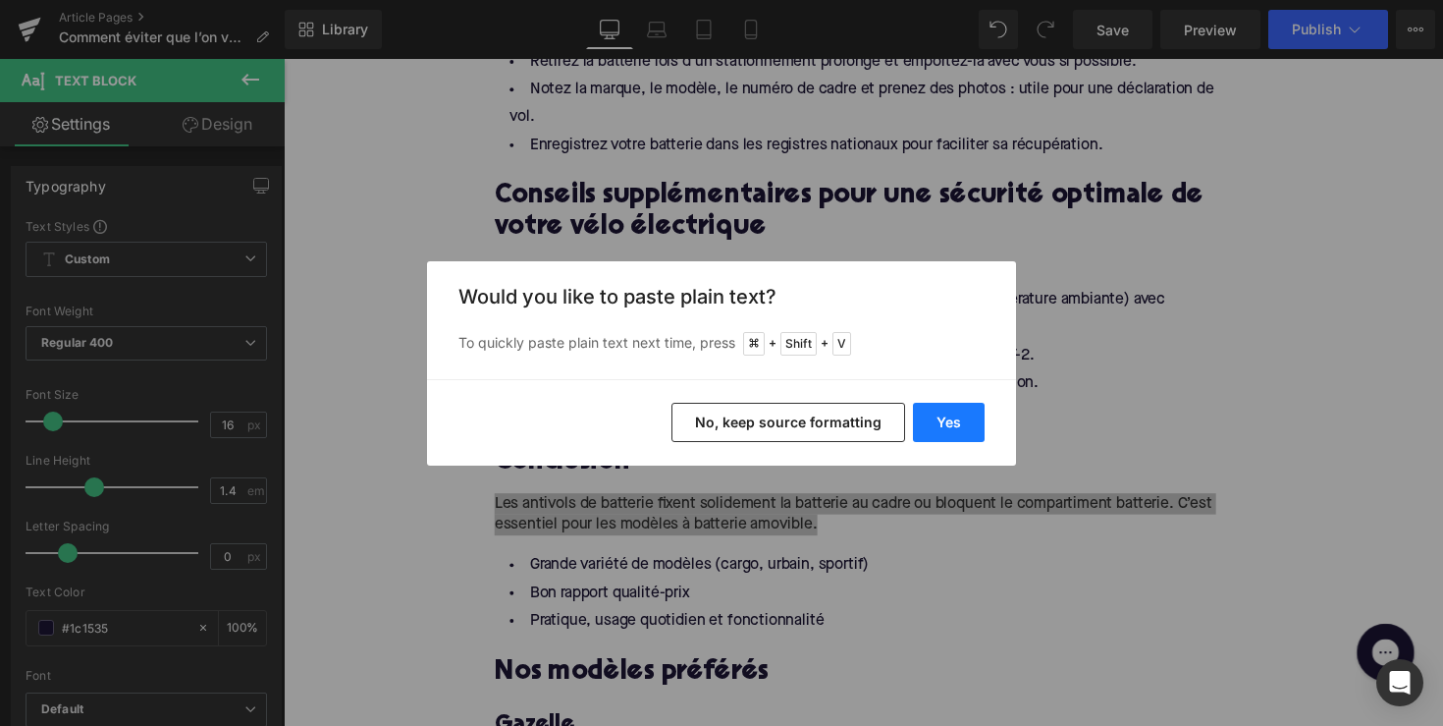
click at [940, 410] on button "Yes" at bounding box center [949, 422] width 72 height 39
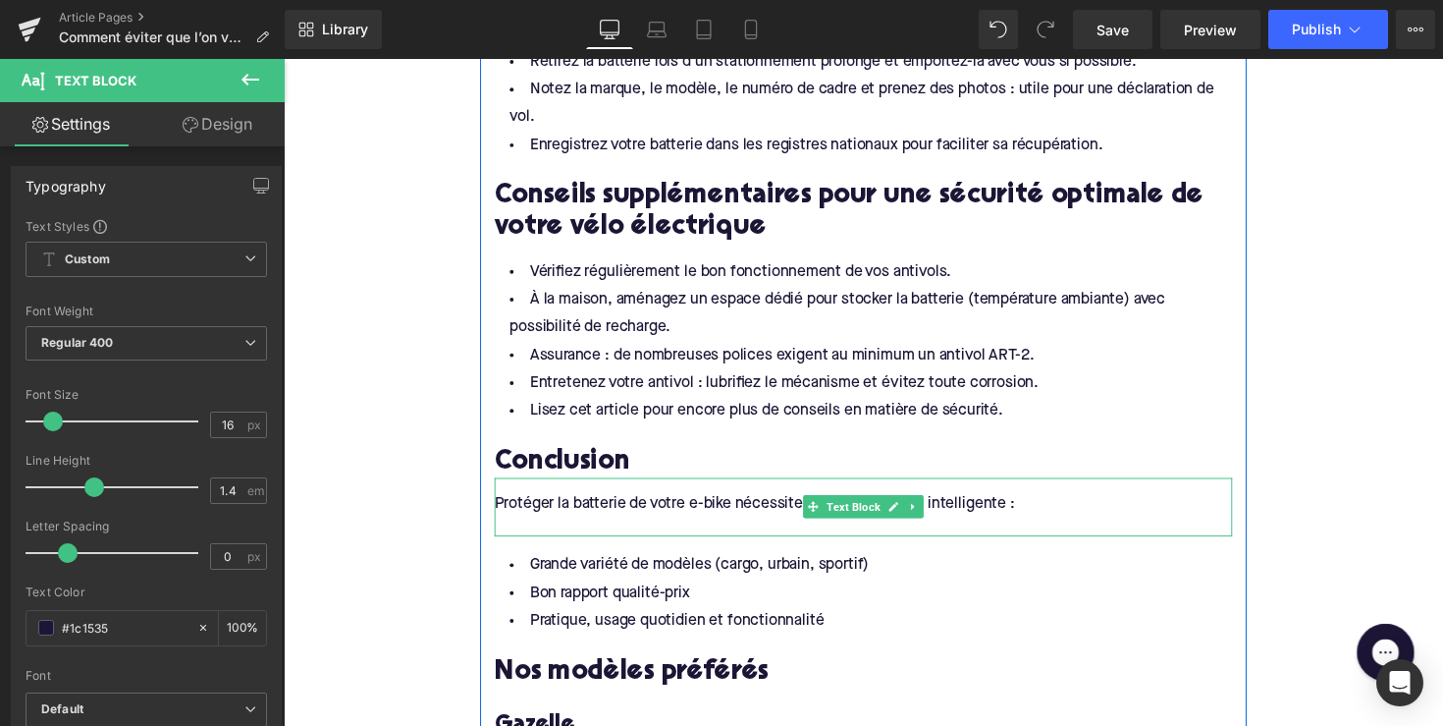
click at [542, 525] on div at bounding box center [878, 536] width 756 height 22
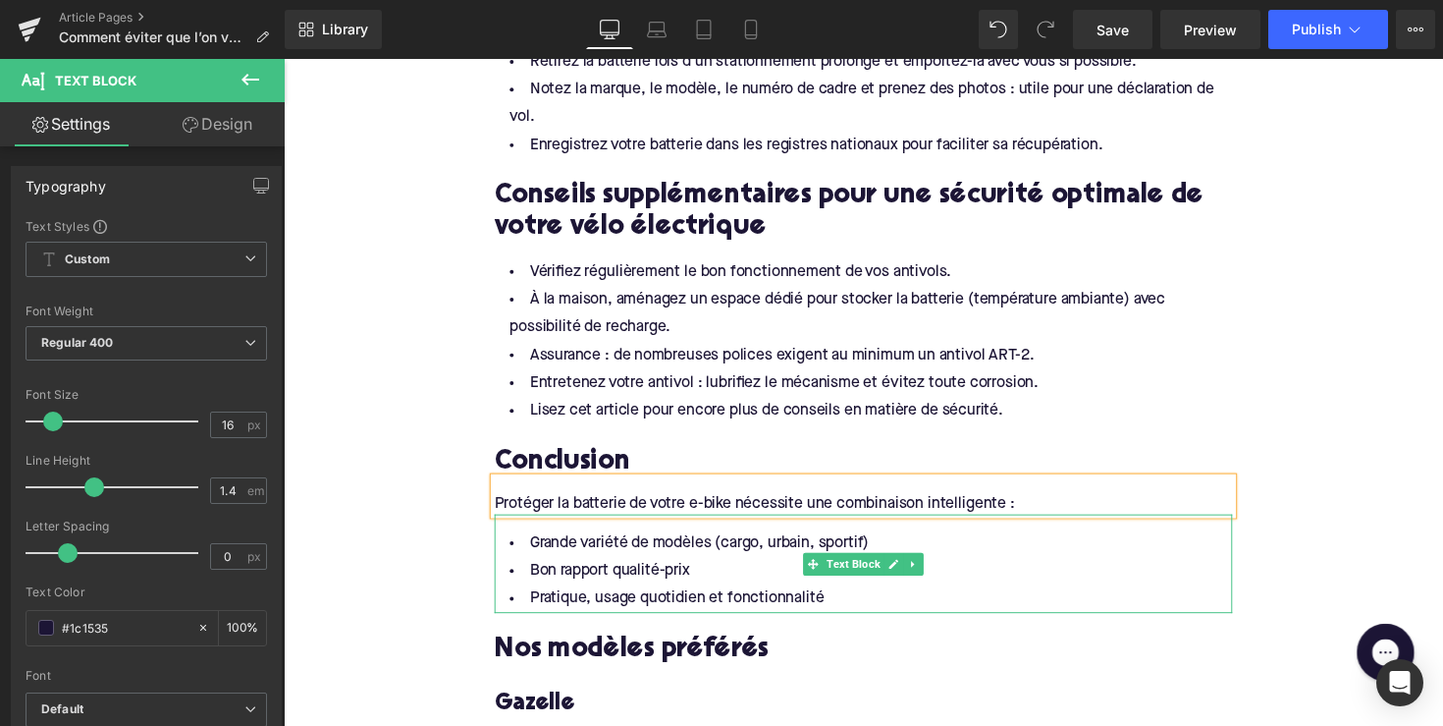
click at [691, 587] on li "Bon rapport qualité-prix" at bounding box center [878, 584] width 756 height 28
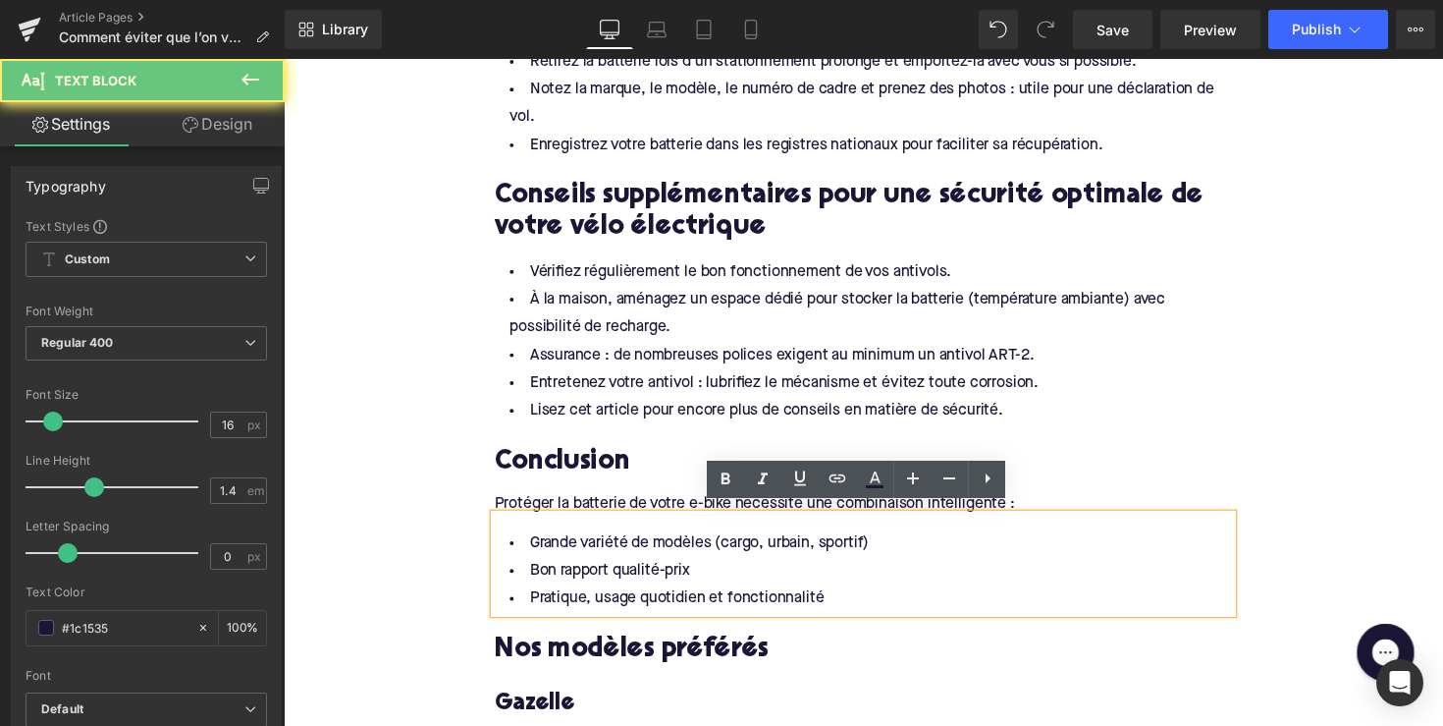
click at [848, 598] on li "Pratique, usage quotidien et fonctionnalité" at bounding box center [878, 612] width 756 height 28
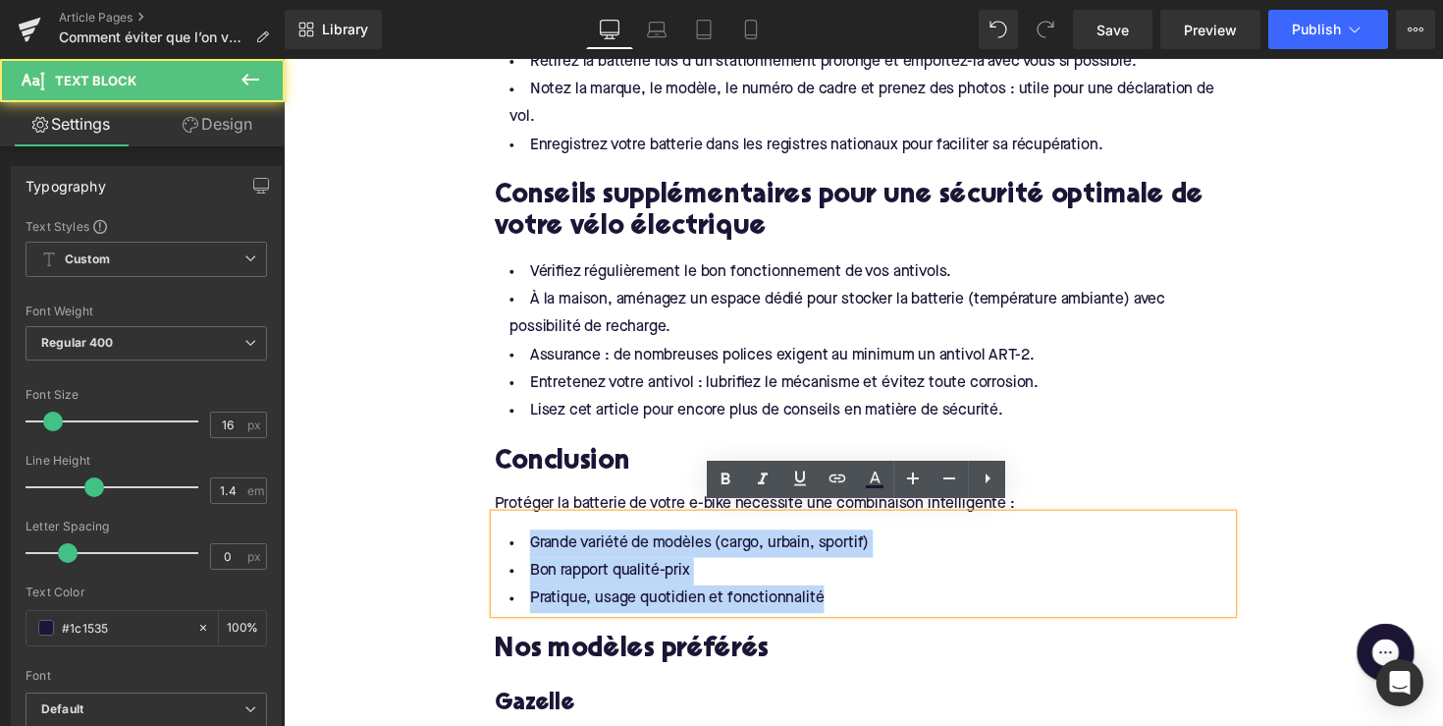
drag, startPoint x: 846, startPoint y: 603, endPoint x: 494, endPoint y: 532, distance: 359.5
click at [500, 532] on div "Grande variété de modèles (cargo, urbain, sportif) Bon rapport qualité-prix Pra…" at bounding box center [878, 575] width 756 height 101
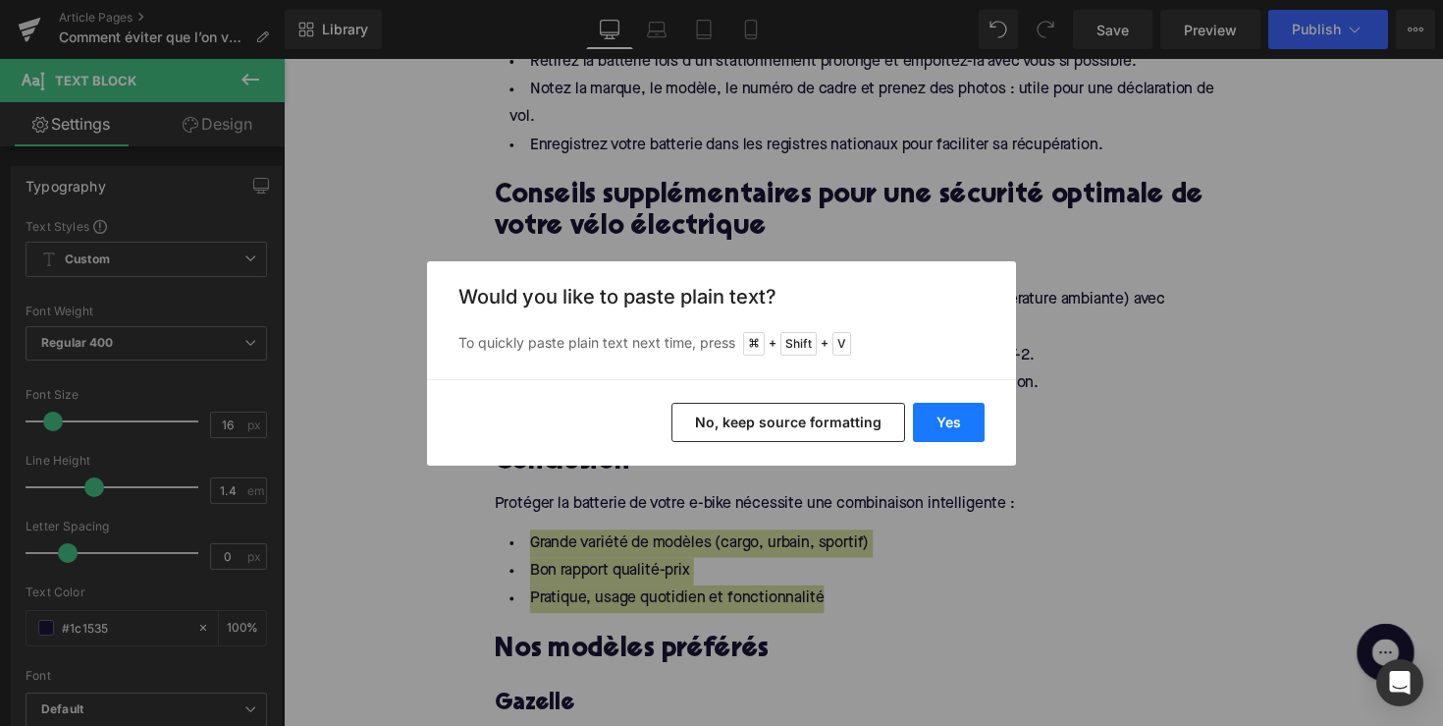
click at [952, 414] on button "Yes" at bounding box center [949, 422] width 72 height 39
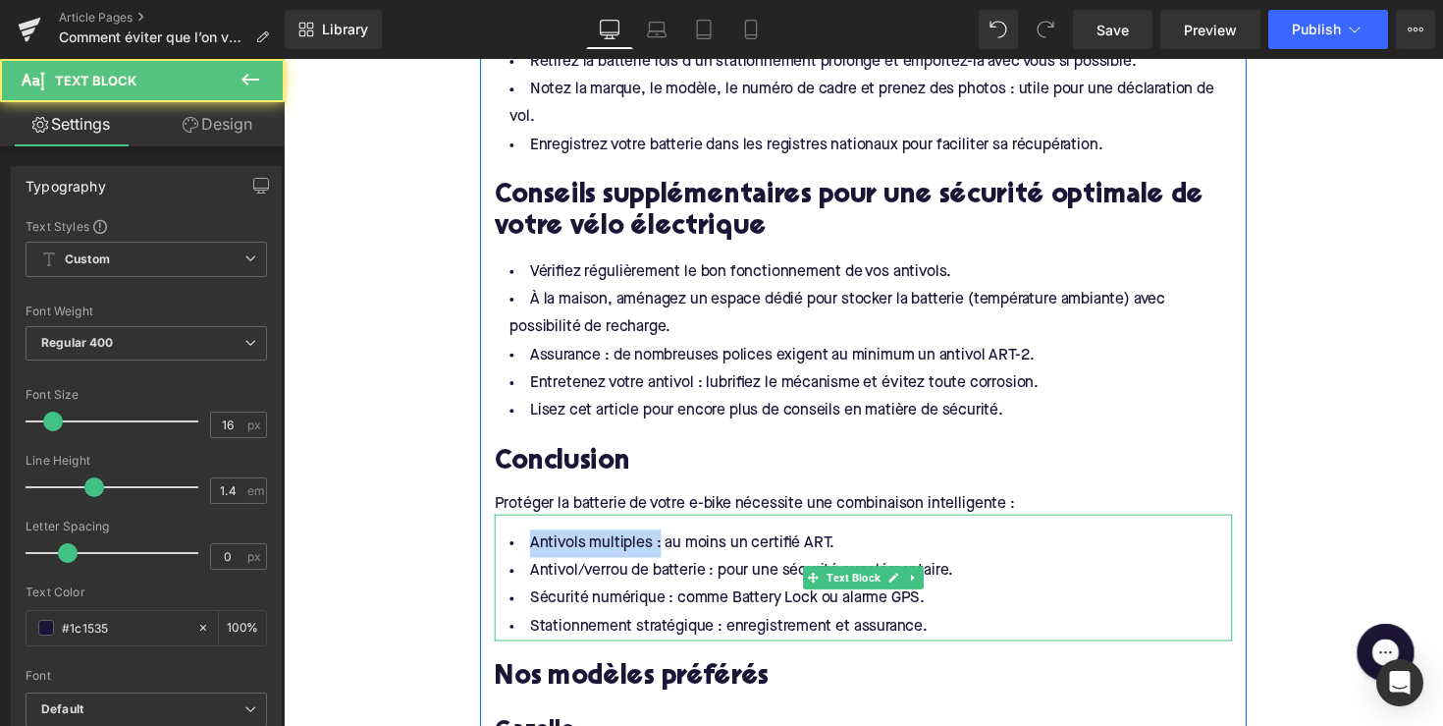
drag, startPoint x: 660, startPoint y: 551, endPoint x: 462, endPoint y: 550, distance: 198.4
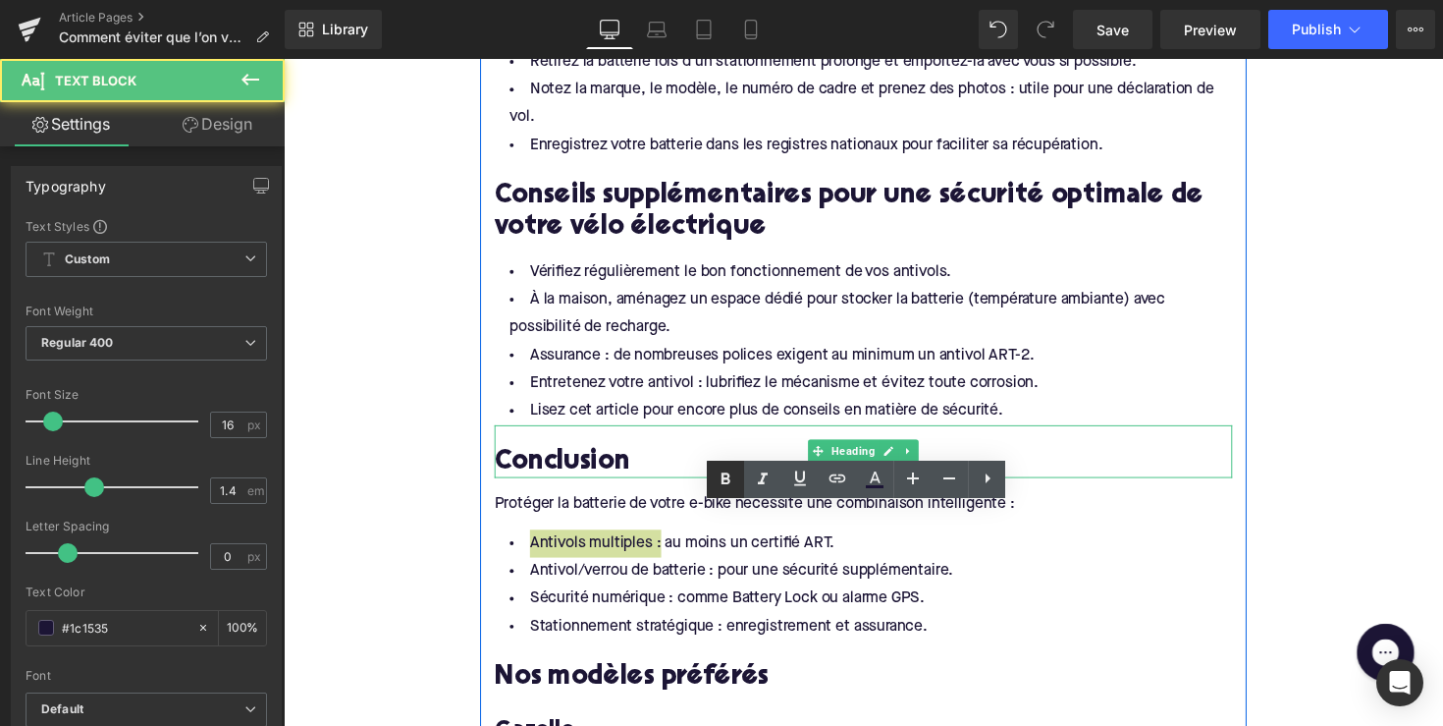
click at [720, 470] on icon at bounding box center [726, 479] width 24 height 24
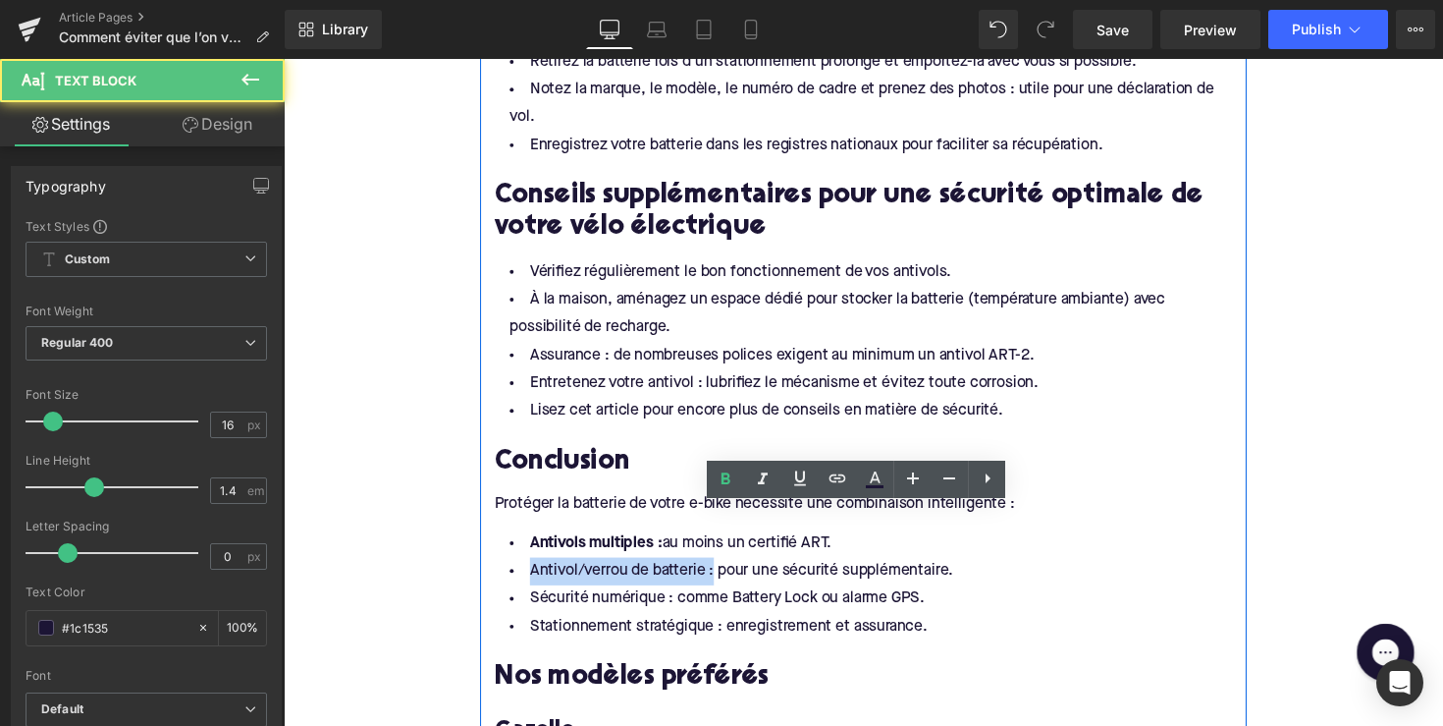
drag, startPoint x: 718, startPoint y: 573, endPoint x: 487, endPoint y: 573, distance: 230.8
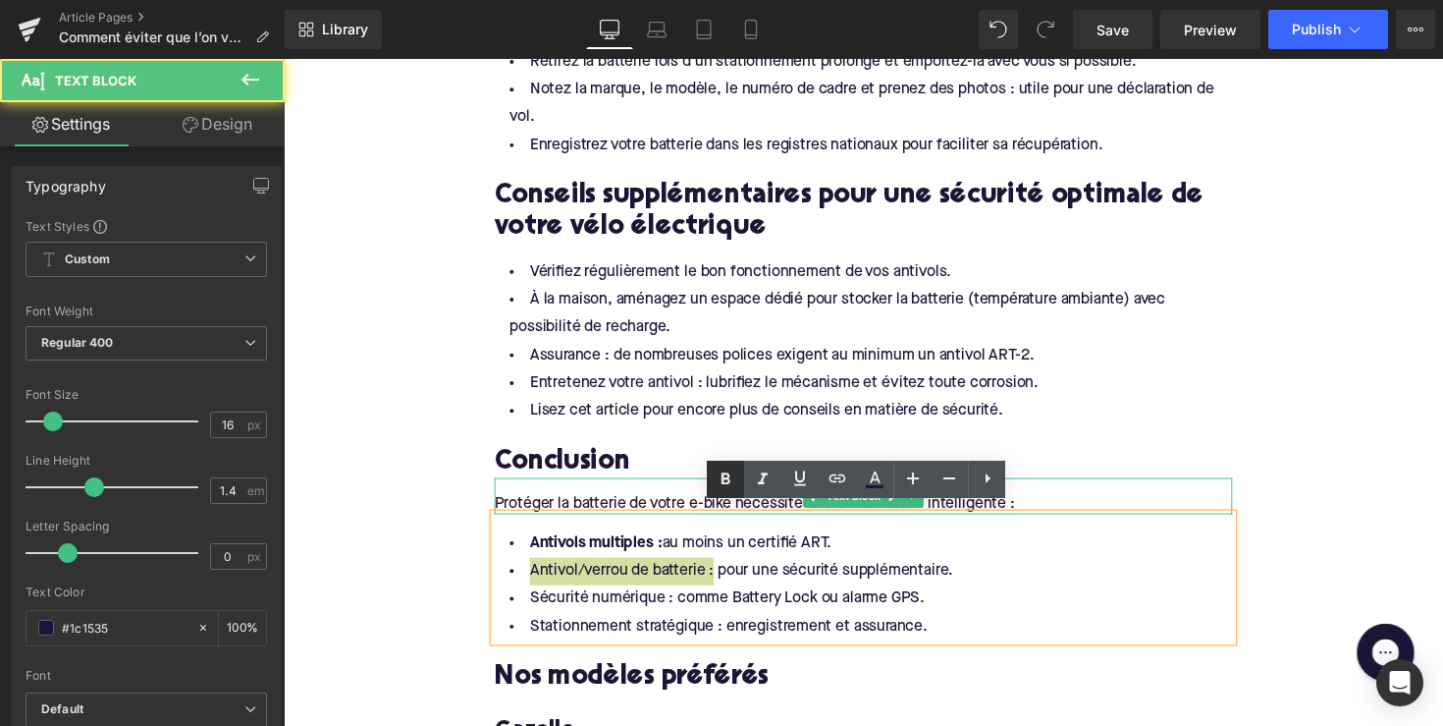
click at [726, 476] on icon at bounding box center [726, 479] width 24 height 24
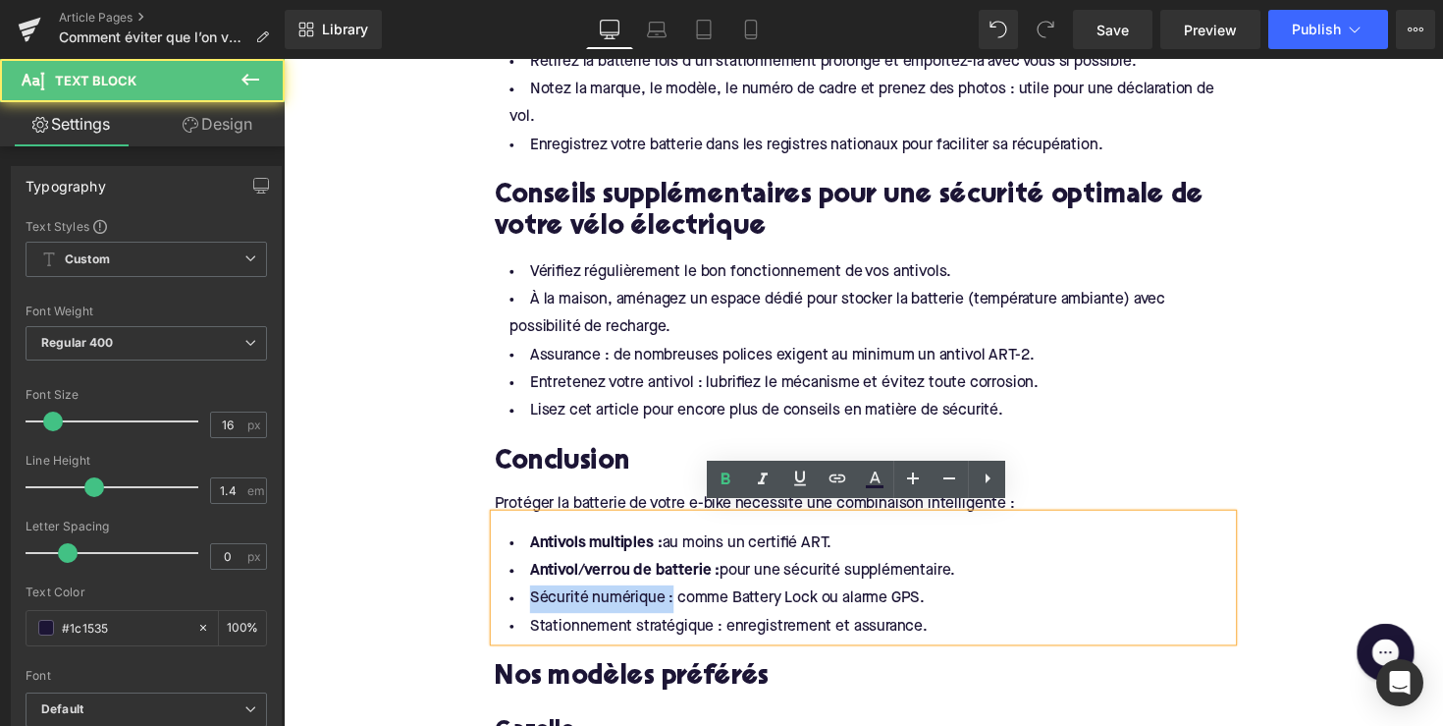
drag, startPoint x: 672, startPoint y: 605, endPoint x: 493, endPoint y: 606, distance: 178.7
click at [500, 606] on div "Antivols multiples : au moins un certifié ART. Antivol/verrou de batterie : pou…" at bounding box center [878, 590] width 756 height 130
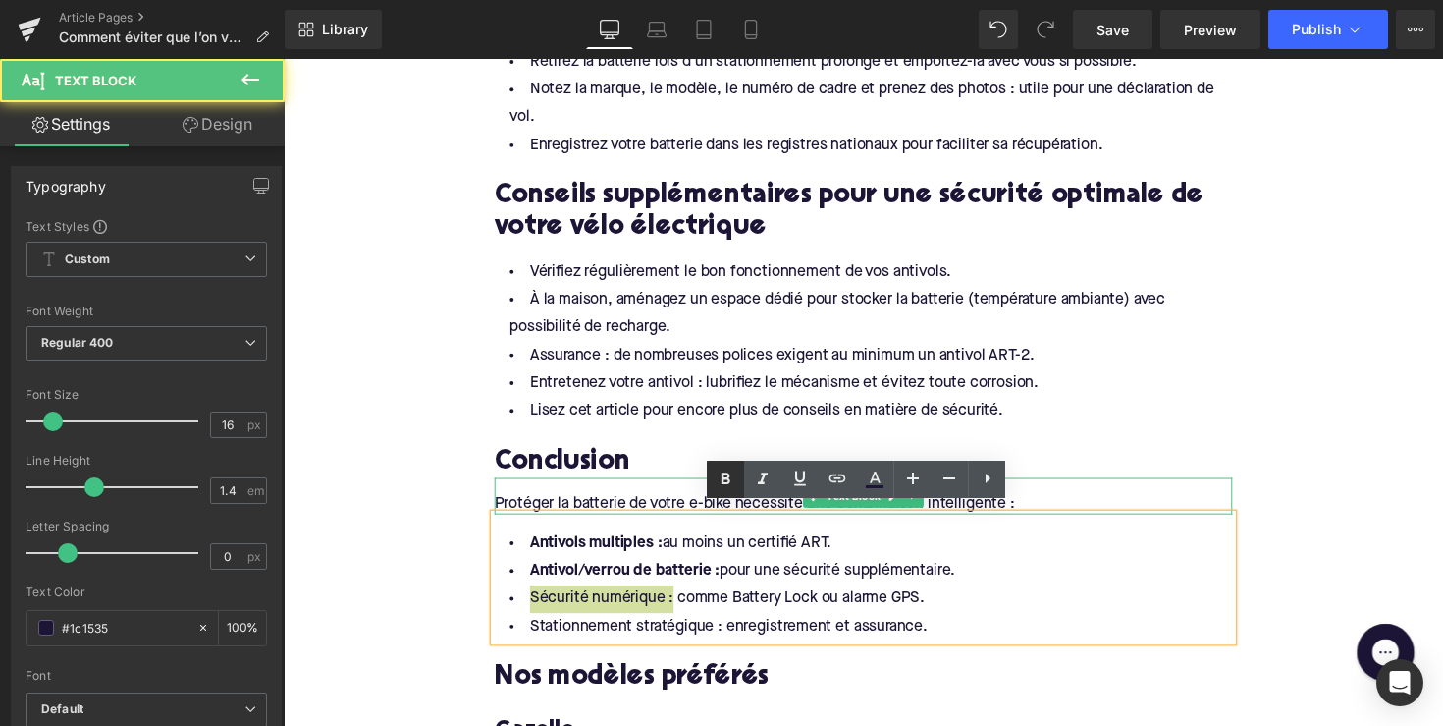
click at [720, 483] on icon at bounding box center [726, 479] width 24 height 24
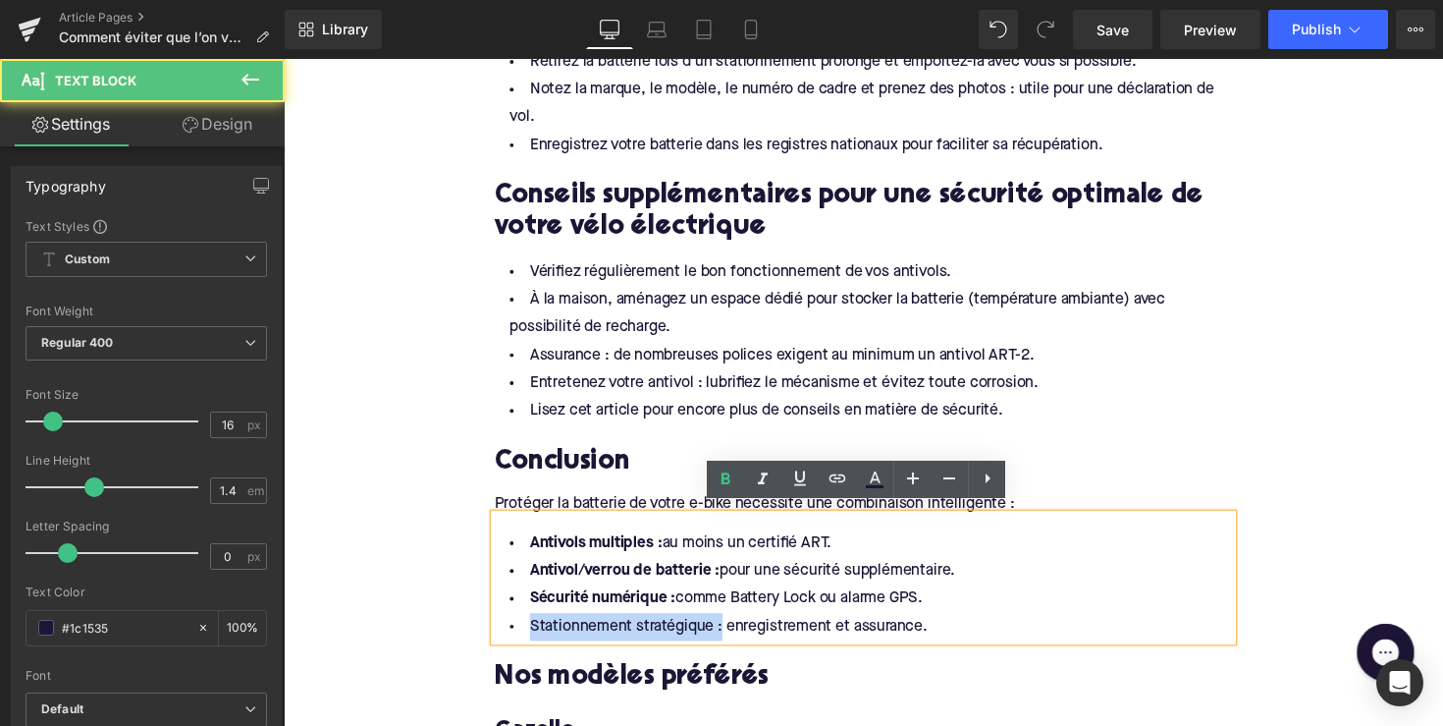
drag, startPoint x: 723, startPoint y: 635, endPoint x: 485, endPoint y: 620, distance: 238.1
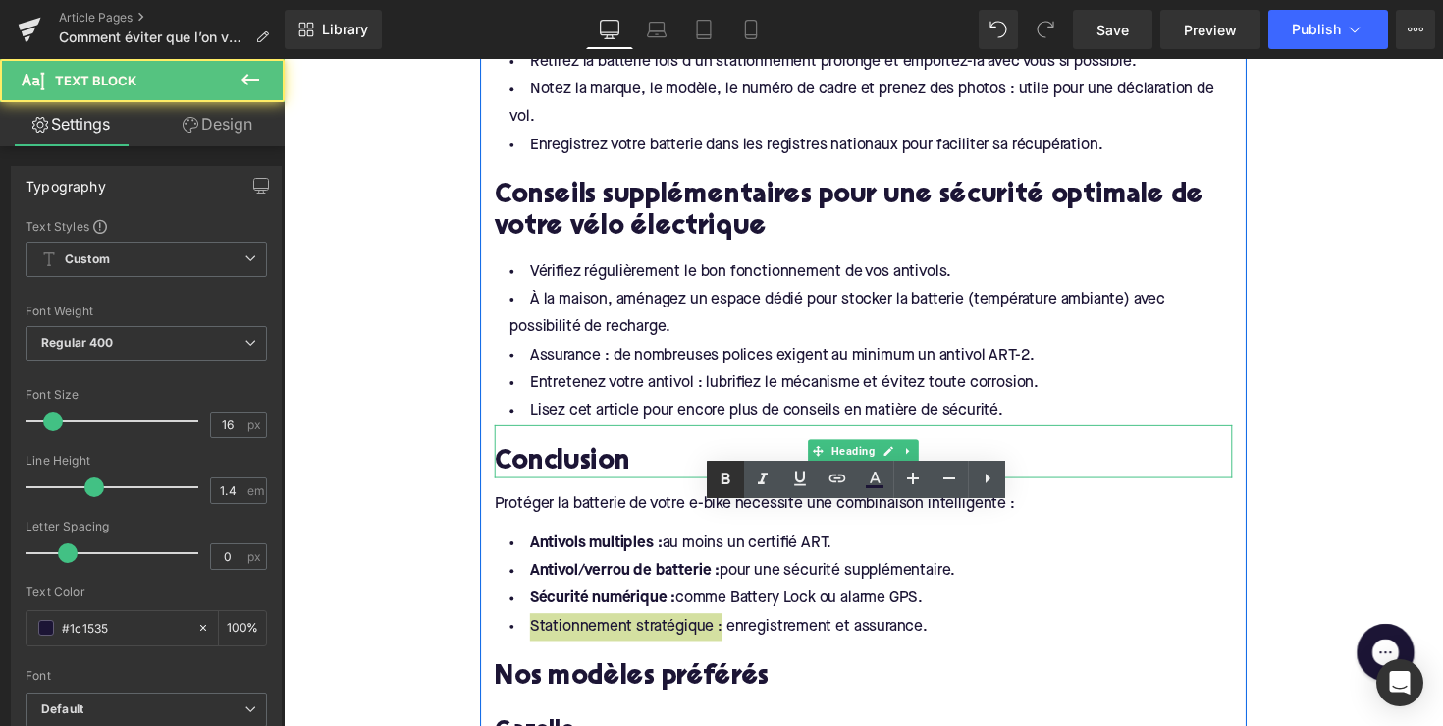
click at [717, 480] on icon at bounding box center [726, 479] width 24 height 24
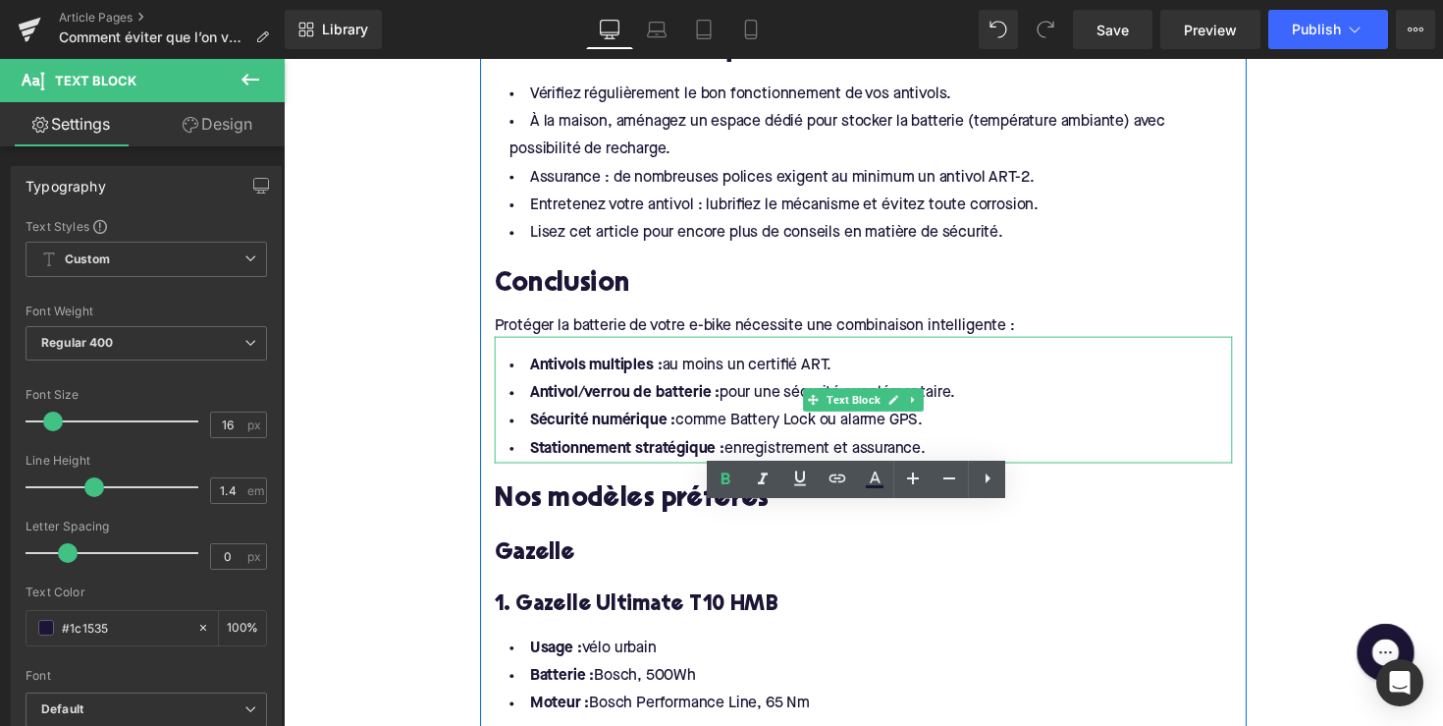
scroll to position [2275, 0]
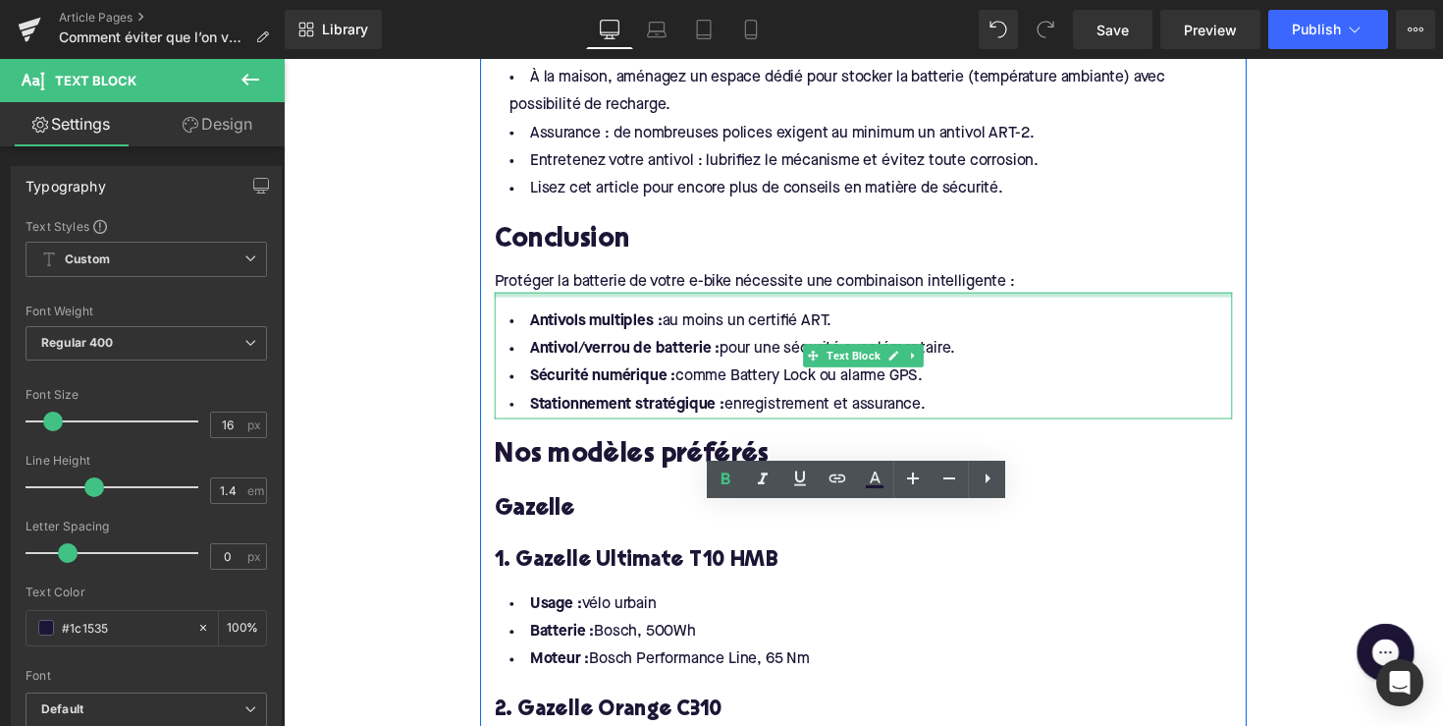
click at [920, 298] on div at bounding box center [878, 300] width 756 height 5
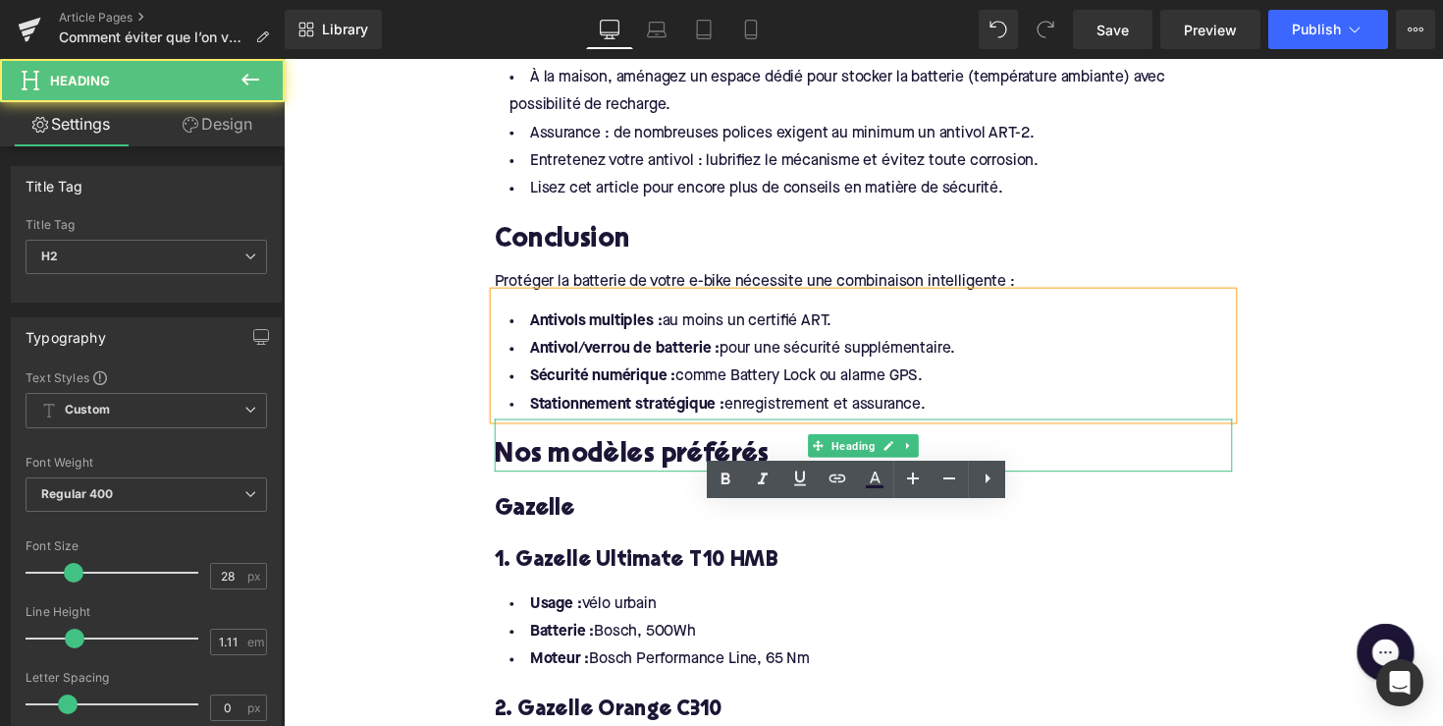
click at [1054, 462] on h2 "Nos modèles préférés" at bounding box center [878, 466] width 756 height 30
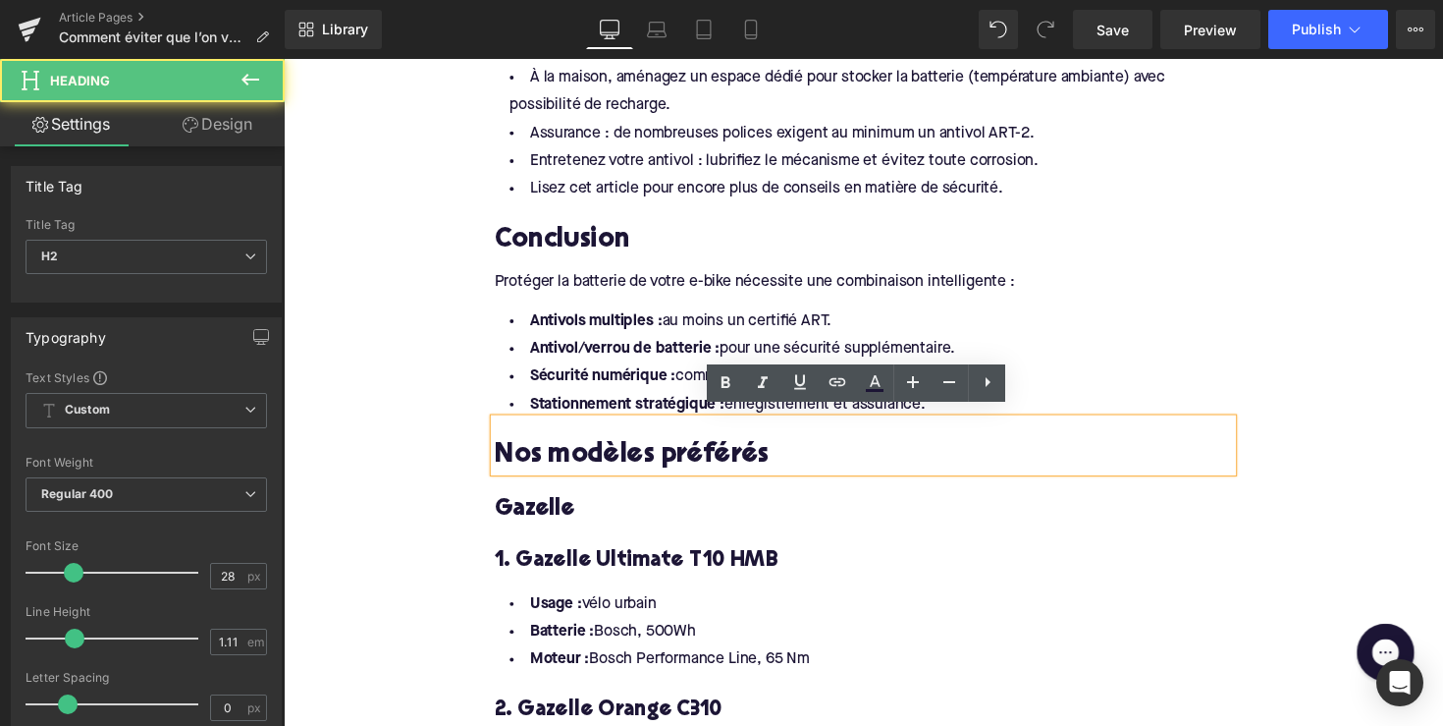
click at [685, 370] on li "Sécurité numérique : comme Battery Lock ou alarme GPS." at bounding box center [878, 384] width 756 height 28
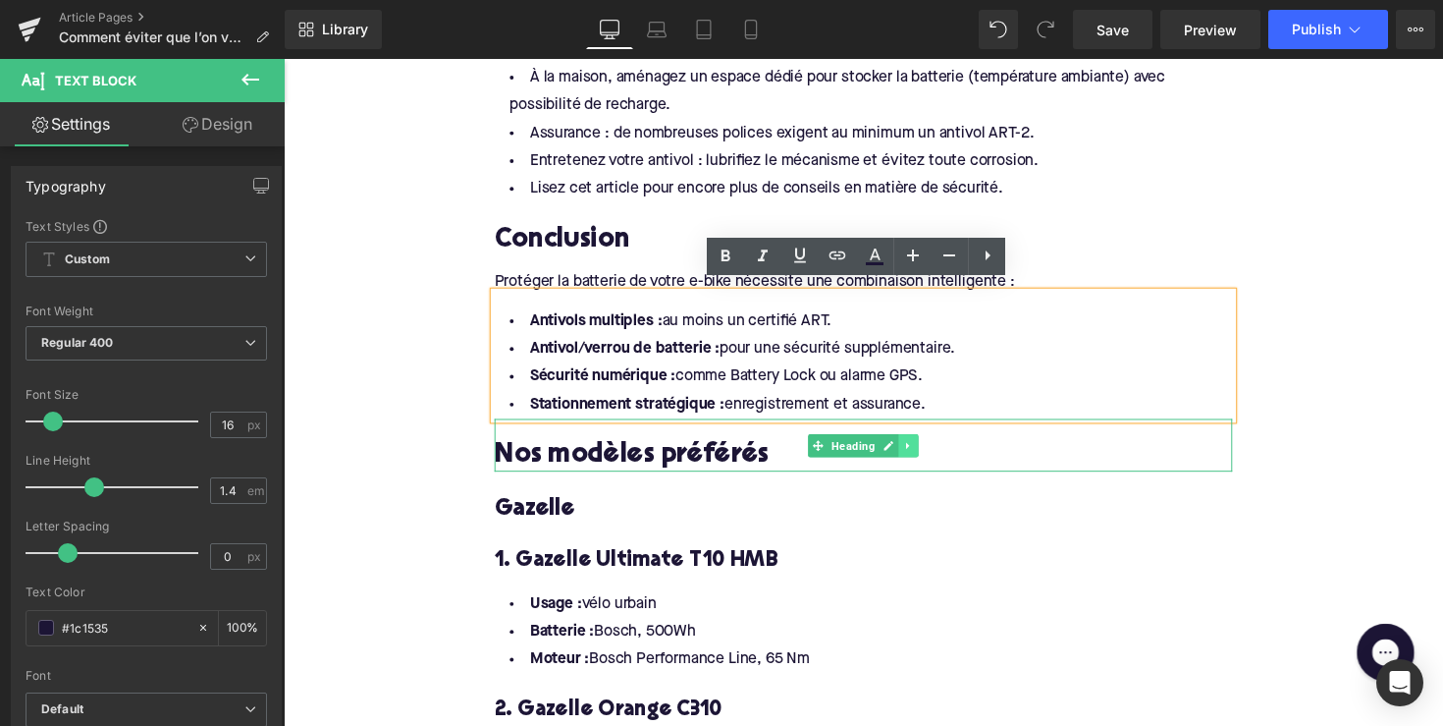
click at [922, 449] on icon at bounding box center [924, 455] width 11 height 12
click at [929, 449] on icon at bounding box center [934, 455] width 11 height 12
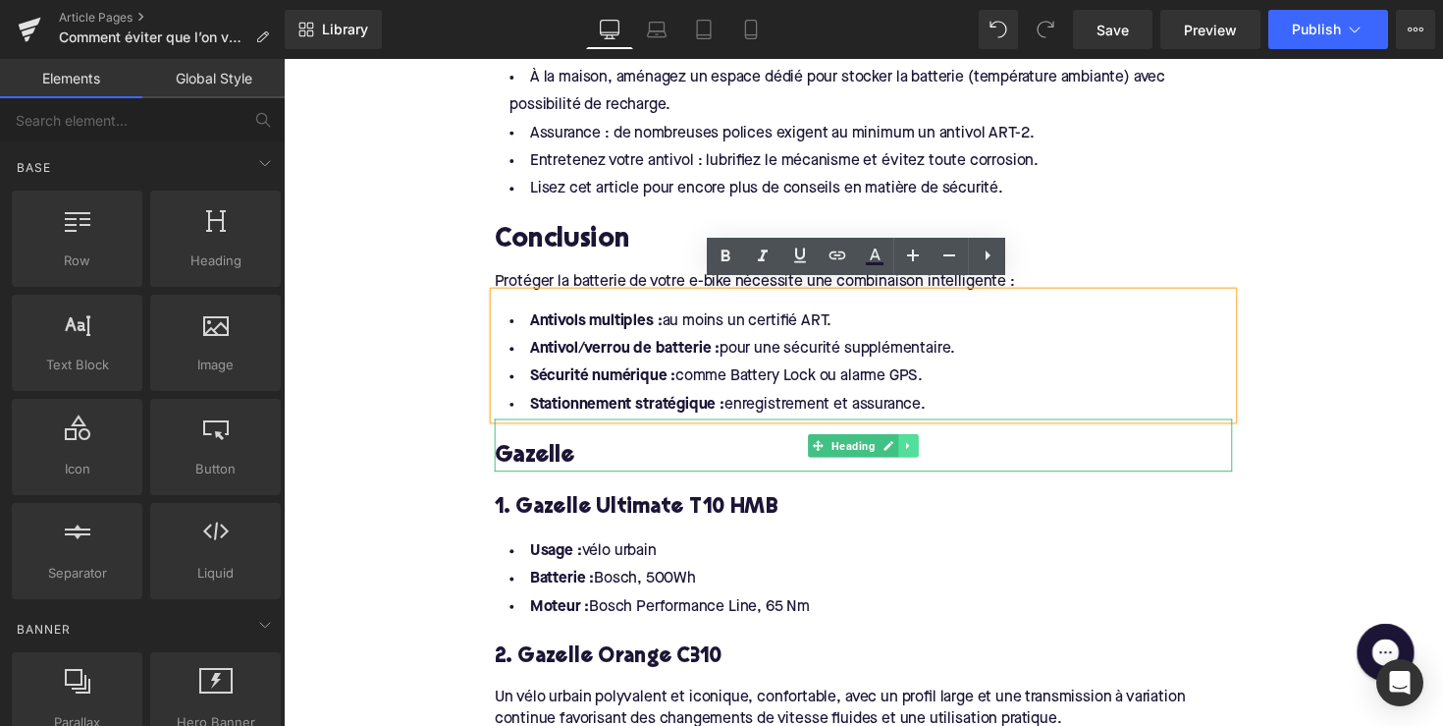
click at [922, 449] on icon at bounding box center [924, 455] width 11 height 12
click at [929, 449] on icon at bounding box center [934, 455] width 11 height 12
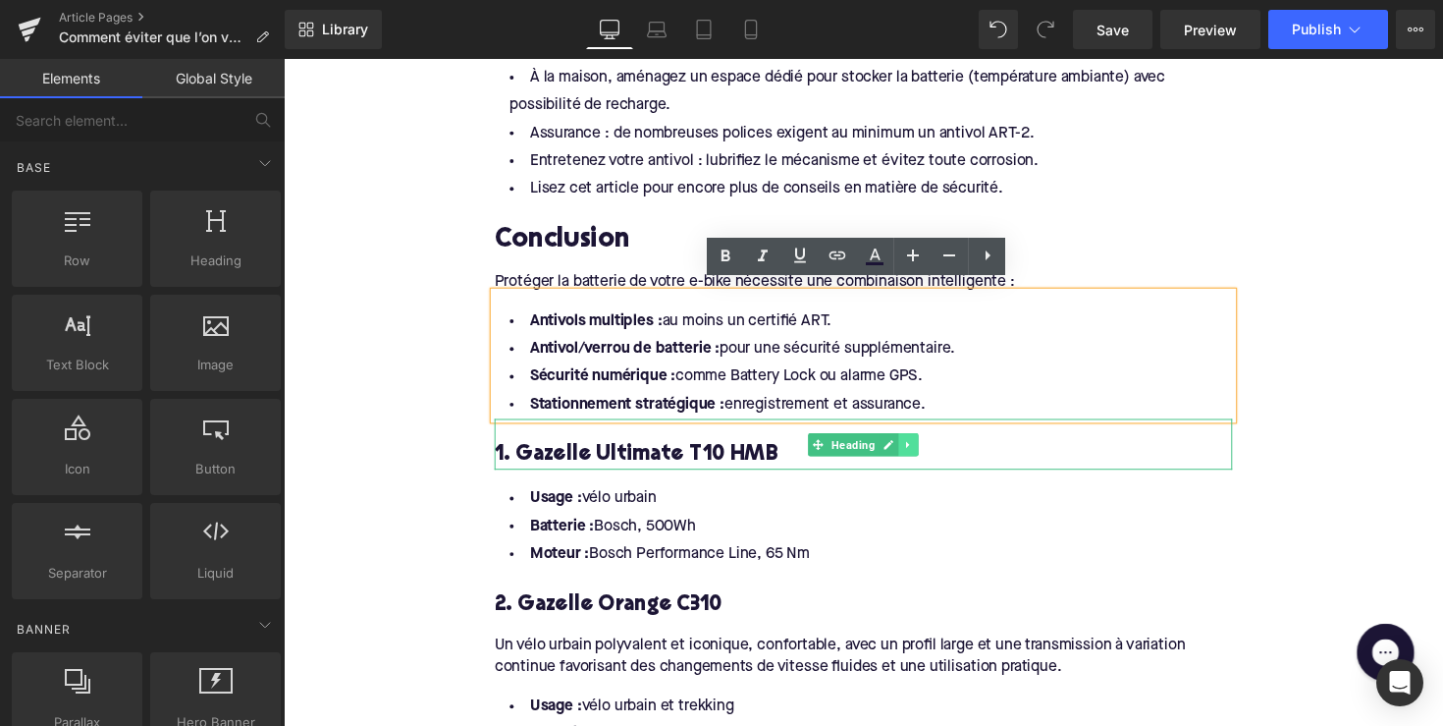
click at [926, 450] on link at bounding box center [924, 454] width 21 height 24
click at [929, 448] on icon at bounding box center [934, 453] width 11 height 11
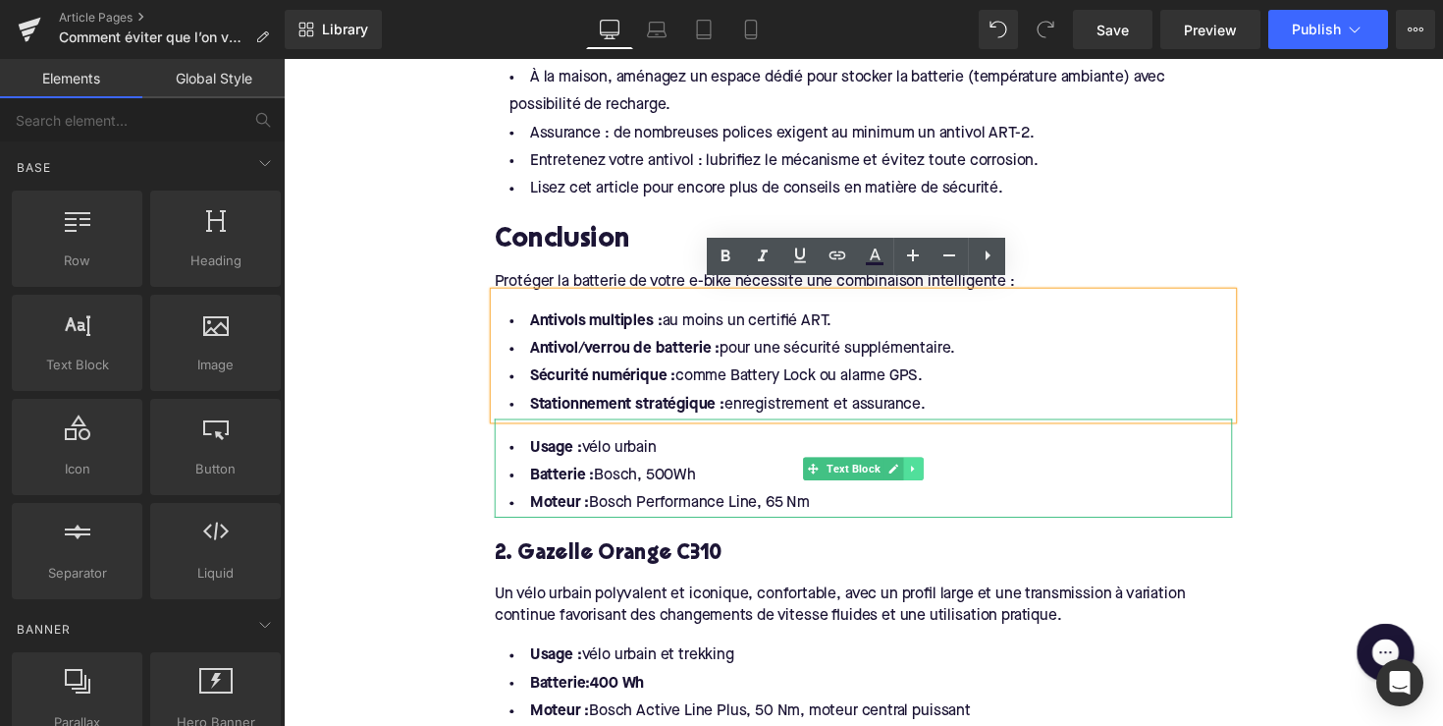
click at [928, 472] on icon at bounding box center [929, 478] width 11 height 12
click at [930, 471] on link at bounding box center [939, 478] width 21 height 24
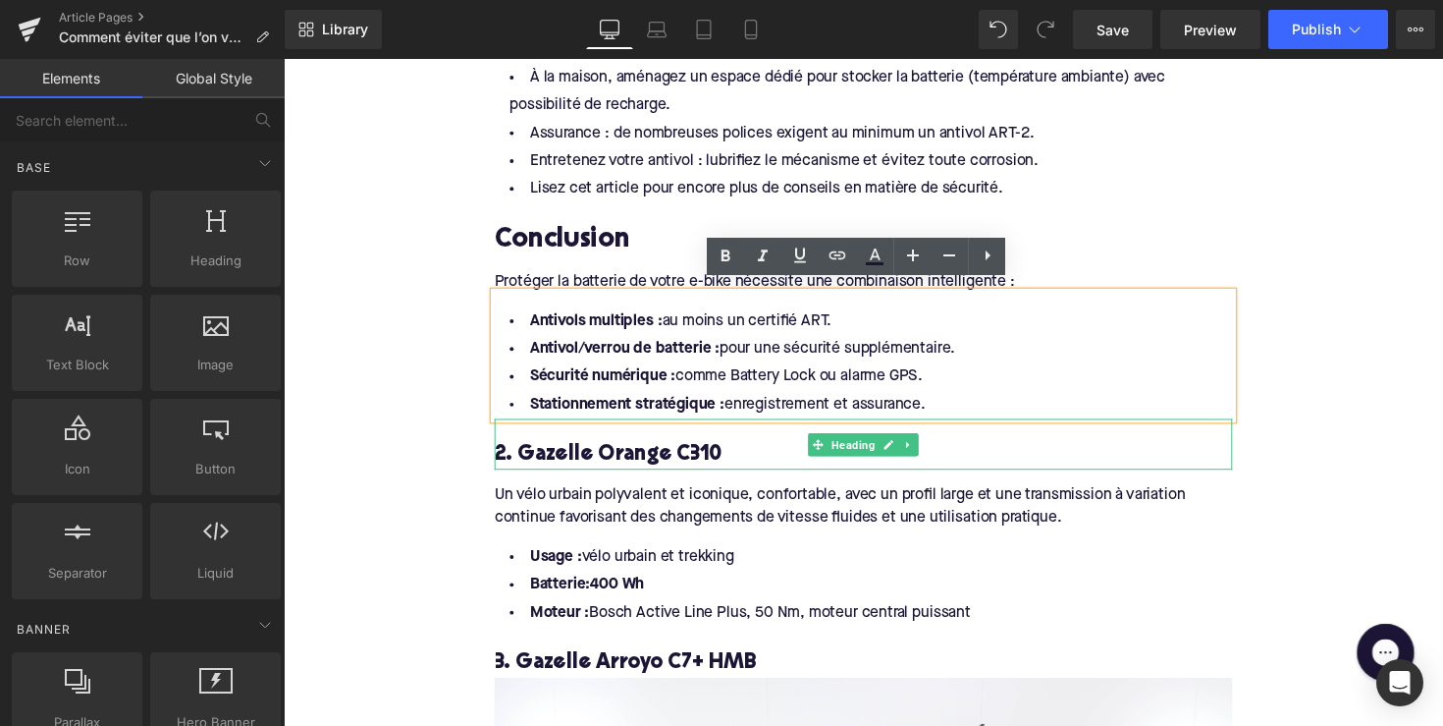
click at [931, 451] on h4 "2. Gazelle Orange C310" at bounding box center [878, 465] width 756 height 28
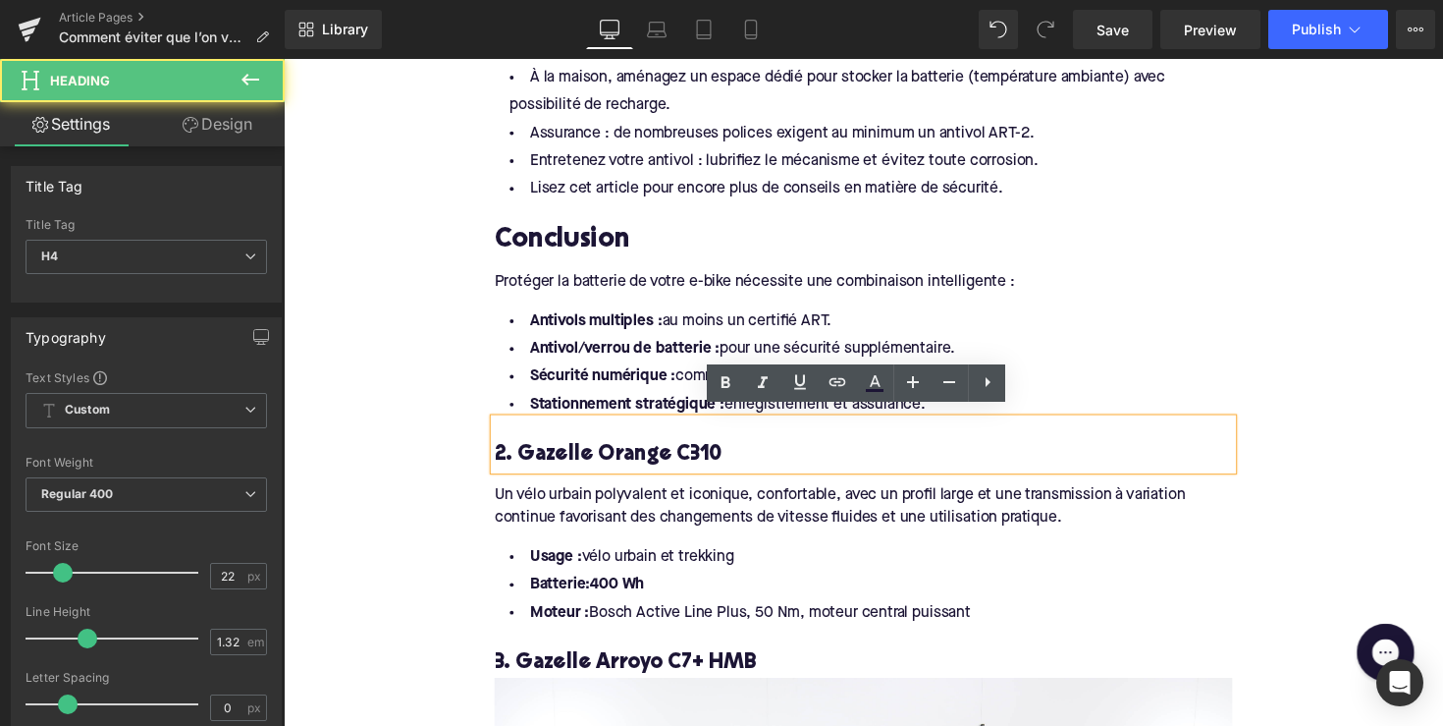
click at [671, 399] on li "Stationnement stratégique : enregistrement et assurance." at bounding box center [878, 413] width 756 height 28
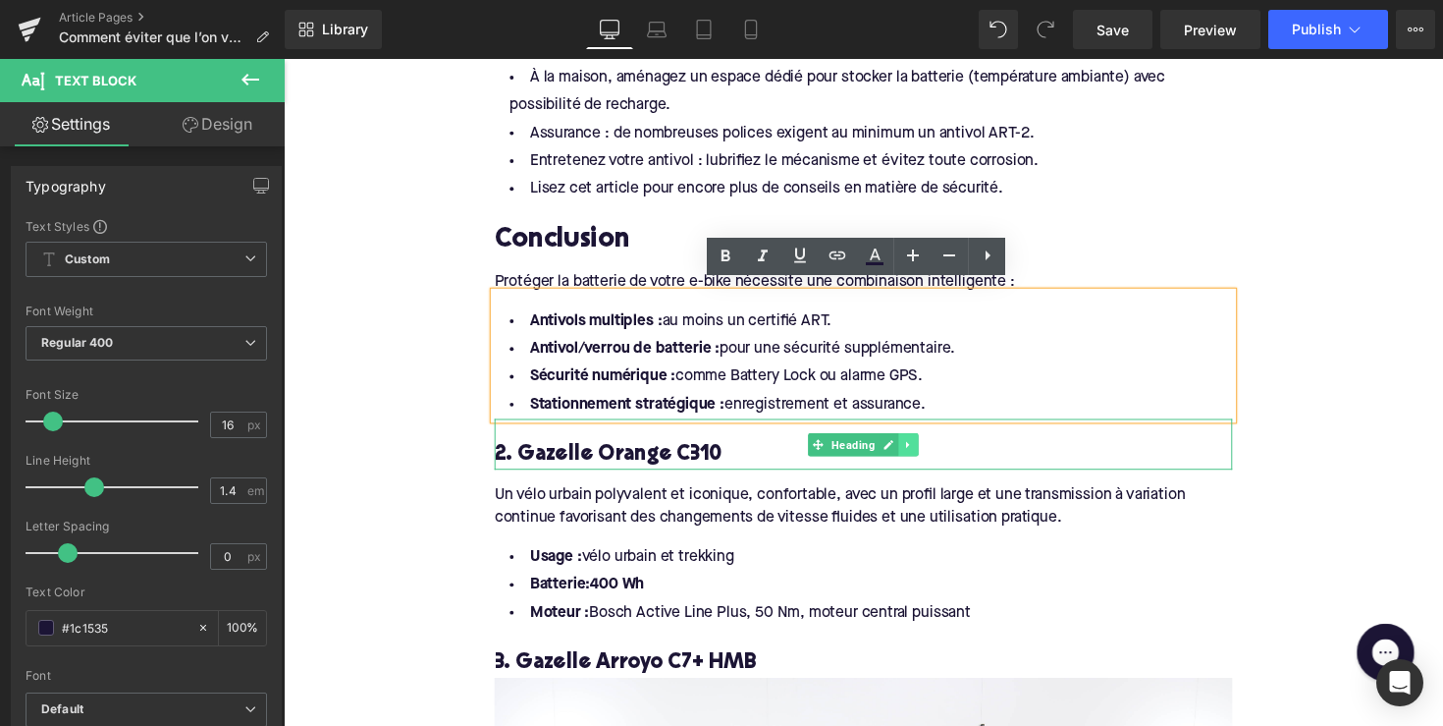
click at [922, 453] on link at bounding box center [924, 454] width 21 height 24
click at [929, 448] on icon at bounding box center [934, 454] width 11 height 12
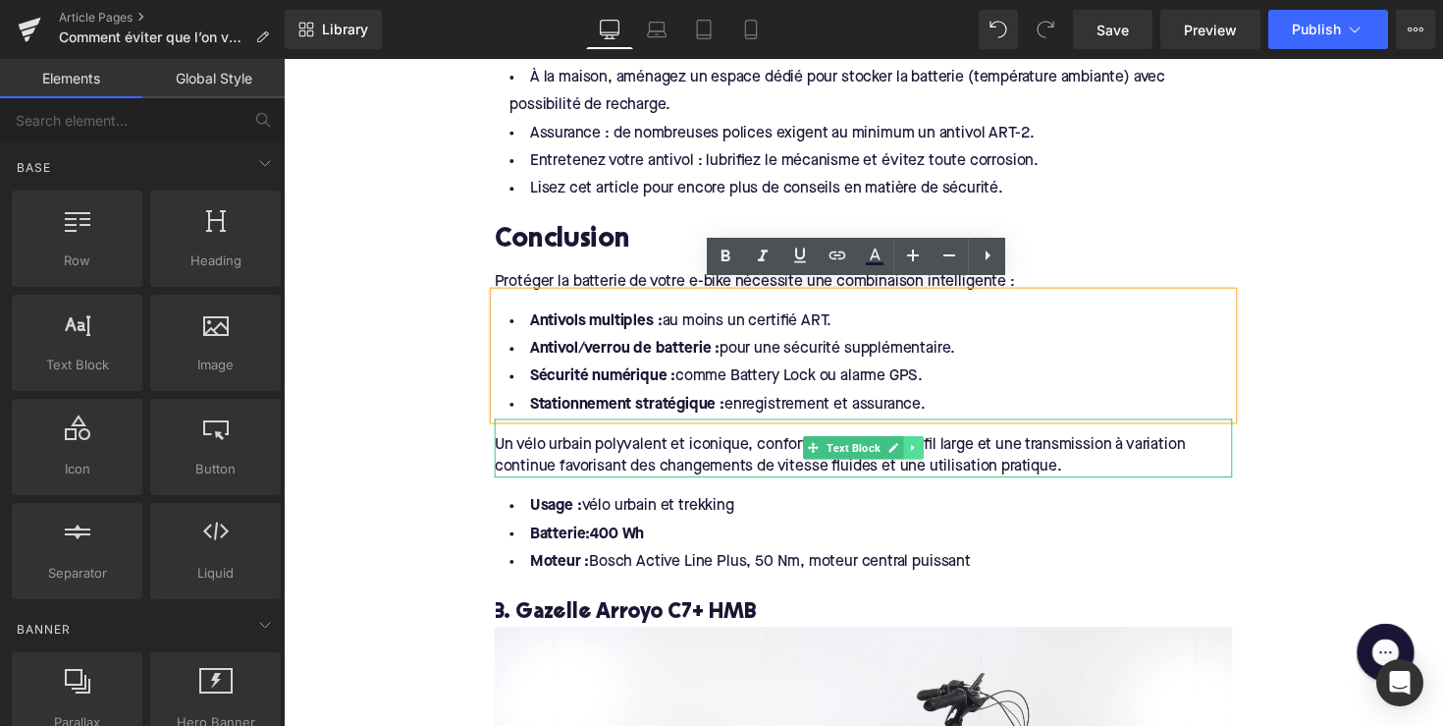
click at [932, 451] on link at bounding box center [929, 457] width 21 height 24
click at [929, 451] on link at bounding box center [939, 457] width 21 height 24
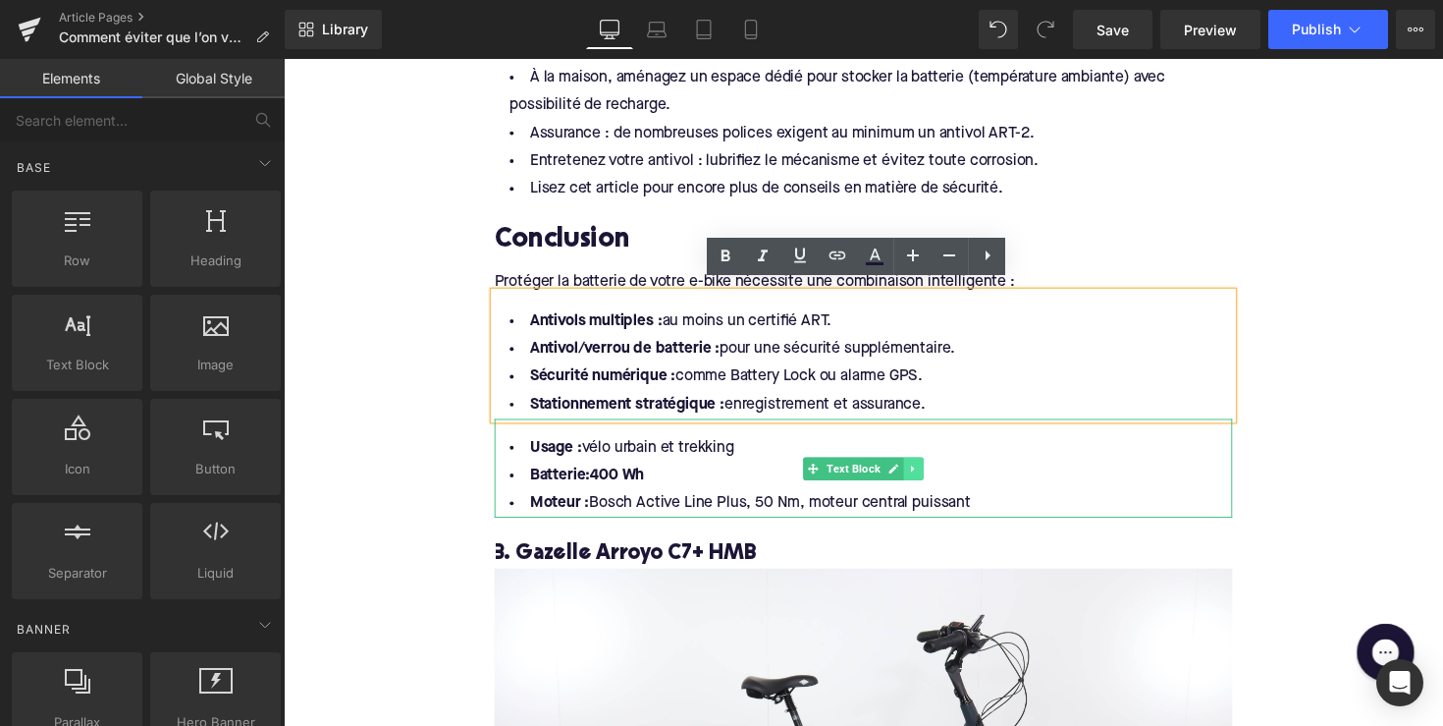
click at [930, 466] on link at bounding box center [929, 478] width 21 height 24
click at [930, 466] on link at bounding box center [939, 478] width 21 height 24
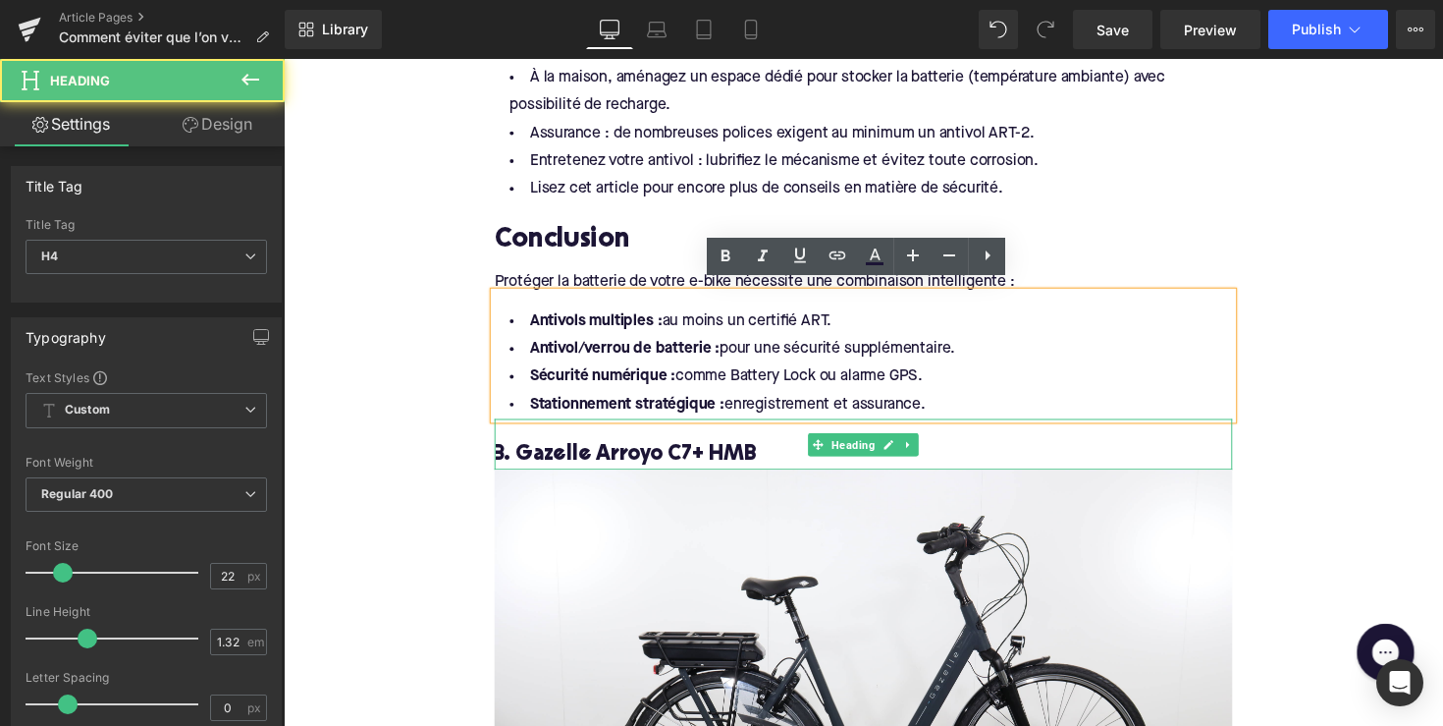
click at [932, 451] on h4 "3. Gazelle Arroyo C7+ HMB" at bounding box center [878, 465] width 756 height 28
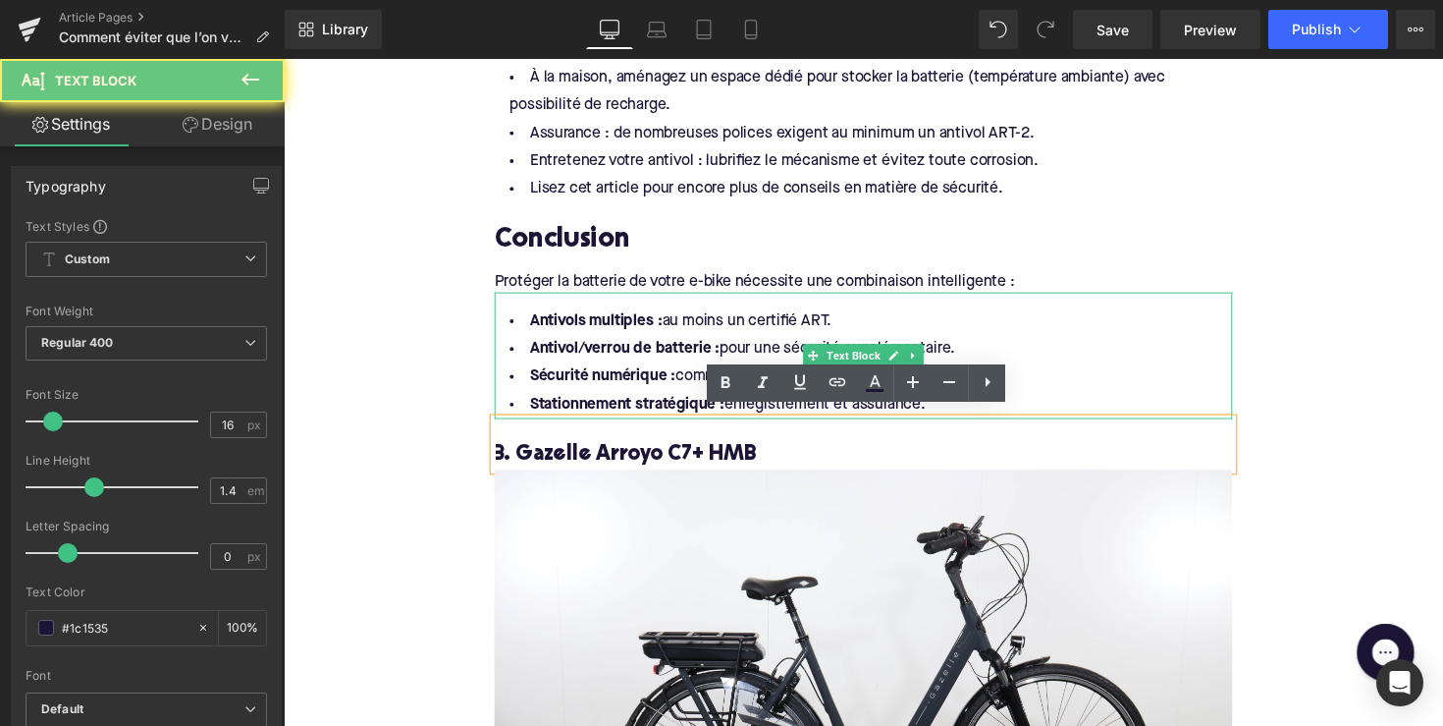
click at [659, 379] on strong "Sécurité numérique :" at bounding box center [610, 384] width 149 height 16
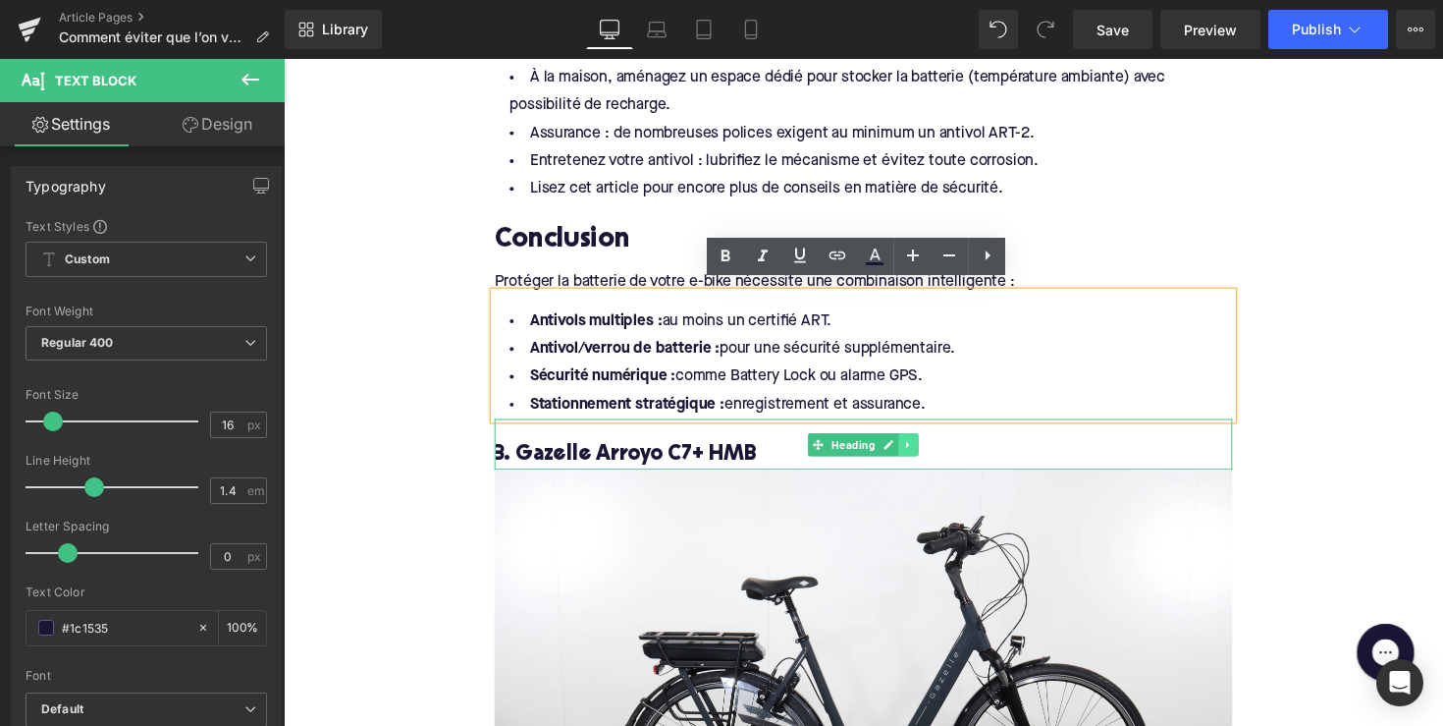
click at [922, 454] on link at bounding box center [924, 454] width 21 height 24
click at [930, 448] on icon at bounding box center [934, 453] width 11 height 11
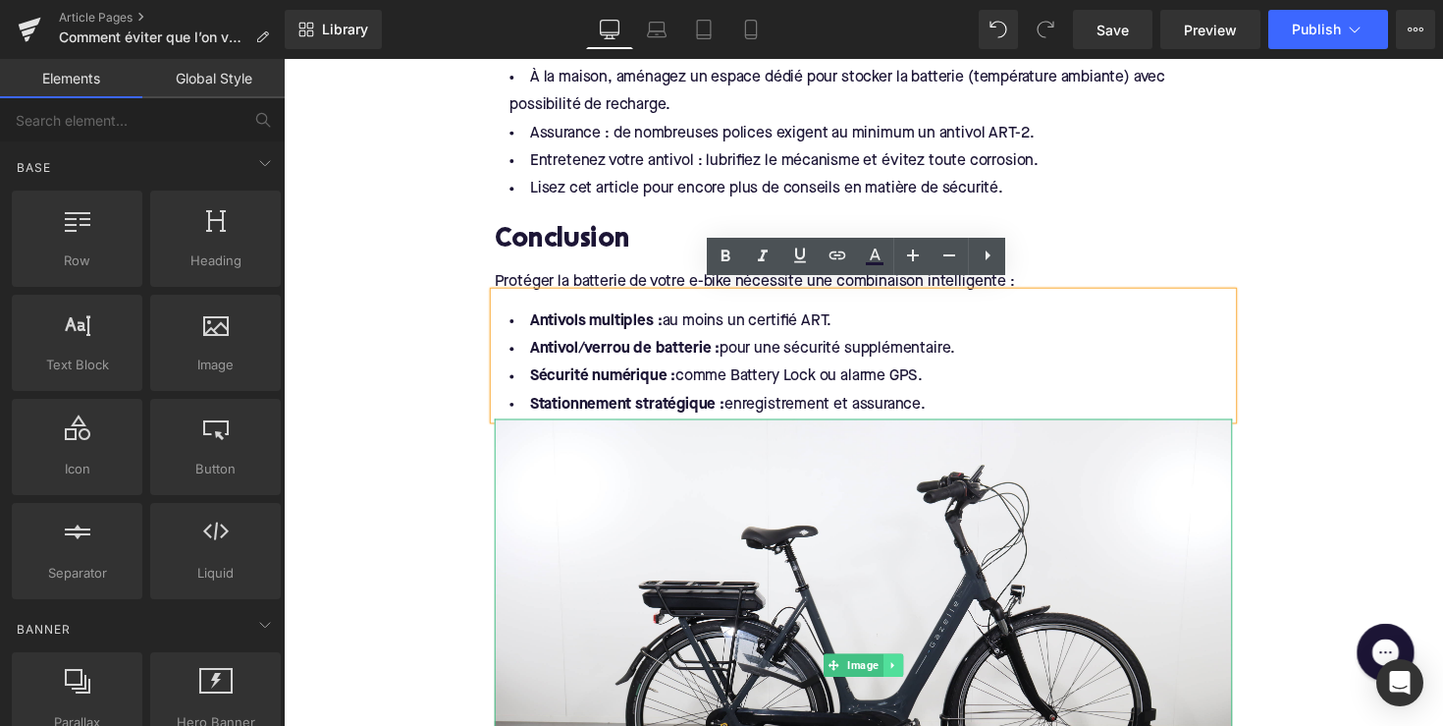
click at [906, 668] on link at bounding box center [908, 680] width 21 height 24
click at [913, 674] on icon at bounding box center [918, 679] width 11 height 11
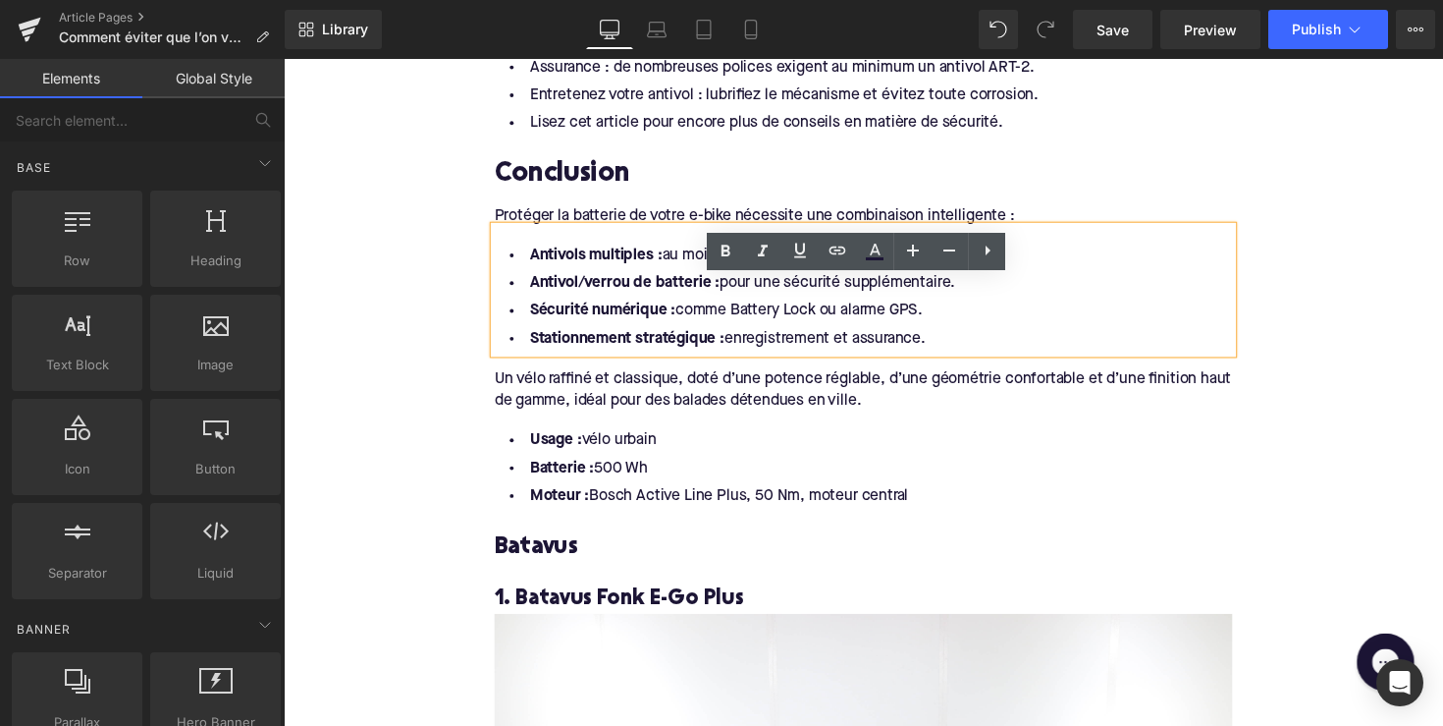
scroll to position [2353, 0]
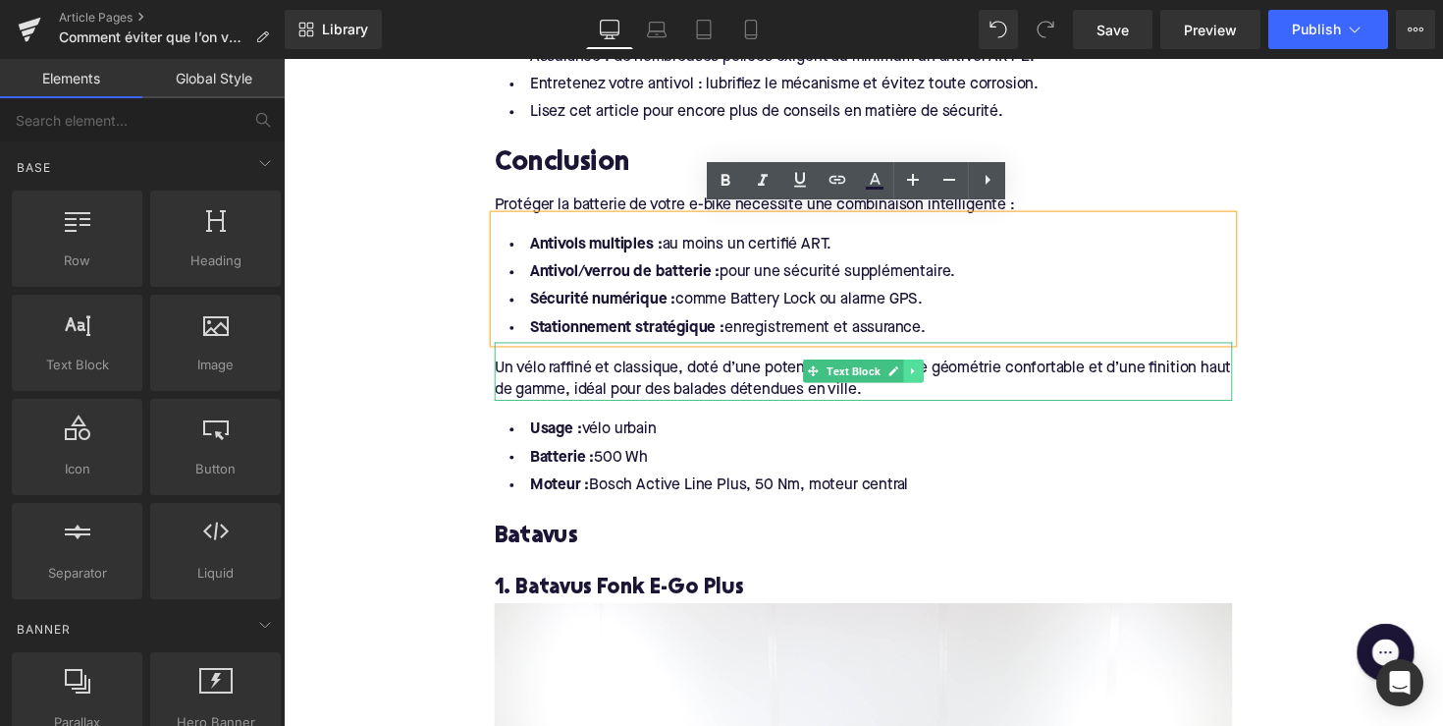
click at [931, 367] on link at bounding box center [929, 379] width 21 height 24
click at [934, 374] on icon at bounding box center [939, 379] width 11 height 11
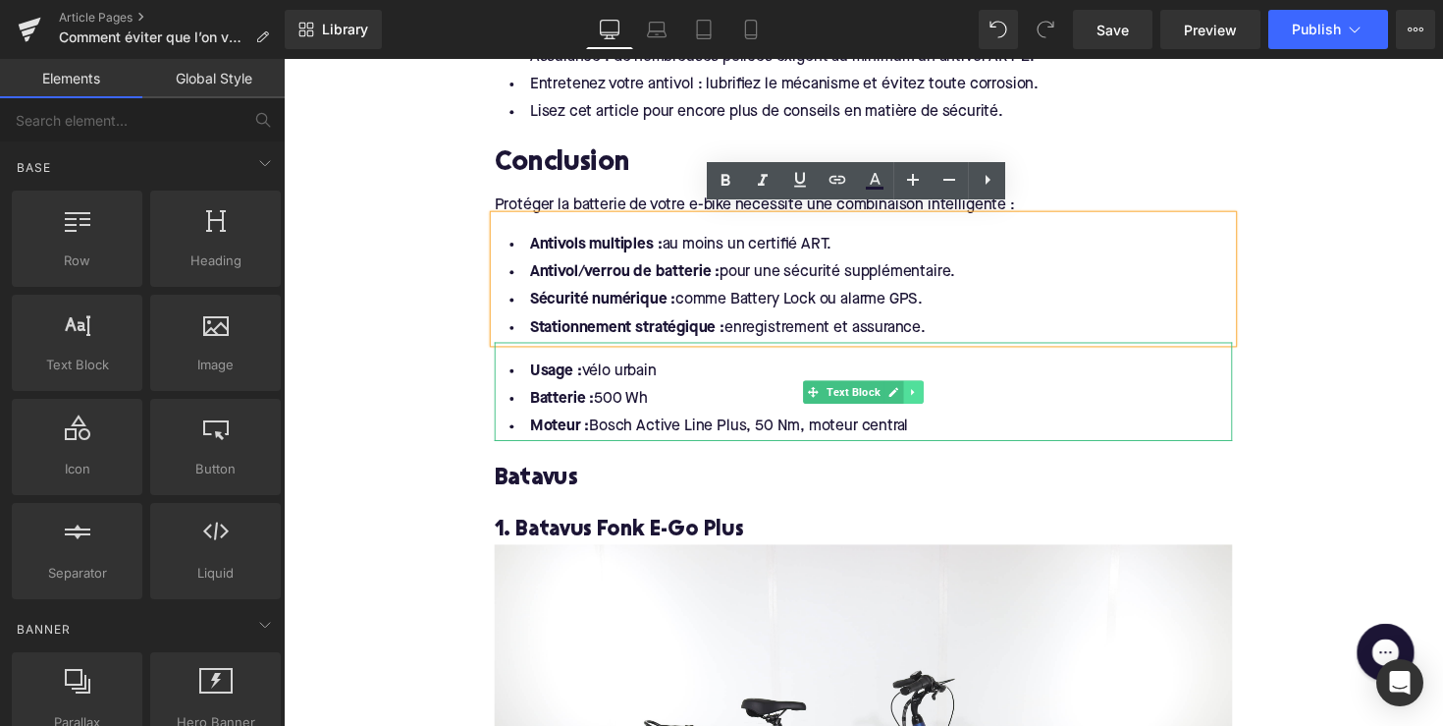
click at [935, 389] on link at bounding box center [929, 401] width 21 height 24
click at [930, 390] on link at bounding box center [939, 401] width 21 height 24
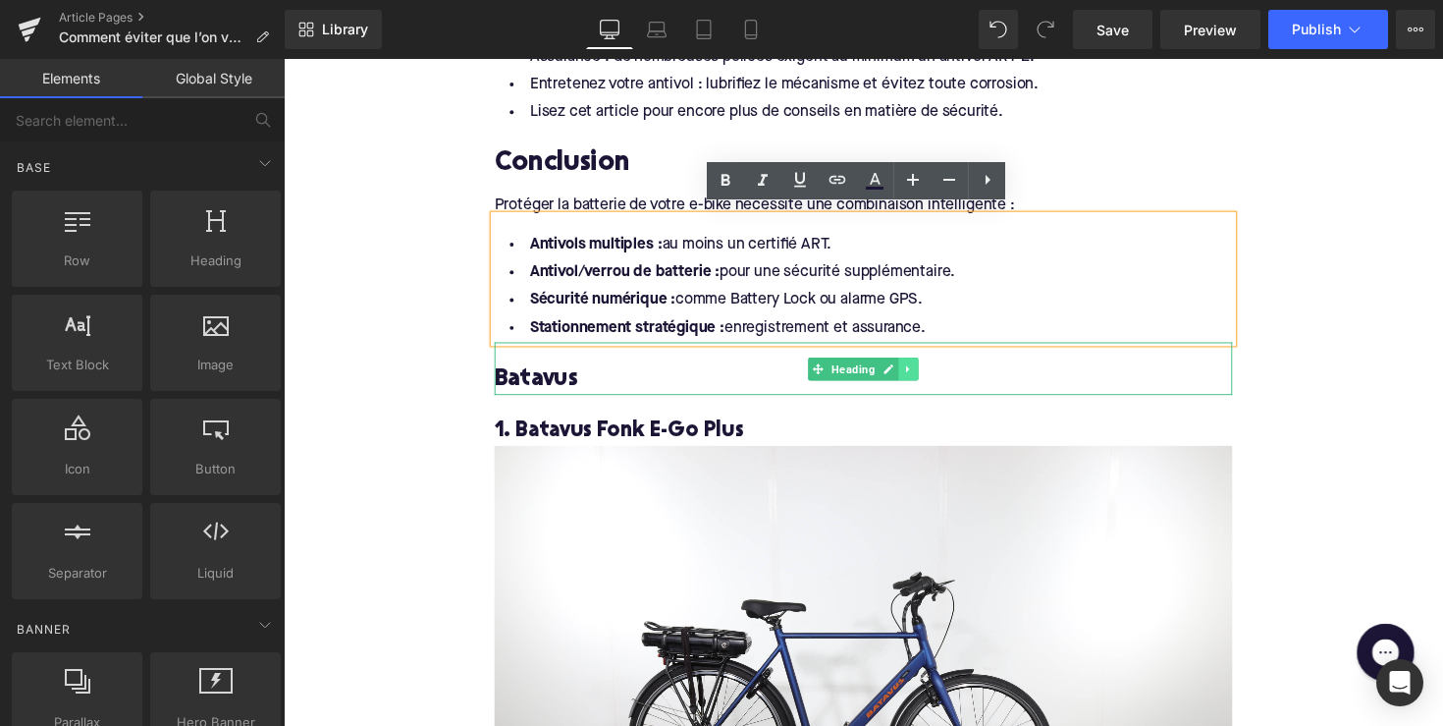
click at [927, 367] on link at bounding box center [924, 377] width 21 height 24
click at [929, 371] on icon at bounding box center [934, 376] width 11 height 11
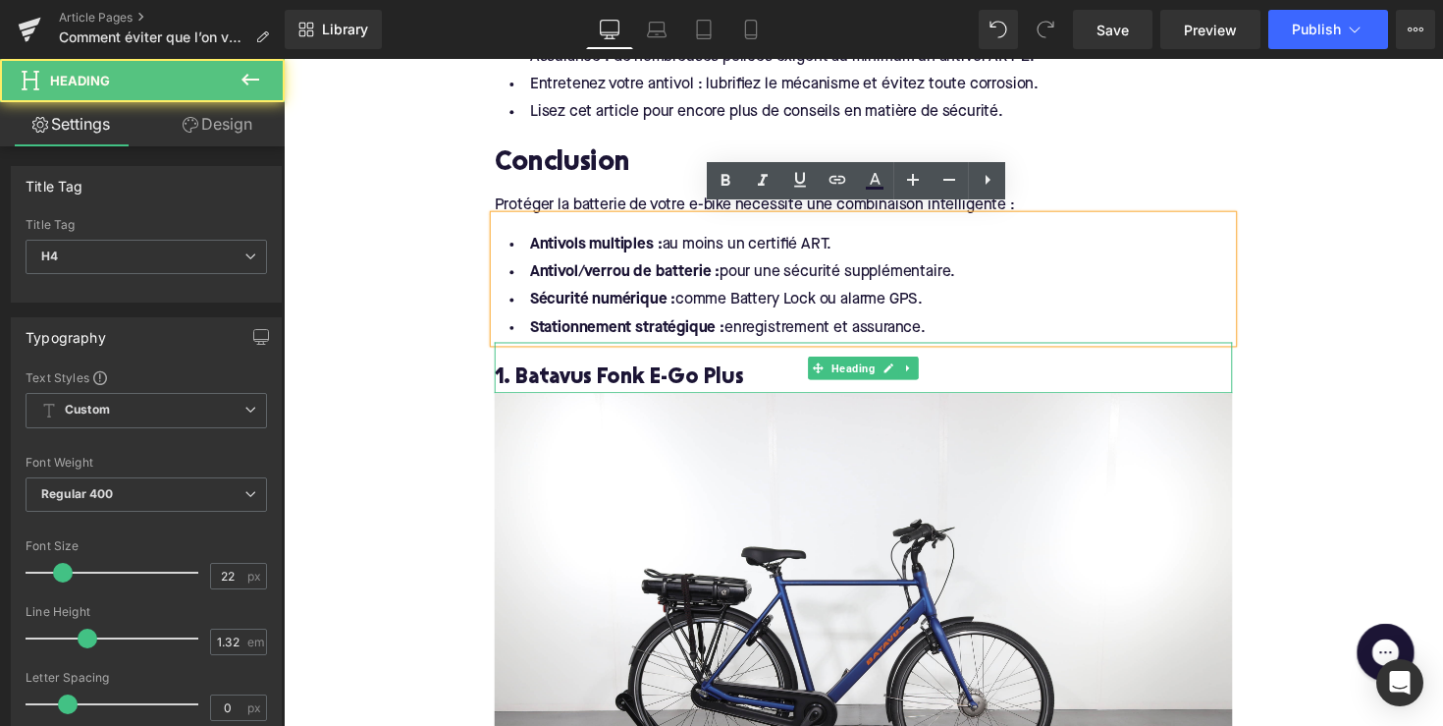
click at [931, 373] on h4 "1. Batavus Fonk E-Go Plus" at bounding box center [878, 387] width 756 height 28
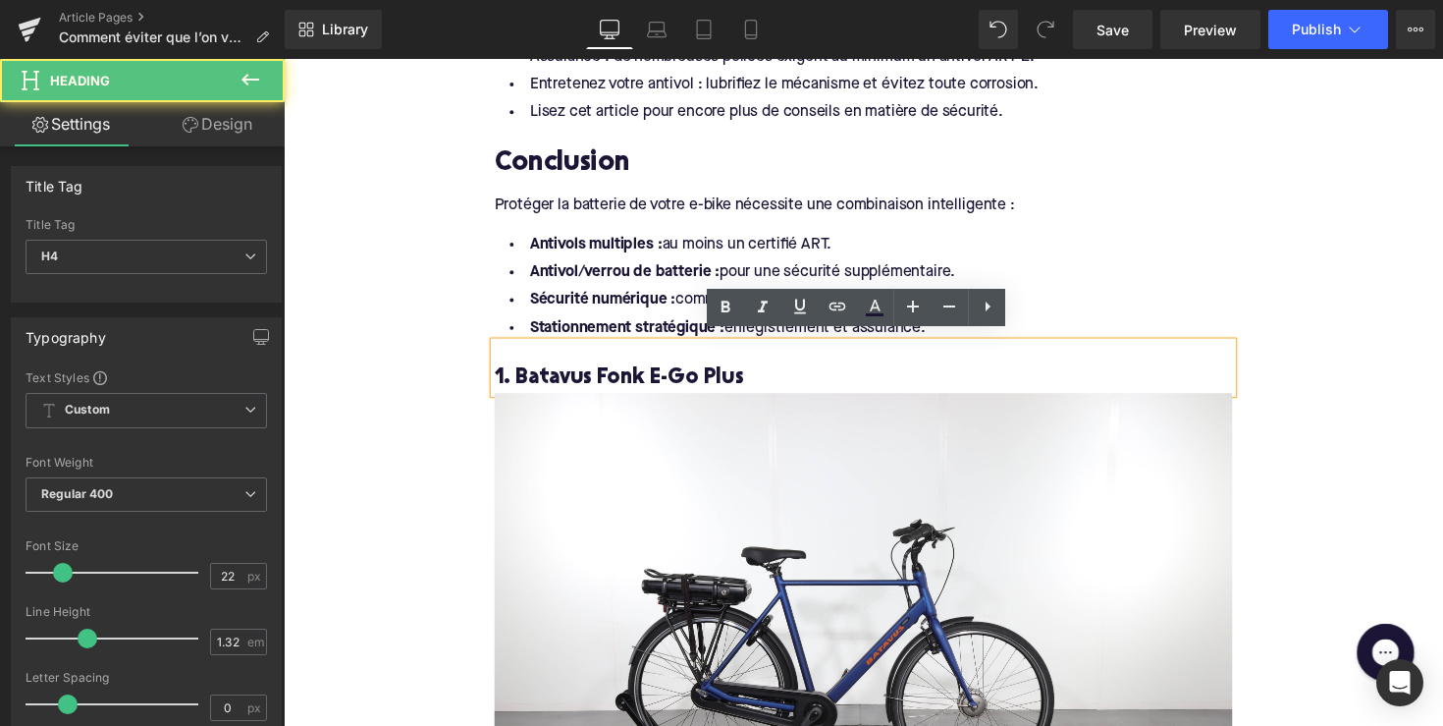
drag, startPoint x: 664, startPoint y: 302, endPoint x: 777, endPoint y: 356, distance: 125.2
click at [664, 301] on strong "Sécurité numérique :" at bounding box center [610, 307] width 149 height 16
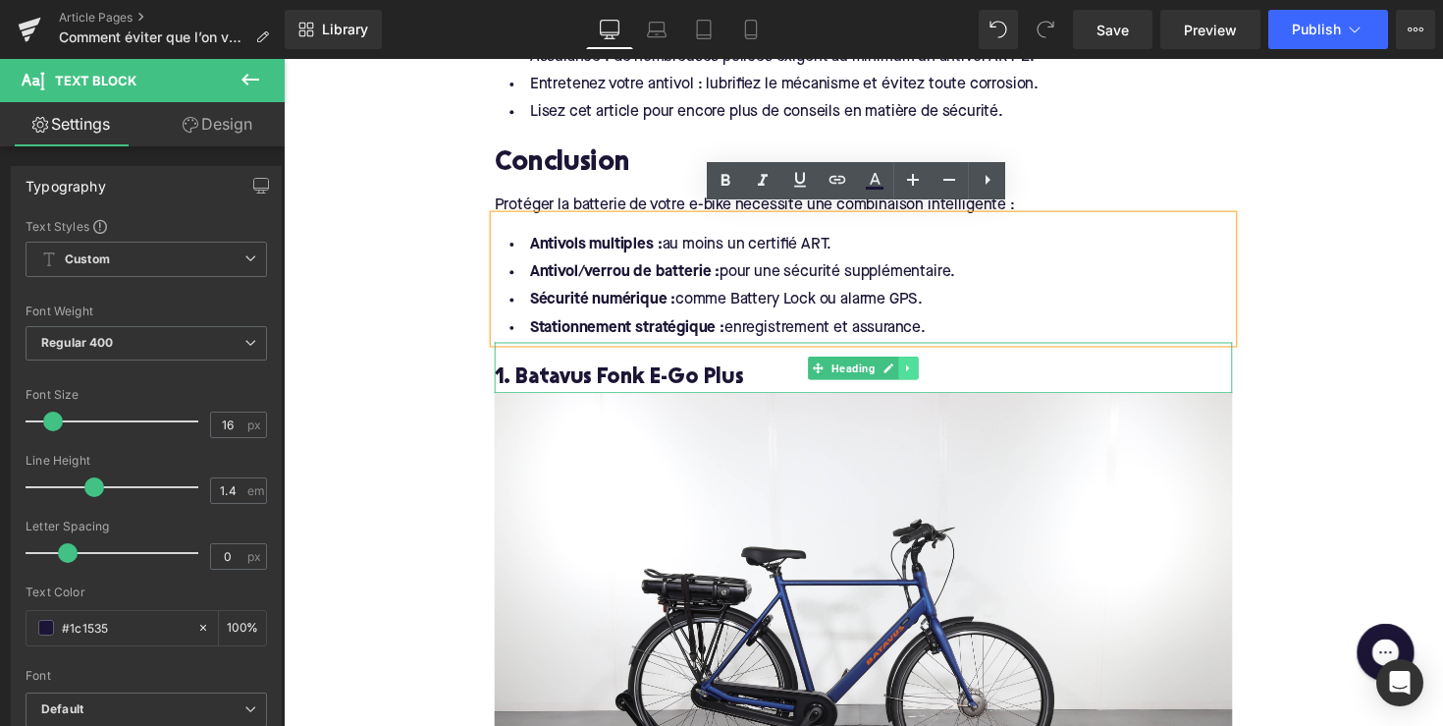
click at [922, 375] on link at bounding box center [924, 376] width 21 height 24
click at [929, 370] on icon at bounding box center [934, 375] width 11 height 11
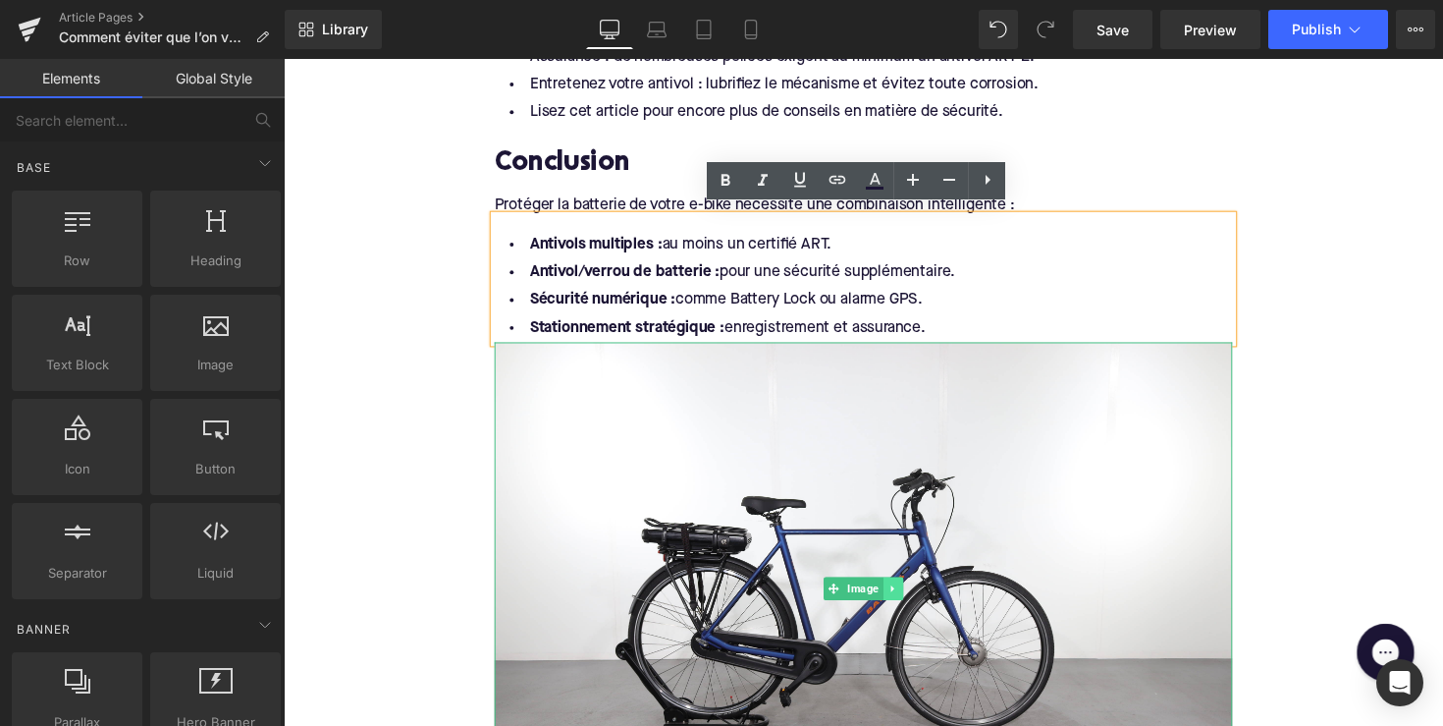
click at [909, 596] on icon at bounding box center [907, 602] width 11 height 12
click at [917, 596] on icon at bounding box center [918, 601] width 11 height 11
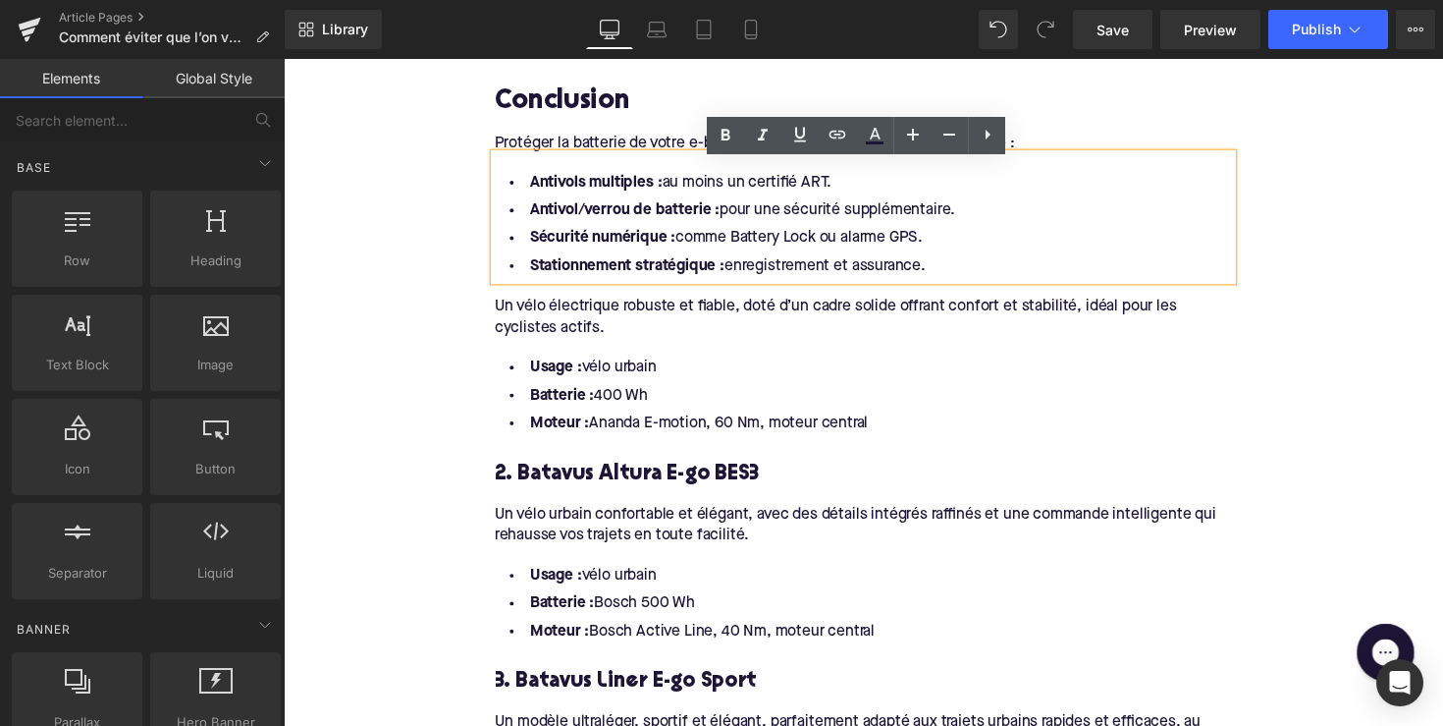
scroll to position [2421, 0]
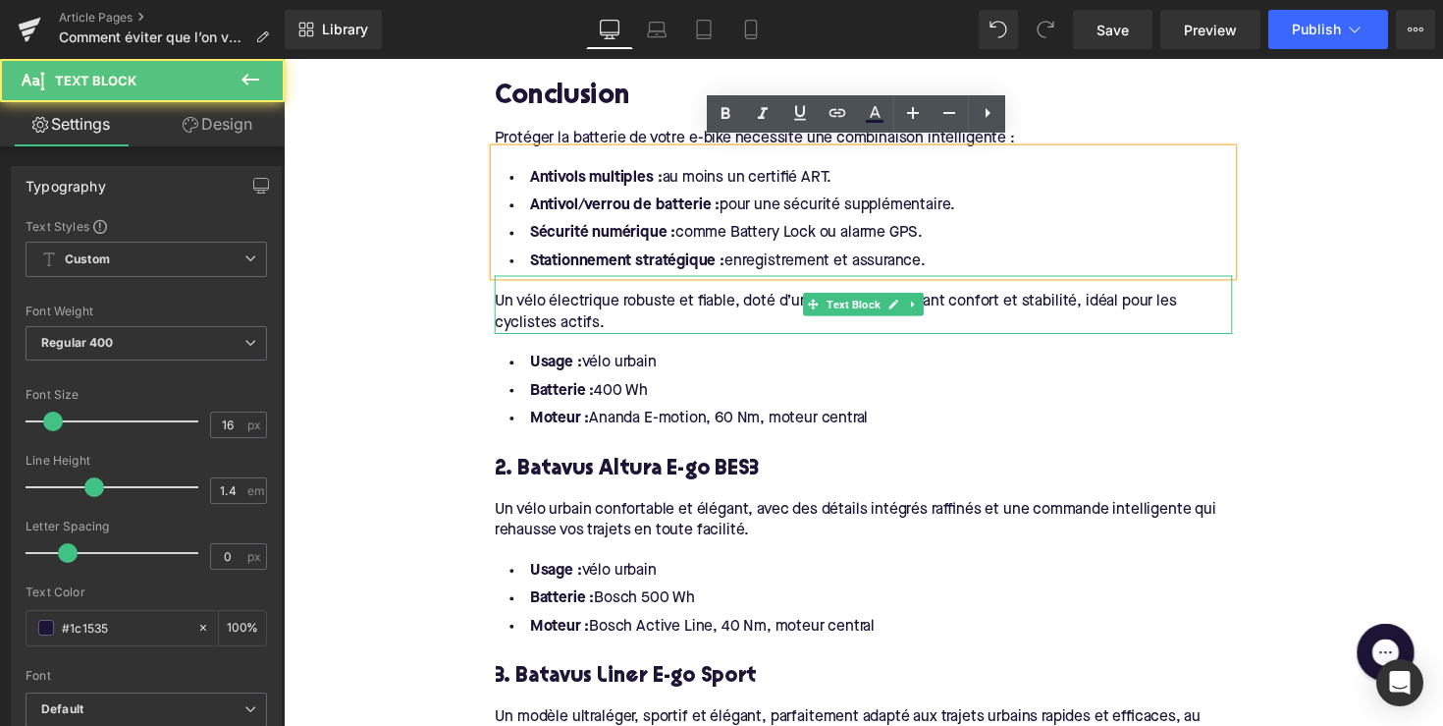
click at [879, 304] on div "Un vélo électrique robuste et fiable, doté d’un cadre solide offrant confort et…" at bounding box center [878, 311] width 756 height 60
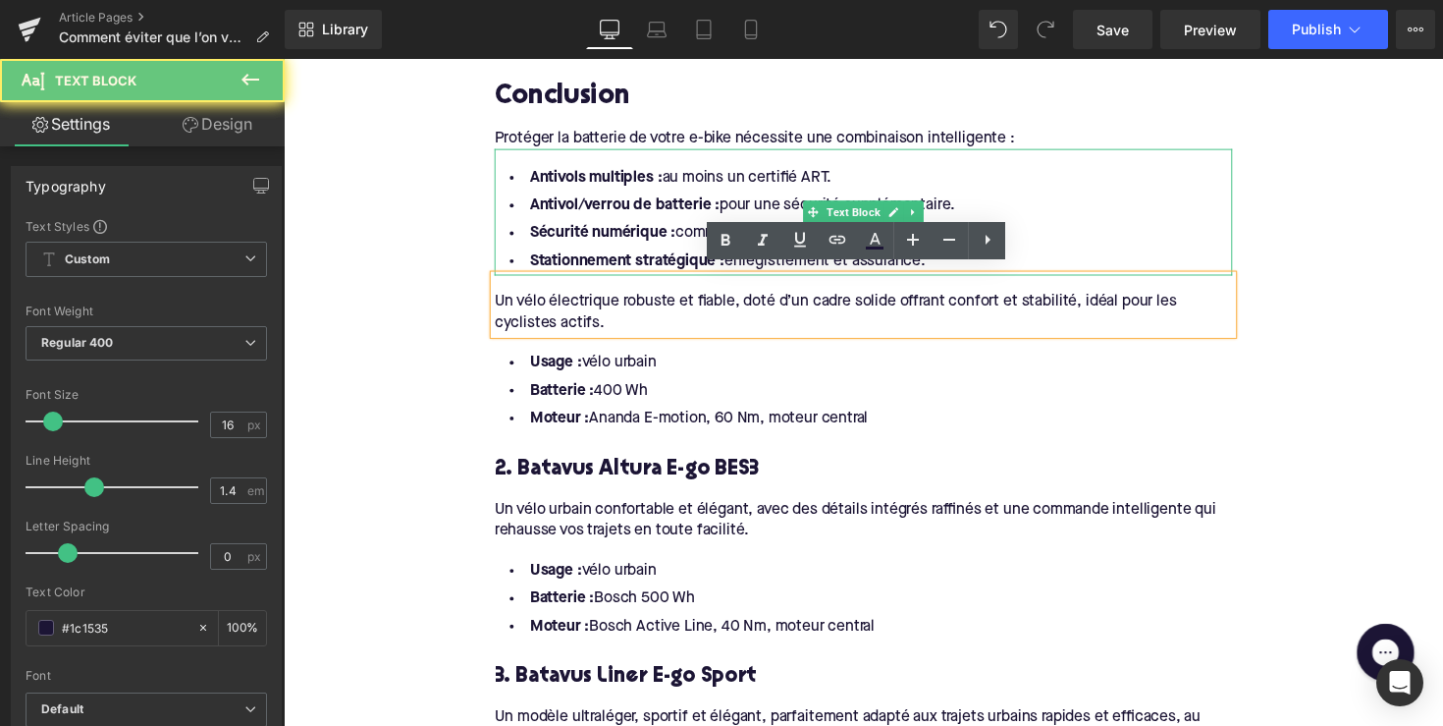
click at [671, 230] on strong "Sécurité numérique :" at bounding box center [610, 238] width 149 height 16
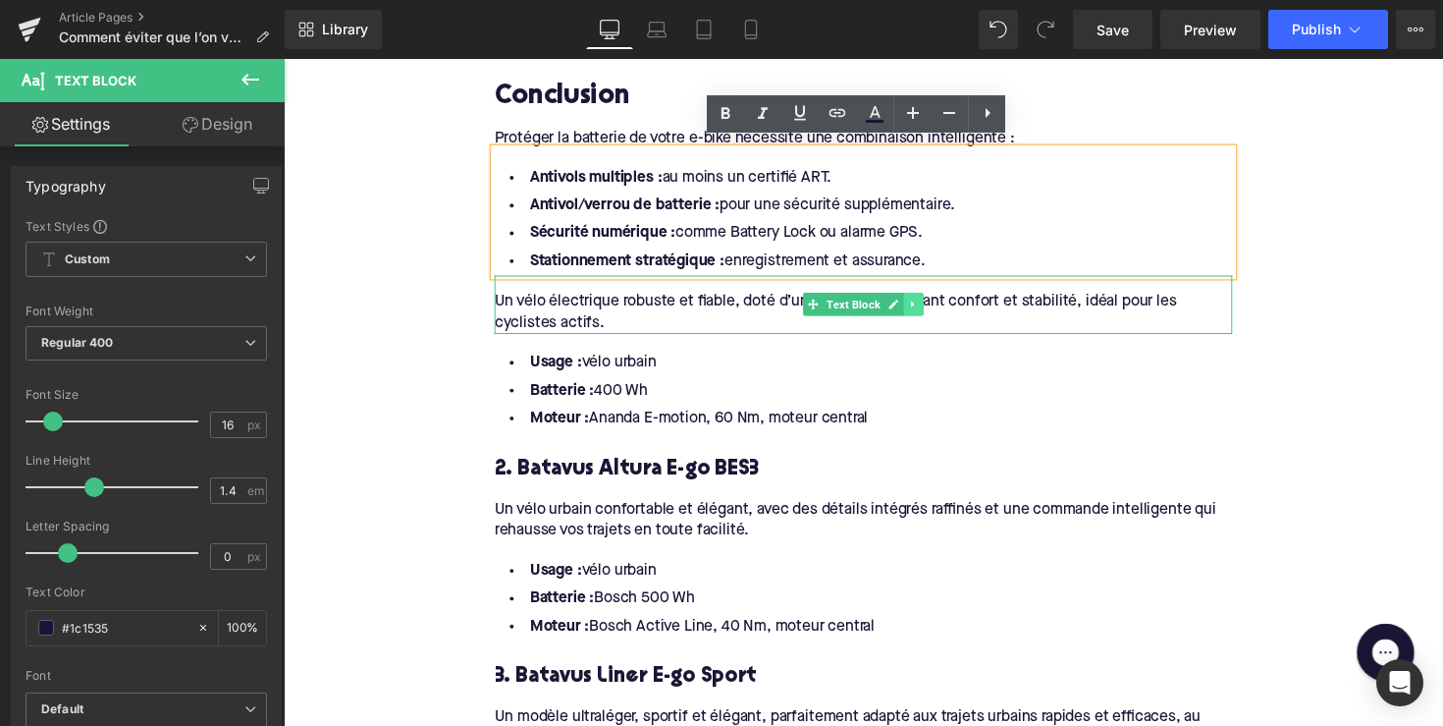
click at [920, 307] on link at bounding box center [929, 311] width 21 height 24
click at [934, 305] on icon at bounding box center [939, 310] width 11 height 11
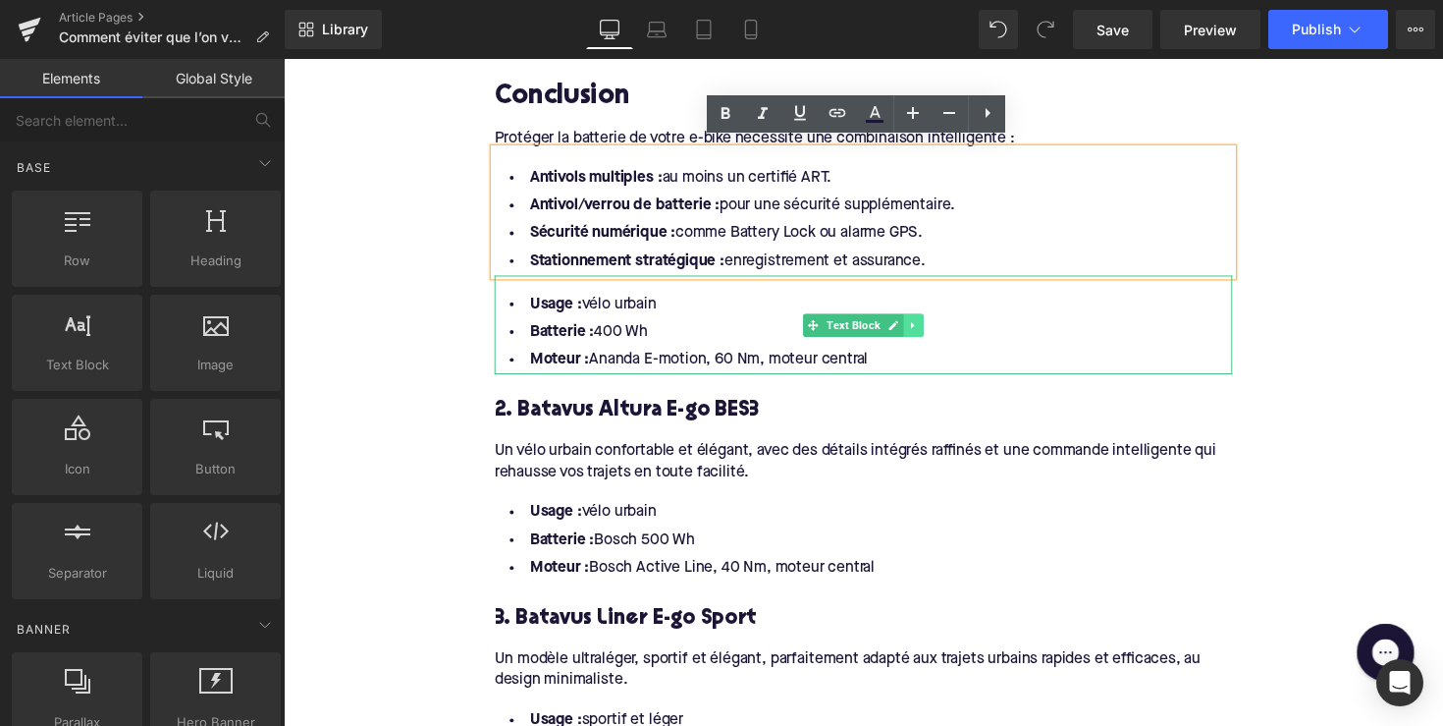
click at [927, 328] on icon at bounding box center [928, 331] width 3 height 7
click at [929, 326] on link at bounding box center [939, 332] width 21 height 24
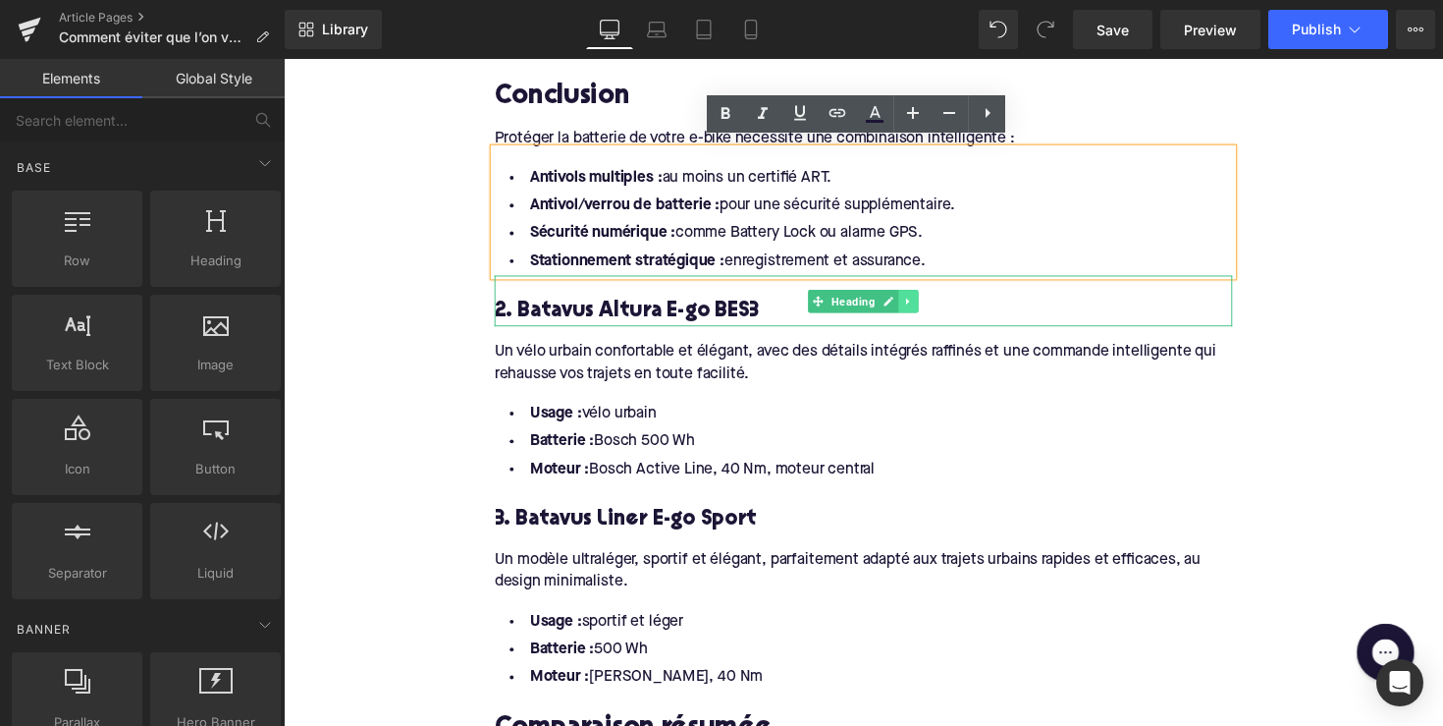
click at [922, 303] on icon at bounding box center [923, 306] width 3 height 7
click at [929, 301] on icon at bounding box center [934, 307] width 11 height 12
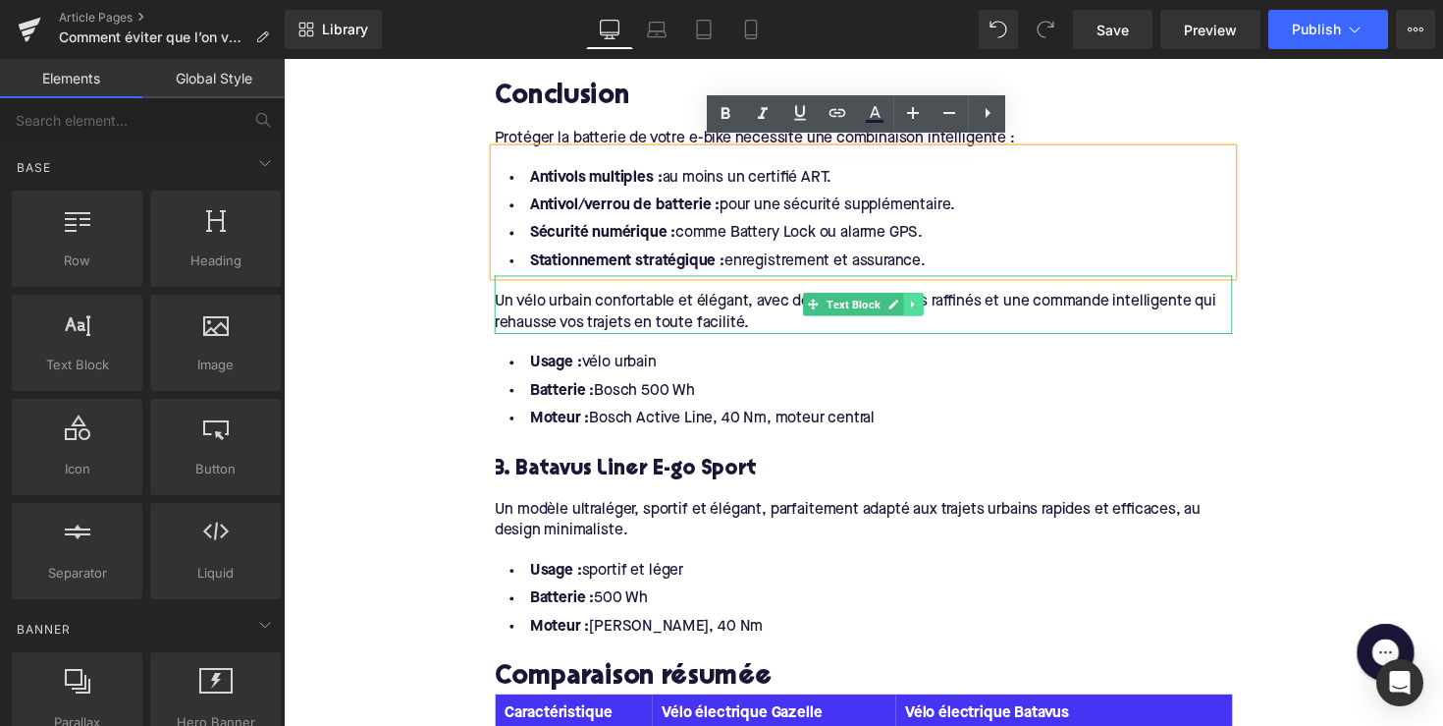
click at [932, 302] on link at bounding box center [929, 311] width 21 height 24
click at [934, 305] on icon at bounding box center [939, 310] width 11 height 11
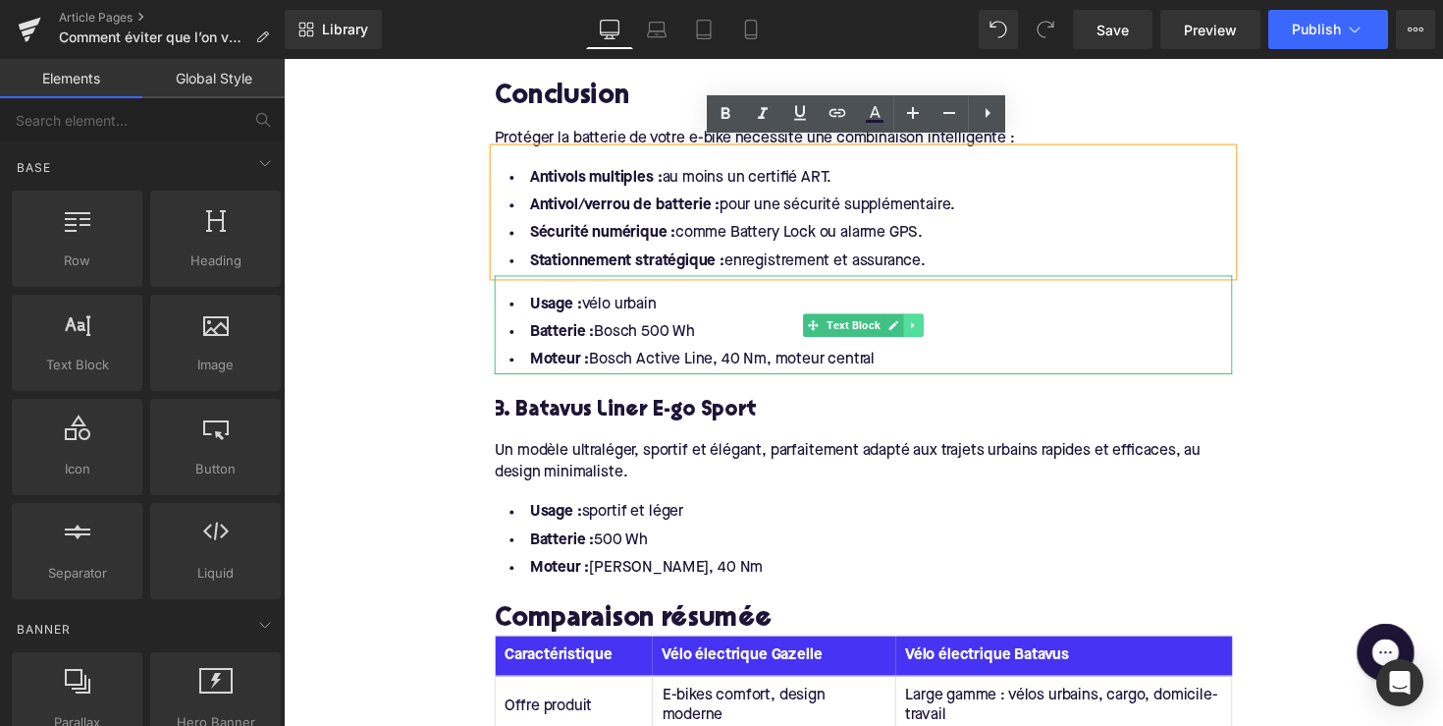
click at [929, 326] on icon at bounding box center [929, 332] width 11 height 12
click at [934, 326] on icon at bounding box center [939, 331] width 11 height 11
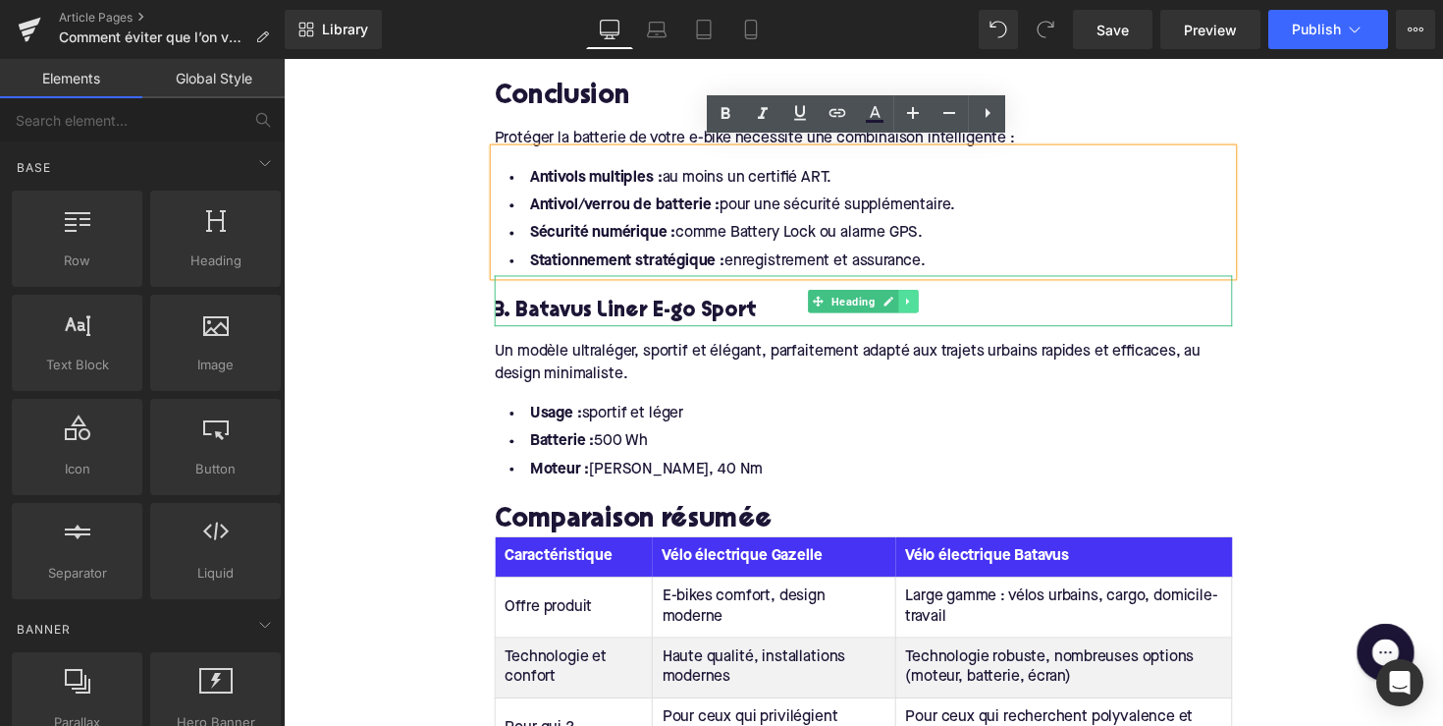
click at [926, 302] on link at bounding box center [924, 308] width 21 height 24
click at [930, 306] on link at bounding box center [934, 308] width 21 height 24
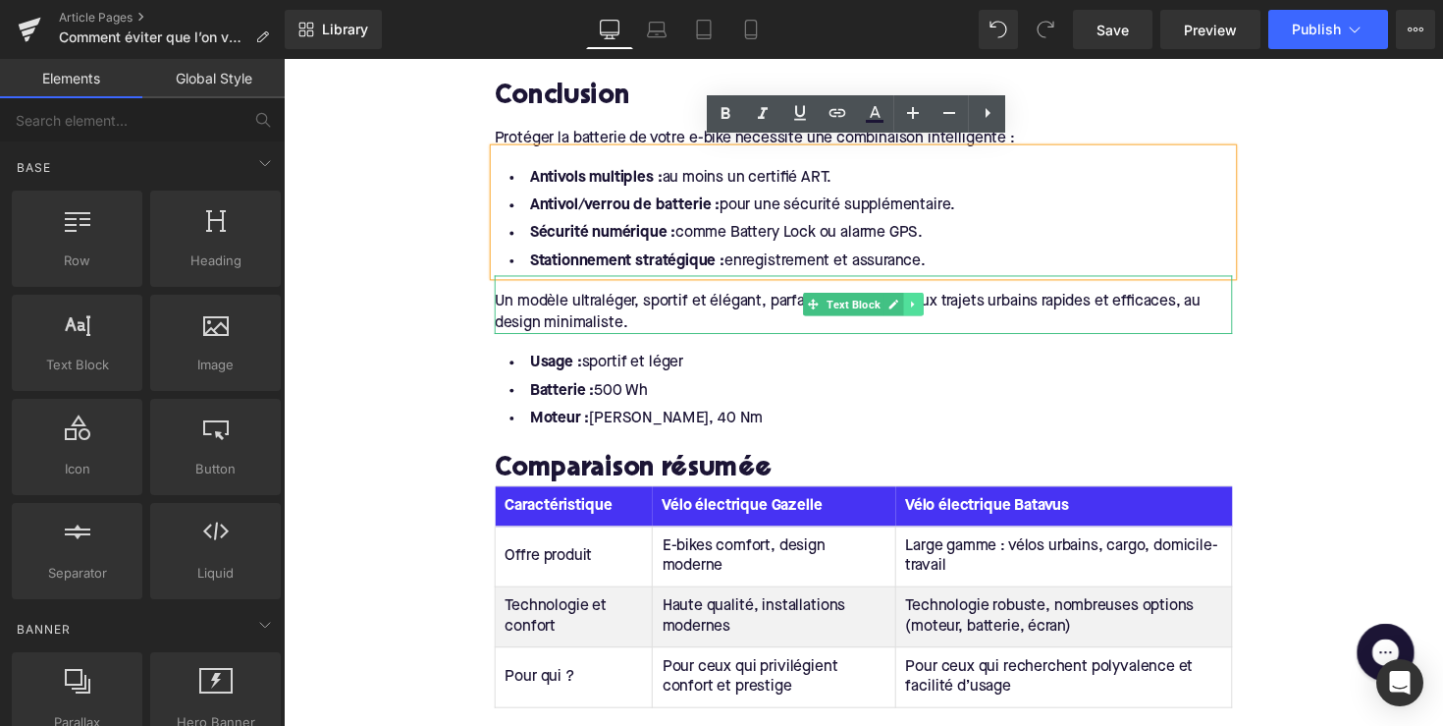
click at [930, 304] on icon at bounding box center [929, 310] width 11 height 12
click at [930, 304] on link at bounding box center [939, 311] width 21 height 24
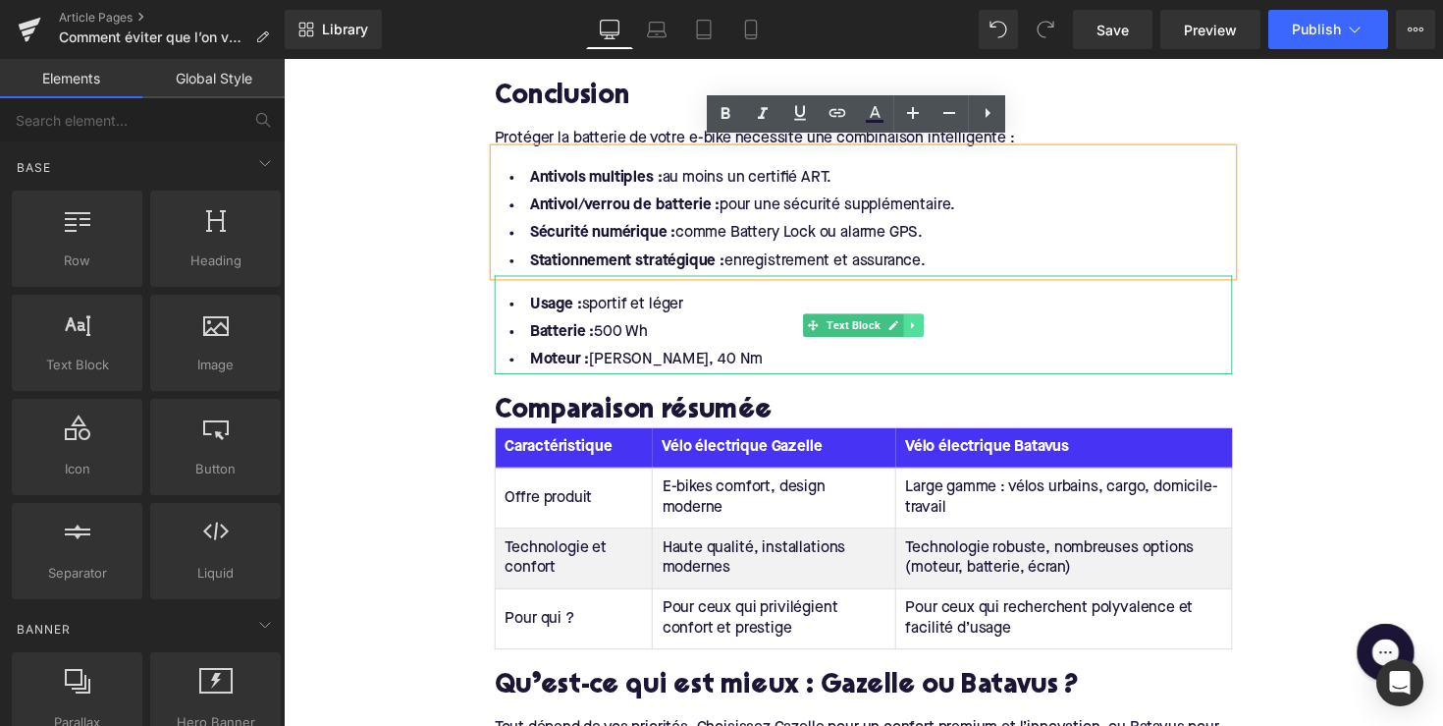
click at [928, 326] on icon at bounding box center [929, 332] width 11 height 12
click at [936, 326] on icon at bounding box center [939, 331] width 11 height 11
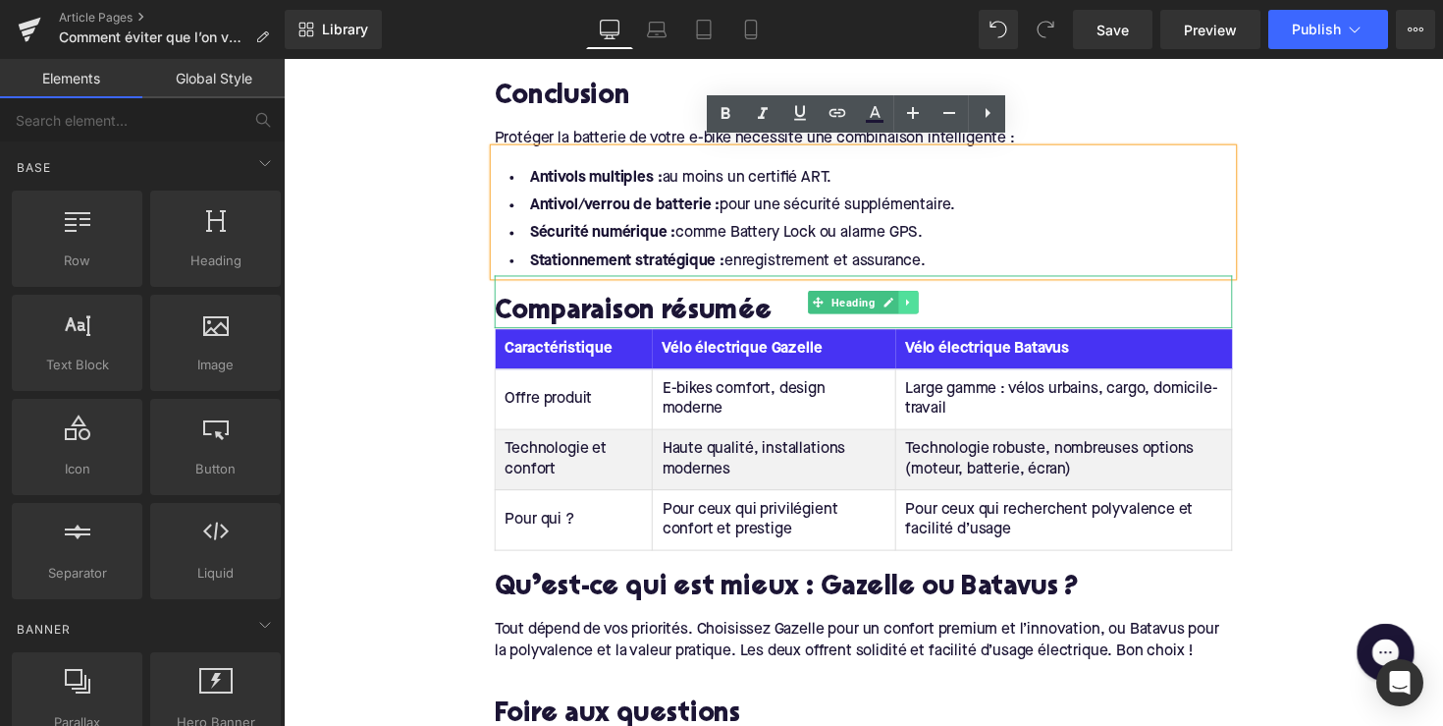
click at [924, 304] on icon at bounding box center [924, 308] width 11 height 12
click at [931, 306] on link at bounding box center [934, 309] width 21 height 24
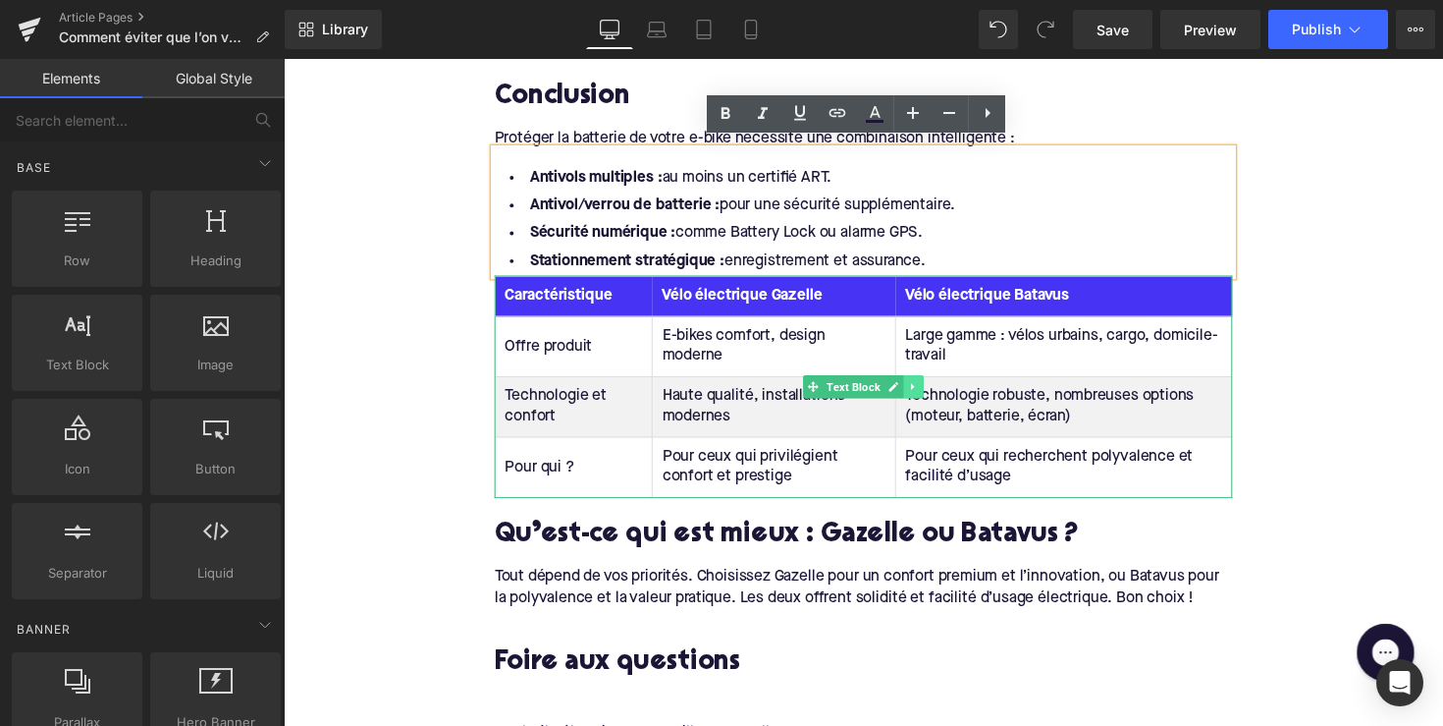
click at [928, 383] on link at bounding box center [929, 395] width 21 height 24
click at [929, 383] on link at bounding box center [939, 395] width 21 height 24
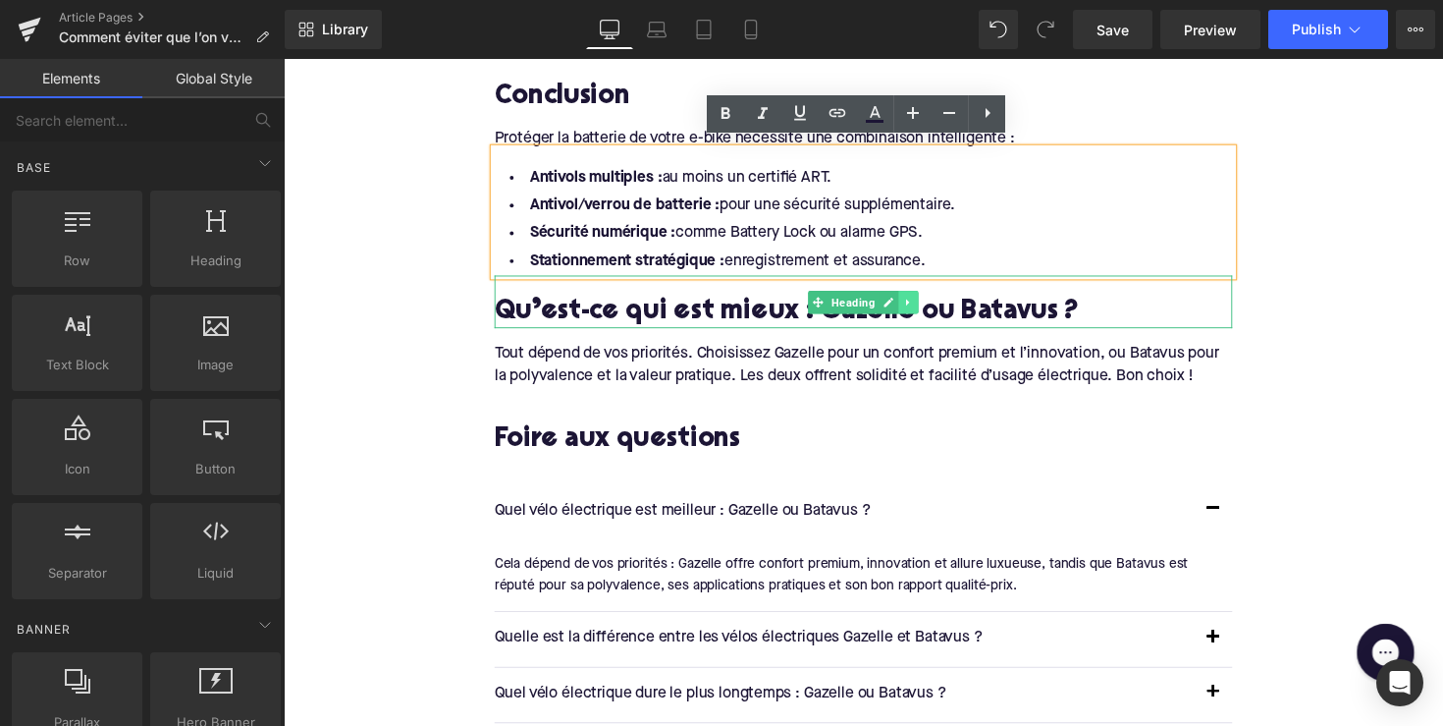
click at [924, 302] on icon at bounding box center [924, 308] width 11 height 12
click at [931, 302] on icon at bounding box center [934, 308] width 11 height 12
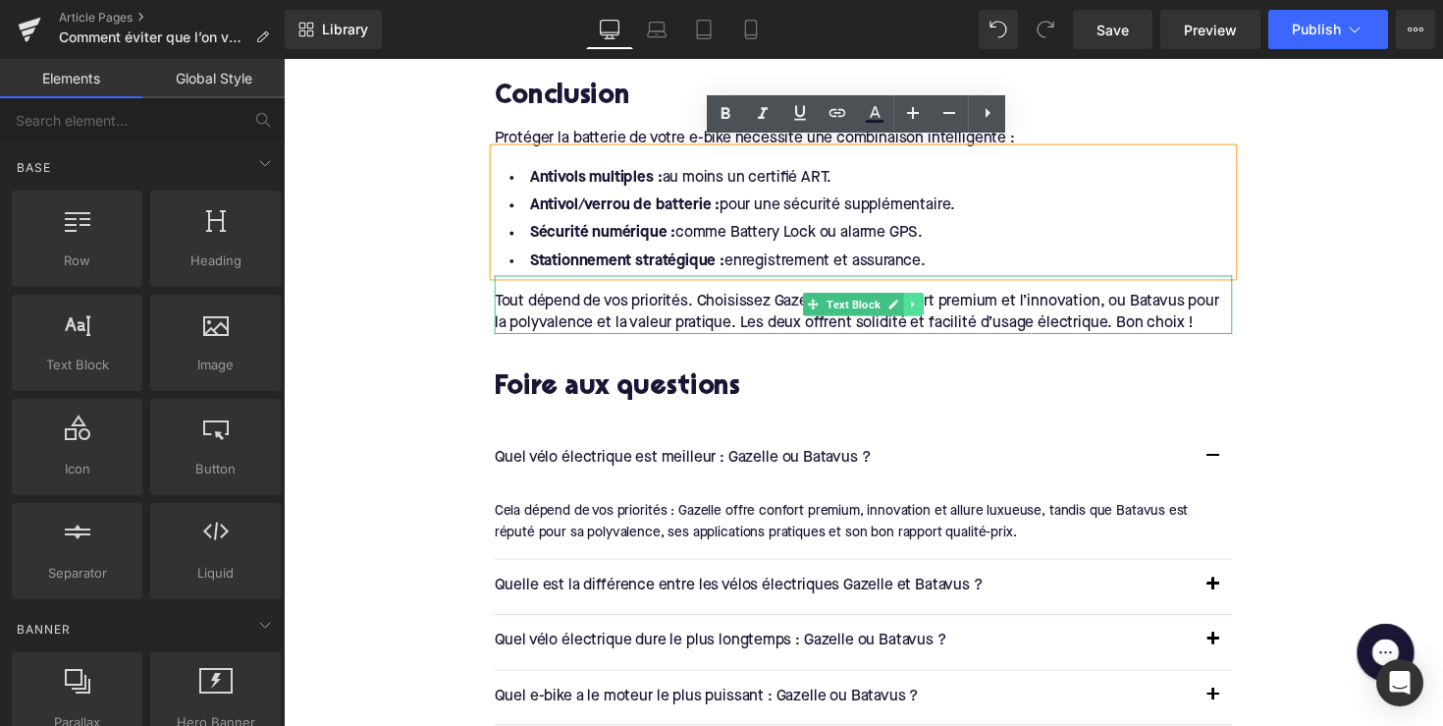
click at [927, 307] on icon at bounding box center [928, 310] width 3 height 7
click at [934, 305] on icon at bounding box center [939, 310] width 11 height 11
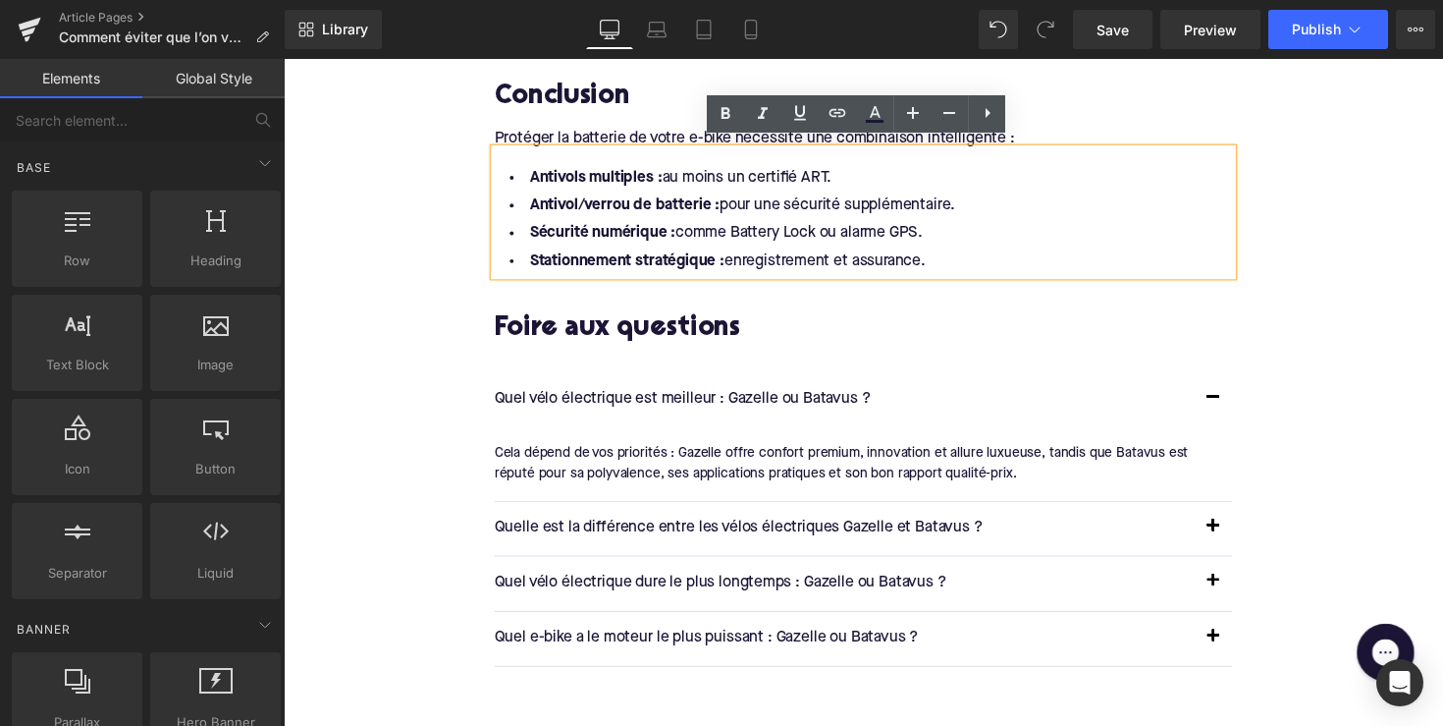
click at [656, 404] on p "Quel vélo électrique est meilleur : Gazelle ou Batavus ?" at bounding box center [858, 409] width 717 height 26
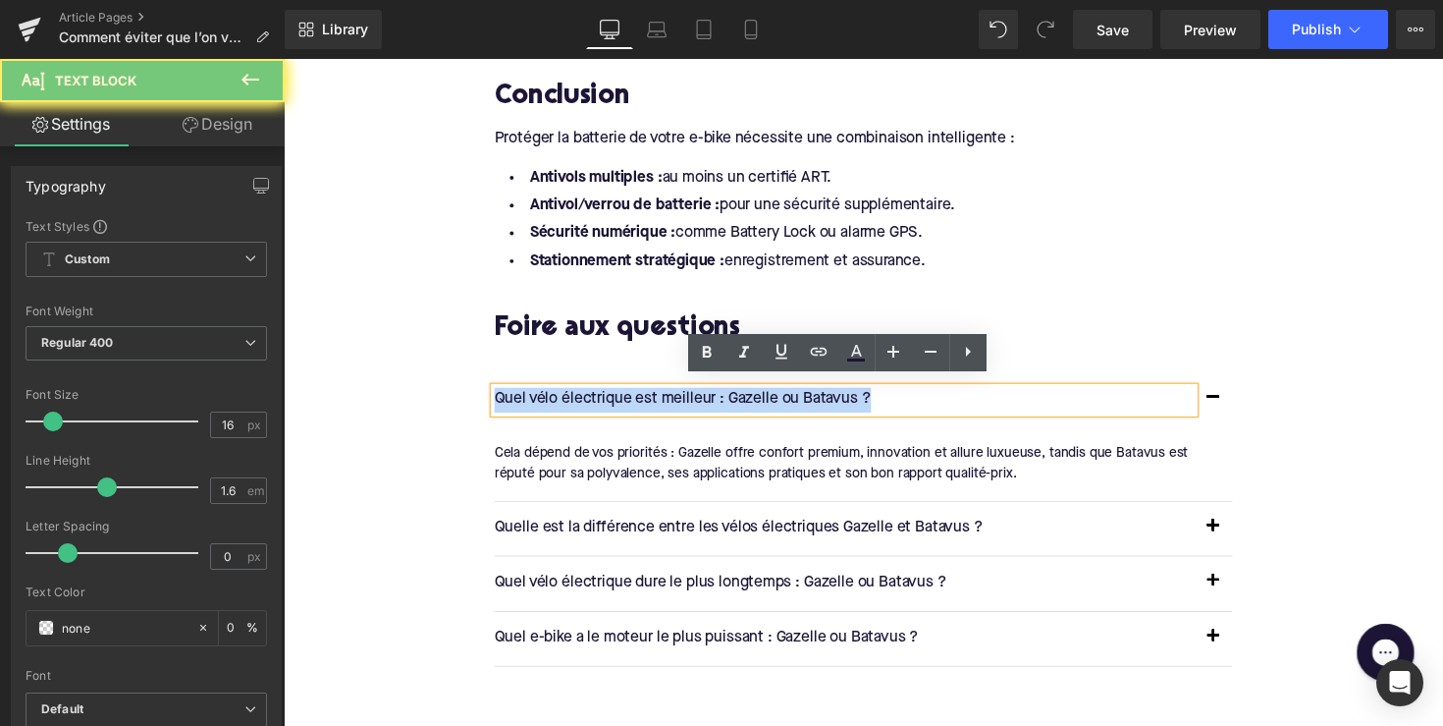
click at [656, 404] on p "Quel vélo électrique est meilleur : Gazelle ou Batavus ?" at bounding box center [858, 409] width 717 height 26
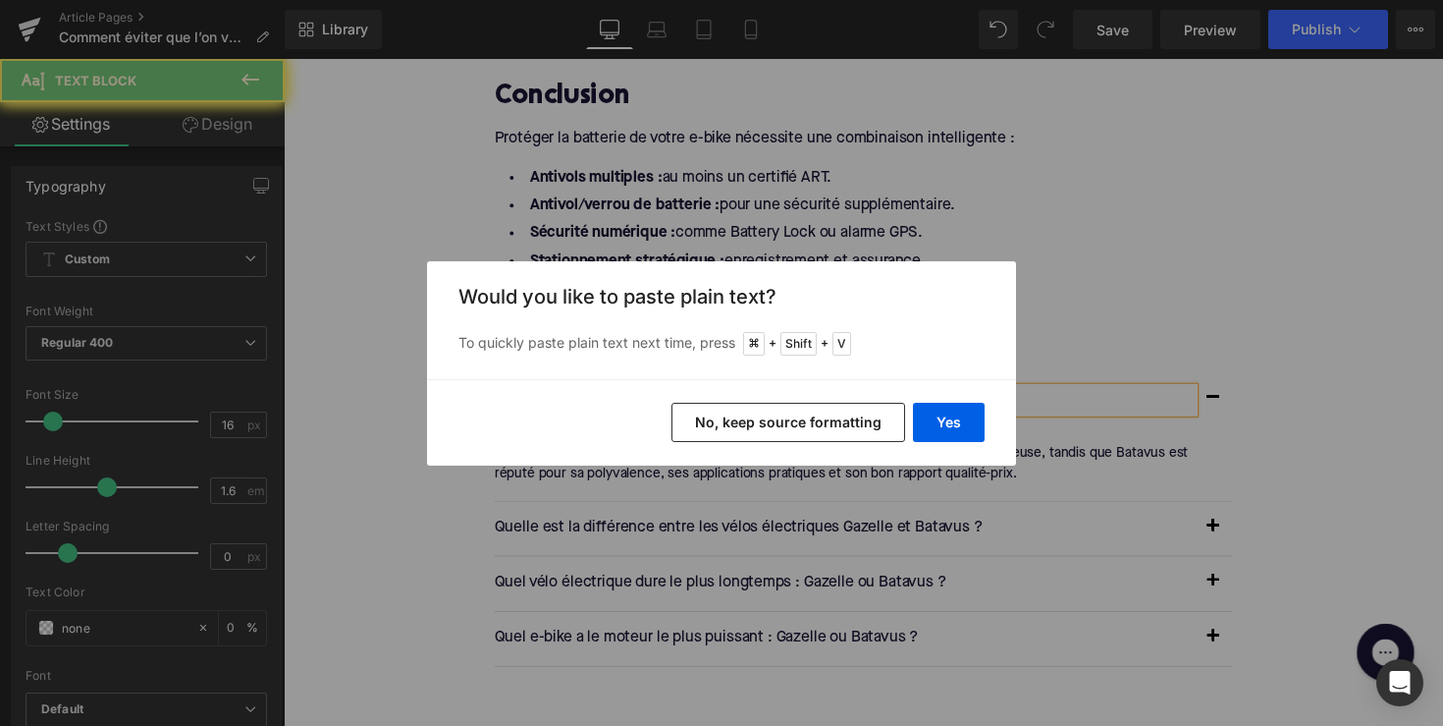
click at [939, 401] on div "Yes No, keep source formatting" at bounding box center [721, 422] width 589 height 86
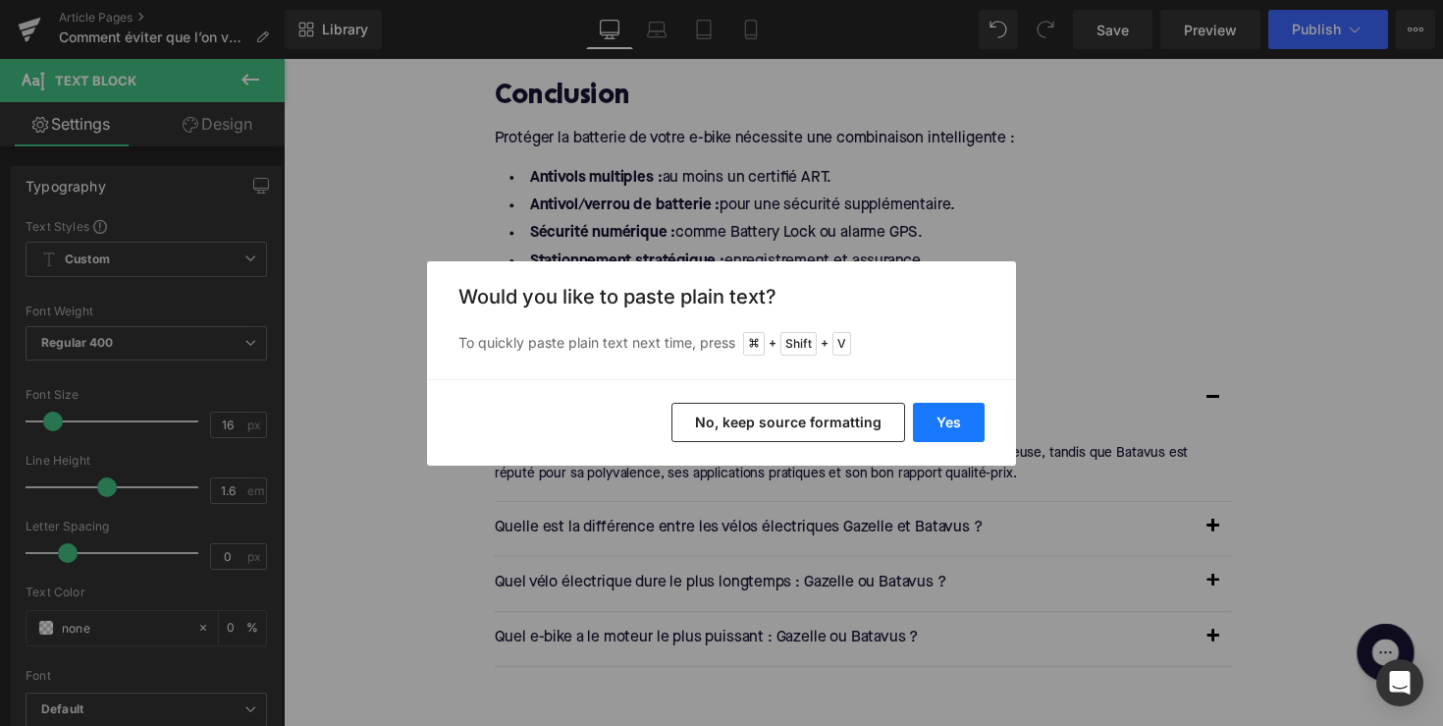
click at [943, 417] on button "Yes" at bounding box center [949, 422] width 72 height 39
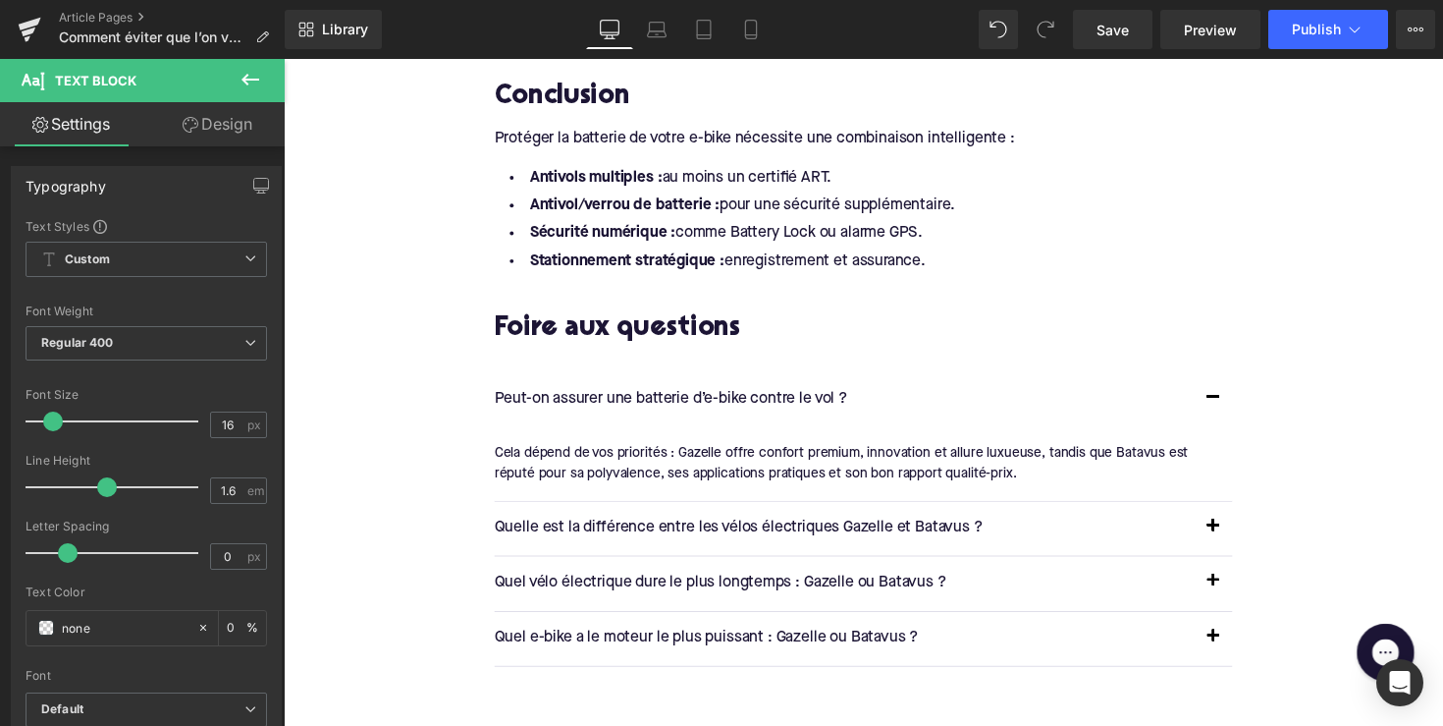
click at [638, 466] on div "Cela dépend de vos priorités : Gazelle offre confort premium, innovation et all…" at bounding box center [870, 474] width 741 height 44
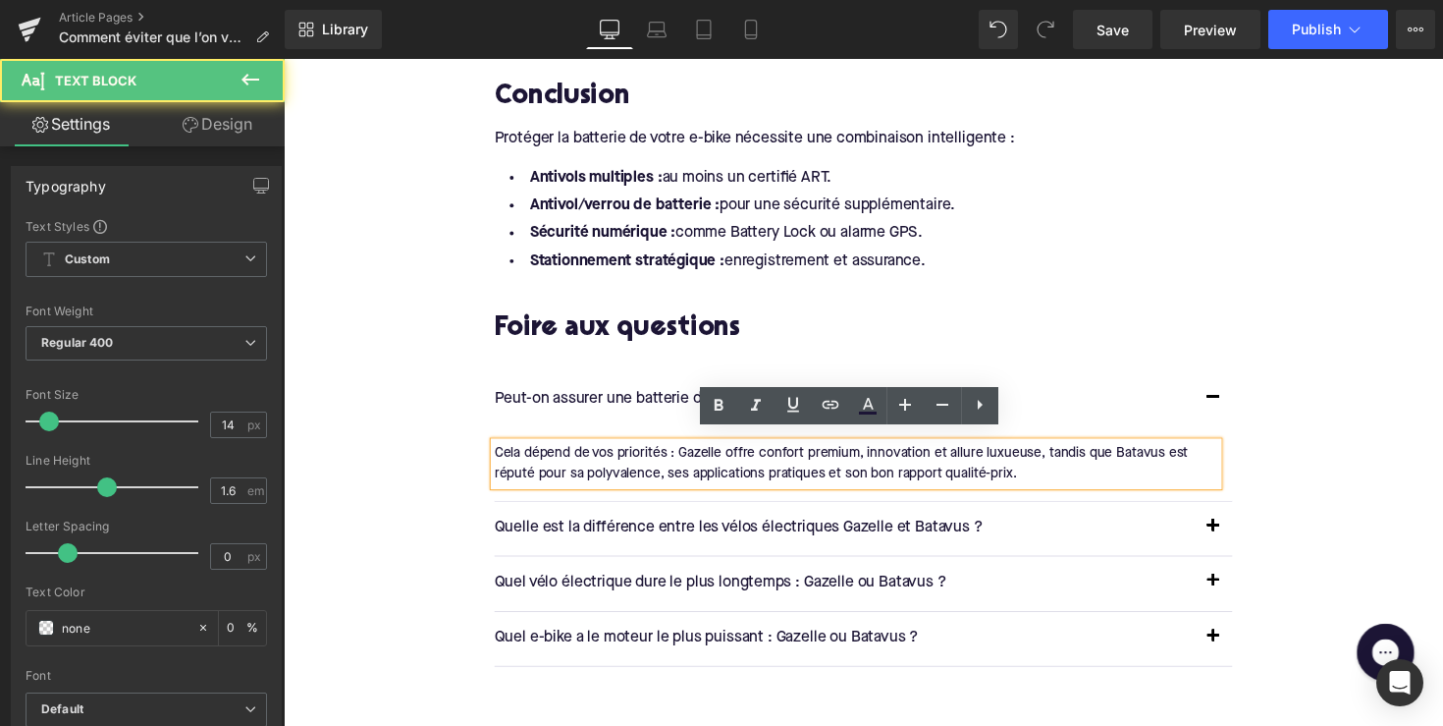
click at [638, 466] on div "Cela dépend de vos priorités : Gazelle offre confort premium, innovation et all…" at bounding box center [870, 474] width 741 height 44
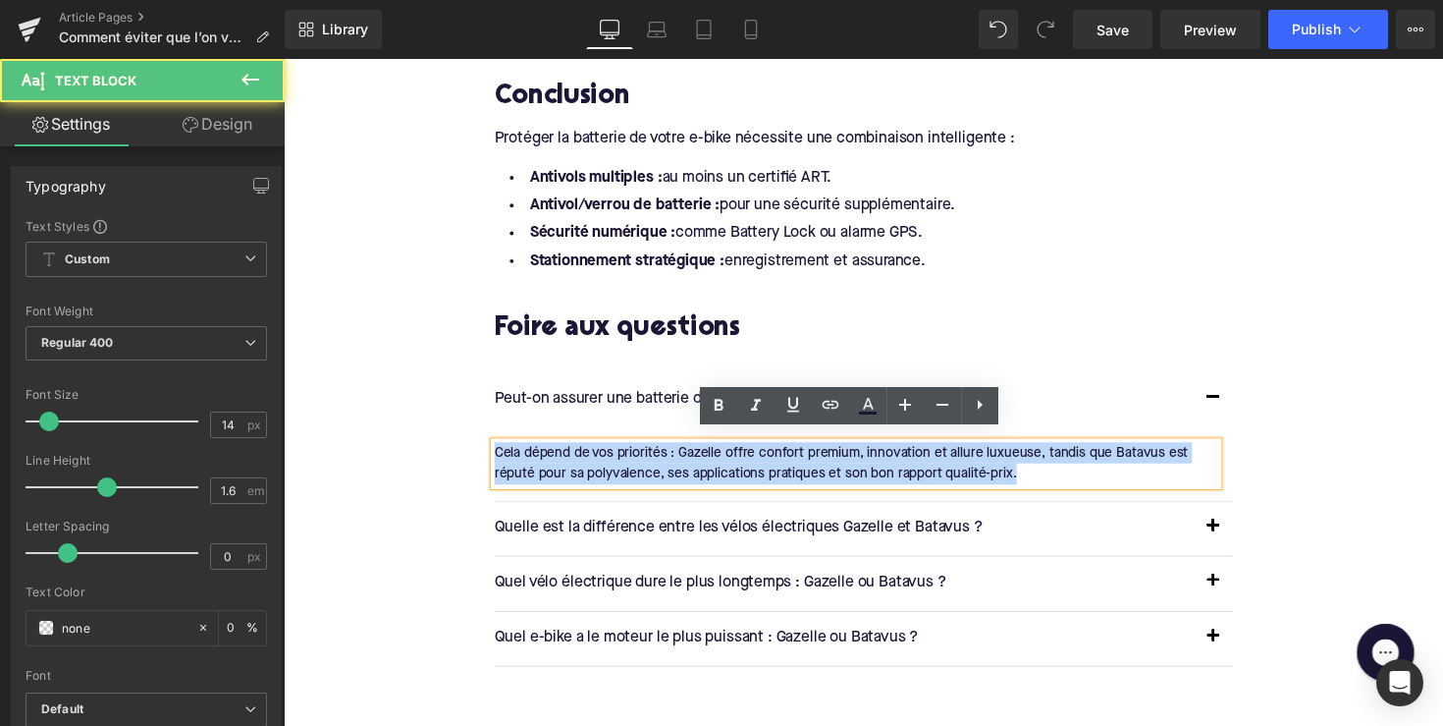
click at [638, 466] on div "Cela dépend de vos priorités : Gazelle offre confort premium, innovation et all…" at bounding box center [870, 474] width 741 height 44
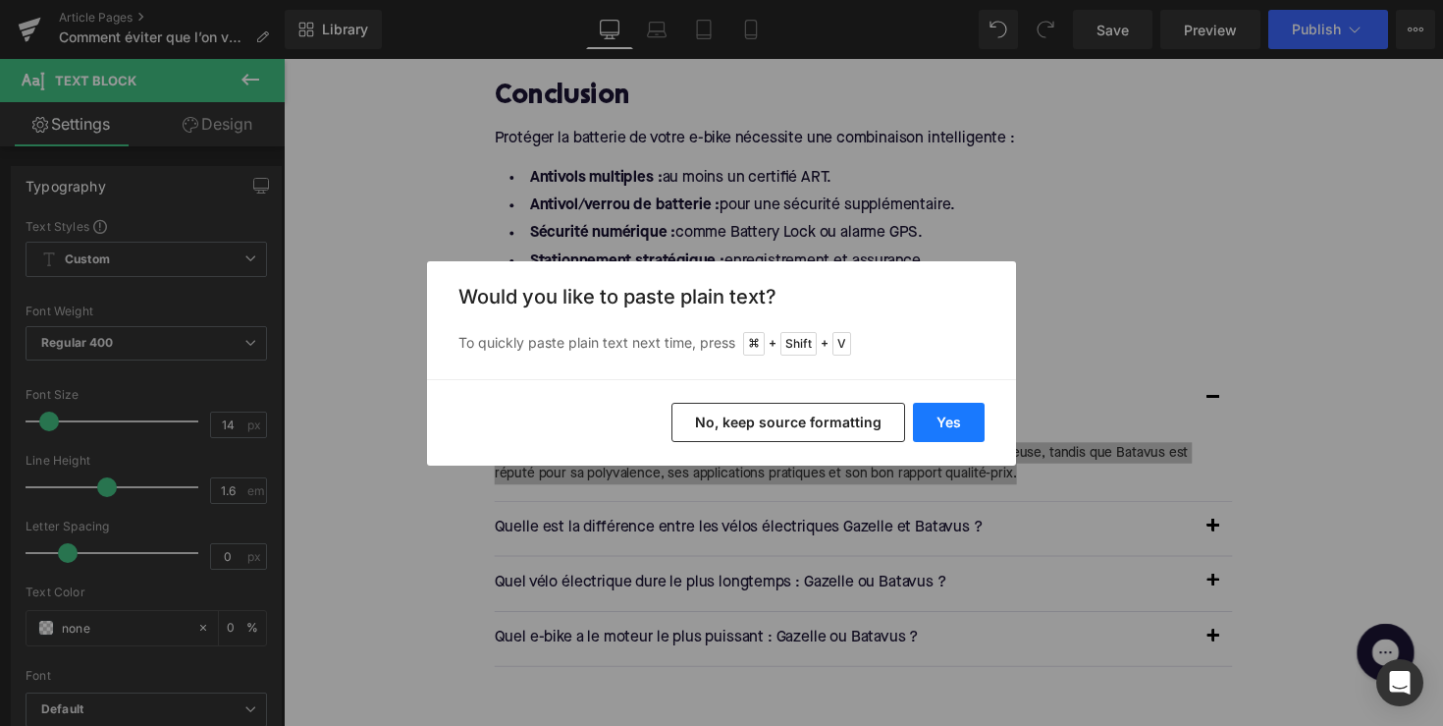
click at [962, 409] on button "Yes" at bounding box center [949, 422] width 72 height 39
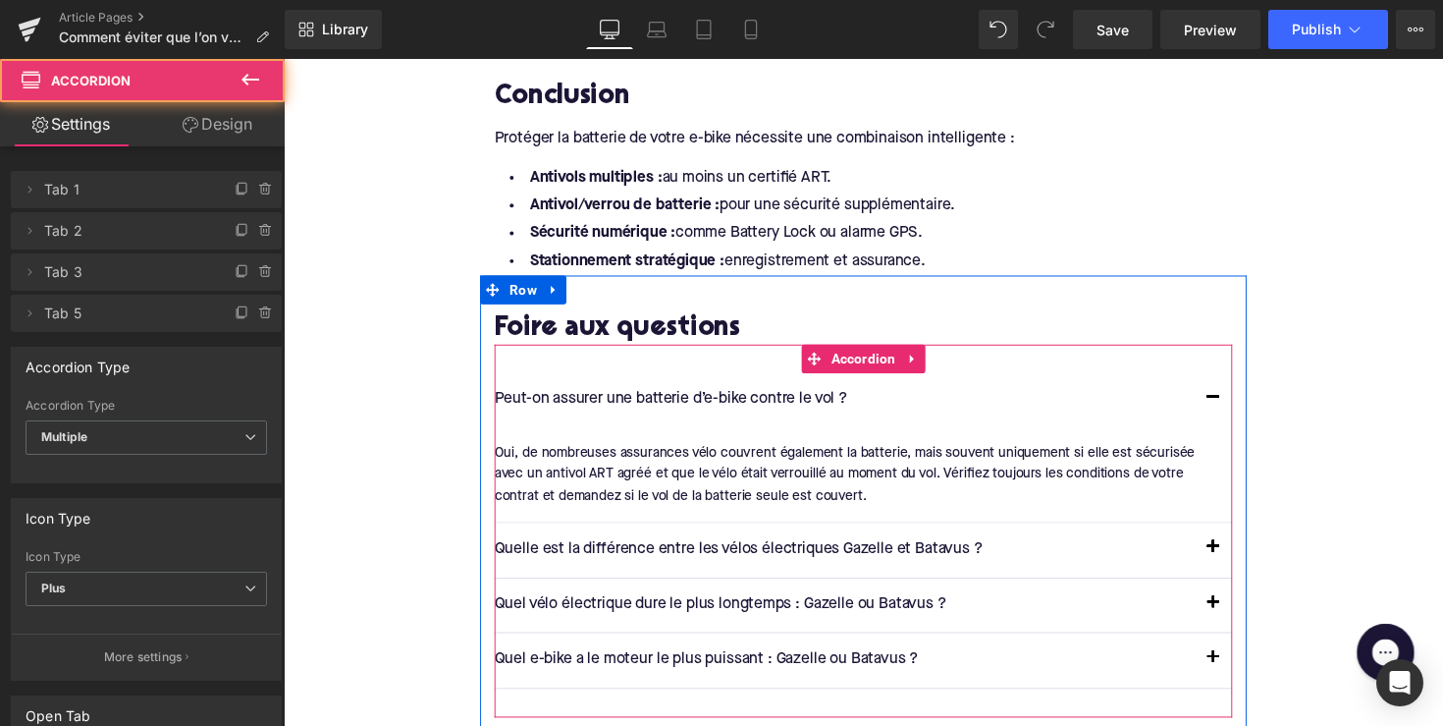
click at [538, 420] on div "Peut-on assurer une batterie d’e-bike contre le vol ? Text Block" at bounding box center [878, 409] width 756 height 56
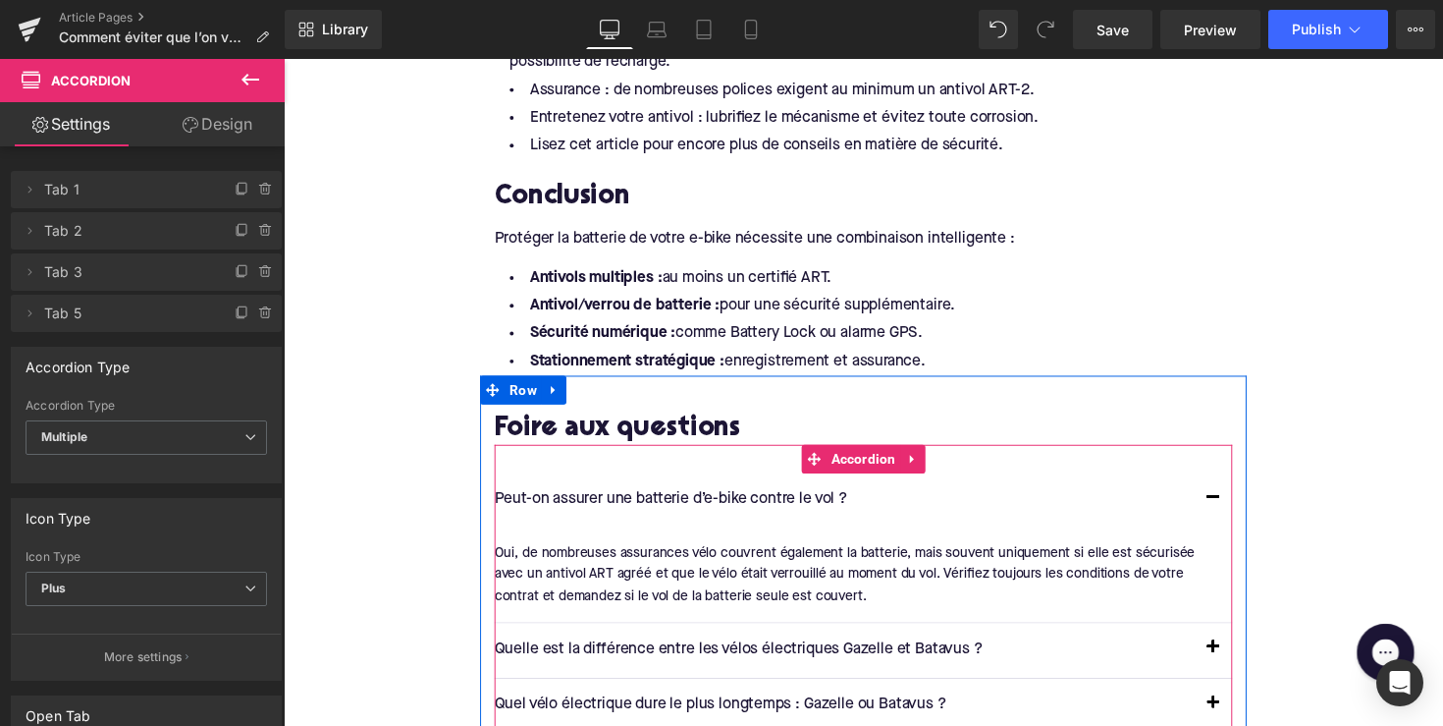
scroll to position [2492, 0]
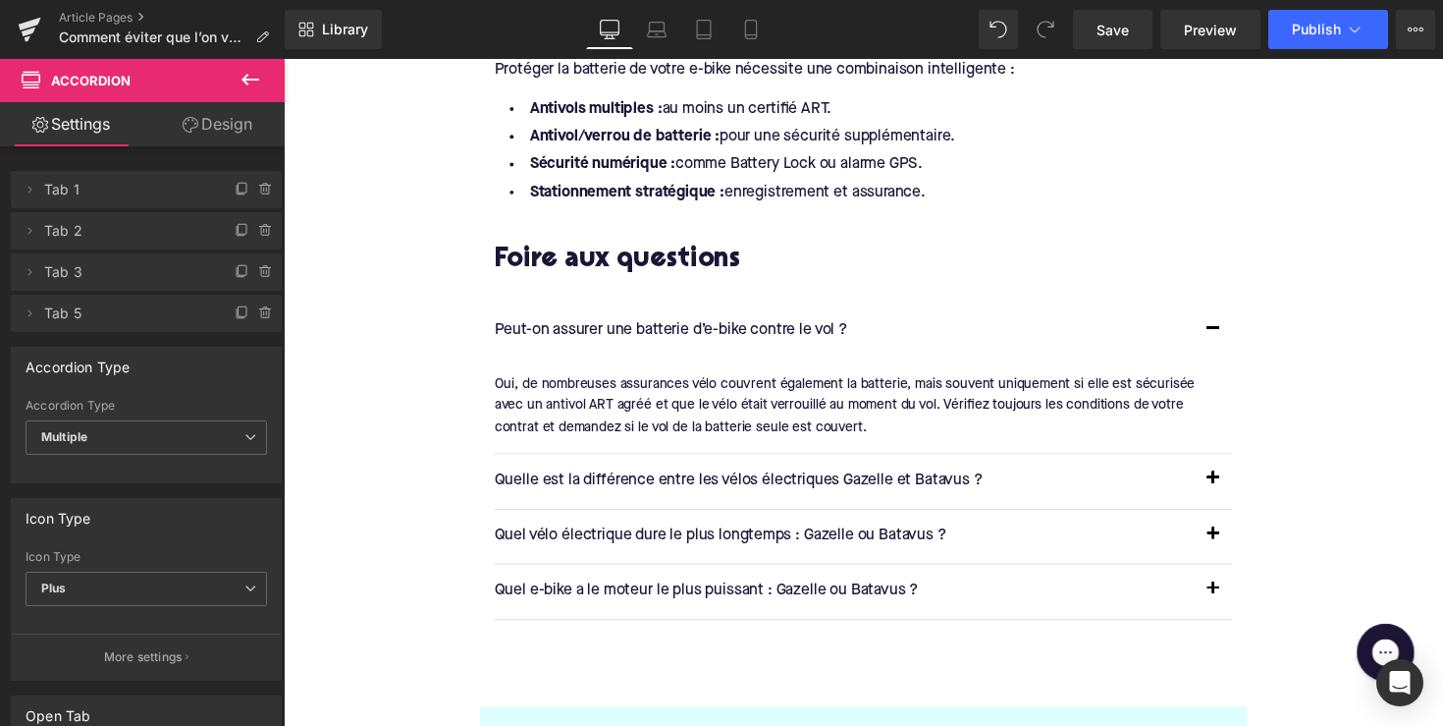
click at [592, 478] on p "Quelle est la différence entre les vélos électriques Gazelle et Batavus ?" at bounding box center [858, 491] width 717 height 26
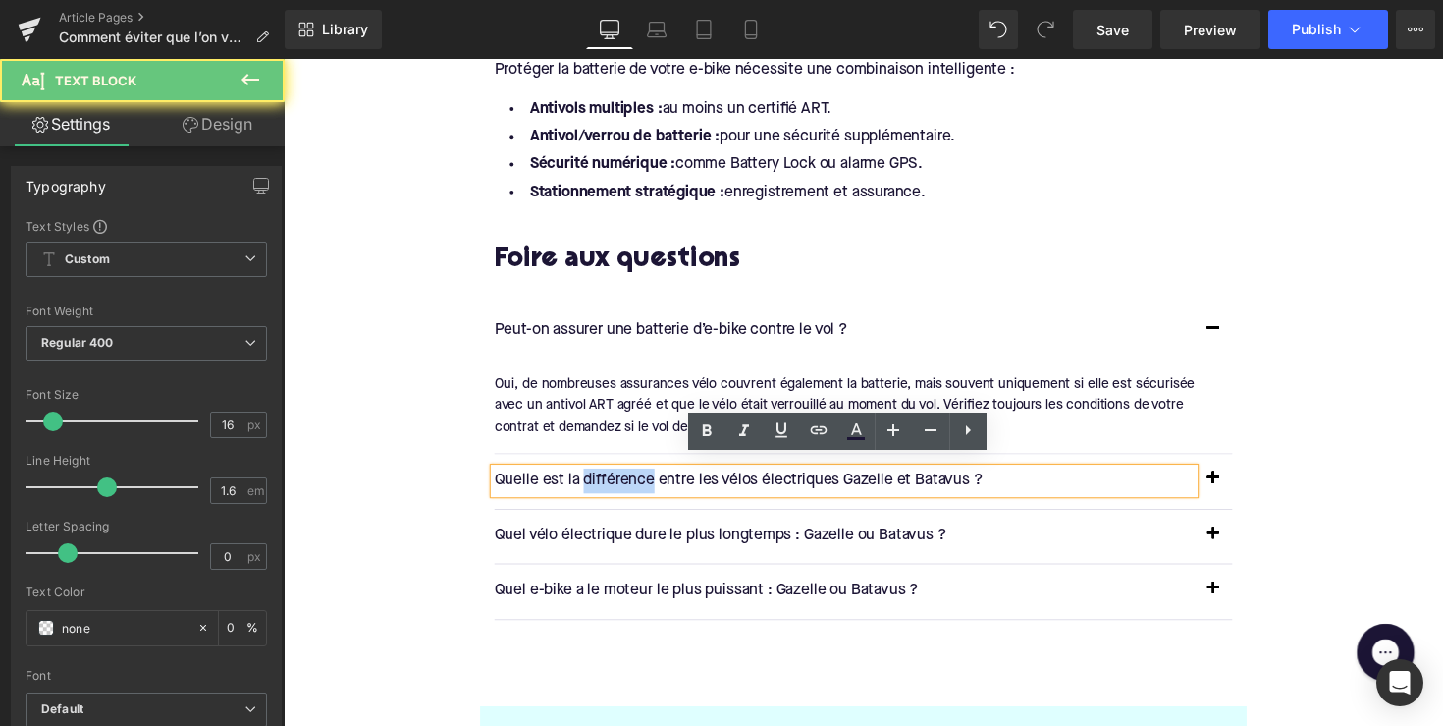
click at [592, 478] on p "Quelle est la différence entre les vélos électriques Gazelle et Batavus ?" at bounding box center [858, 491] width 717 height 26
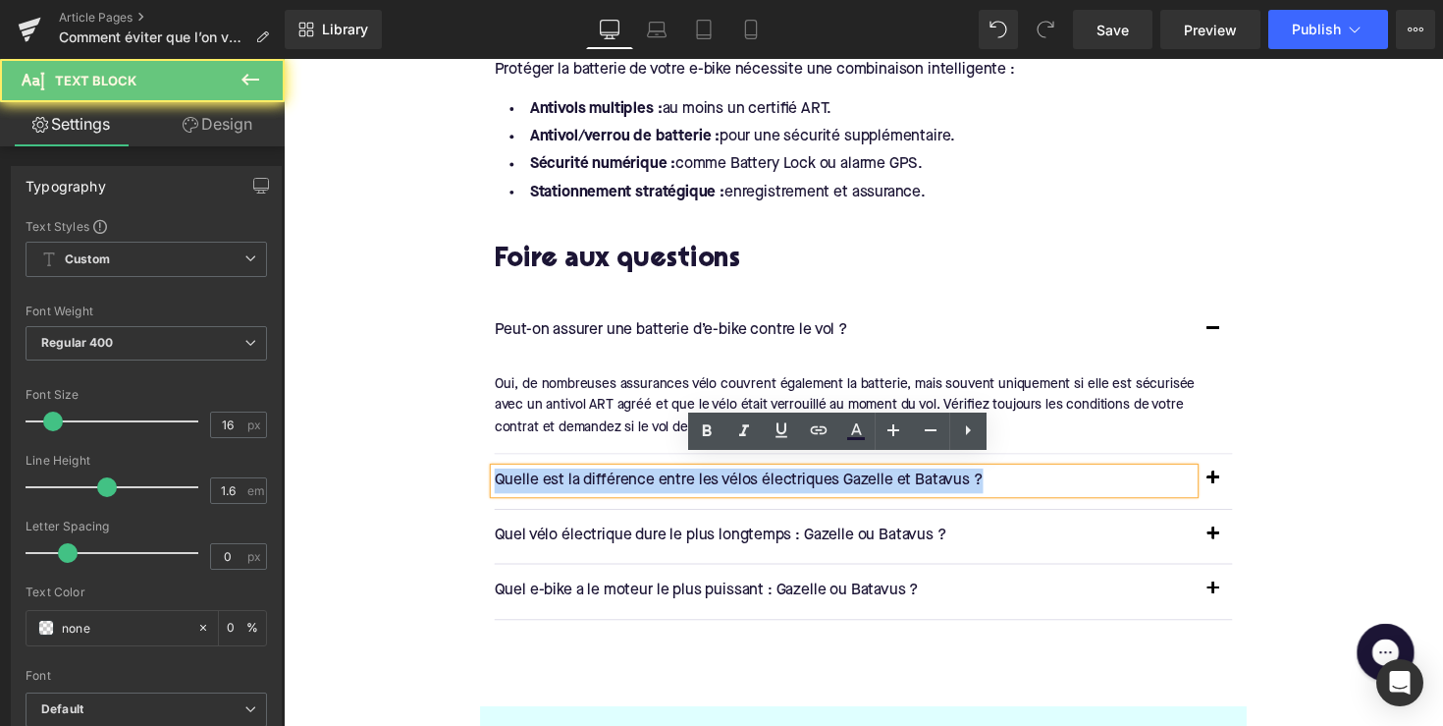
click at [592, 478] on p "Quelle est la différence entre les vélos électriques Gazelle et Batavus ?" at bounding box center [858, 491] width 717 height 26
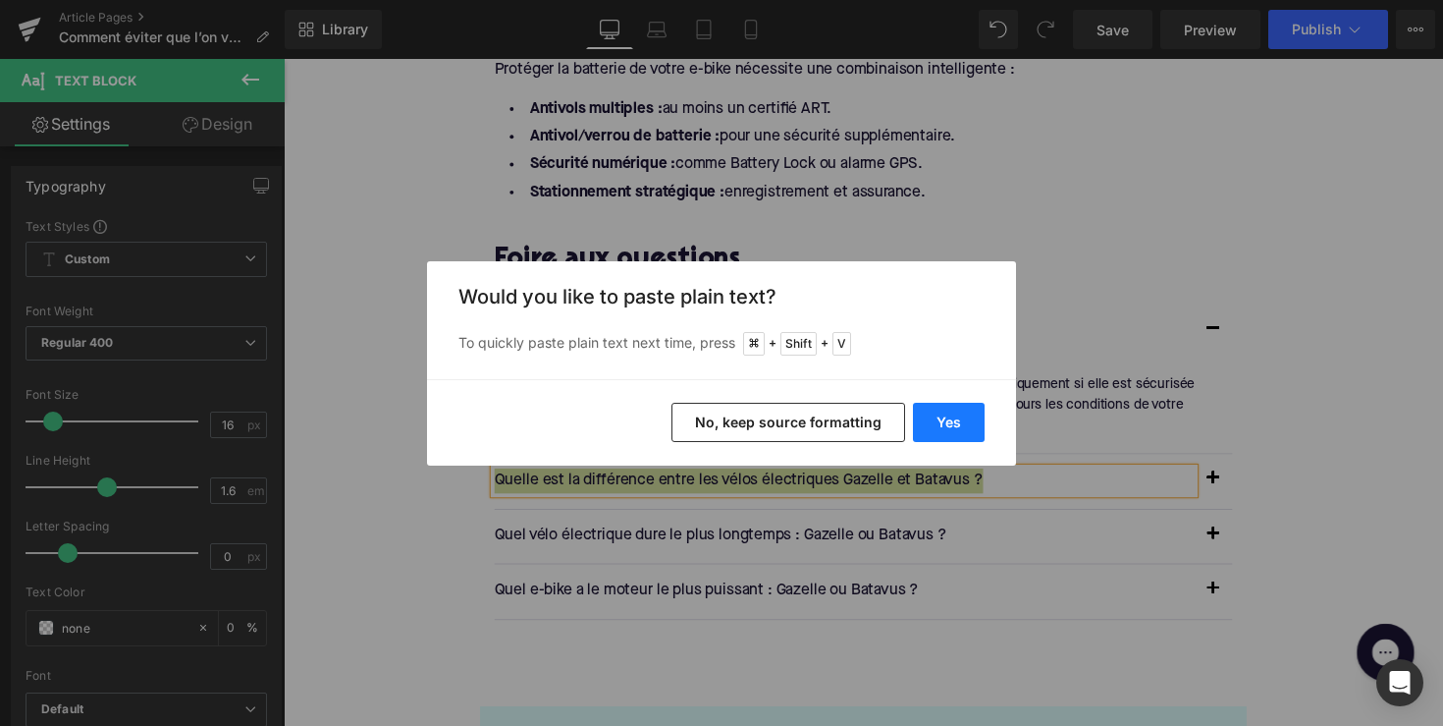
click at [947, 423] on button "Yes" at bounding box center [949, 422] width 72 height 39
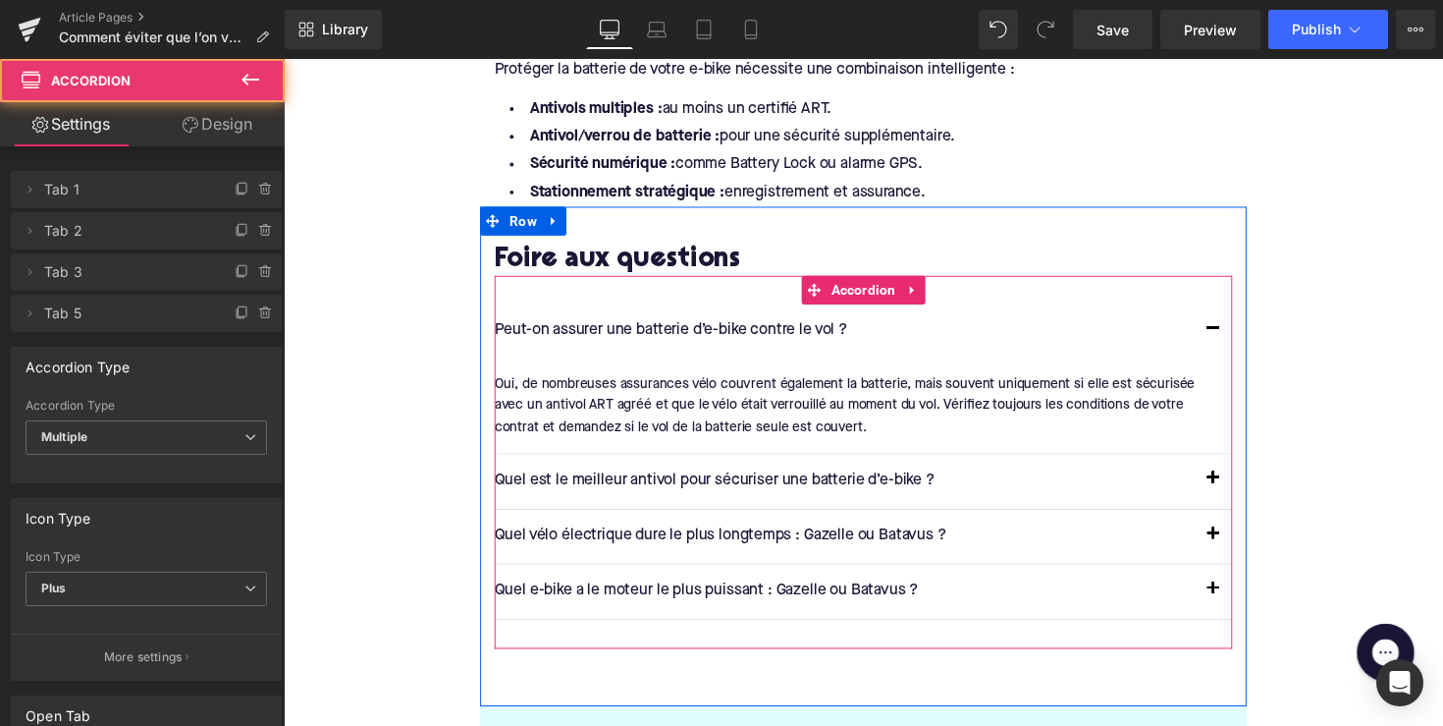
click at [1220, 483] on button "button" at bounding box center [1236, 490] width 39 height 55
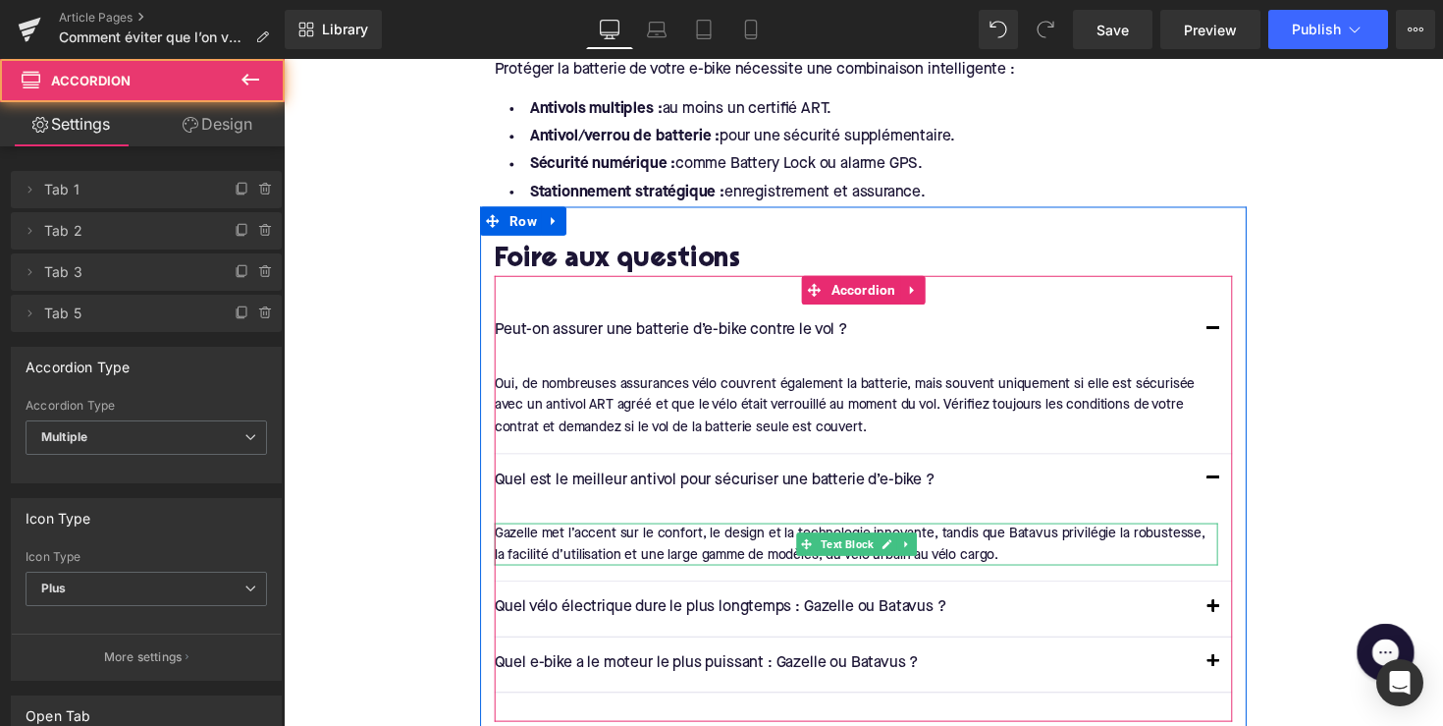
click at [820, 544] on span at bounding box center [819, 556] width 21 height 24
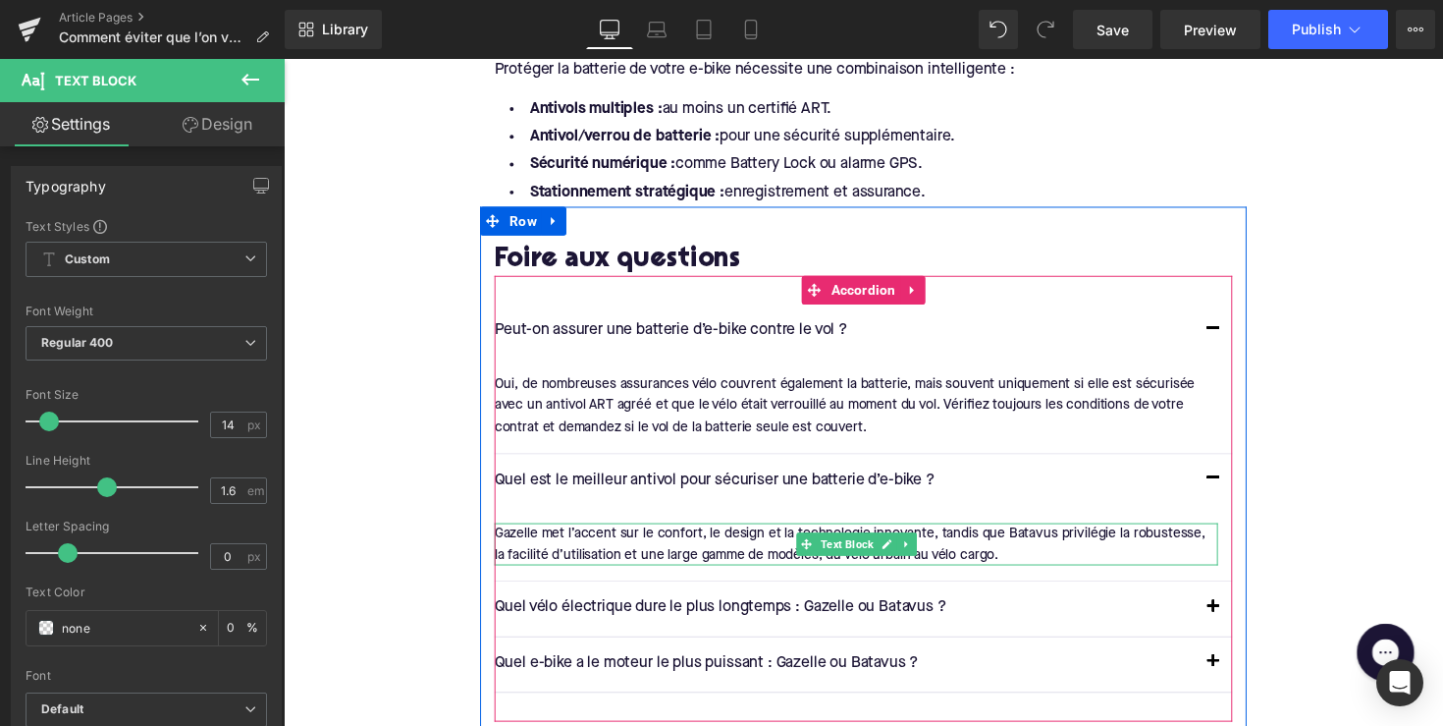
click at [820, 544] on span at bounding box center [819, 556] width 21 height 24
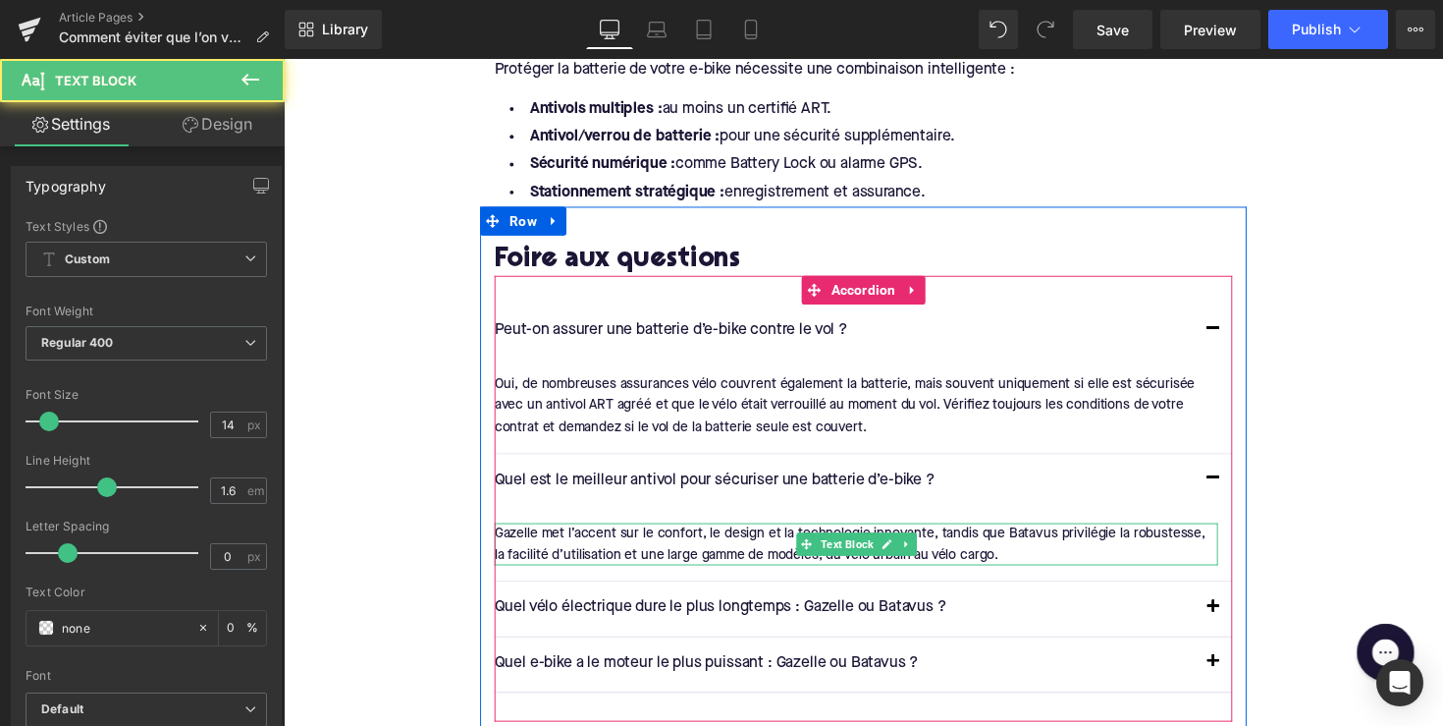
click at [728, 534] on div "Gazelle met l’accent sur le confort, le design et la technologie innovante, tan…" at bounding box center [870, 556] width 741 height 44
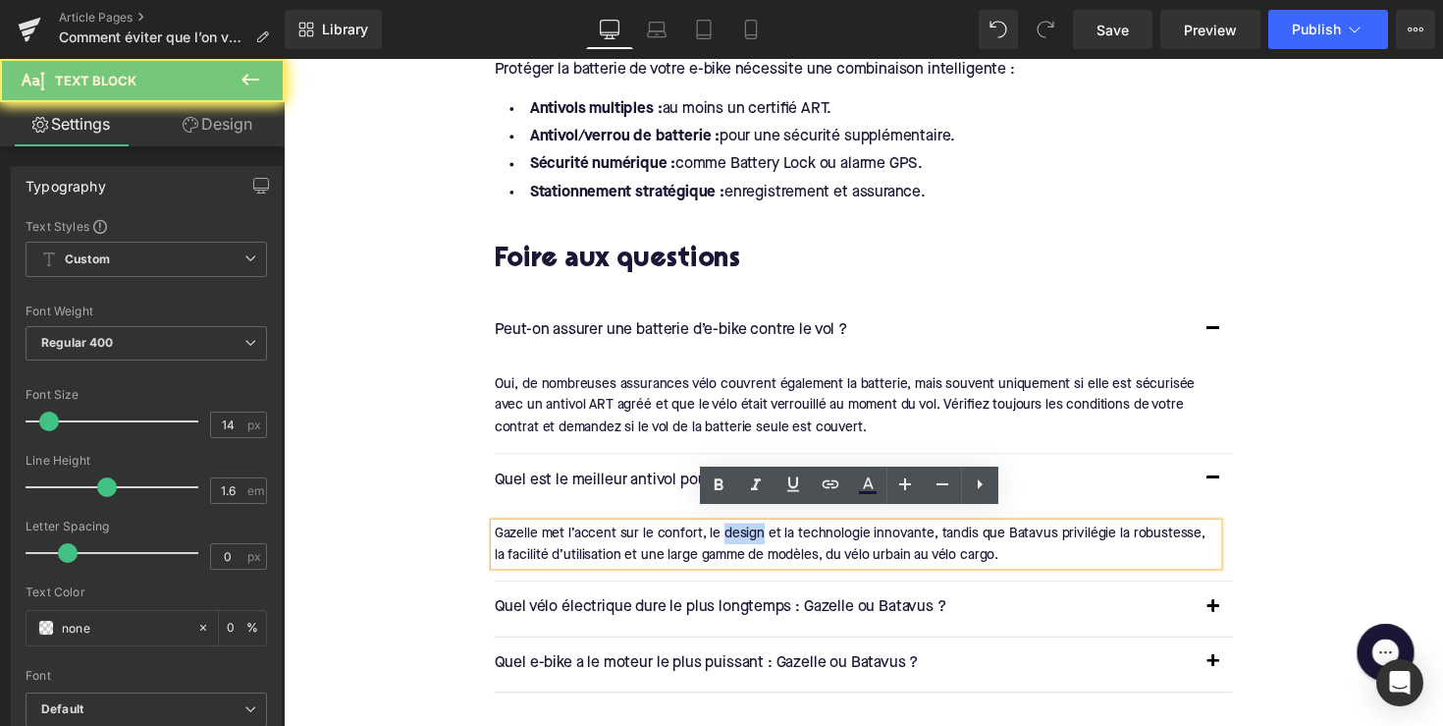
click at [728, 534] on div "Gazelle met l’accent sur le confort, le design et la technologie innovante, tan…" at bounding box center [870, 556] width 741 height 44
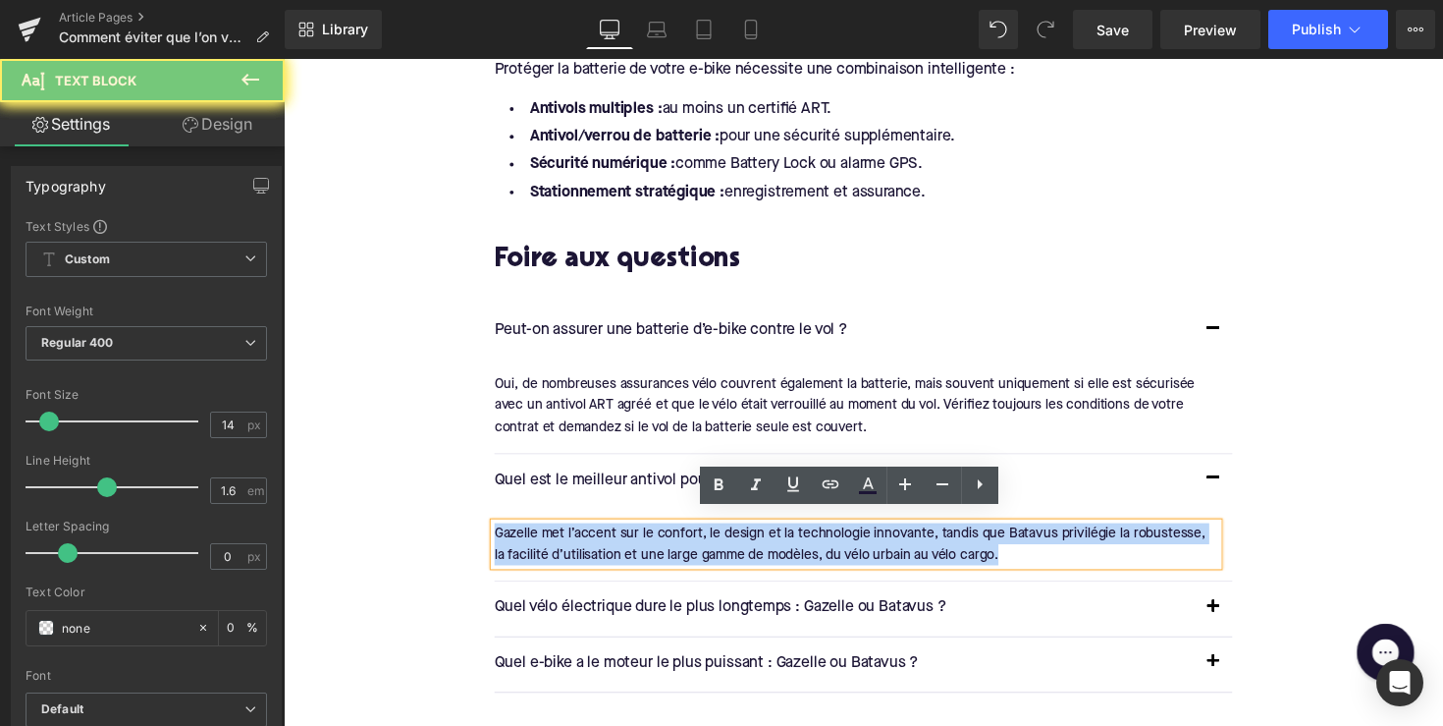
click at [728, 534] on div "Gazelle met l’accent sur le confort, le design et la technologie innovante, tan…" at bounding box center [870, 556] width 741 height 44
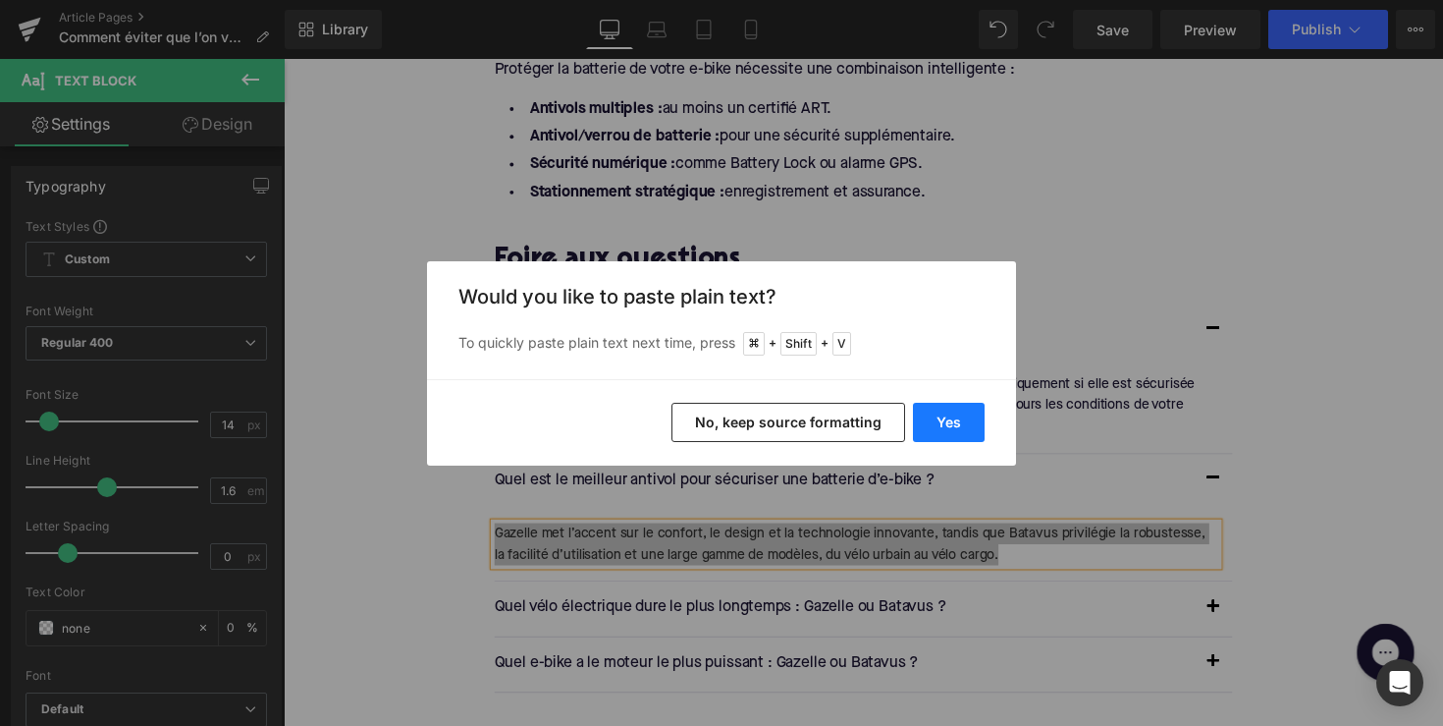
click at [931, 418] on button "Yes" at bounding box center [949, 422] width 72 height 39
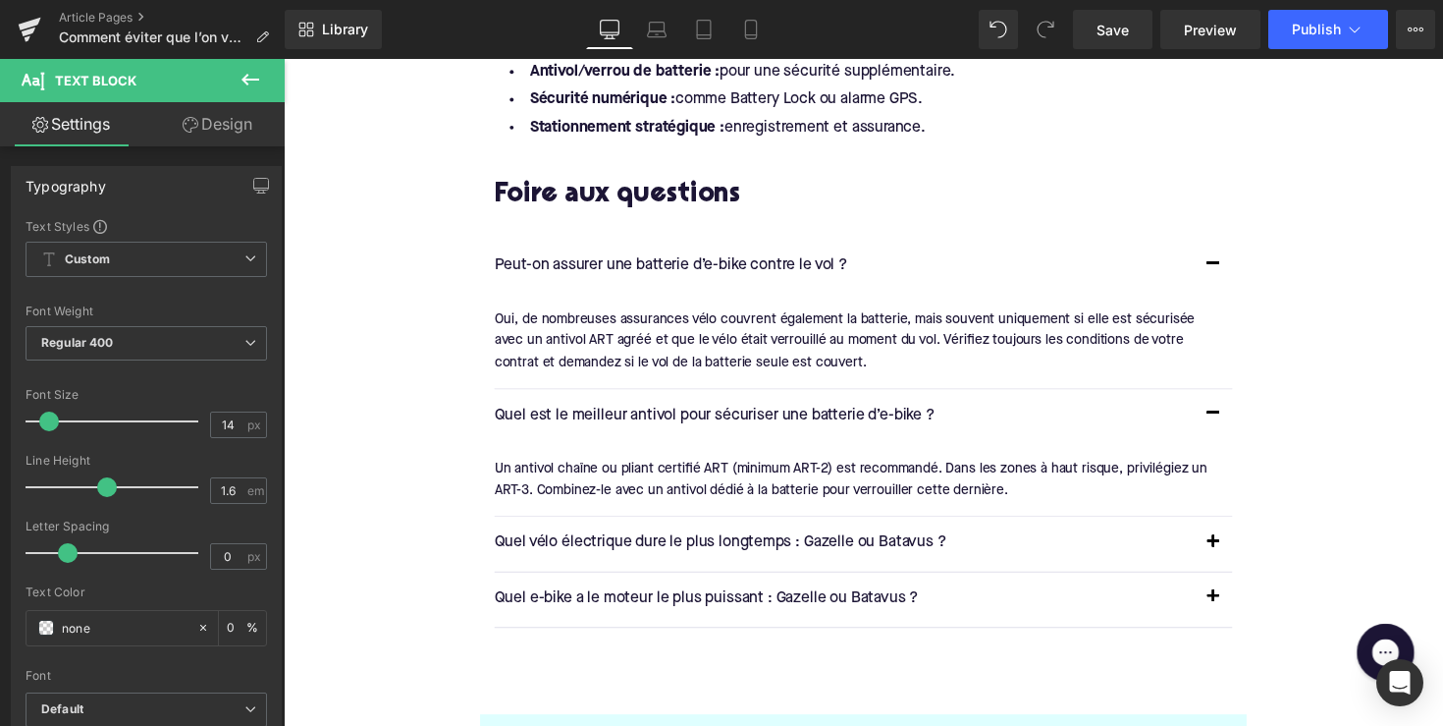
scroll to position [2648, 0]
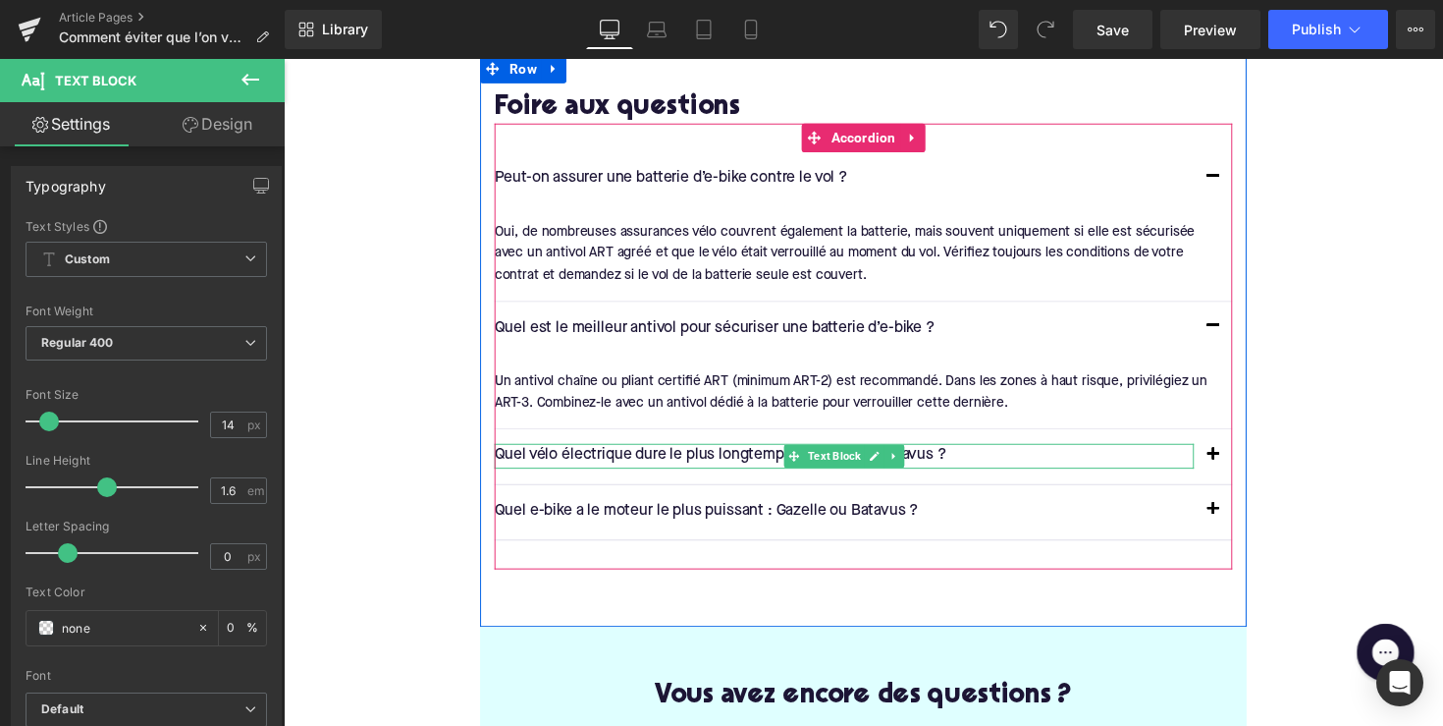
click at [641, 453] on p "Quel vélo électrique dure le plus longtemps : Gazelle ou Batavus ?" at bounding box center [858, 466] width 717 height 26
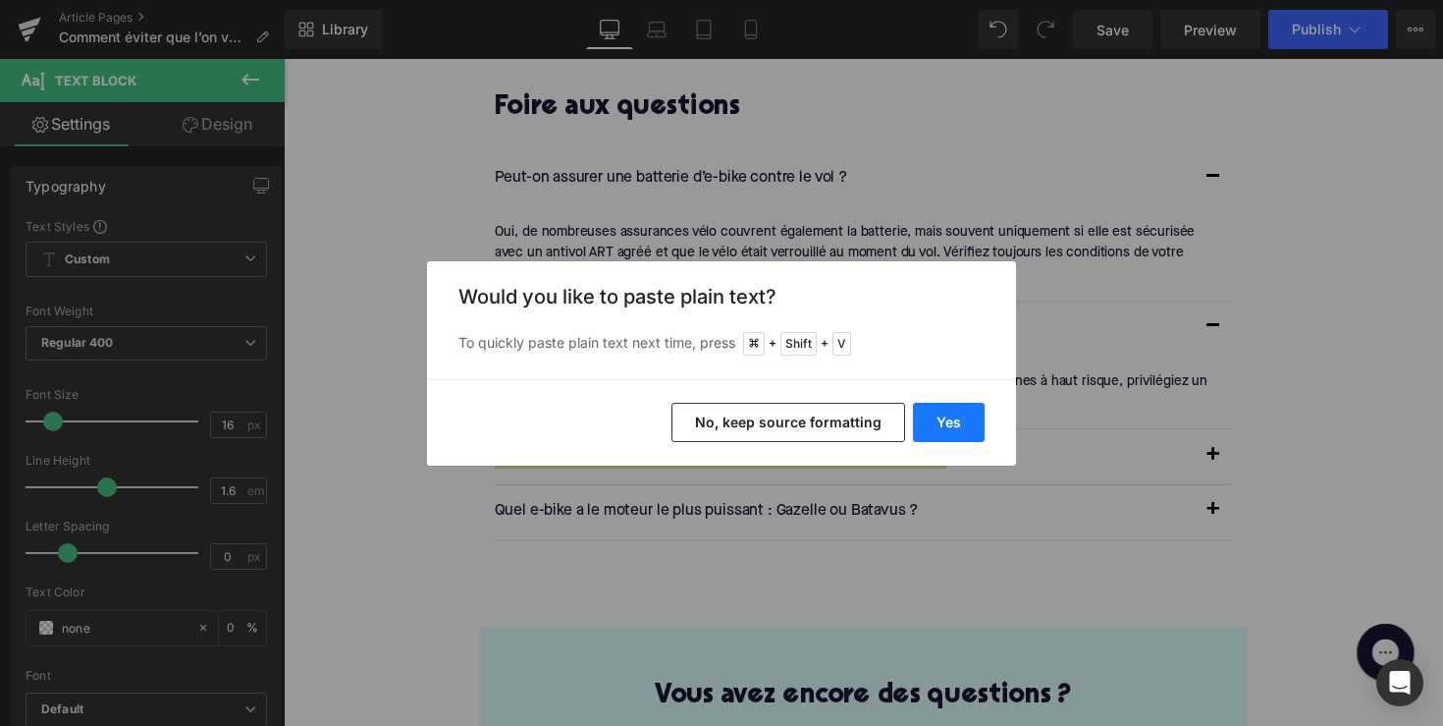
click at [944, 410] on button "Yes" at bounding box center [949, 422] width 72 height 39
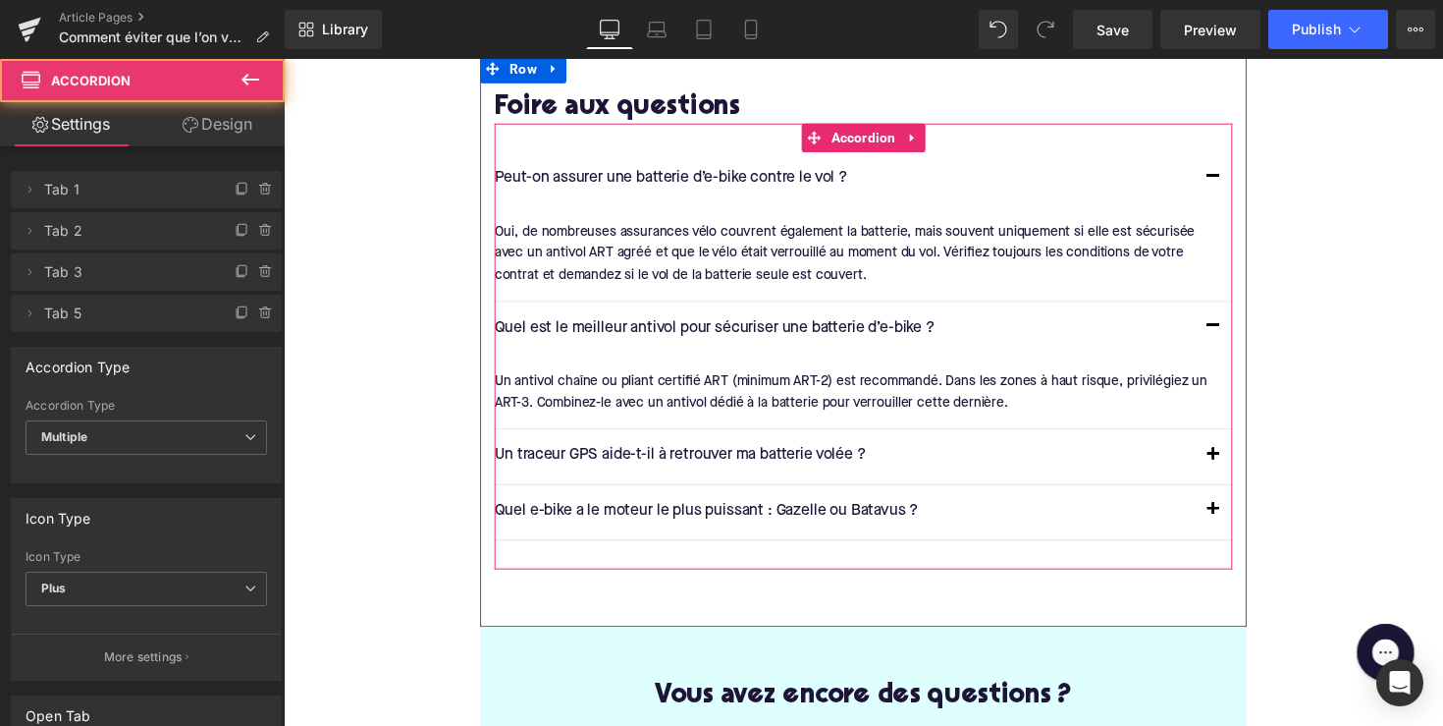
click at [1240, 450] on button "button" at bounding box center [1236, 465] width 39 height 55
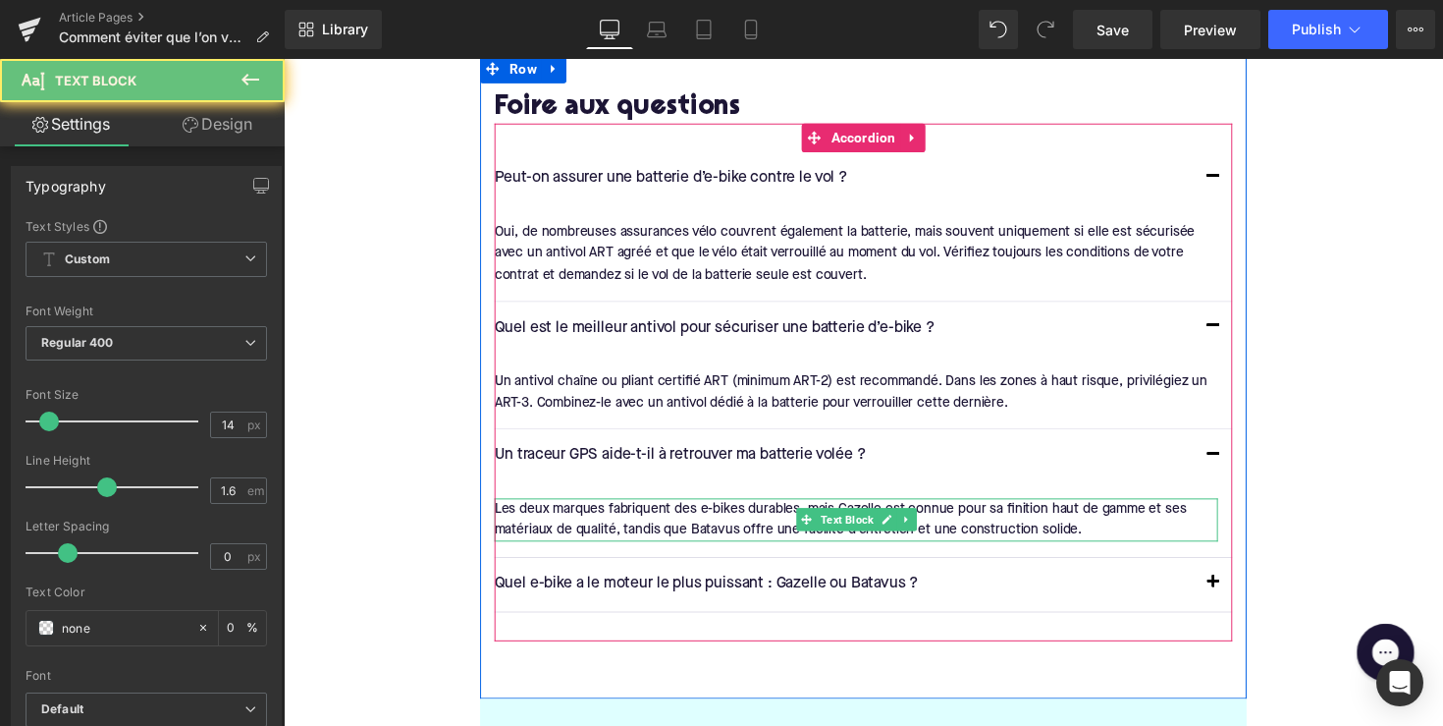
click at [853, 509] on div "Les deux marques fabriquent des e-bikes durables, mais Gazelle est connue pour …" at bounding box center [870, 531] width 741 height 44
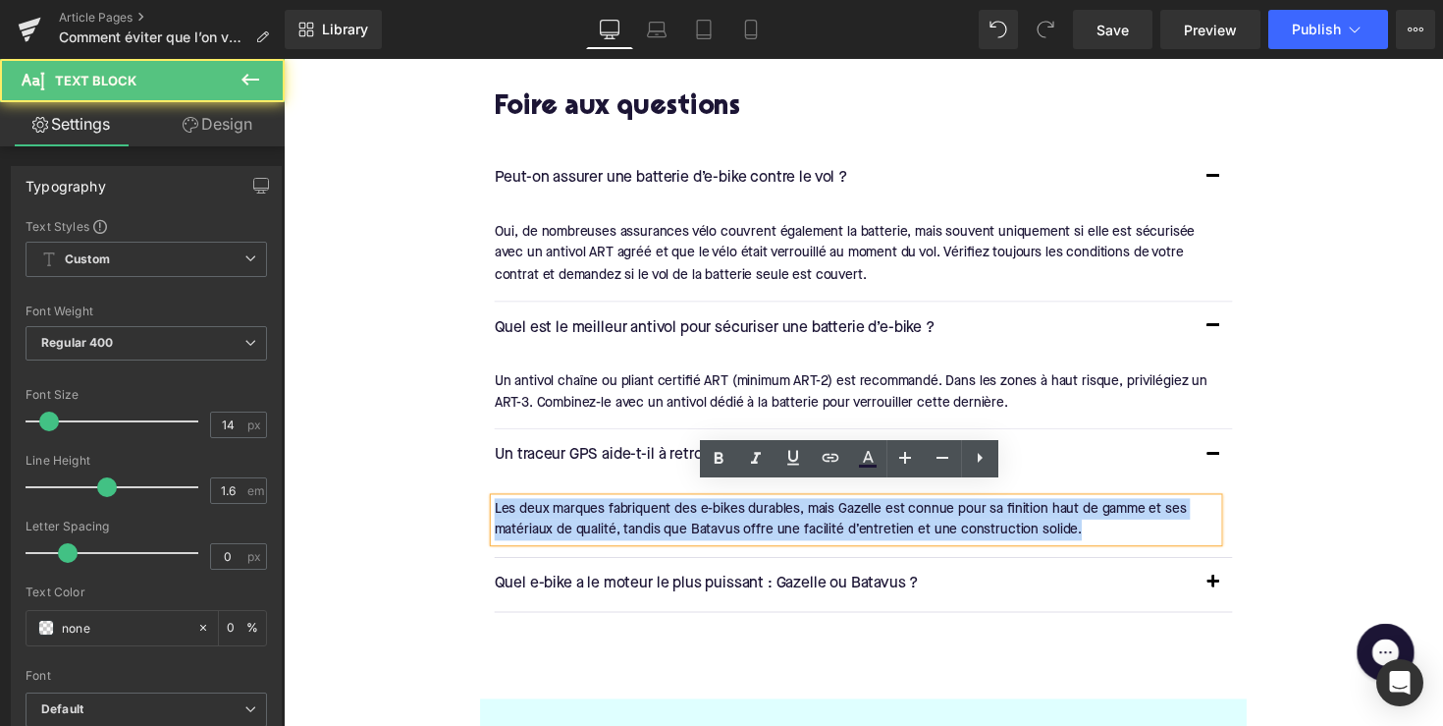
click at [853, 509] on div "Les deux marques fabriquent des e-bikes durables, mais Gazelle est connue pour …" at bounding box center [870, 531] width 741 height 44
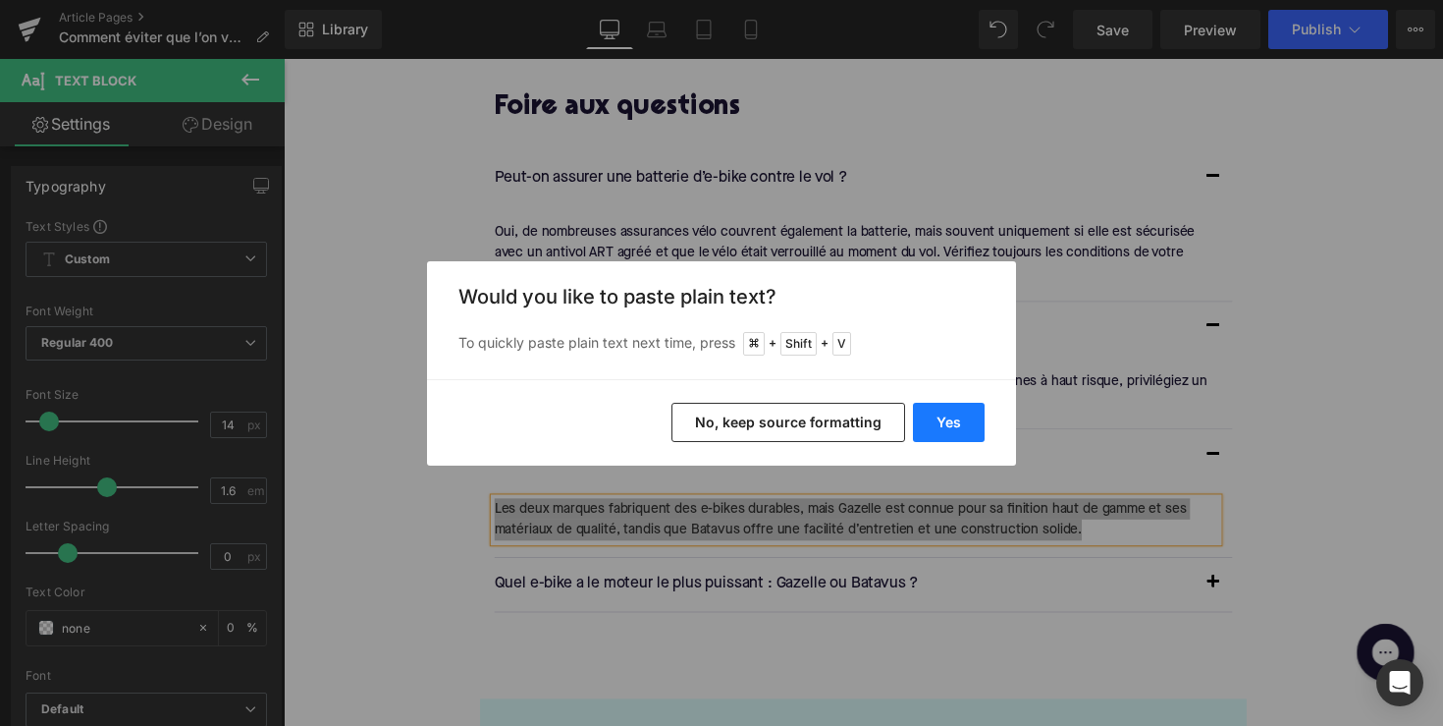
click at [970, 417] on button "Yes" at bounding box center [949, 422] width 72 height 39
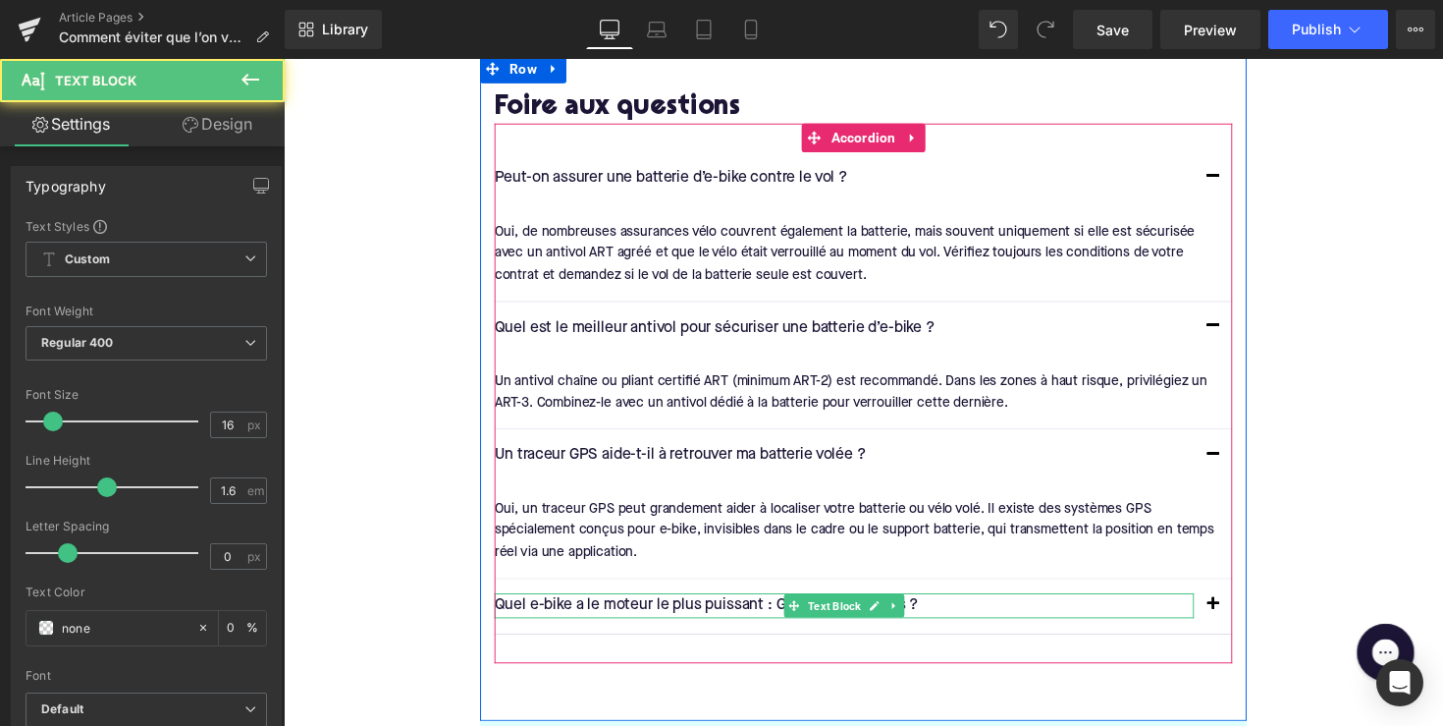
click at [664, 606] on p "Quel e-bike a le moteur le plus puissant : Gazelle ou Batavus ?" at bounding box center [858, 619] width 717 height 26
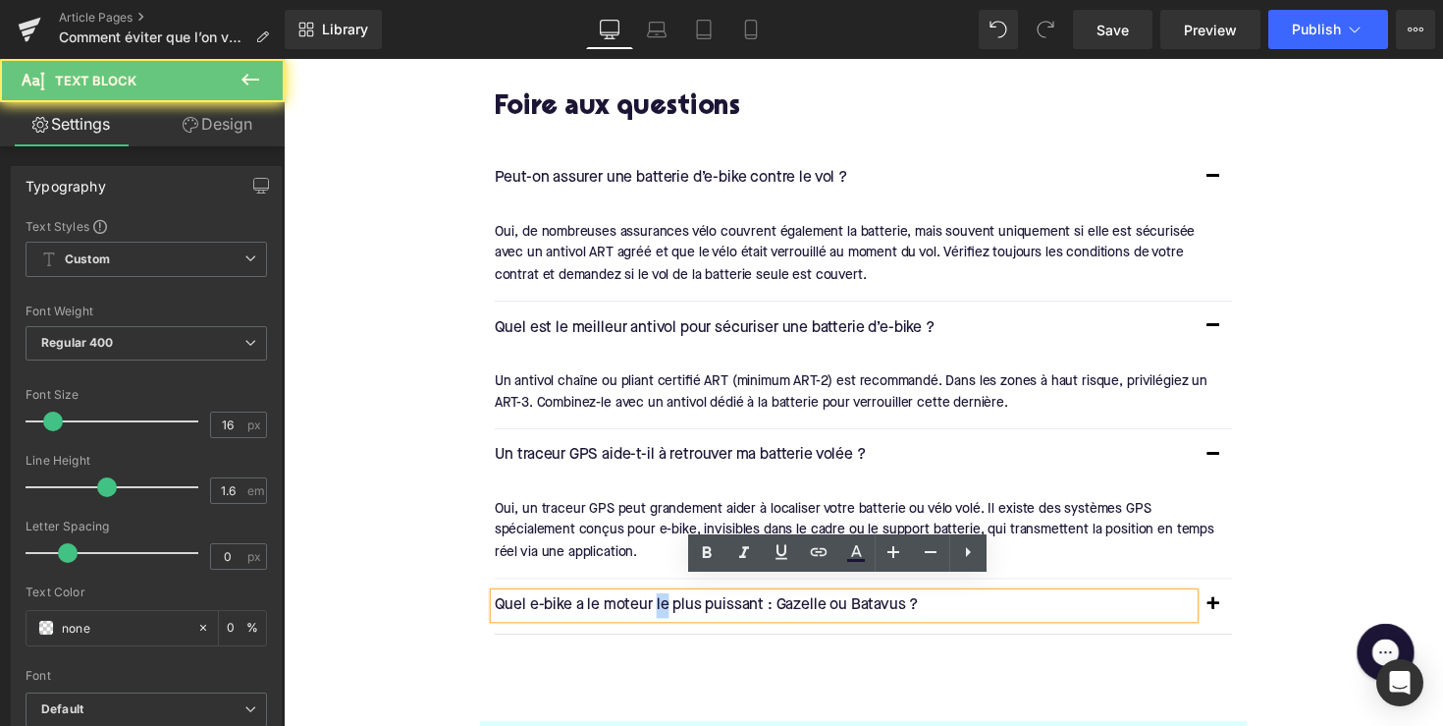
click at [664, 606] on p "Quel e-bike a le moteur le plus puissant : Gazelle ou Batavus ?" at bounding box center [858, 619] width 717 height 26
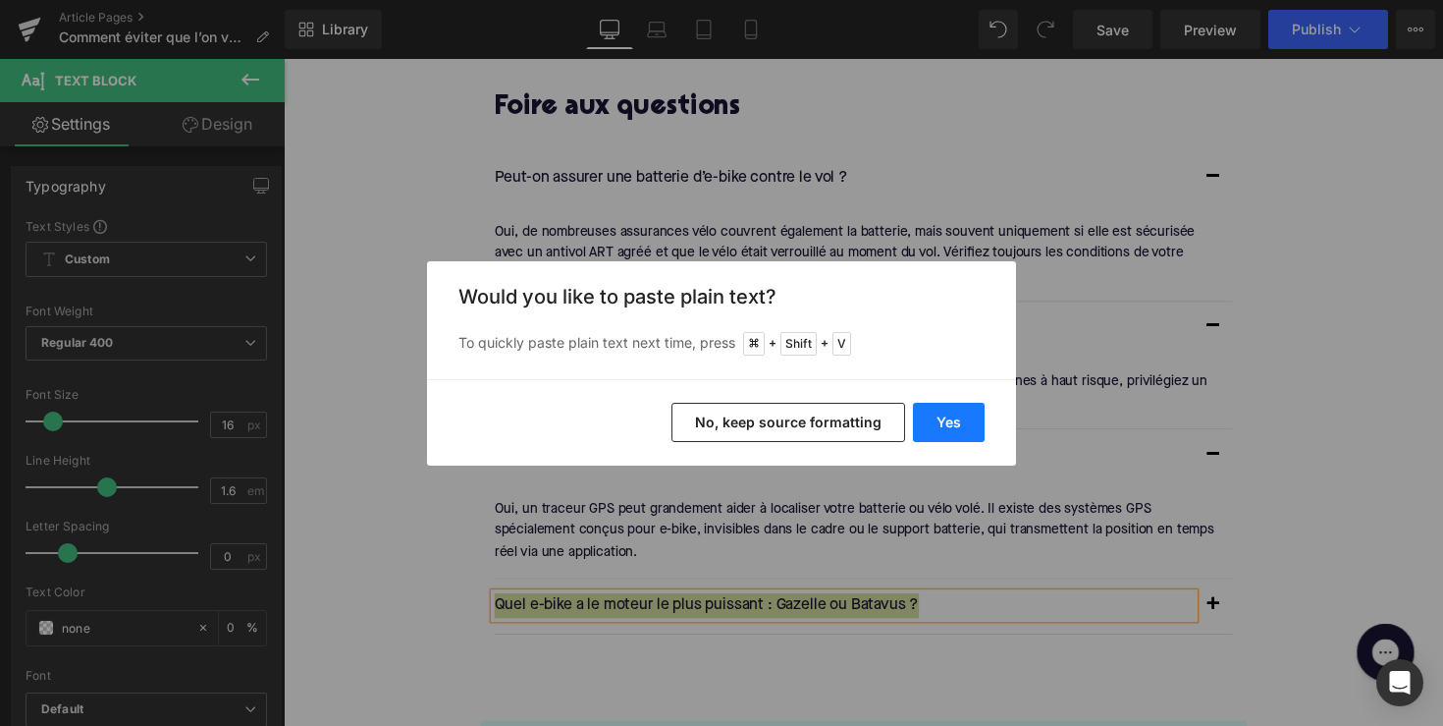
click at [938, 433] on button "Yes" at bounding box center [949, 422] width 72 height 39
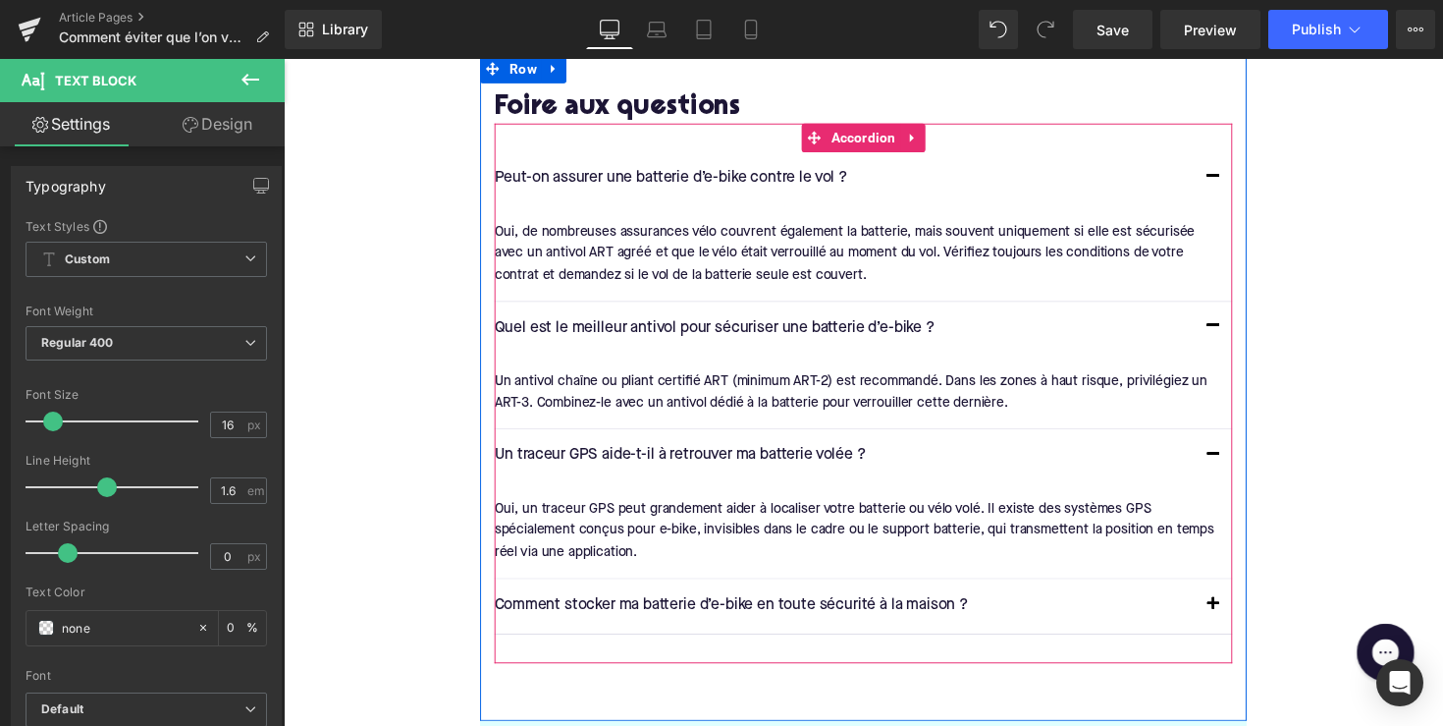
click at [1238, 598] on button "button" at bounding box center [1236, 618] width 39 height 55
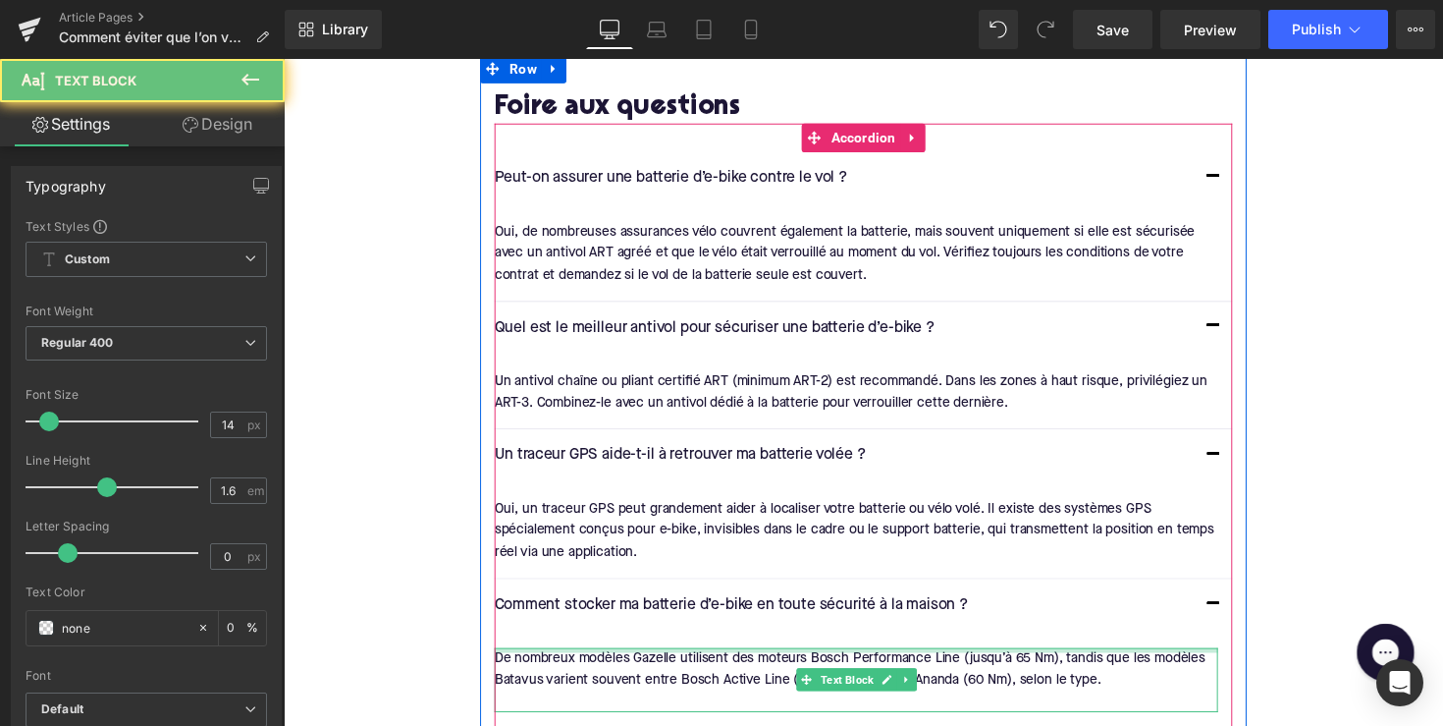
click at [975, 662] on div at bounding box center [870, 664] width 741 height 5
click at [975, 662] on div "De nombreux modèles Gazelle utilisent des moteurs Bosch Performance Line (jusqu…" at bounding box center [870, 695] width 741 height 66
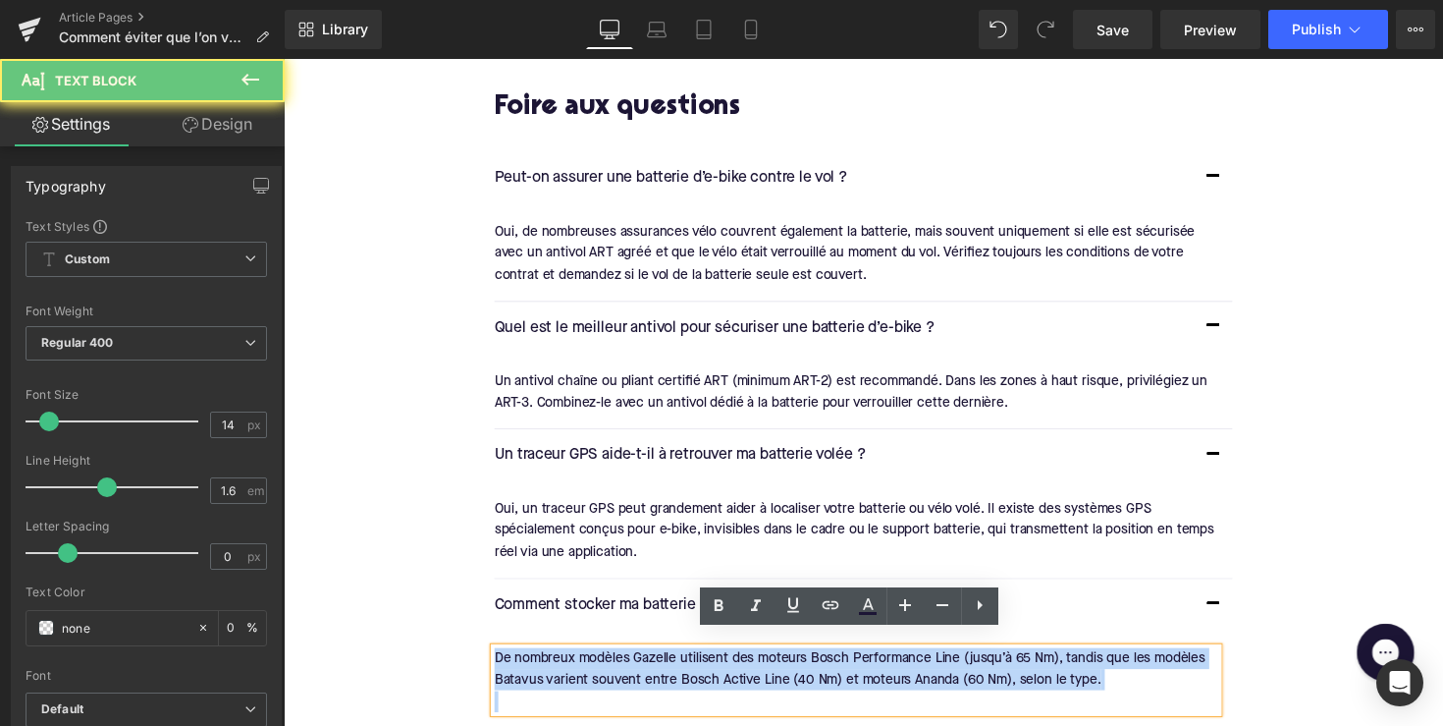
click at [975, 662] on div "De nombreux modèles Gazelle utilisent des moteurs Bosch Performance Line (jusqu…" at bounding box center [870, 695] width 741 height 66
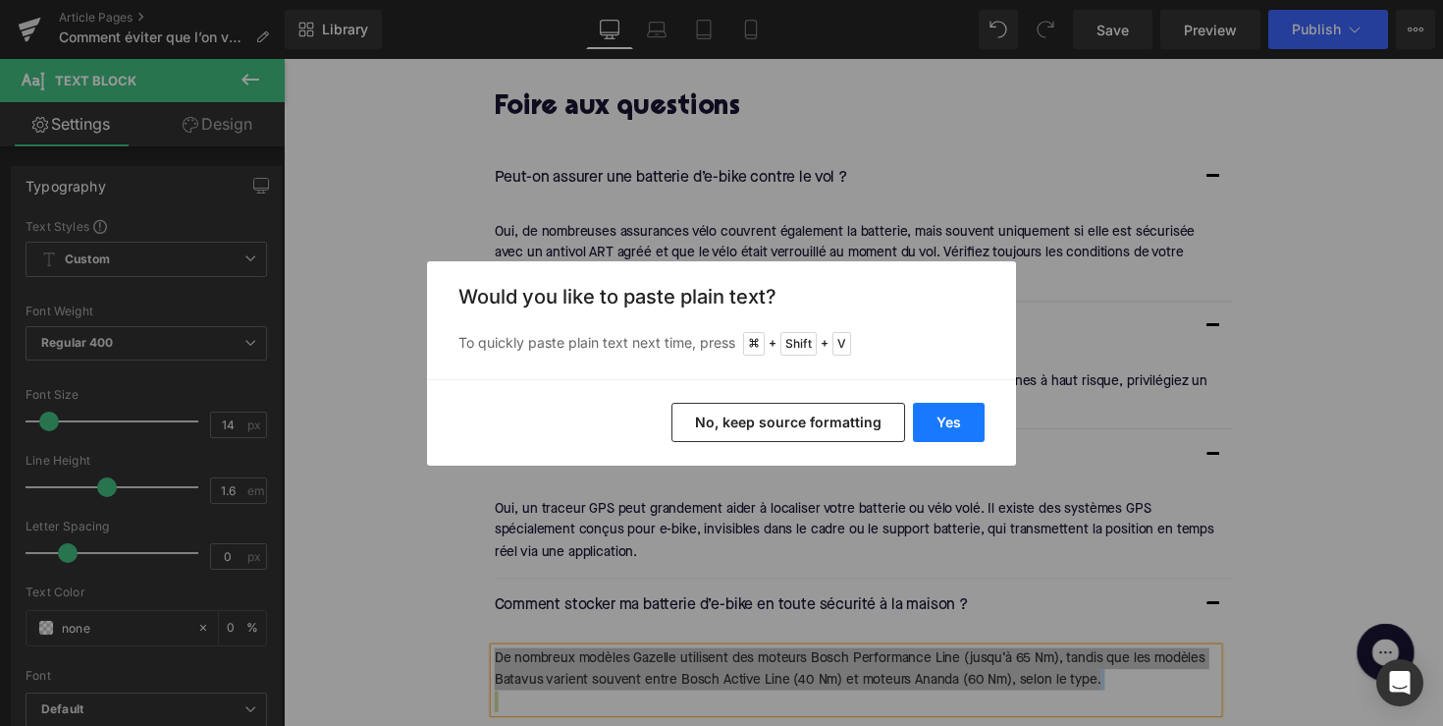
click at [950, 407] on button "Yes" at bounding box center [949, 422] width 72 height 39
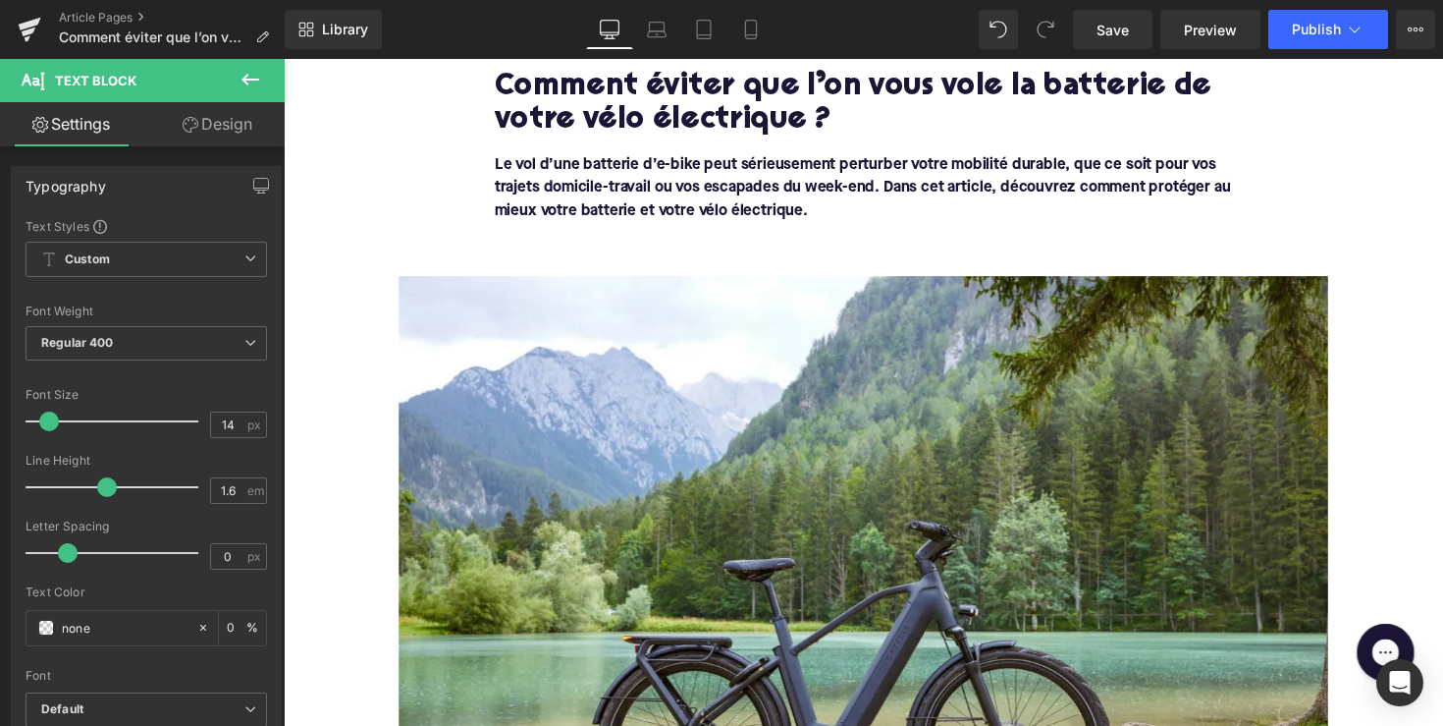
scroll to position [365, 0]
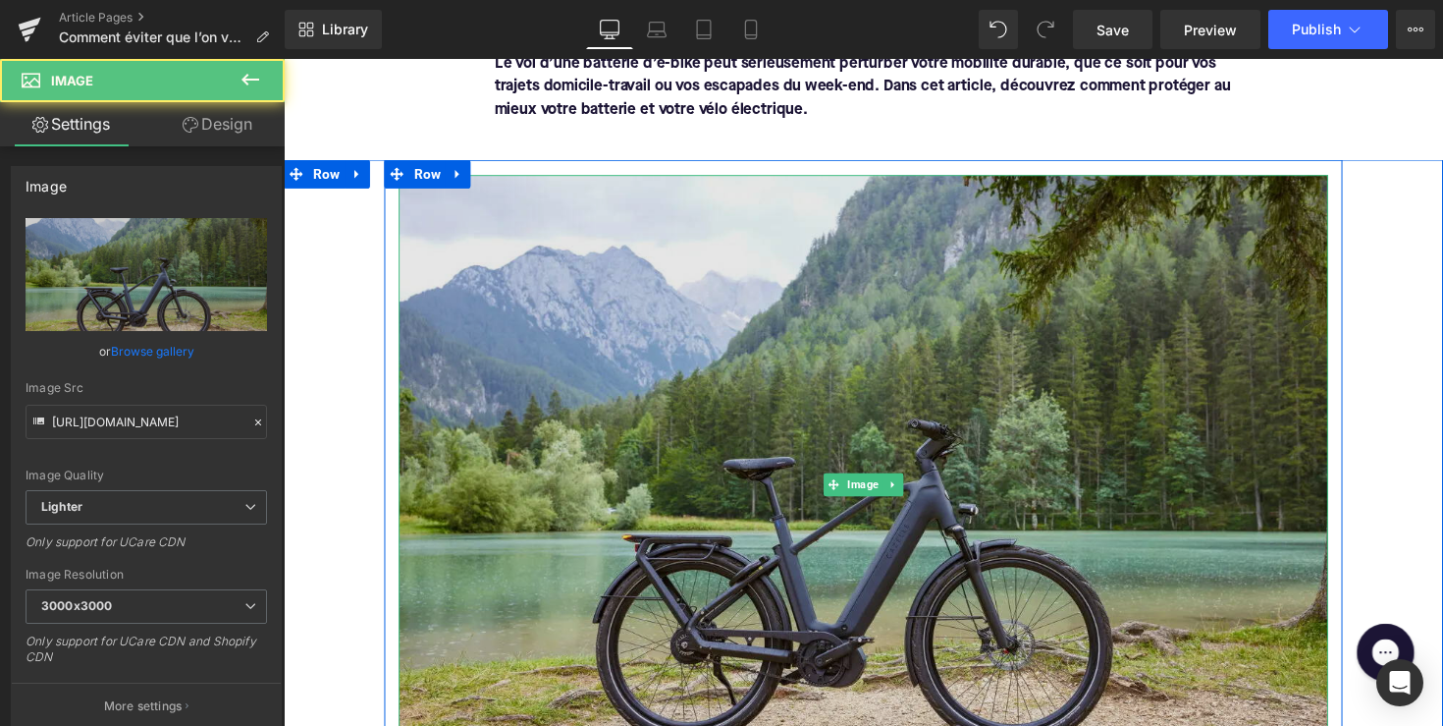
click at [667, 458] on img at bounding box center [878, 495] width 952 height 635
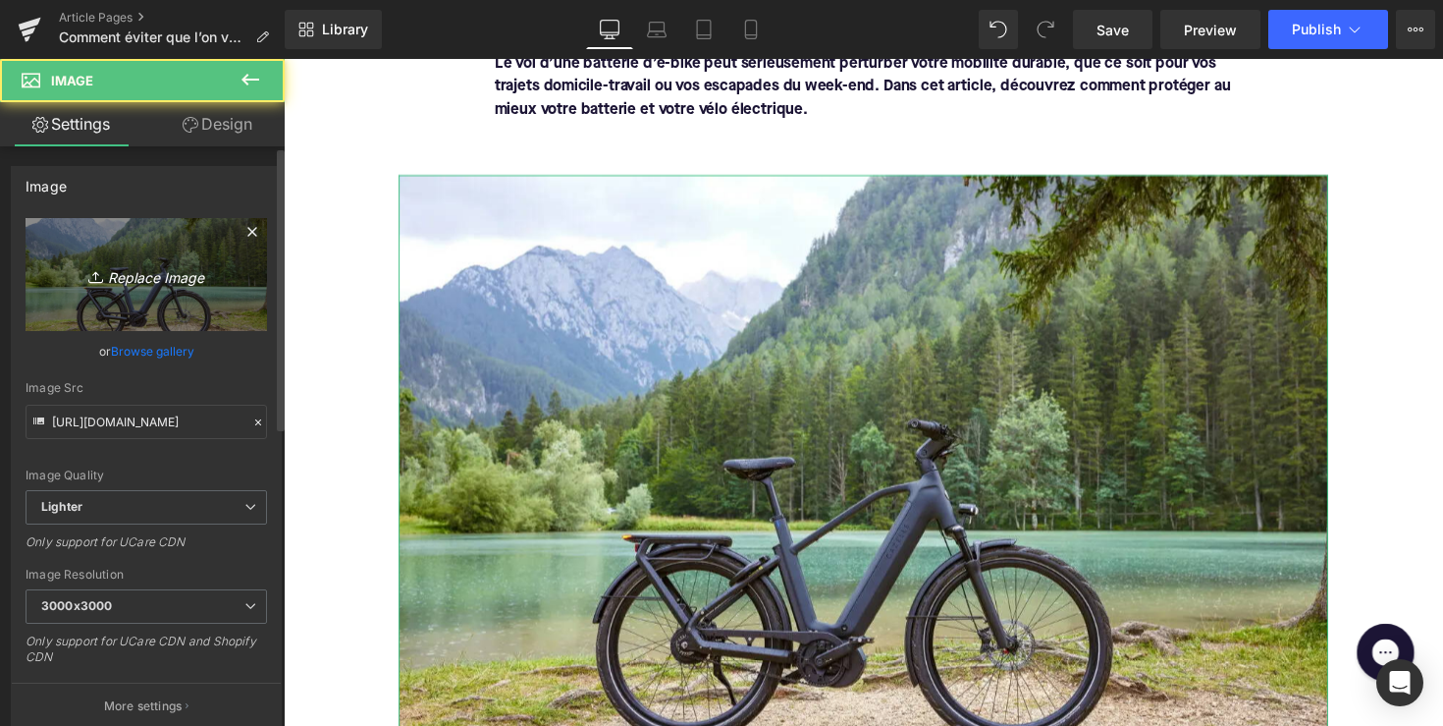
click at [147, 277] on icon "Replace Image" at bounding box center [146, 274] width 157 height 25
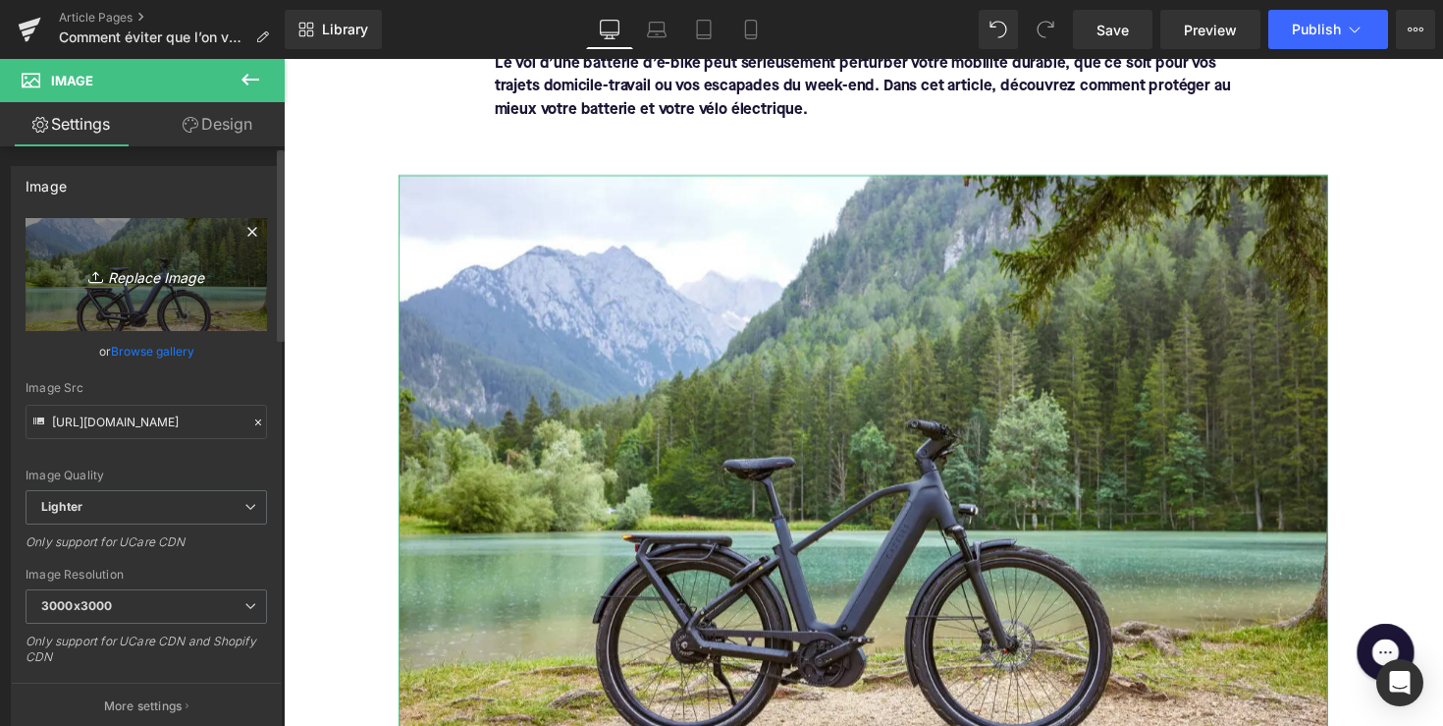
type input "C:\fakepath\Fietsaccu-in-frame_1.png"
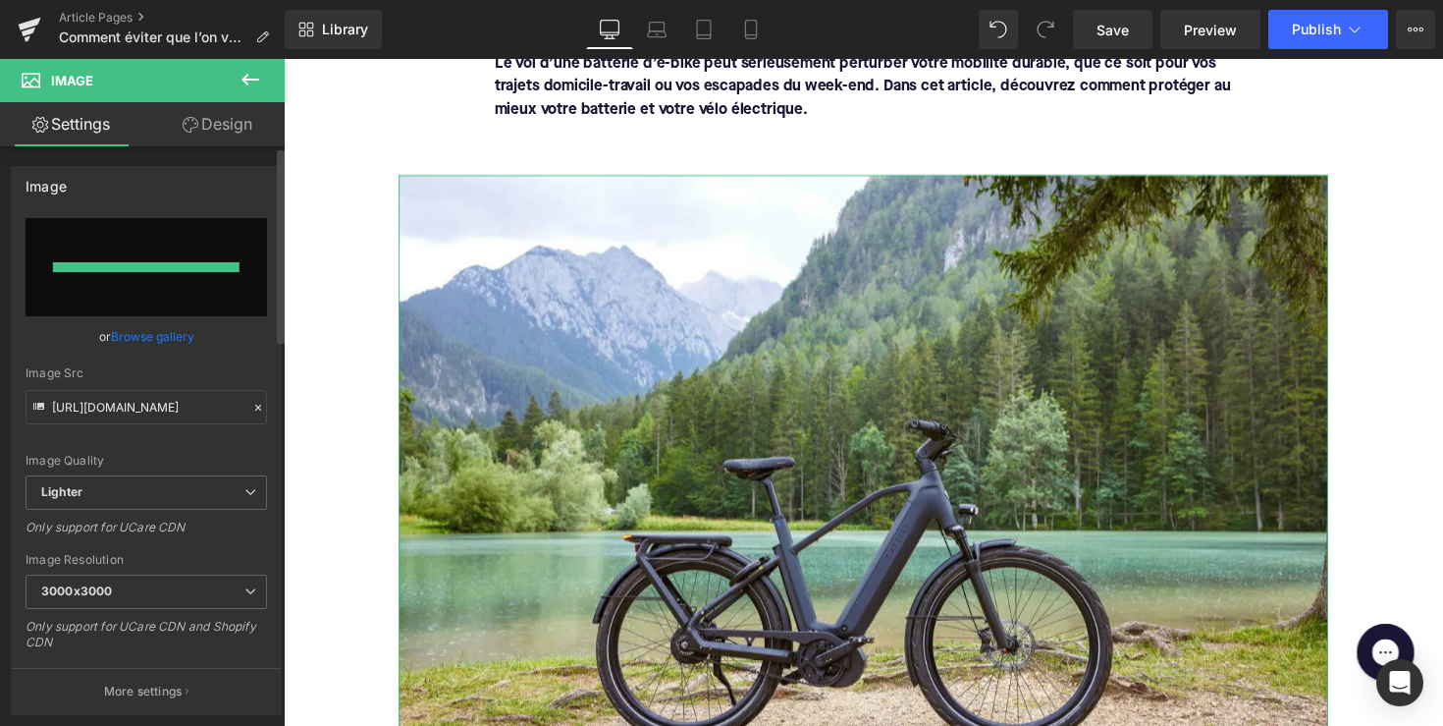
type input "https://ucarecdn.com/28368700-e26b-49a9-8bdc-01ca3038b8ff/-/format/auto/-/previ…"
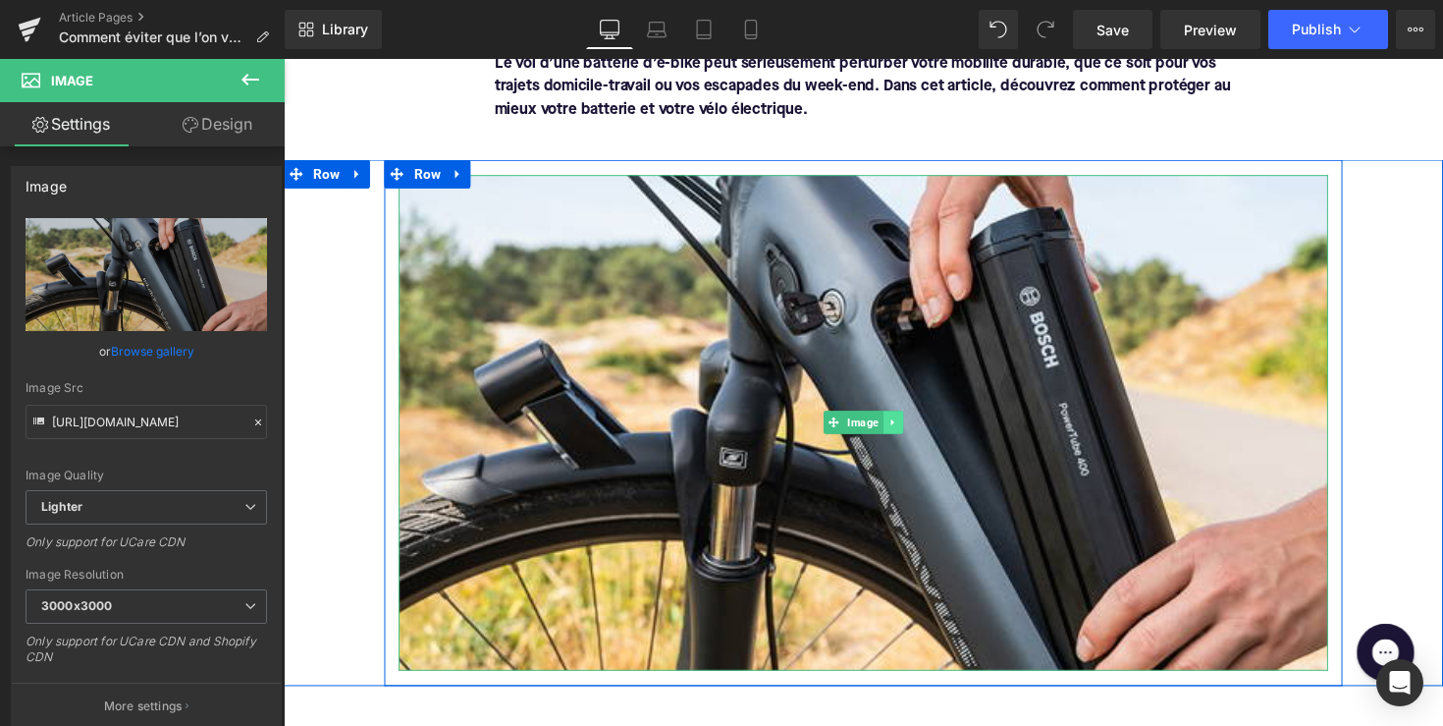
click at [905, 432] on icon at bounding box center [906, 431] width 3 height 7
click at [902, 434] on link at bounding box center [898, 431] width 21 height 24
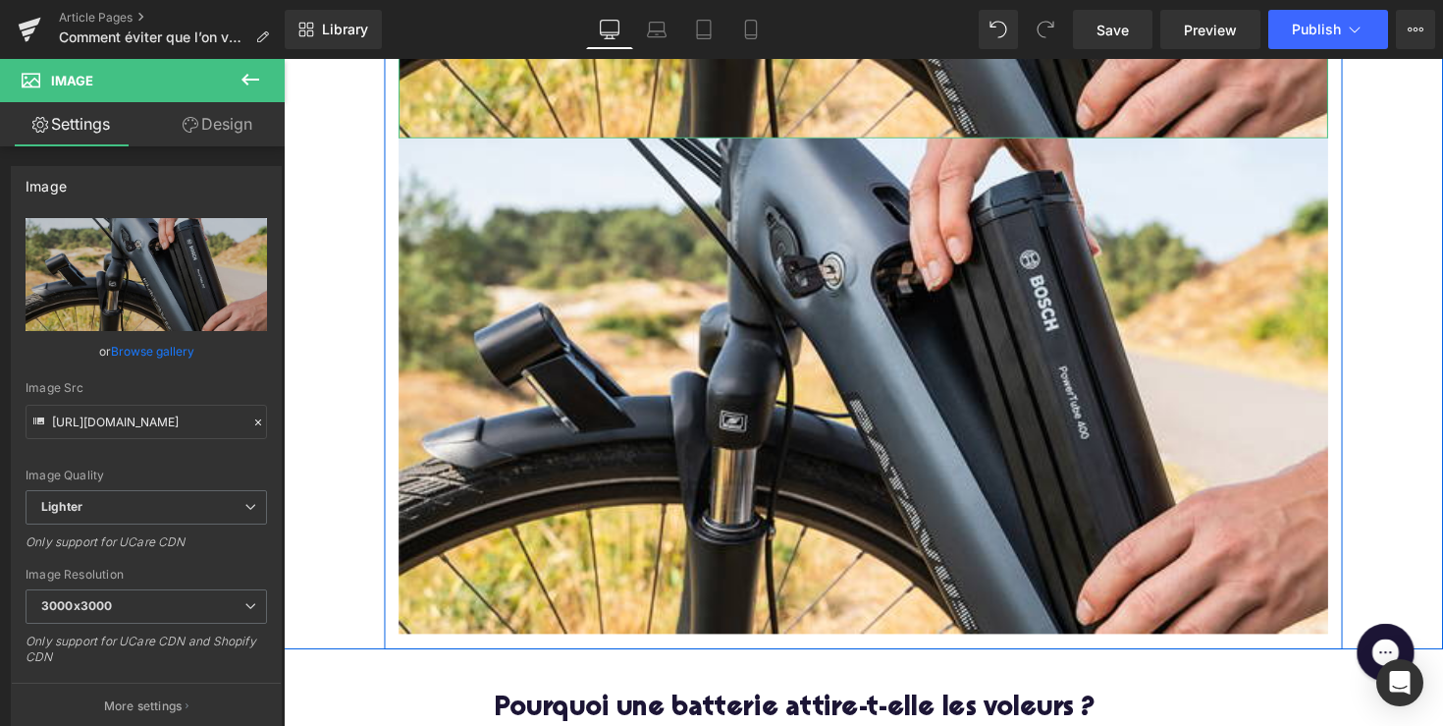
scroll to position [911, 0]
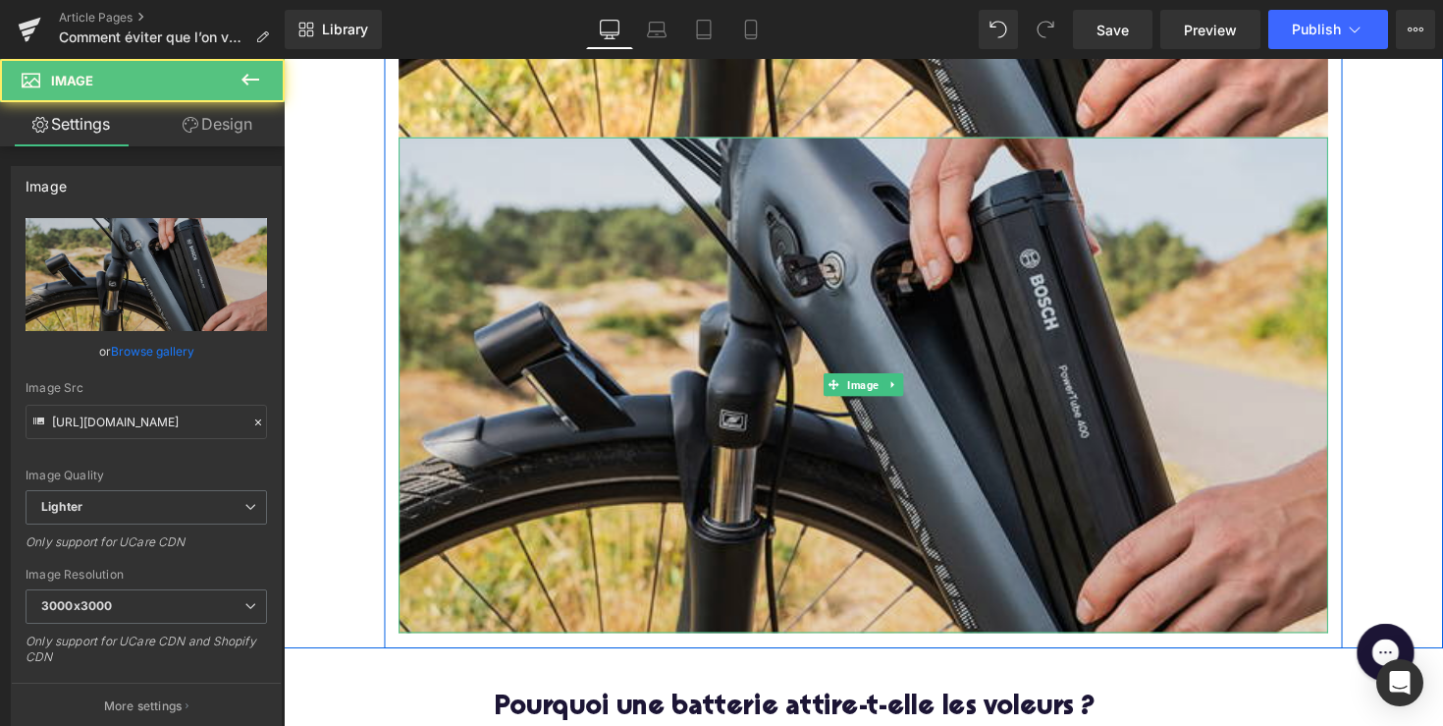
click at [889, 398] on div "Image" at bounding box center [878, 393] width 952 height 508
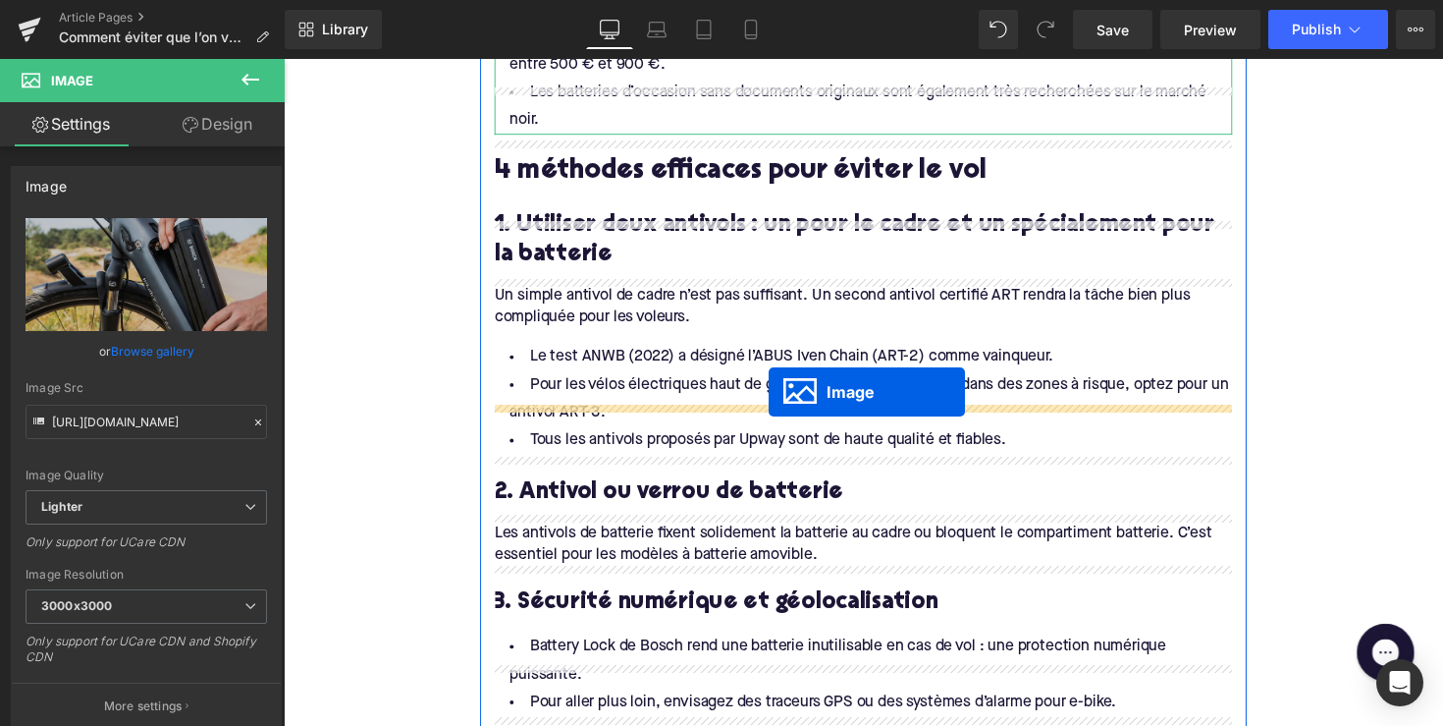
scroll to position [1161, 0]
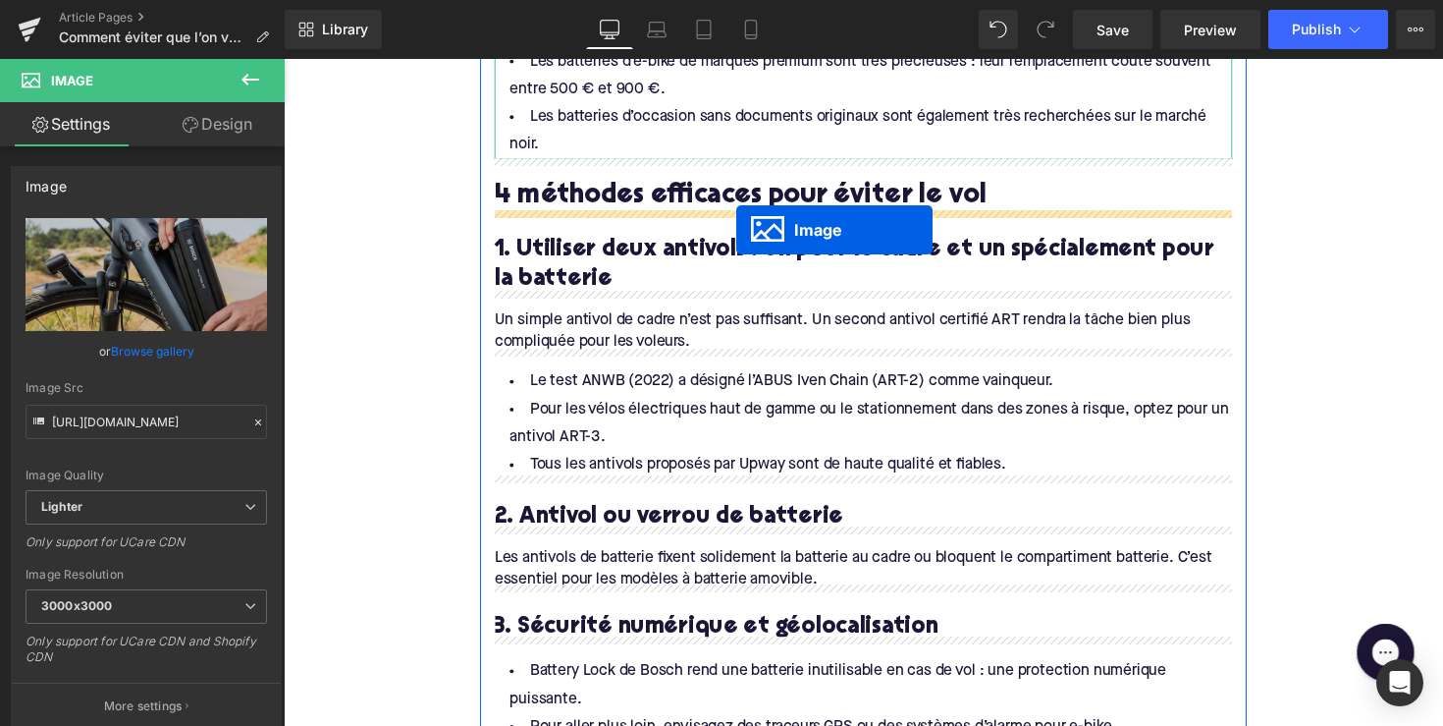
drag, startPoint x: 842, startPoint y: 393, endPoint x: 746, endPoint y: 233, distance: 186.3
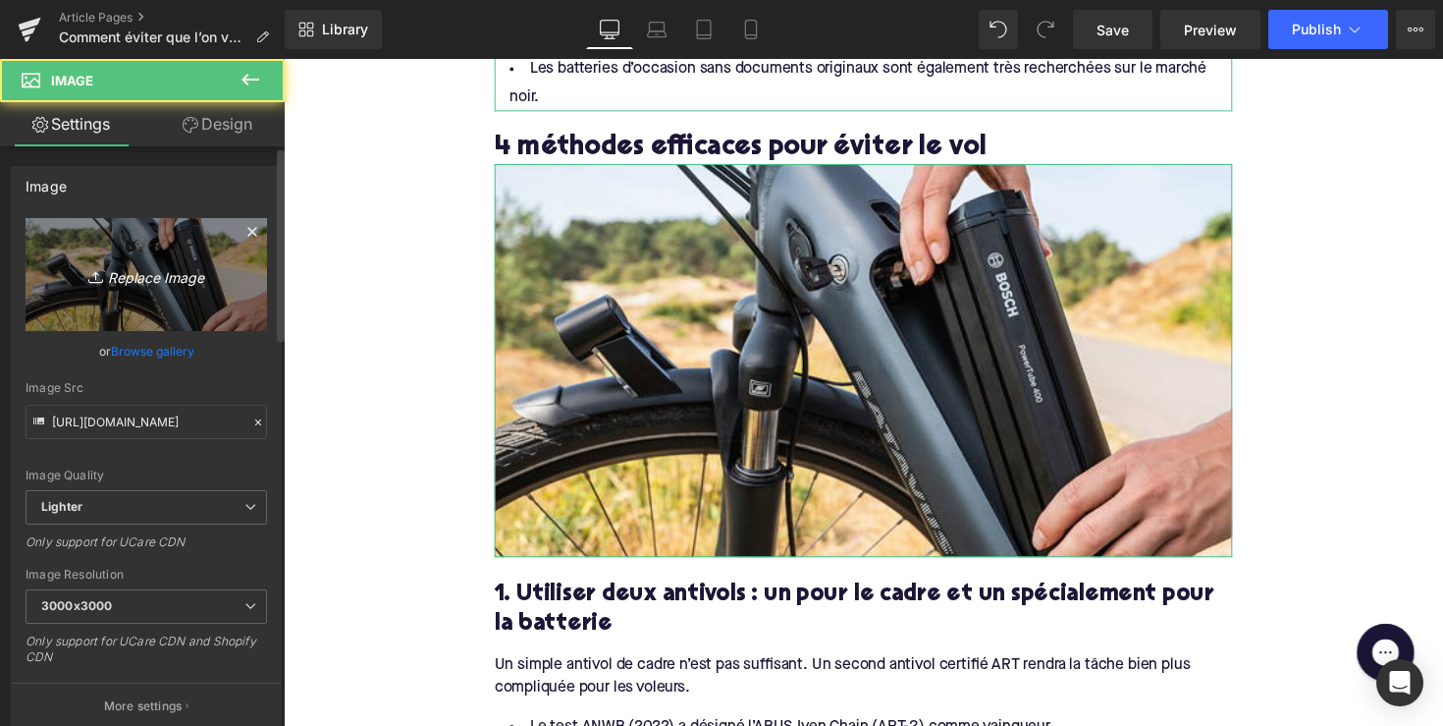
click at [184, 267] on icon "Replace Image" at bounding box center [146, 274] width 157 height 25
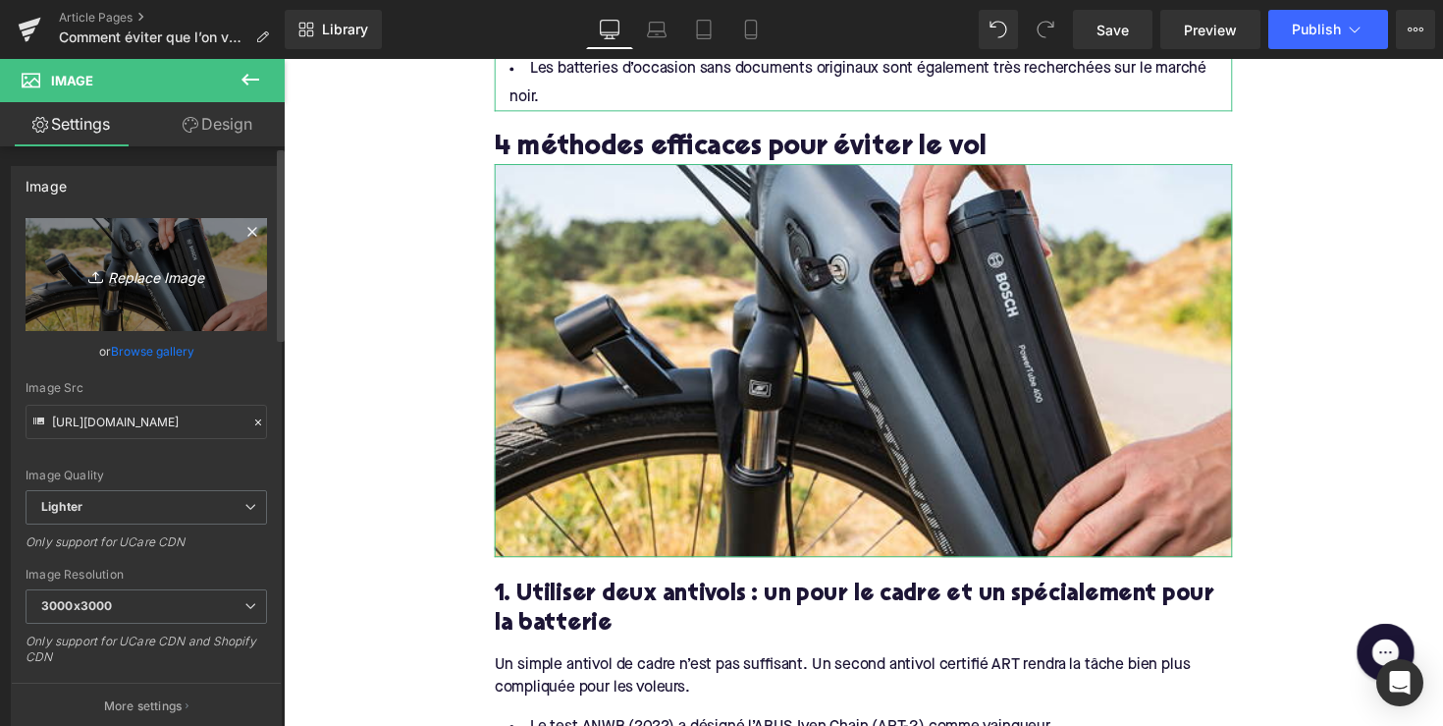
type input "C:\fakepath\hiplok.png"
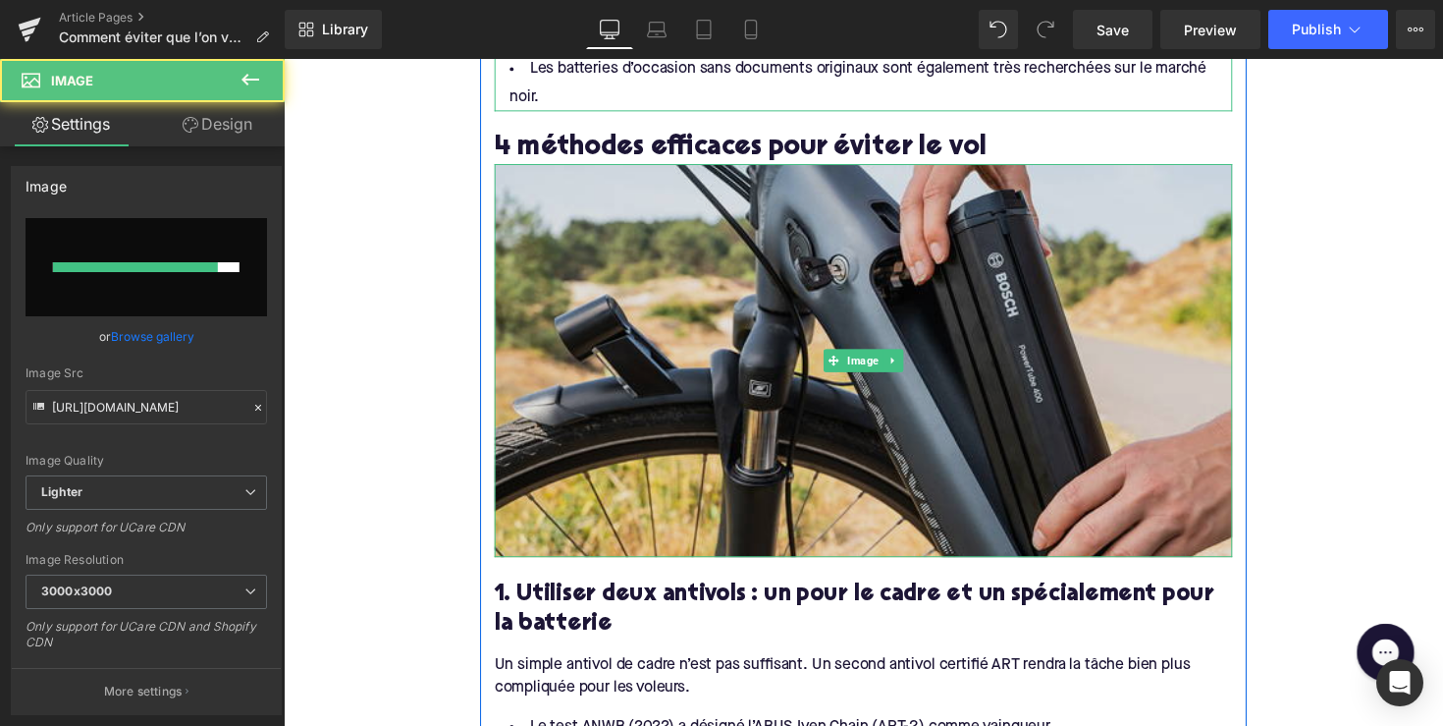
click at [627, 270] on img at bounding box center [878, 368] width 756 height 403
click at [667, 368] on img at bounding box center [878, 368] width 756 height 403
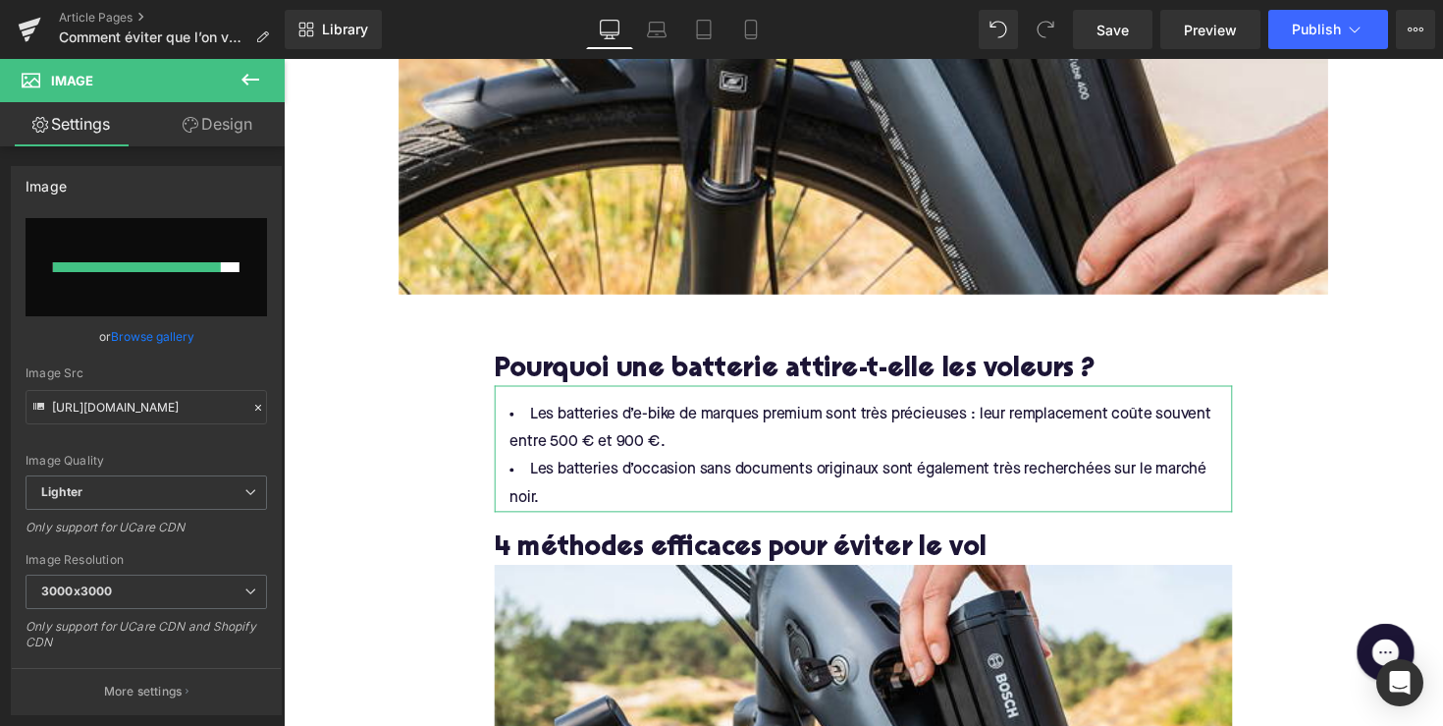
scroll to position [578, 0]
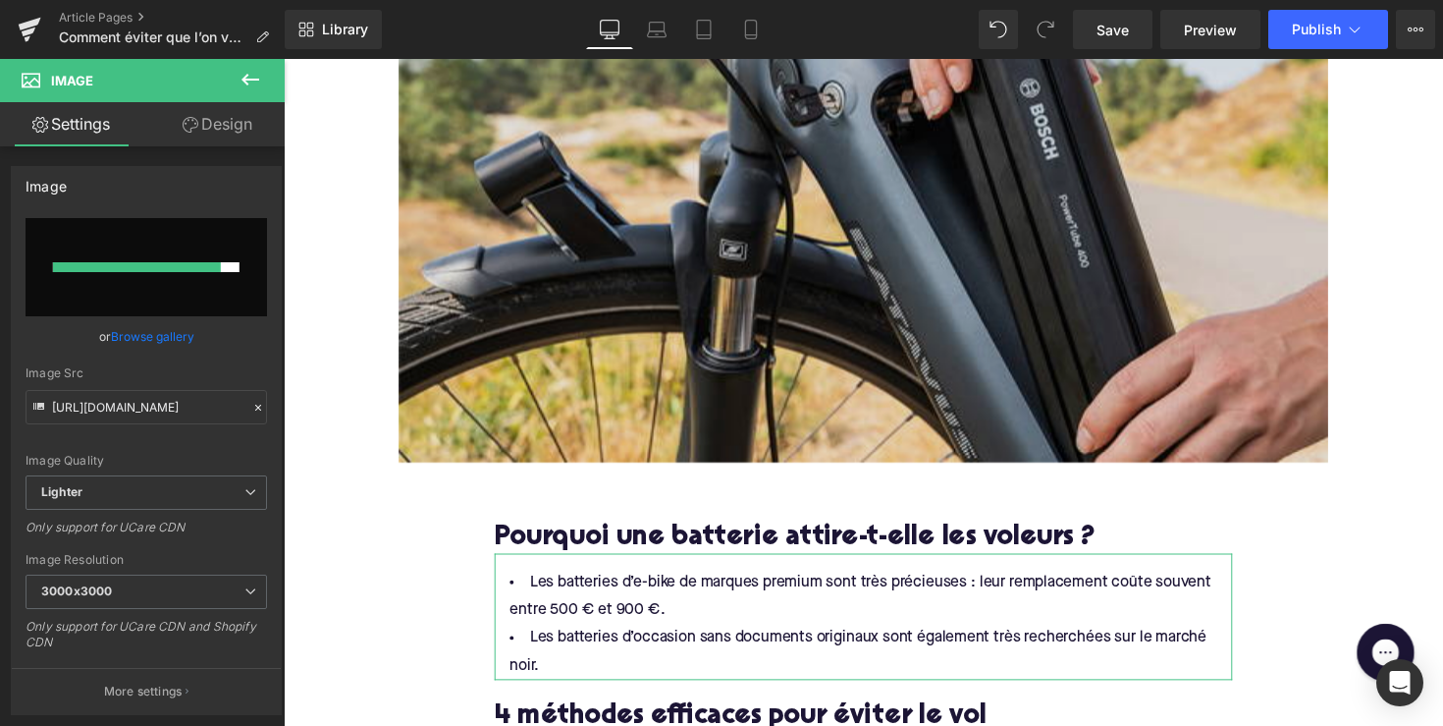
click at [531, 321] on img at bounding box center [878, 219] width 952 height 508
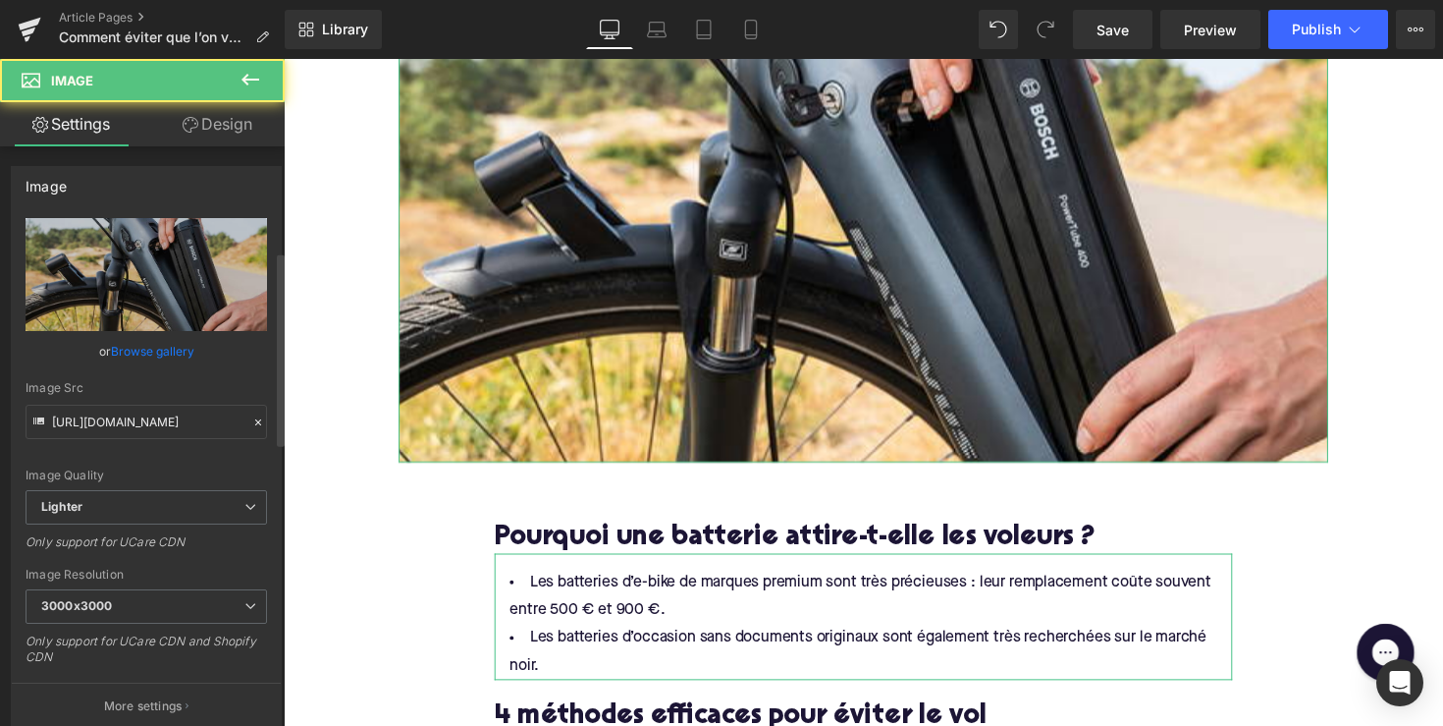
scroll to position [793, 0]
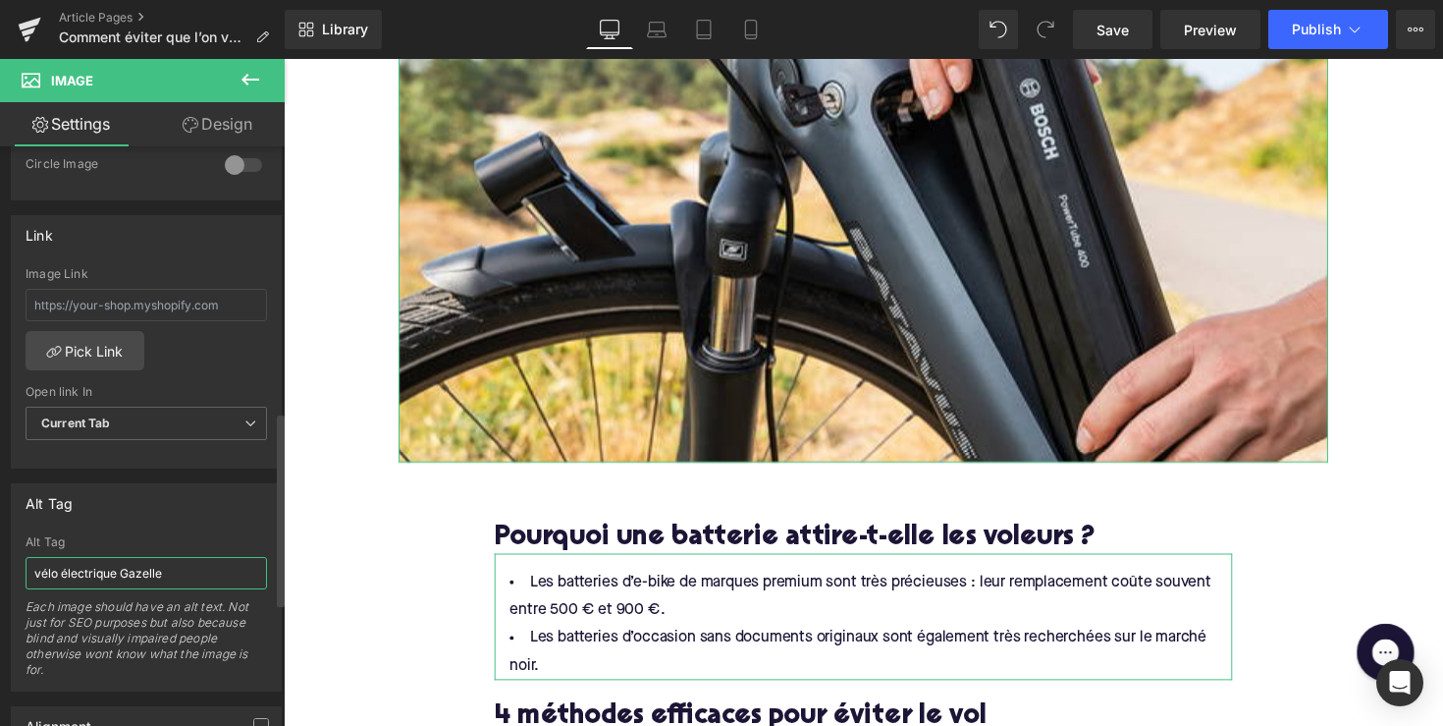
click at [143, 573] on input "vélo électrique Gazelle" at bounding box center [147, 573] width 242 height 32
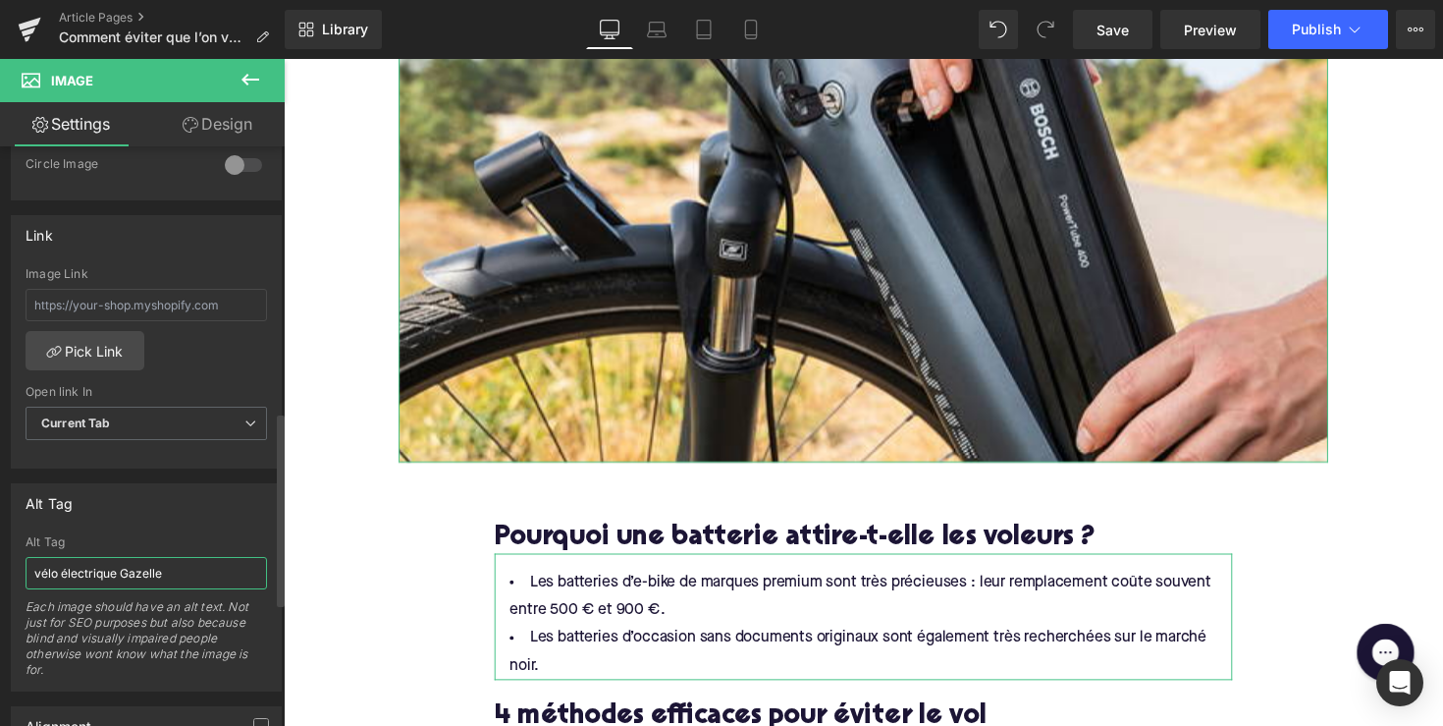
paste input "une personne retire la batterie d’un vélo électriqu"
type input "une personne retire la batterie d’un vélo électrique"
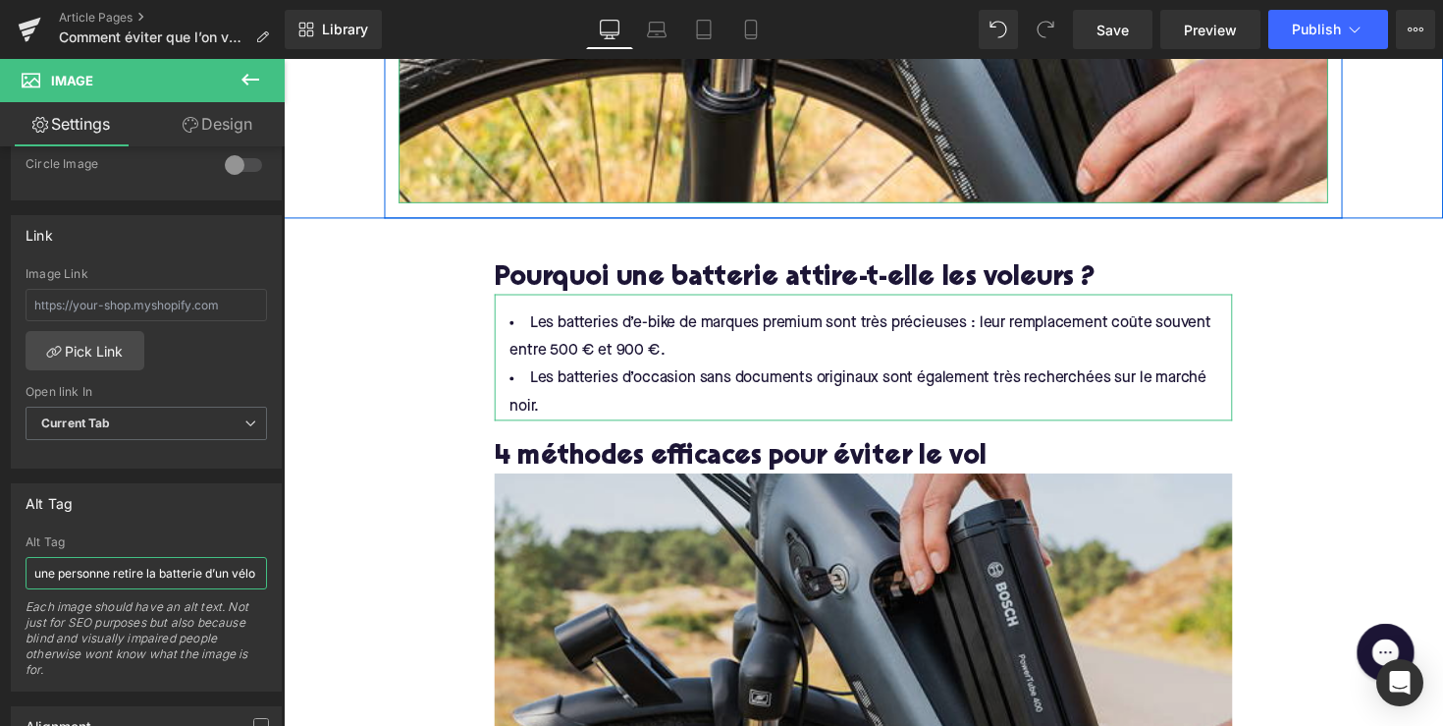
scroll to position [861, 0]
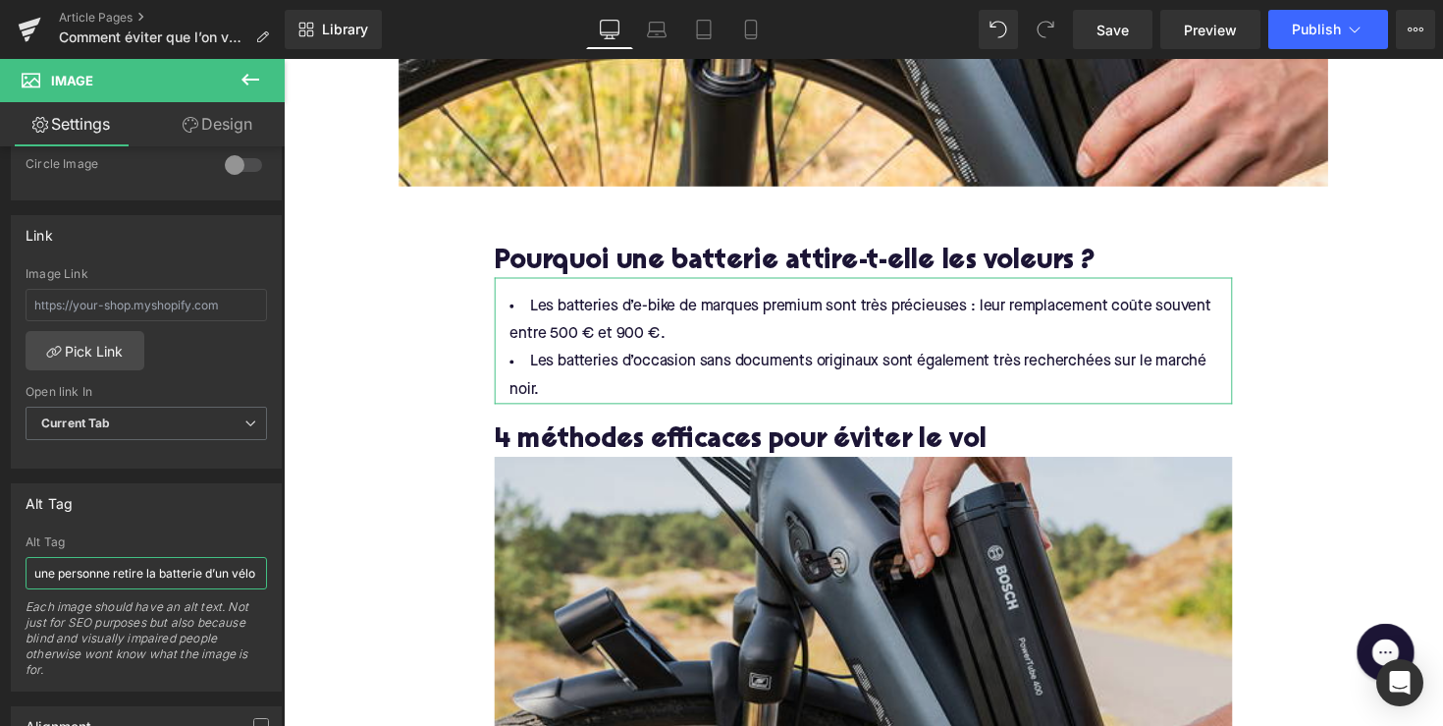
click at [626, 562] on img at bounding box center [878, 667] width 756 height 403
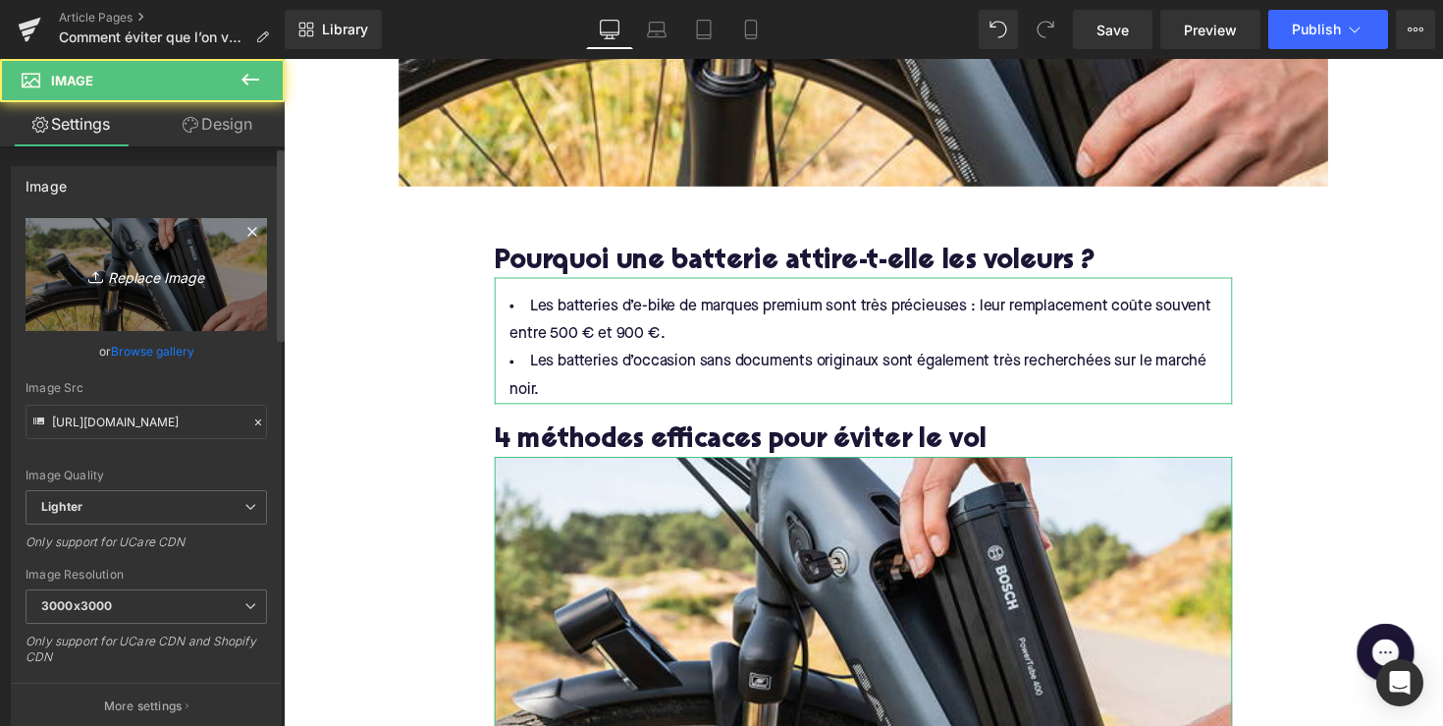
click at [148, 284] on icon "Replace Image" at bounding box center [146, 274] width 157 height 25
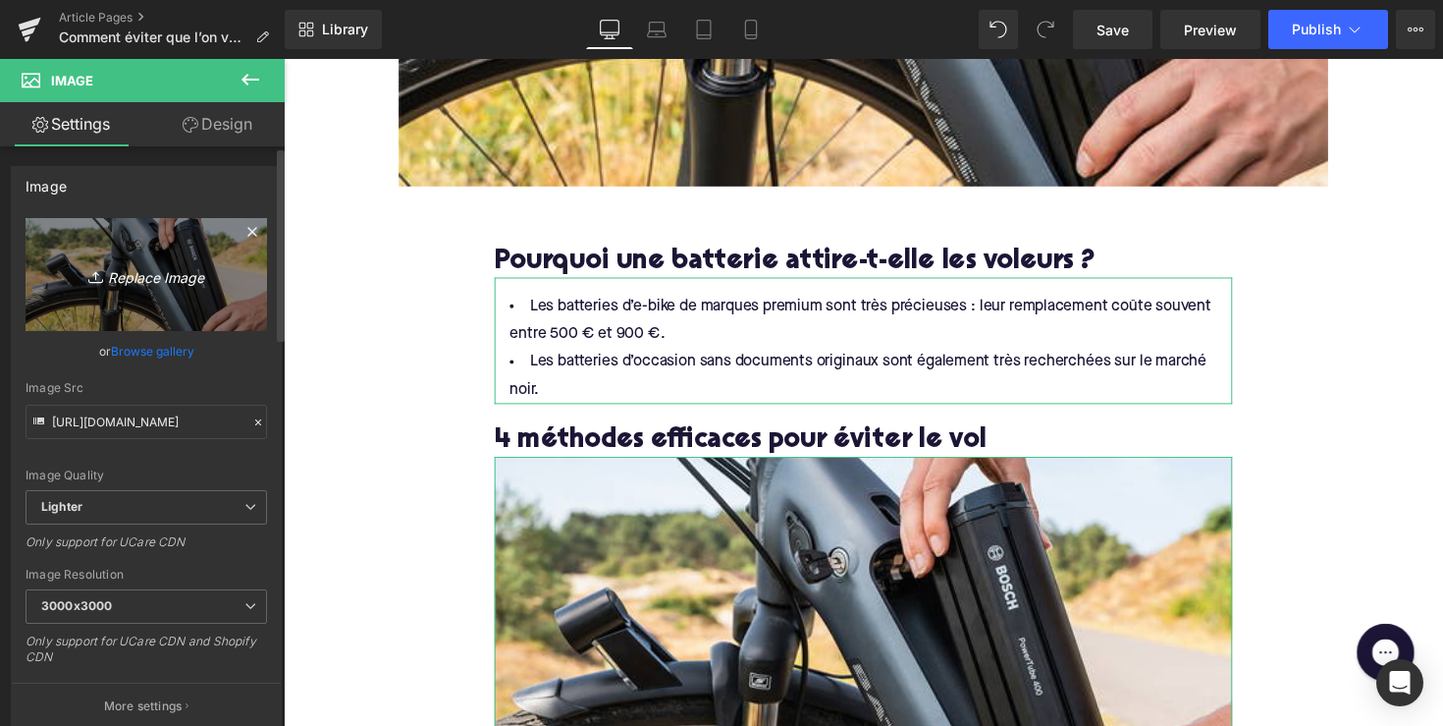
type input "C:\fakepath\hiplok.png"
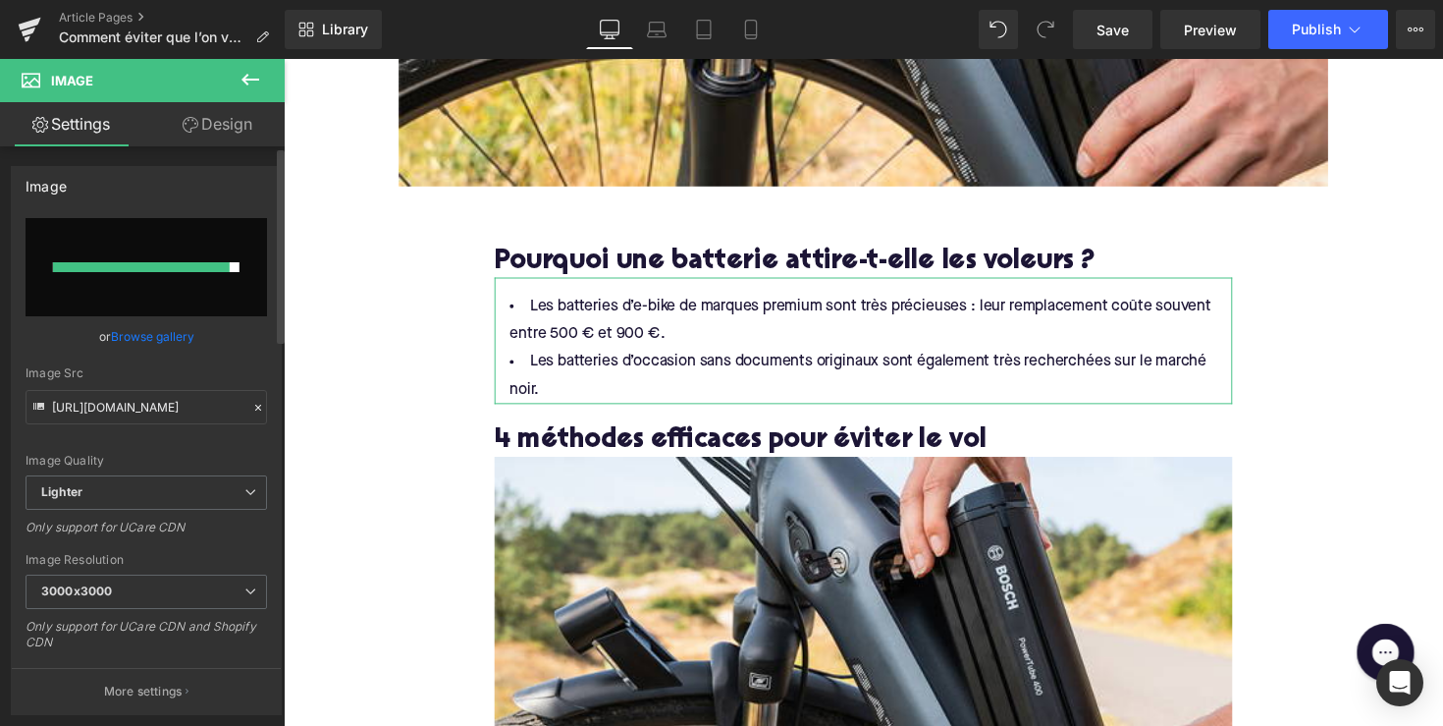
type input "https://ucarecdn.com/737a73e8-c83f-4c88-a24f-1c48b6f75f9b/-/format/auto/-/previ…"
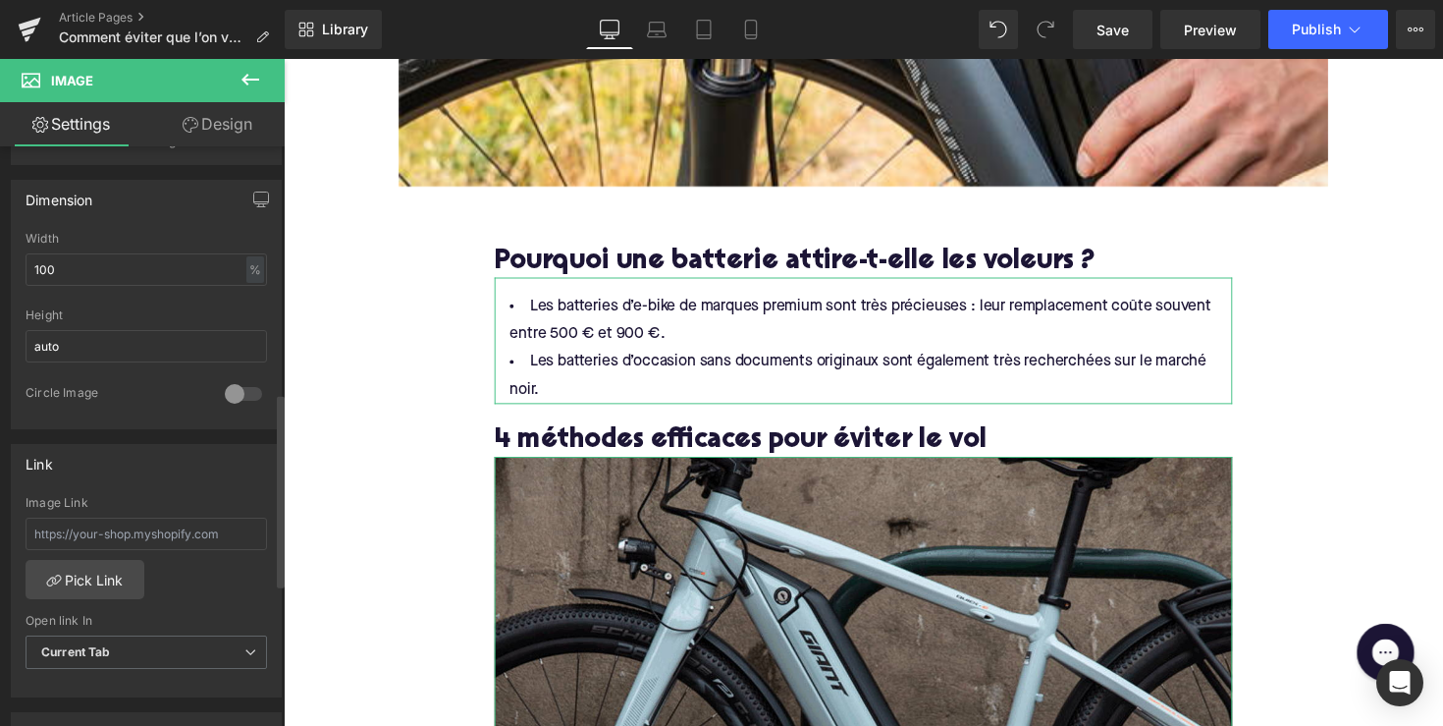
scroll to position [736, 0]
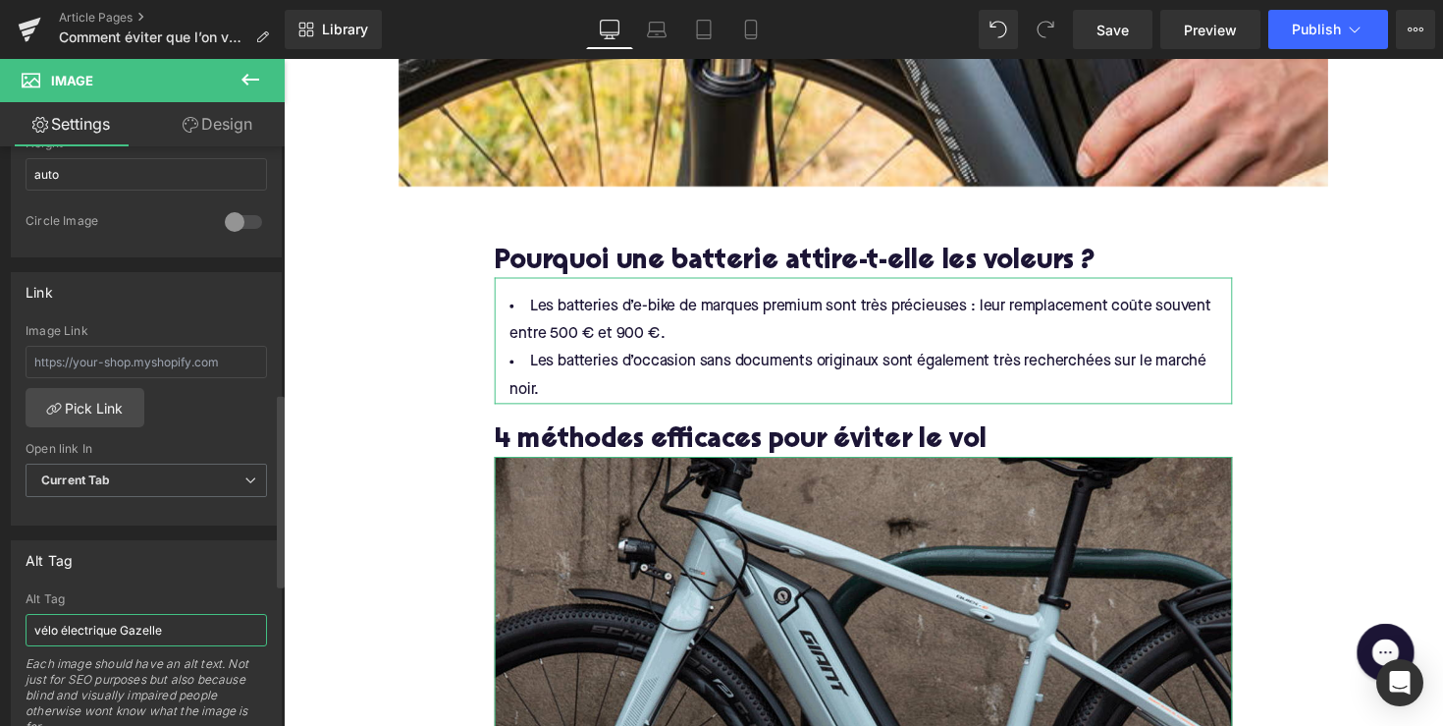
click at [101, 632] on input "vélo électrique Gazelle" at bounding box center [147, 630] width 242 height 32
paste input "verrouillé"
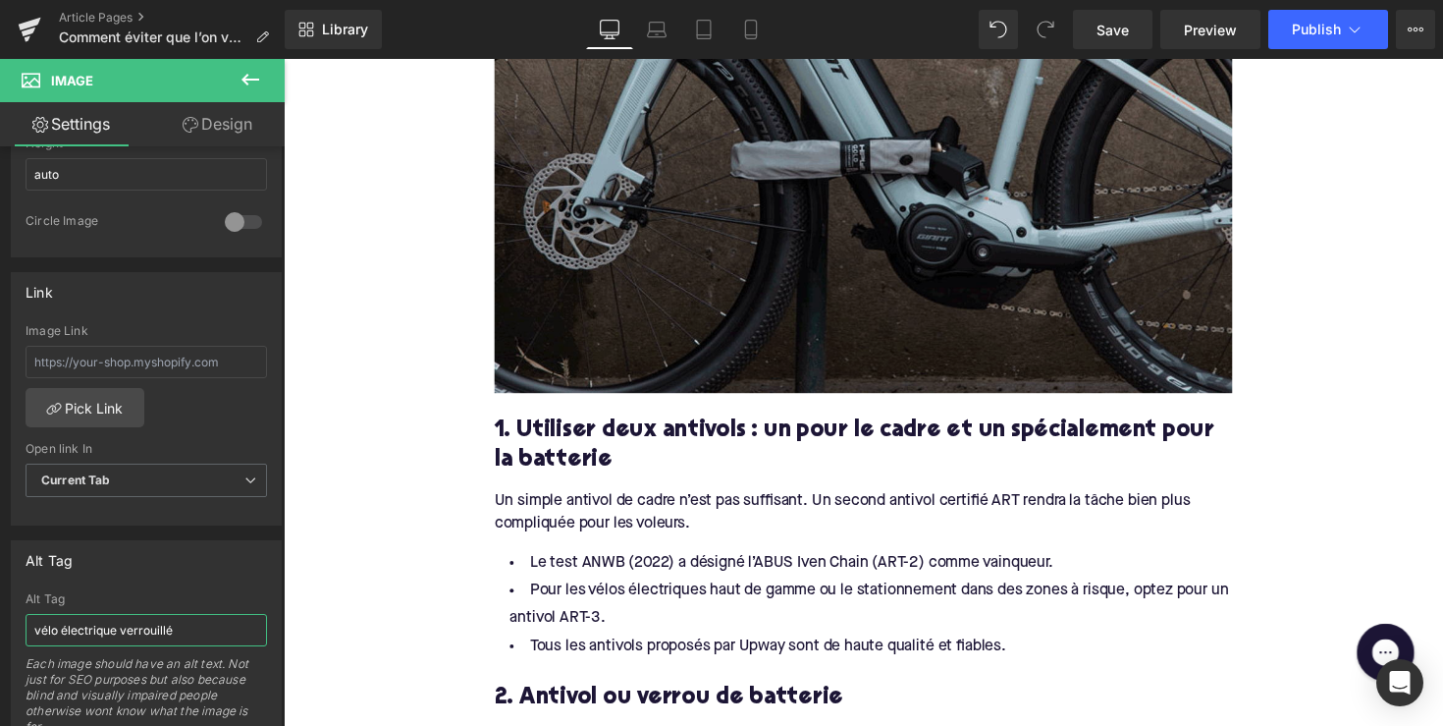
type input "vélo électrique verrouillé"
click at [556, 245] on img at bounding box center [878, 119] width 756 height 568
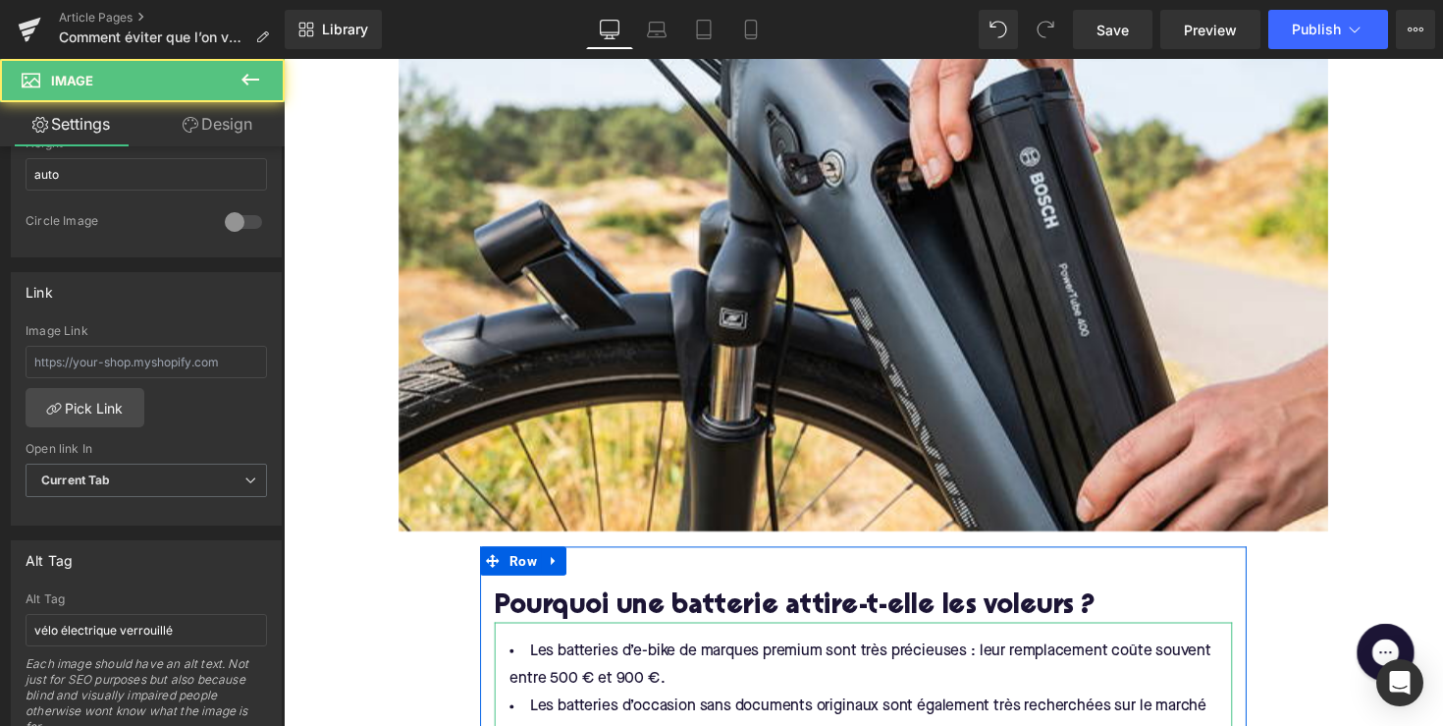
scroll to position [382, 0]
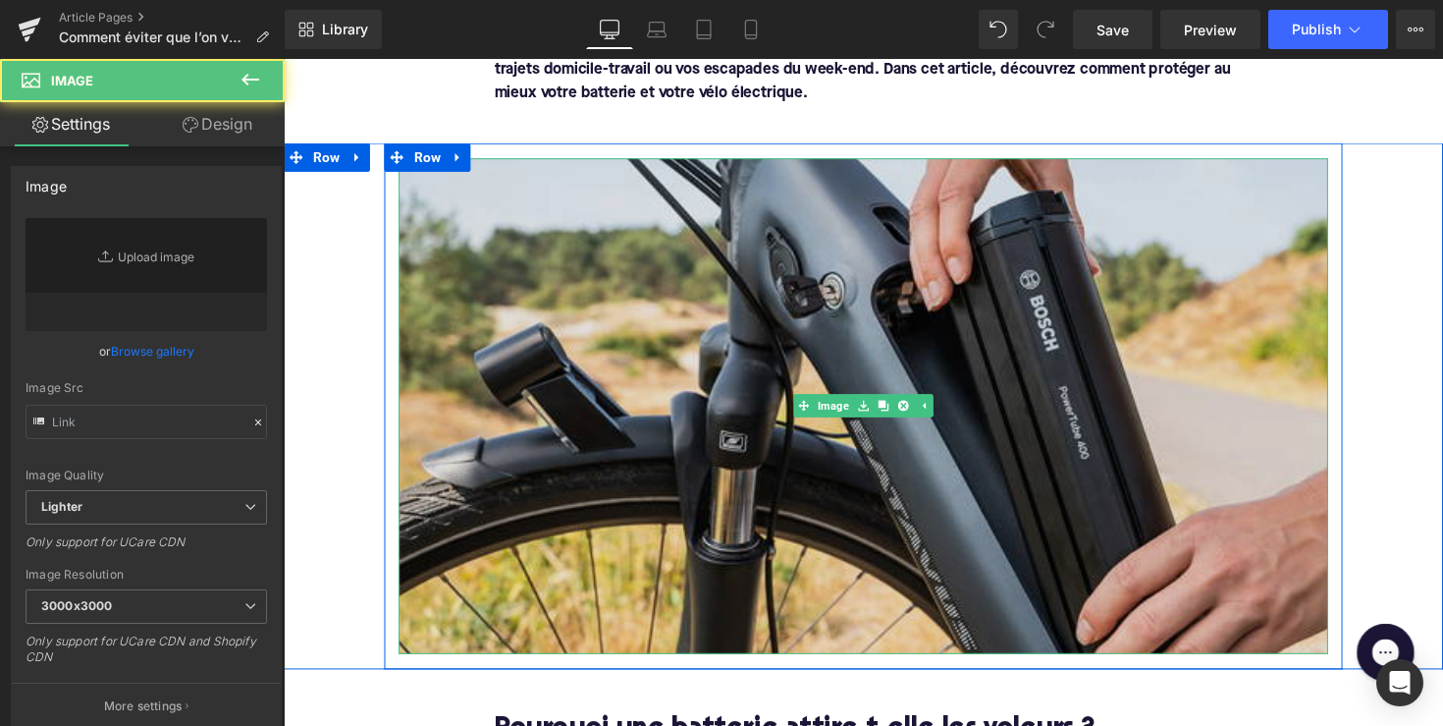
type input "https://ucarecdn.com/28368700-e26b-49a9-8bdc-01ca3038b8ff/-/format/auto/-/previ…"
click at [557, 267] on img at bounding box center [878, 415] width 952 height 508
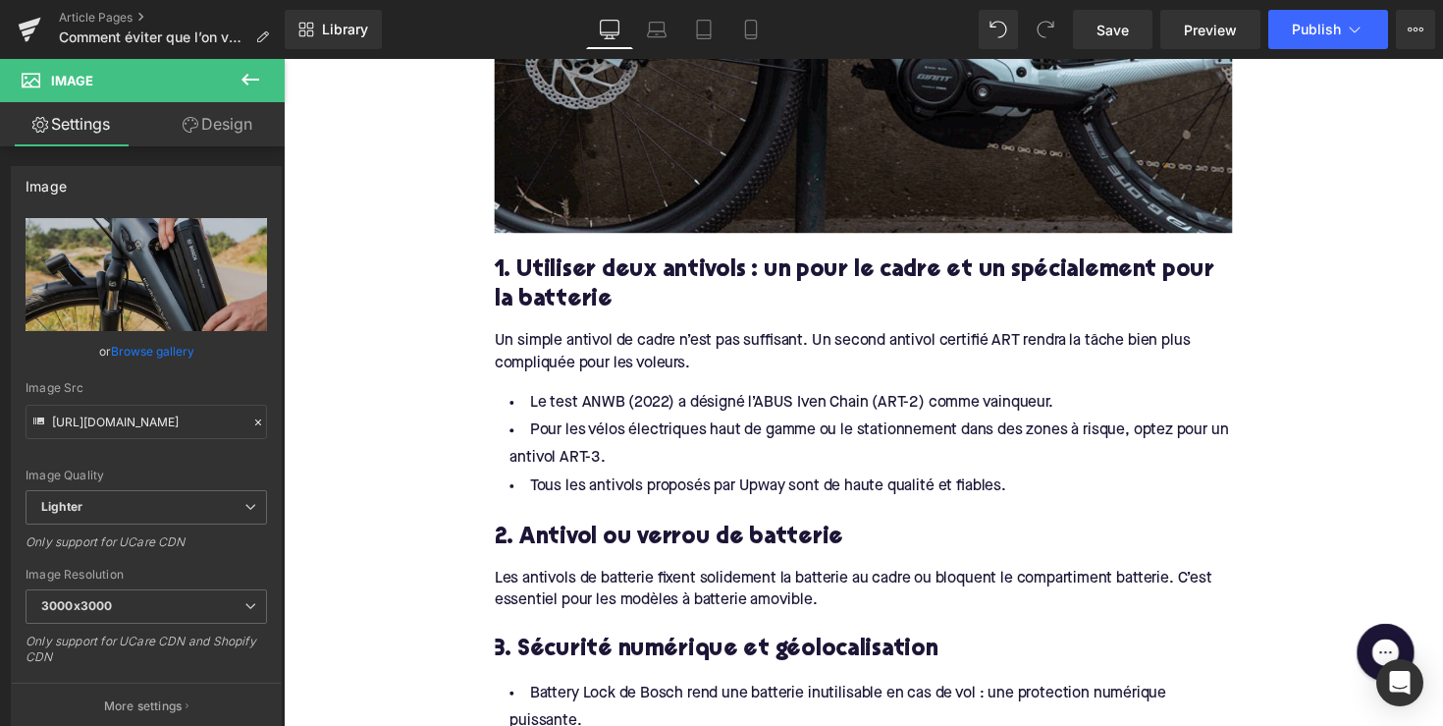
scroll to position [1683, 0]
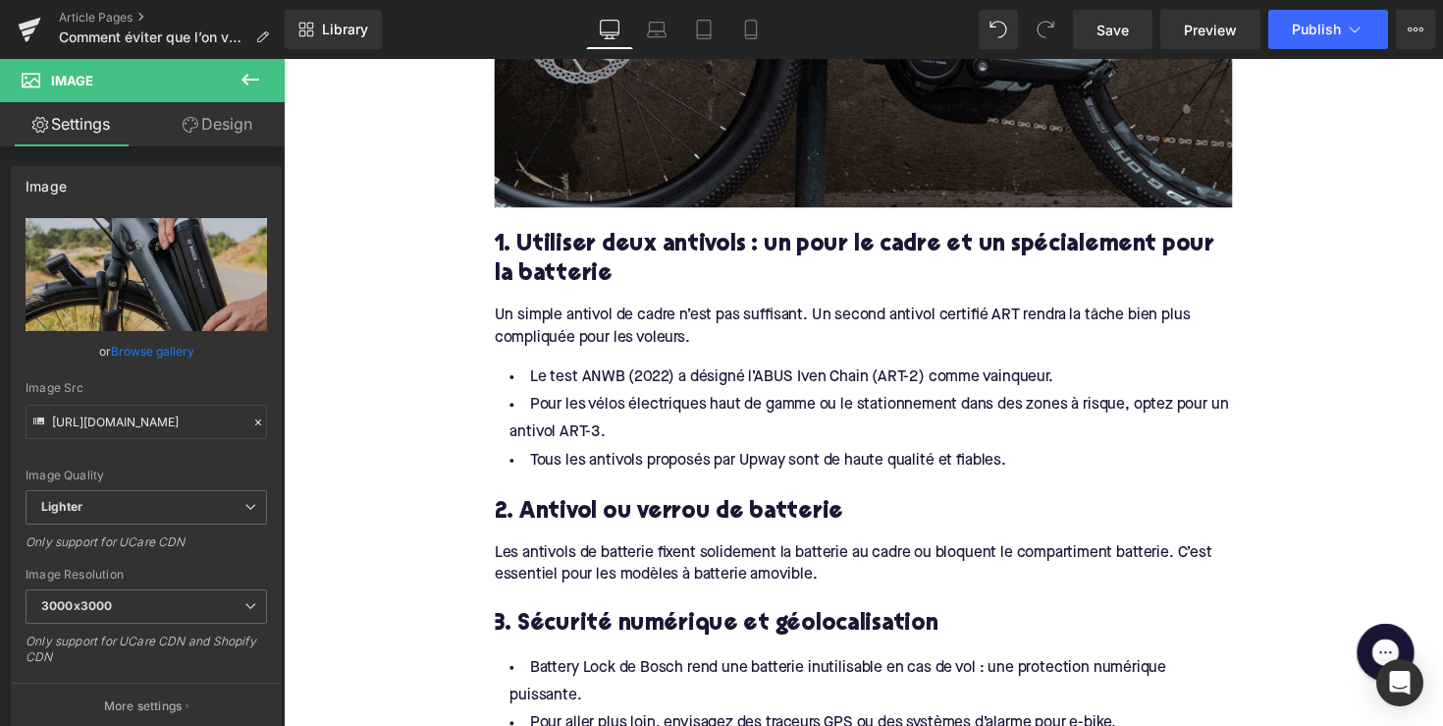
click at [597, 375] on li "Le test ANWB (2022) a désigné l’ABUS Iven Chain (ART-2) comme vainqueur." at bounding box center [878, 385] width 756 height 28
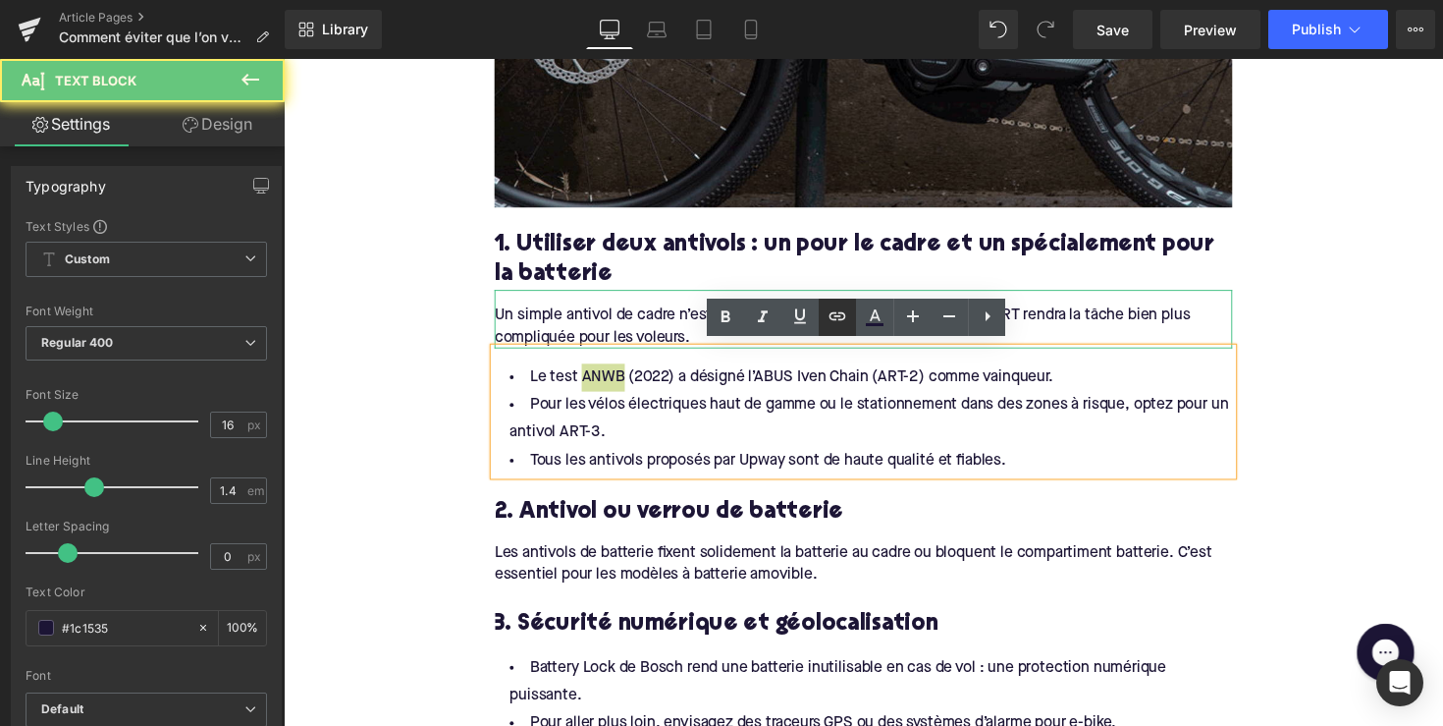
click at [845, 309] on icon at bounding box center [838, 316] width 24 height 24
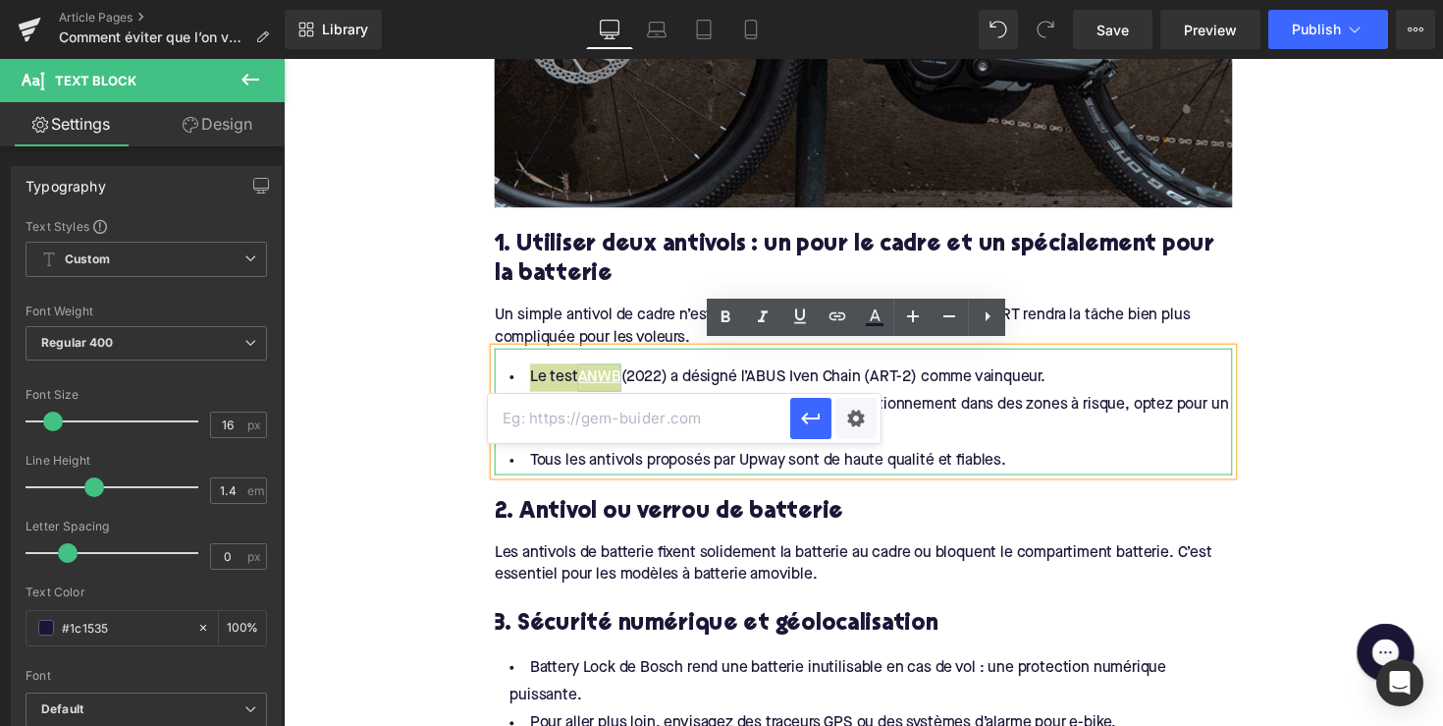
click at [720, 416] on input "text" at bounding box center [639, 418] width 302 height 49
paste input "https://www.anwb.nl/fiets/test/fietsslotentest-2022"
click at [789, 416] on input "https://www.anwb.nl/fiets/test/fietsslotentest-2022" at bounding box center [639, 418] width 302 height 49
type input "https://www.anwb.nl/fiets/test/fietsslotentest-2022"
click at [803, 416] on icon "button" at bounding box center [810, 418] width 19 height 12
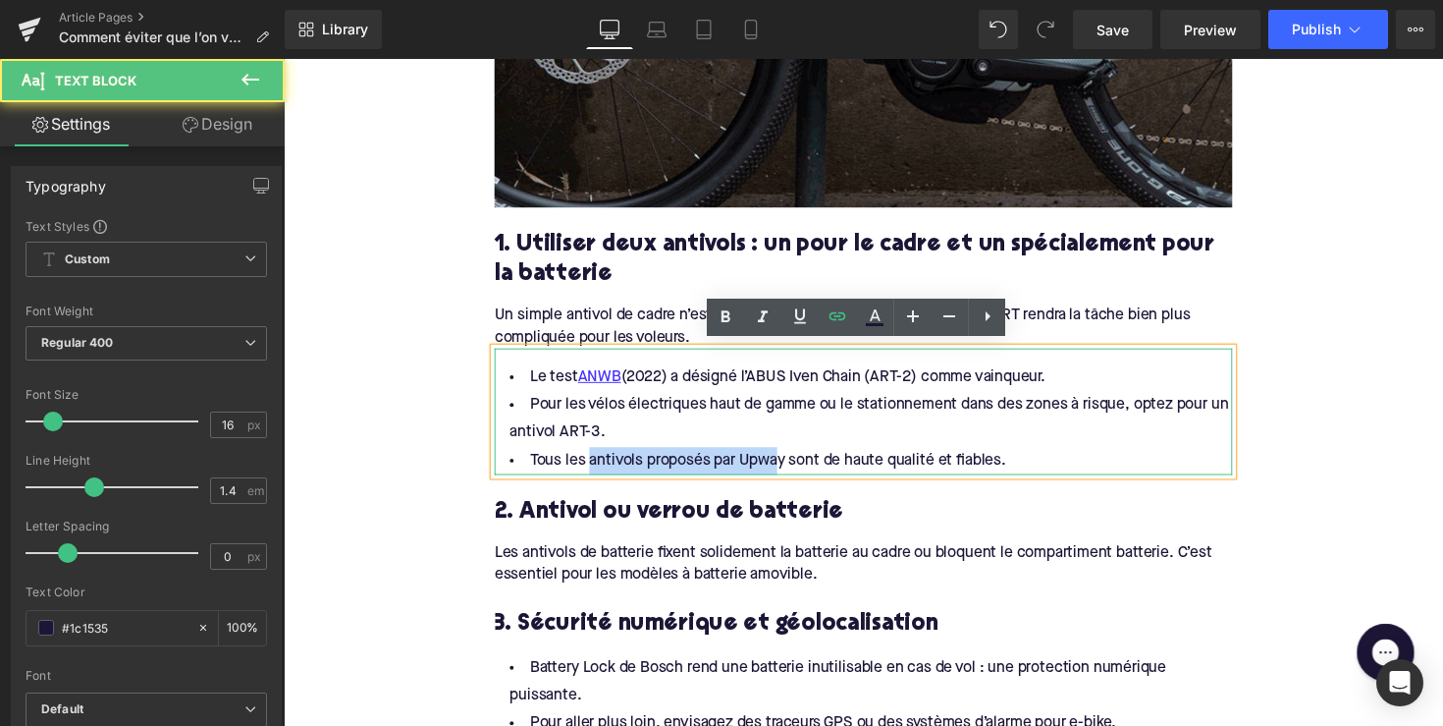
drag, startPoint x: 587, startPoint y: 467, endPoint x: 788, endPoint y: 468, distance: 200.3
click at [788, 468] on li "Tous les antivols proposés par Upway sont de haute qualité et fiables." at bounding box center [878, 471] width 756 height 28
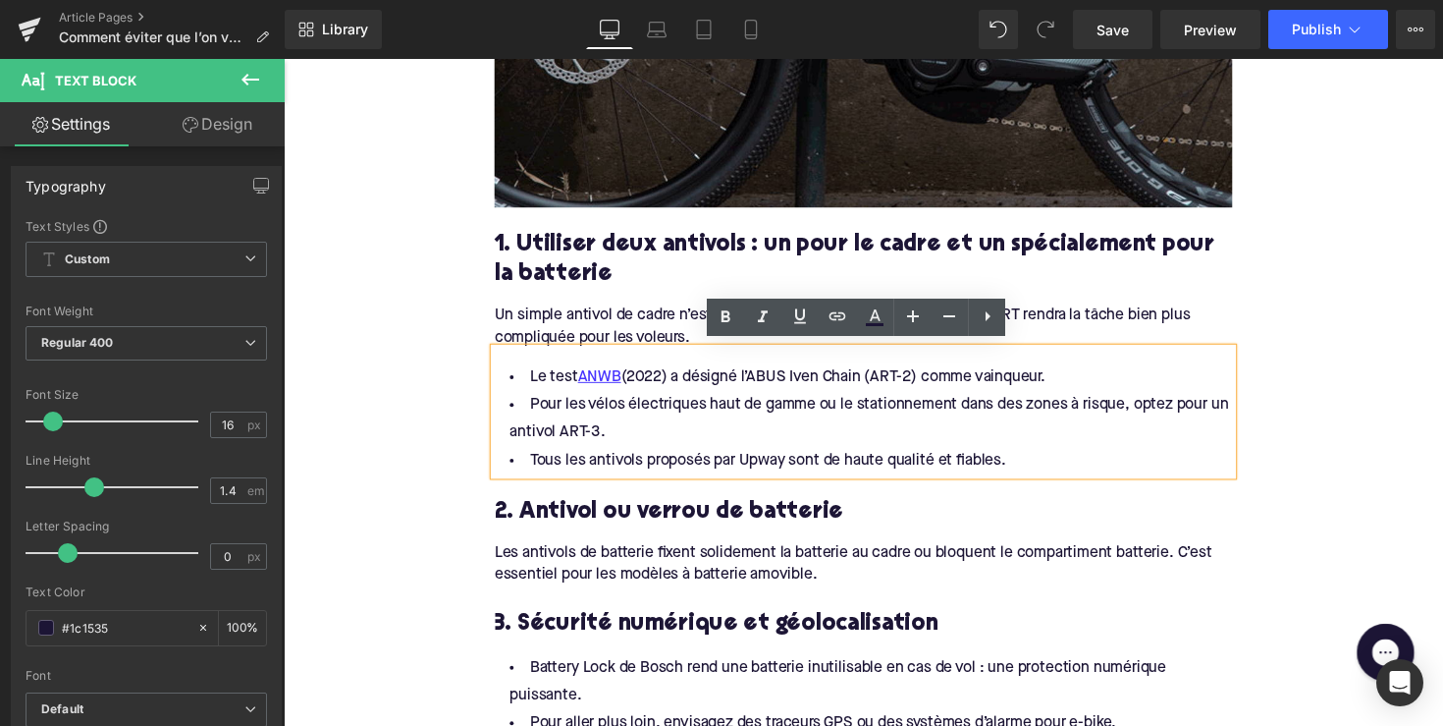
click at [798, 467] on li "Tous les antivols proposés par Upway sont de haute qualité et fiables." at bounding box center [878, 471] width 756 height 28
drag, startPoint x: 789, startPoint y: 468, endPoint x: 588, endPoint y: 468, distance: 201.3
click at [588, 468] on li "Tous les antivols proposés par Upway sont de haute qualité et fiables." at bounding box center [878, 471] width 756 height 28
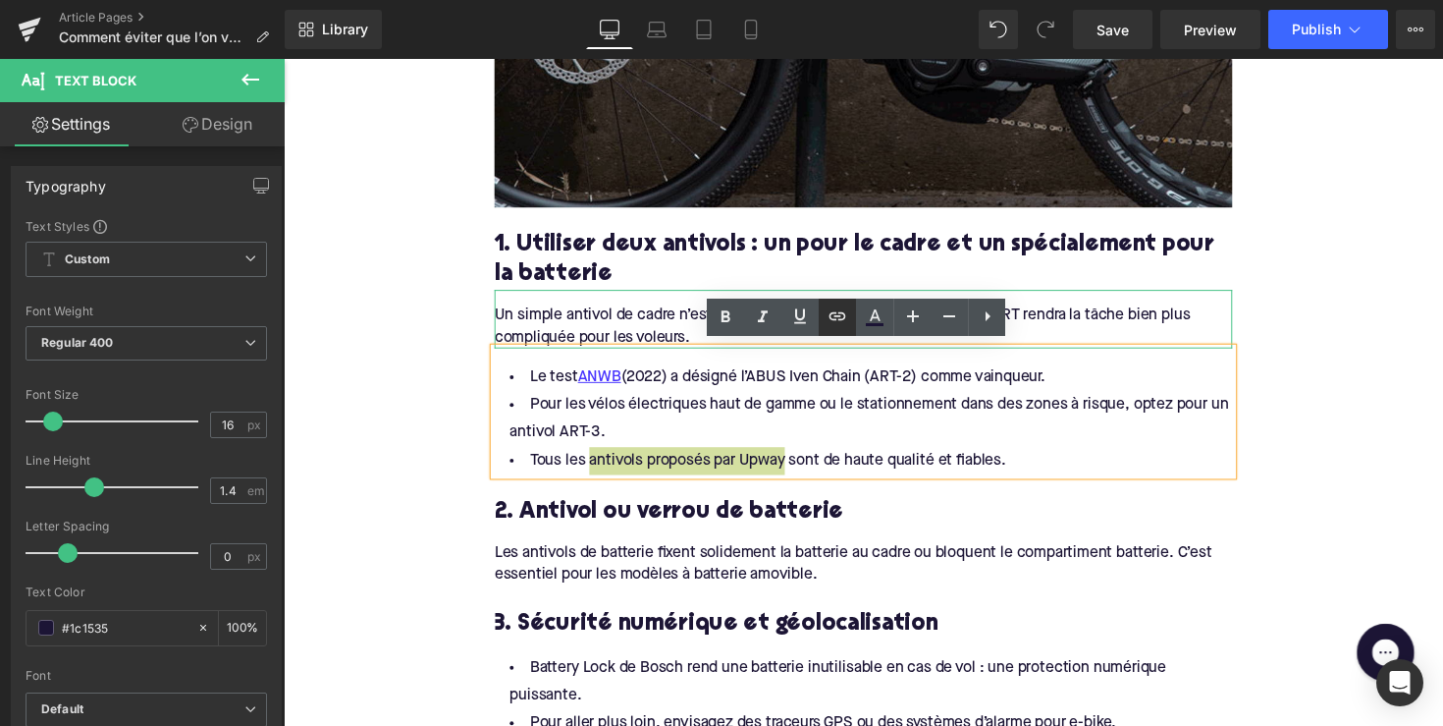
click at [832, 308] on icon at bounding box center [838, 316] width 24 height 24
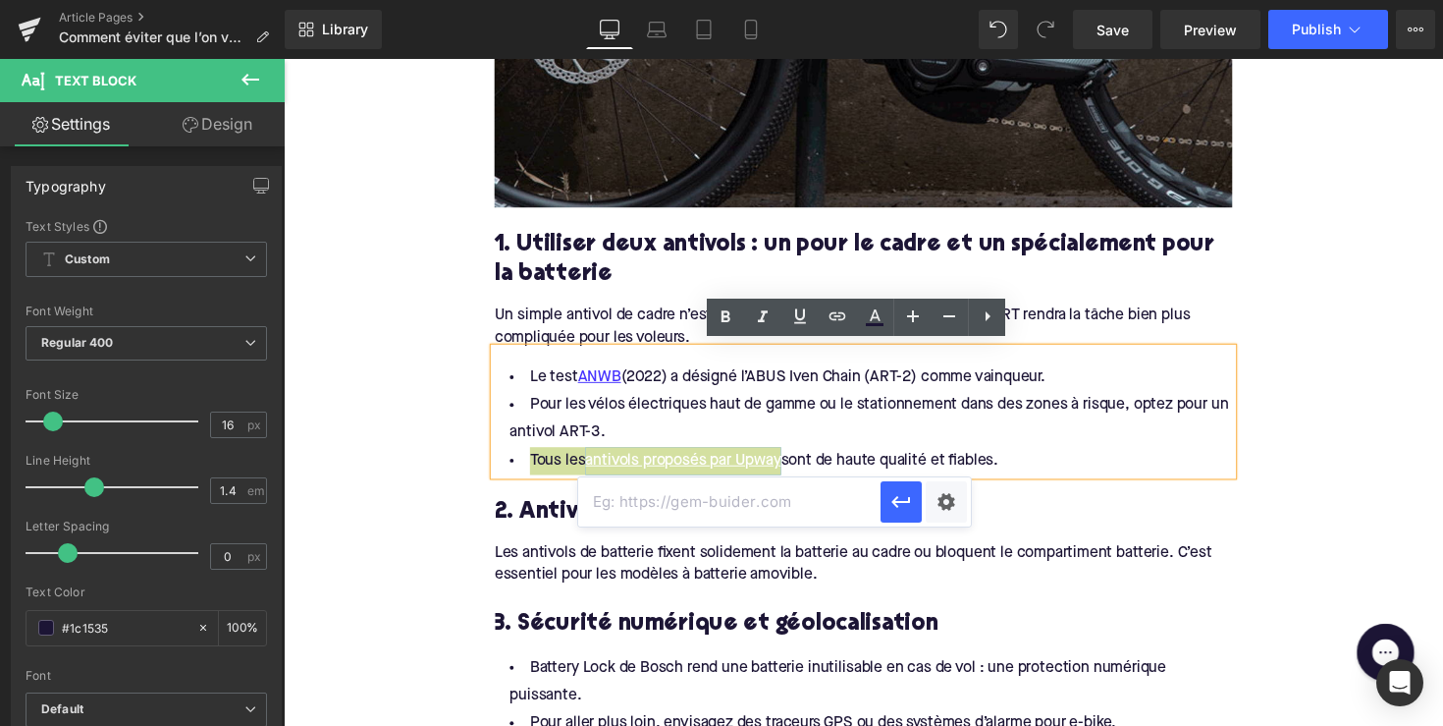
click at [699, 499] on input "text" at bounding box center [729, 501] width 302 height 49
paste input "https://upway.be/collections/cadenas-velo"
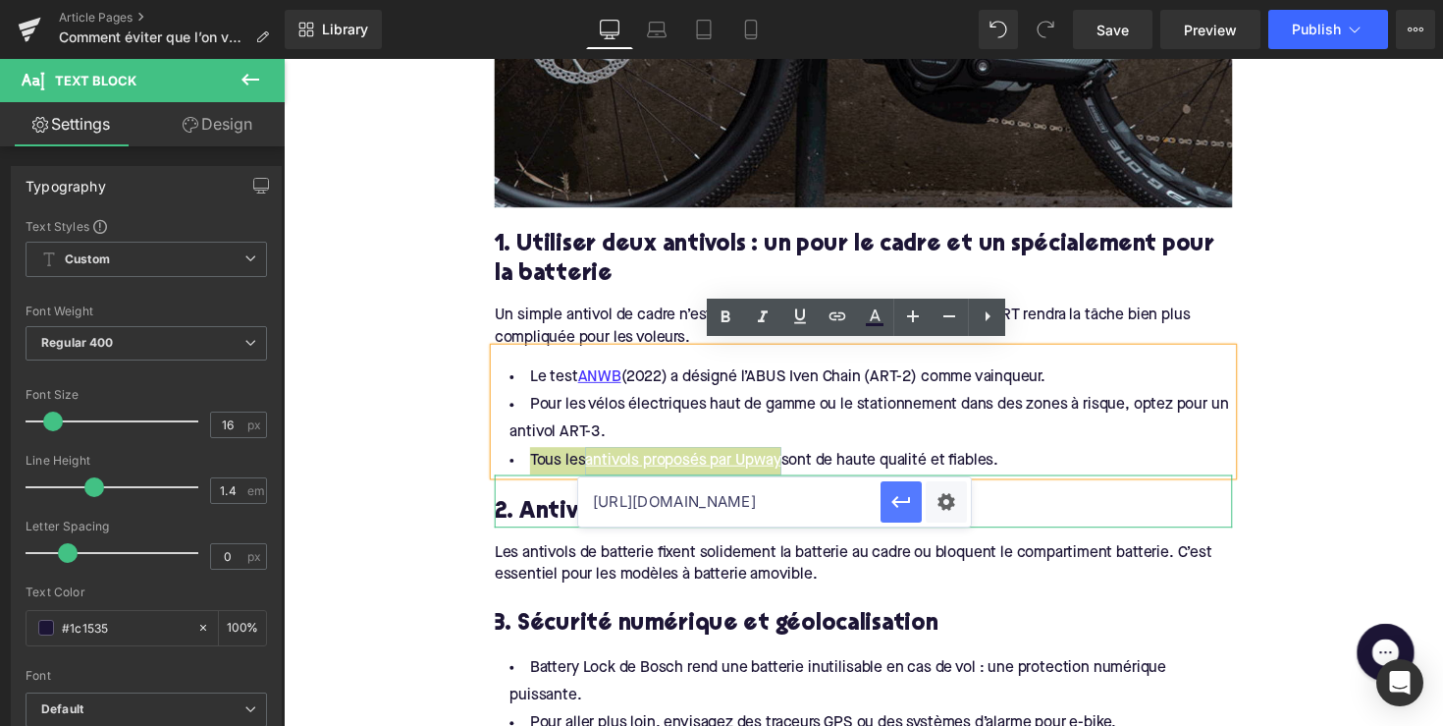
click at [904, 486] on button "button" at bounding box center [901, 501] width 41 height 41
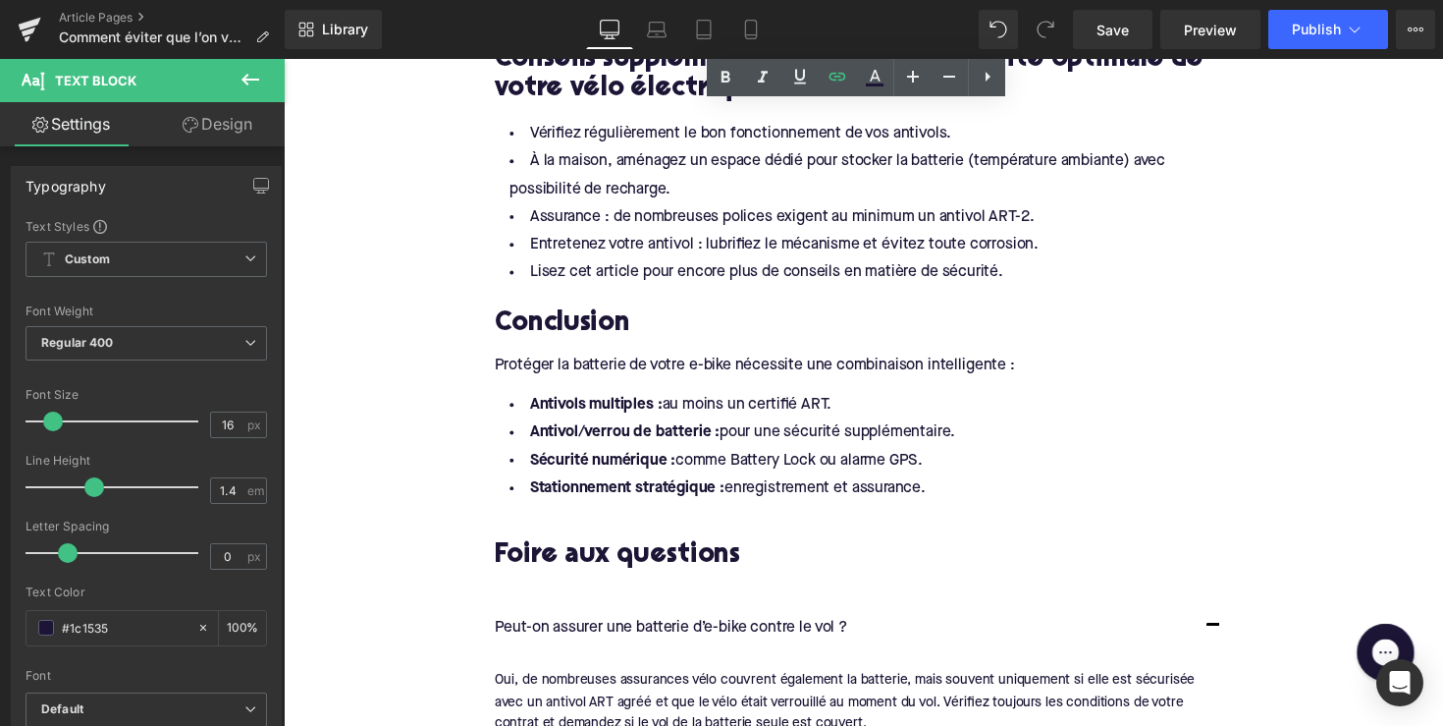
scroll to position [2624, 0]
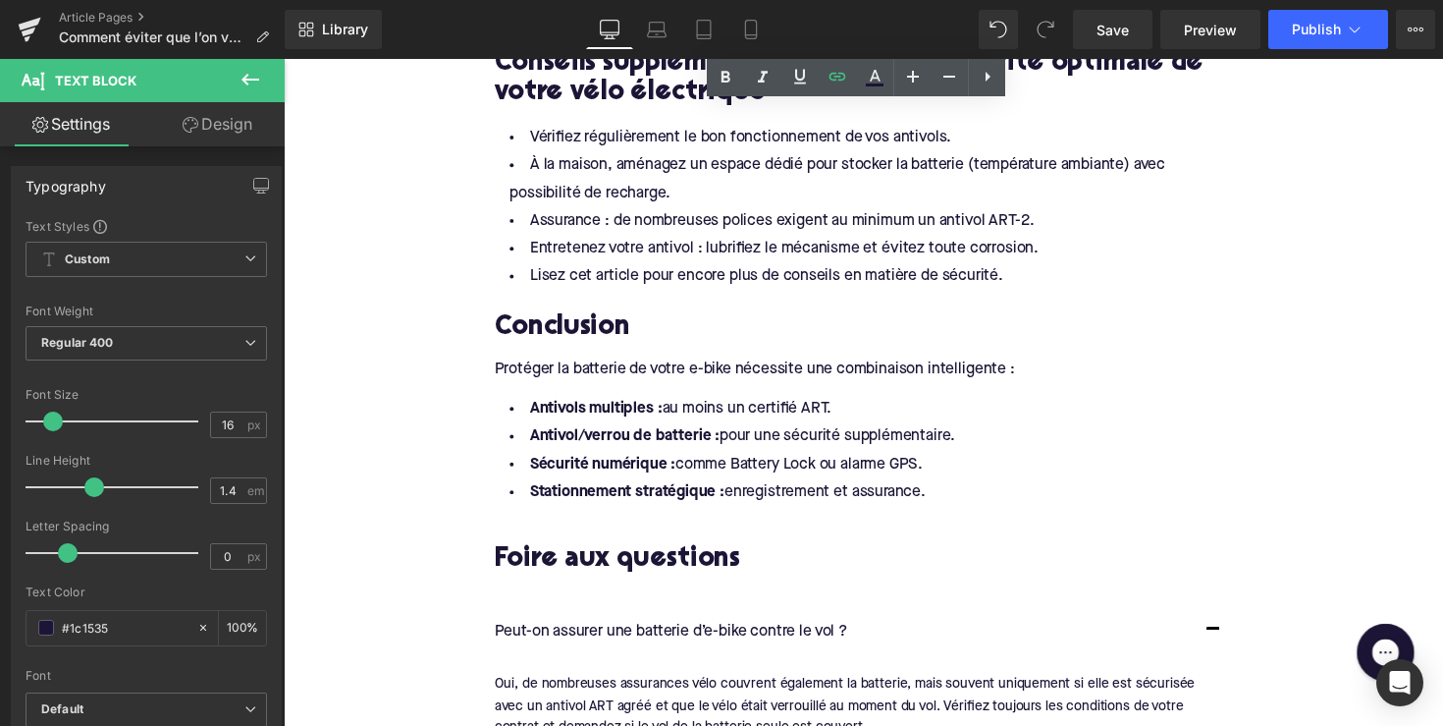
click at [609, 272] on li "Lisez cet article pour encore plus de conseils en matière de sécurité." at bounding box center [878, 282] width 756 height 28
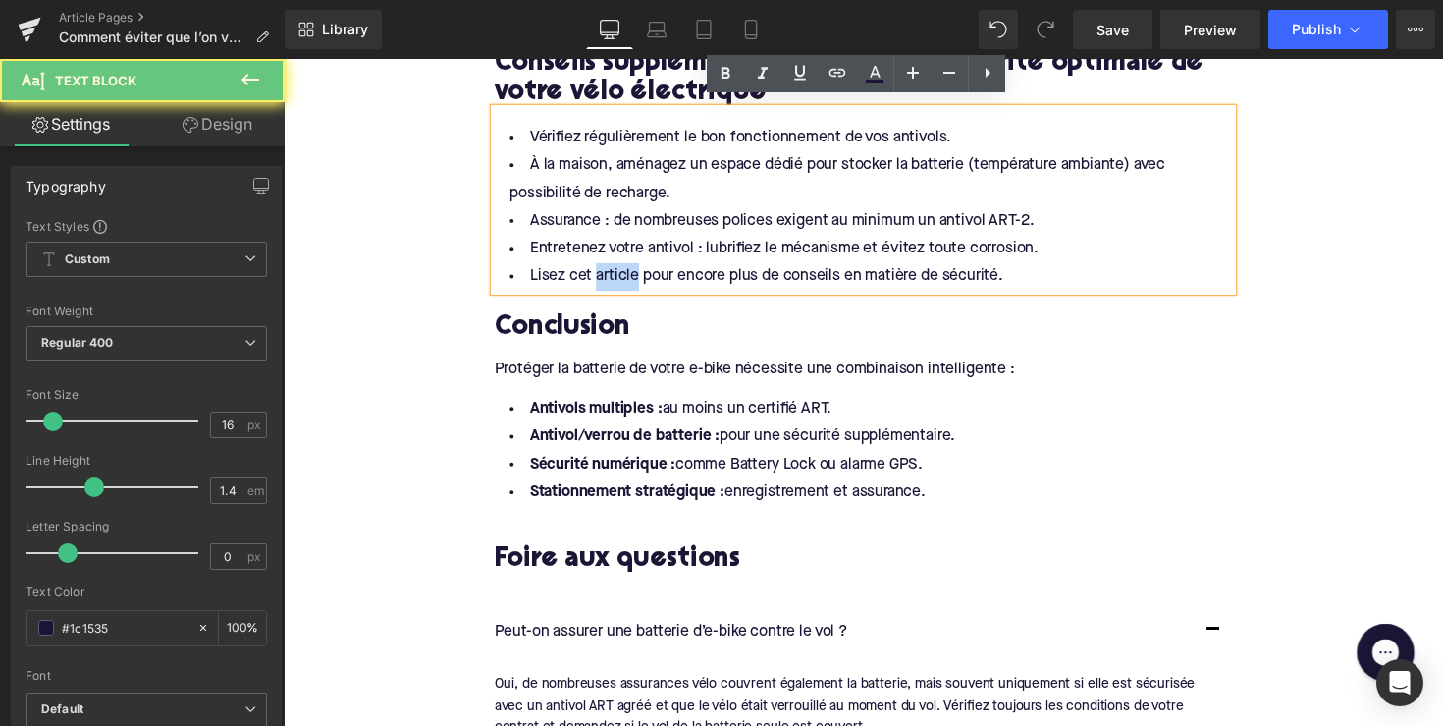
click at [609, 272] on li "Lisez cet article pour encore plus de conseils en matière de sécurité." at bounding box center [878, 282] width 756 height 28
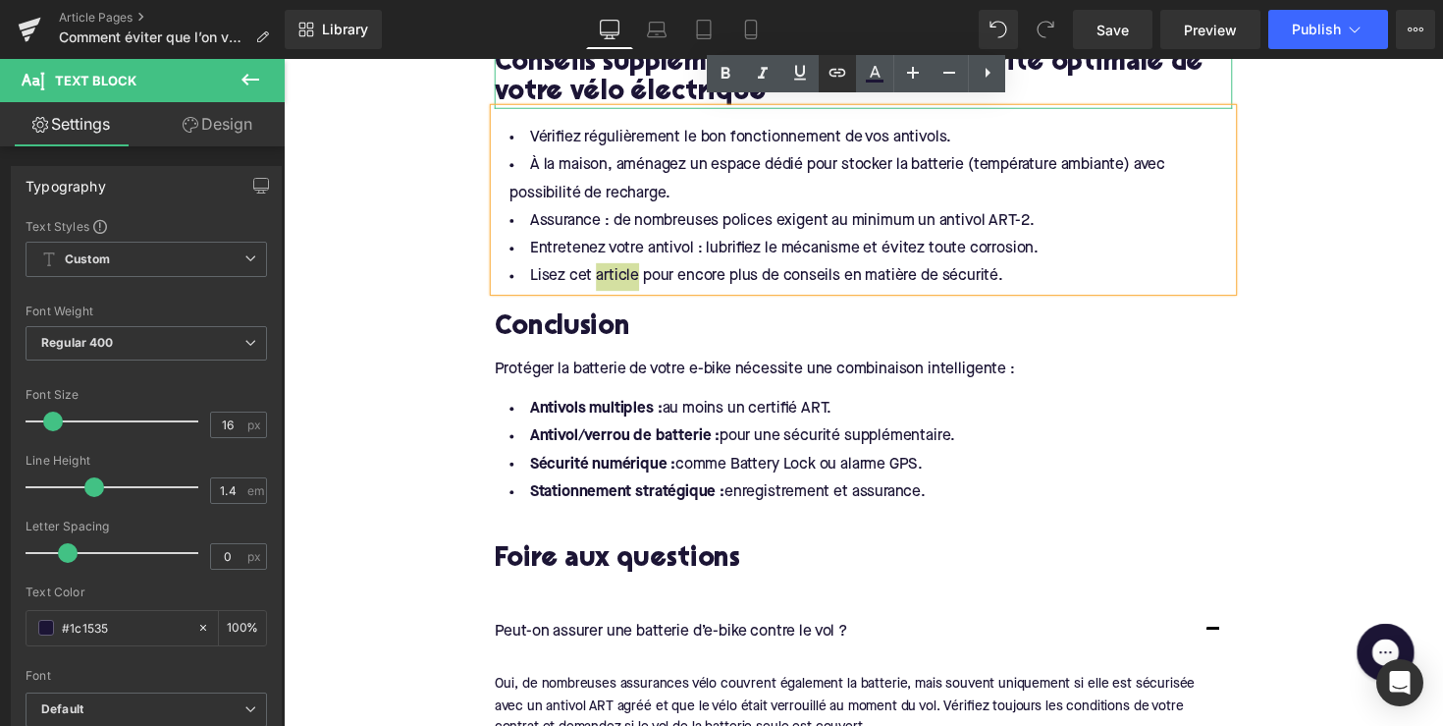
click at [830, 70] on icon at bounding box center [838, 73] width 24 height 24
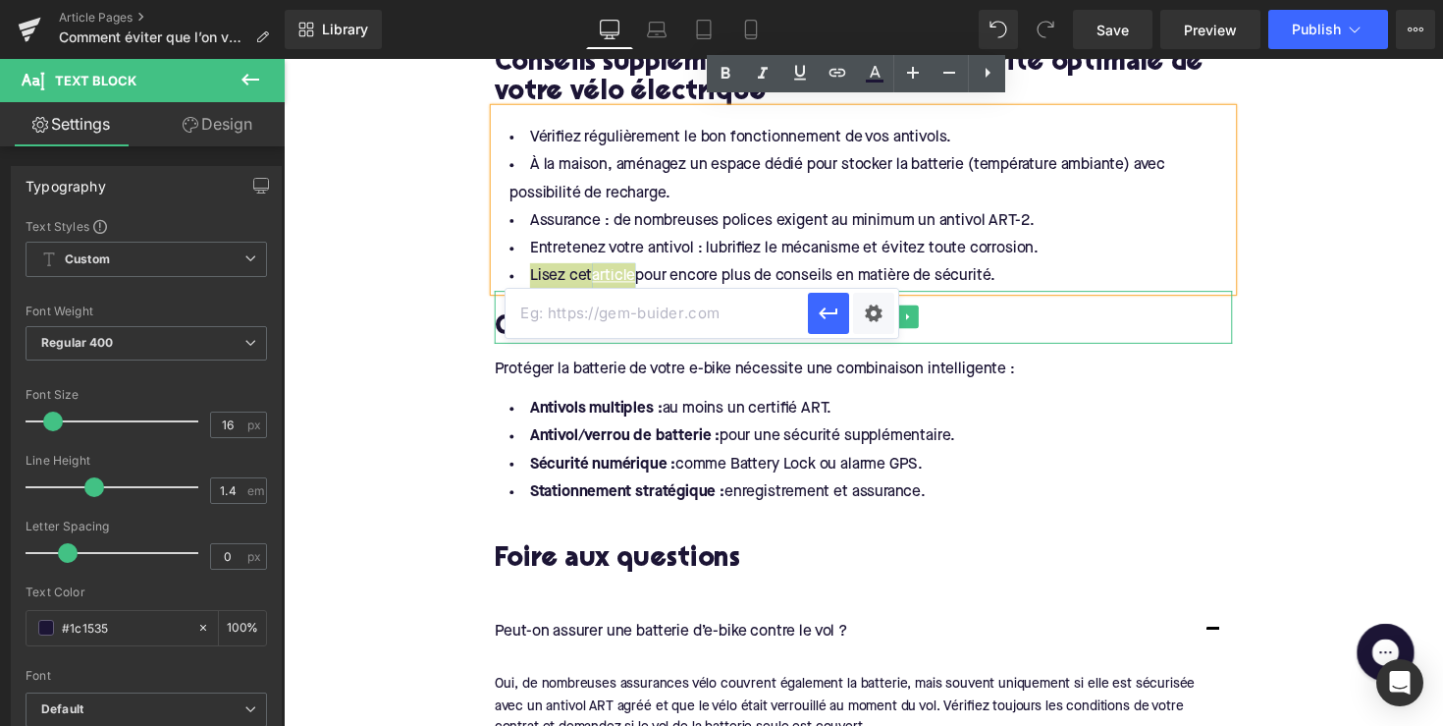
click at [714, 308] on input "text" at bounding box center [657, 313] width 302 height 49
paste input "https://upway.be/blogs/news/securiser-son-velo-electrique-guide-complet"
type input "https://upway.be/blogs/news/securiser-son-velo-electrique-guide-complet"
click at [821, 309] on icon "button" at bounding box center [829, 313] width 24 height 24
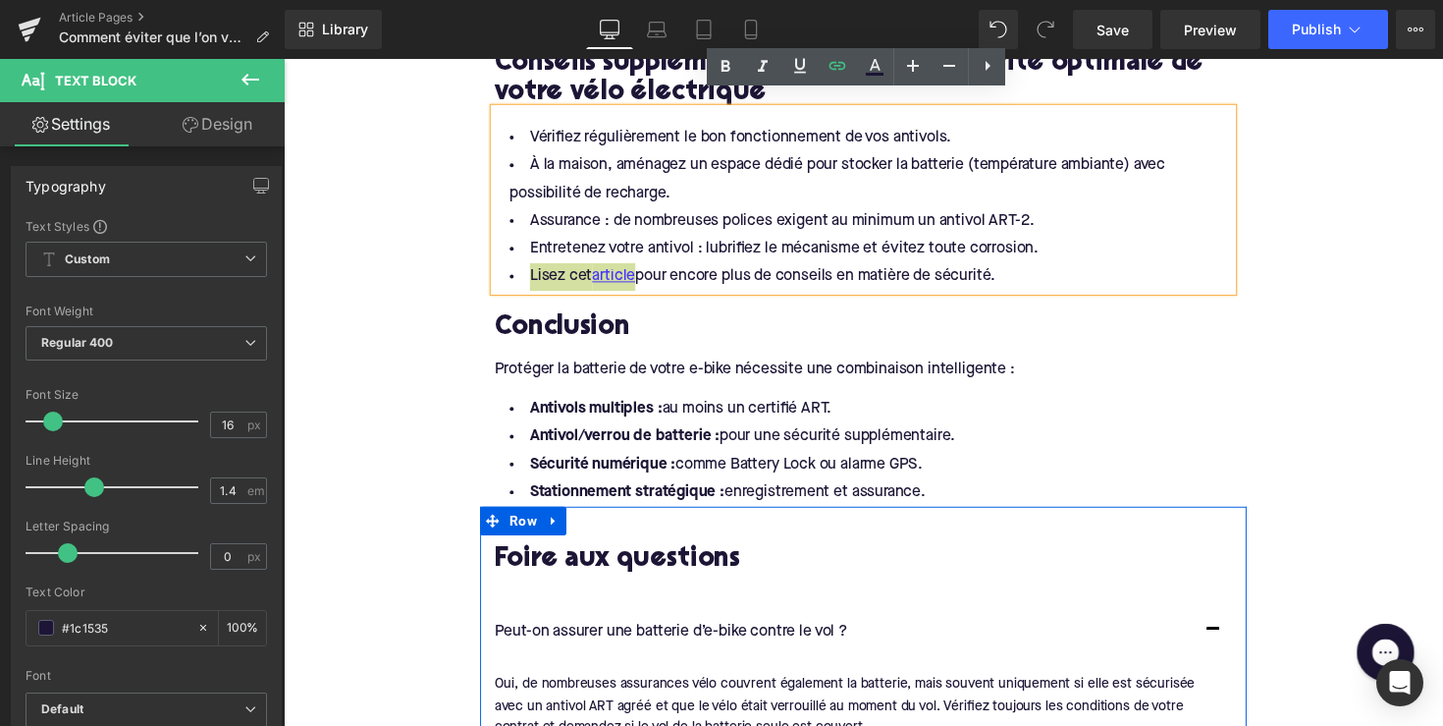
scroll to position [2661, 0]
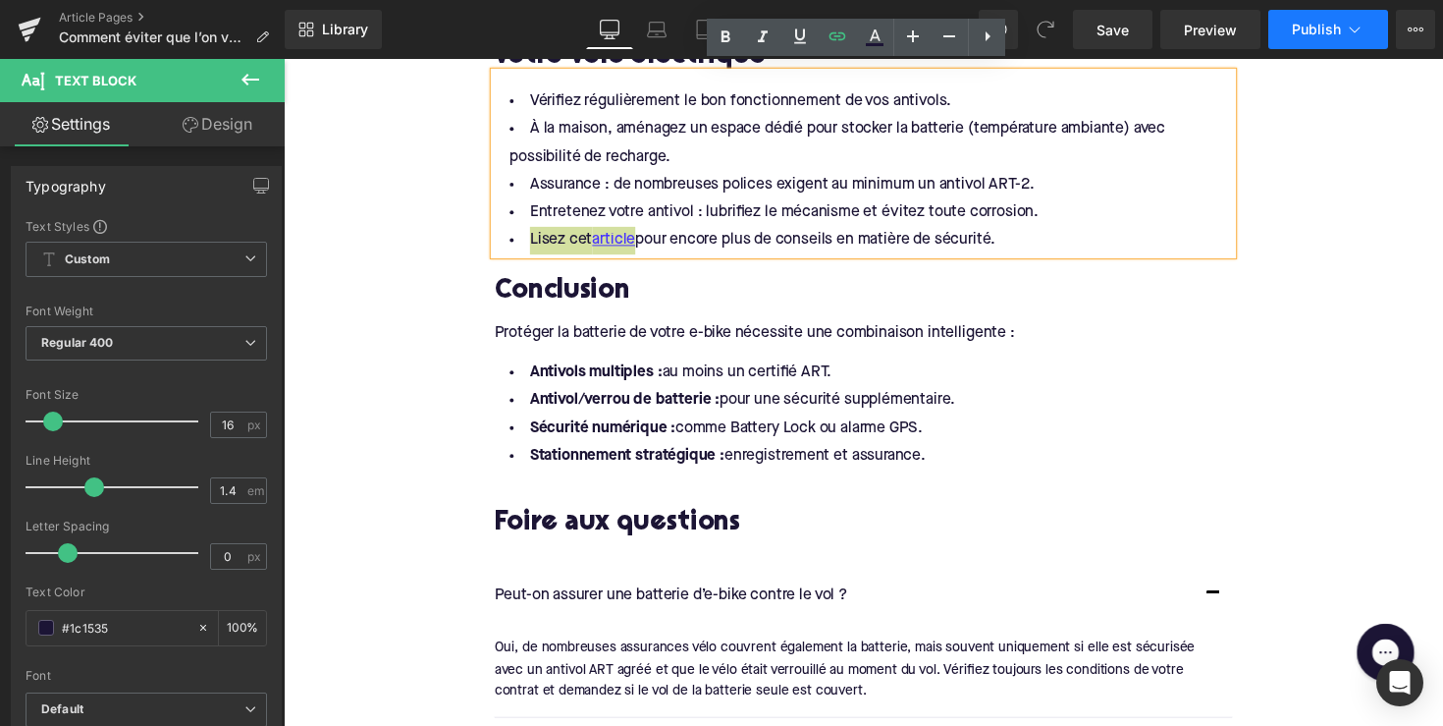
click at [1292, 32] on span "Publish" at bounding box center [1316, 30] width 49 height 16
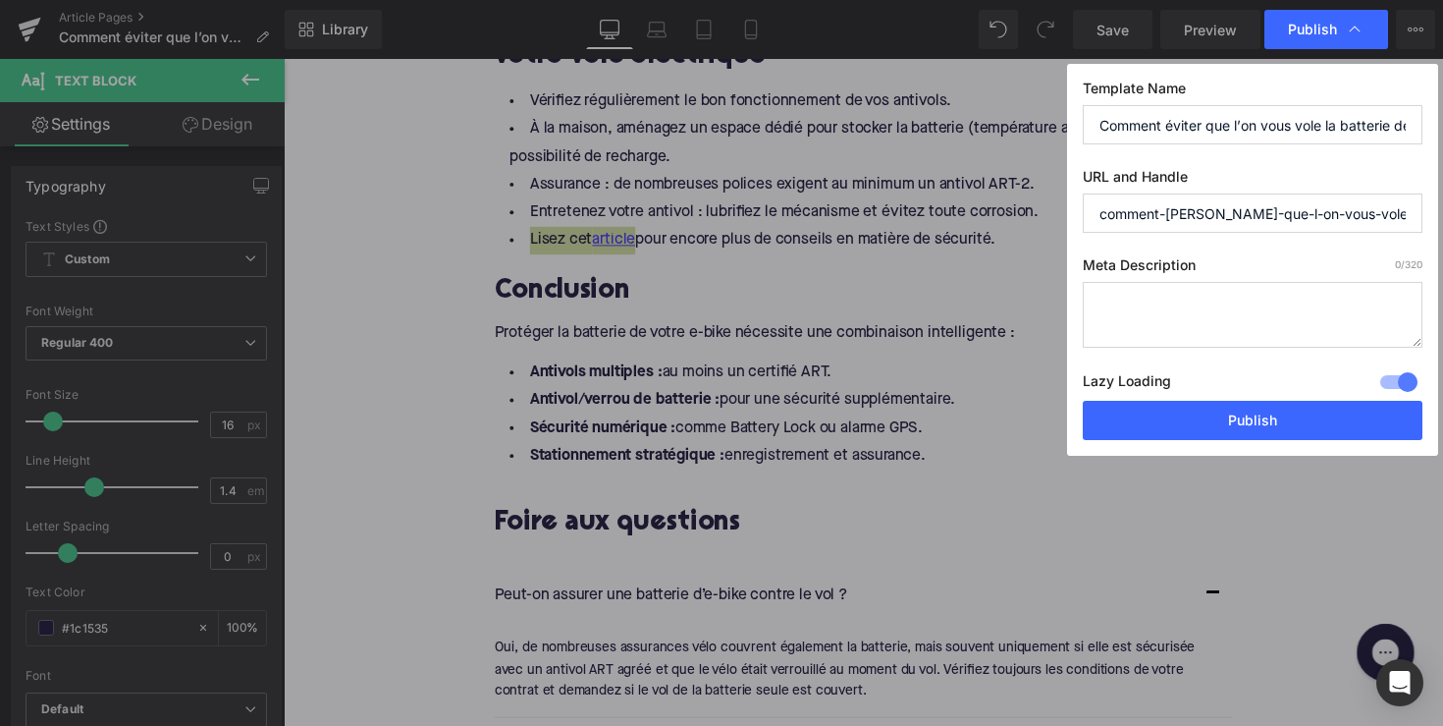
click at [1169, 305] on textarea at bounding box center [1253, 315] width 340 height 66
paste textarea "Protégez la batterie de votre vélo électrique : antivols, verrouillage, suivi G…"
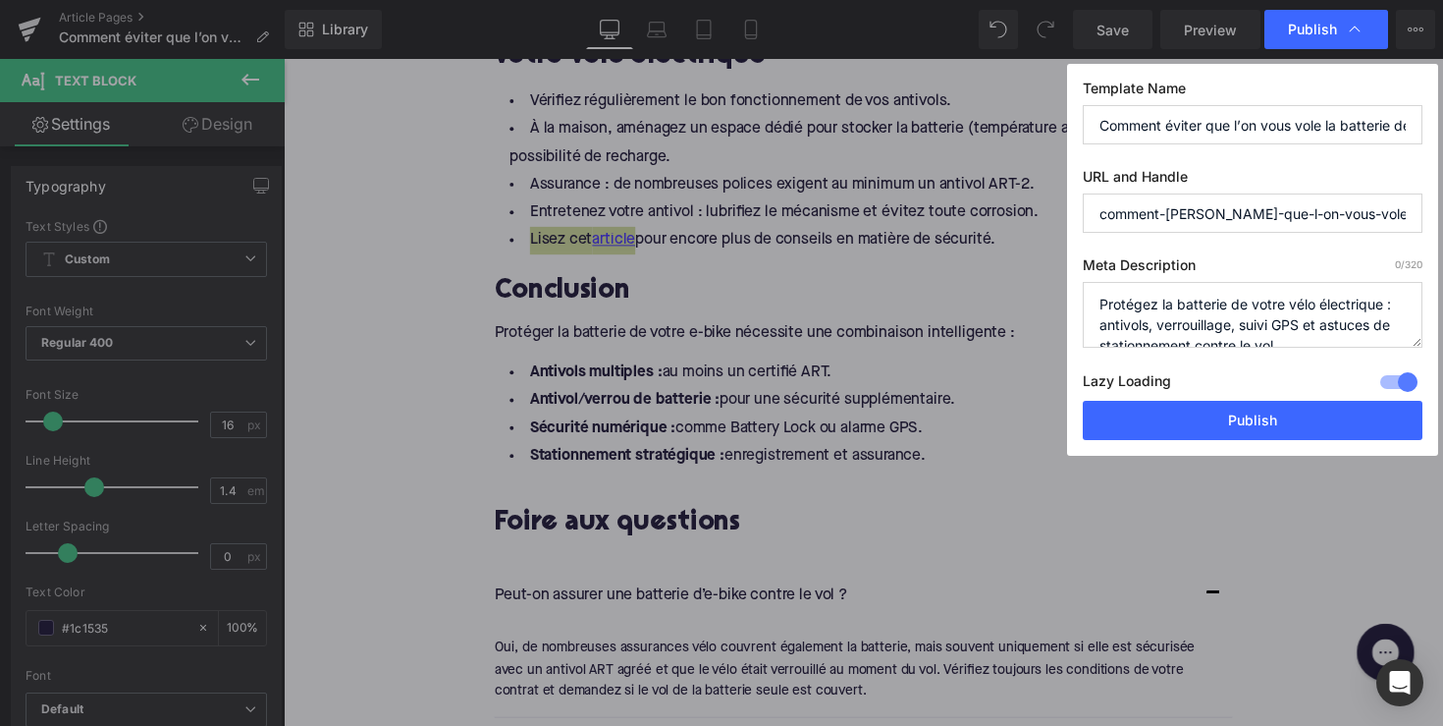
scroll to position [7, 0]
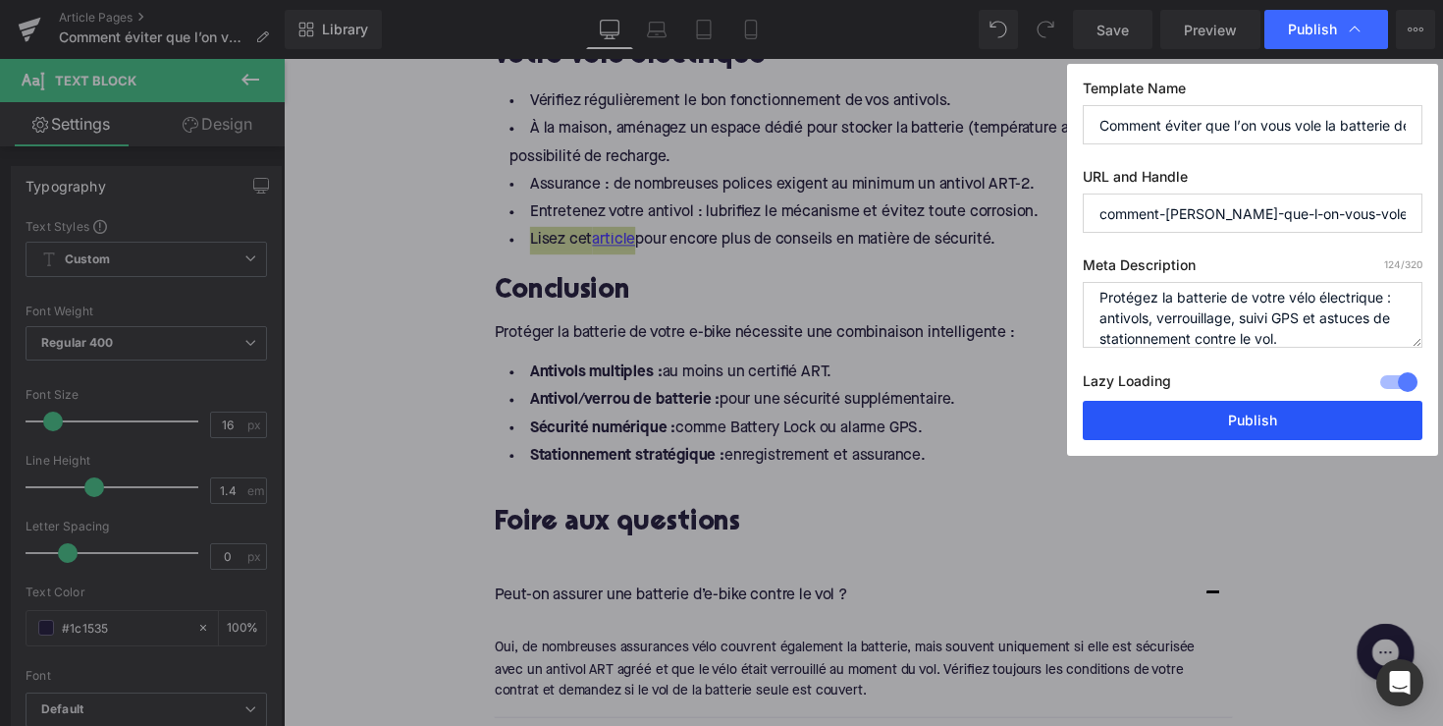
type textarea "Protégez la batterie de votre vélo électrique : antivols, verrouillage, suivi G…"
click at [1211, 432] on button "Publish" at bounding box center [1253, 420] width 340 height 39
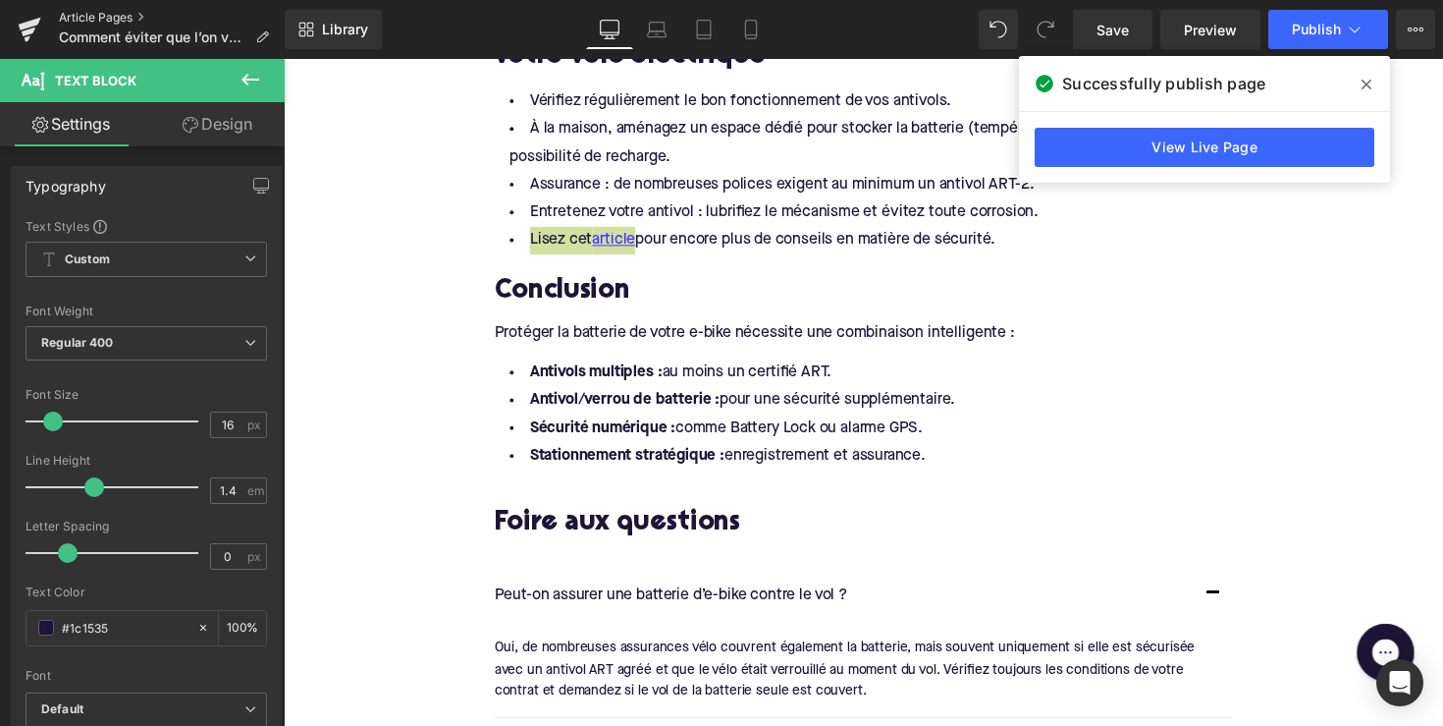
click at [122, 23] on link "Article Pages" at bounding box center [172, 18] width 226 height 16
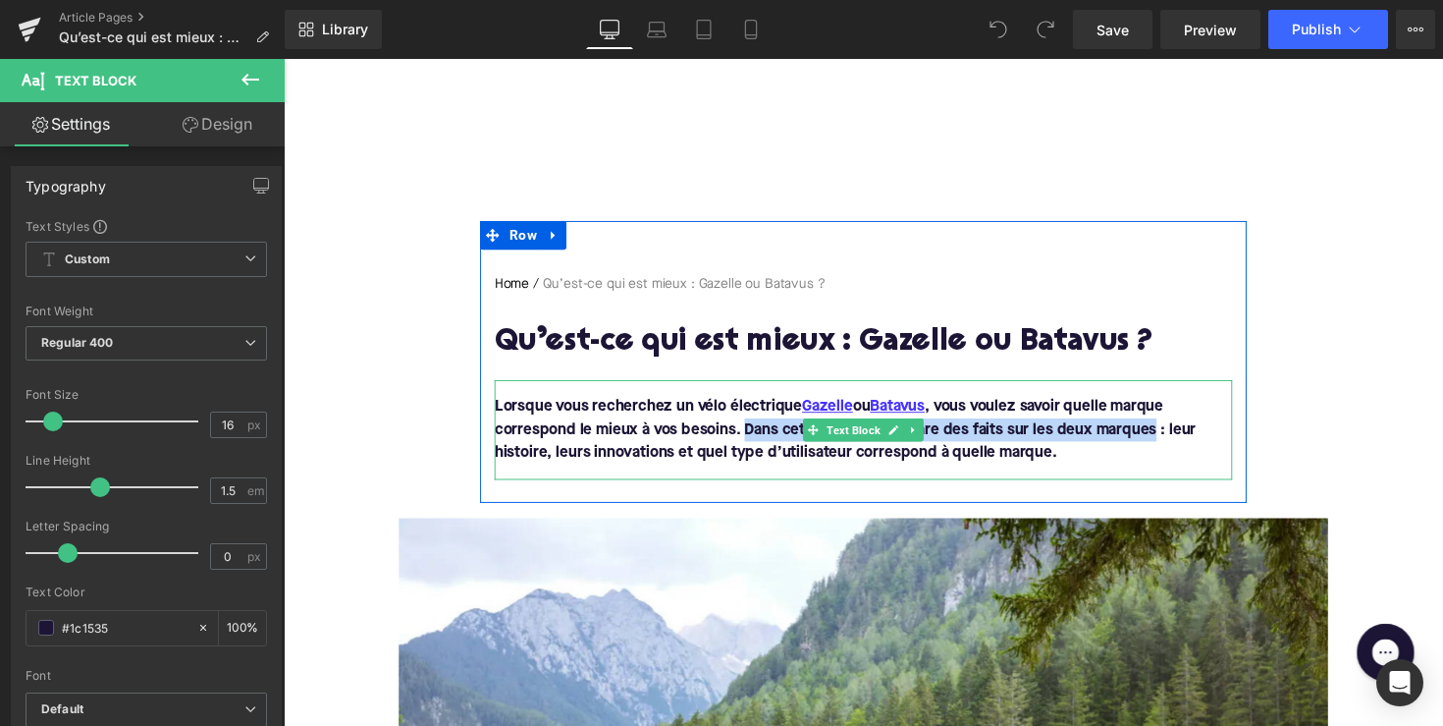
drag, startPoint x: 754, startPoint y: 436, endPoint x: 1173, endPoint y: 445, distance: 419.4
click at [1173, 445] on font "Lorsque vous recherchez un vélo électrique Gazelle ou Batavus , vous voulez sav…" at bounding box center [859, 439] width 719 height 63
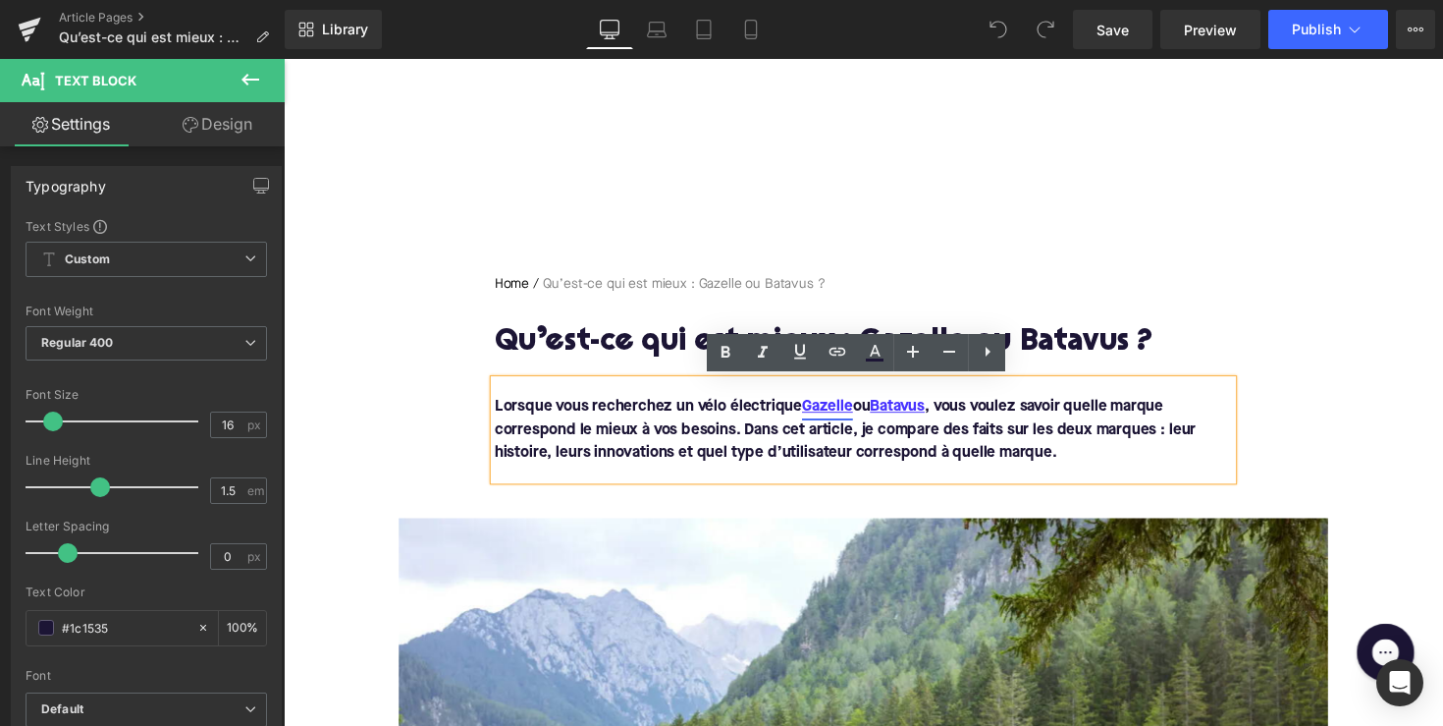
click at [859, 422] on link "Gazelle" at bounding box center [841, 416] width 52 height 24
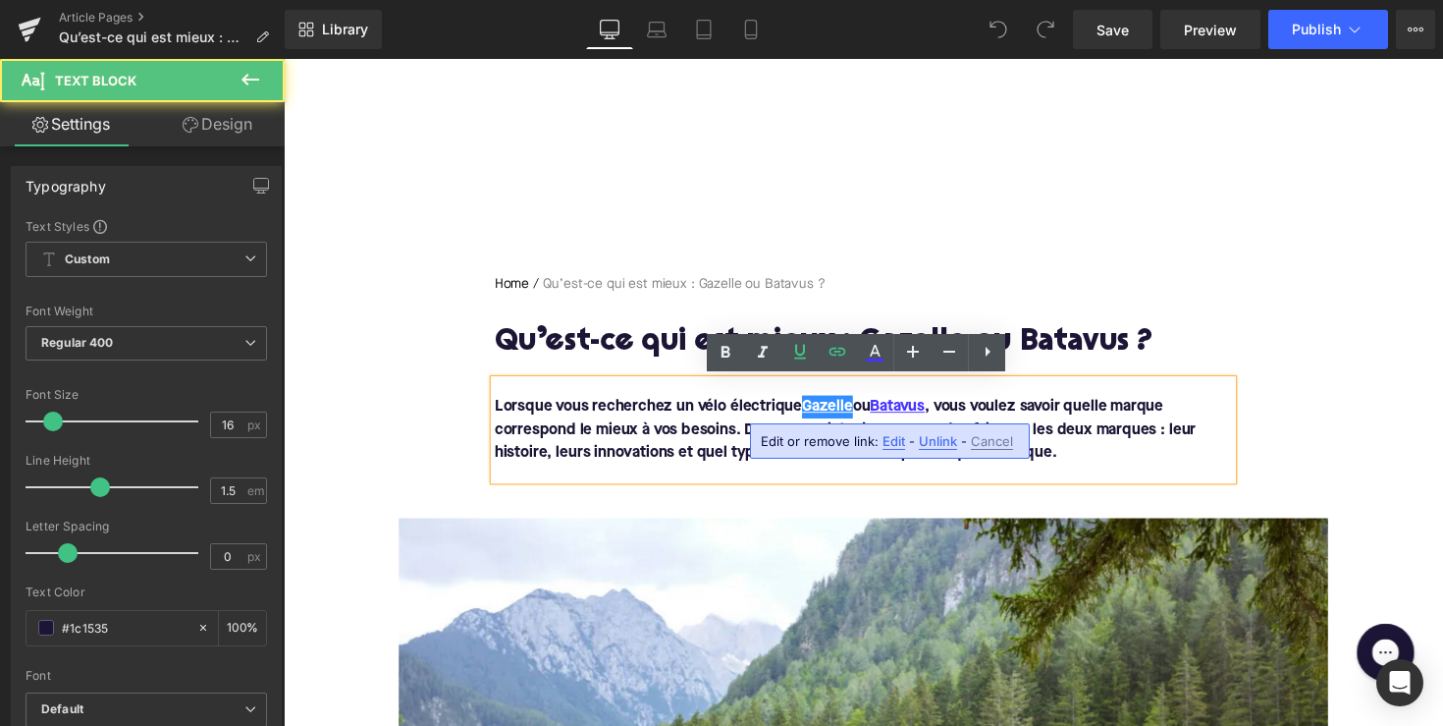
click at [869, 422] on font "Lorsque vous recherchez un vélo électrique Gazelle ou Batavus , vous voulez sav…" at bounding box center [859, 439] width 719 height 63
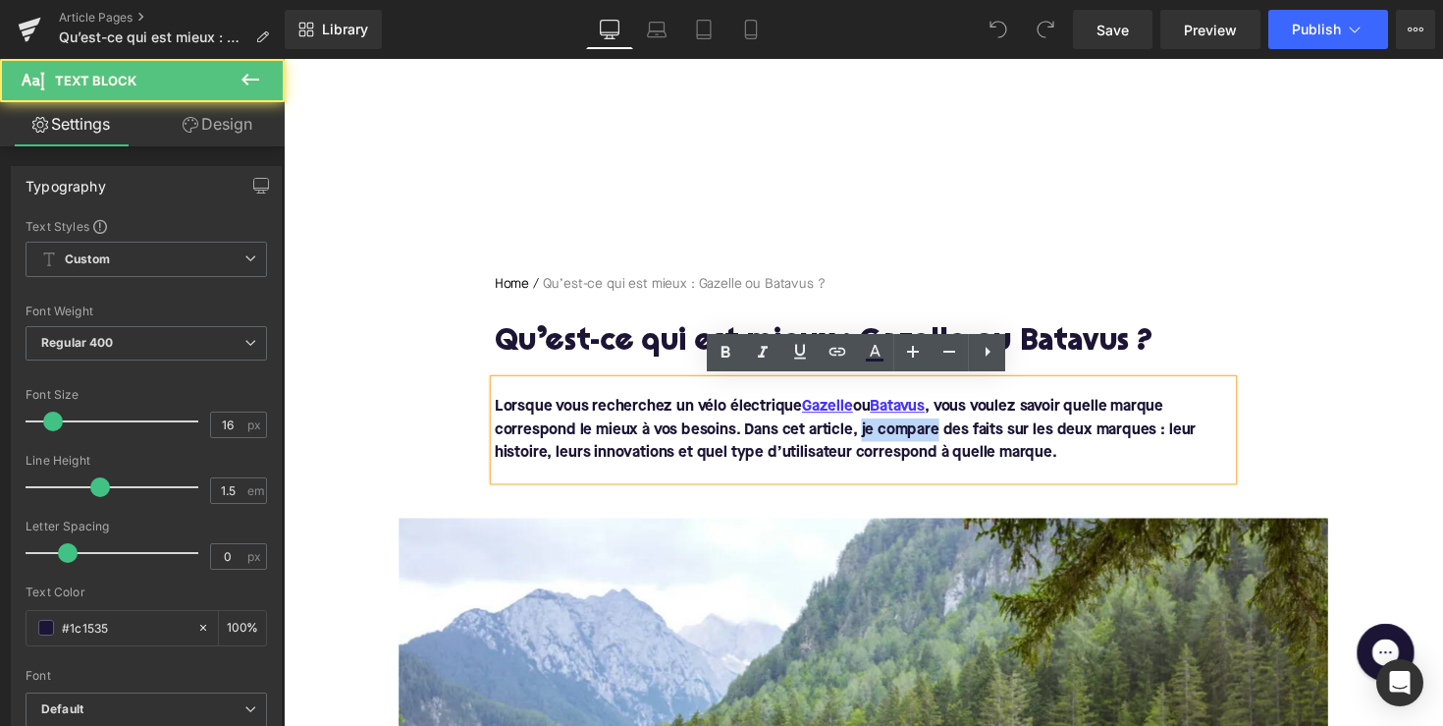
drag, startPoint x: 951, startPoint y: 438, endPoint x: 873, endPoint y: 438, distance: 78.6
click at [873, 438] on font "Lorsque vous recherchez un vélo électrique Gazelle ou Batavus , vous voulez sav…" at bounding box center [859, 439] width 719 height 63
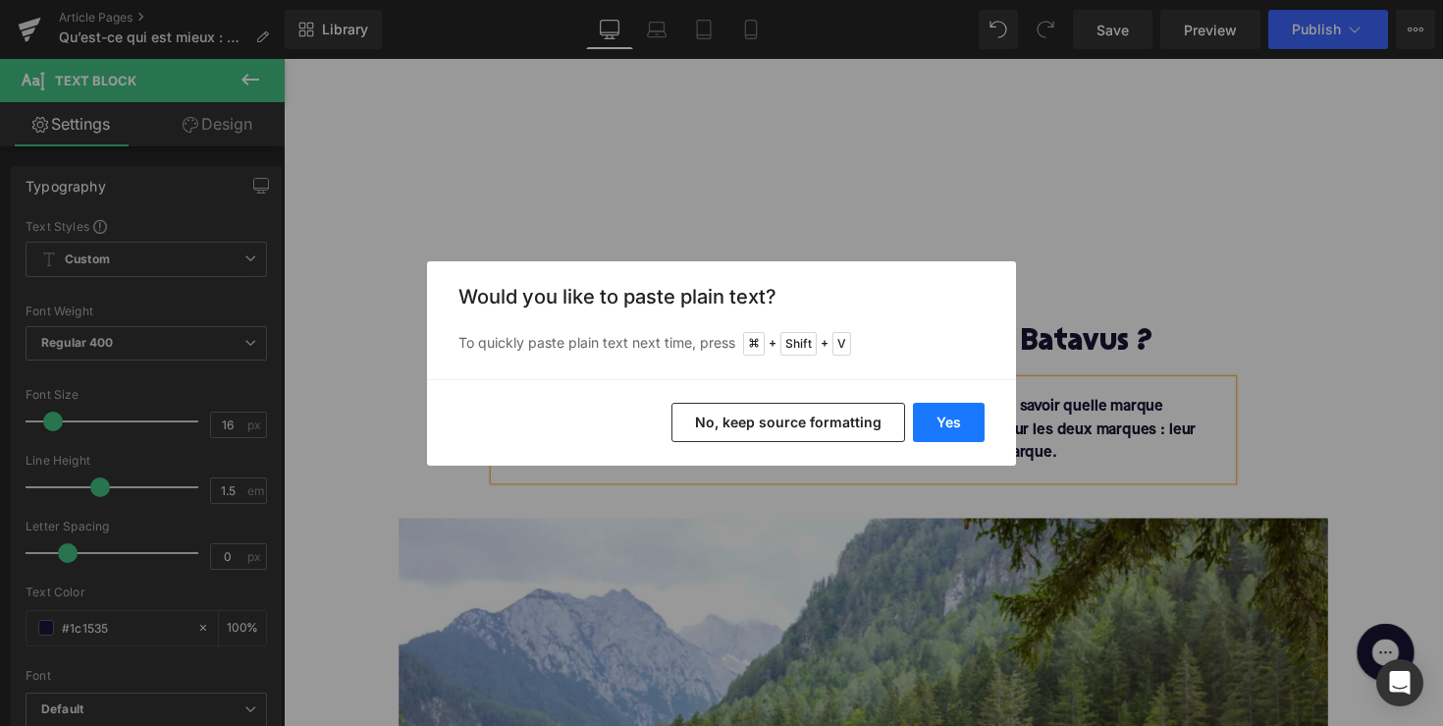
click at [950, 432] on button "Yes" at bounding box center [949, 422] width 72 height 39
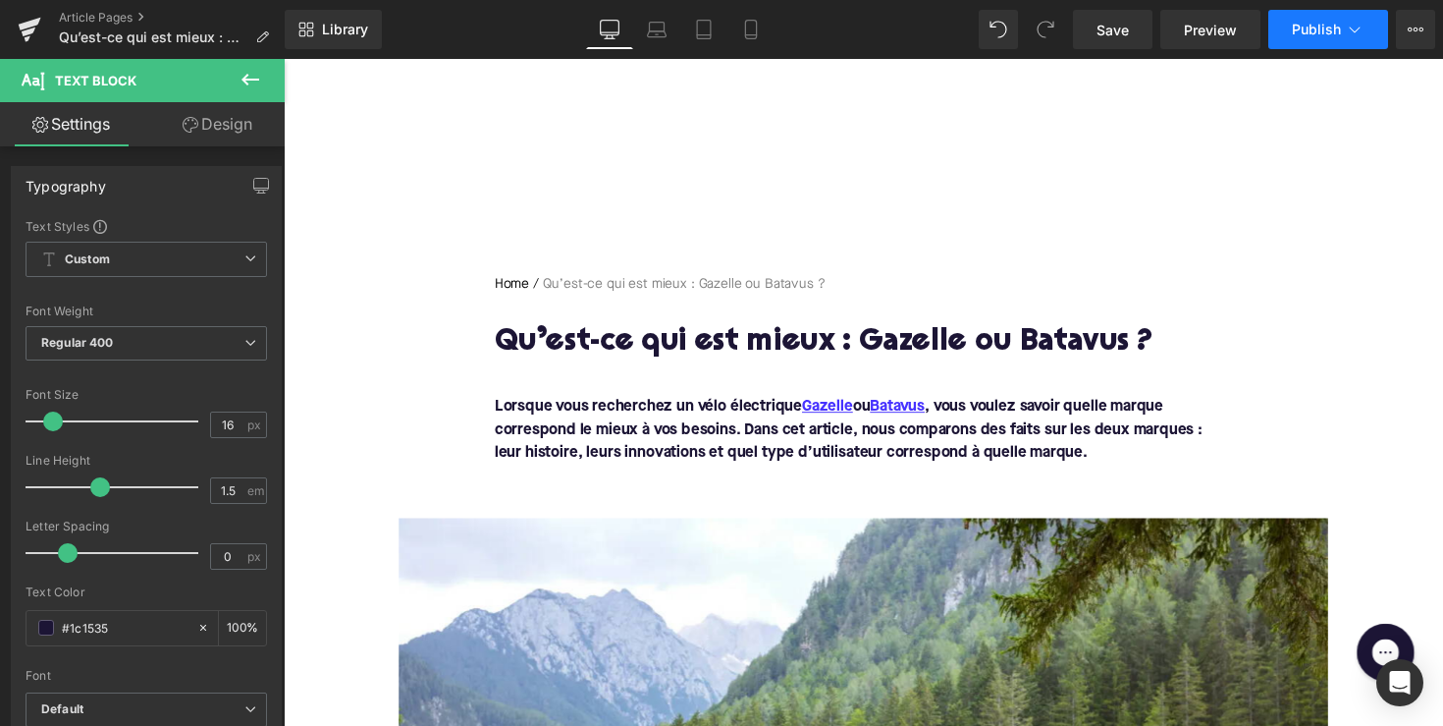
click at [1309, 27] on span "Publish" at bounding box center [1316, 30] width 49 height 16
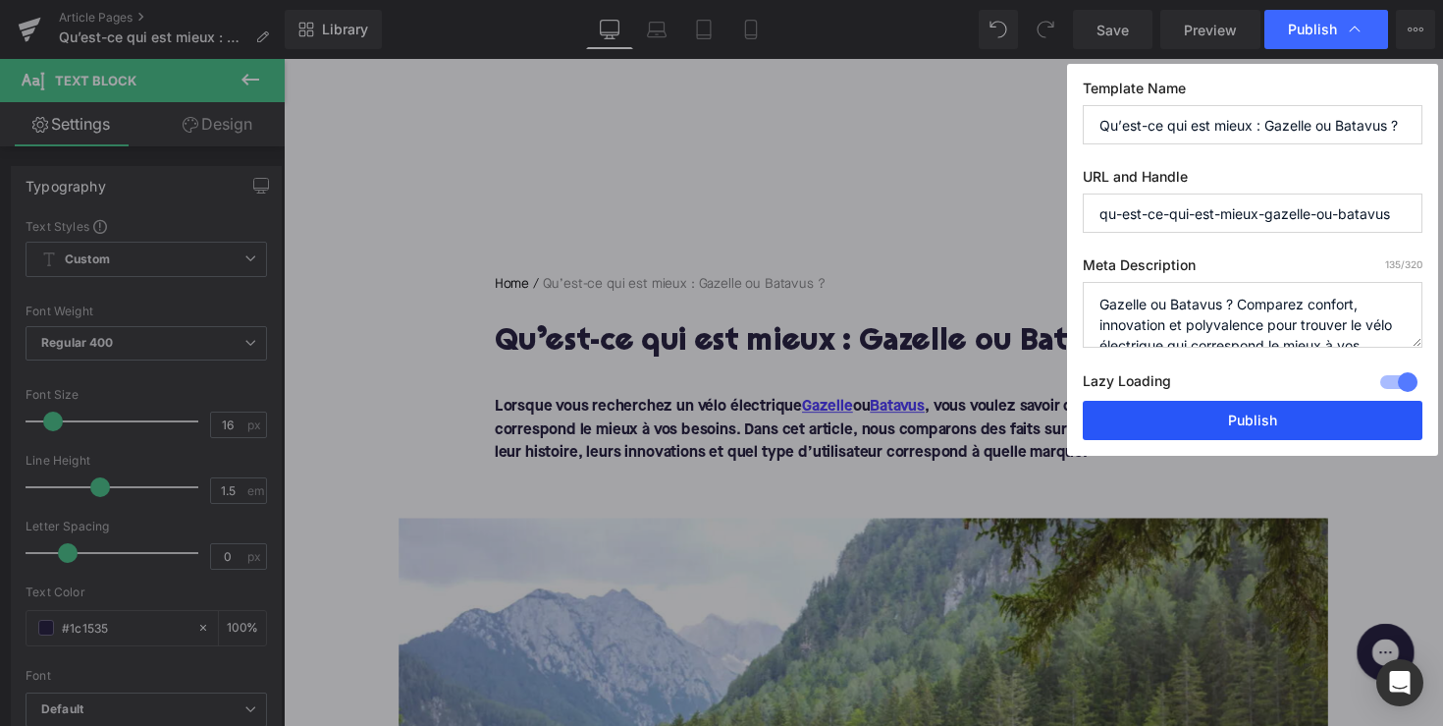
click at [1244, 431] on button "Publish" at bounding box center [1253, 420] width 340 height 39
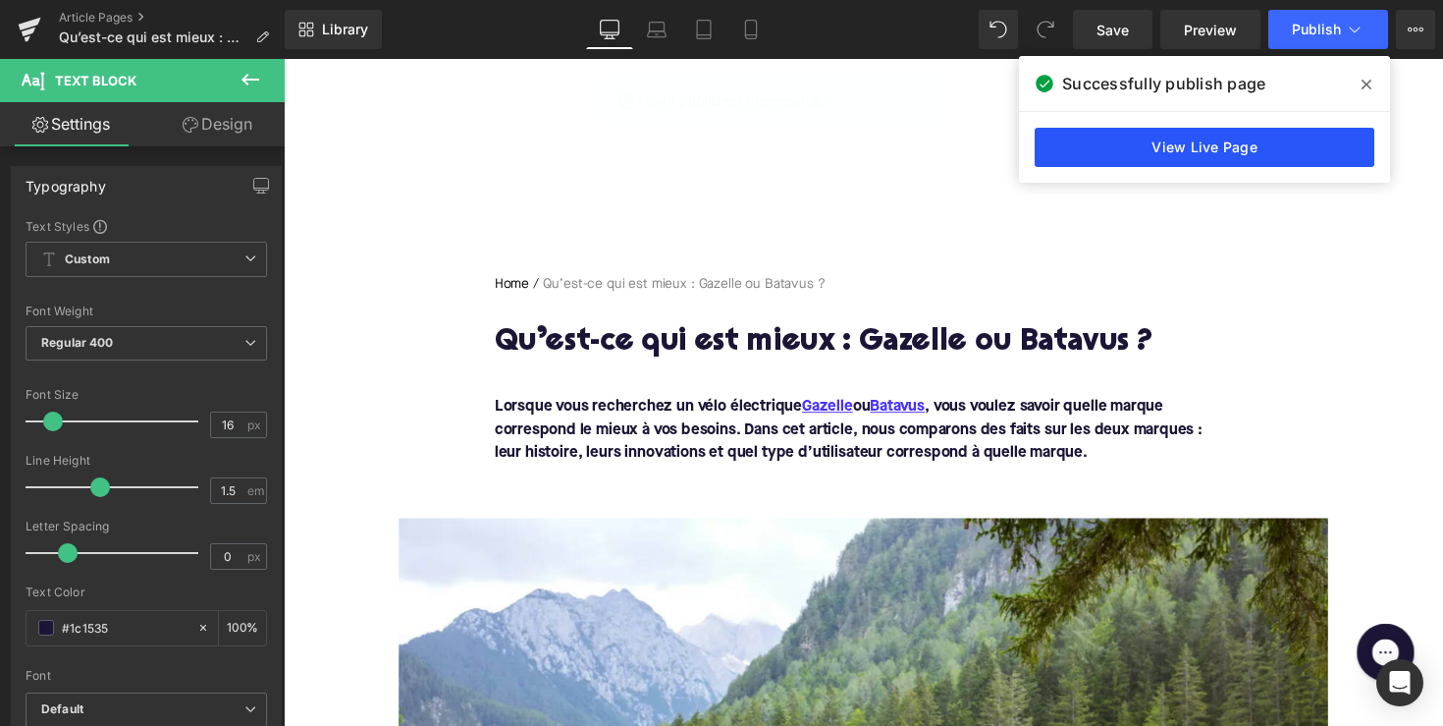
click at [1197, 159] on link "View Live Page" at bounding box center [1205, 147] width 340 height 39
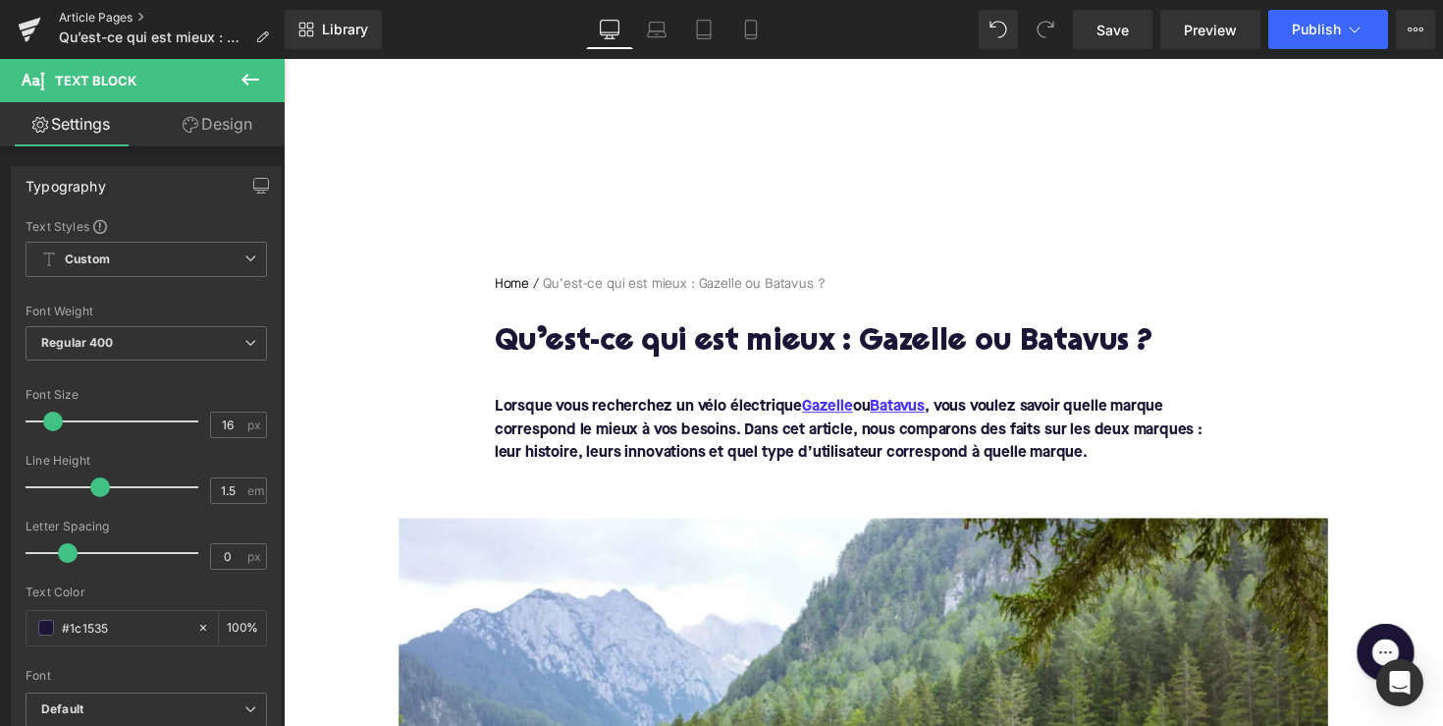
click at [105, 11] on link "Article Pages" at bounding box center [172, 18] width 226 height 16
